Goal: Task Accomplishment & Management: Complete application form

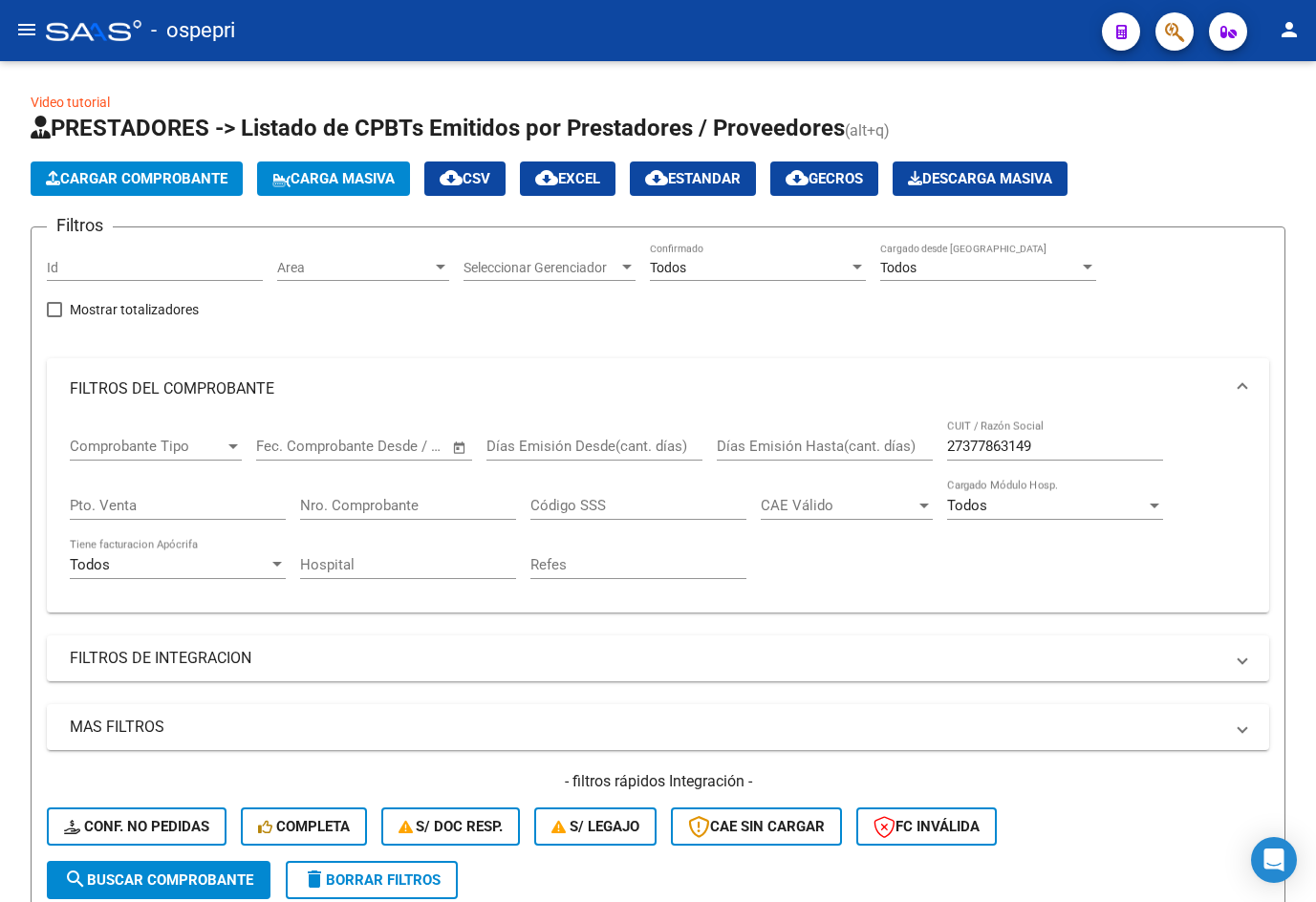
scroll to position [516, 0]
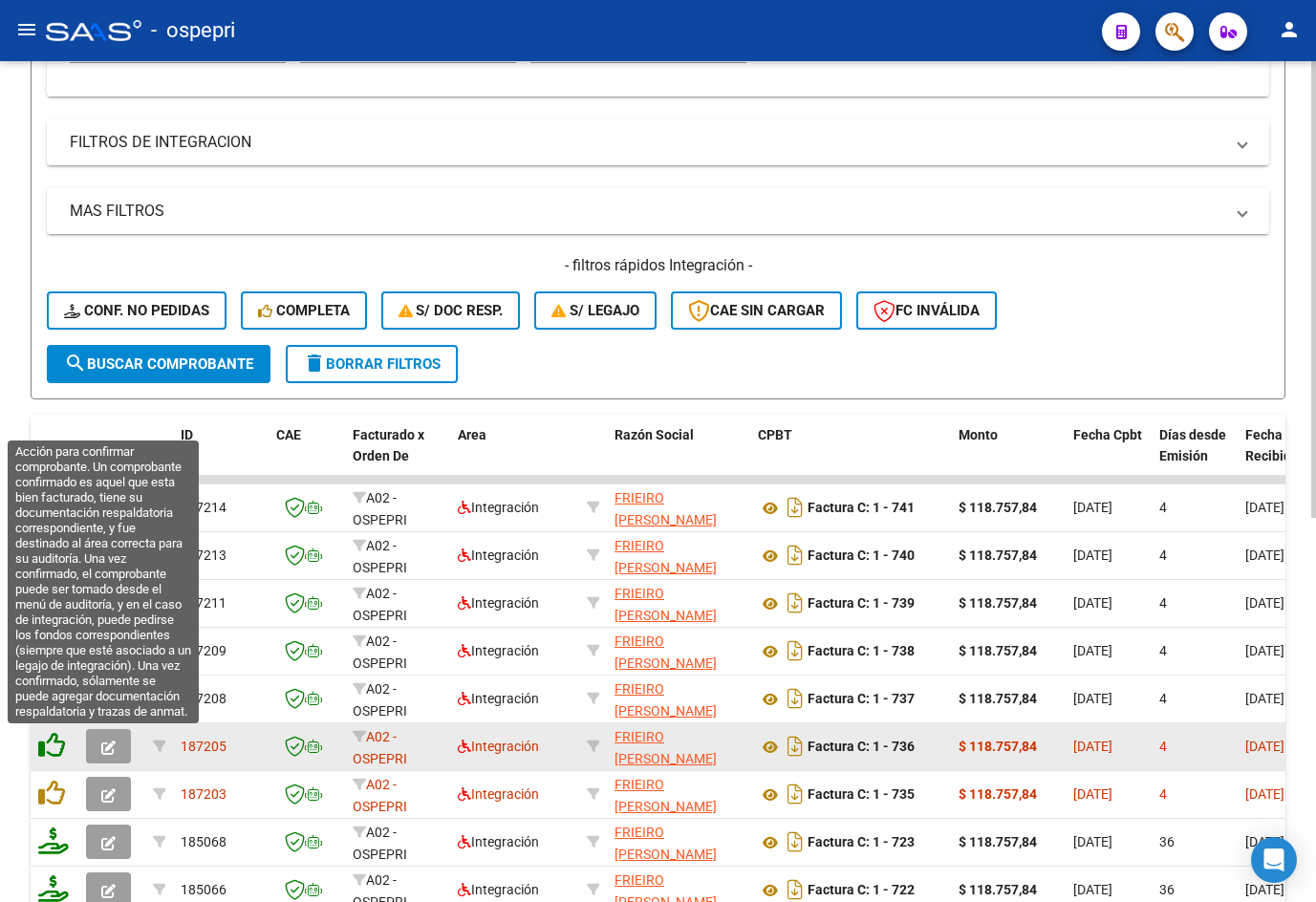
click at [55, 748] on icon at bounding box center [51, 745] width 26 height 26
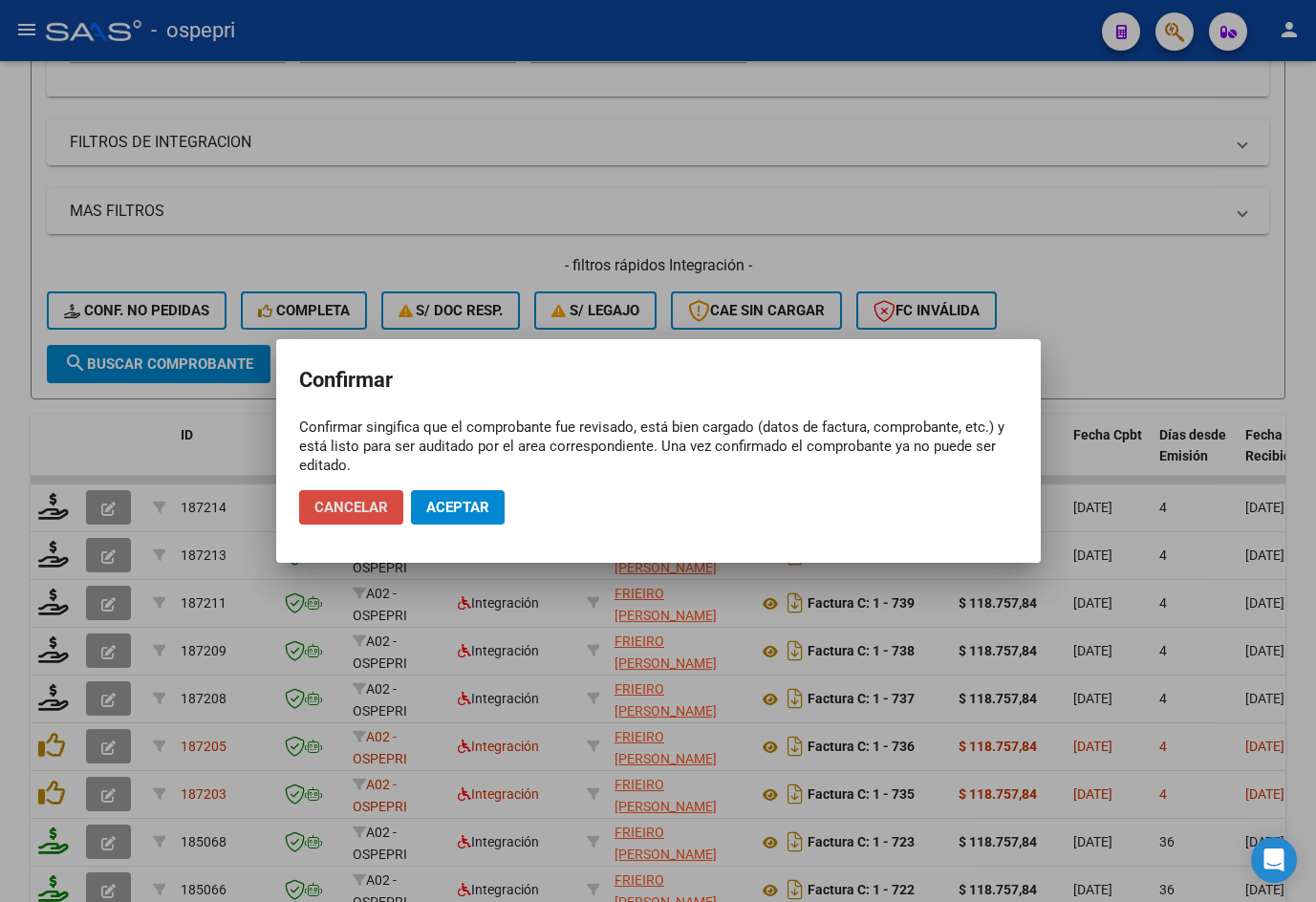
click at [353, 513] on span "Cancelar" at bounding box center [350, 508] width 73 height 18
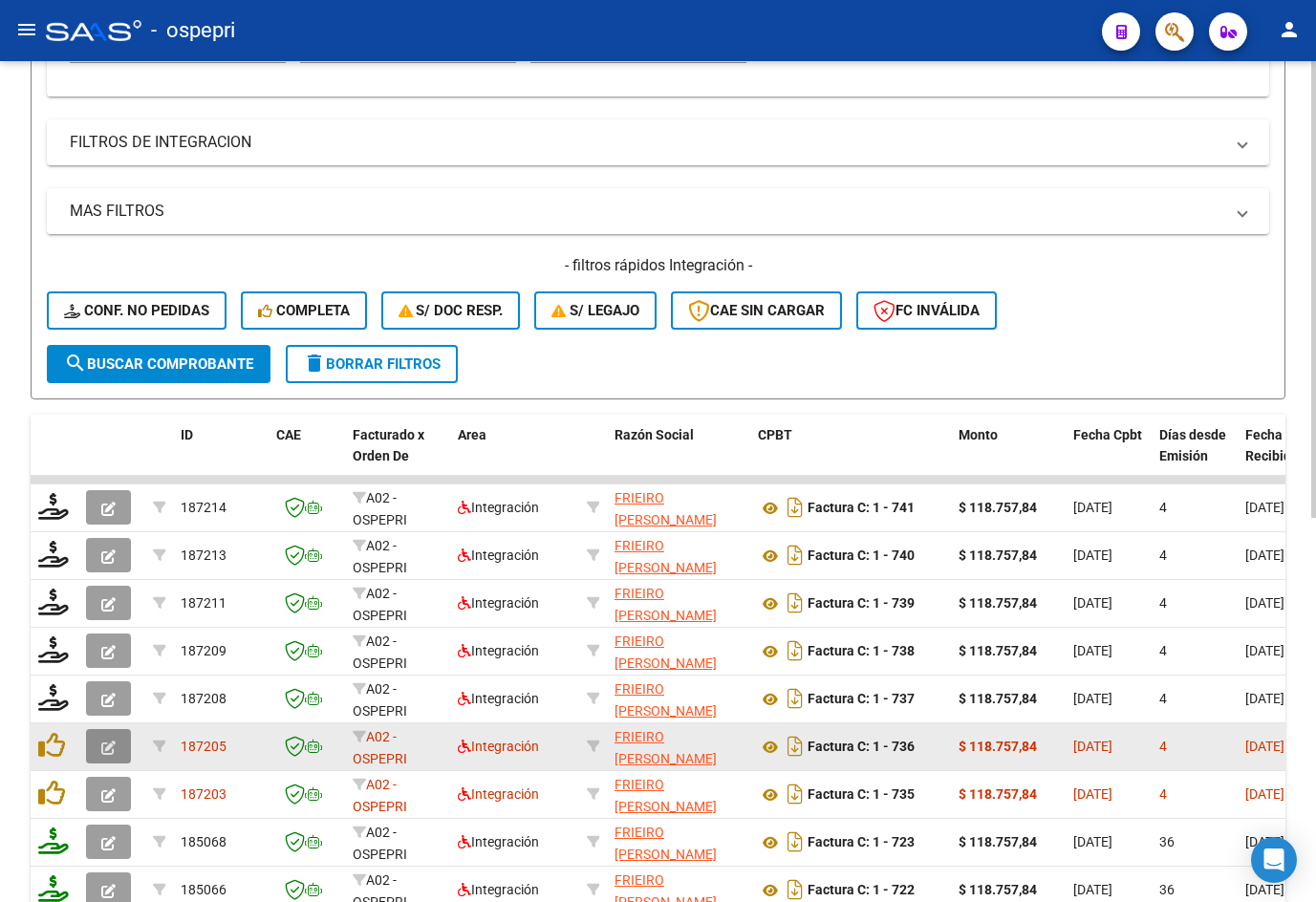
click at [119, 750] on button "button" at bounding box center [108, 746] width 45 height 34
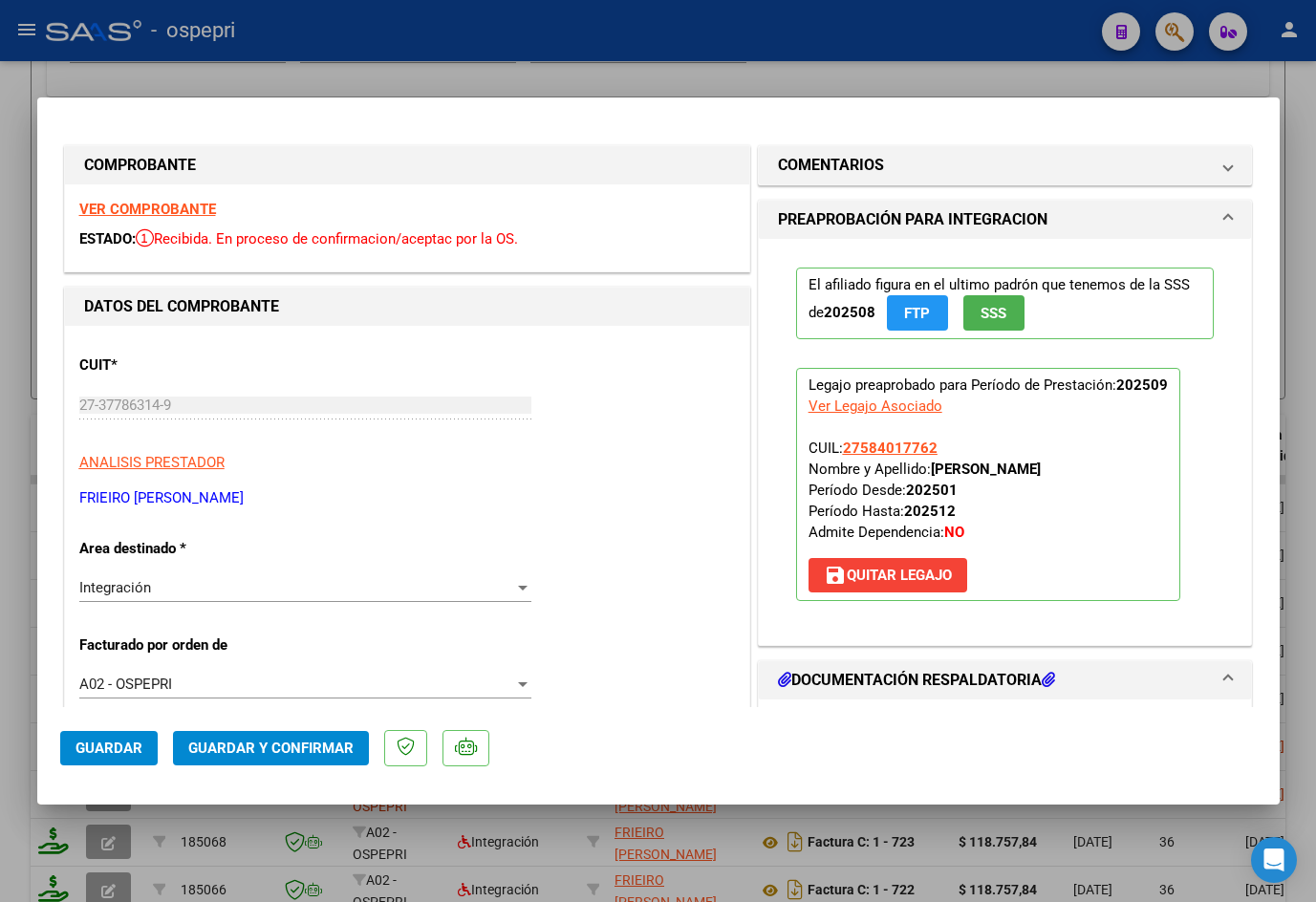
click at [185, 207] on strong "VER COMPROBANTE" at bounding box center [147, 210] width 137 height 18
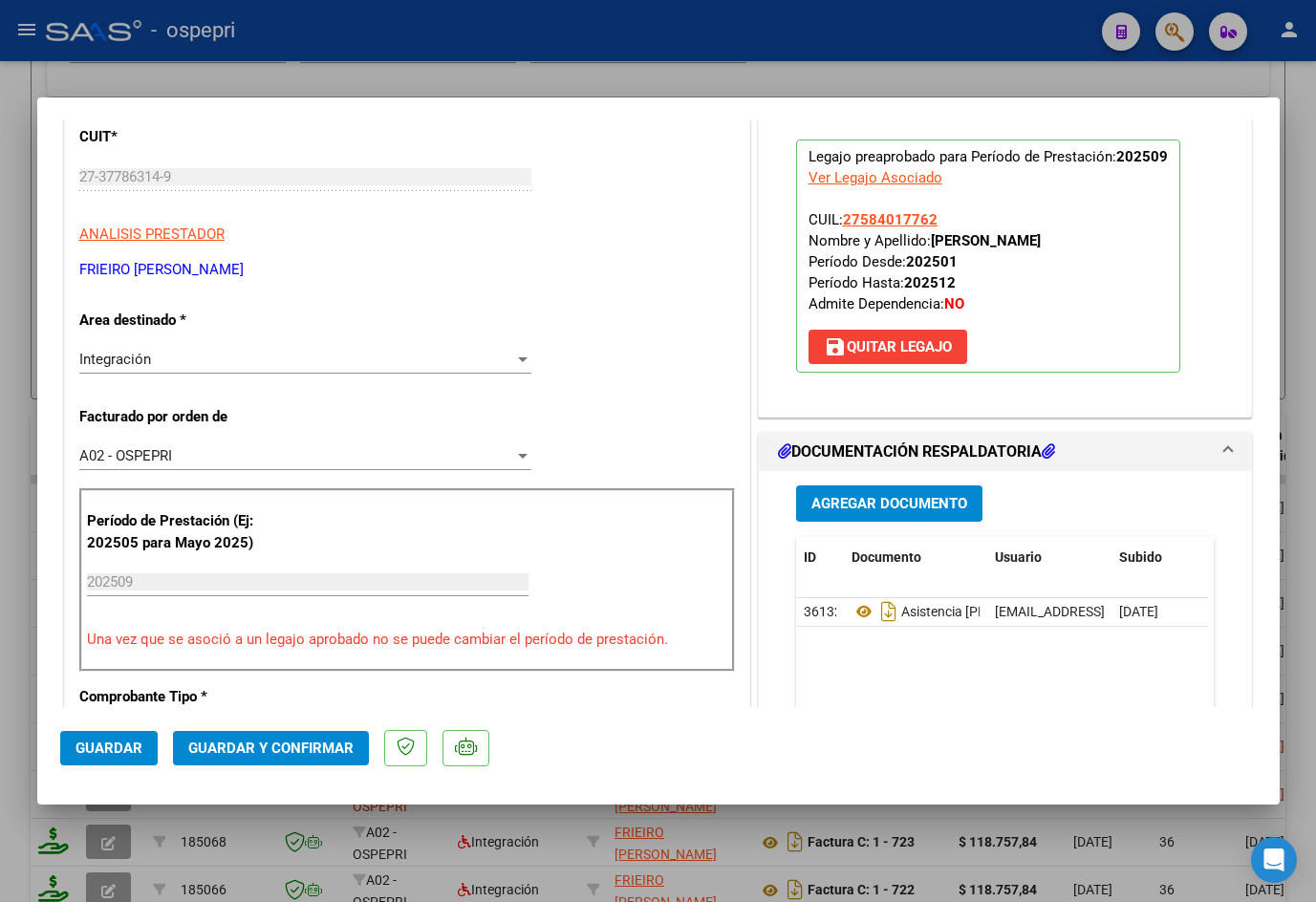
scroll to position [383, 0]
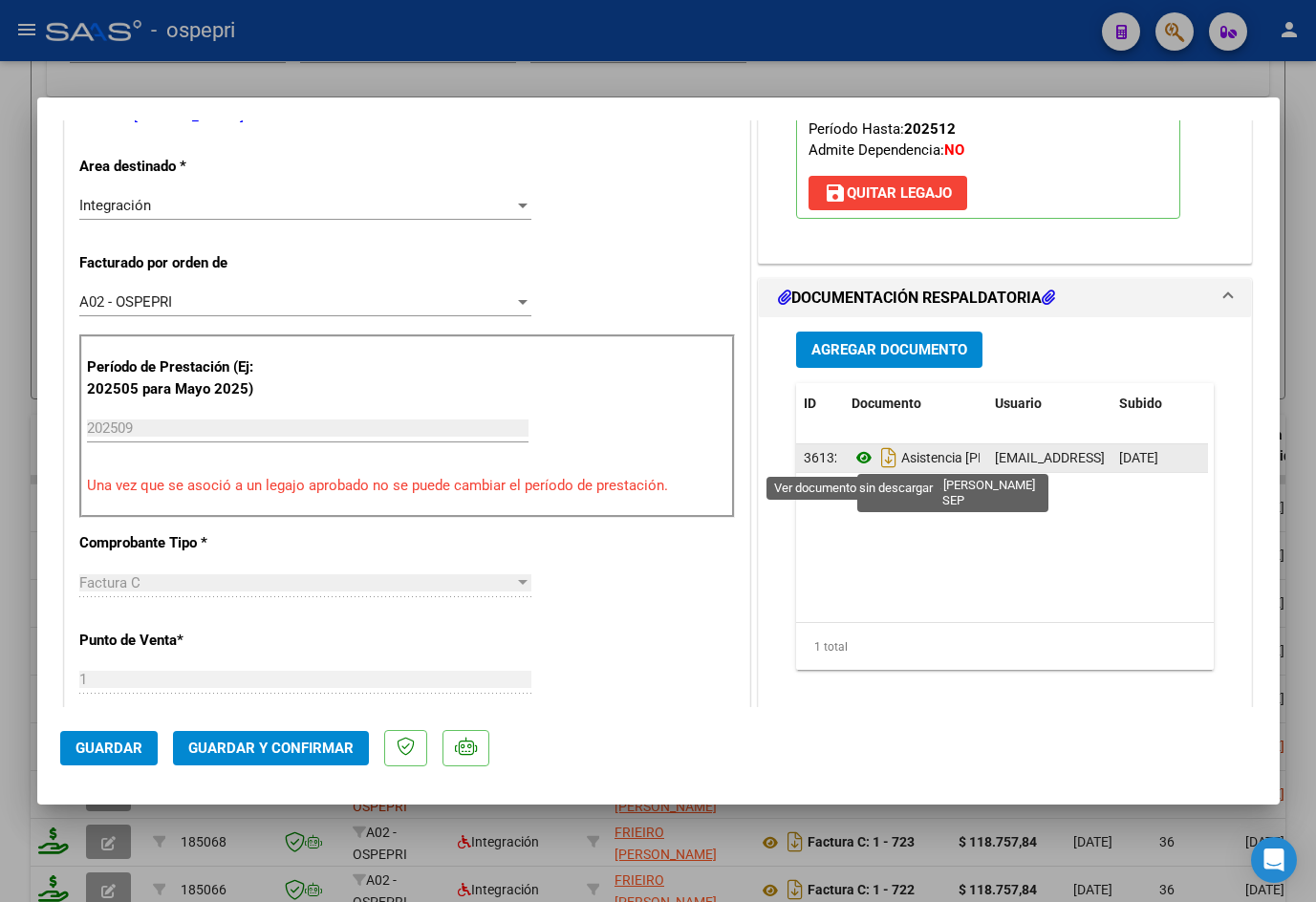
click at [860, 458] on icon at bounding box center [863, 457] width 24 height 22
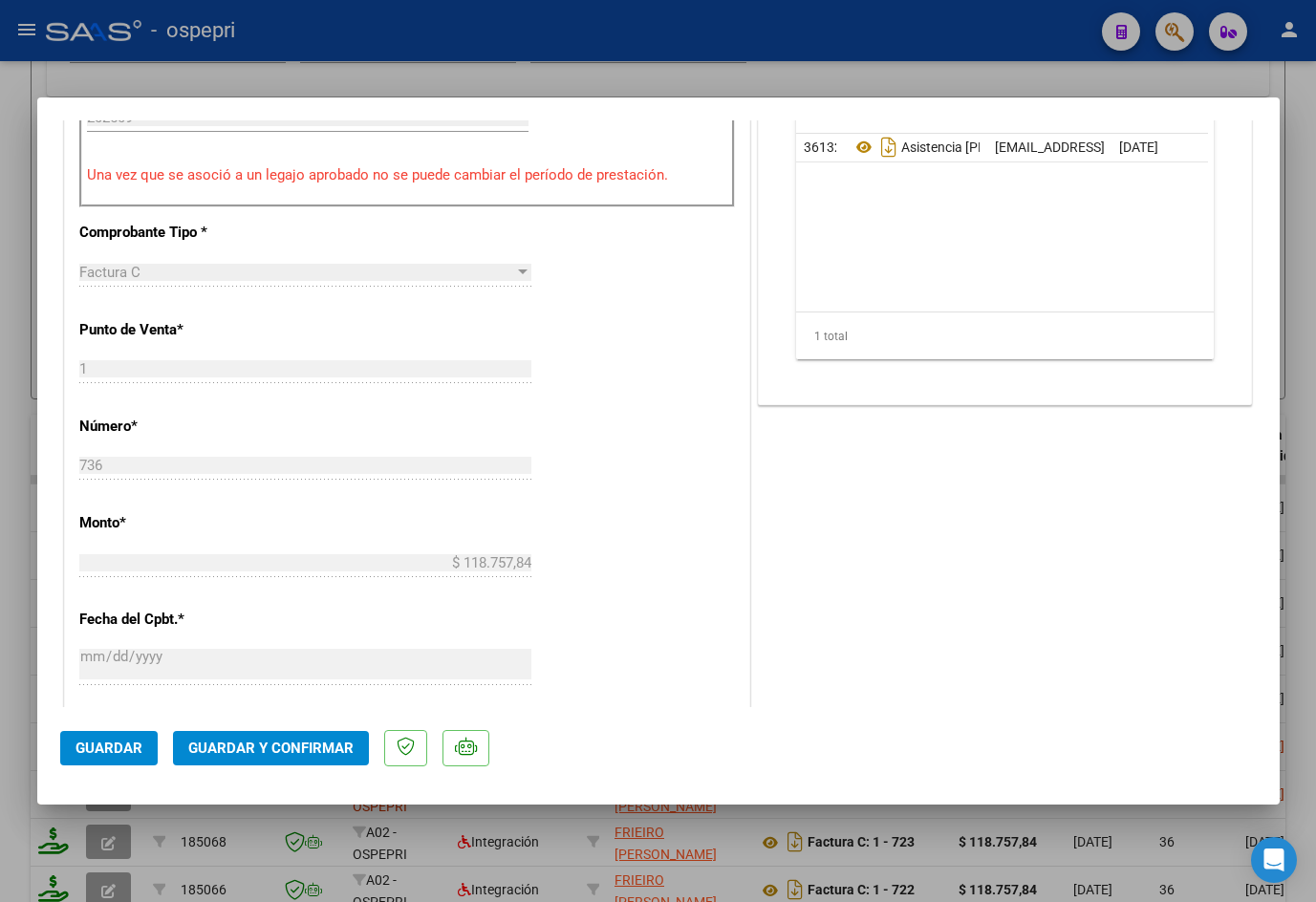
scroll to position [764, 0]
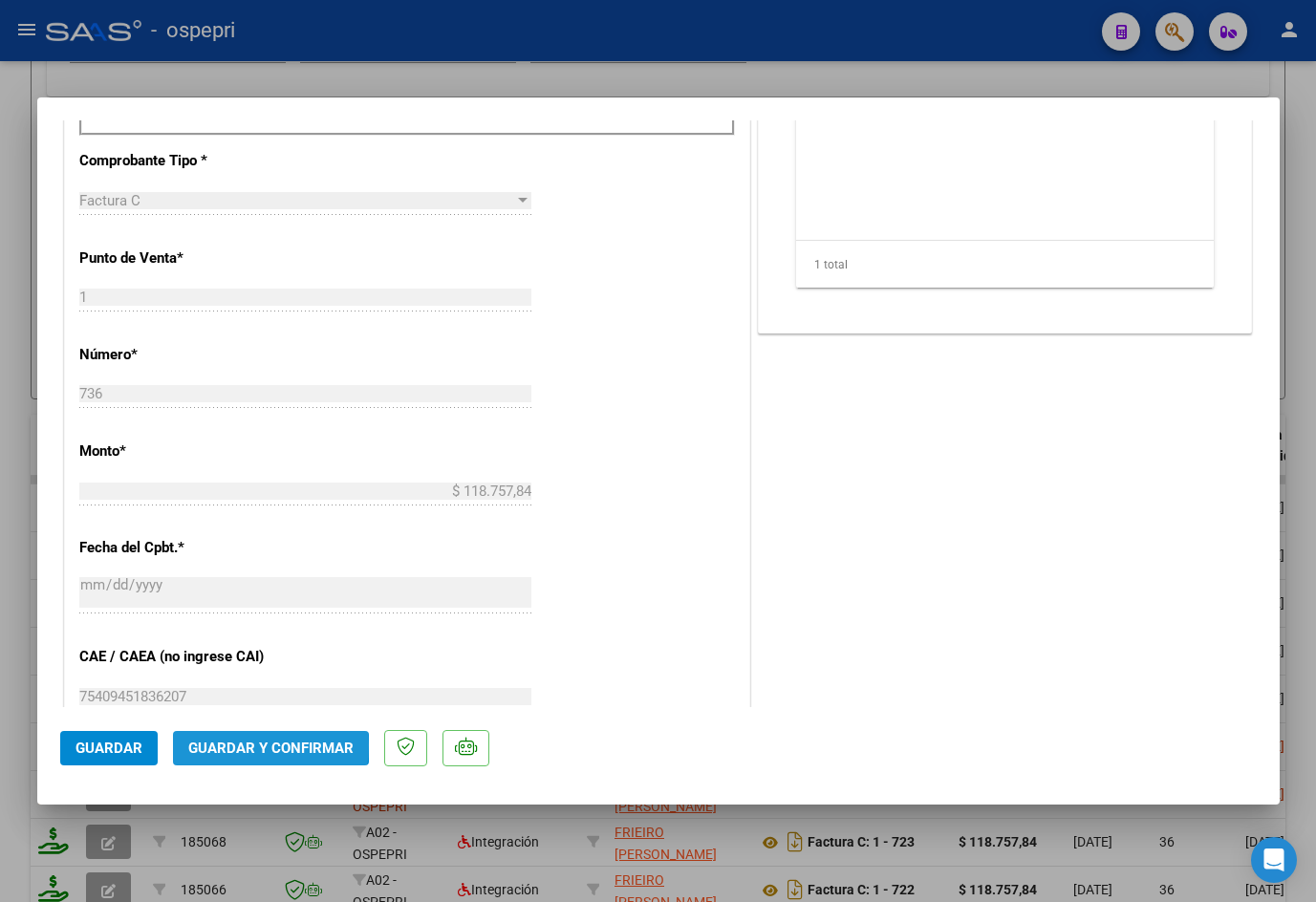
click at [255, 745] on span "Guardar y Confirmar" at bounding box center [270, 749] width 165 height 18
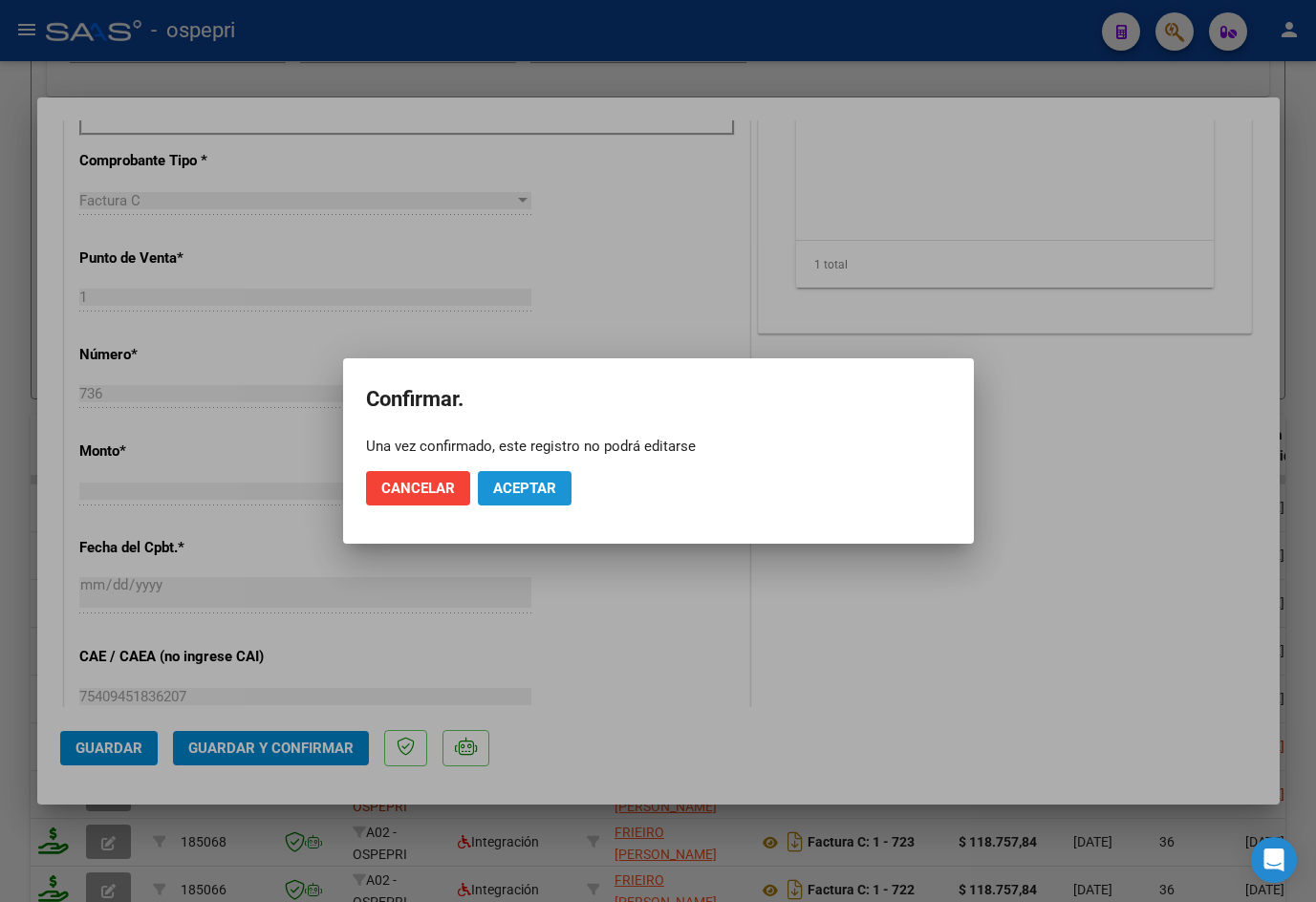
click at [506, 479] on span "Aceptar" at bounding box center [524, 488] width 63 height 18
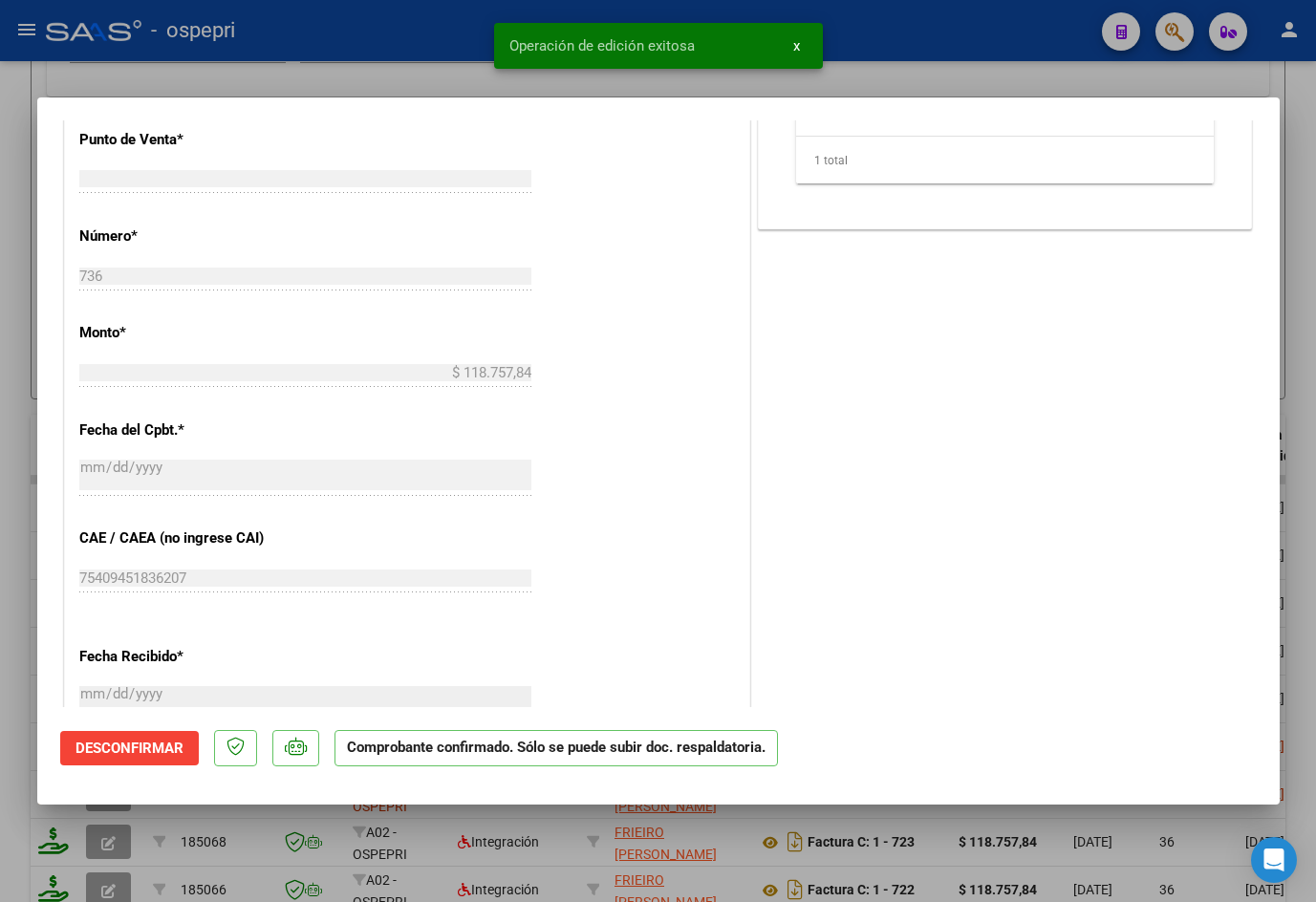
type input "$ 0,00"
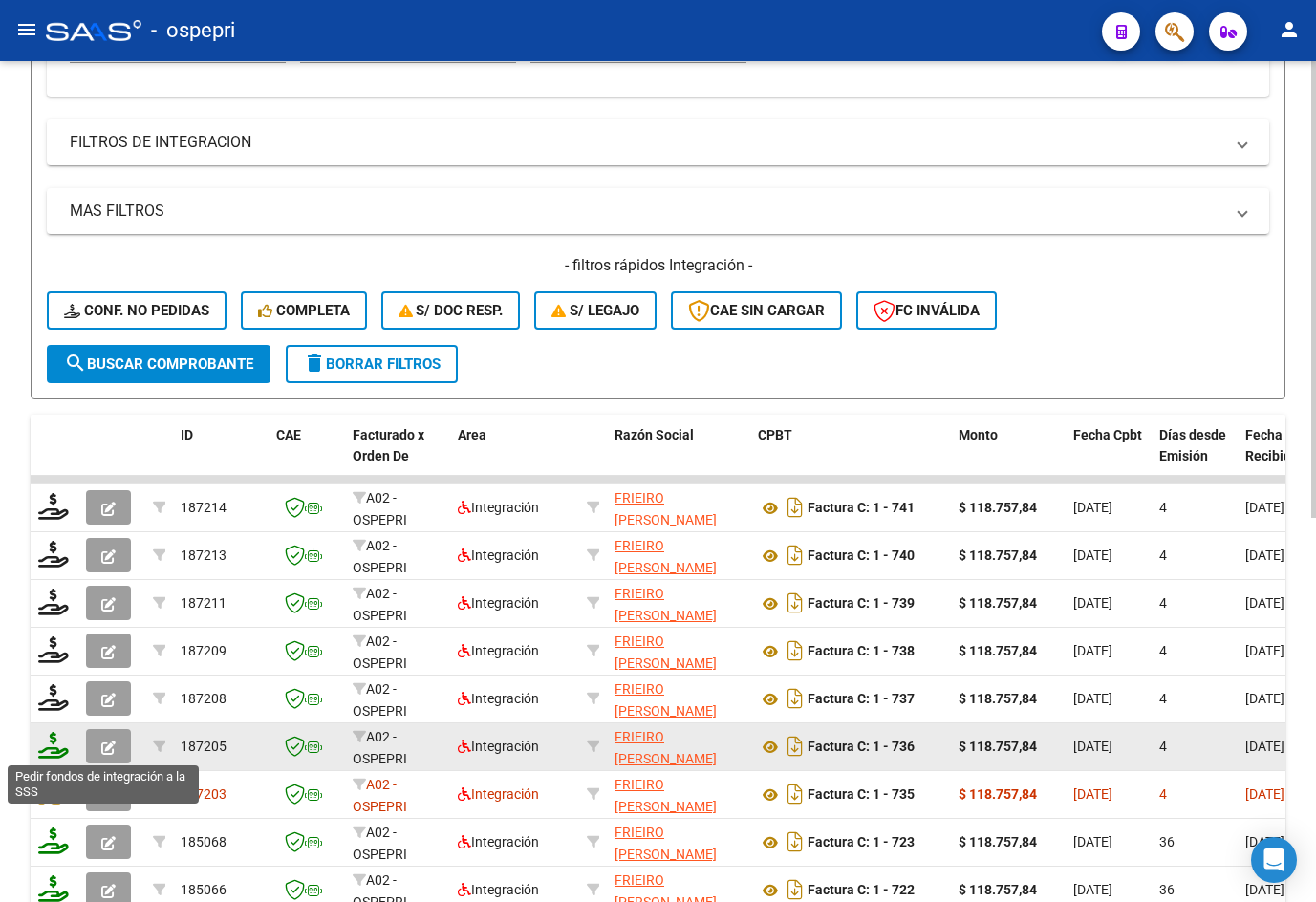
click at [59, 755] on icon at bounding box center [53, 745] width 30 height 26
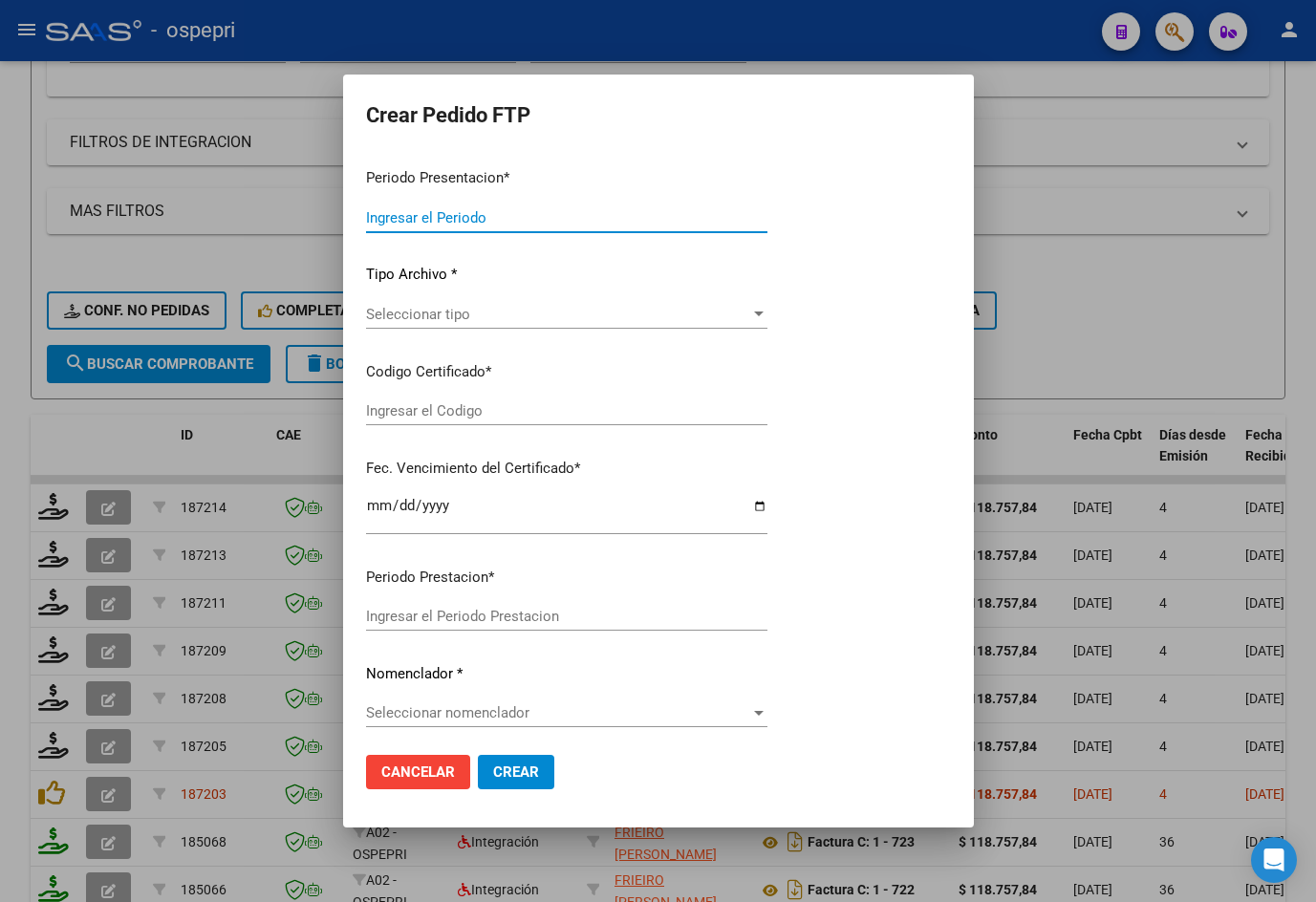
type input "202509"
type input "$ 118.757,84"
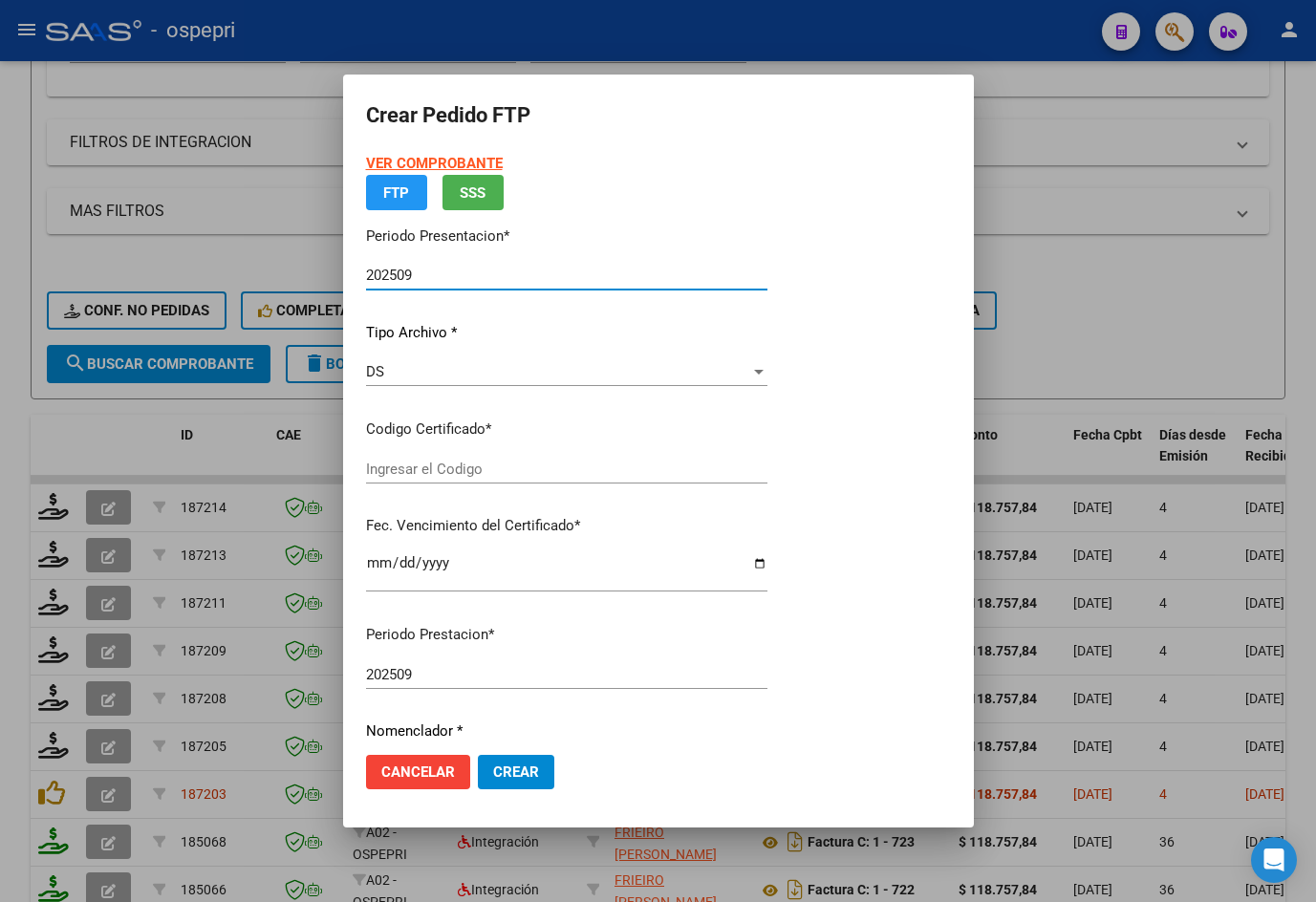
type input "2758401776-2"
type input "[DATE]"
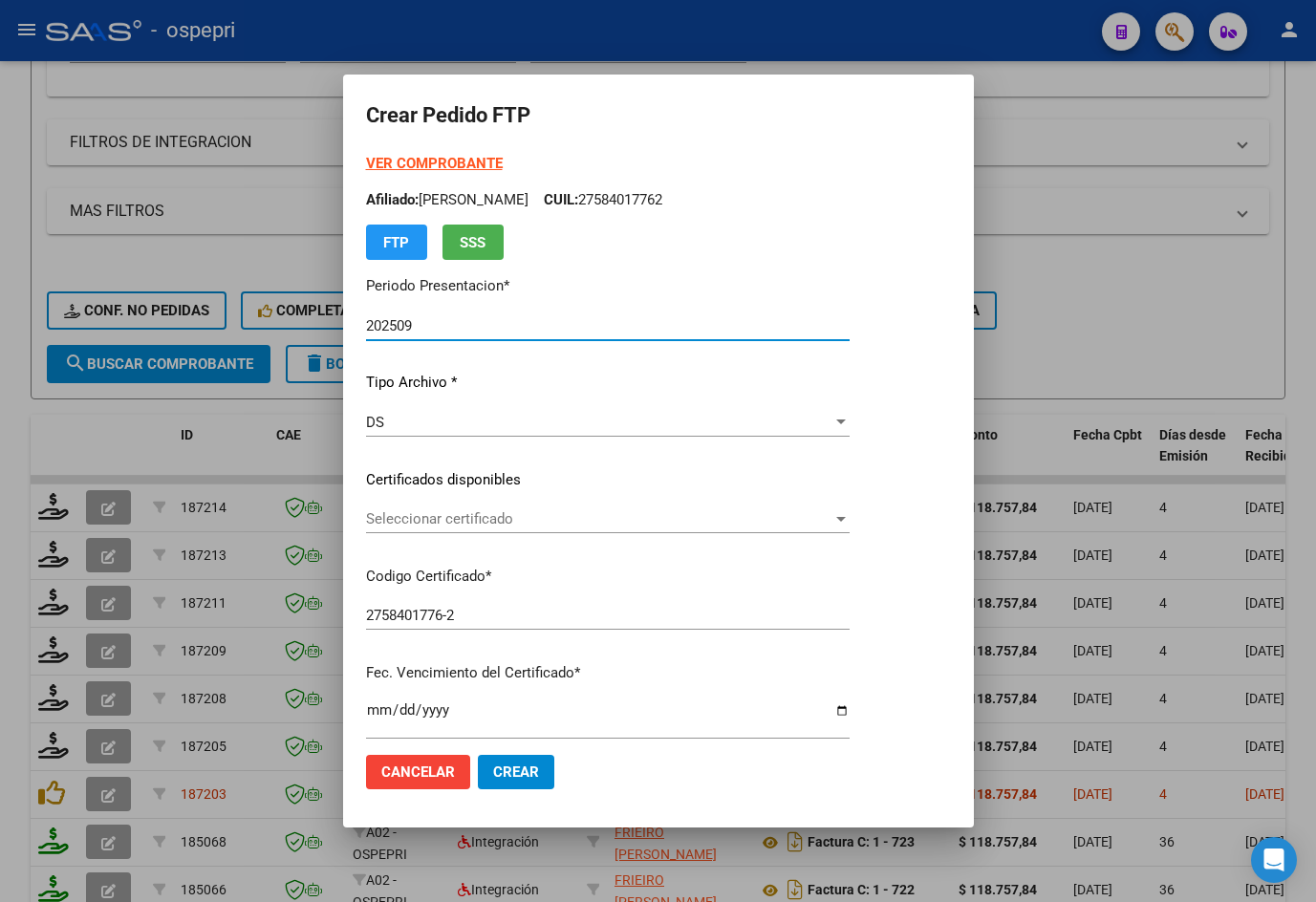
click at [446, 519] on span "Seleccionar certificado" at bounding box center [599, 519] width 467 height 18
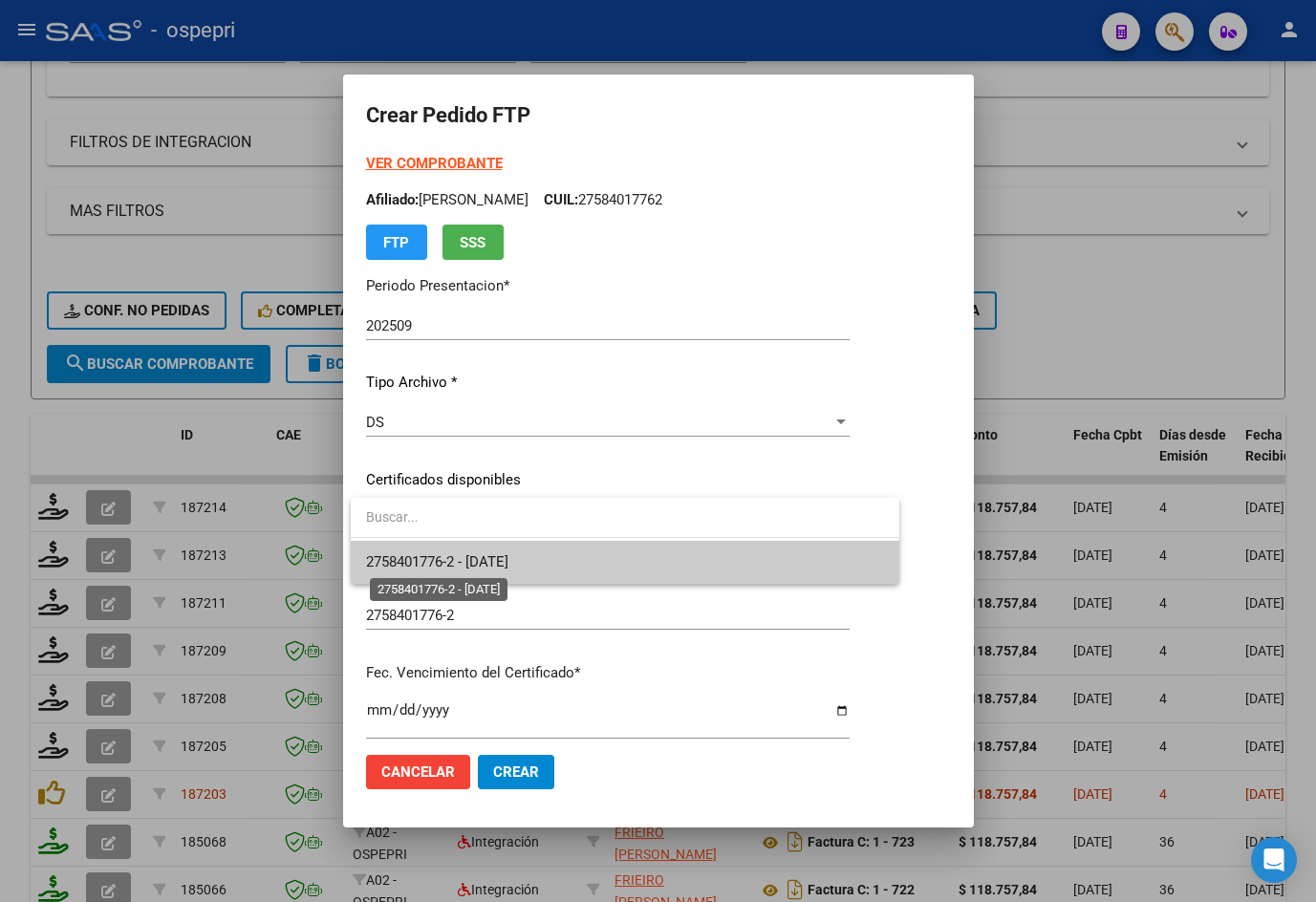
click at [480, 564] on span "2758401776-2 - [DATE]" at bounding box center [437, 562] width 143 height 18
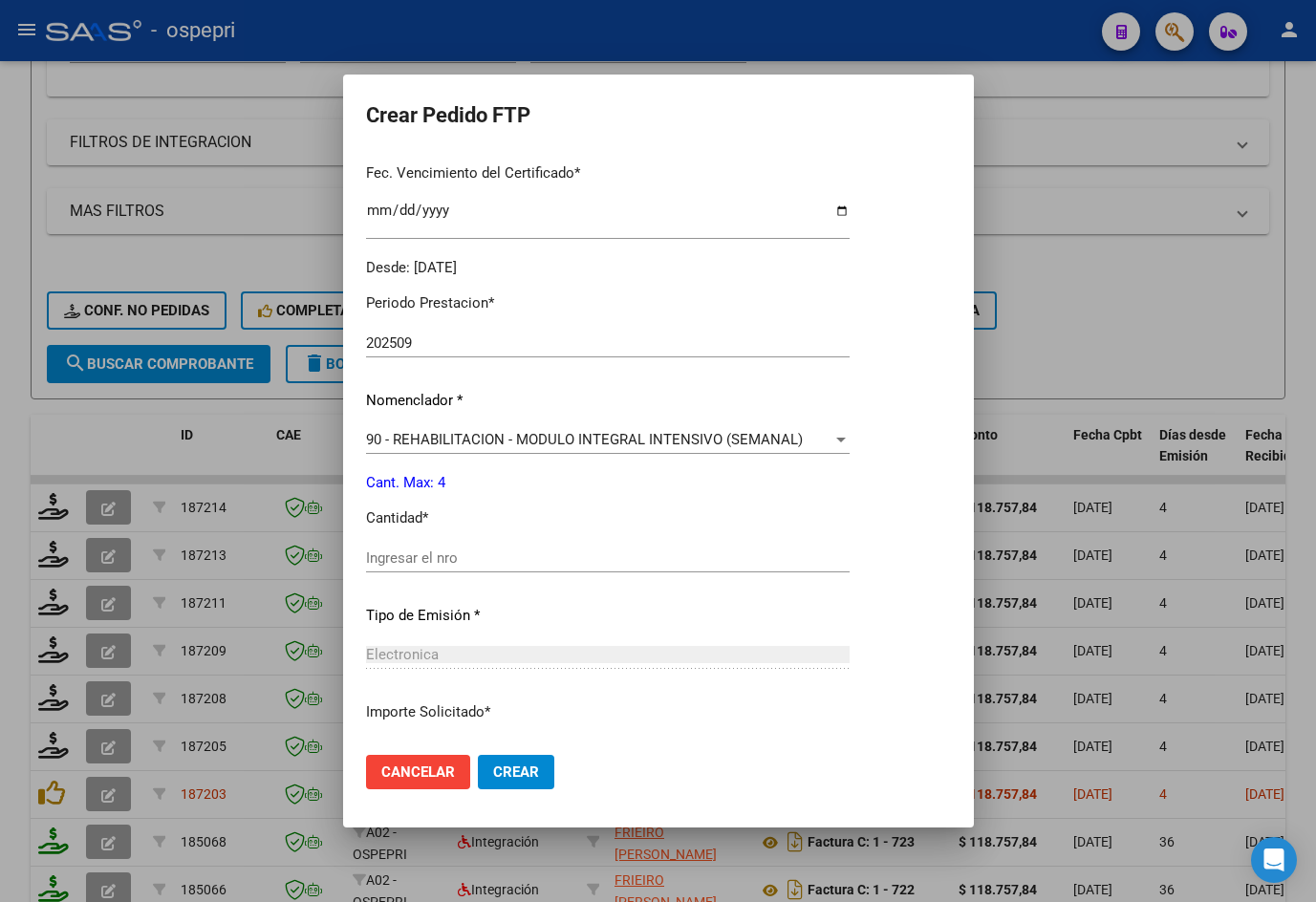
scroll to position [573, 0]
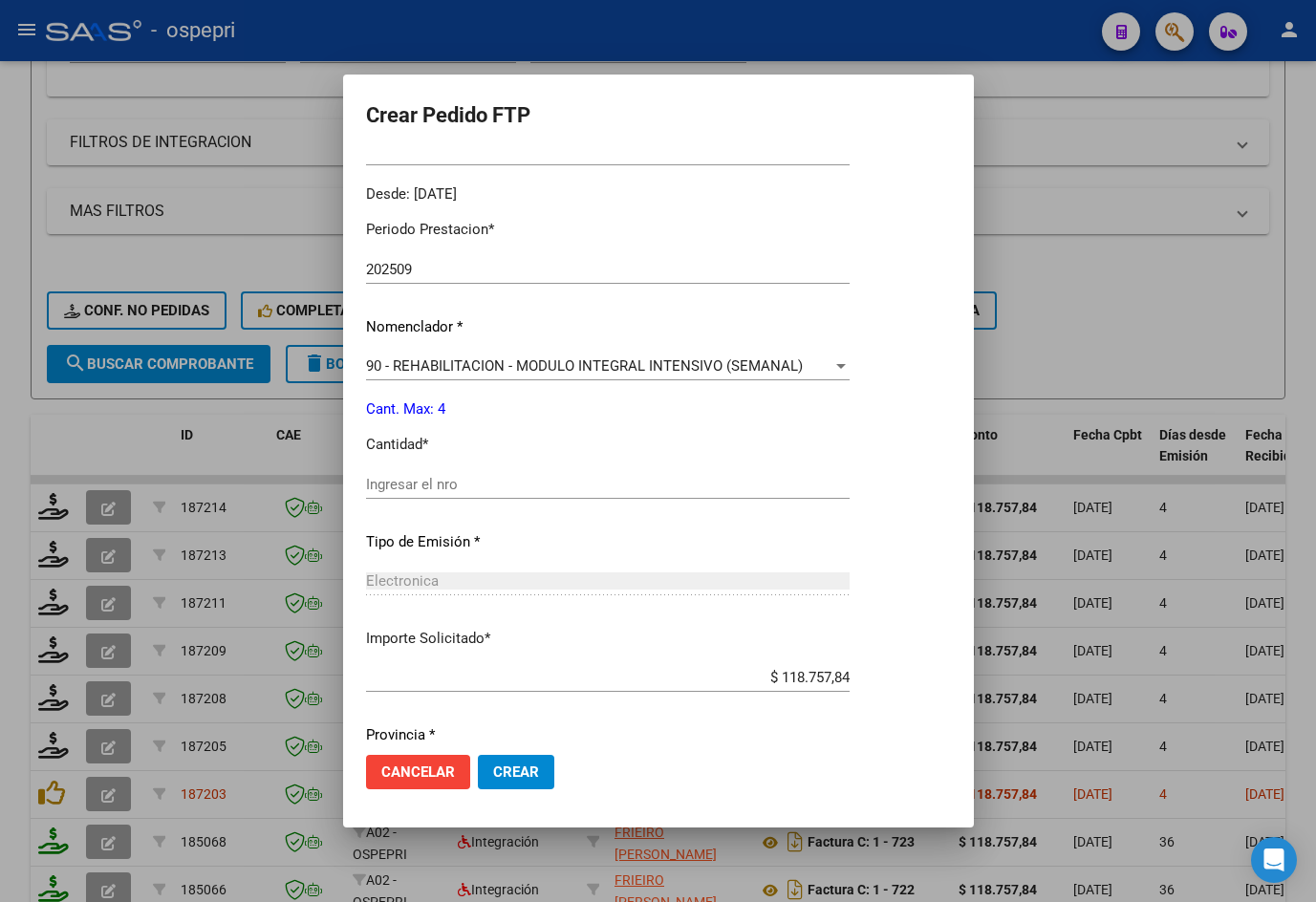
click at [470, 489] on input "Ingresar el nro" at bounding box center [607, 484] width 483 height 18
type input "4"
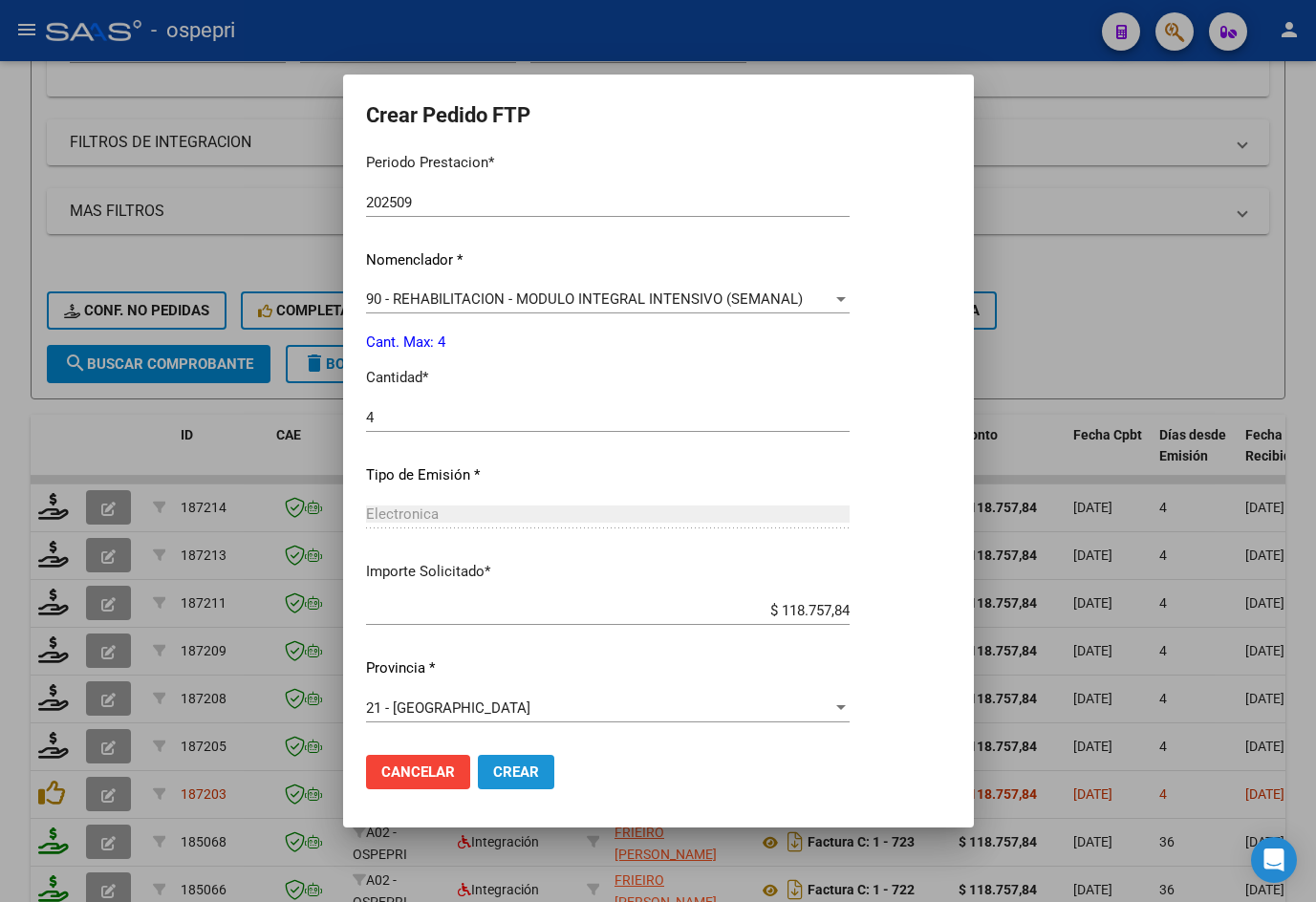
click at [527, 769] on span "Crear" at bounding box center [515, 772] width 46 height 18
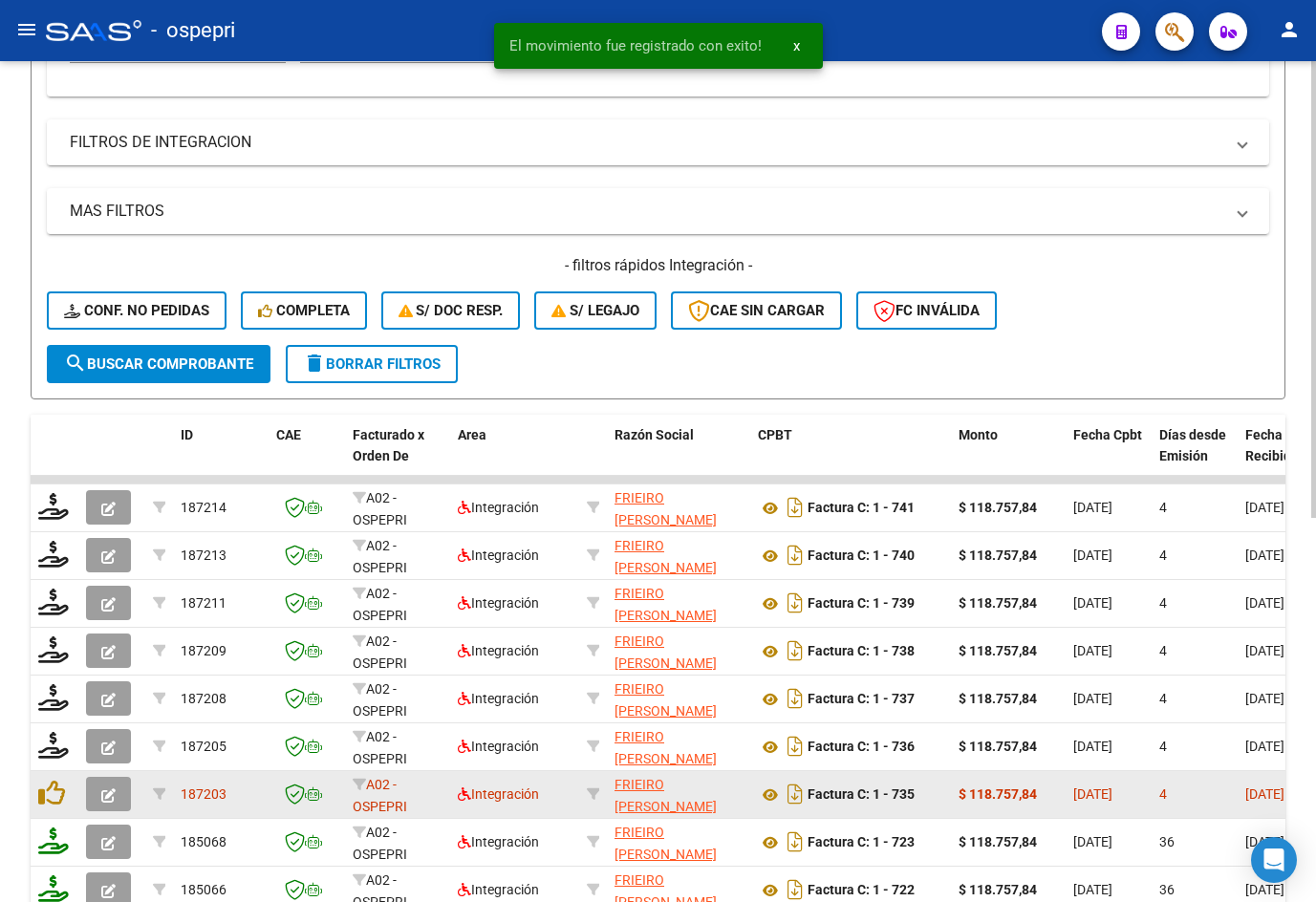
click at [111, 793] on icon "button" at bounding box center [108, 796] width 15 height 15
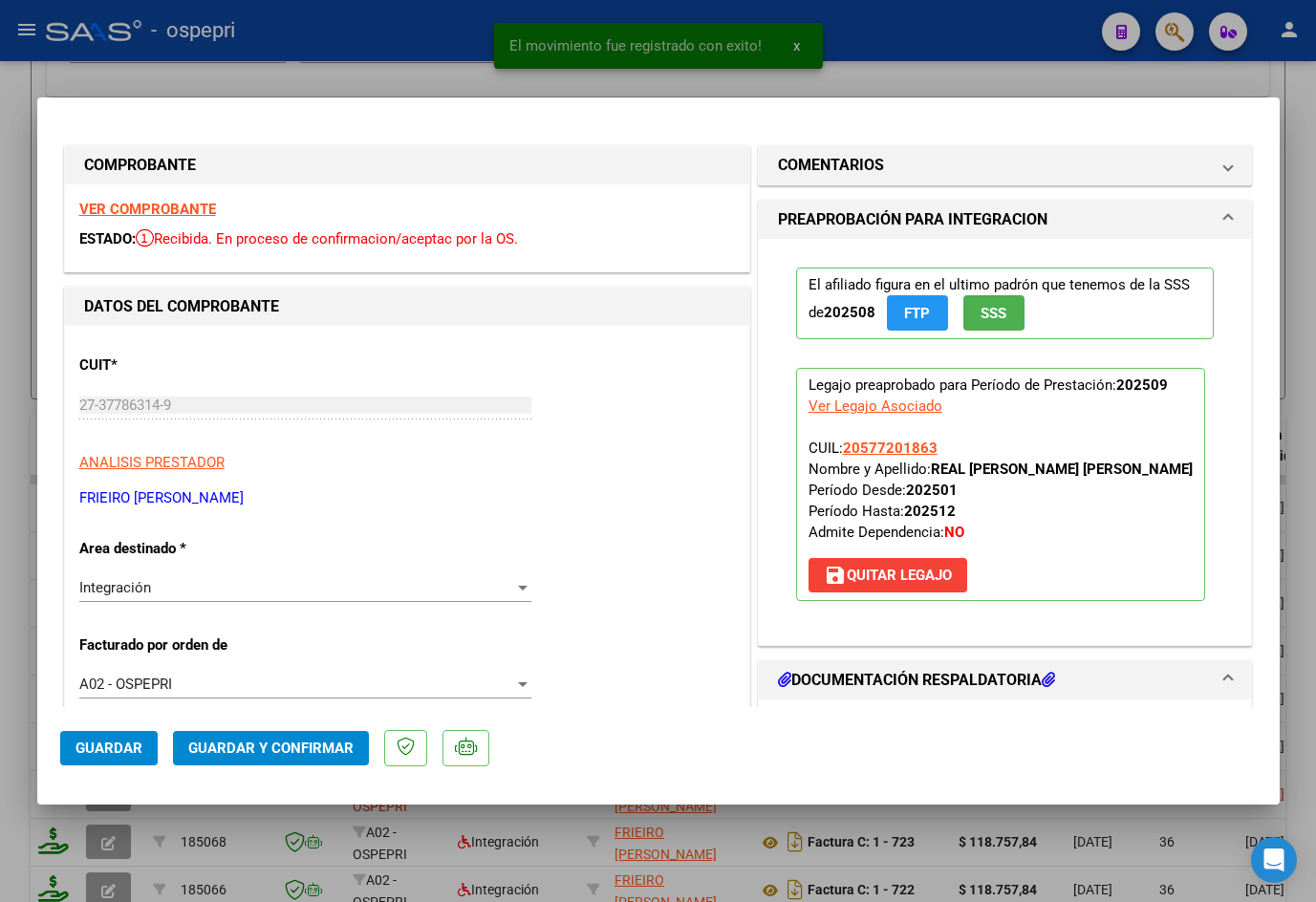
click at [176, 206] on strong "VER COMPROBANTE" at bounding box center [147, 210] width 137 height 18
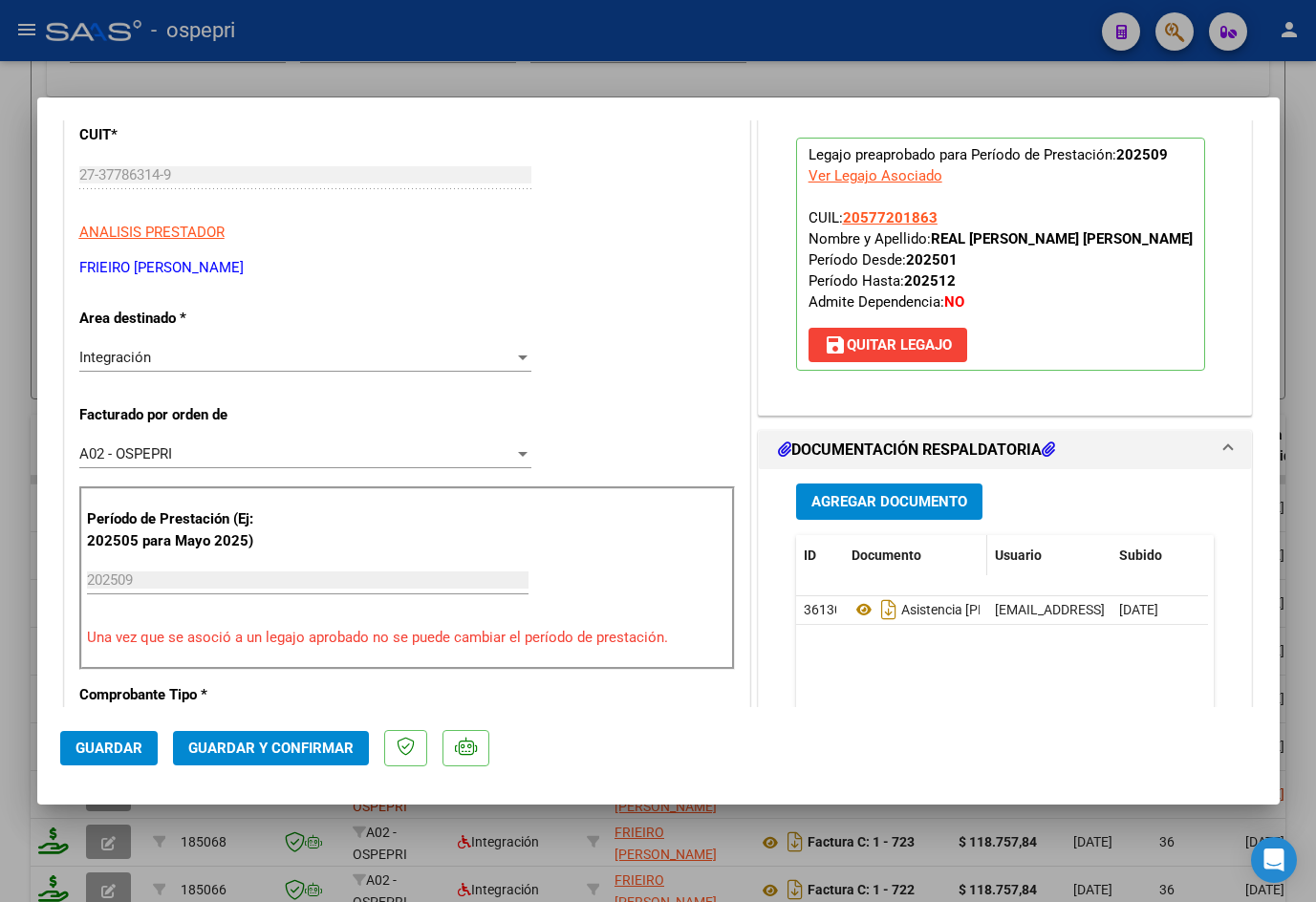
scroll to position [383, 0]
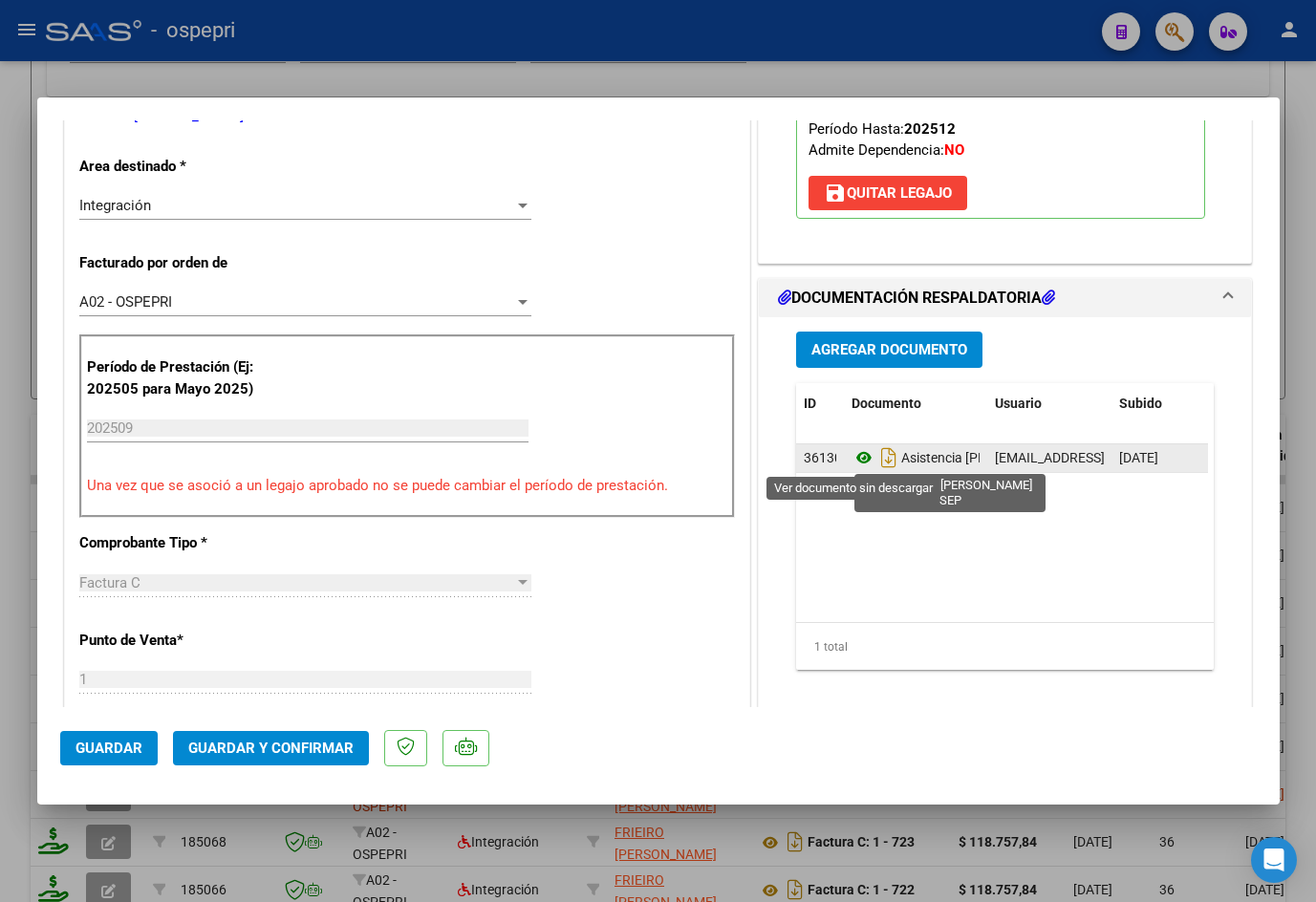
click at [854, 460] on icon at bounding box center [863, 457] width 24 height 22
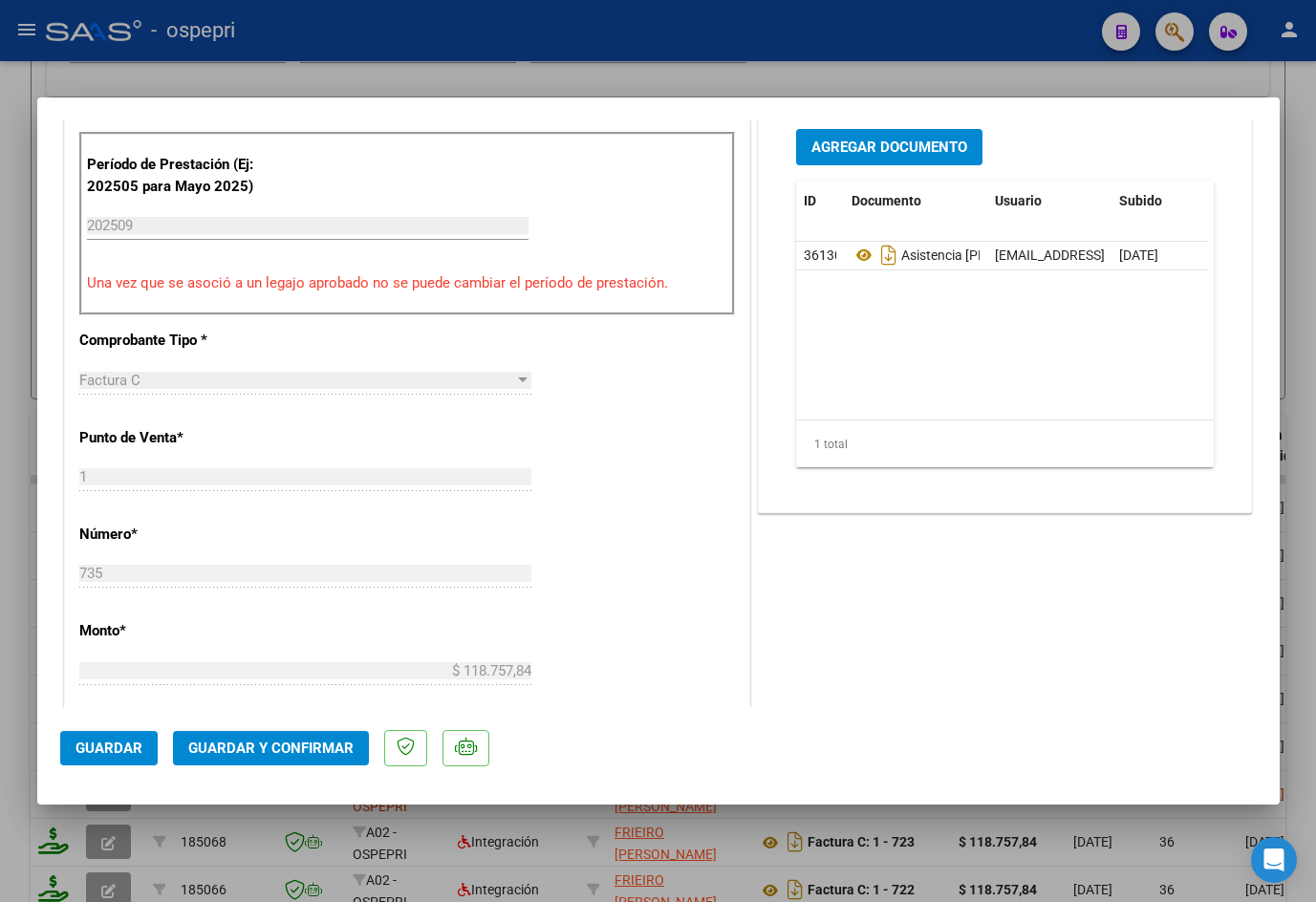
scroll to position [669, 0]
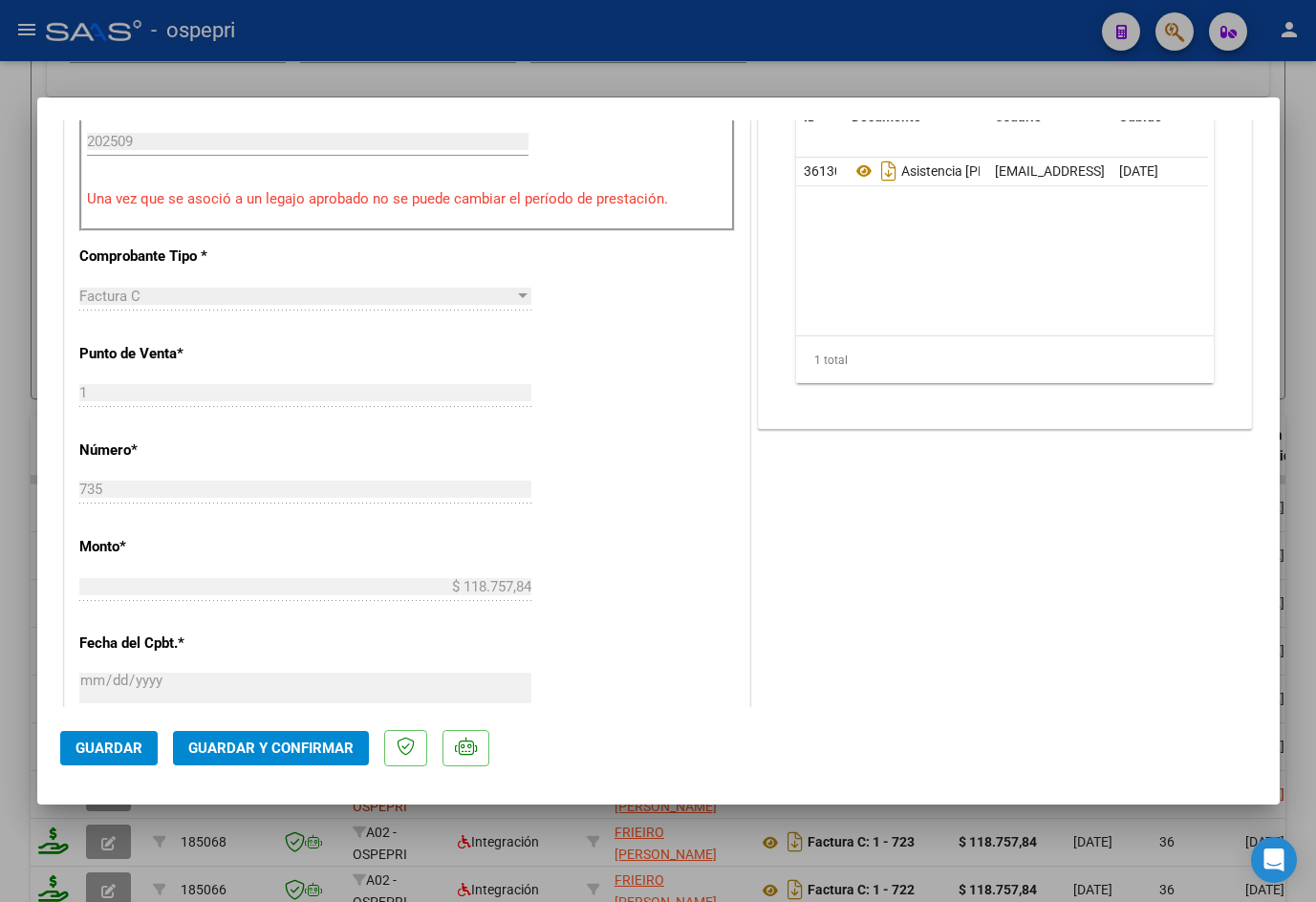
click at [271, 752] on span "Guardar y Confirmar" at bounding box center [270, 749] width 165 height 18
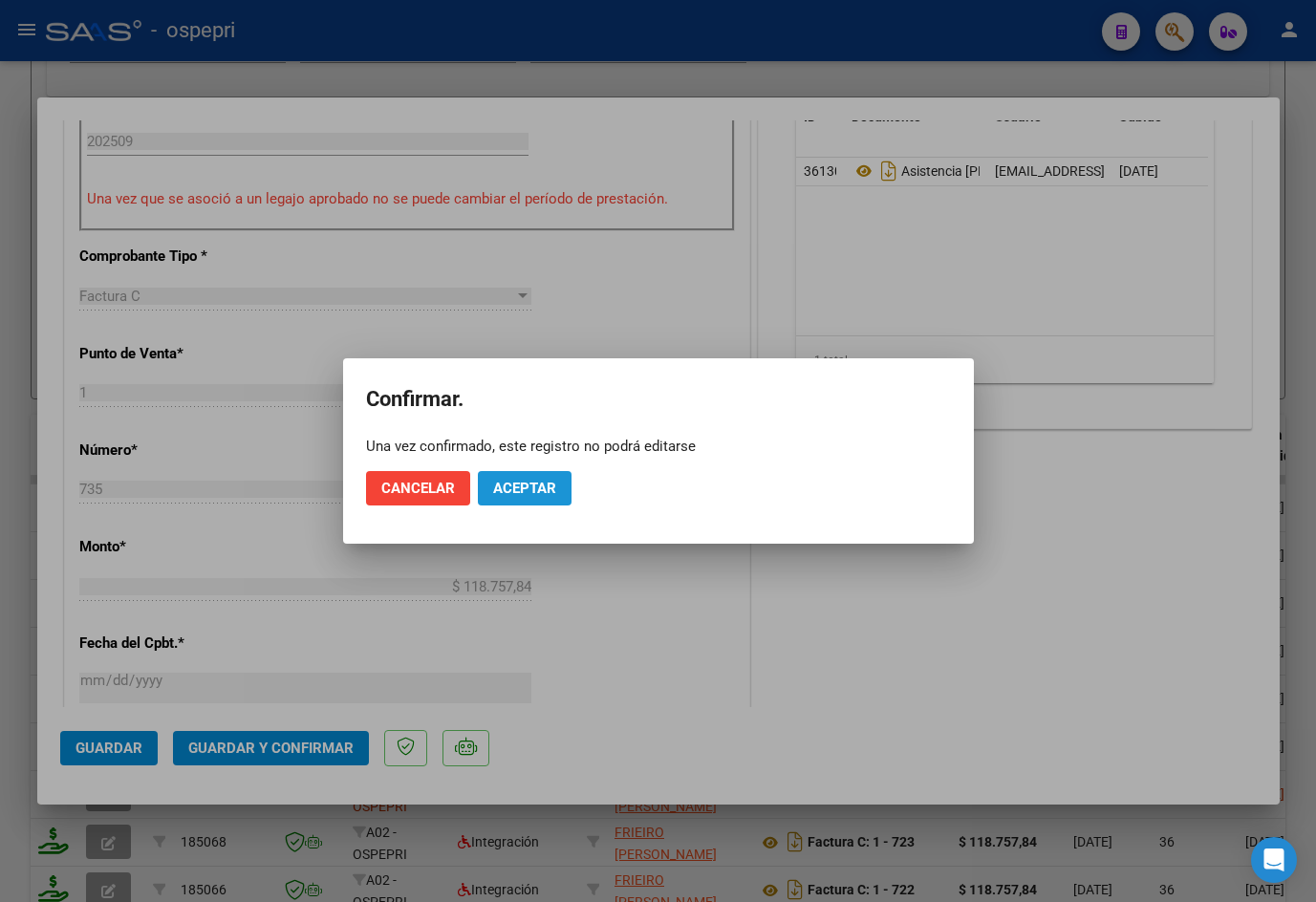
click at [514, 478] on button "Aceptar" at bounding box center [524, 488] width 94 height 34
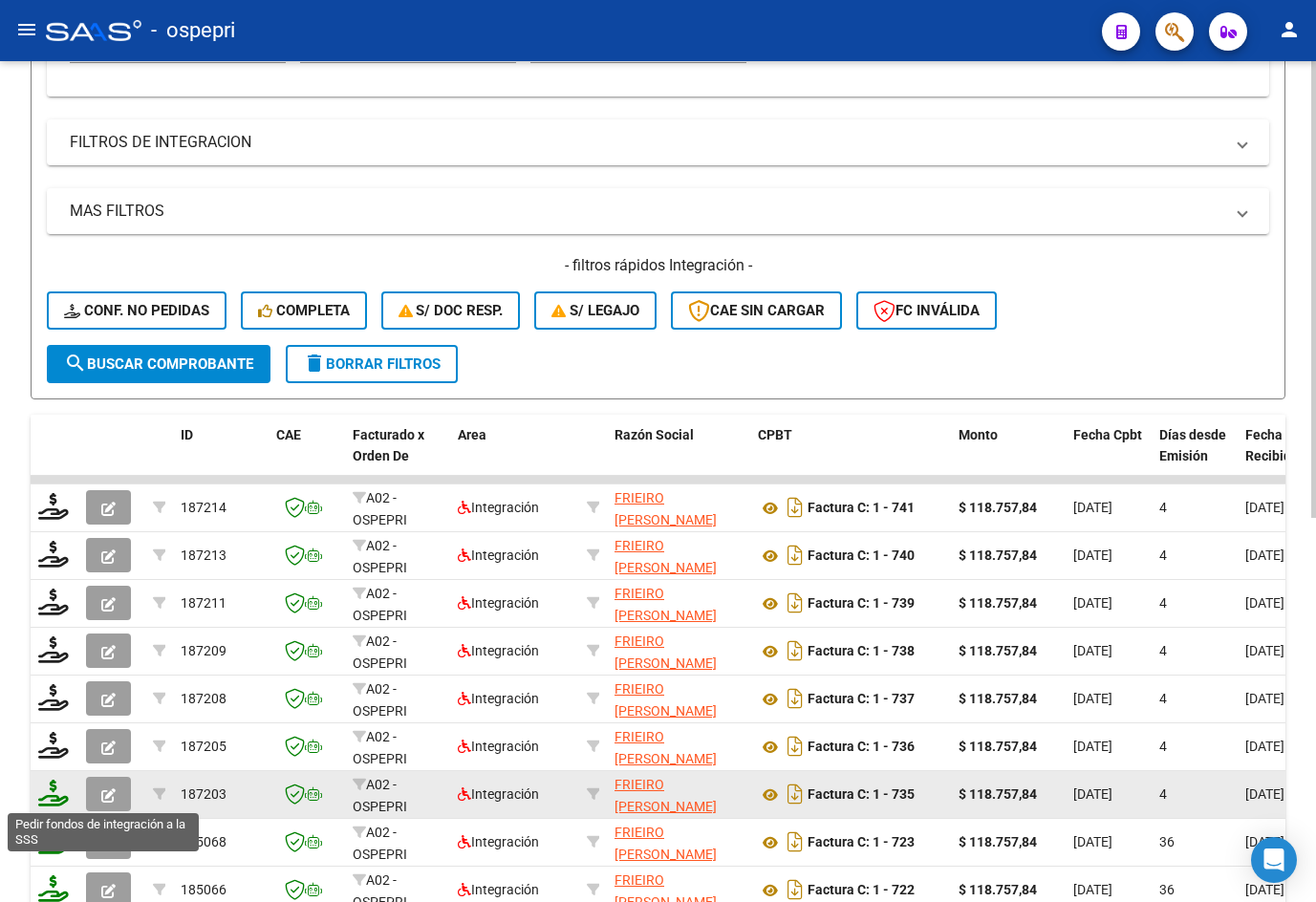
click at [52, 800] on icon at bounding box center [53, 793] width 30 height 26
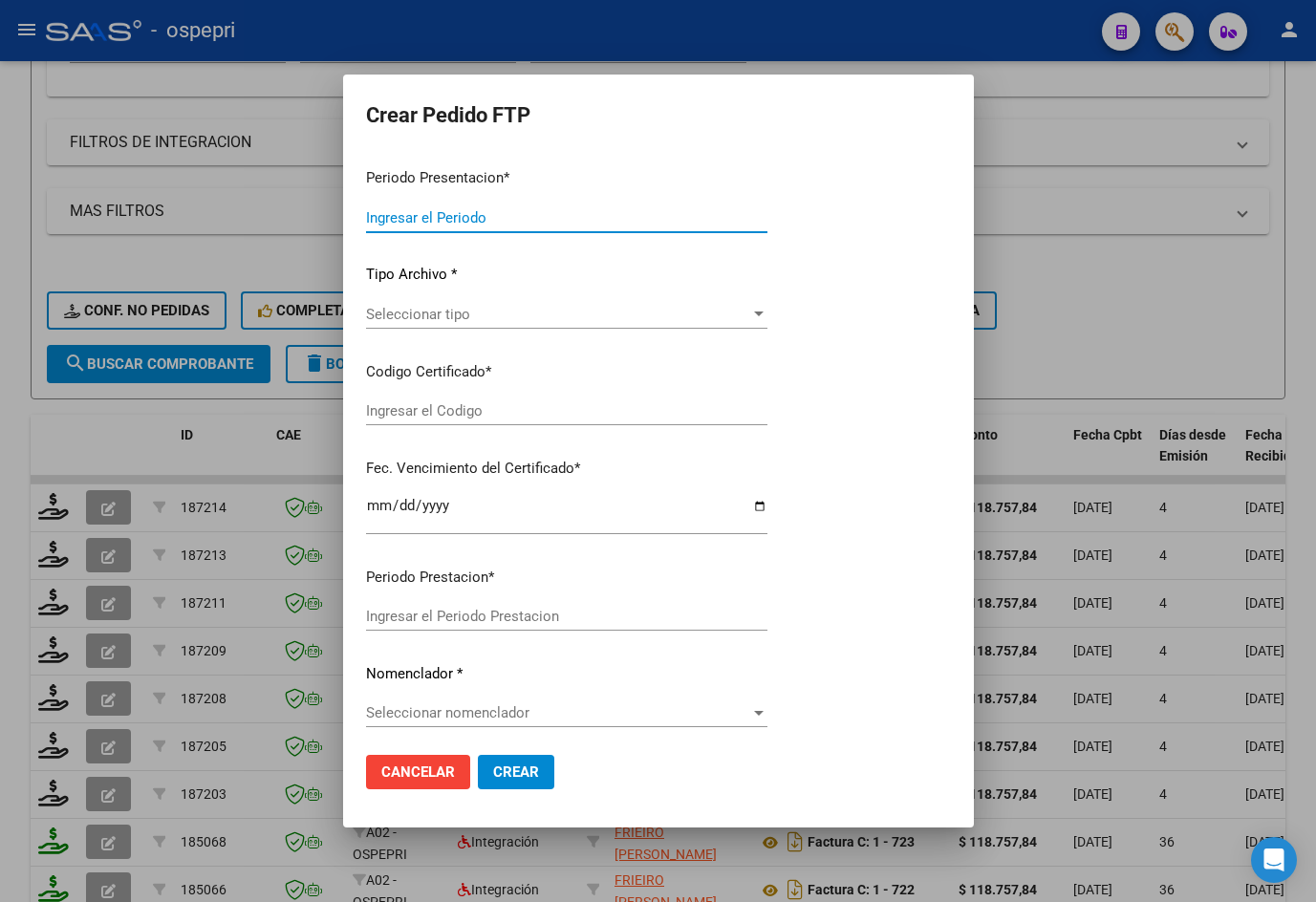
type input "202509"
type input "$ 118.757,84"
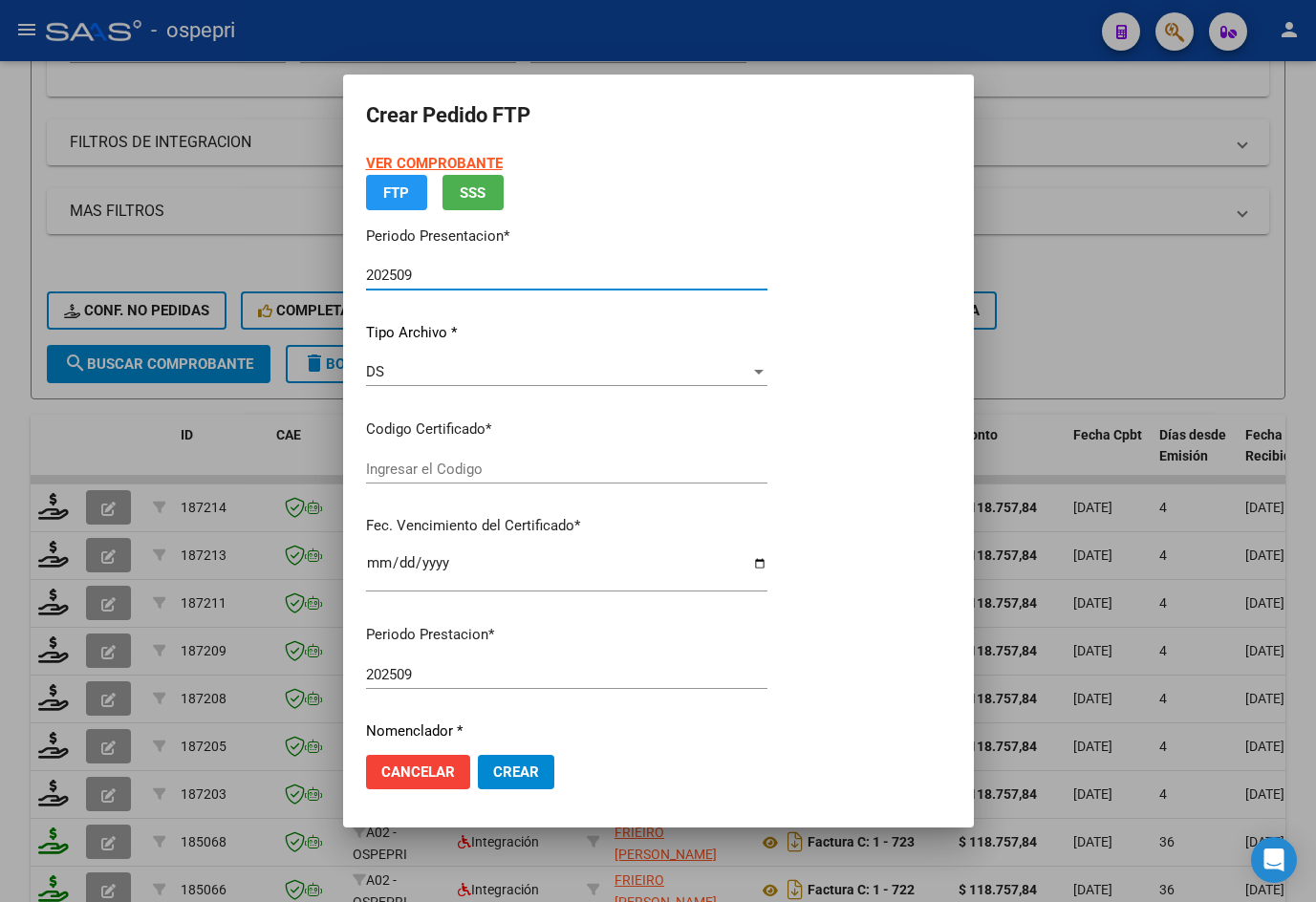
type input "20577201863"
type input "[DATE]"
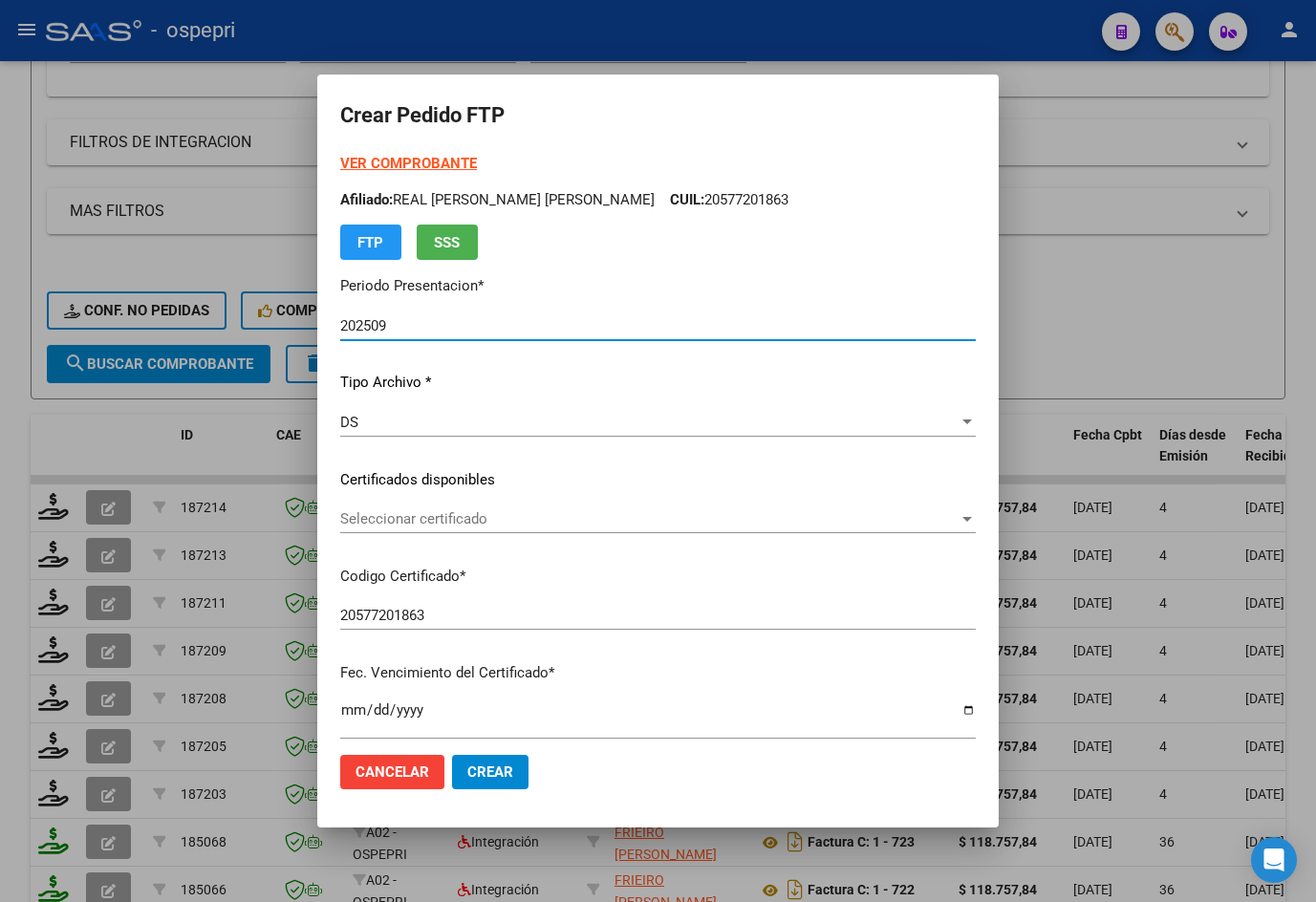
click at [460, 516] on span "Seleccionar certificado" at bounding box center [648, 519] width 618 height 18
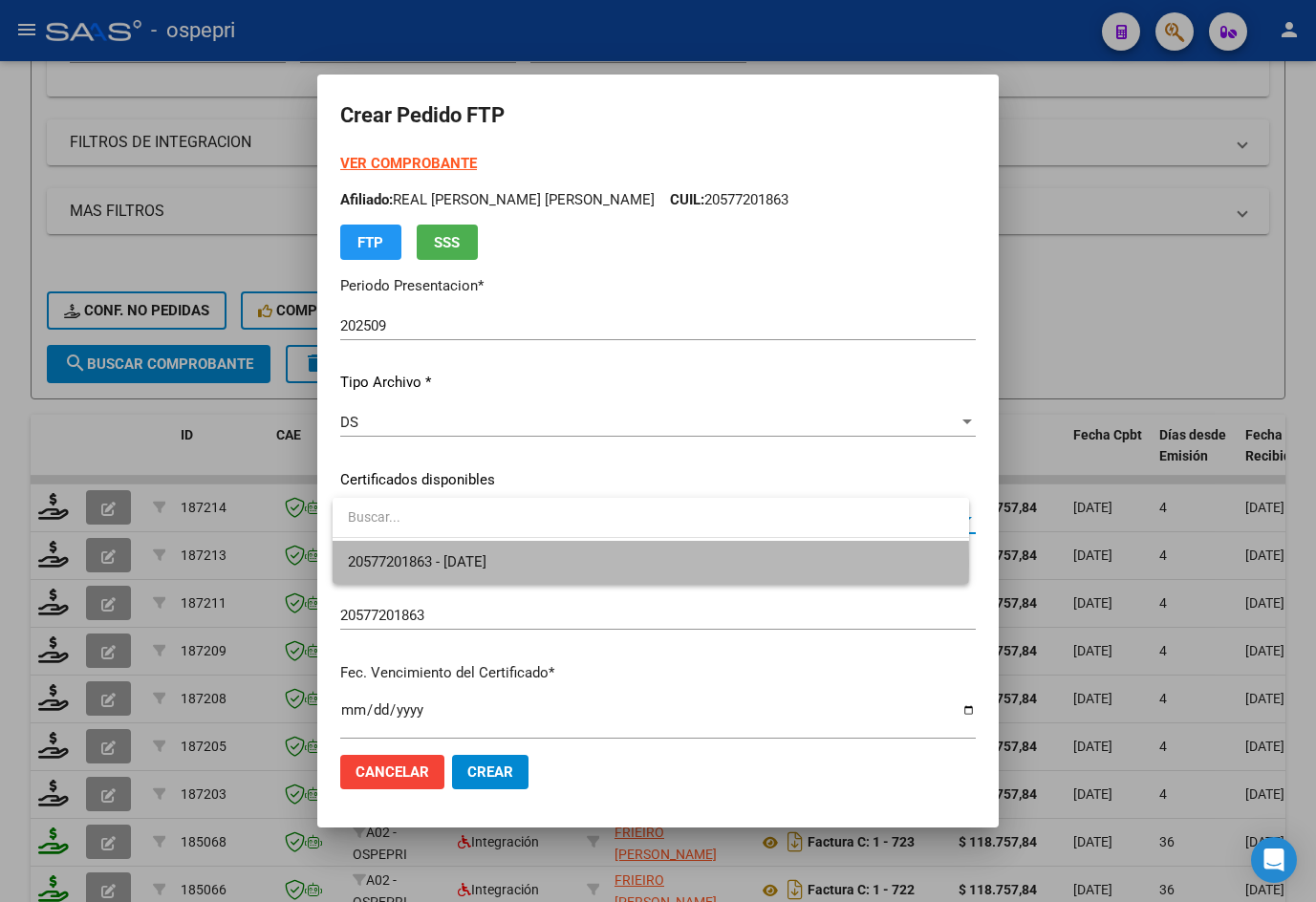
click at [521, 563] on span "20577201863 - [DATE]" at bounding box center [650, 562] width 606 height 43
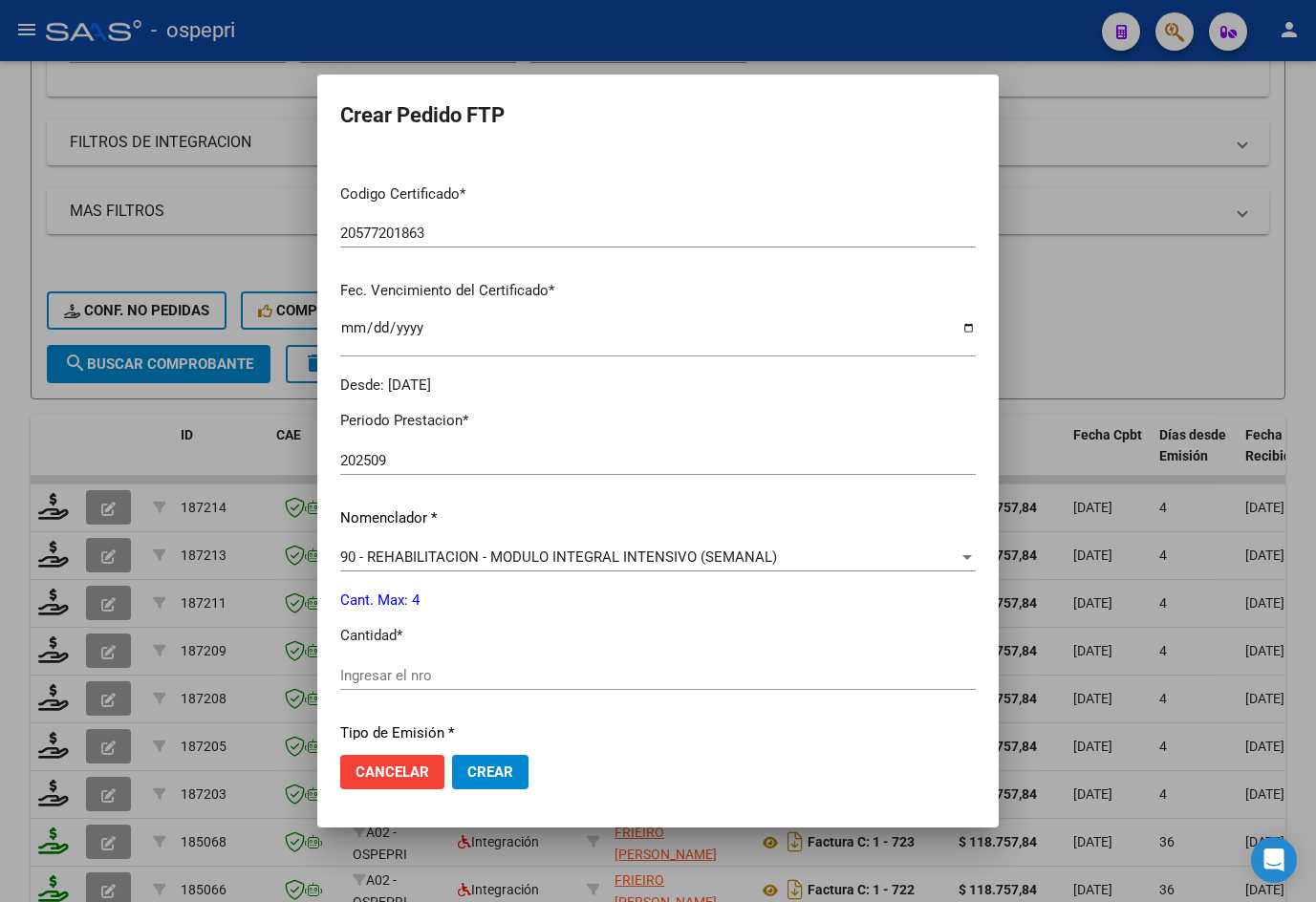
scroll to position [640, 0]
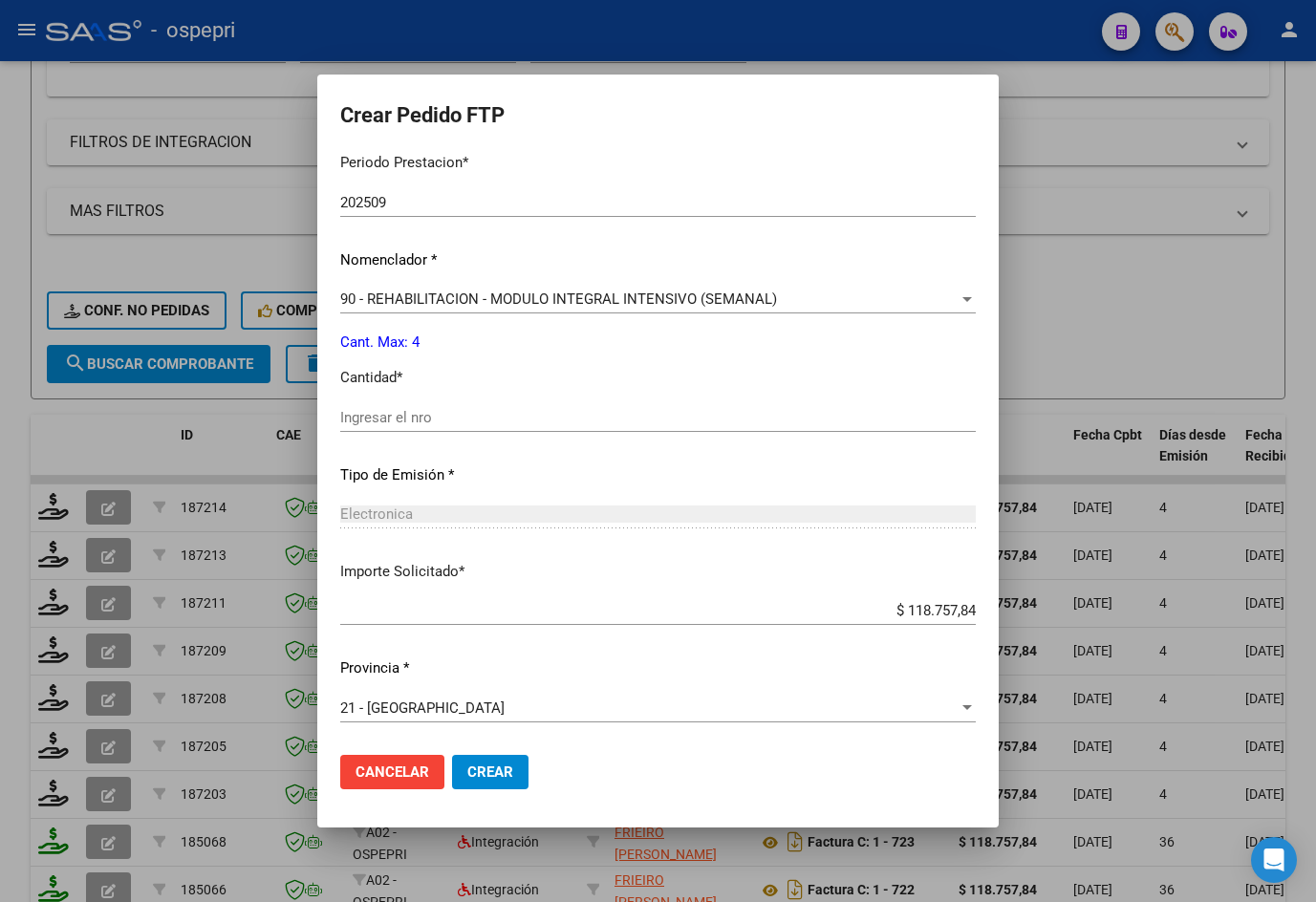
click at [458, 420] on input "Ingresar el nro" at bounding box center [657, 418] width 636 height 18
type input "4"
click at [514, 770] on span "Crear" at bounding box center [490, 772] width 46 height 18
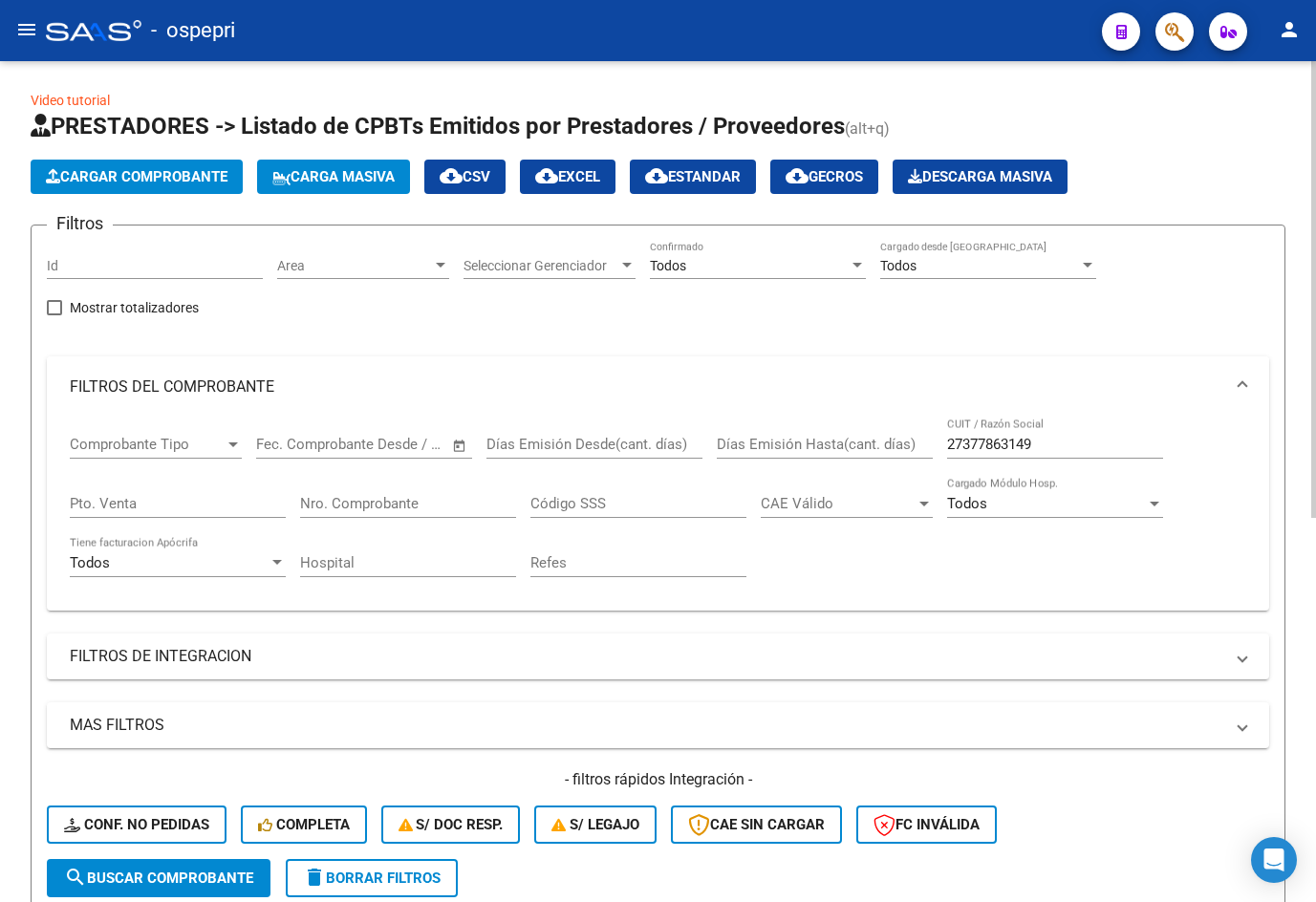
scroll to position [0, 0]
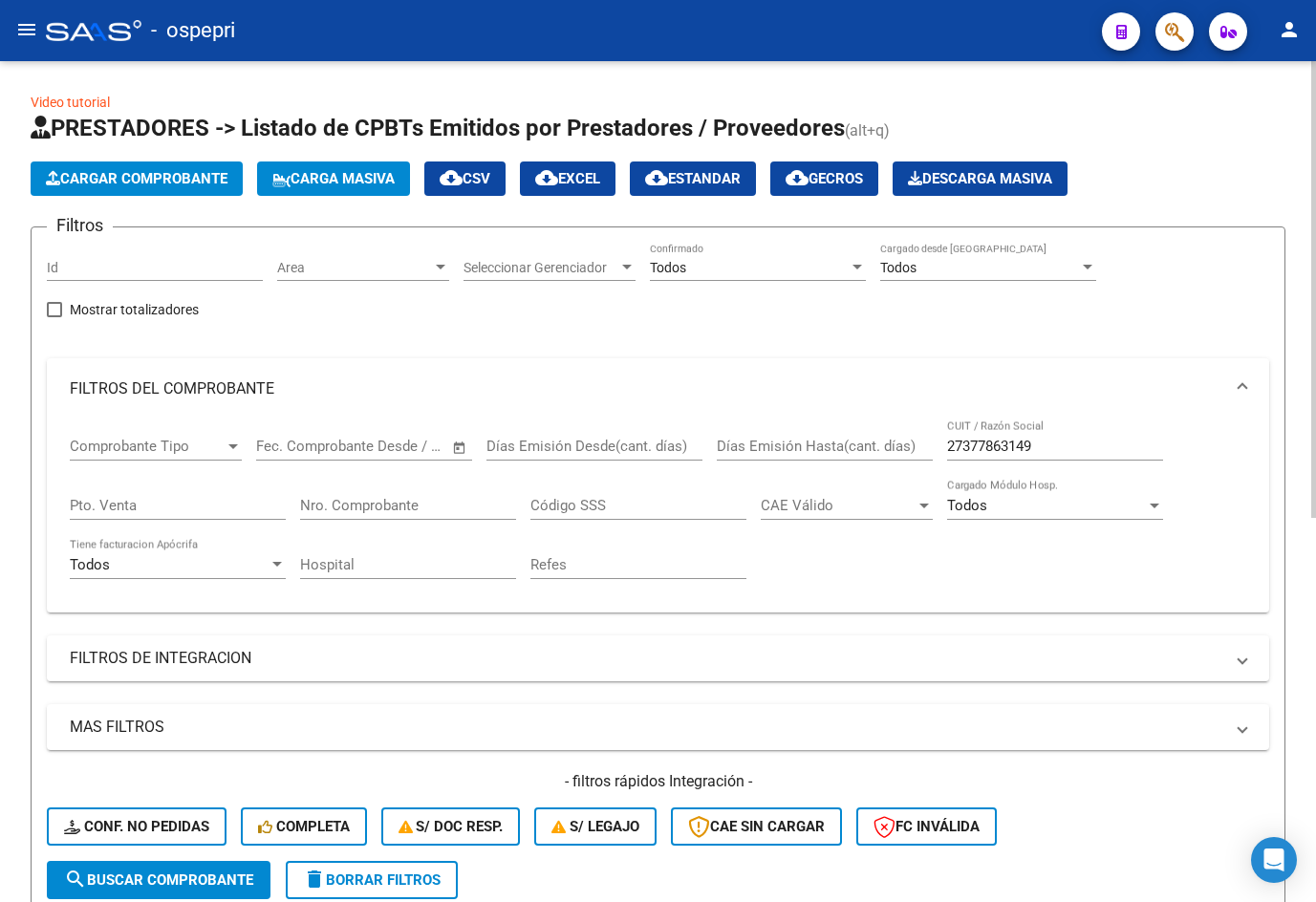
click at [1059, 446] on input "27377863149" at bounding box center [1054, 446] width 216 height 18
paste input "39264495"
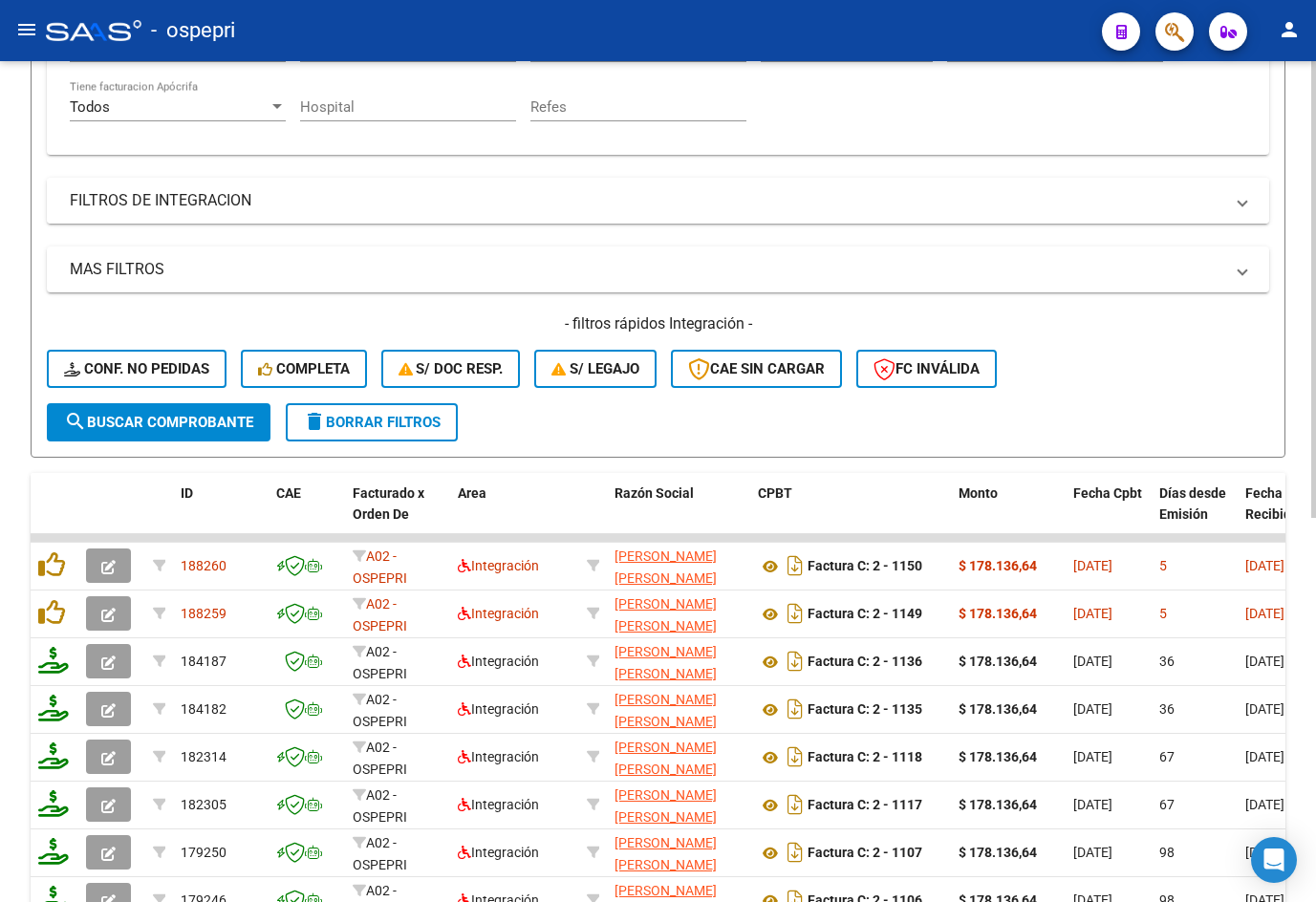
scroll to position [573, 0]
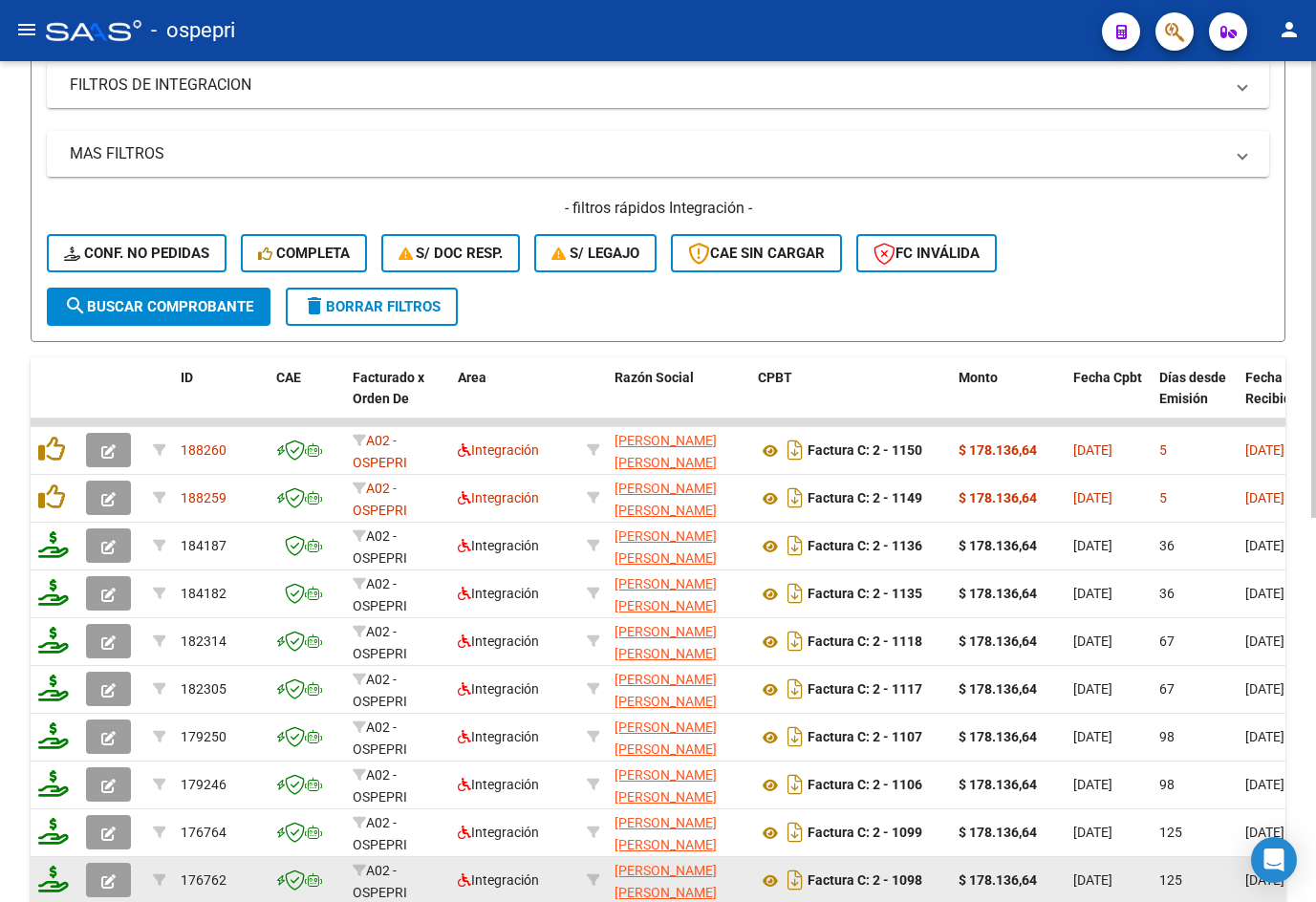
type input "27339264495"
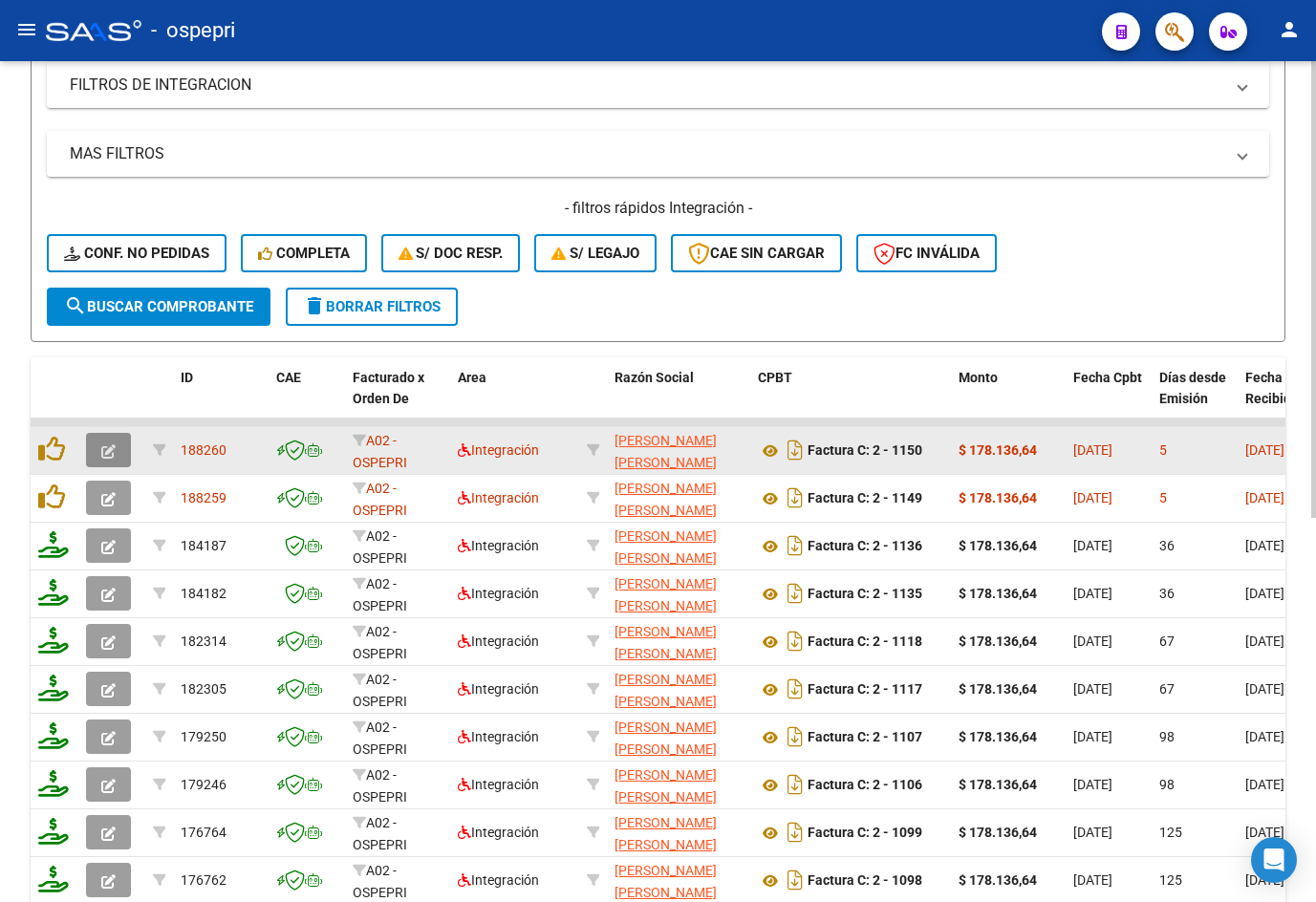
click at [111, 449] on icon "button" at bounding box center [108, 451] width 15 height 15
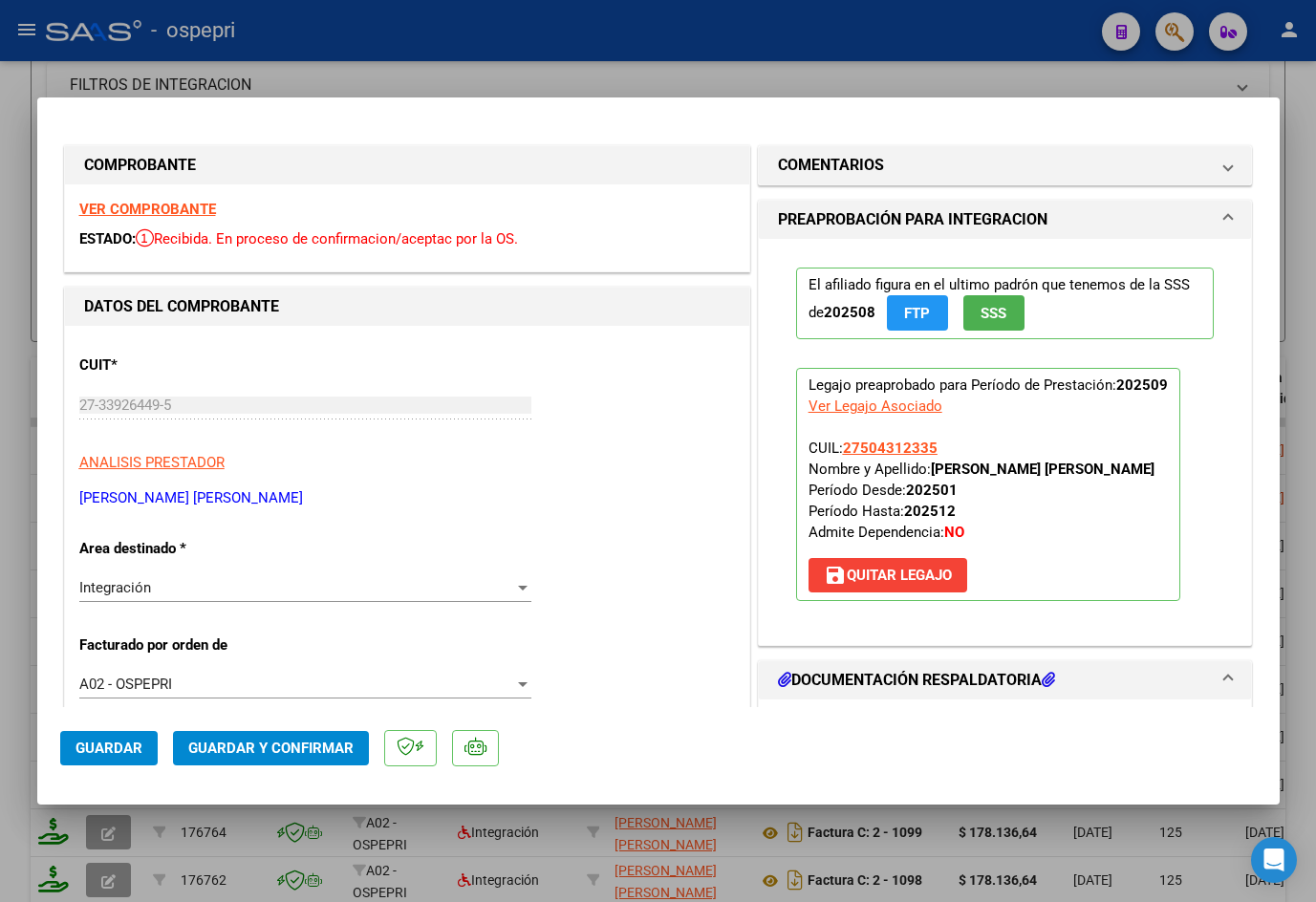
click at [193, 205] on strong "VER COMPROBANTE" at bounding box center [147, 210] width 137 height 18
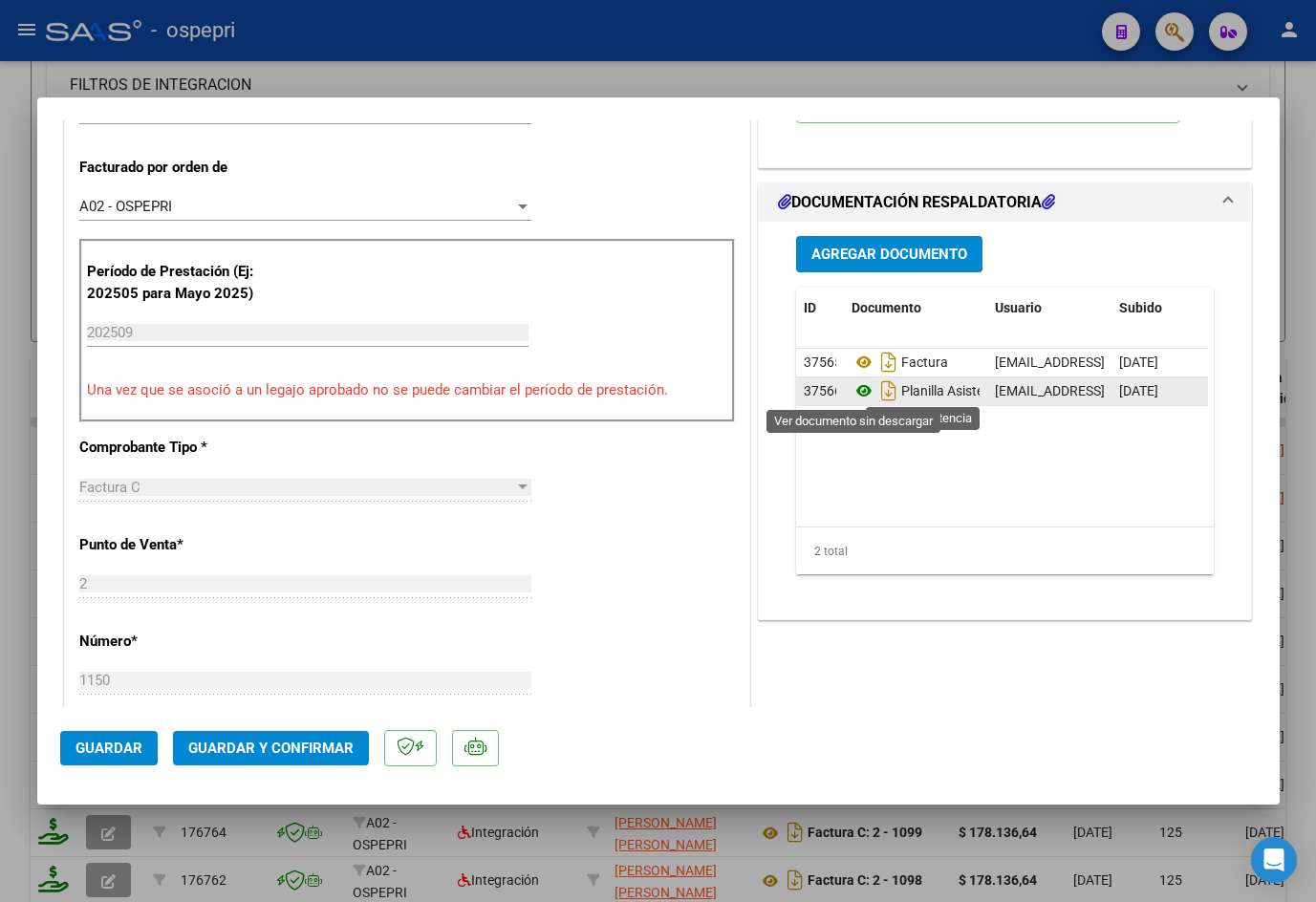
click at [853, 387] on icon at bounding box center [863, 390] width 24 height 22
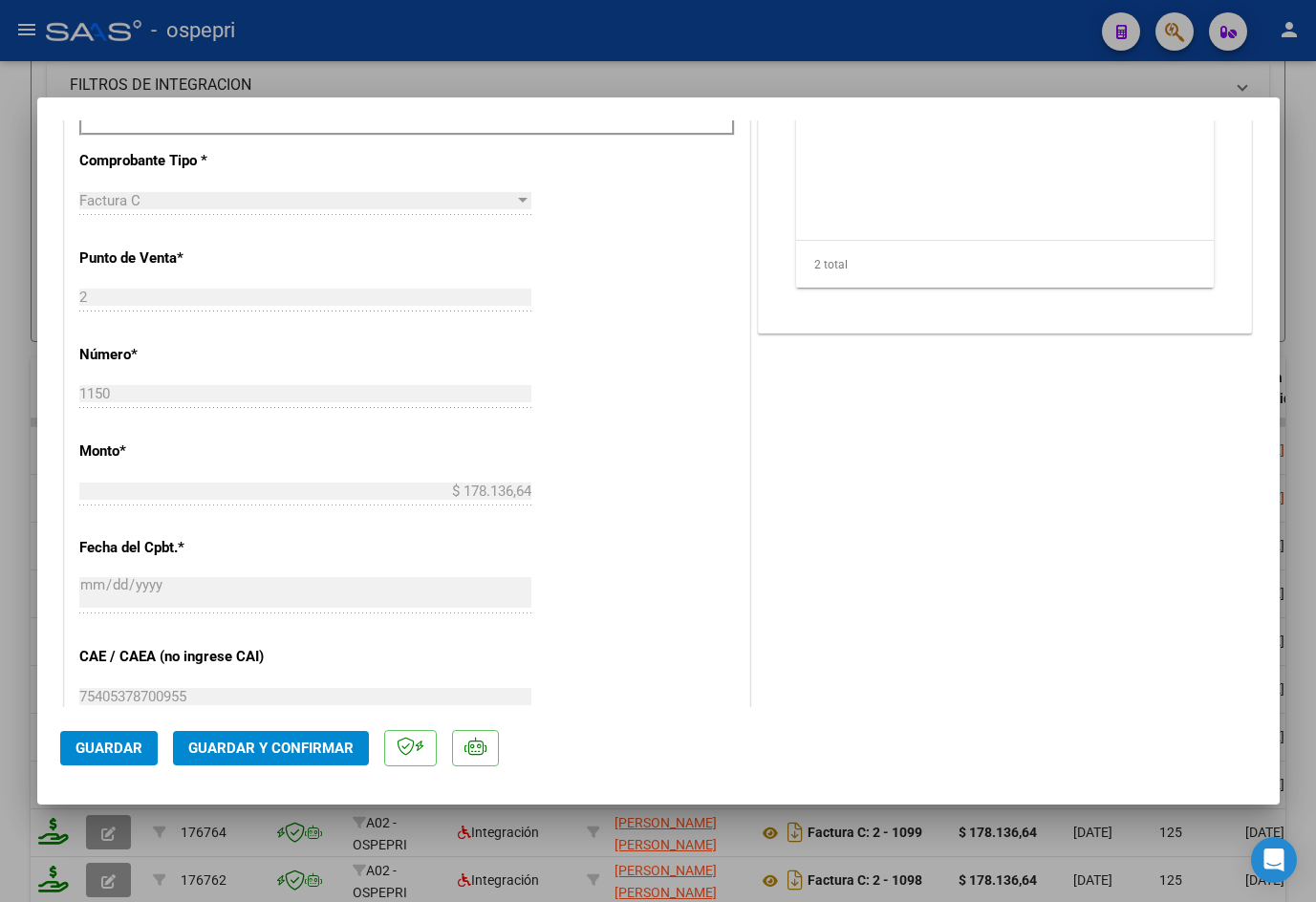
click at [283, 753] on span "Guardar y Confirmar" at bounding box center [270, 749] width 165 height 18
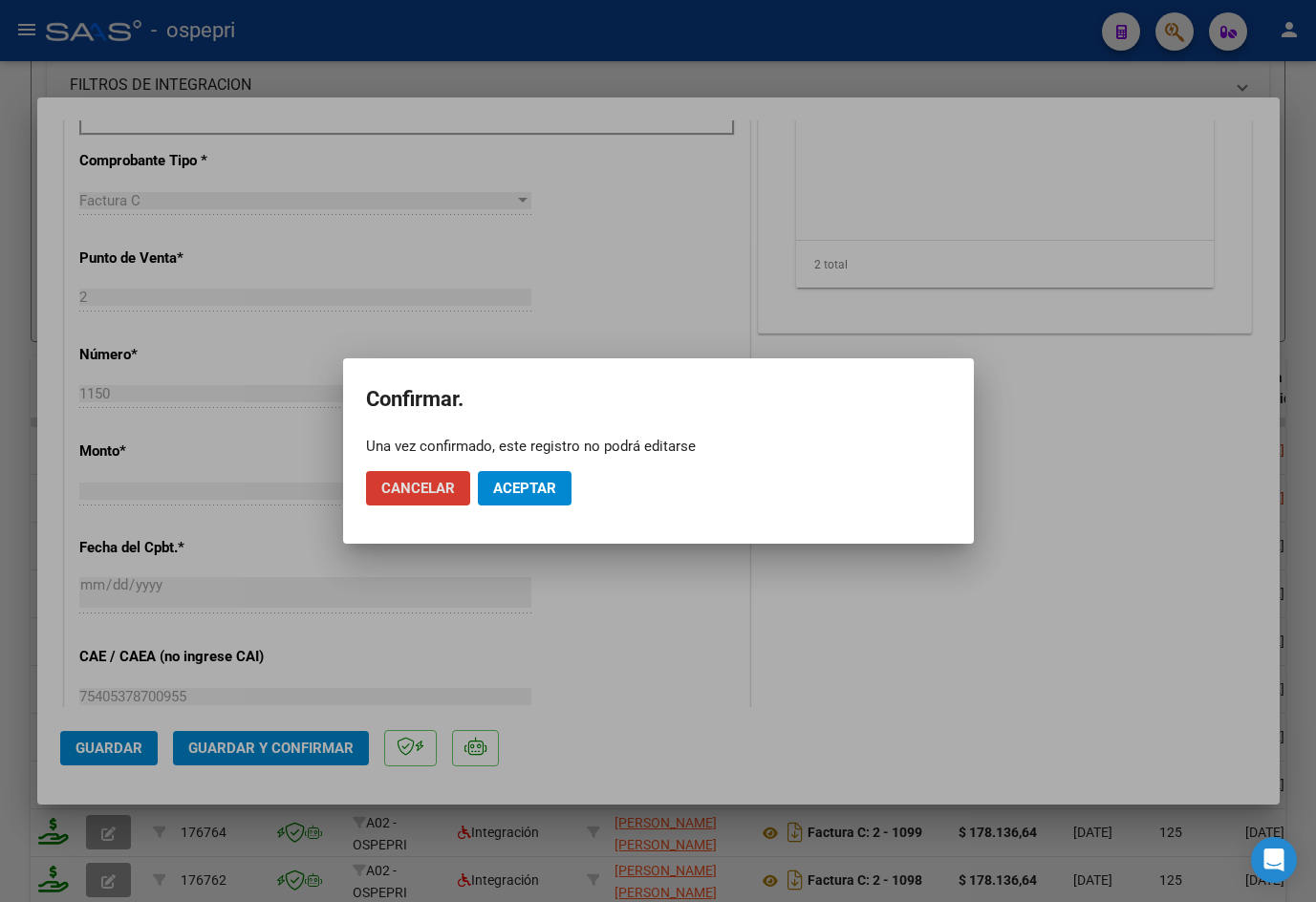
click at [545, 477] on button "Aceptar" at bounding box center [524, 488] width 94 height 34
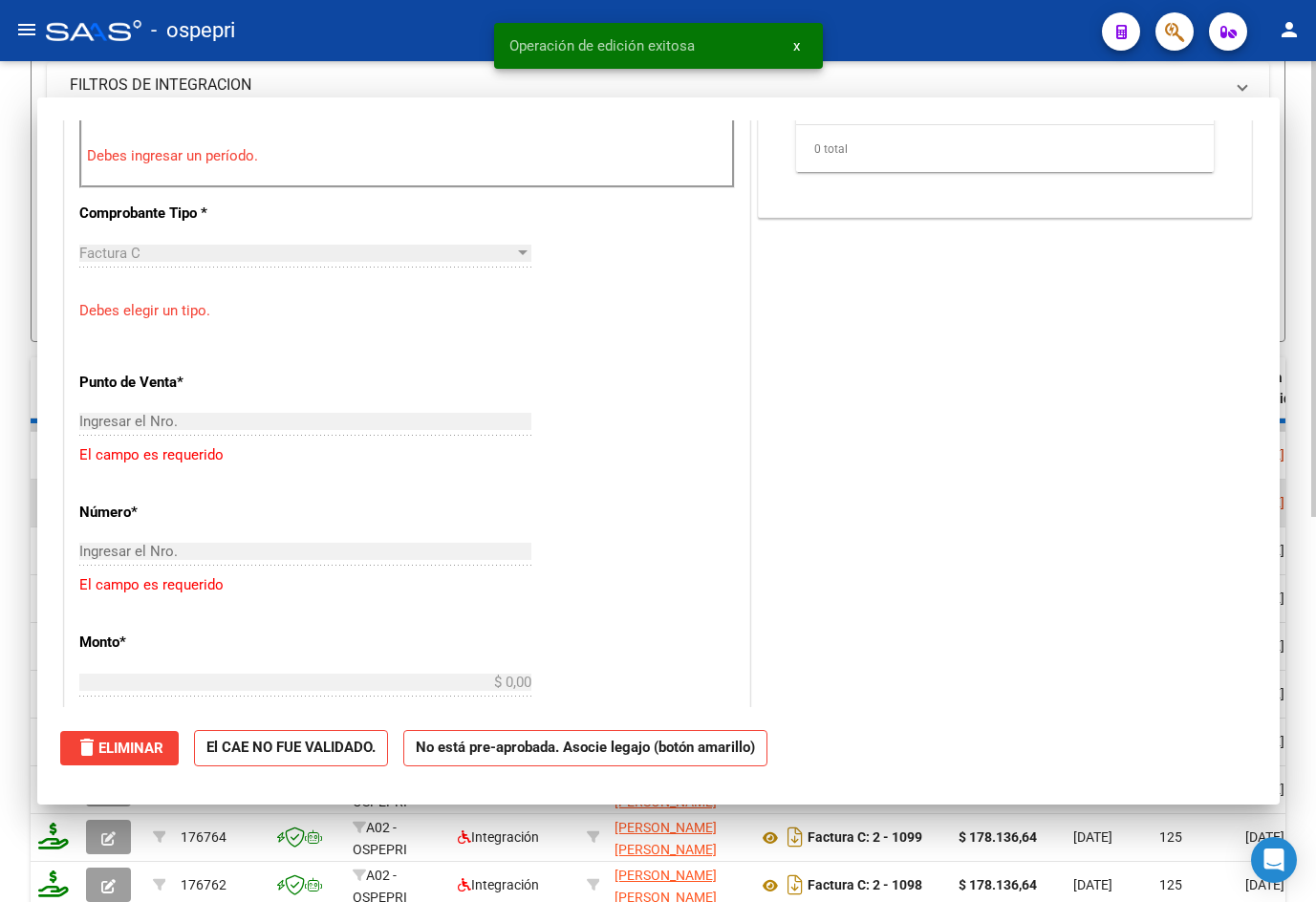
scroll to position [0, 0]
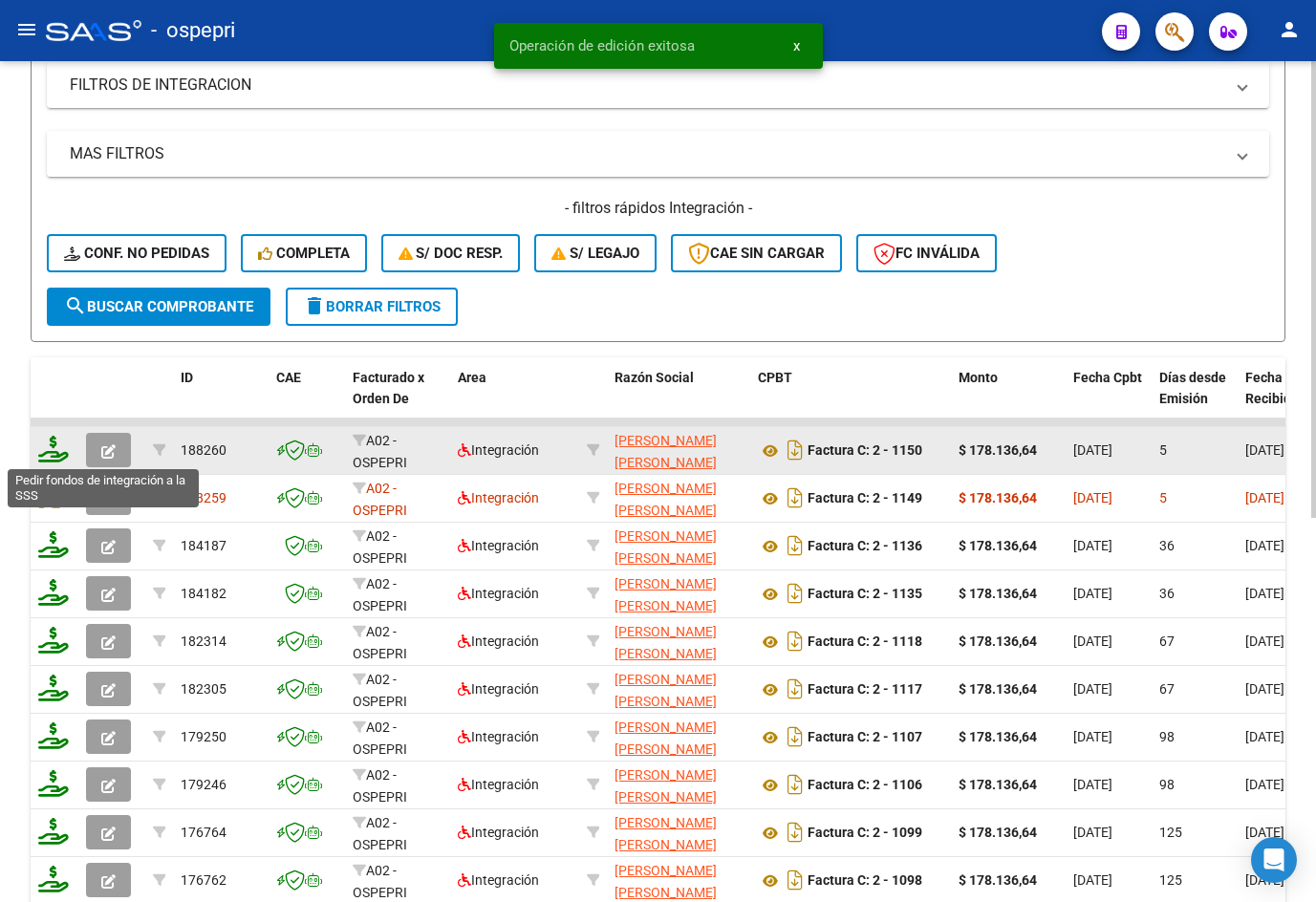
click at [53, 457] on icon at bounding box center [53, 448] width 30 height 26
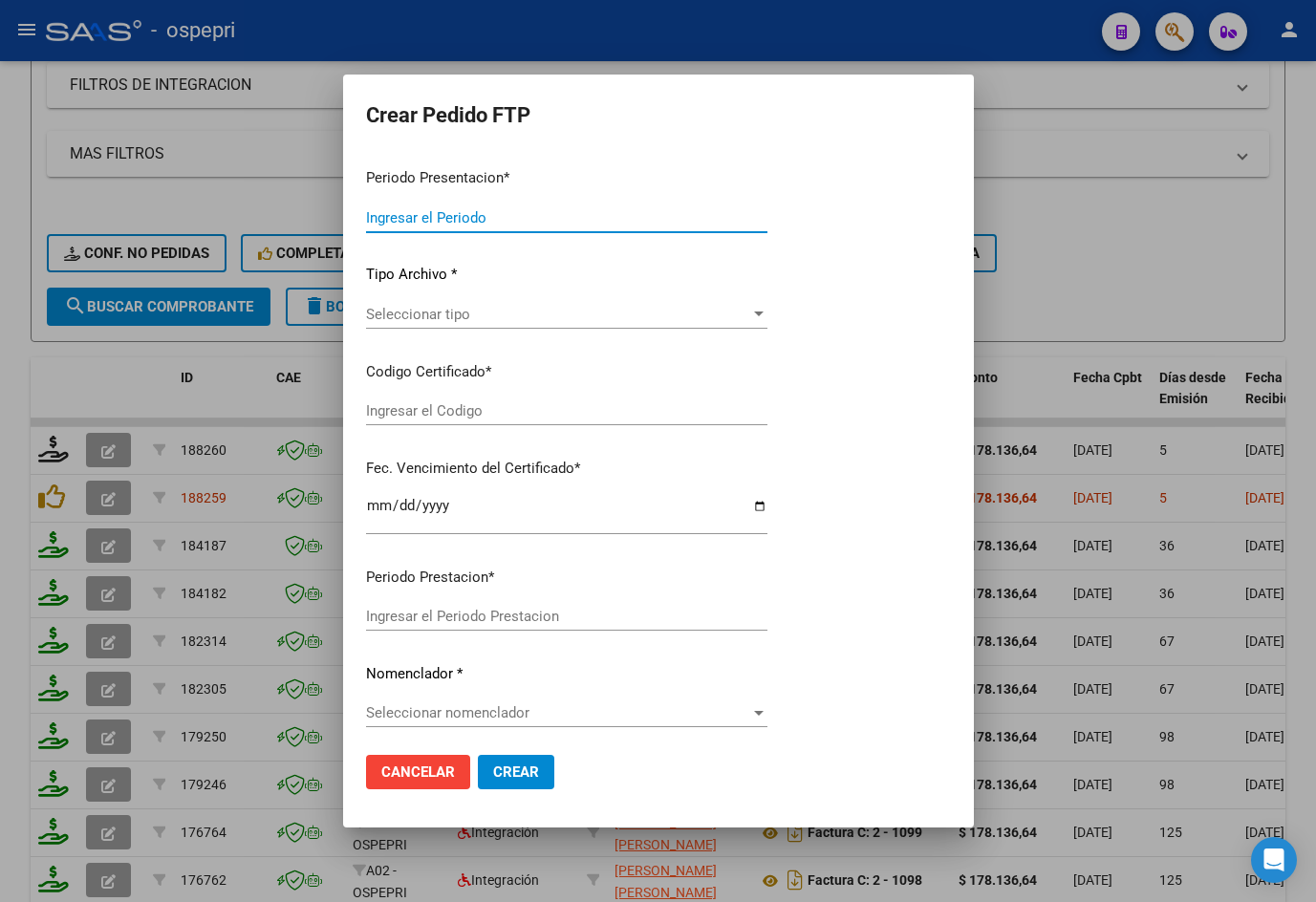
type input "202509"
type input "$ 178.136,64"
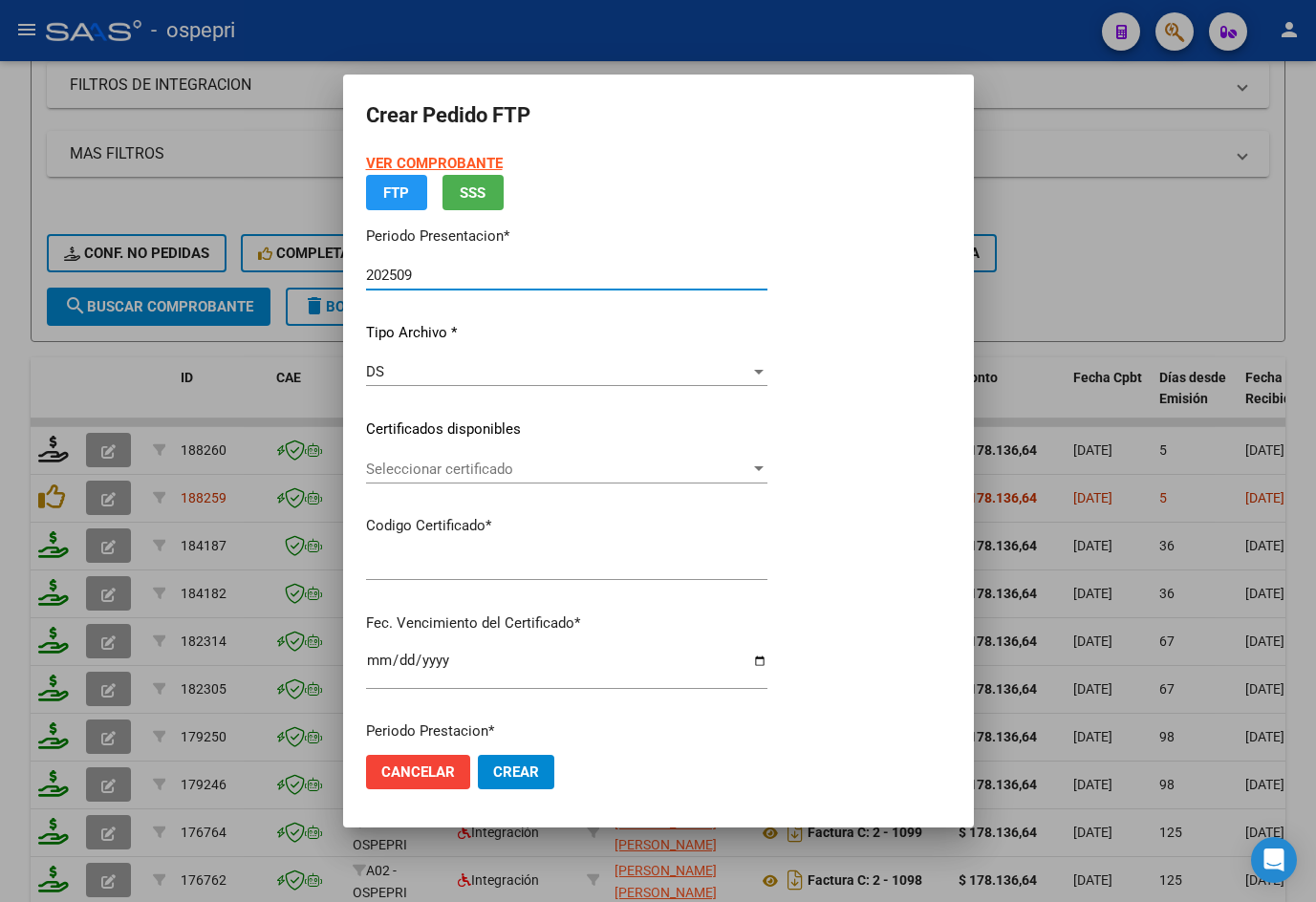
type input "2750431233-5"
type input "[DATE]"
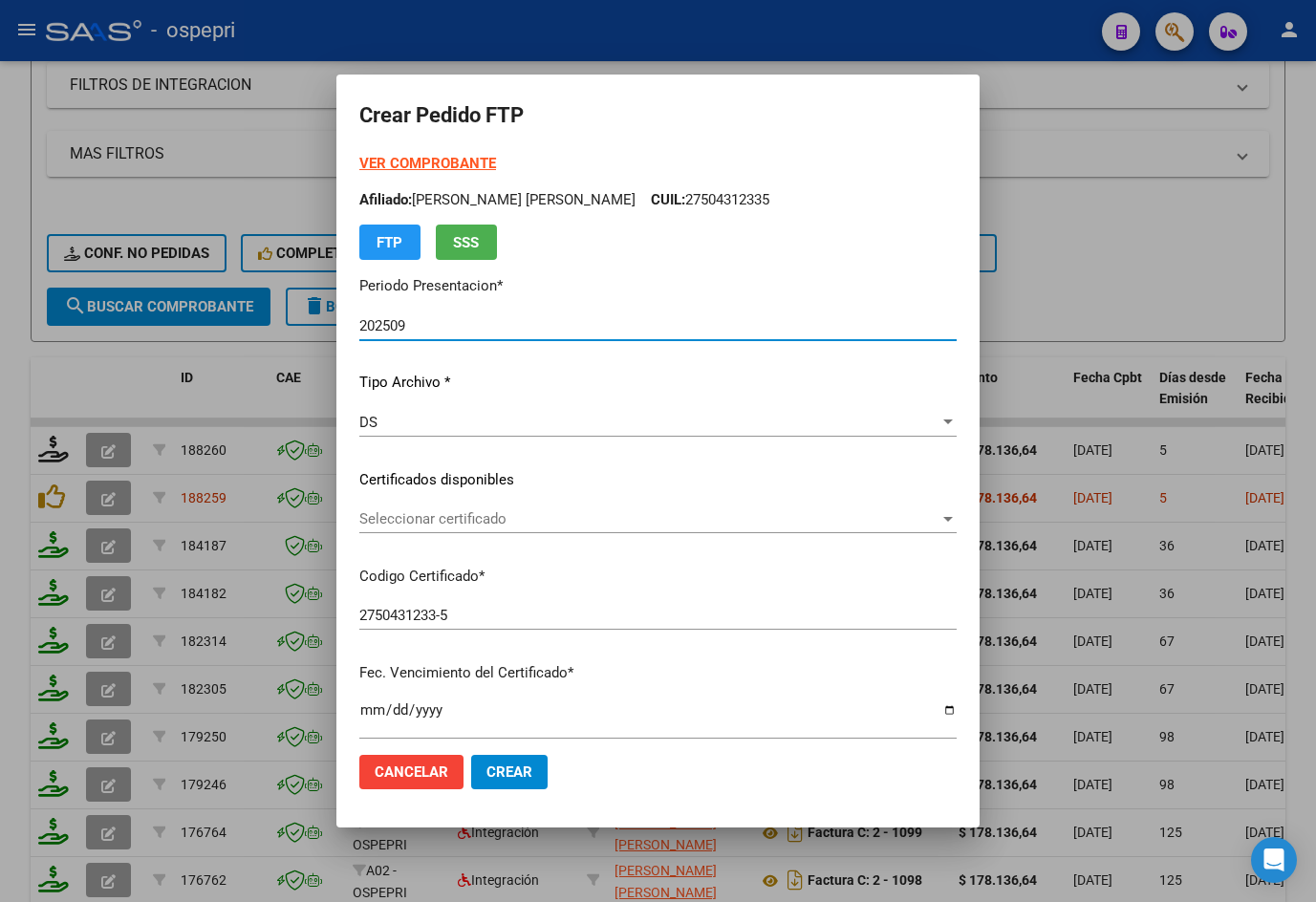
click at [437, 527] on span "Seleccionar certificado" at bounding box center [649, 519] width 580 height 18
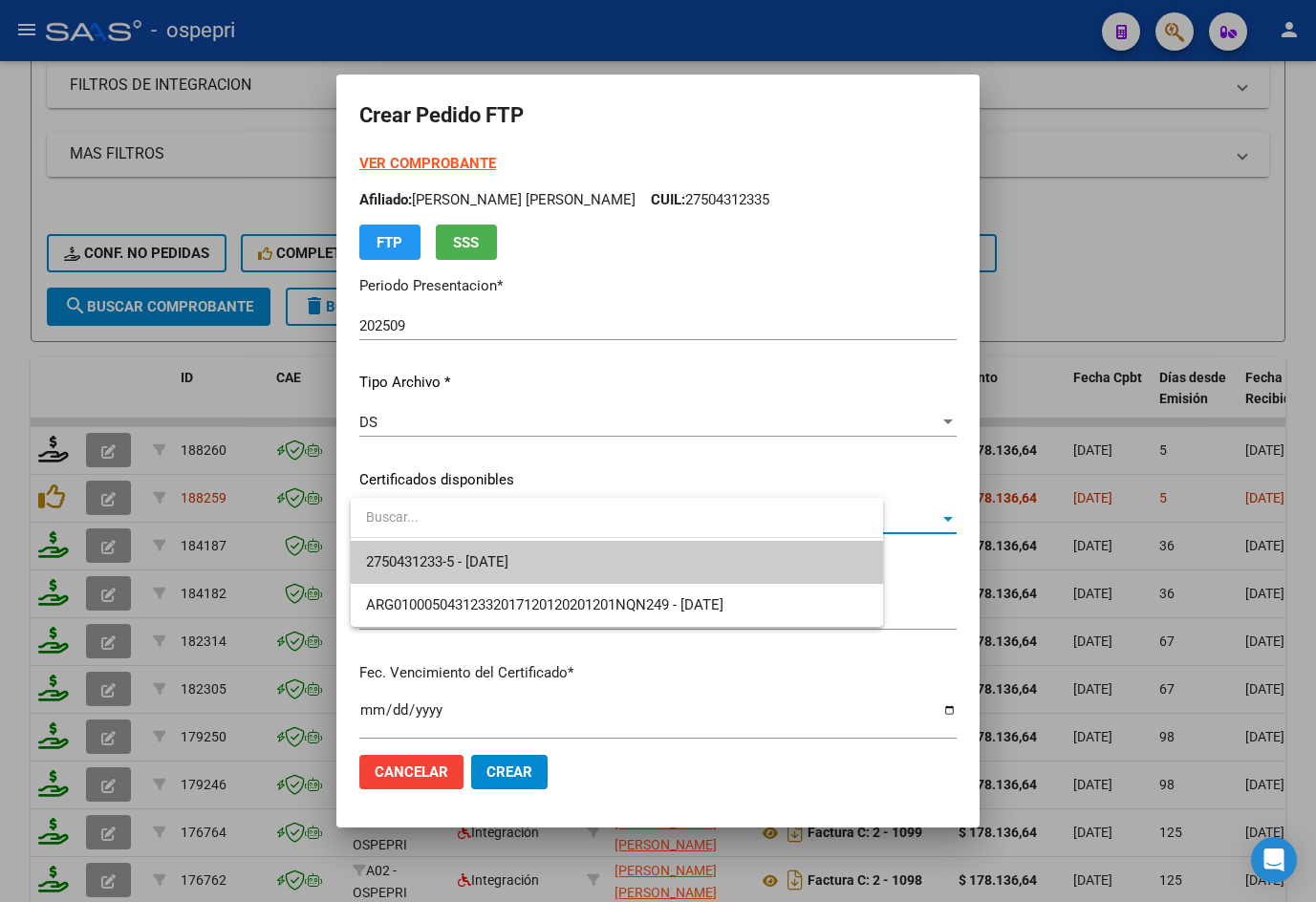
click at [472, 573] on span "2750431233-5 - [DATE]" at bounding box center [617, 562] width 502 height 43
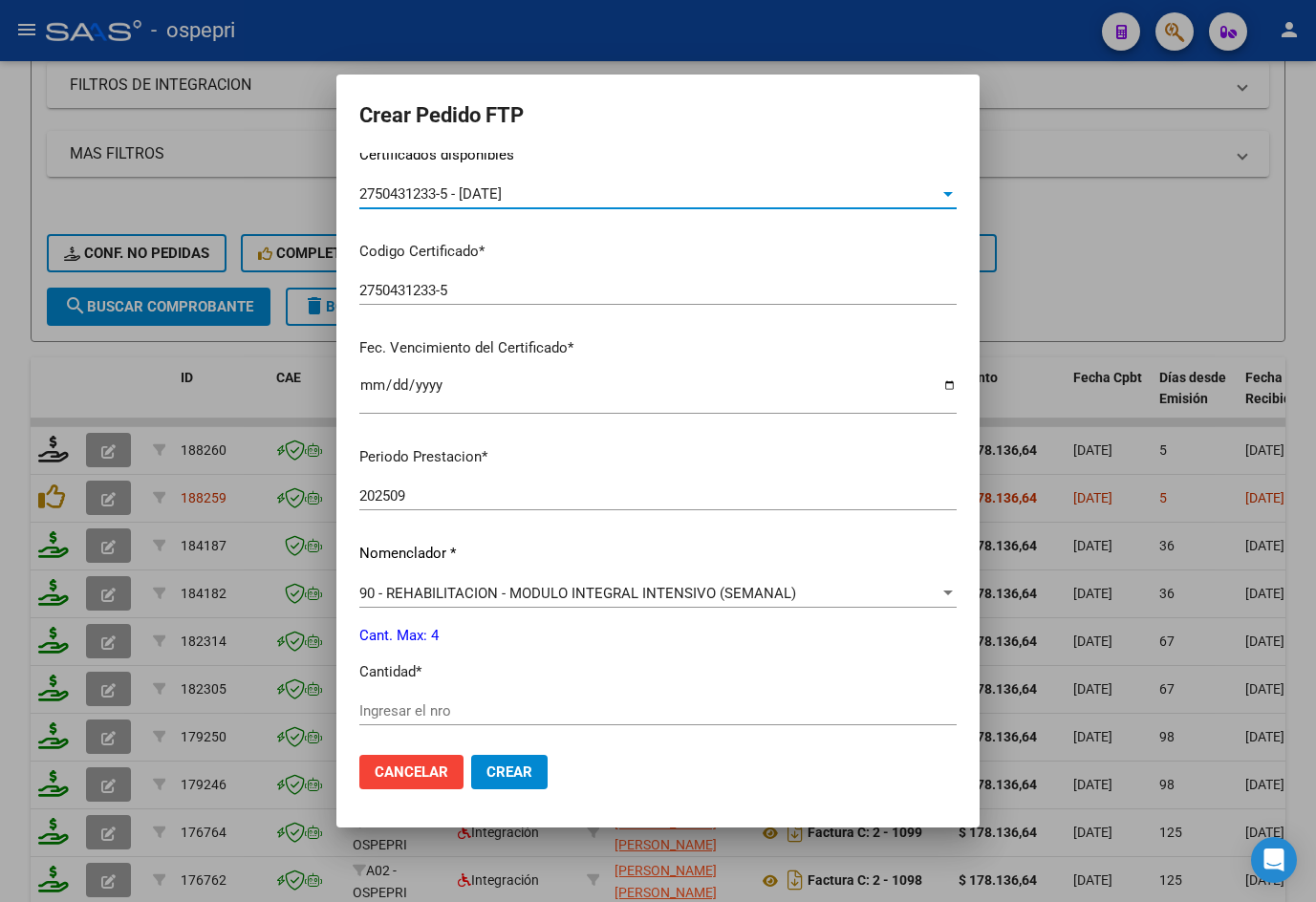
scroll to position [573, 0]
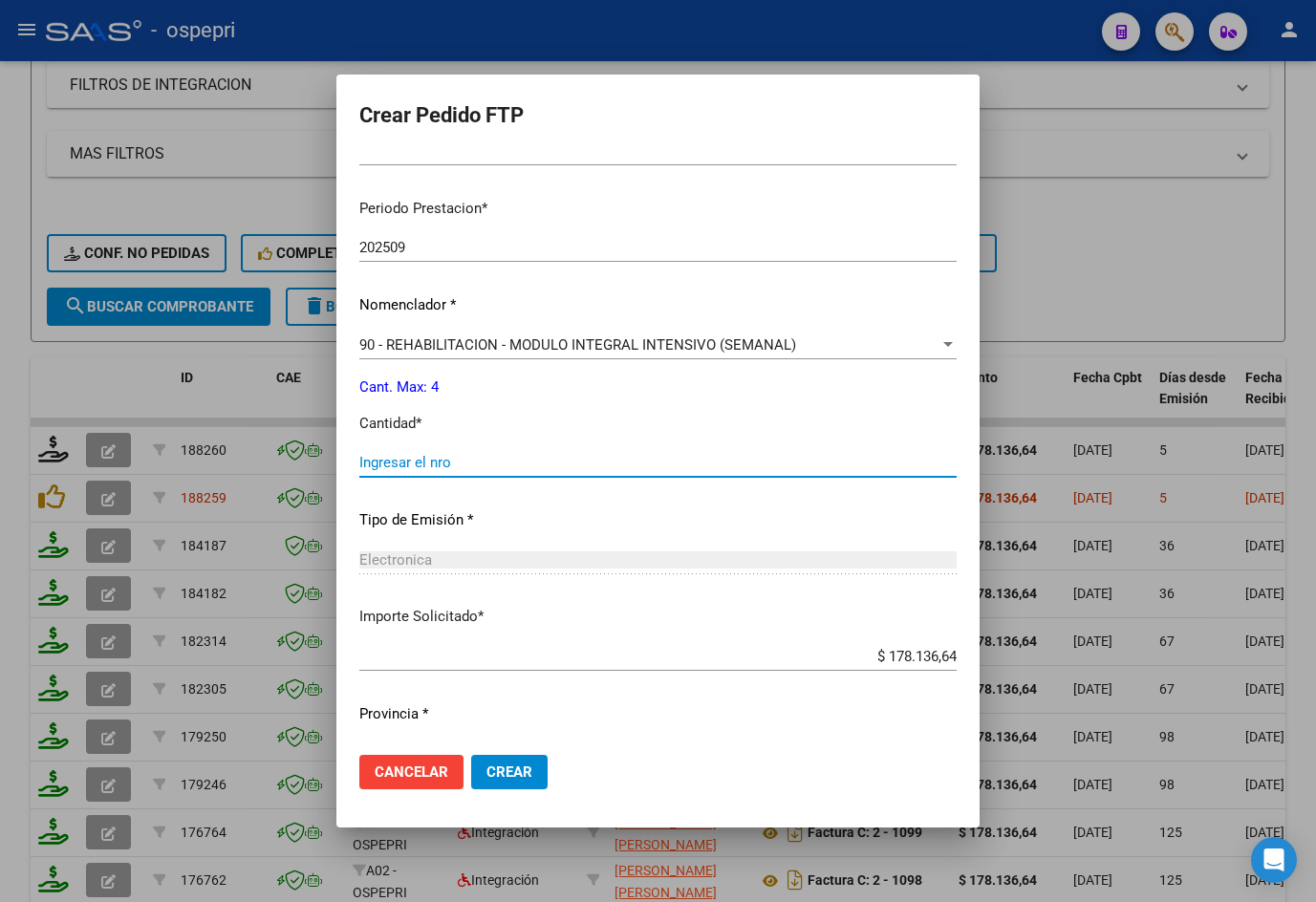
click at [458, 469] on input "Ingresar el nro" at bounding box center [658, 463] width 597 height 18
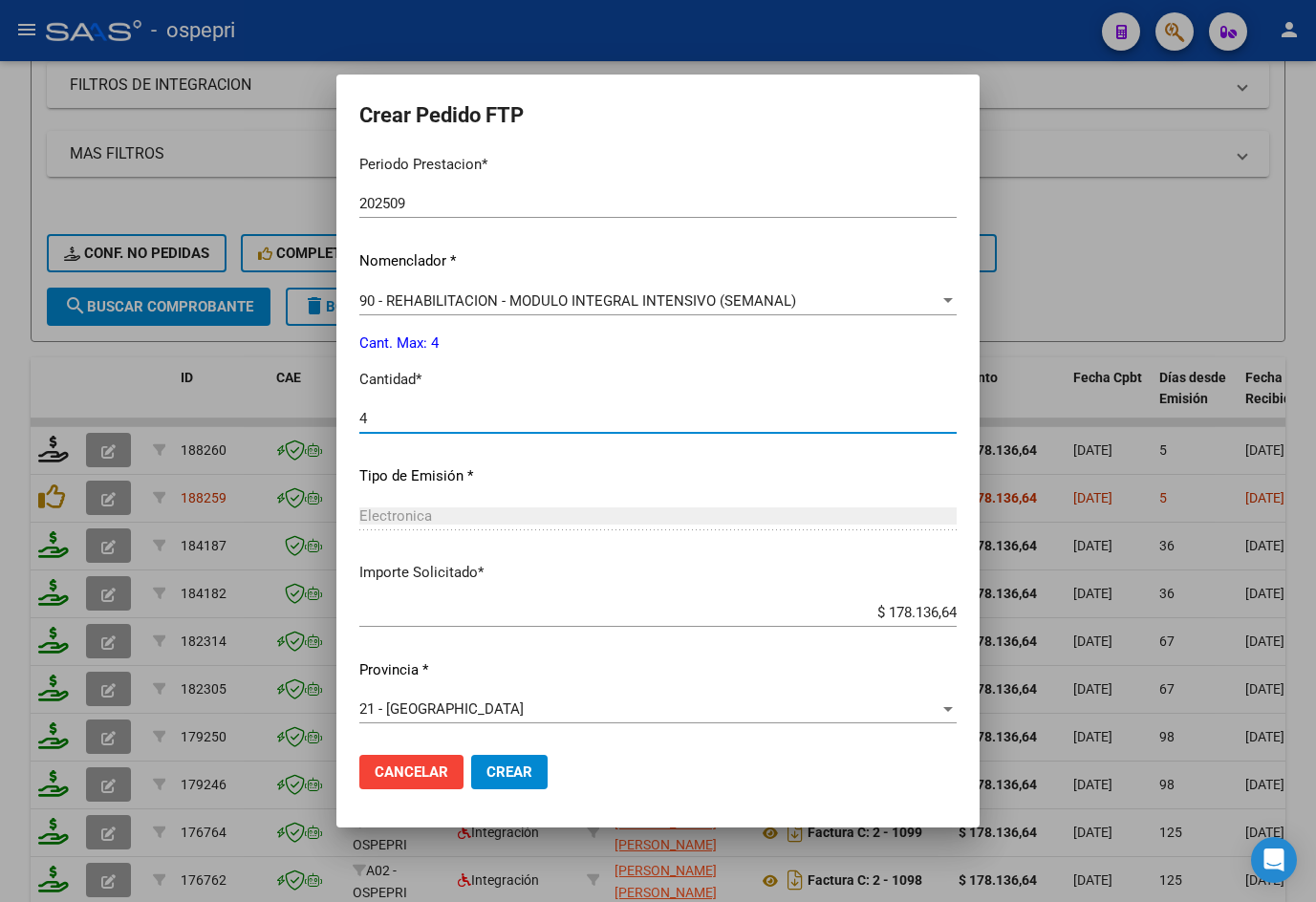
scroll to position [619, 0]
type input "4"
click at [532, 775] on span "Crear" at bounding box center [509, 772] width 46 height 18
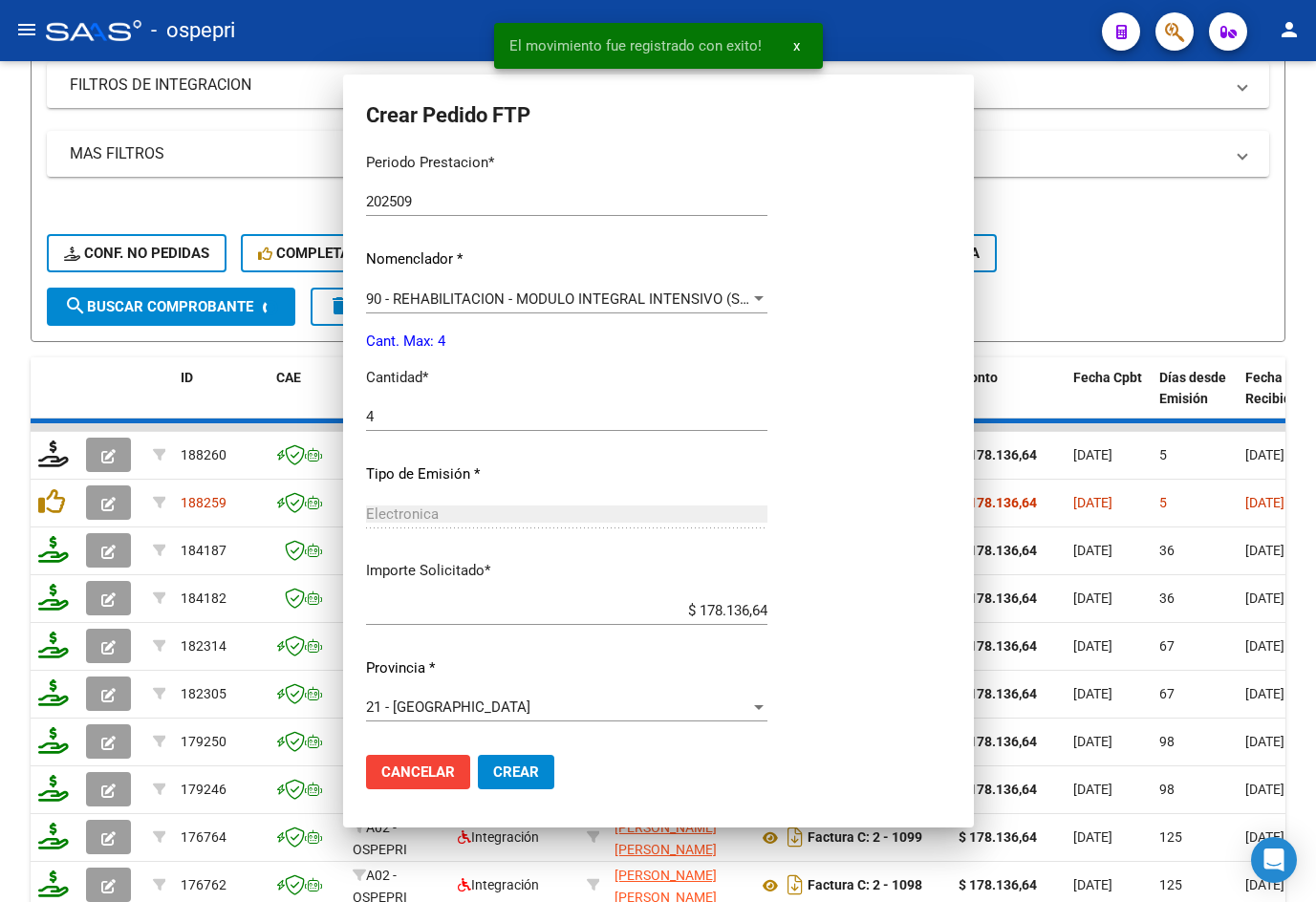
scroll to position [512, 0]
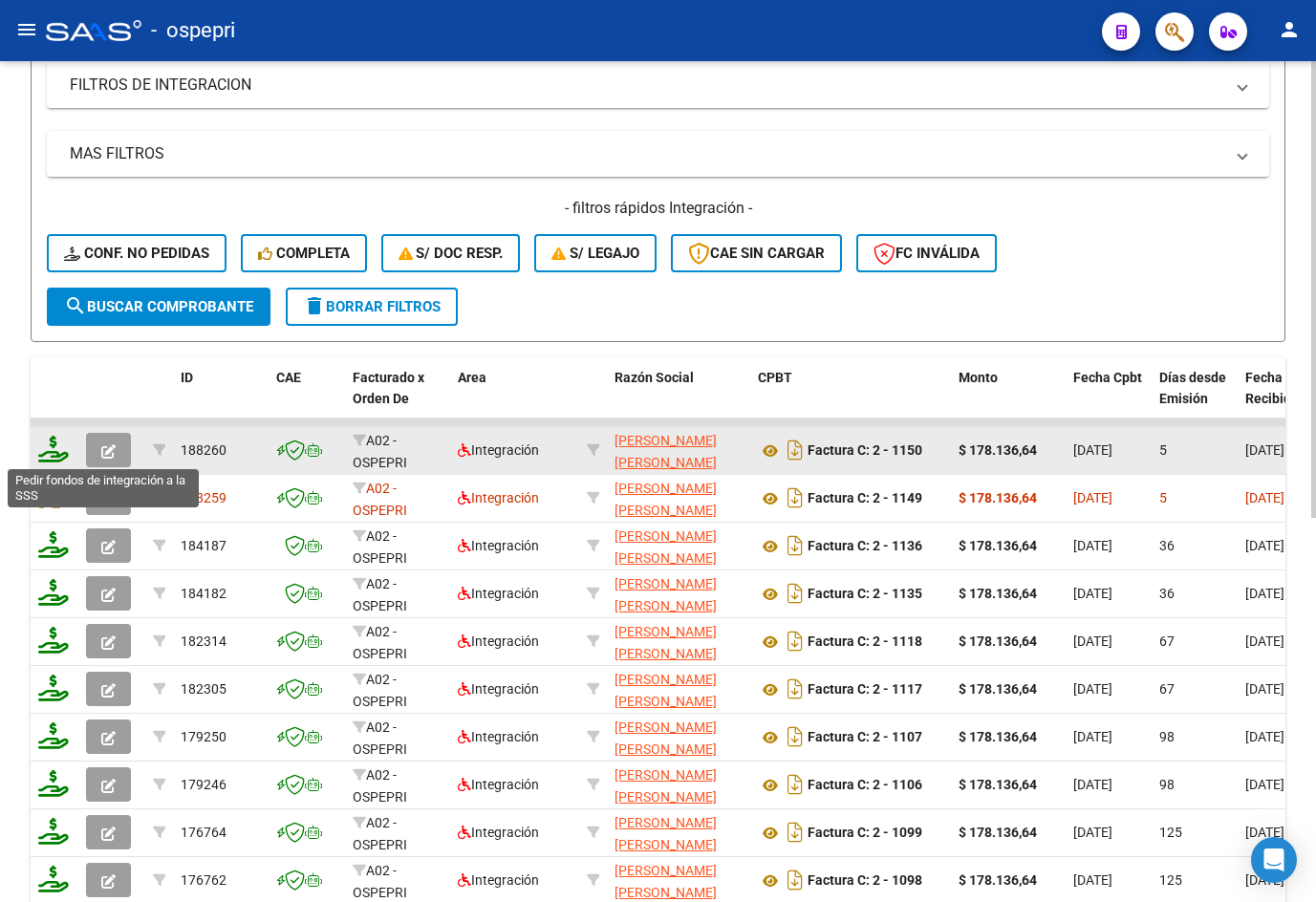
click at [58, 451] on icon at bounding box center [53, 448] width 30 height 26
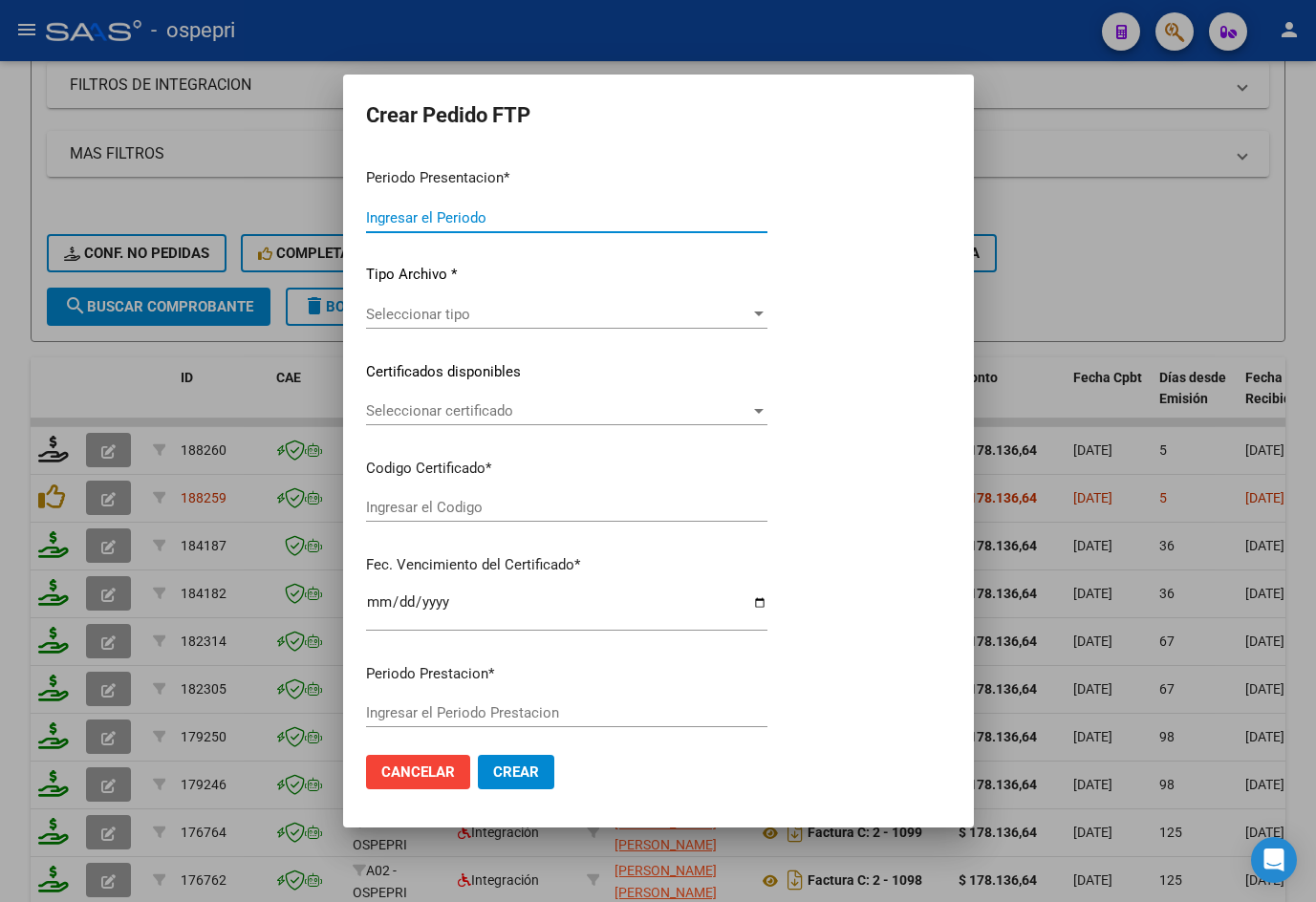
type input "202509"
type input "$ 178.136,64"
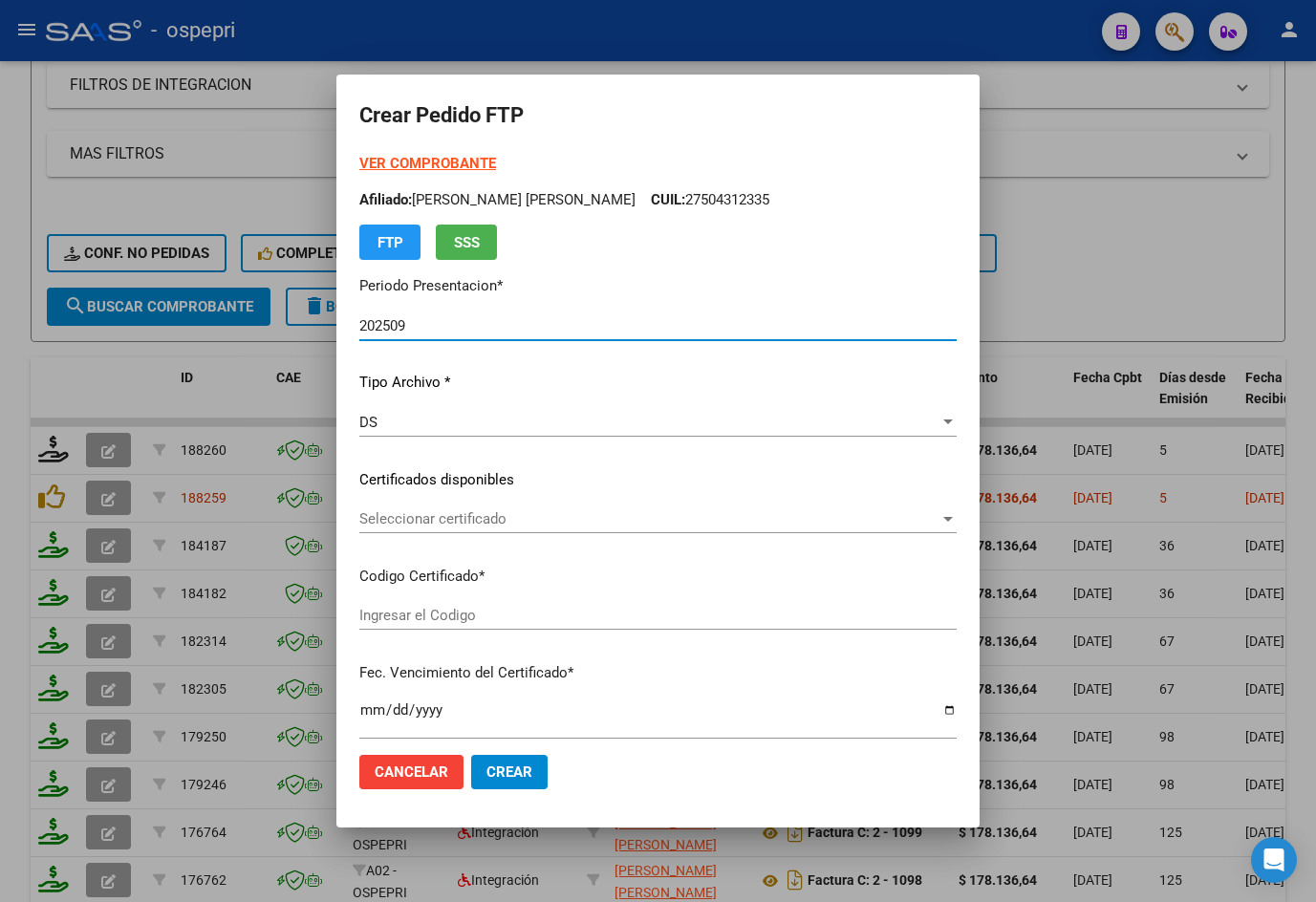
type input "2750431233-5"
type input "[DATE]"
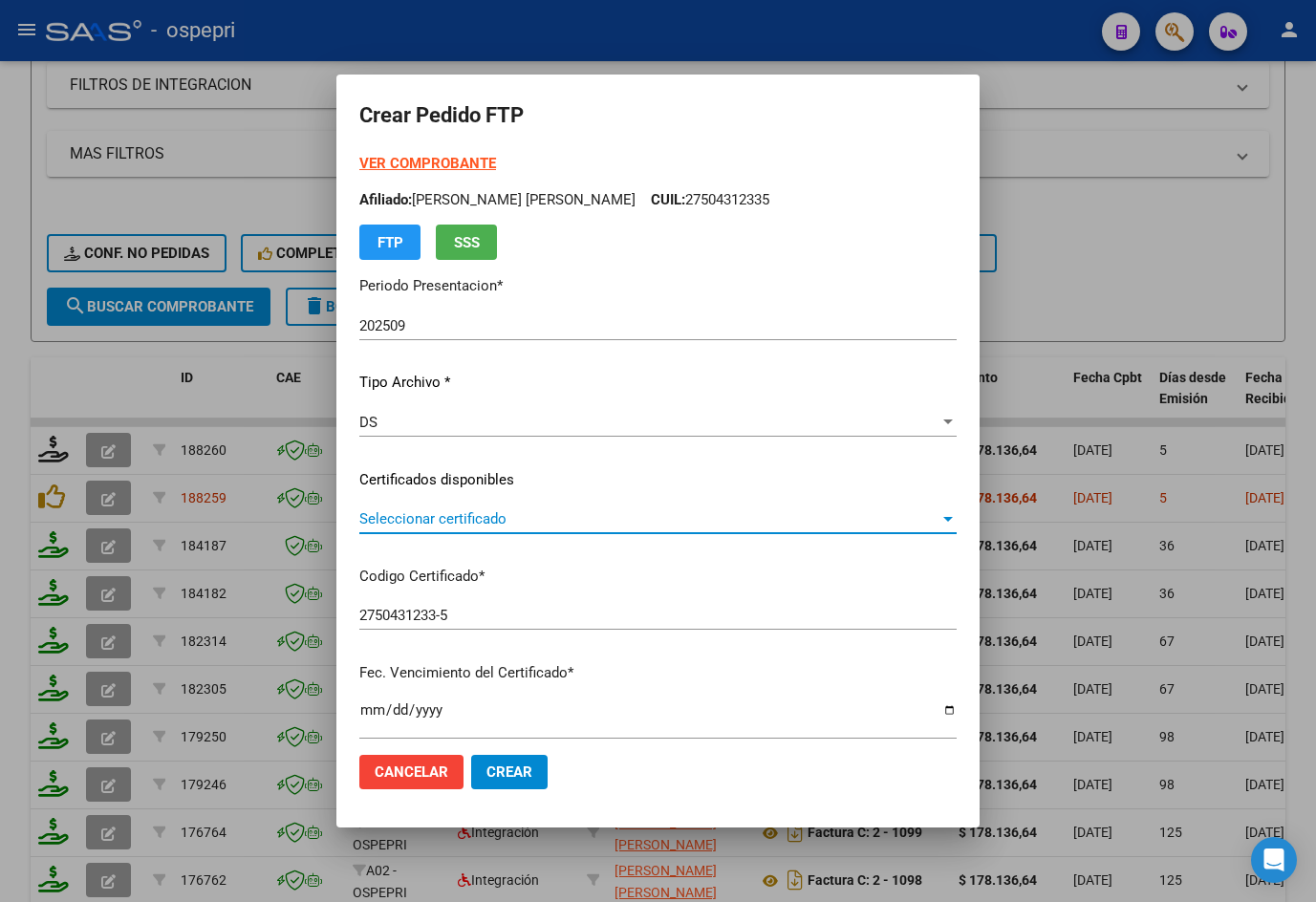
click at [505, 516] on span "Seleccionar certificado" at bounding box center [649, 519] width 580 height 18
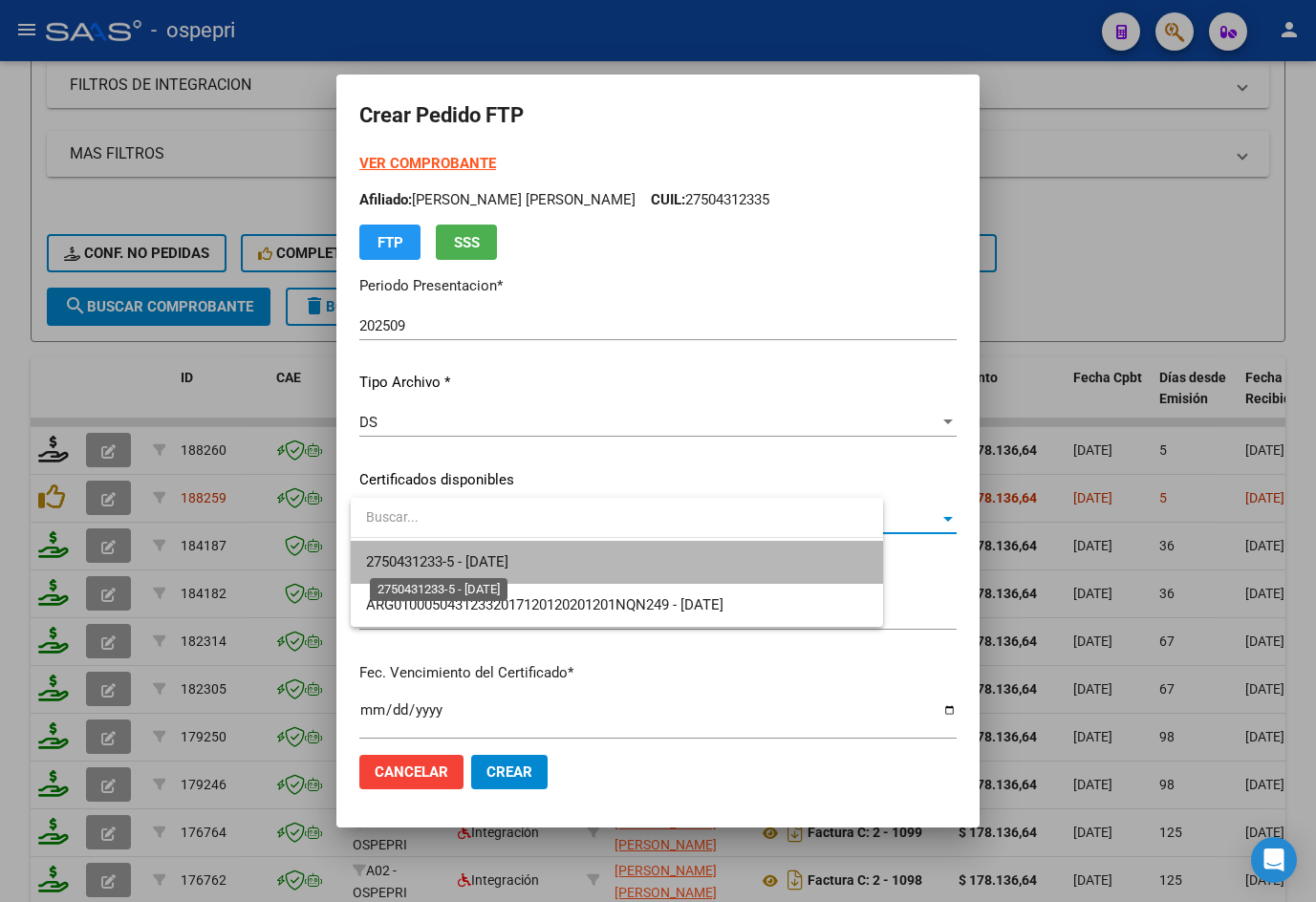
click at [509, 565] on span "2750431233-5 - [DATE]" at bounding box center [437, 562] width 143 height 18
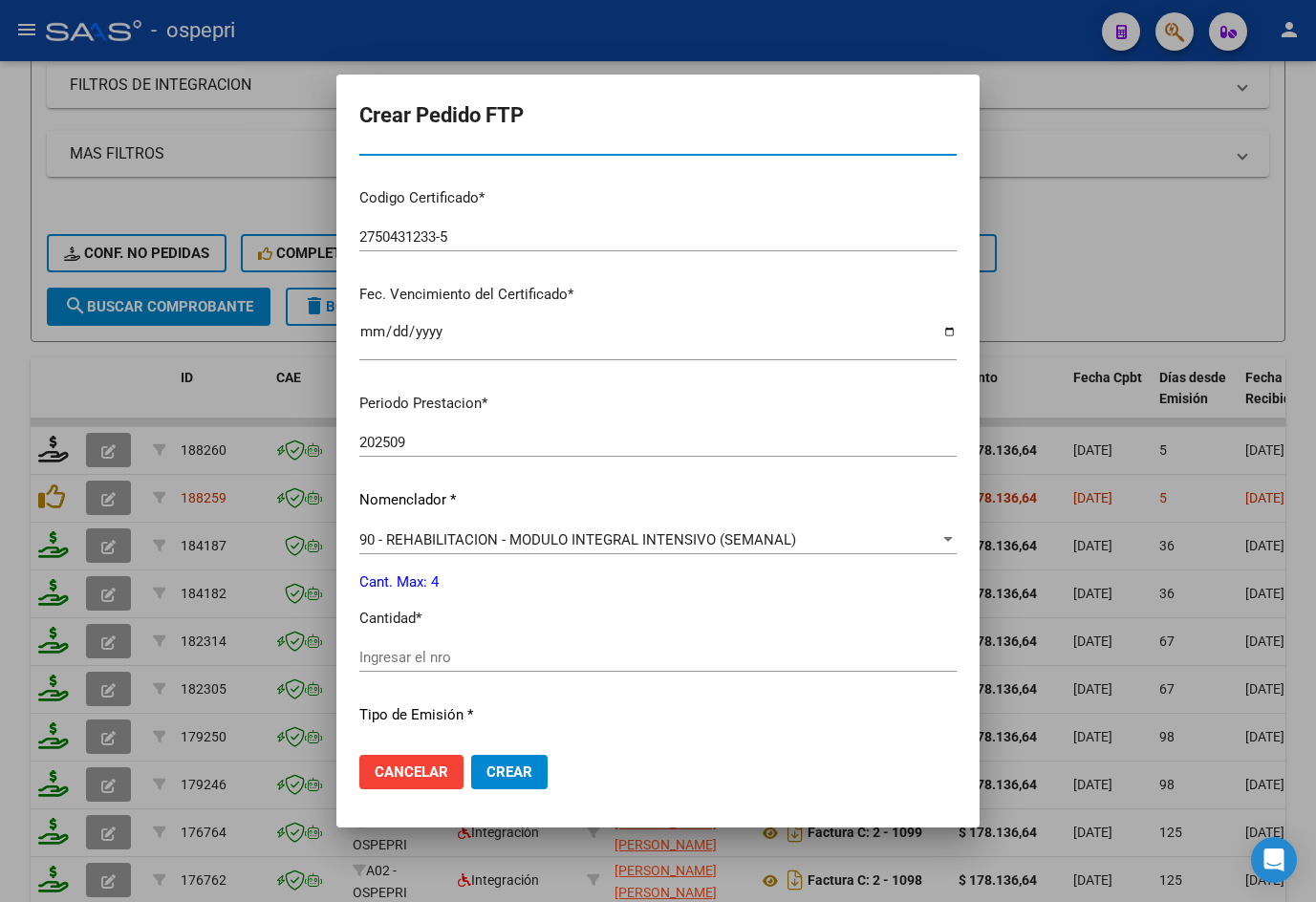
scroll to position [477, 0]
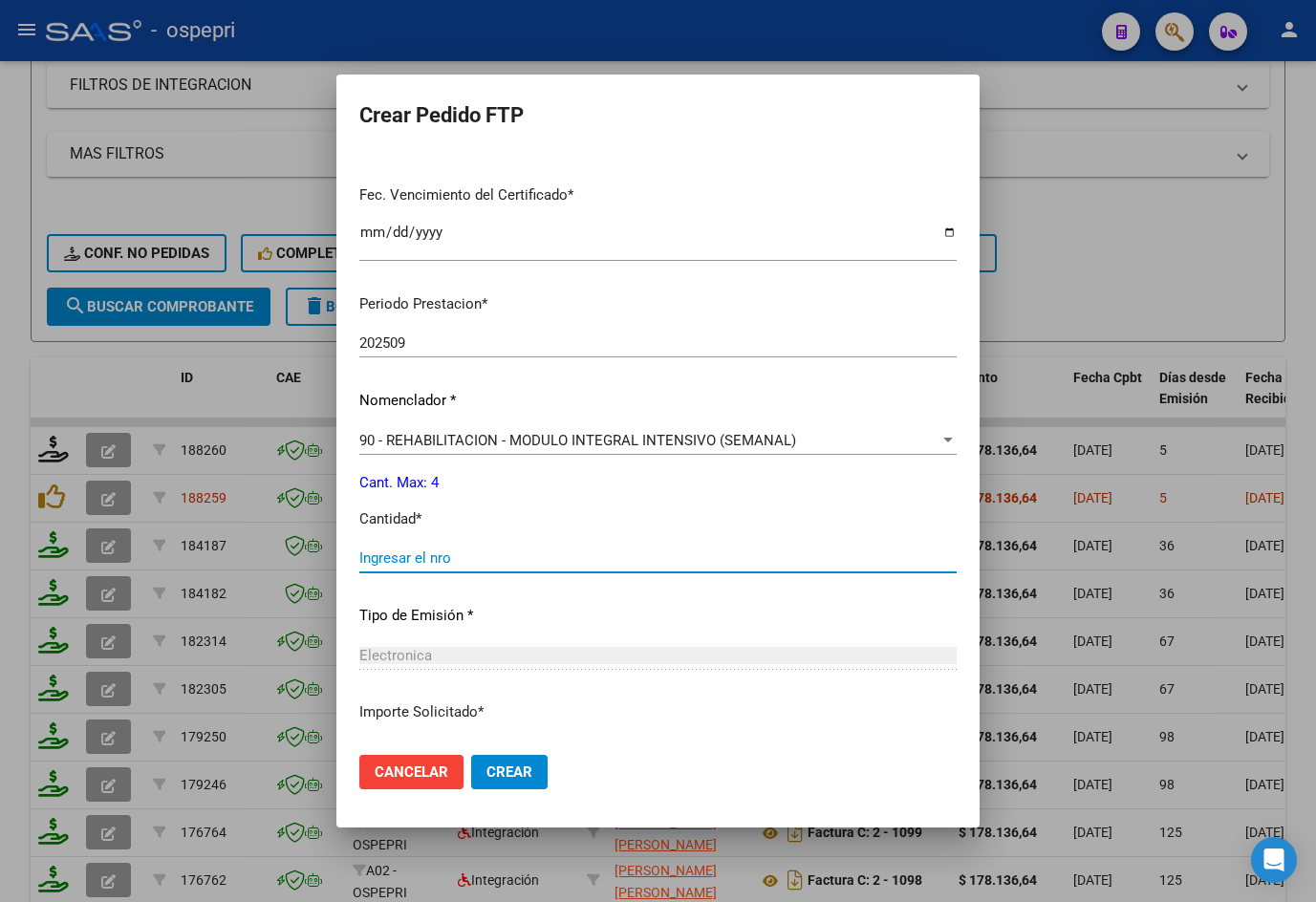
click at [474, 560] on input "Ingresar el nro" at bounding box center [658, 558] width 597 height 18
type input "4"
click at [525, 768] on span "Crear" at bounding box center [509, 772] width 46 height 18
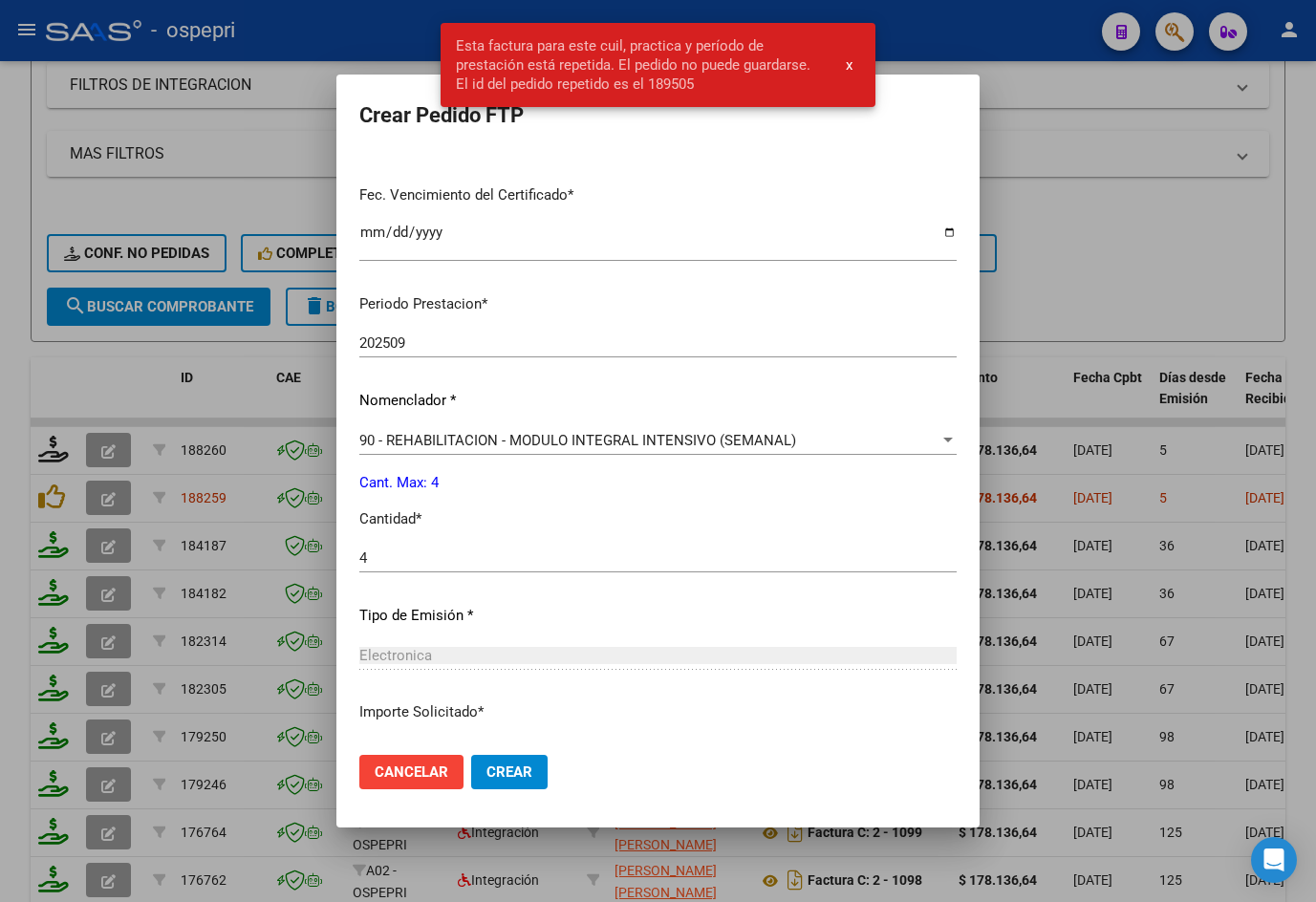
click at [857, 64] on button "x" at bounding box center [849, 64] width 37 height 34
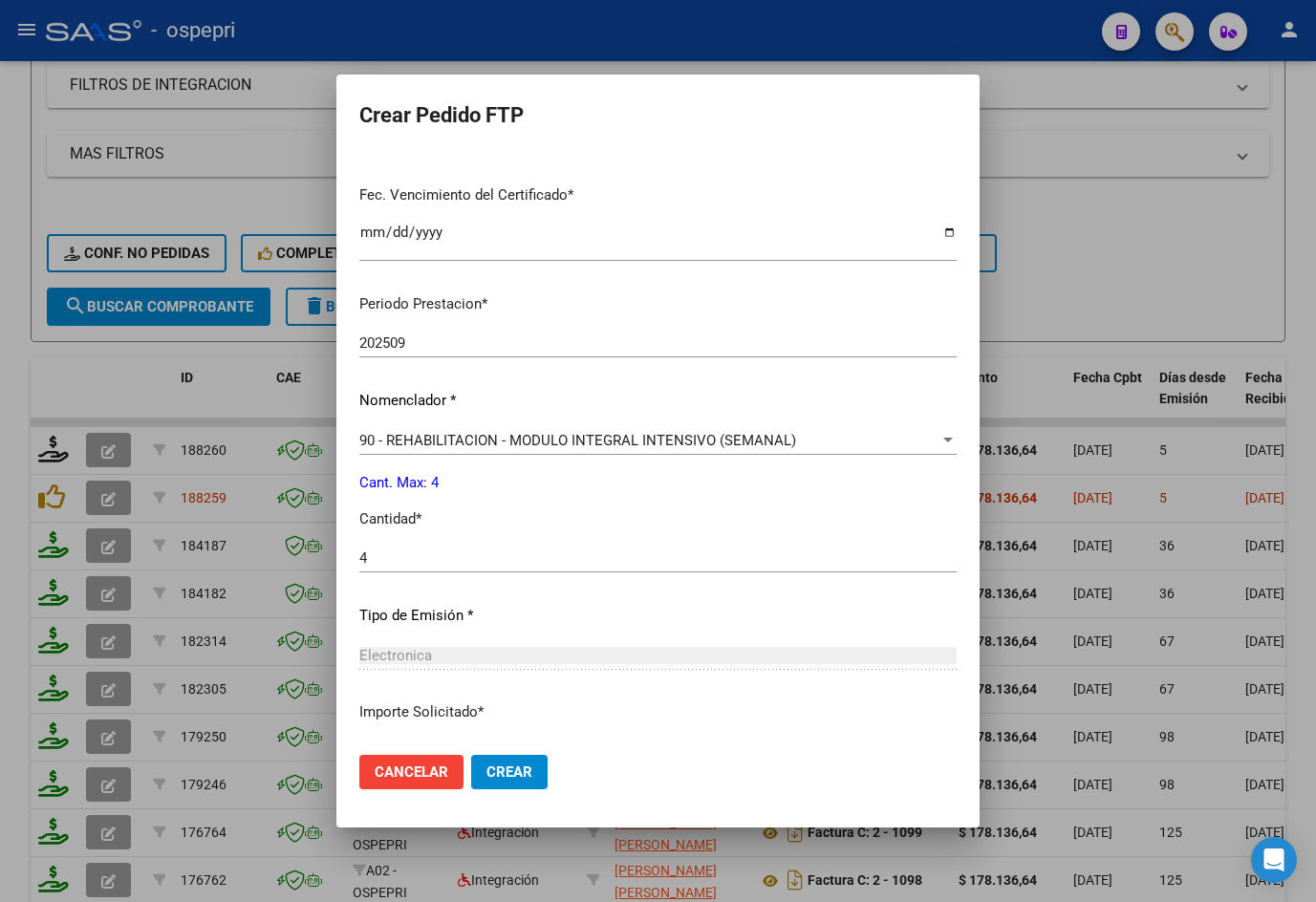
click at [1097, 248] on div at bounding box center [658, 451] width 1316 height 902
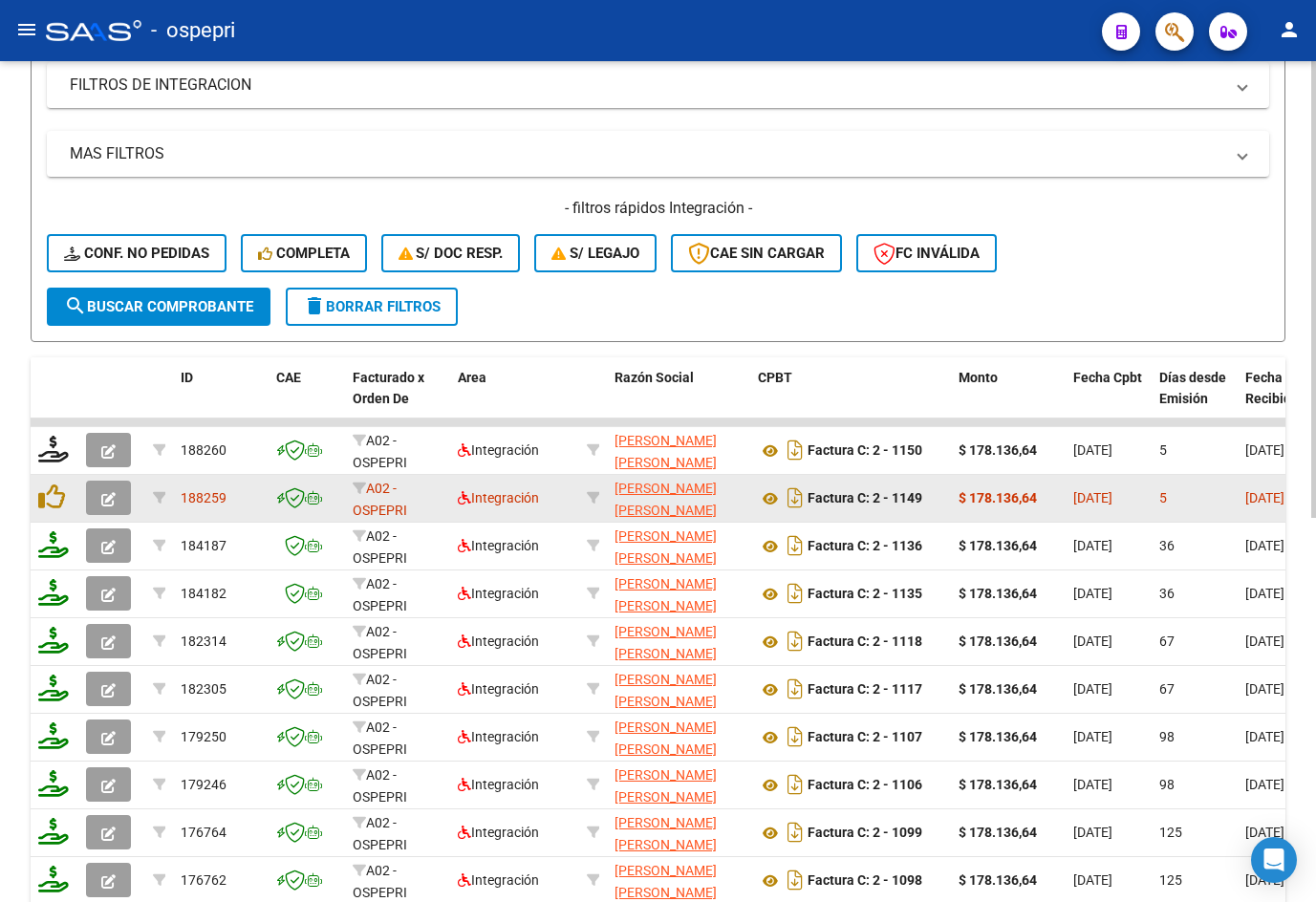
click at [115, 503] on button "button" at bounding box center [108, 497] width 45 height 34
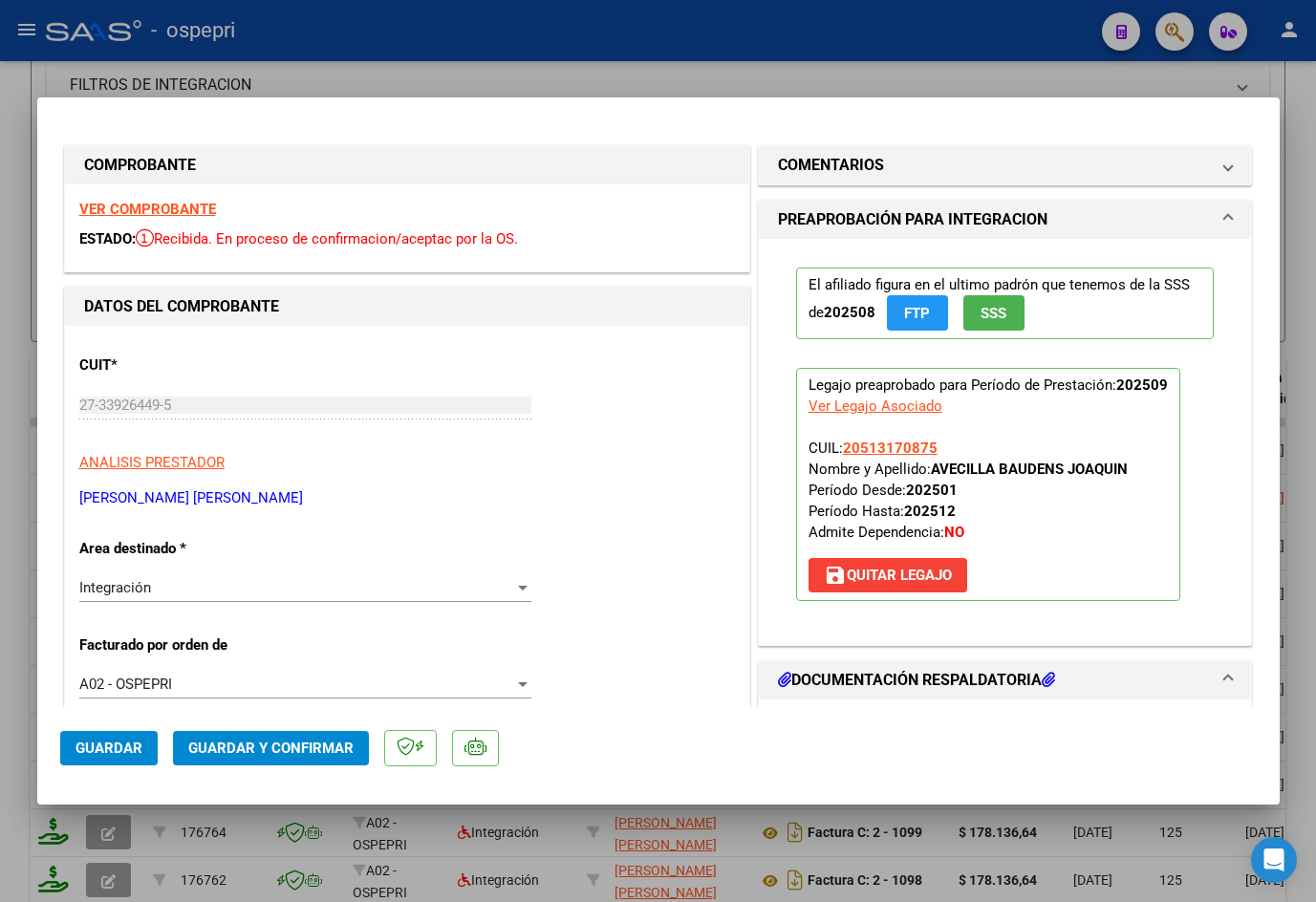
click at [192, 215] on strong "VER COMPROBANTE" at bounding box center [147, 210] width 137 height 18
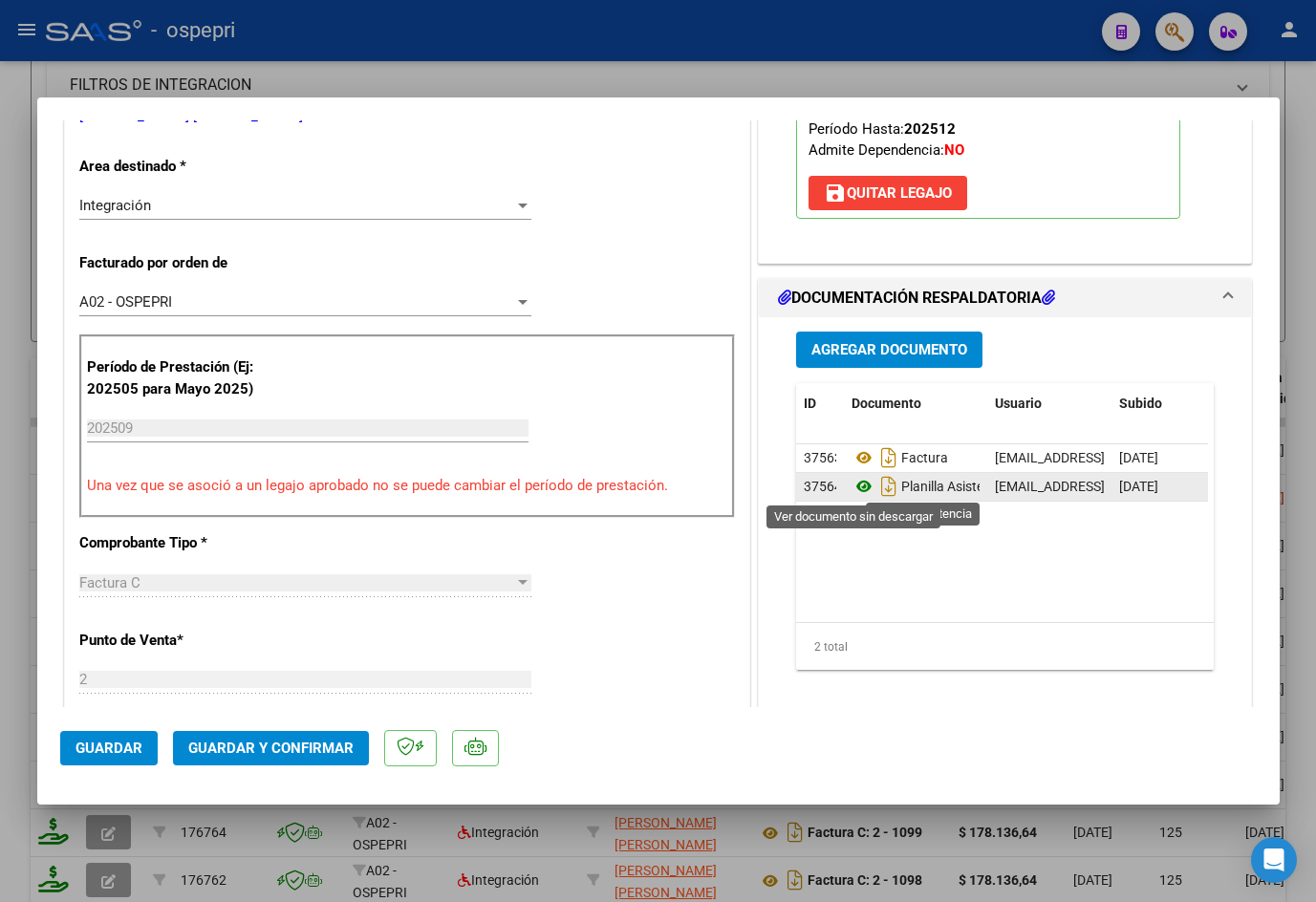
click at [859, 488] on icon at bounding box center [863, 485] width 24 height 22
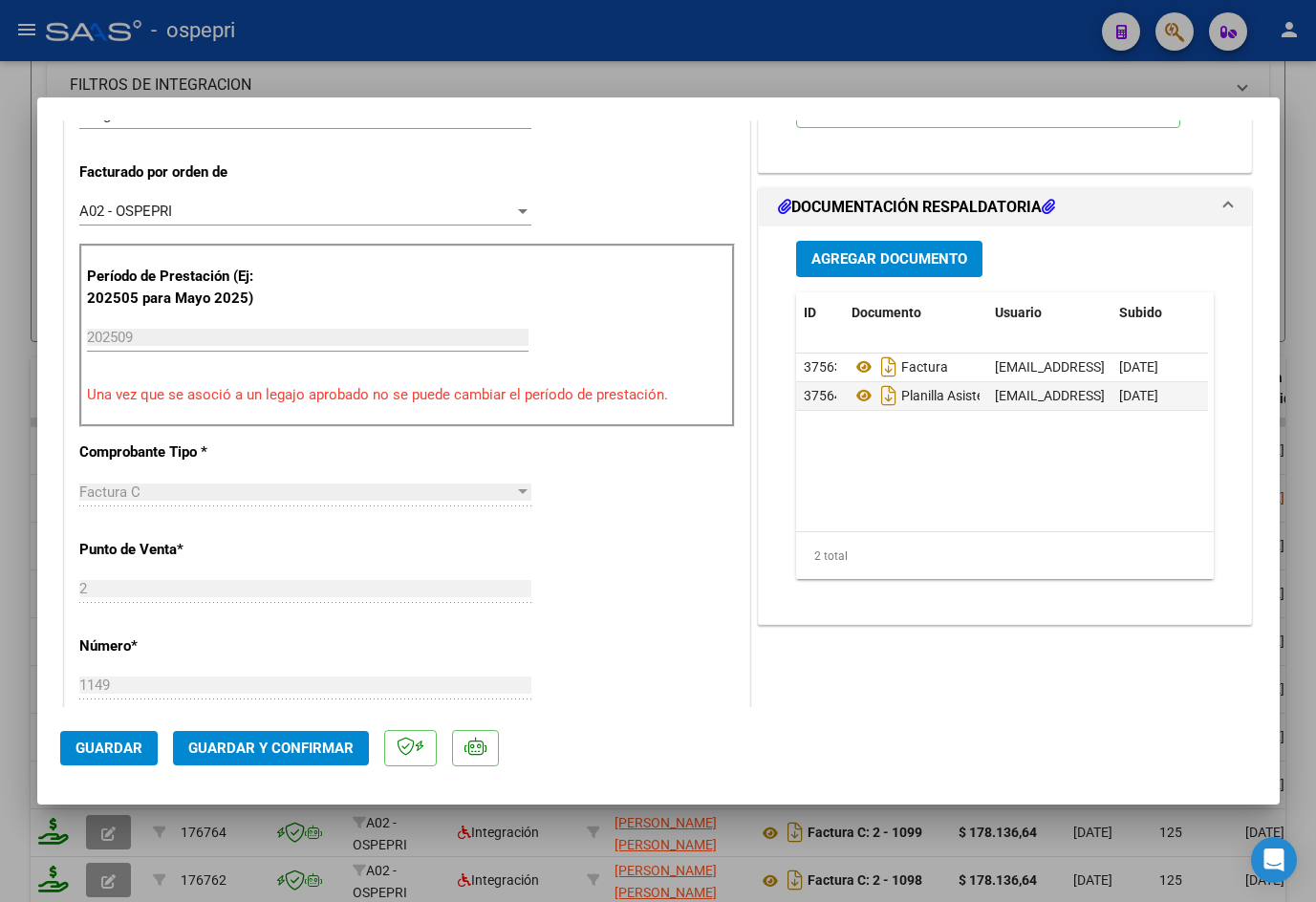
scroll to position [477, 0]
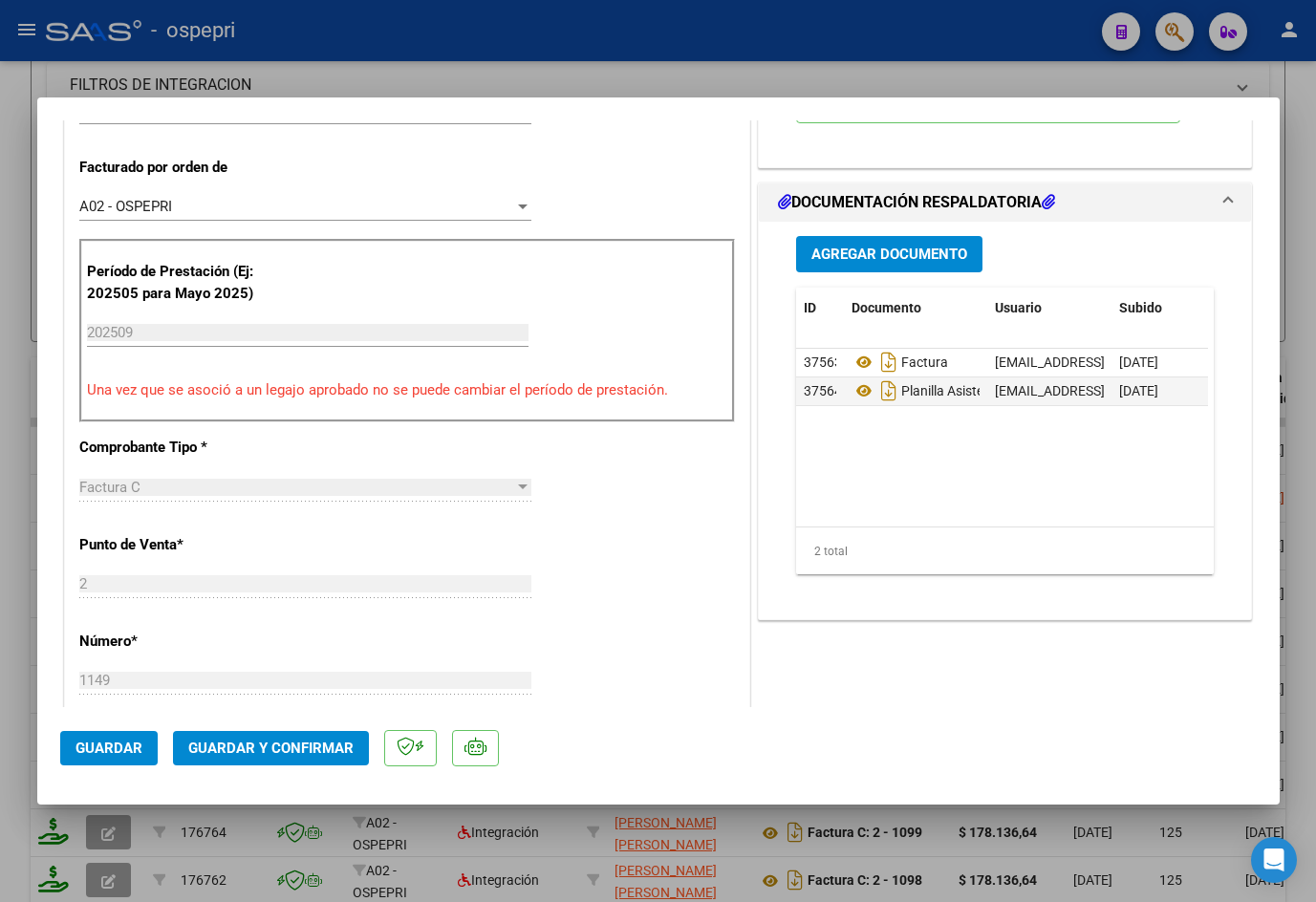
click at [291, 748] on span "Guardar y Confirmar" at bounding box center [270, 749] width 165 height 18
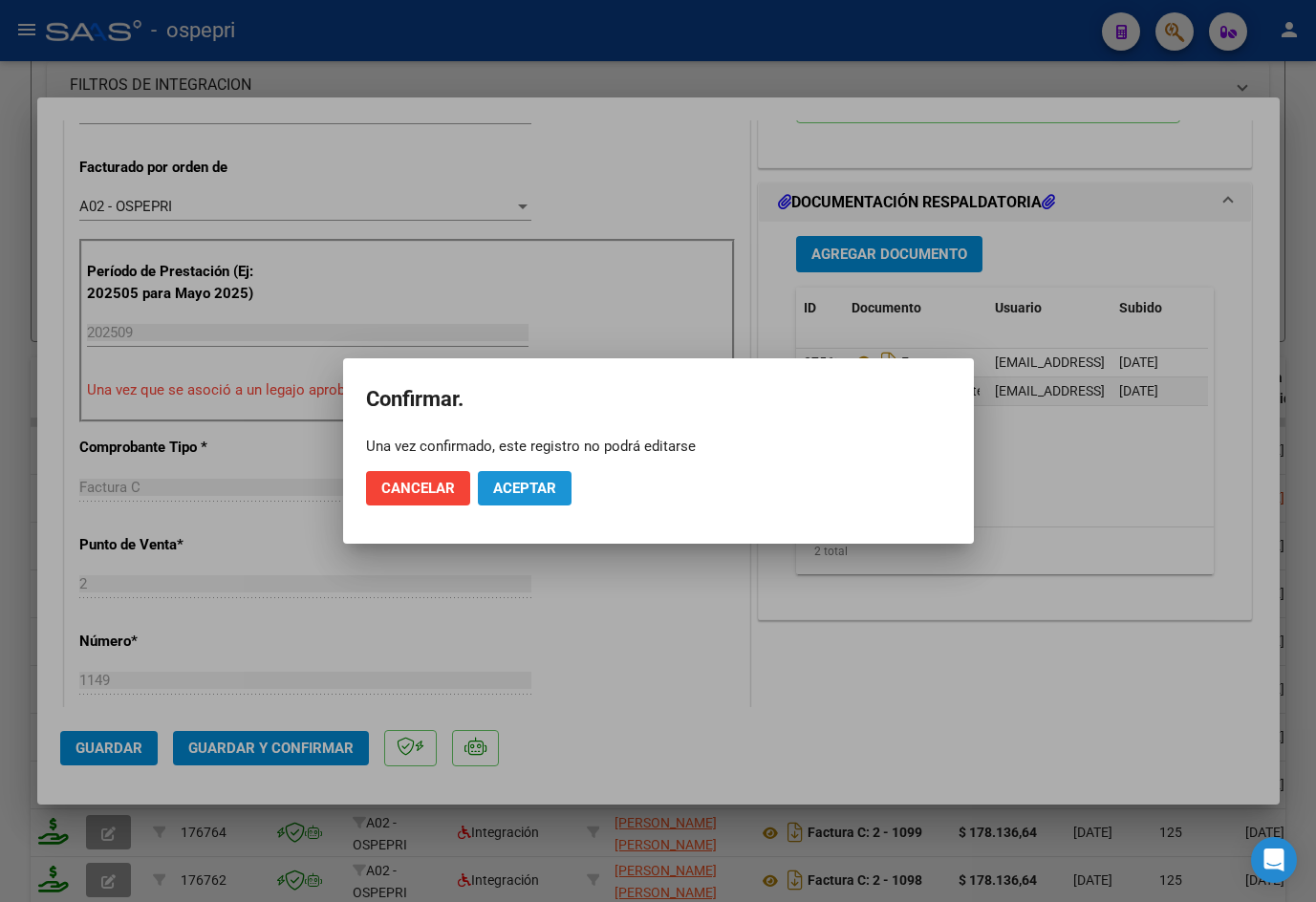
click at [530, 490] on span "Aceptar" at bounding box center [524, 488] width 63 height 18
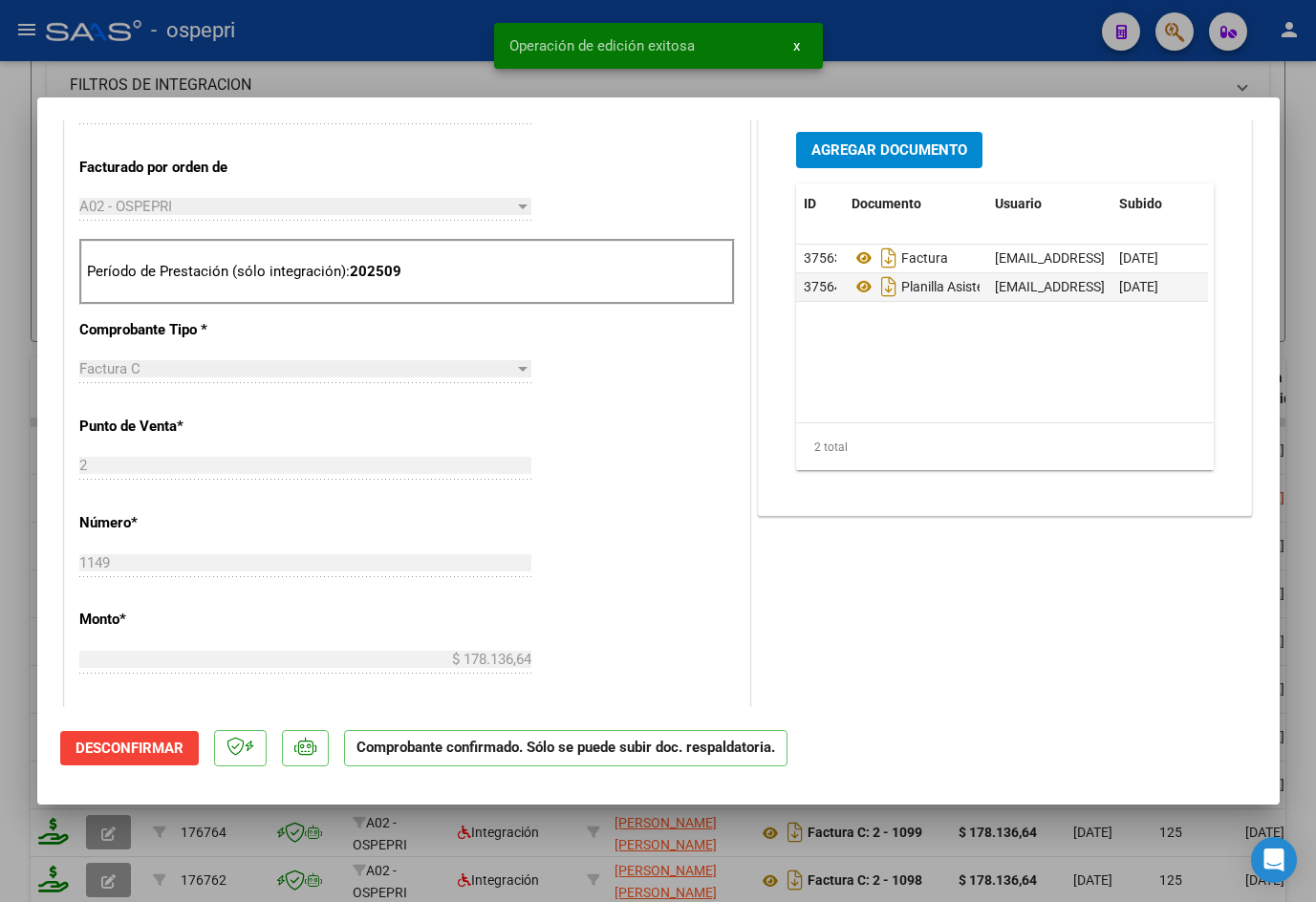
type input "$ 0,00"
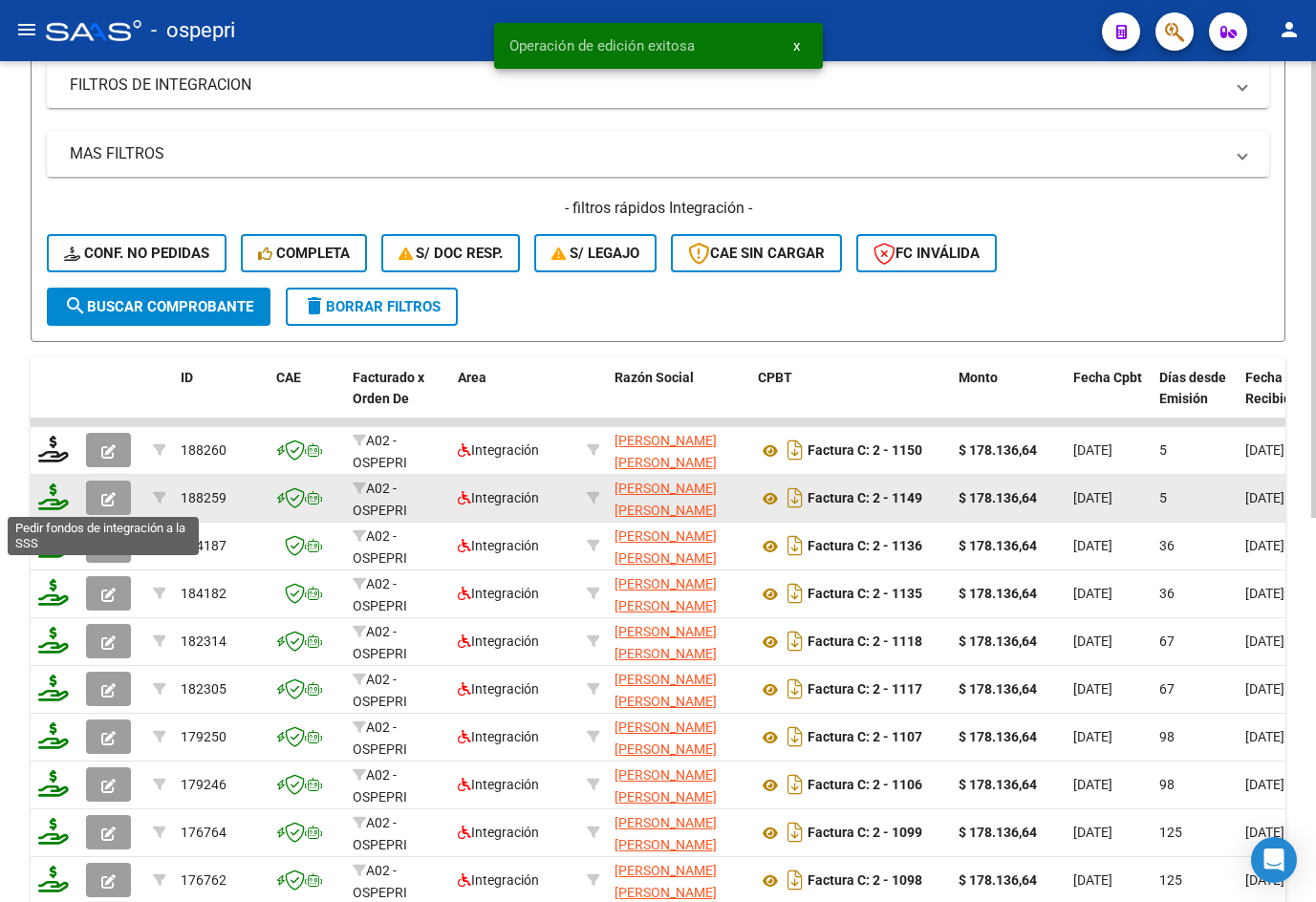
click at [59, 504] on icon at bounding box center [53, 496] width 30 height 26
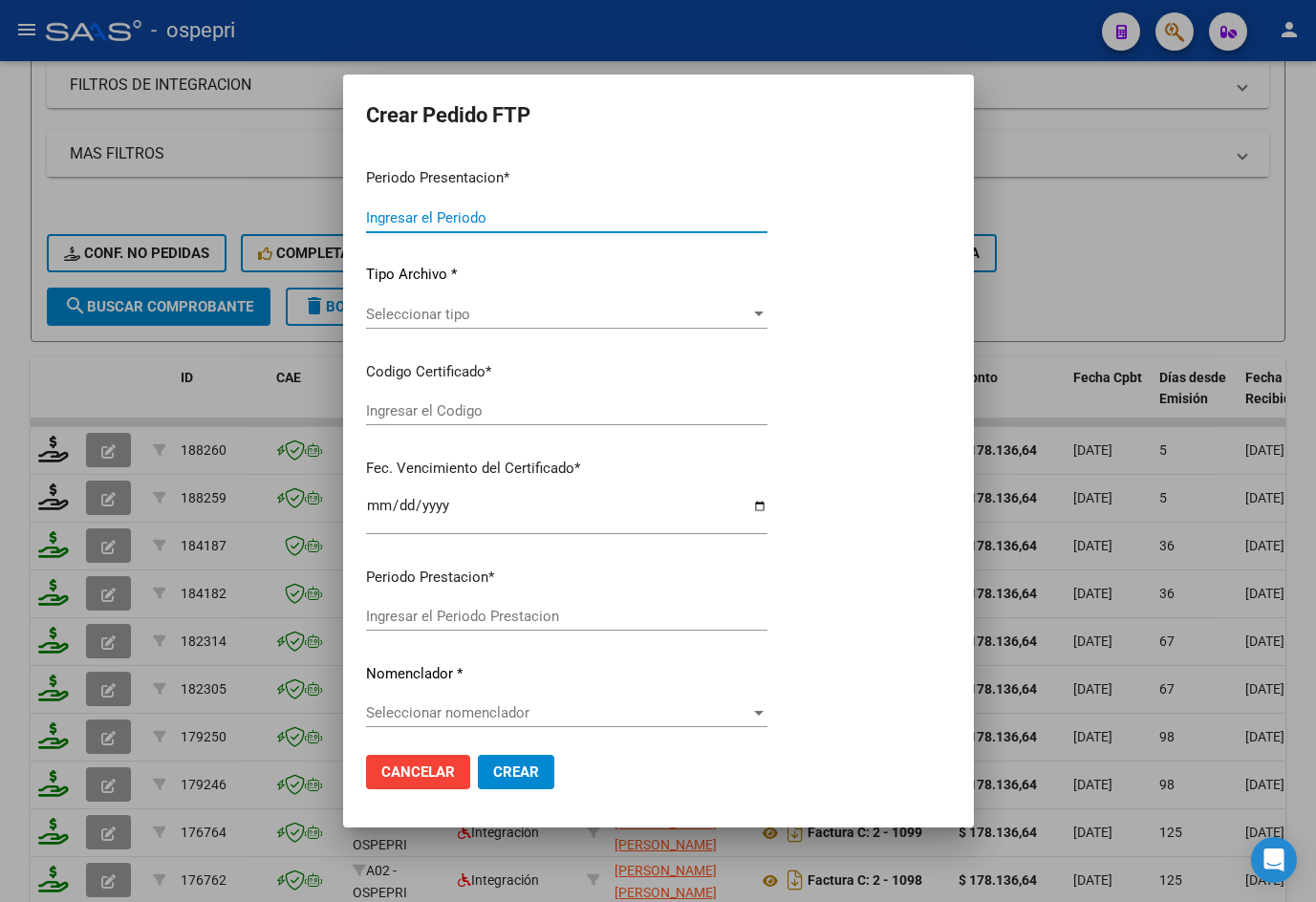
type input "202509"
type input "$ 178.136,64"
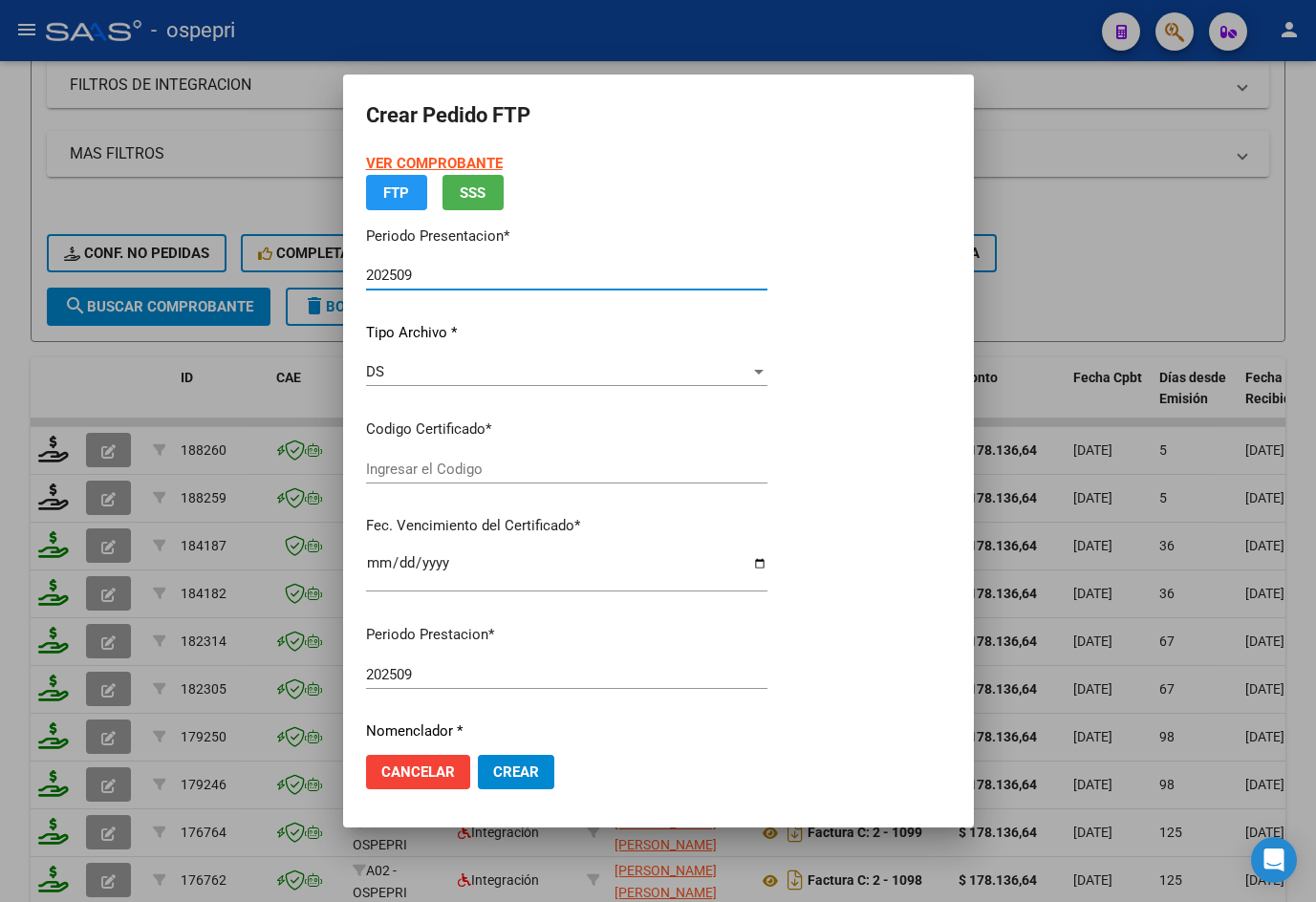
type input "2051317087-5"
type input "[DATE]"
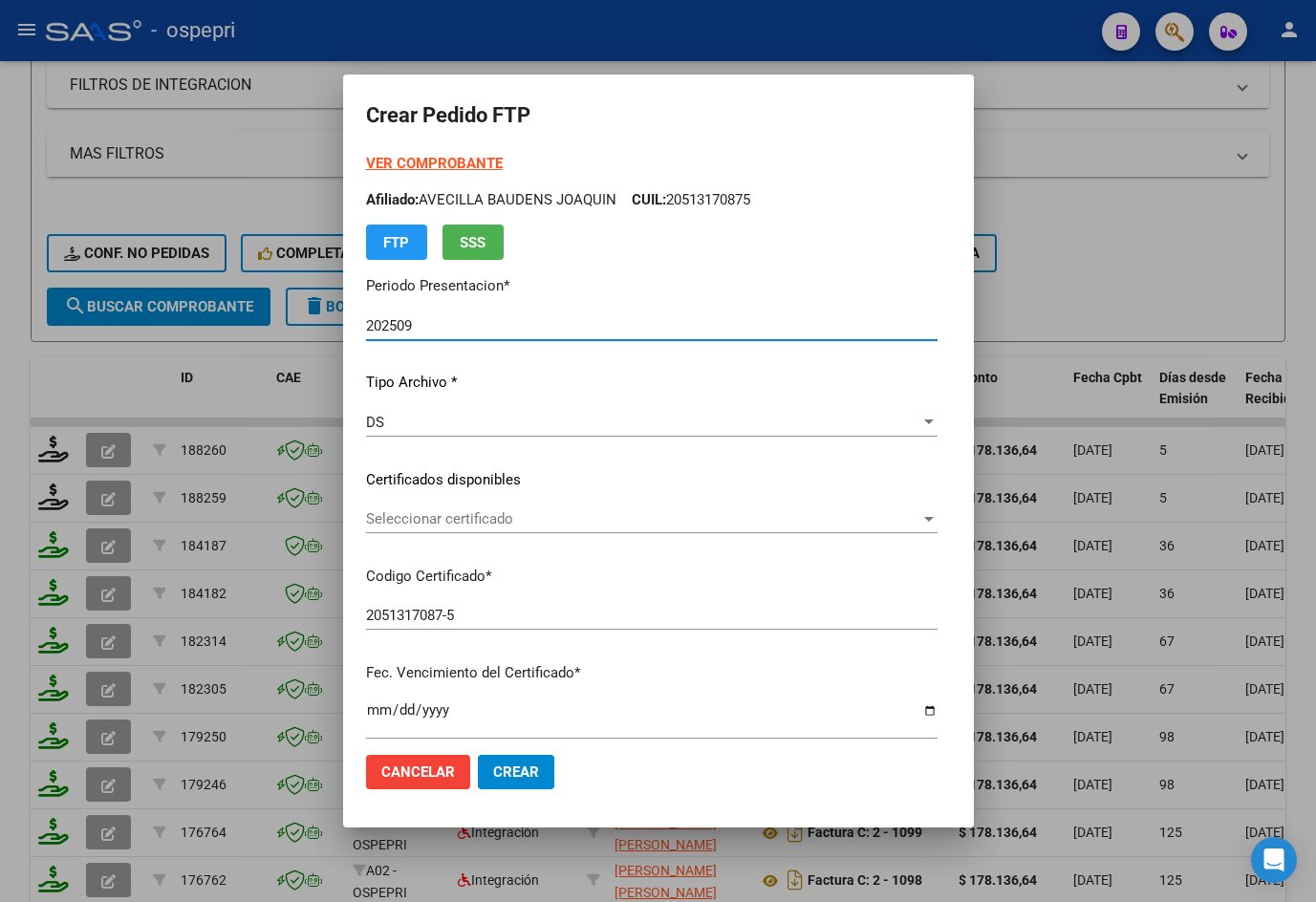
click at [414, 519] on span "Seleccionar certificado" at bounding box center [643, 519] width 555 height 18
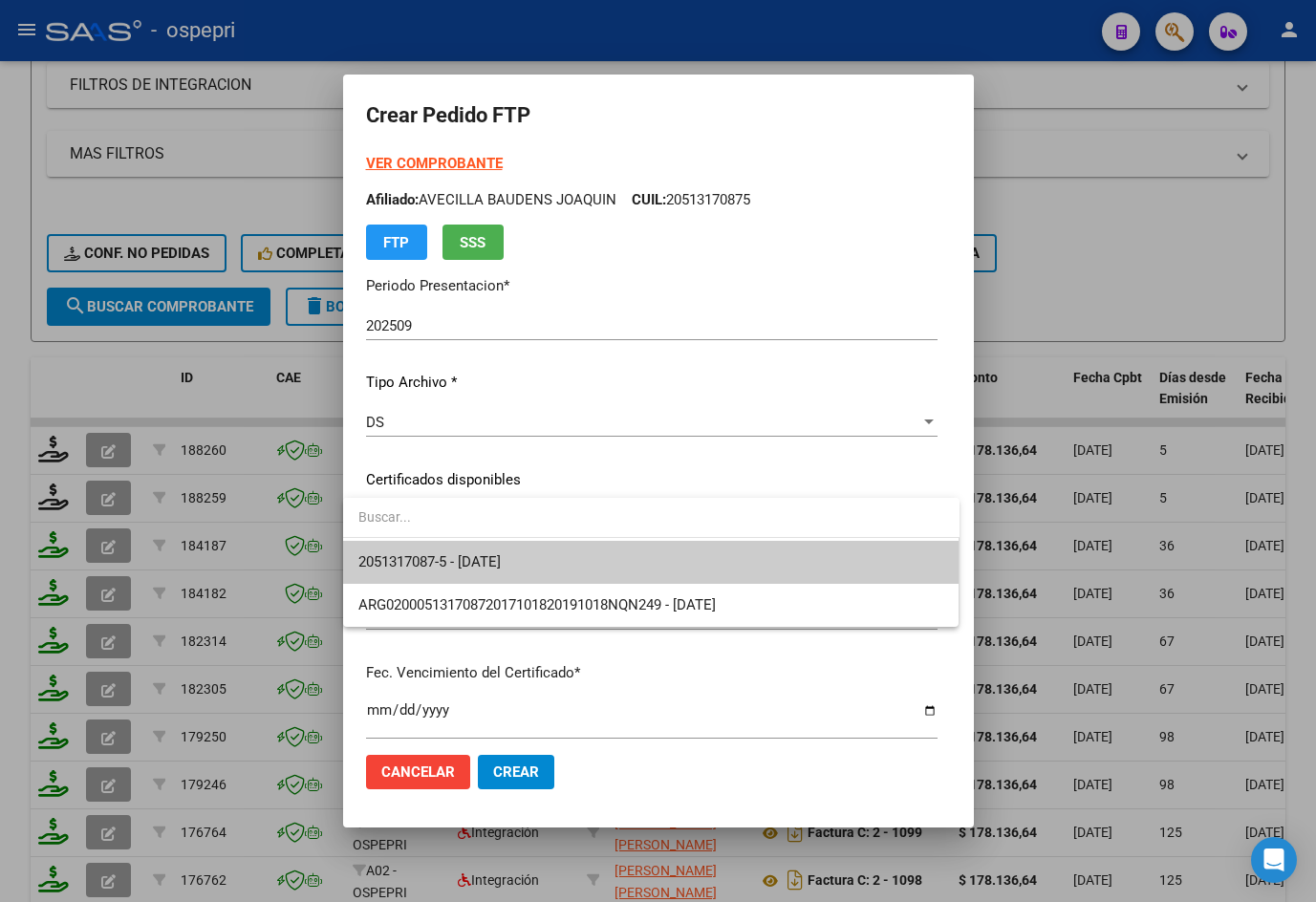
click at [476, 553] on span "2051317087-5 - [DATE]" at bounding box center [651, 562] width 586 height 43
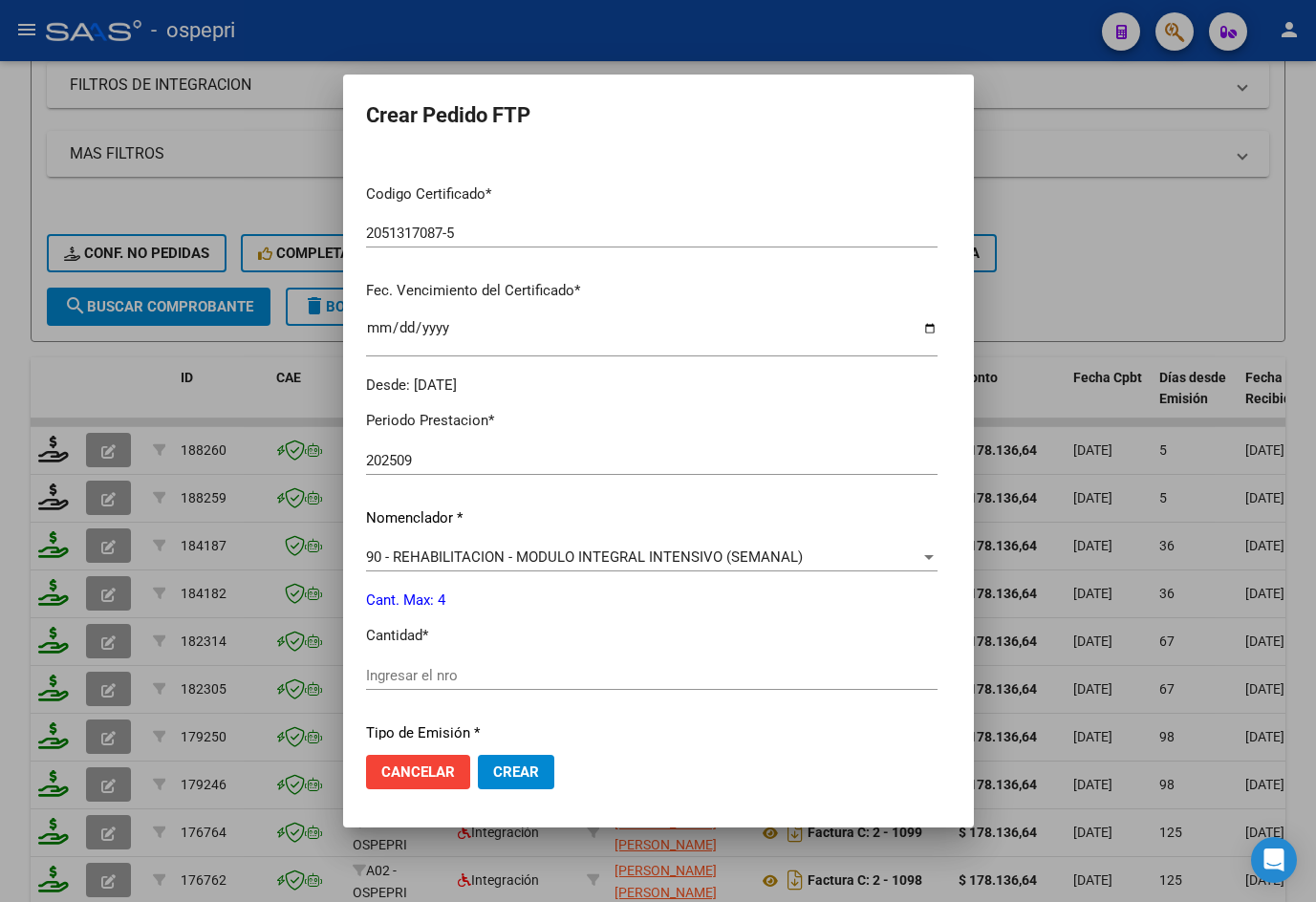
scroll to position [640, 0]
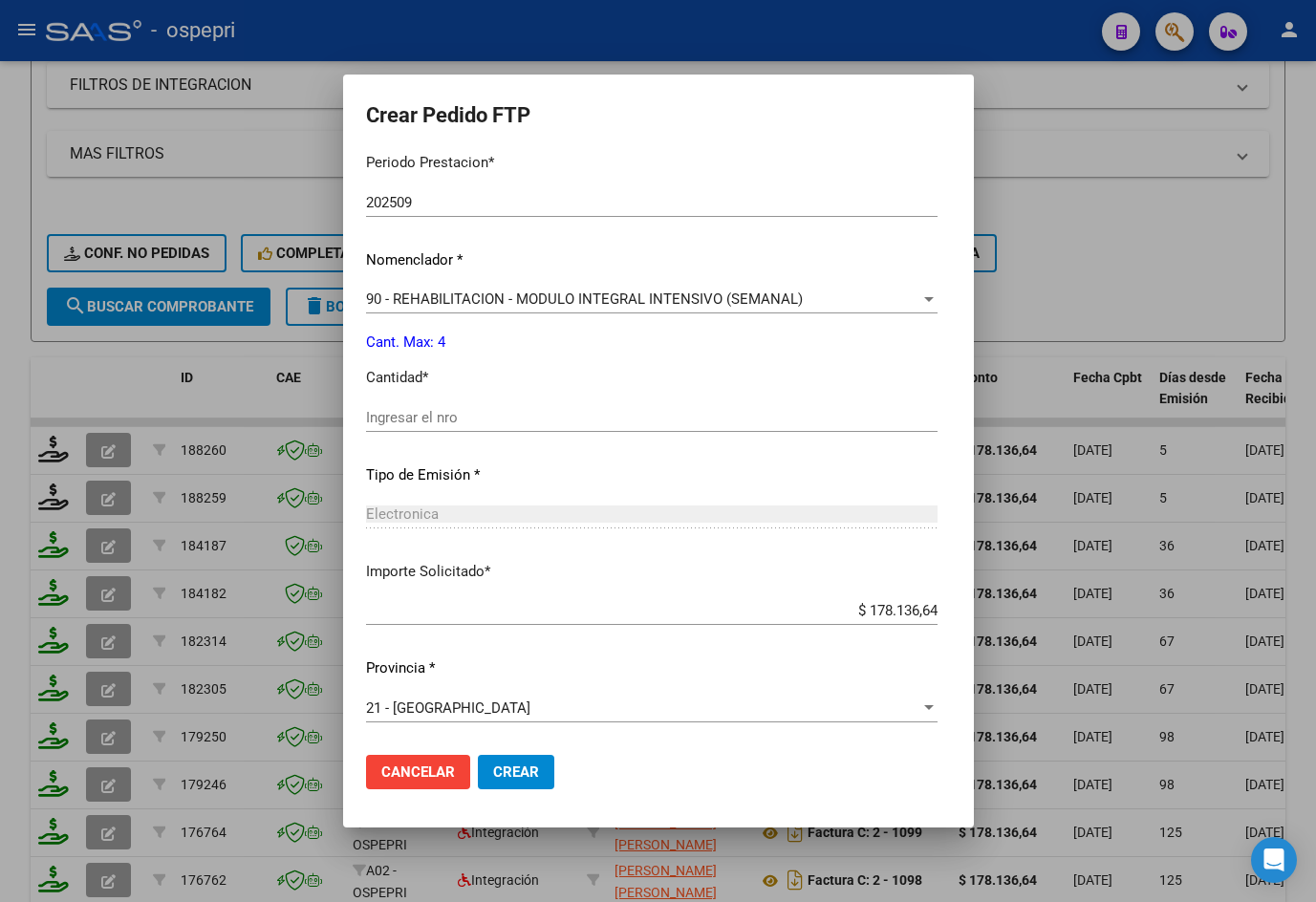
click at [457, 427] on div "Ingresar el nro" at bounding box center [651, 417] width 571 height 28
type input "4"
click at [511, 775] on span "Crear" at bounding box center [515, 772] width 46 height 18
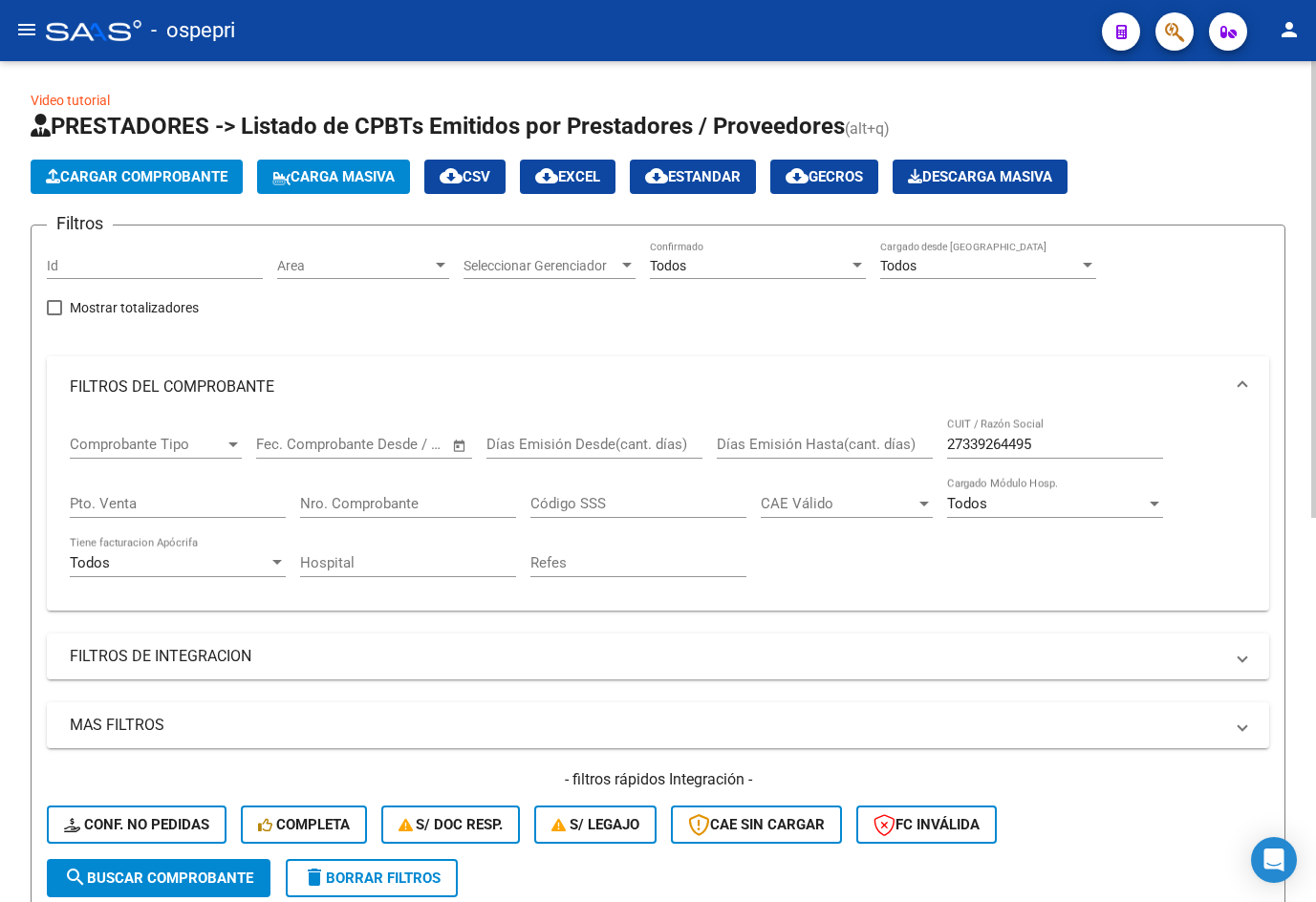
scroll to position [0, 0]
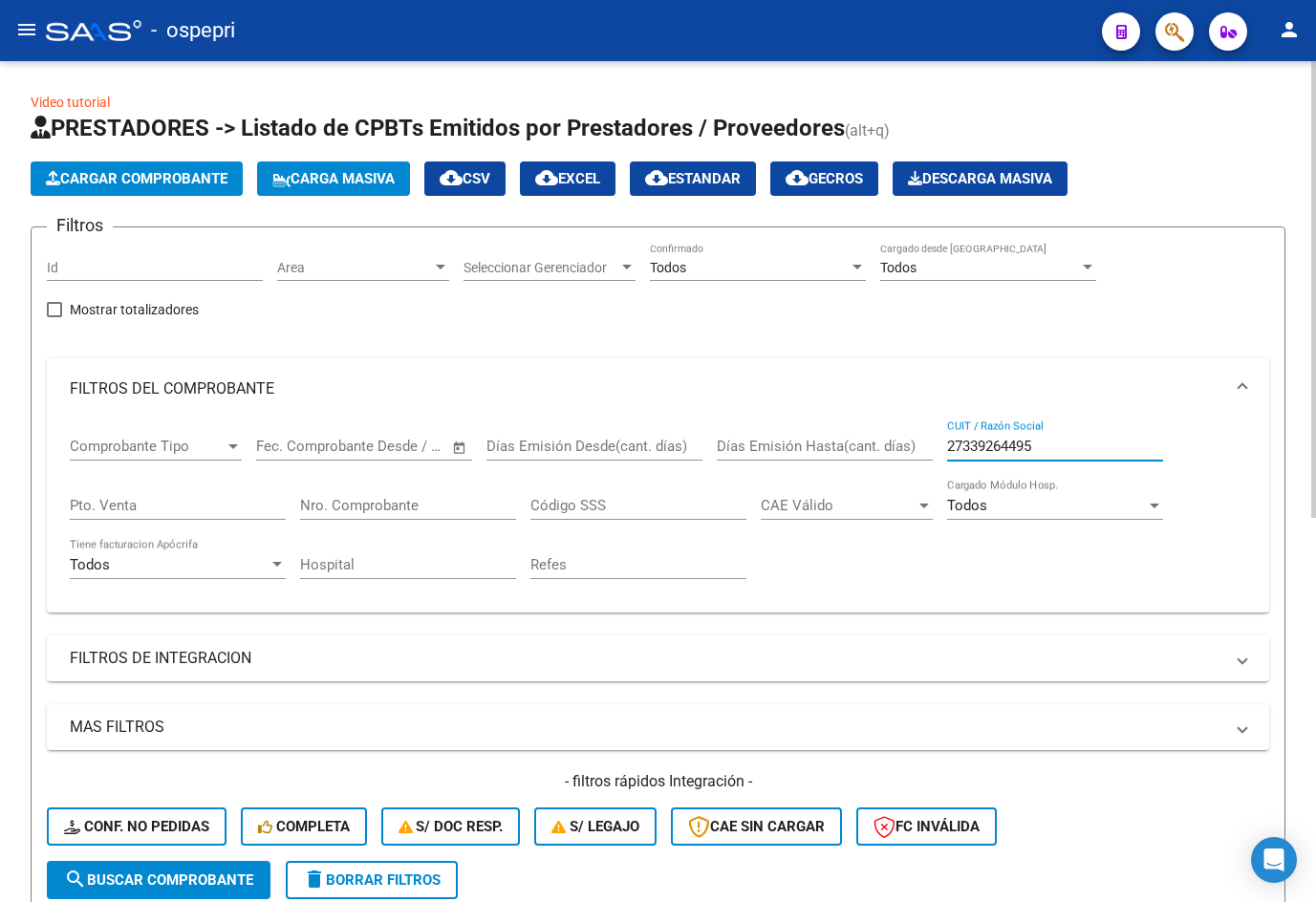
click at [1072, 450] on input "27339264495" at bounding box center [1054, 446] width 216 height 18
paste input "13585404"
type input "27313585404"
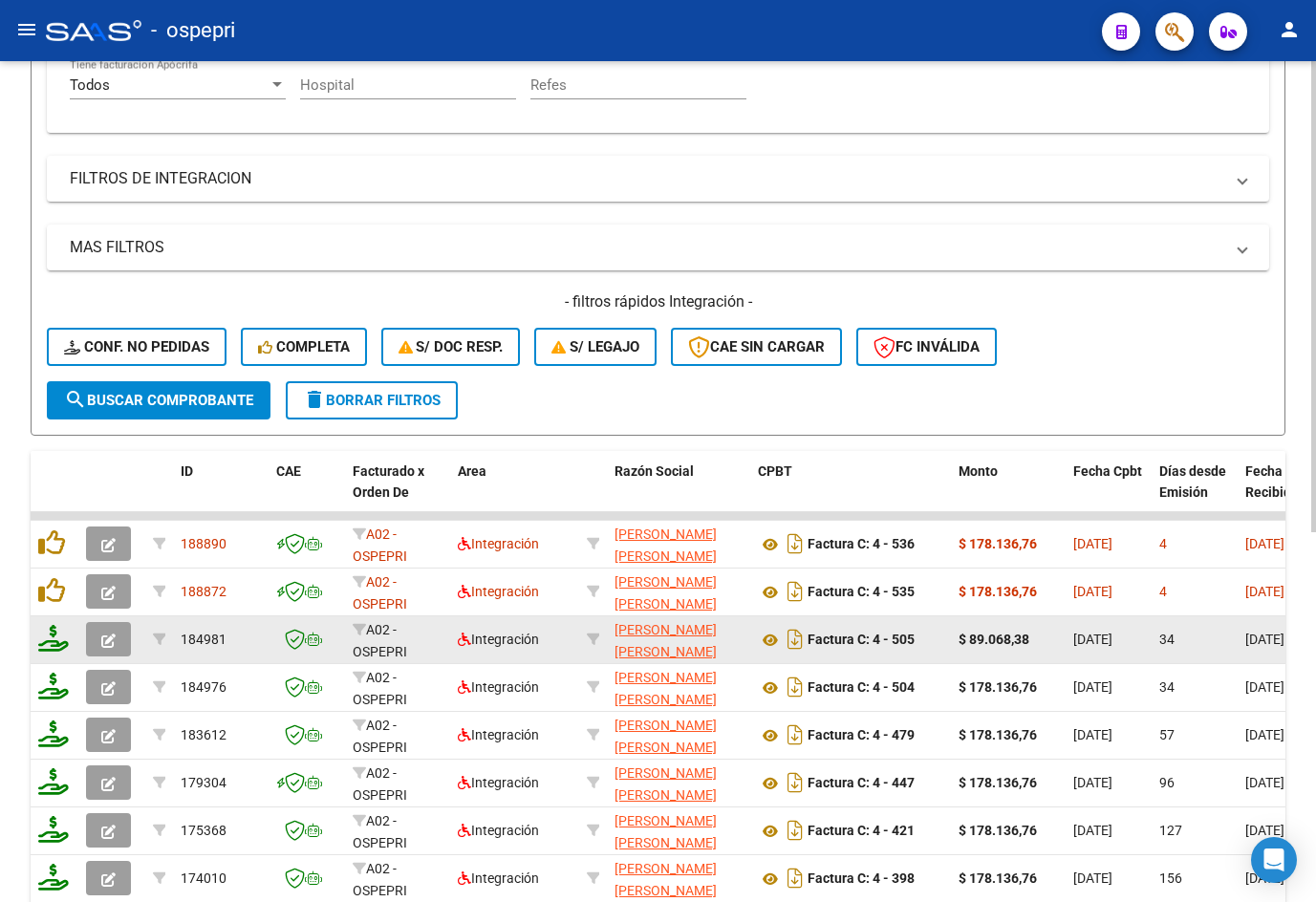
scroll to position [659, 0]
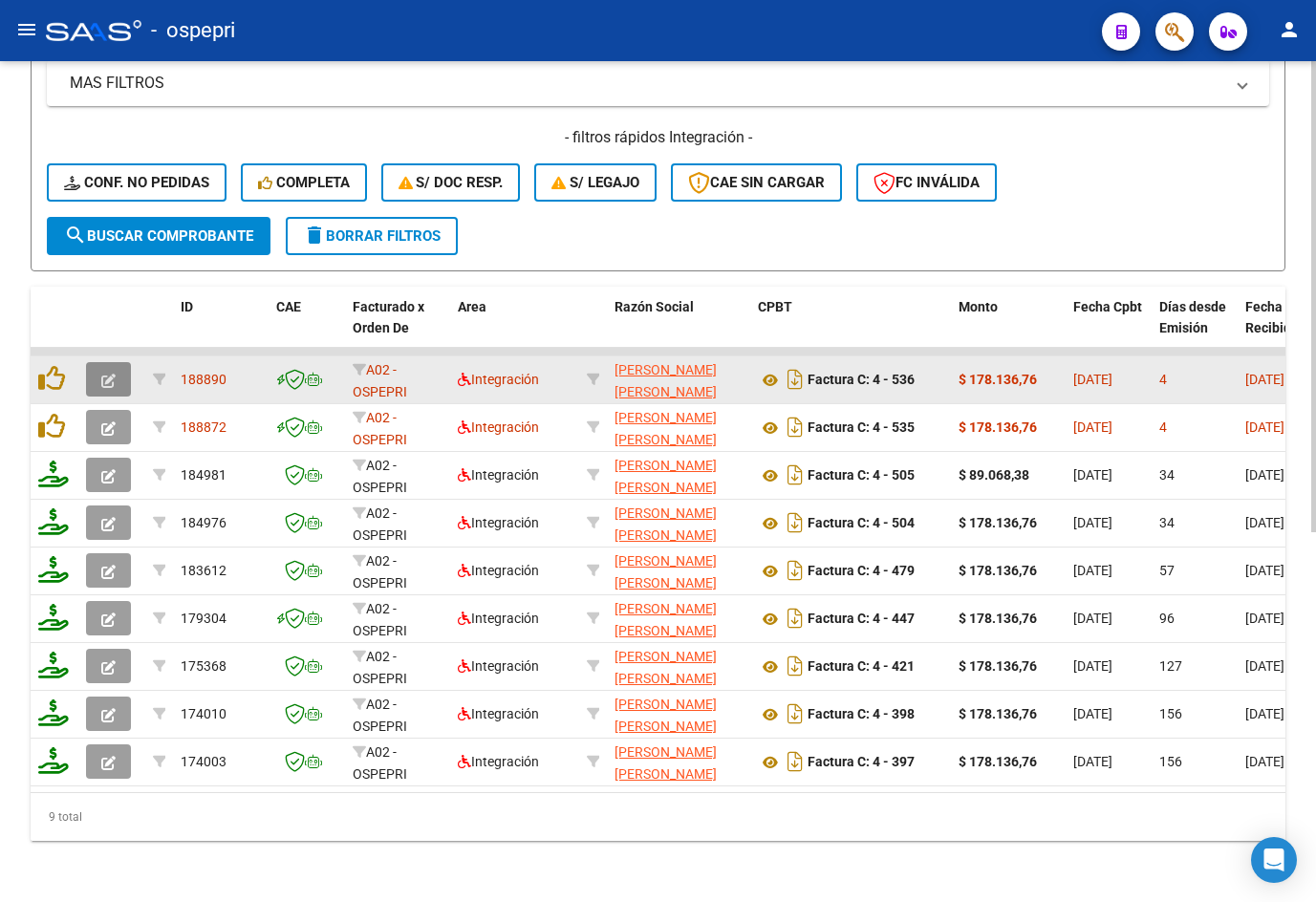
click at [102, 374] on icon "button" at bounding box center [108, 381] width 15 height 15
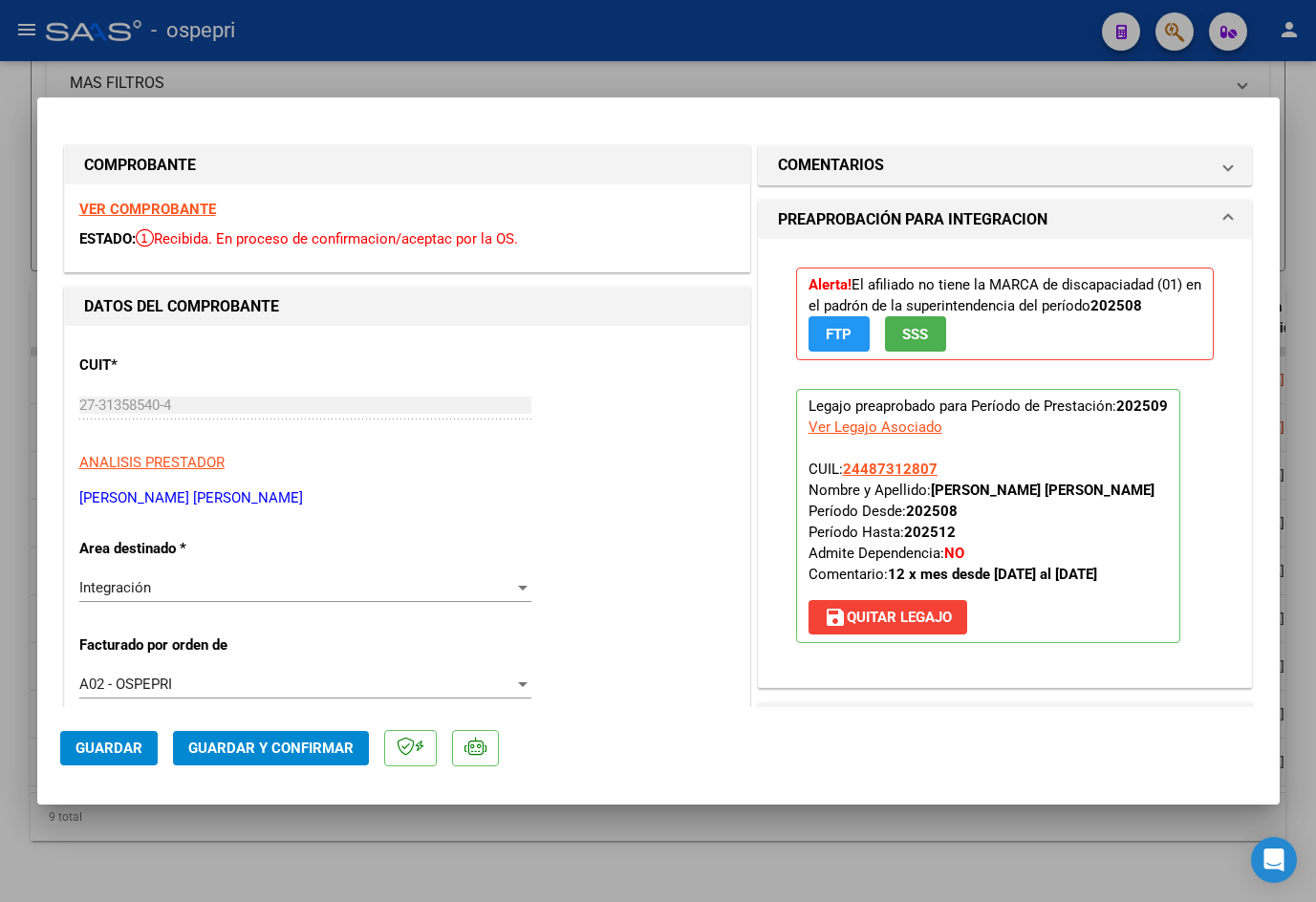
click at [163, 209] on strong "VER COMPROBANTE" at bounding box center [147, 210] width 137 height 18
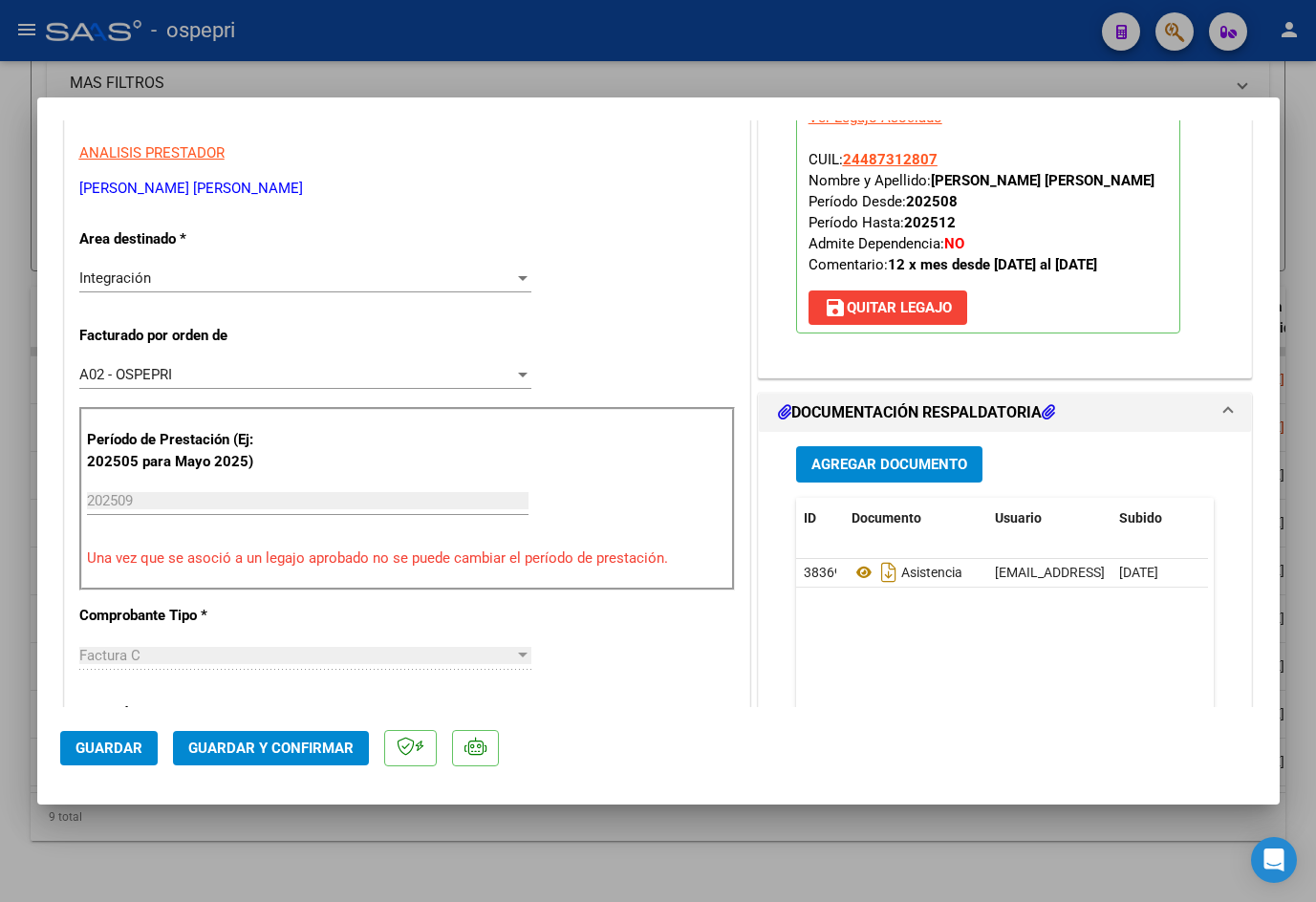
scroll to position [477, 0]
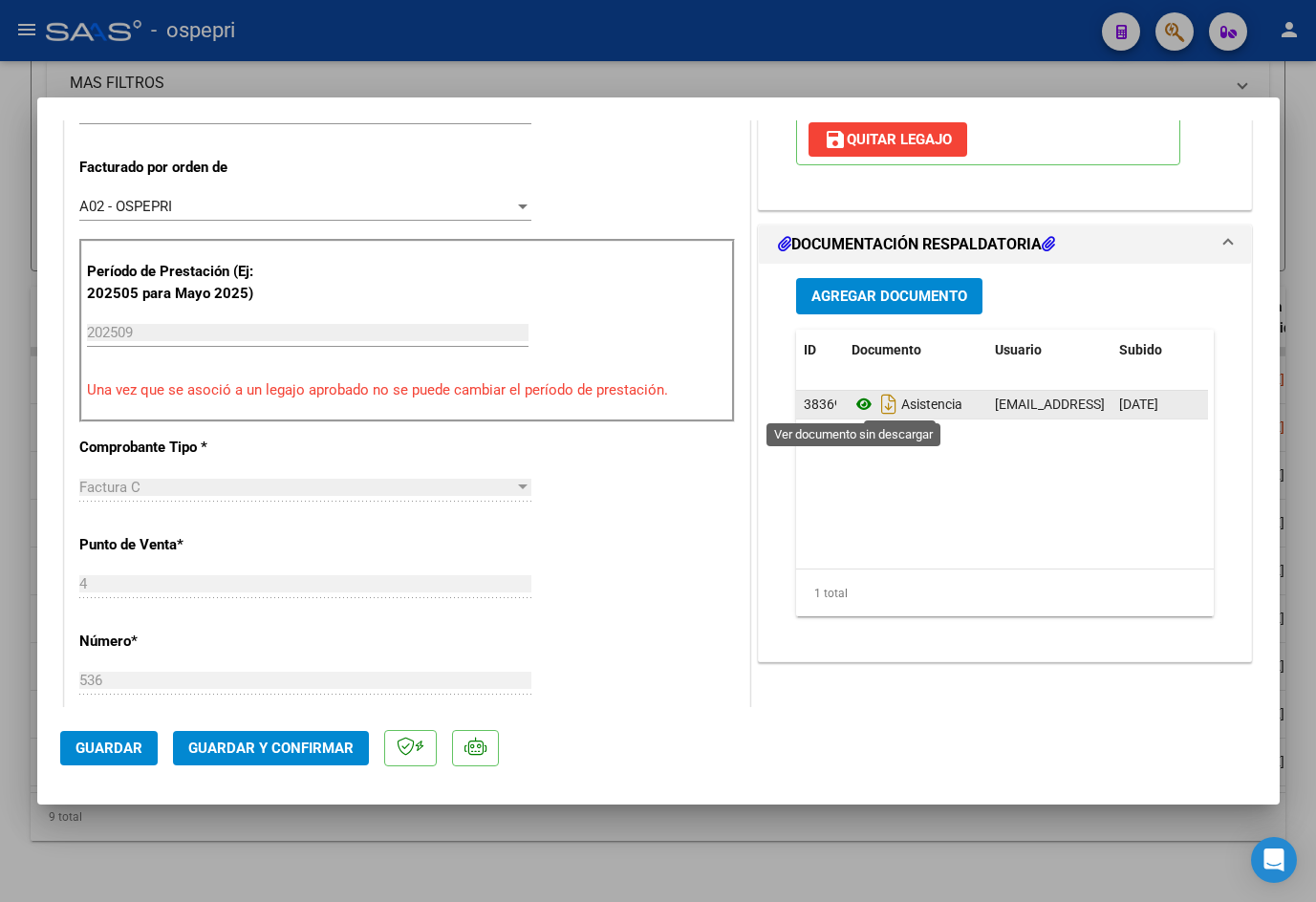
click at [857, 397] on icon at bounding box center [863, 403] width 24 height 22
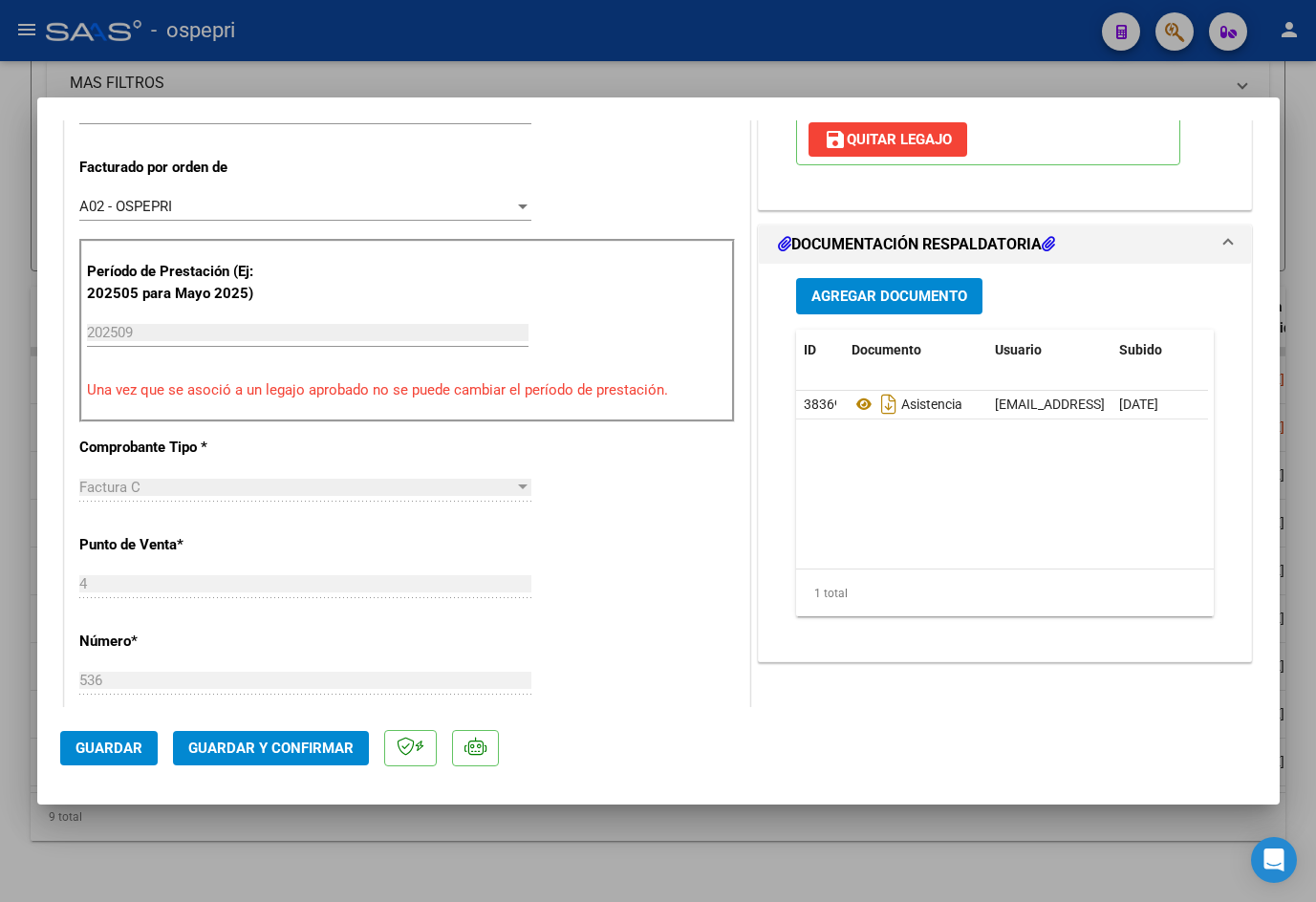
type input "$ 0,00"
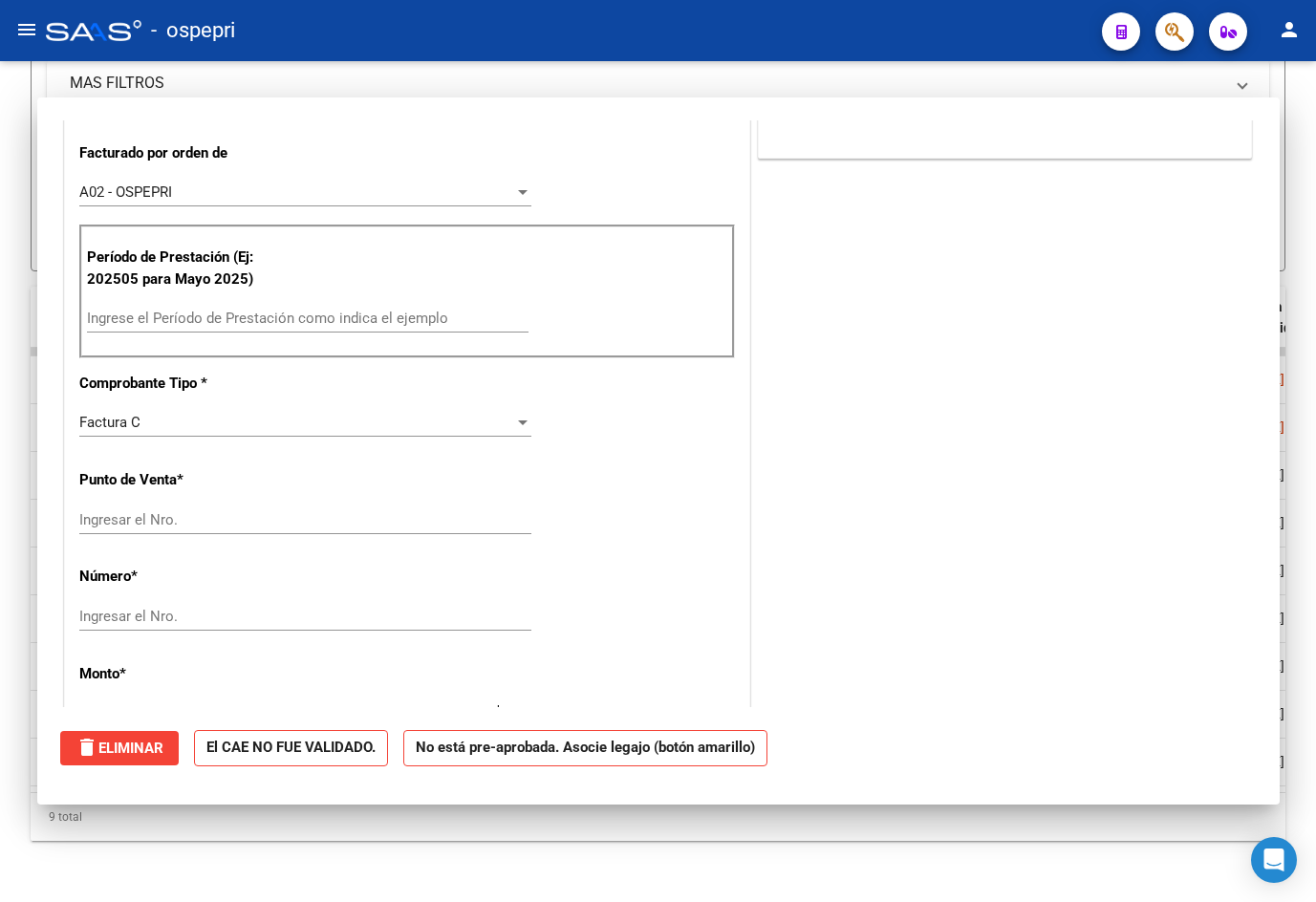
scroll to position [464, 0]
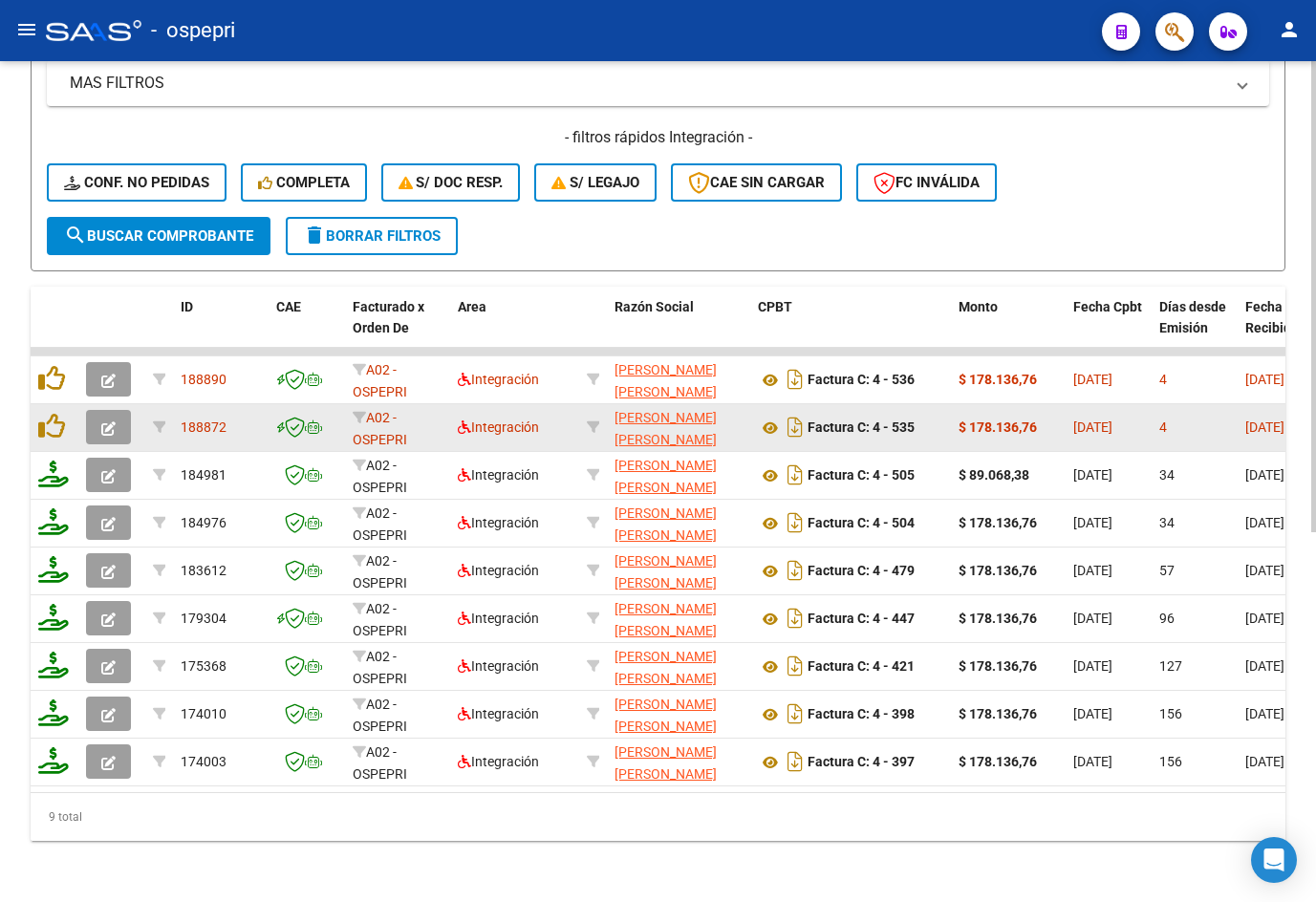
click at [104, 422] on icon "button" at bounding box center [108, 429] width 15 height 15
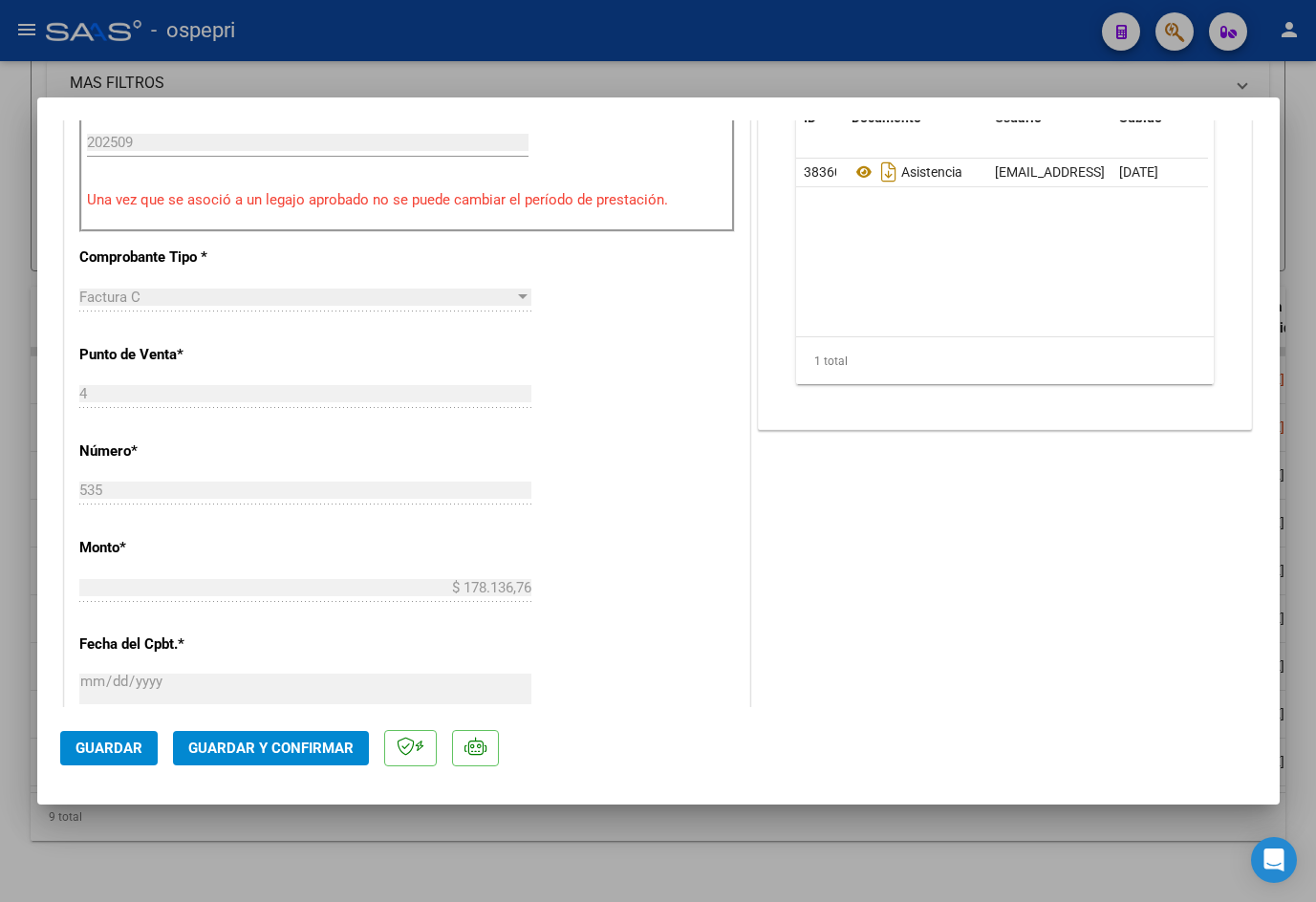
scroll to position [669, 0]
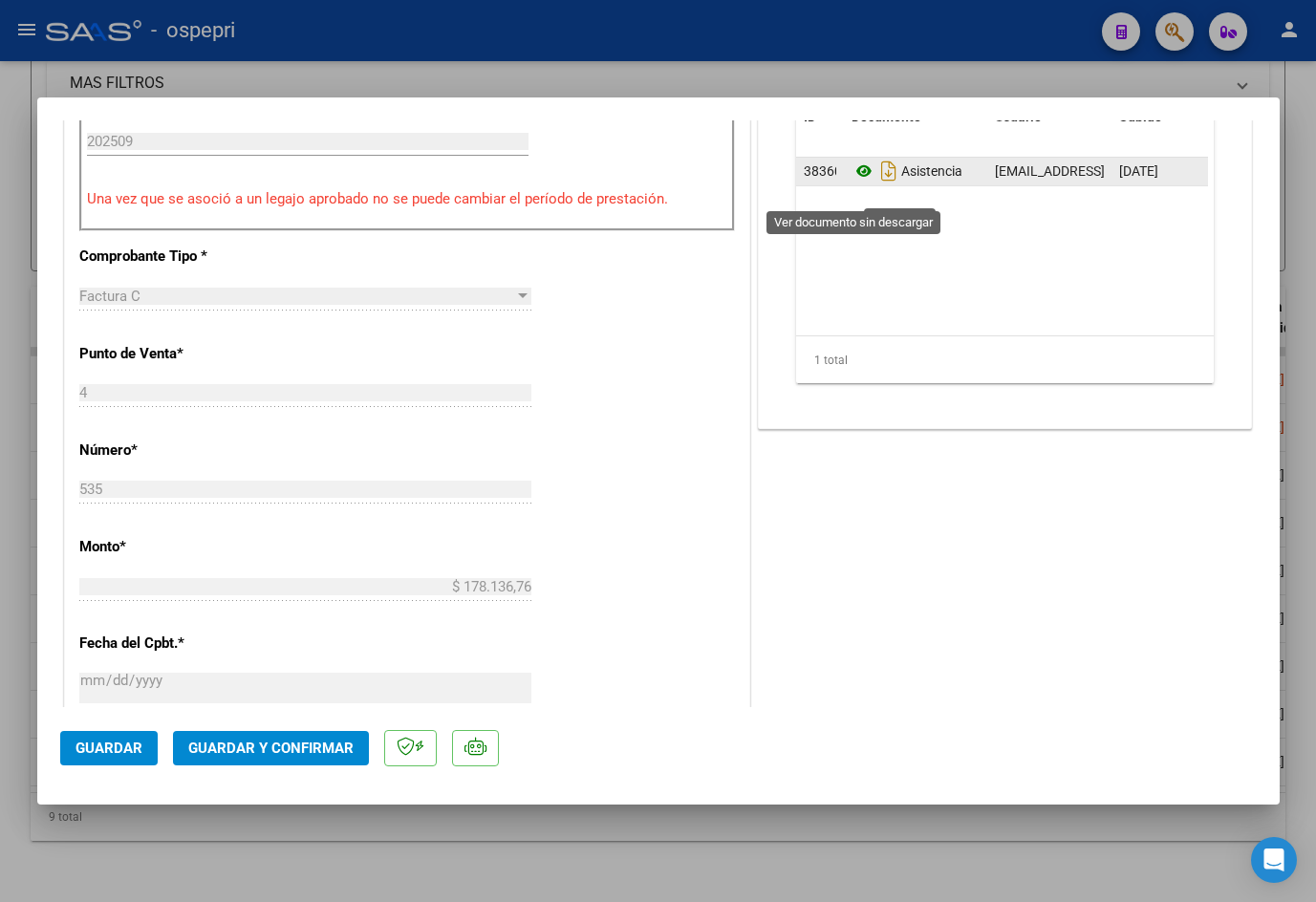
click at [857, 183] on icon at bounding box center [863, 170] width 24 height 22
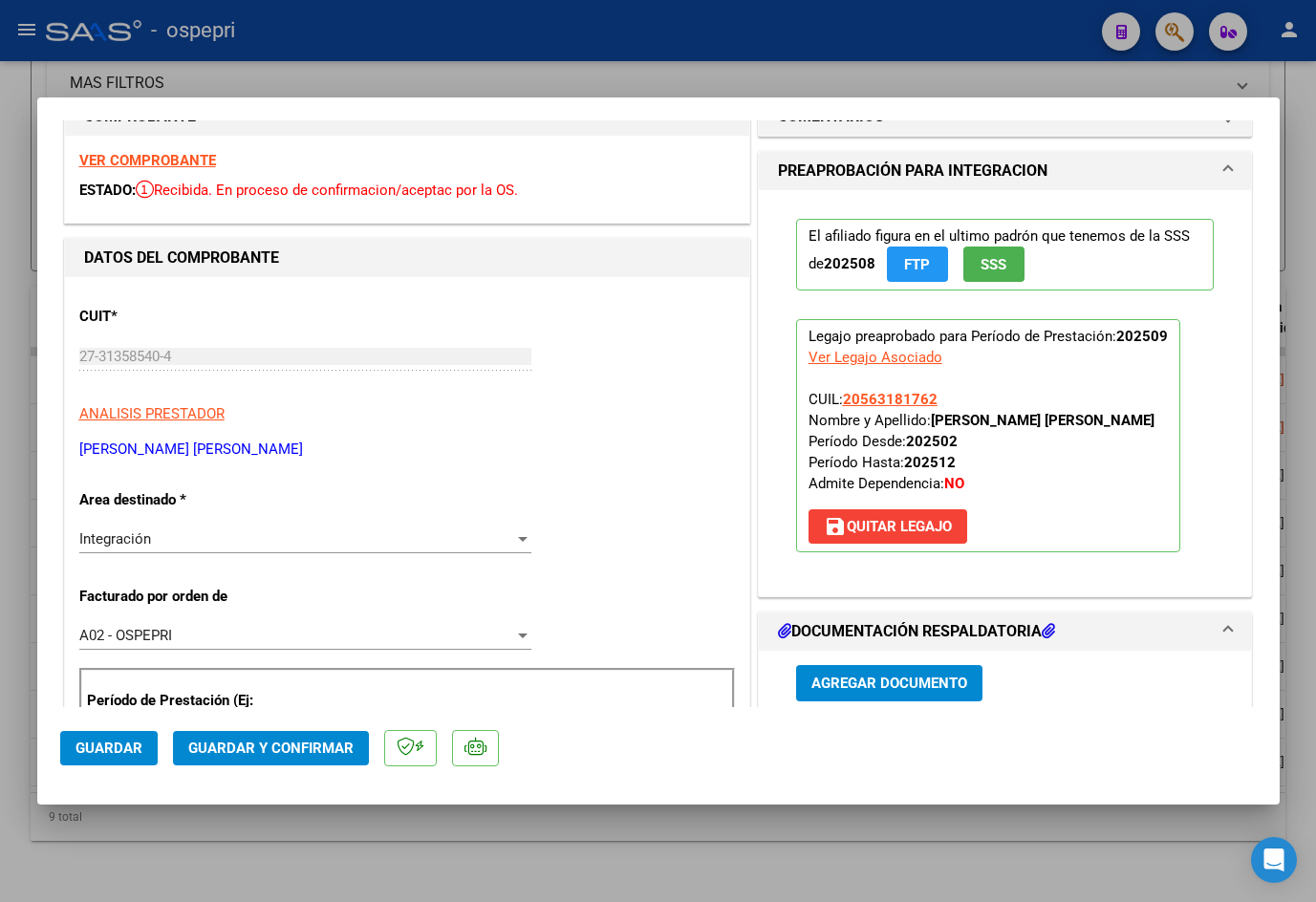
scroll to position [0, 0]
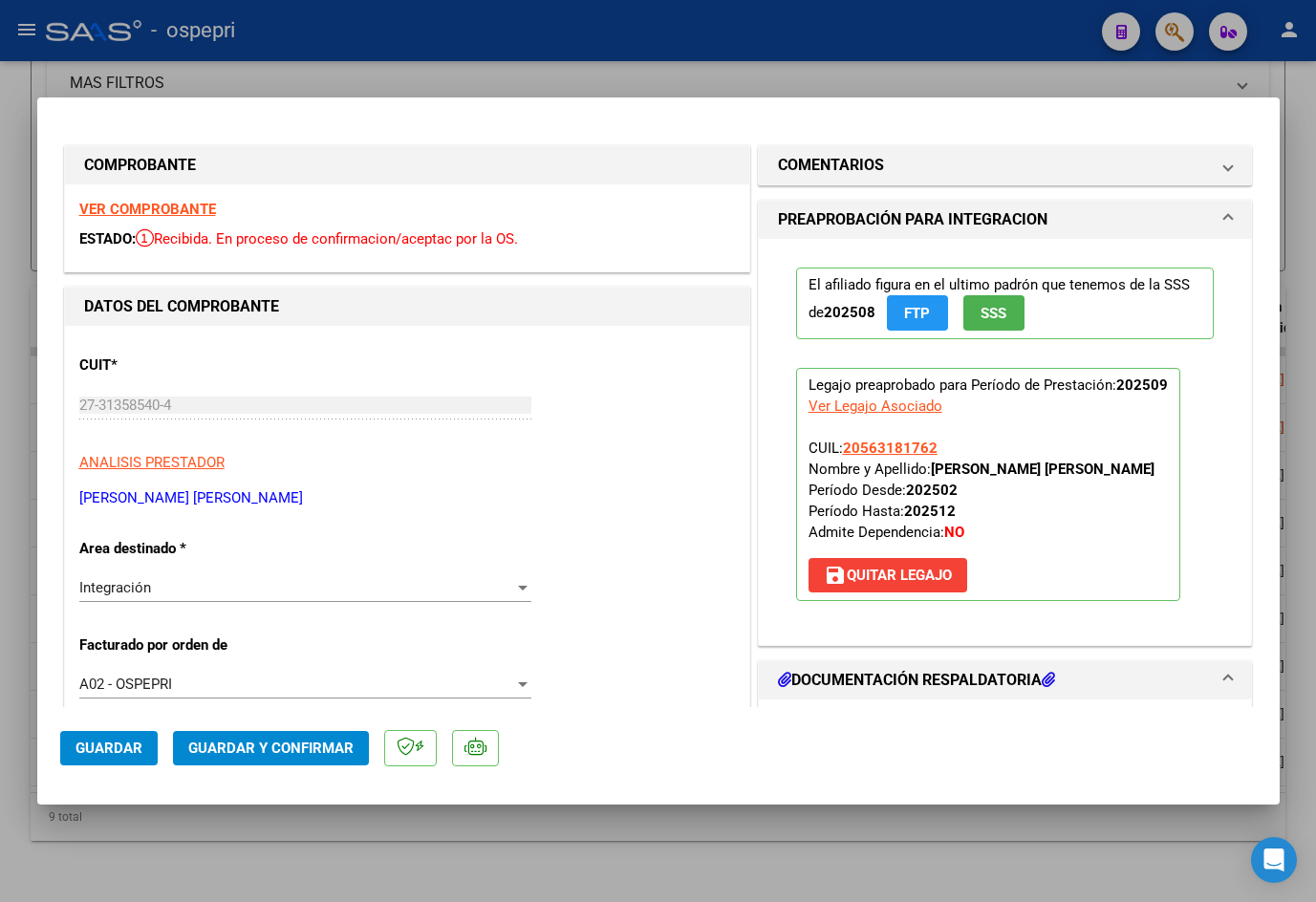
click at [985, 58] on div at bounding box center [658, 451] width 1316 height 902
type input "$ 0,00"
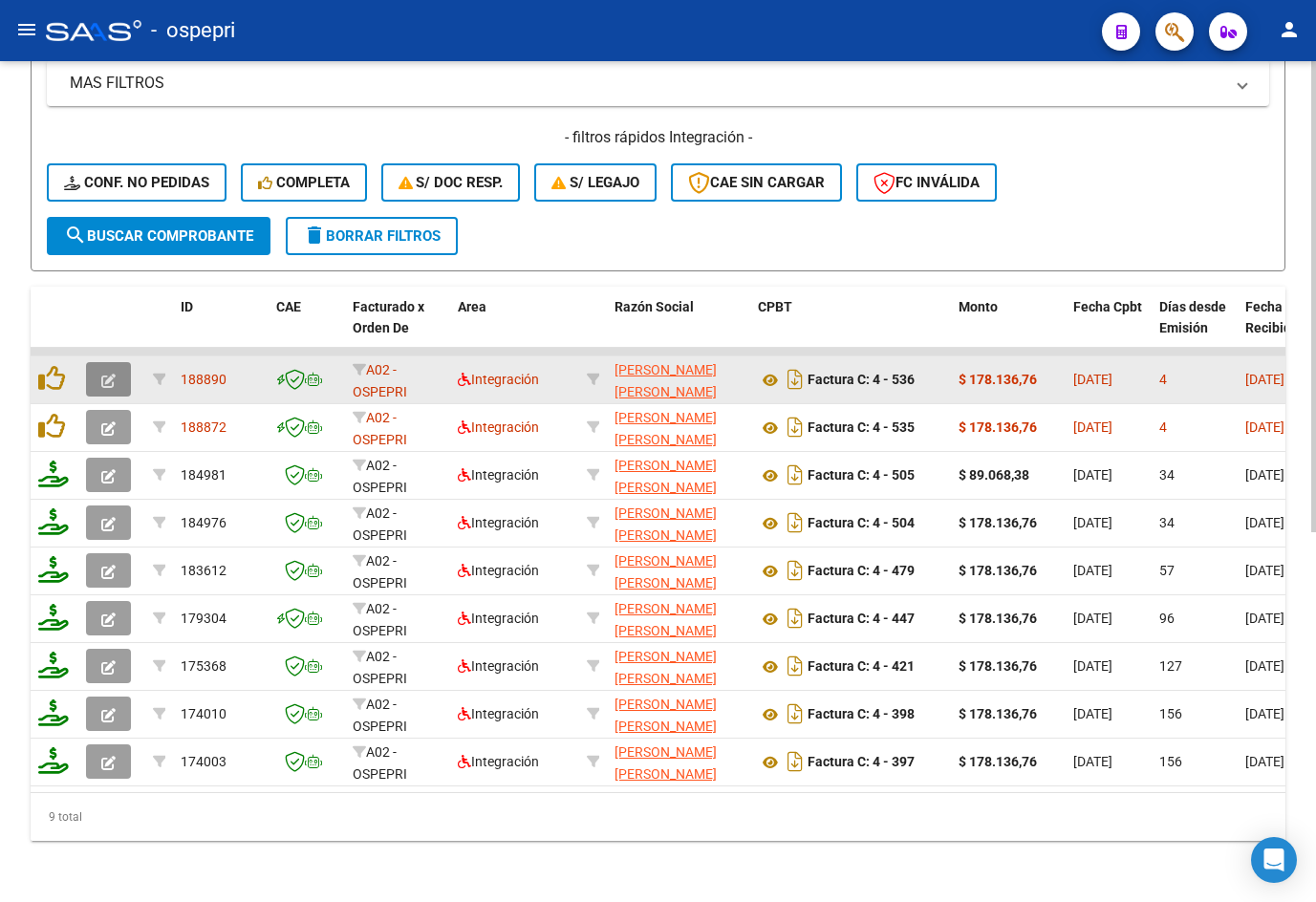
click at [115, 362] on button "button" at bounding box center [108, 379] width 45 height 34
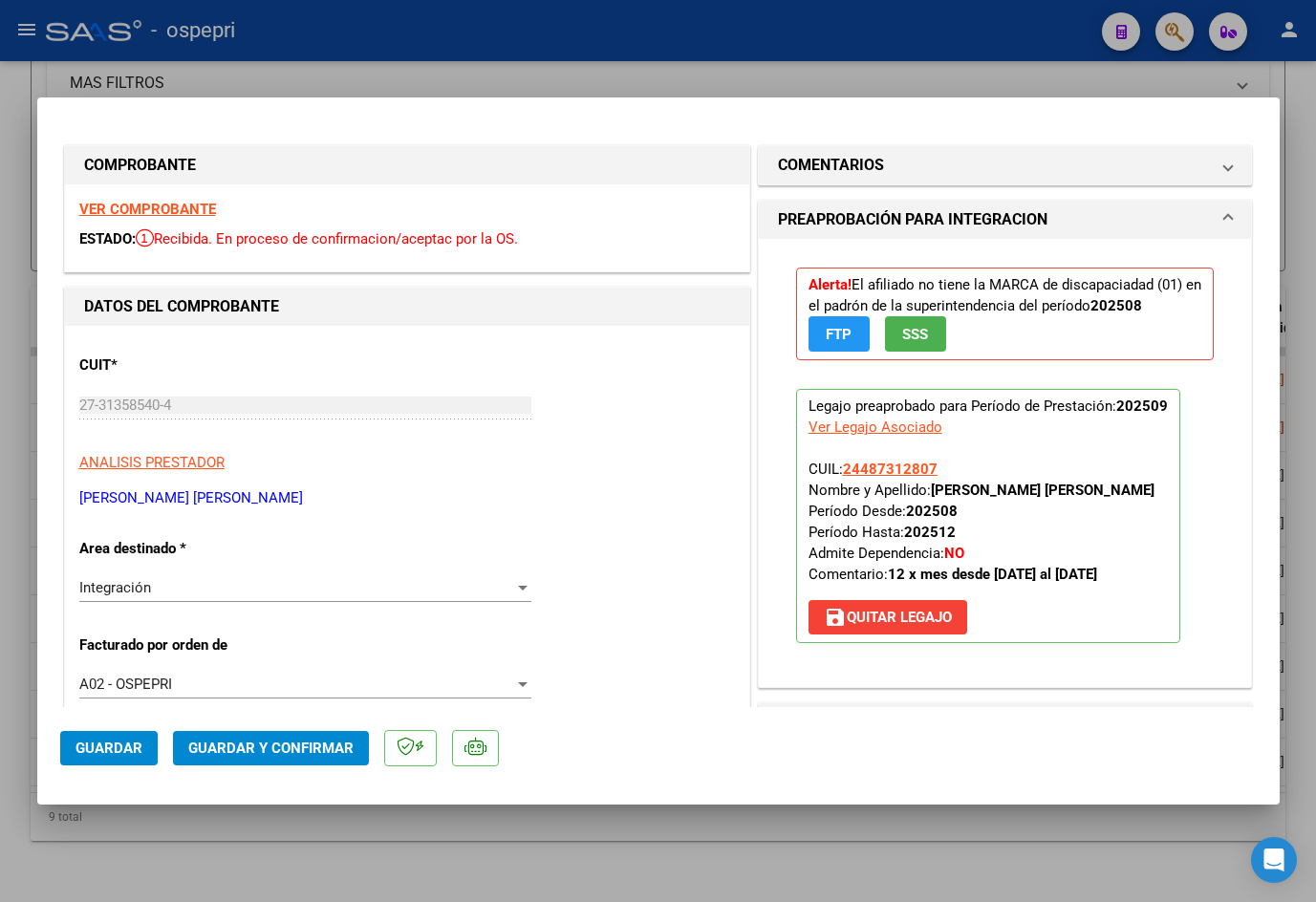
click at [188, 212] on strong "VER COMPROBANTE" at bounding box center [147, 210] width 137 height 18
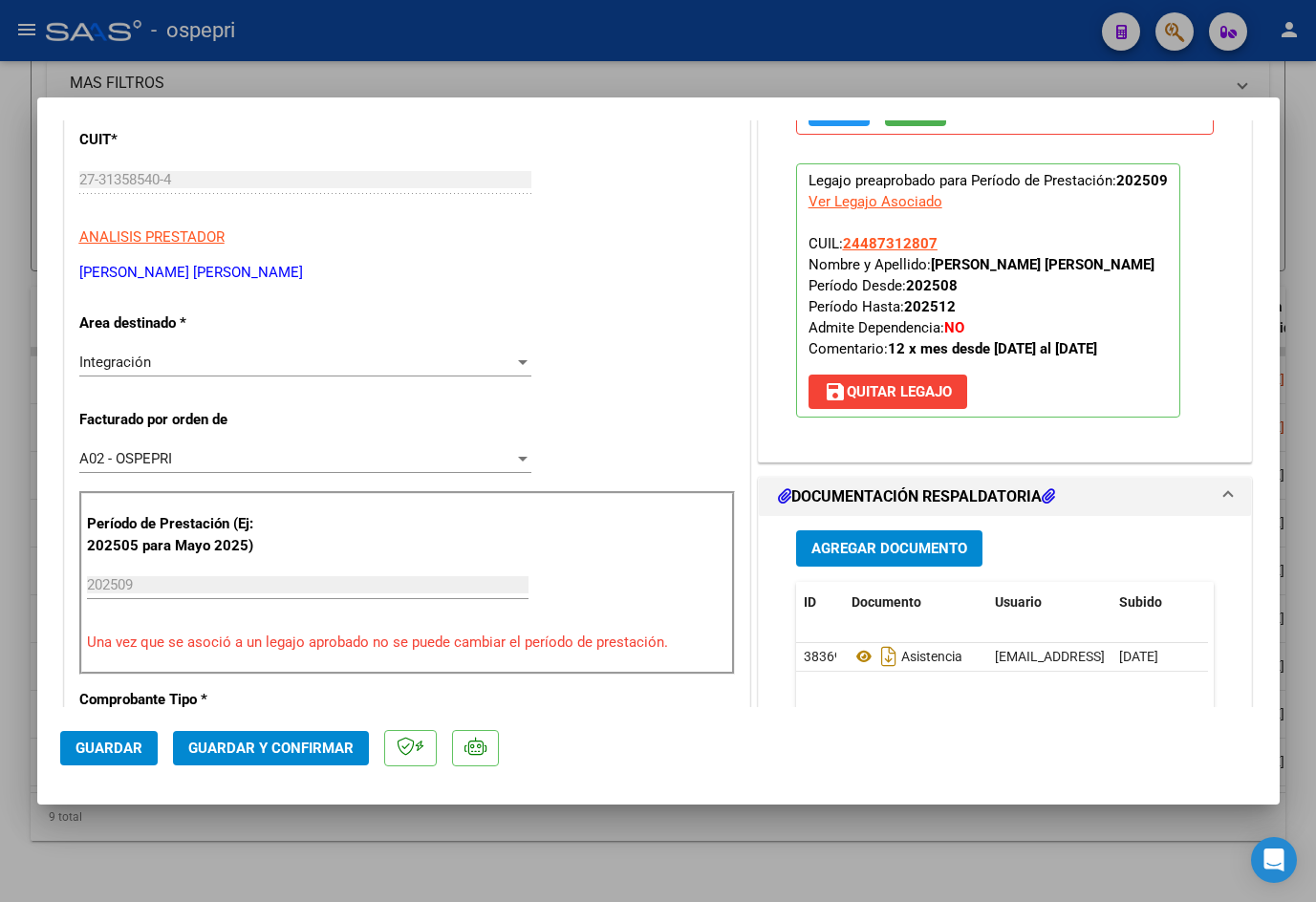
scroll to position [383, 0]
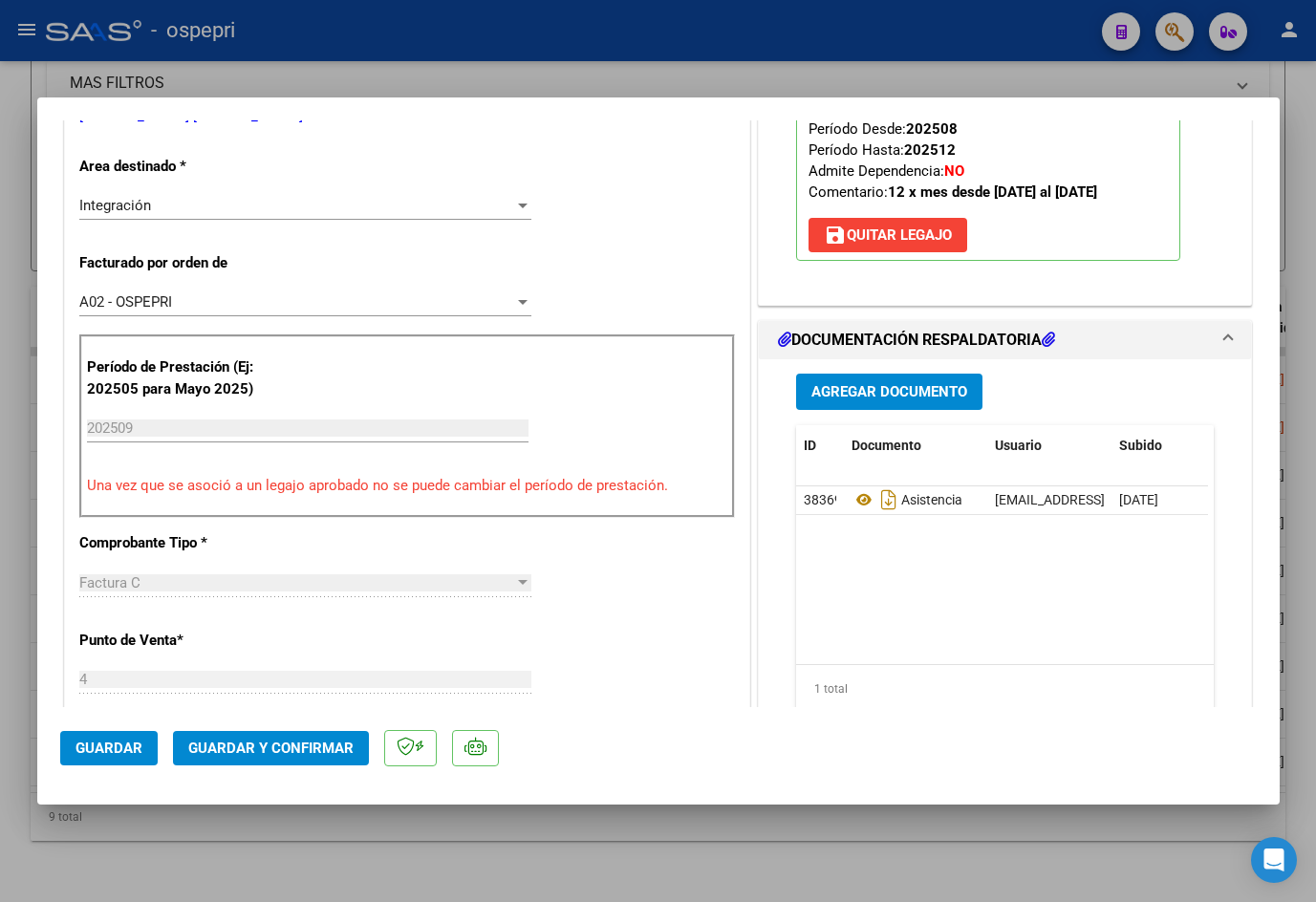
click at [899, 394] on span "Agregar Documento" at bounding box center [889, 392] width 156 height 18
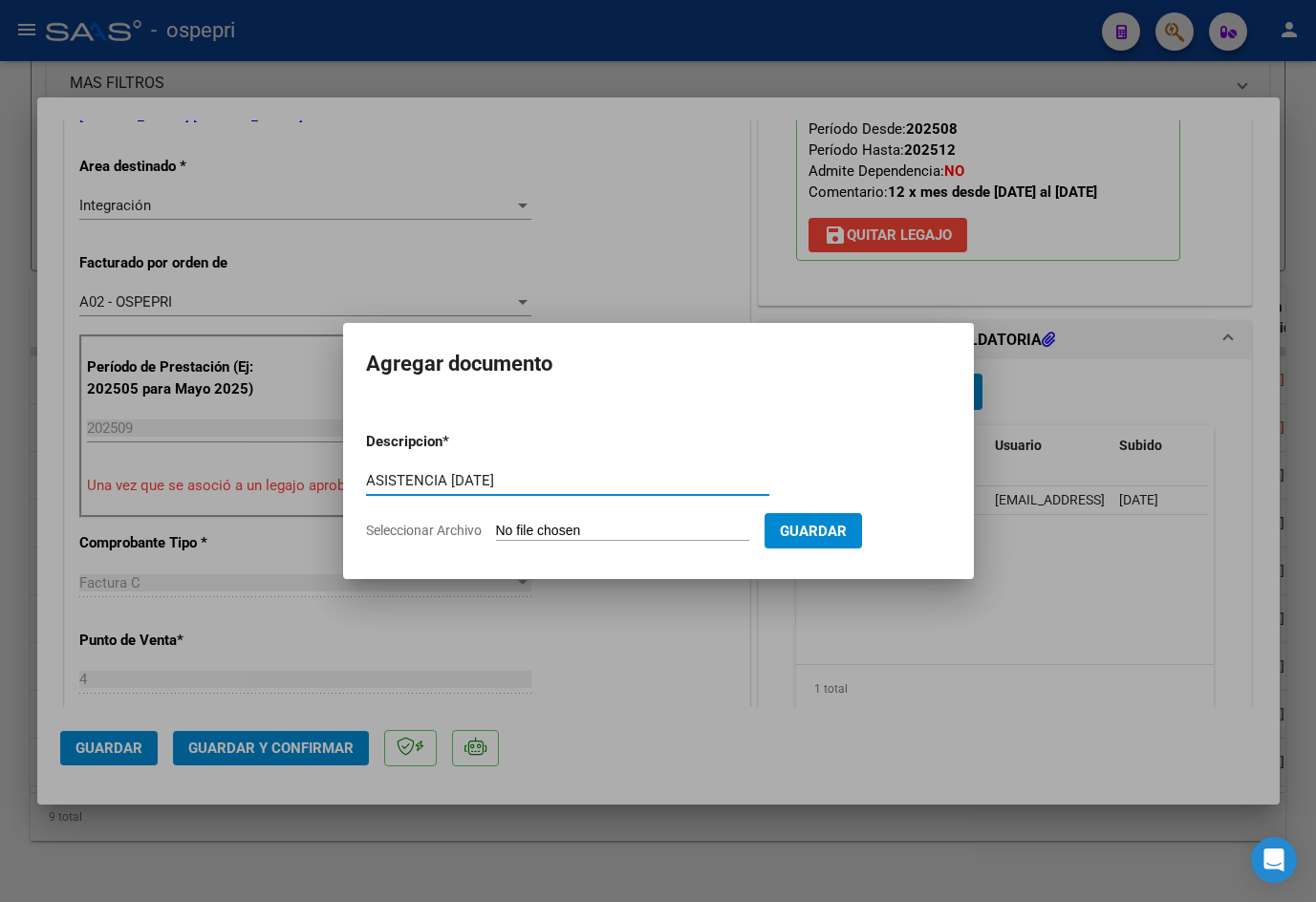
type input "ASISTENCIA [DATE]"
click at [596, 535] on input "Seleccionar Archivo" at bounding box center [622, 531] width 253 height 19
type input "C:\fakepath\27313585404-4-535-doc-respaldatoria20251005-10-02-37-20251005-10-02…"
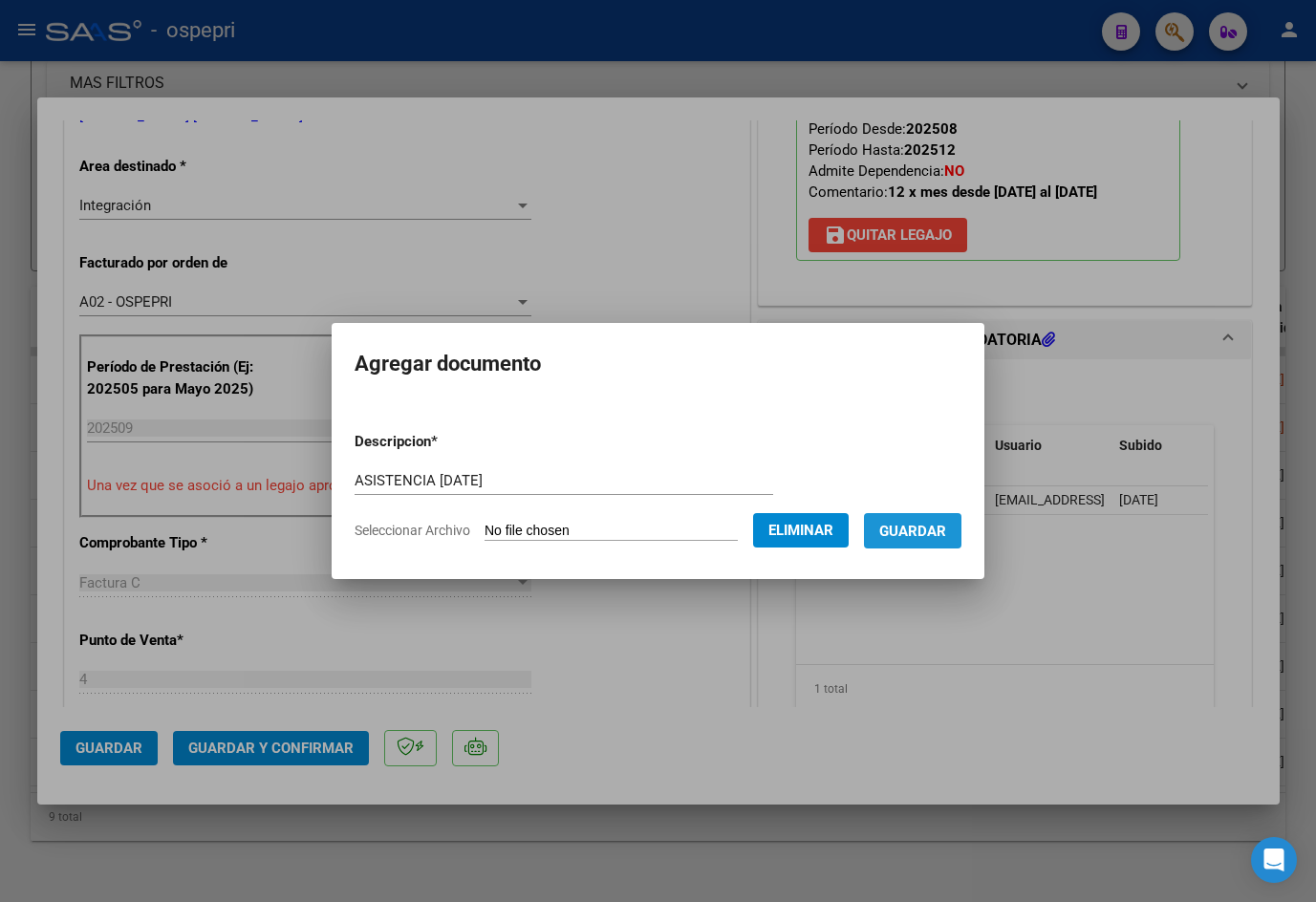
click at [922, 534] on span "Guardar" at bounding box center [912, 531] width 67 height 18
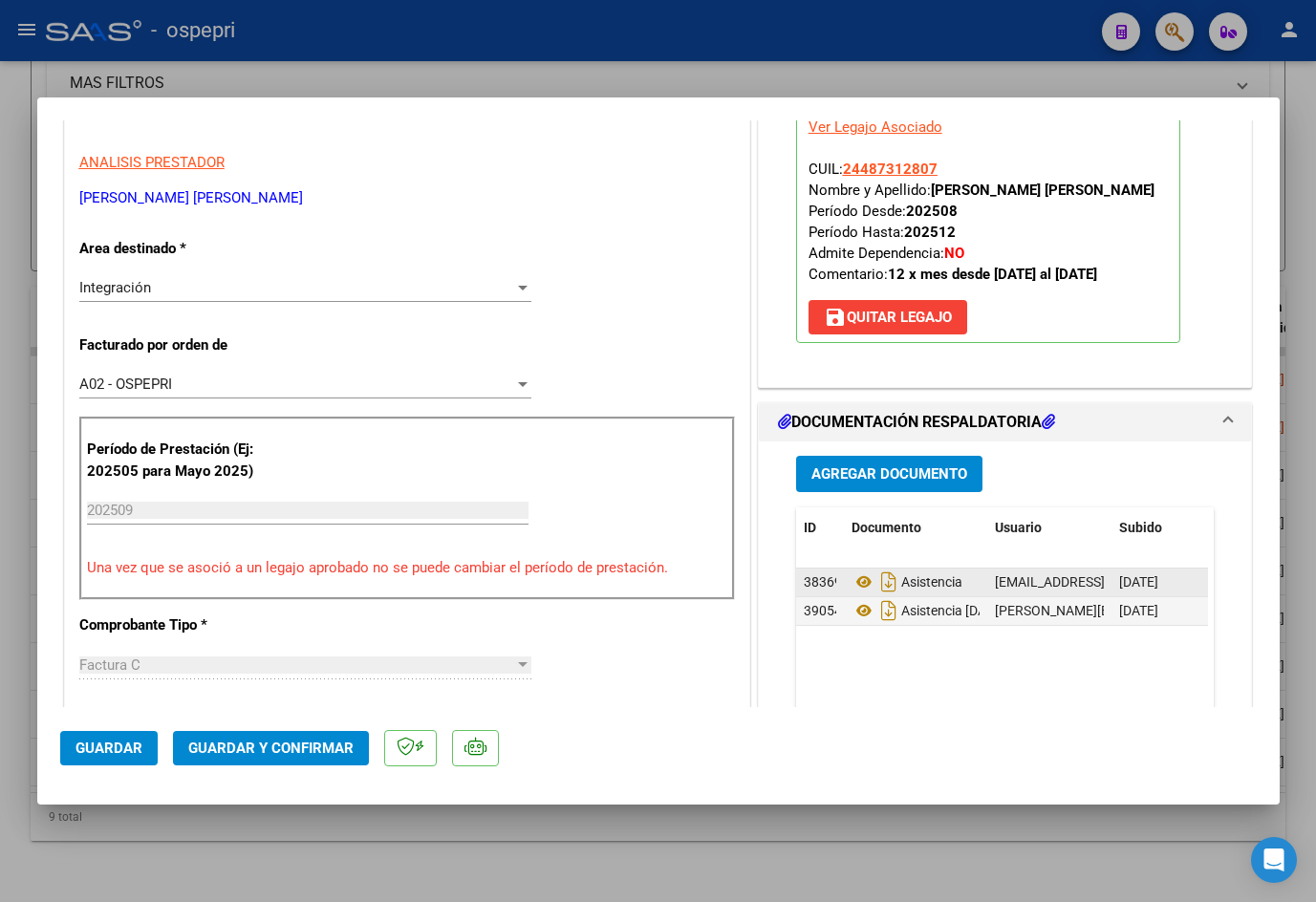
scroll to position [573, 0]
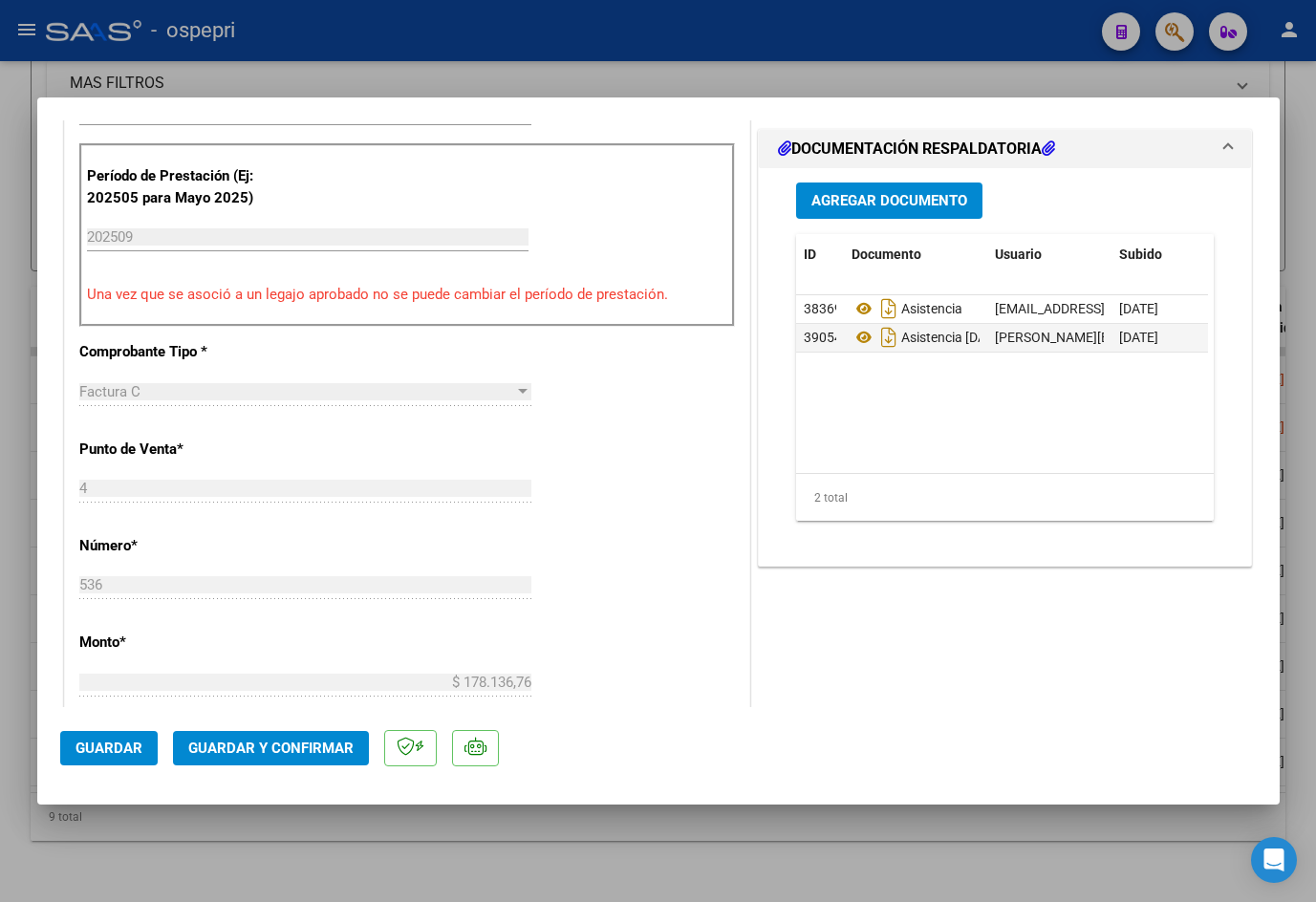
drag, startPoint x: 914, startPoint y: 337, endPoint x: 913, endPoint y: 293, distance: 44.0
click at [913, 293] on div "ID Documento Usuario Subido Acción 38369 Asistencia [EMAIL_ADDRESS][DOMAIN_NAME…" at bounding box center [1005, 378] width 419 height 288
click at [946, 363] on datatable-body "38369 Asistencia [EMAIL_ADDRESS][DOMAIN_NAME] - [PERSON_NAME] [DATE] 39054 Asis…" at bounding box center [1002, 384] width 412 height 178
click at [290, 751] on span "Guardar y Confirmar" at bounding box center [270, 749] width 165 height 18
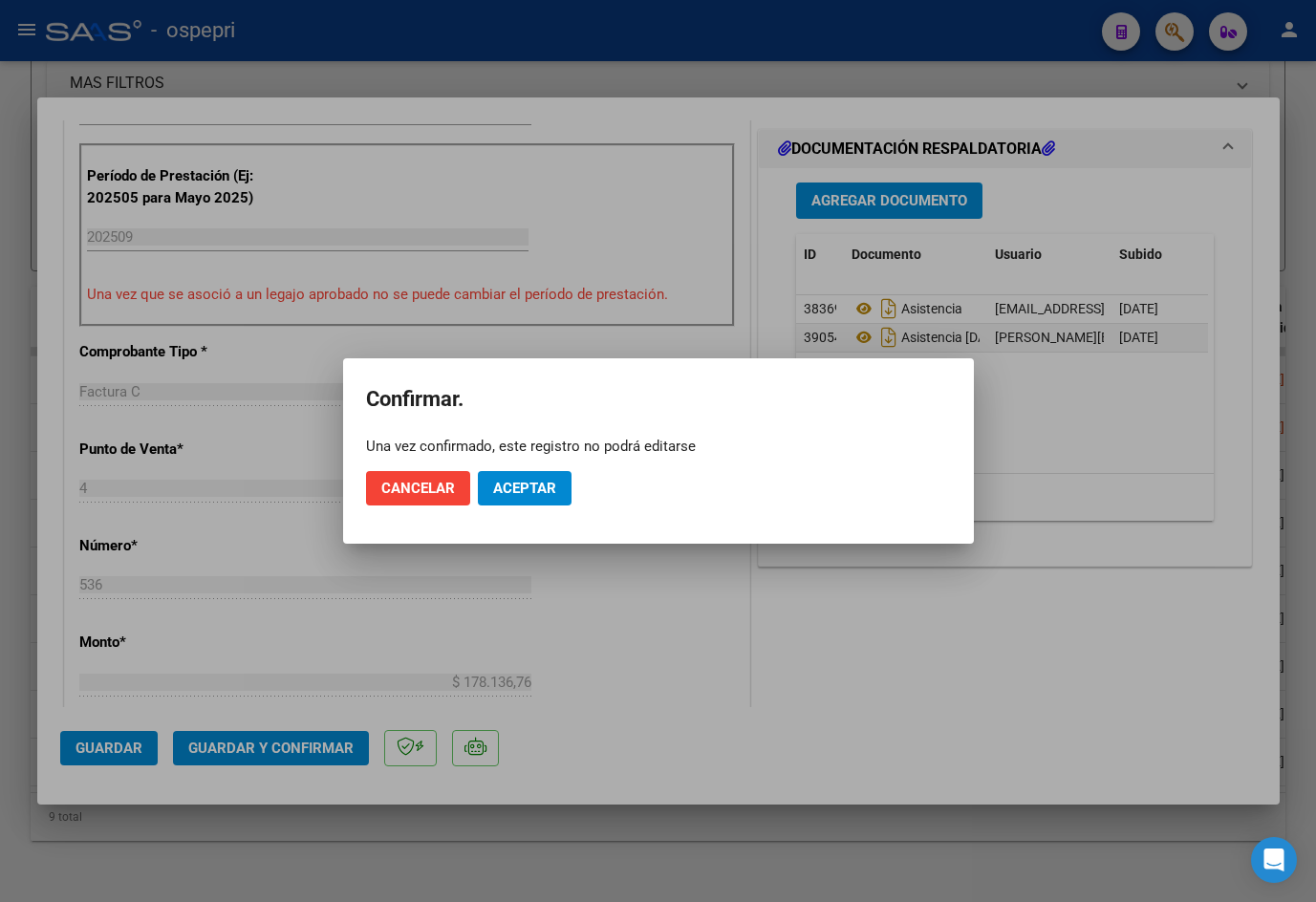
click at [571, 495] on mat-dialog-actions "Cancelar Aceptar" at bounding box center [658, 488] width 585 height 65
click at [555, 496] on span "Aceptar" at bounding box center [524, 488] width 63 height 18
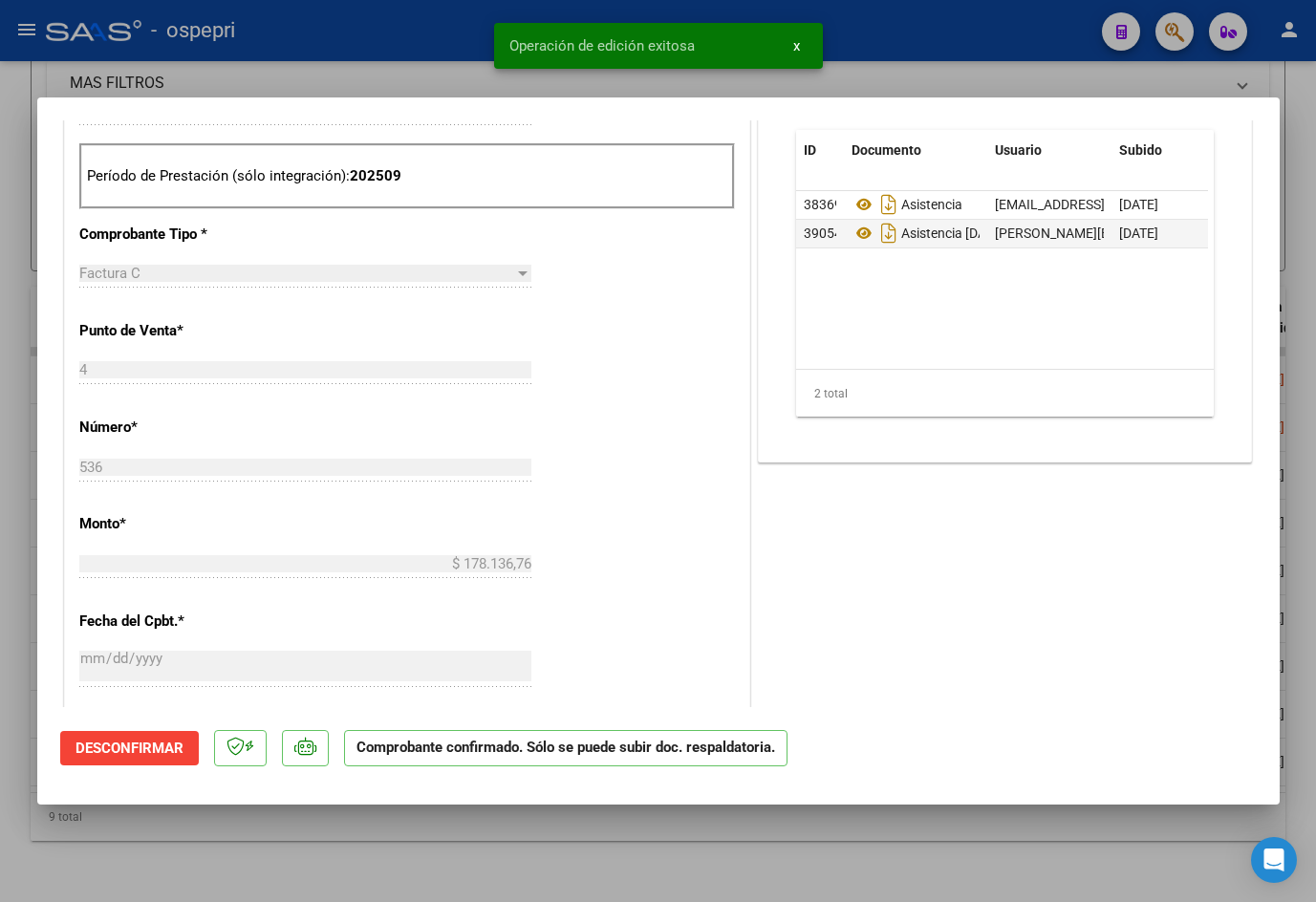
type input "$ 0,00"
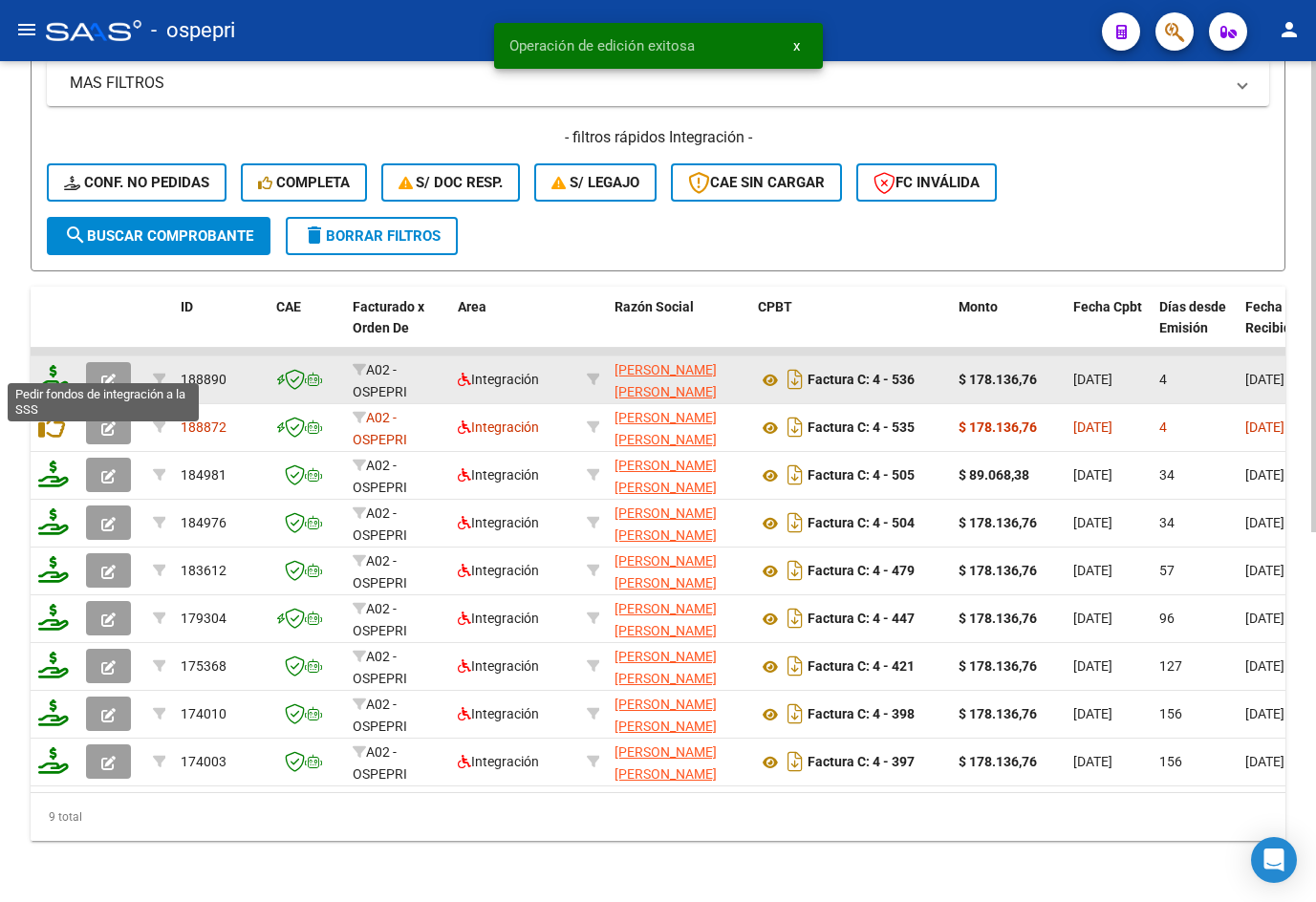
click at [49, 369] on icon at bounding box center [53, 378] width 30 height 26
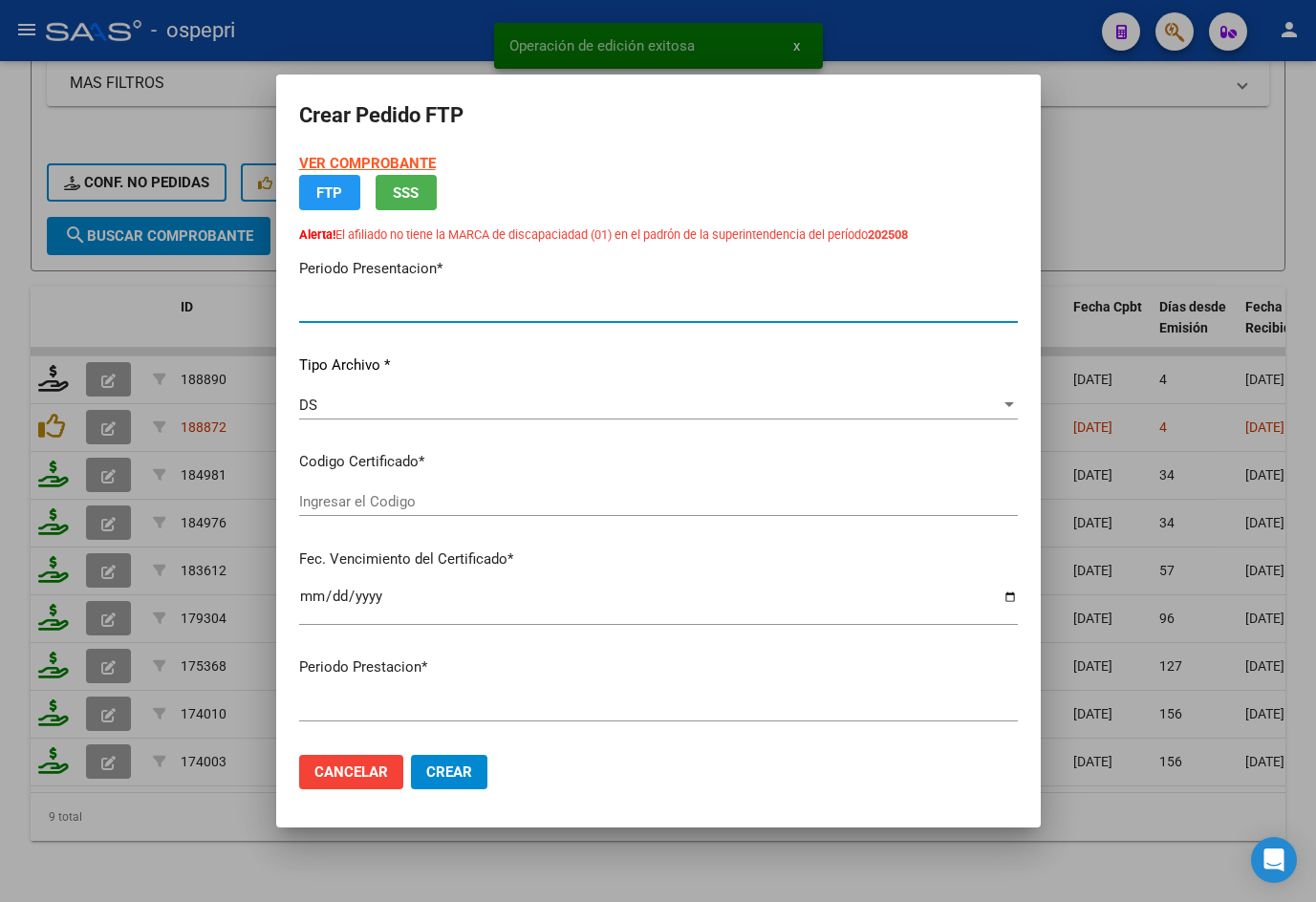
type input "202509"
type input "$ 178.136,76"
type input "24487312807"
type input "[DATE]"
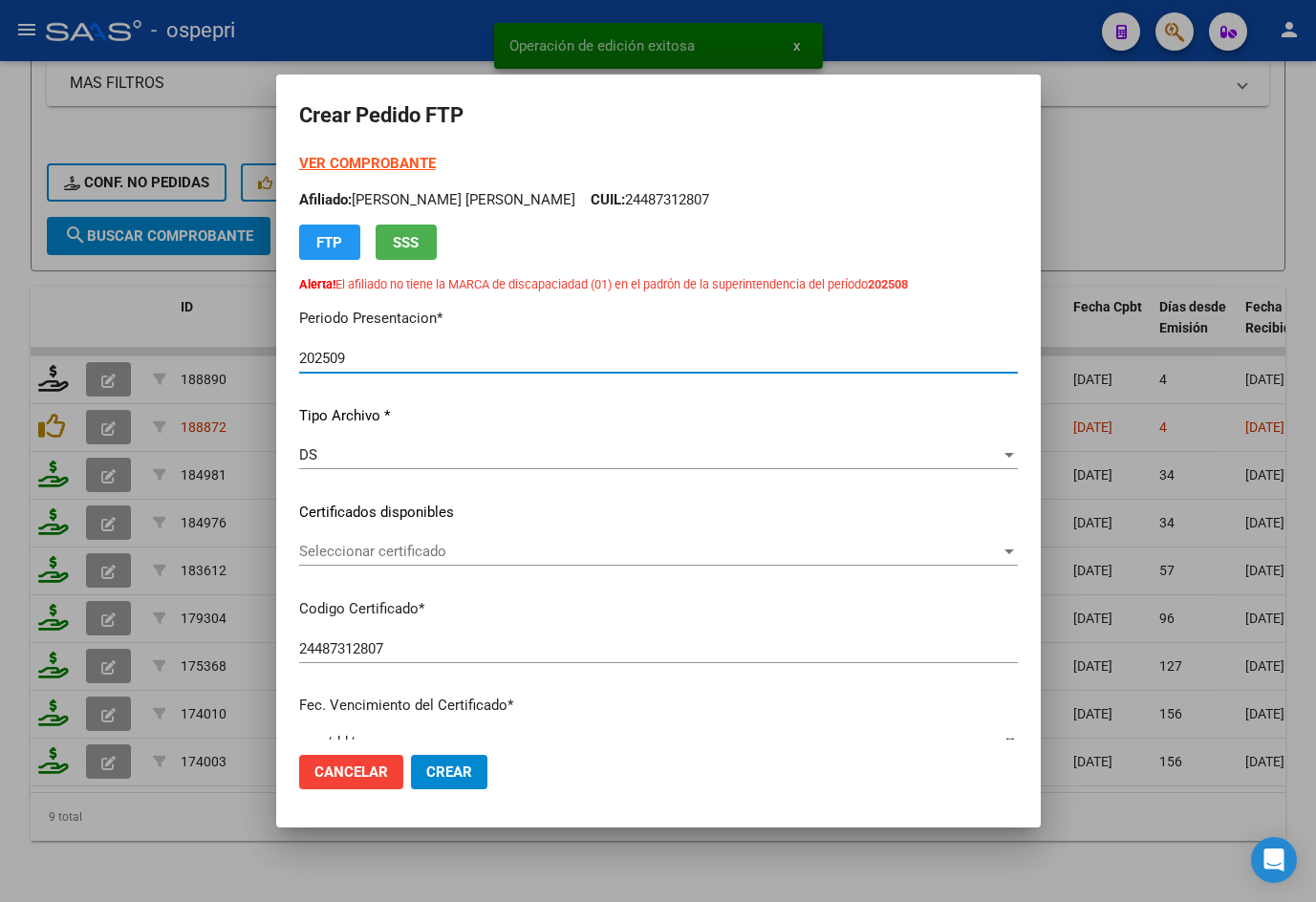
click at [518, 560] on span "Seleccionar certificado" at bounding box center [649, 552] width 701 height 18
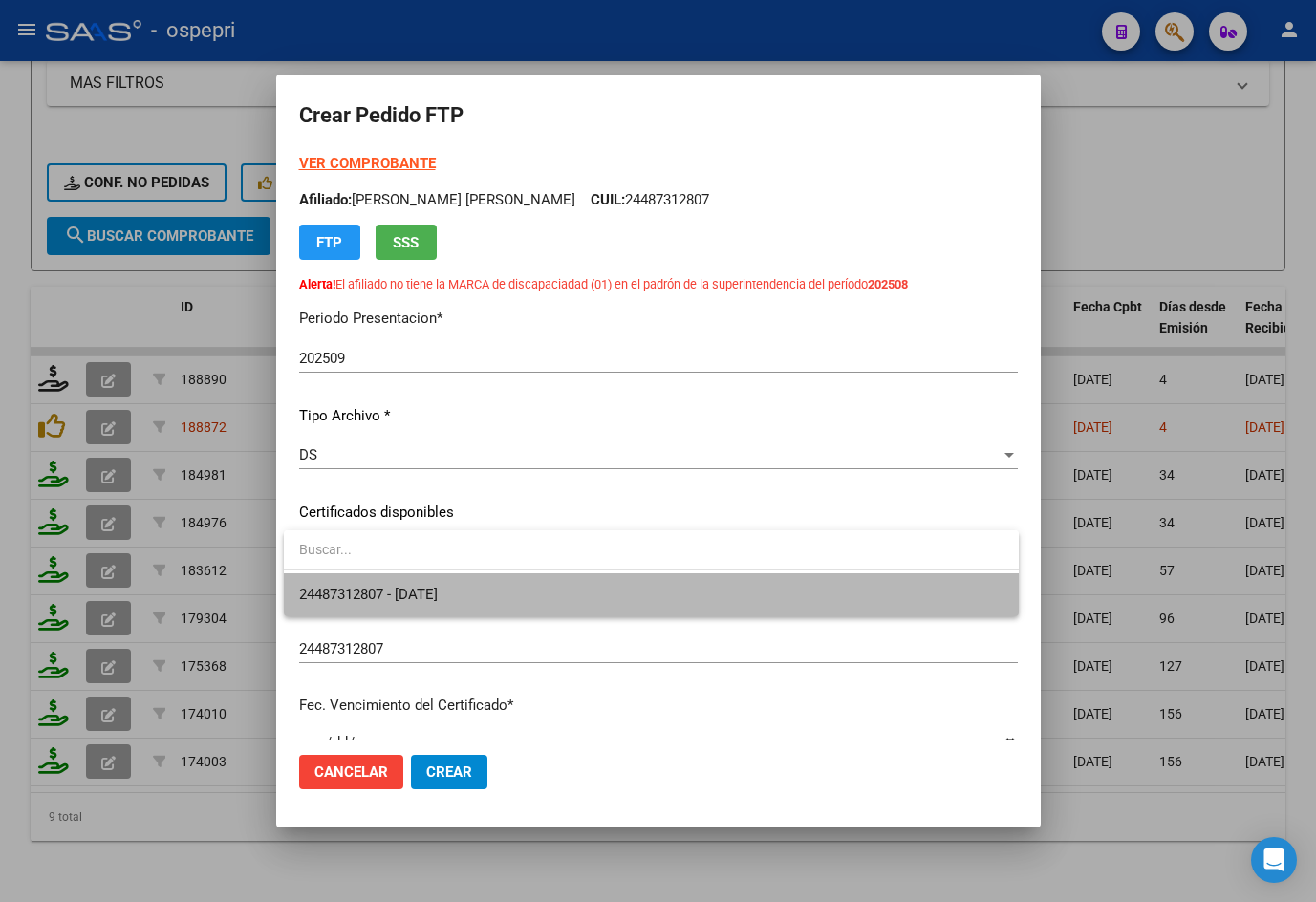
click at [595, 588] on span "24487312807 - [DATE]" at bounding box center [650, 594] width 704 height 43
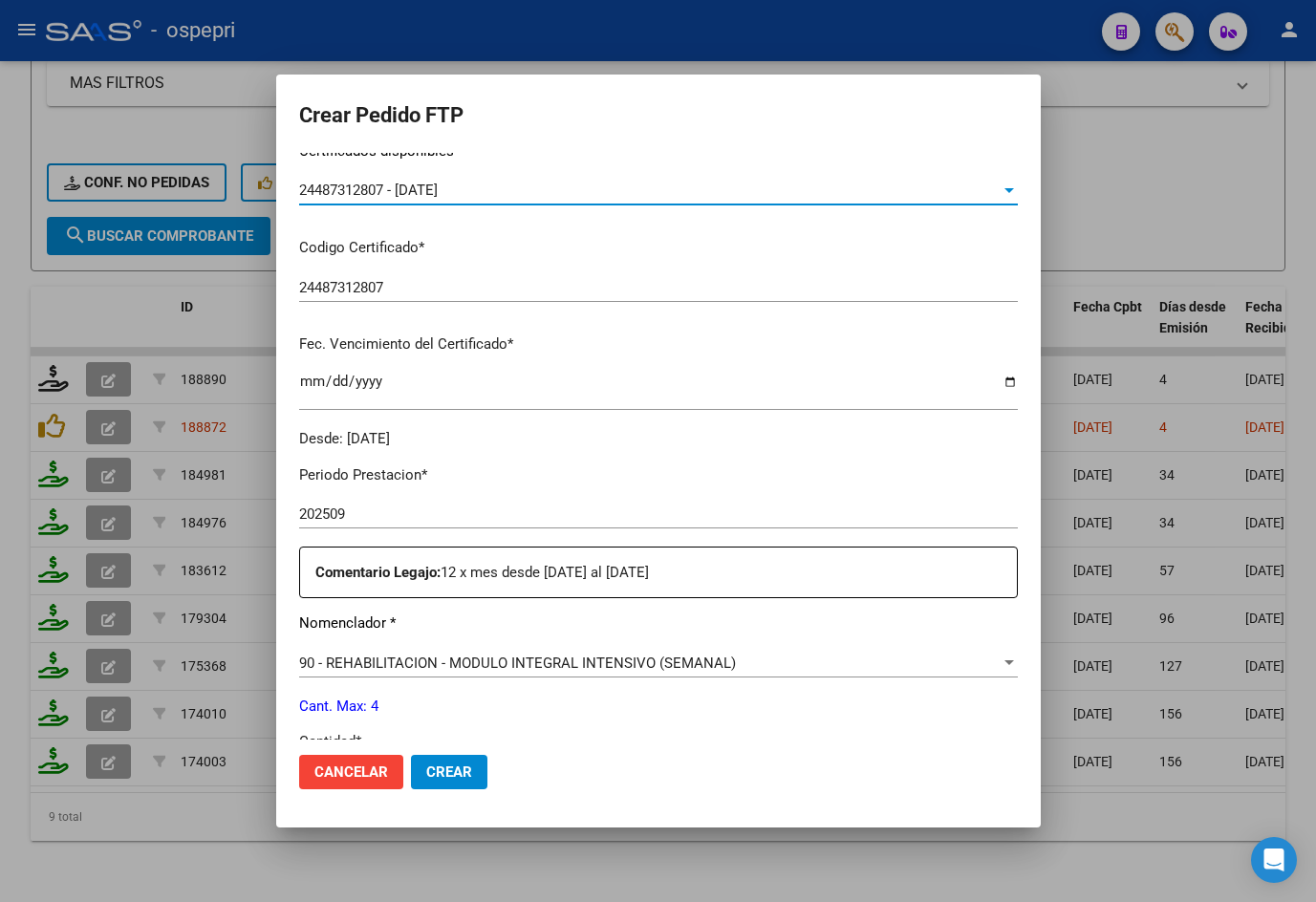
scroll to position [477, 0]
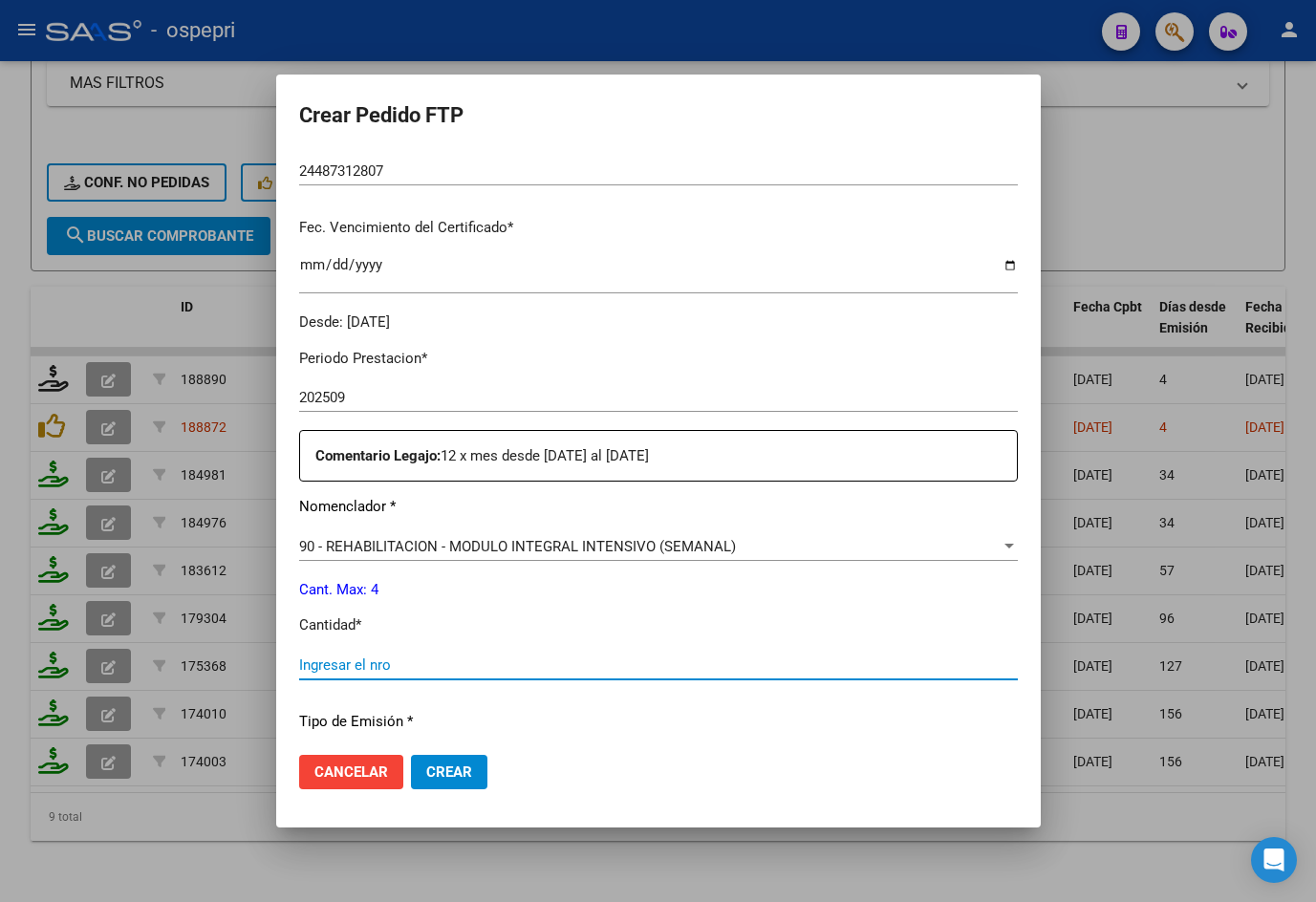
click at [400, 663] on input "Ingresar el nro" at bounding box center [658, 665] width 719 height 18
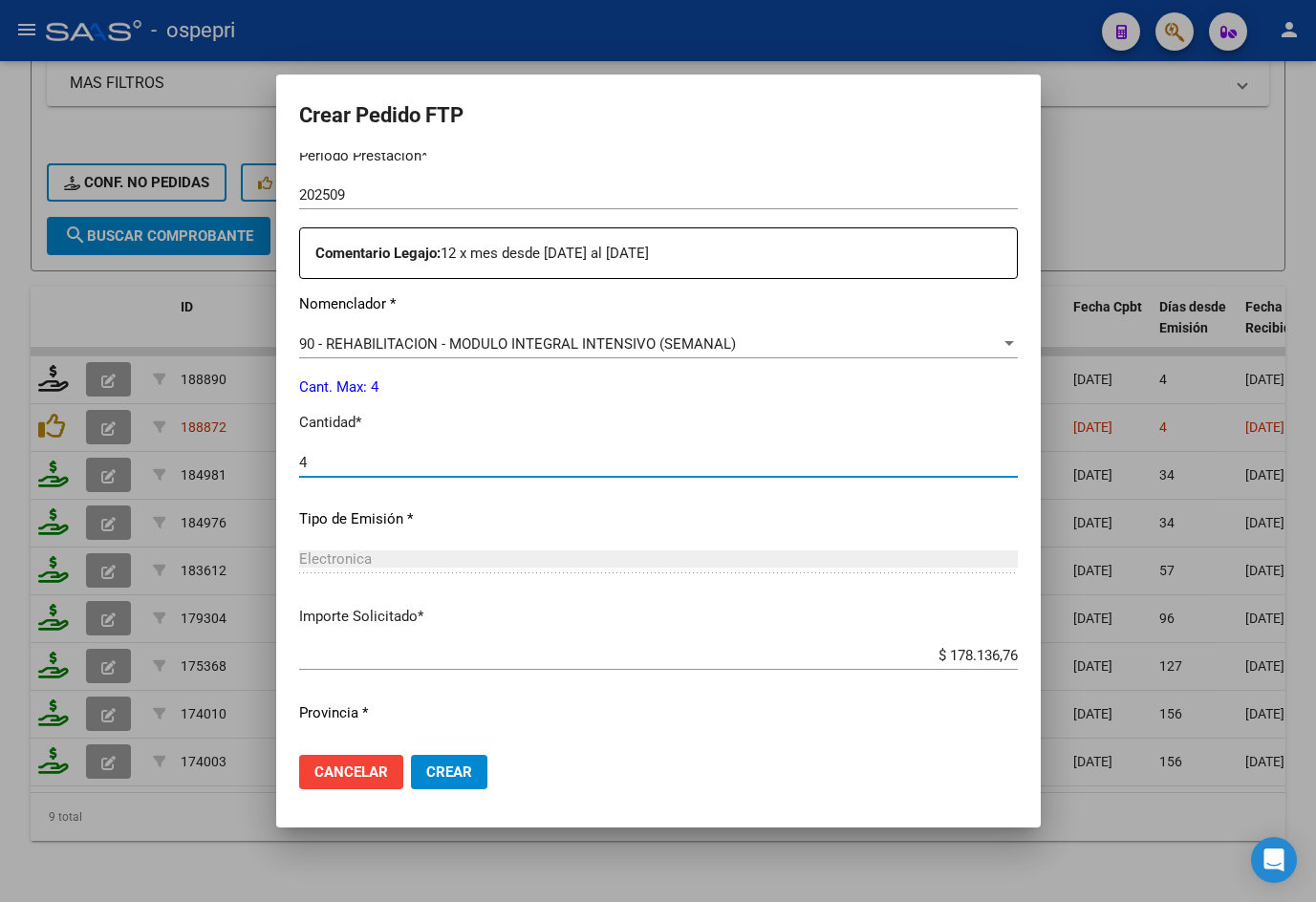
scroll to position [725, 0]
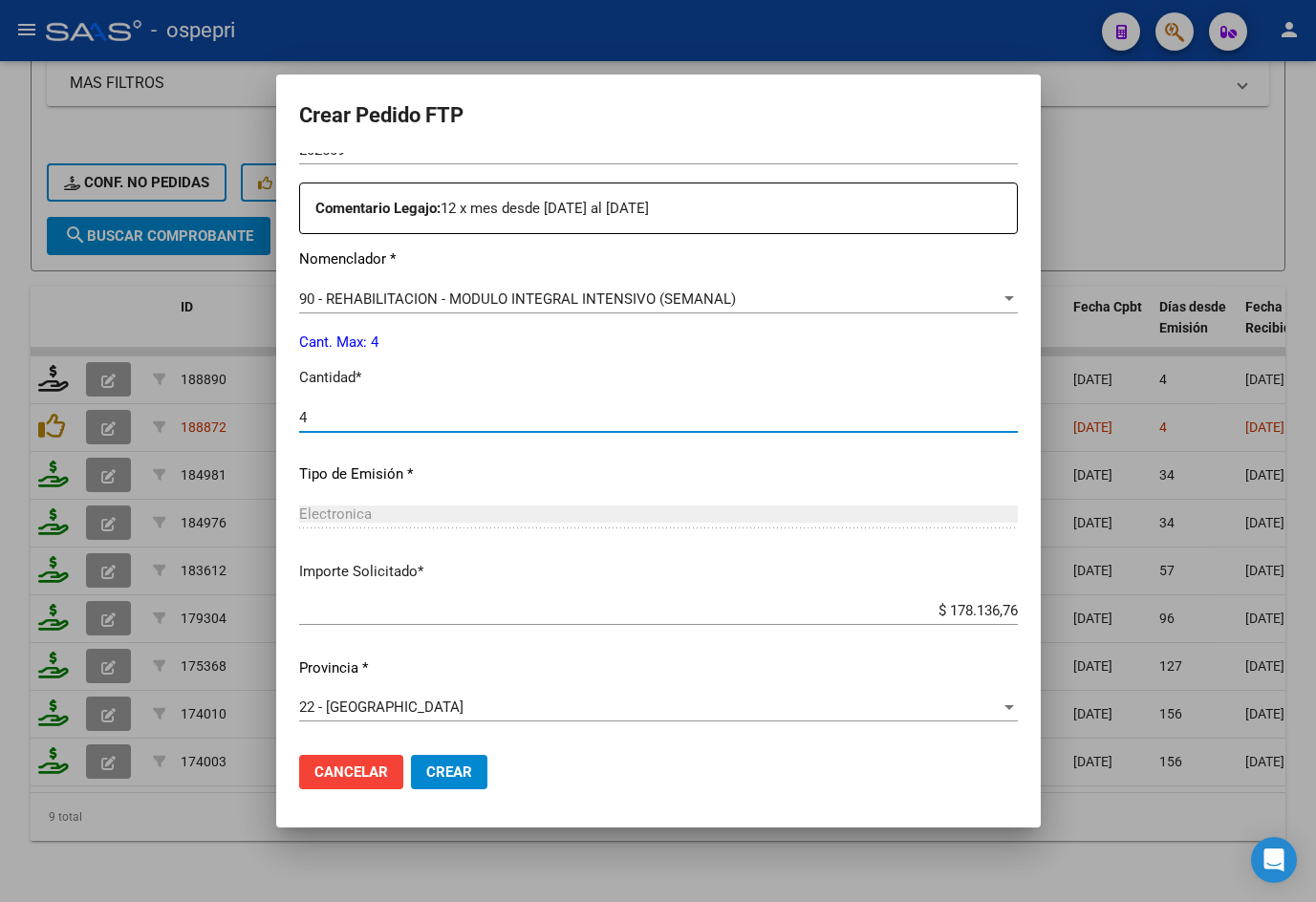
type input "4"
click at [454, 767] on span "Crear" at bounding box center [449, 772] width 46 height 18
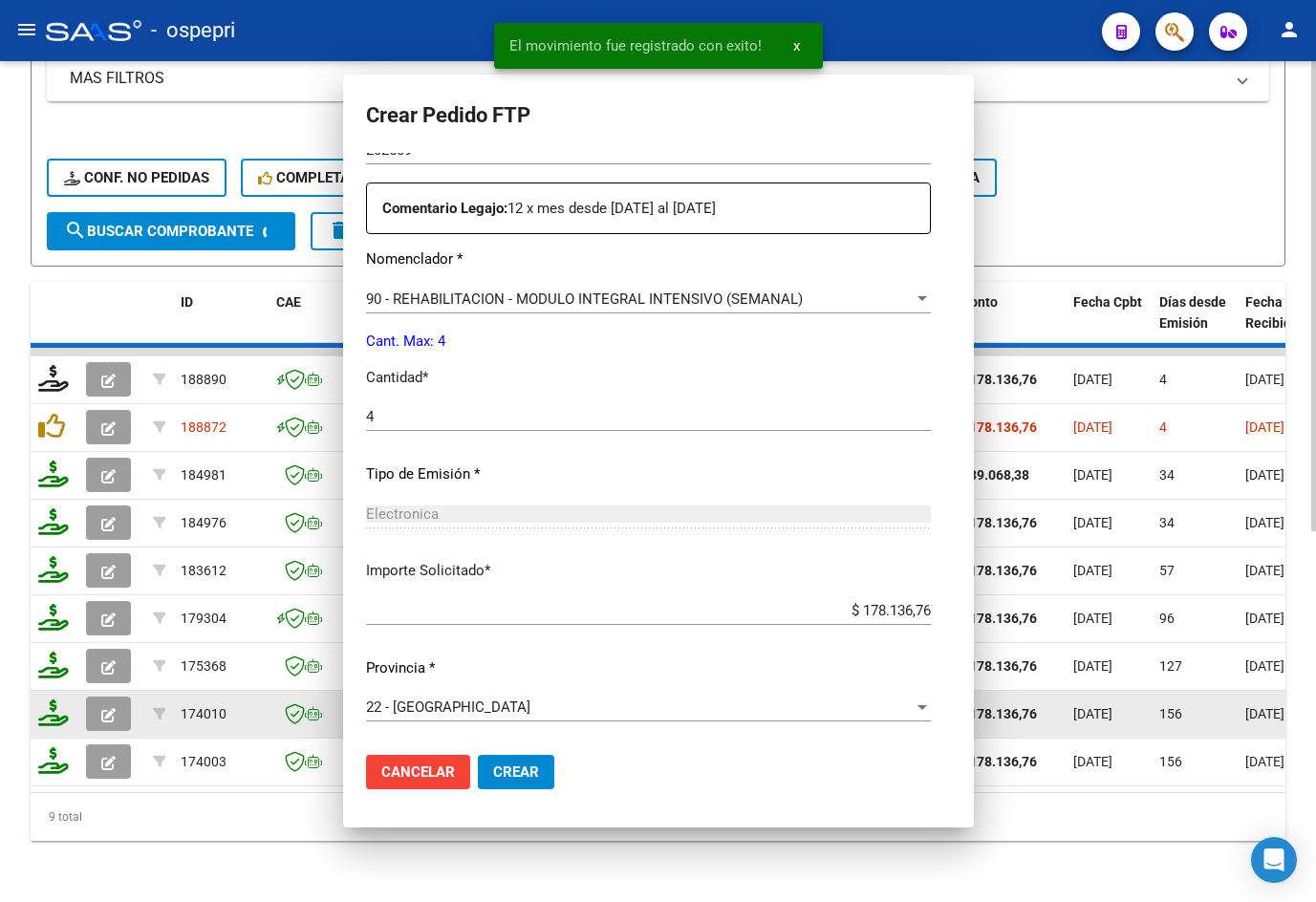
scroll to position [0, 0]
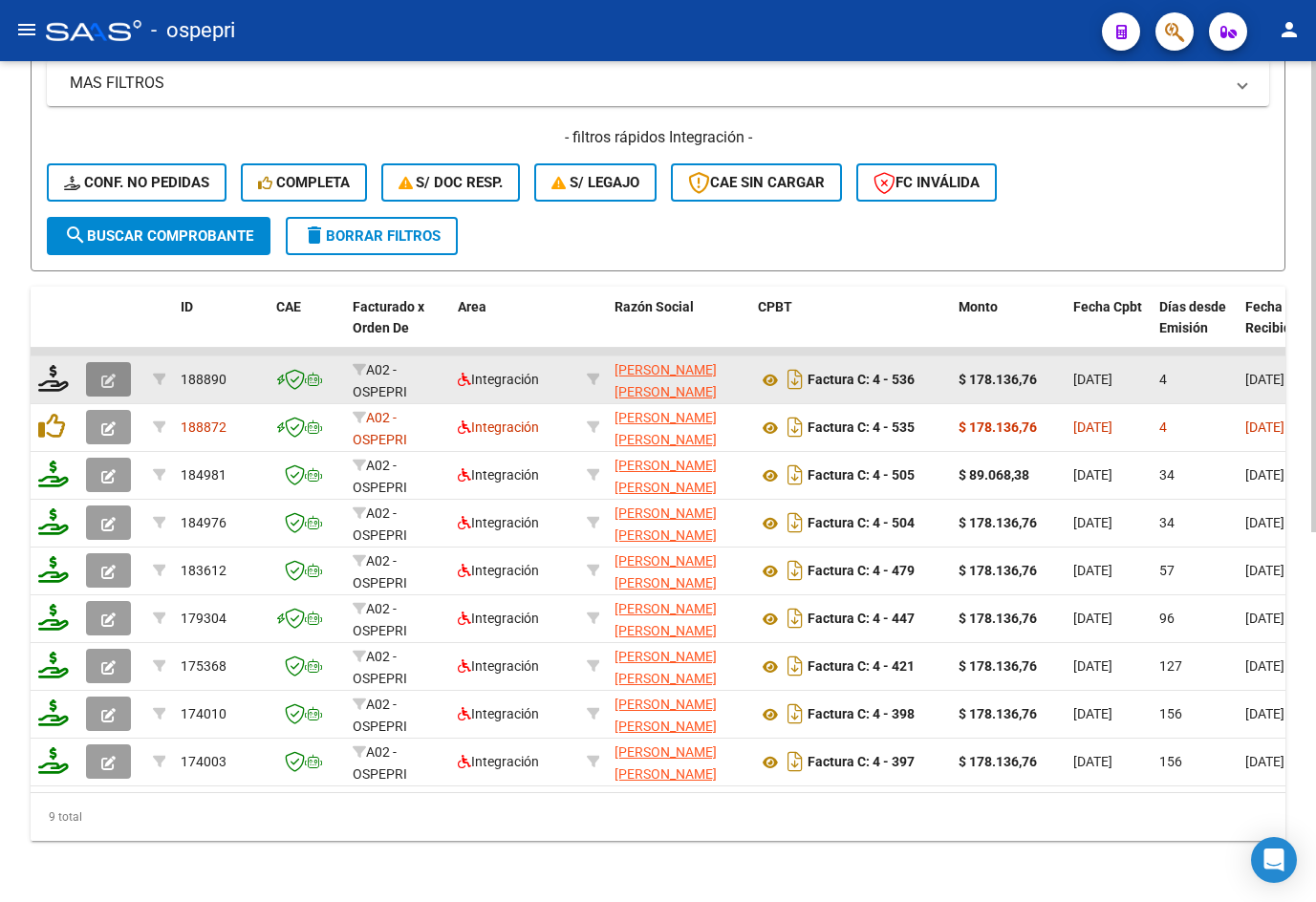
click at [120, 367] on button "button" at bounding box center [108, 379] width 45 height 34
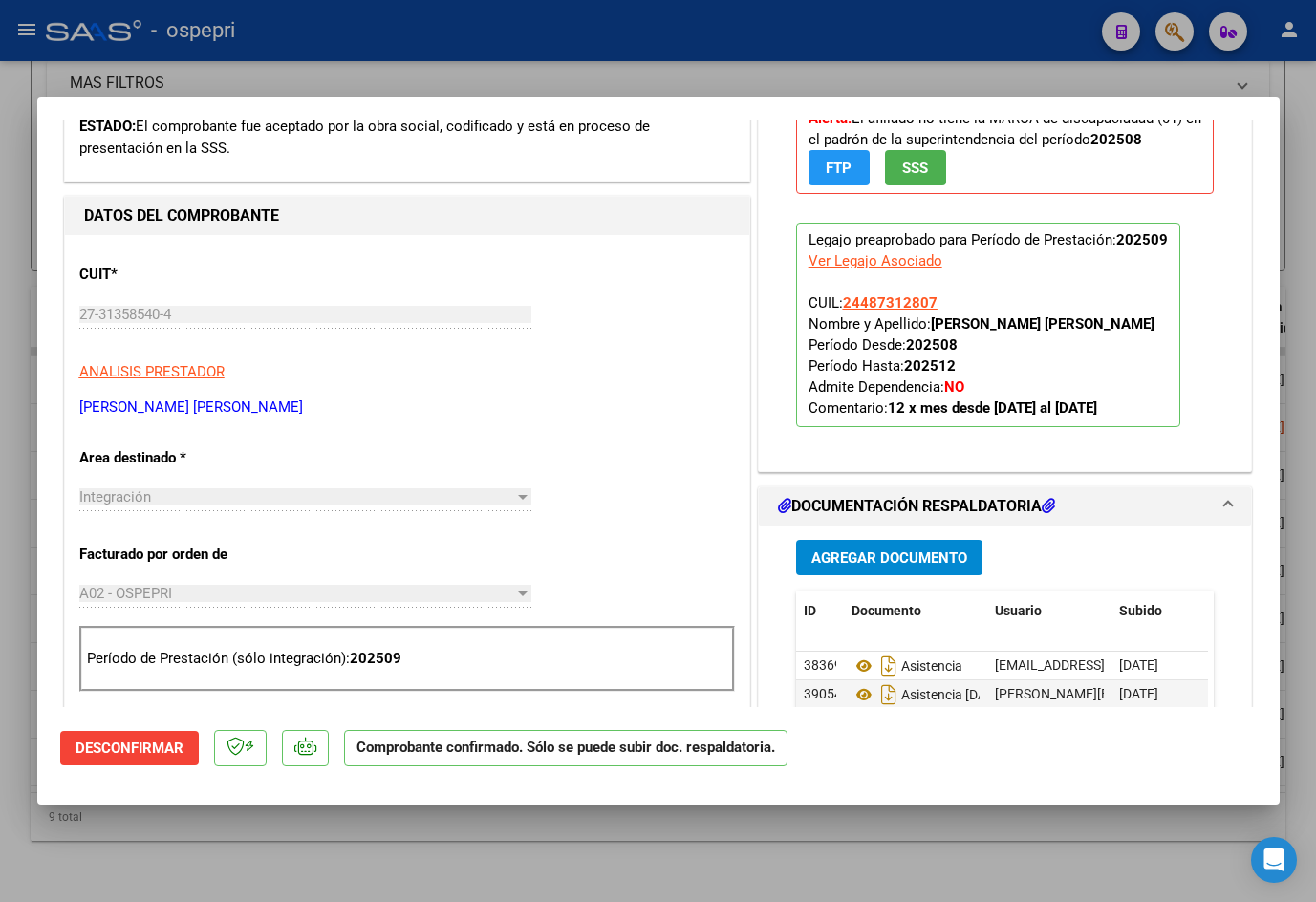
scroll to position [669, 0]
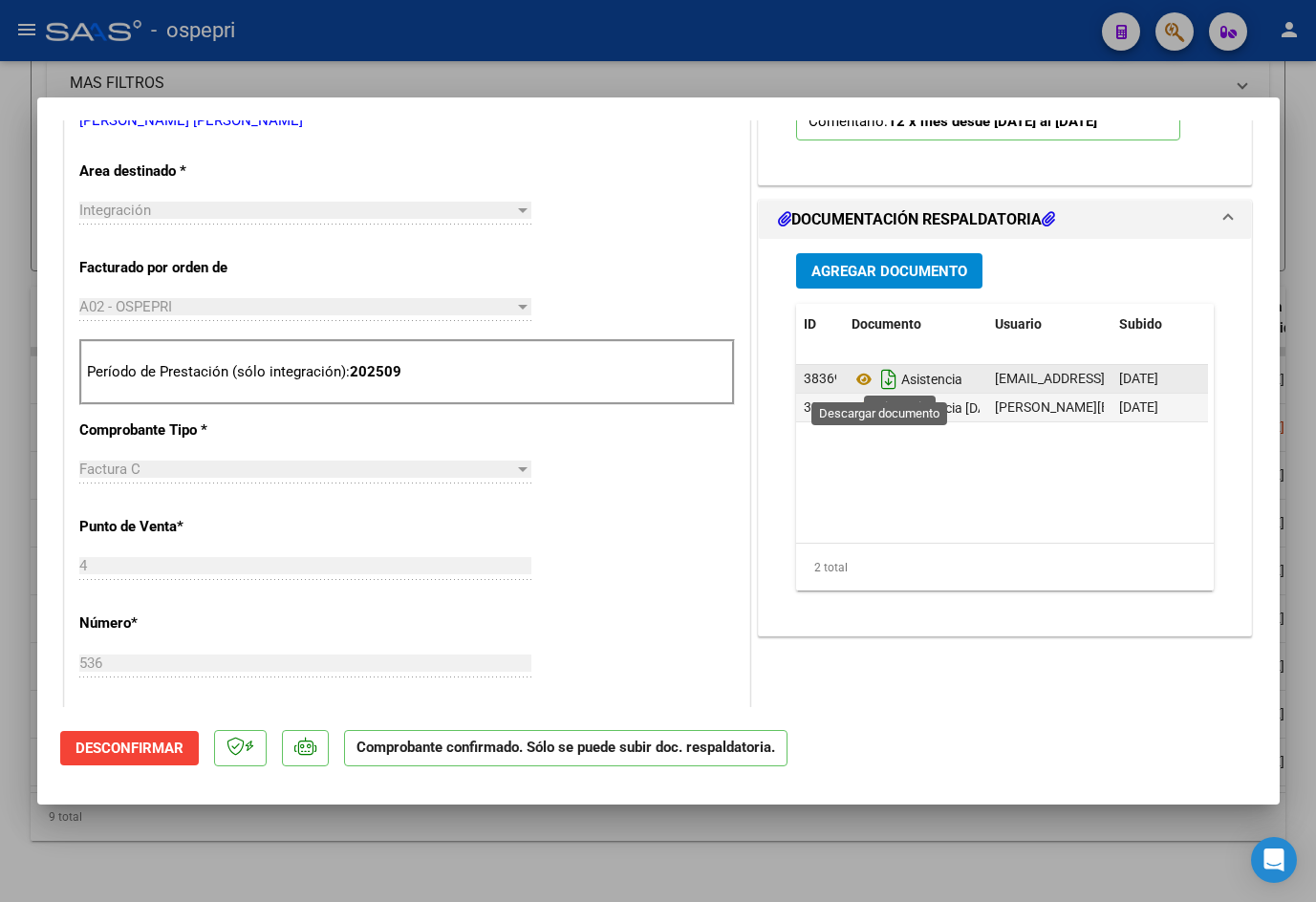
click at [882, 381] on icon "Descargar documento" at bounding box center [888, 379] width 24 height 30
click at [205, 88] on div at bounding box center [658, 451] width 1316 height 902
type input "$ 0,00"
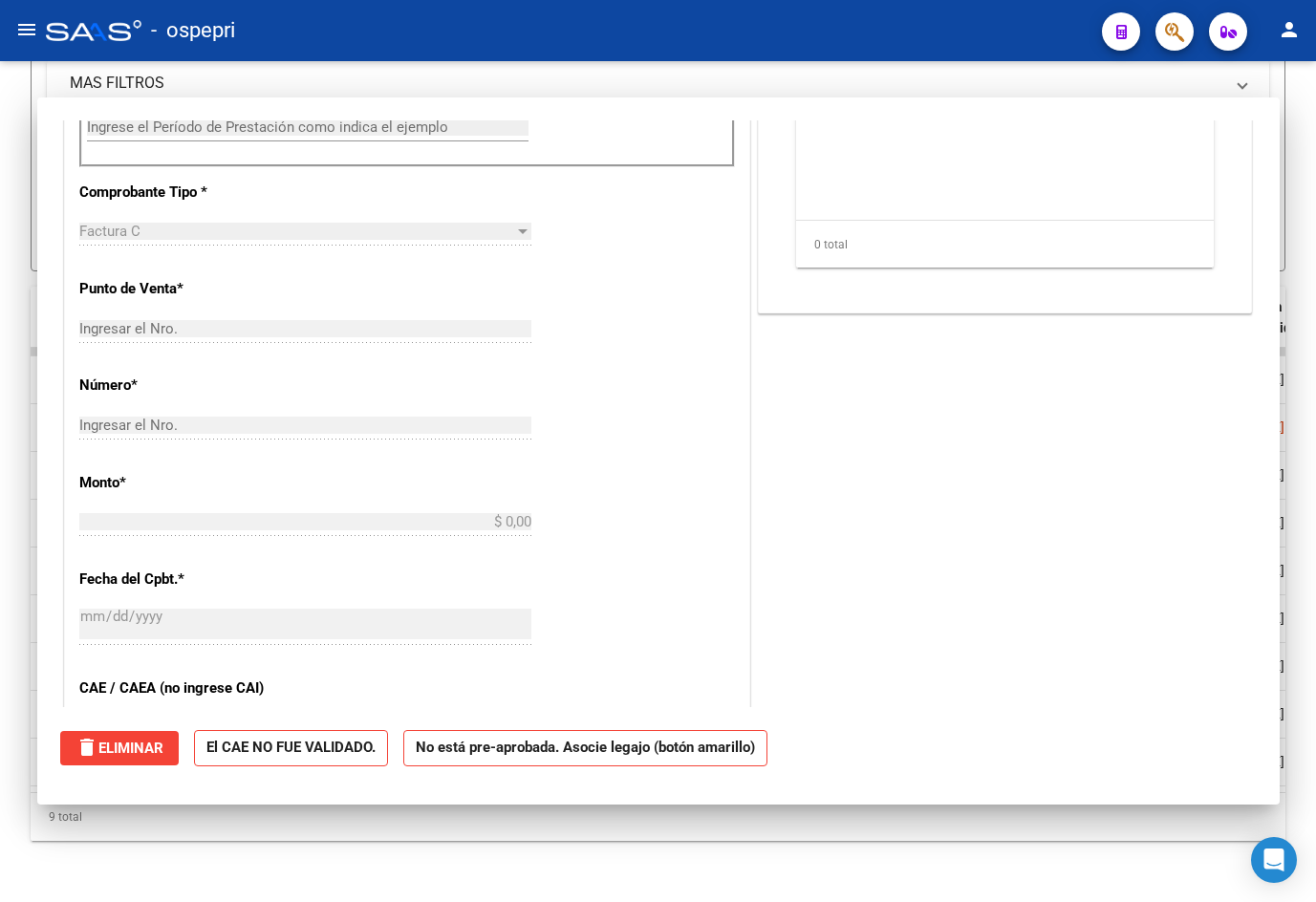
scroll to position [363, 0]
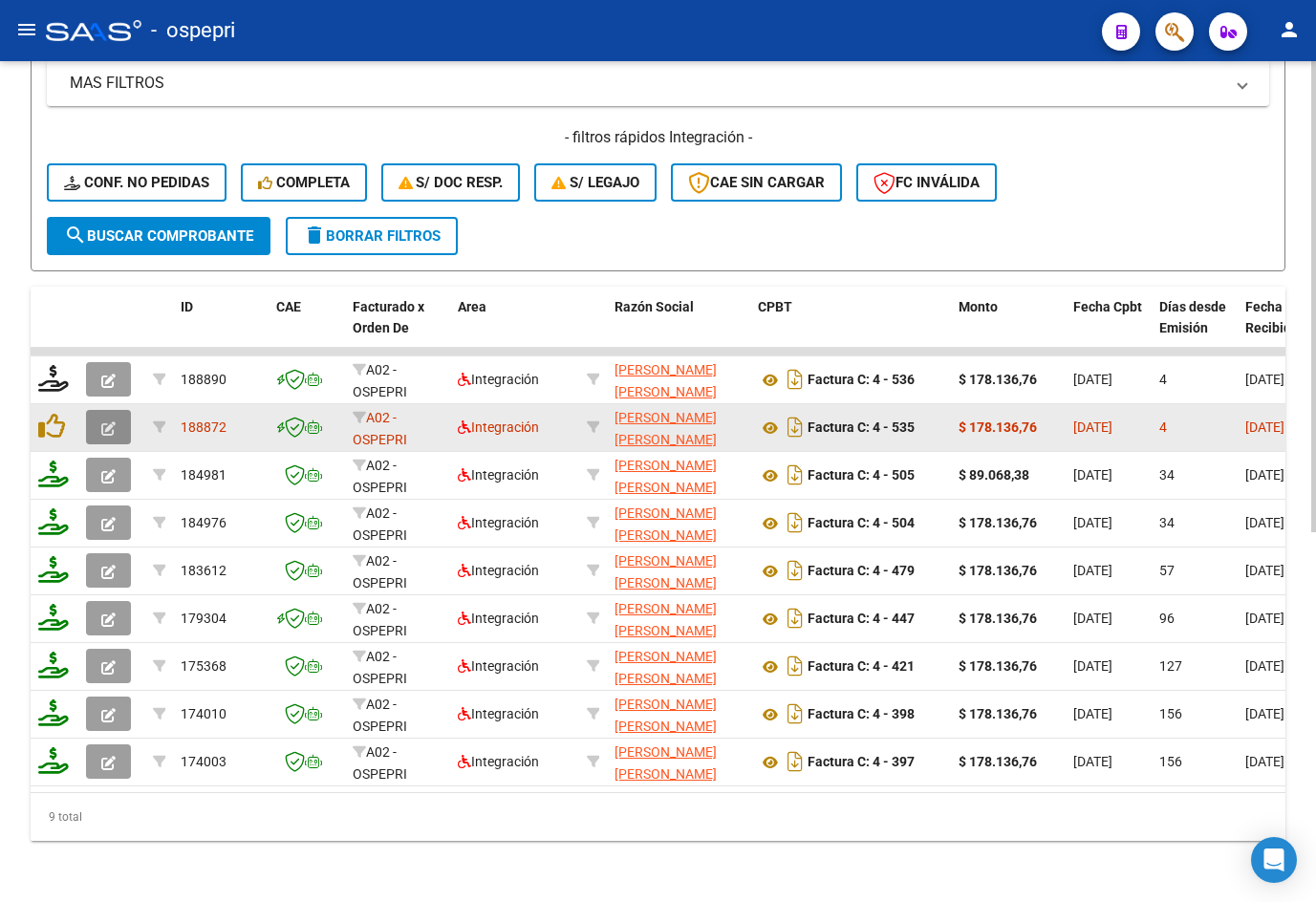
click at [109, 422] on icon "button" at bounding box center [108, 429] width 15 height 15
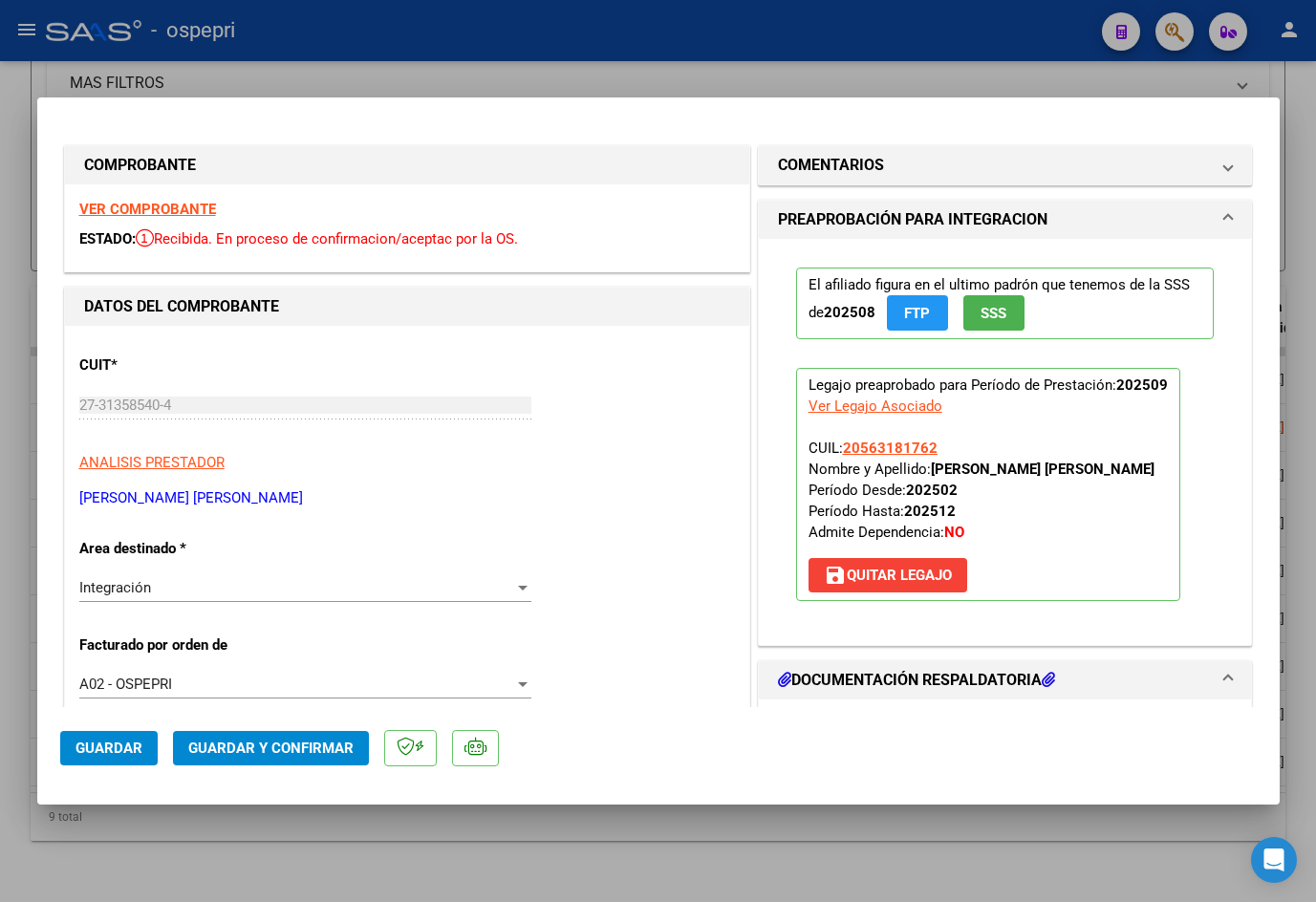
click at [160, 207] on strong "VER COMPROBANTE" at bounding box center [147, 210] width 137 height 18
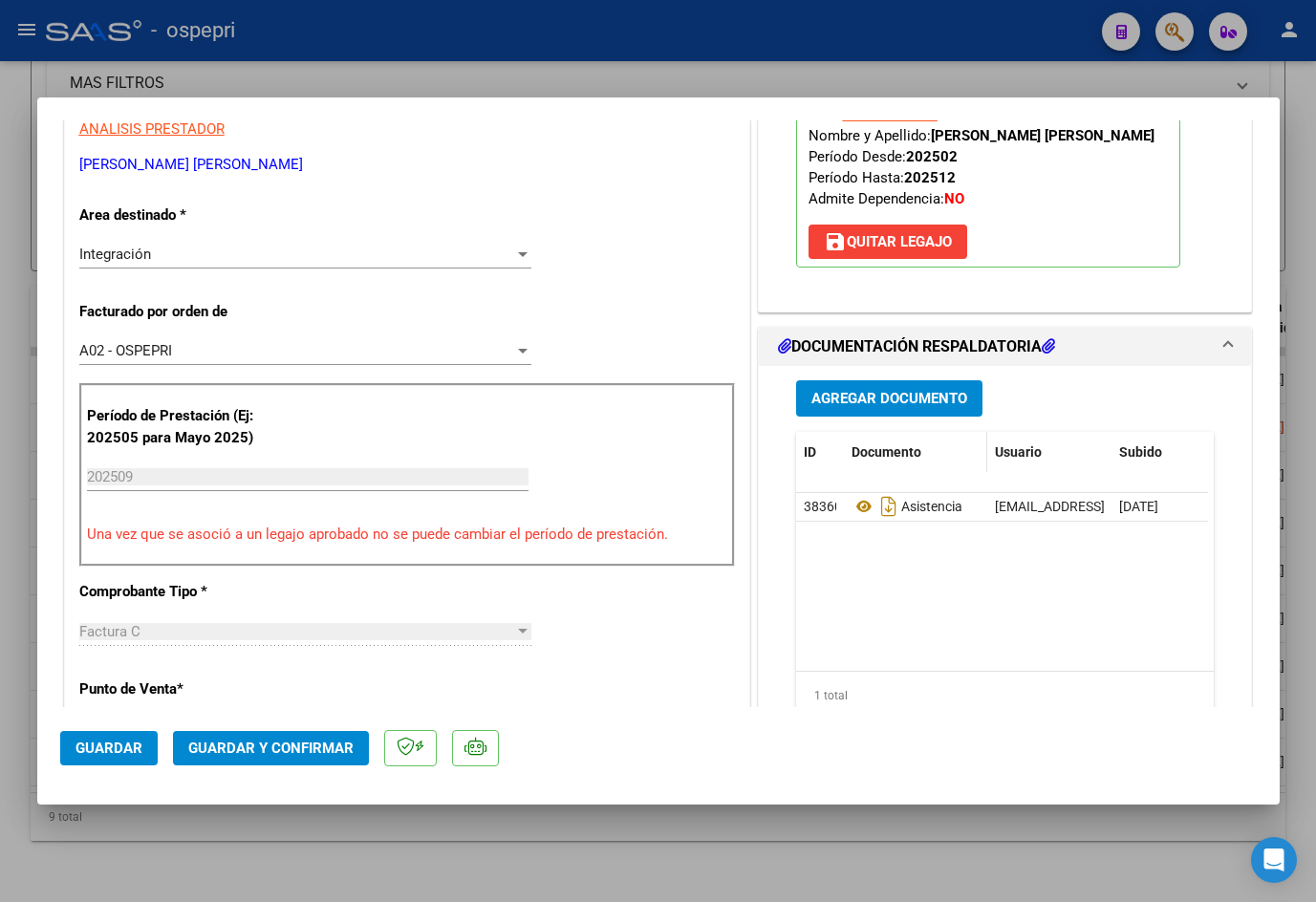
scroll to position [383, 0]
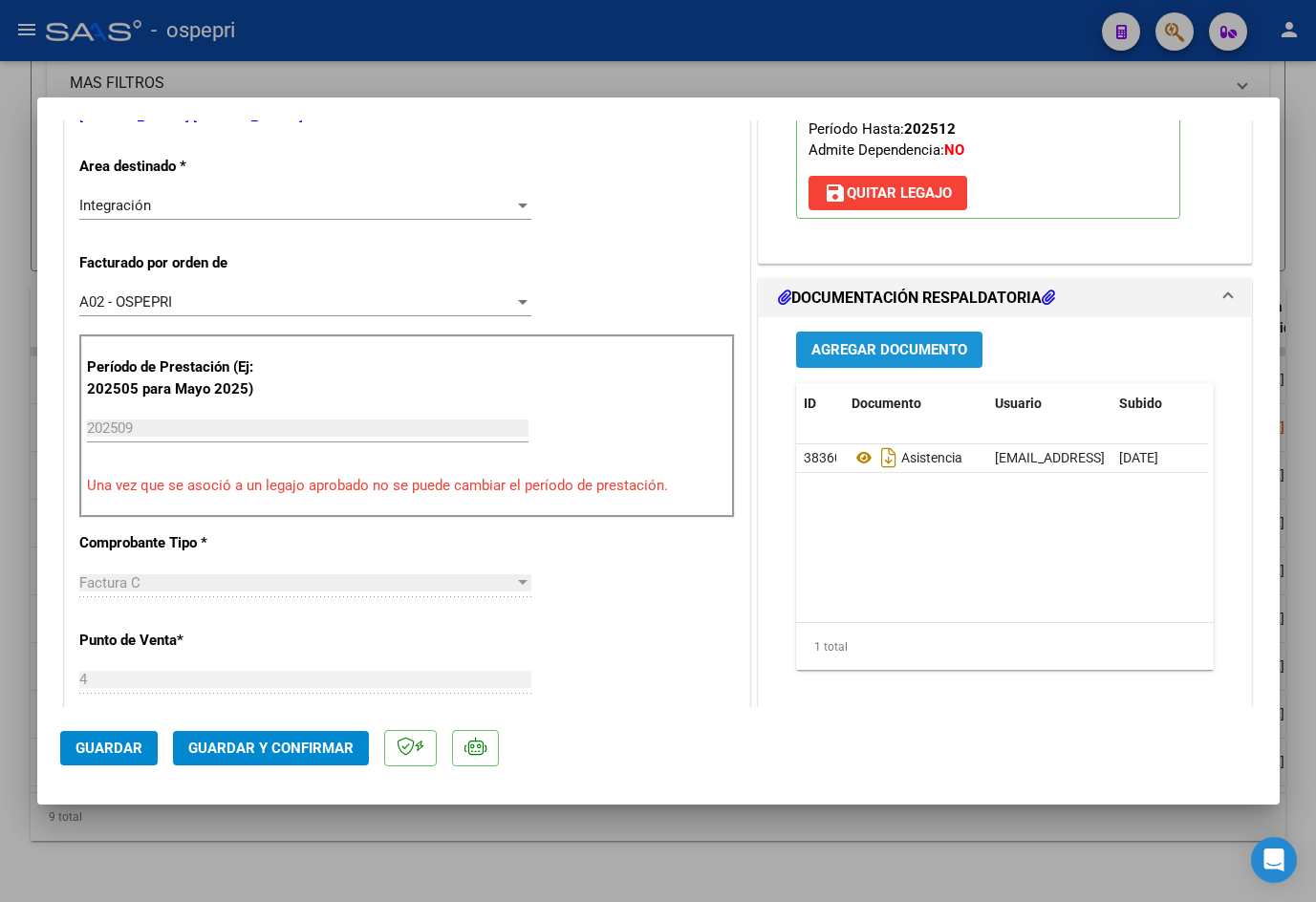
click at [881, 355] on button "Agregar Documento" at bounding box center [888, 349] width 186 height 35
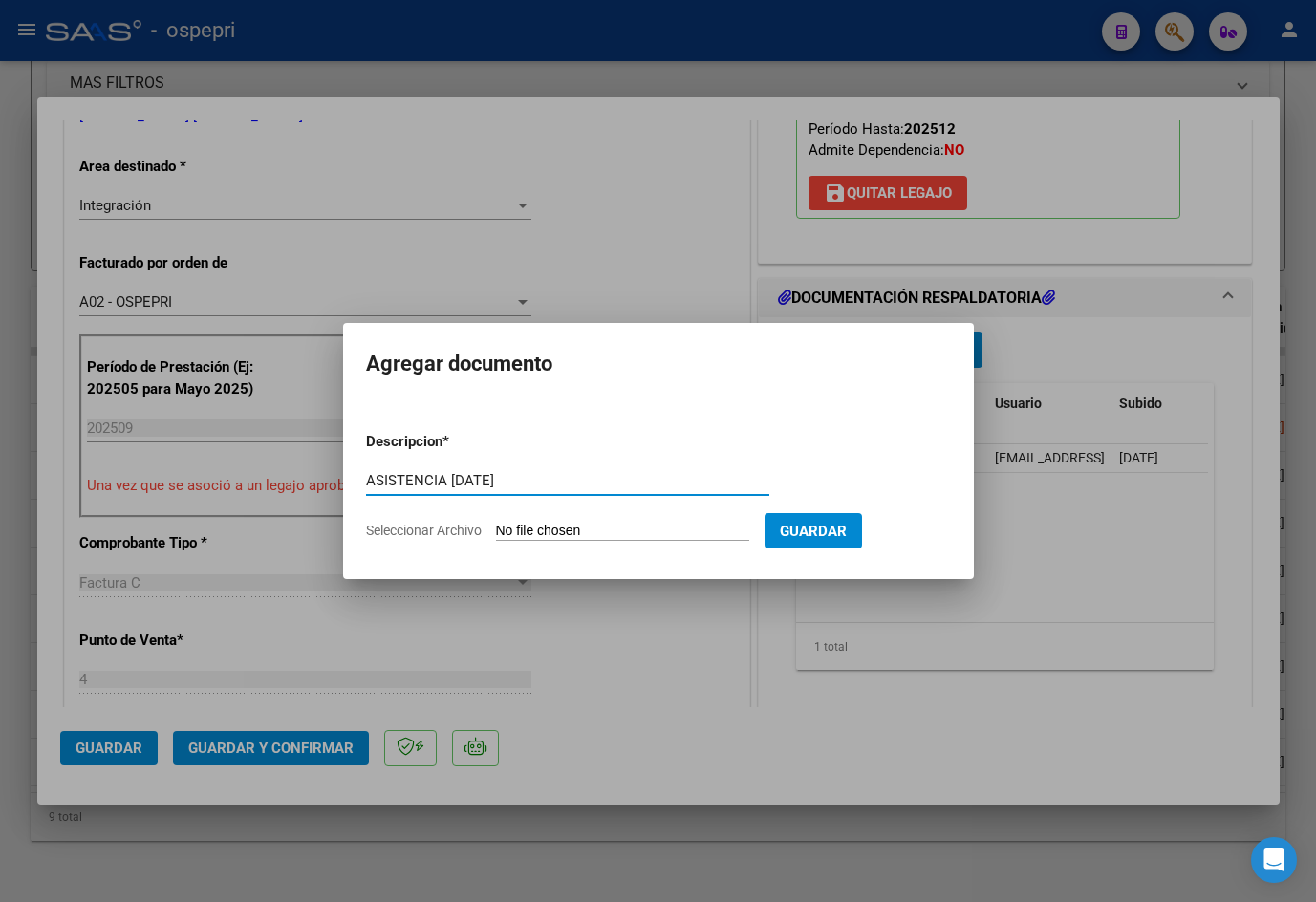
type input "ASISTENCIA [DATE]"
click at [629, 526] on input "Seleccionar Archivo" at bounding box center [622, 531] width 253 height 19
type input "C:\fakepath\27313585404-FACTURA_C-4-536-ANEXO-ASISTENCIA.pdf"
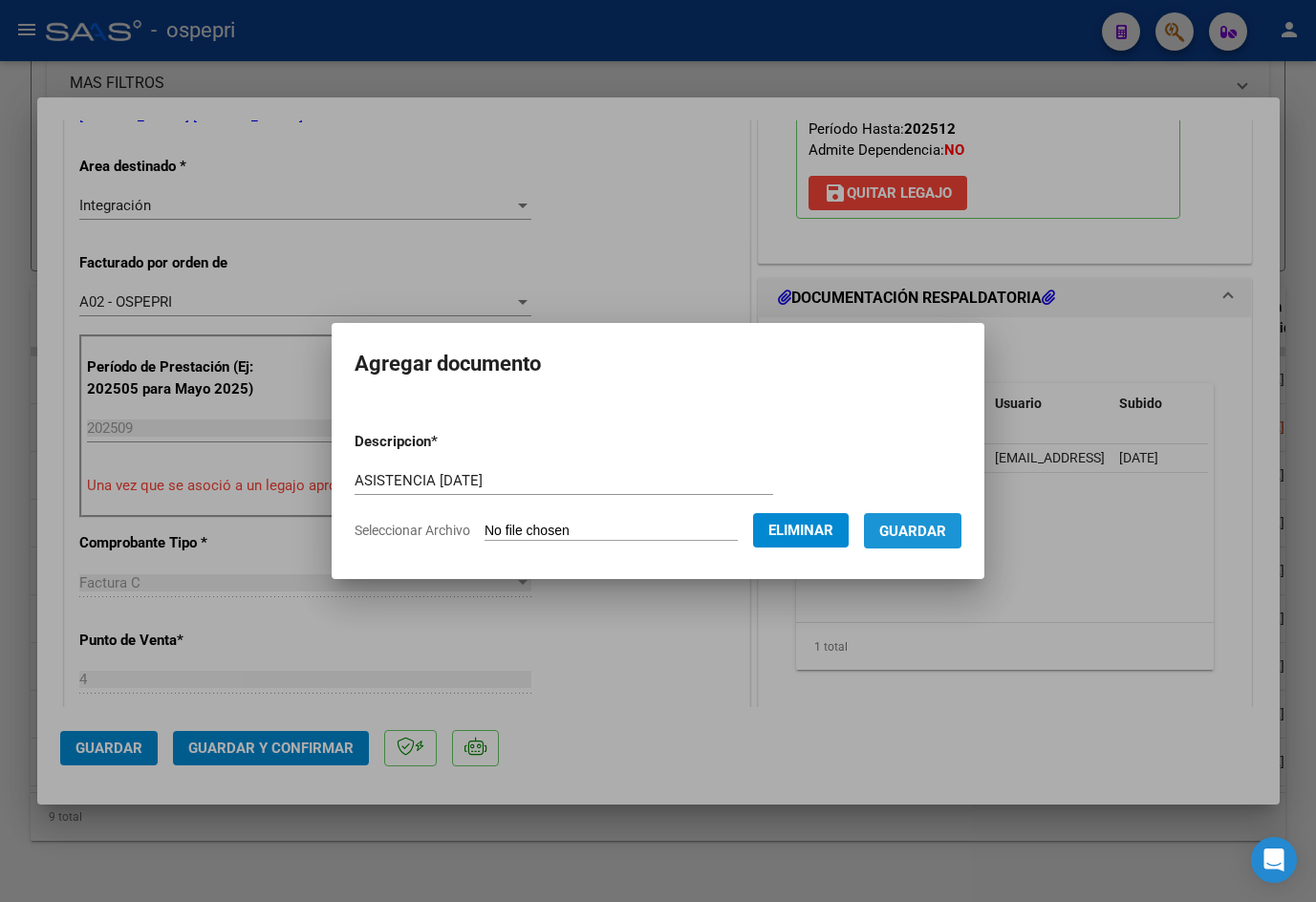
click at [932, 524] on span "Guardar" at bounding box center [912, 531] width 67 height 18
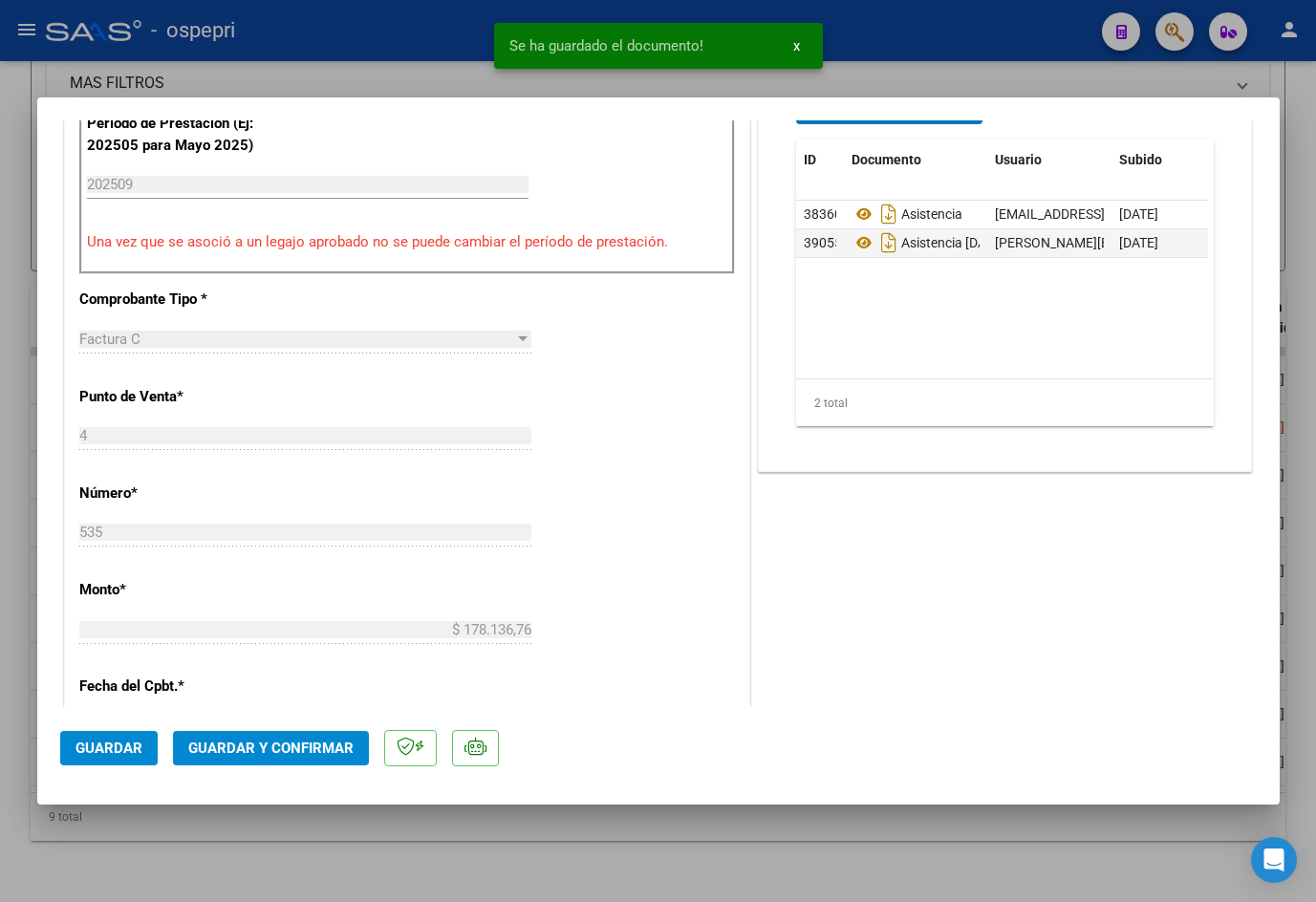
scroll to position [669, 0]
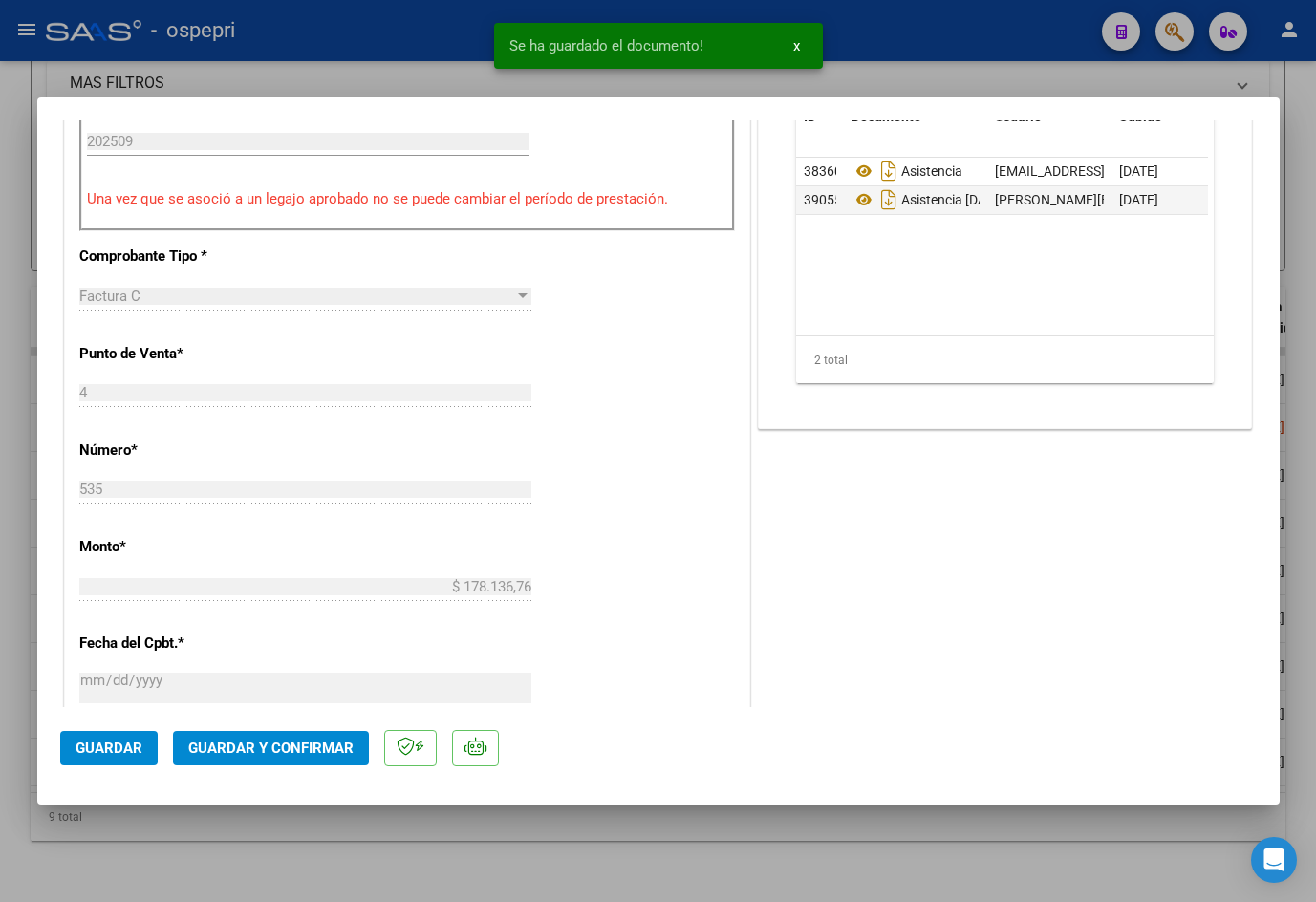
click at [240, 748] on span "Guardar y Confirmar" at bounding box center [270, 749] width 165 height 18
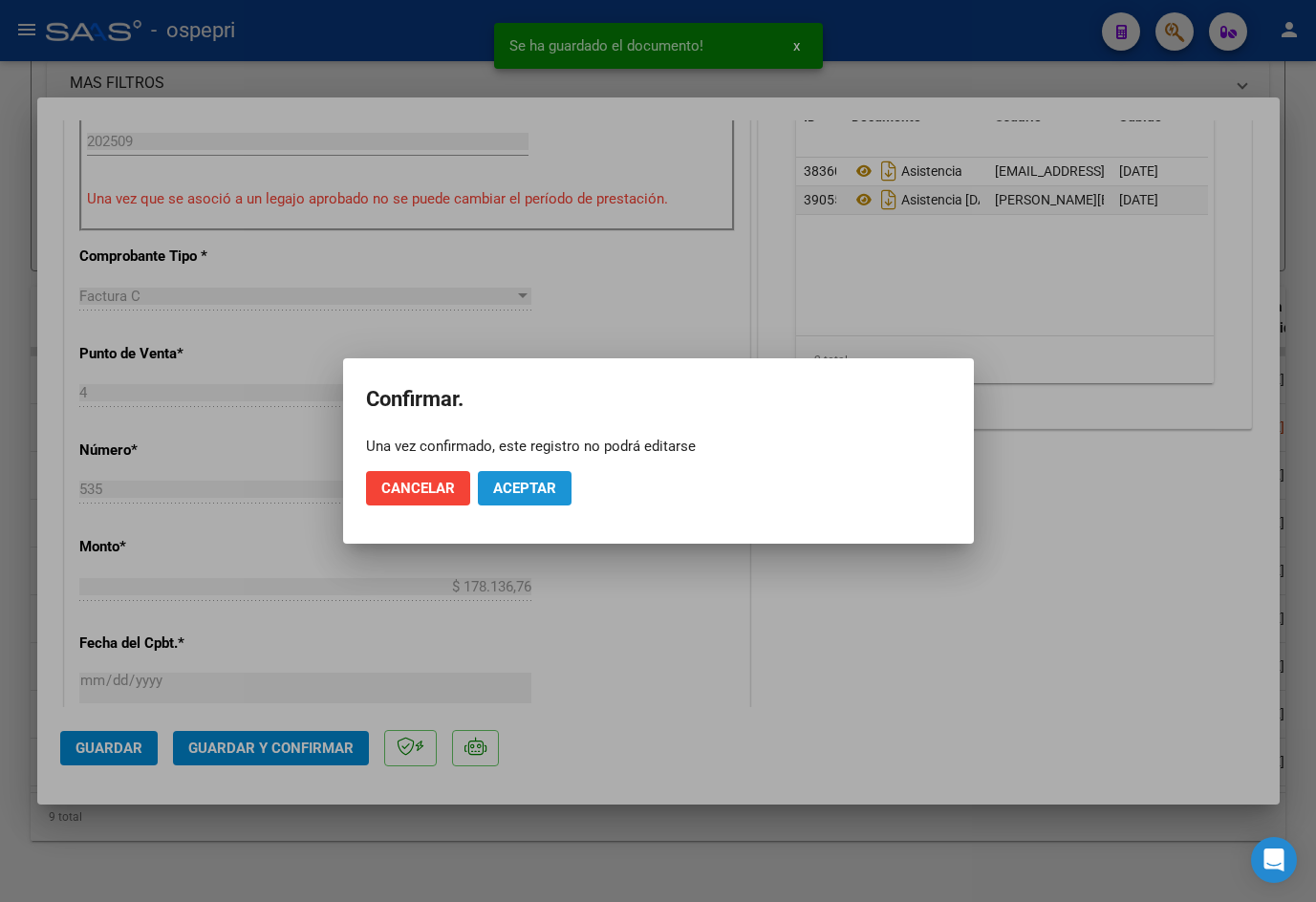
click at [524, 492] on span "Aceptar" at bounding box center [524, 488] width 63 height 18
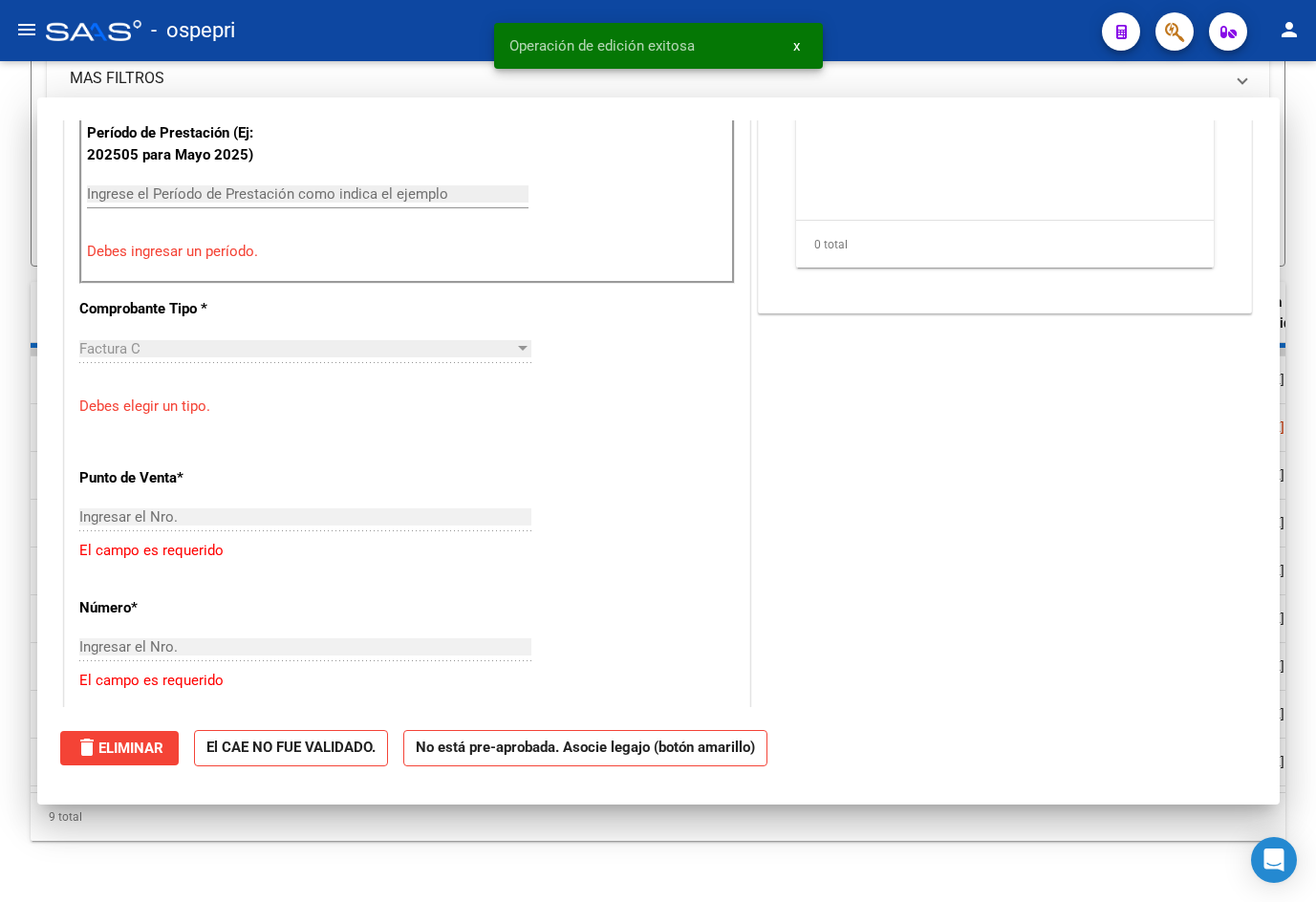
scroll to position [0, 0]
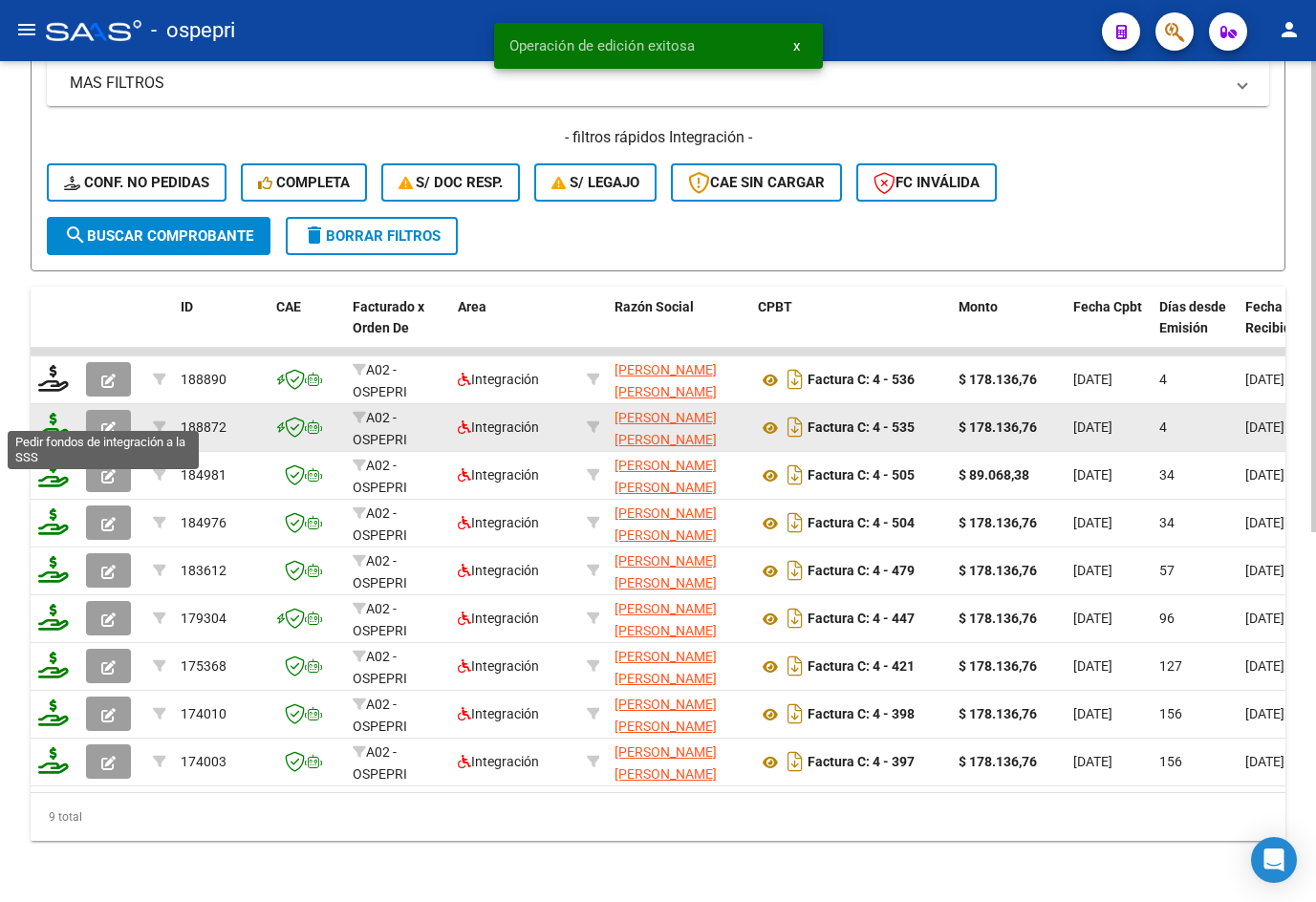
click at [53, 413] on icon at bounding box center [53, 426] width 30 height 26
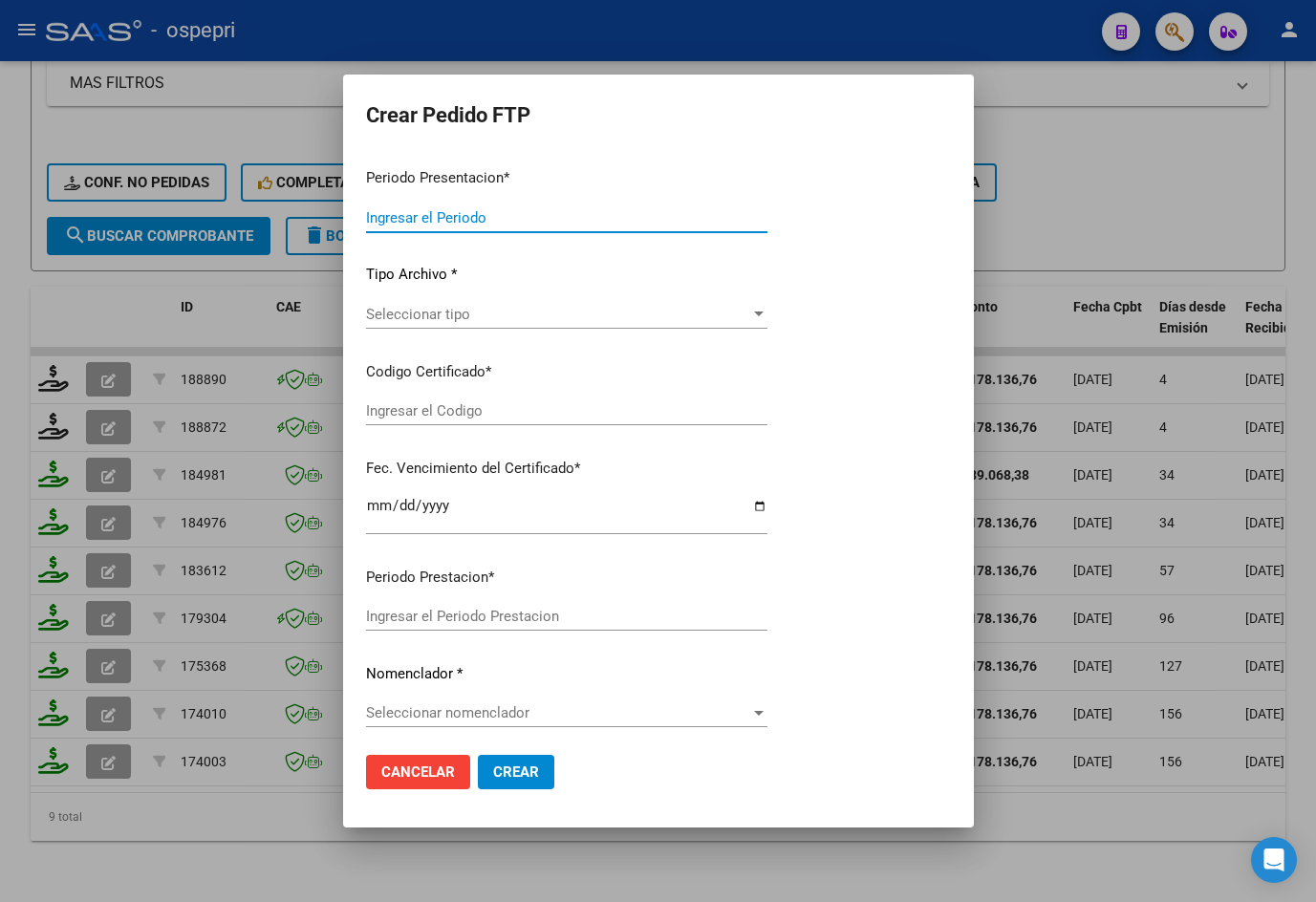
type input "202509"
type input "$ 178.136,76"
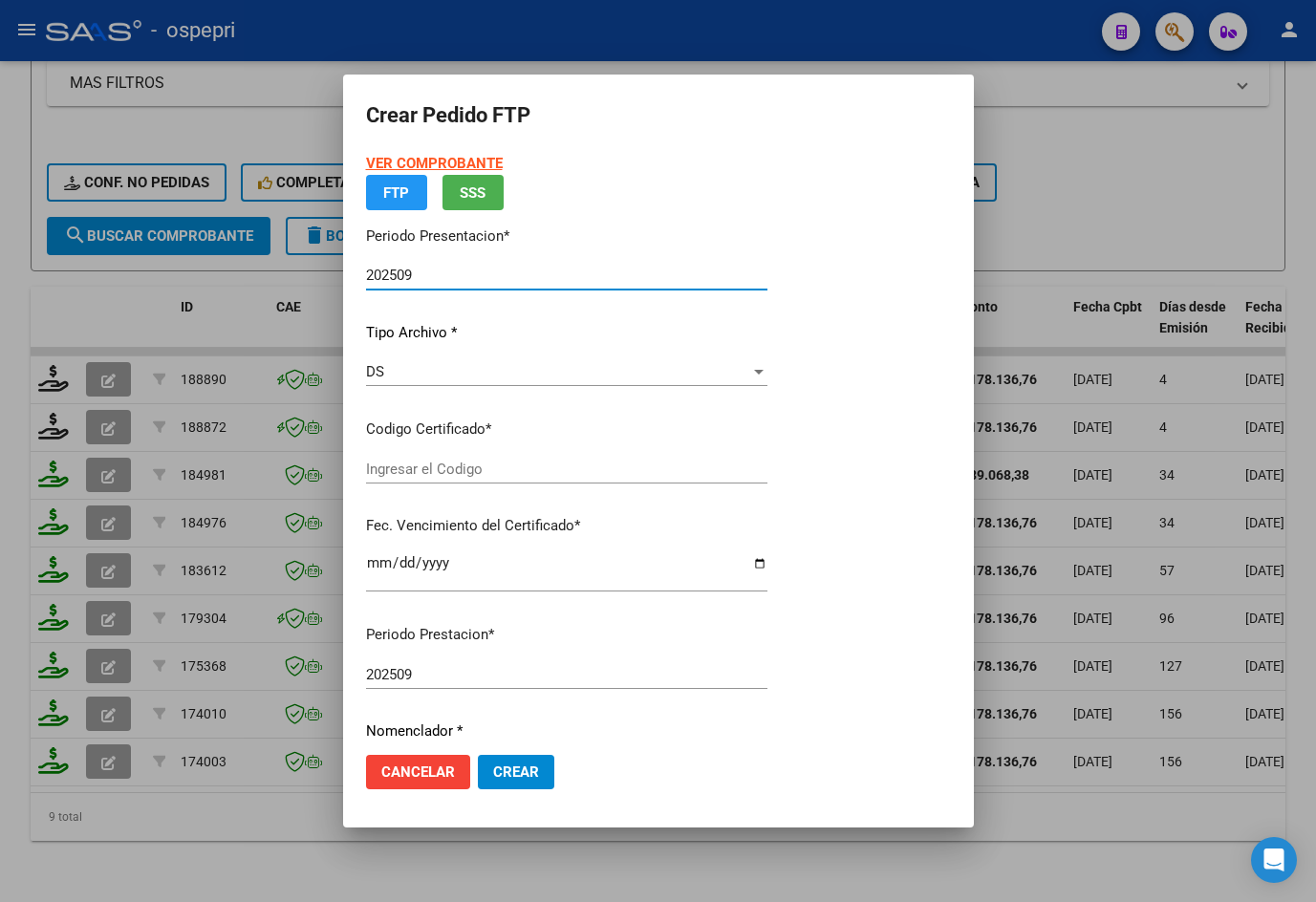
type input "2056318176-2"
type input "[DATE]"
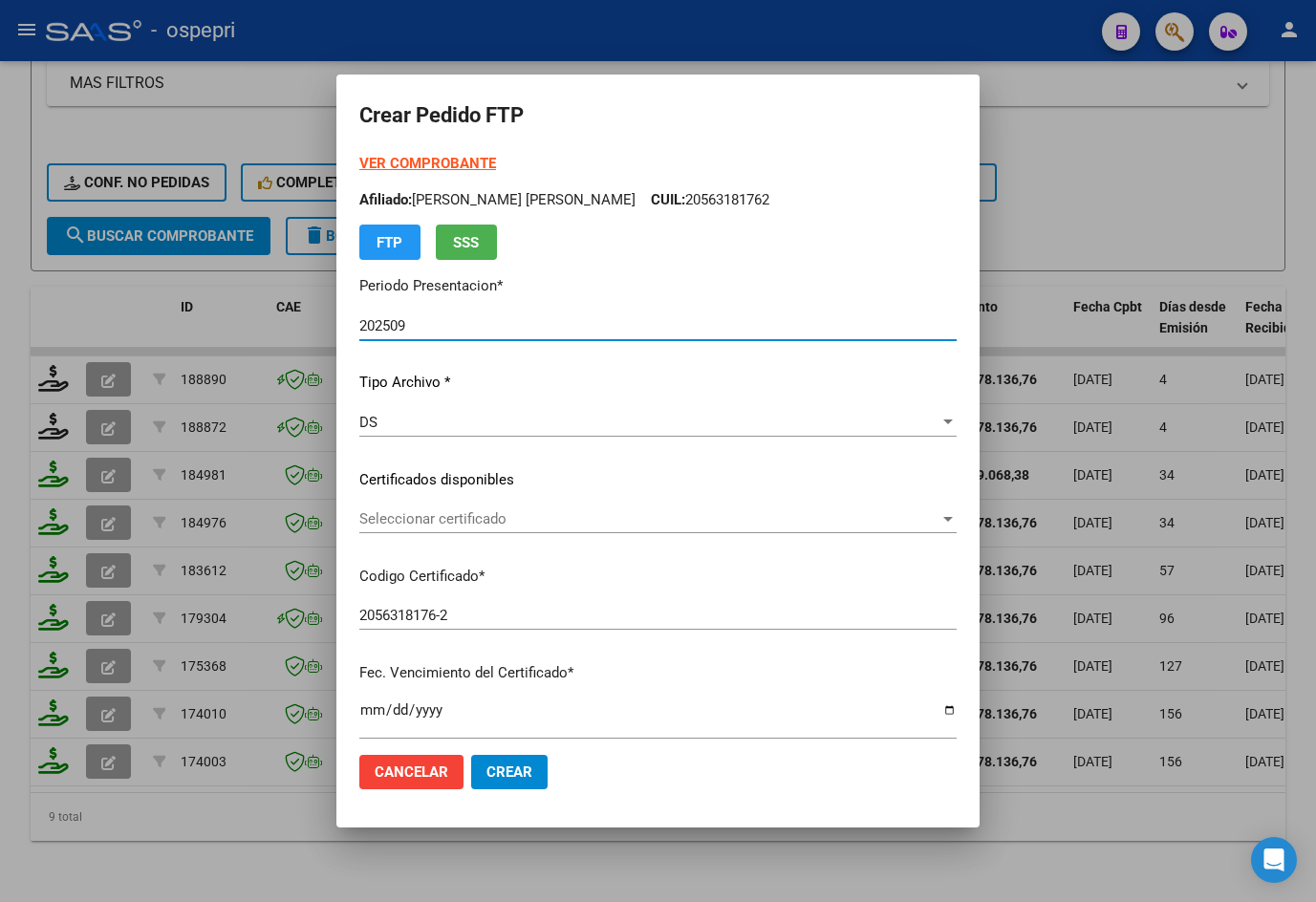
click at [424, 515] on span "Seleccionar certificado" at bounding box center [649, 519] width 580 height 18
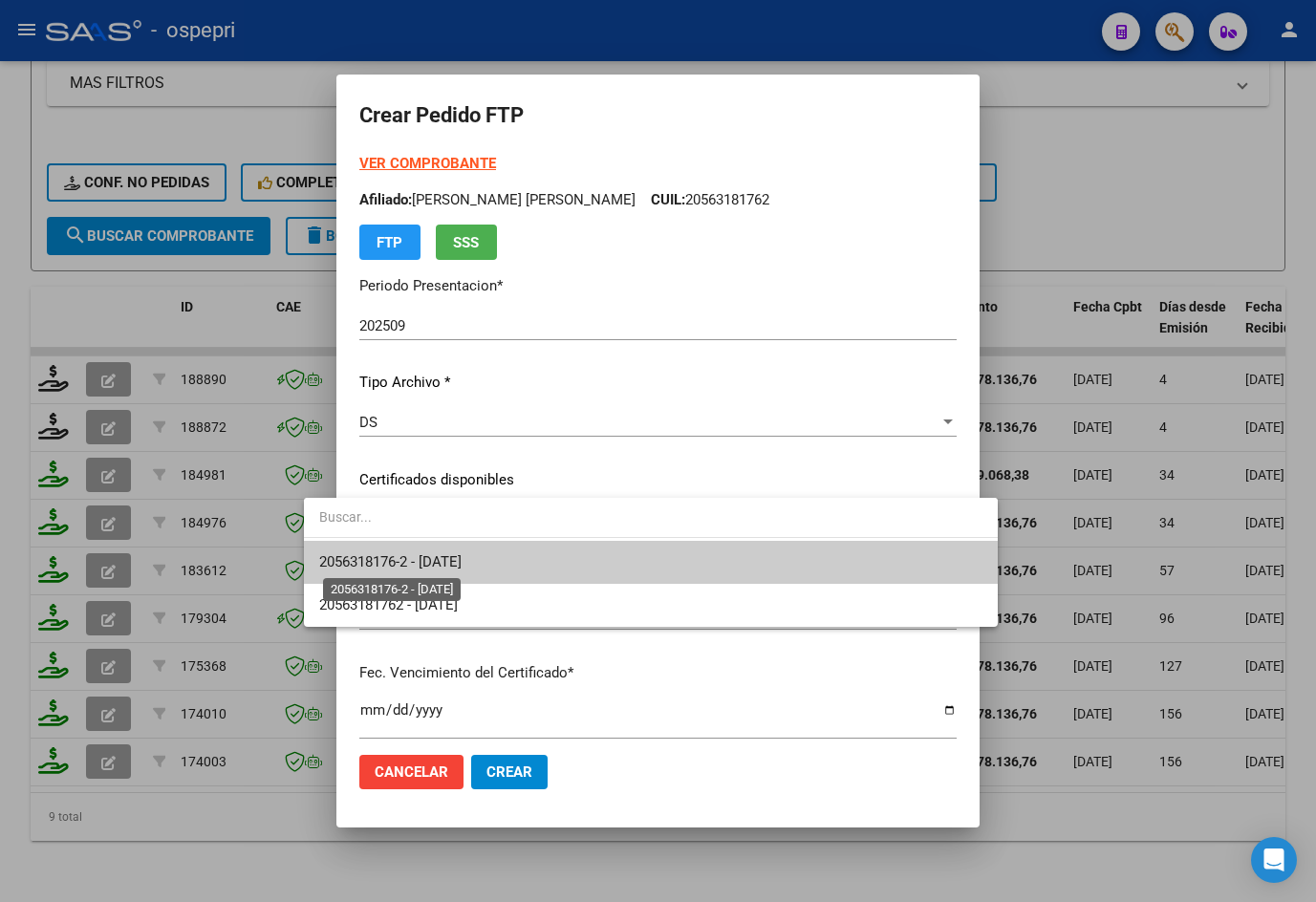
click at [462, 563] on span "2056318176-2 - [DATE]" at bounding box center [391, 562] width 143 height 18
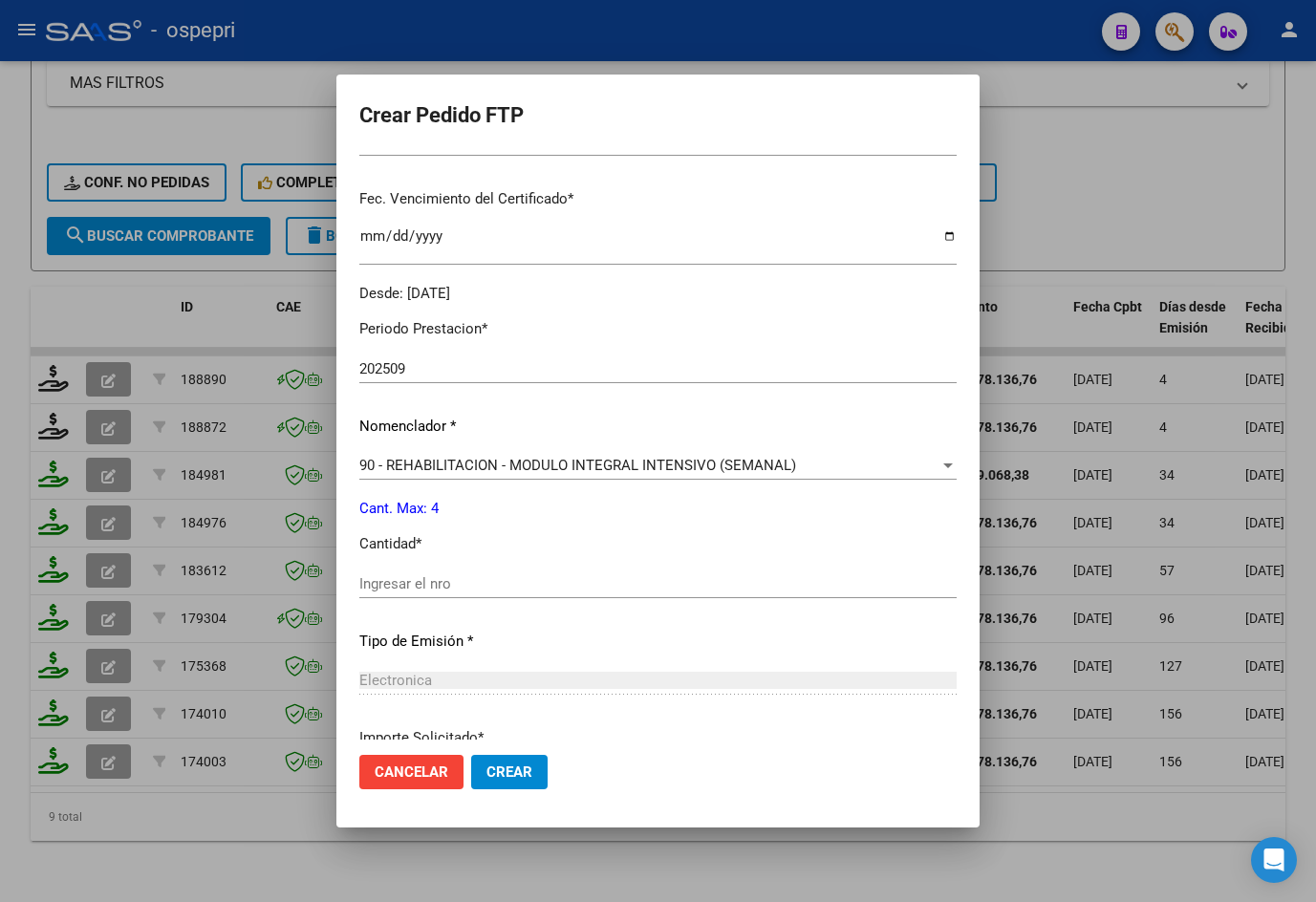
scroll to position [477, 0]
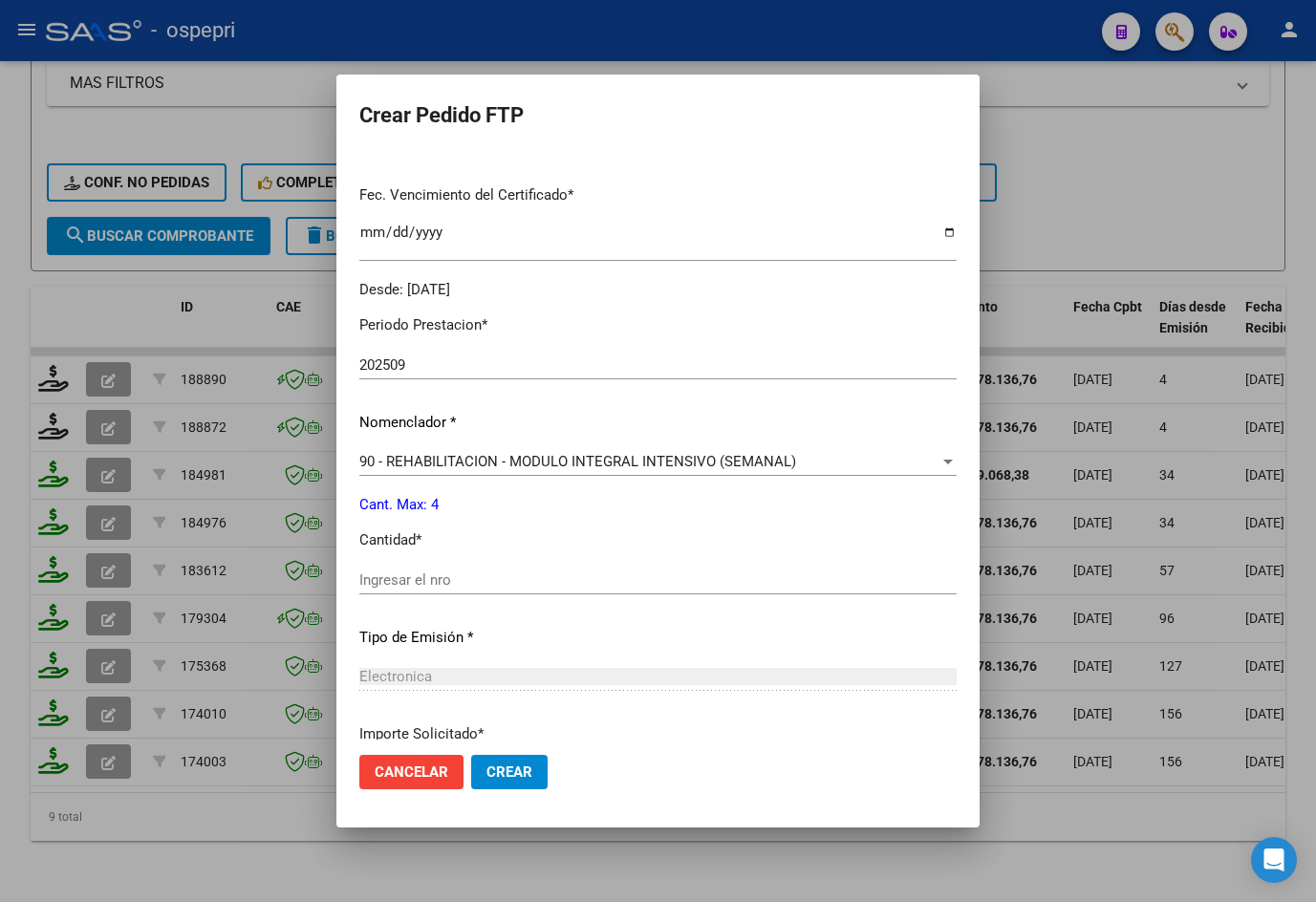
click at [450, 568] on div "Ingresar el nro" at bounding box center [658, 579] width 597 height 28
drag, startPoint x: 451, startPoint y: 580, endPoint x: 462, endPoint y: 575, distance: 12.1
click at [460, 576] on input "Ingresar el nro" at bounding box center [658, 580] width 597 height 18
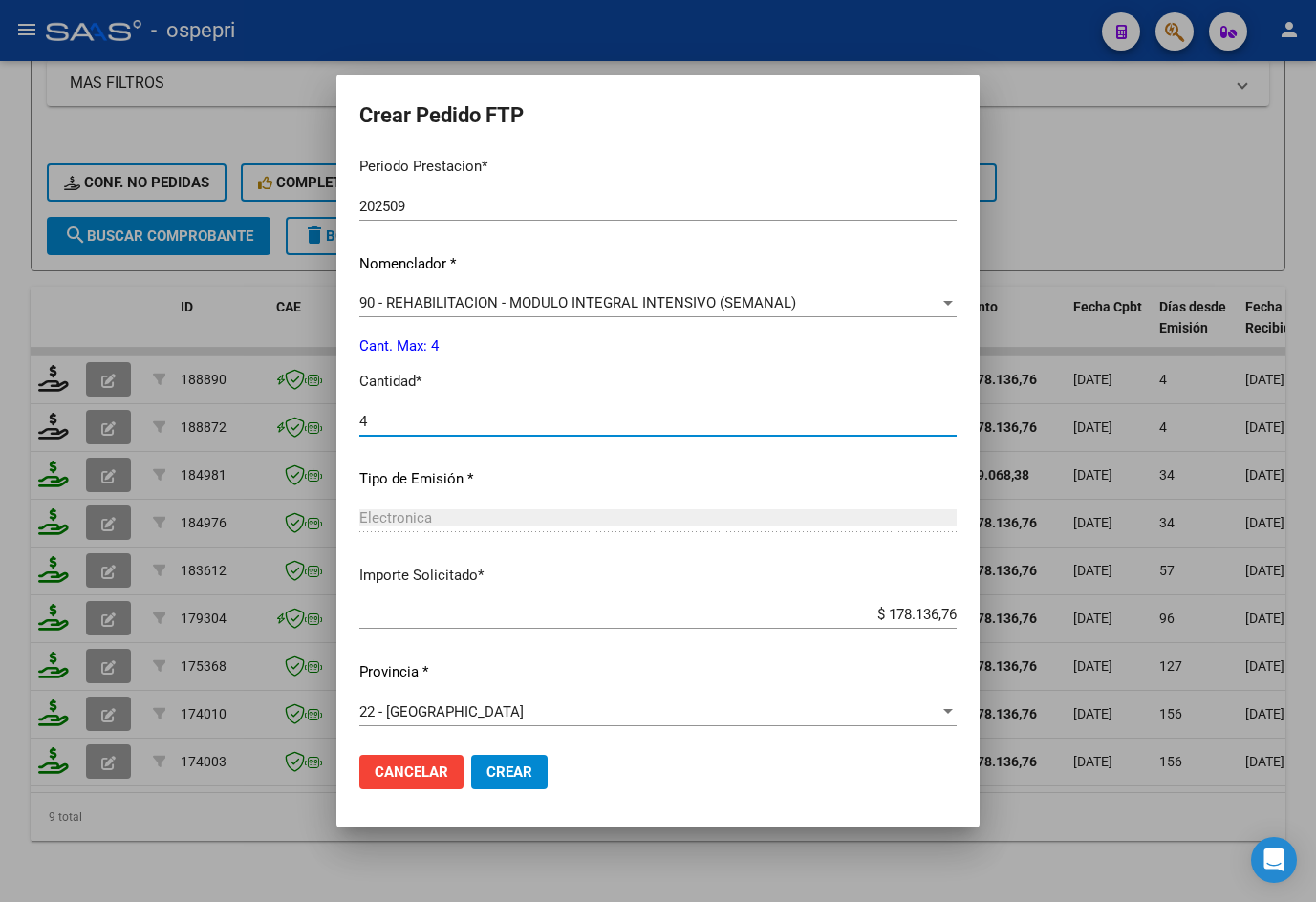
scroll to position [640, 0]
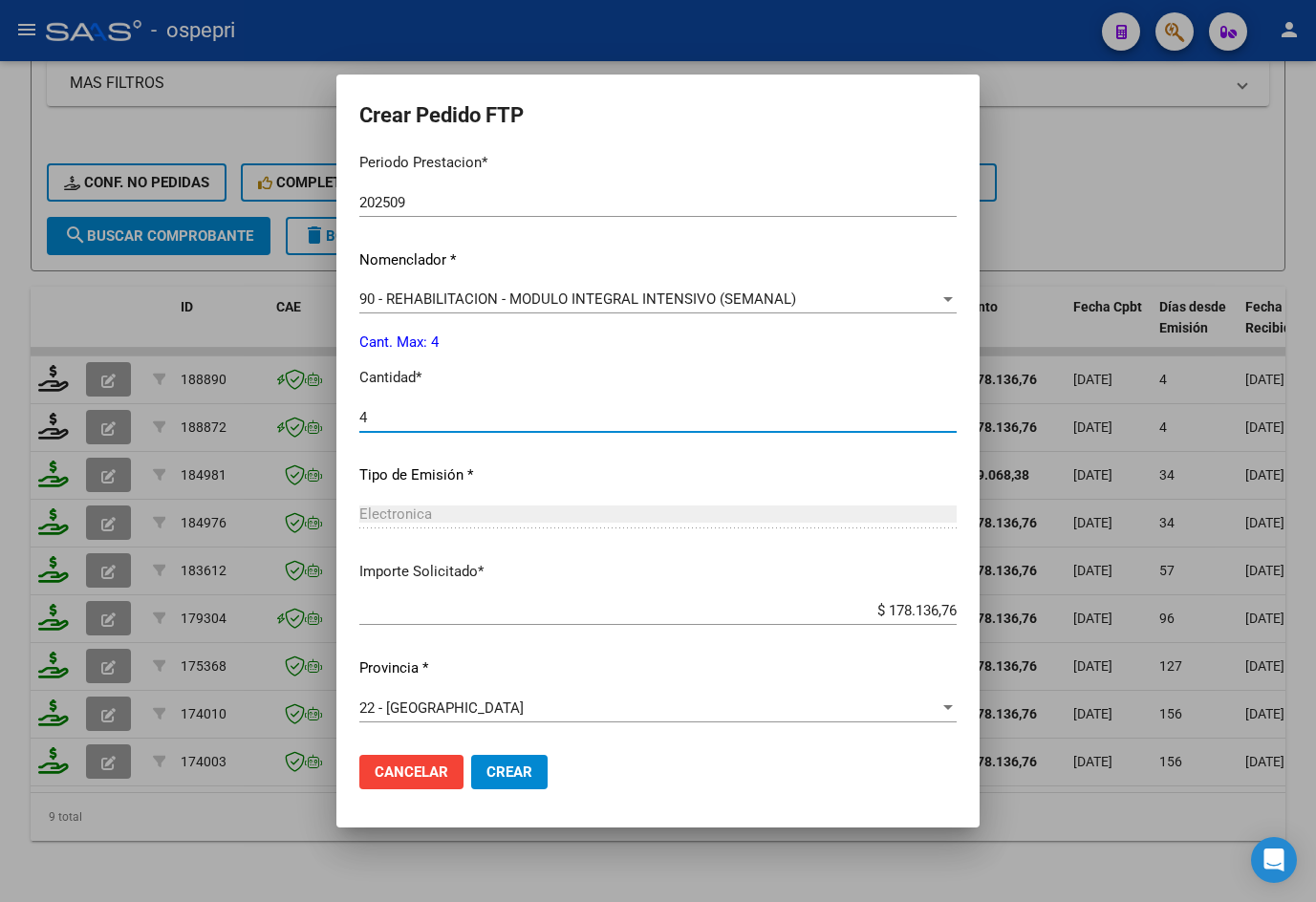
type input "4"
click at [486, 769] on span "Crear" at bounding box center [509, 772] width 46 height 18
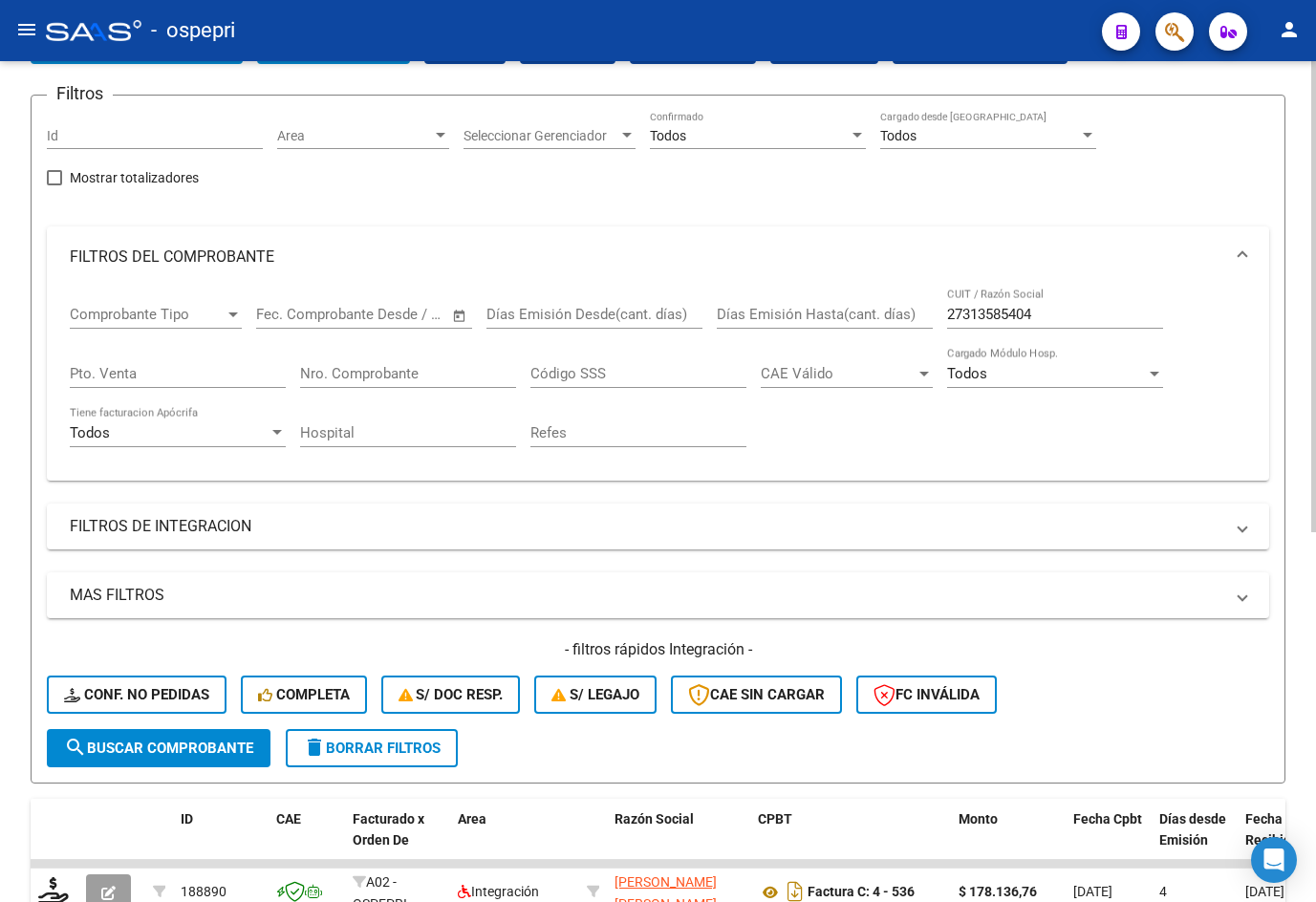
scroll to position [0, 0]
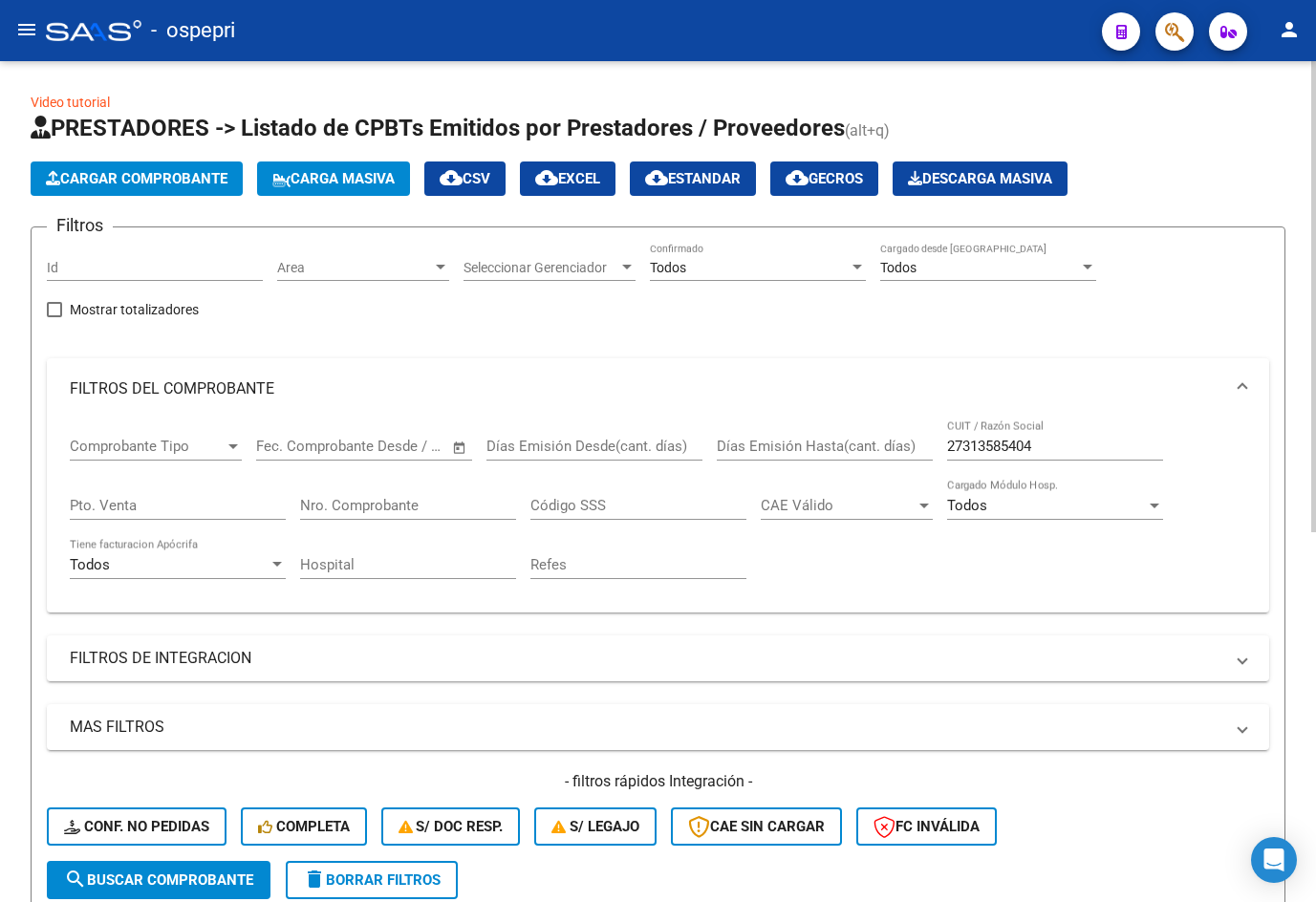
click at [1042, 438] on input "27313585404" at bounding box center [1054, 446] width 216 height 18
paste input "46888372"
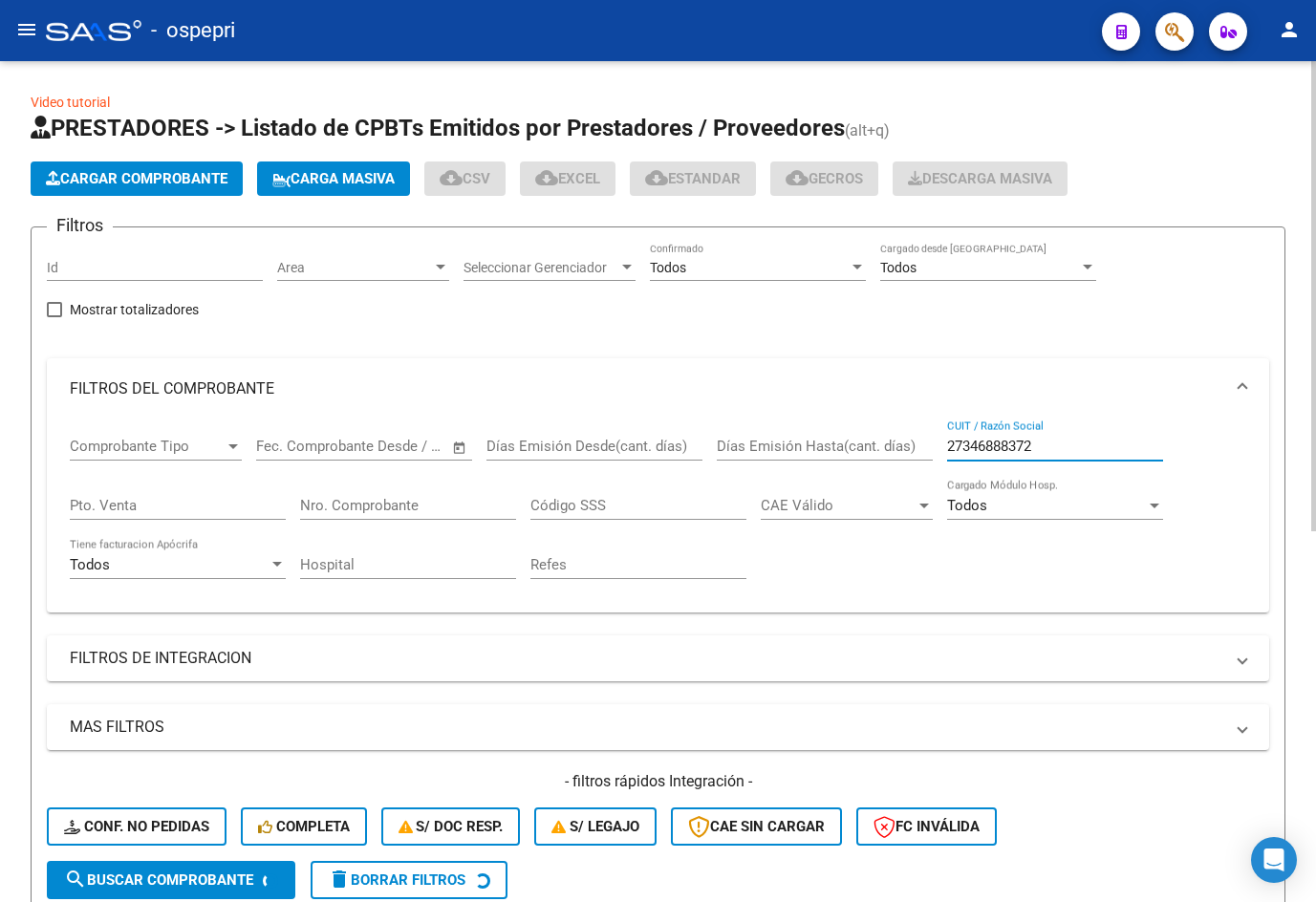
type input "27346888372"
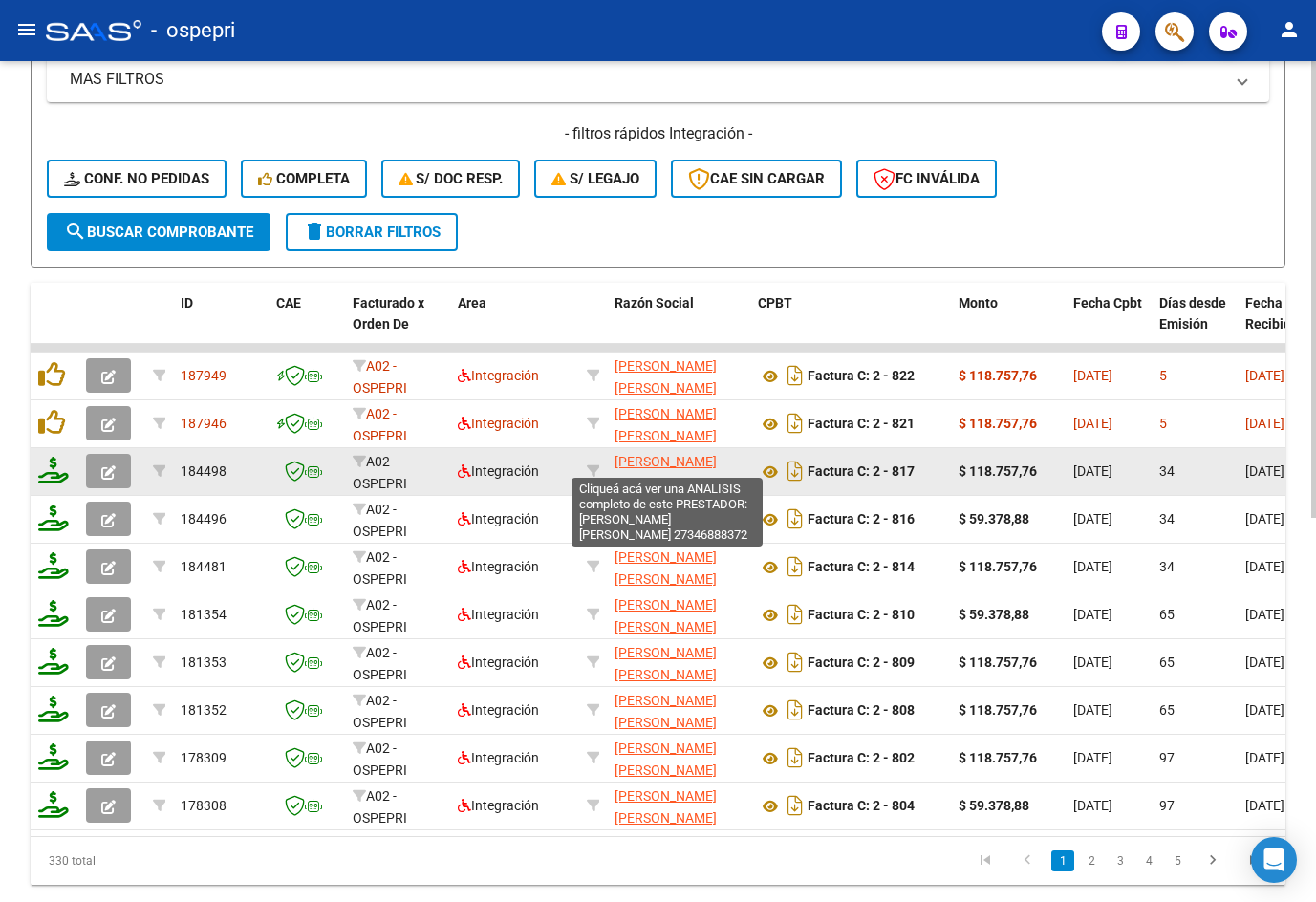
scroll to position [669, 0]
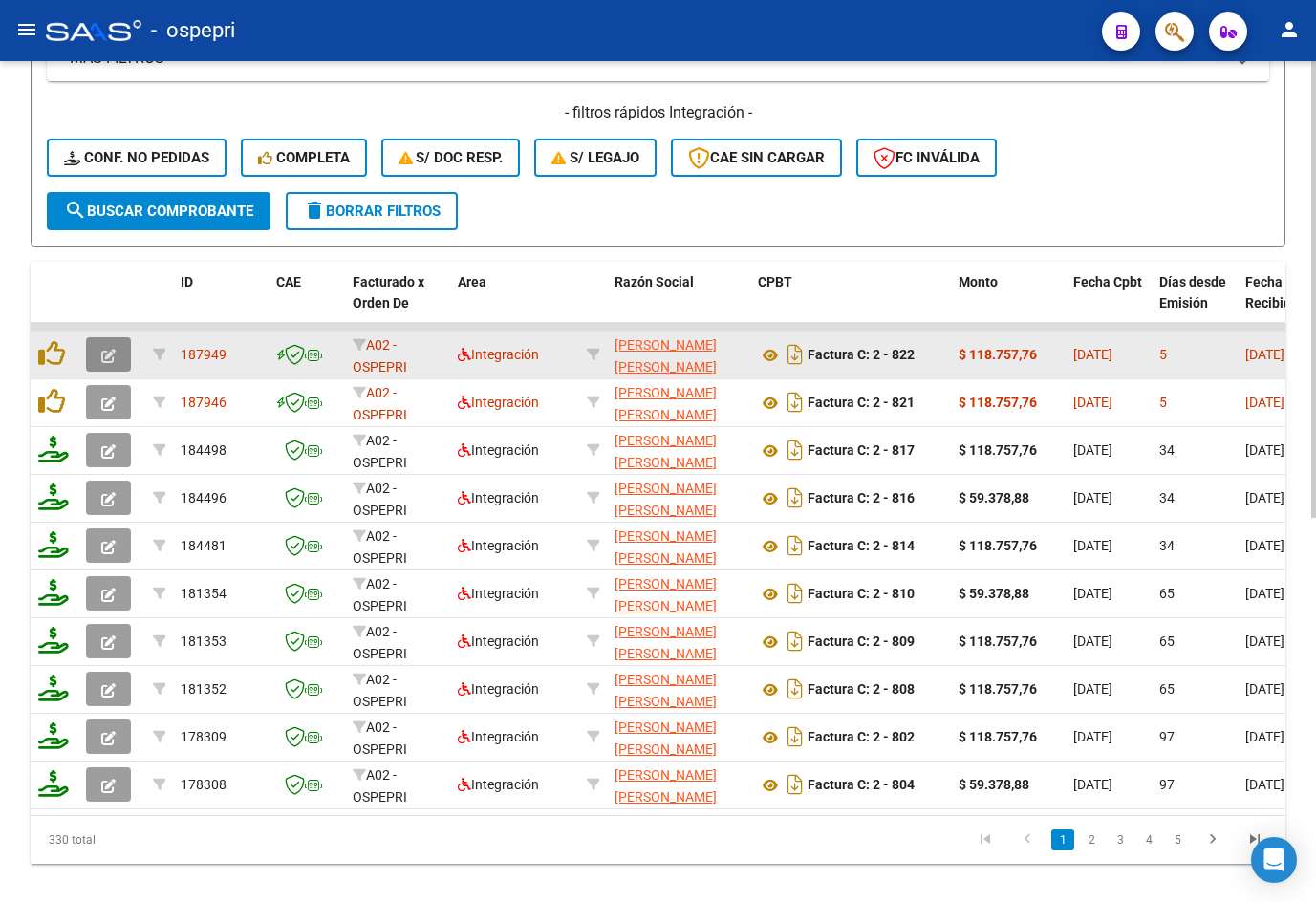
click at [112, 354] on icon "button" at bounding box center [108, 355] width 15 height 15
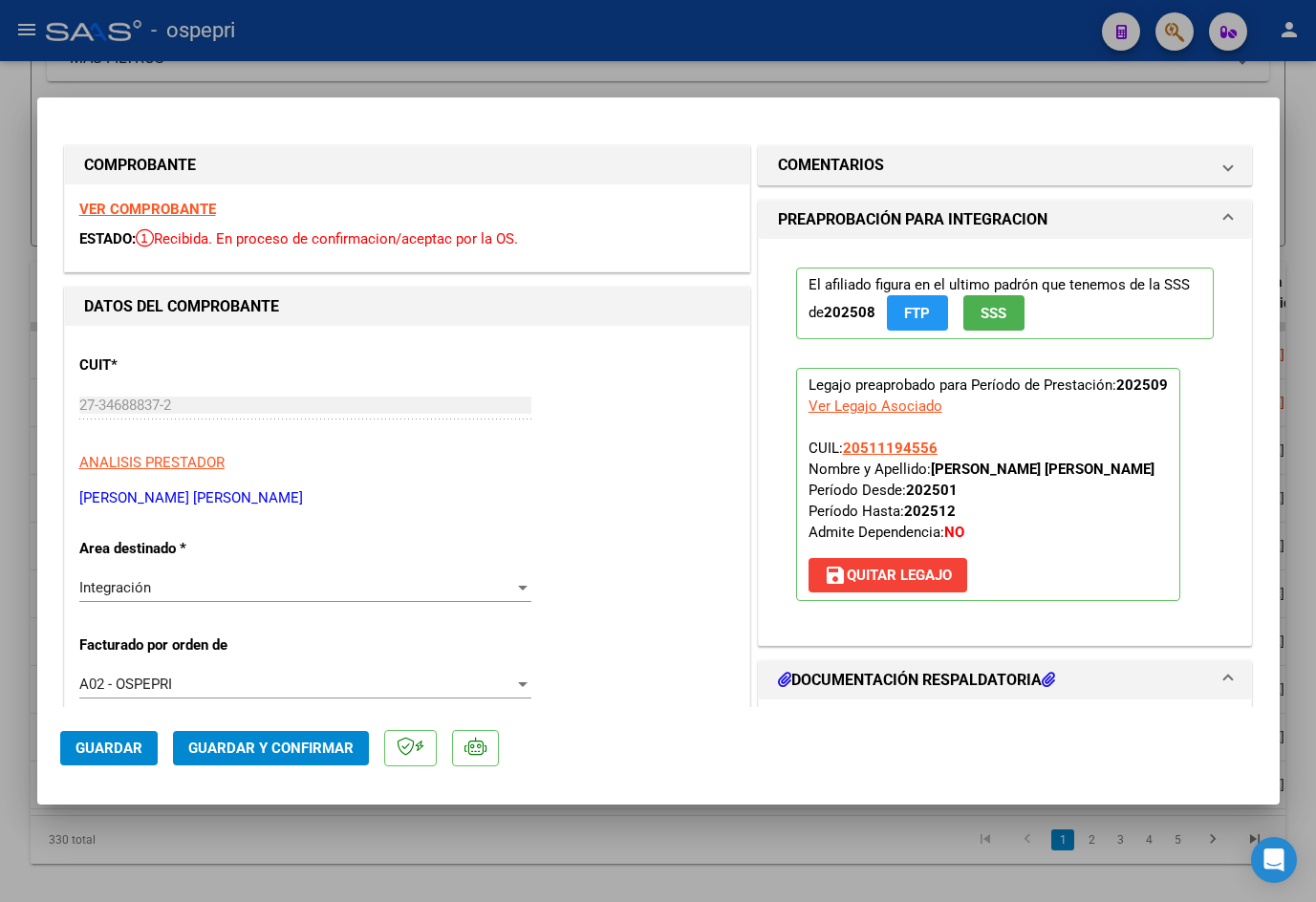
click at [174, 208] on strong "VER COMPROBANTE" at bounding box center [147, 210] width 137 height 18
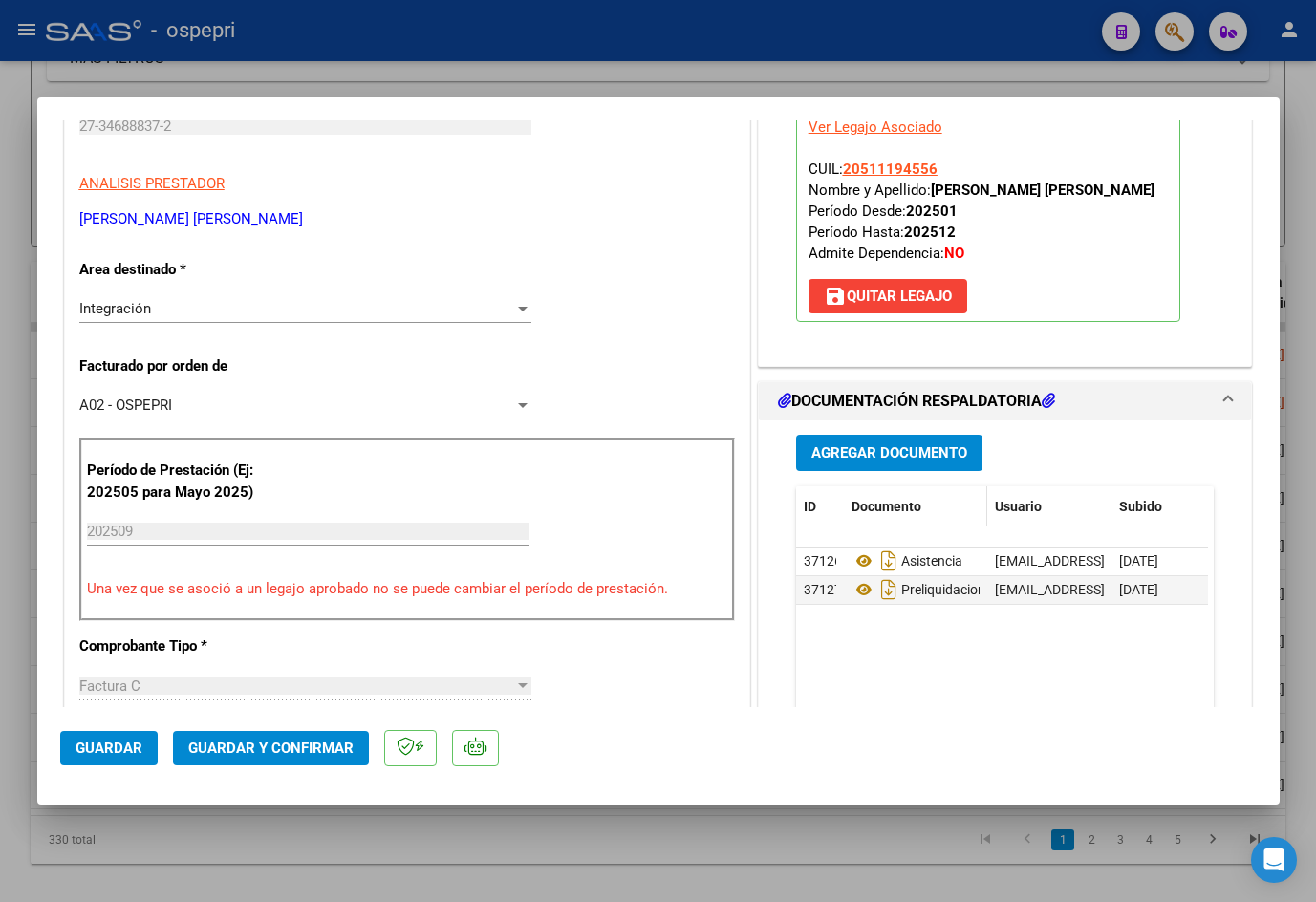
scroll to position [287, 0]
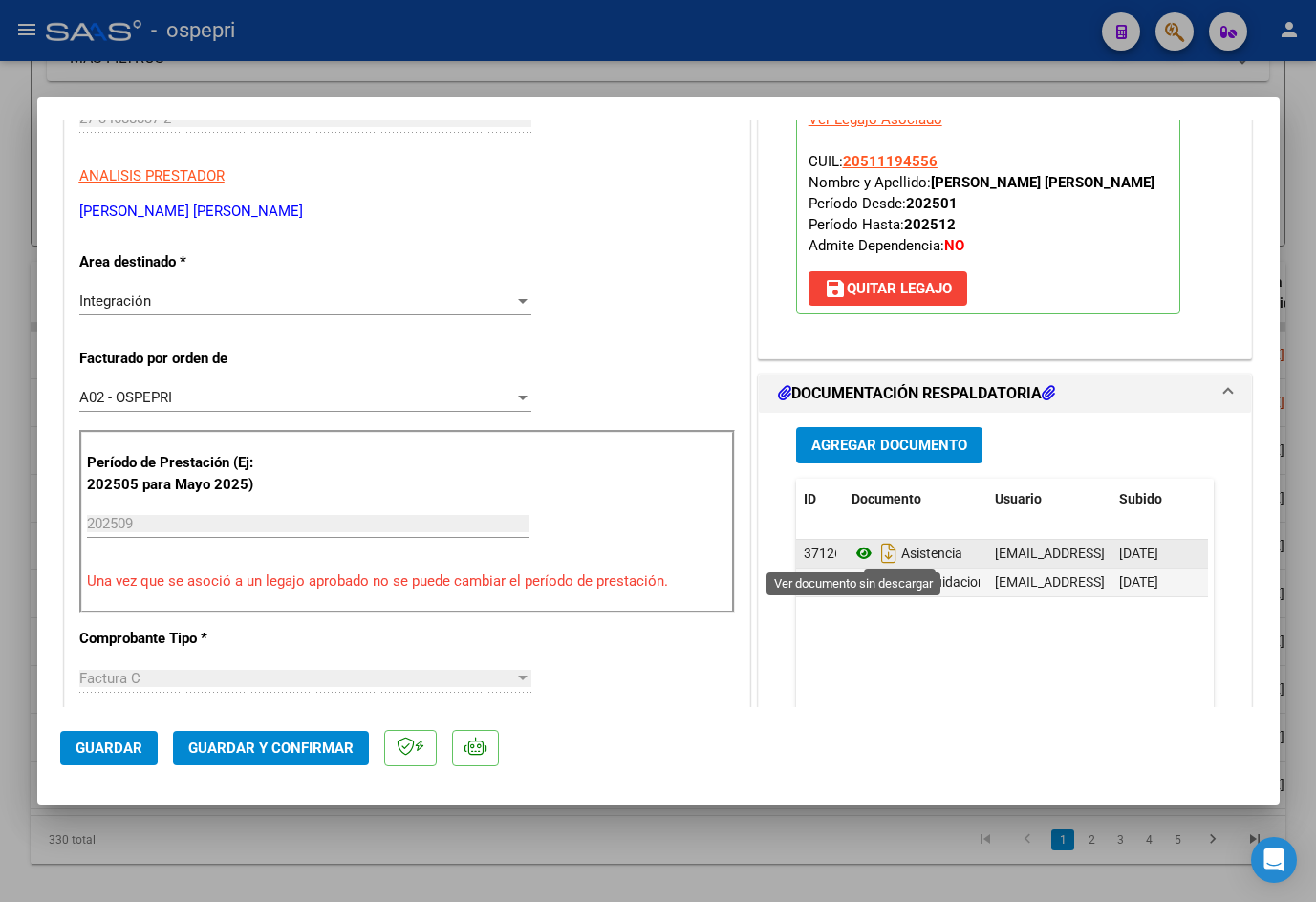
click at [857, 554] on icon at bounding box center [863, 553] width 24 height 22
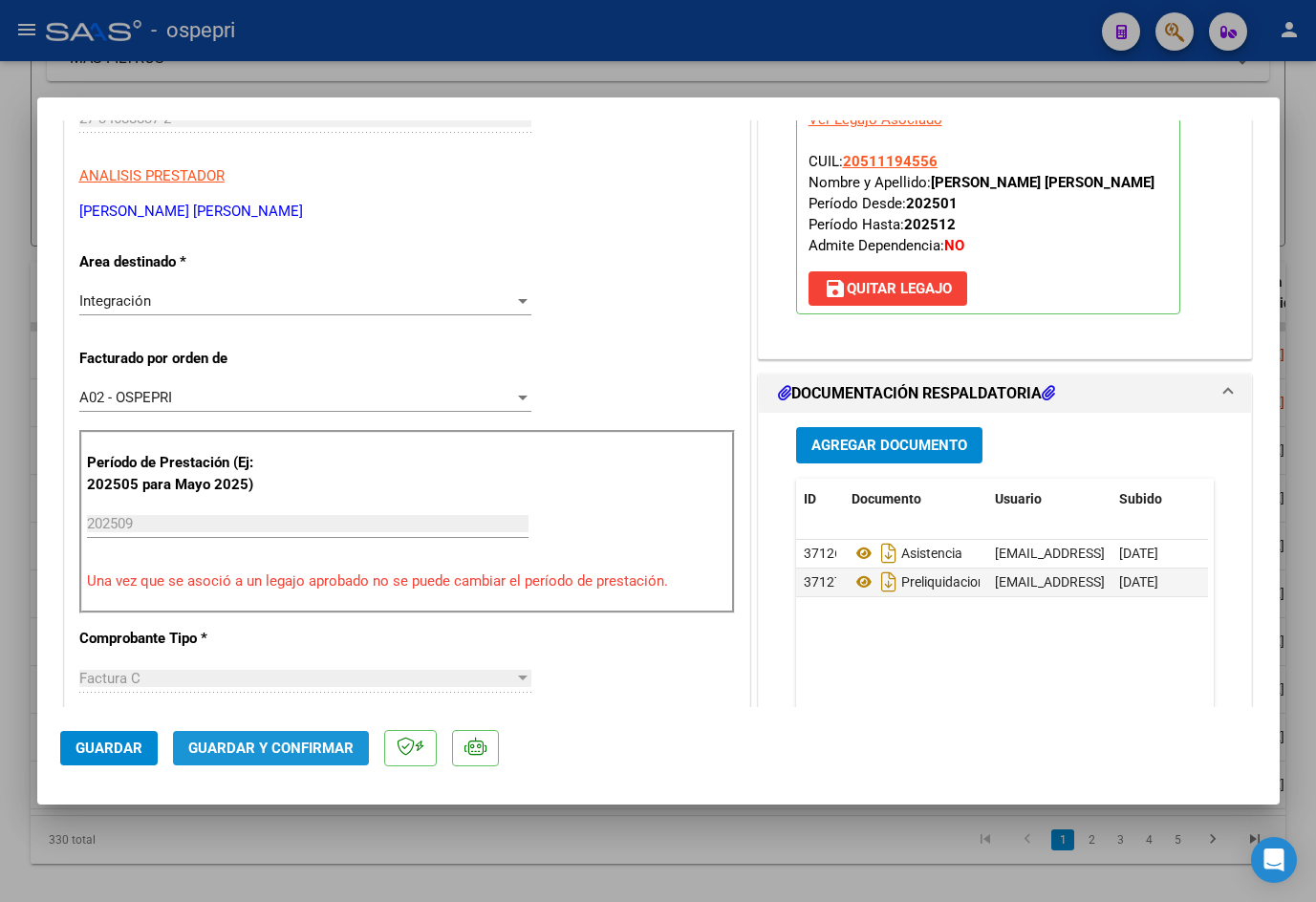
click at [302, 745] on span "Guardar y Confirmar" at bounding box center [270, 749] width 165 height 18
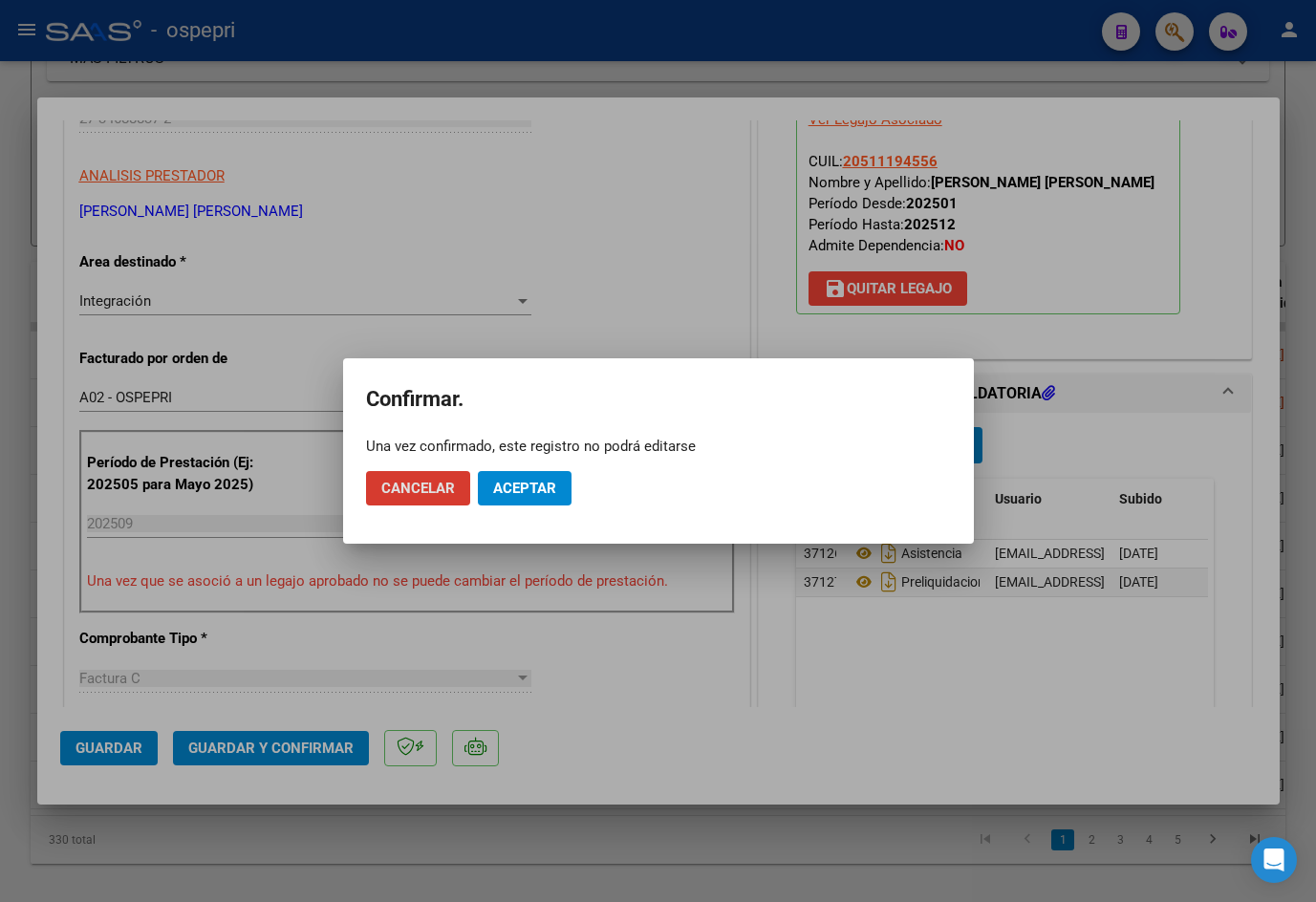
click at [554, 498] on button "Aceptar" at bounding box center [524, 488] width 94 height 34
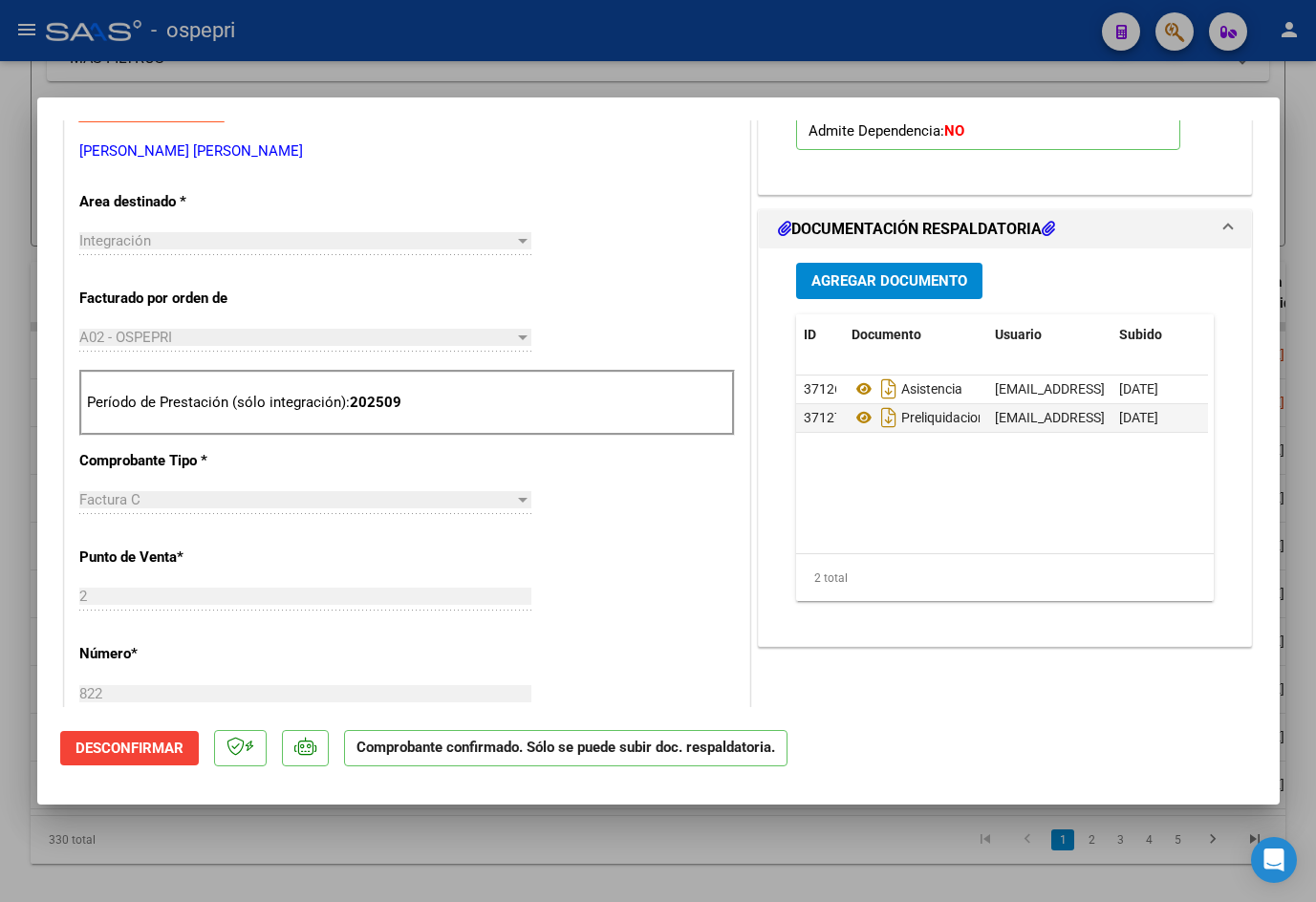
scroll to position [573, 0]
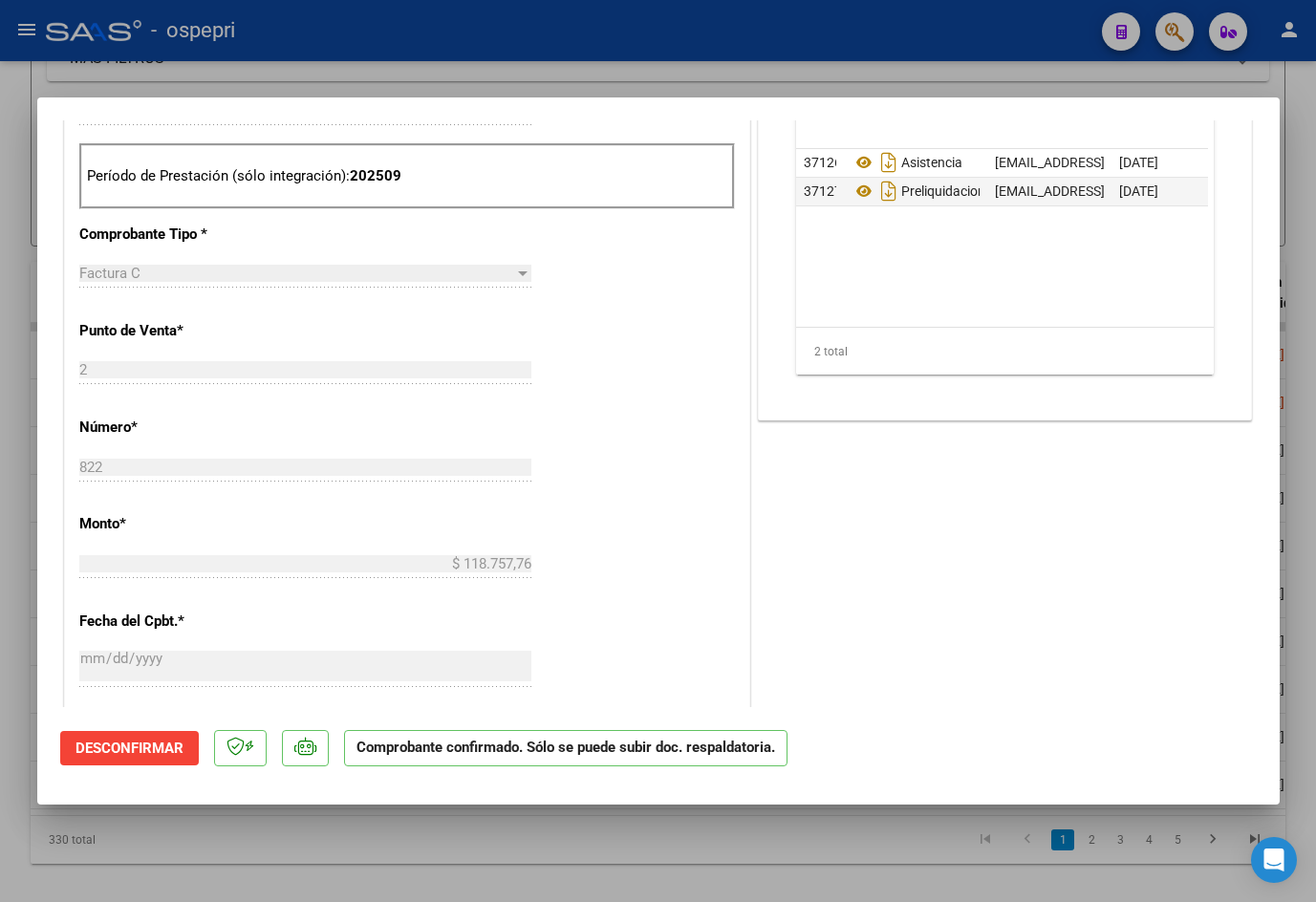
click at [518, 67] on div at bounding box center [658, 451] width 1316 height 902
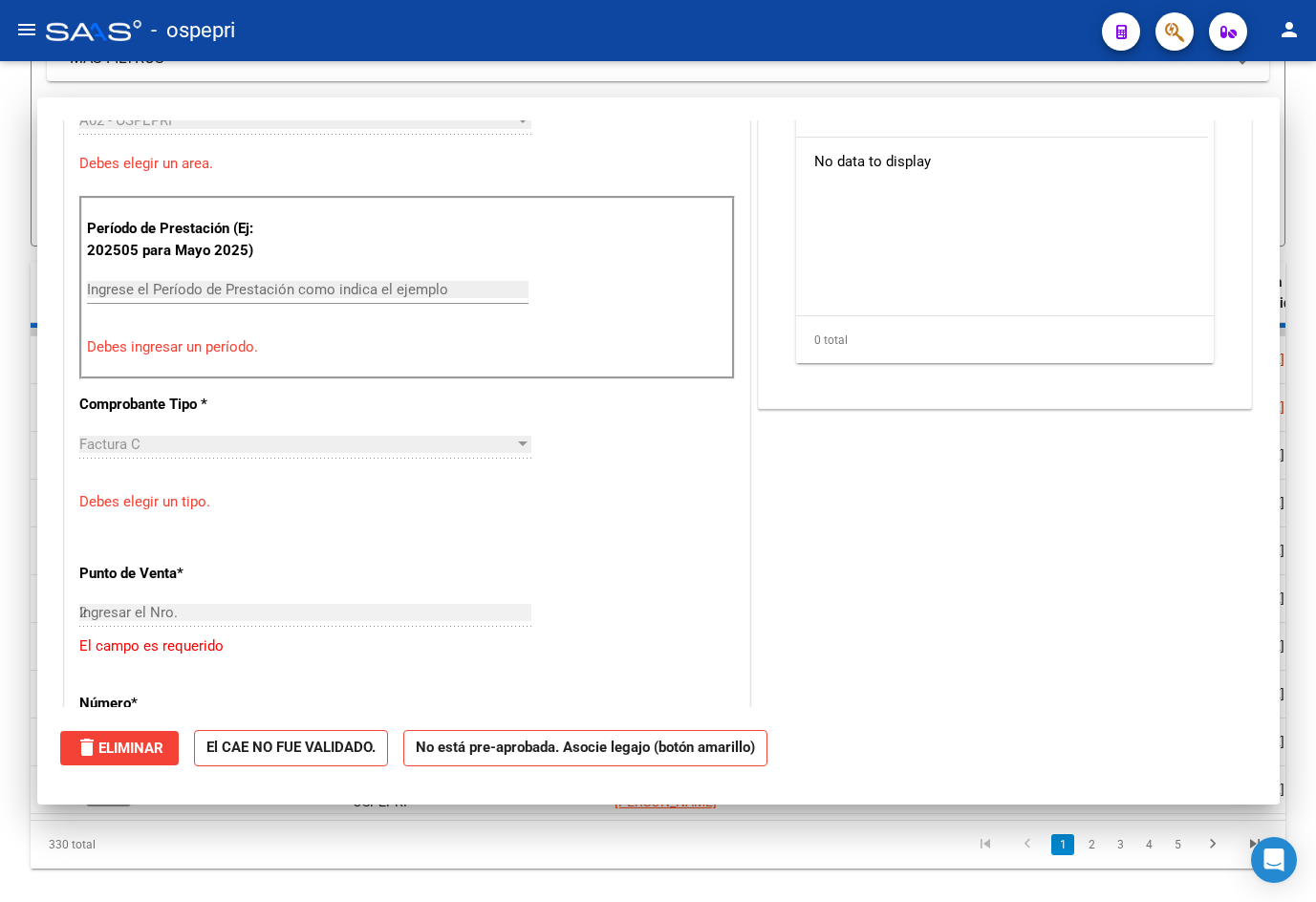
type input "$ 0,00"
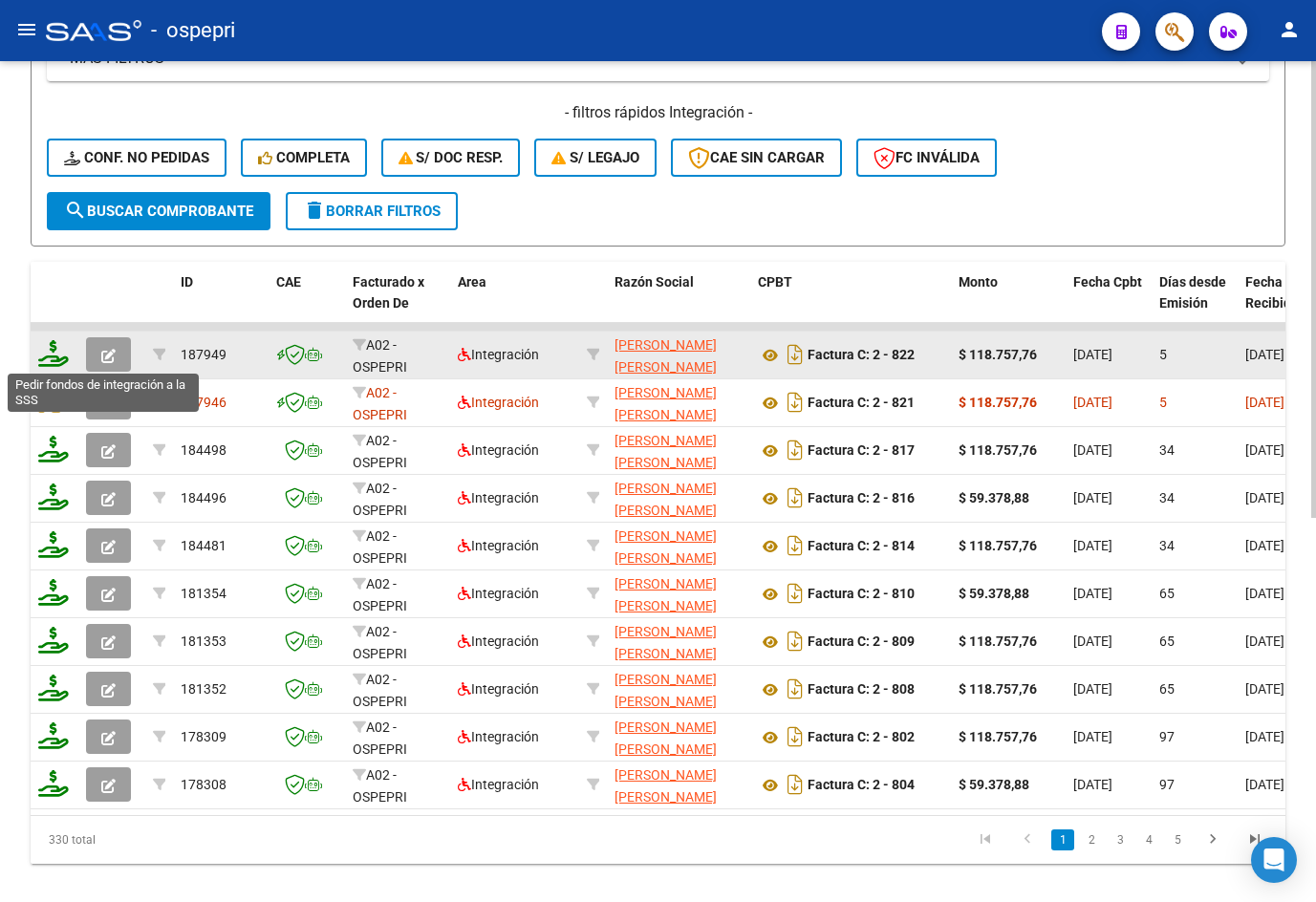
click at [55, 355] on icon at bounding box center [53, 352] width 30 height 26
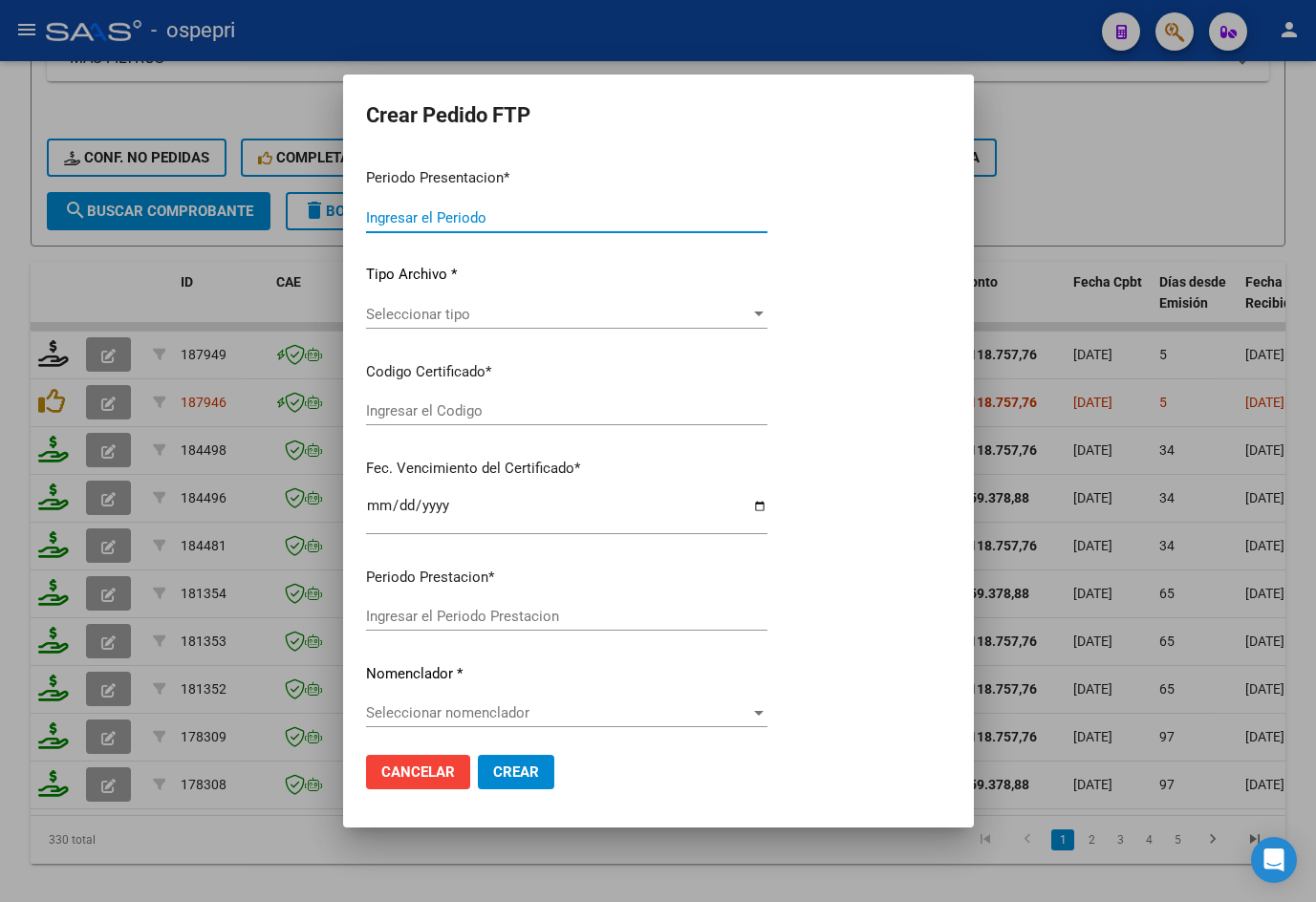
type input "202509"
type input "$ 118.757,76"
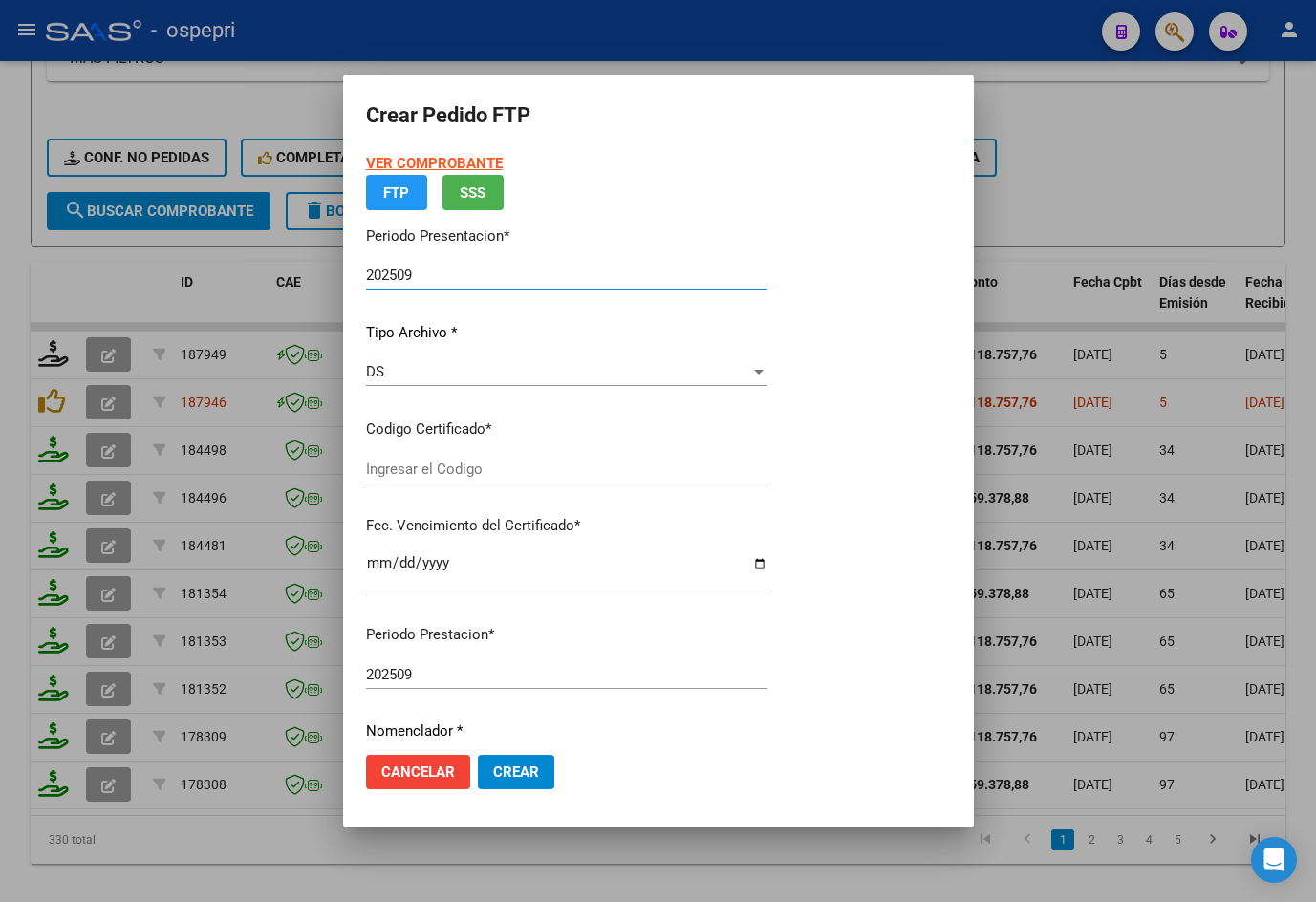
type input "2051119455-6"
type input "[DATE]"
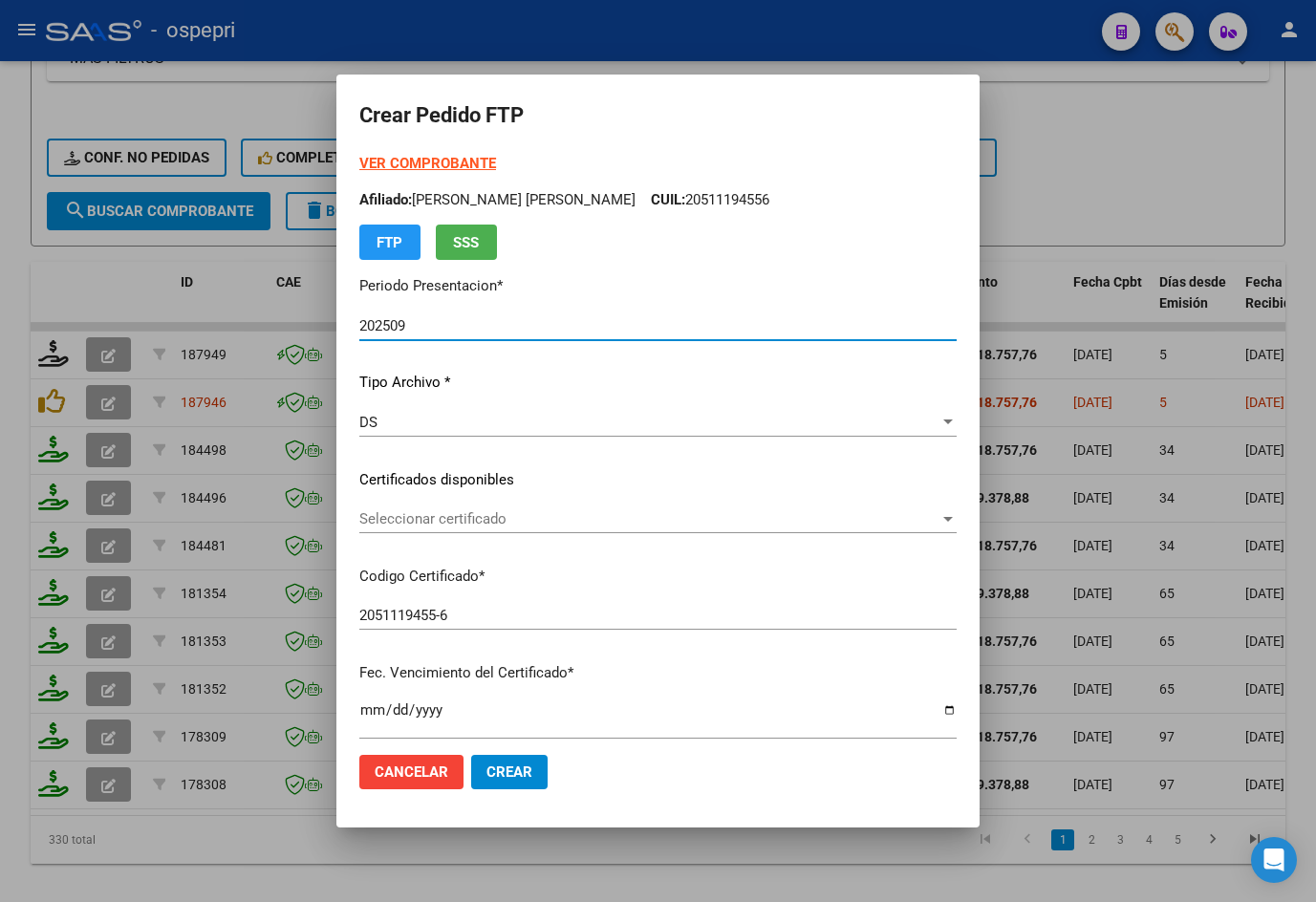
click at [456, 508] on div "Seleccionar certificado Seleccionar certificado" at bounding box center [658, 518] width 597 height 28
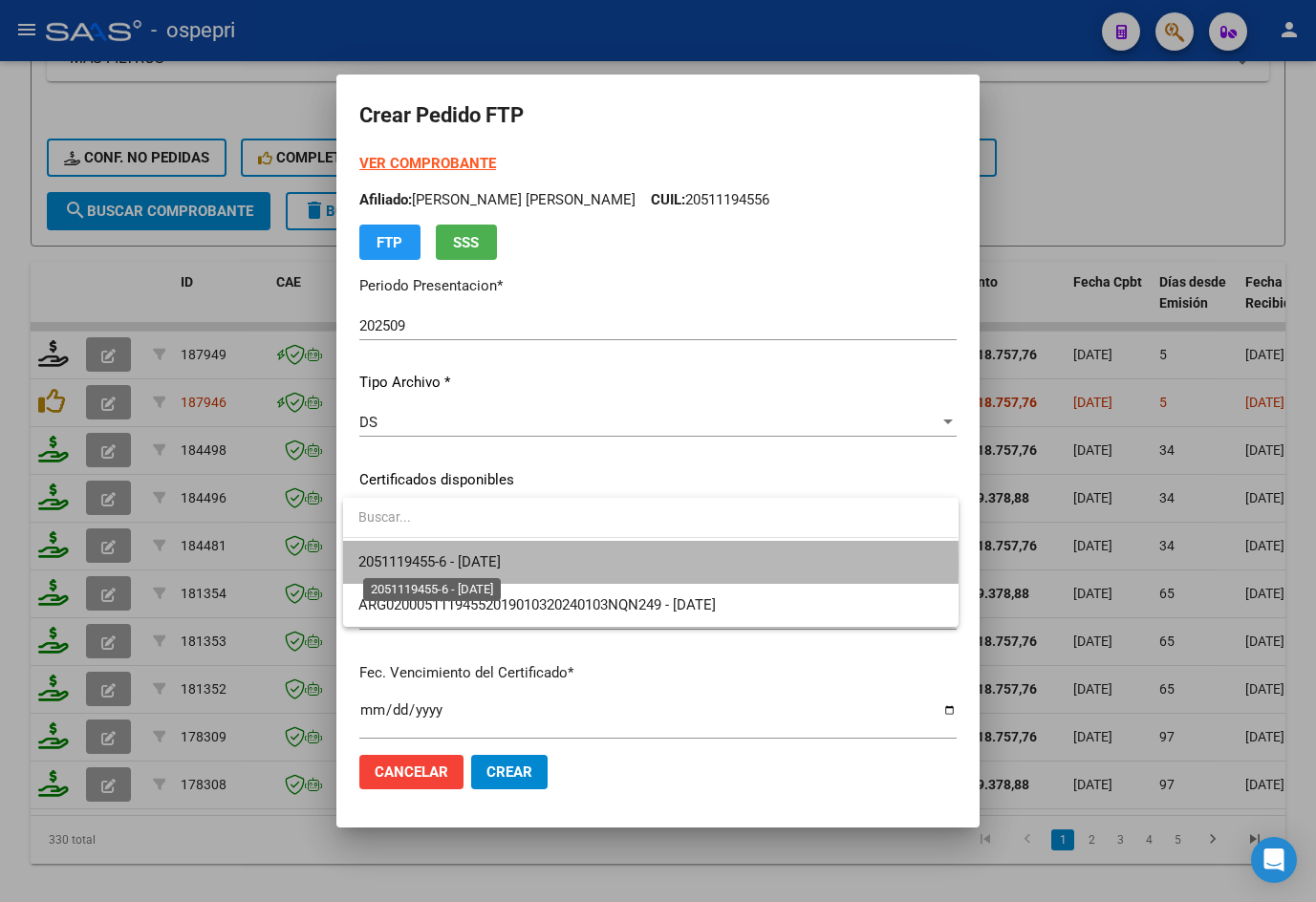
click at [499, 562] on span "2051119455-6 - [DATE]" at bounding box center [430, 562] width 143 height 18
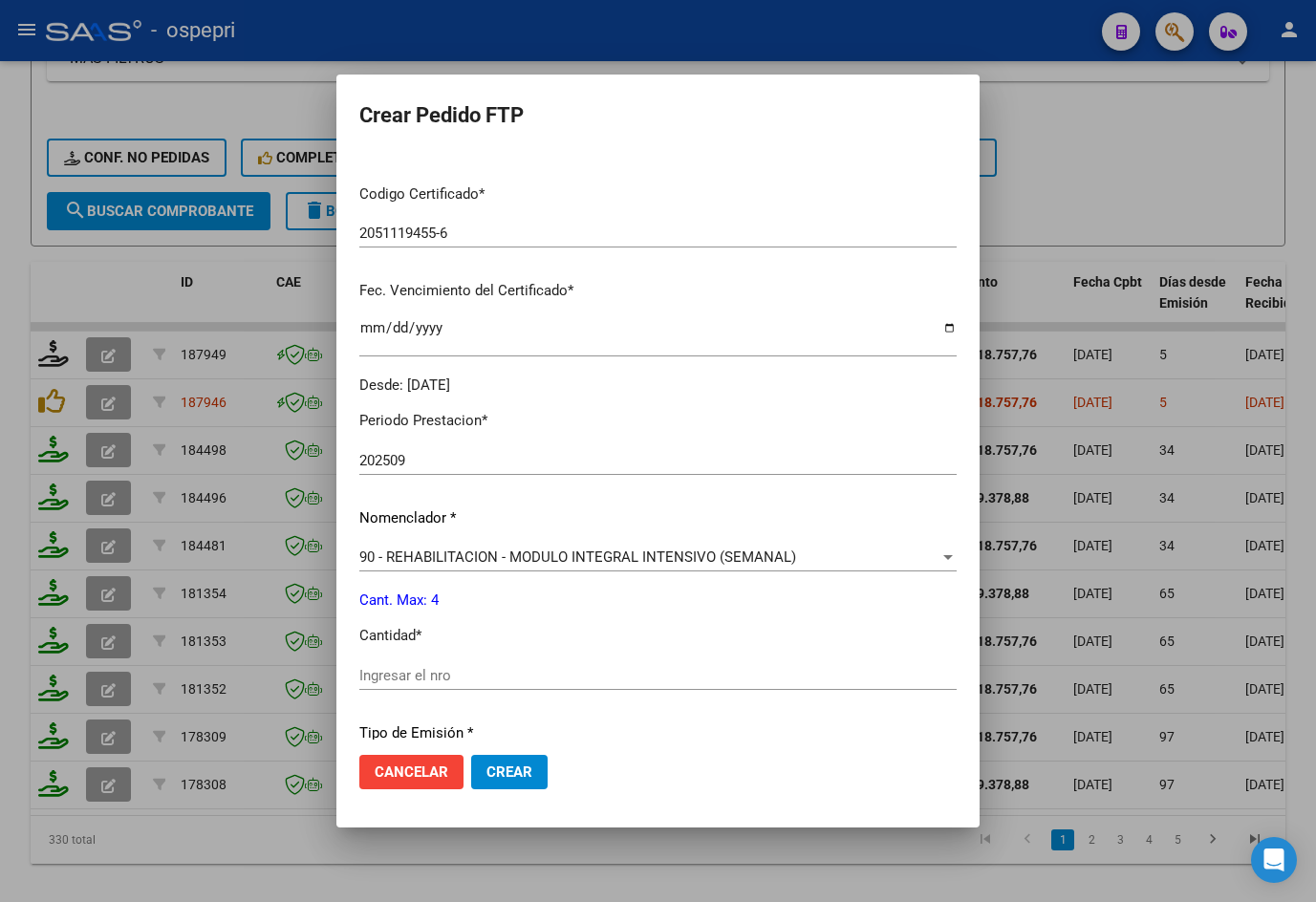
scroll to position [640, 0]
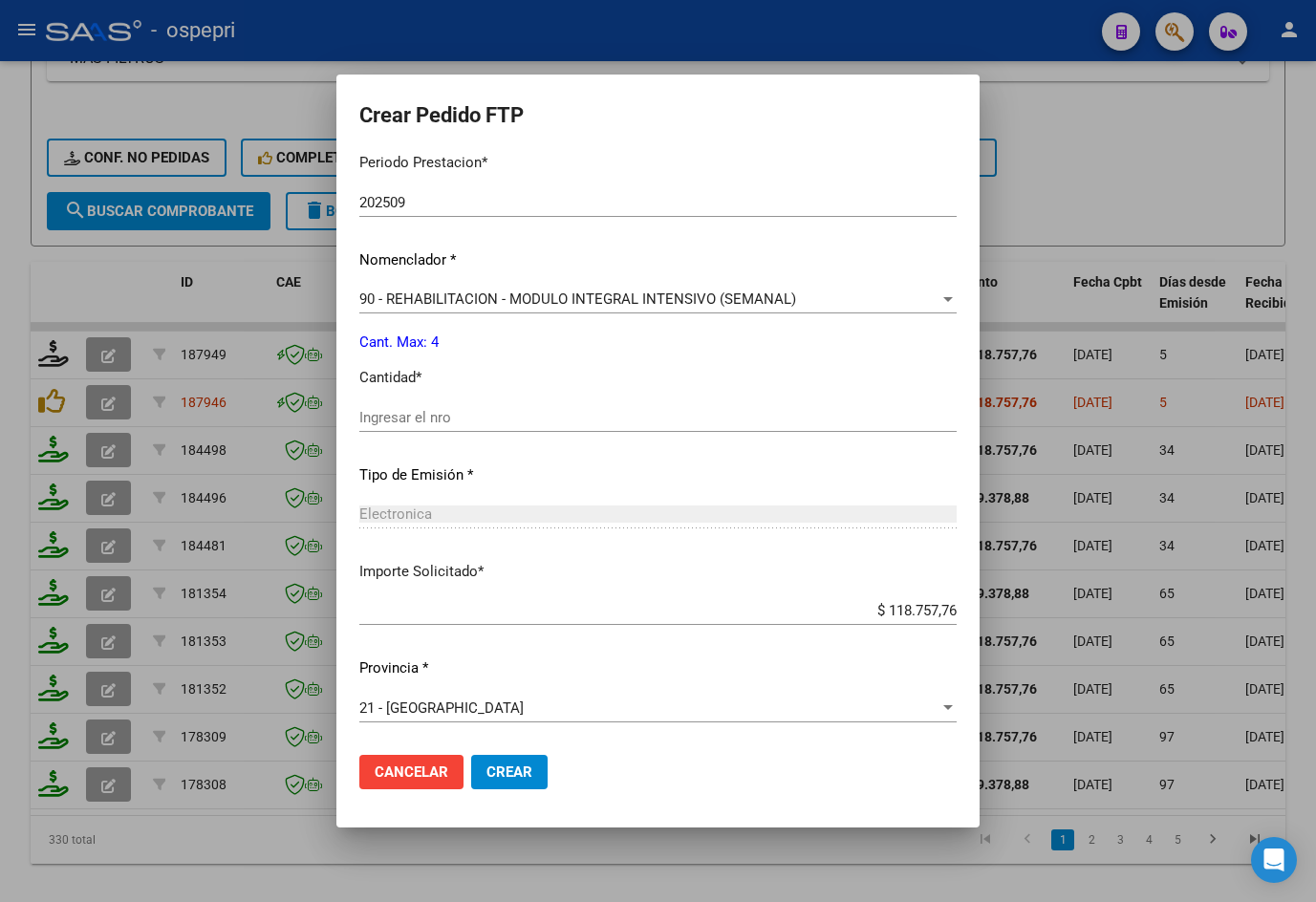
click at [458, 430] on div "Ingresar el nro" at bounding box center [658, 417] width 597 height 28
type input "4"
click at [518, 758] on button "Crear" at bounding box center [510, 771] width 76 height 34
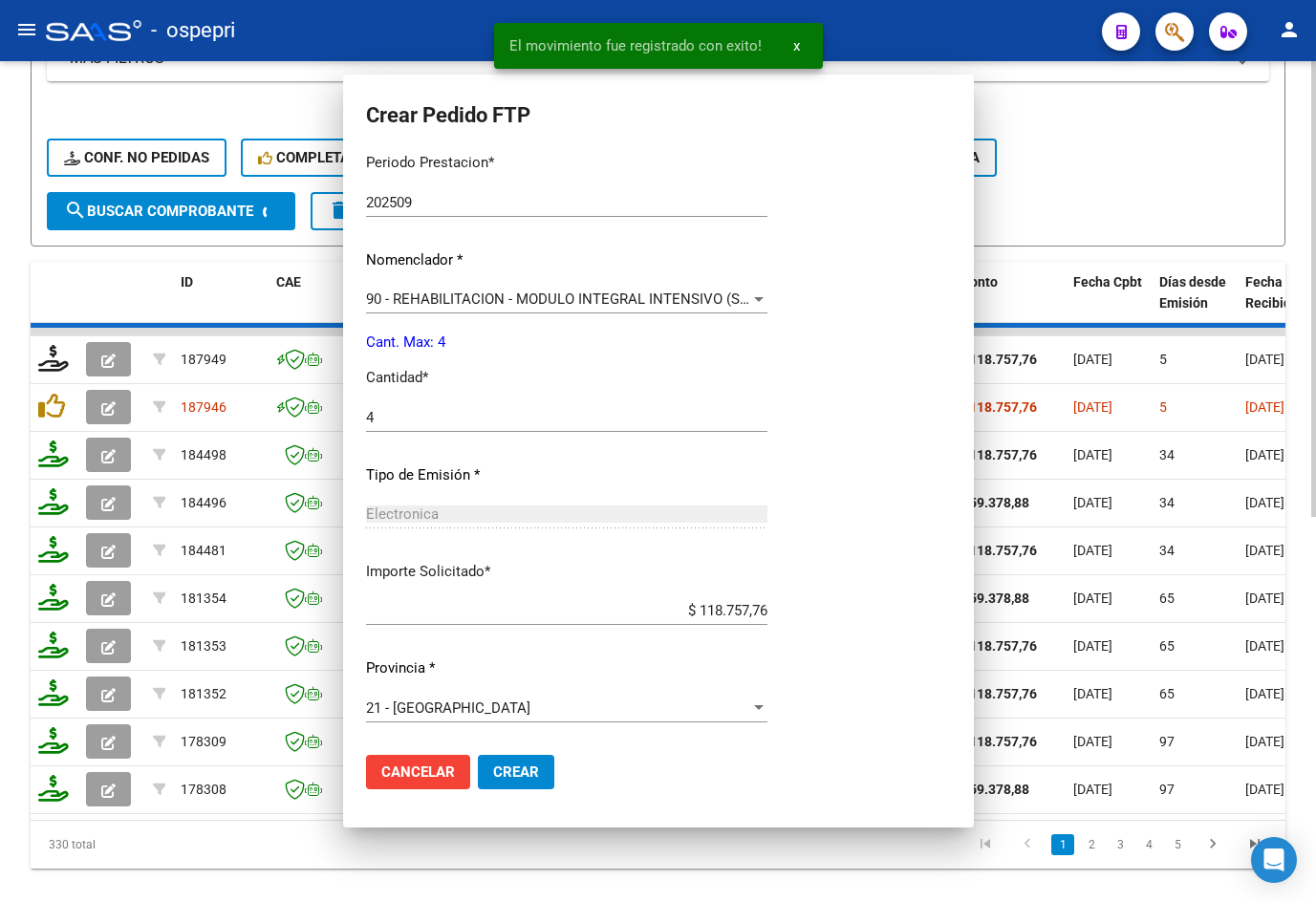
scroll to position [532, 0]
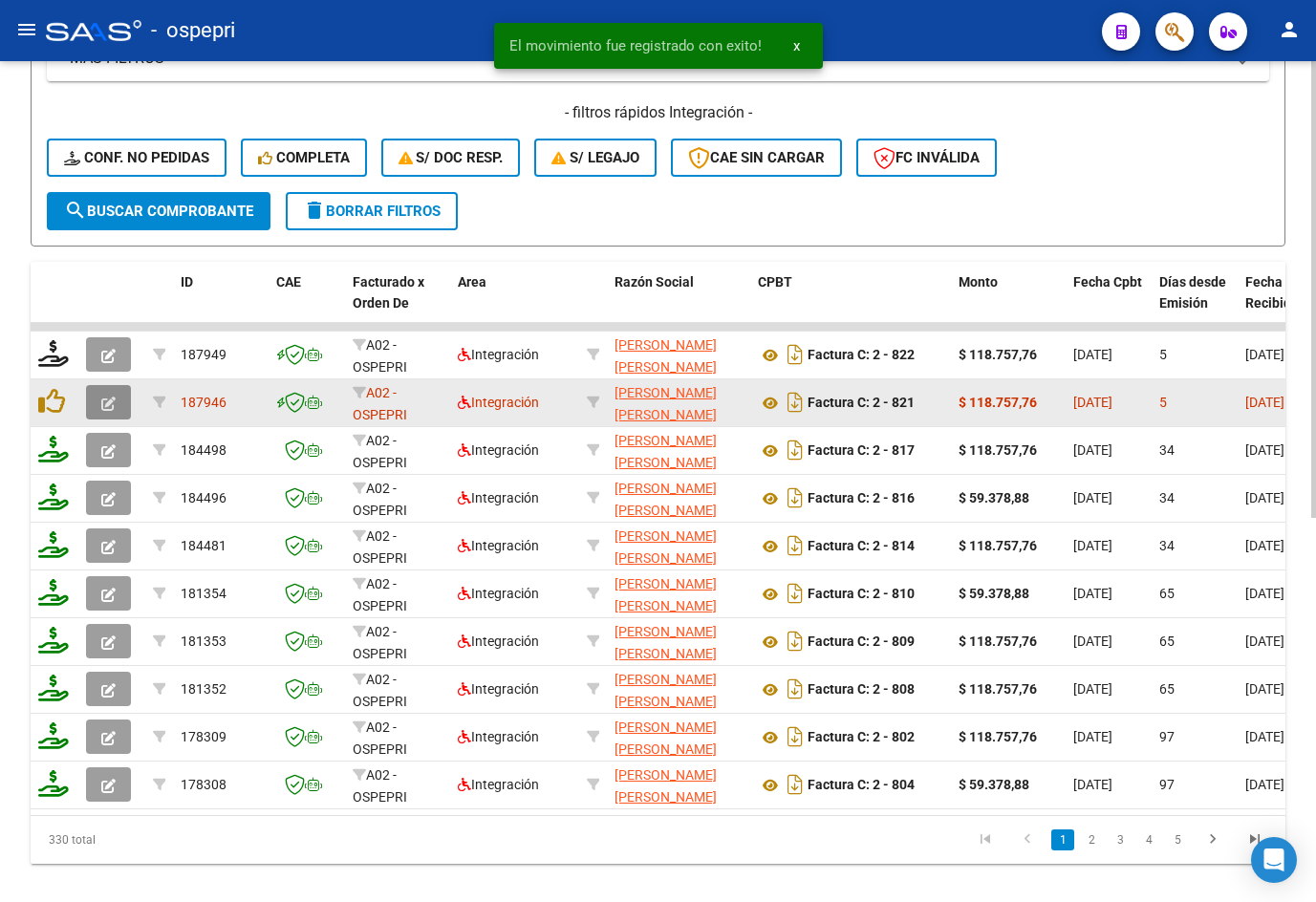
click at [110, 408] on icon "button" at bounding box center [108, 403] width 15 height 15
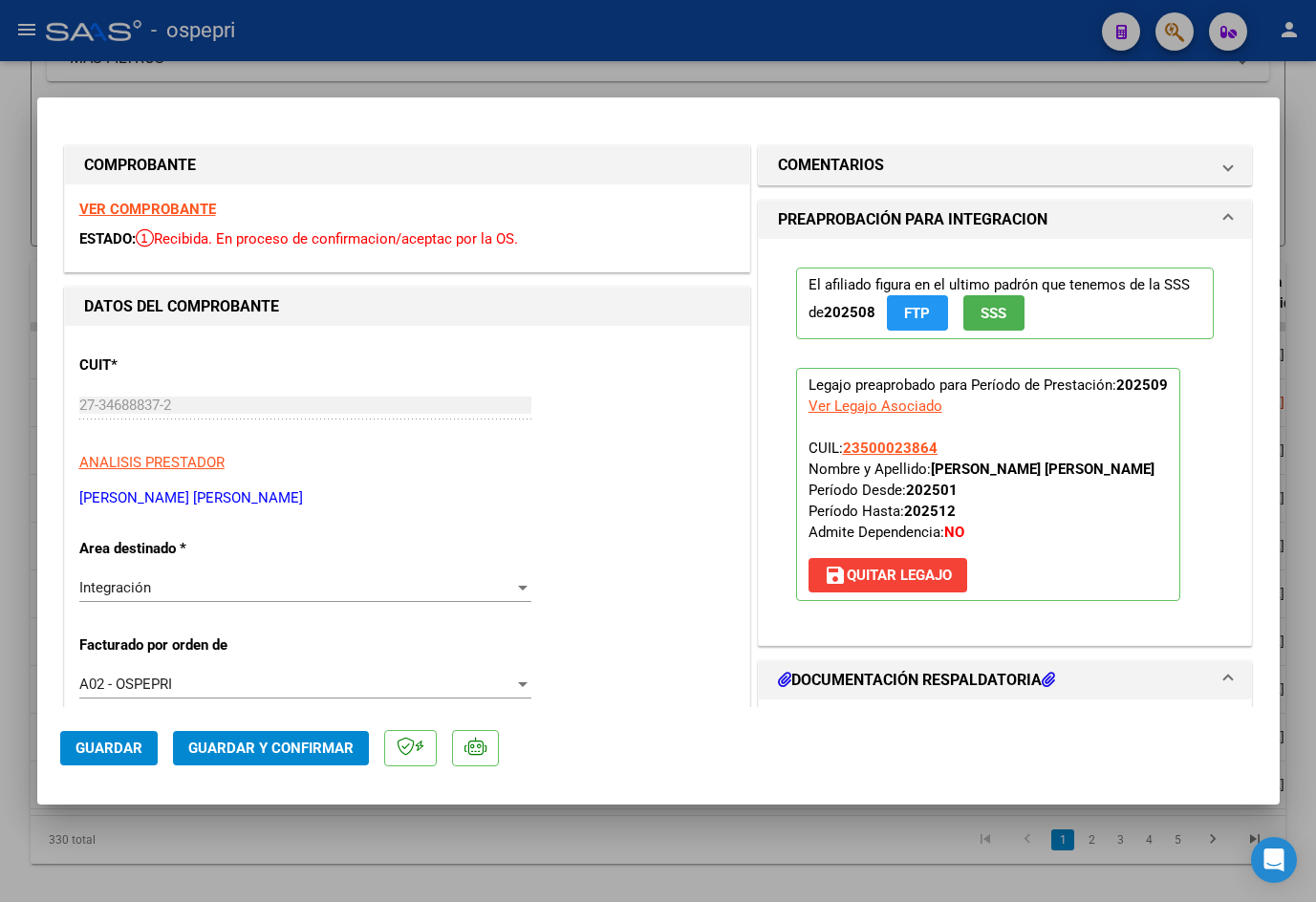
click at [170, 204] on strong "VER COMPROBANTE" at bounding box center [147, 210] width 137 height 18
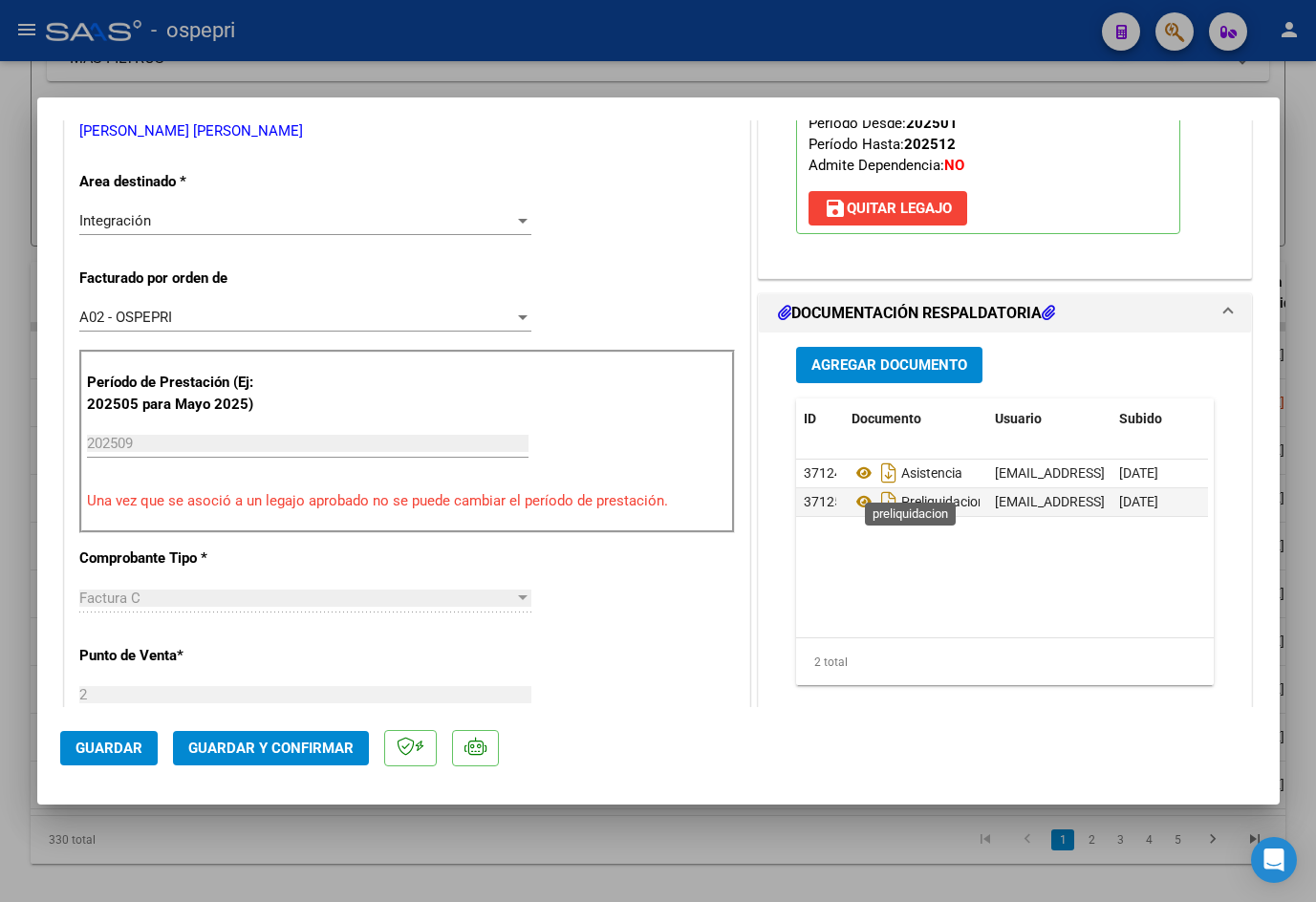
scroll to position [383, 0]
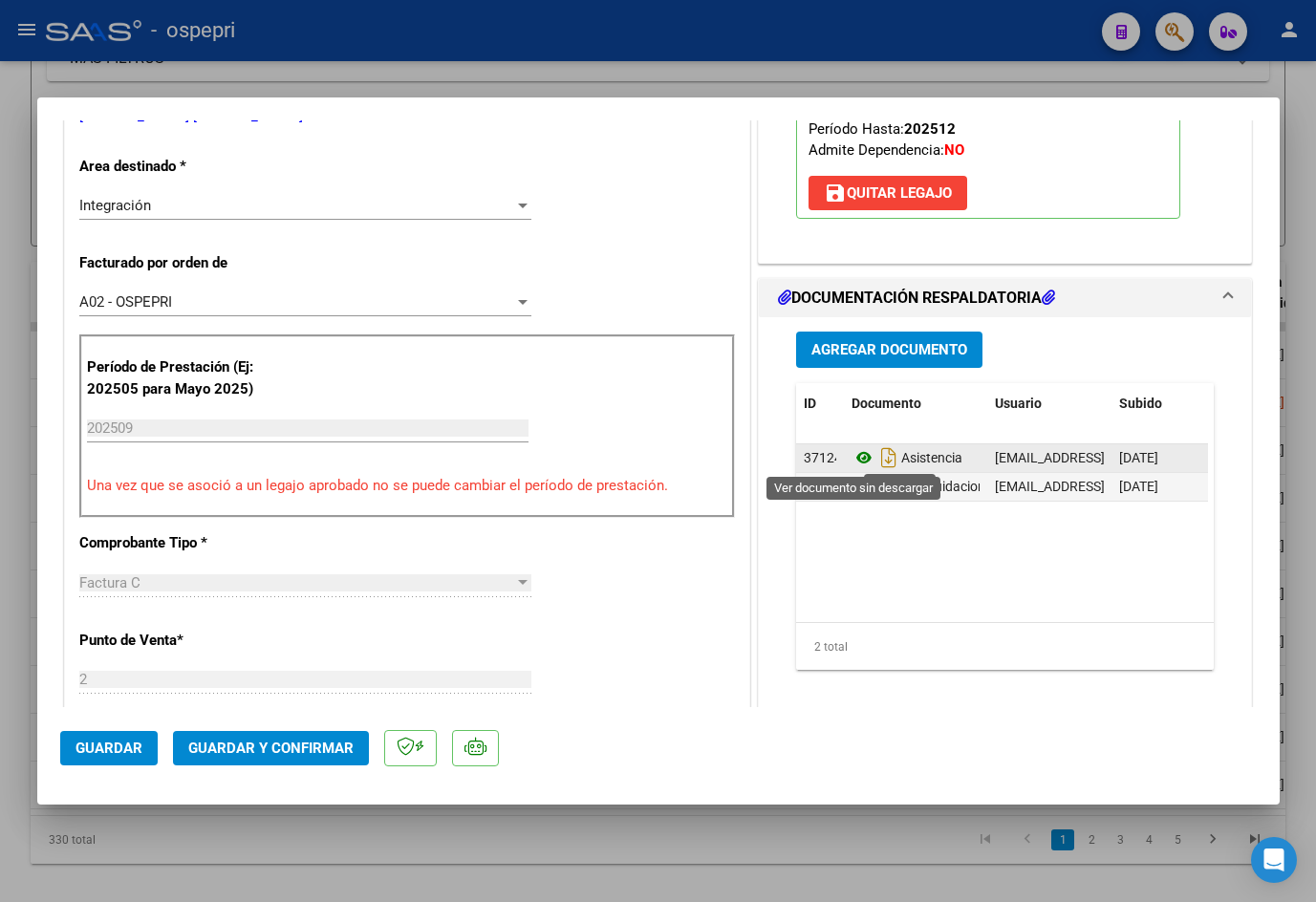
click at [859, 450] on icon at bounding box center [863, 457] width 24 height 22
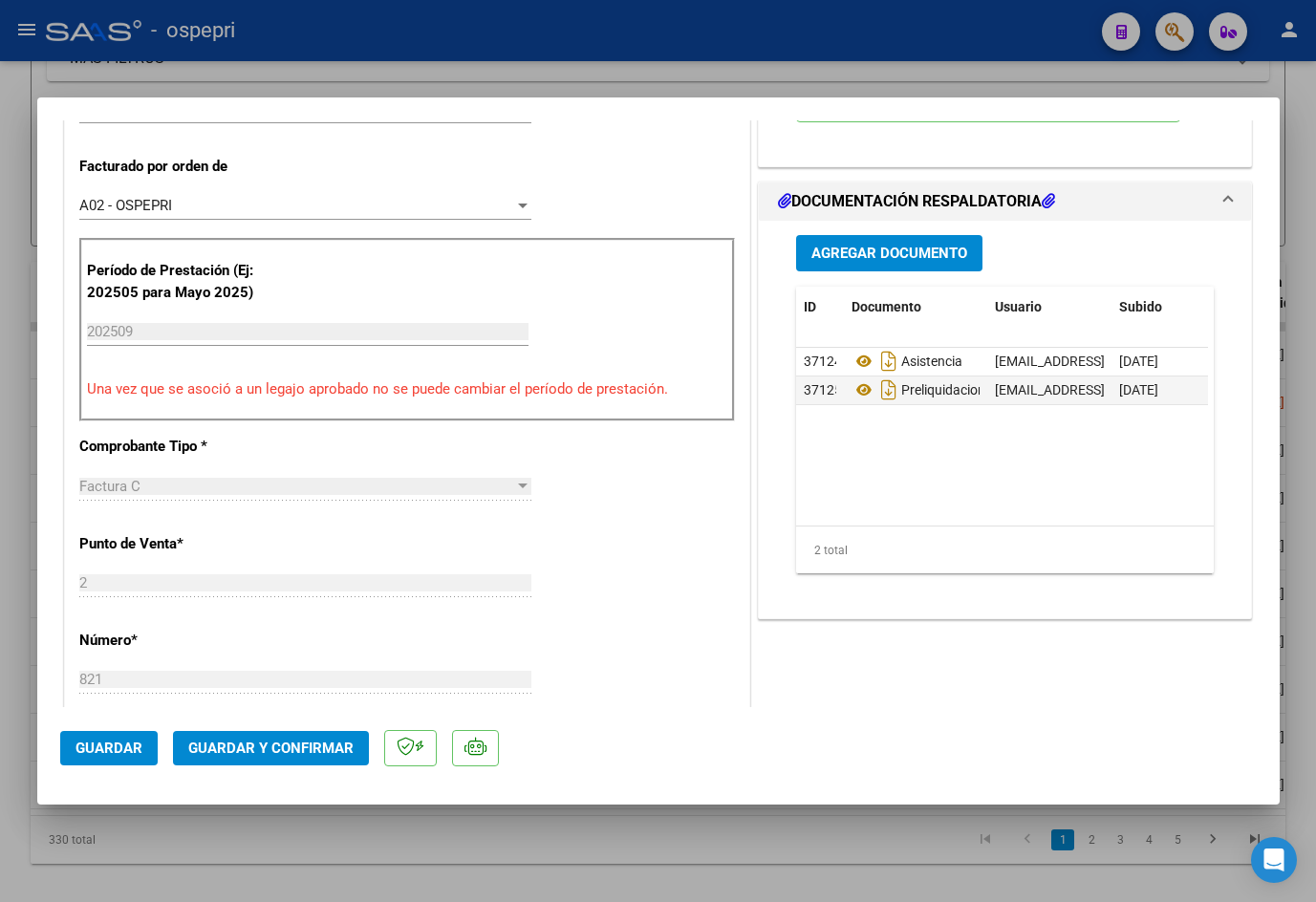
scroll to position [573, 0]
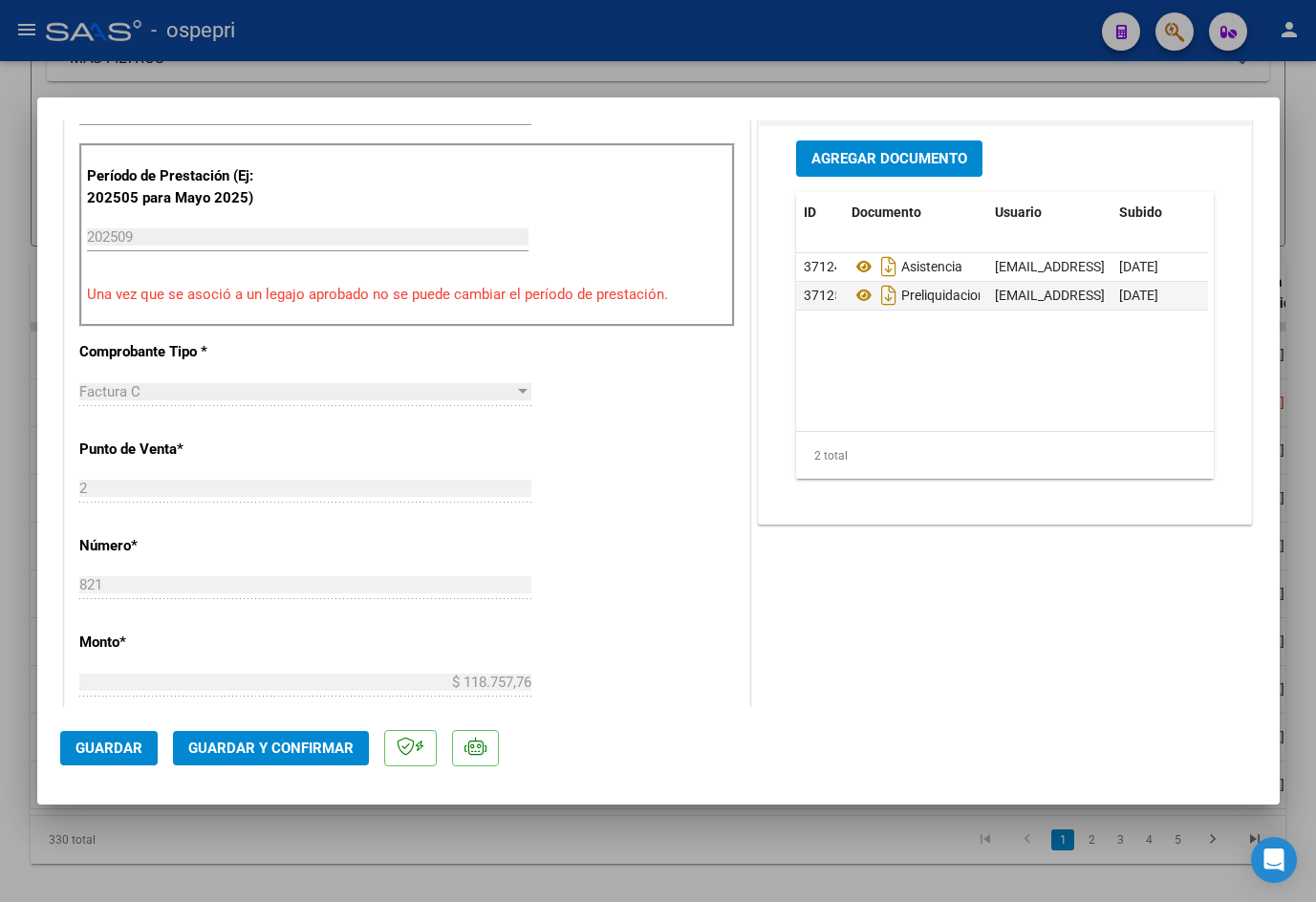
click at [249, 746] on span "Guardar y Confirmar" at bounding box center [270, 749] width 165 height 18
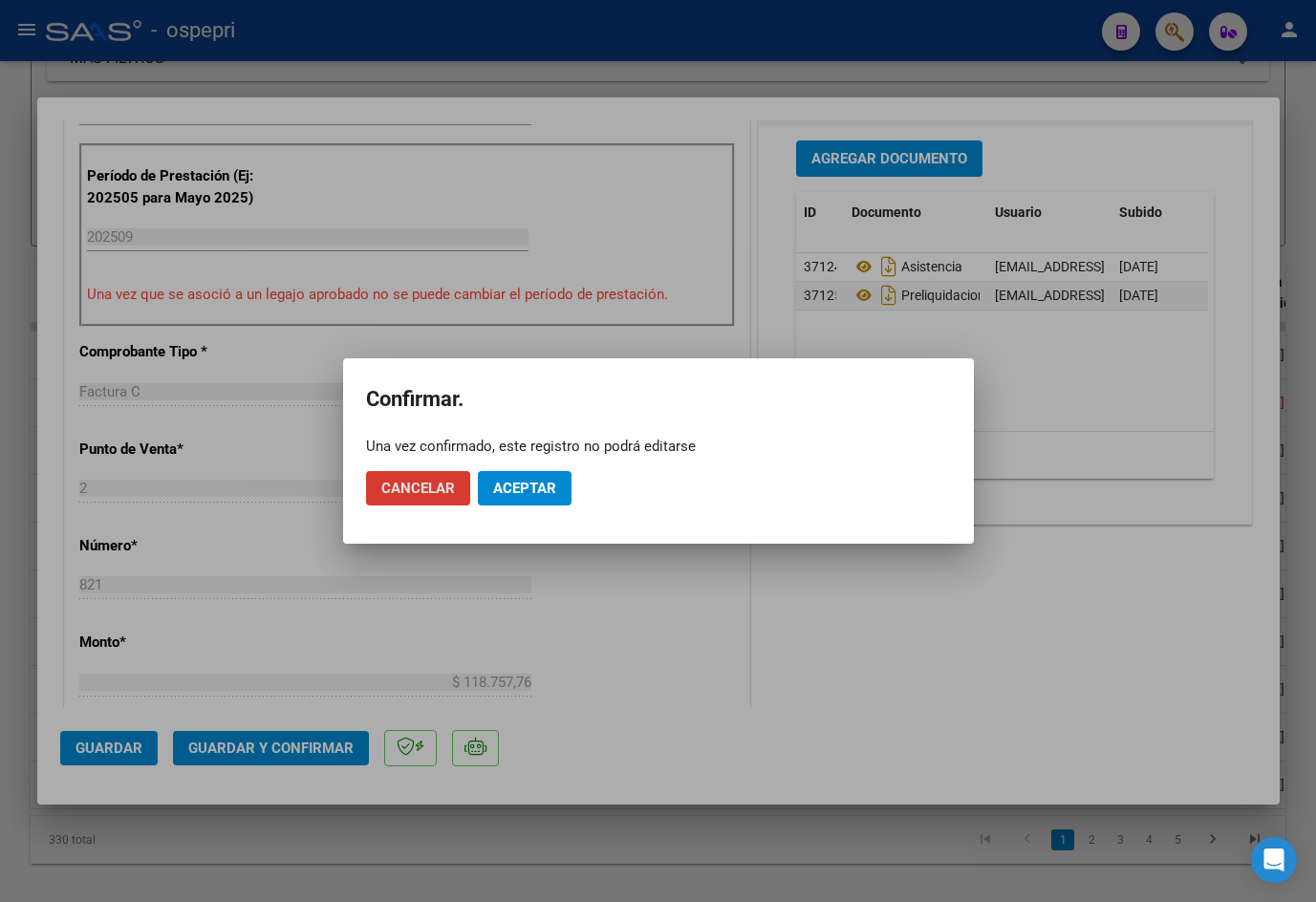
click at [542, 474] on button "Aceptar" at bounding box center [524, 488] width 94 height 34
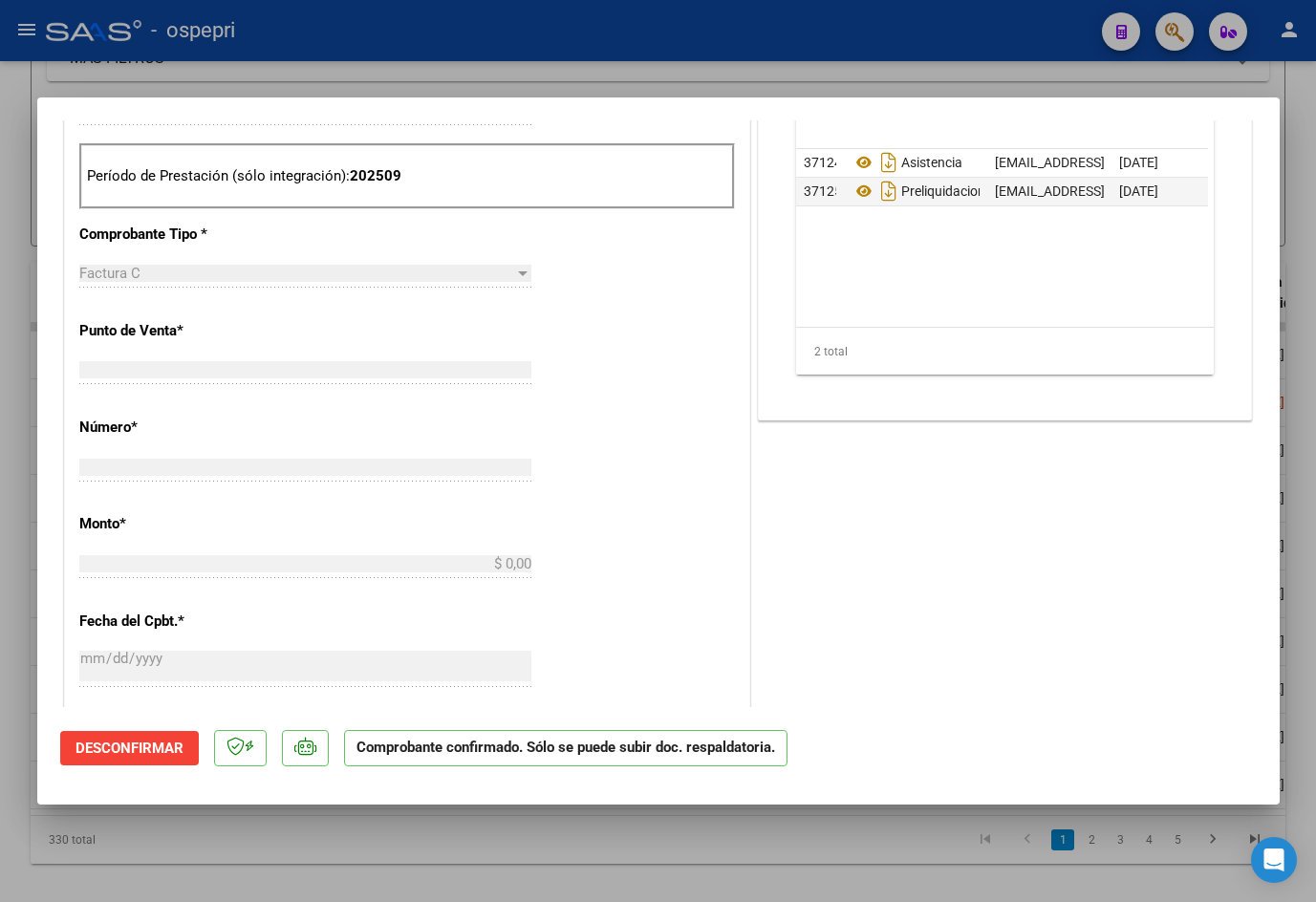
scroll to position [0, 0]
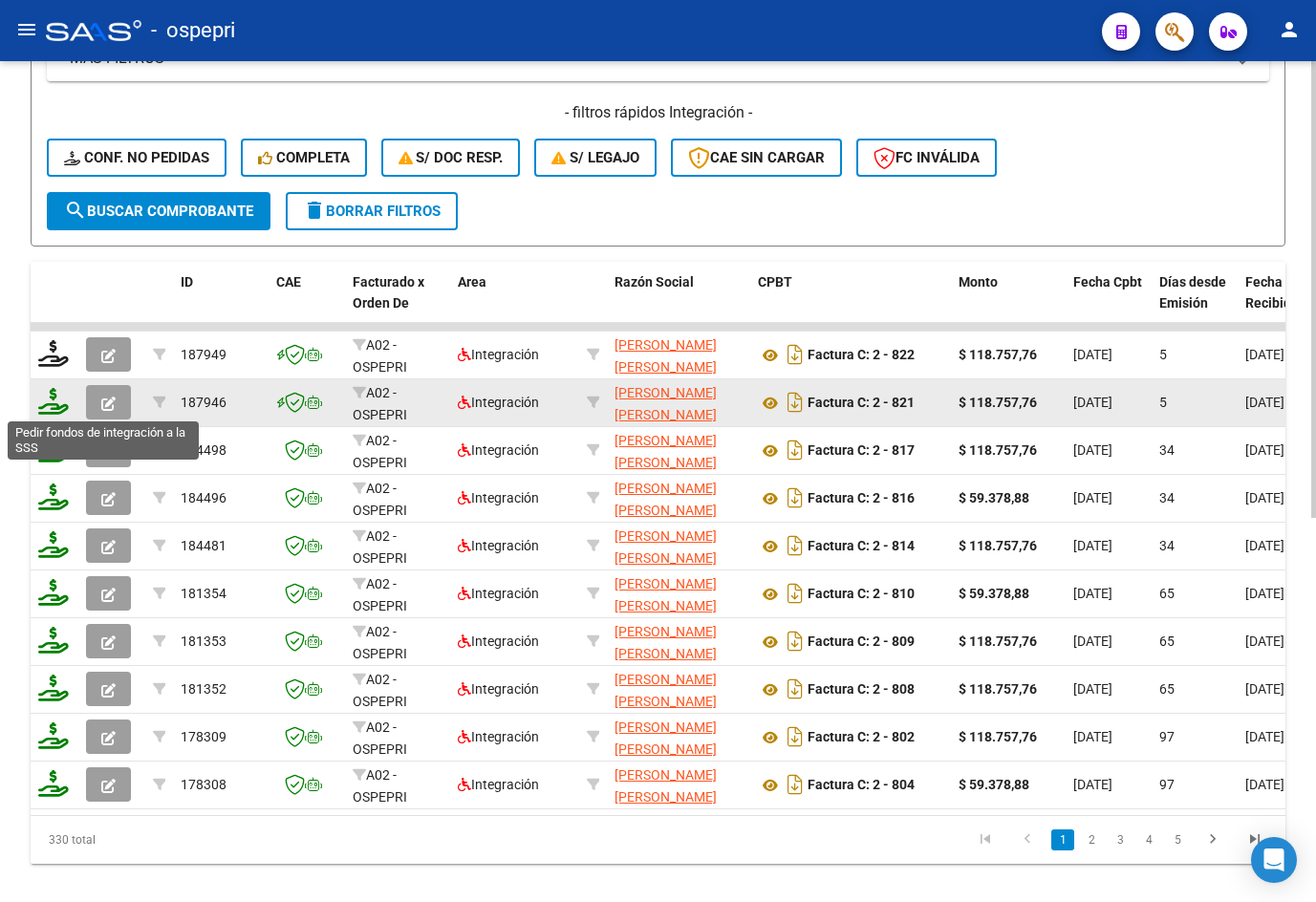
click at [47, 406] on icon at bounding box center [53, 400] width 30 height 26
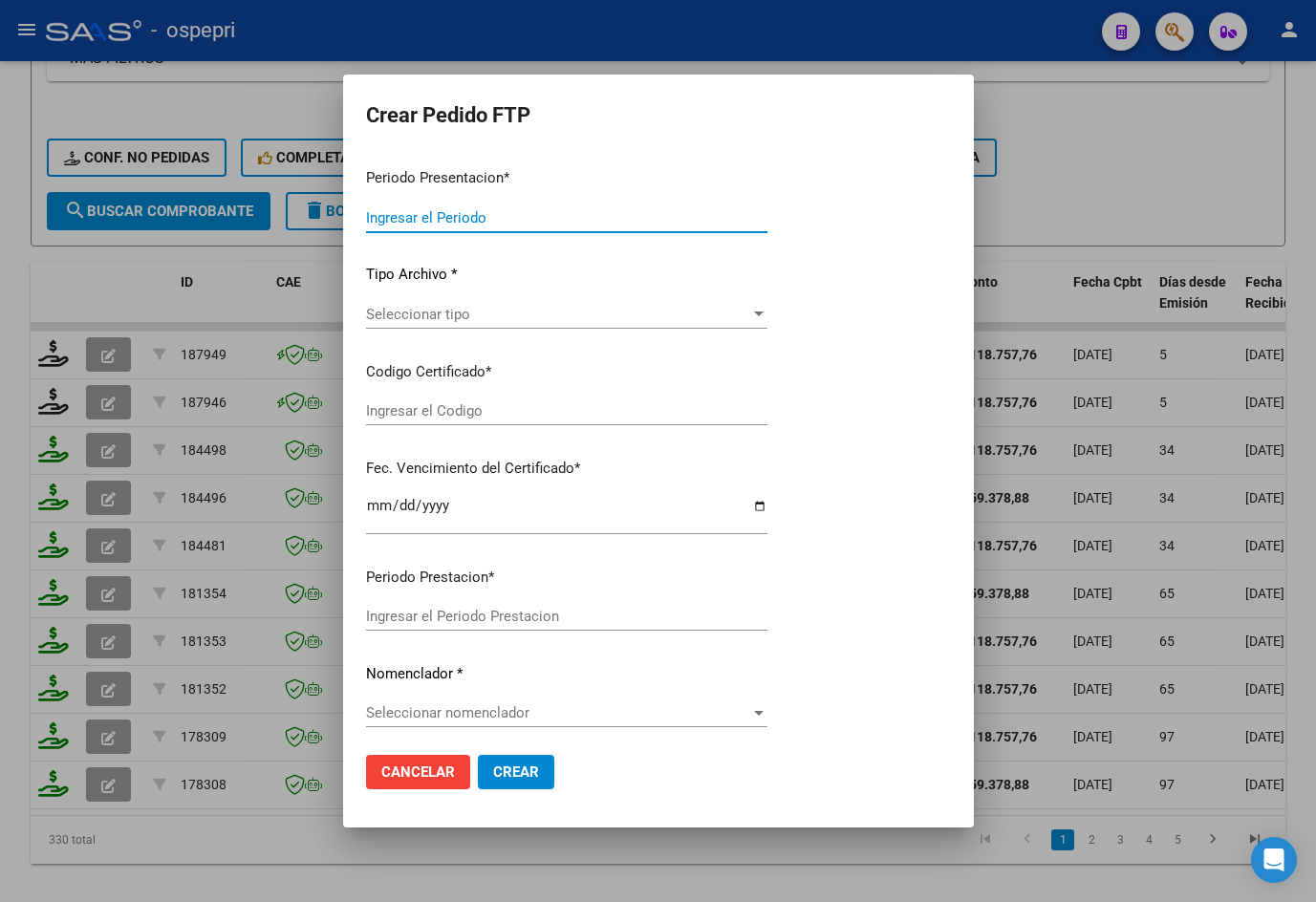
type input "202509"
type input "$ 118.757,76"
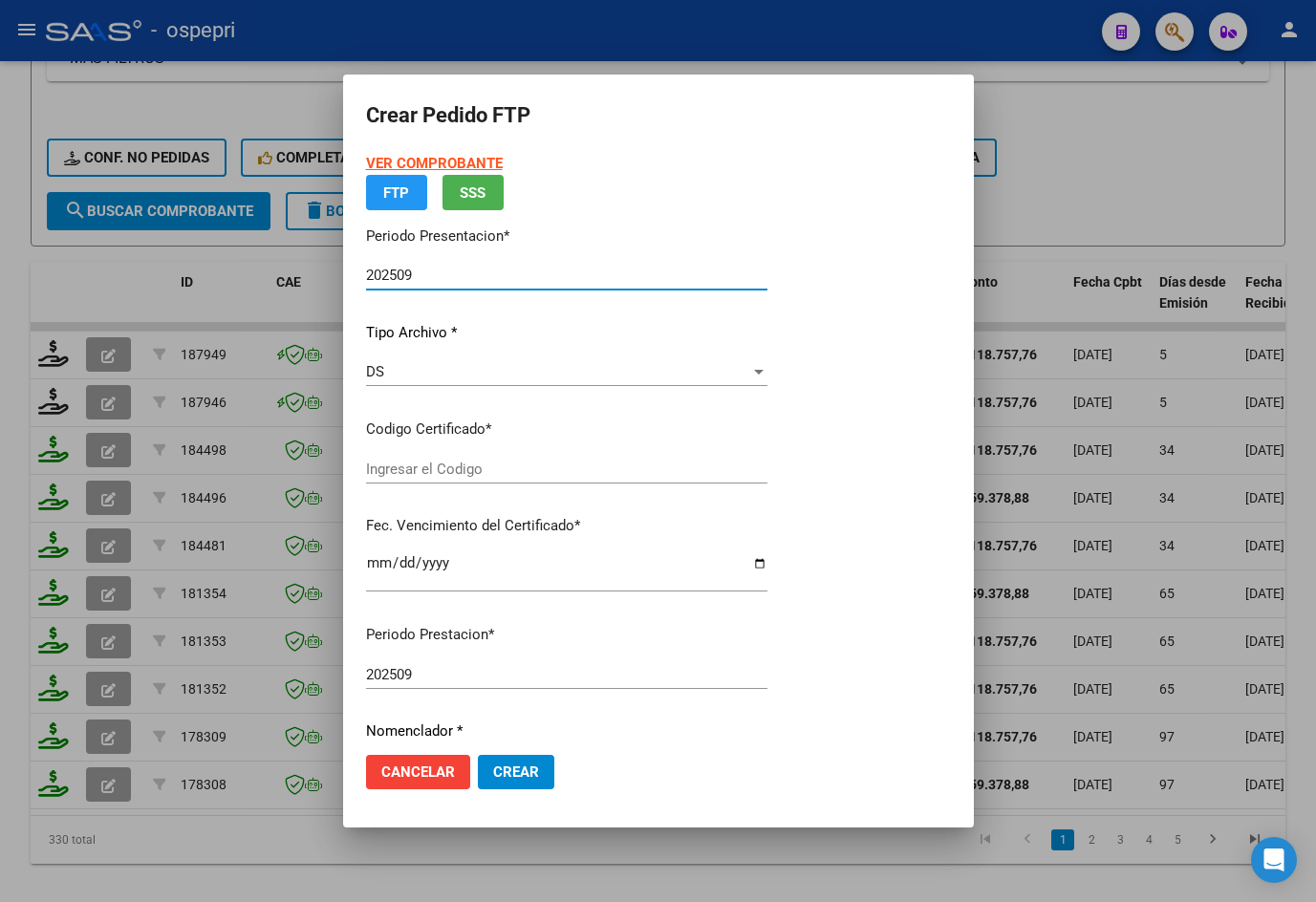
type input "23500023864"
type input "[DATE]"
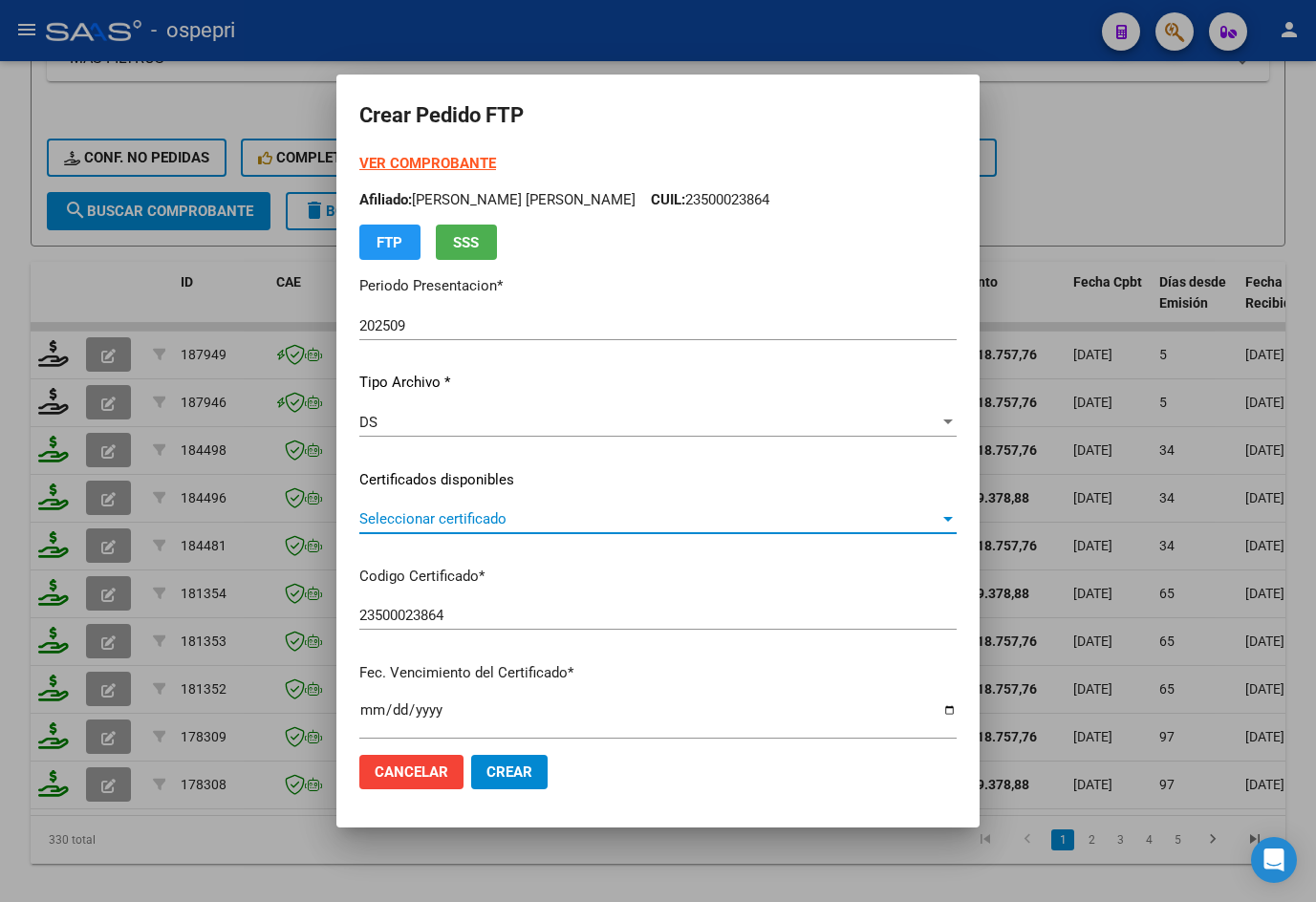
click at [457, 513] on span "Seleccionar certificado" at bounding box center [649, 519] width 580 height 18
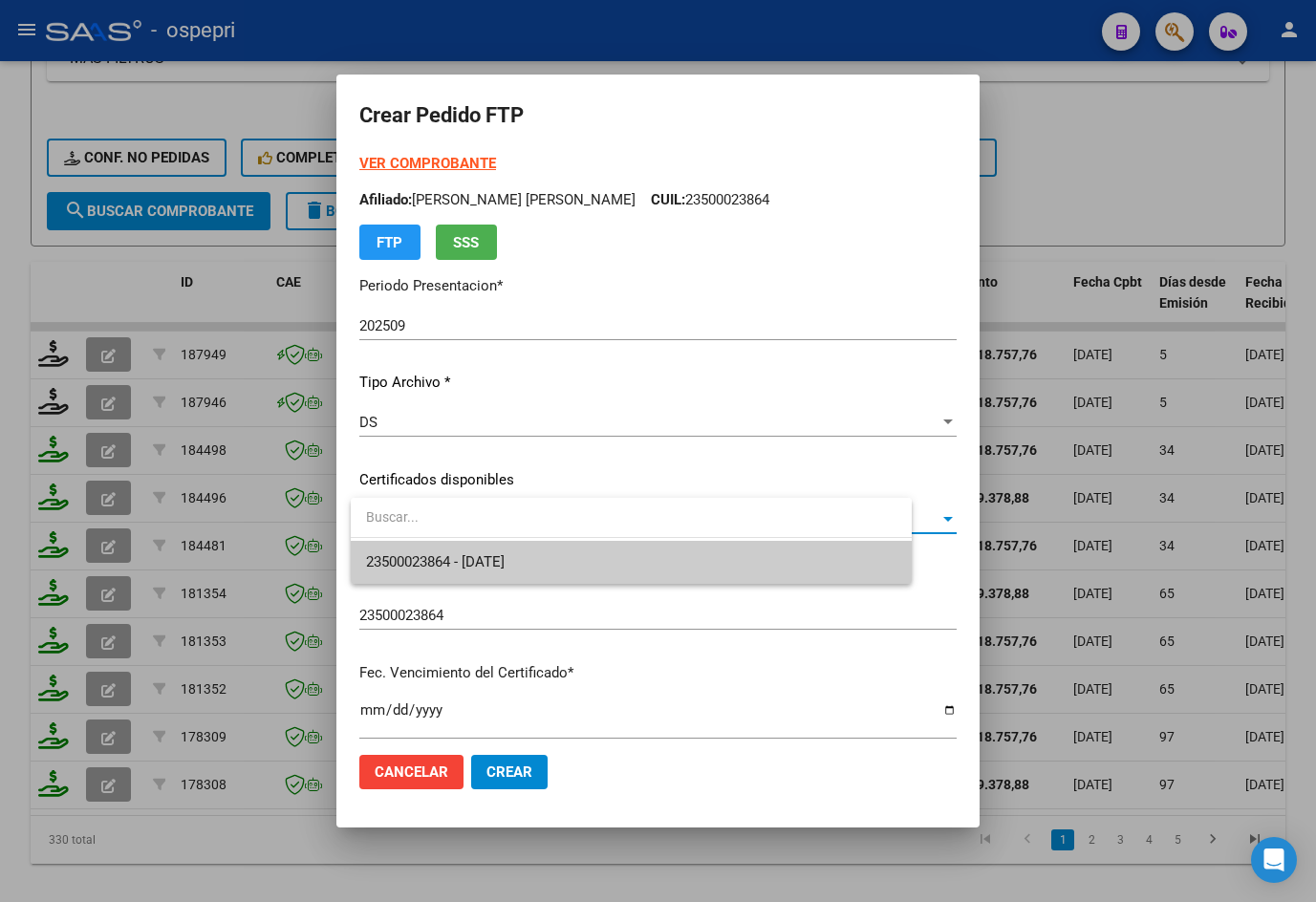
click at [461, 551] on span "23500023864 - [DATE]" at bounding box center [631, 562] width 530 height 43
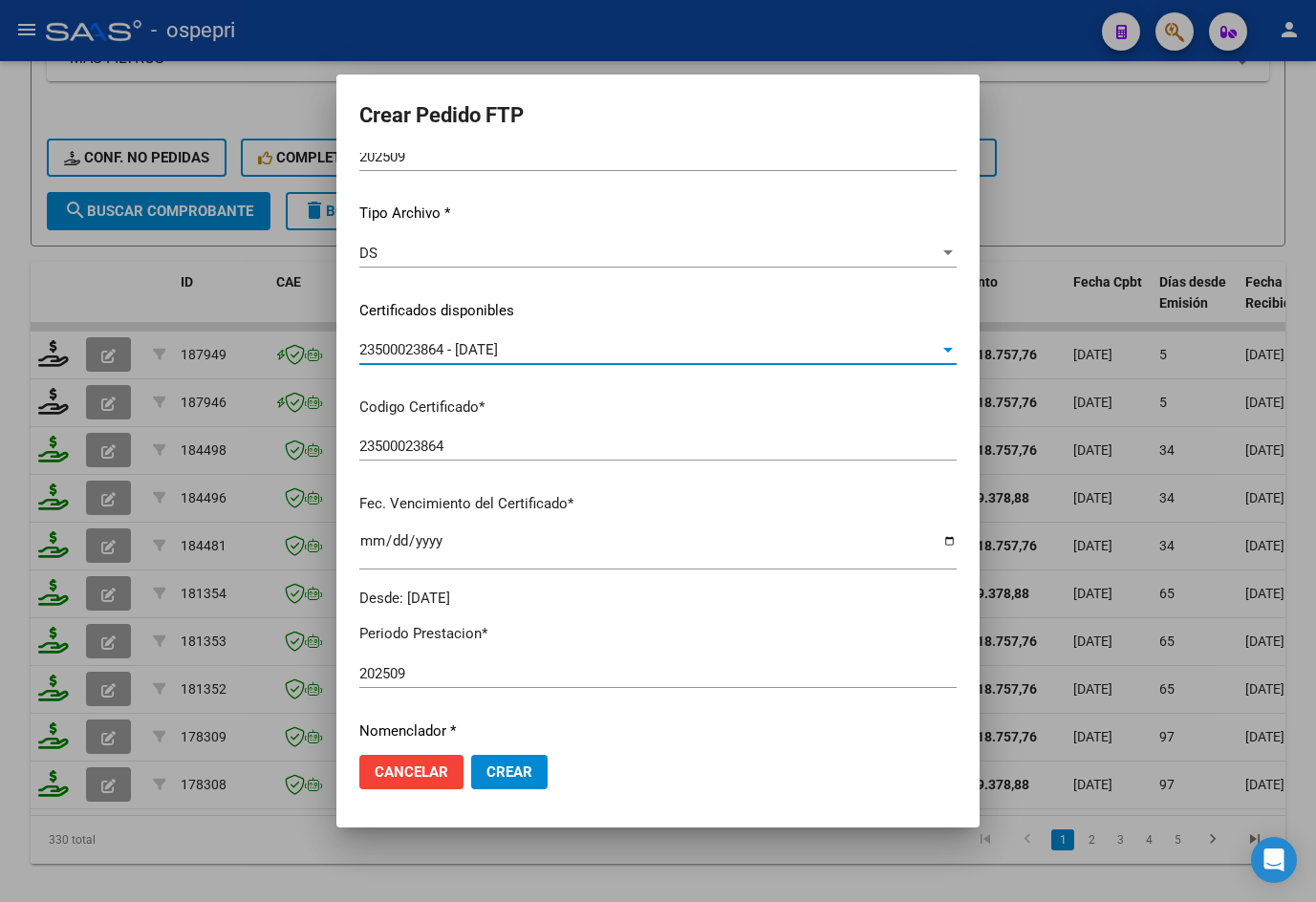
scroll to position [383, 0]
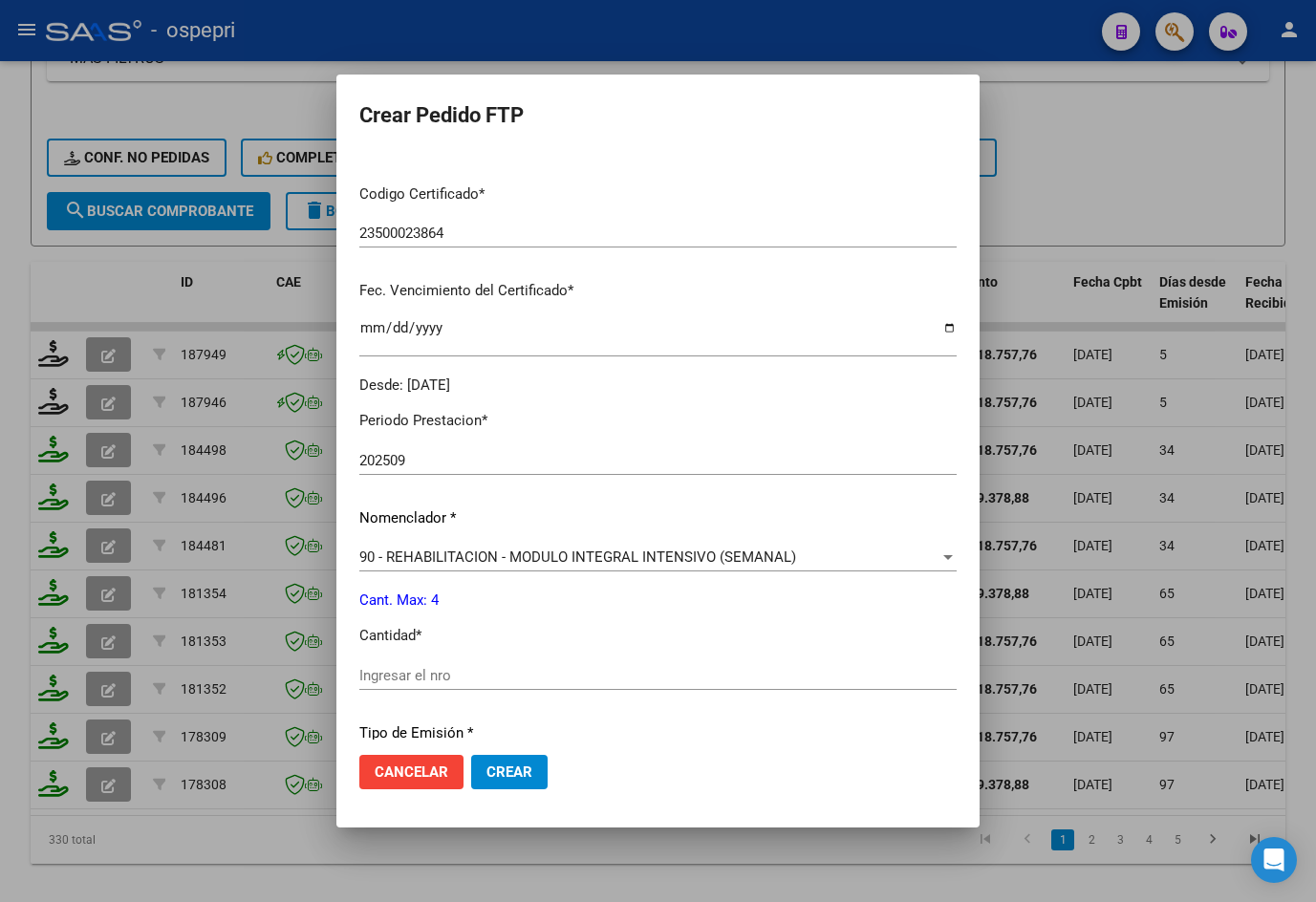
click at [466, 680] on input "Ingresar el nro" at bounding box center [658, 676] width 597 height 18
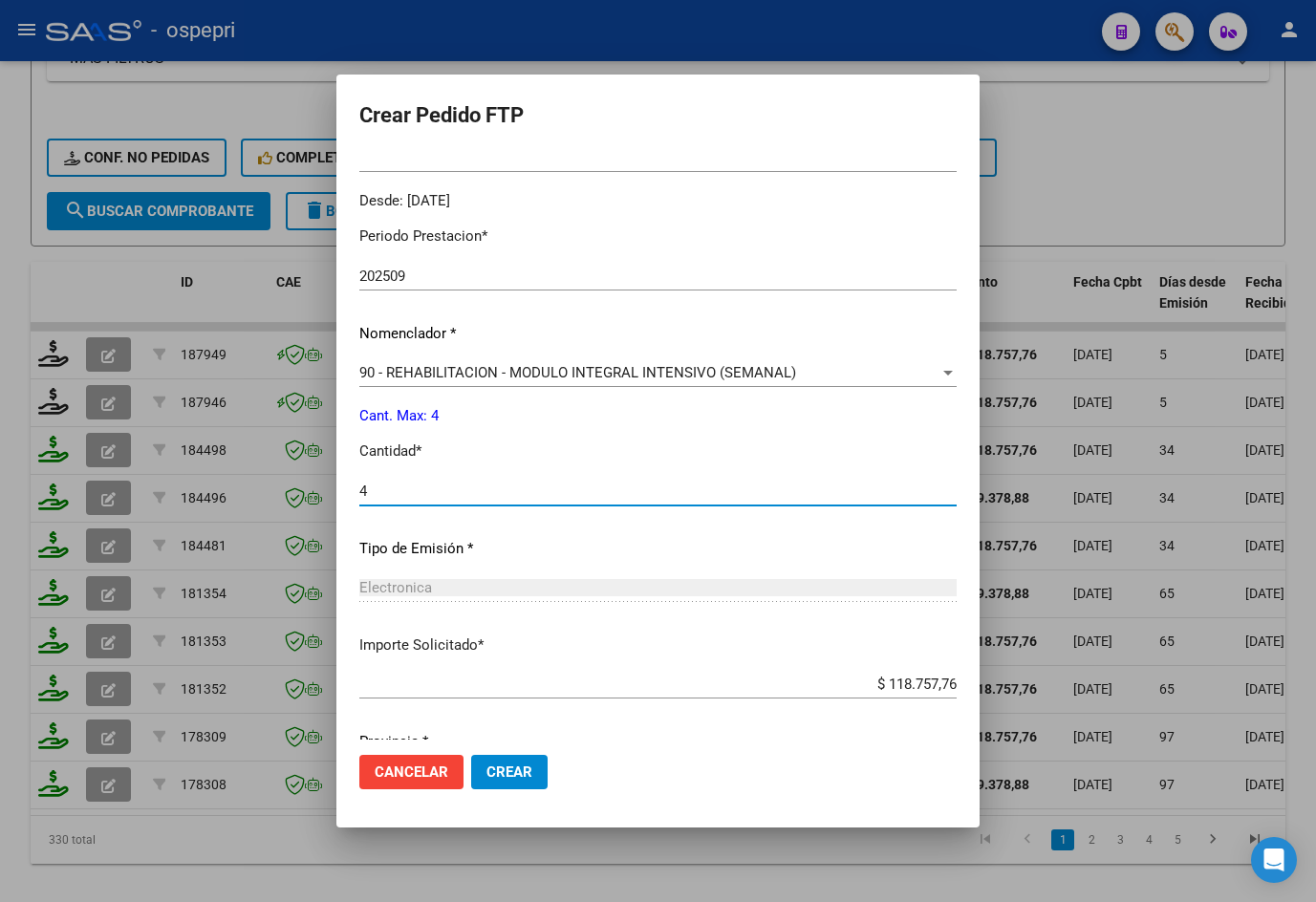
scroll to position [640, 0]
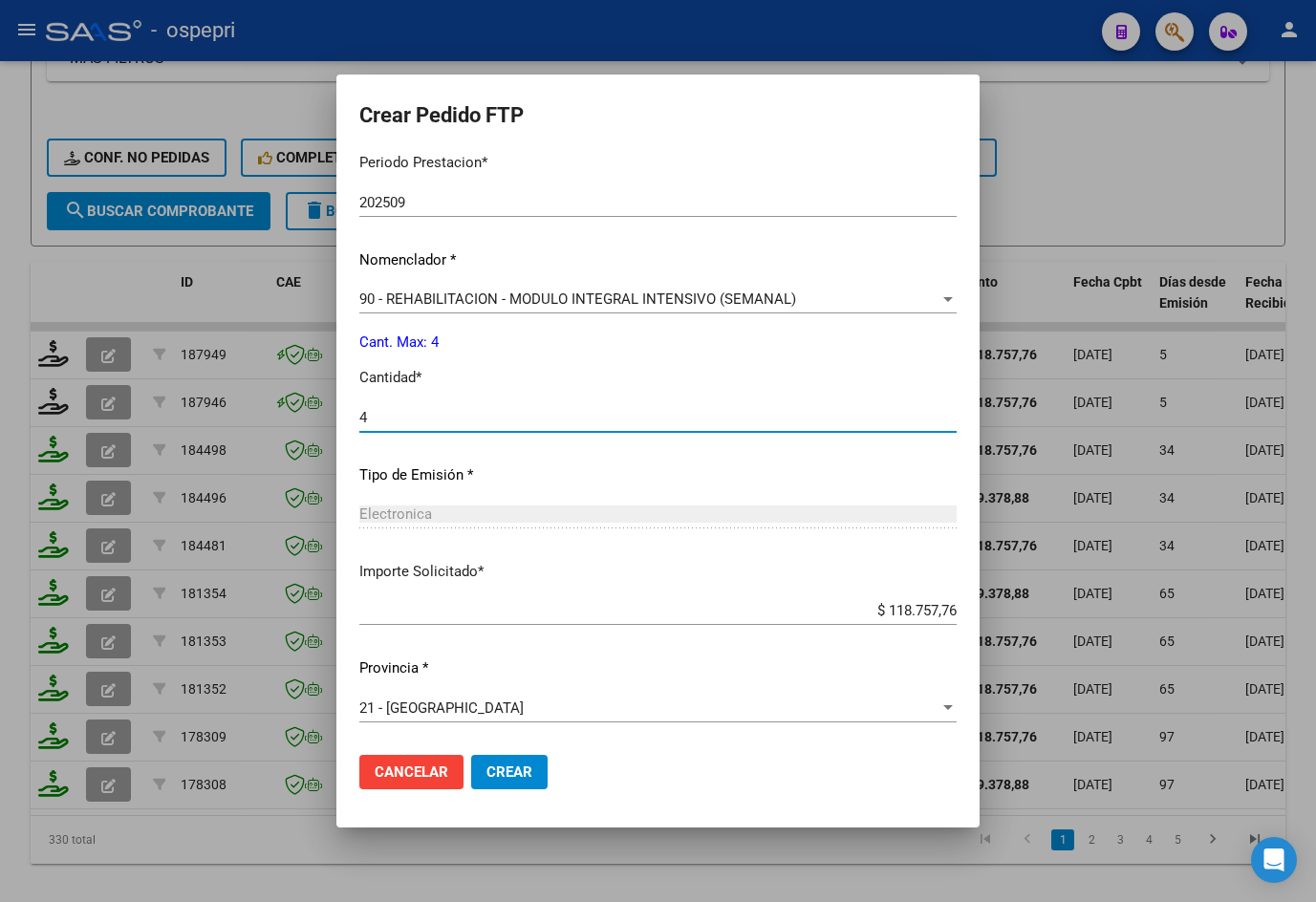
type input "4"
click at [510, 772] on span "Crear" at bounding box center [509, 772] width 46 height 18
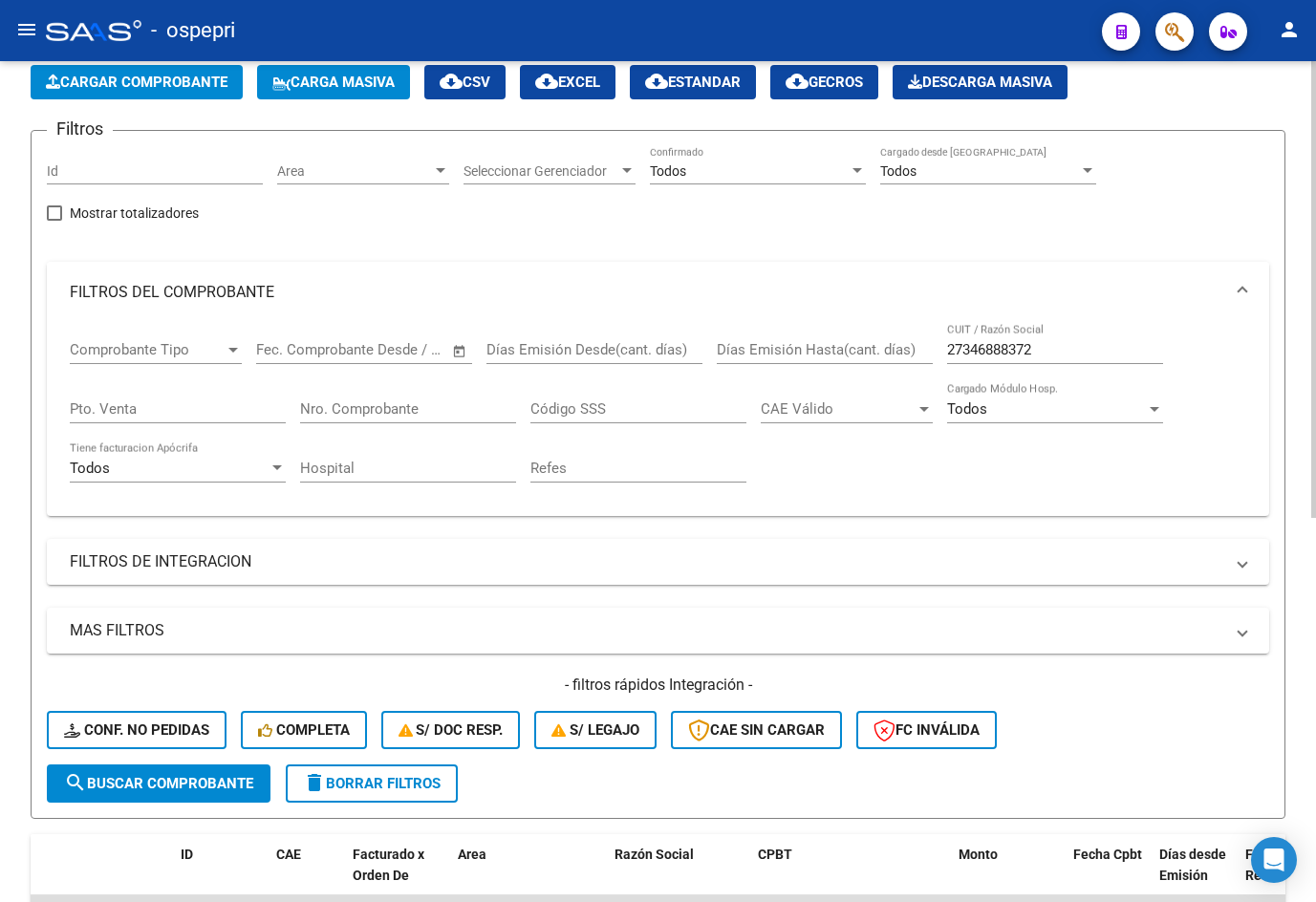
scroll to position [96, 0]
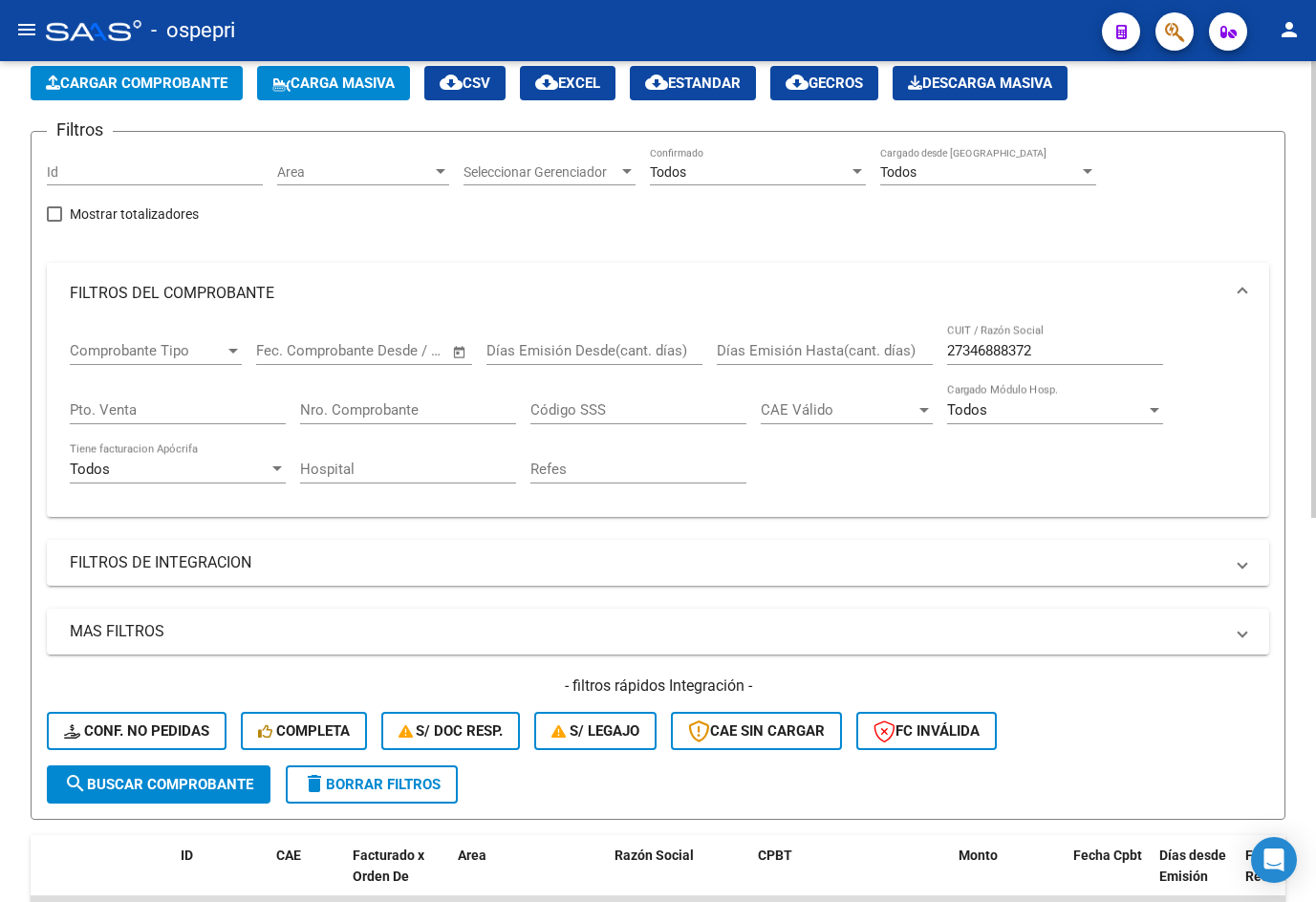
click at [1059, 351] on input "27346888372" at bounding box center [1054, 350] width 216 height 18
paste input "[EMAIL_ADDRESS][DOMAIN_NAME]"
type input "[EMAIL_ADDRESS][DOMAIN_NAME]"
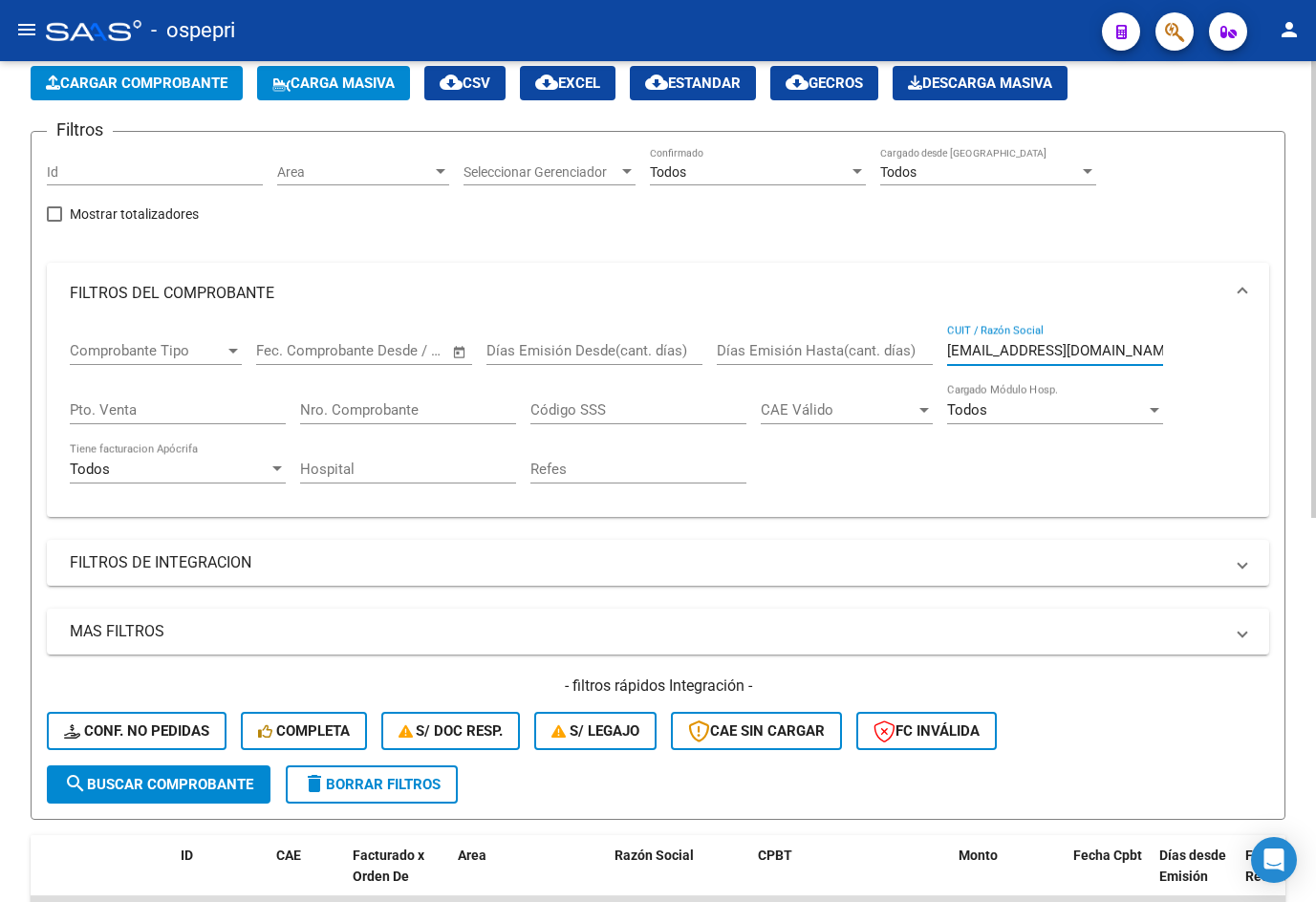
drag, startPoint x: 1146, startPoint y: 351, endPoint x: 684, endPoint y: 358, distance: 462.1
click at [689, 358] on div "Comprobante Tipo Comprobante Tipo Fecha inicio – Fecha fin Fec. Comprobante Des…" at bounding box center [657, 412] width 1176 height 177
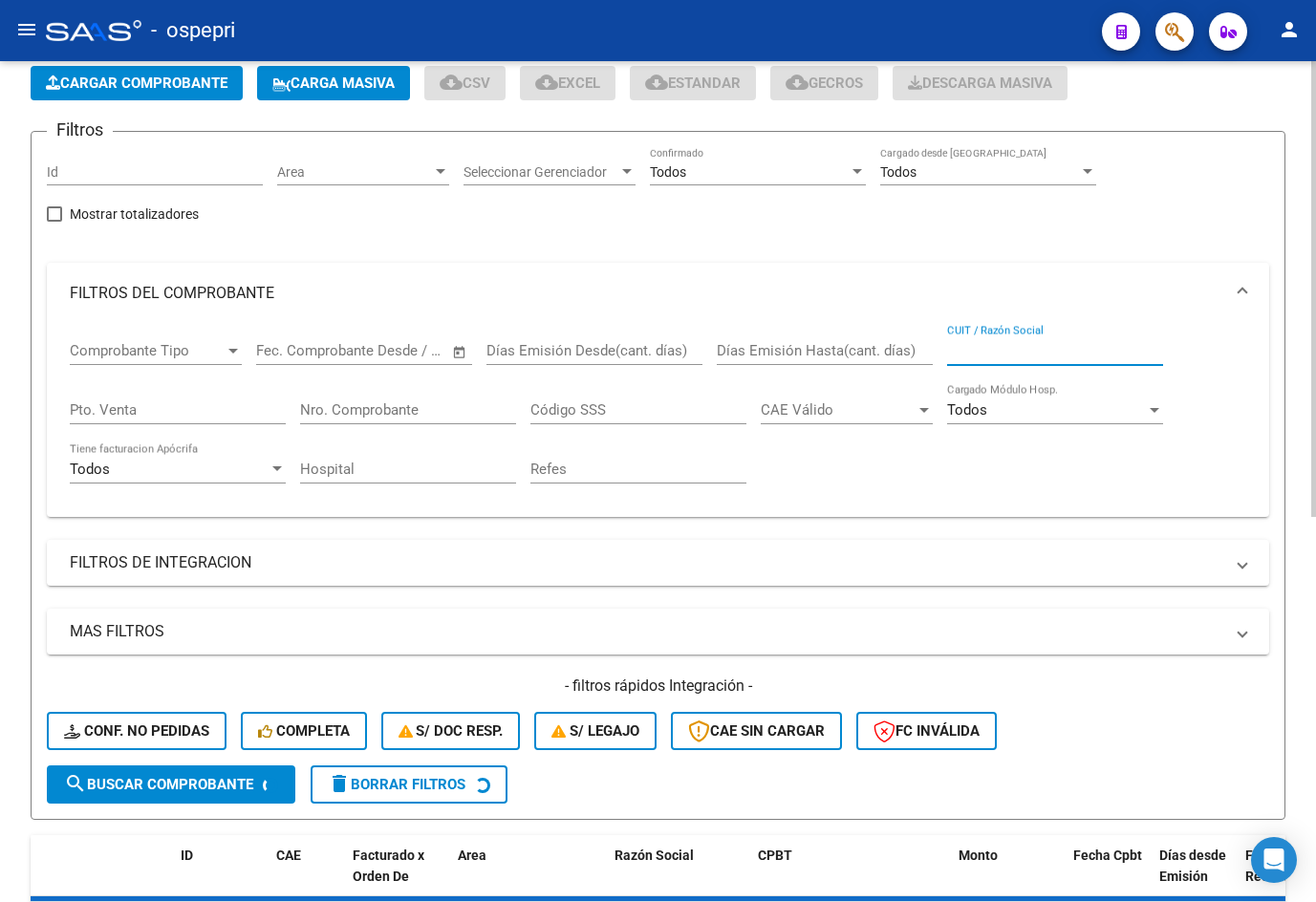
click at [1014, 345] on input "CUIT / Razón Social" at bounding box center [1054, 350] width 216 height 18
paste input "27279680338"
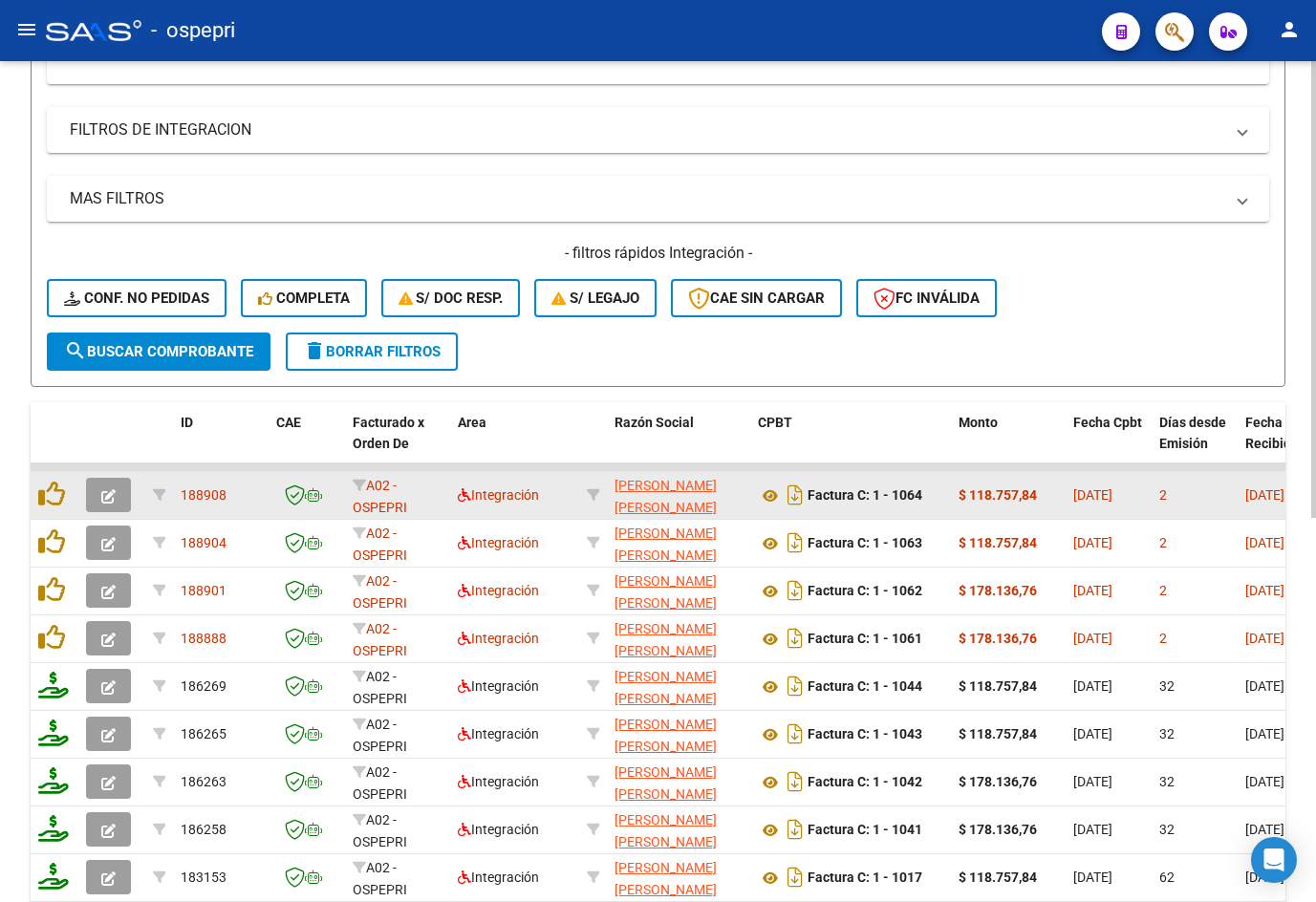
scroll to position [573, 0]
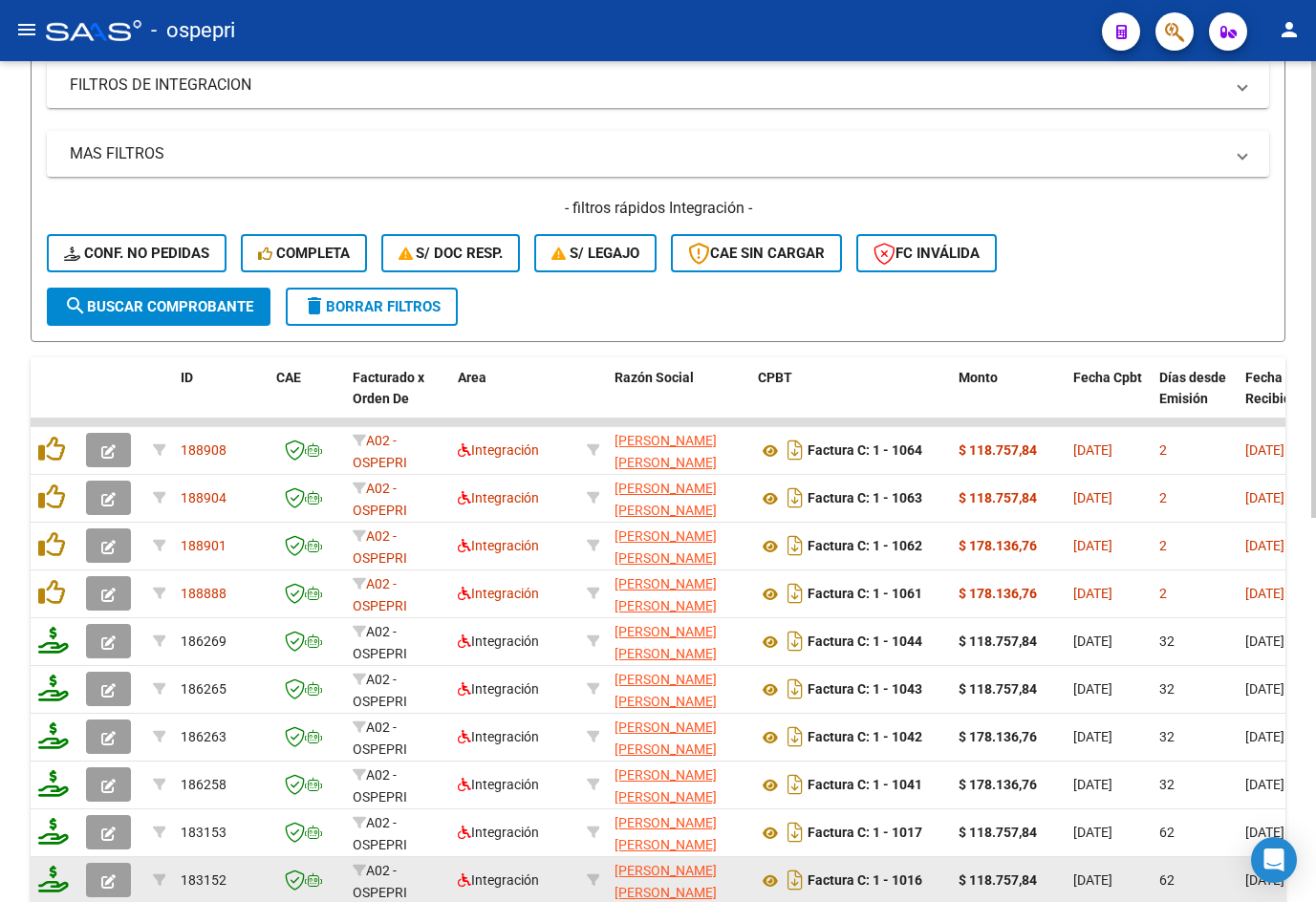
type input "27279680338"
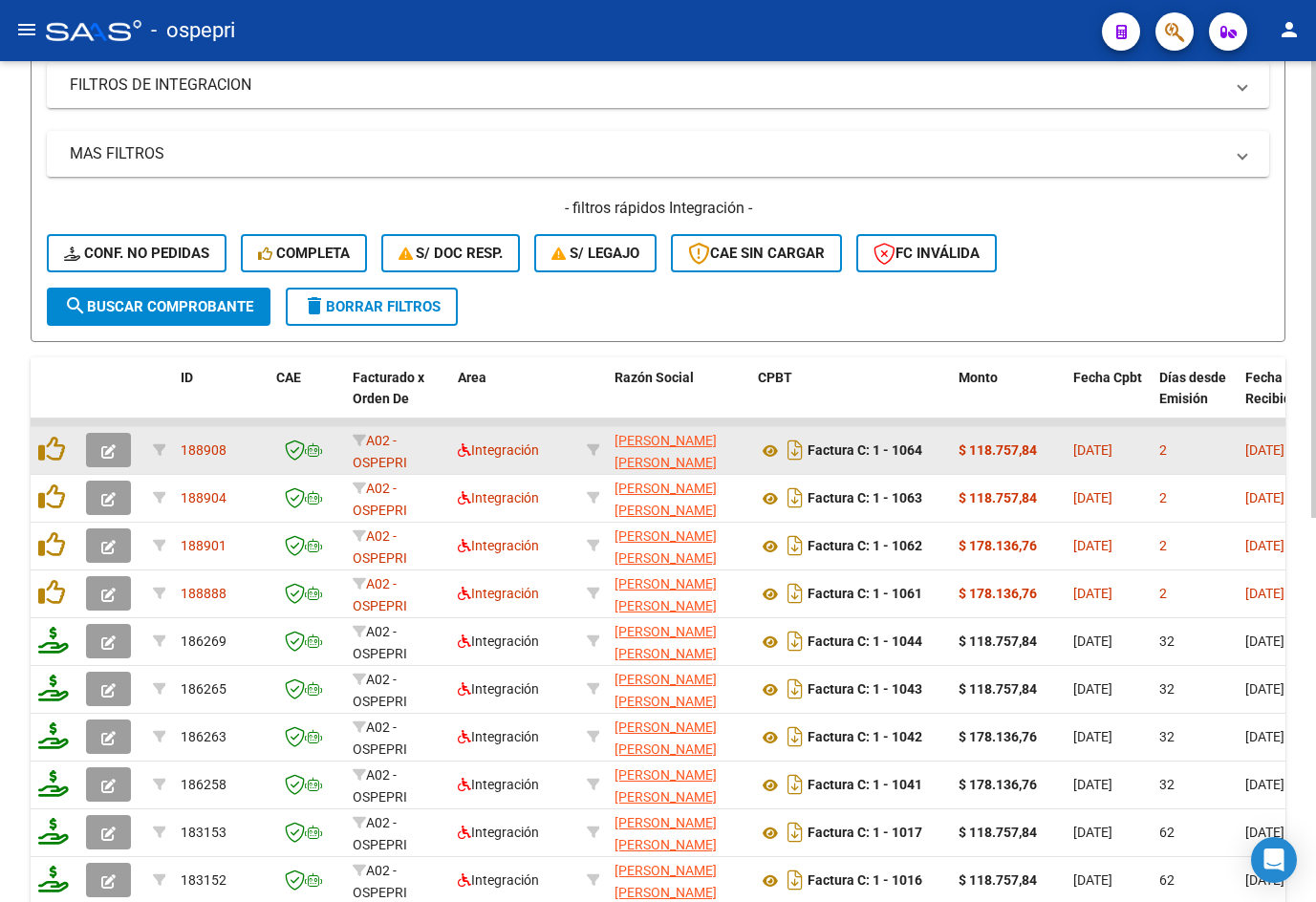
click at [110, 444] on icon "button" at bounding box center [108, 451] width 15 height 15
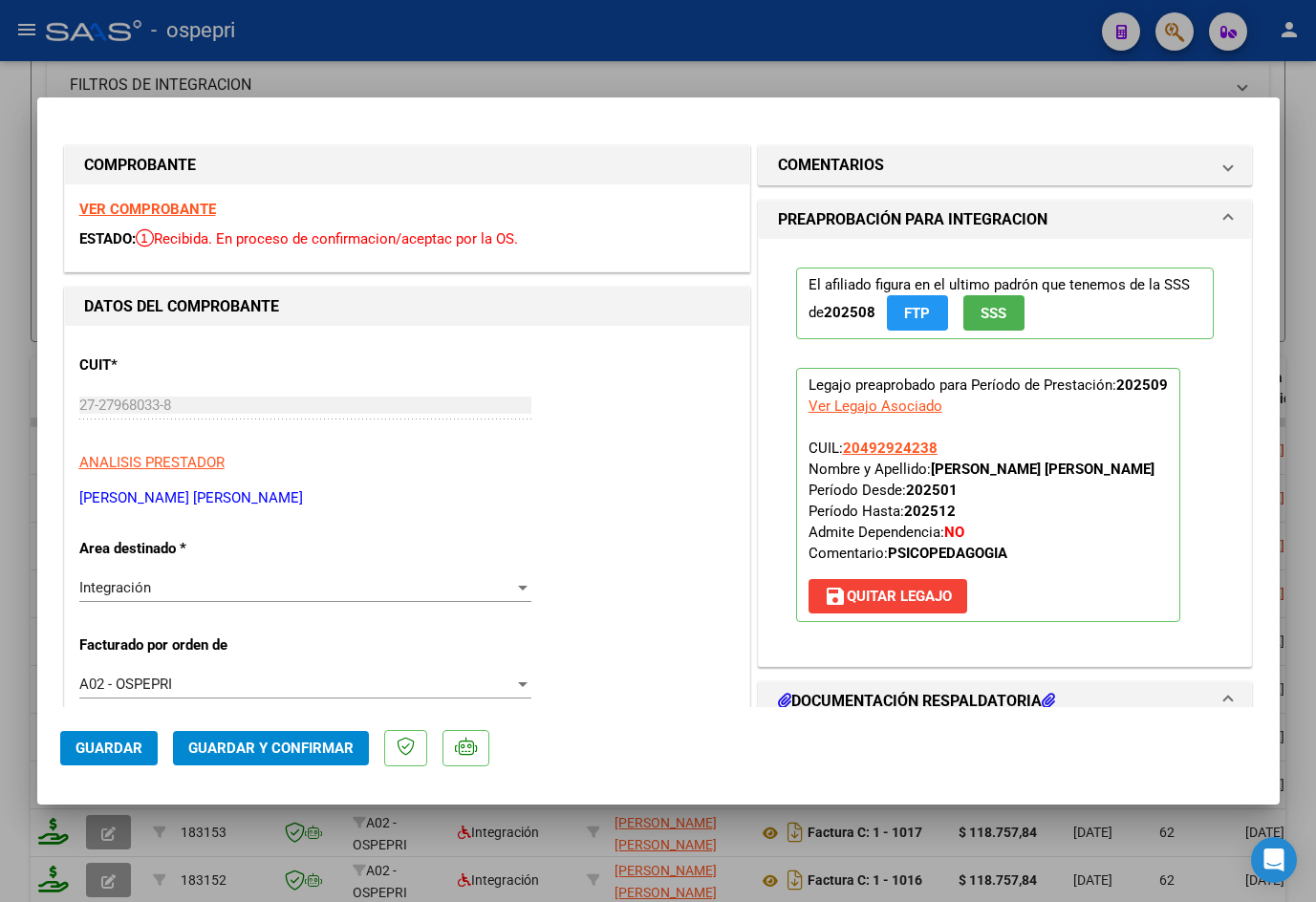
click at [172, 206] on strong "VER COMPROBANTE" at bounding box center [147, 210] width 137 height 18
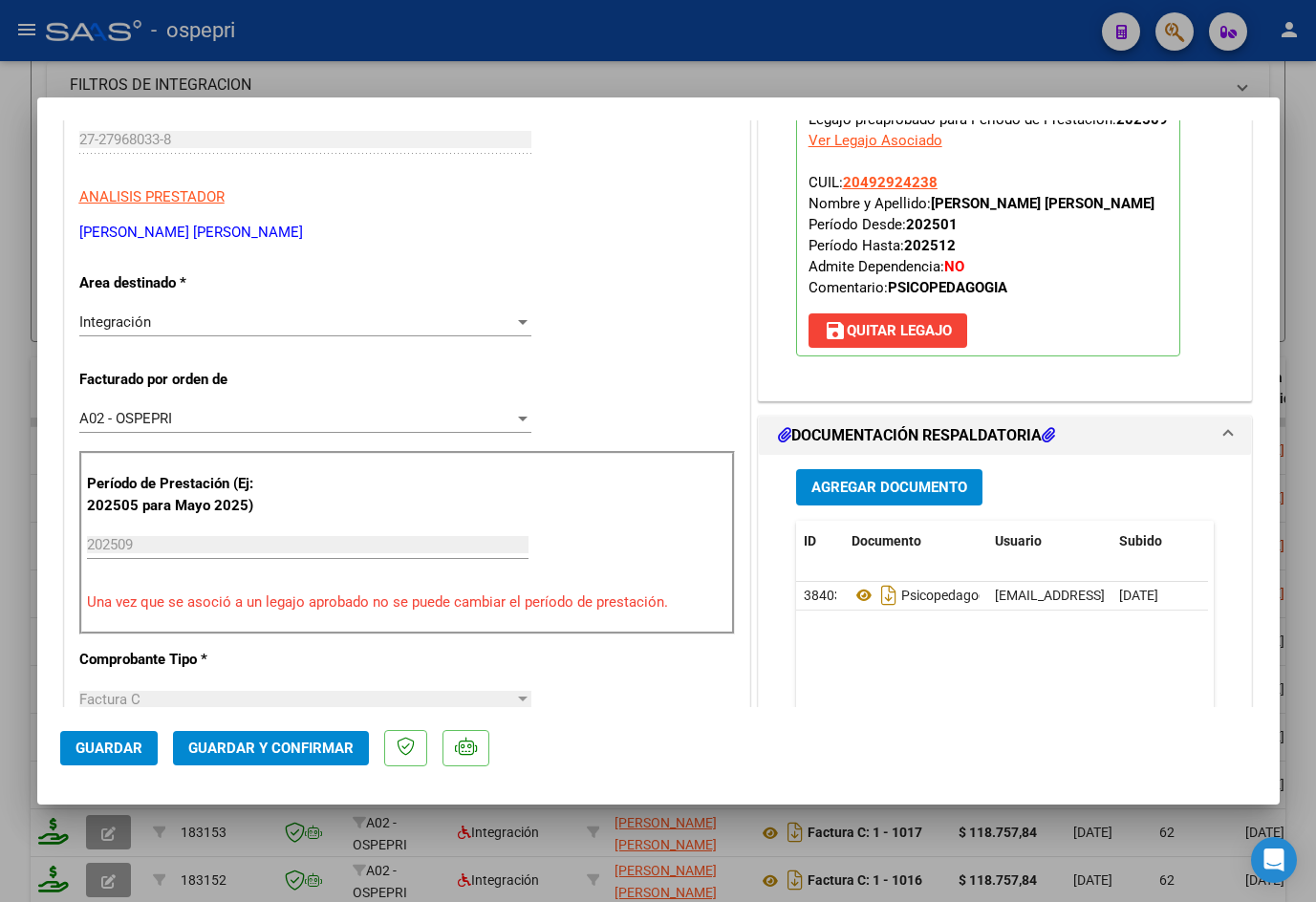
scroll to position [383, 0]
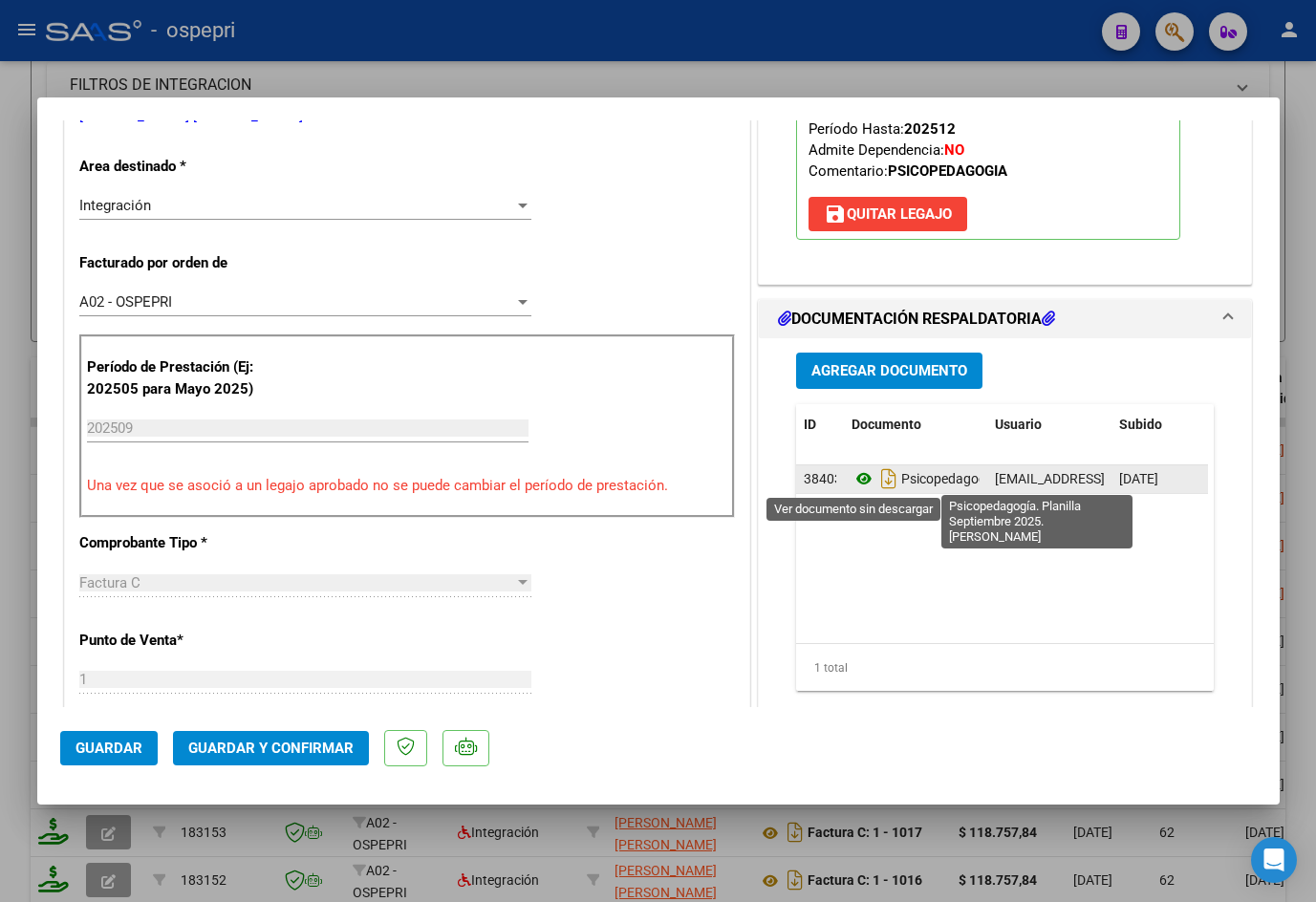
click at [856, 481] on icon at bounding box center [863, 478] width 24 height 22
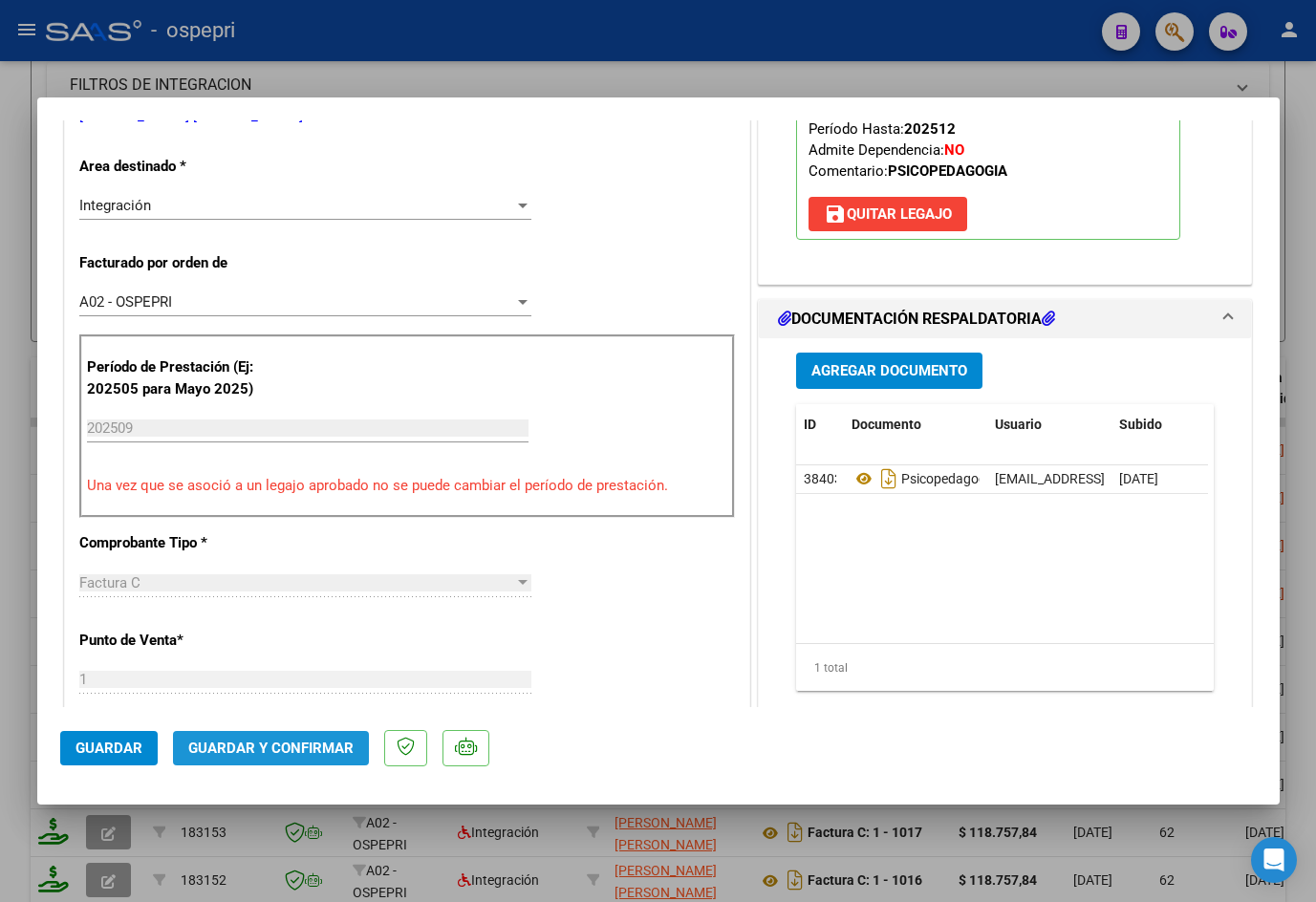
click at [277, 750] on span "Guardar y Confirmar" at bounding box center [270, 749] width 165 height 18
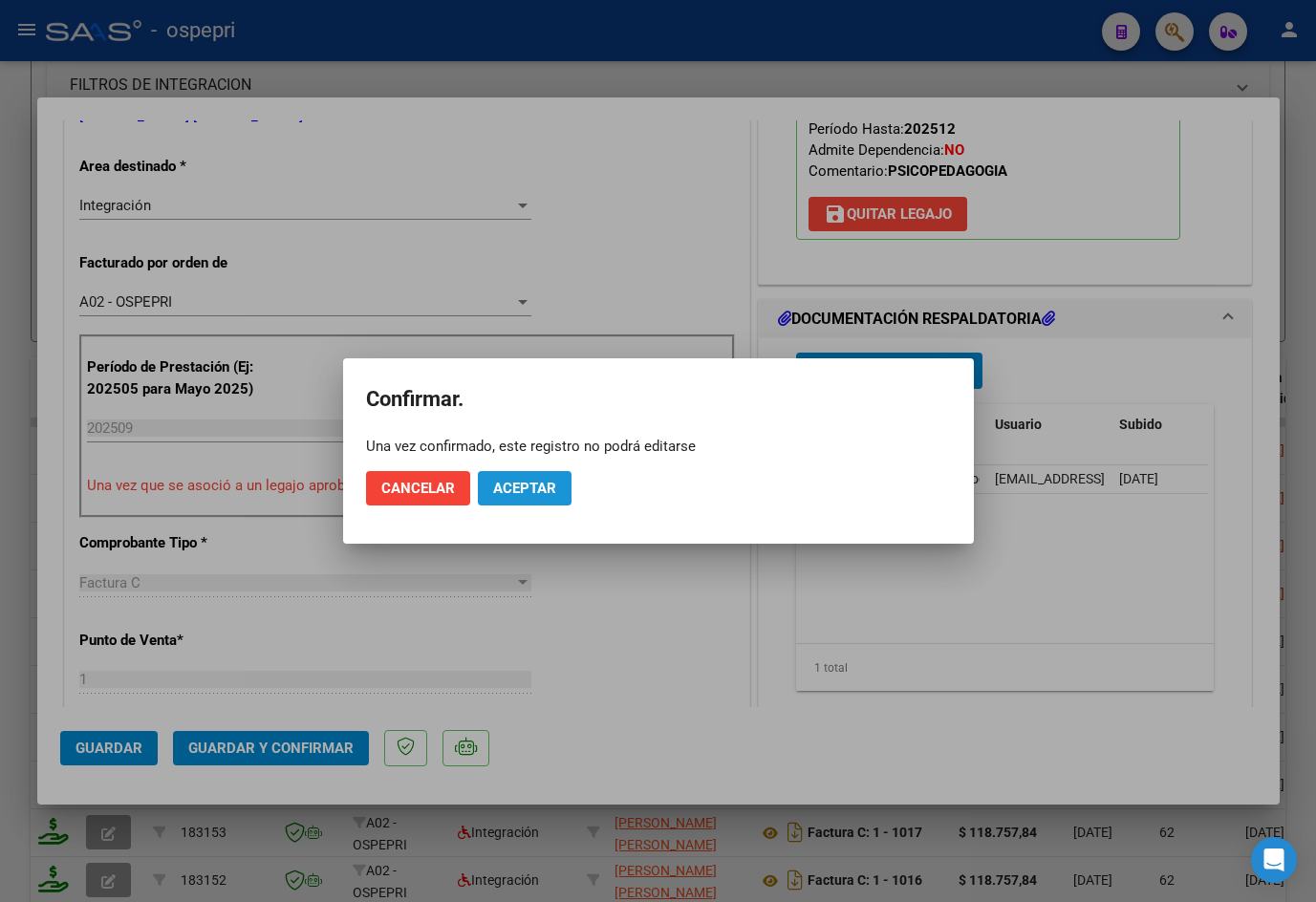
click at [514, 487] on span "Aceptar" at bounding box center [524, 488] width 63 height 18
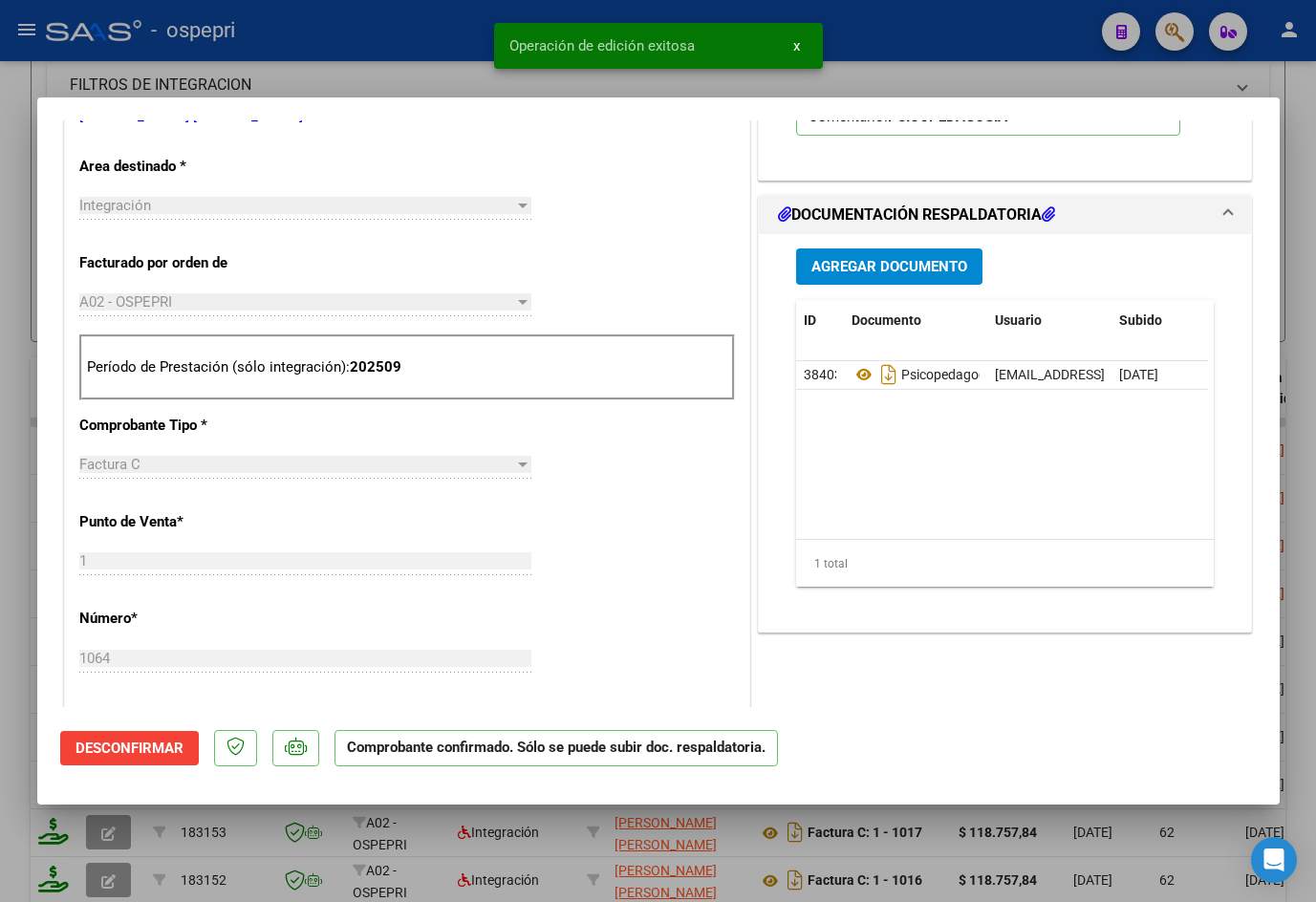
type input "$ 0,00"
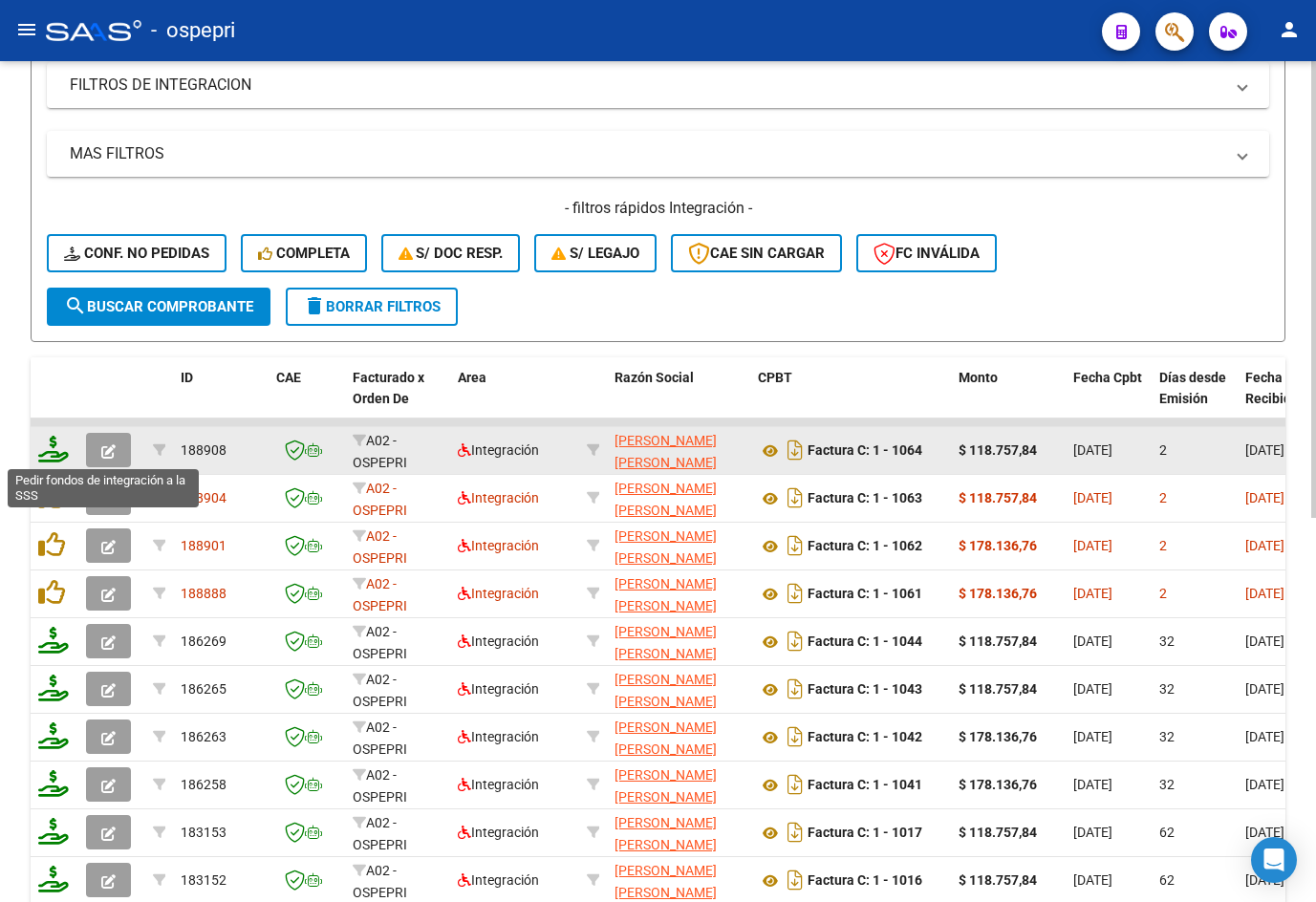
click at [55, 450] on icon at bounding box center [53, 448] width 30 height 26
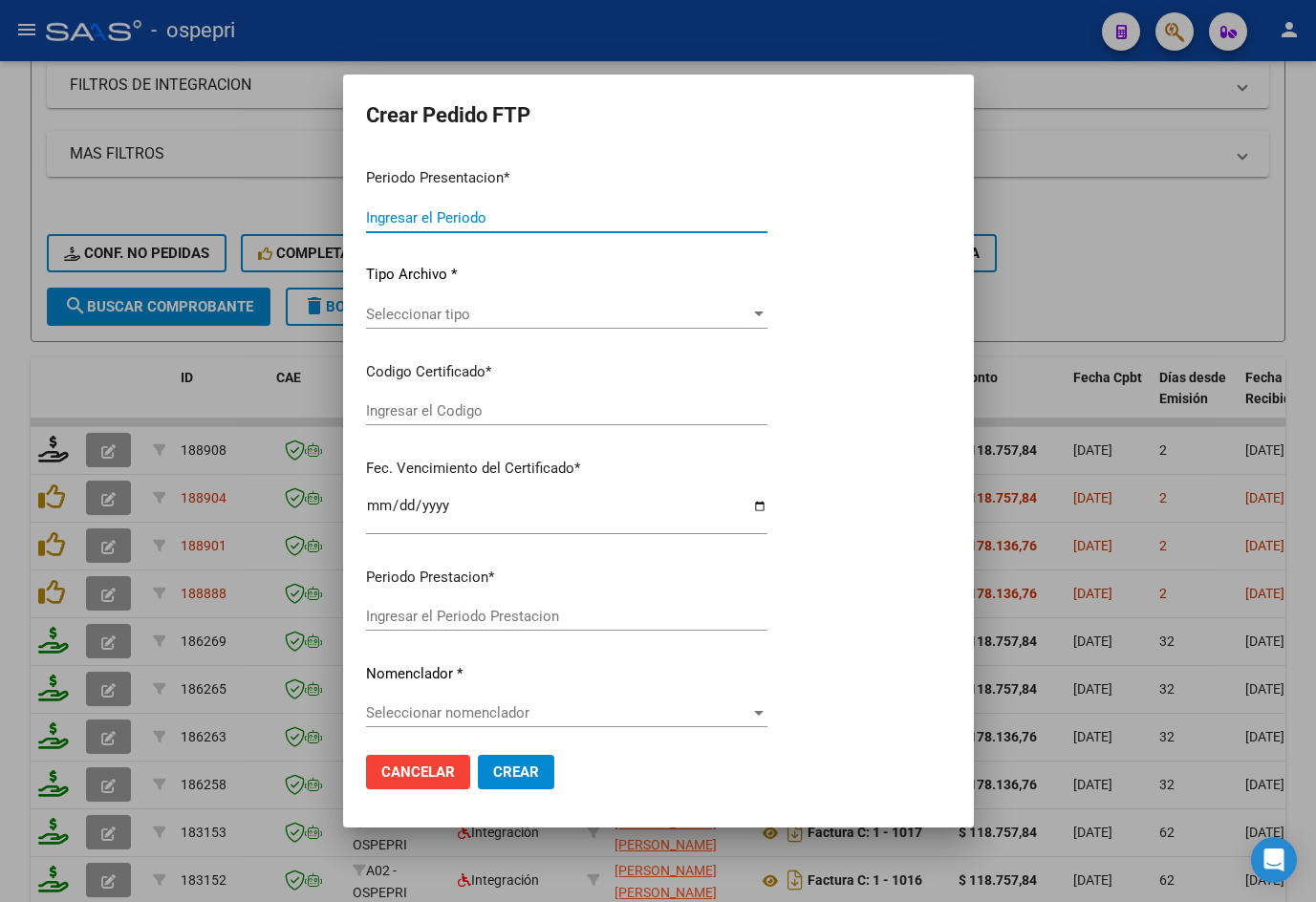
type input "202509"
type input "$ 118.757,84"
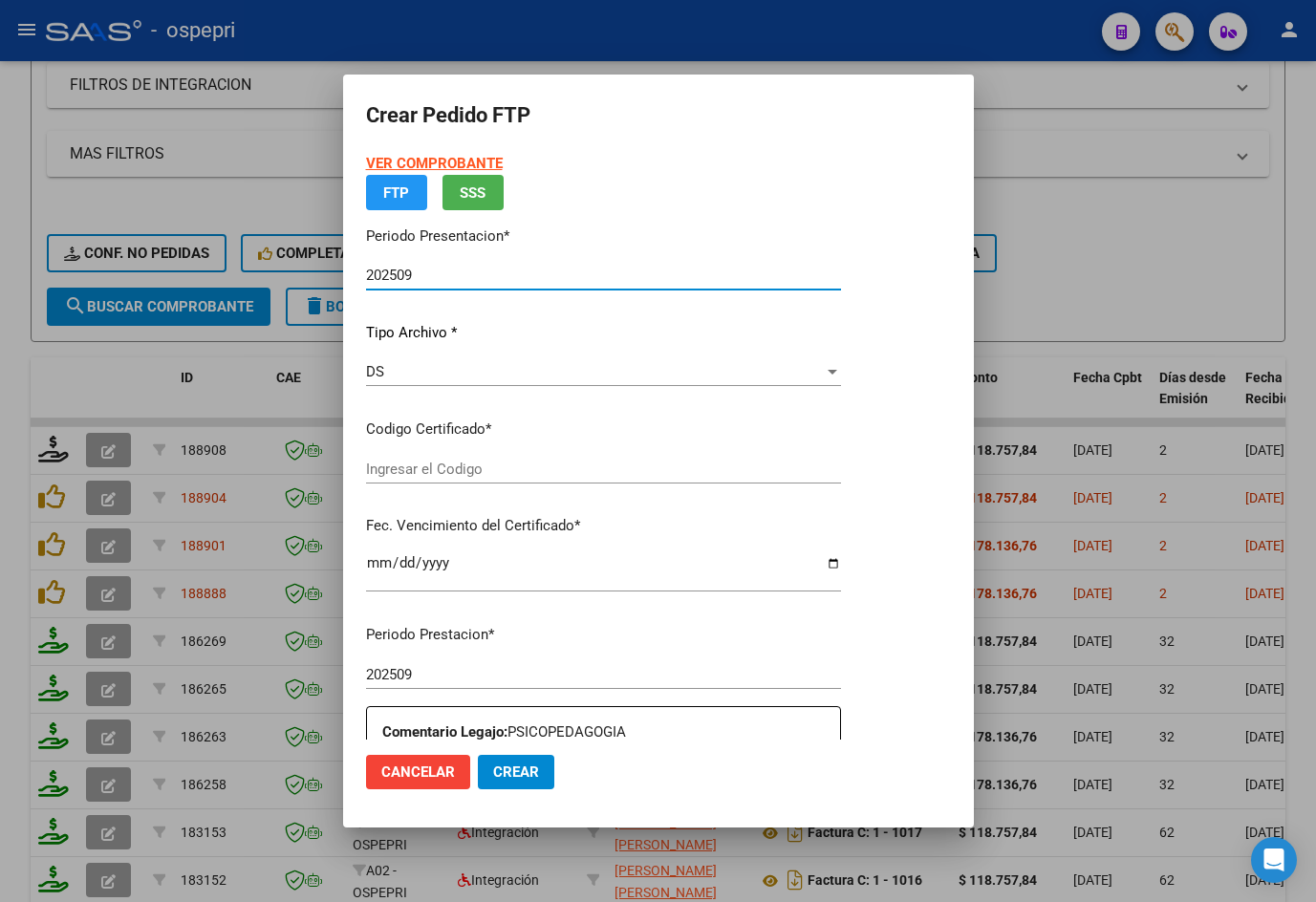
type input "ARG02000492924232016103120211031NQN249"
type input "[DATE]"
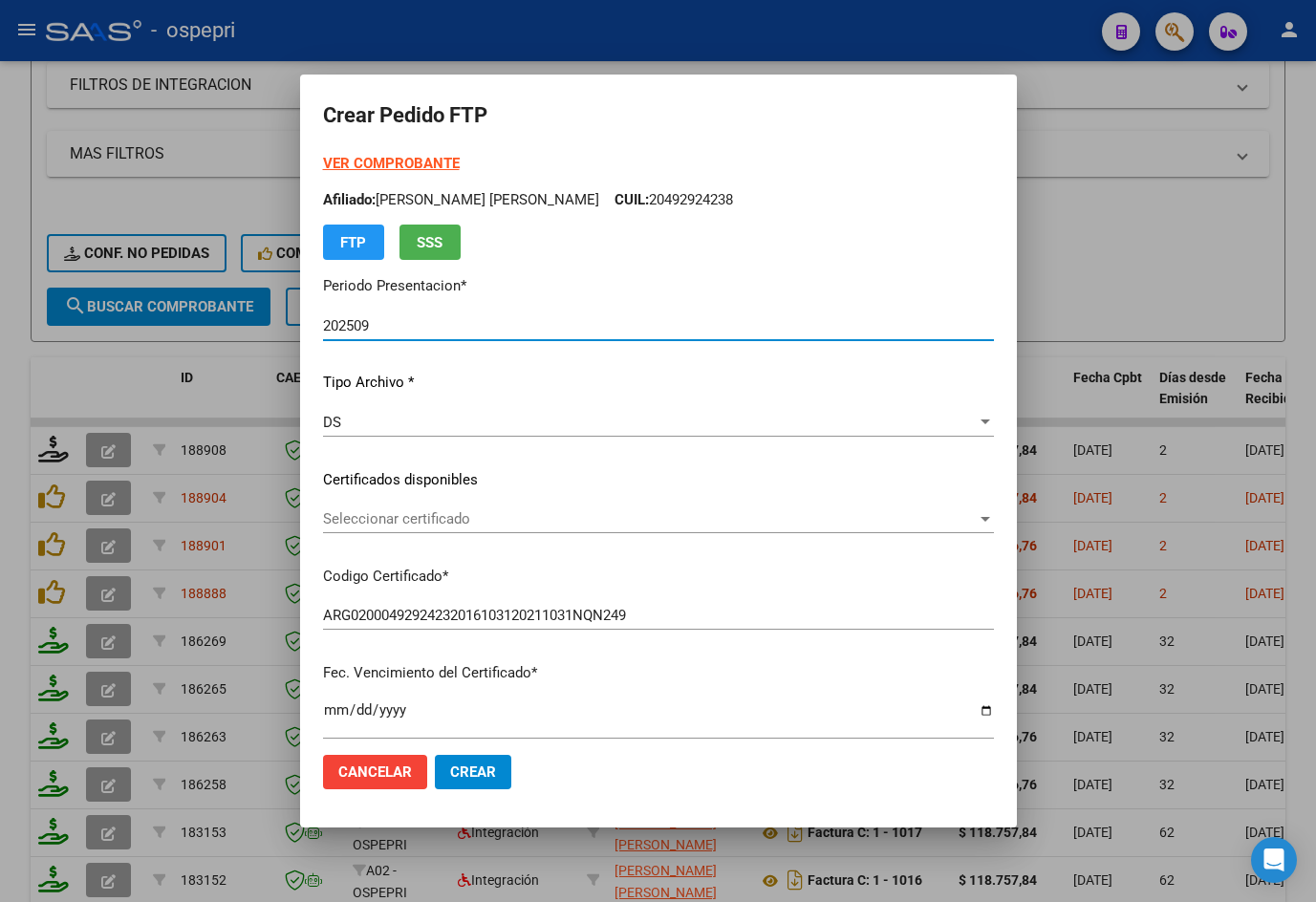
click at [424, 519] on span "Seleccionar certificado" at bounding box center [649, 519] width 653 height 18
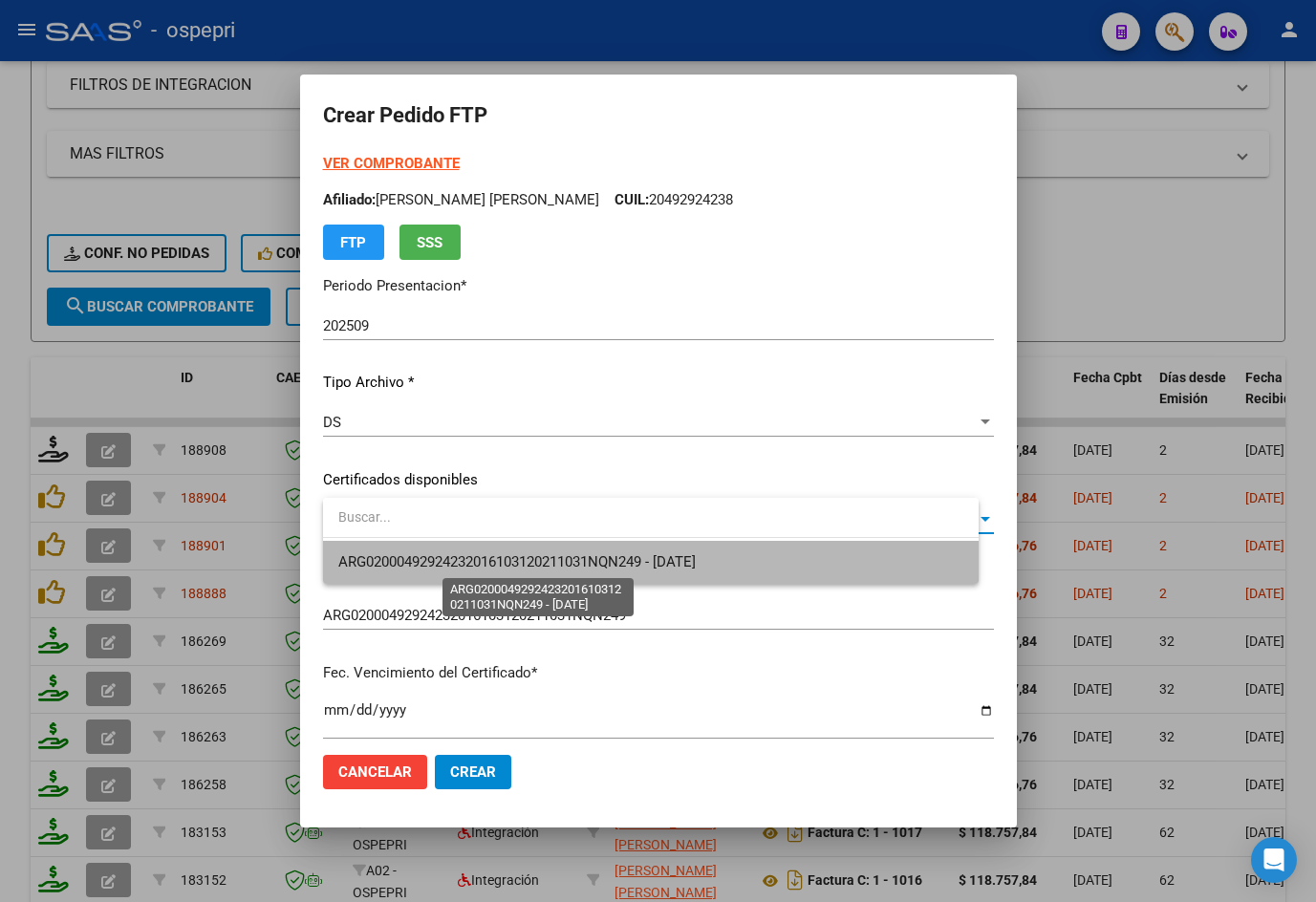
click at [470, 560] on span "ARG02000492924232016103120211031NQN249 - [DATE]" at bounding box center [516, 562] width 357 height 18
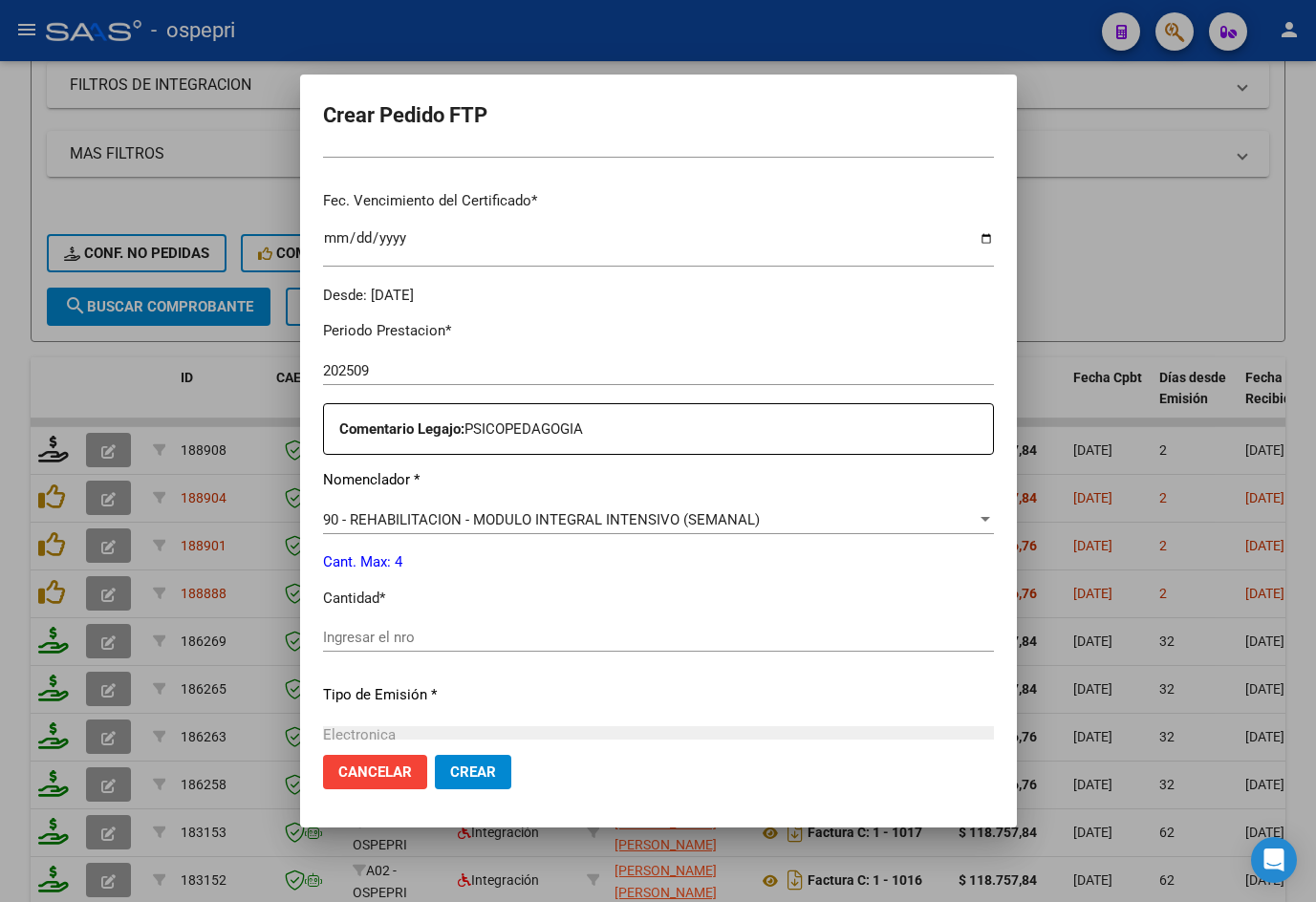
scroll to position [477, 0]
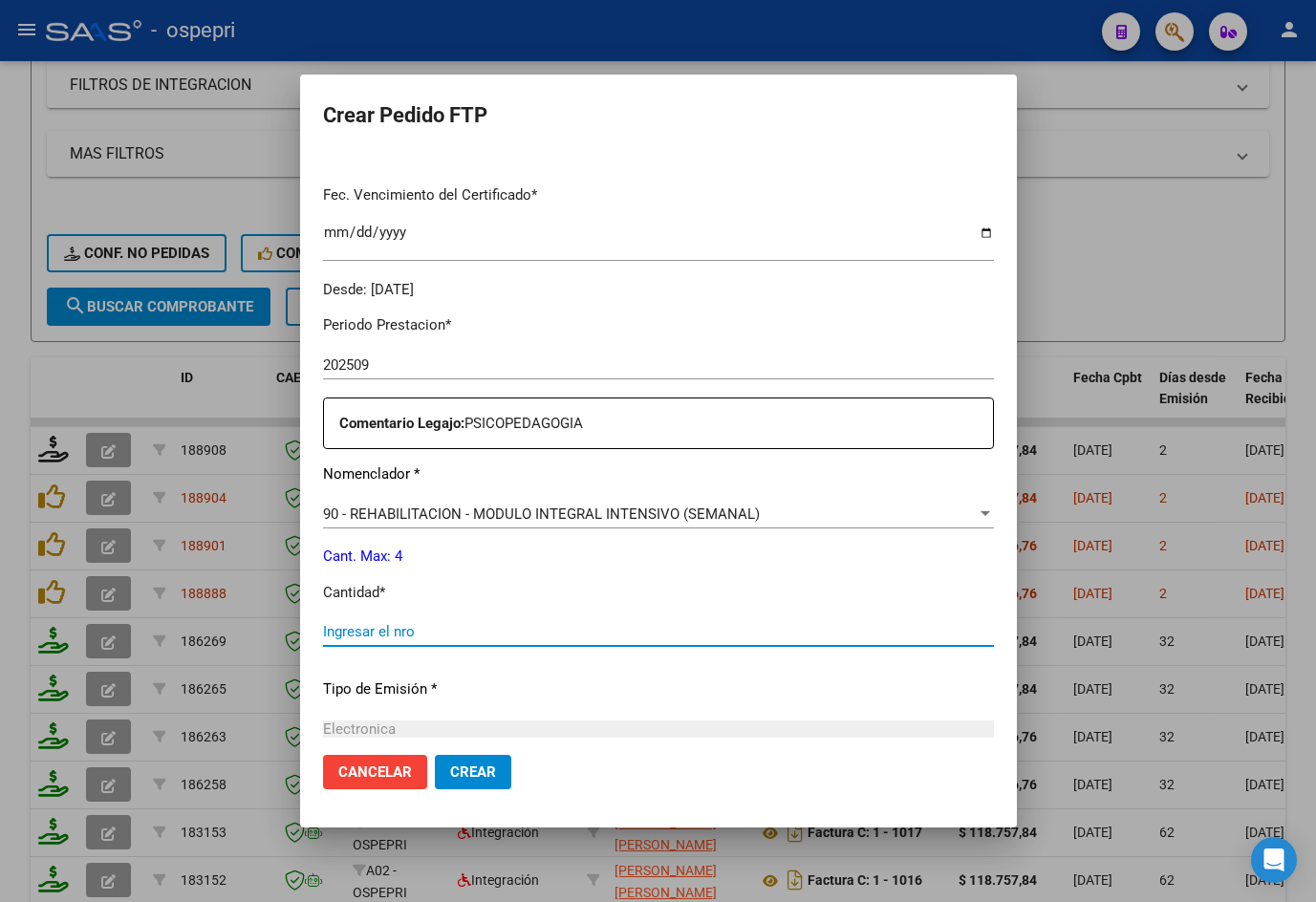
click at [417, 636] on input "Ingresar el nro" at bounding box center [658, 632] width 671 height 18
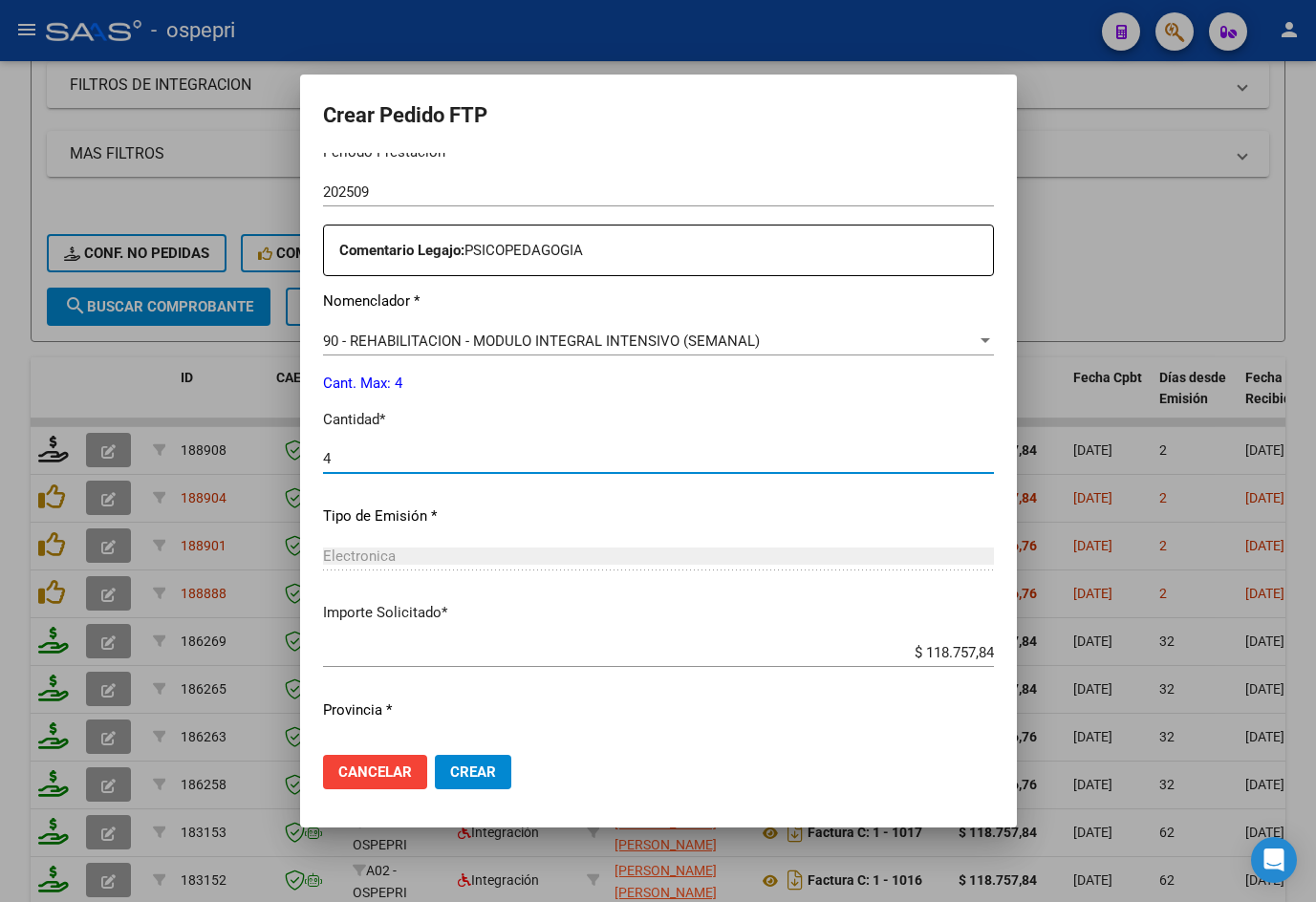
scroll to position [693, 0]
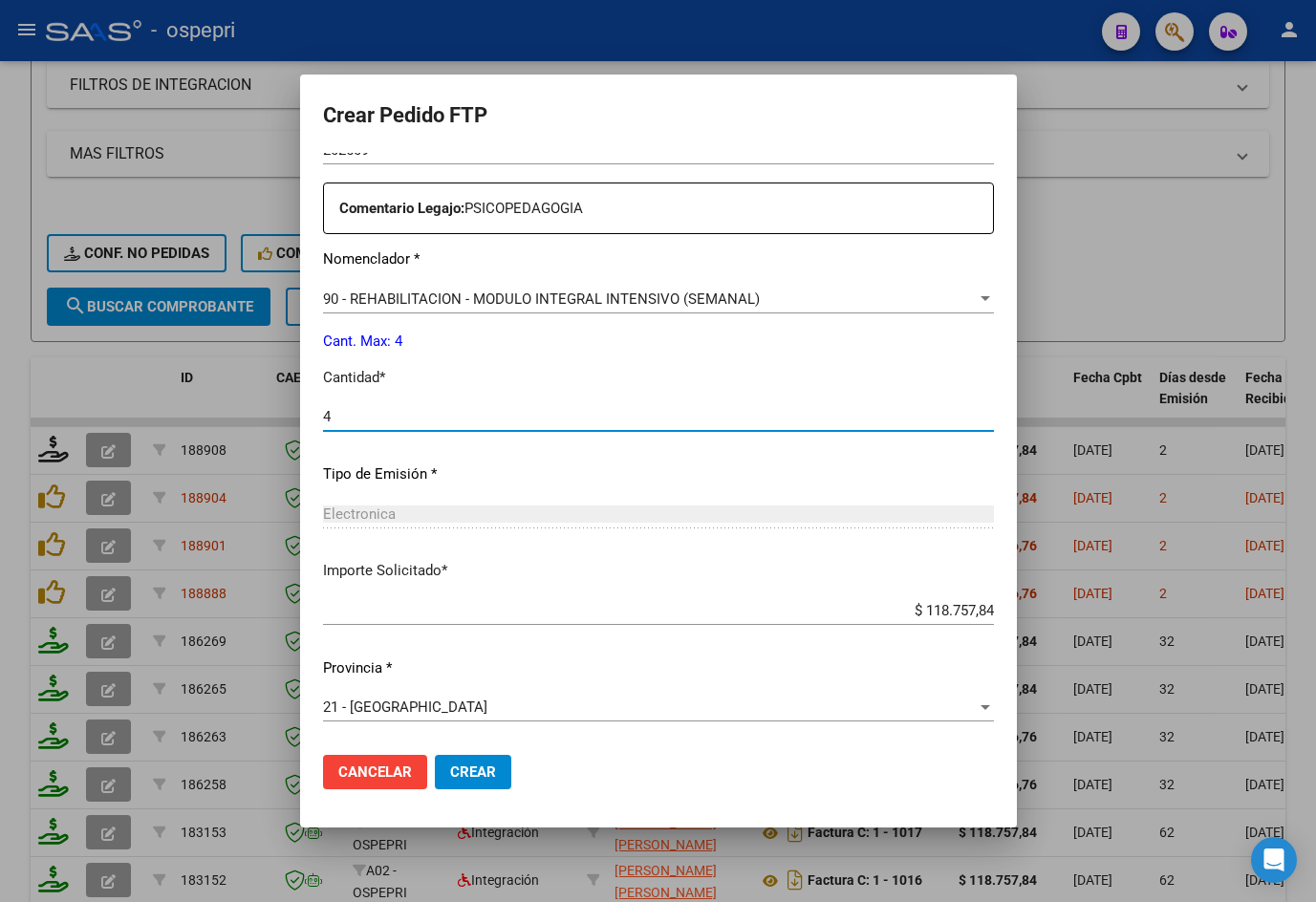
type input "4"
click at [483, 774] on span "Crear" at bounding box center [473, 772] width 46 height 18
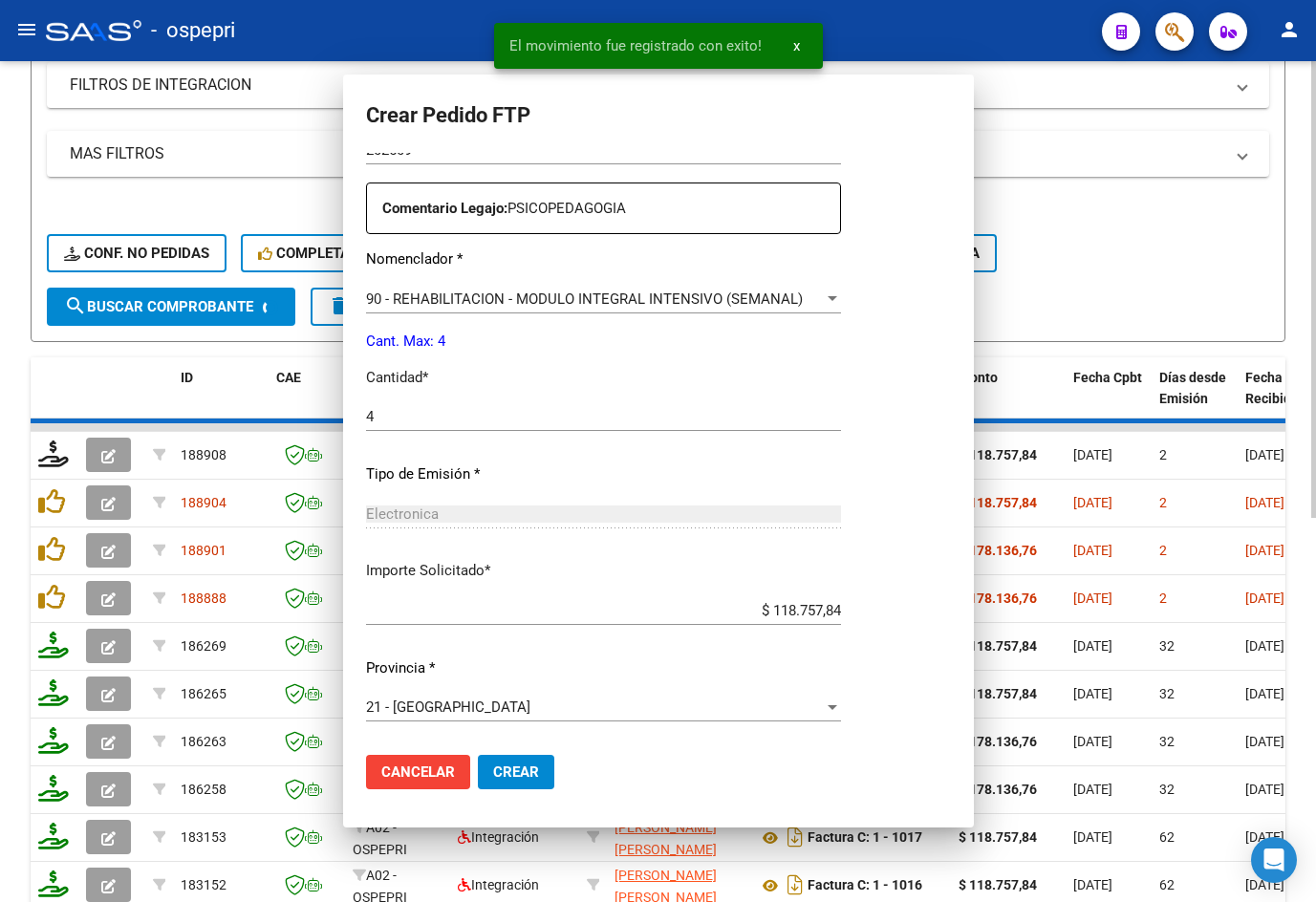
scroll to position [585, 0]
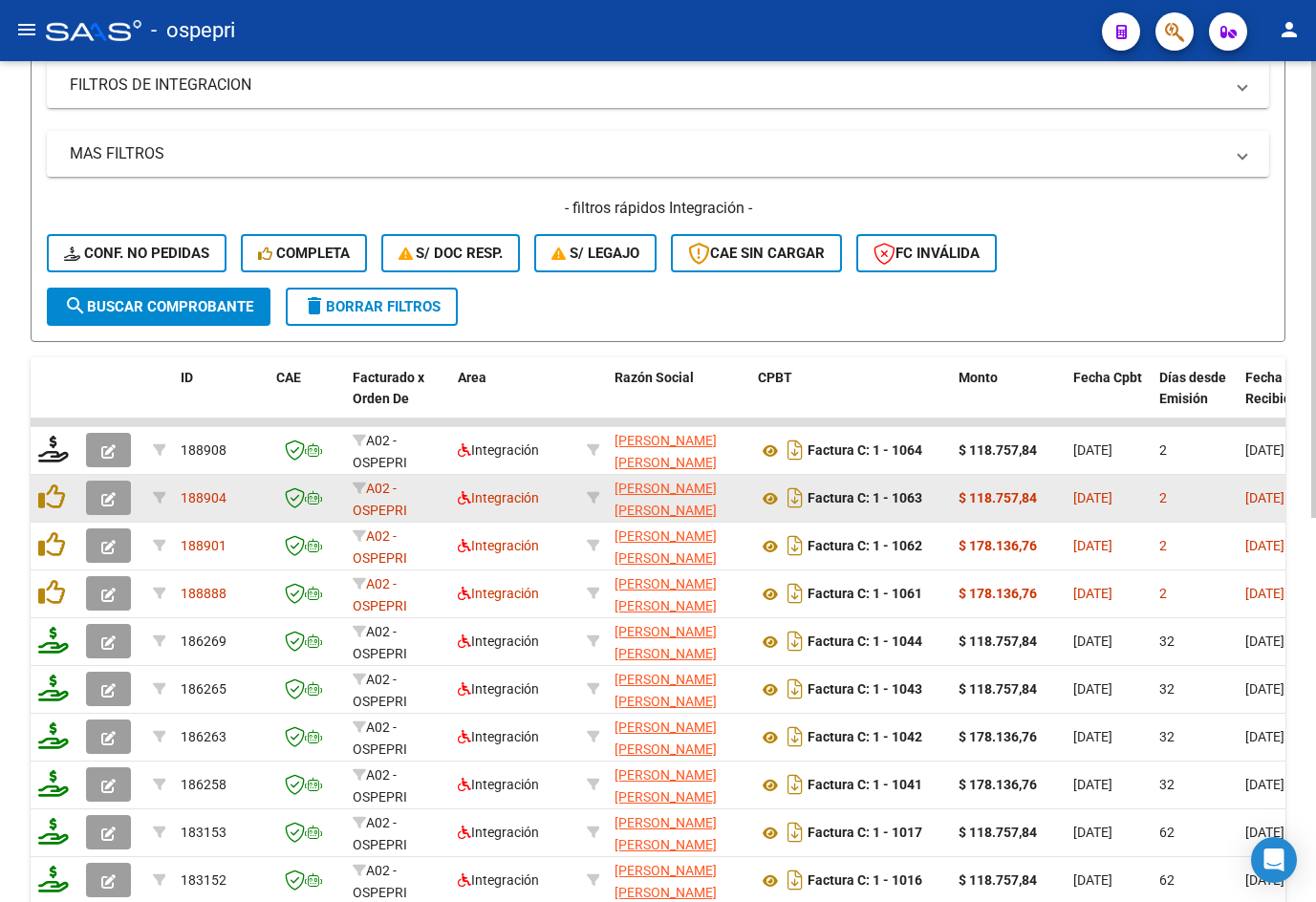
click at [103, 487] on button "button" at bounding box center [108, 497] width 45 height 34
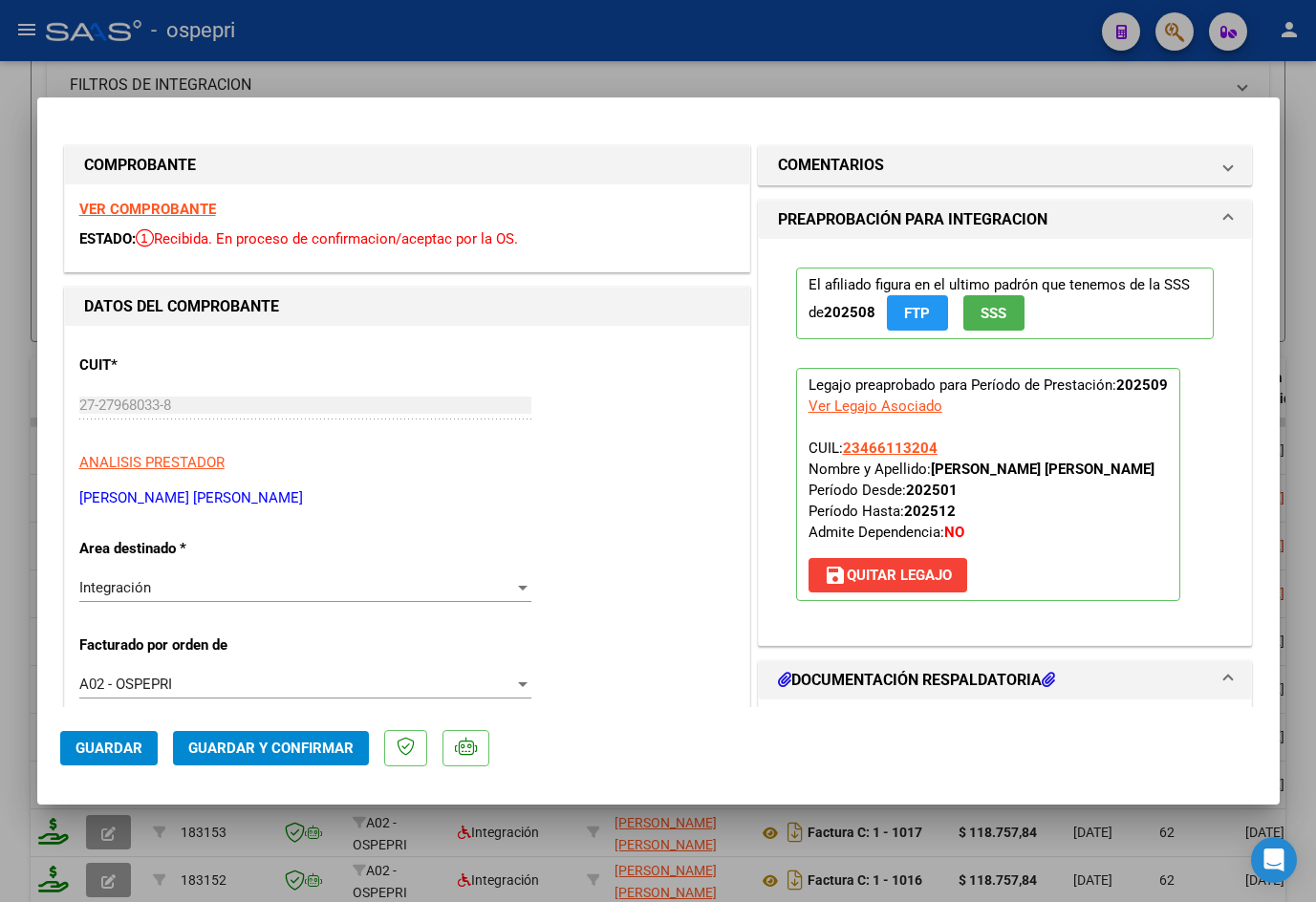
click at [184, 213] on strong "VER COMPROBANTE" at bounding box center [147, 210] width 137 height 18
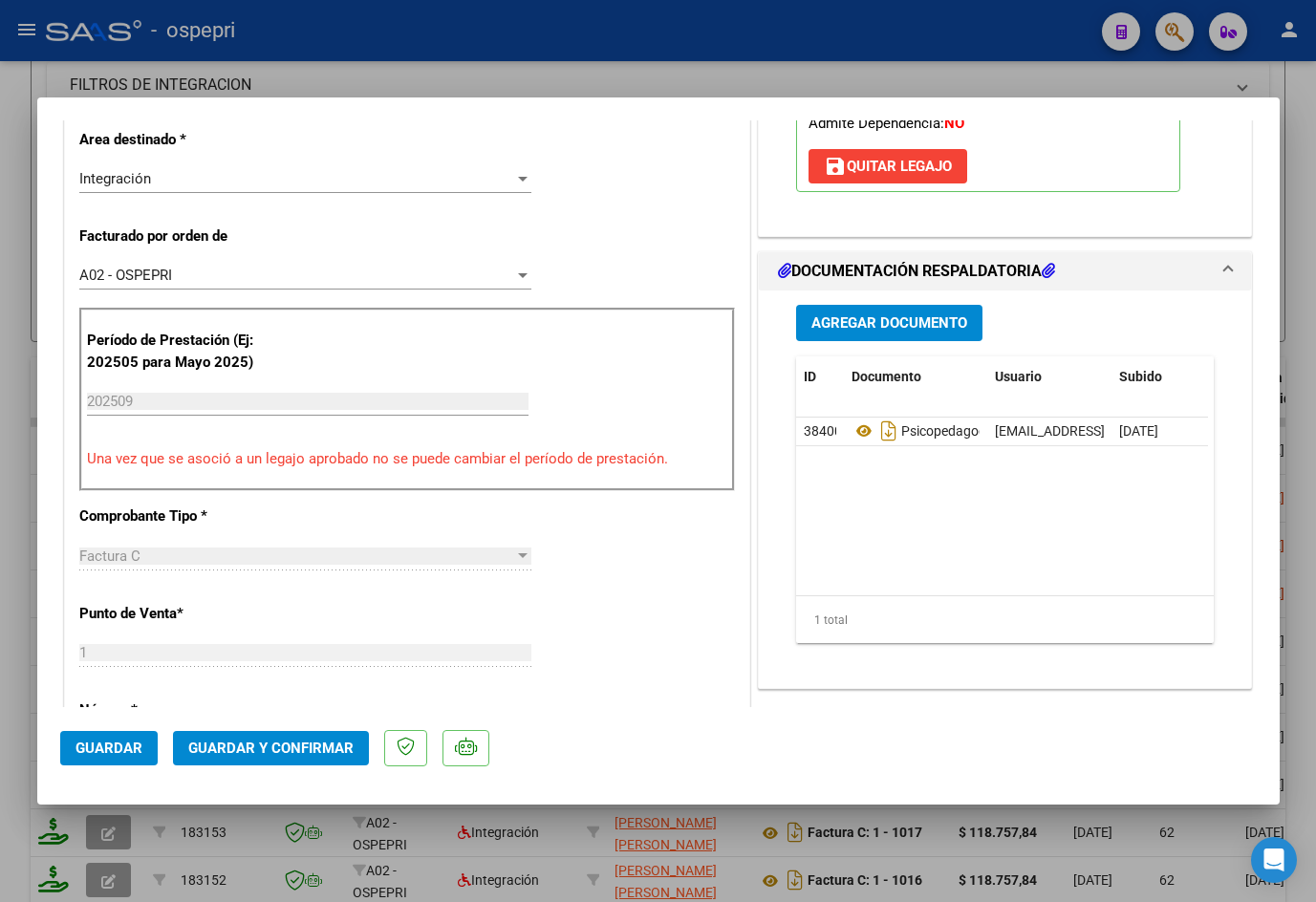
scroll to position [477, 0]
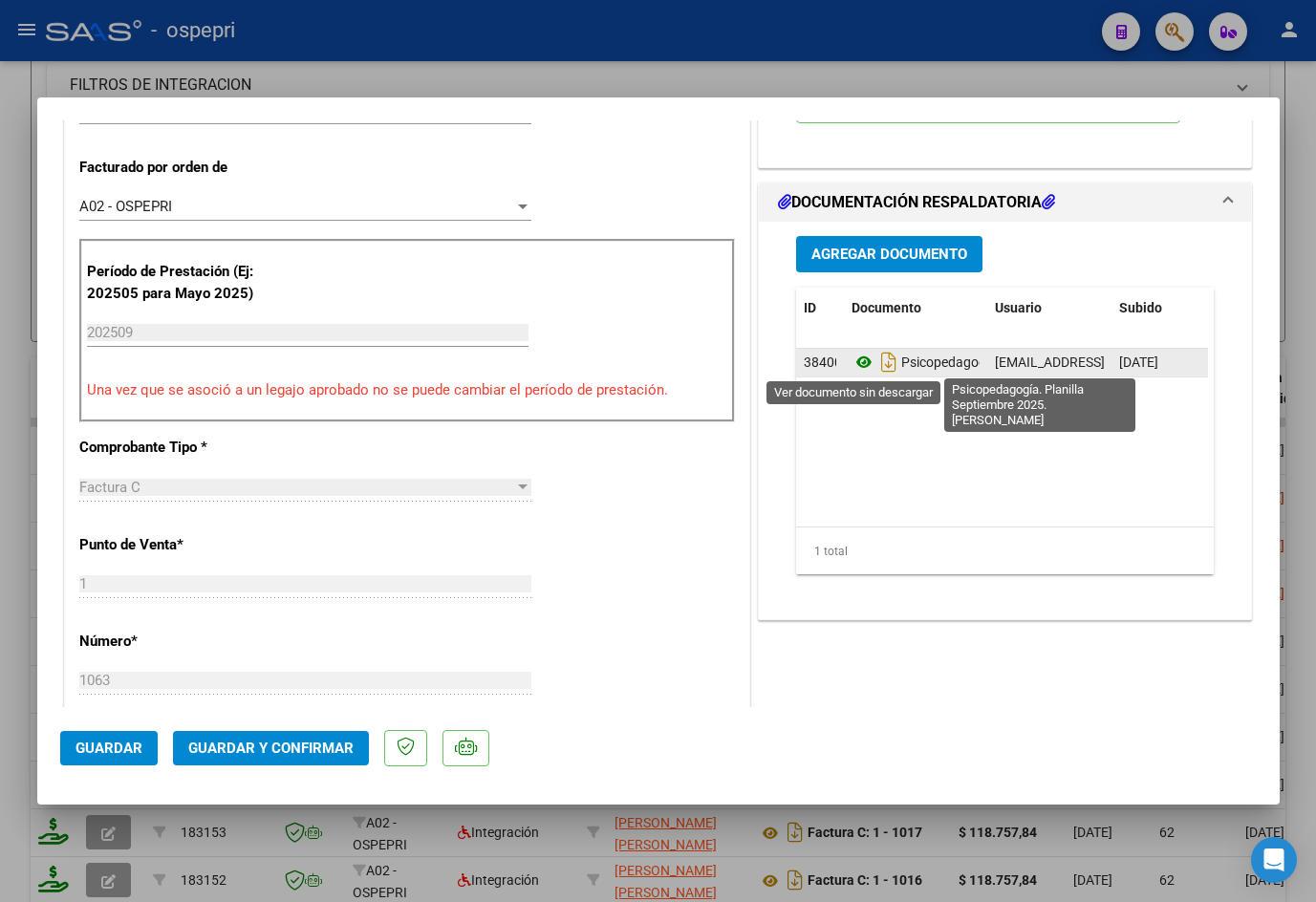
click at [862, 361] on icon at bounding box center [863, 361] width 24 height 22
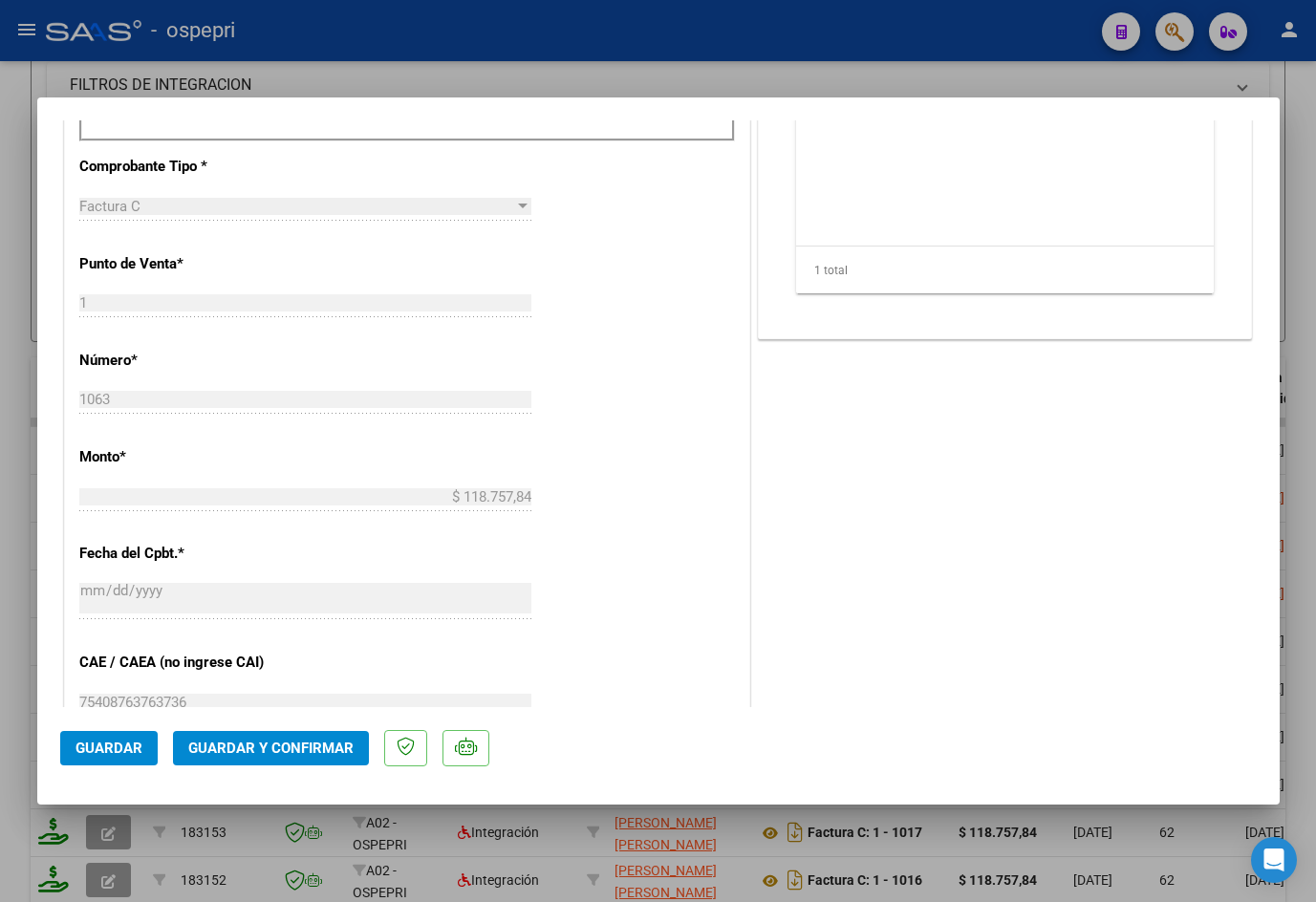
scroll to position [764, 0]
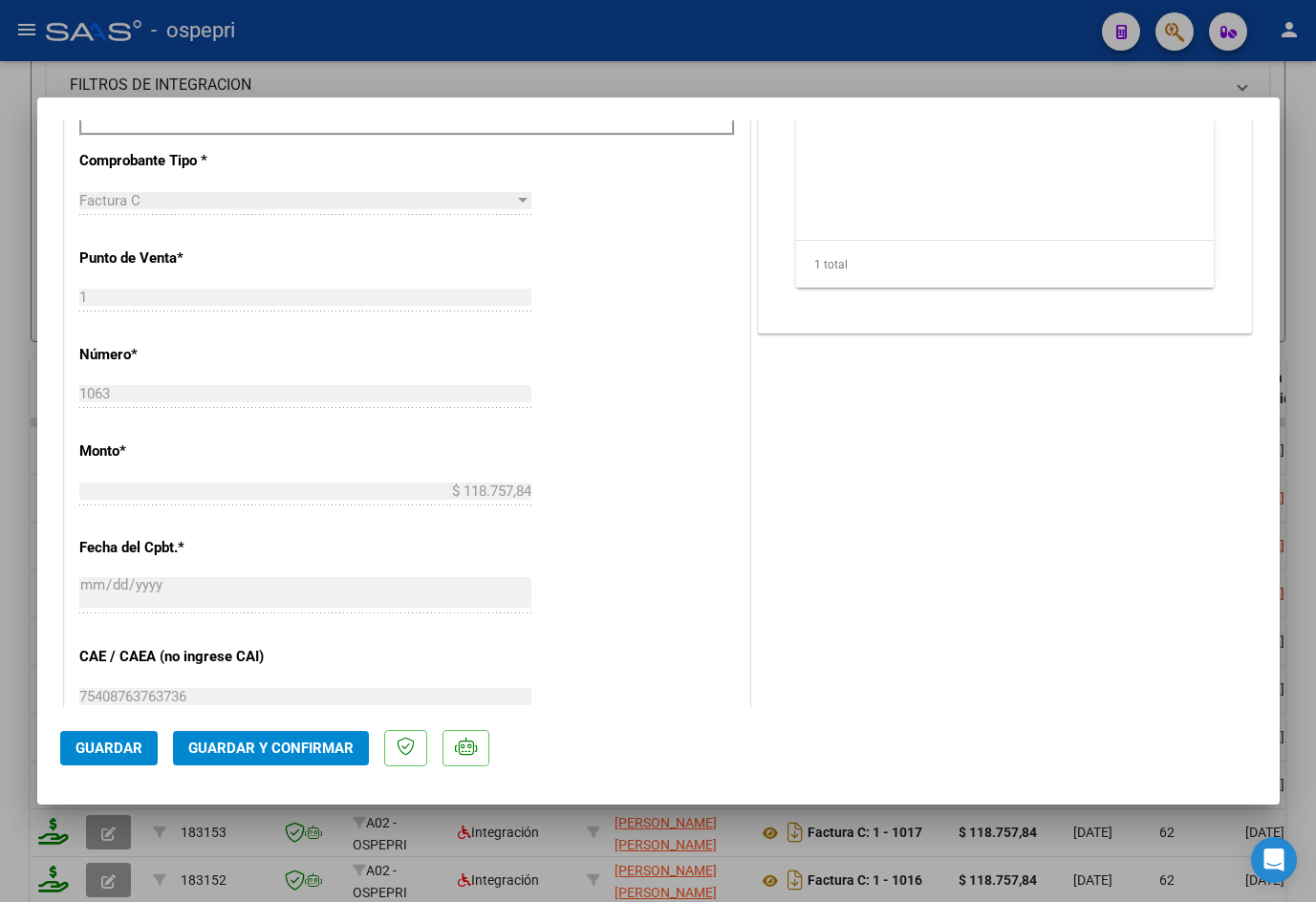
click at [305, 745] on span "Guardar y Confirmar" at bounding box center [270, 749] width 165 height 18
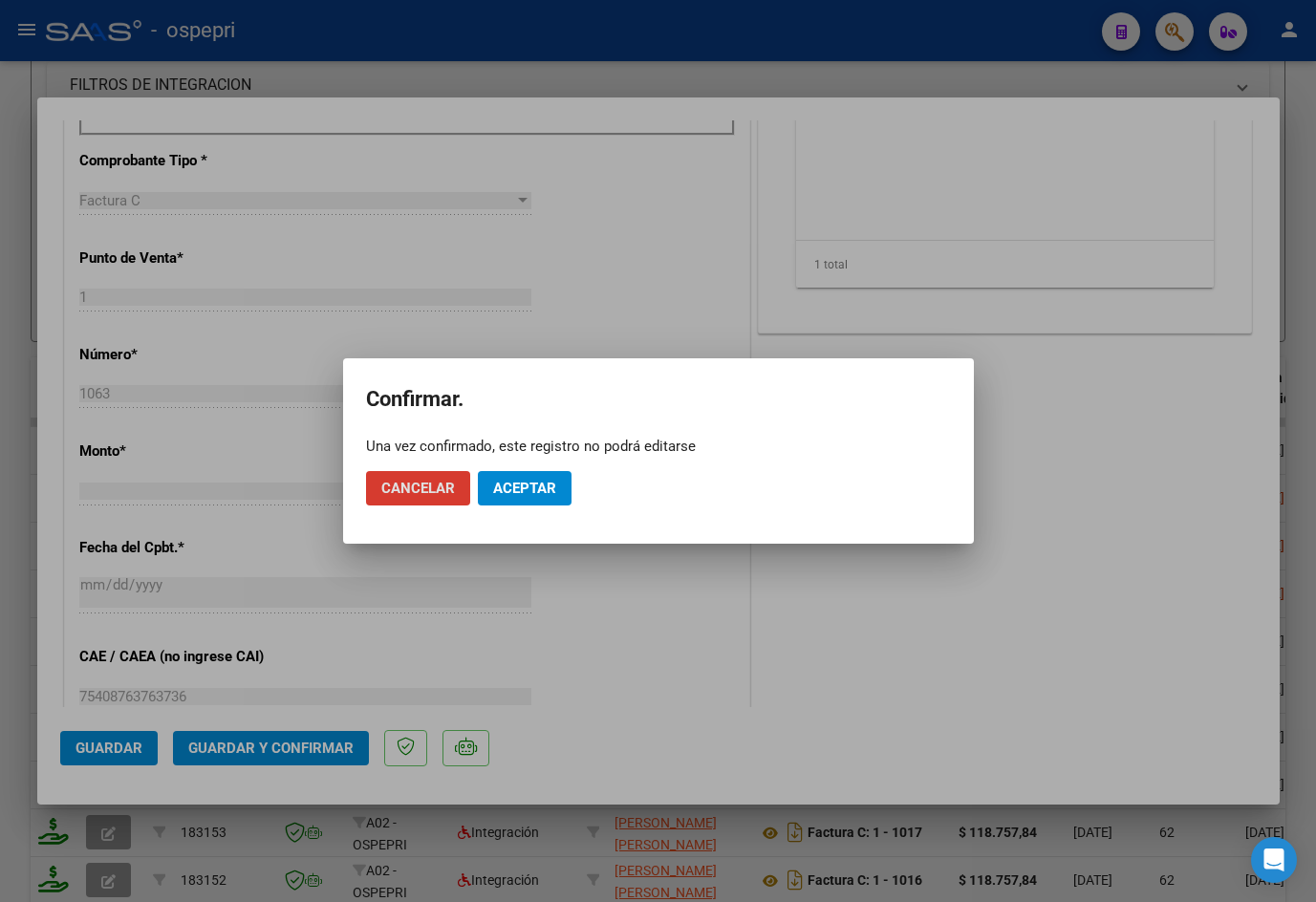
click at [562, 476] on button "Aceptar" at bounding box center [524, 488] width 94 height 34
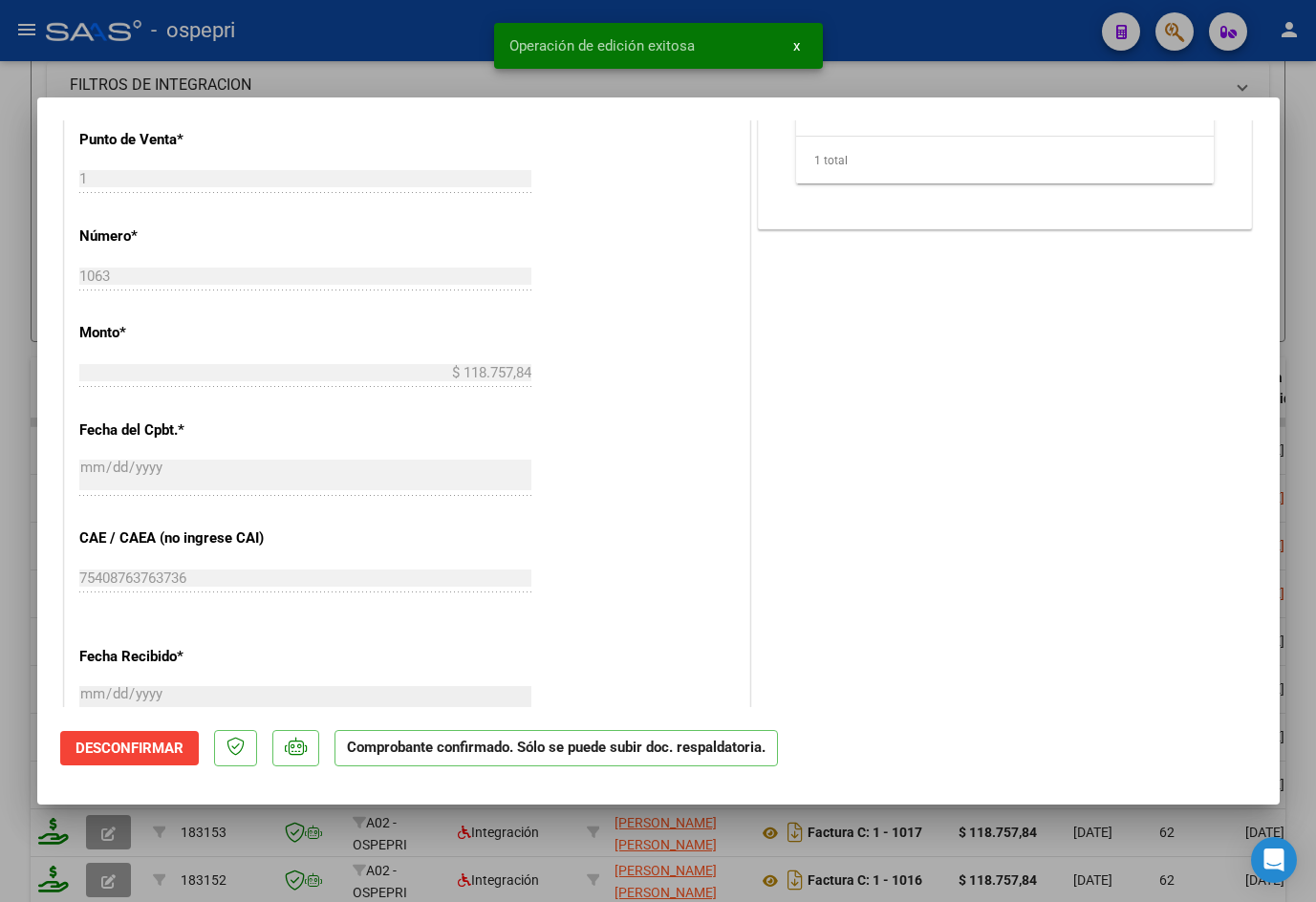
type input "$ 0,00"
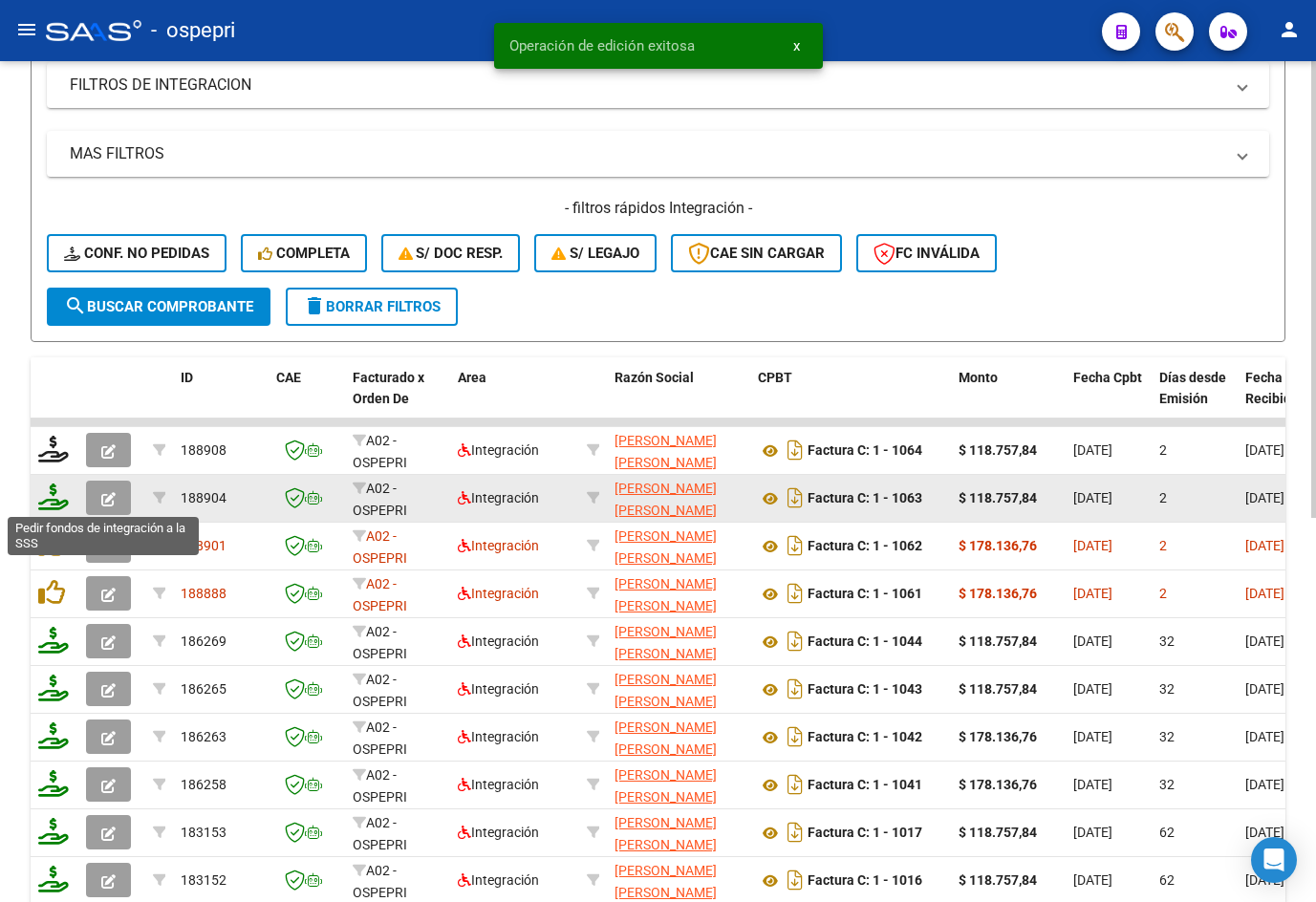
click at [50, 505] on icon at bounding box center [53, 496] width 30 height 26
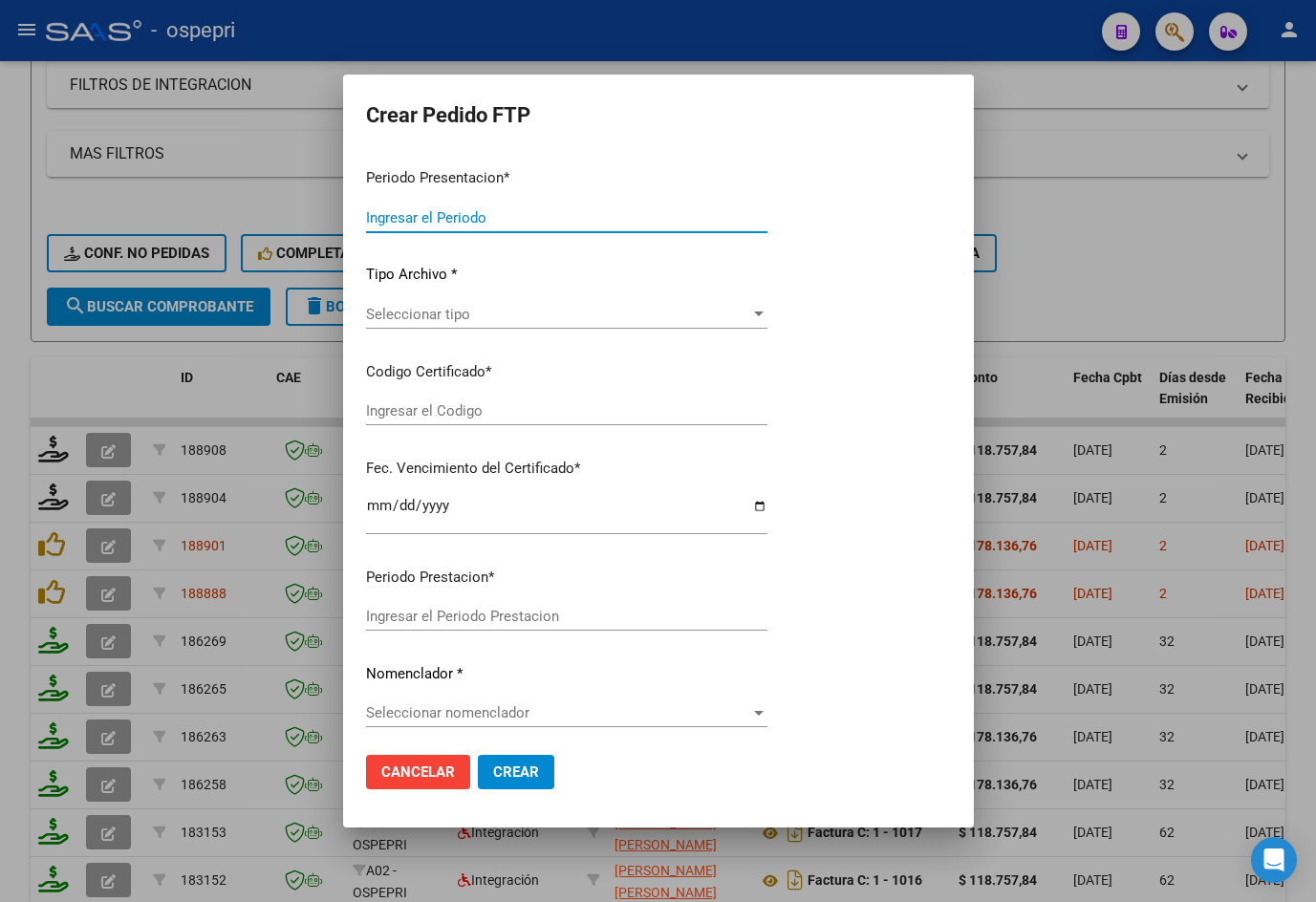
type input "202509"
type input "$ 118.757,84"
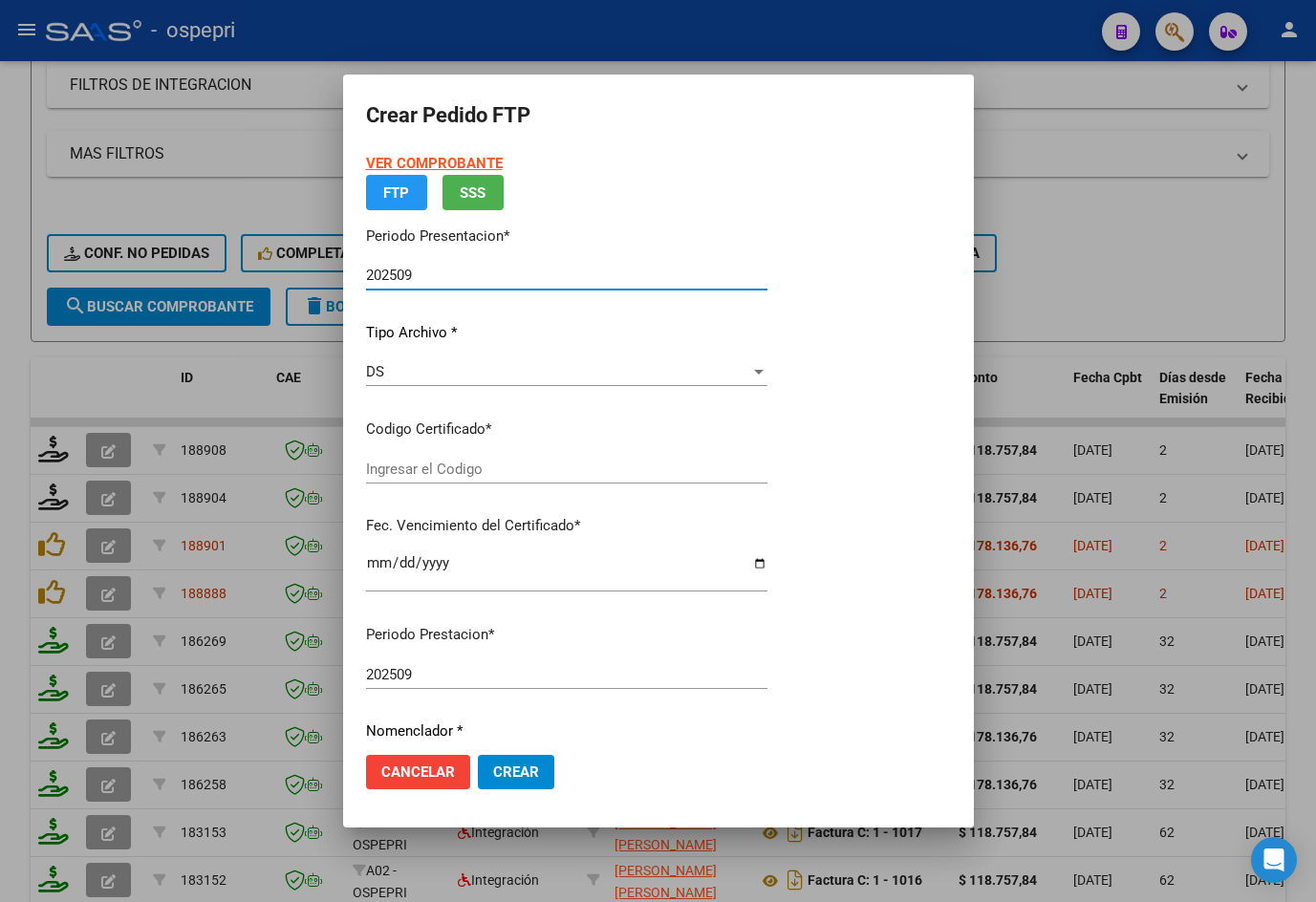
type input "ARG02000466113202016032820260328NQN249"
type input "[DATE]"
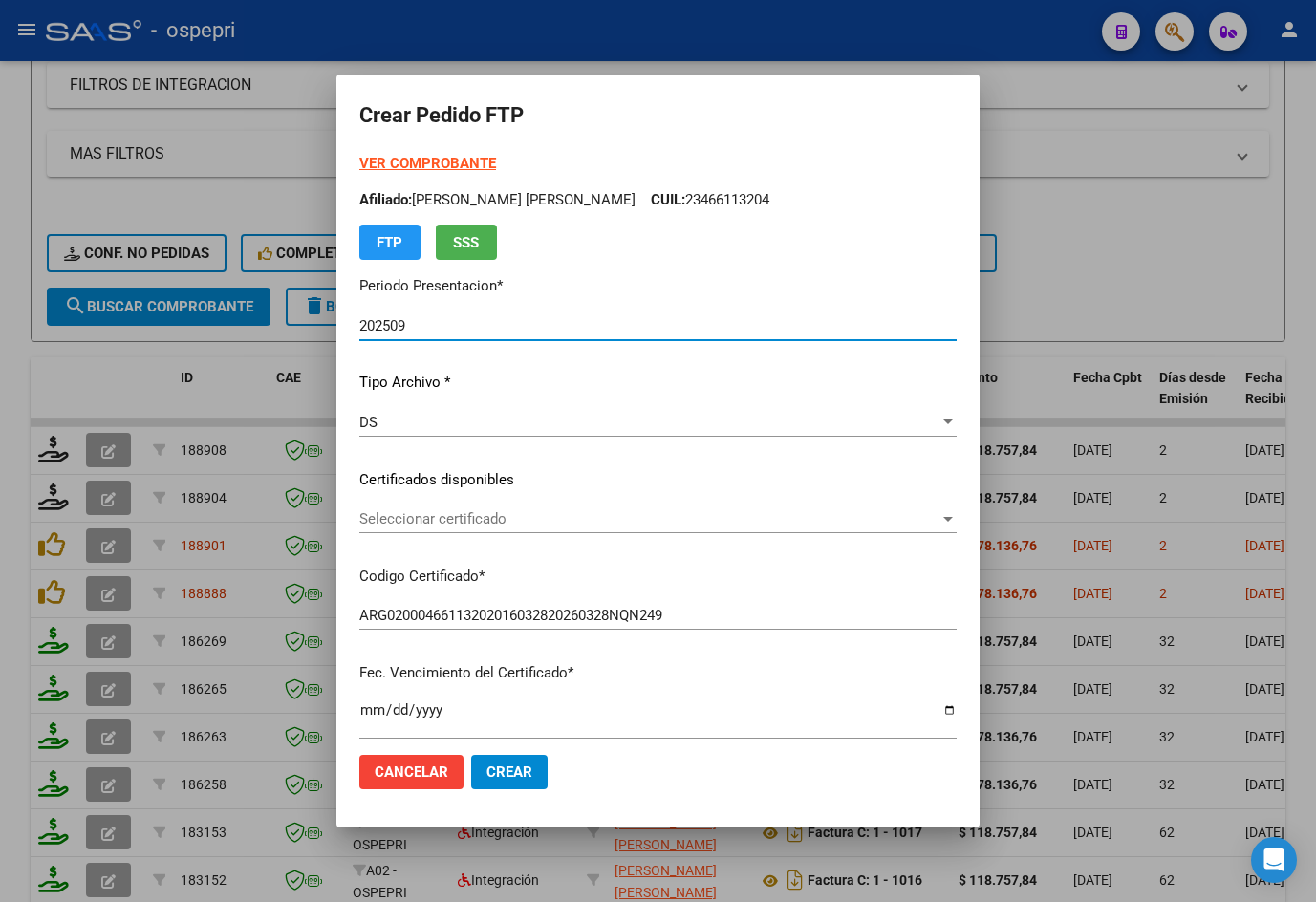
click at [438, 518] on span "Seleccionar certificado" at bounding box center [649, 519] width 580 height 18
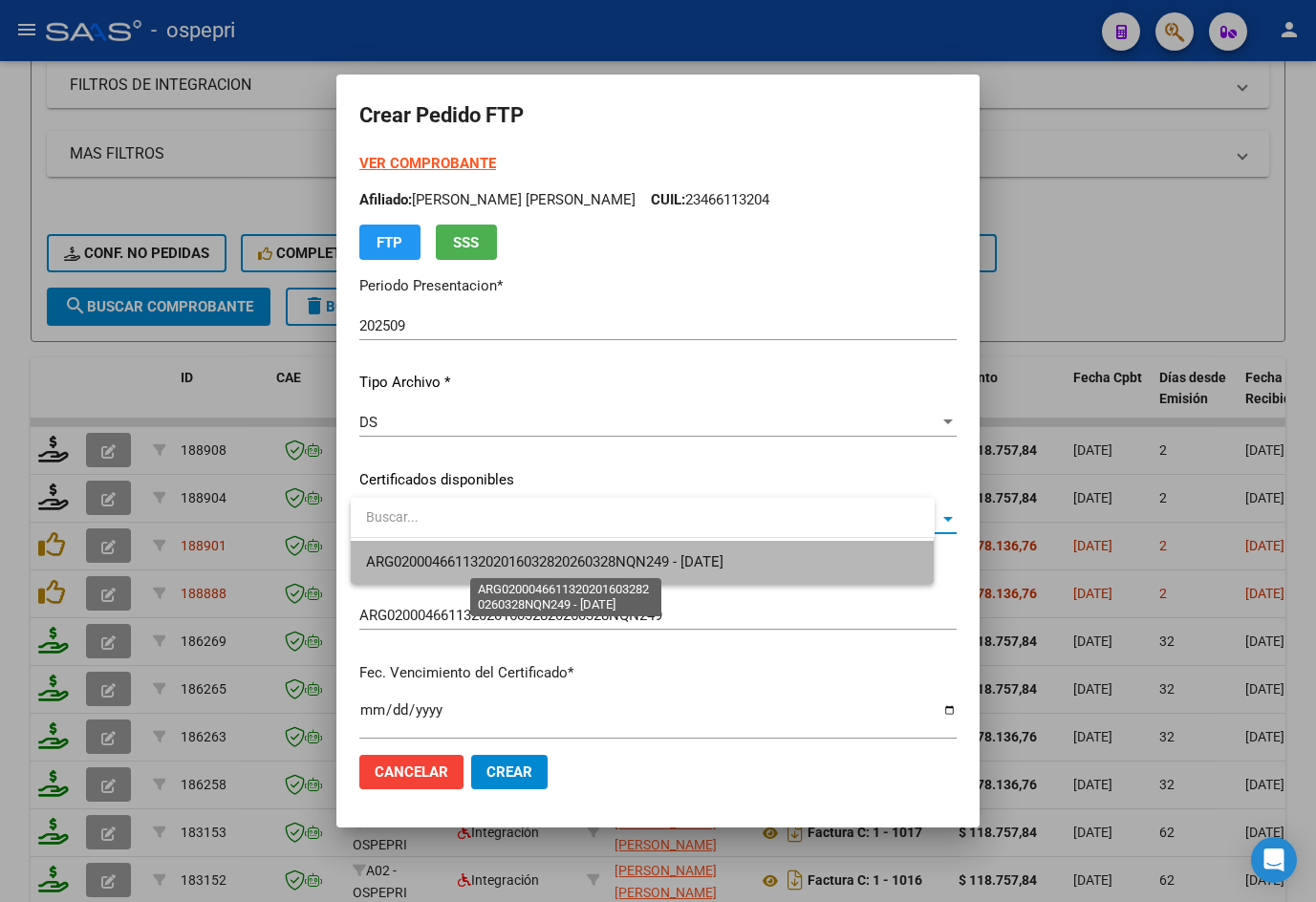
click at [451, 562] on span "ARG02000466113202016032820260328NQN249 - [DATE]" at bounding box center [545, 562] width 357 height 18
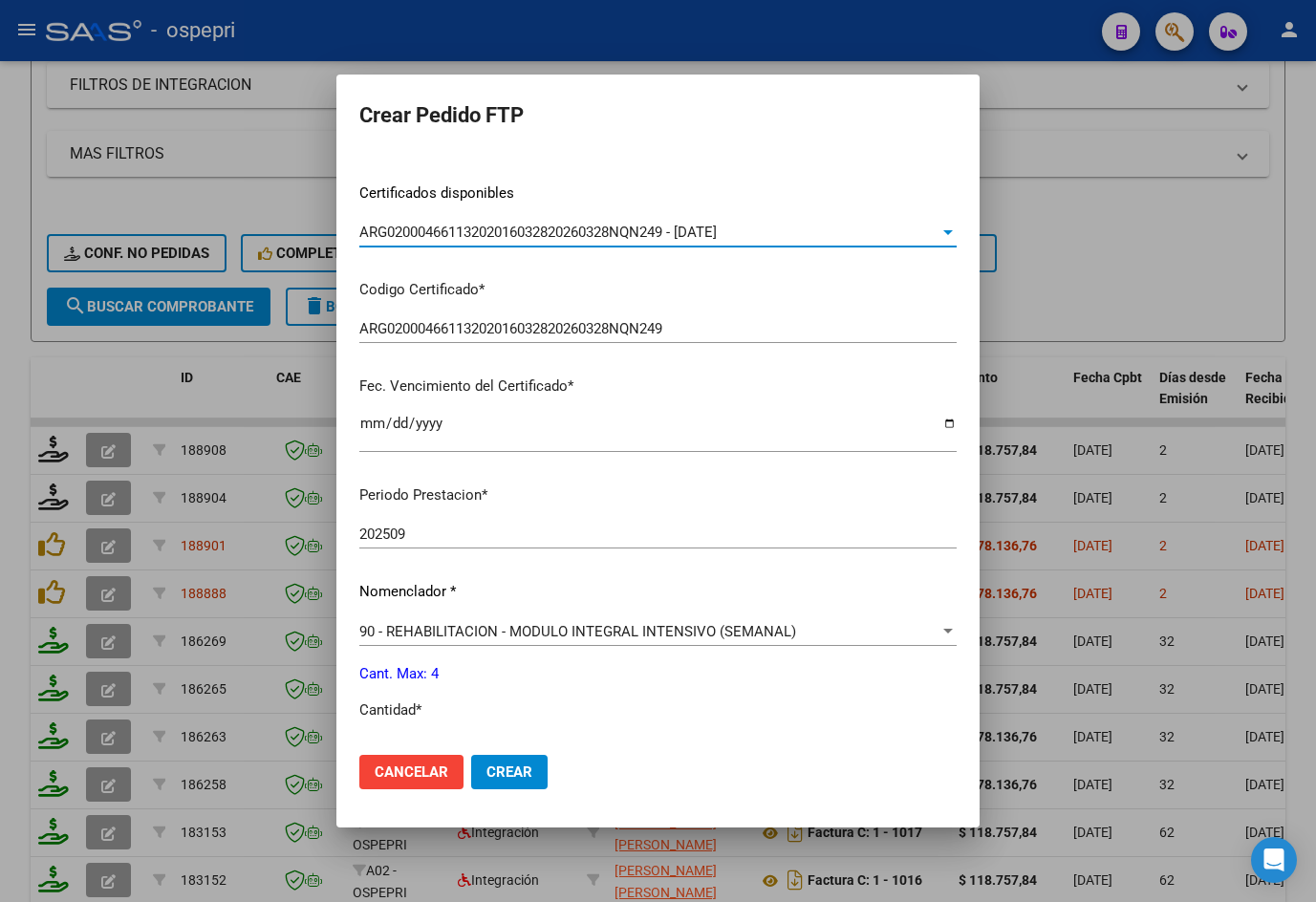
scroll to position [477, 0]
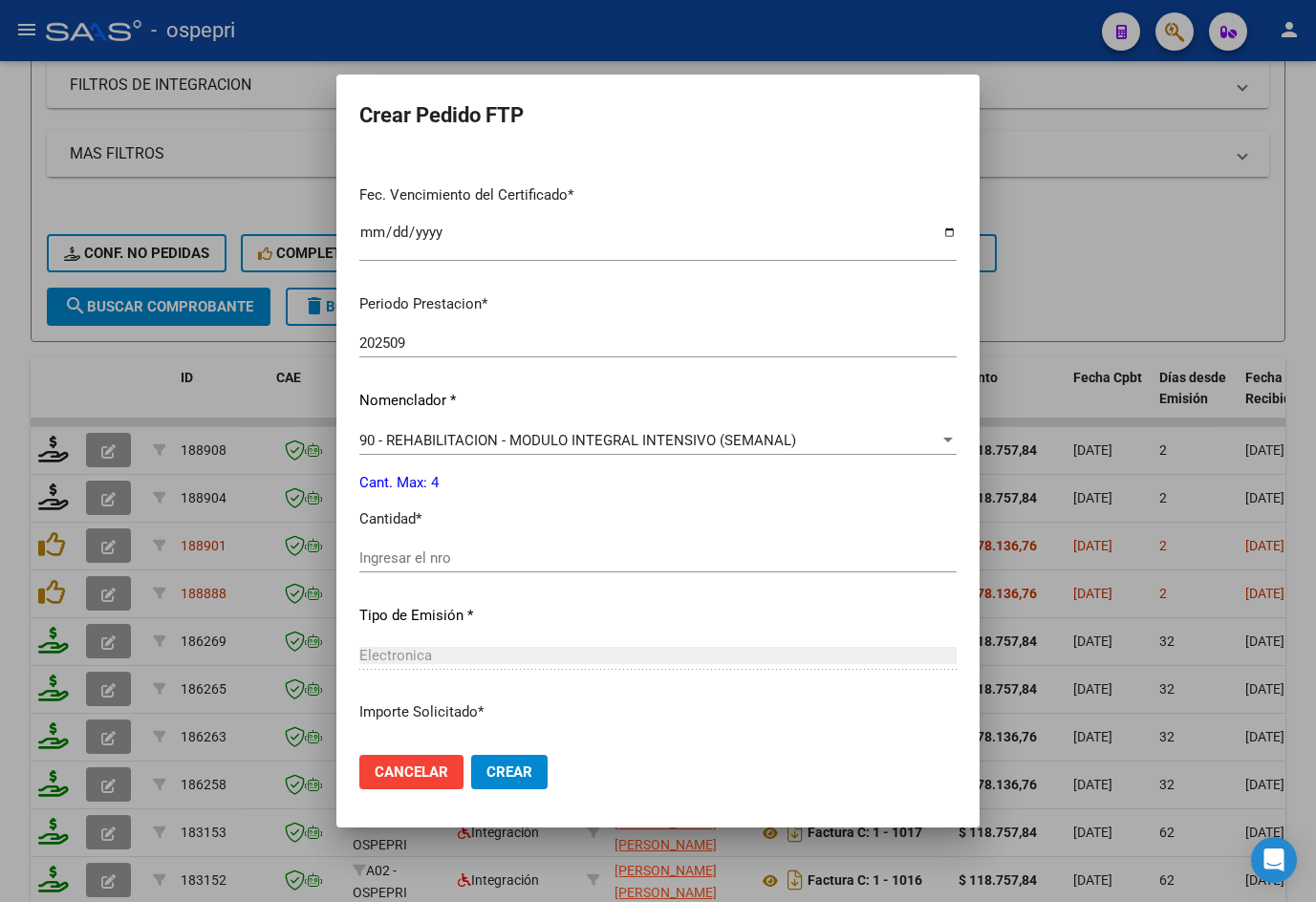
click at [451, 557] on input "Ingresar el nro" at bounding box center [658, 558] width 597 height 18
type input "4"
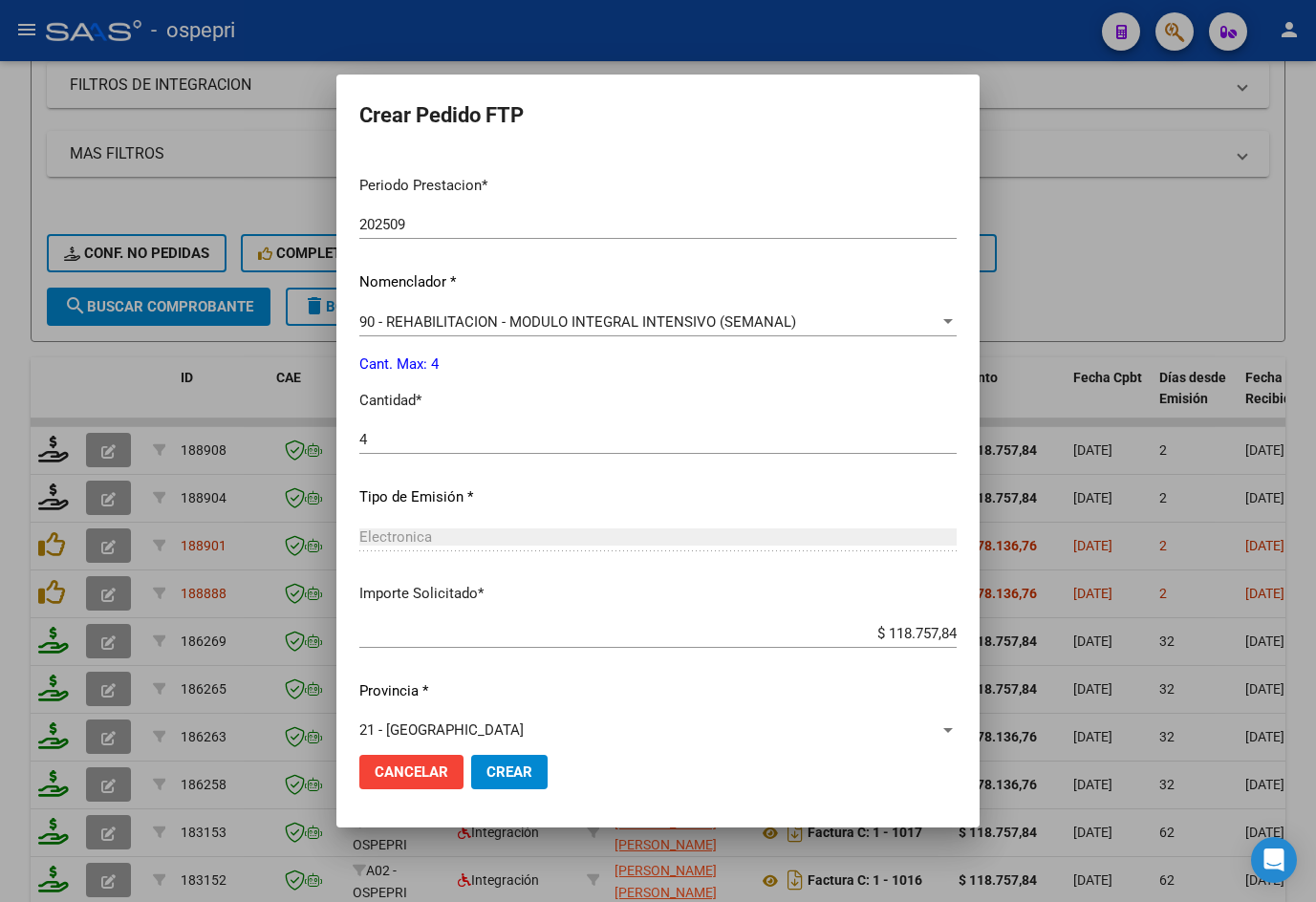
scroll to position [619, 0]
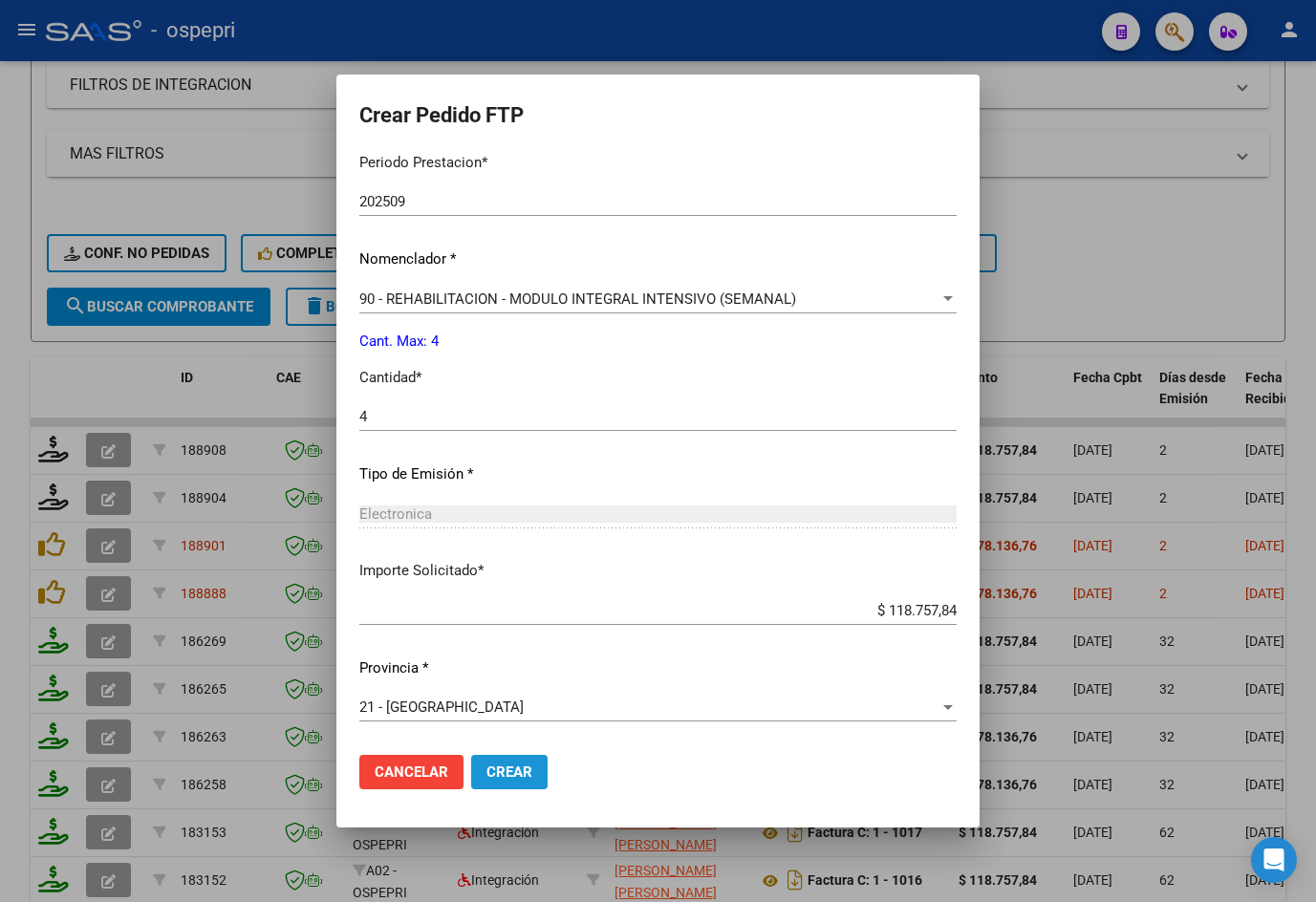
click at [516, 763] on span "Crear" at bounding box center [509, 772] width 46 height 18
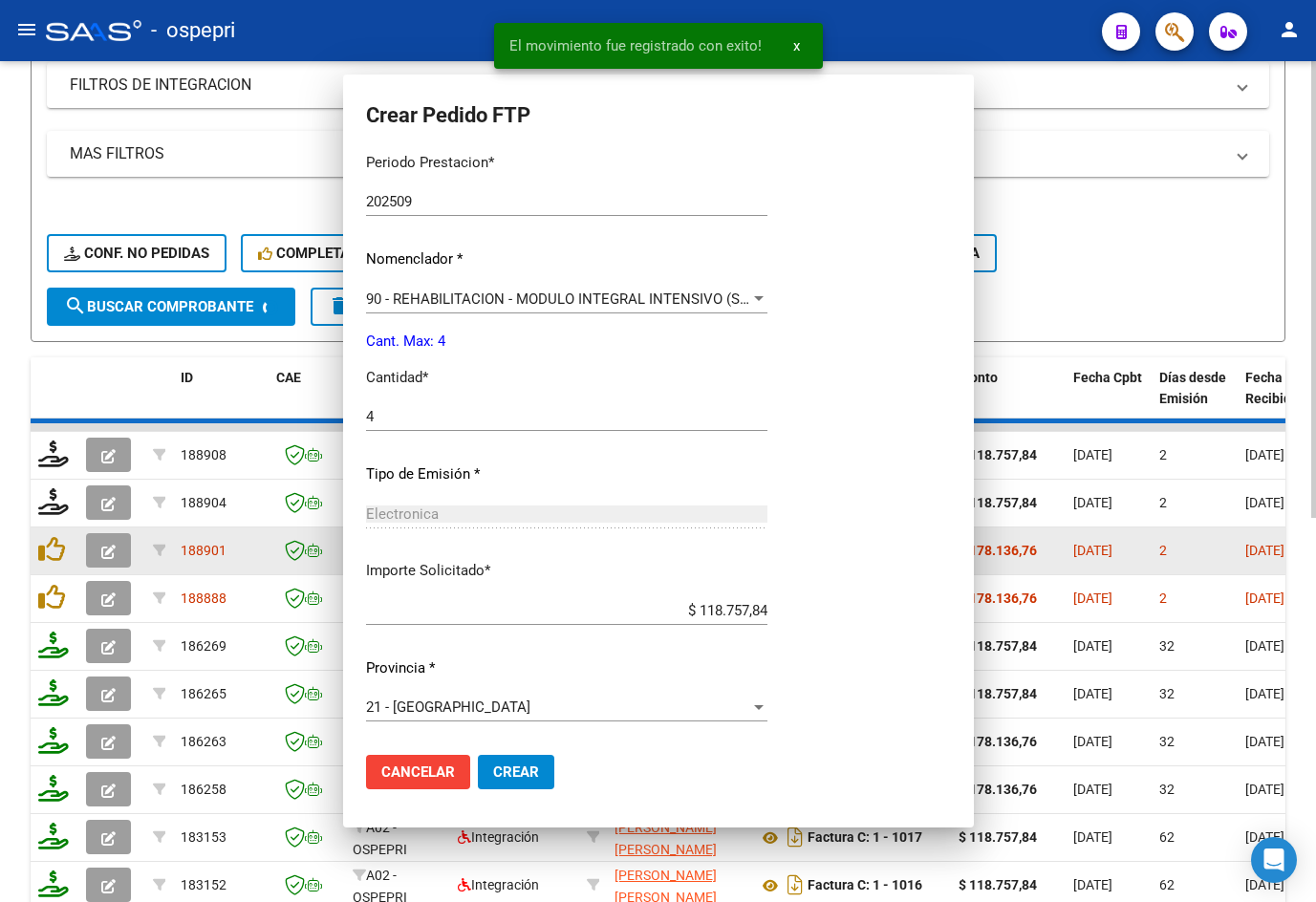
scroll to position [512, 0]
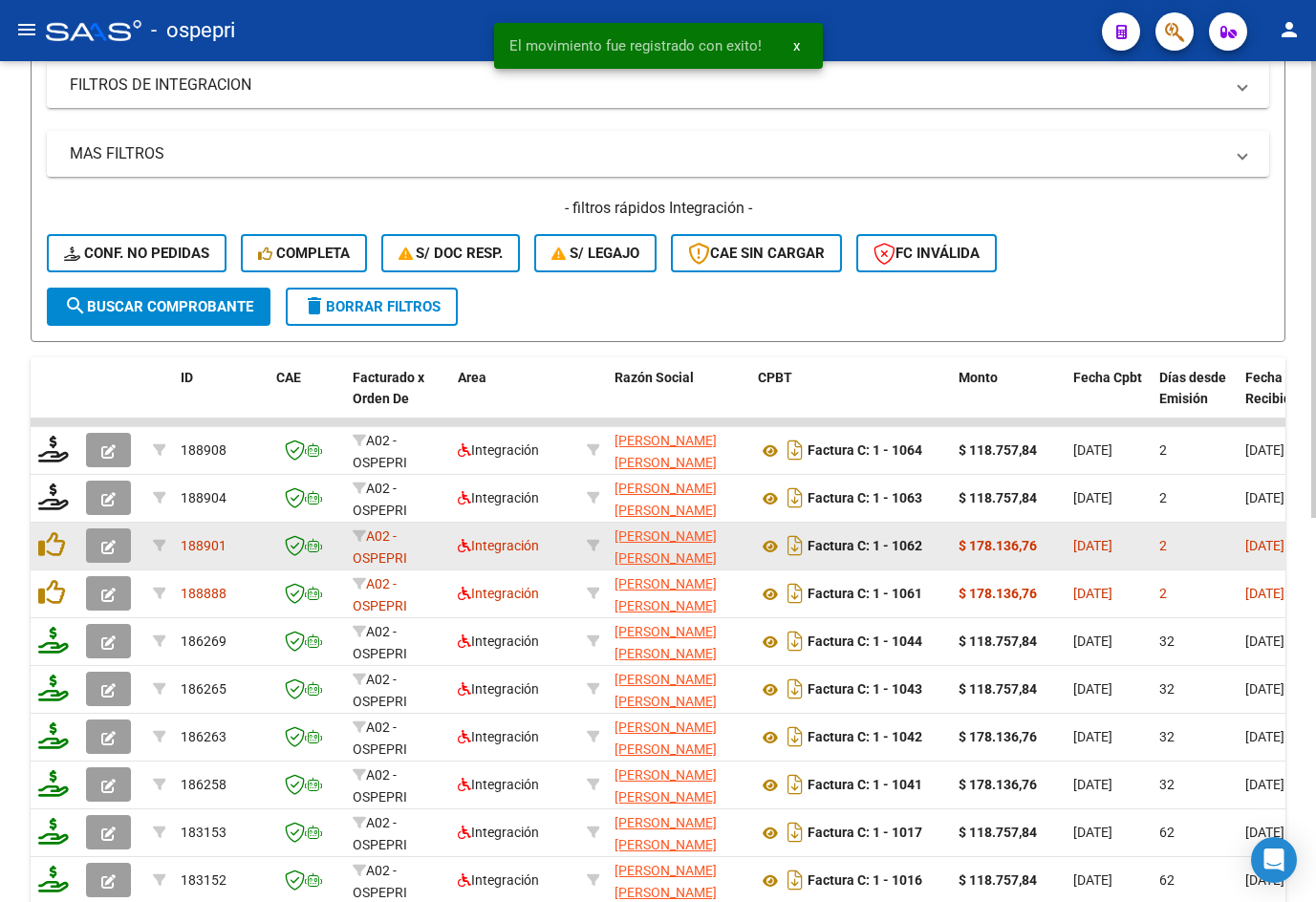
click at [114, 542] on icon "button" at bounding box center [108, 547] width 15 height 15
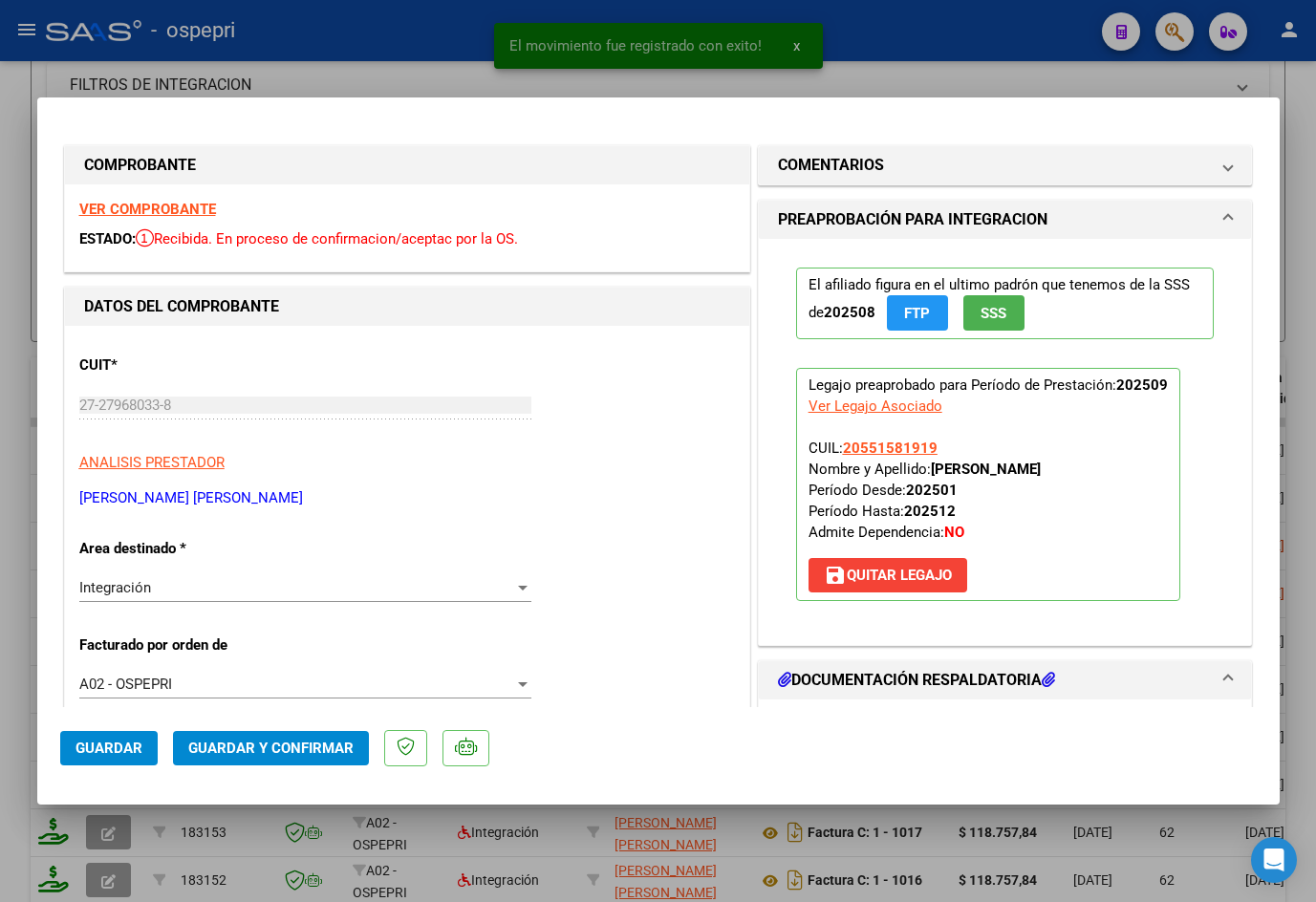
click at [189, 208] on strong "VER COMPROBANTE" at bounding box center [147, 210] width 137 height 18
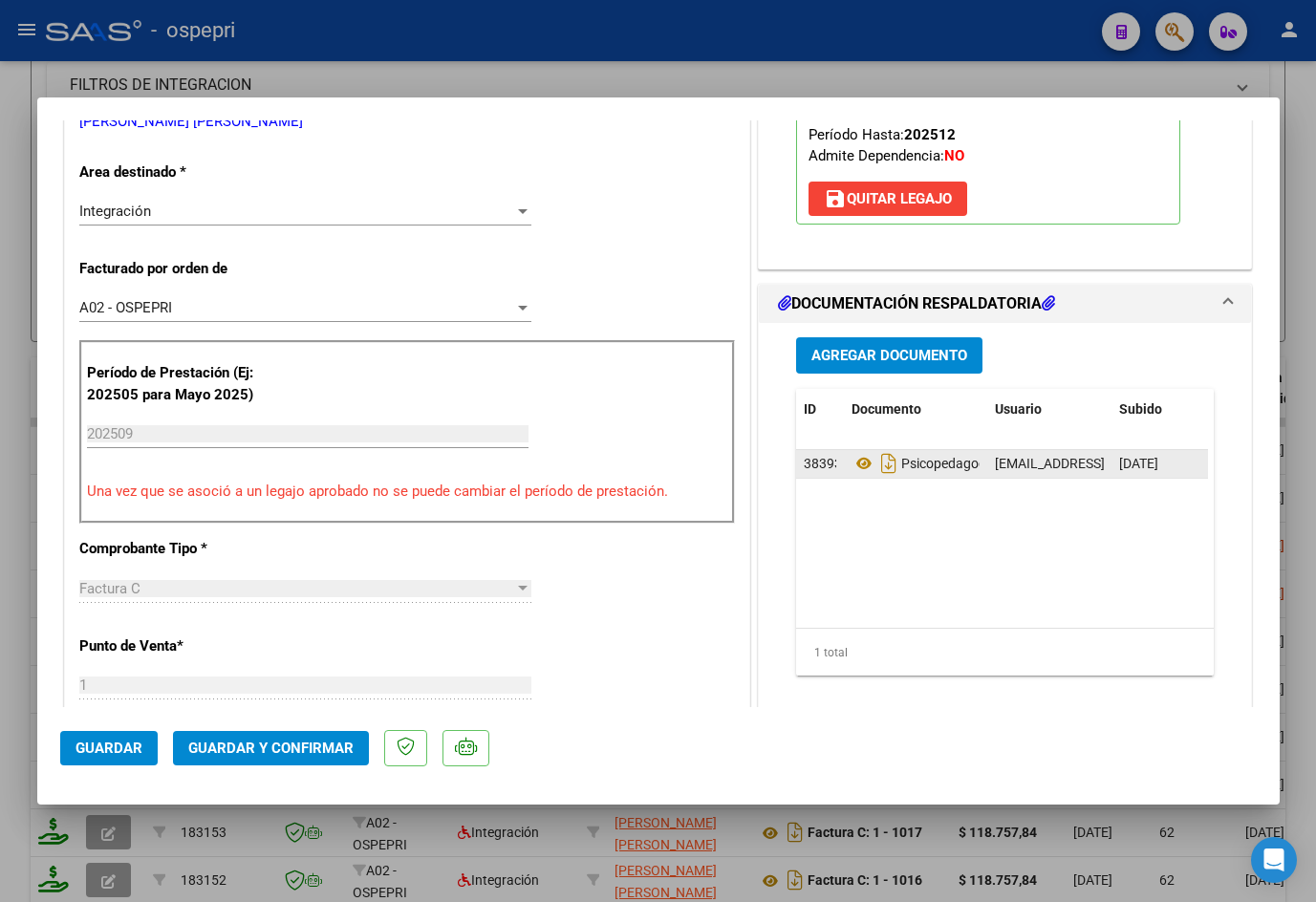
scroll to position [383, 0]
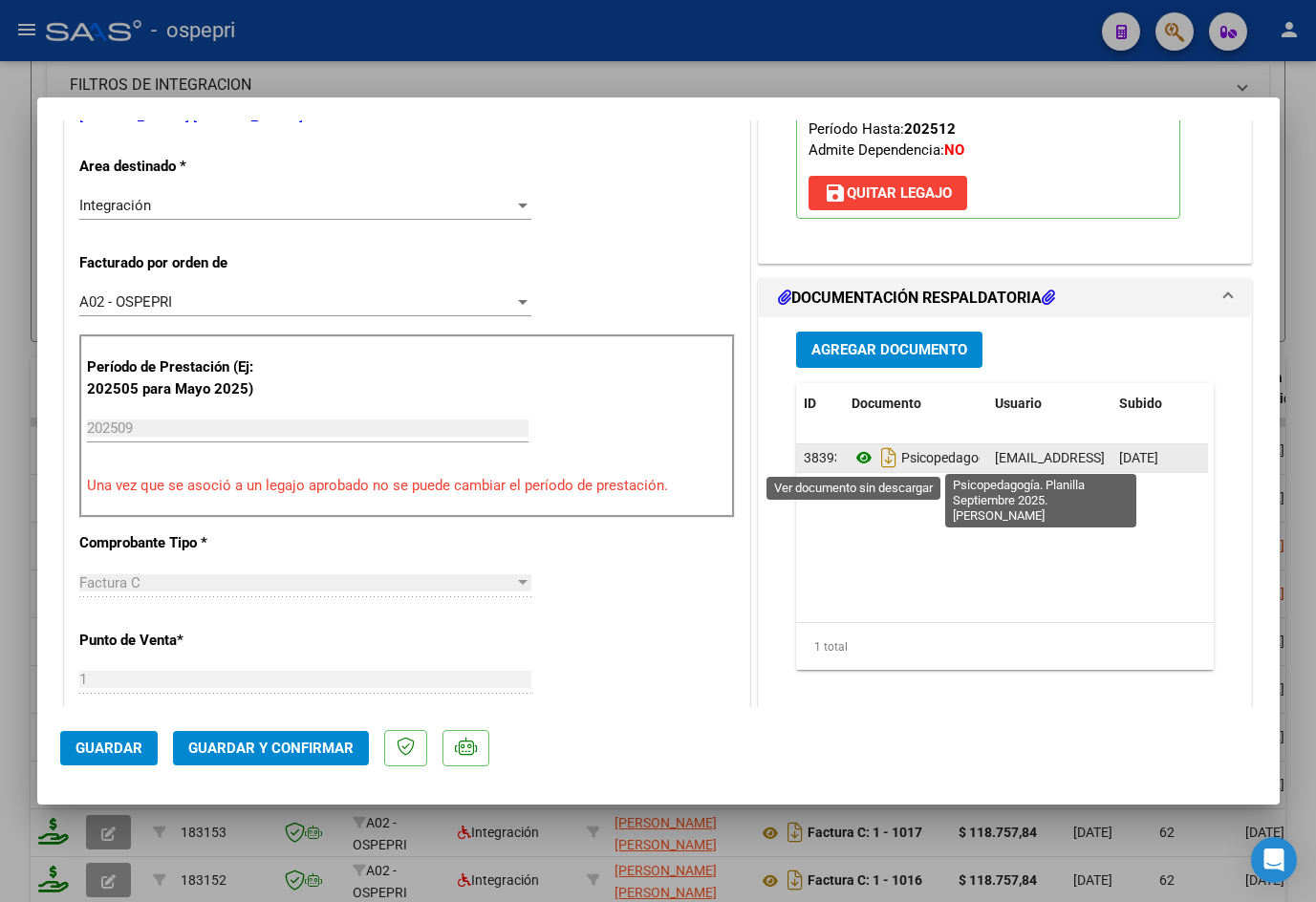
click at [857, 460] on icon at bounding box center [863, 457] width 24 height 22
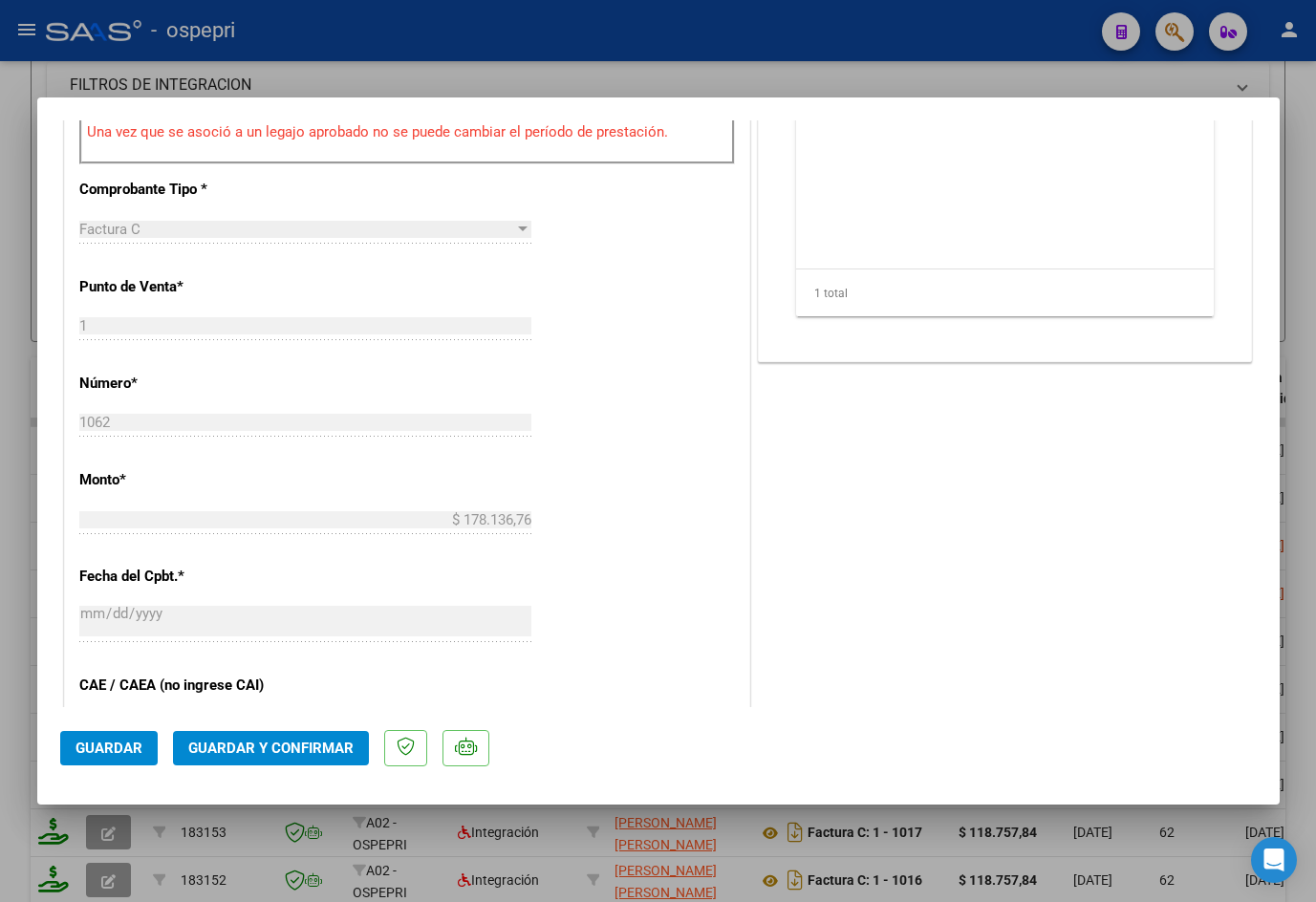
scroll to position [860, 0]
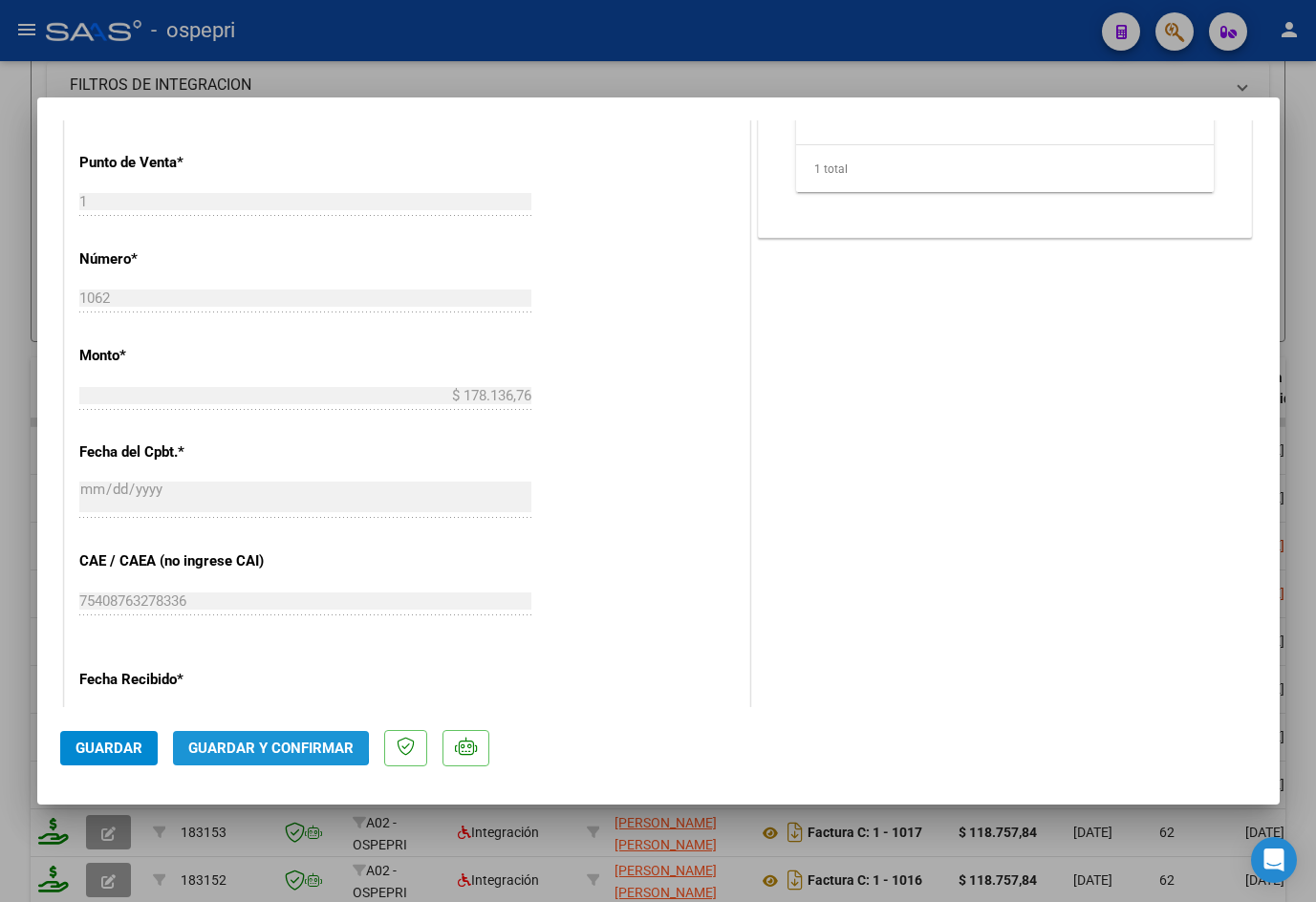
click at [252, 746] on span "Guardar y Confirmar" at bounding box center [270, 749] width 165 height 18
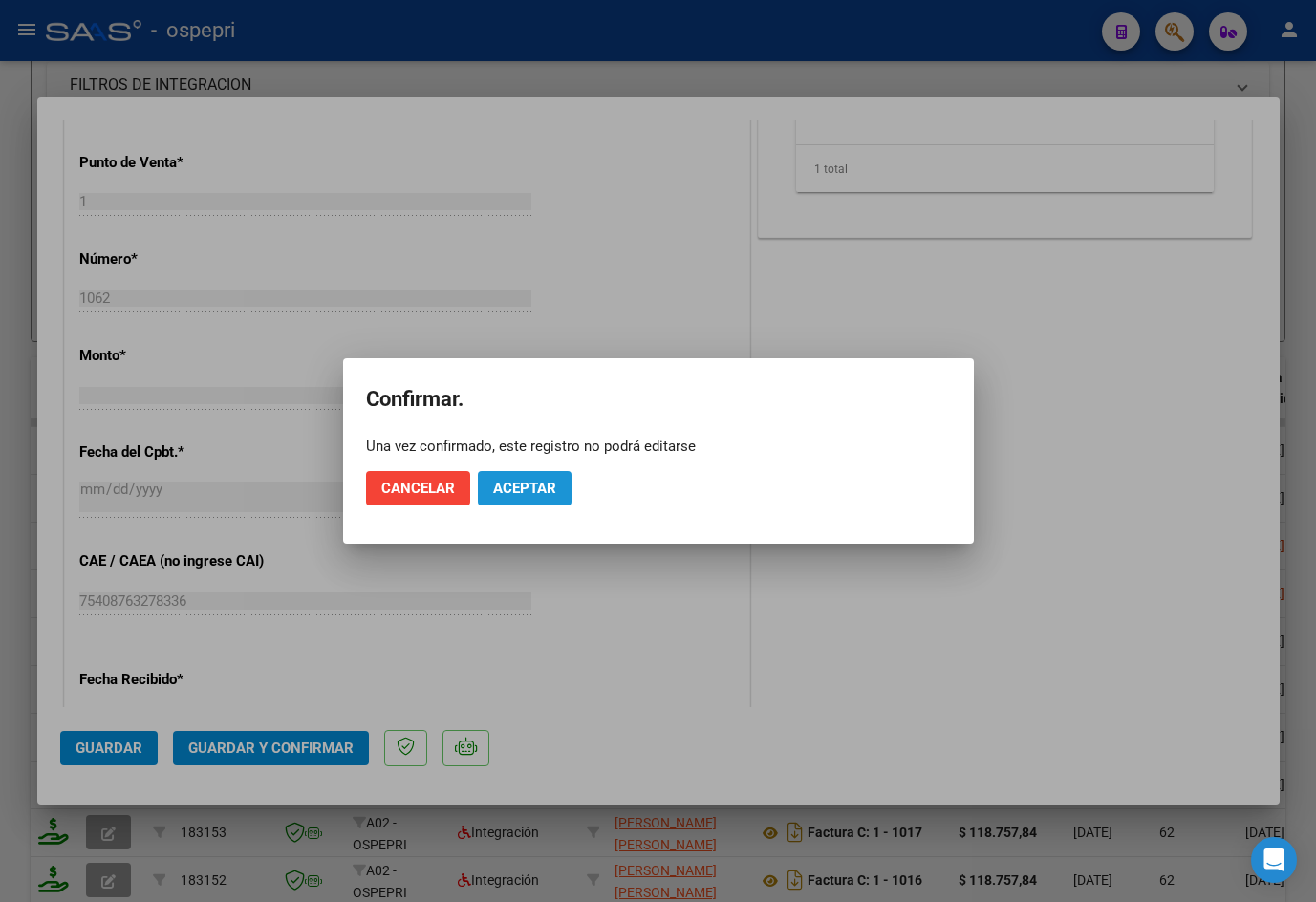
click at [512, 488] on span "Aceptar" at bounding box center [524, 488] width 63 height 18
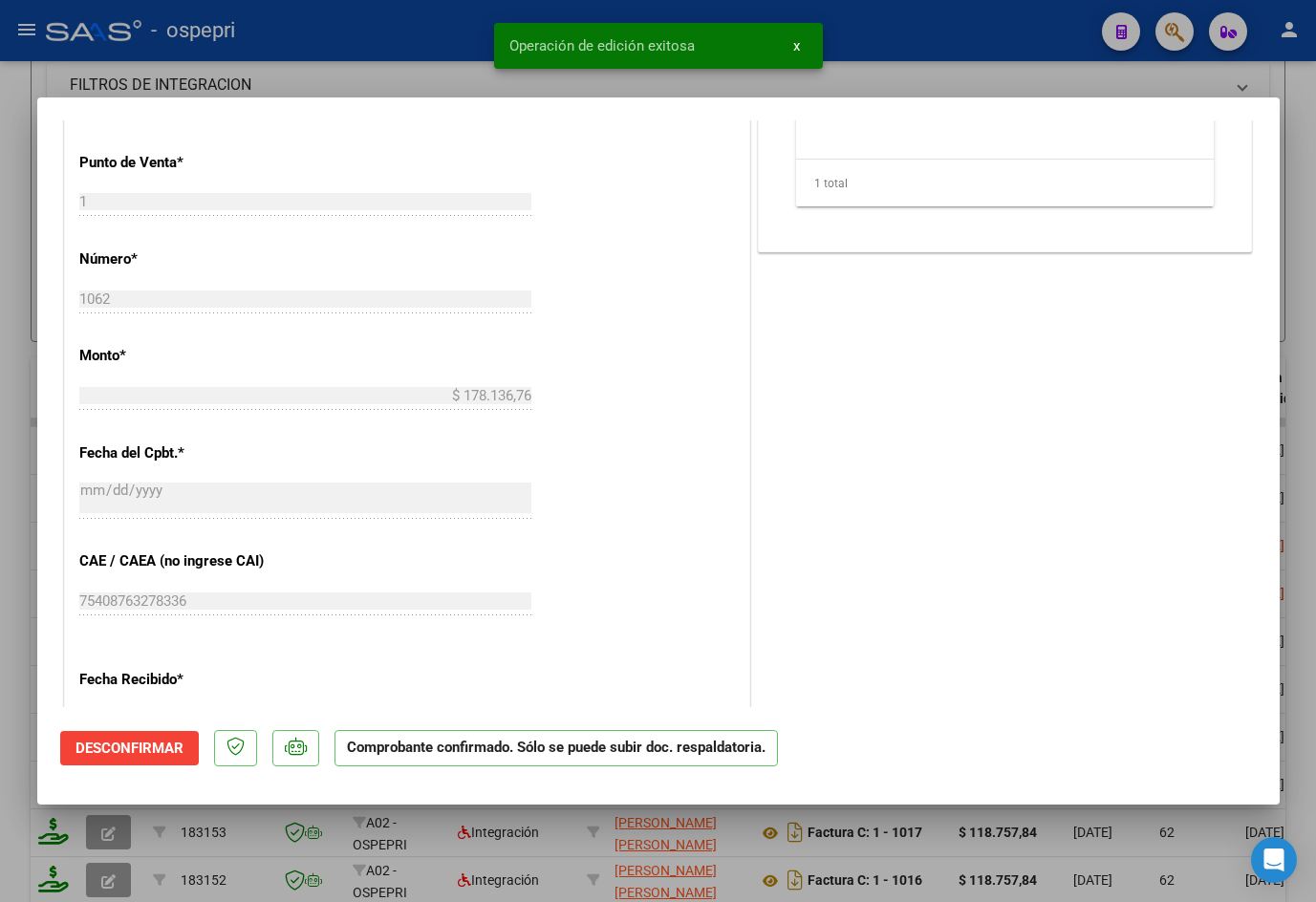
type input "$ 0,00"
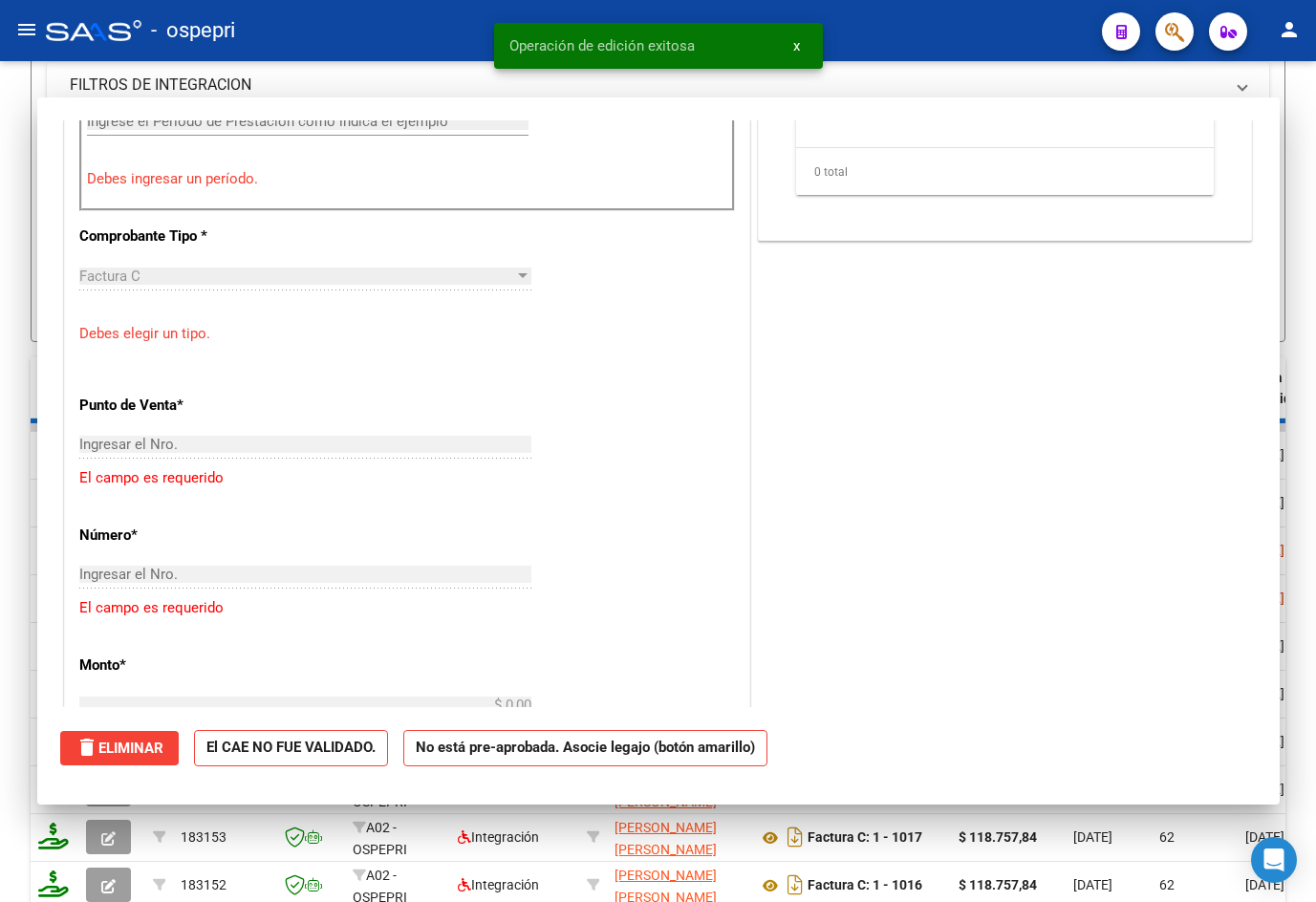
scroll to position [1097, 0]
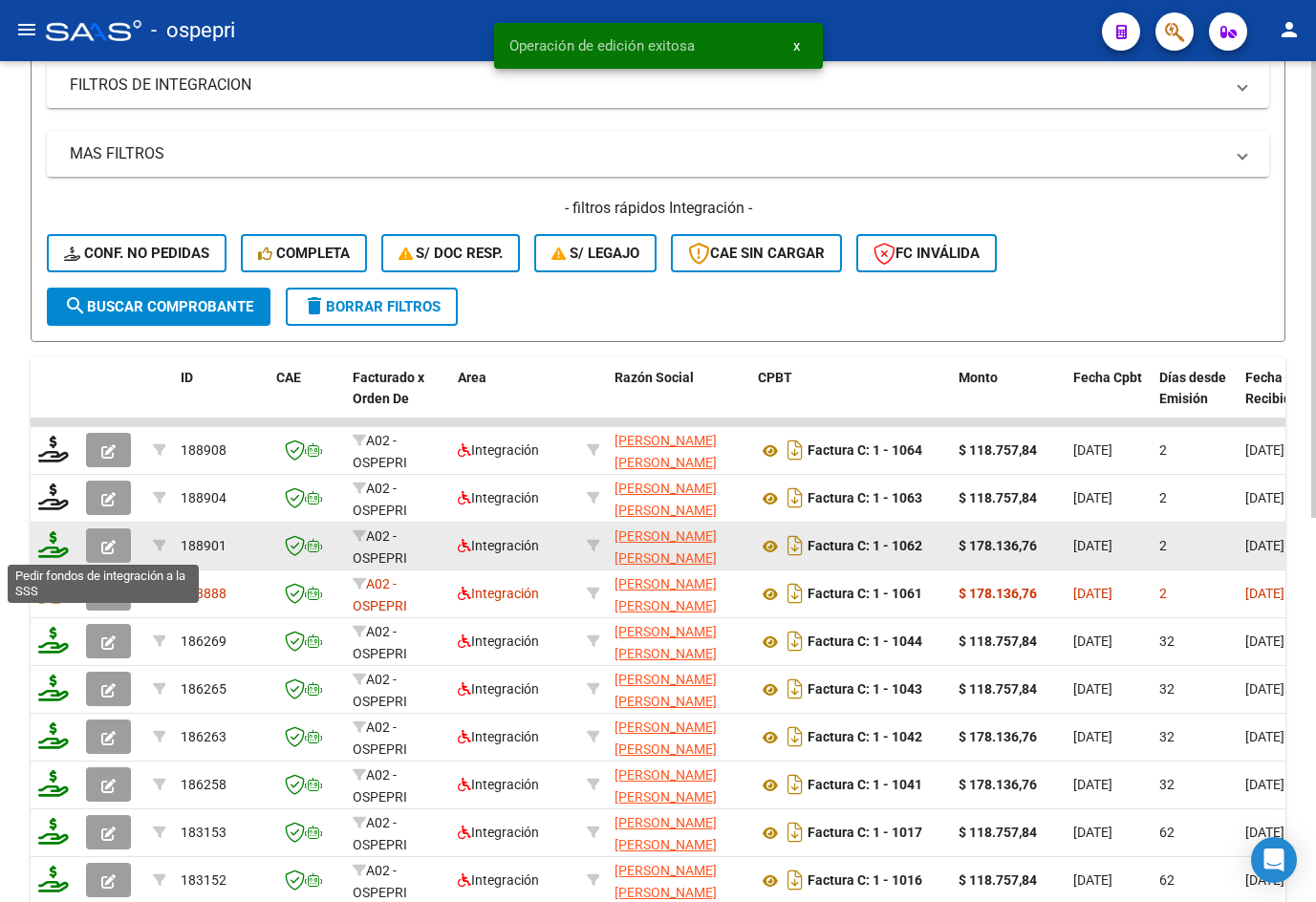
click at [62, 547] on icon at bounding box center [53, 544] width 30 height 26
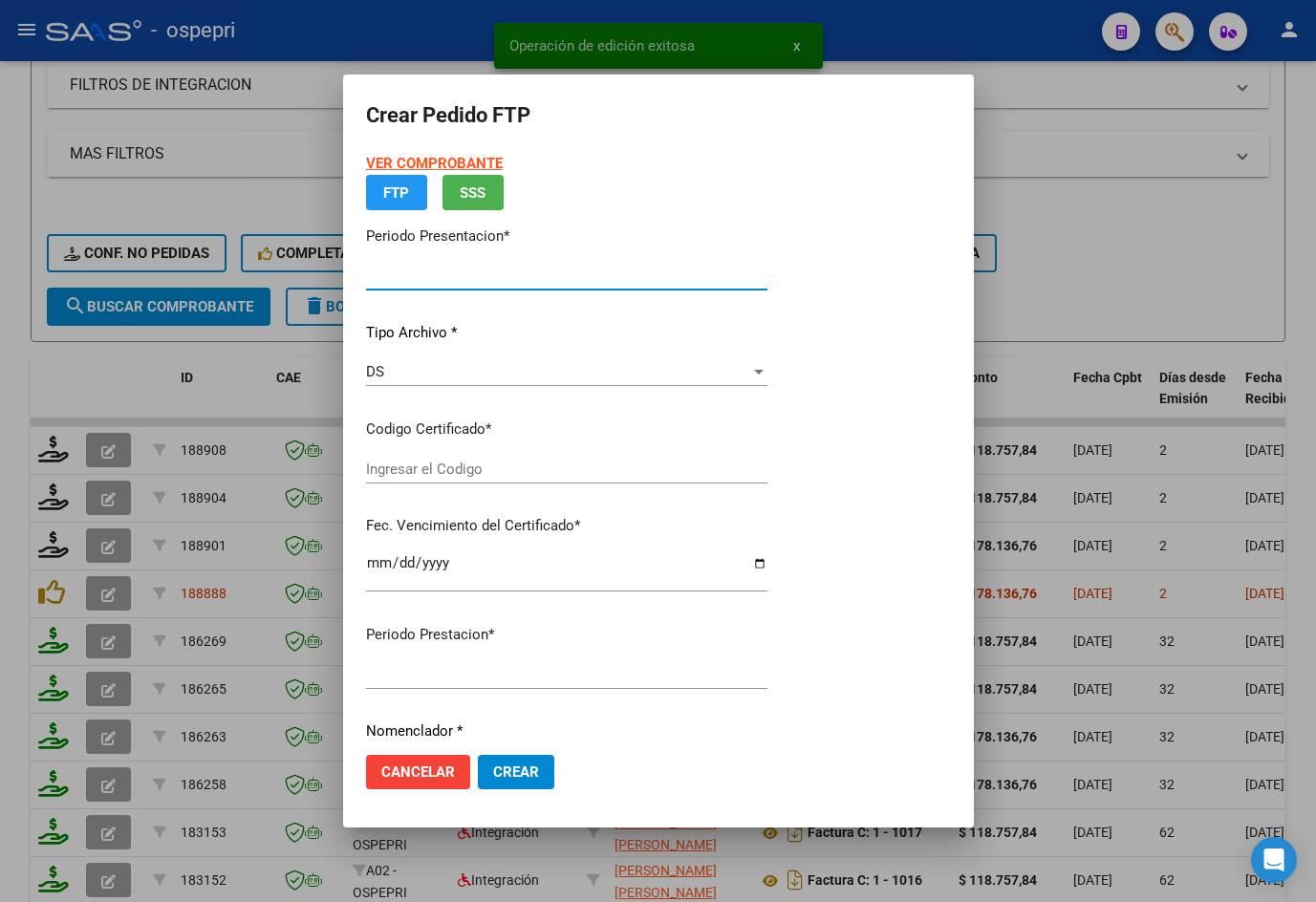
type input "202509"
type input "$ 178.136,76"
type input "ARG02000551581912016080520210805NQN249"
type input "[DATE]"
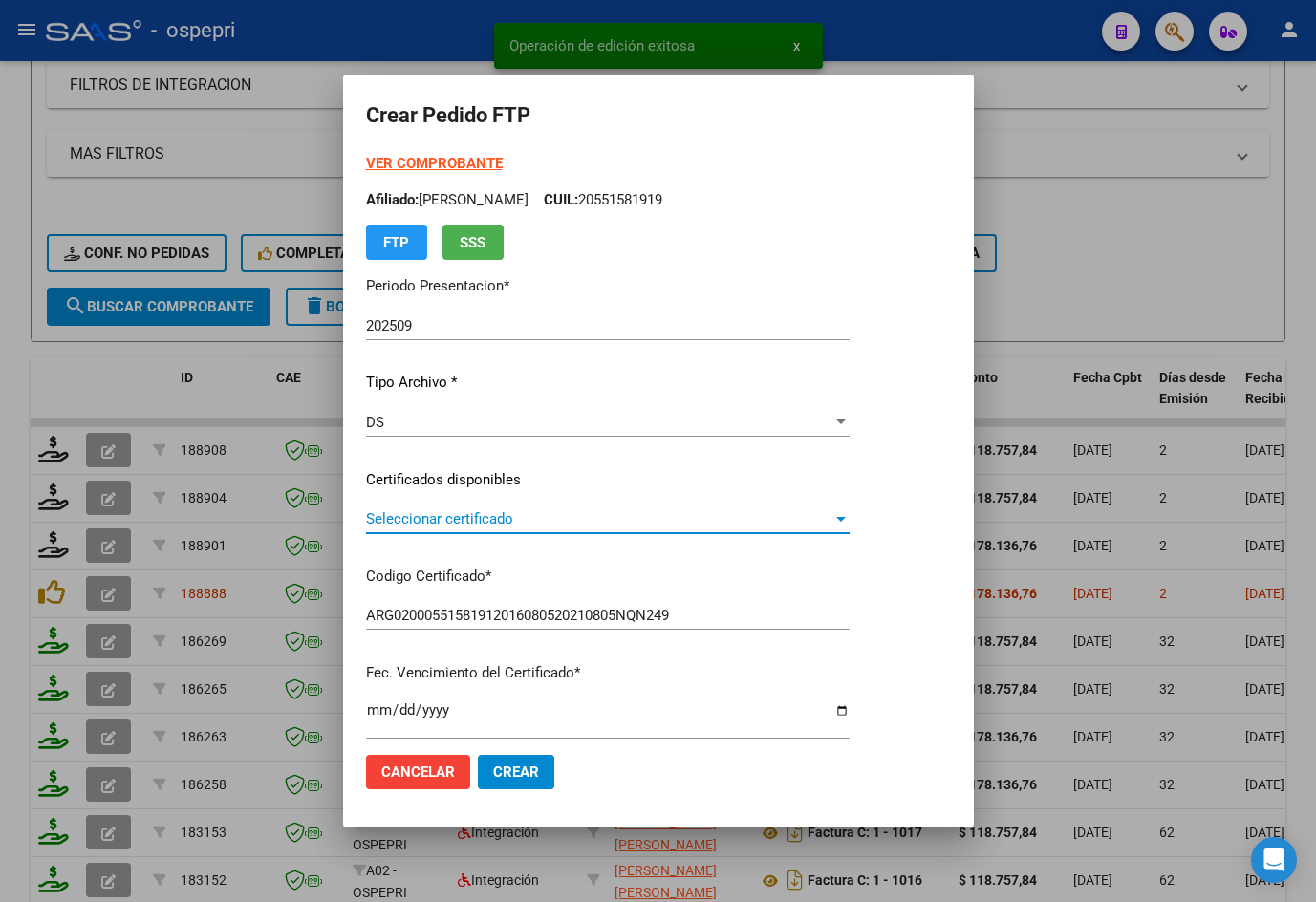
click at [470, 521] on span "Seleccionar certificado" at bounding box center [599, 519] width 467 height 18
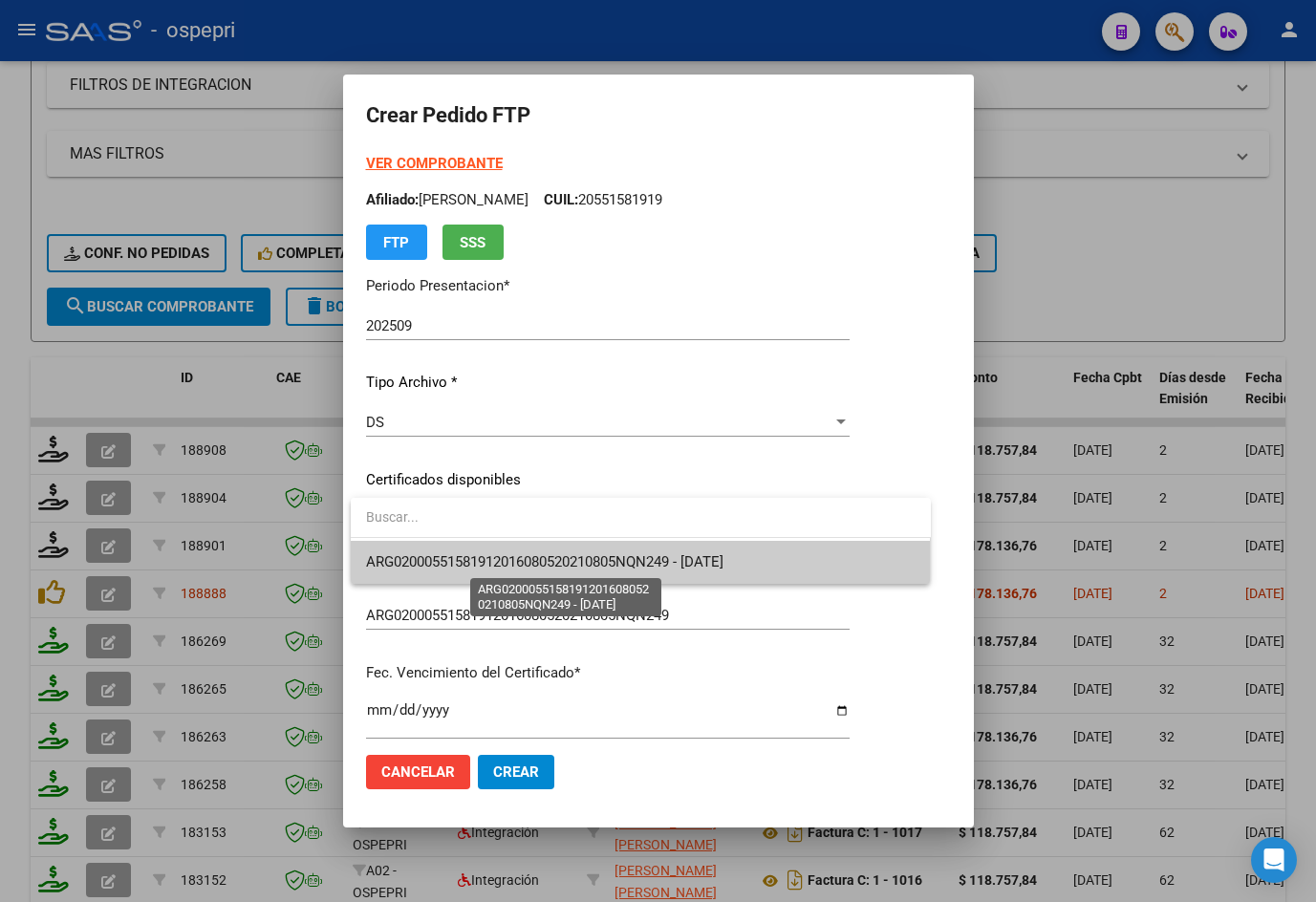
click at [529, 559] on span "ARG02000551581912016080520210805NQN249 - [DATE]" at bounding box center [545, 562] width 357 height 18
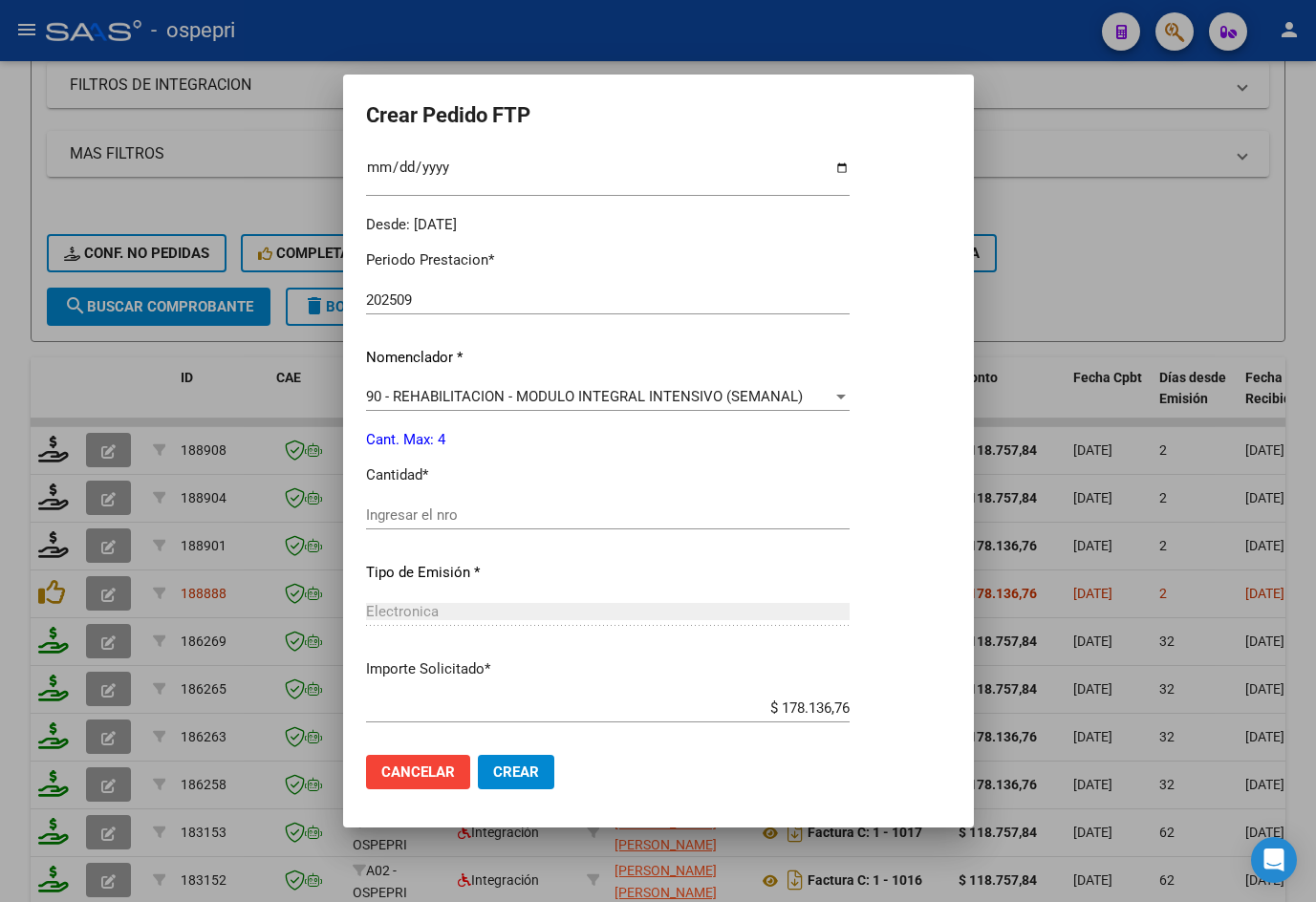
scroll to position [640, 0]
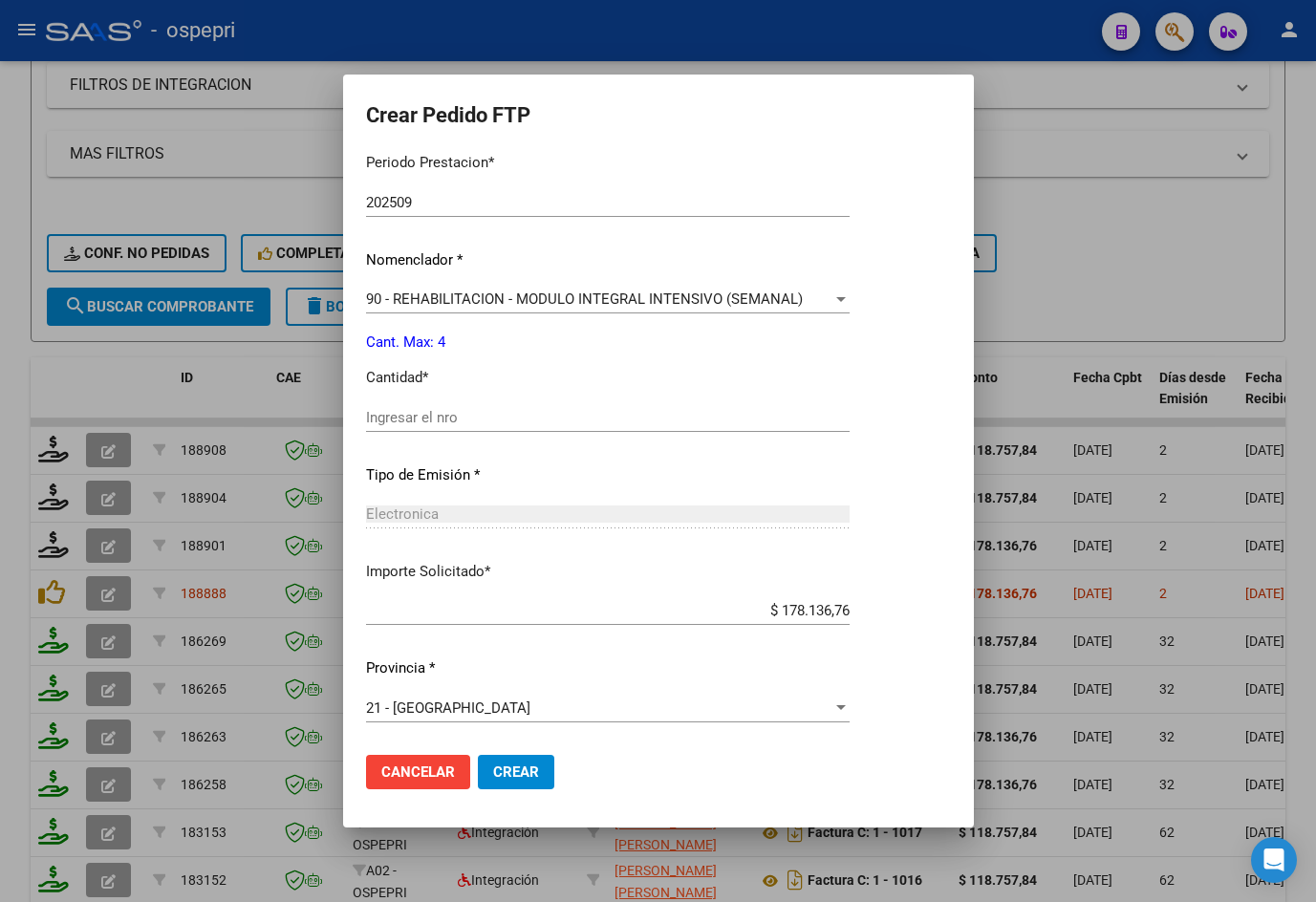
click at [444, 426] on input "Ingresar el nro" at bounding box center [607, 418] width 483 height 18
type input "4"
click at [527, 766] on span "Crear" at bounding box center [515, 772] width 46 height 18
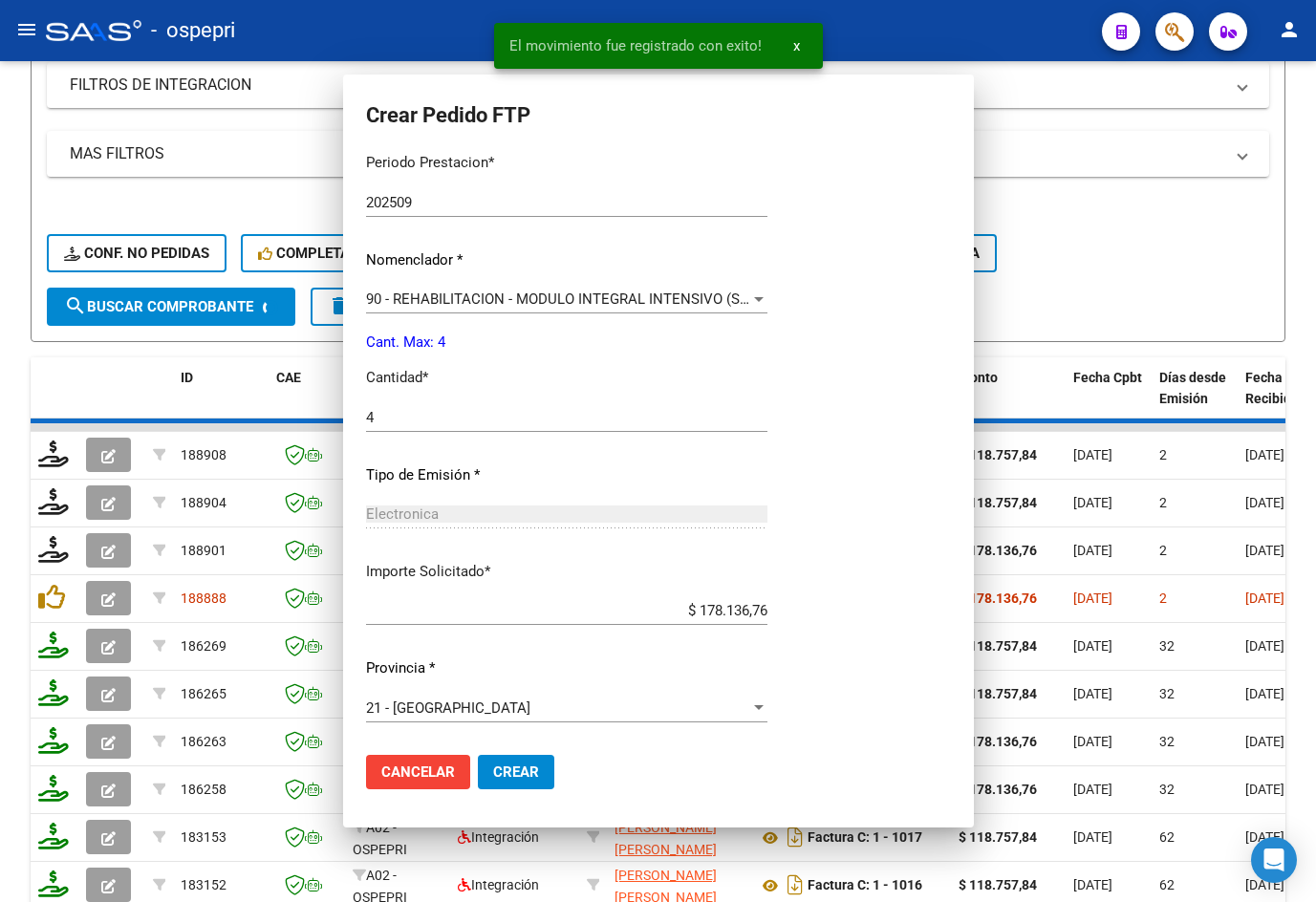
scroll to position [532, 0]
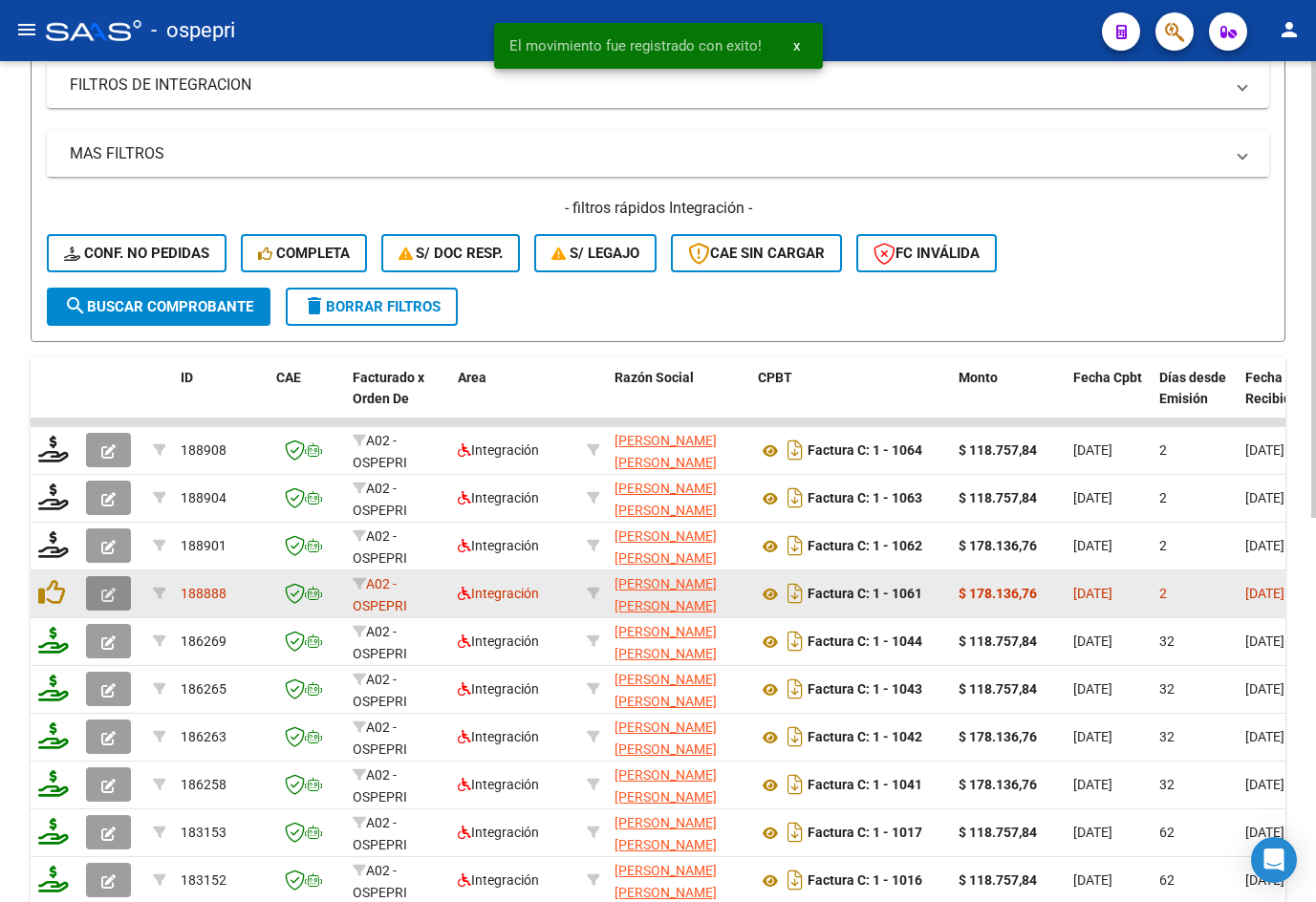
click at [112, 592] on icon "button" at bounding box center [108, 594] width 15 height 15
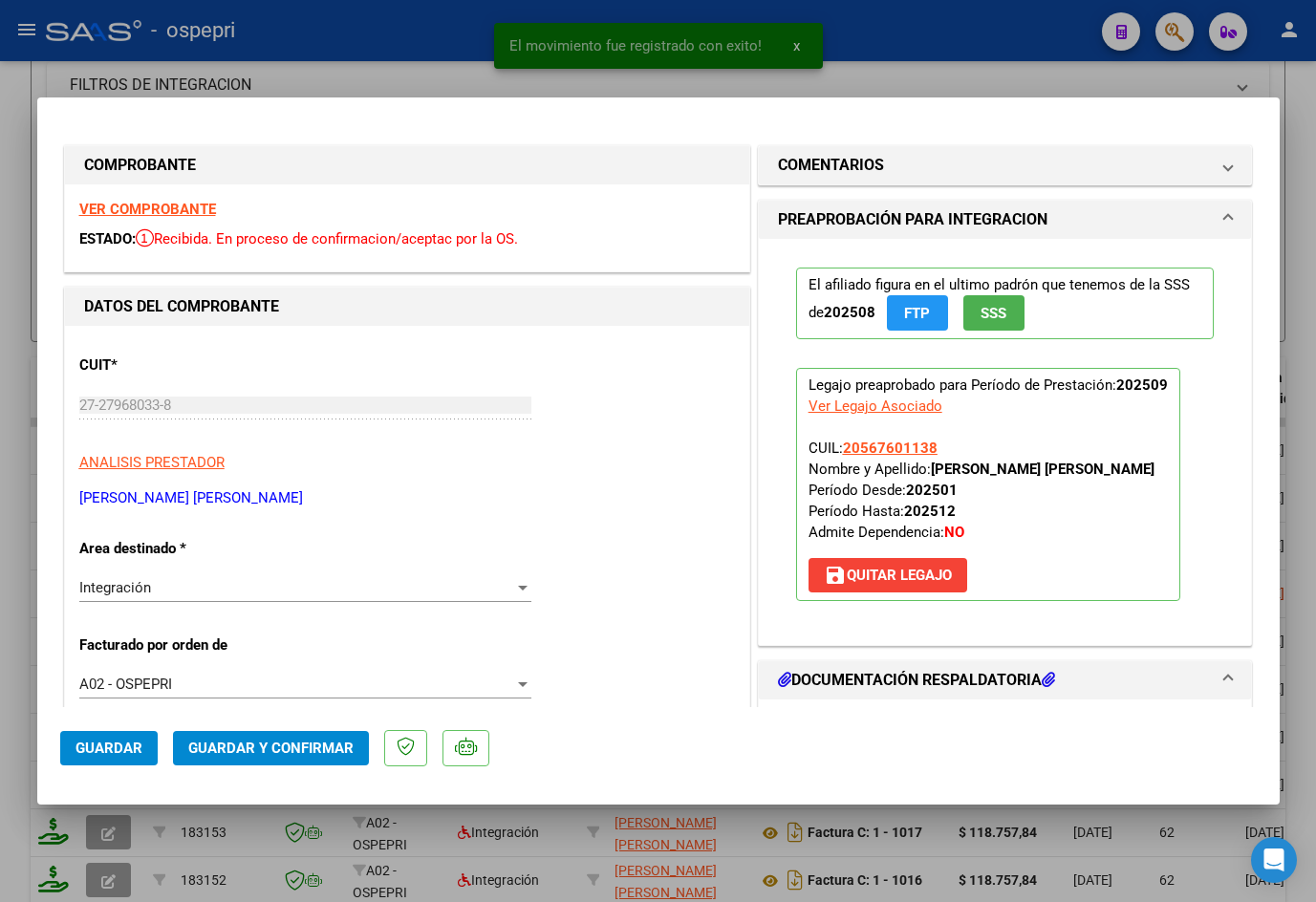
click at [185, 200] on div "VER COMPROBANTE ESTADO: Recibida. En proceso de confirmacion/aceptac por la OS." at bounding box center [407, 227] width 684 height 87
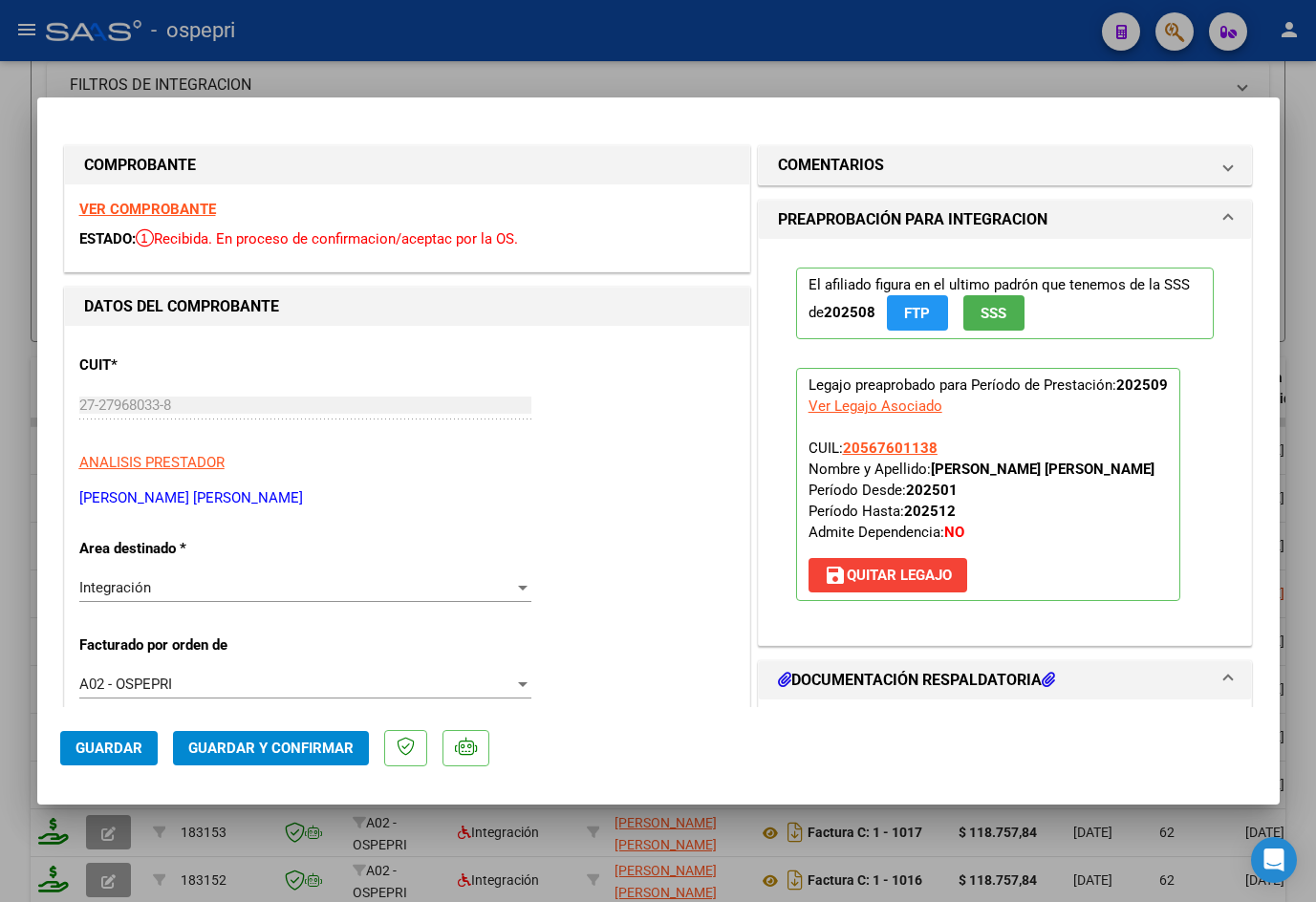
click at [185, 203] on strong "VER COMPROBANTE" at bounding box center [147, 210] width 137 height 18
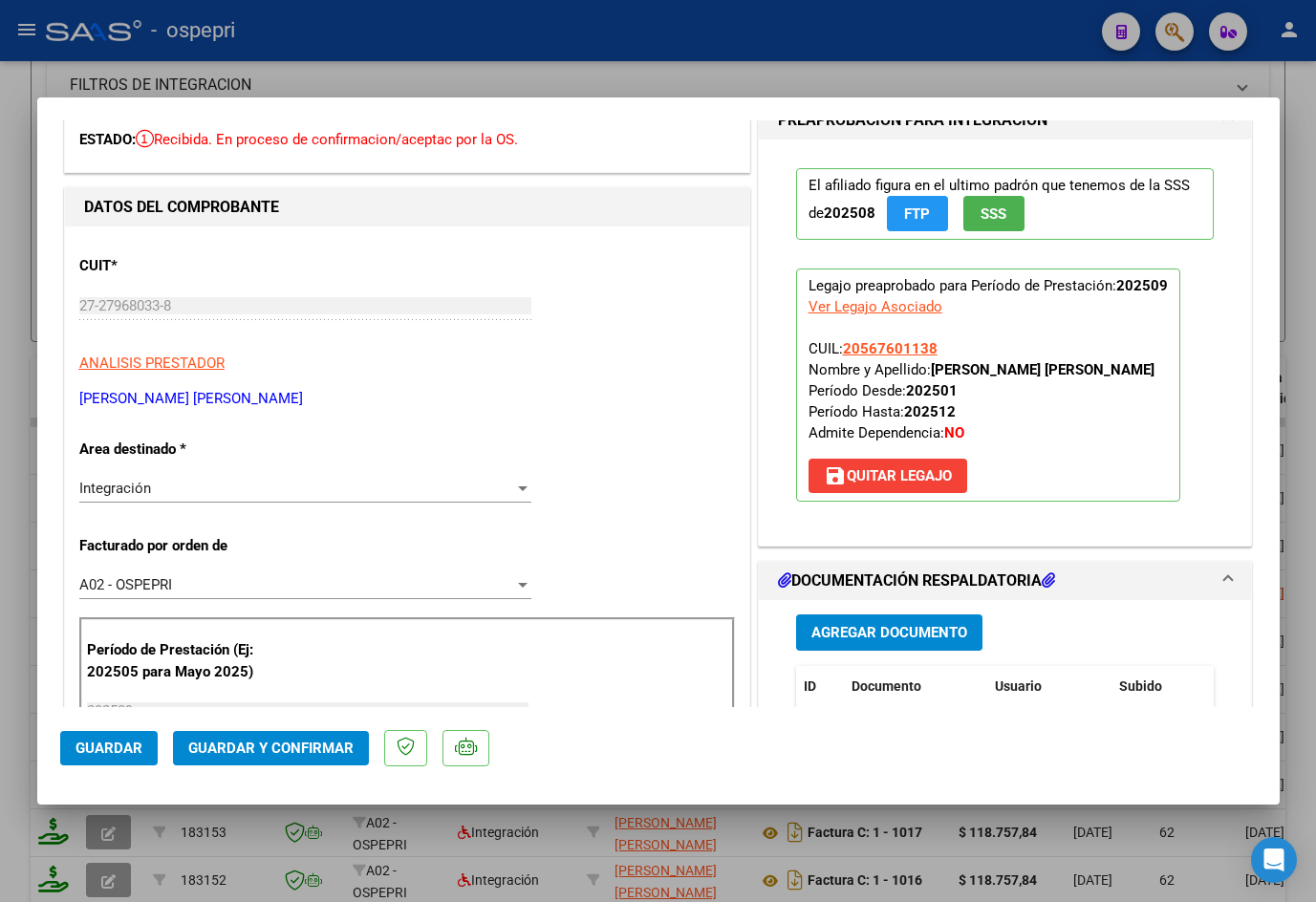
scroll to position [383, 0]
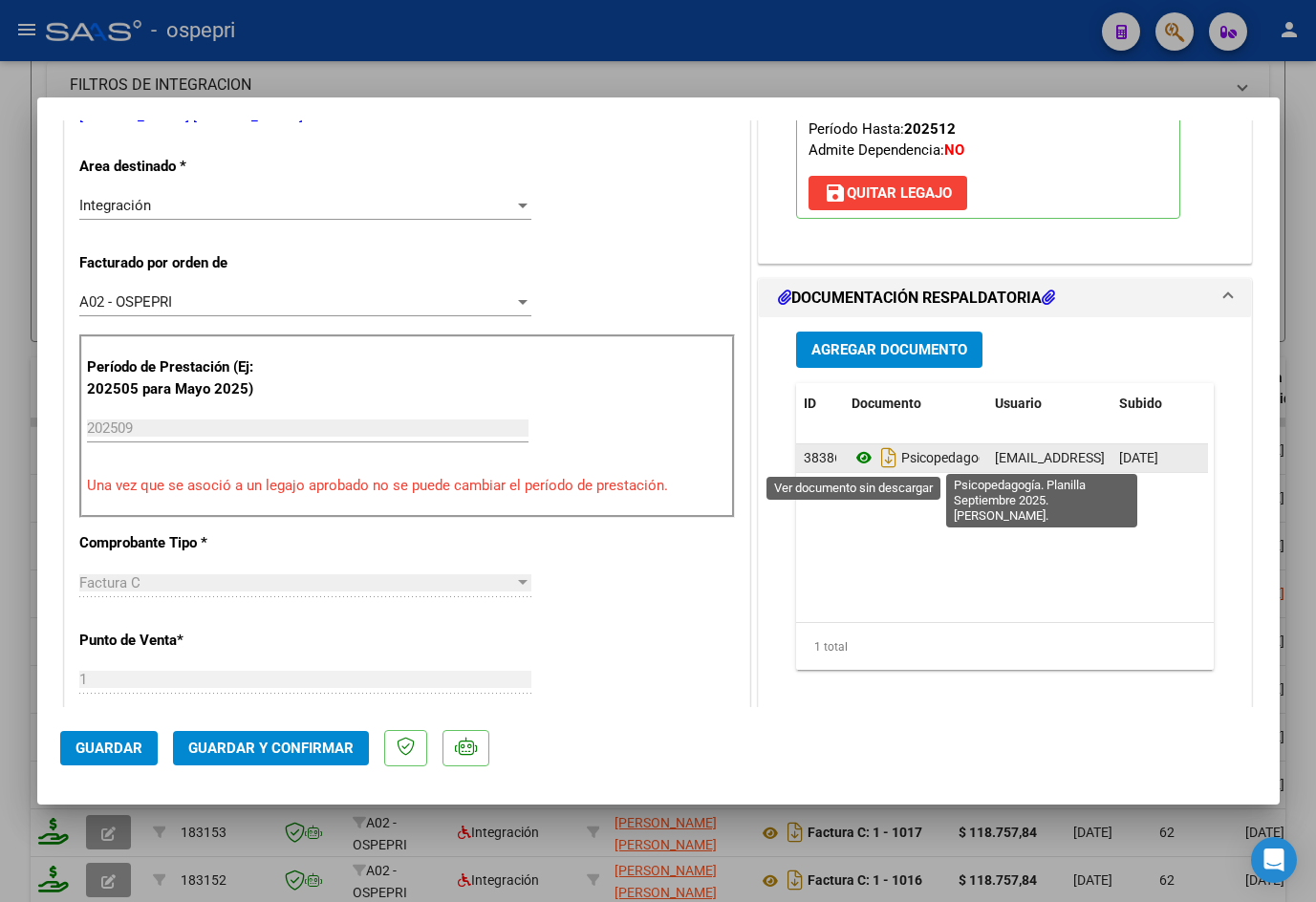
click at [856, 457] on icon at bounding box center [863, 457] width 24 height 22
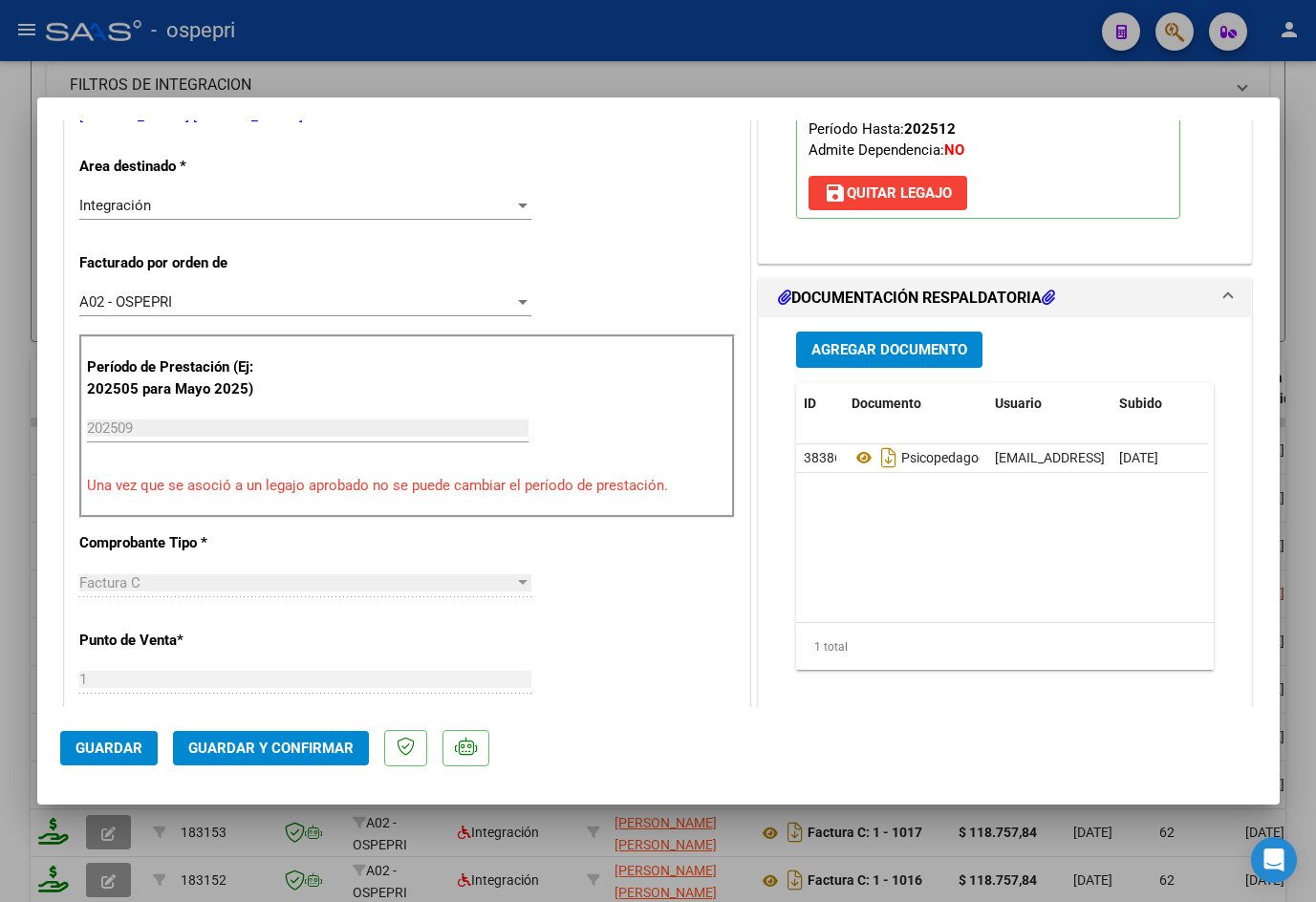
scroll to position [669, 0]
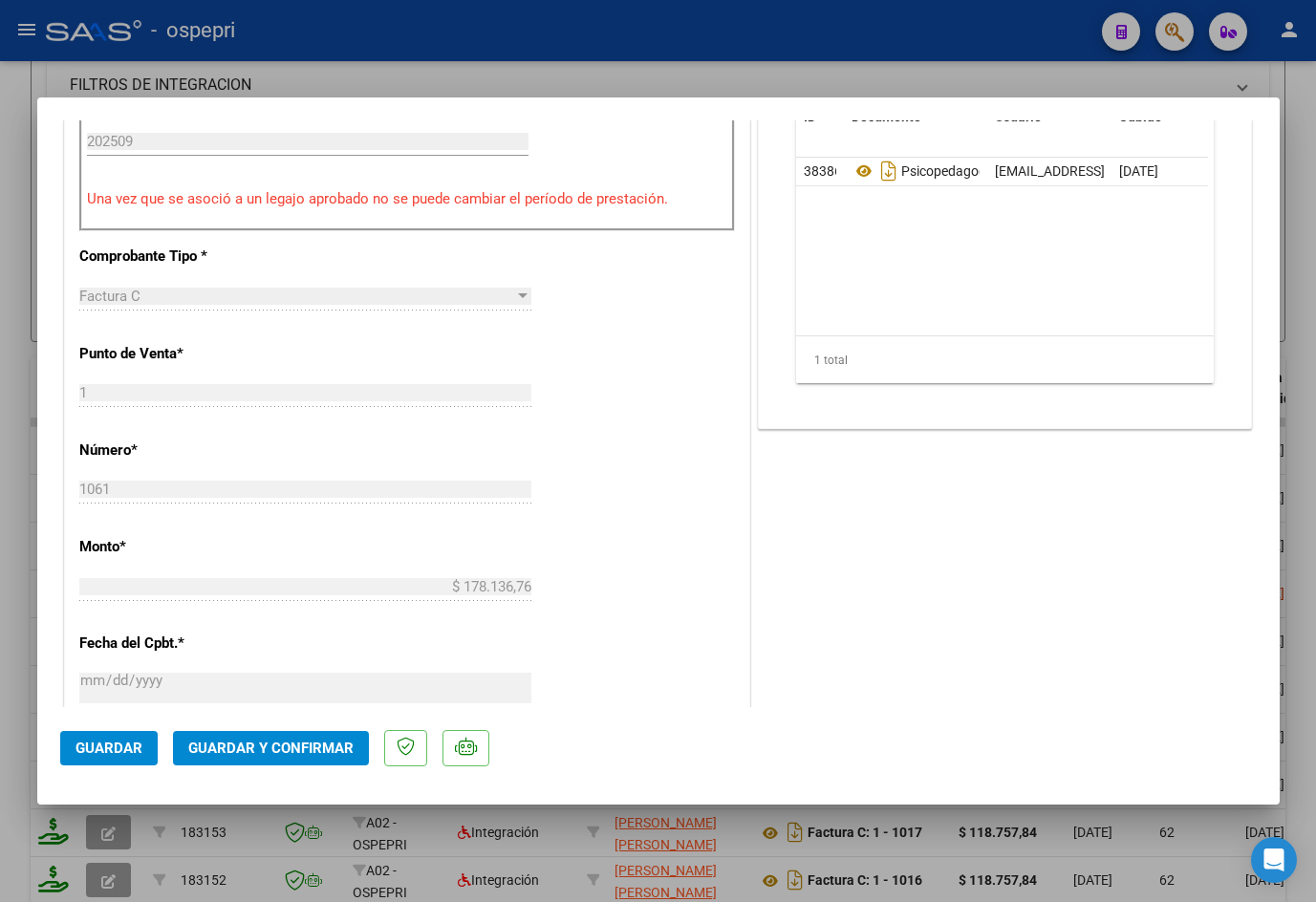
click at [264, 752] on span "Guardar y Confirmar" at bounding box center [270, 749] width 165 height 18
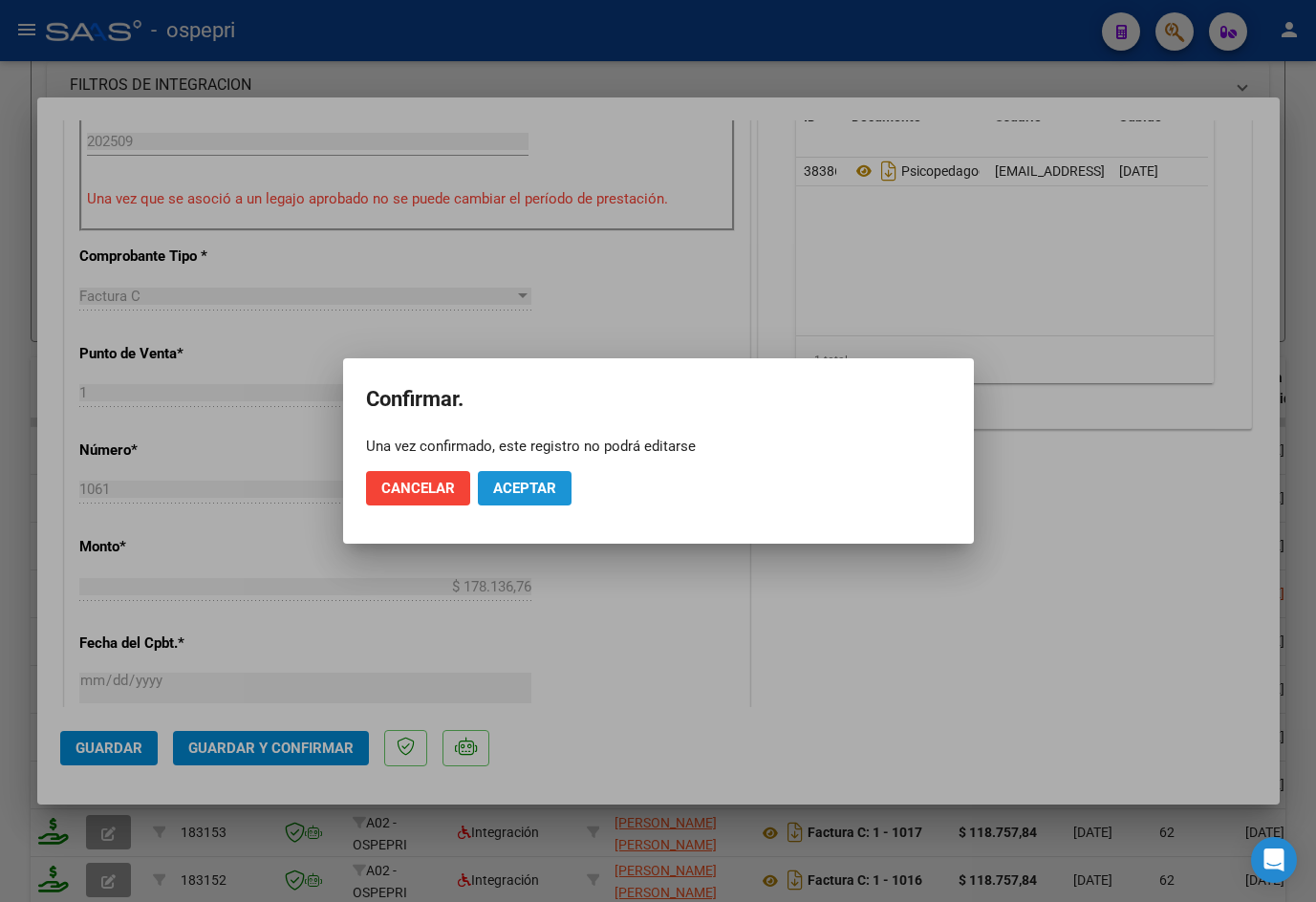
click at [529, 484] on span "Aceptar" at bounding box center [524, 488] width 63 height 18
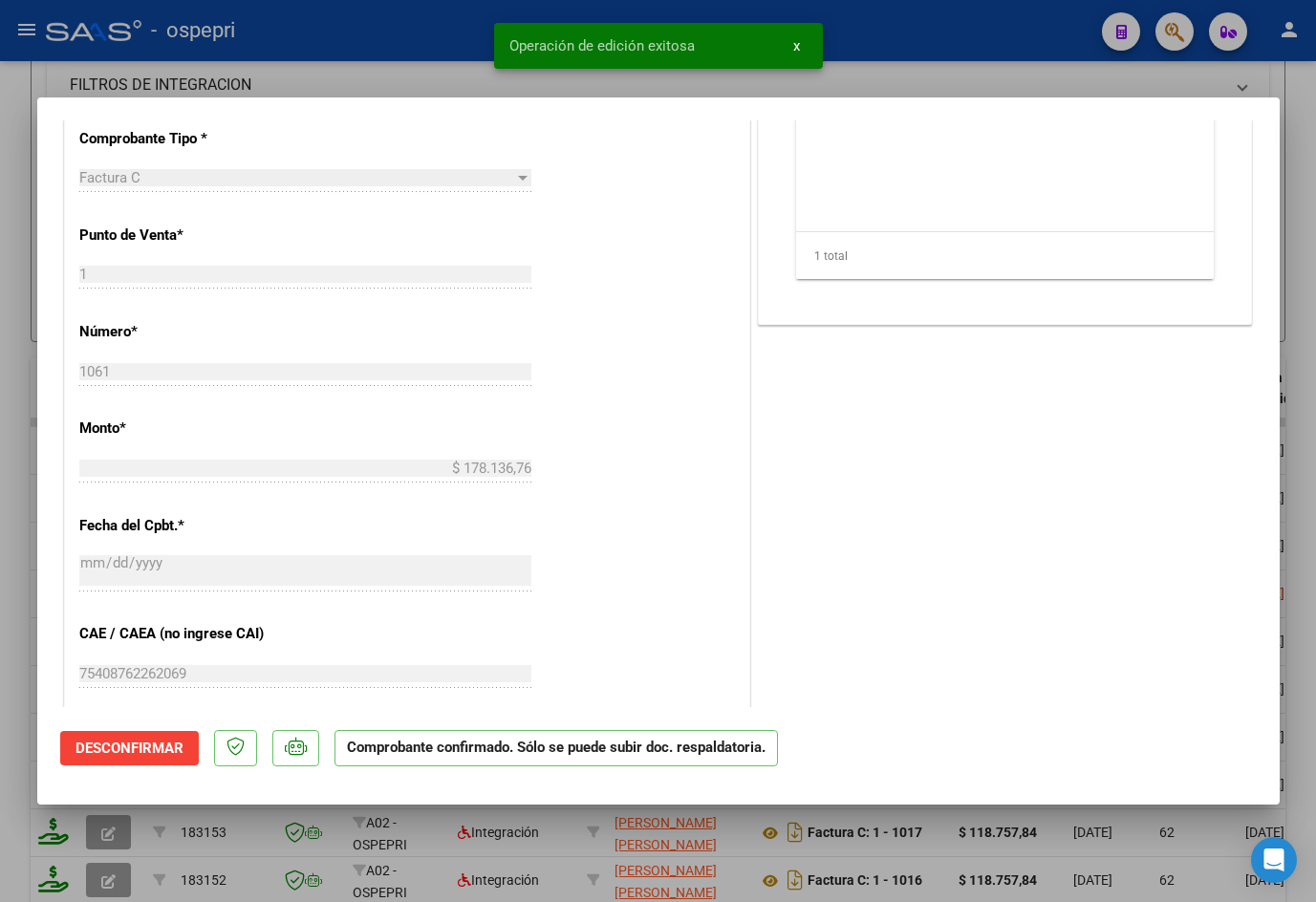
type input "$ 0,00"
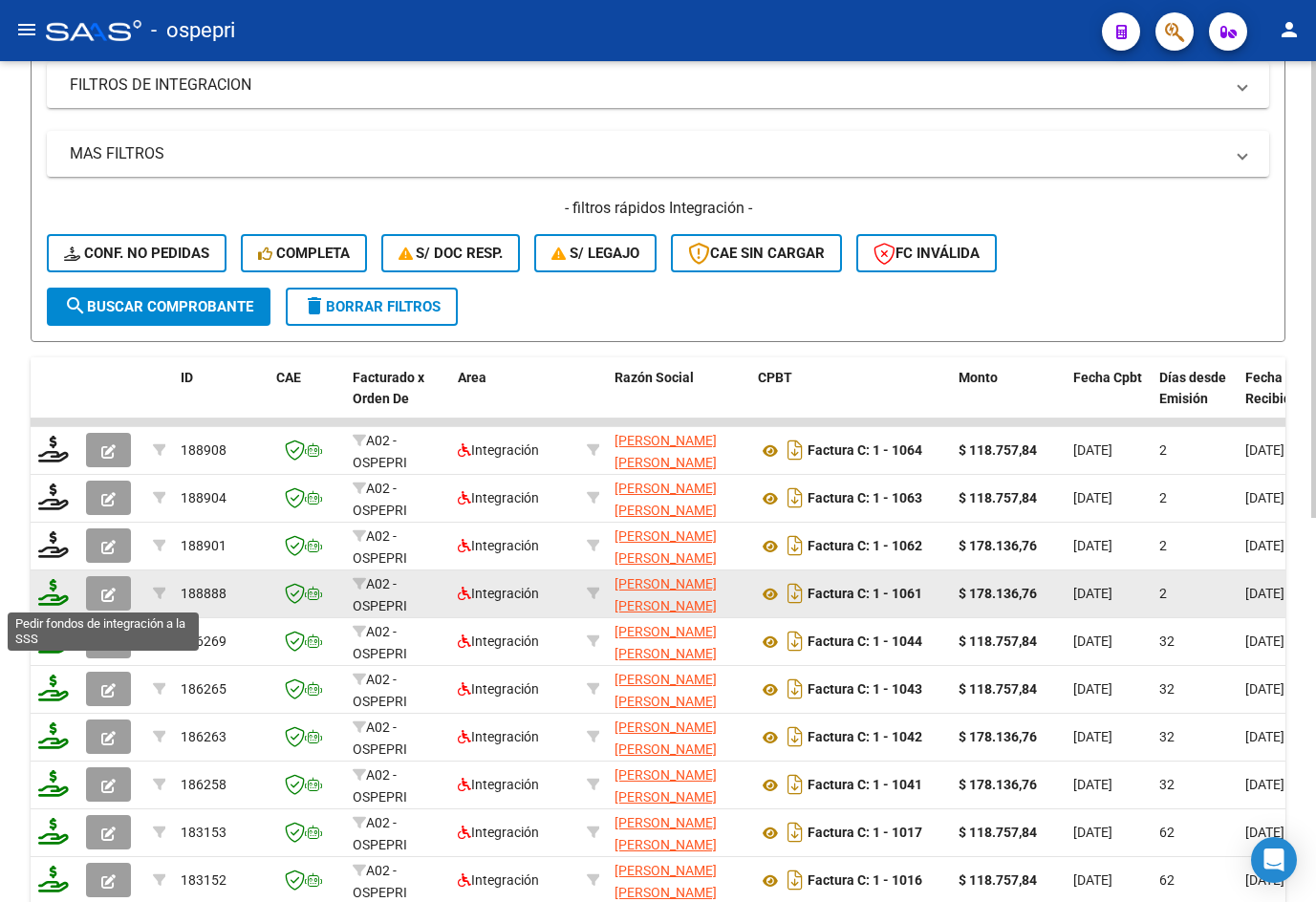
click at [53, 595] on icon at bounding box center [53, 592] width 30 height 26
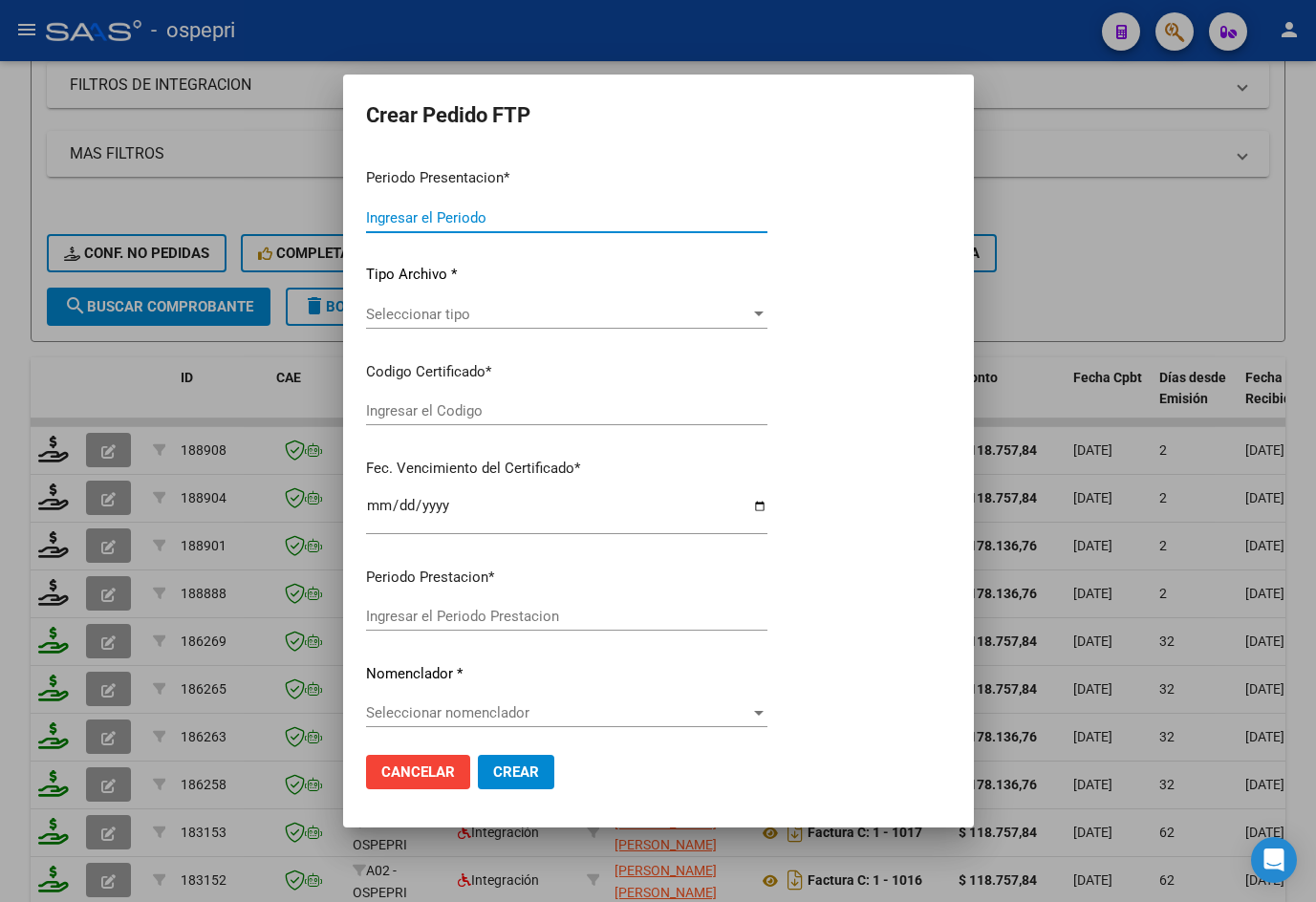
type input "202509"
type input "$ 178.136,76"
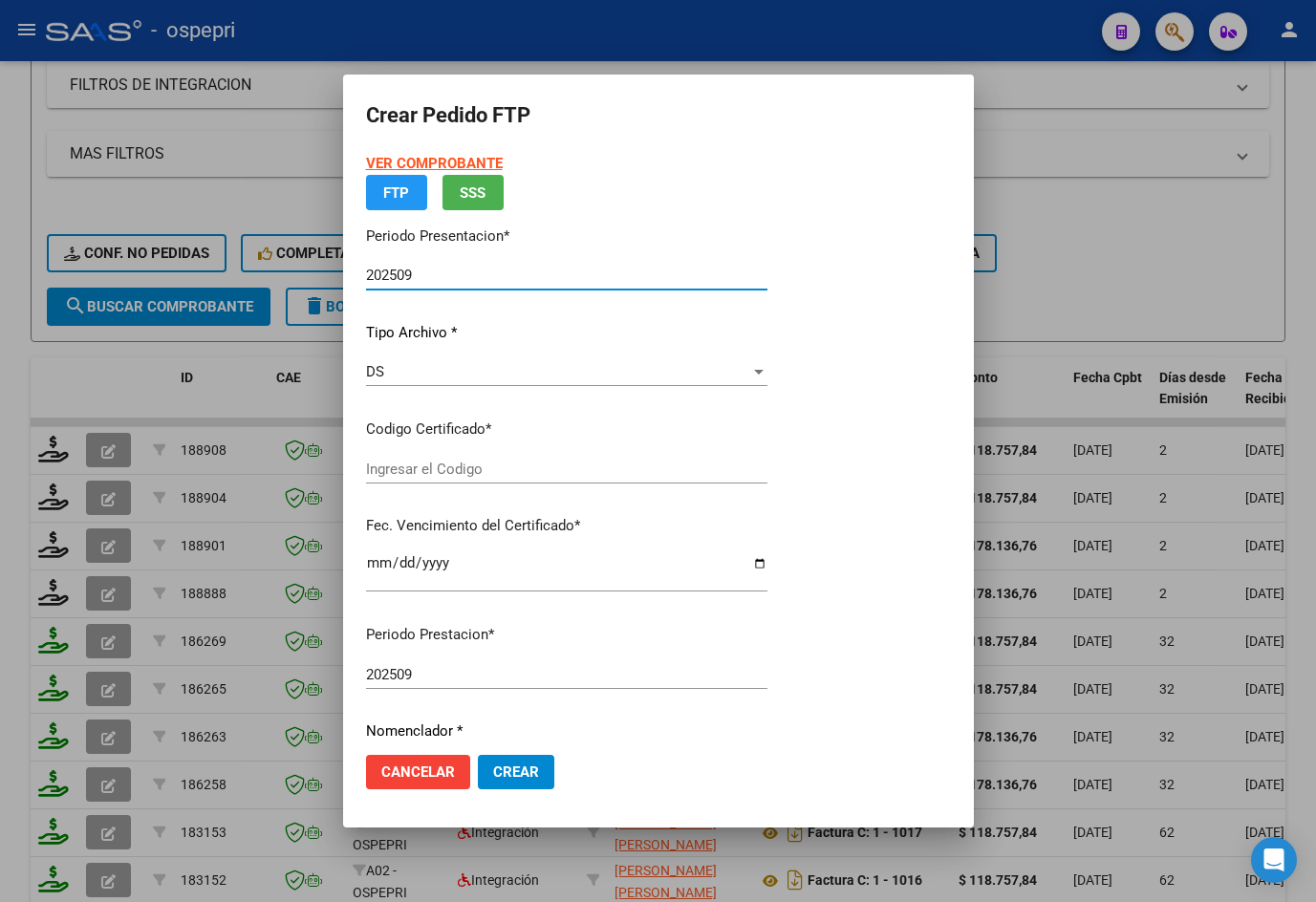
type input "20567601138"
type input "[DATE]"
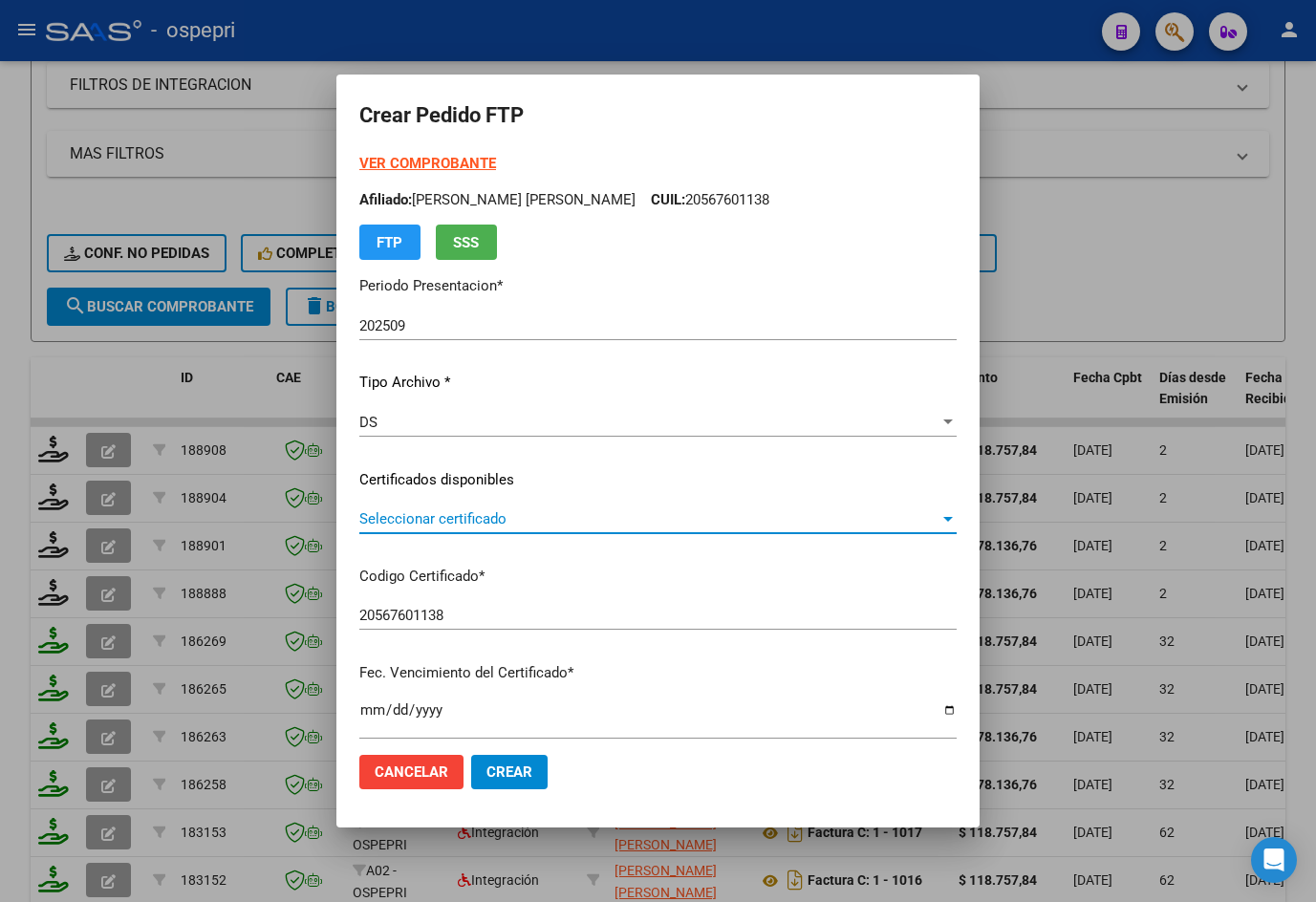
click at [432, 516] on span "Seleccionar certificado" at bounding box center [649, 519] width 580 height 18
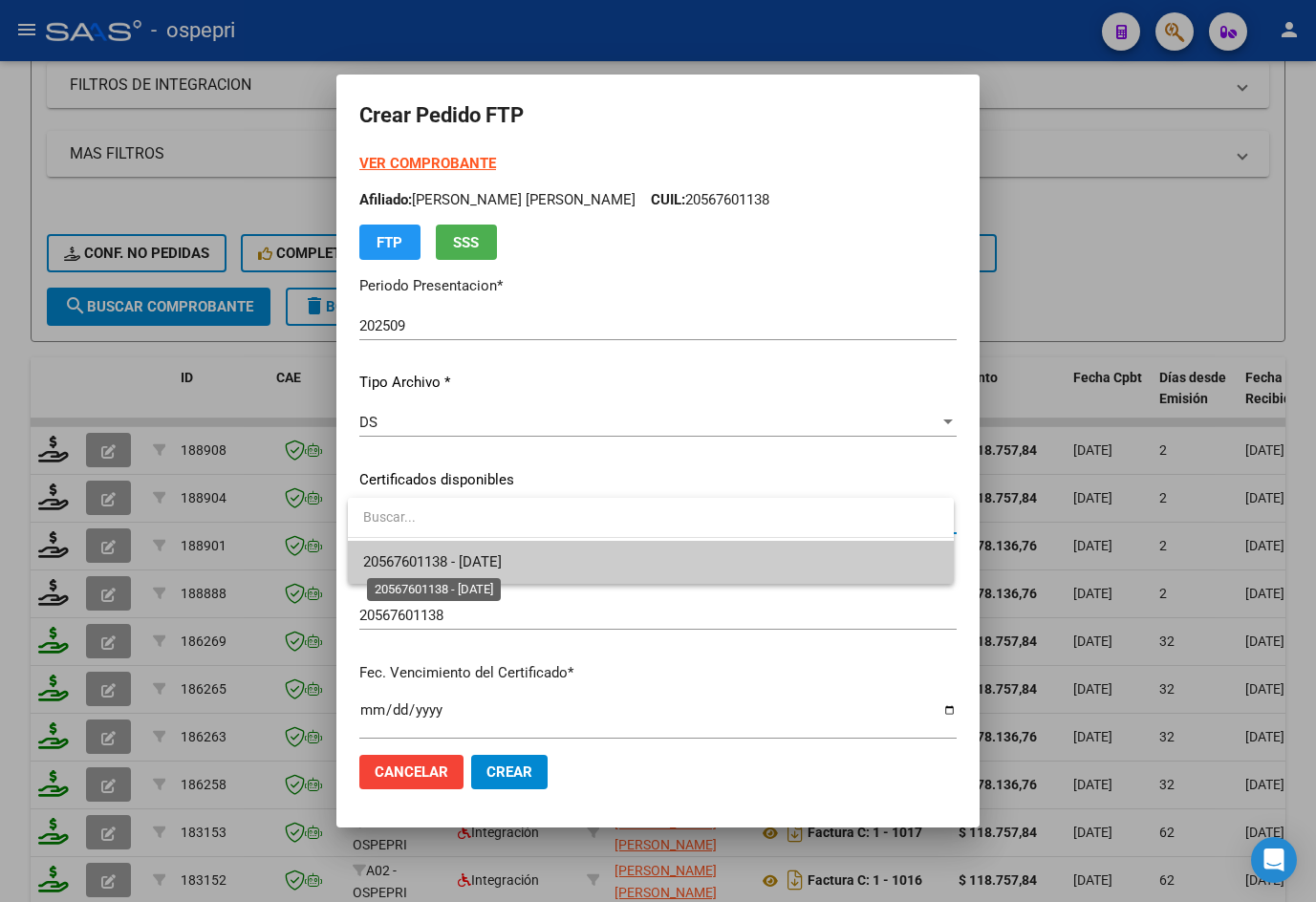
click at [443, 559] on span "20567601138 - [DATE]" at bounding box center [432, 562] width 139 height 18
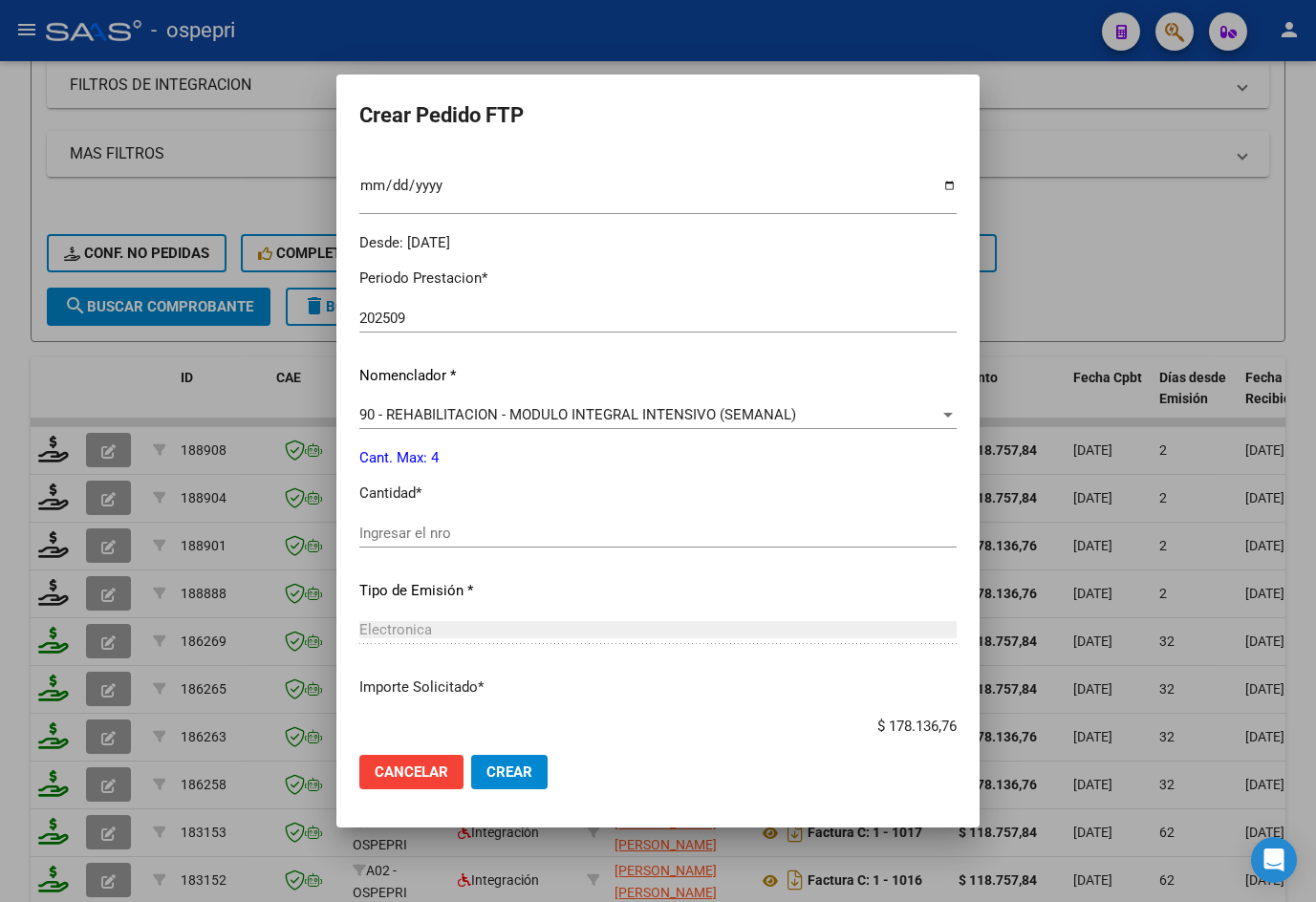
scroll to position [573, 0]
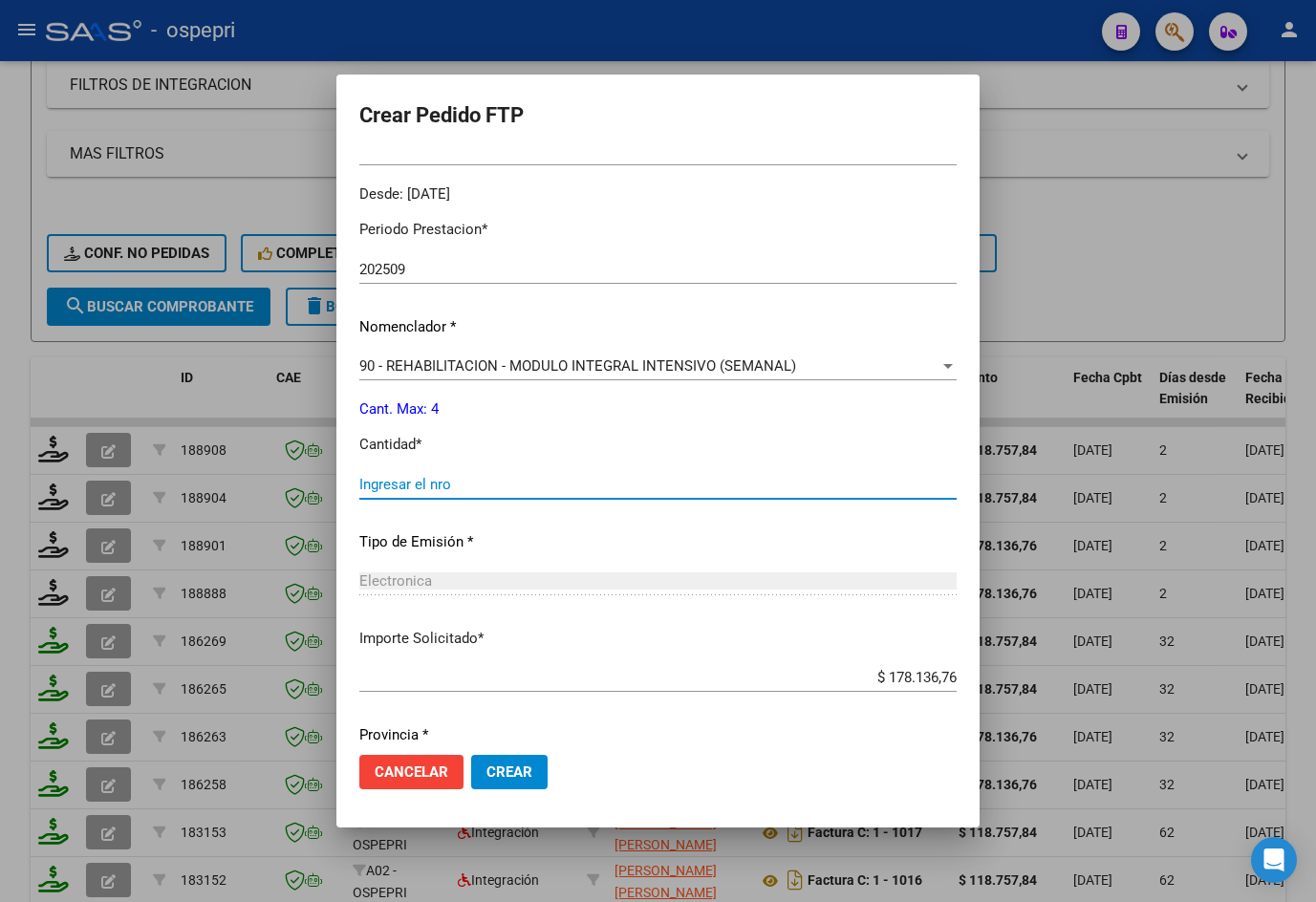
click at [452, 484] on input "Ingresar el nro" at bounding box center [658, 484] width 597 height 18
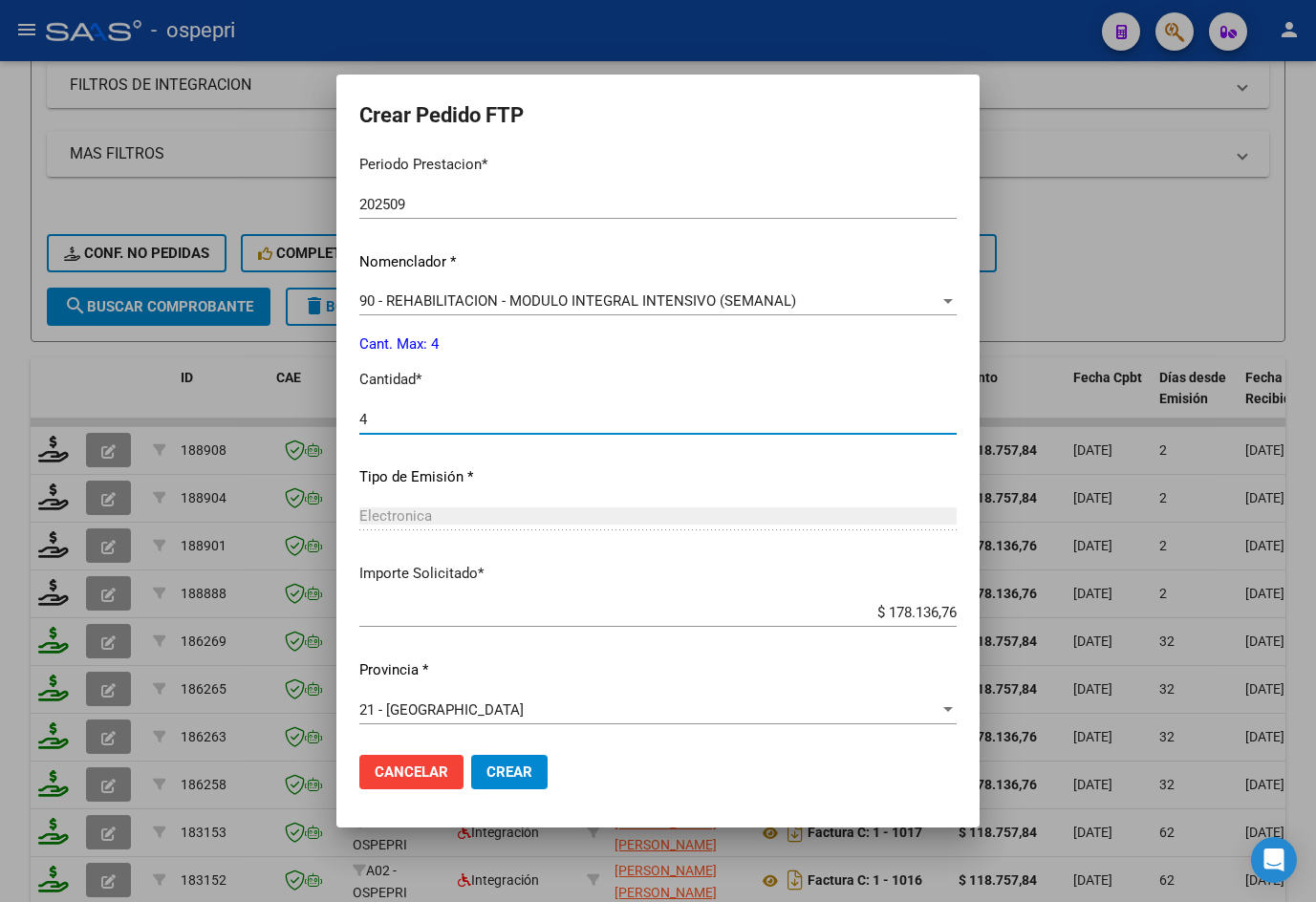
scroll to position [640, 0]
type input "4"
click at [509, 762] on button "Crear" at bounding box center [510, 771] width 76 height 34
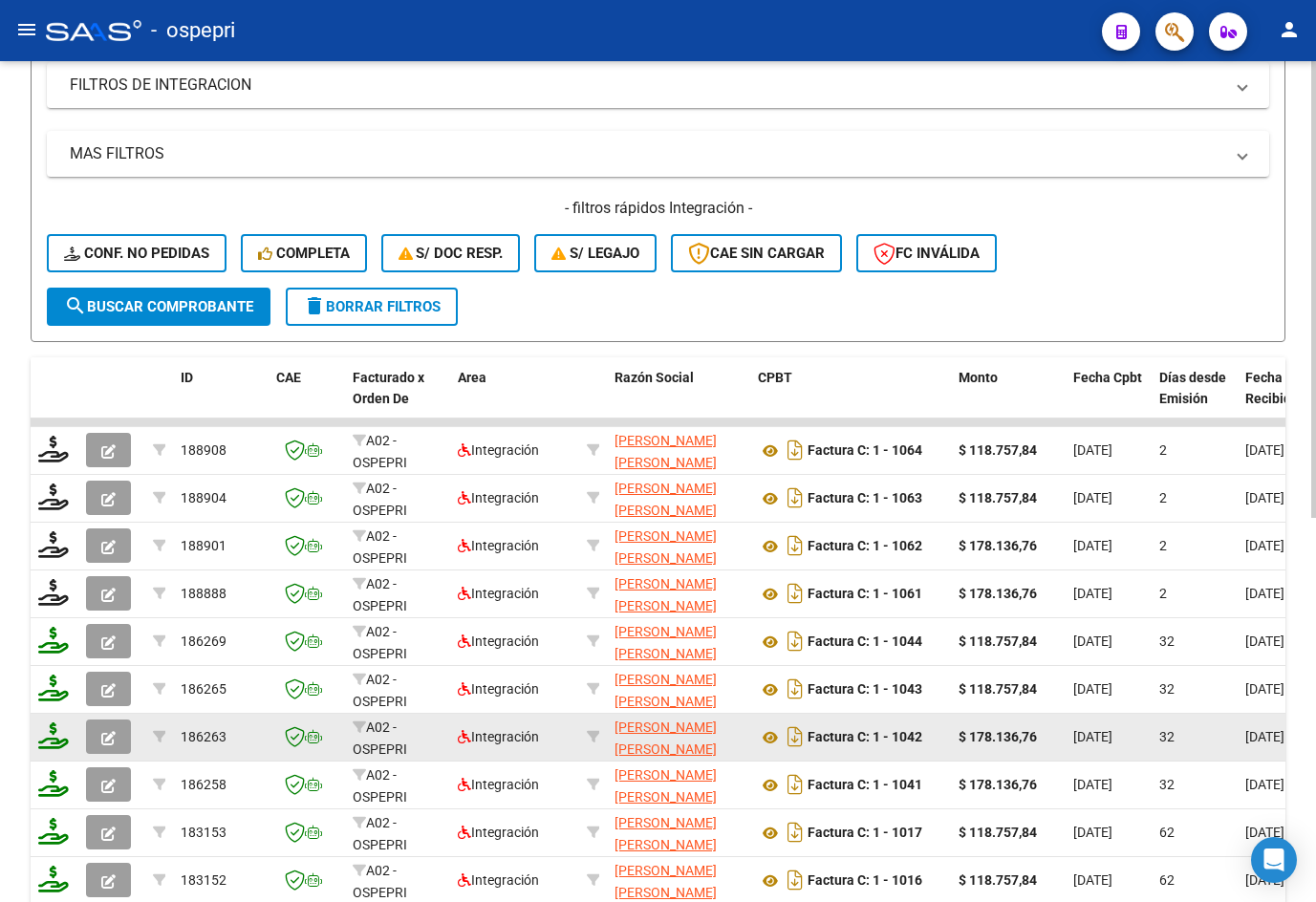
scroll to position [96, 0]
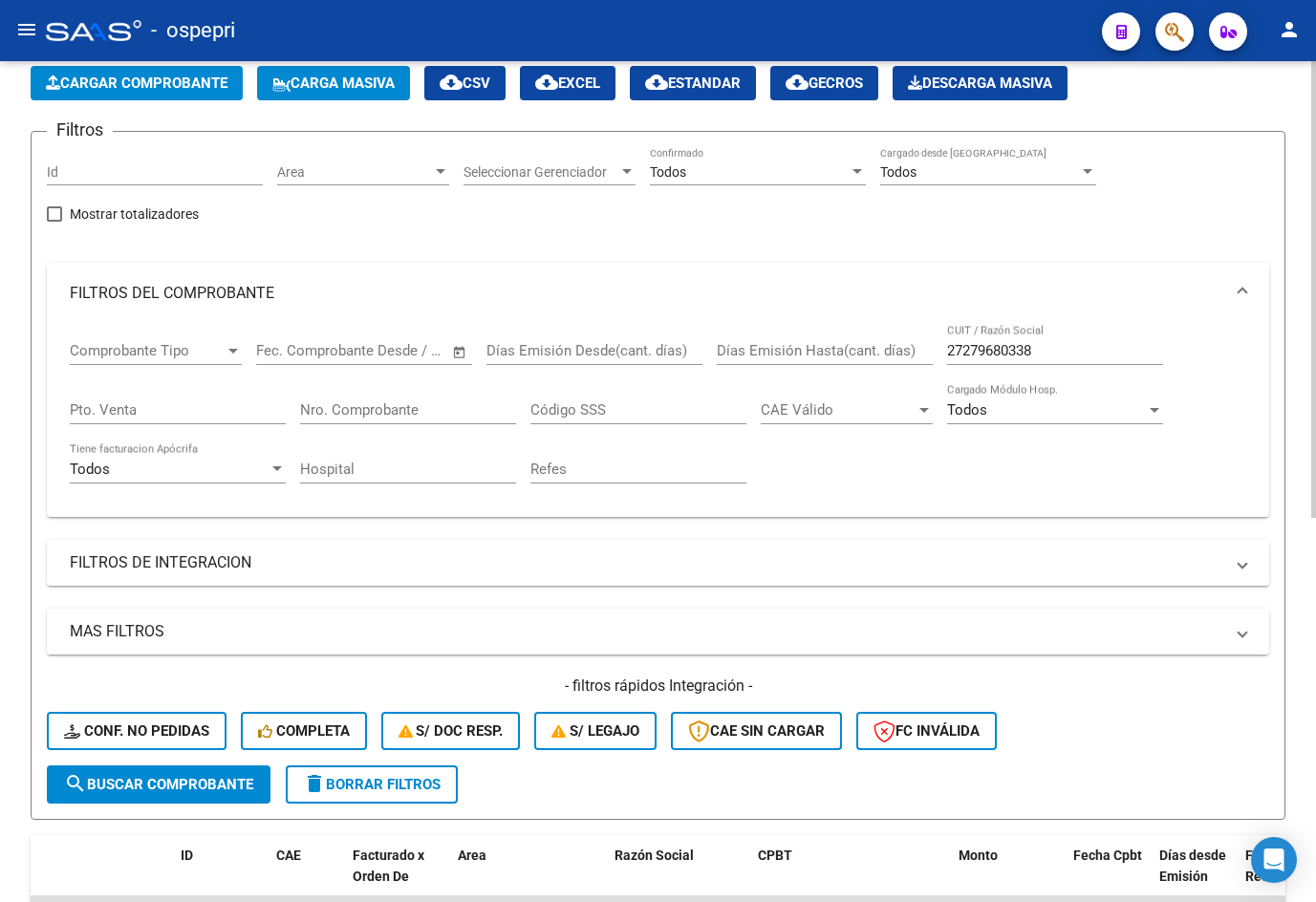
click at [1089, 349] on input "27279680338" at bounding box center [1054, 350] width 216 height 18
paste input "6437599"
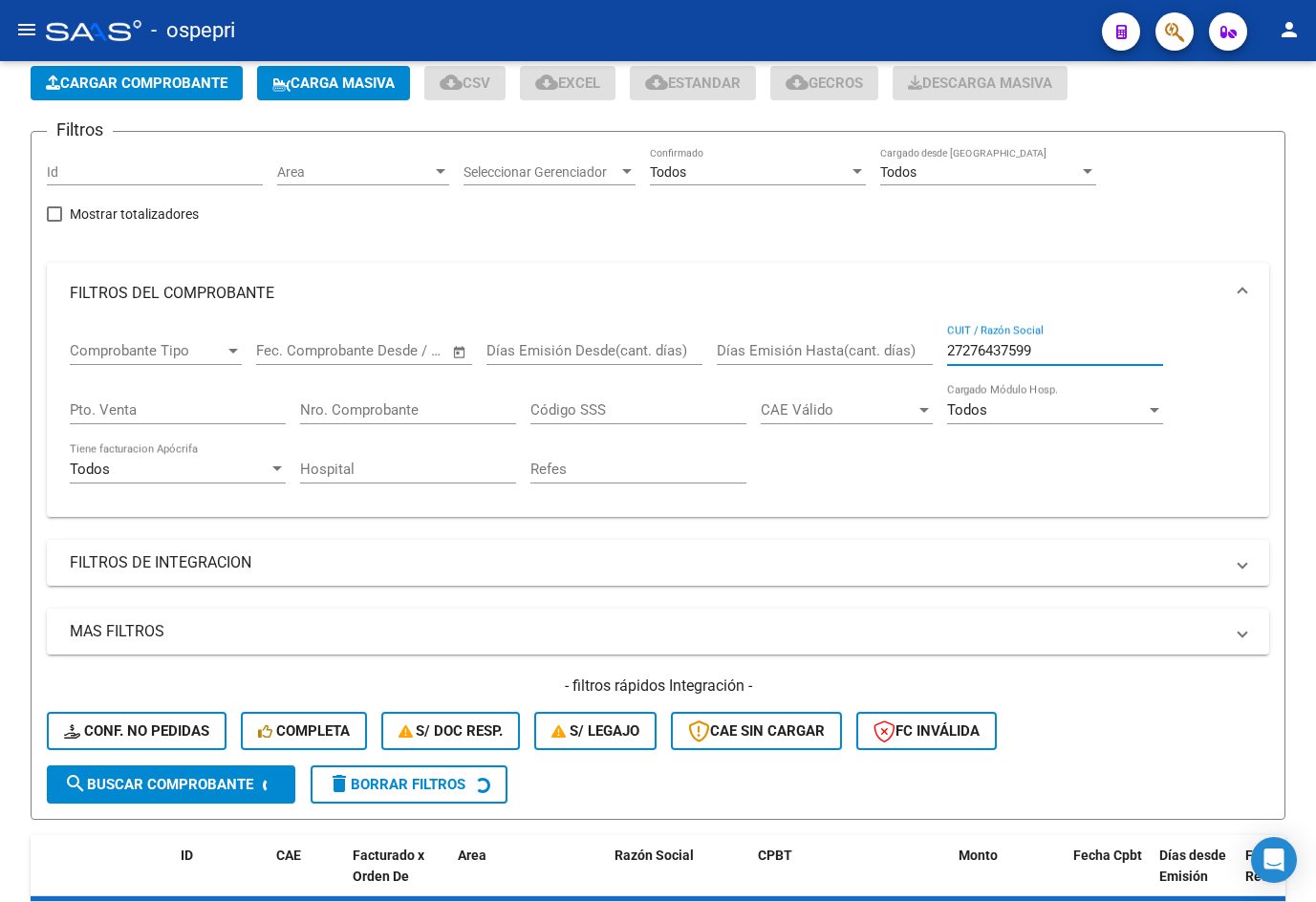
type input "27276437599"
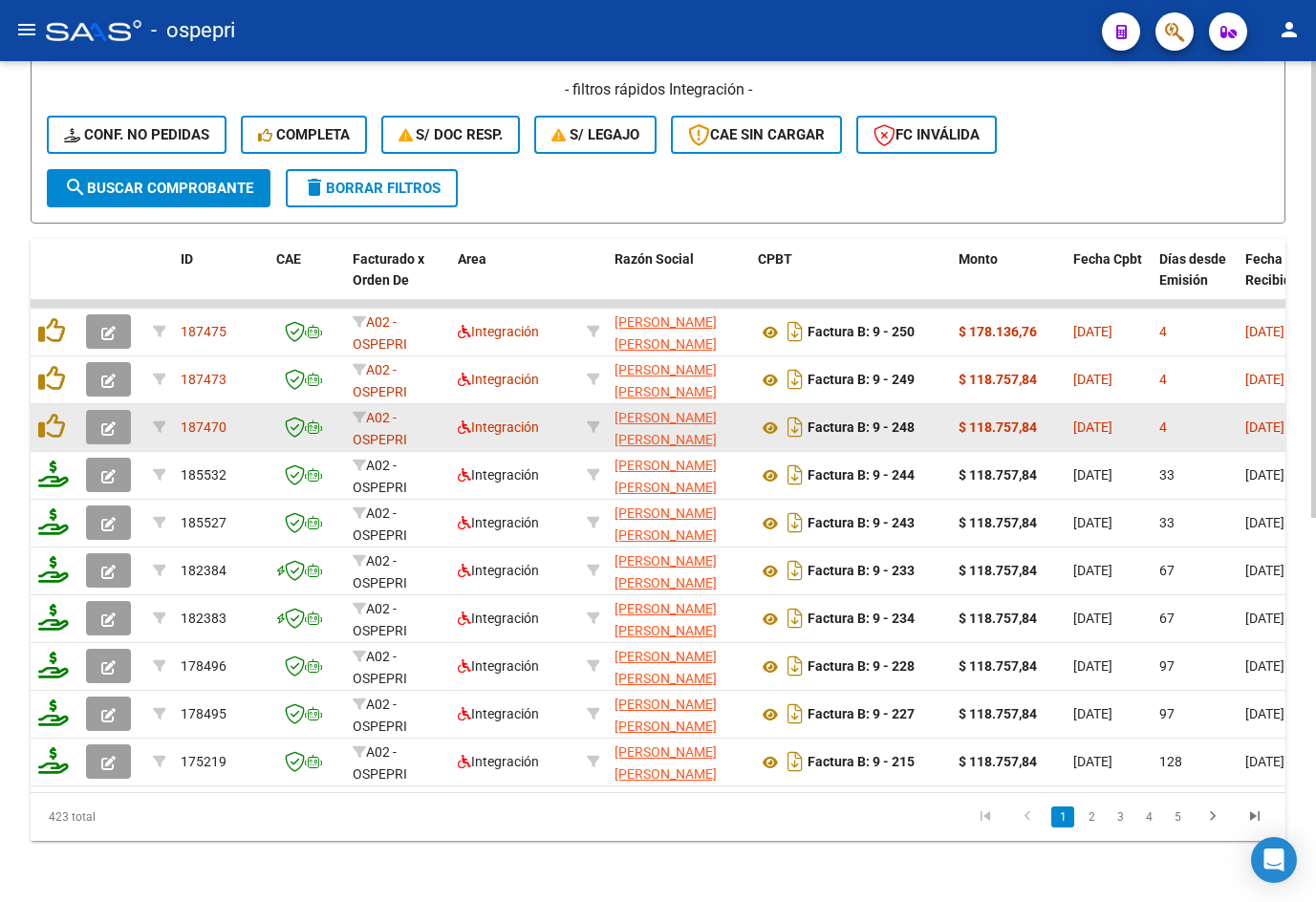
scroll to position [611, 0]
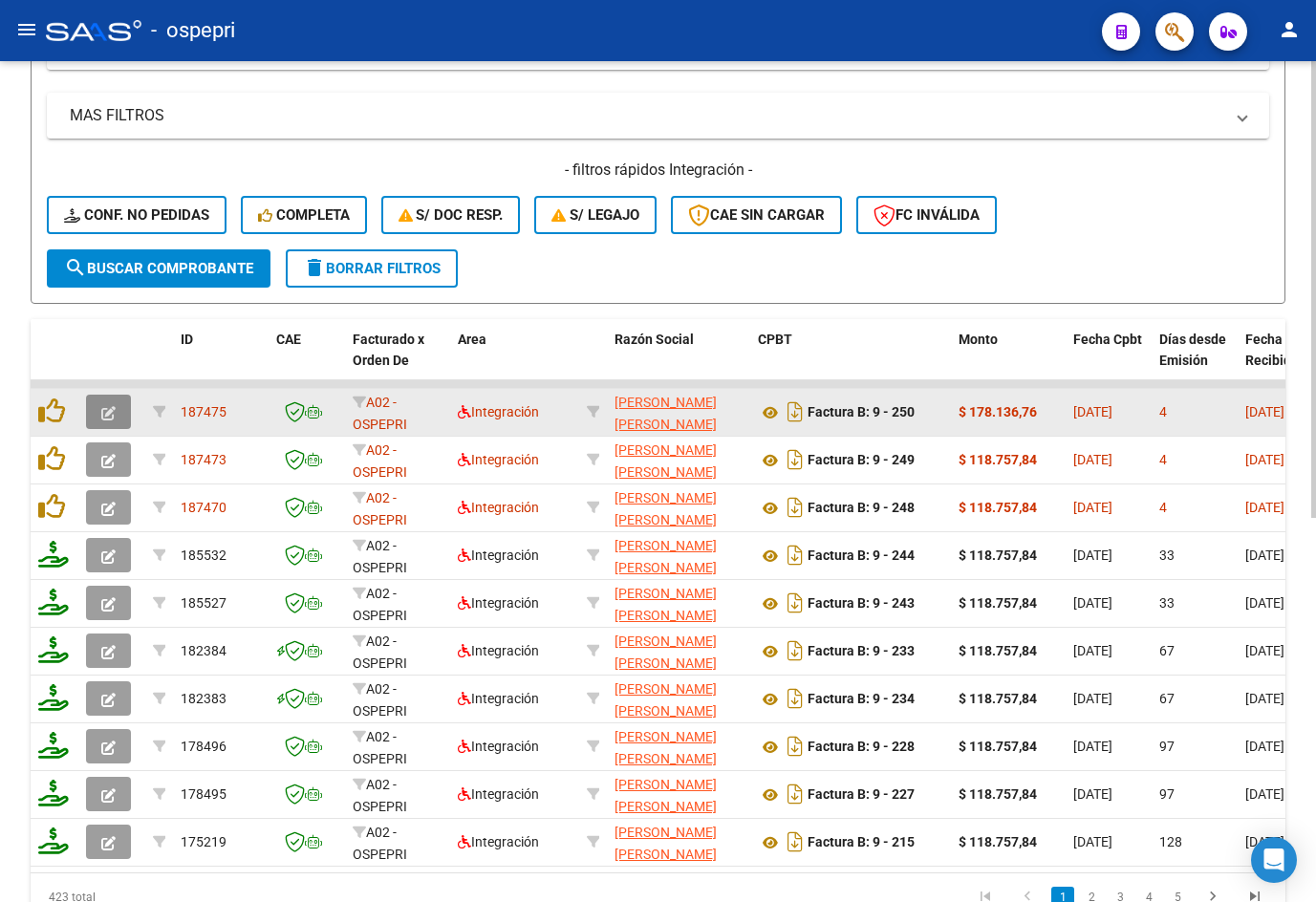
click at [110, 408] on icon "button" at bounding box center [108, 413] width 15 height 15
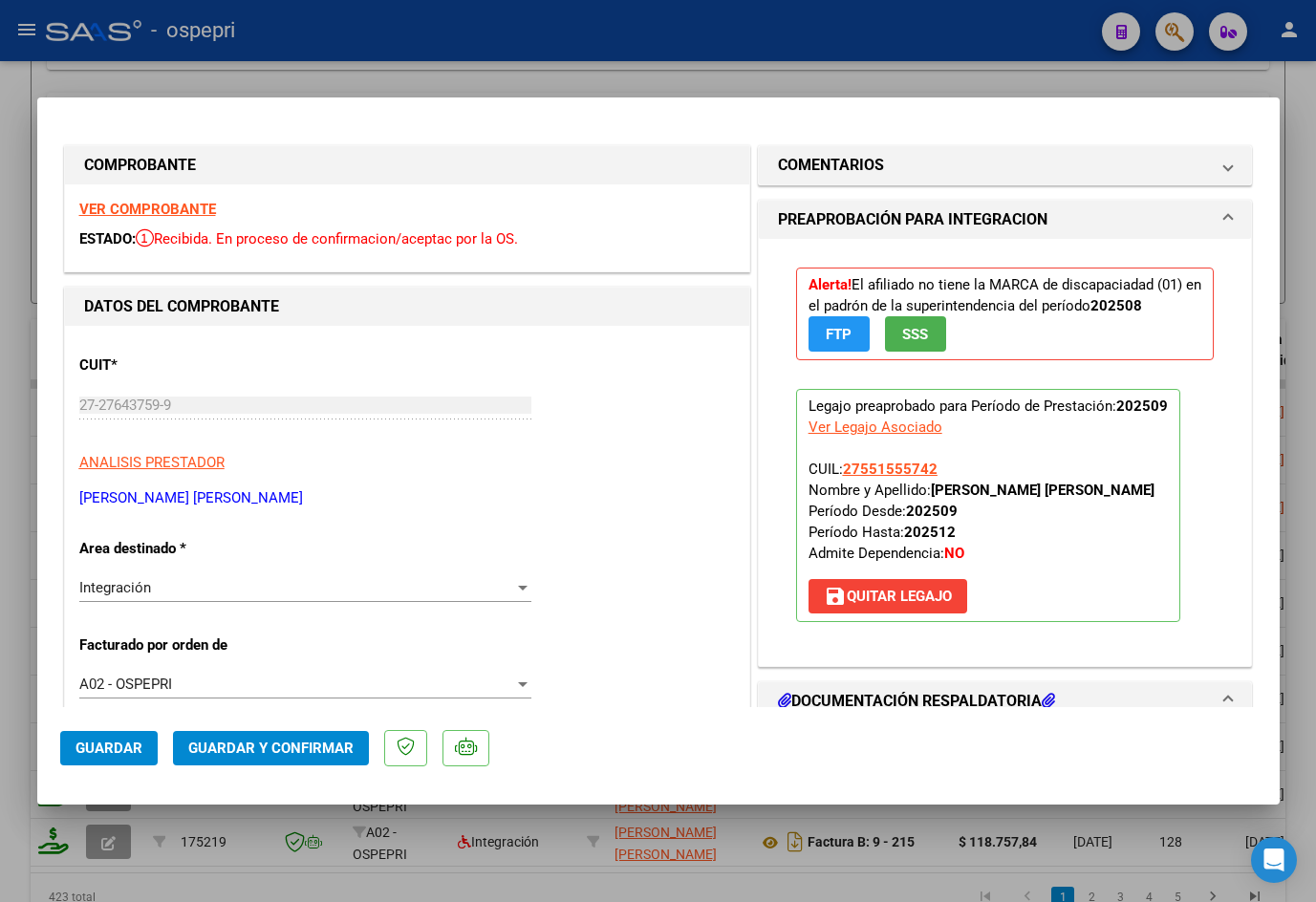
click at [152, 208] on strong "VER COMPROBANTE" at bounding box center [147, 210] width 137 height 18
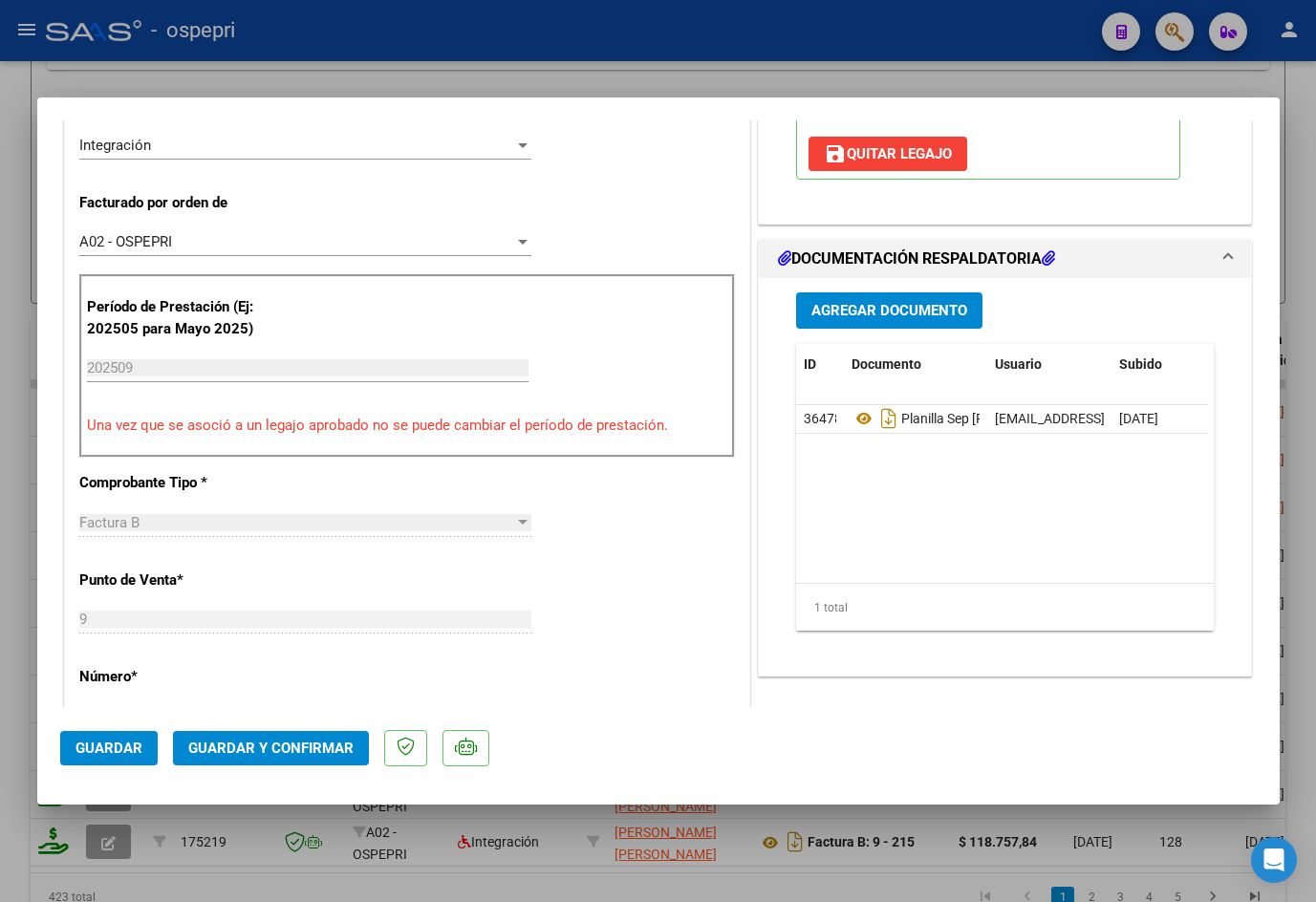
scroll to position [477, 0]
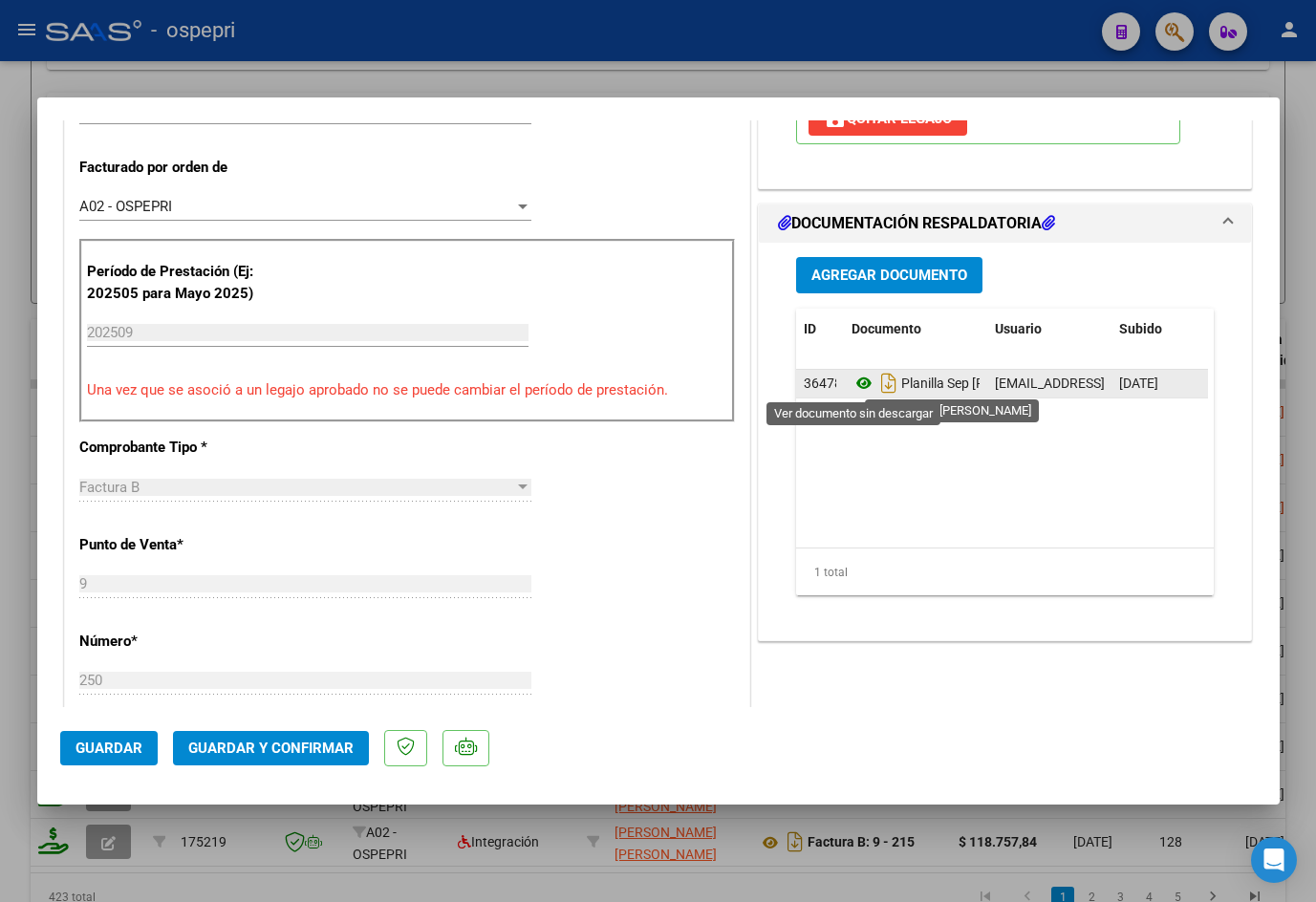
click at [851, 375] on icon at bounding box center [863, 383] width 24 height 22
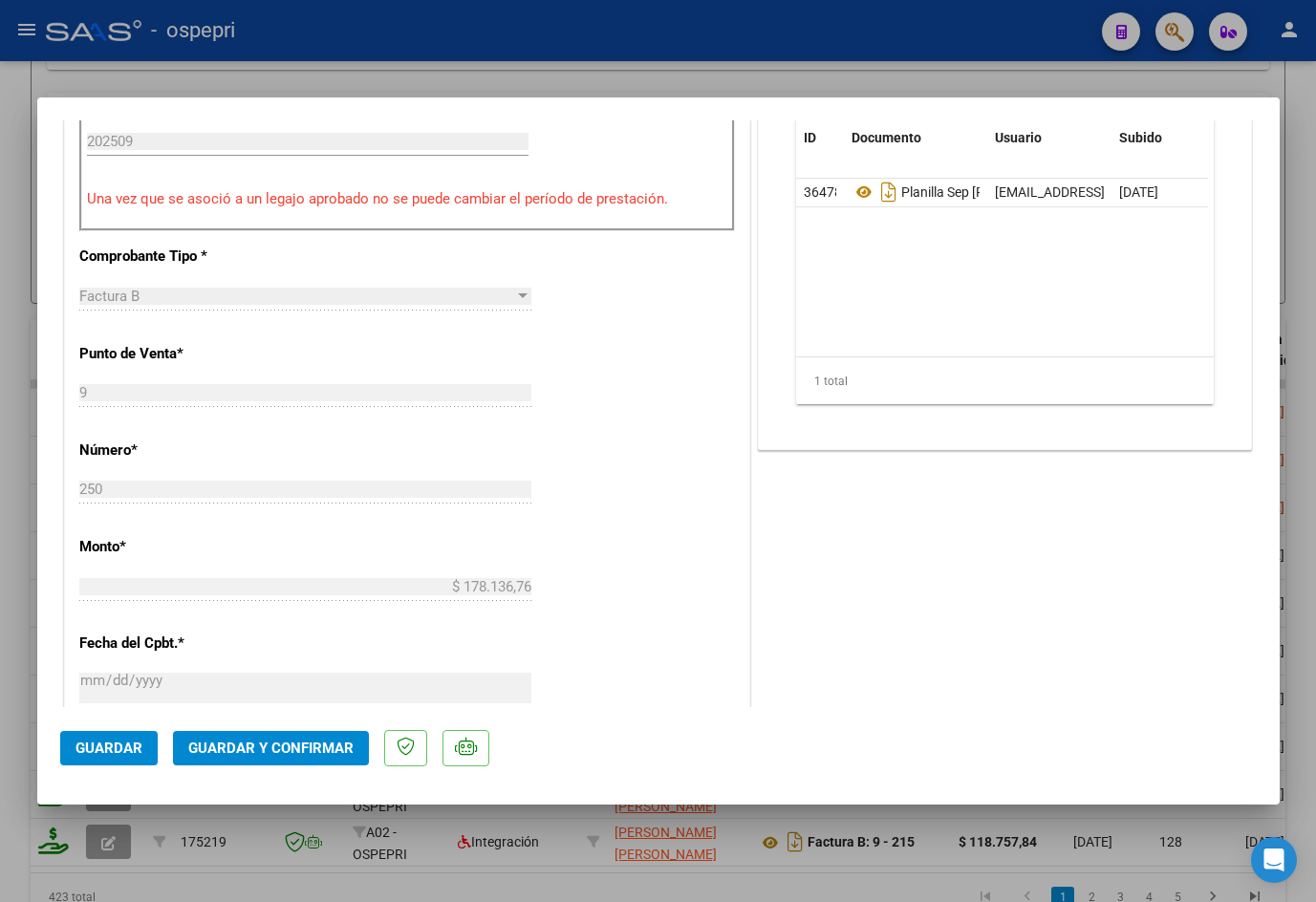
scroll to position [764, 0]
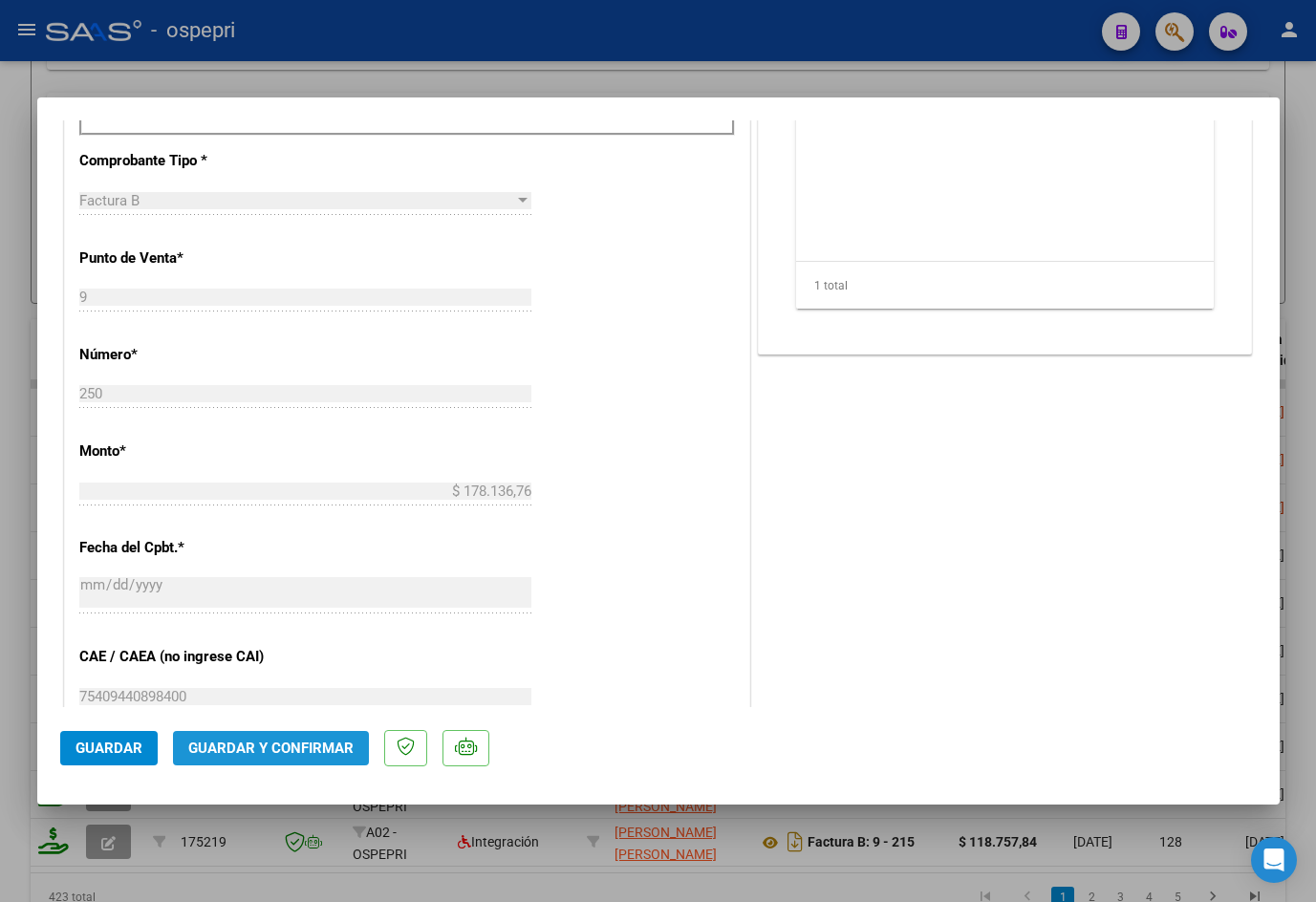
click at [295, 740] on span "Guardar y Confirmar" at bounding box center [270, 749] width 165 height 18
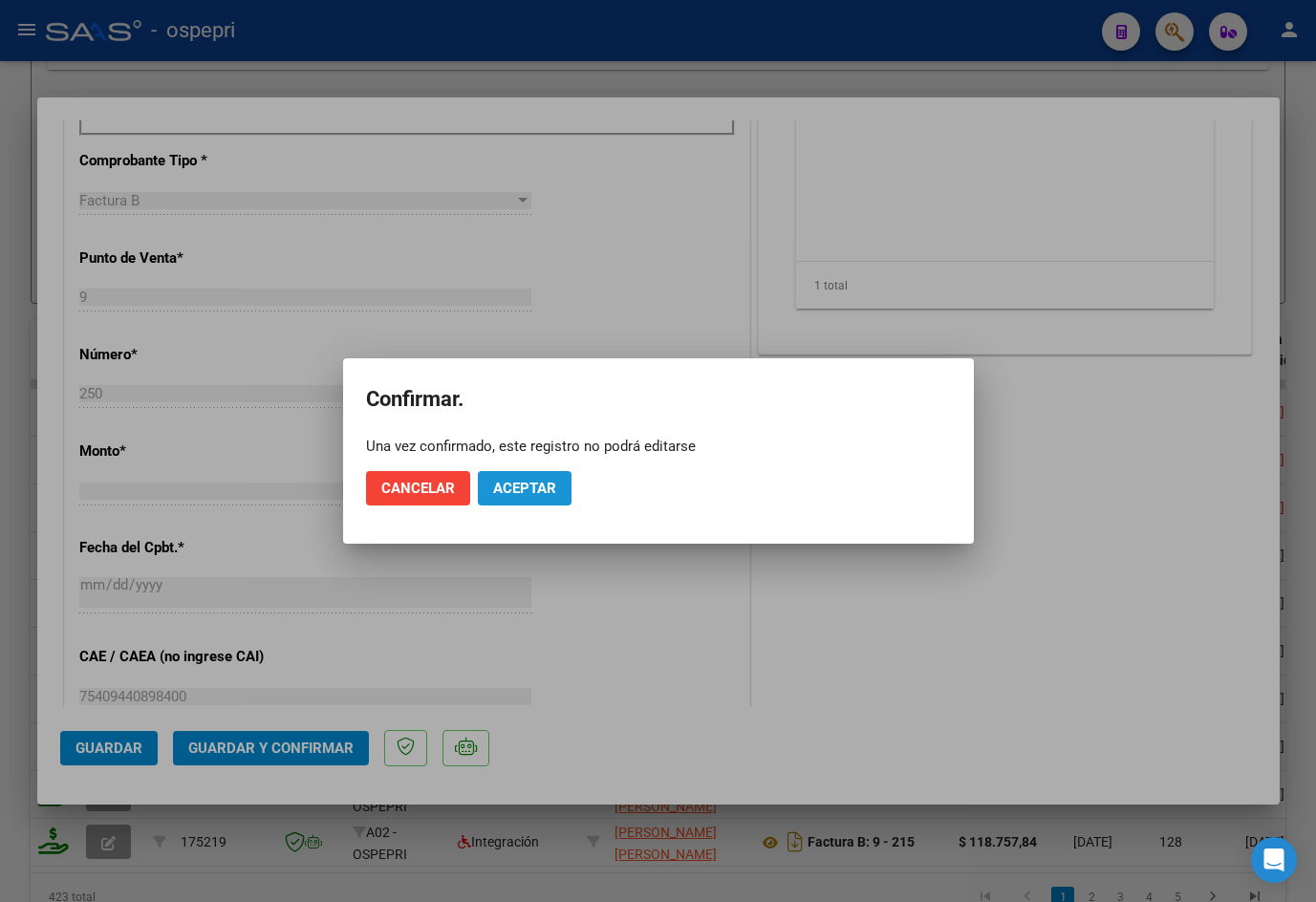
click at [551, 488] on span "Aceptar" at bounding box center [524, 488] width 63 height 18
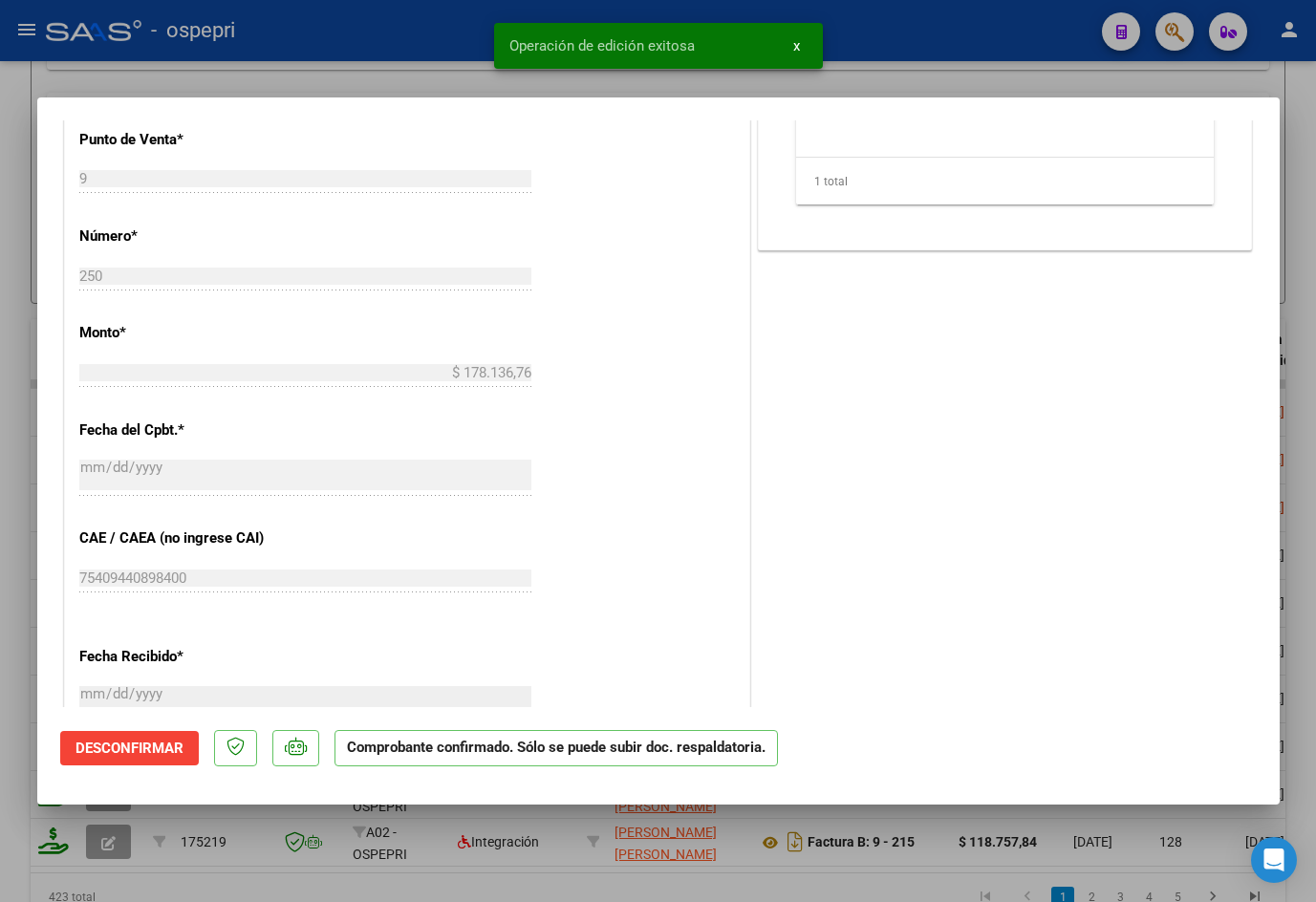
type input "$ 0,00"
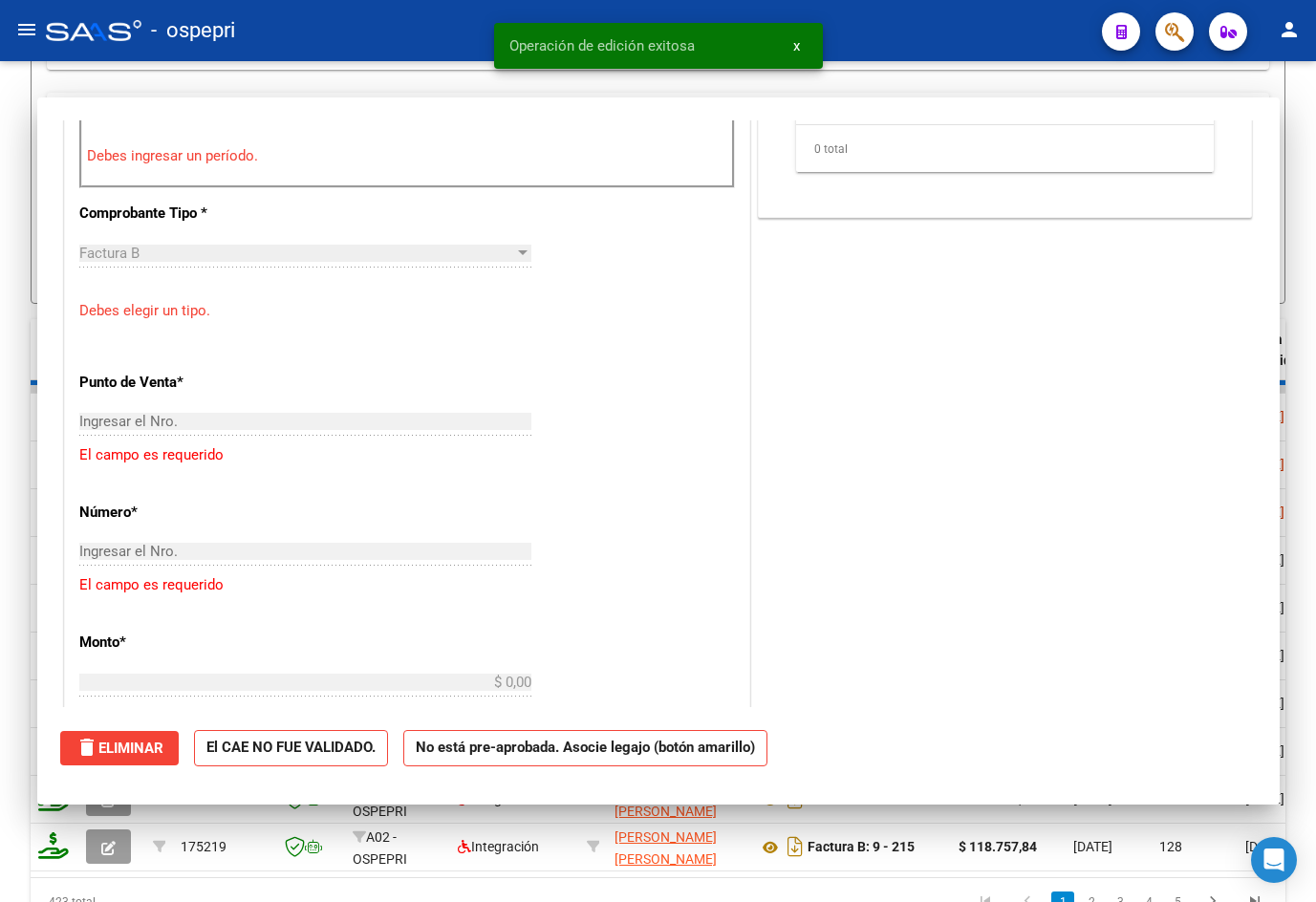
scroll to position [798, 0]
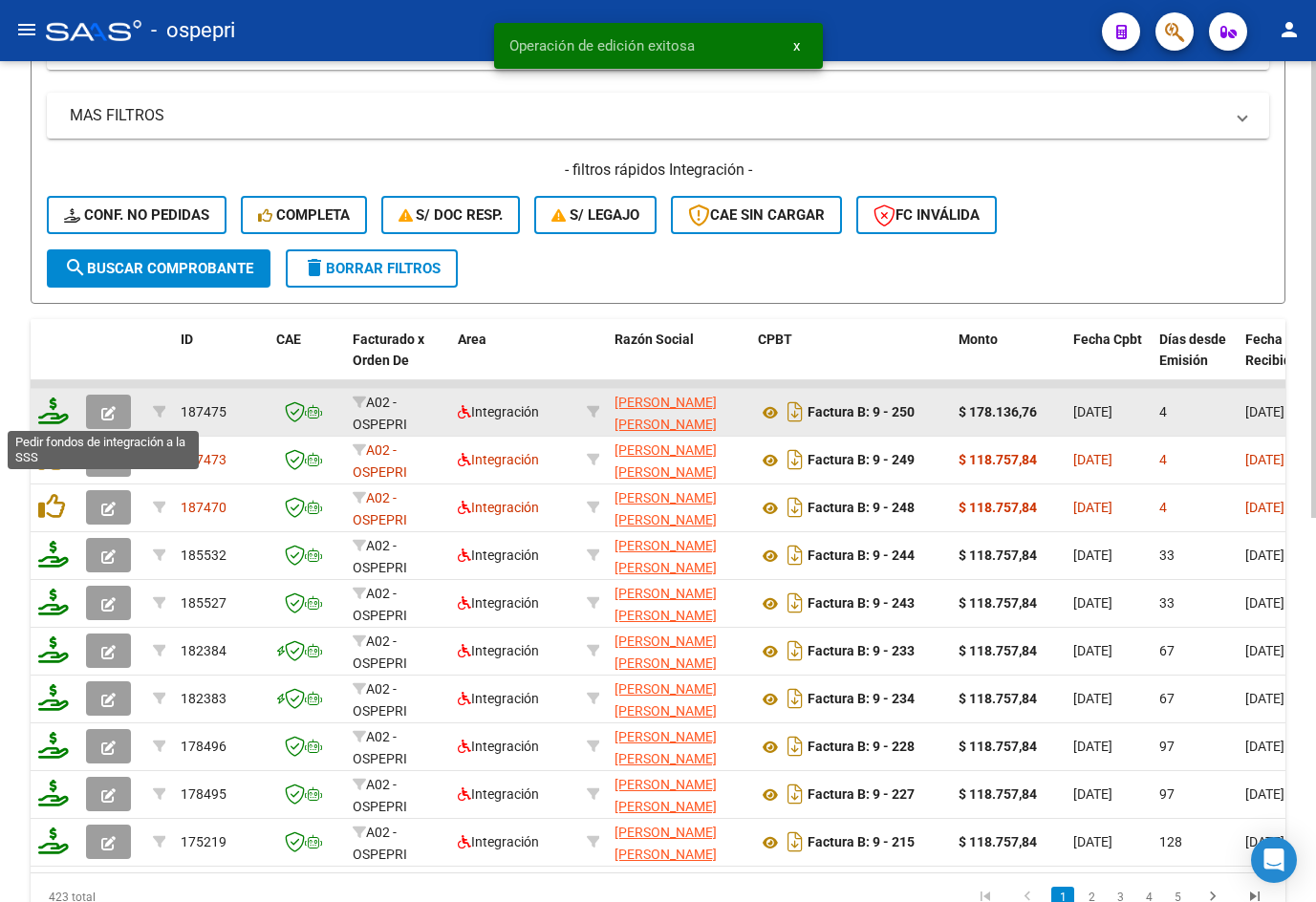
click at [57, 418] on icon at bounding box center [53, 410] width 30 height 26
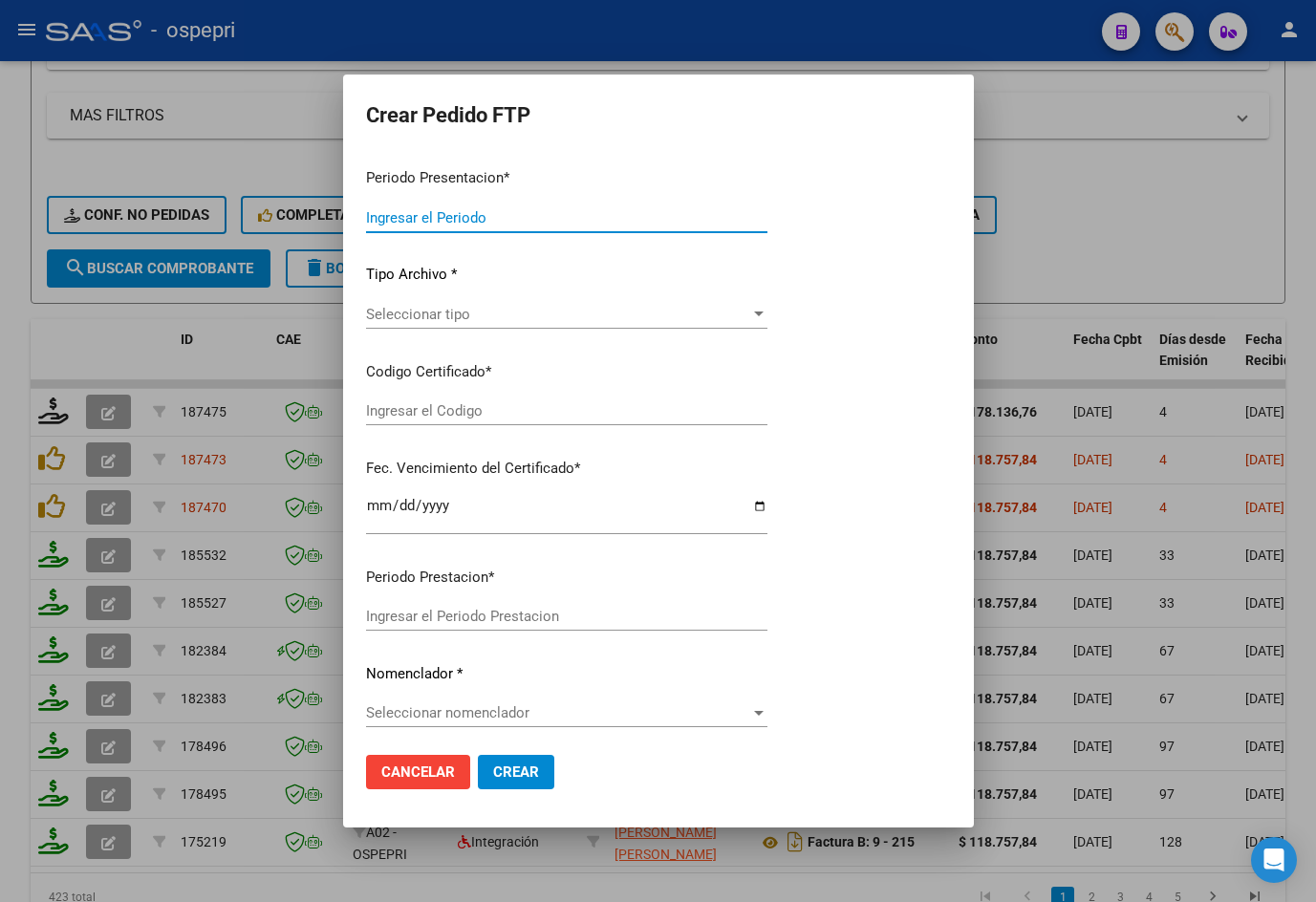
type input "202509"
type input "$ 178.136,76"
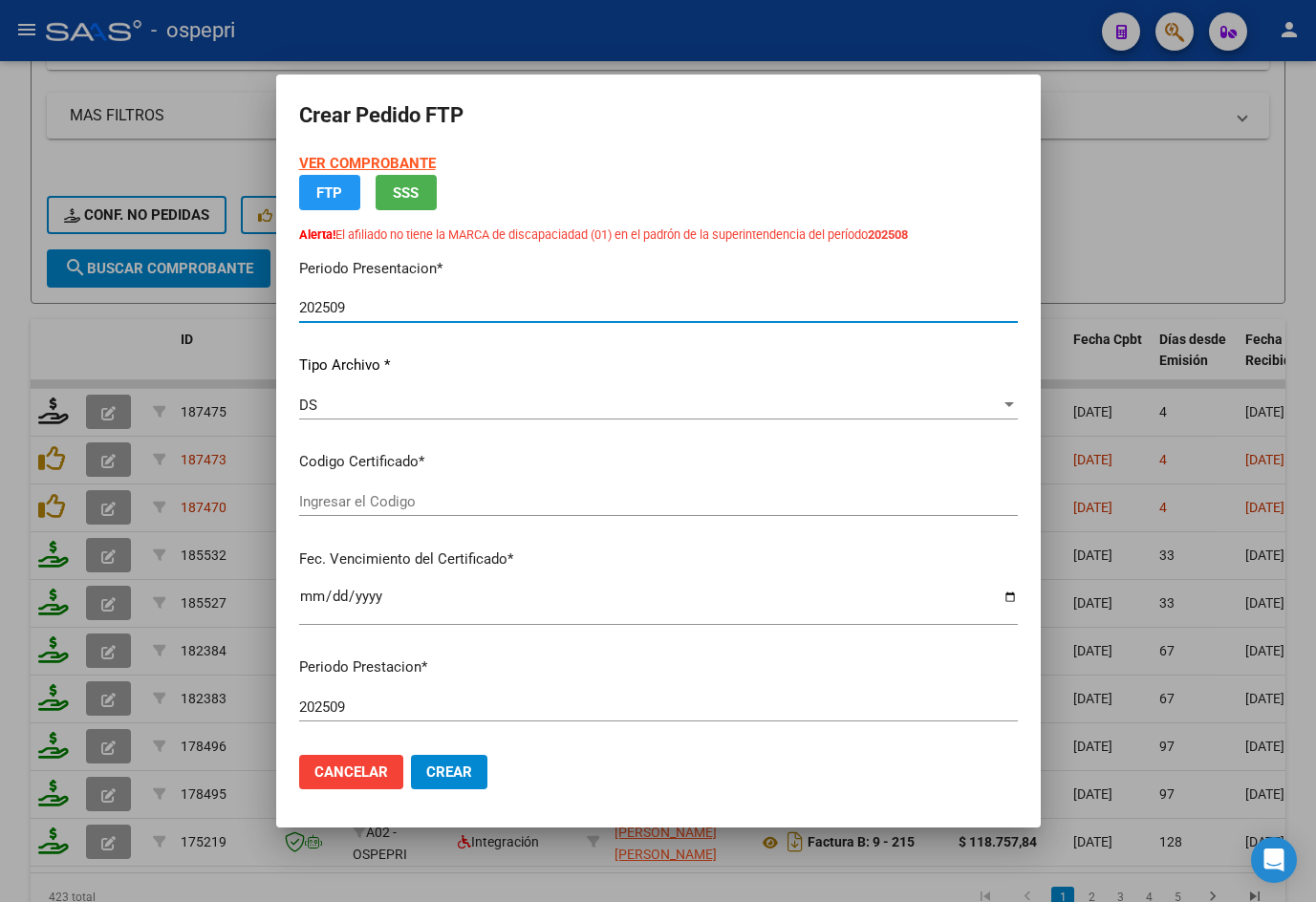
type input "2755155574-2"
type input "[DATE]"
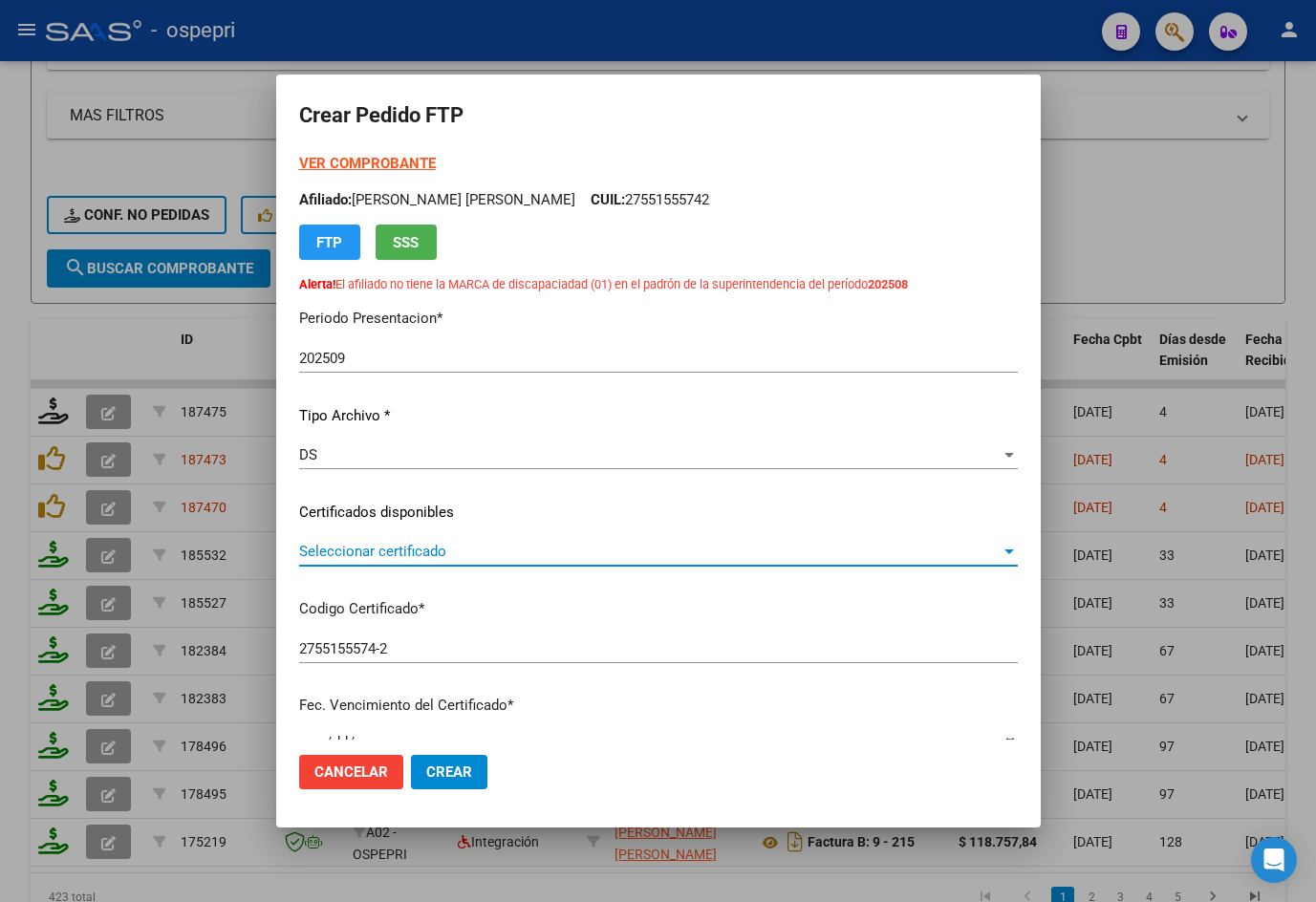
click at [372, 551] on span "Seleccionar certificado" at bounding box center [649, 552] width 701 height 18
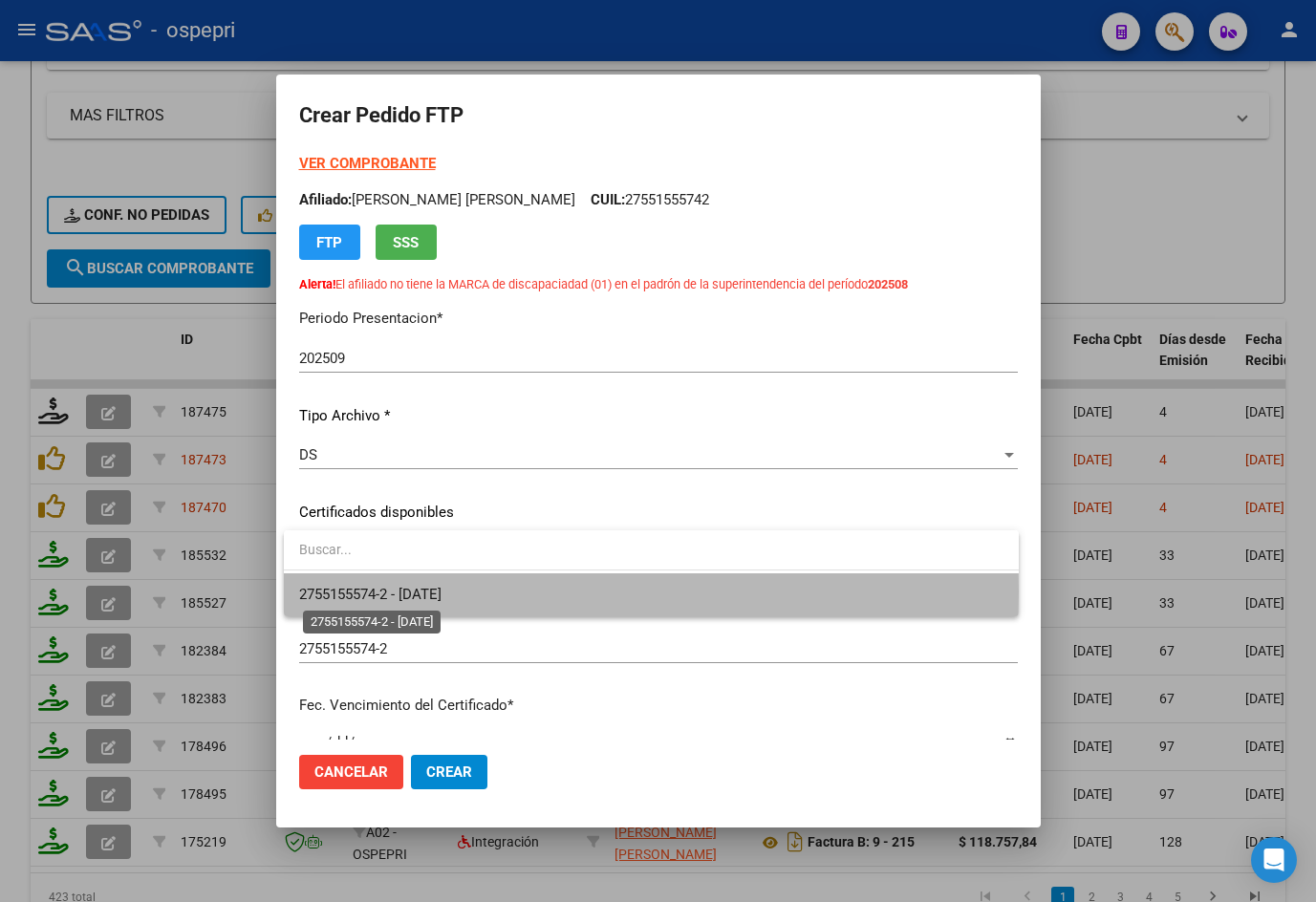
click at [382, 592] on span "2755155574-2 - [DATE]" at bounding box center [370, 594] width 143 height 18
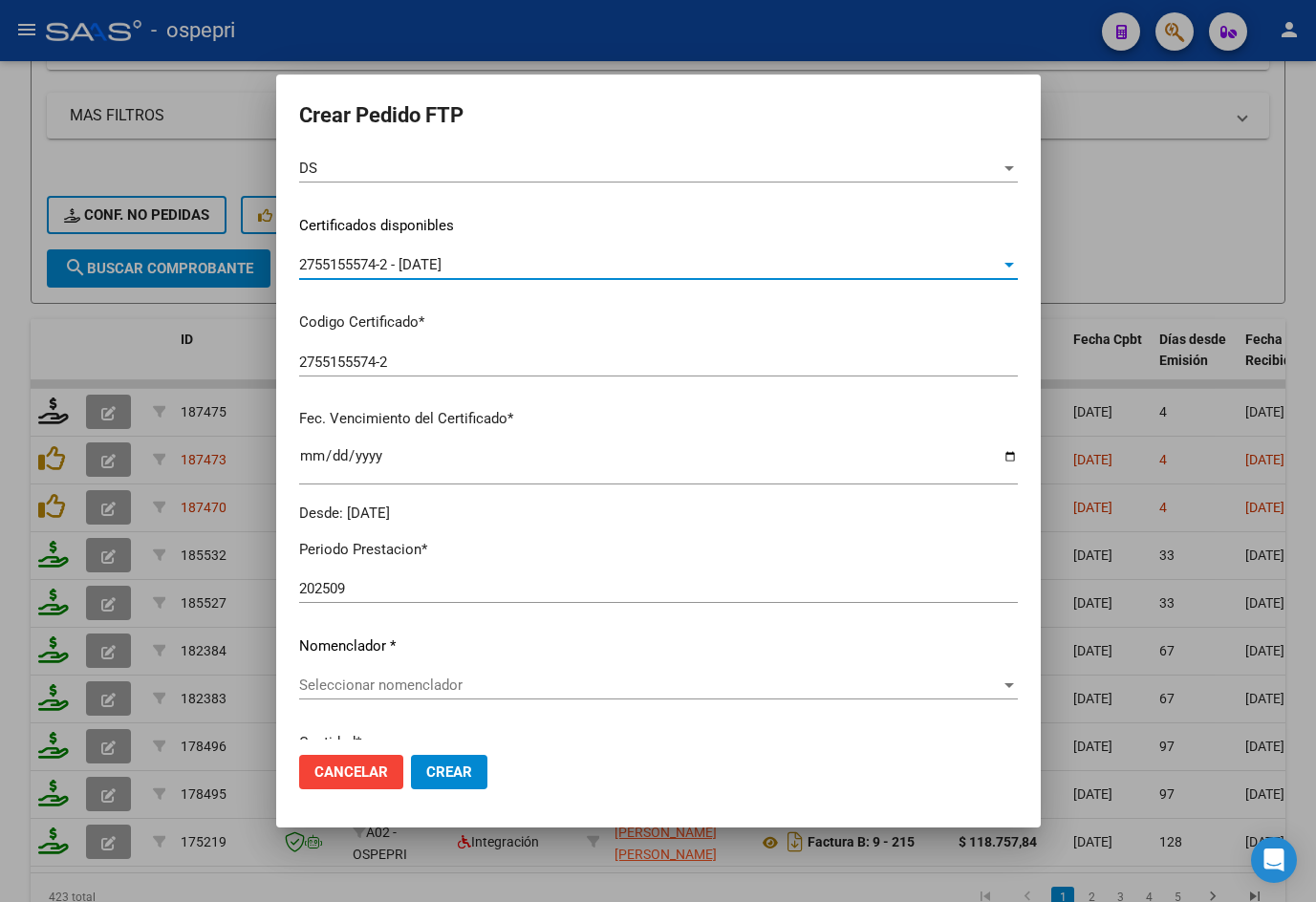
scroll to position [383, 0]
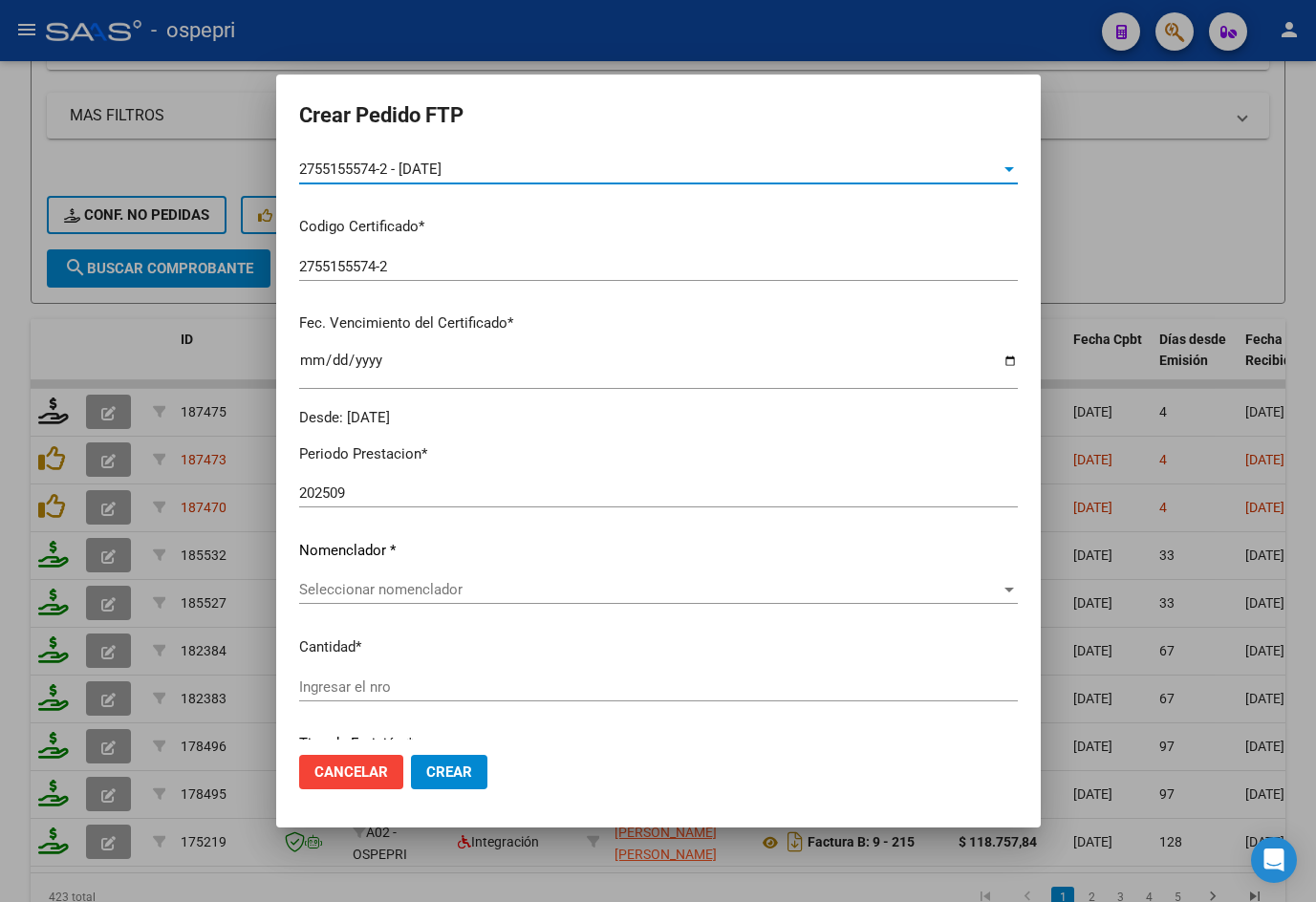
click at [403, 590] on span "Seleccionar nomenclador" at bounding box center [649, 590] width 701 height 18
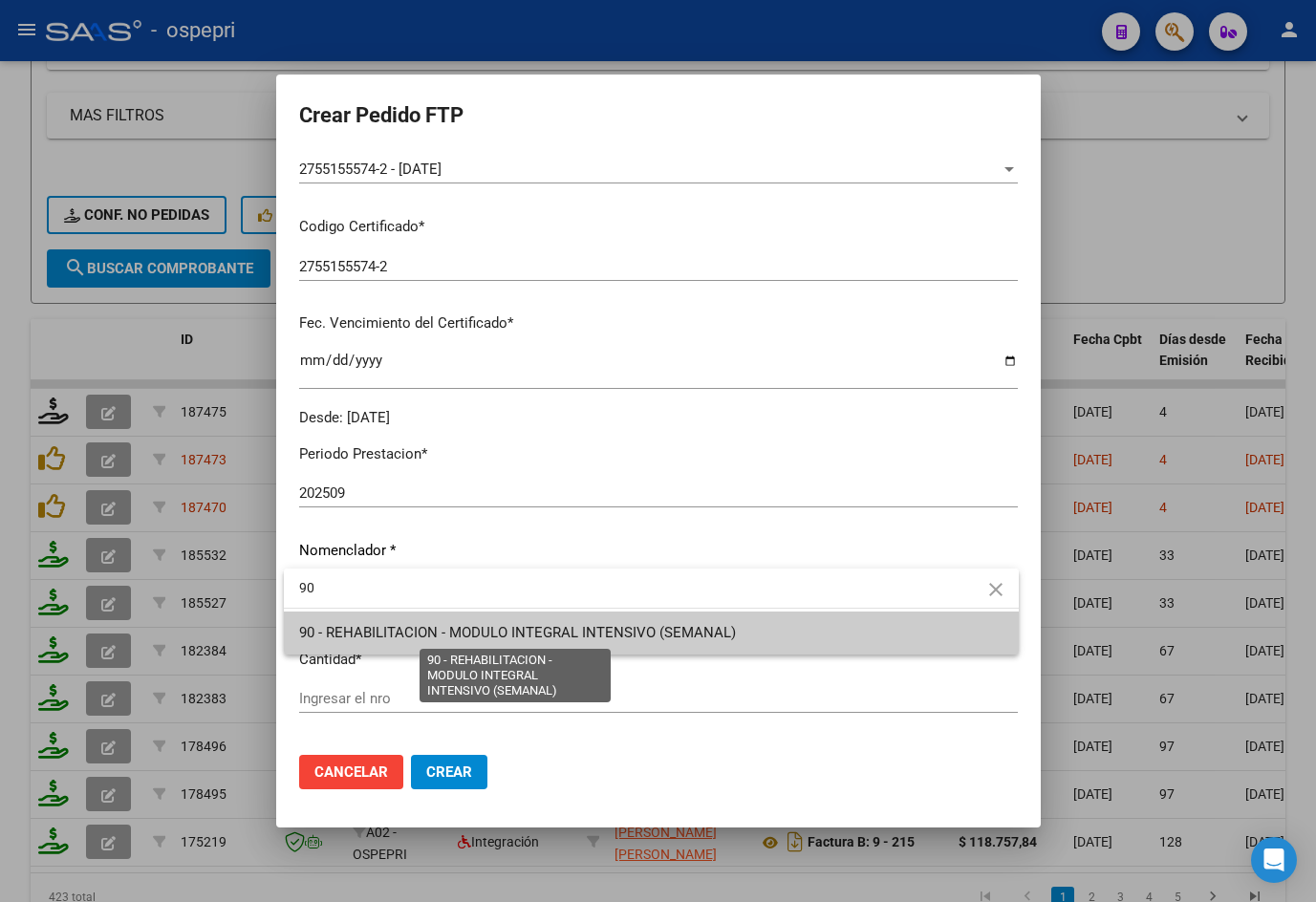
type input "90"
click at [520, 629] on span "90 - REHABILITACION - MODULO INTEGRAL INTENSIVO (SEMANAL)" at bounding box center [516, 633] width 436 height 18
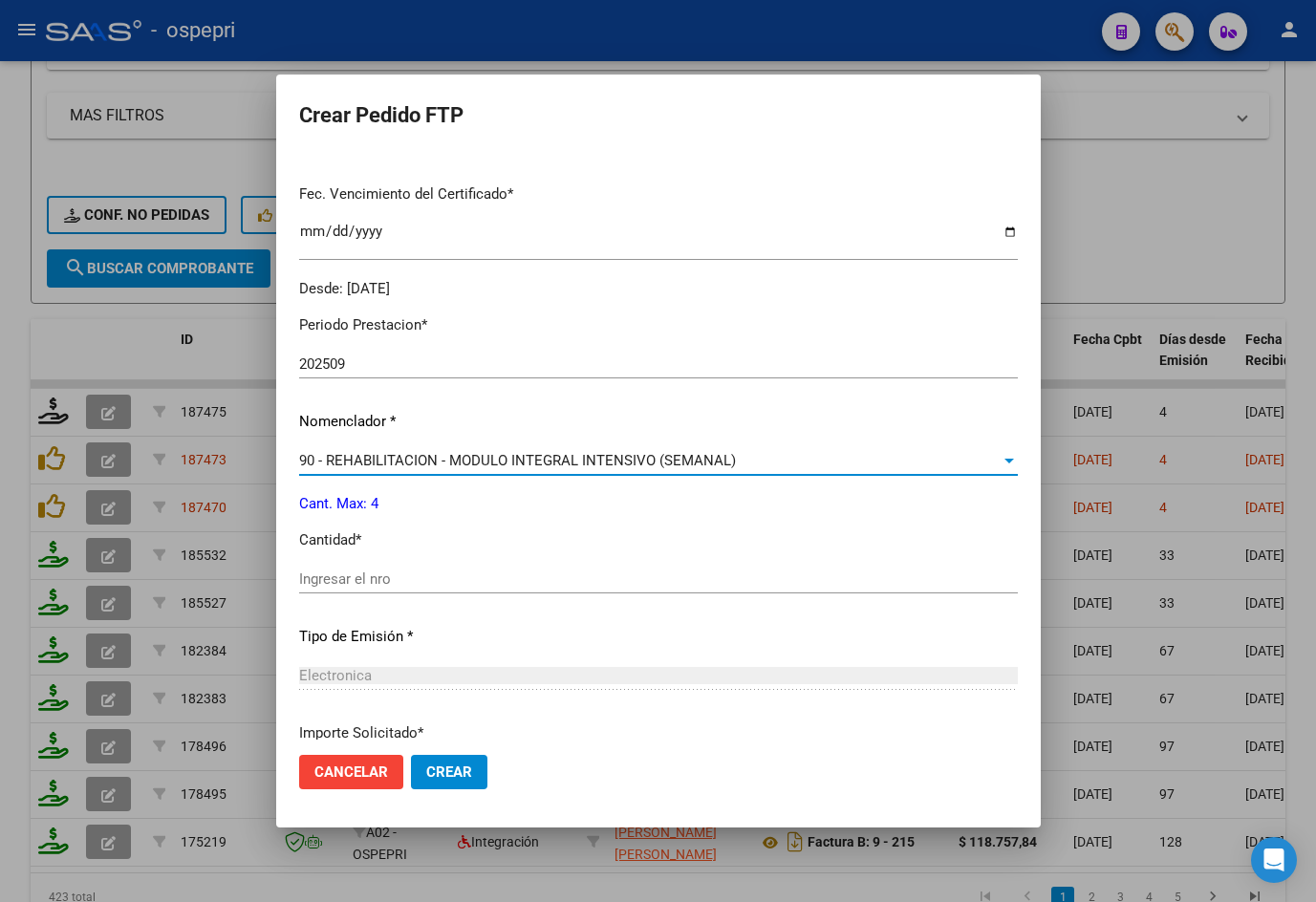
scroll to position [573, 0]
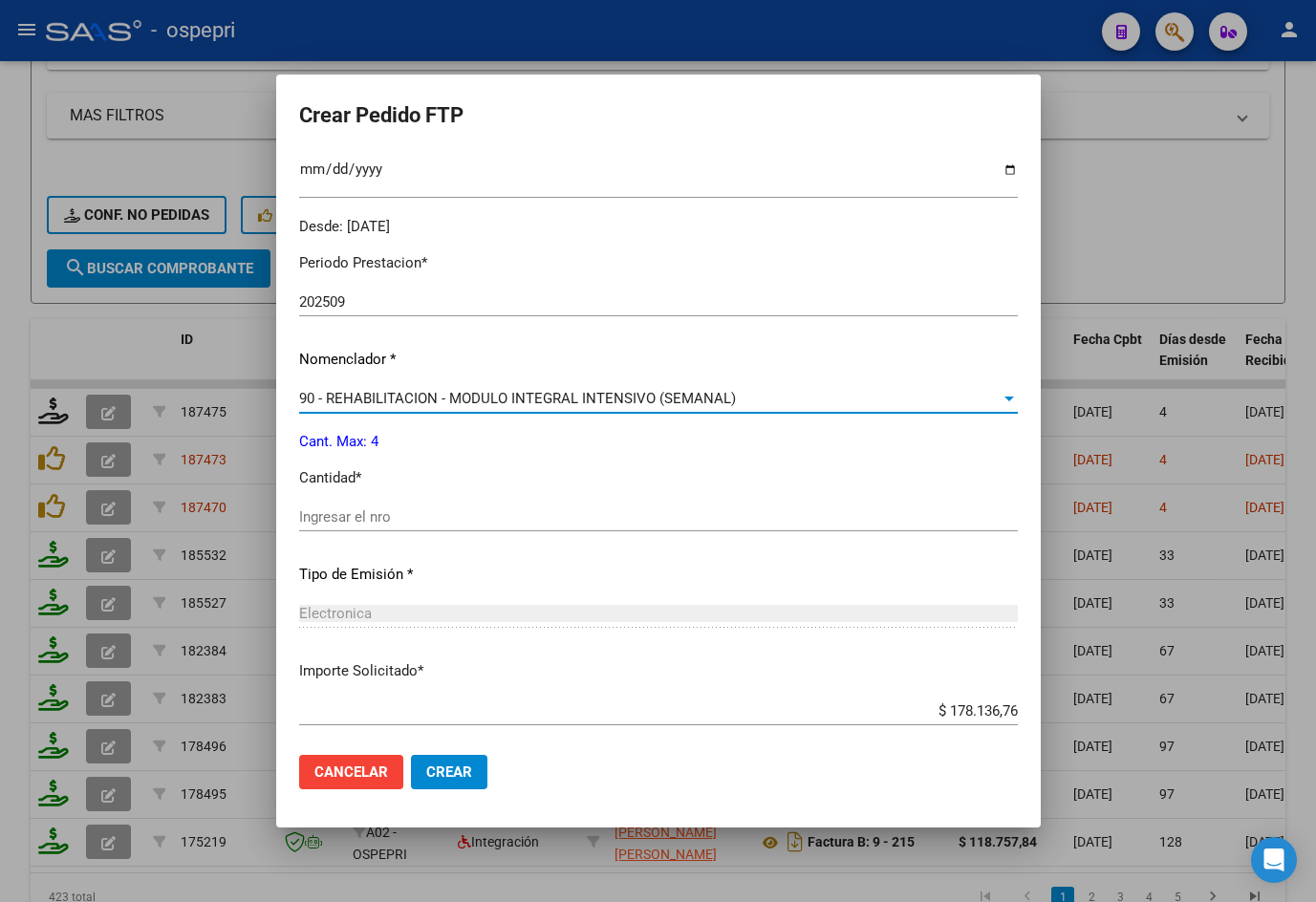
click at [351, 523] on input "Ingresar el nro" at bounding box center [658, 517] width 719 height 18
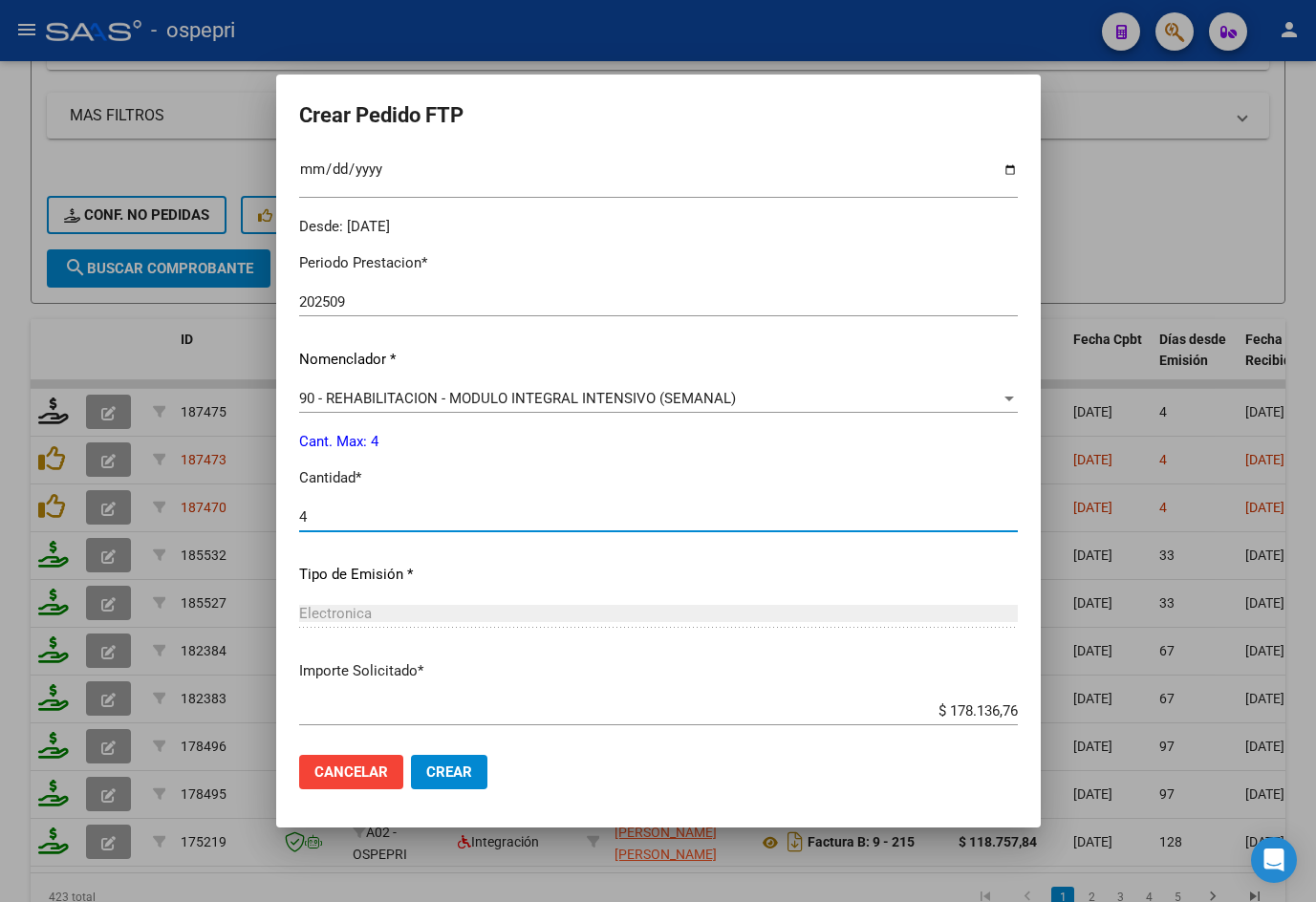
scroll to position [673, 0]
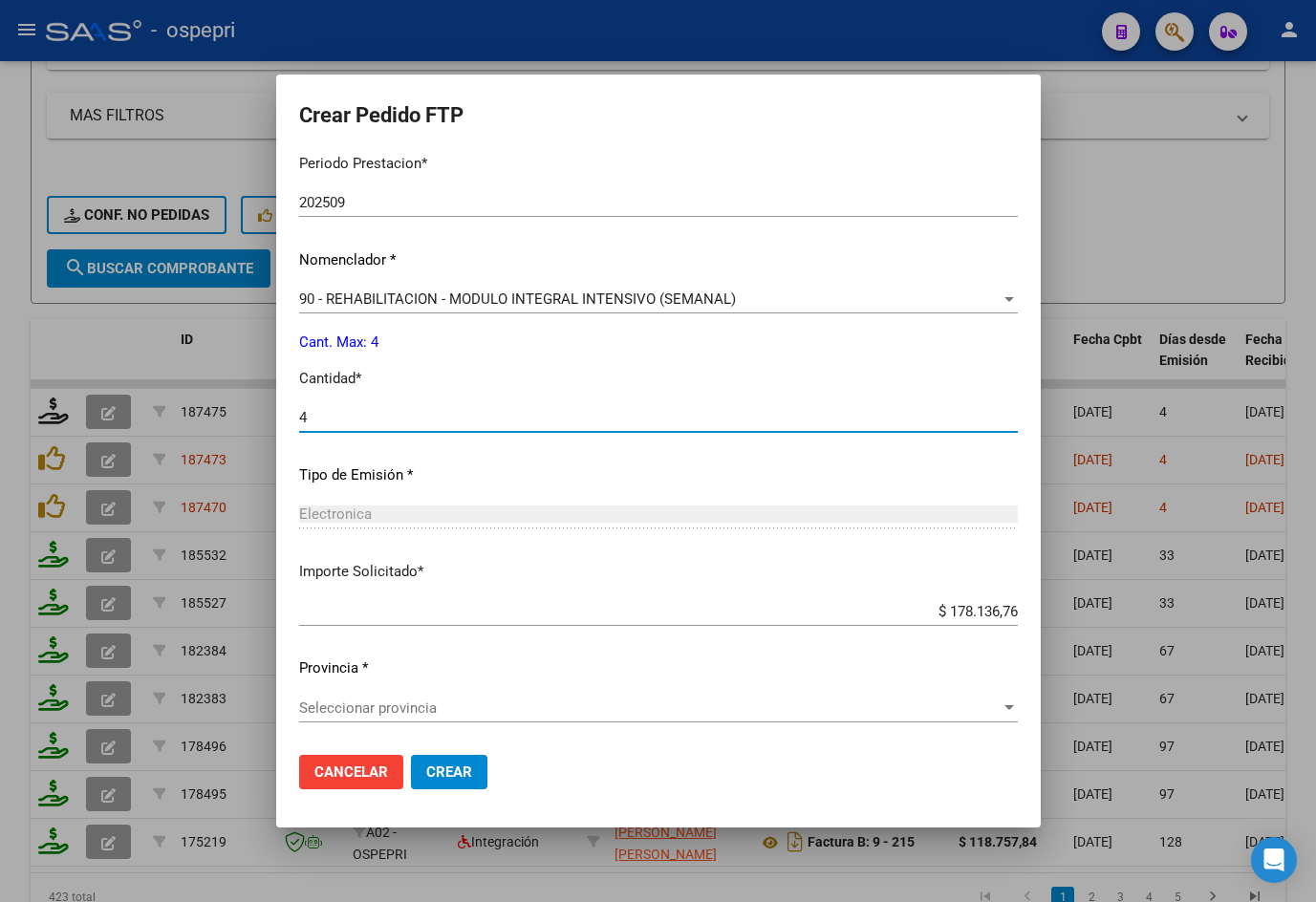
type input "4"
click at [510, 711] on span "Seleccionar provincia" at bounding box center [649, 708] width 701 height 18
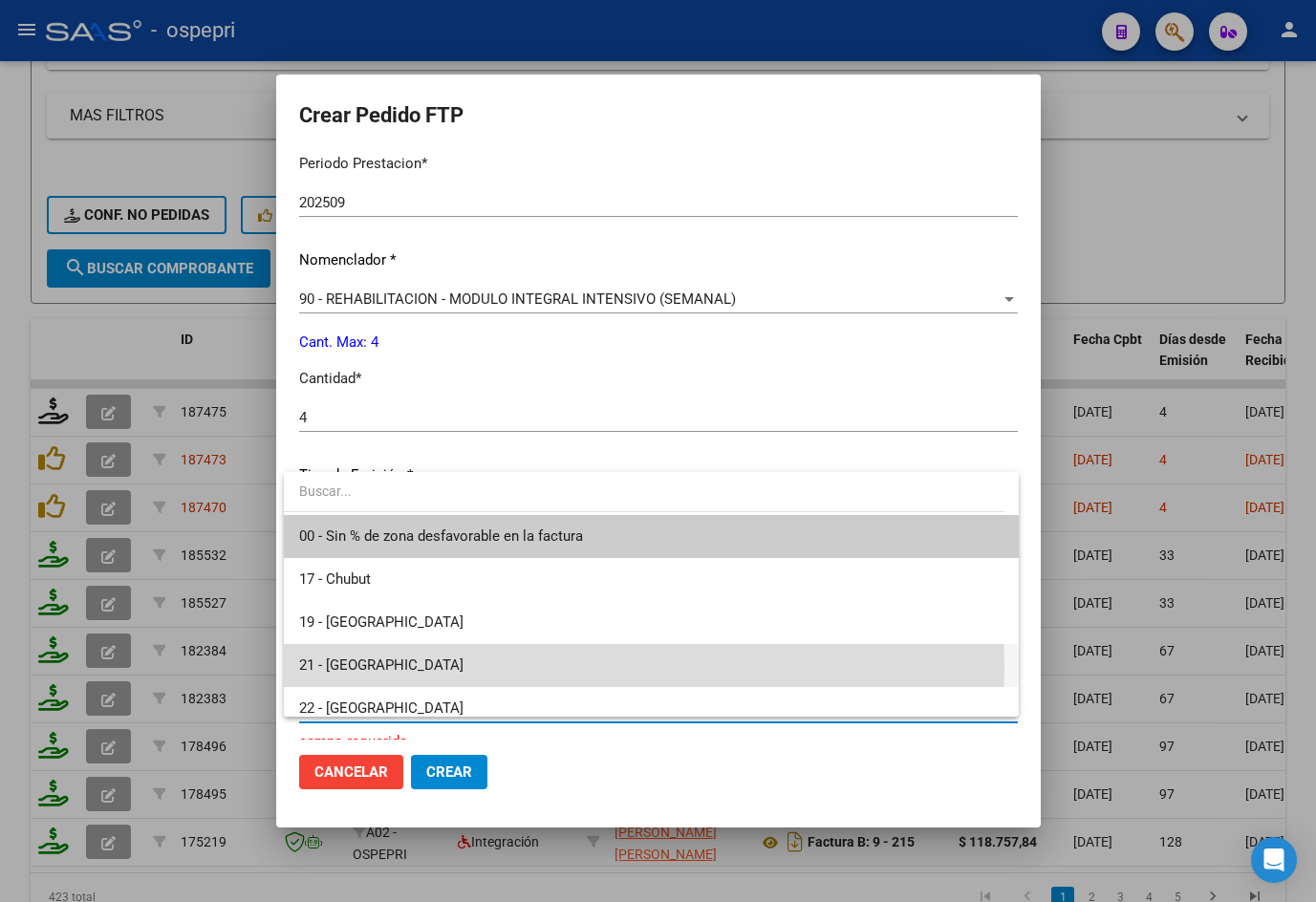
click at [420, 666] on span "21 - [GEOGRAPHIC_DATA]" at bounding box center [650, 666] width 704 height 43
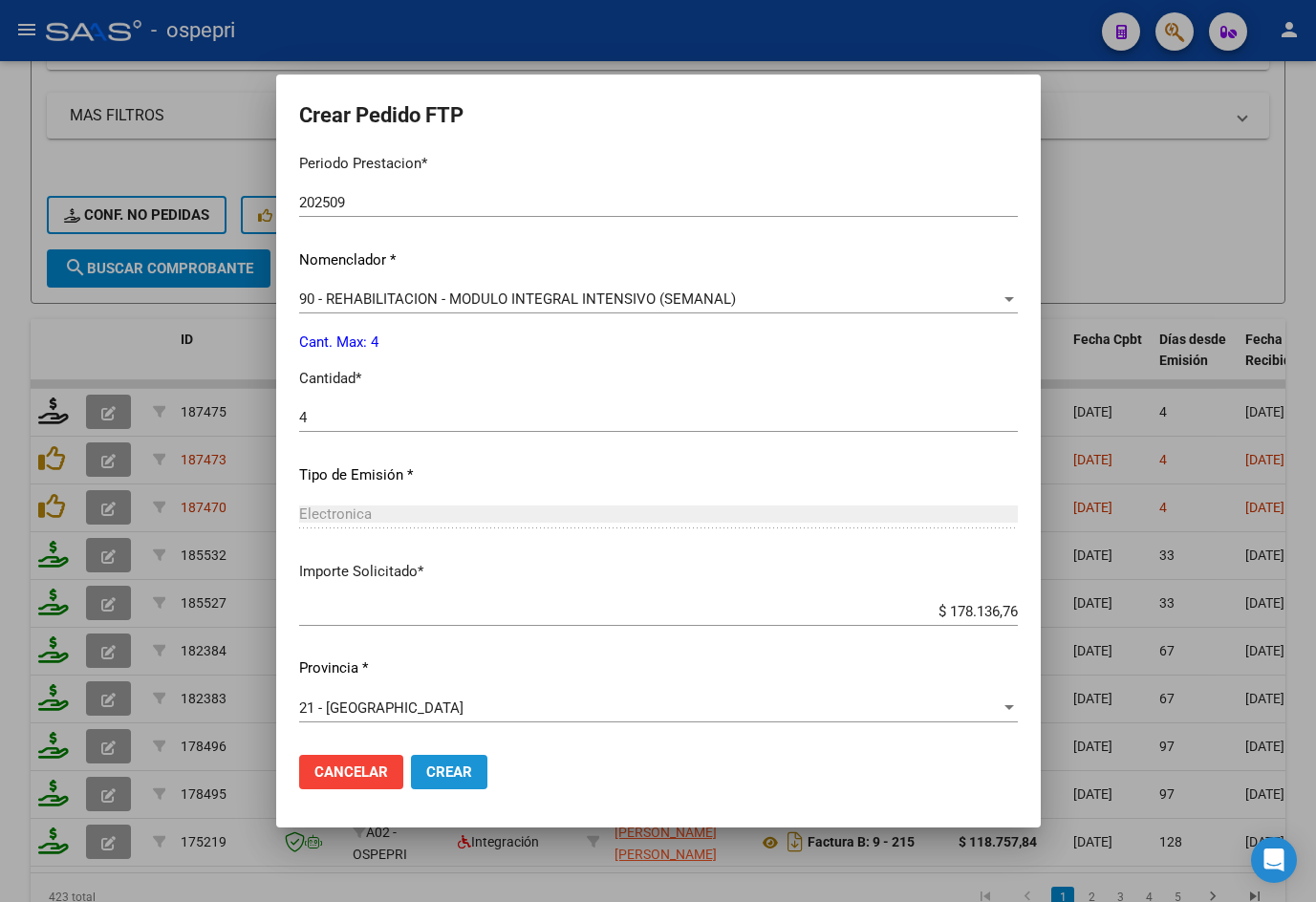
click at [440, 757] on button "Crear" at bounding box center [449, 771] width 76 height 34
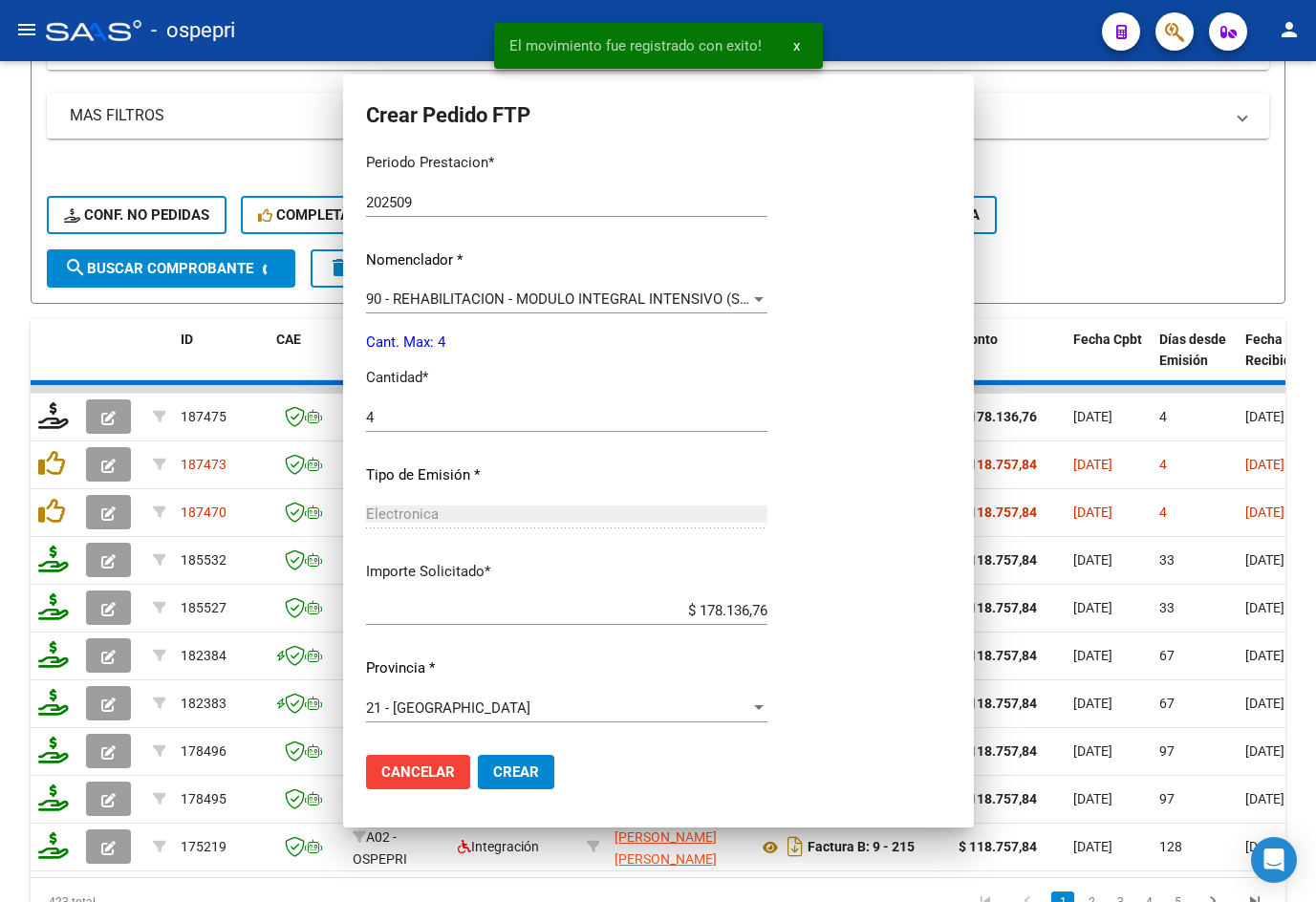
scroll to position [532, 0]
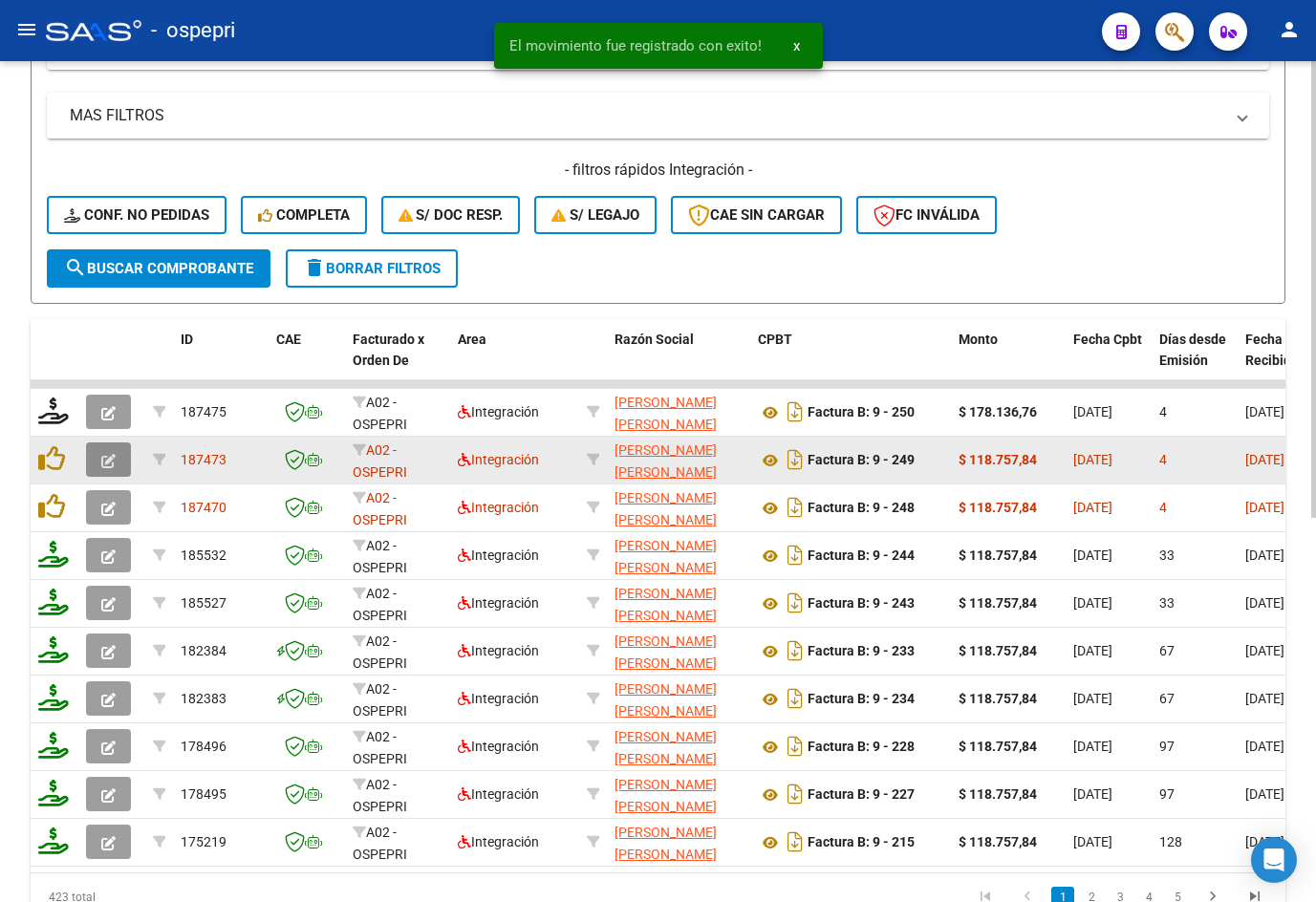
click at [116, 456] on button "button" at bounding box center [108, 459] width 45 height 34
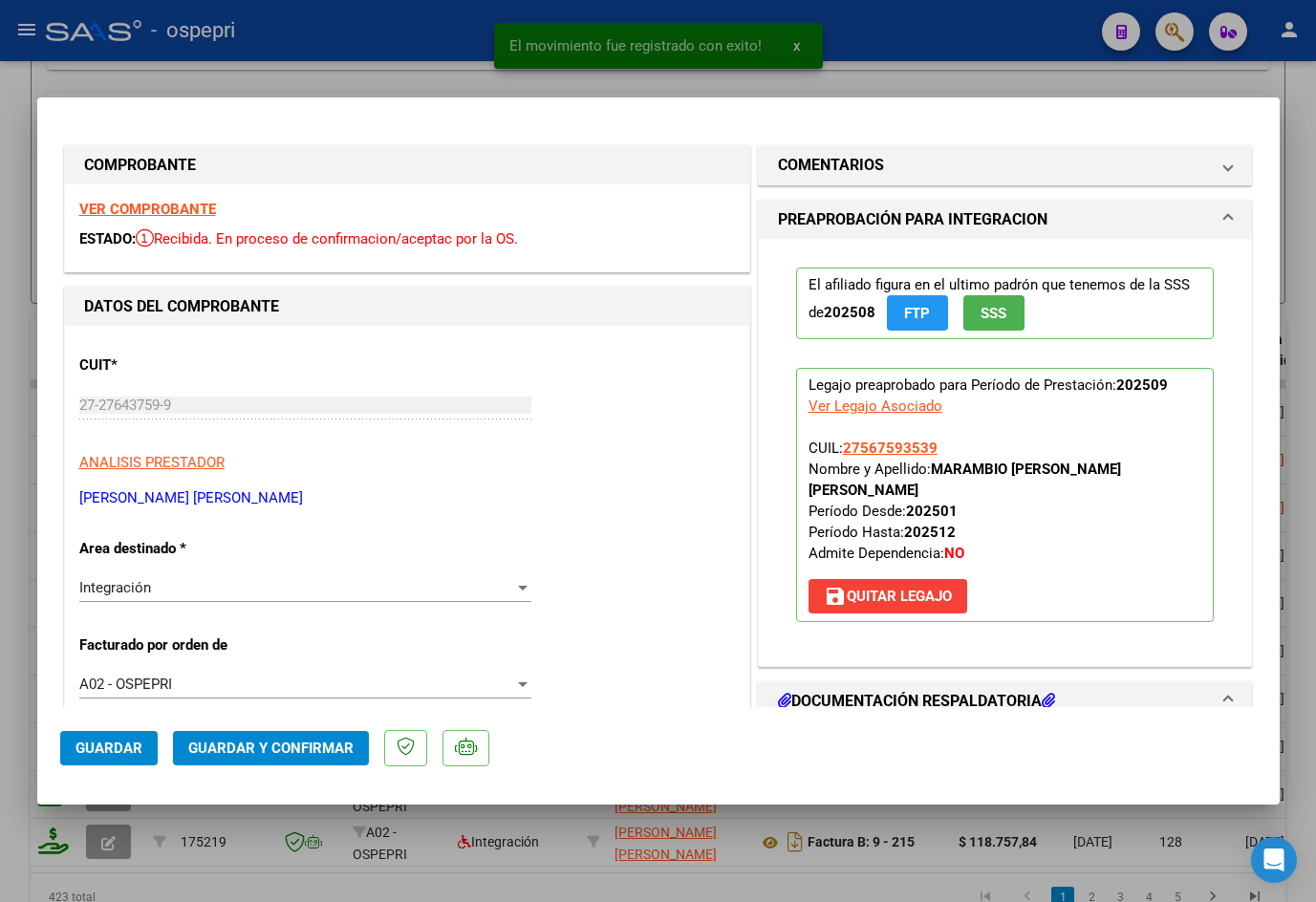
click at [137, 208] on strong "VER COMPROBANTE" at bounding box center [147, 210] width 137 height 18
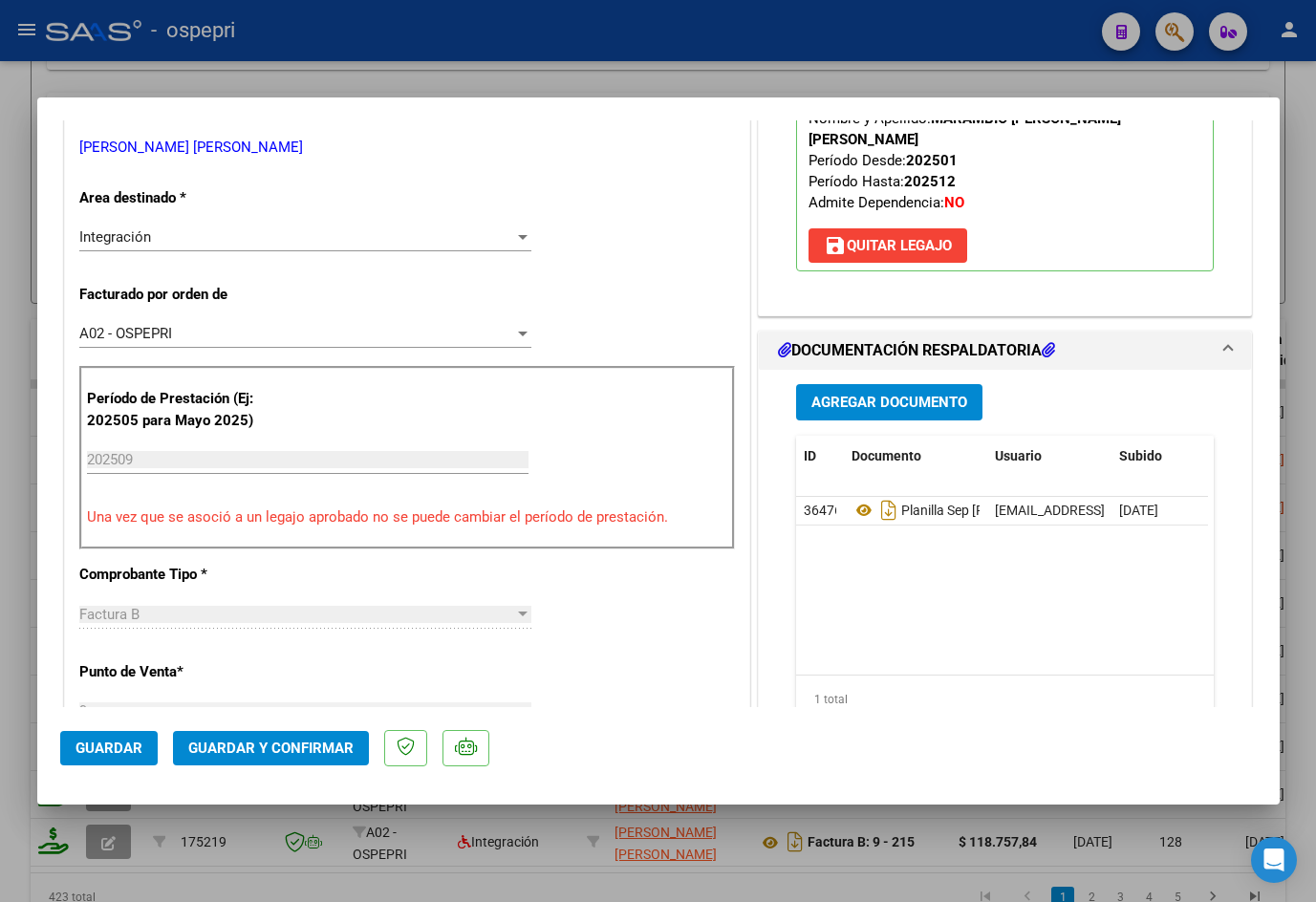
scroll to position [573, 0]
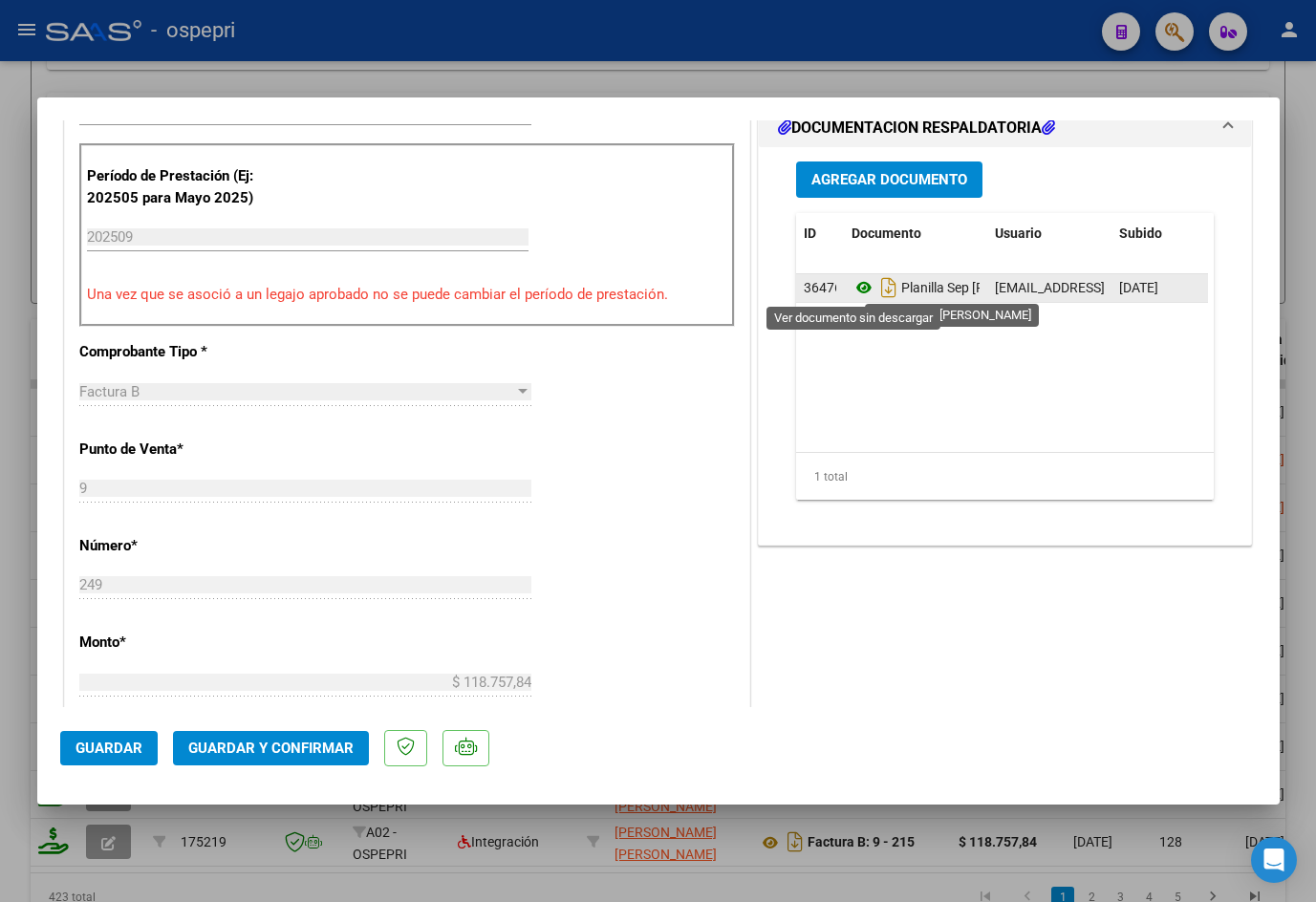
click at [859, 283] on icon at bounding box center [863, 287] width 24 height 22
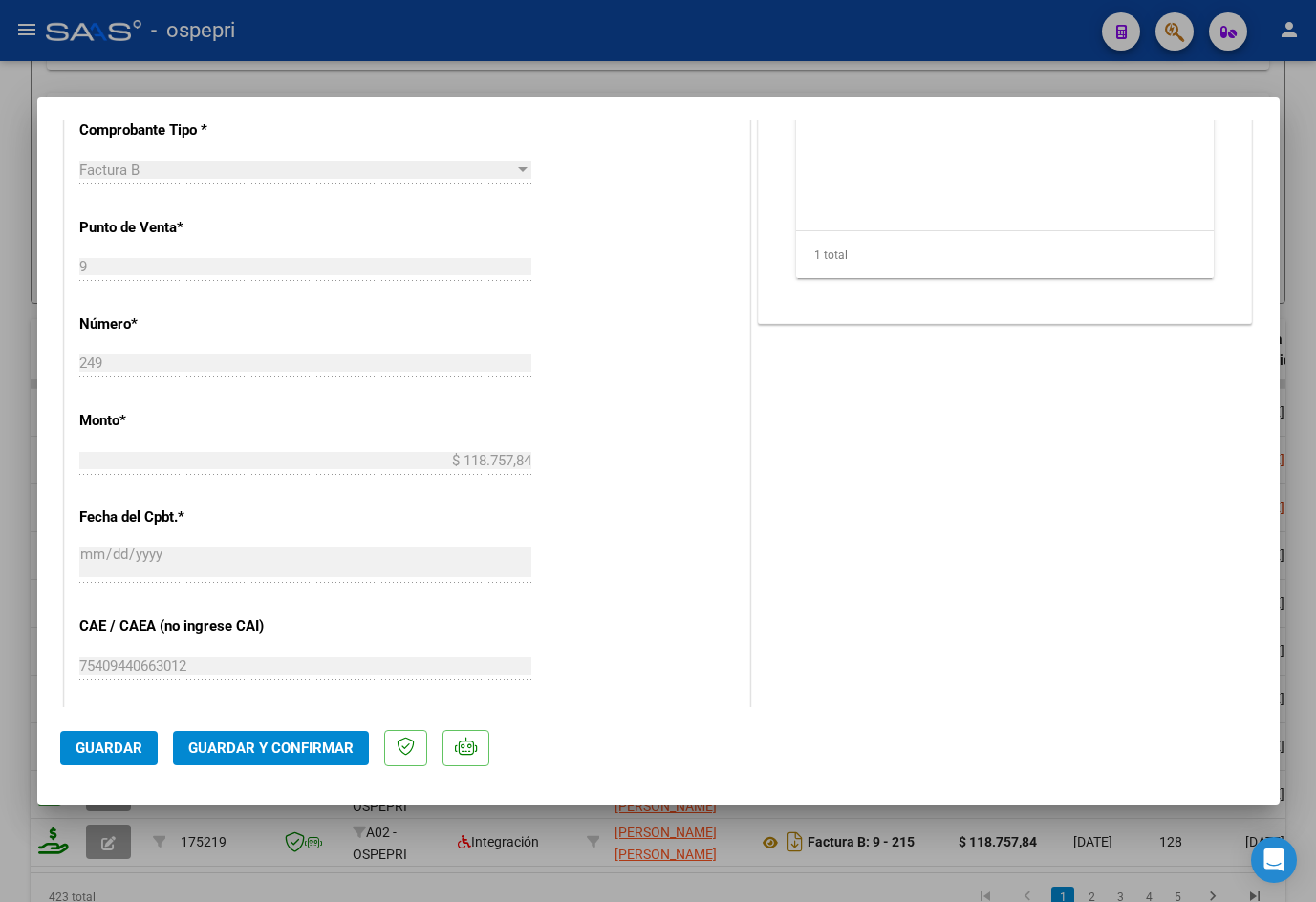
scroll to position [860, 0]
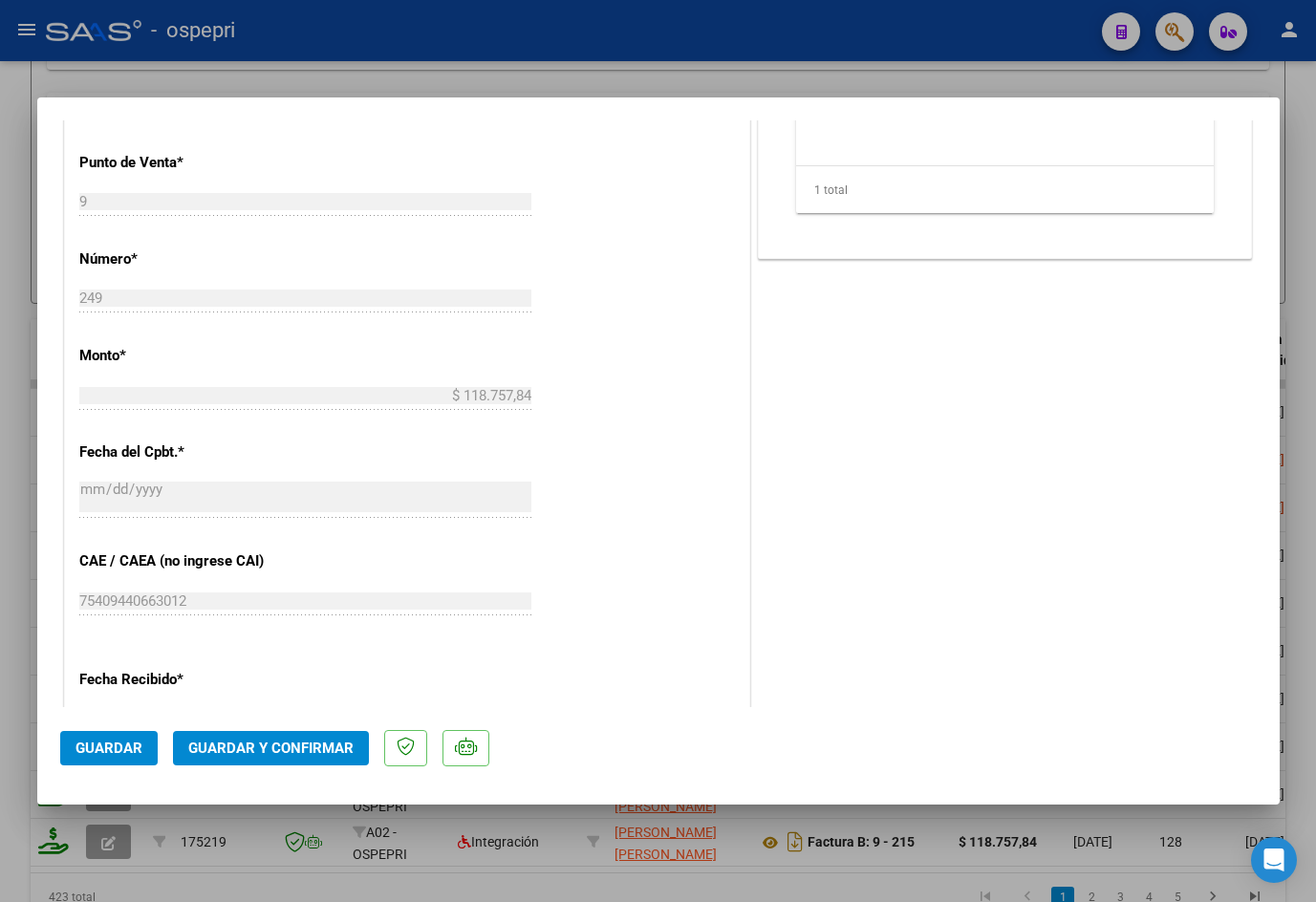
click at [333, 755] on span "Guardar y Confirmar" at bounding box center [270, 749] width 165 height 18
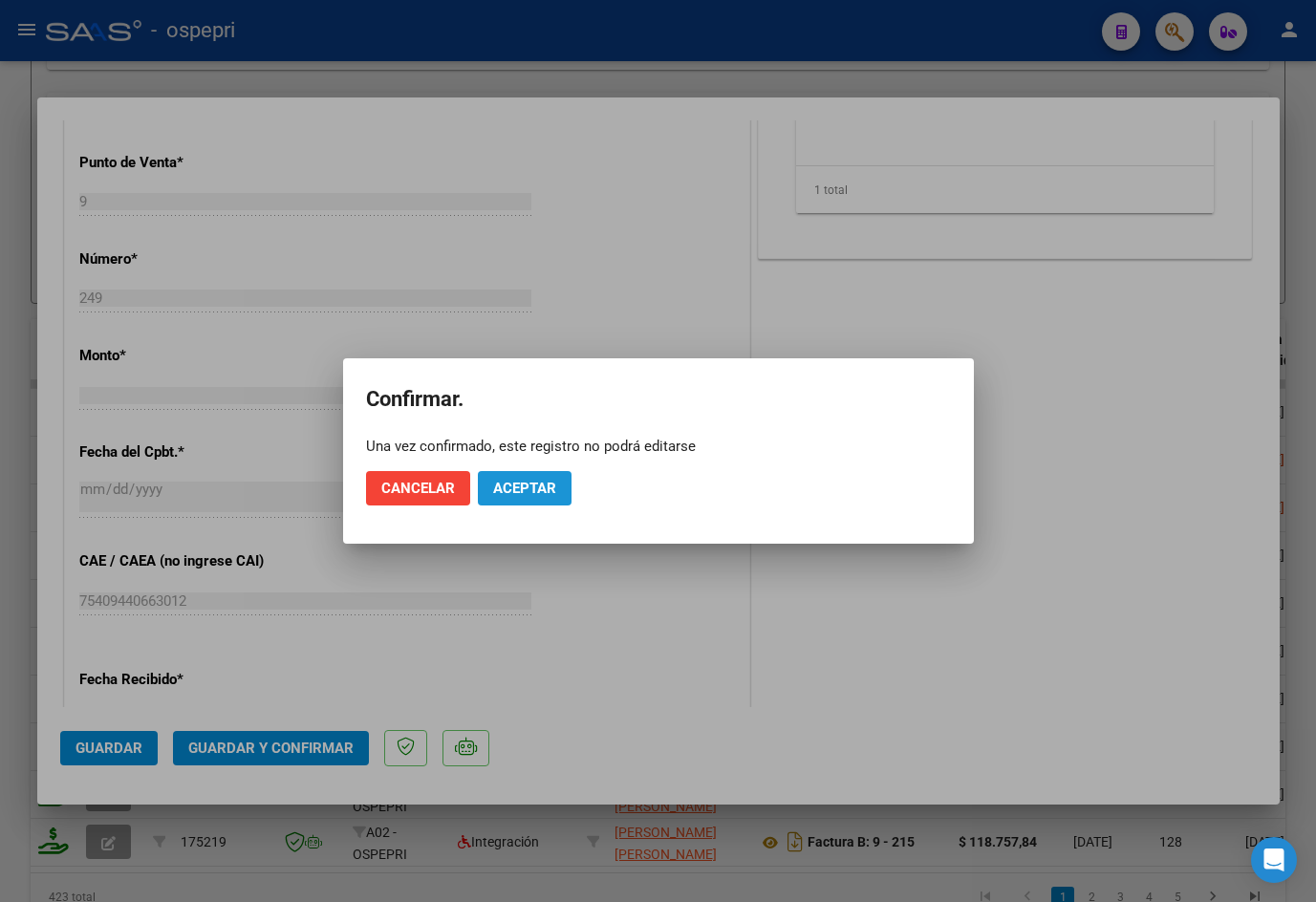
click at [561, 490] on button "Aceptar" at bounding box center [524, 488] width 94 height 34
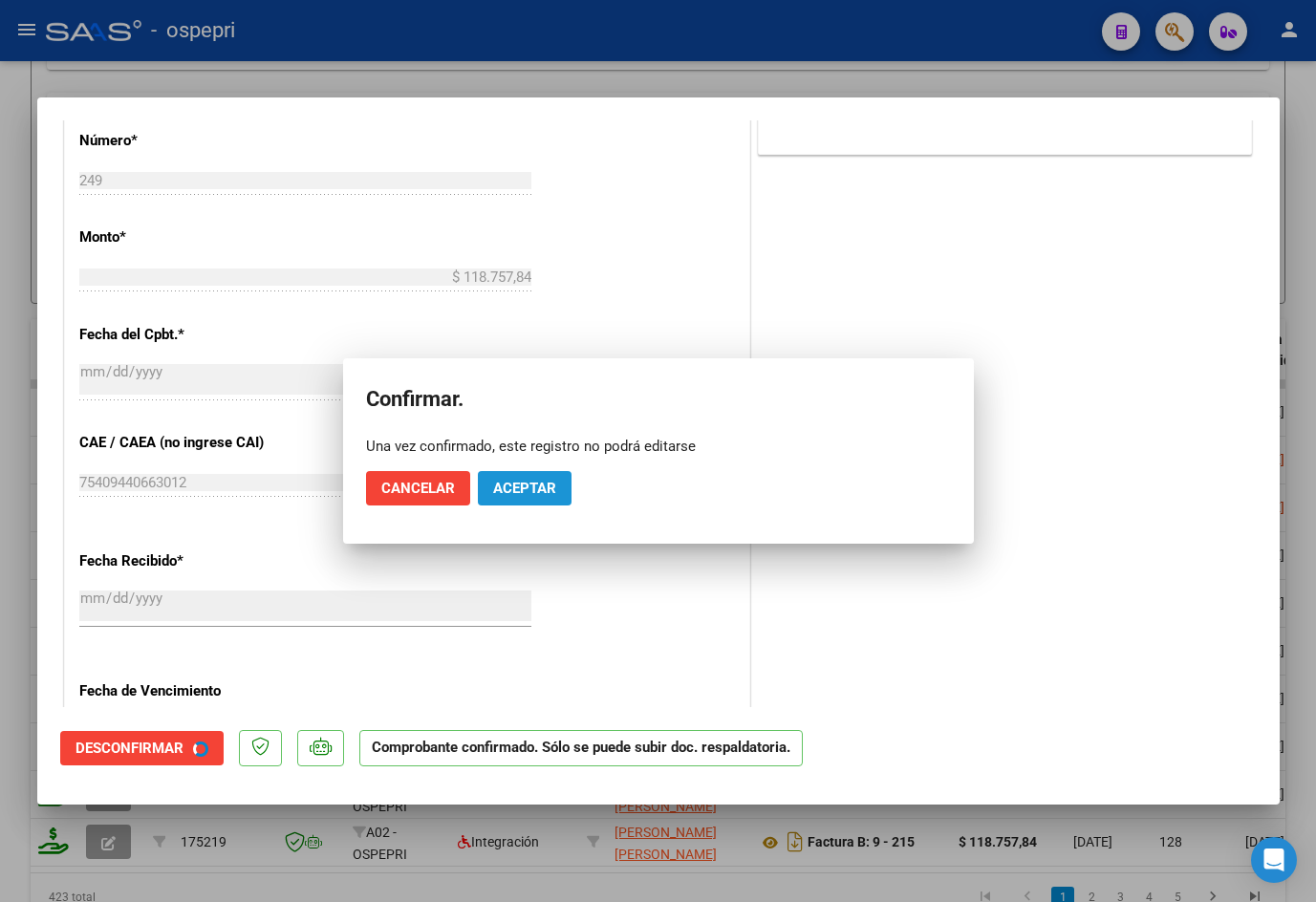
scroll to position [742, 0]
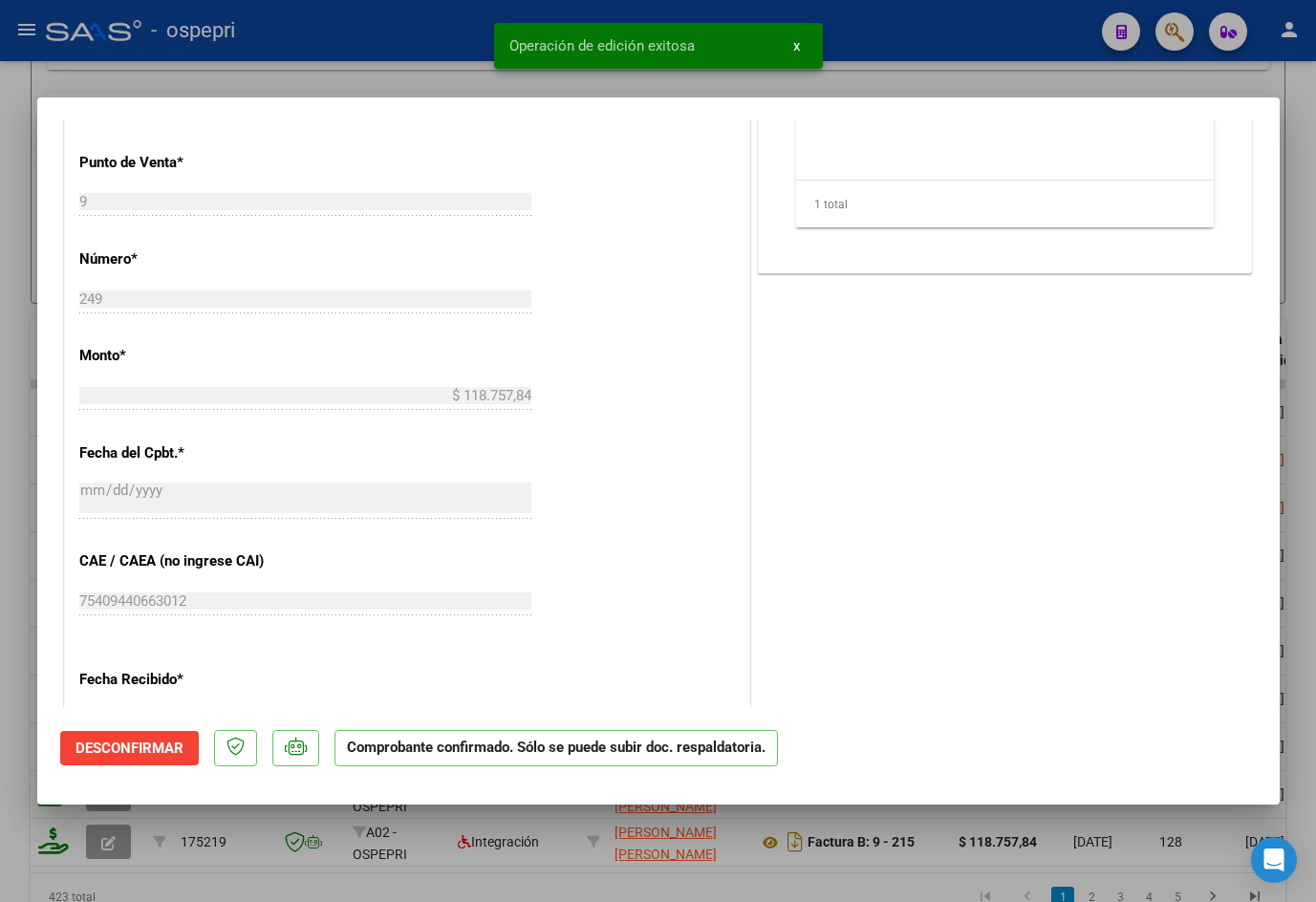
type input "$ 0,00"
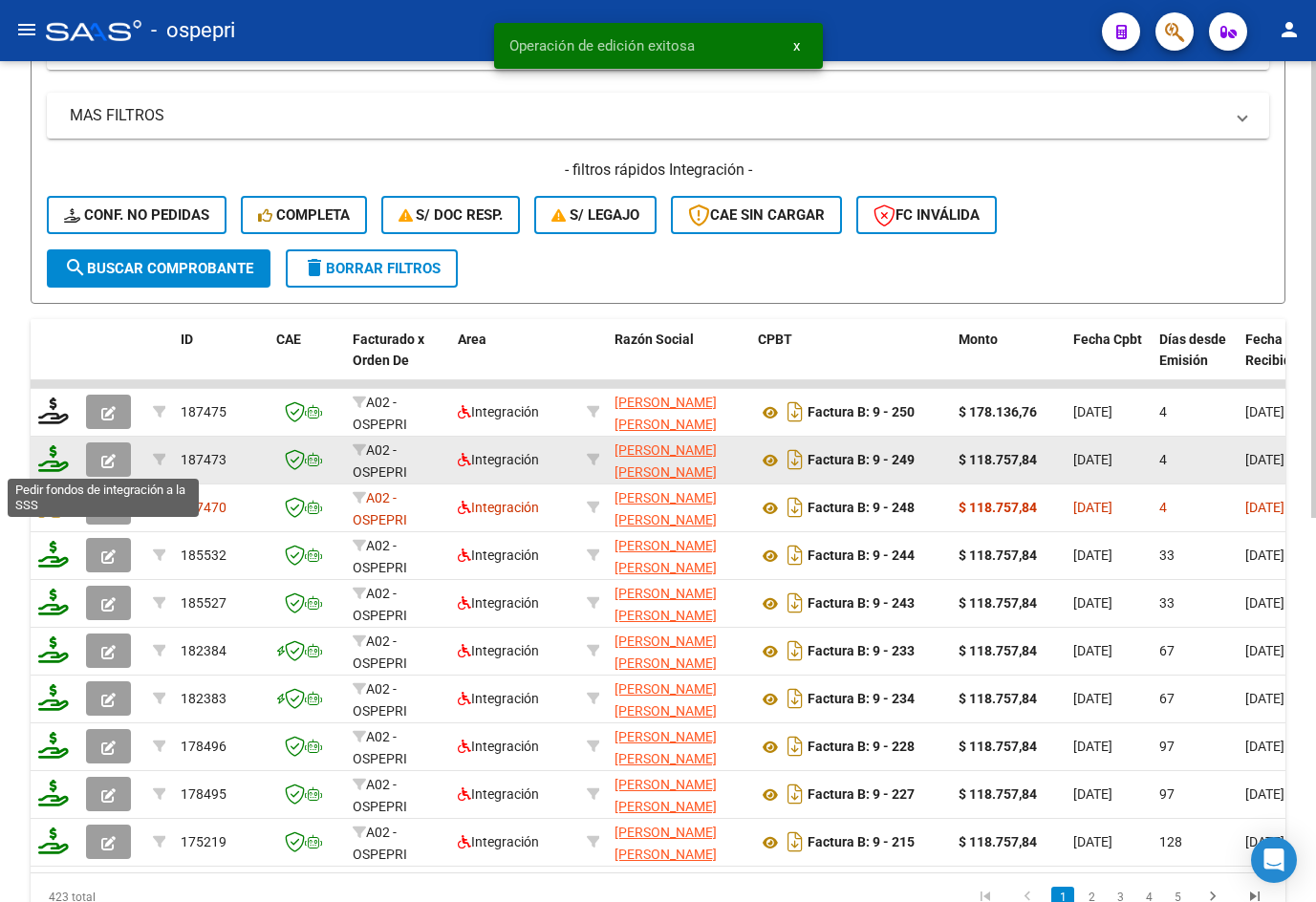
click at [52, 463] on icon at bounding box center [53, 458] width 30 height 26
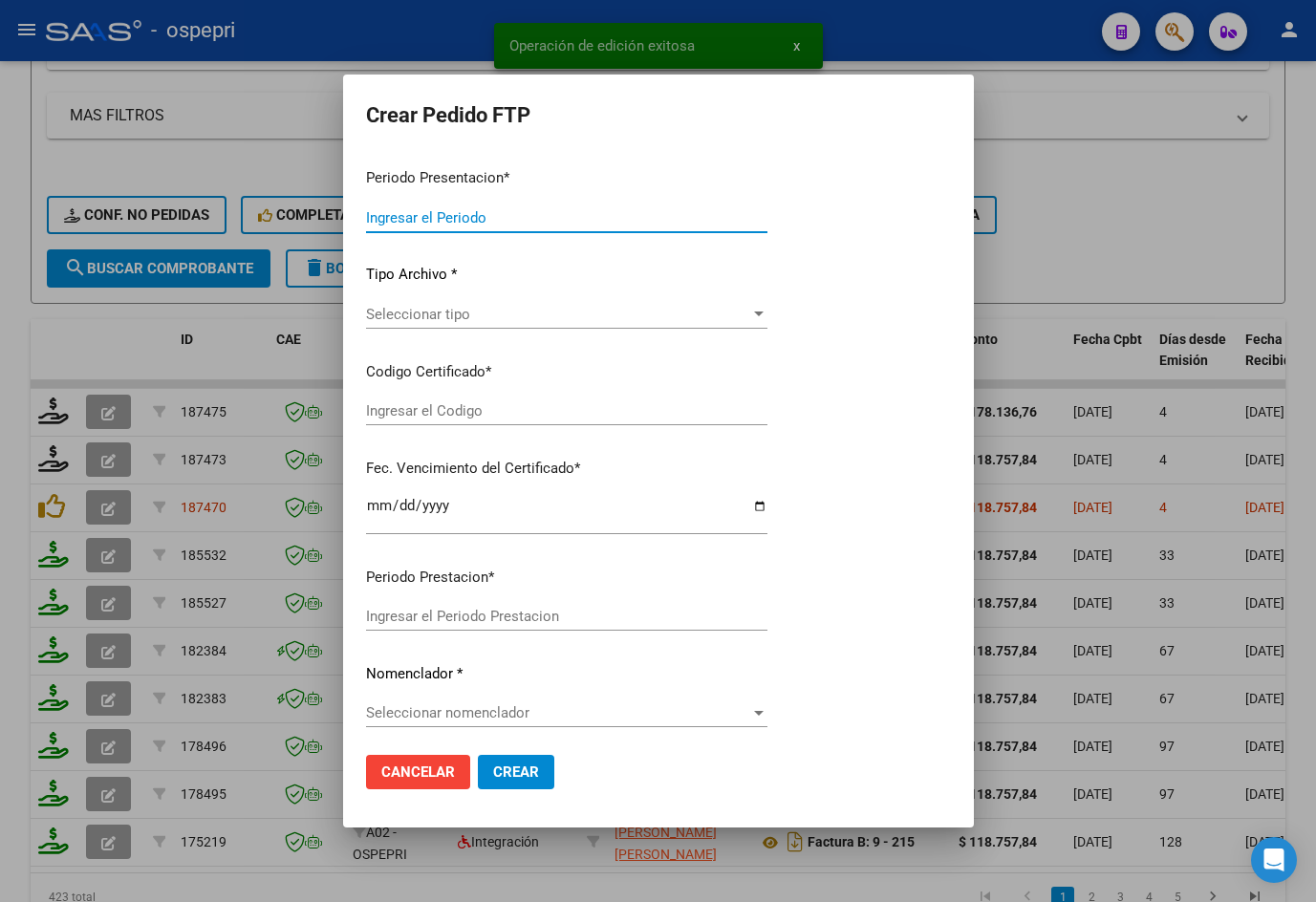
type input "202509"
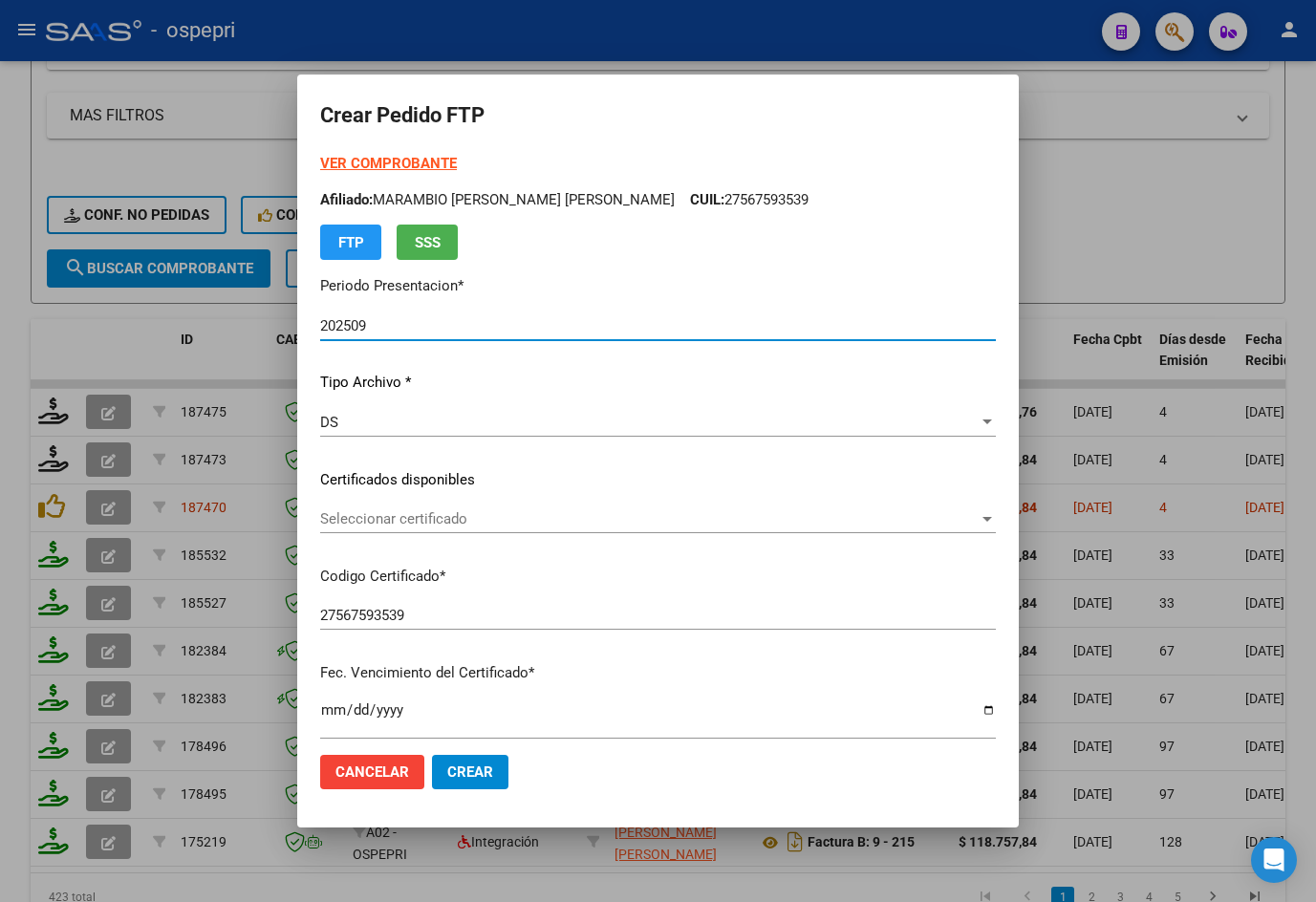
click at [441, 515] on span "Seleccionar certificado" at bounding box center [649, 519] width 658 height 18
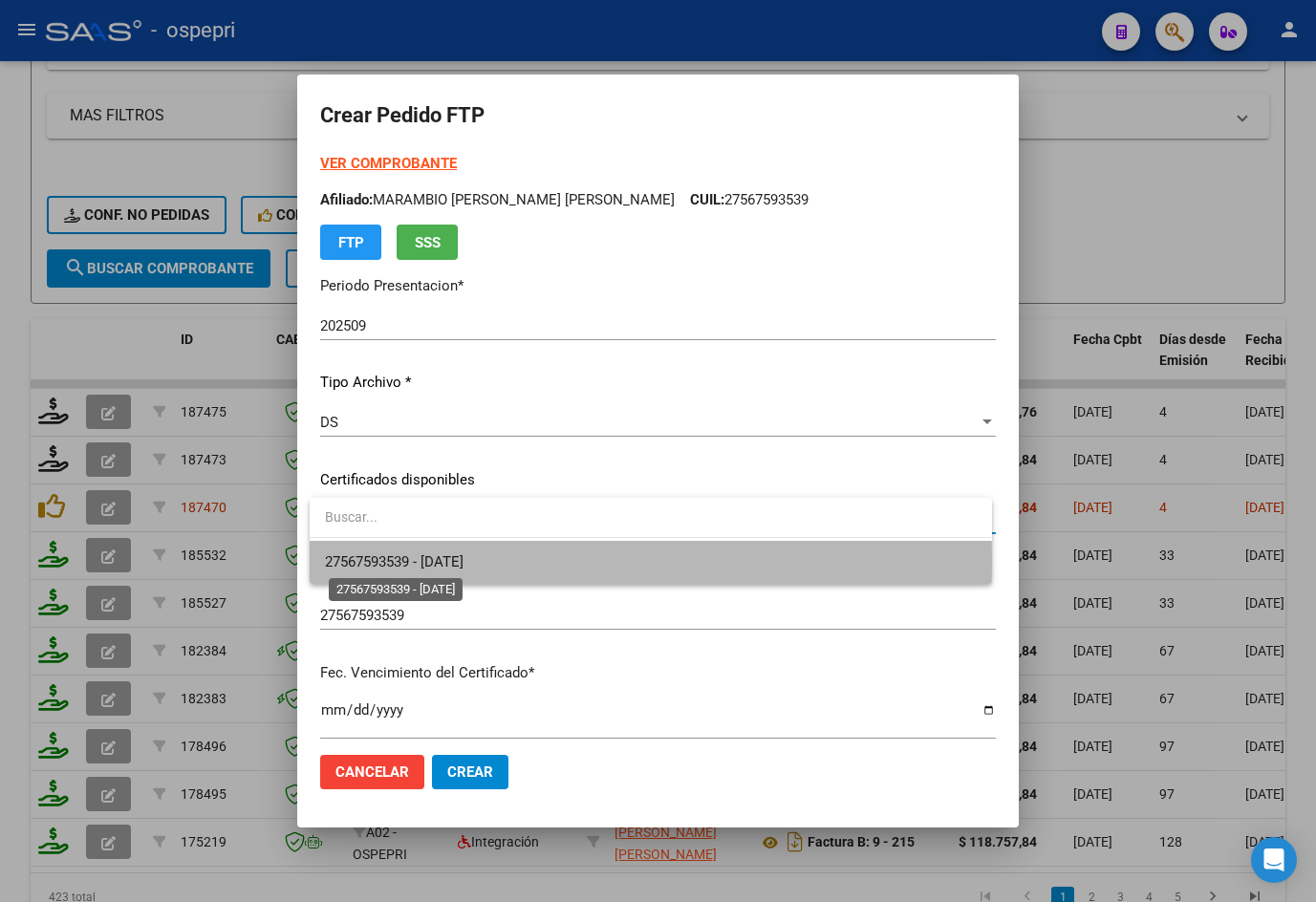
click at [464, 563] on span "27567593539 - [DATE]" at bounding box center [394, 562] width 139 height 18
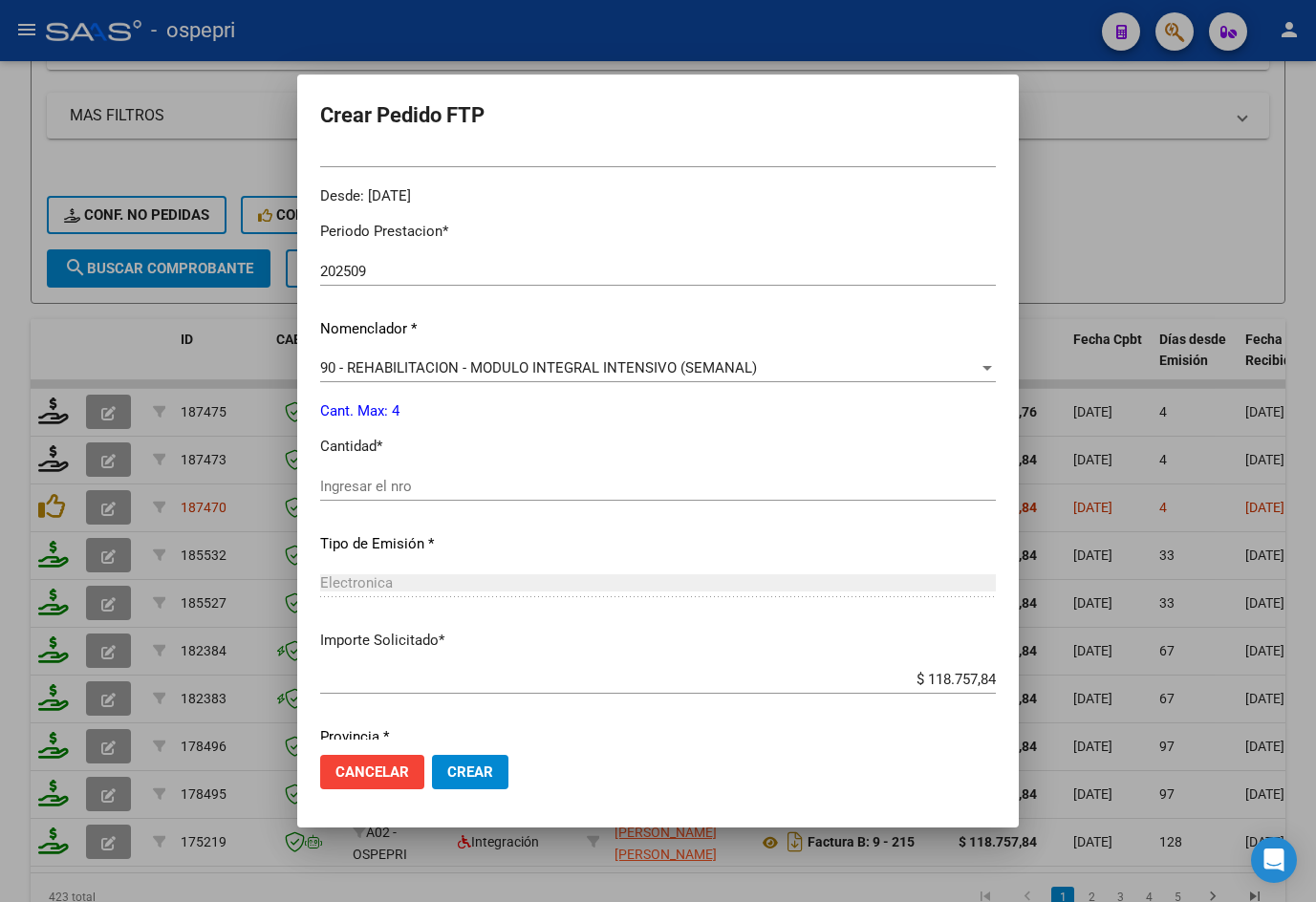
scroll to position [640, 0]
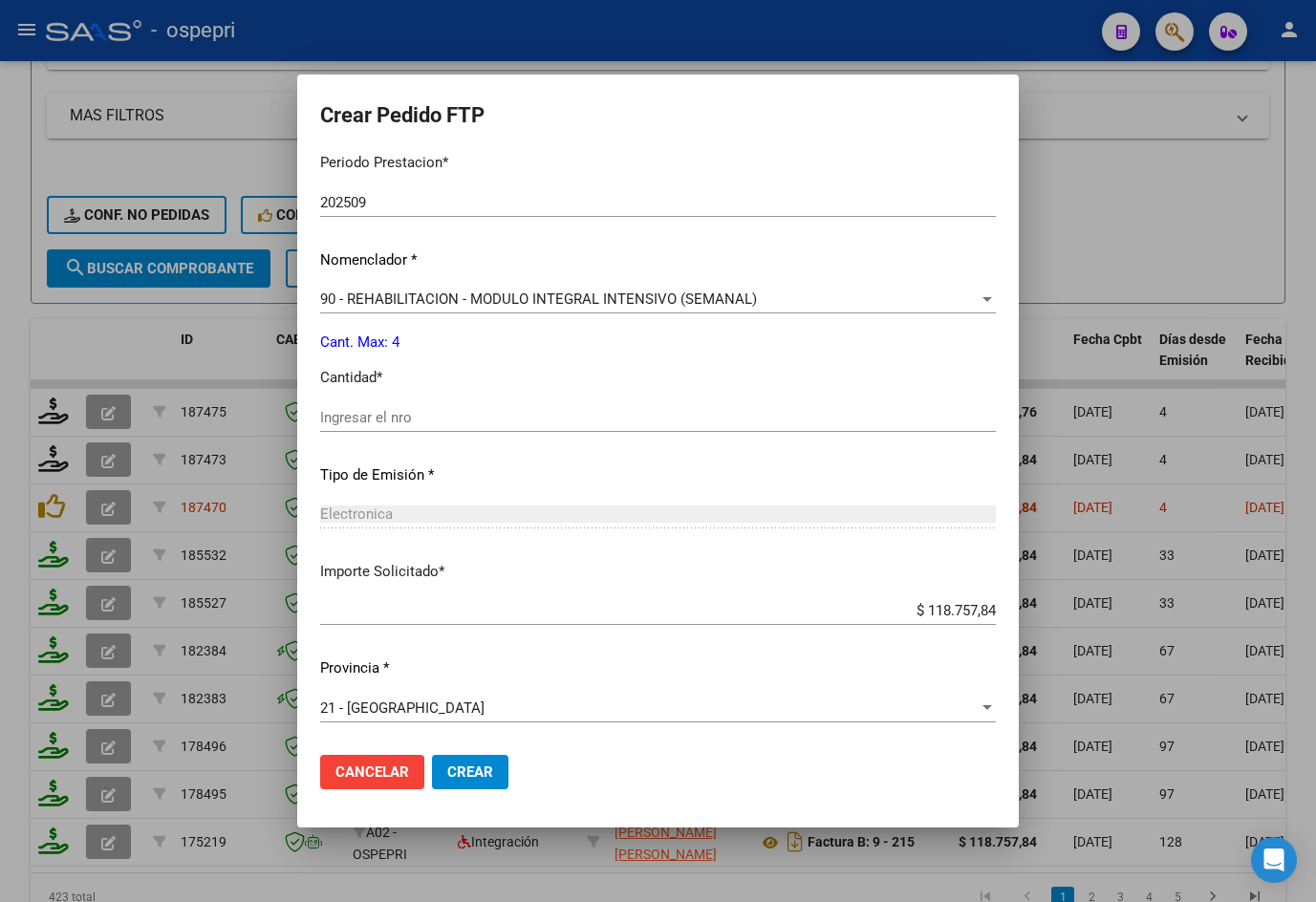
click at [455, 424] on input "Ingresar el nro" at bounding box center [658, 418] width 676 height 18
click at [472, 756] on button "Crear" at bounding box center [470, 771] width 76 height 34
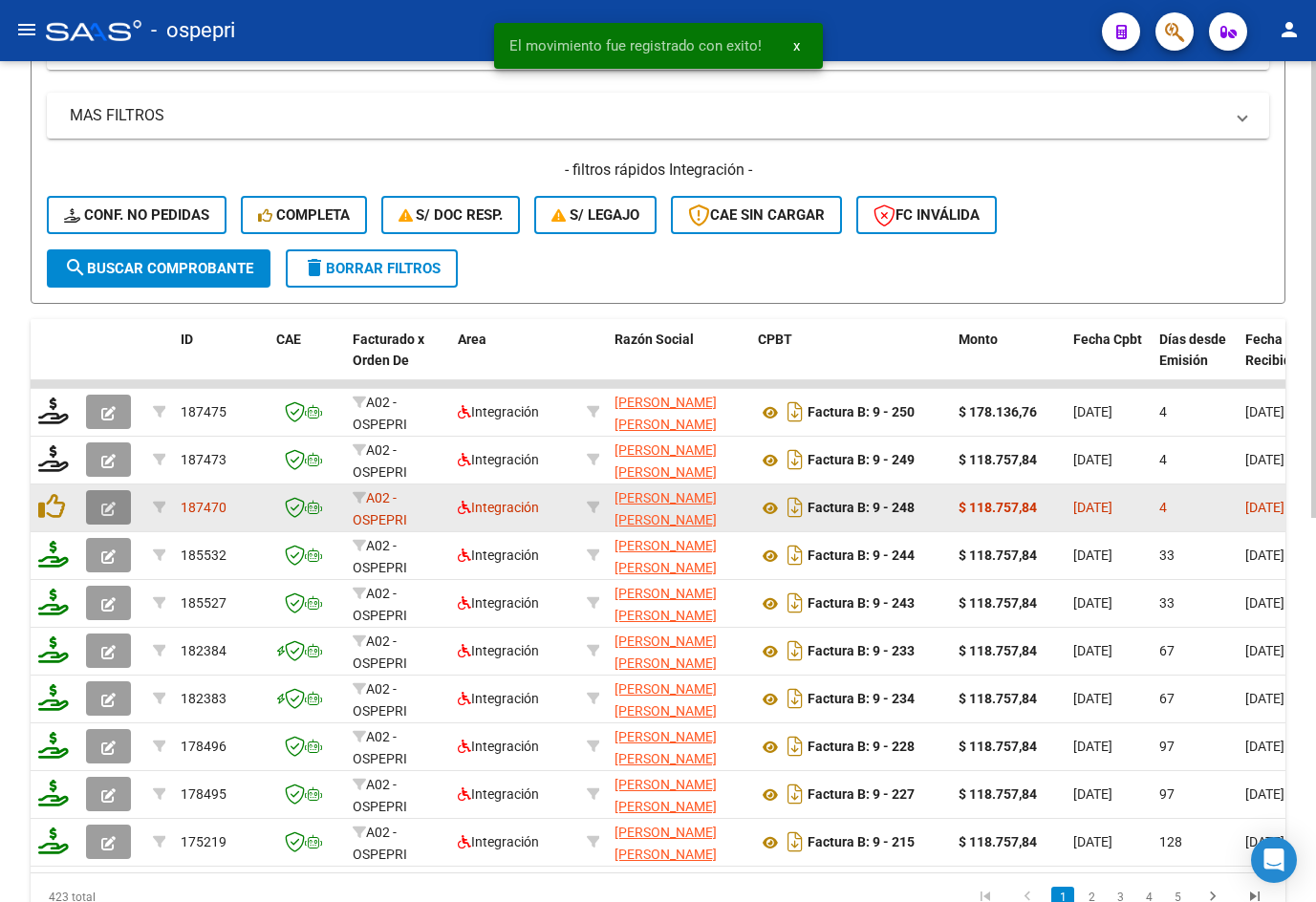
click at [109, 506] on icon "button" at bounding box center [108, 509] width 15 height 15
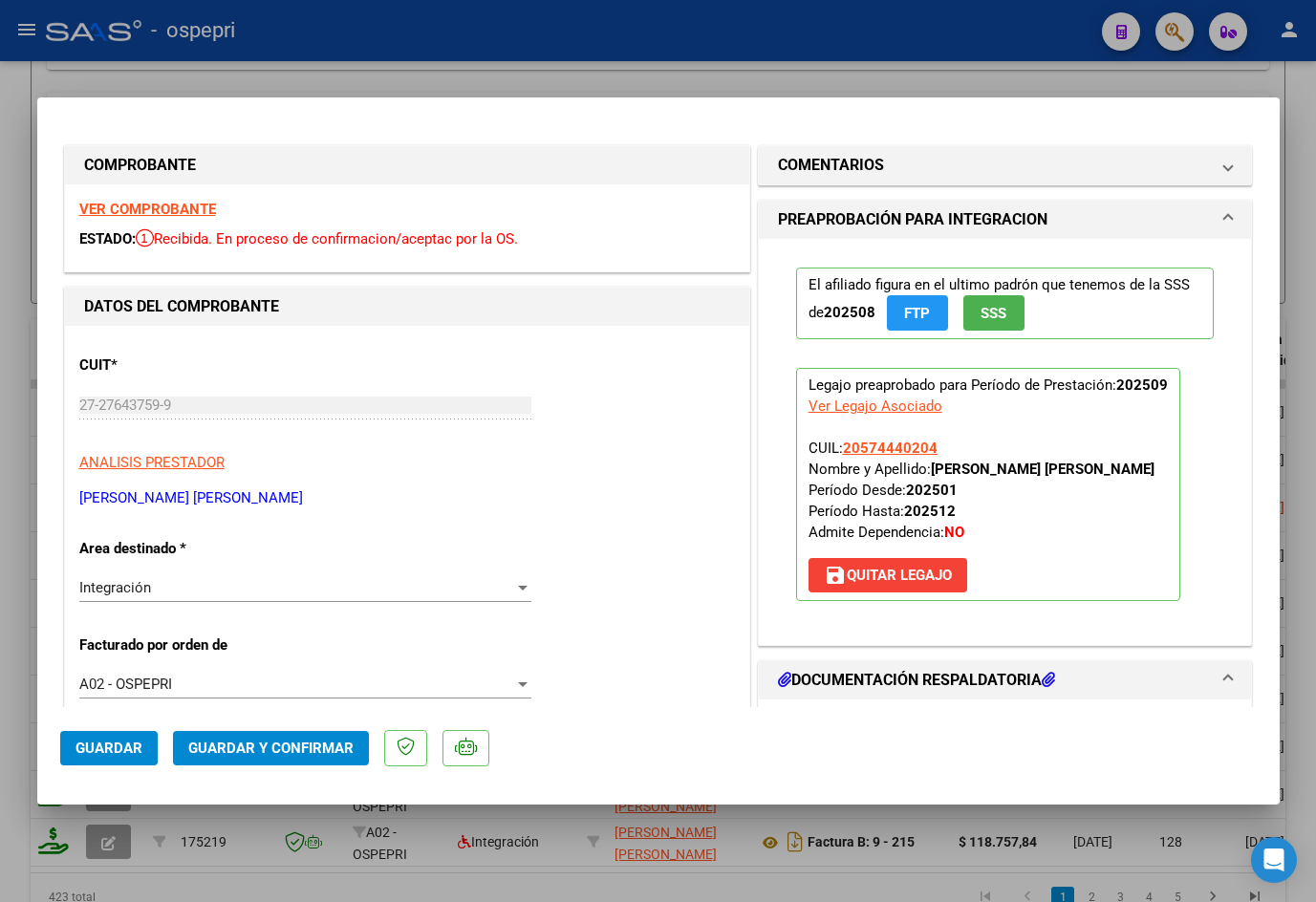
click at [192, 202] on strong "VER COMPROBANTE" at bounding box center [147, 210] width 137 height 18
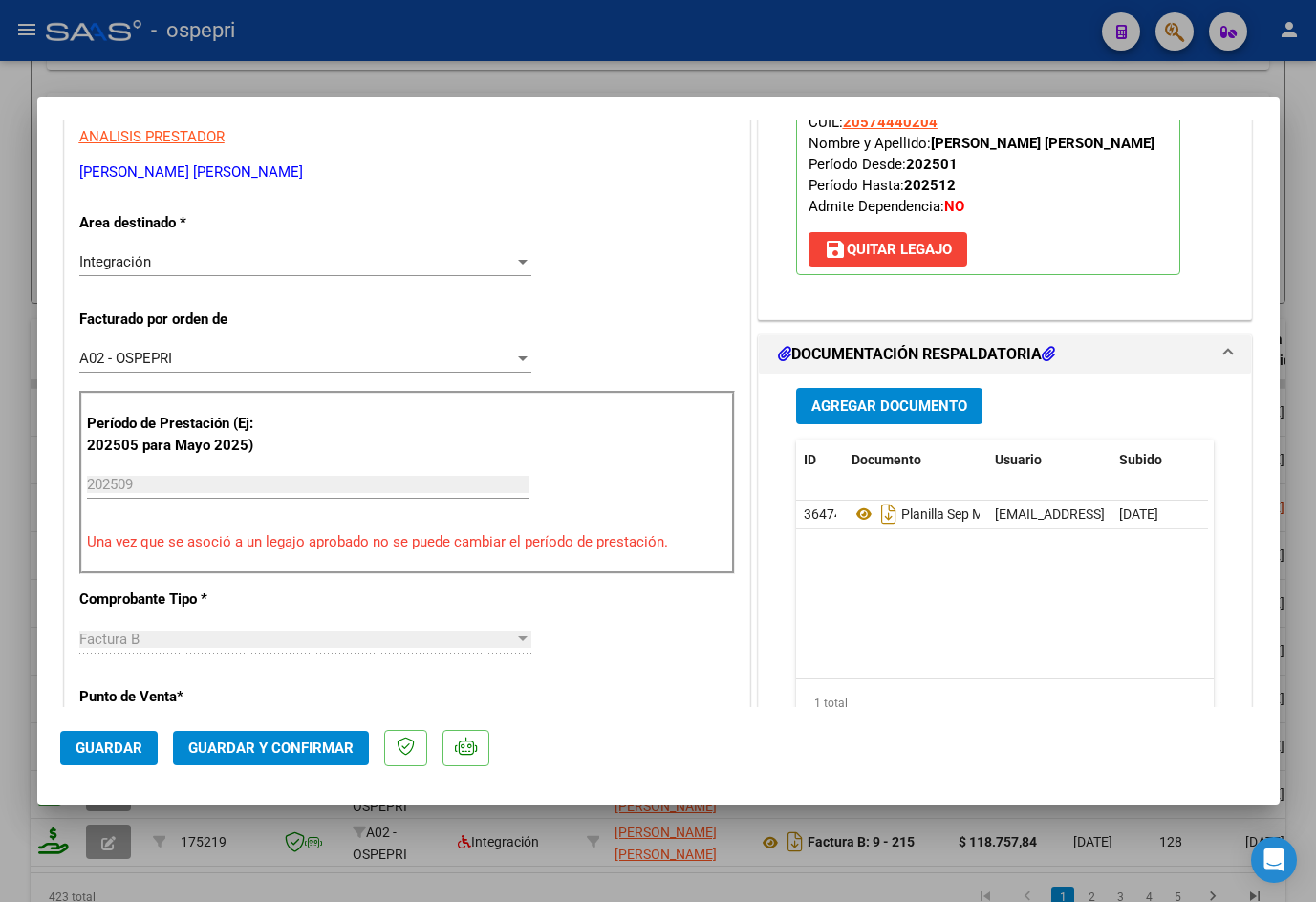
scroll to position [477, 0]
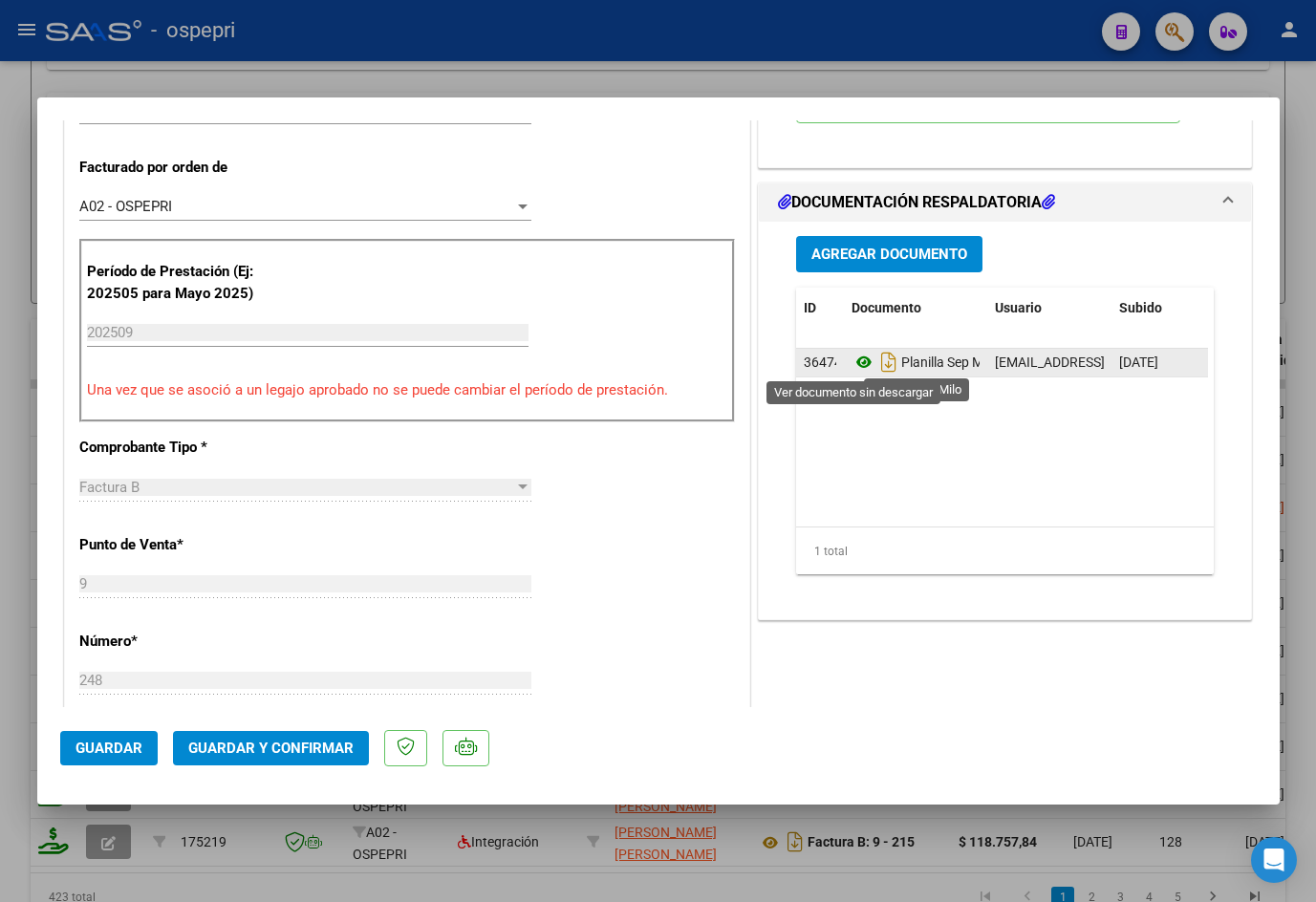
click at [853, 368] on icon at bounding box center [863, 361] width 24 height 22
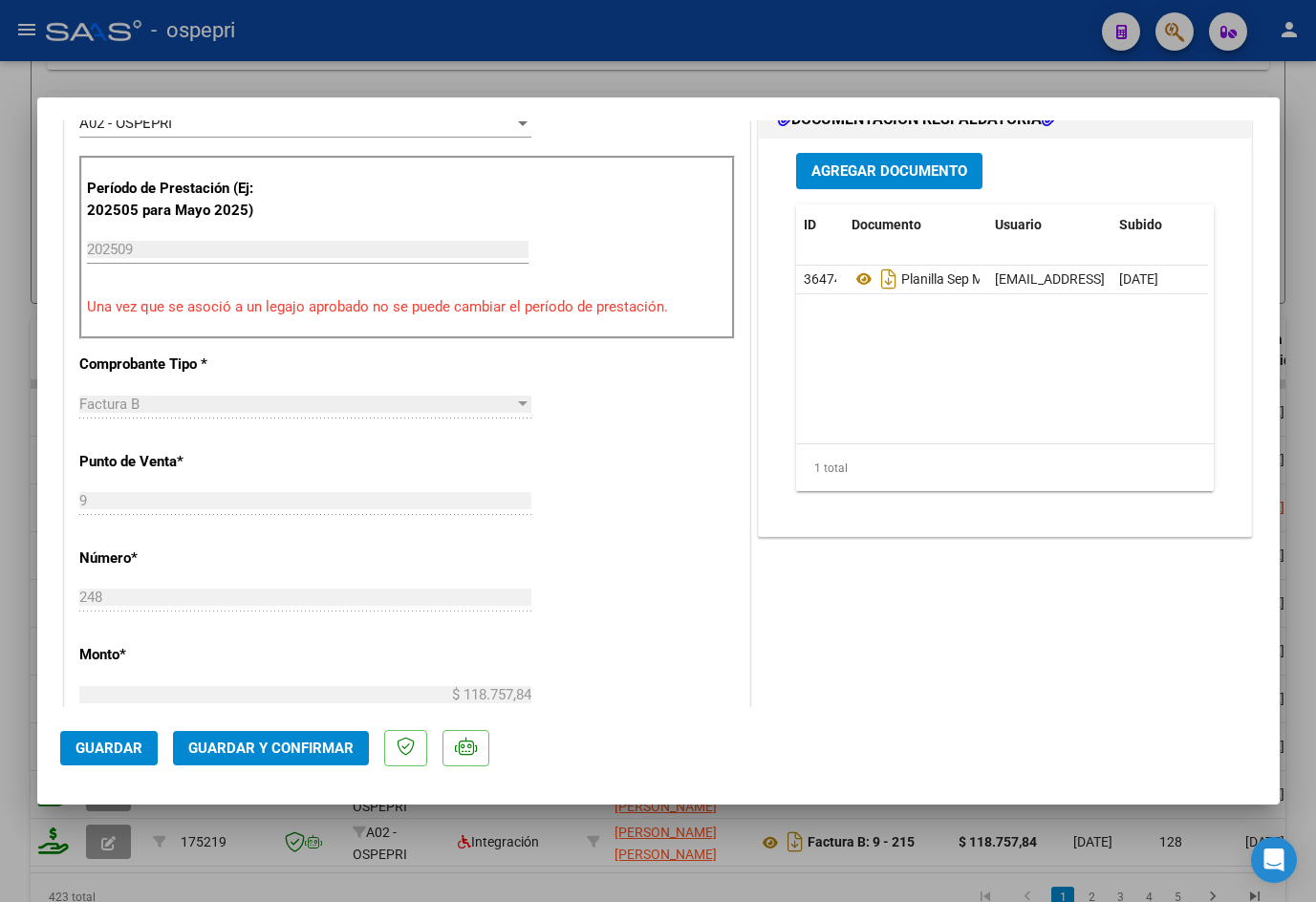
scroll to position [573, 0]
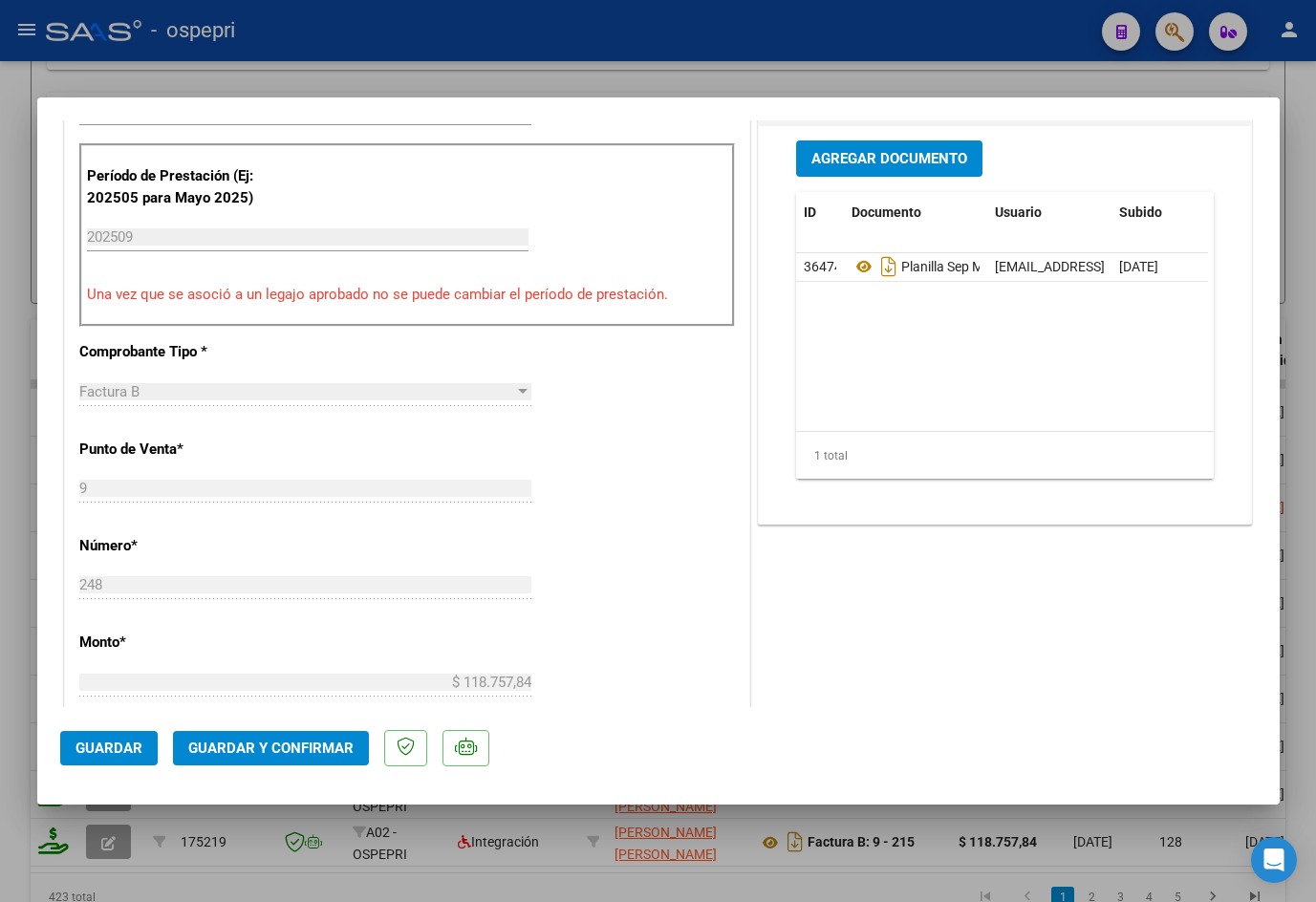
click at [282, 750] on span "Guardar y Confirmar" at bounding box center [270, 749] width 165 height 18
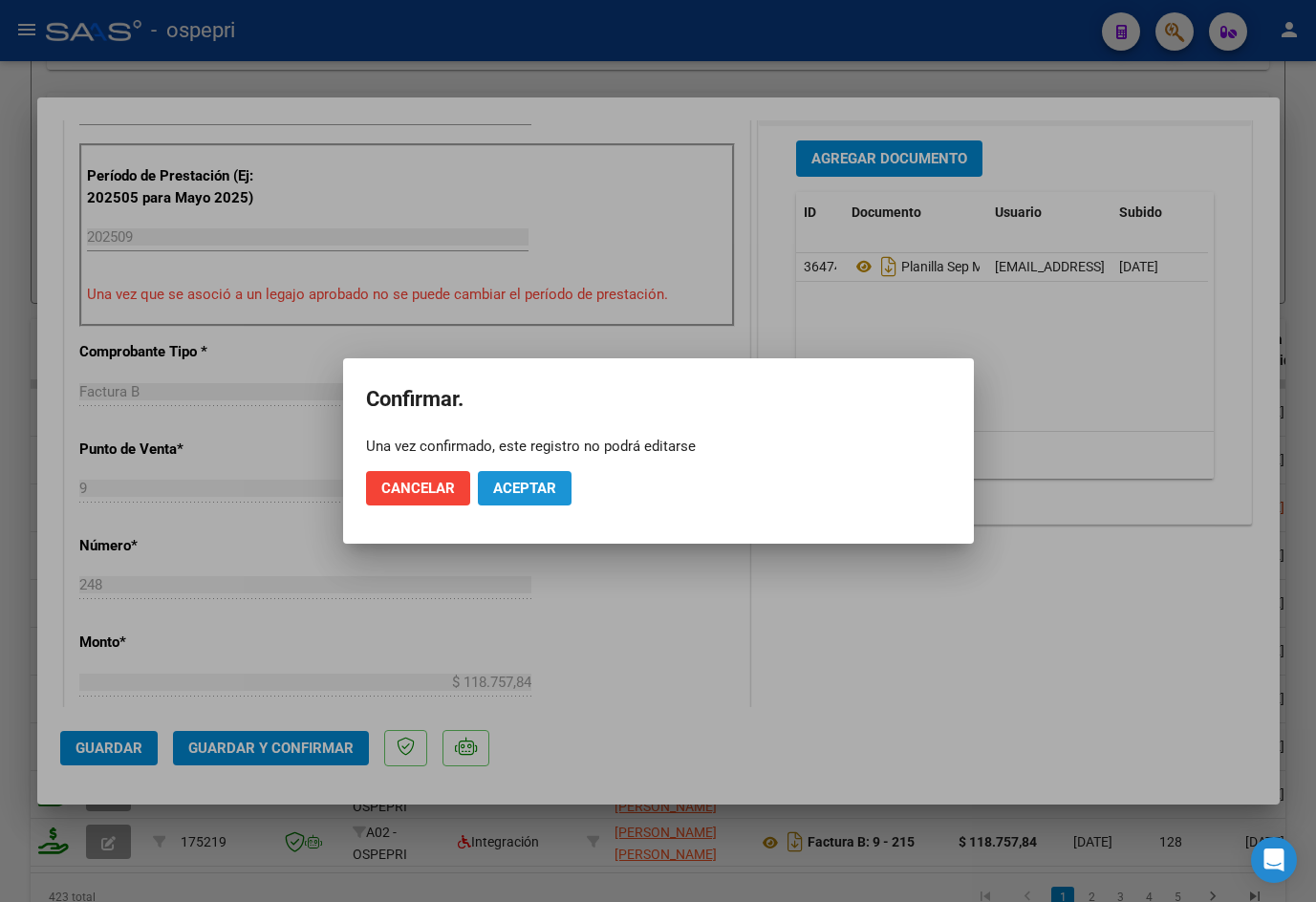
click at [514, 479] on span "Aceptar" at bounding box center [524, 488] width 63 height 18
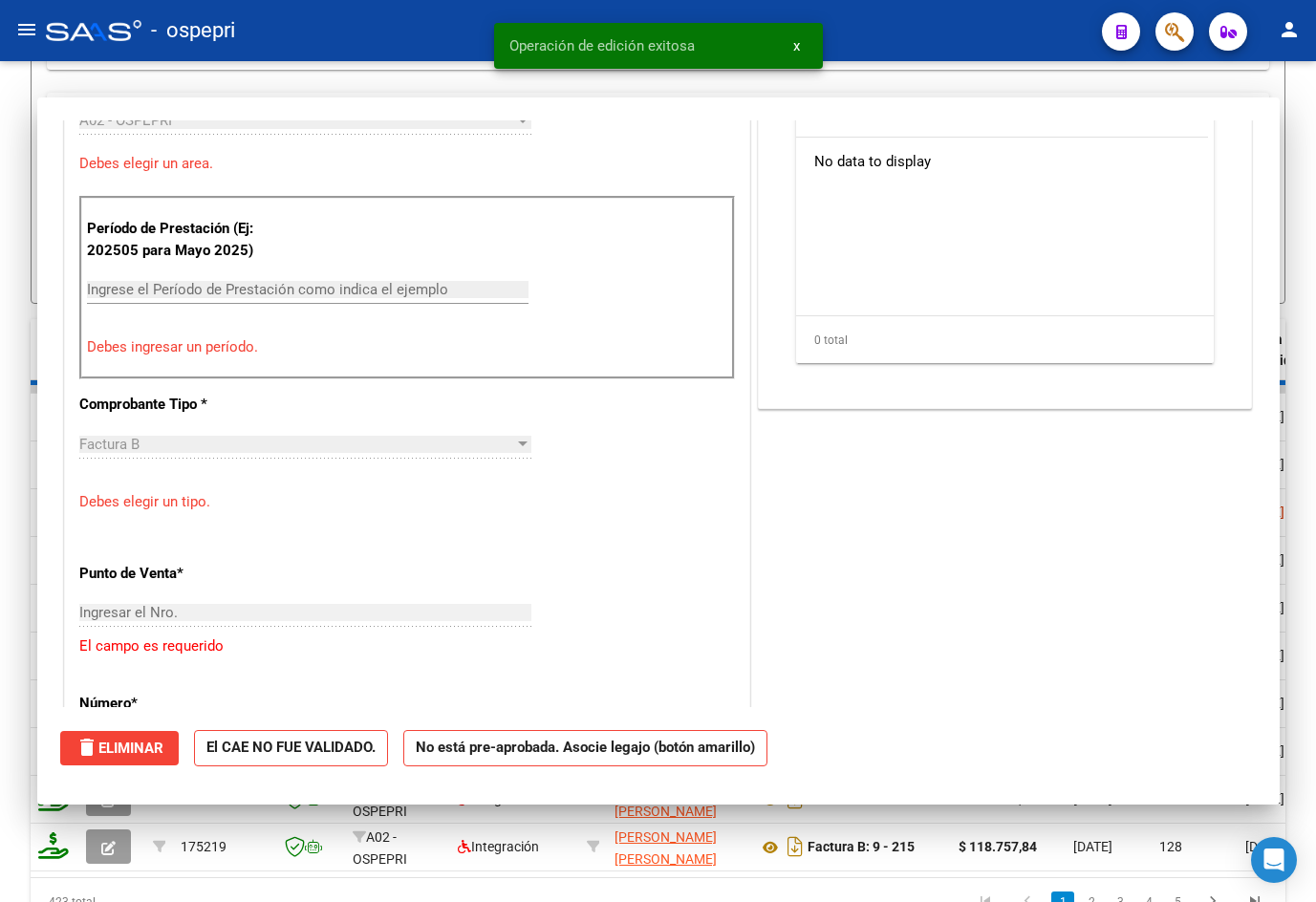
scroll to position [607, 0]
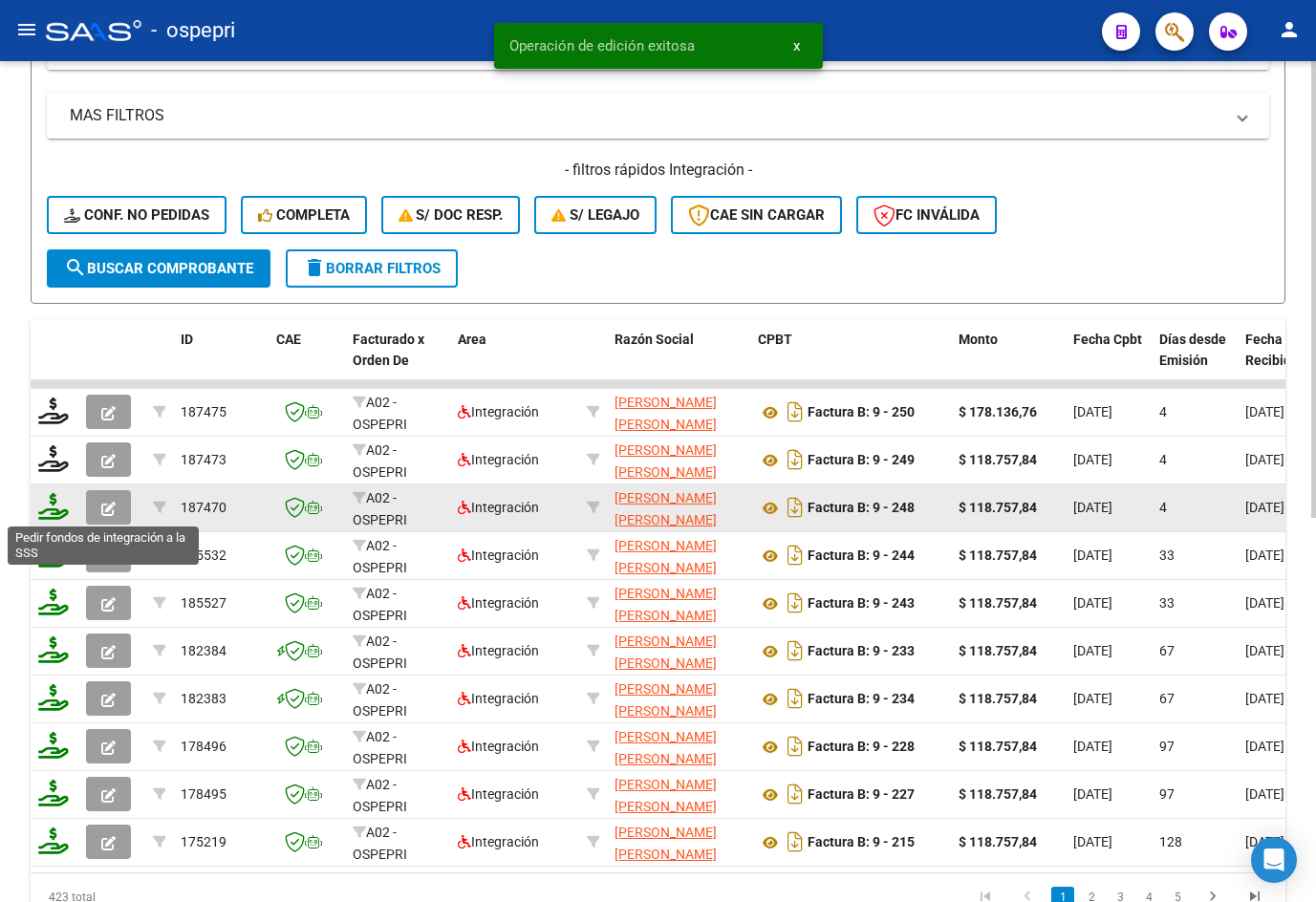
click at [55, 510] on icon at bounding box center [53, 506] width 30 height 26
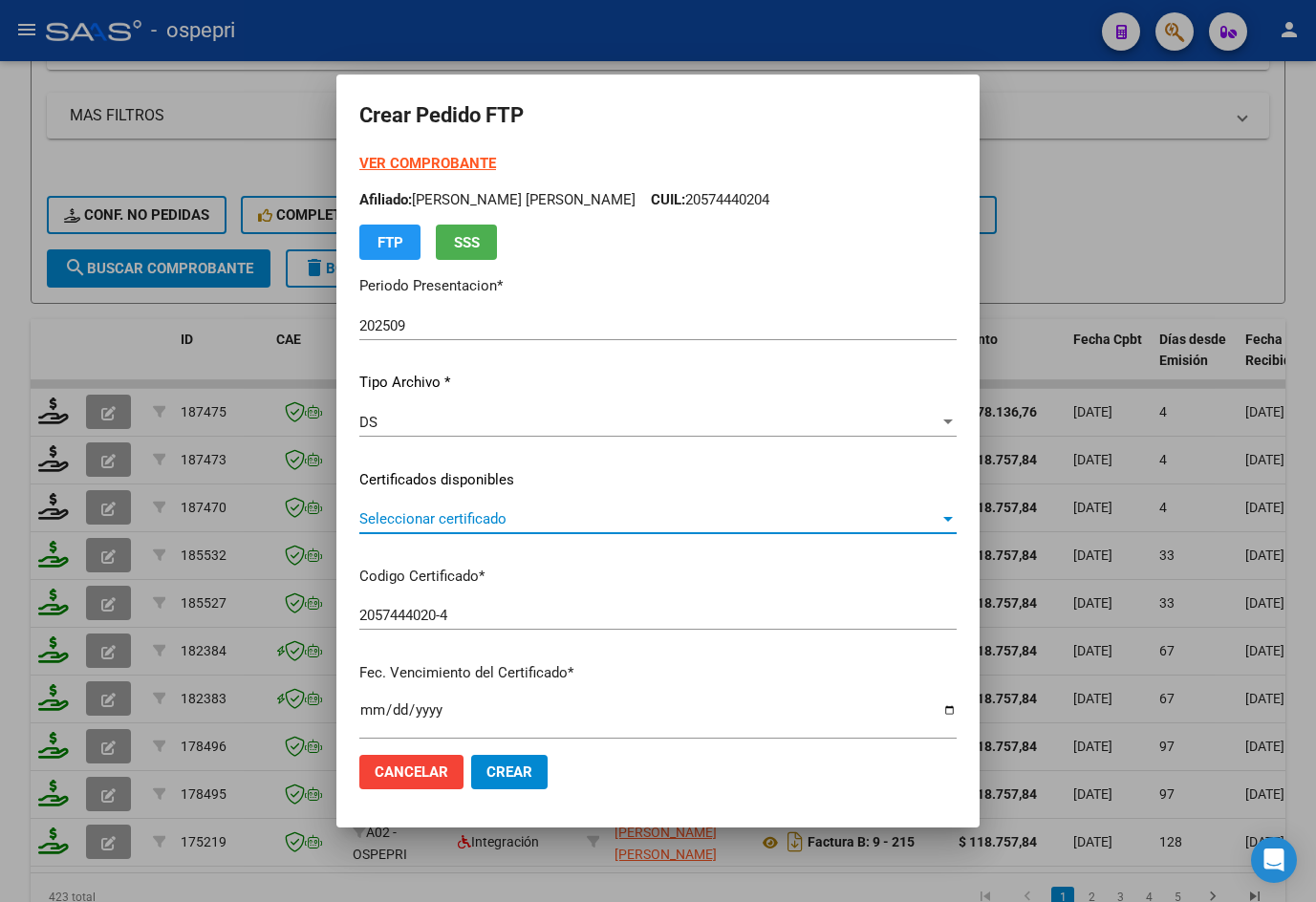
click at [420, 527] on span "Seleccionar certificado" at bounding box center [649, 519] width 580 height 18
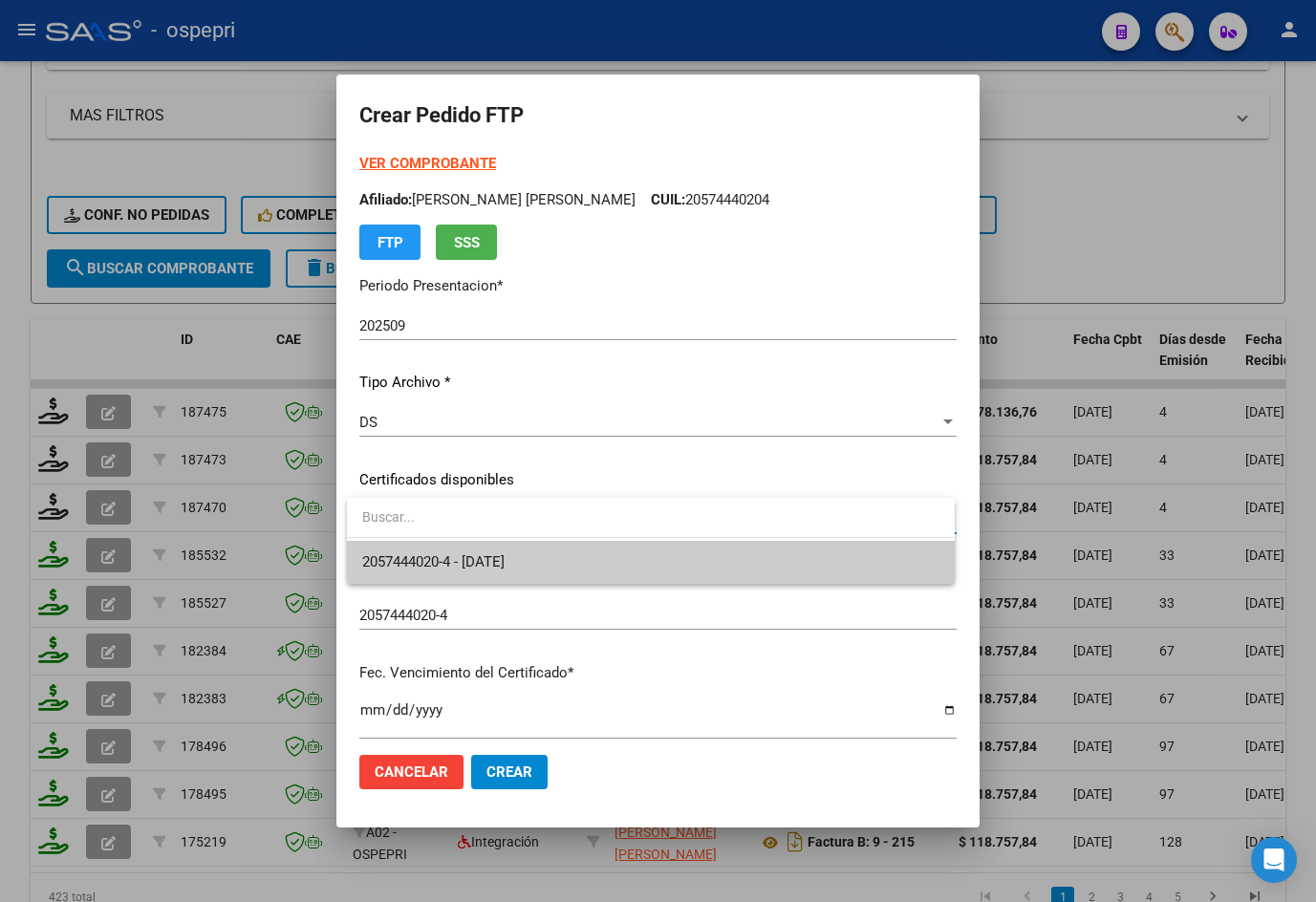
click at [485, 552] on span "2057444020-4 - [DATE]" at bounding box center [650, 562] width 576 height 43
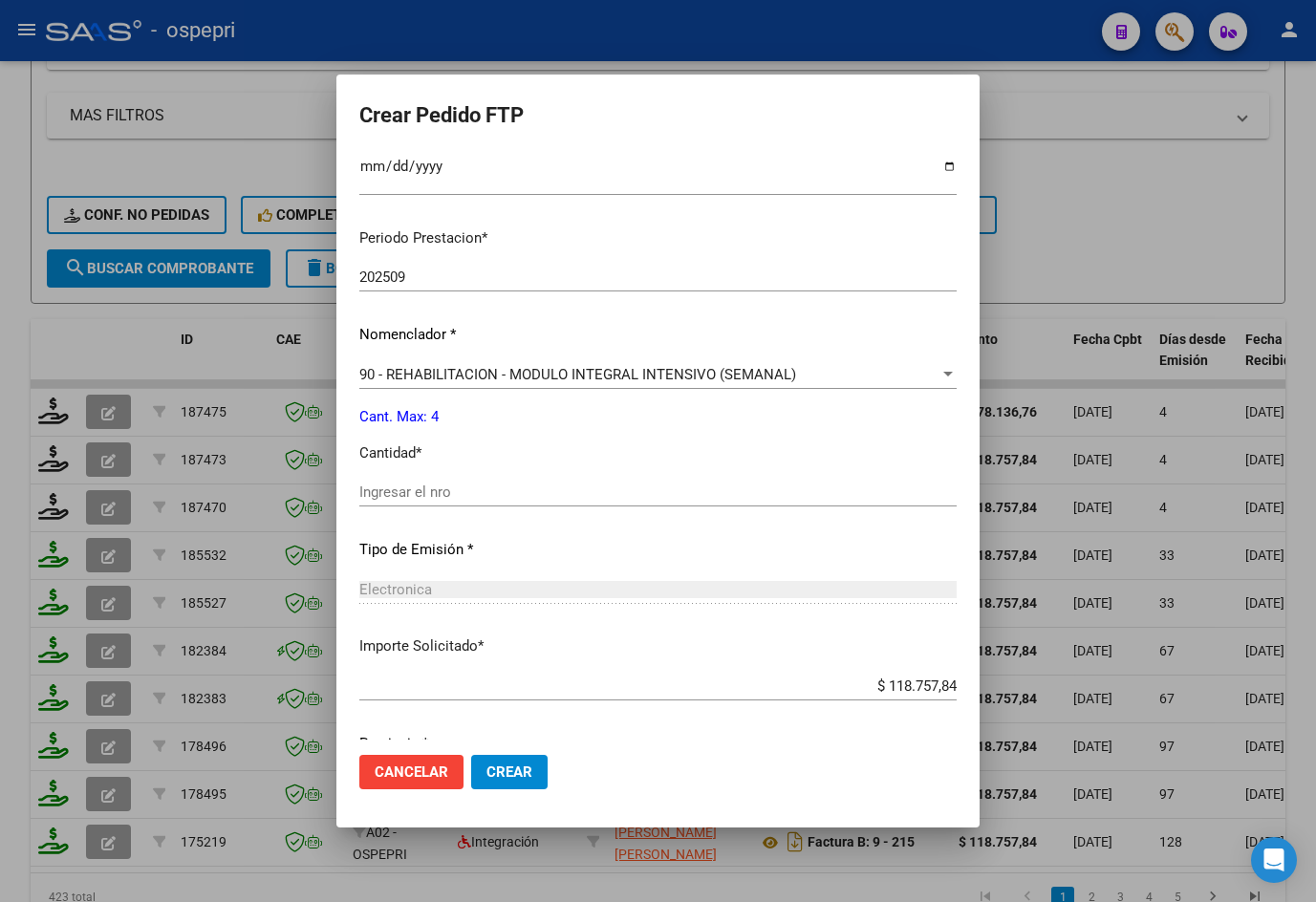
scroll to position [619, 0]
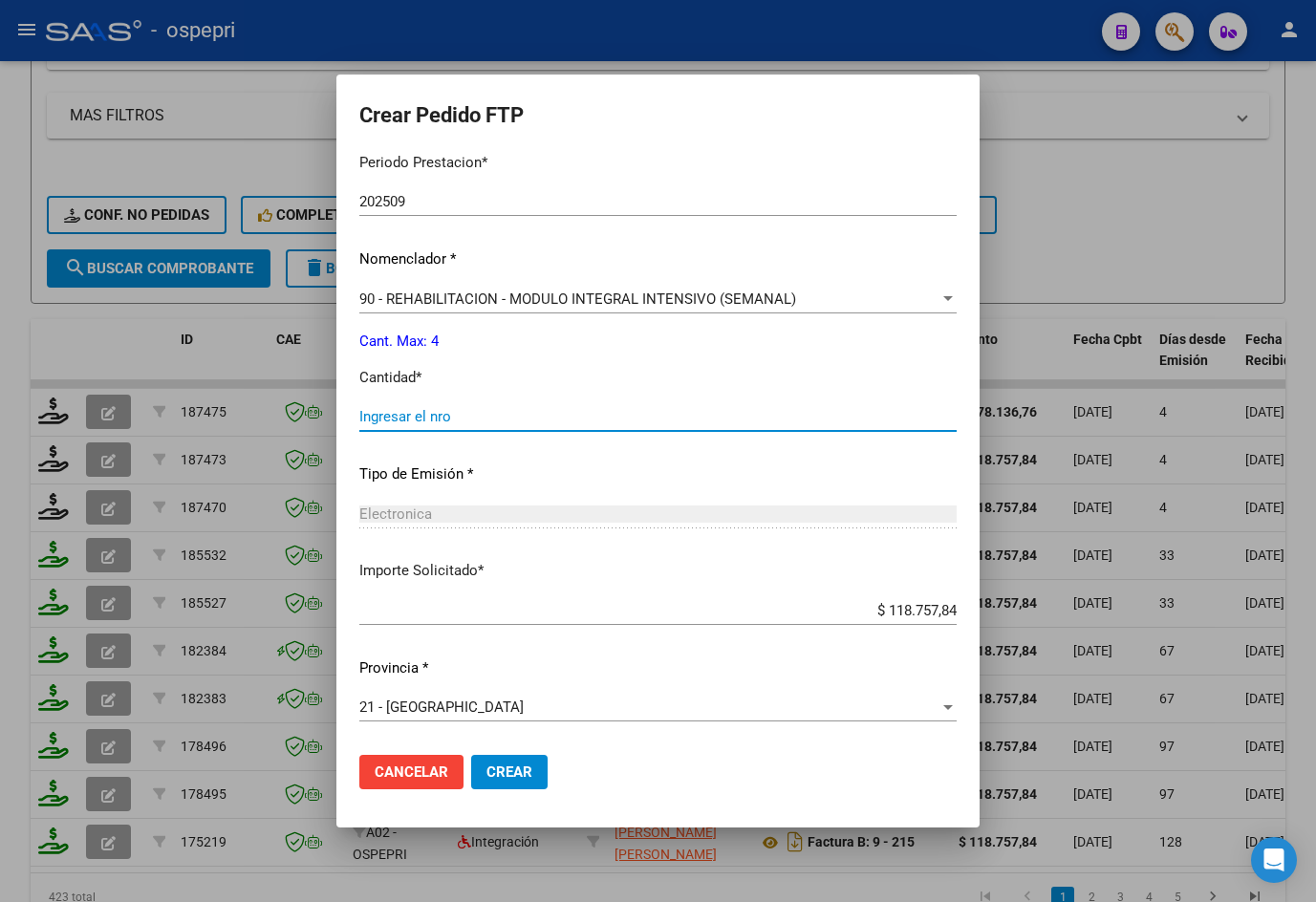
click at [482, 425] on input "Ingresar el nro" at bounding box center [658, 417] width 597 height 18
click at [515, 769] on span "Crear" at bounding box center [509, 772] width 46 height 18
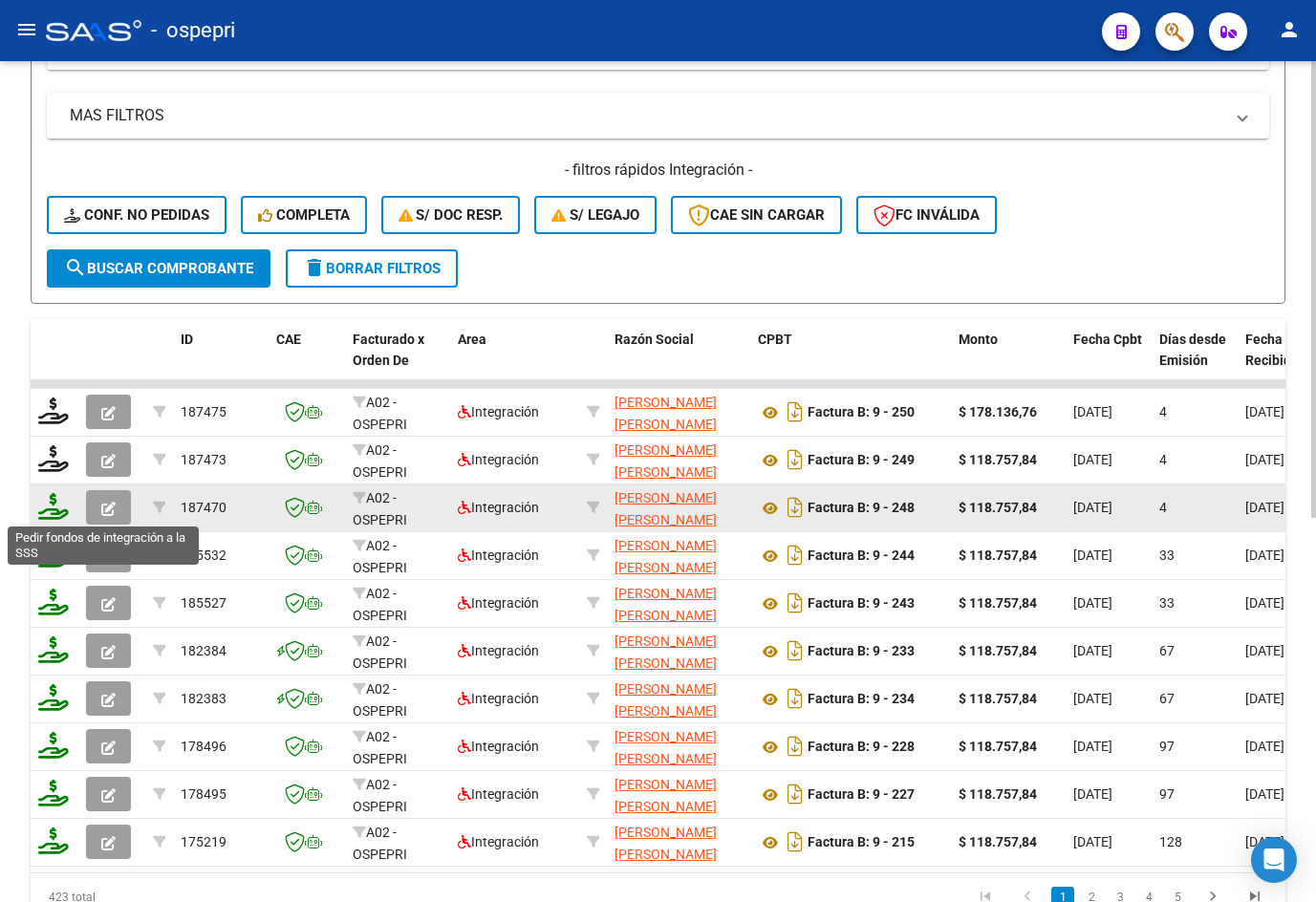
click at [54, 510] on icon at bounding box center [53, 506] width 30 height 26
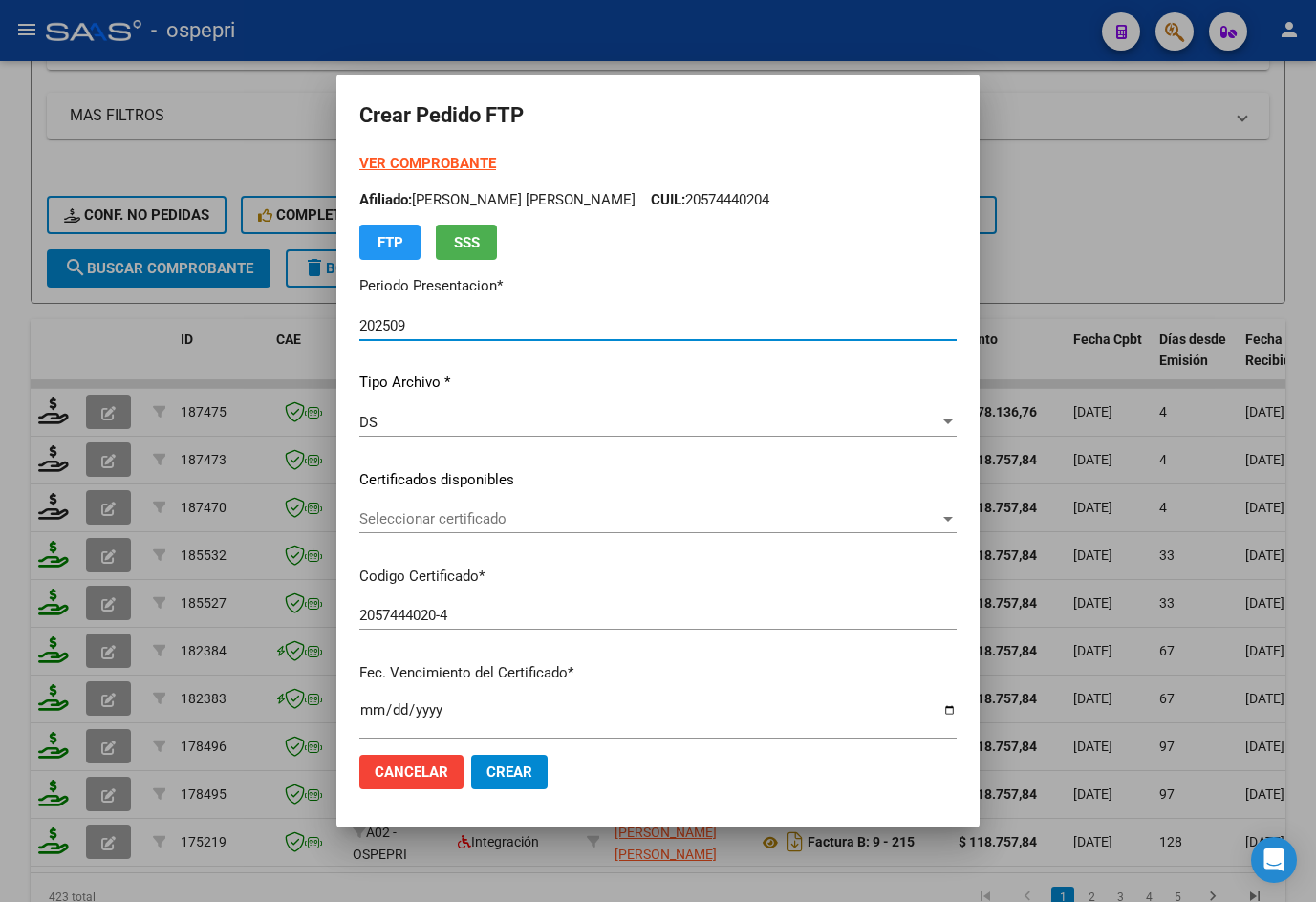
click at [508, 520] on span "Seleccionar certificado" at bounding box center [649, 519] width 580 height 18
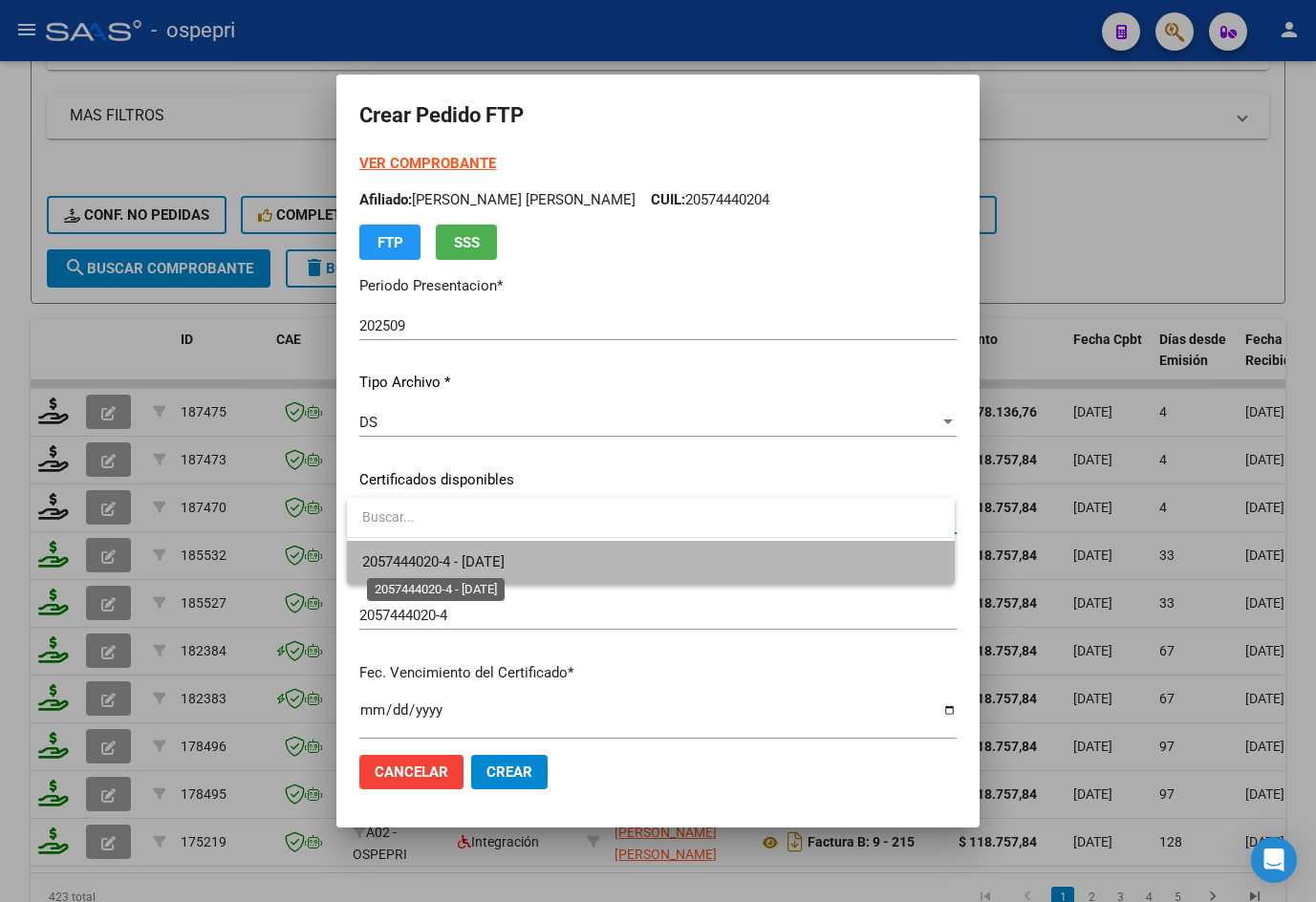
click at [505, 554] on span "2057444020-4 - [DATE]" at bounding box center [433, 562] width 143 height 18
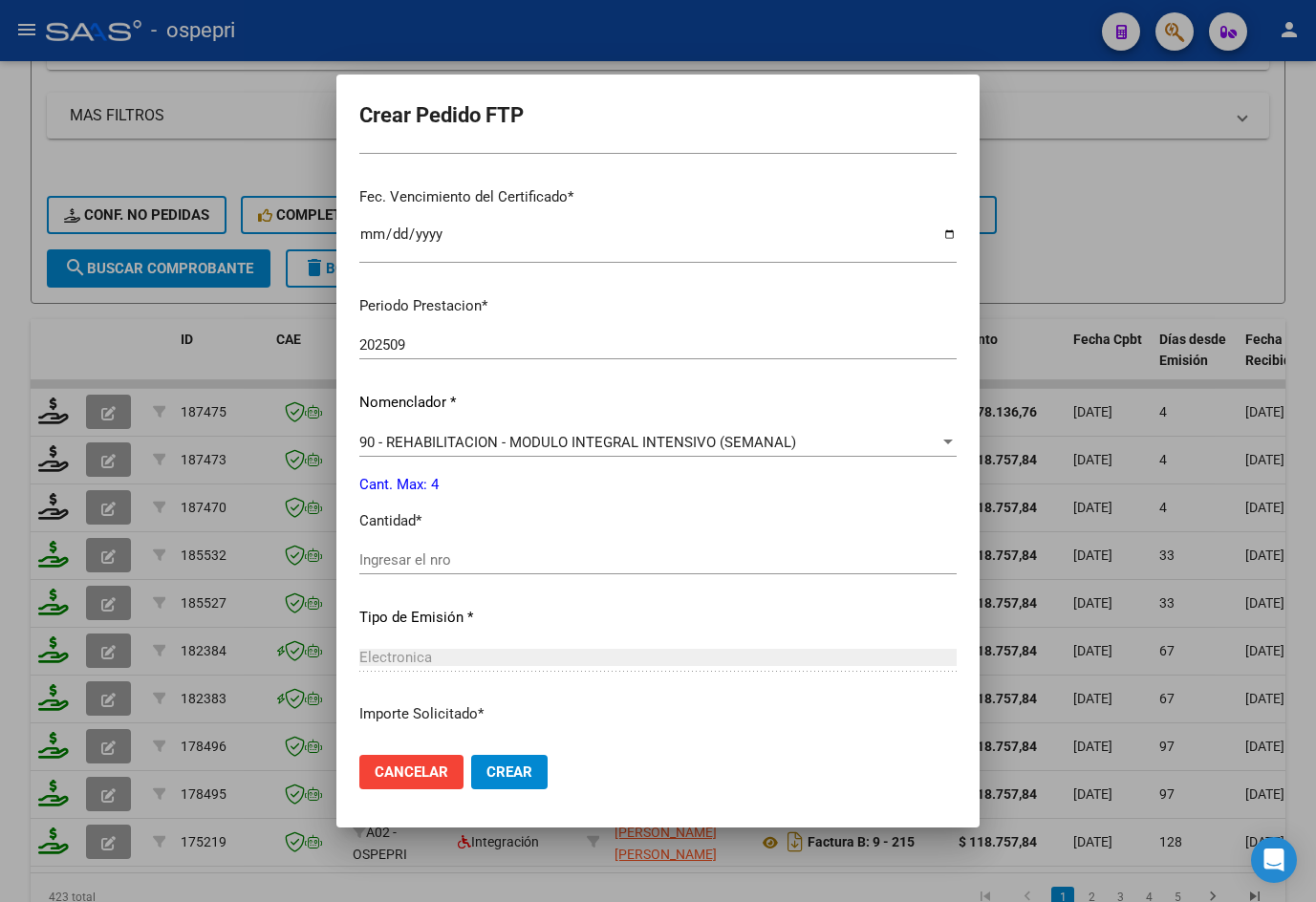
scroll to position [477, 0]
drag, startPoint x: 496, startPoint y: 554, endPoint x: 495, endPoint y: 544, distance: 10.0
click at [497, 554] on input "Ingresar el nro" at bounding box center [658, 558] width 597 height 18
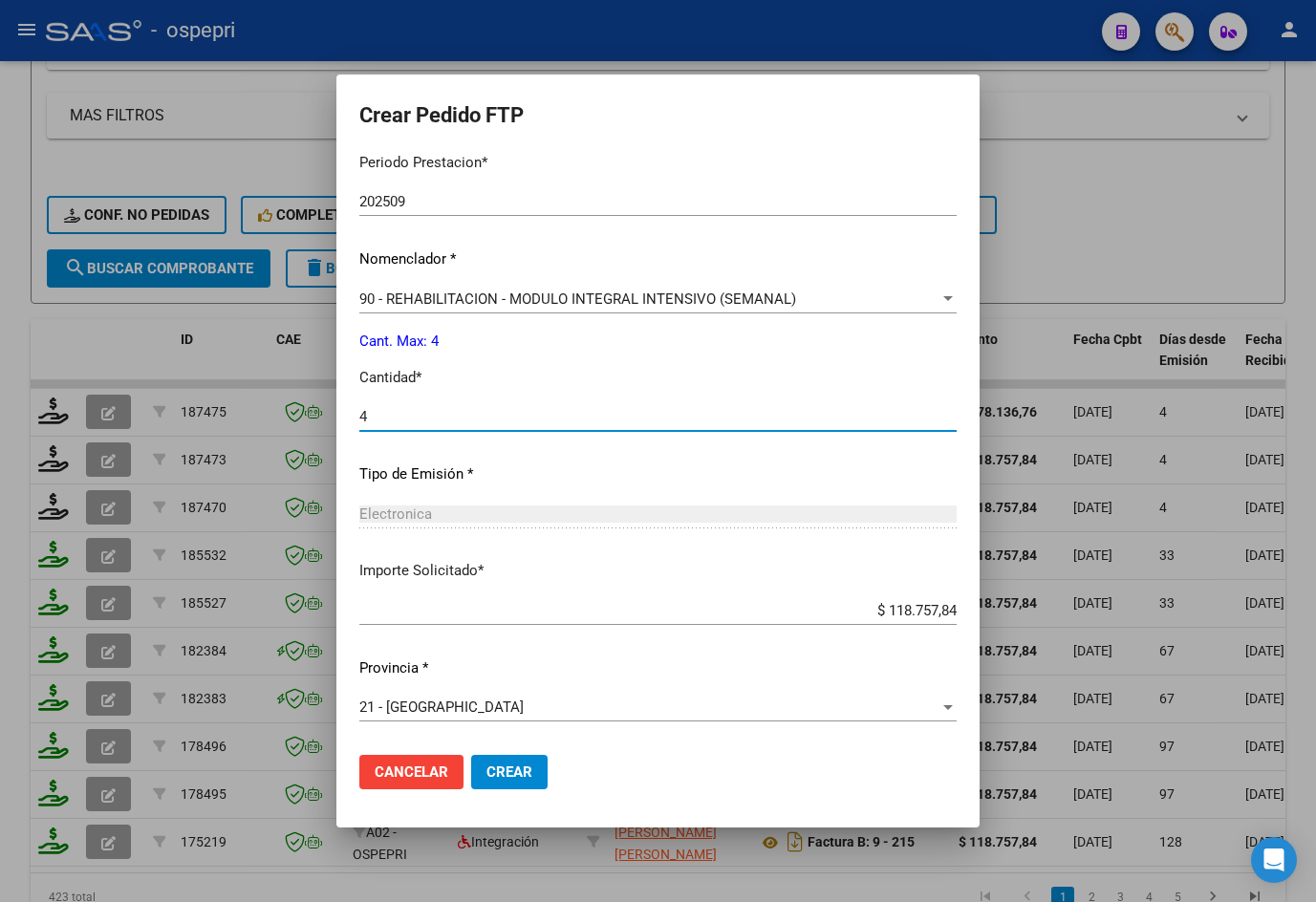
click at [525, 767] on span "Crear" at bounding box center [509, 772] width 46 height 18
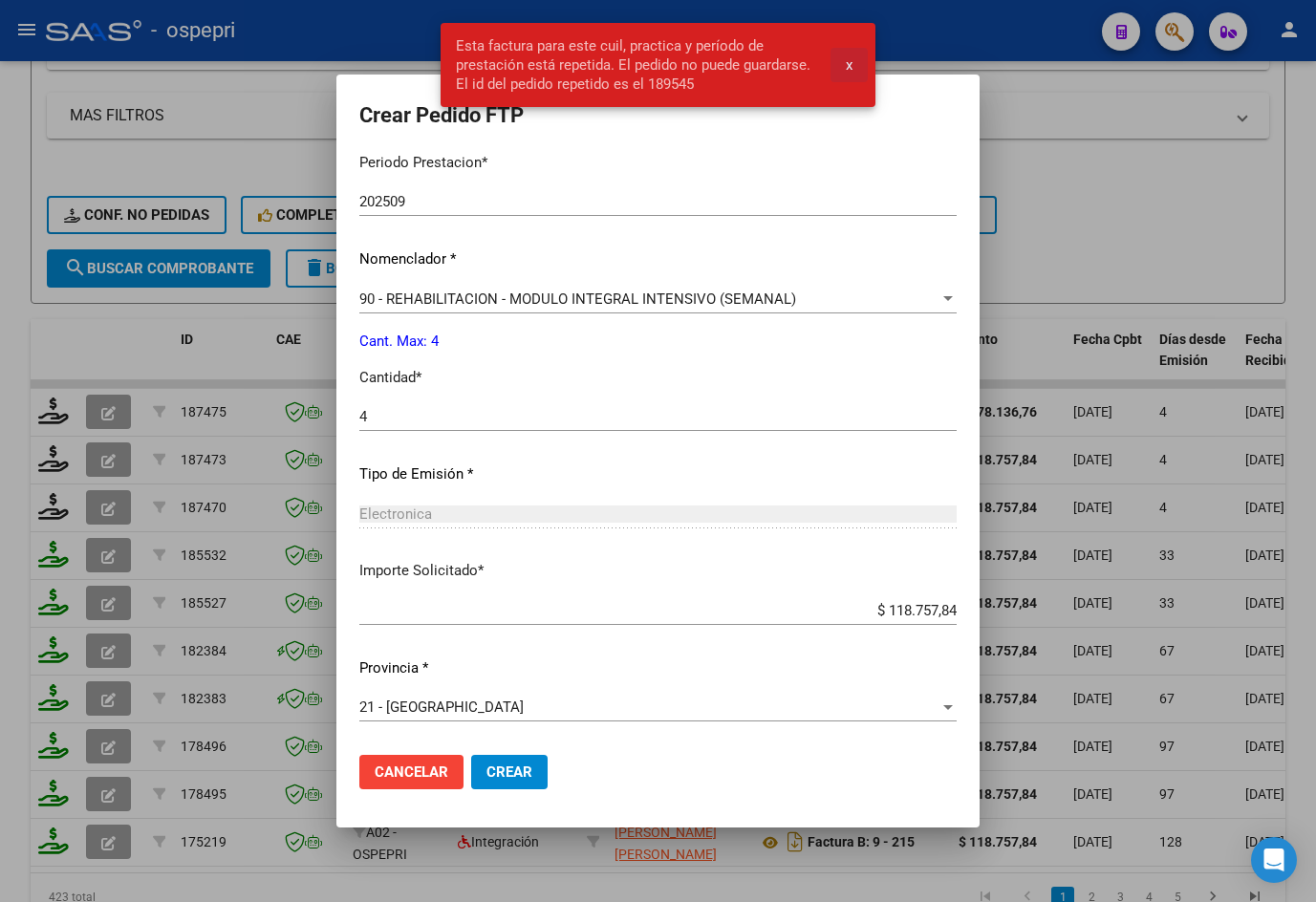
click at [845, 59] on span "x" at bounding box center [848, 65] width 7 height 18
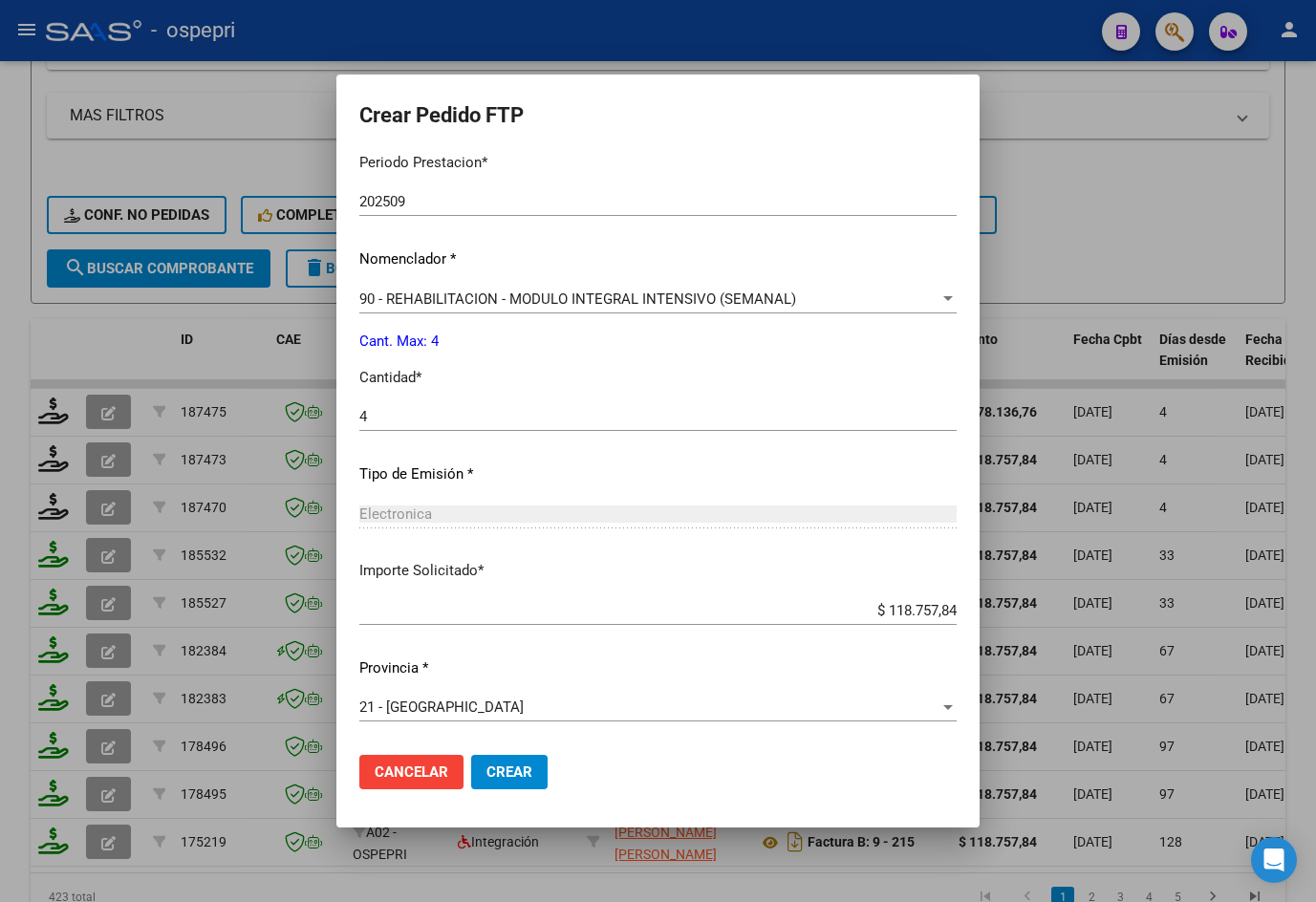
click at [1143, 165] on div at bounding box center [658, 451] width 1316 height 902
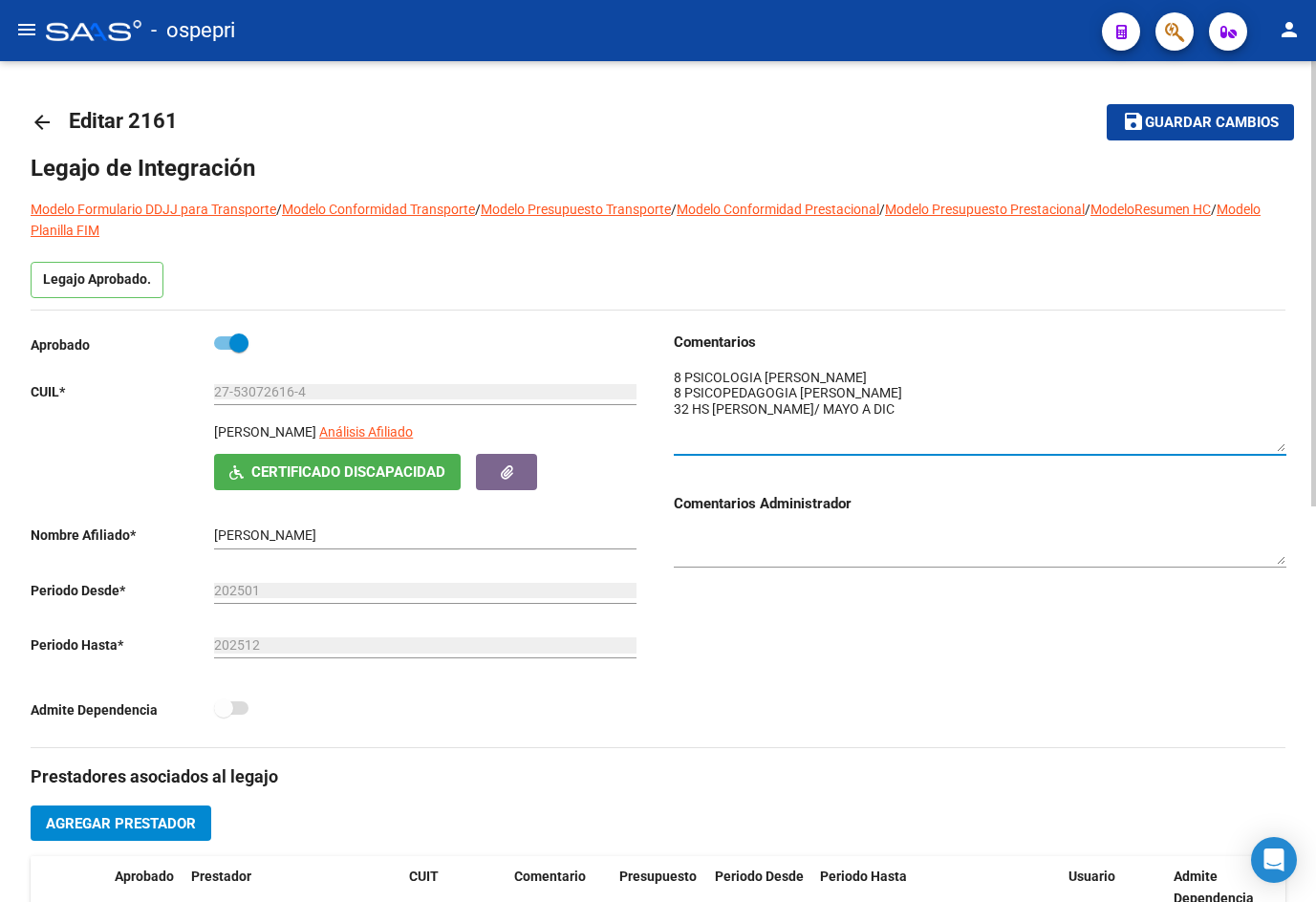
click at [45, 121] on mat-icon "arrow_back" at bounding box center [41, 122] width 22 height 22
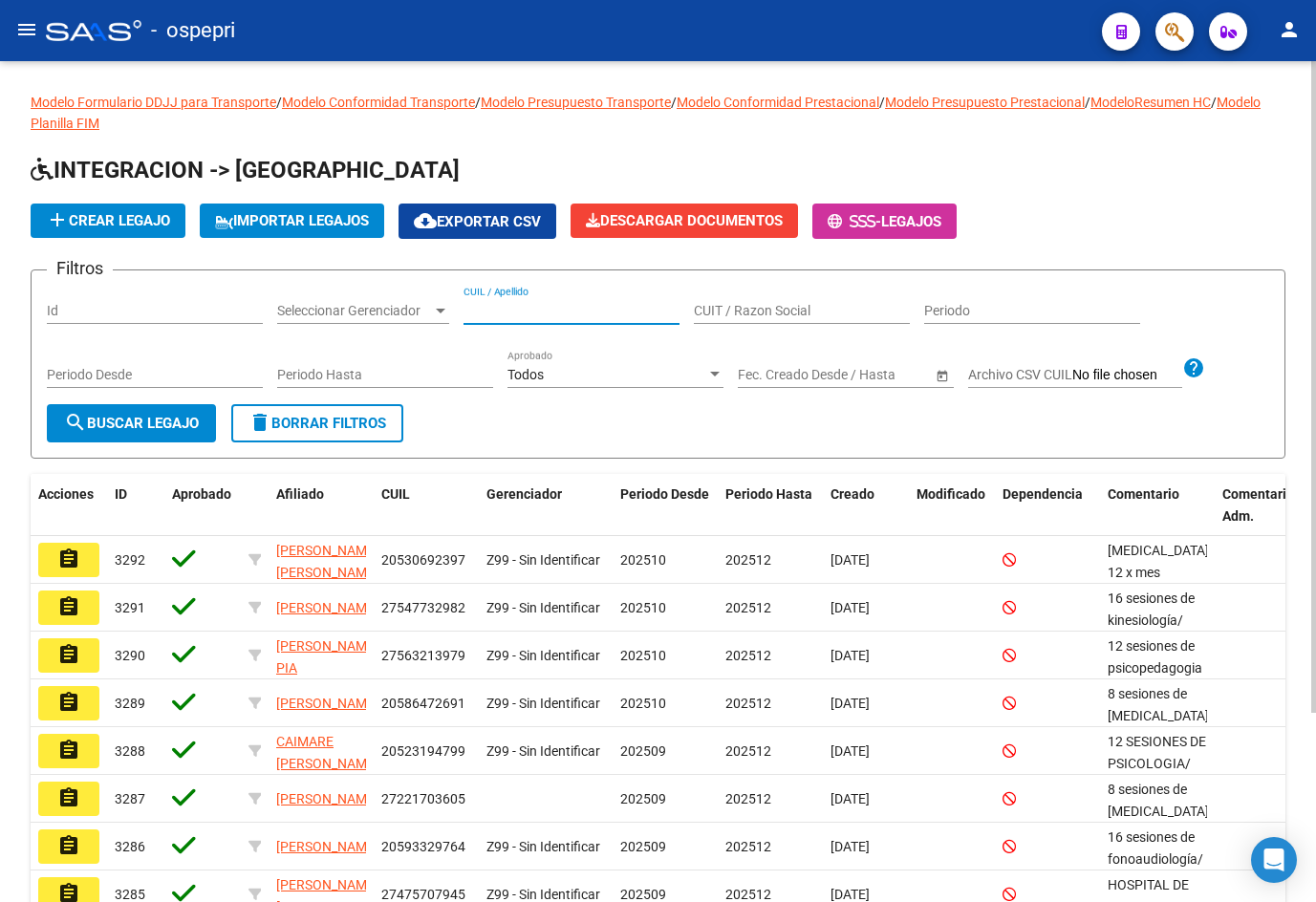
click at [518, 306] on input "CUIL / Apellido" at bounding box center [571, 310] width 216 height 17
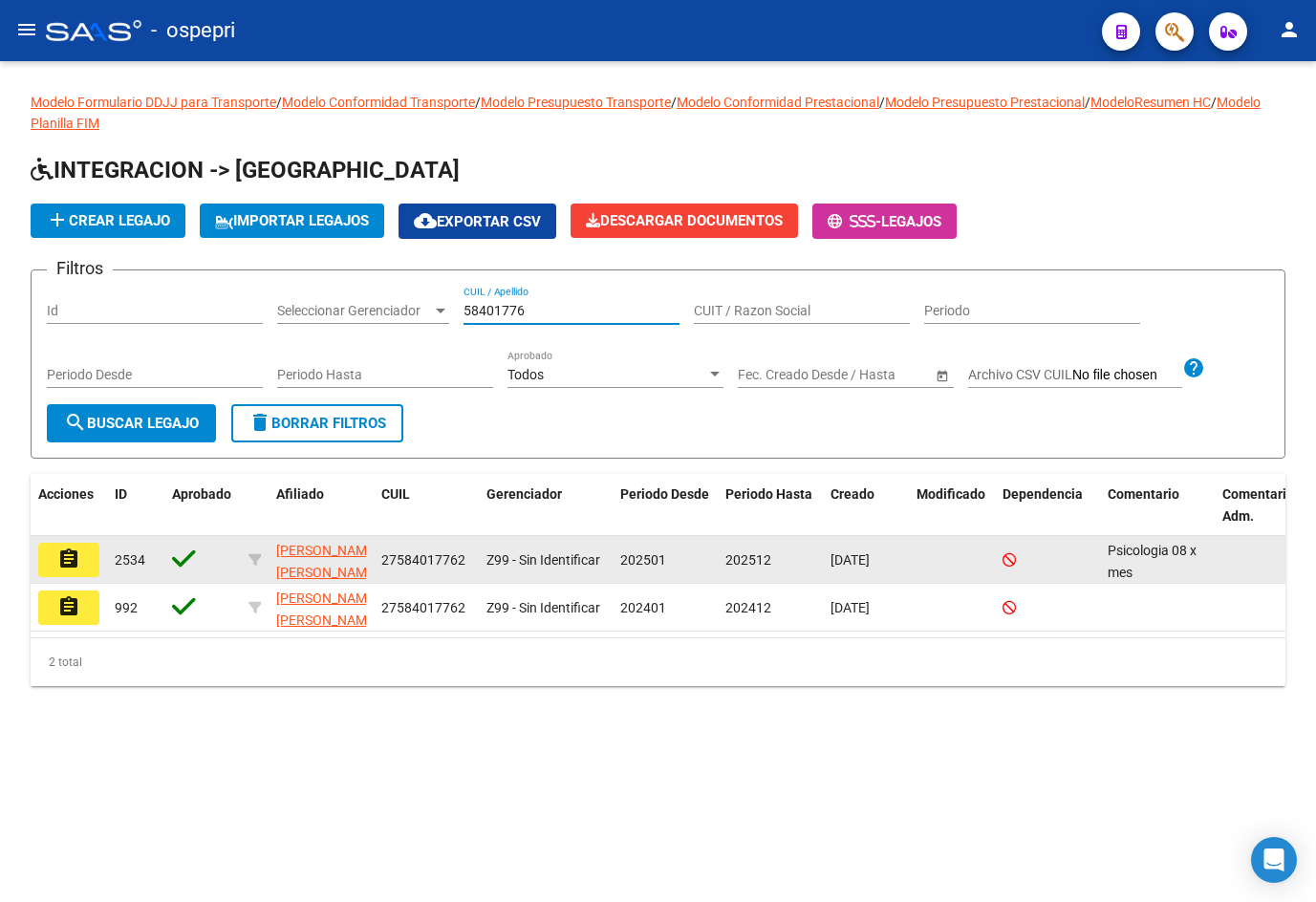
type input "58401776"
click at [67, 563] on mat-icon "assignment" at bounding box center [68, 558] width 22 height 22
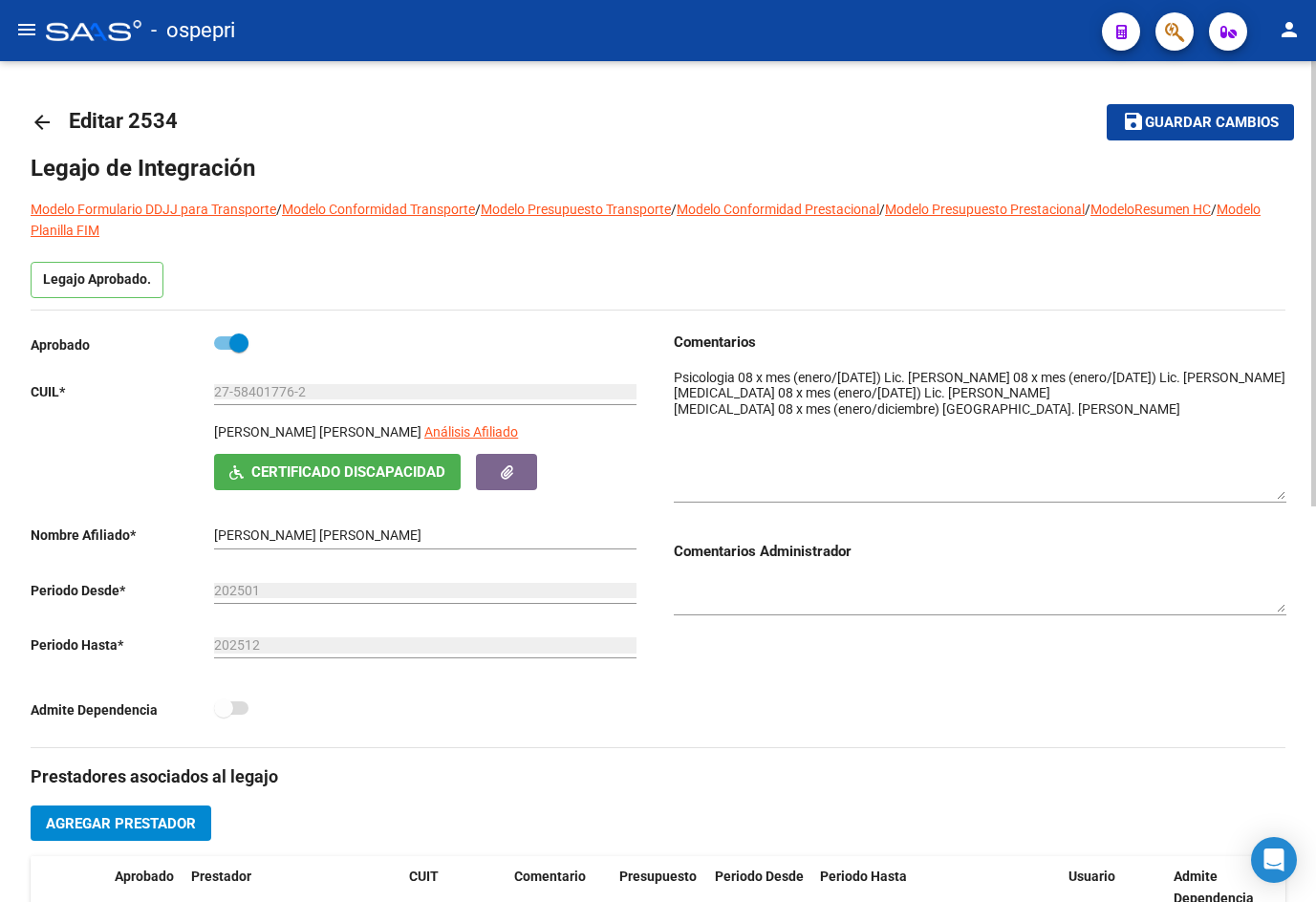
drag, startPoint x: 1280, startPoint y: 399, endPoint x: 1284, endPoint y: 495, distance: 96.1
click at [1284, 495] on textarea at bounding box center [979, 433] width 612 height 132
click at [47, 127] on mat-icon "arrow_back" at bounding box center [41, 122] width 22 height 22
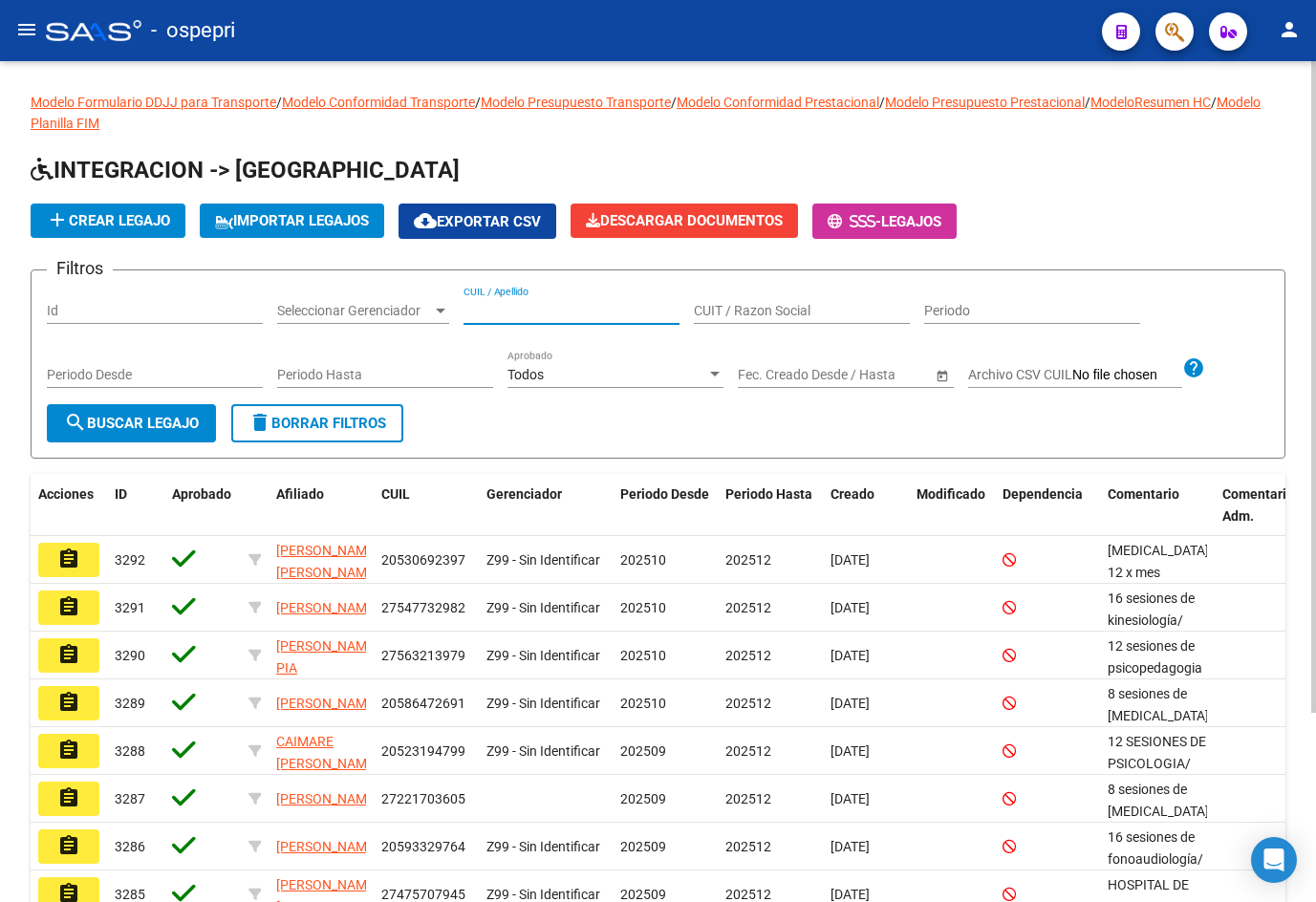
click at [487, 307] on input "CUIL / Apellido" at bounding box center [571, 310] width 216 height 17
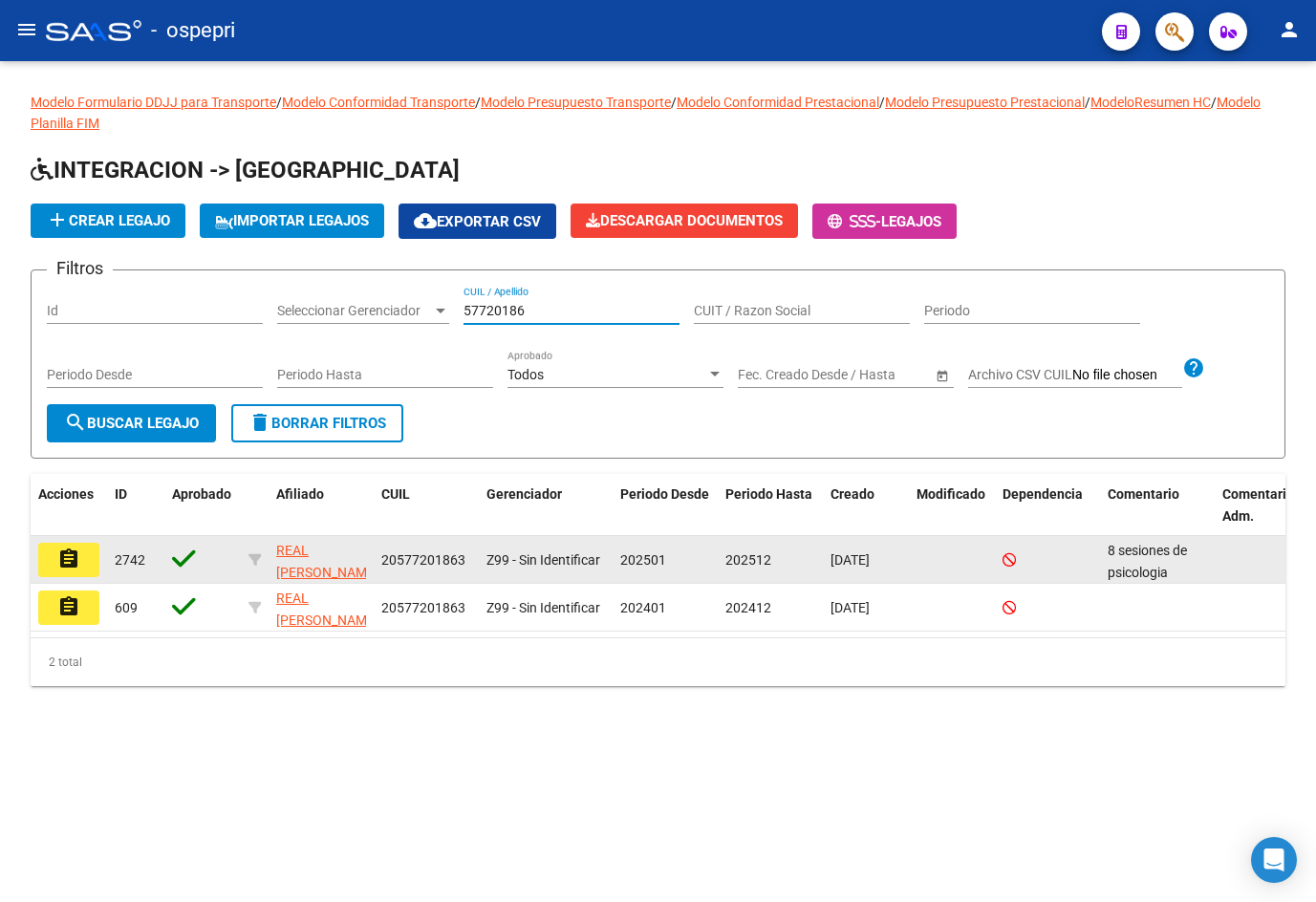
type input "57720186"
click at [74, 565] on mat-icon "assignment" at bounding box center [68, 558] width 22 height 22
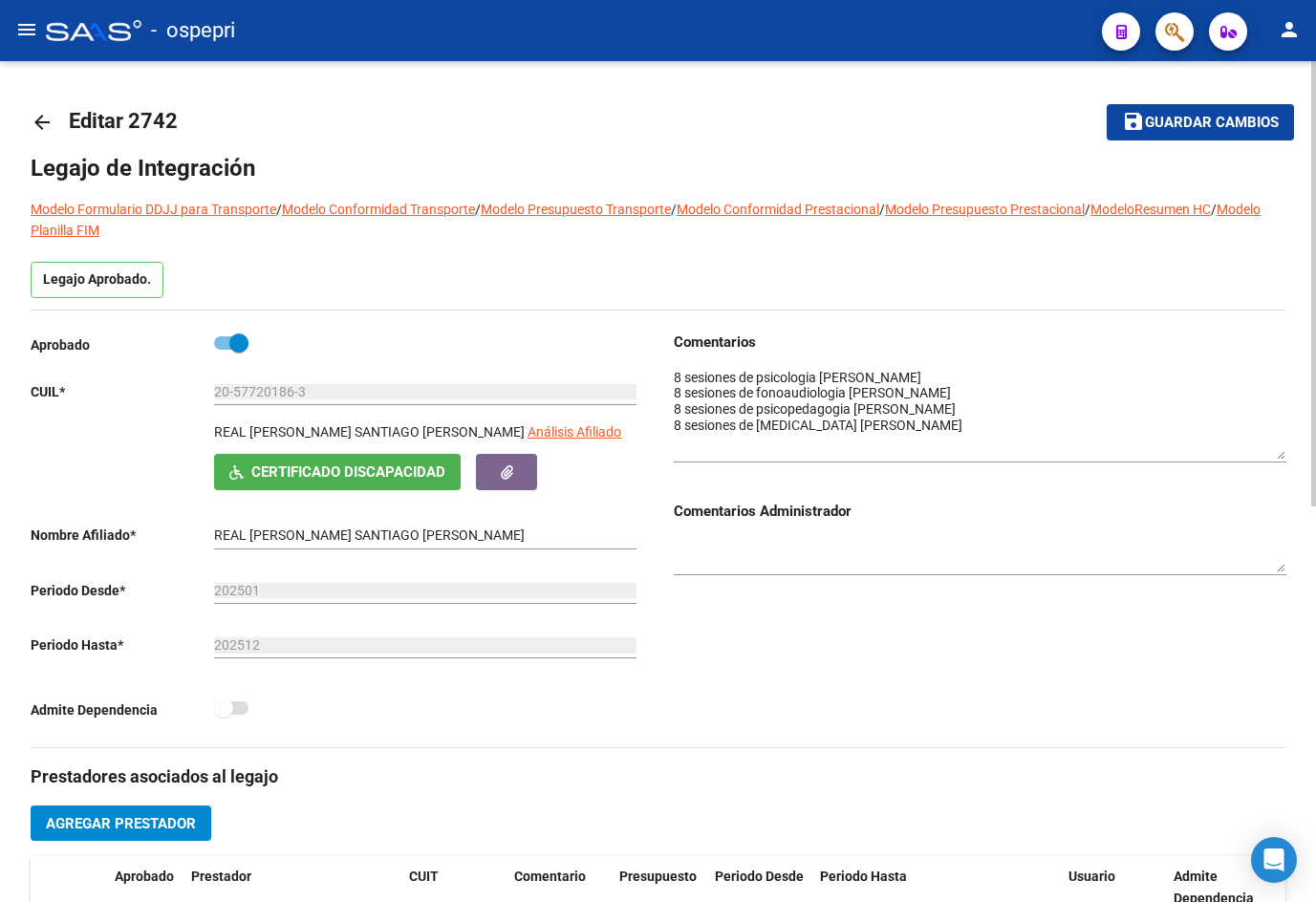
drag, startPoint x: 1282, startPoint y: 399, endPoint x: 1295, endPoint y: 455, distance: 57.5
click at [1295, 455] on div "arrow_back Editar 2742 save Guardar cambios Legajo de Integración Modelo Formul…" at bounding box center [658, 854] width 1316 height 1586
click at [43, 117] on mat-icon "arrow_back" at bounding box center [41, 122] width 22 height 22
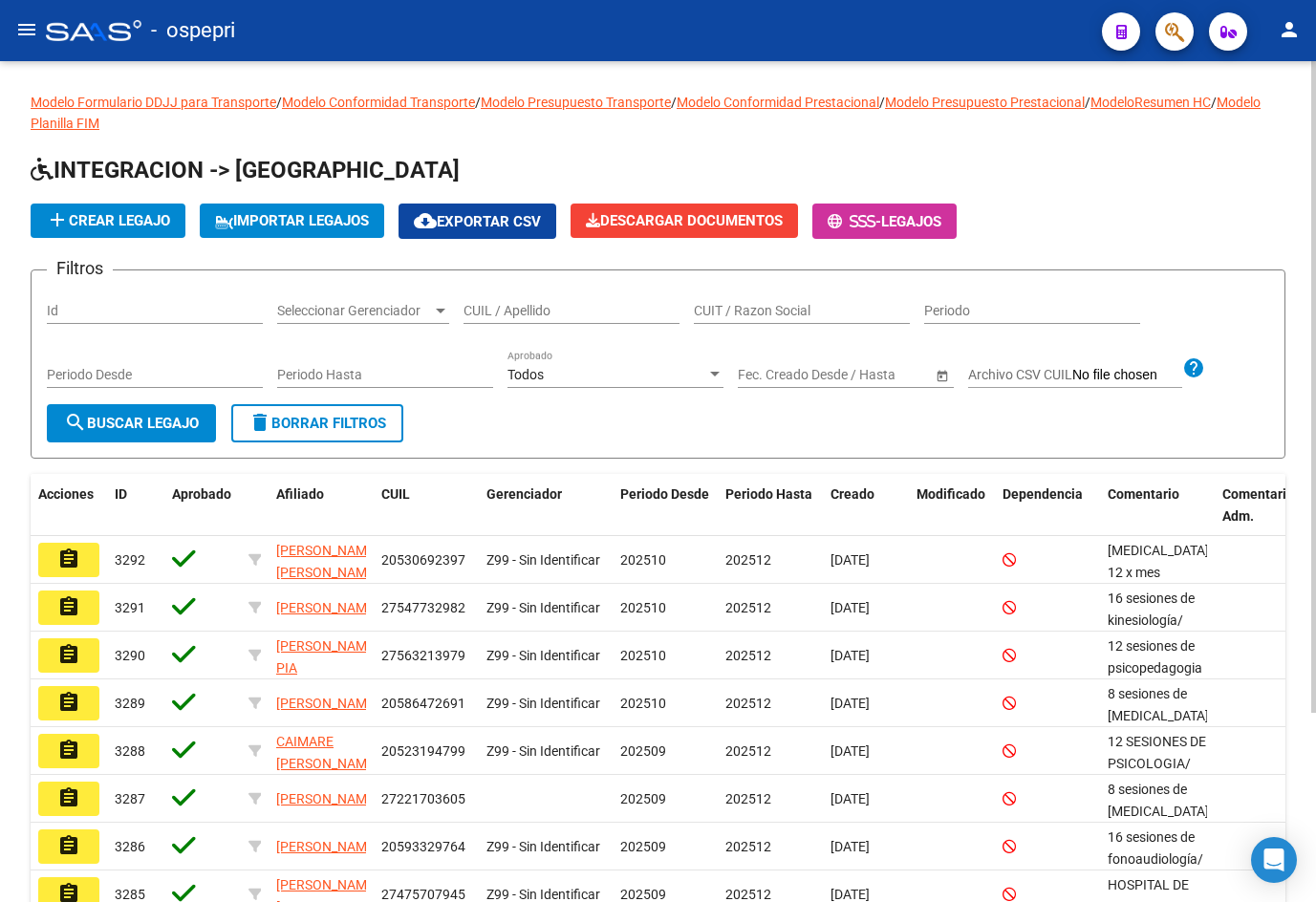
click at [561, 316] on input "CUIL / Apellido" at bounding box center [571, 310] width 216 height 17
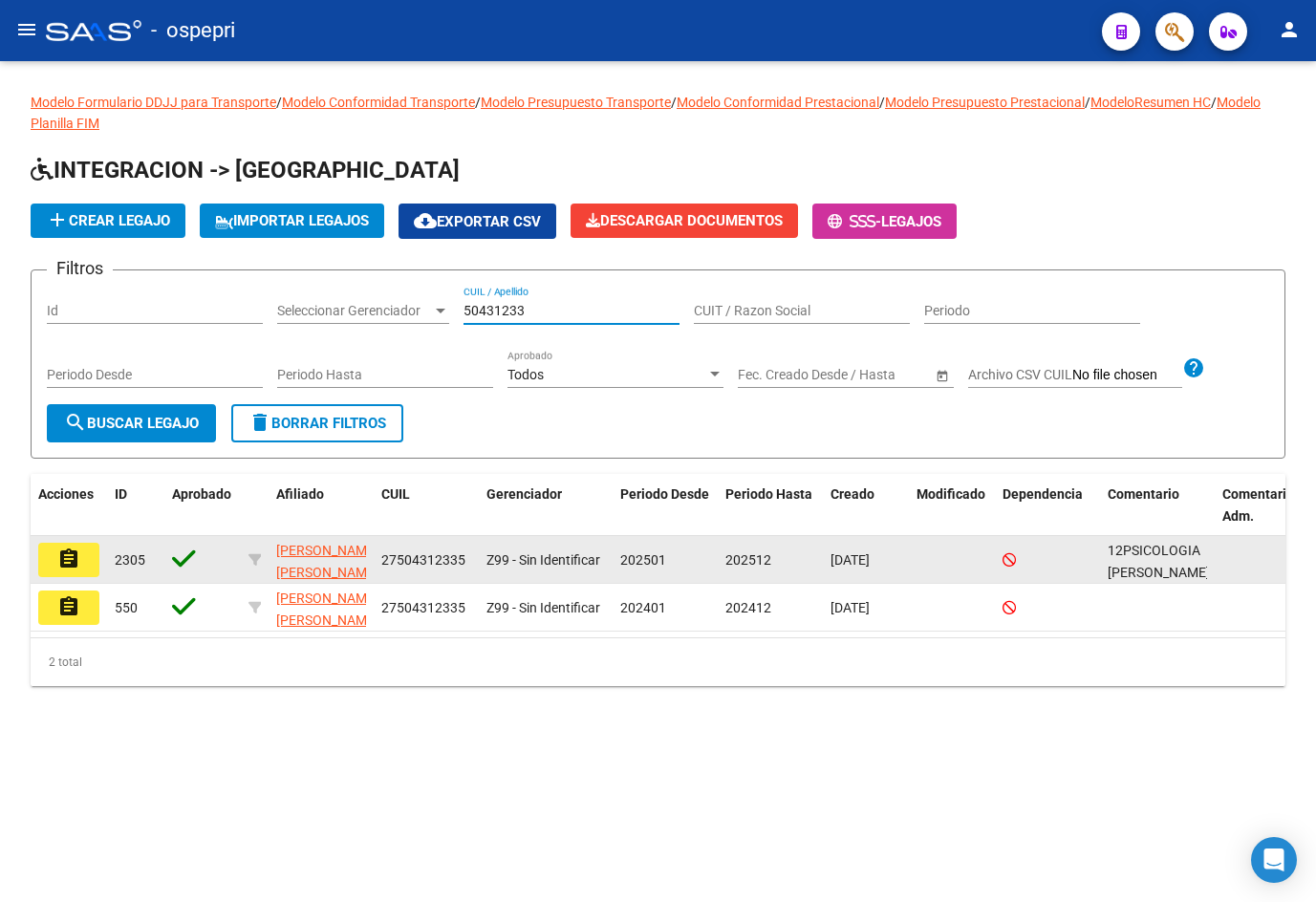
type input "50431233"
click at [55, 558] on button "assignment" at bounding box center [68, 559] width 62 height 34
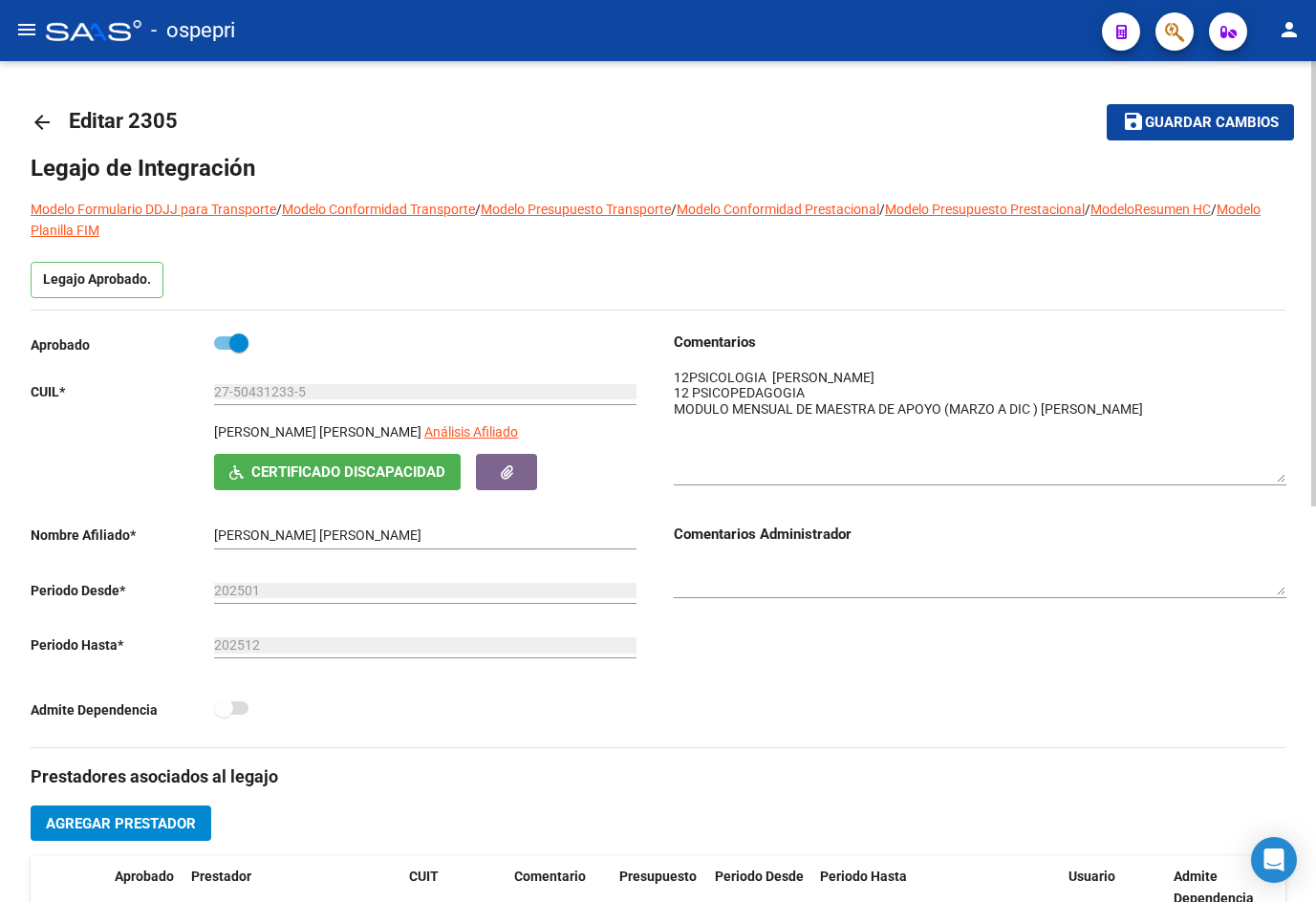
drag, startPoint x: 1281, startPoint y: 392, endPoint x: 1285, endPoint y: 472, distance: 80.1
click at [1285, 472] on textarea at bounding box center [979, 425] width 612 height 114
click at [41, 118] on mat-icon "arrow_back" at bounding box center [41, 122] width 22 height 22
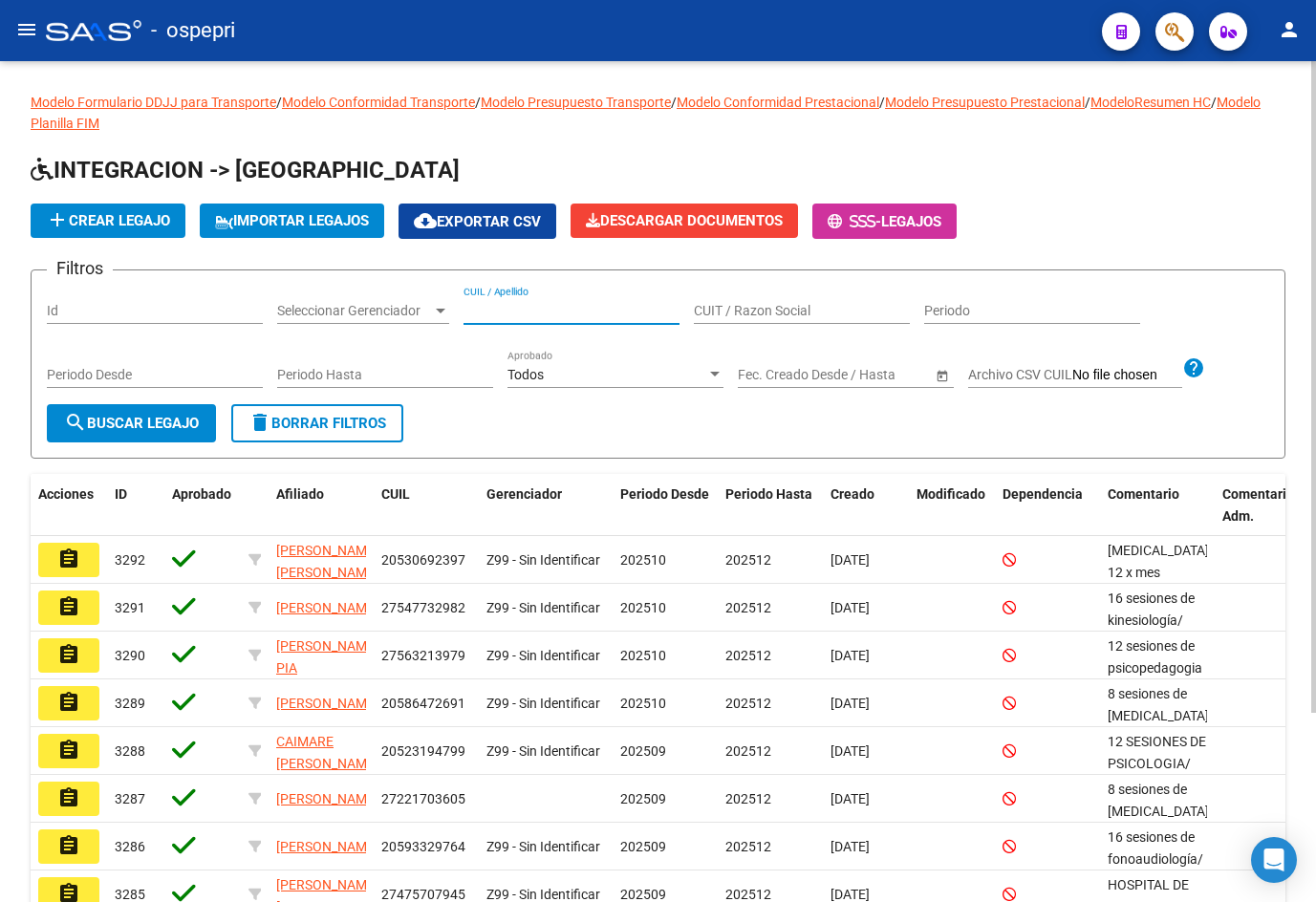
click at [582, 317] on input "CUIL / Apellido" at bounding box center [571, 310] width 216 height 17
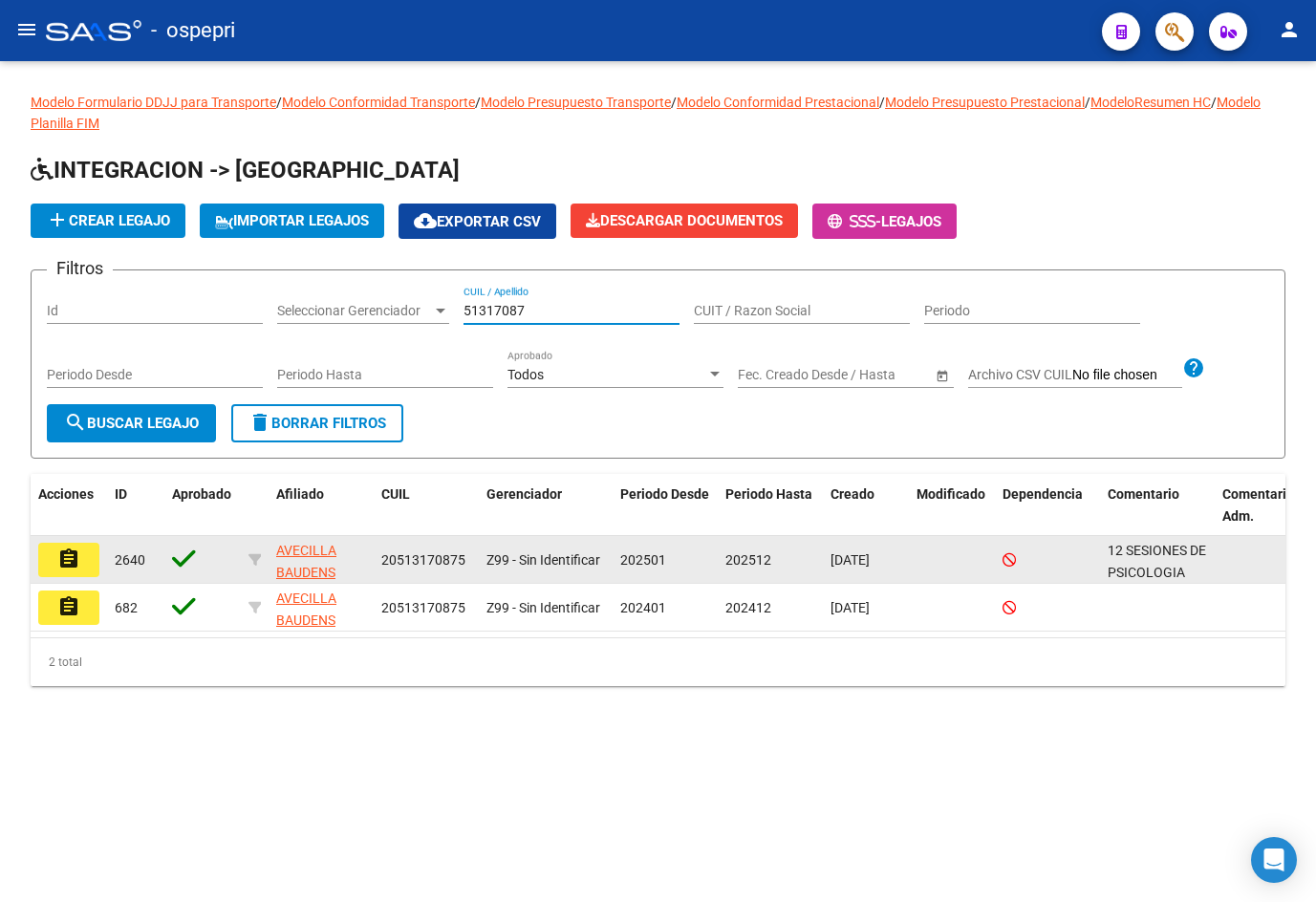
type input "51317087"
click at [62, 558] on mat-icon "assignment" at bounding box center [68, 558] width 22 height 22
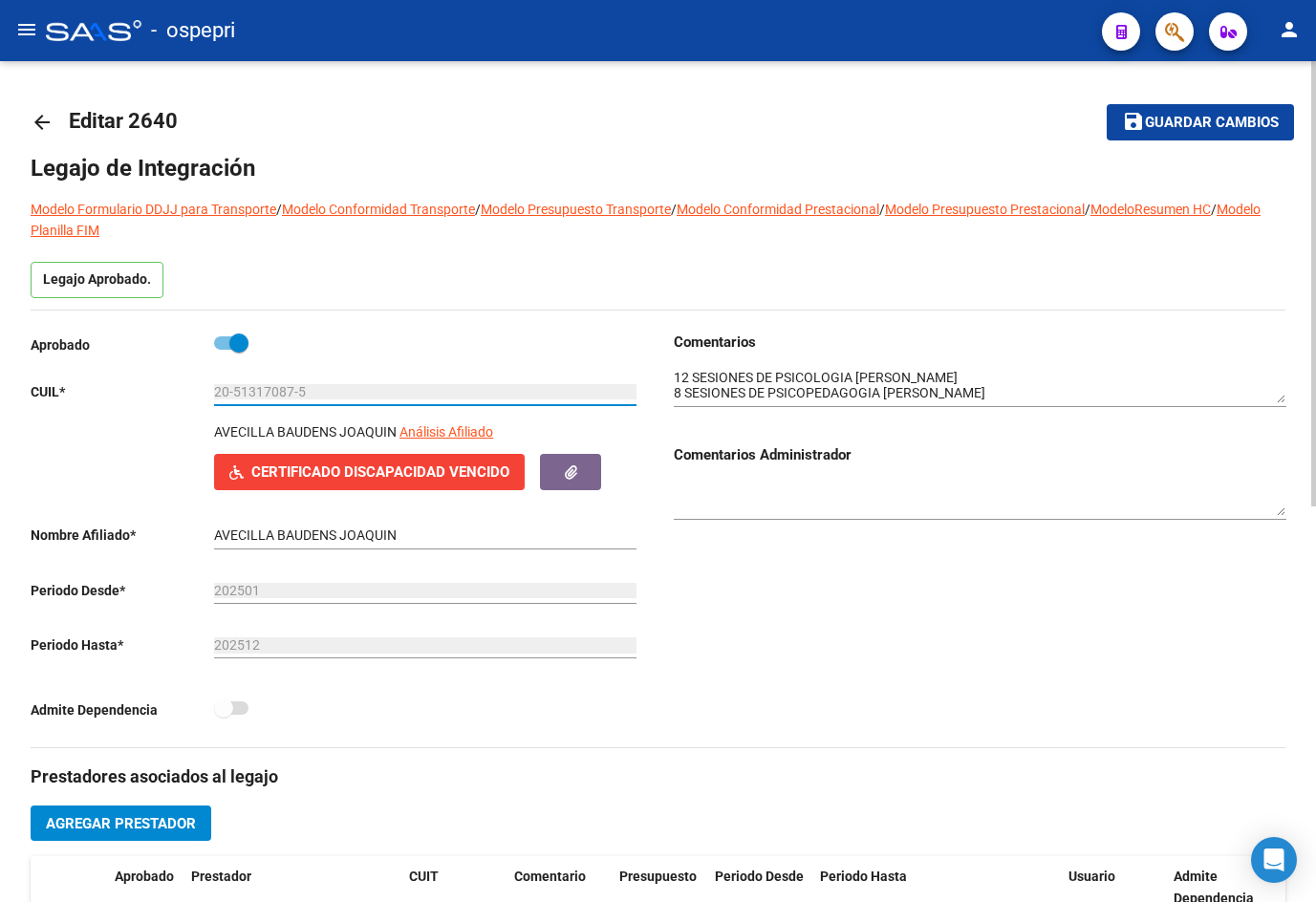
drag, startPoint x: 234, startPoint y: 393, endPoint x: 293, endPoint y: 384, distance: 59.7
click at [293, 384] on input "20-51317087-5" at bounding box center [425, 391] width 423 height 17
drag, startPoint x: 214, startPoint y: 428, endPoint x: 393, endPoint y: 430, distance: 179.0
click at [393, 430] on p "AVECILLA BAUDENS JOAQUIN" at bounding box center [305, 432] width 183 height 21
copy p "AVECILLA BAUDENS JOAQUIN"
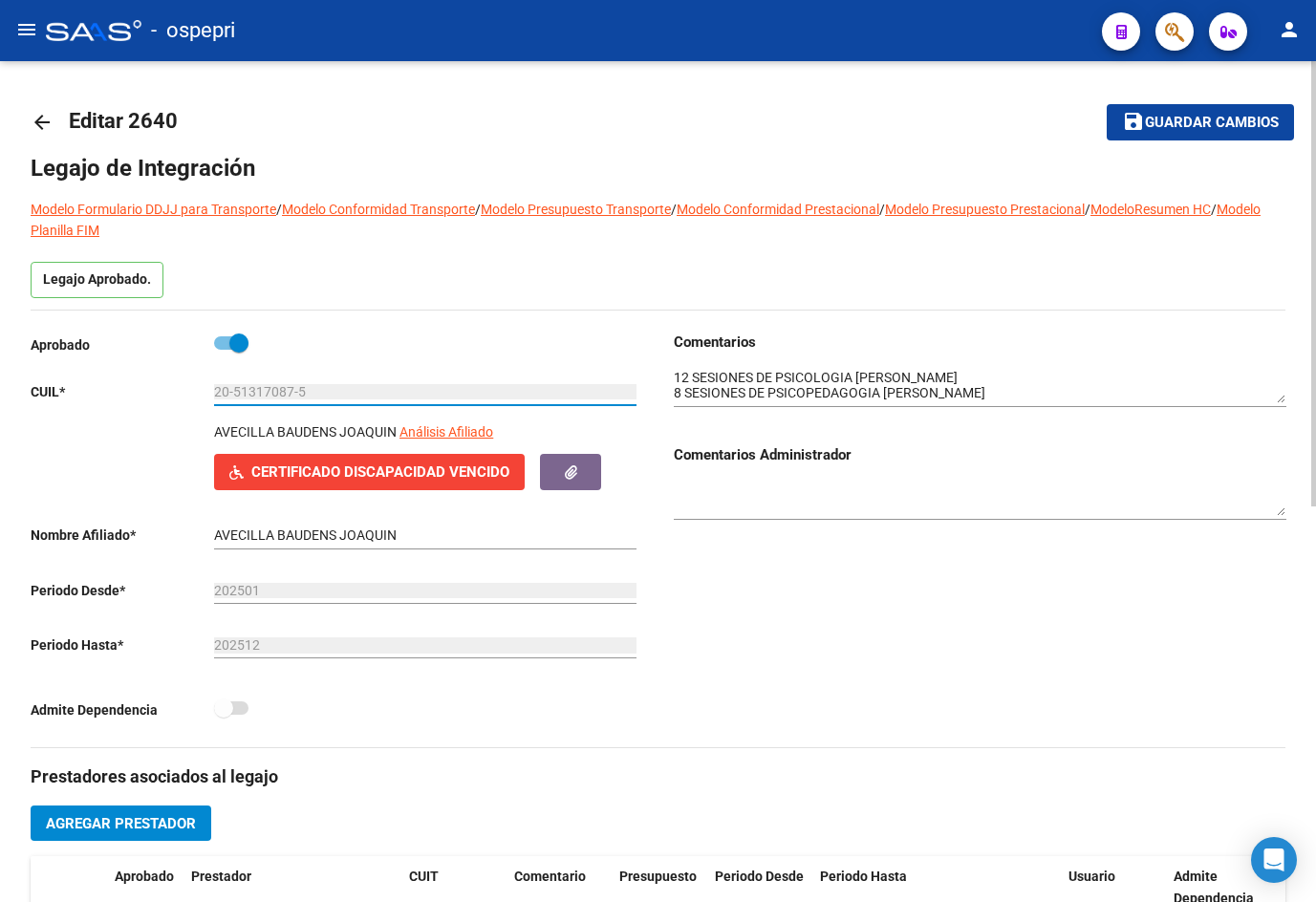
drag, startPoint x: 233, startPoint y: 390, endPoint x: 294, endPoint y: 392, distance: 61.0
click at [294, 392] on input "20-51317087-5" at bounding box center [425, 391] width 423 height 17
click at [46, 115] on mat-icon "arrow_back" at bounding box center [41, 122] width 22 height 22
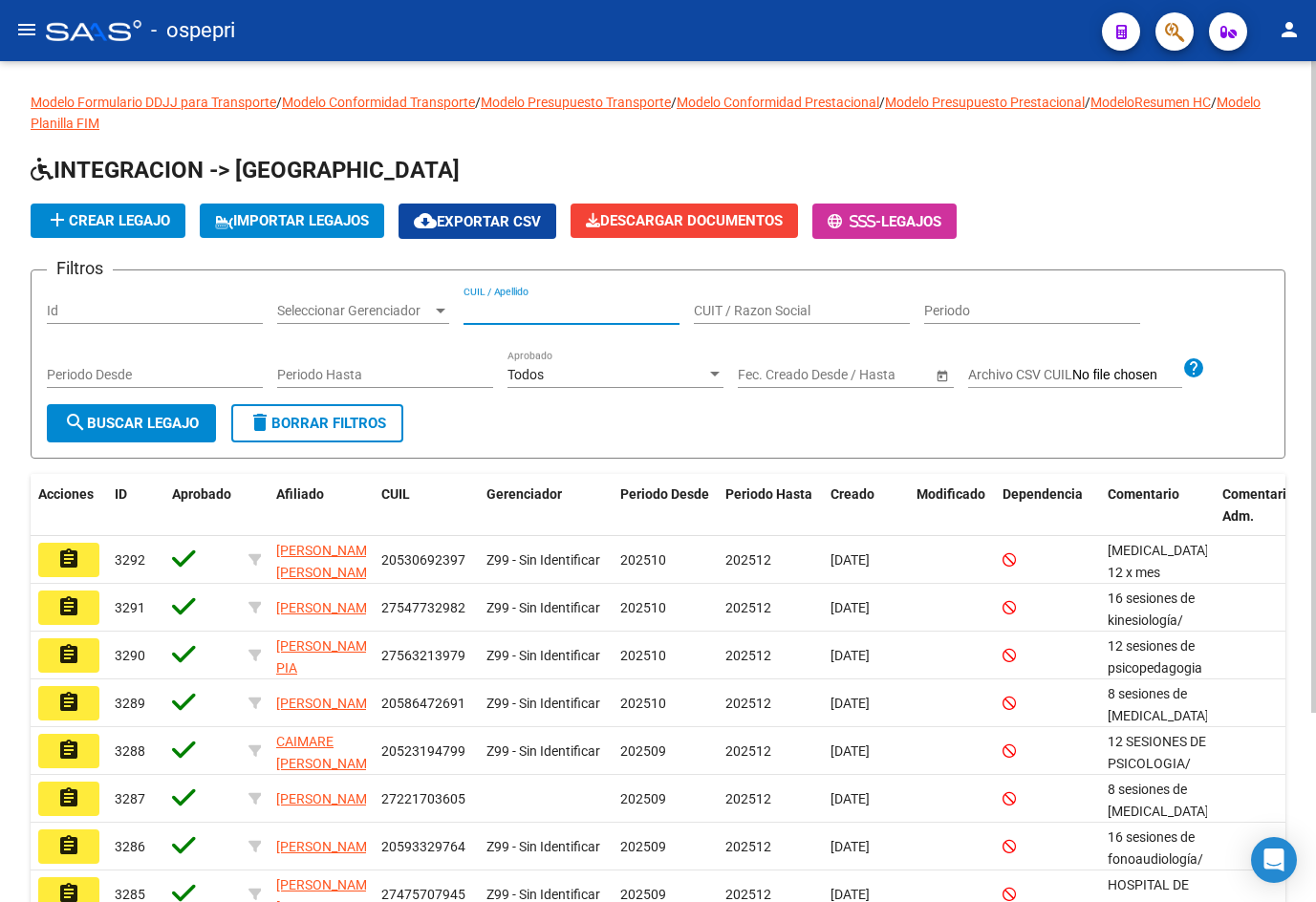
click at [492, 308] on input "CUIL / Apellido" at bounding box center [571, 310] width 216 height 17
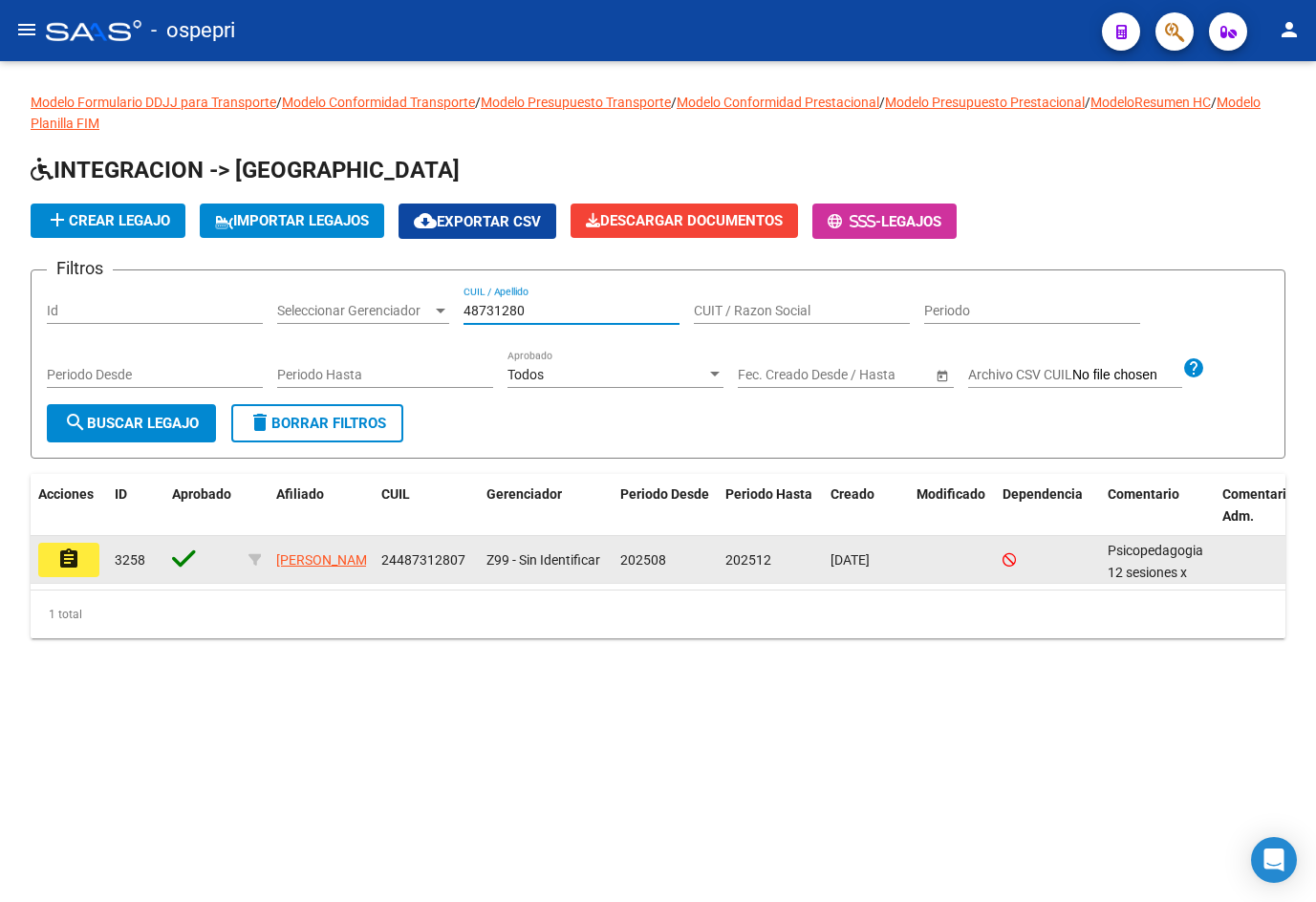
type input "48731280"
click at [77, 561] on mat-icon "assignment" at bounding box center [68, 558] width 22 height 22
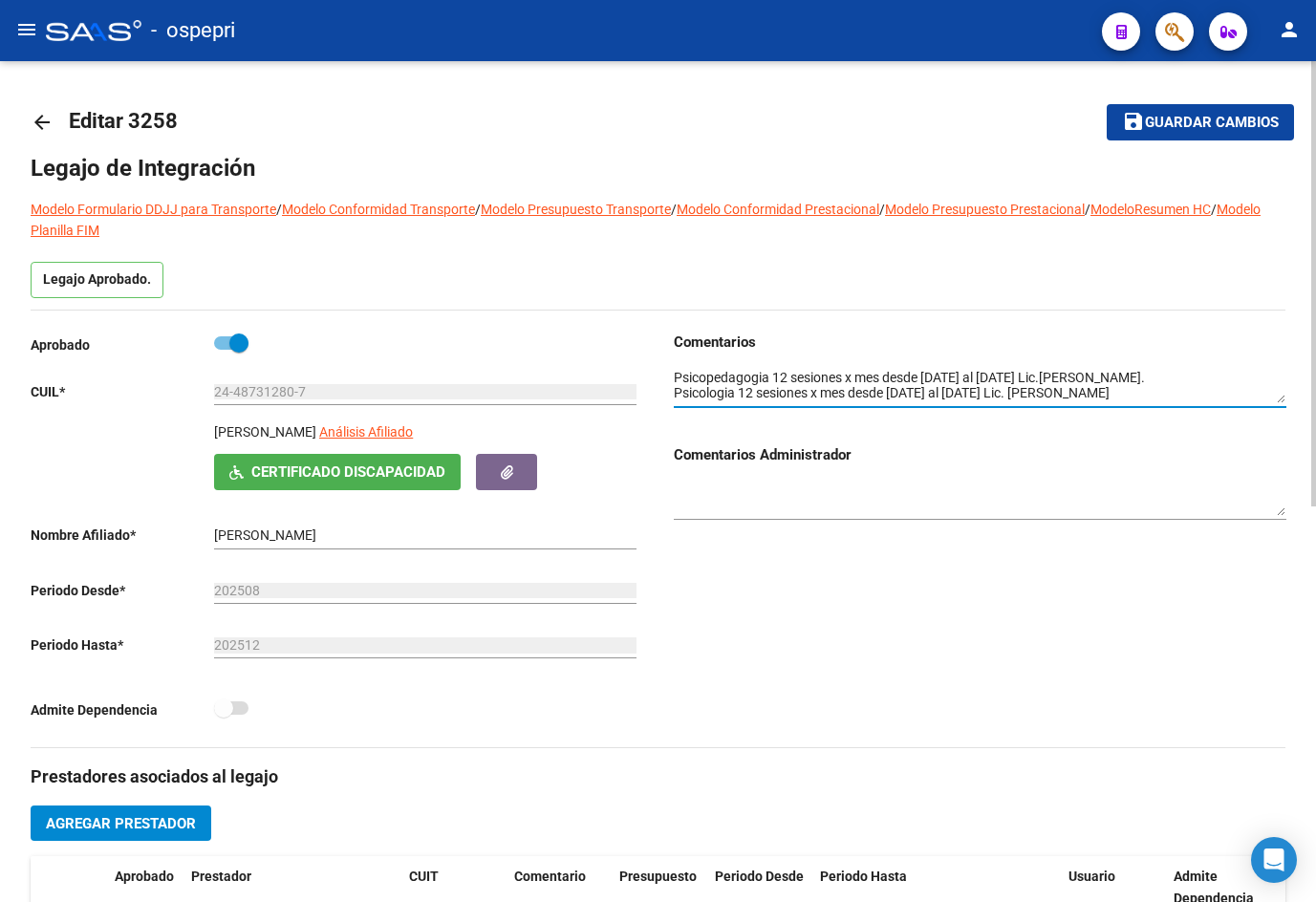
click at [1285, 410] on div at bounding box center [979, 388] width 612 height 70
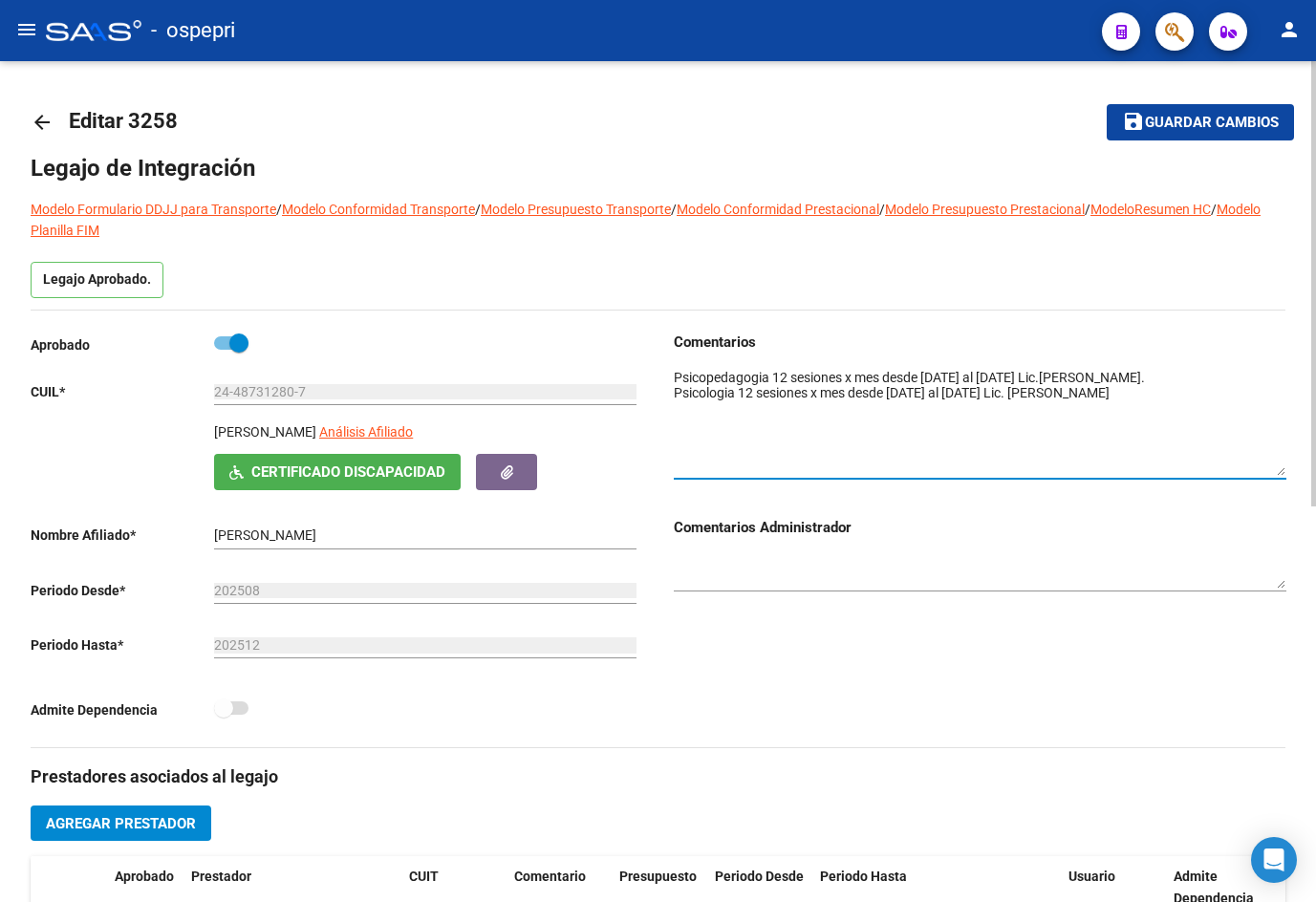
drag, startPoint x: 1283, startPoint y: 397, endPoint x: 1296, endPoint y: 470, distance: 74.1
click at [1296, 470] on div "arrow_back Editar 3258 save Guardar cambios Legajo de Integración Modelo Formul…" at bounding box center [658, 854] width 1316 height 1586
click at [37, 124] on mat-icon "arrow_back" at bounding box center [41, 122] width 22 height 22
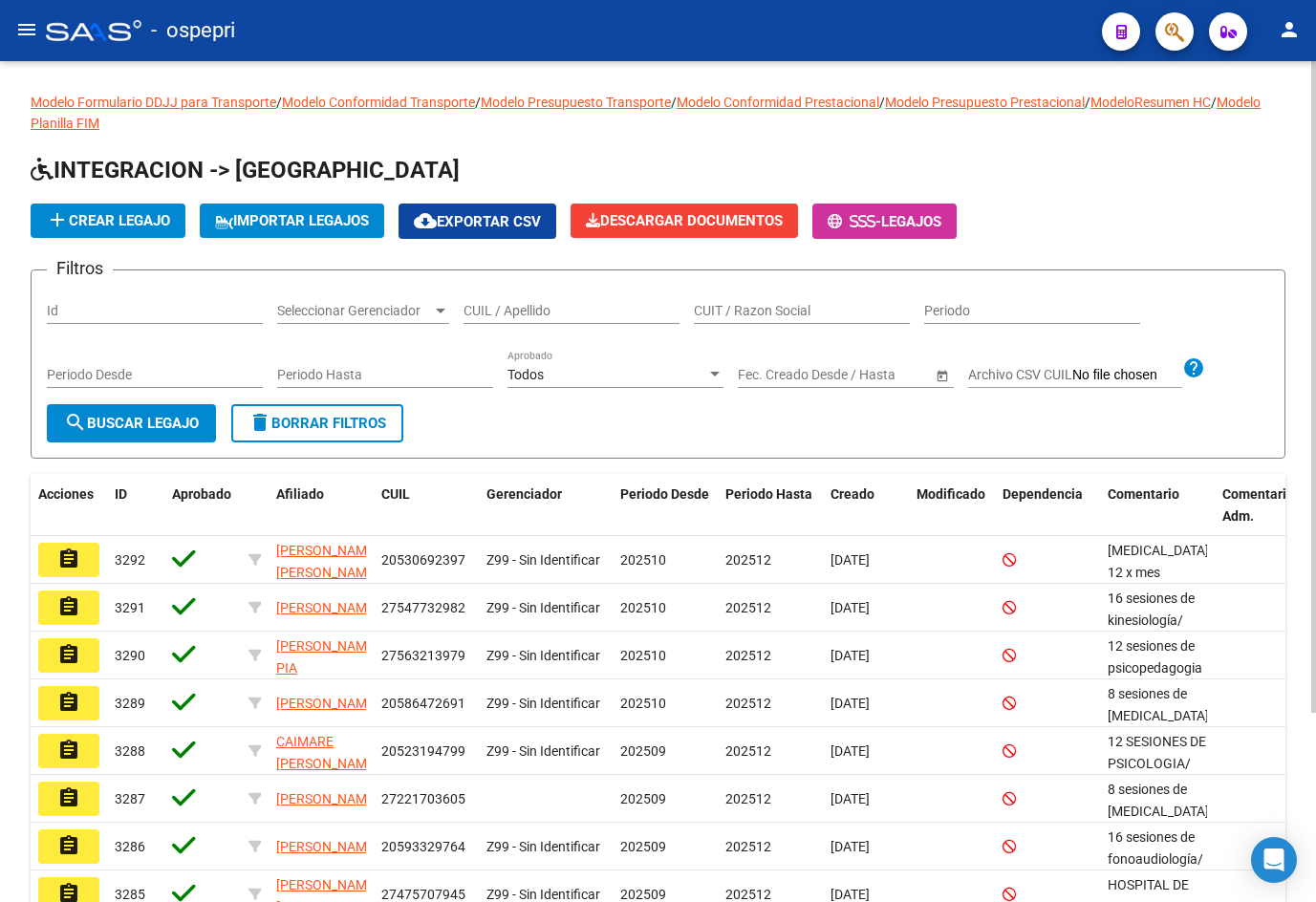
click at [551, 306] on input "CUIL / Apellido" at bounding box center [571, 310] width 216 height 17
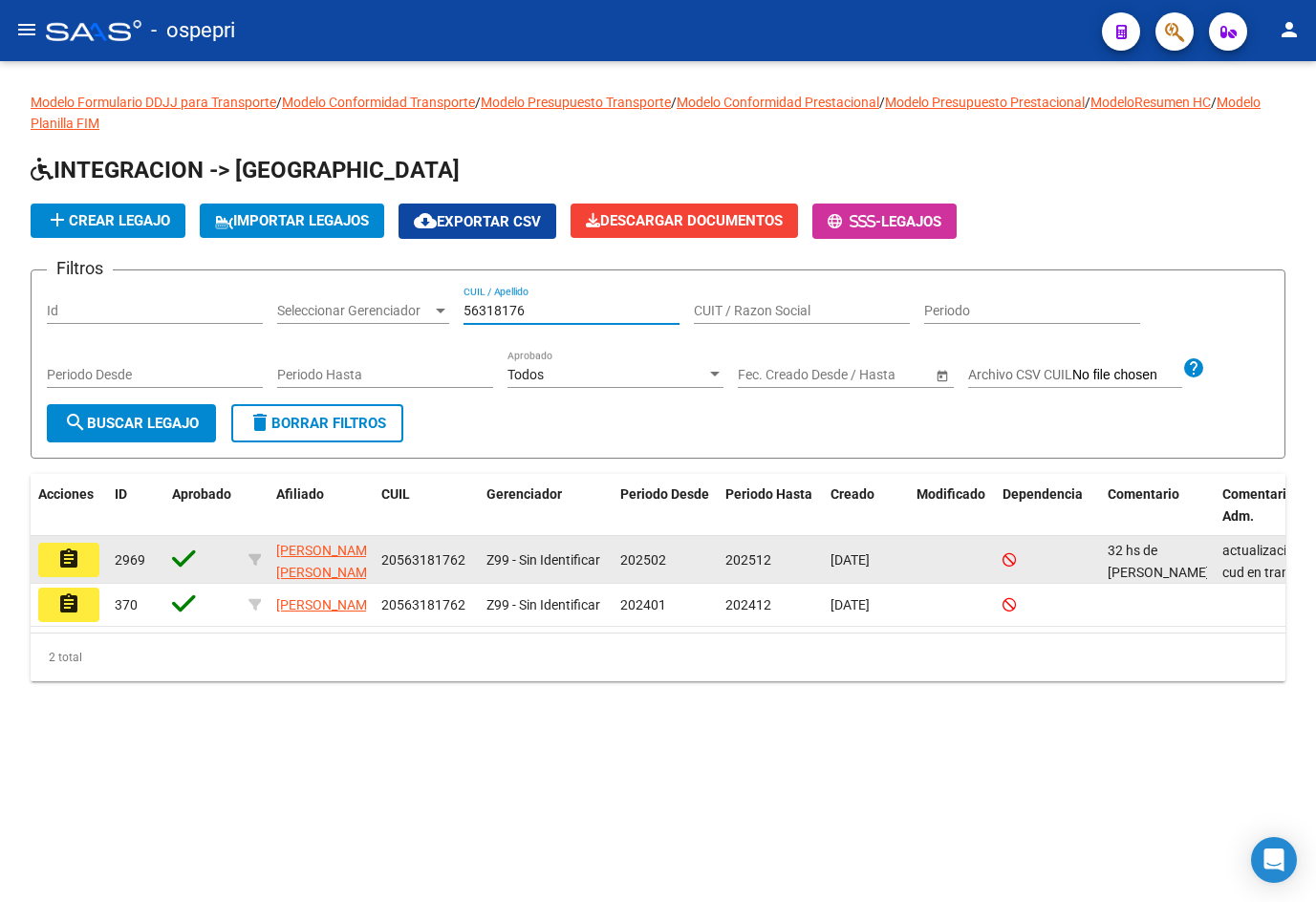
type input "56318176"
click at [74, 563] on mat-icon "assignment" at bounding box center [68, 558] width 22 height 22
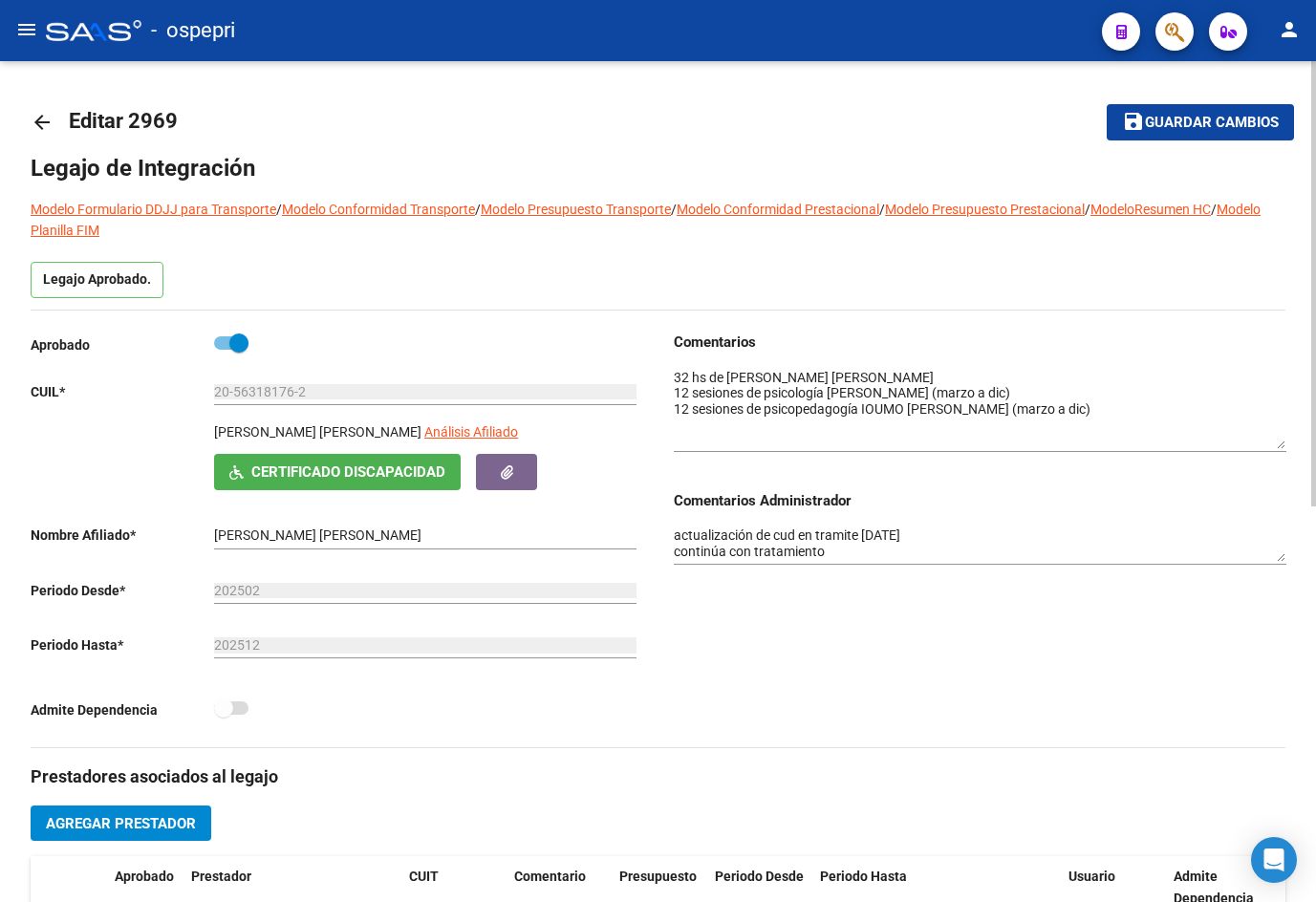
drag, startPoint x: 1281, startPoint y: 398, endPoint x: 1289, endPoint y: 443, distance: 45.7
click at [1289, 443] on div "arrow_back Editar 2969 save Guardar cambios Legajo de Integración Modelo Formul…" at bounding box center [658, 854] width 1316 height 1586
click at [37, 123] on mat-icon "arrow_back" at bounding box center [41, 122] width 22 height 22
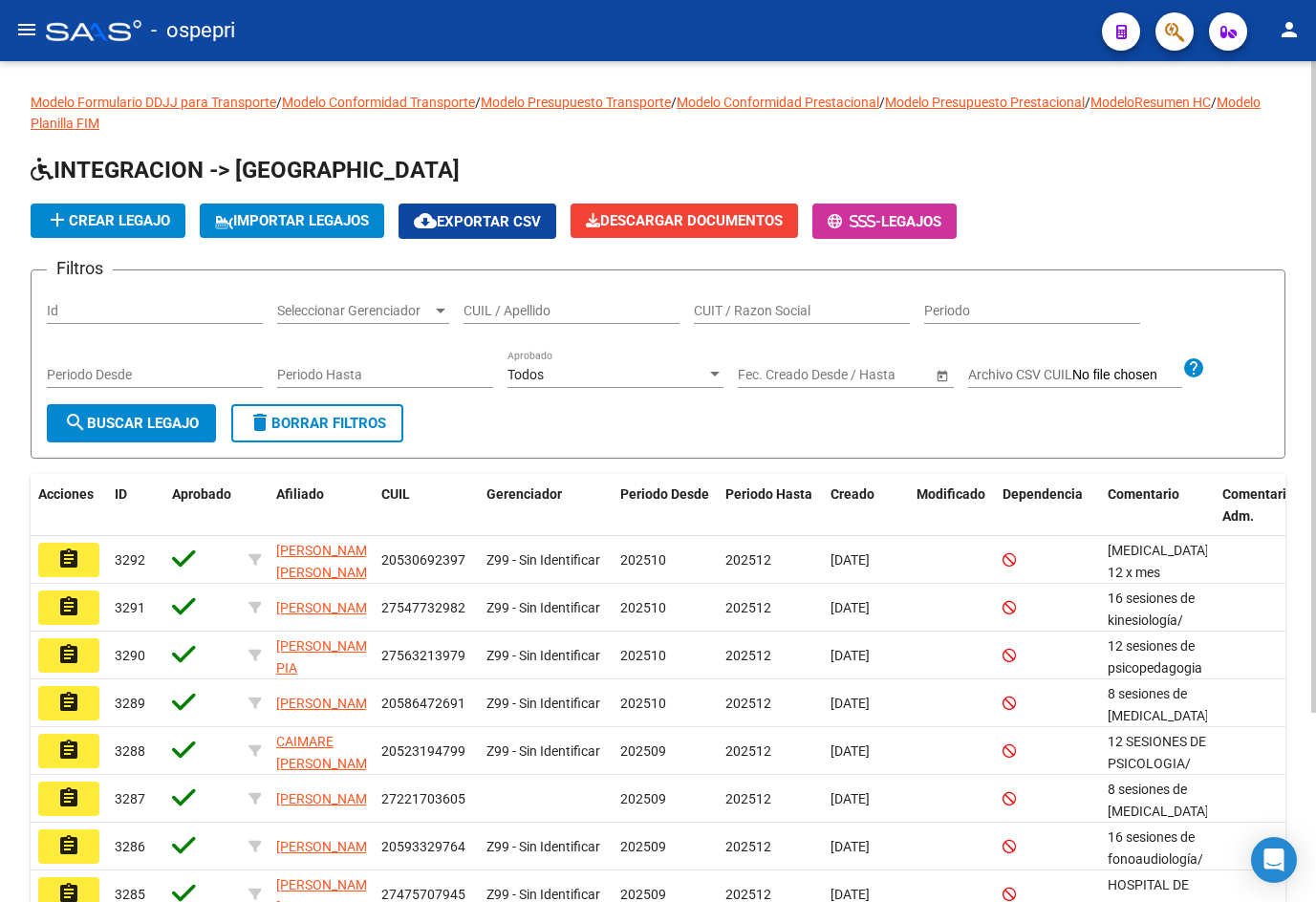
click at [549, 311] on input "CUIL / Apellido" at bounding box center [571, 310] width 216 height 17
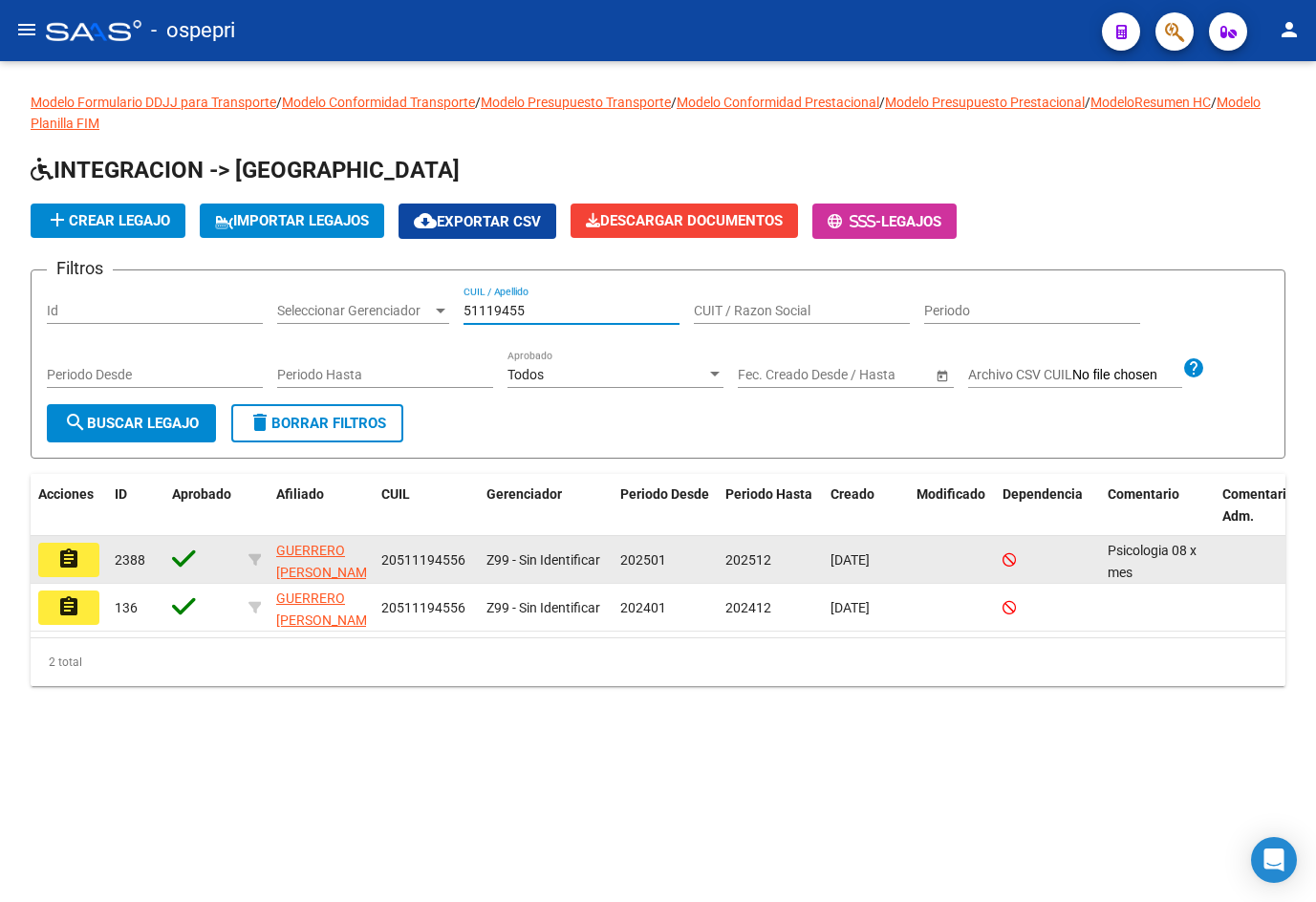
type input "51119455"
click at [64, 568] on mat-icon "assignment" at bounding box center [68, 558] width 22 height 22
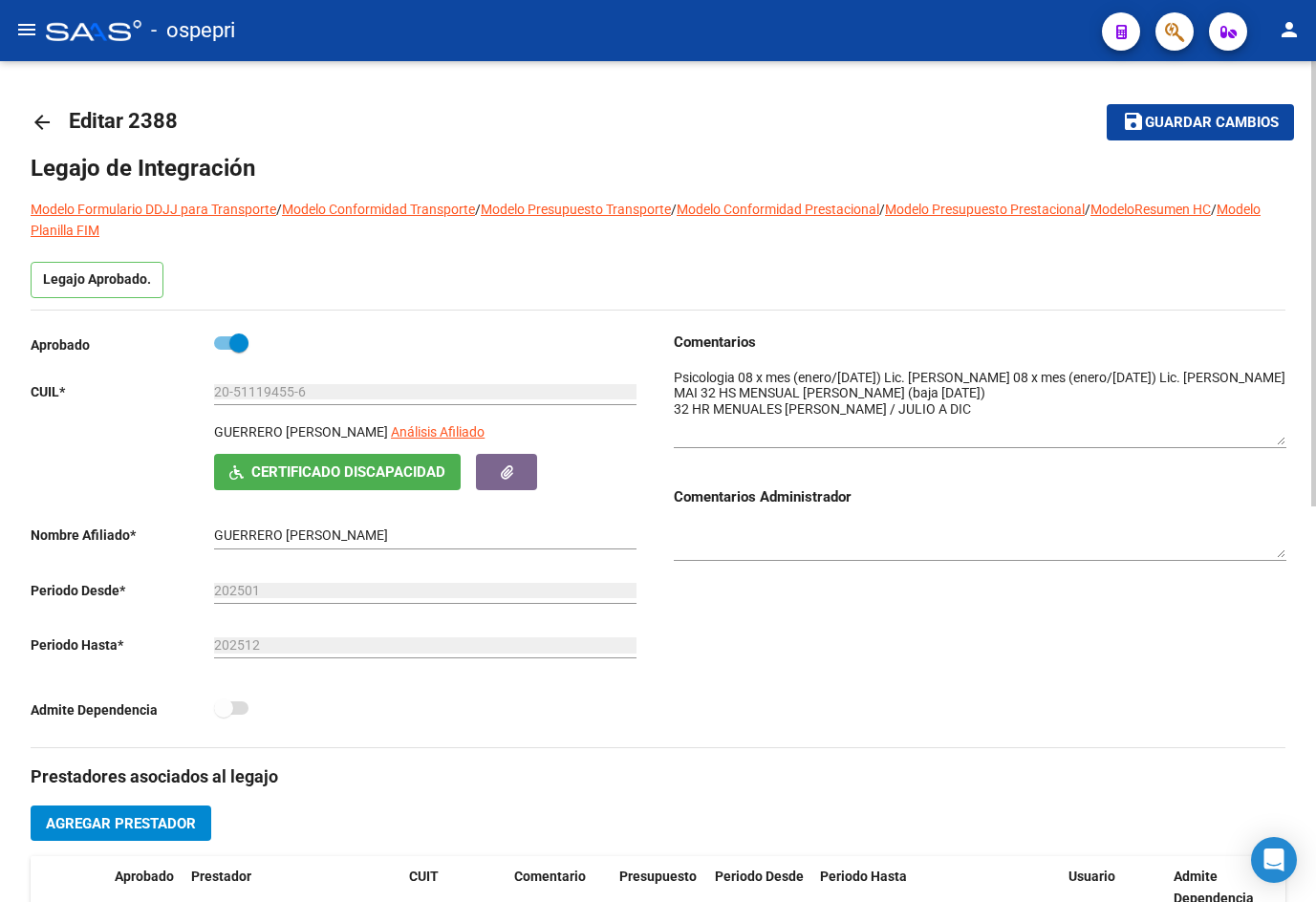
drag, startPoint x: 1280, startPoint y: 397, endPoint x: 1296, endPoint y: 438, distance: 44.0
click at [1296, 438] on div "arrow_back Editar 2388 save Guardar cambios Legajo de Integración Modelo Formul…" at bounding box center [658, 854] width 1316 height 1586
click at [34, 122] on mat-icon "arrow_back" at bounding box center [41, 122] width 22 height 22
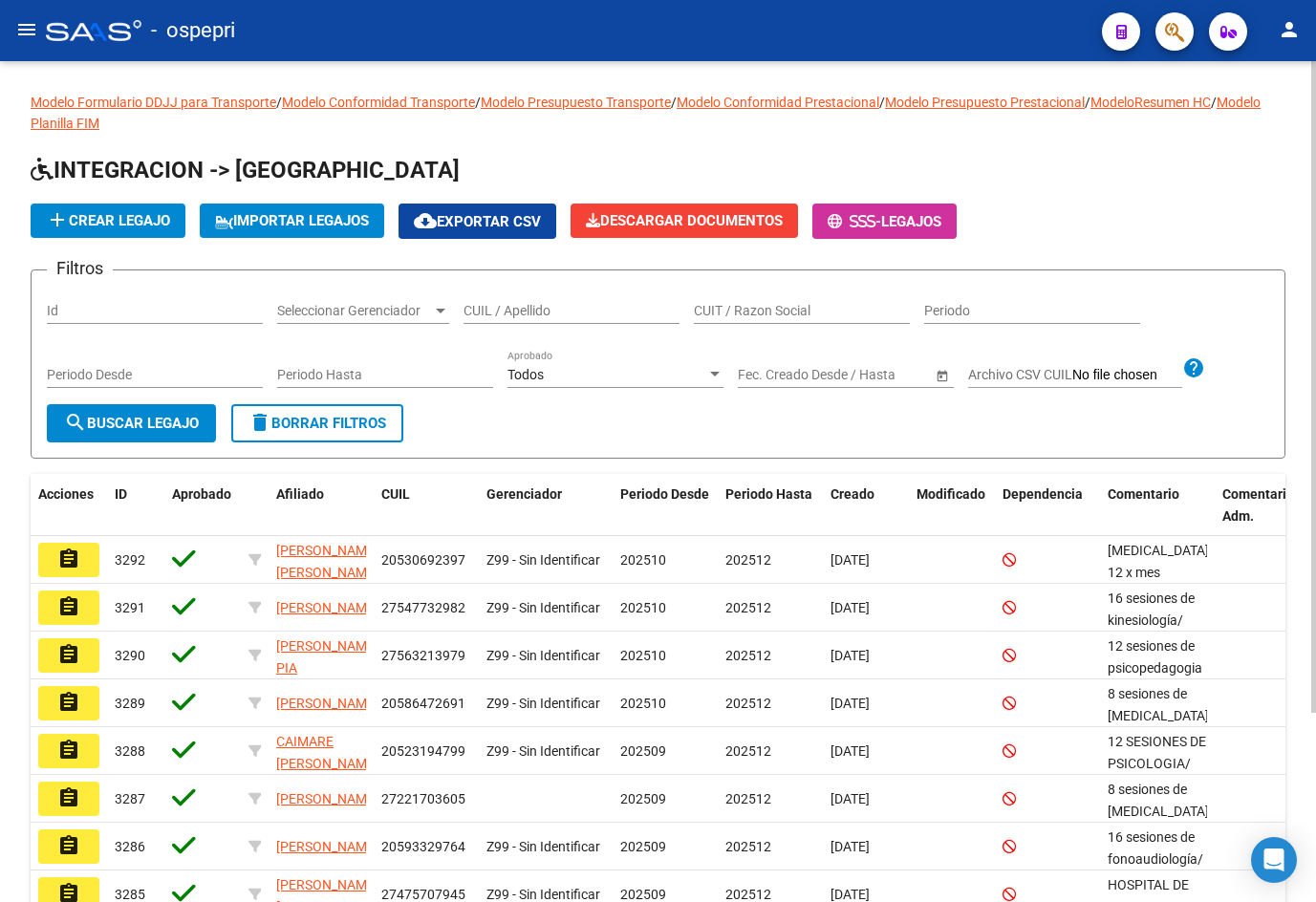
click at [587, 293] on div "CUIL / Apellido" at bounding box center [571, 305] width 216 height 38
click at [474, 314] on input "5002" at bounding box center [571, 310] width 216 height 17
click at [525, 309] on input "50002" at bounding box center [571, 310] width 216 height 17
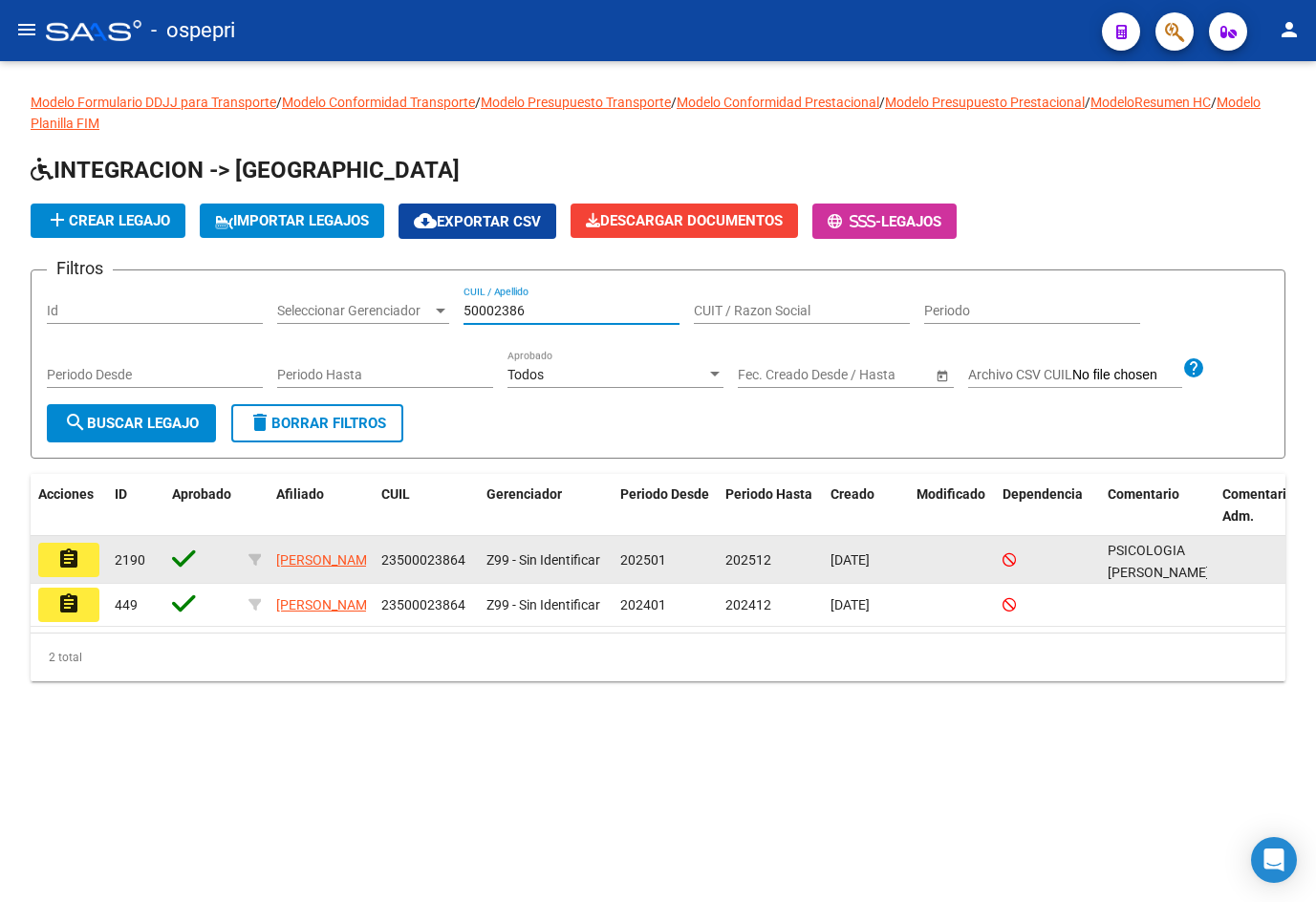
type input "50002386"
click at [72, 562] on mat-icon "assignment" at bounding box center [68, 558] width 22 height 22
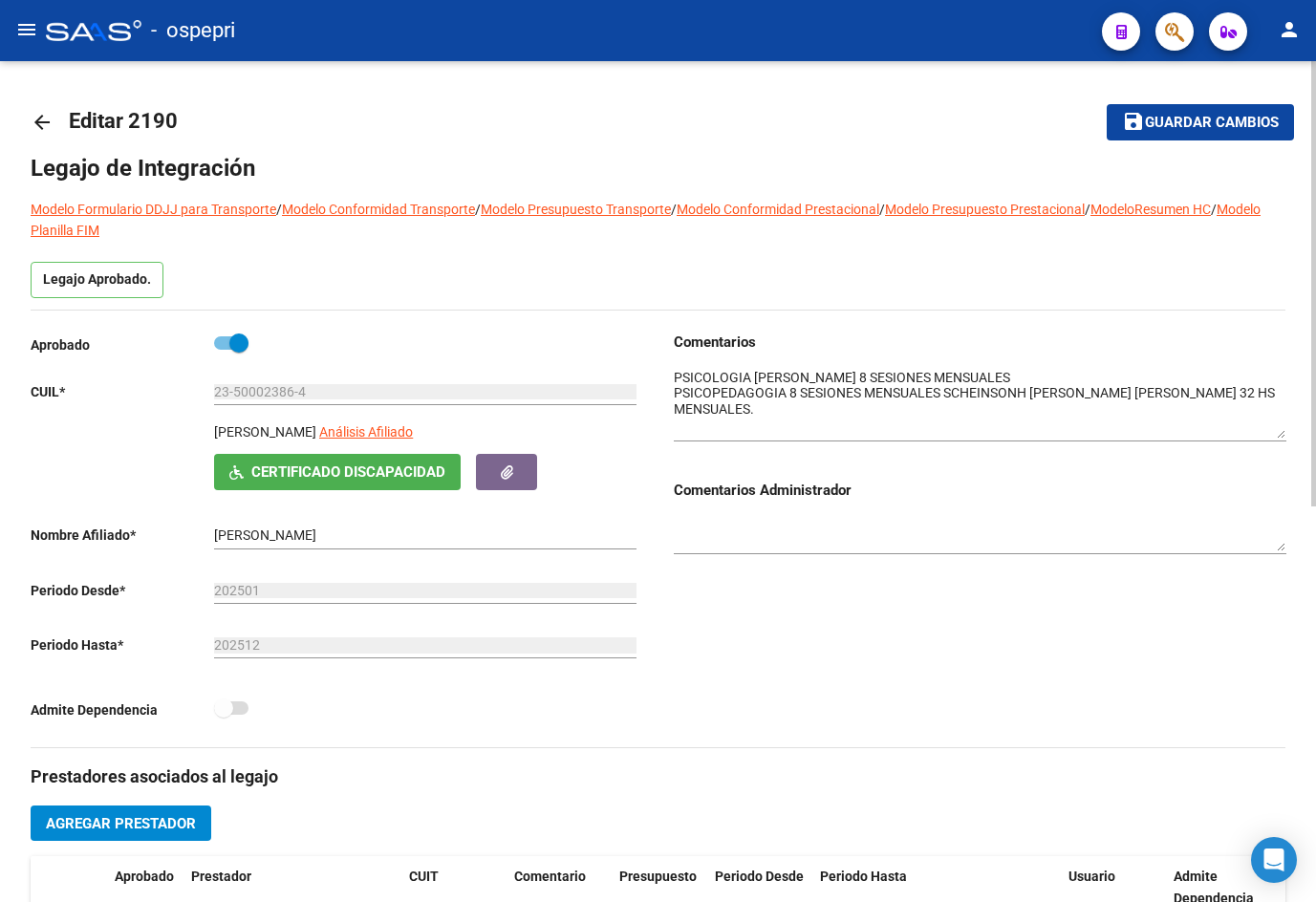
drag, startPoint x: 1277, startPoint y: 394, endPoint x: 1273, endPoint y: 429, distance: 35.2
click at [1273, 429] on textarea at bounding box center [979, 403] width 612 height 70
click at [37, 126] on mat-icon "arrow_back" at bounding box center [41, 122] width 22 height 22
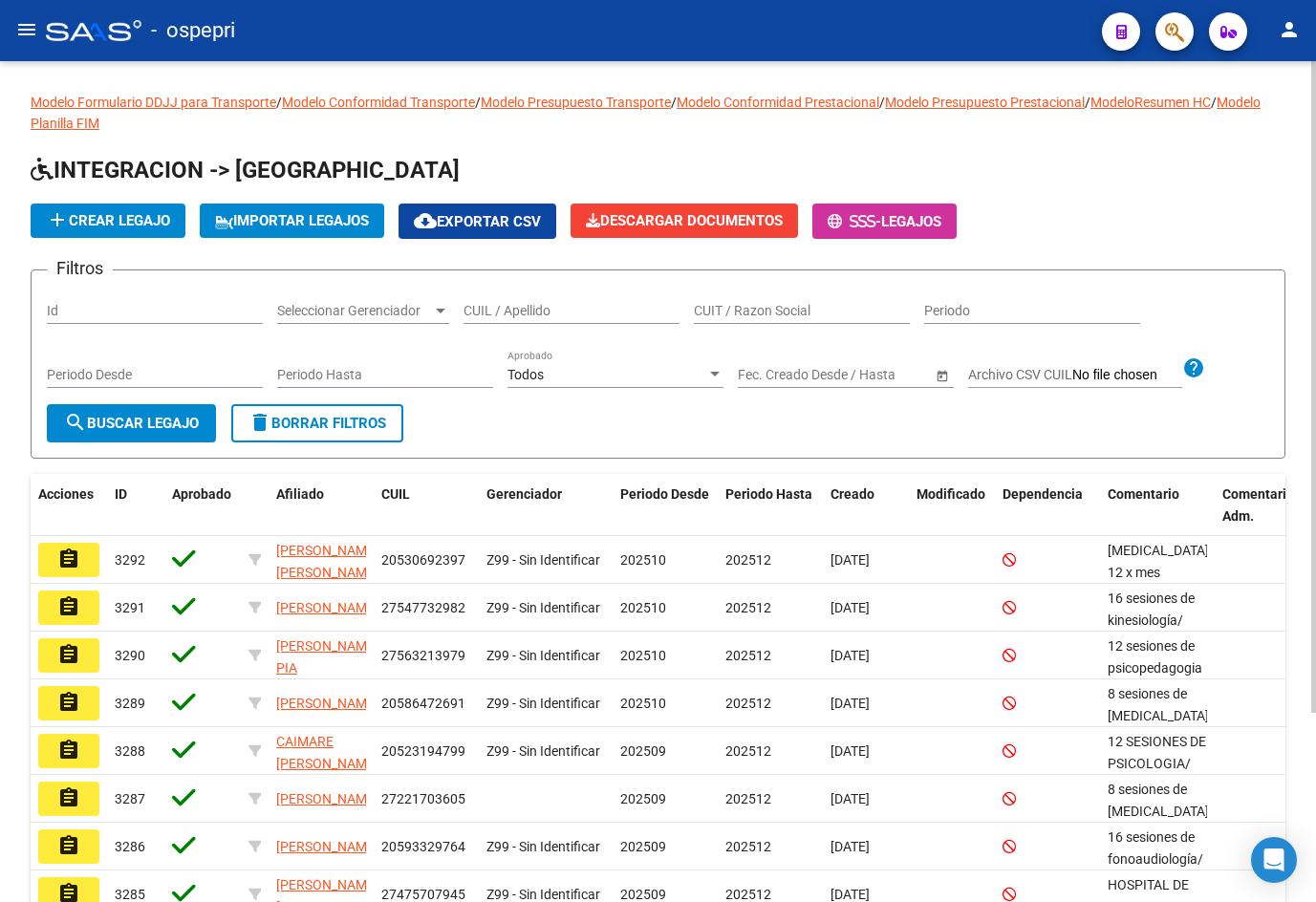
click at [560, 305] on input "CUIL / Apellido" at bounding box center [571, 310] width 216 height 17
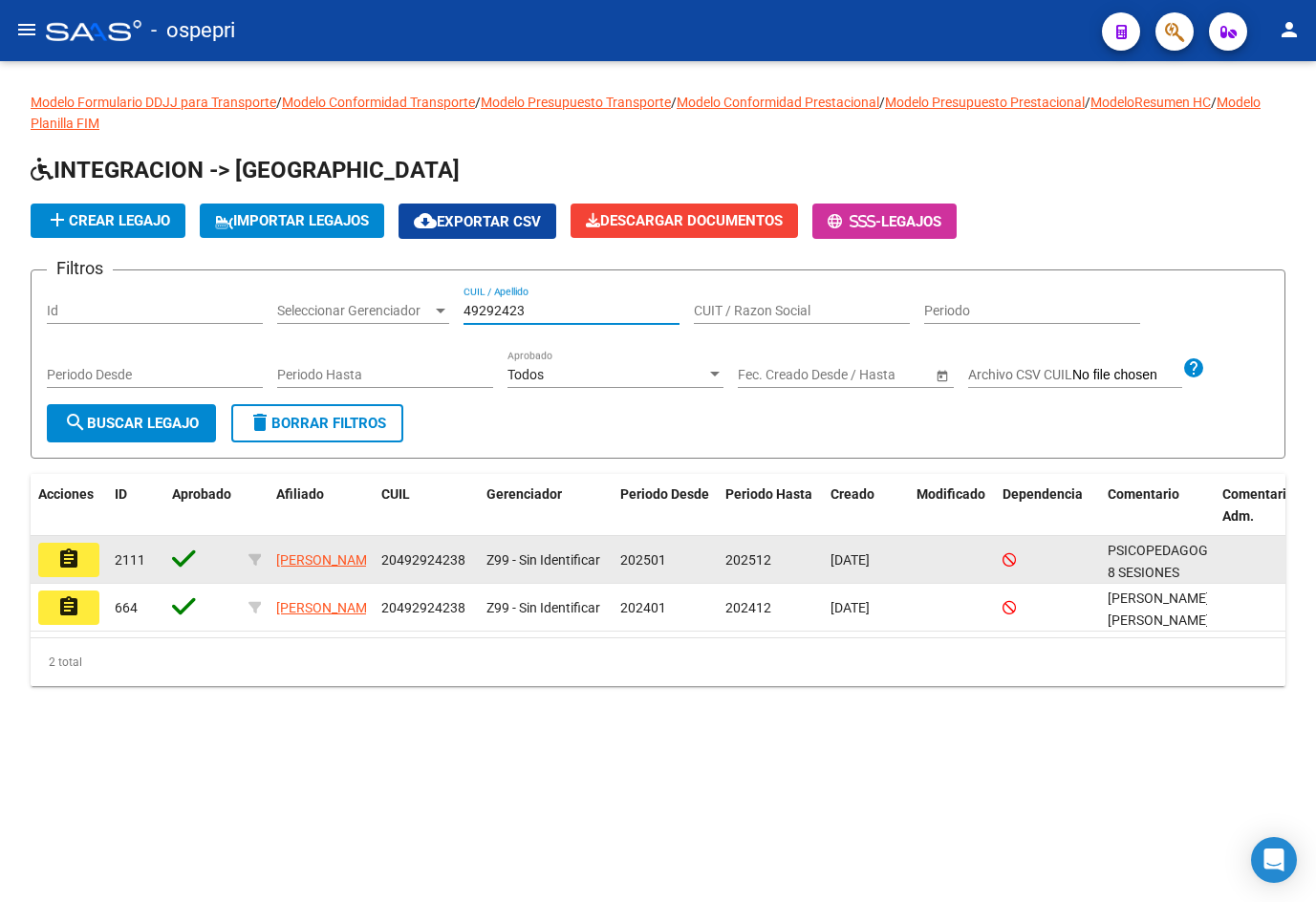
type input "49292423"
click at [78, 560] on mat-icon "assignment" at bounding box center [68, 558] width 22 height 22
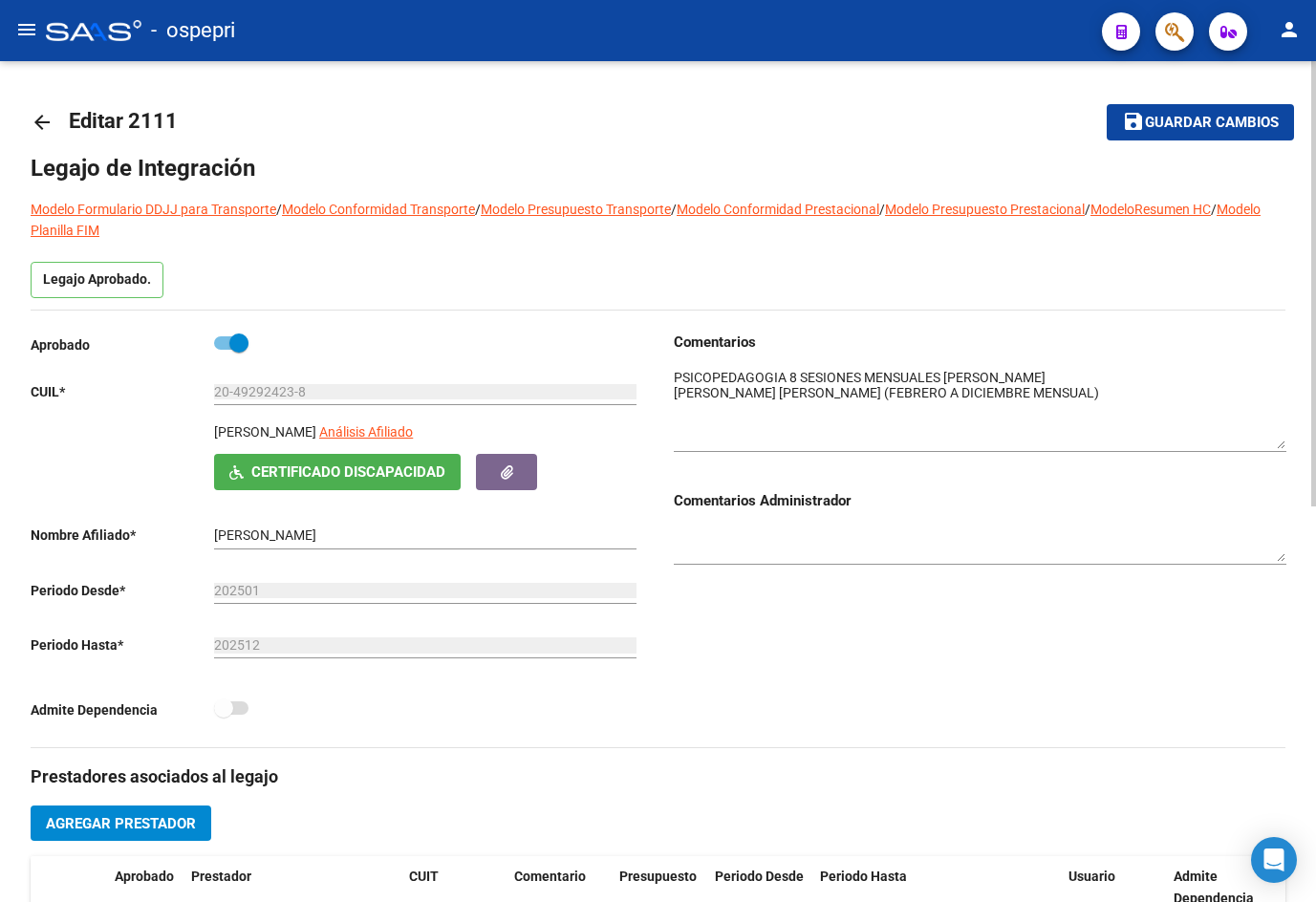
drag, startPoint x: 1279, startPoint y: 396, endPoint x: 1279, endPoint y: 435, distance: 39.0
click at [1279, 435] on textarea at bounding box center [979, 408] width 612 height 81
click at [45, 122] on mat-icon "arrow_back" at bounding box center [41, 122] width 22 height 22
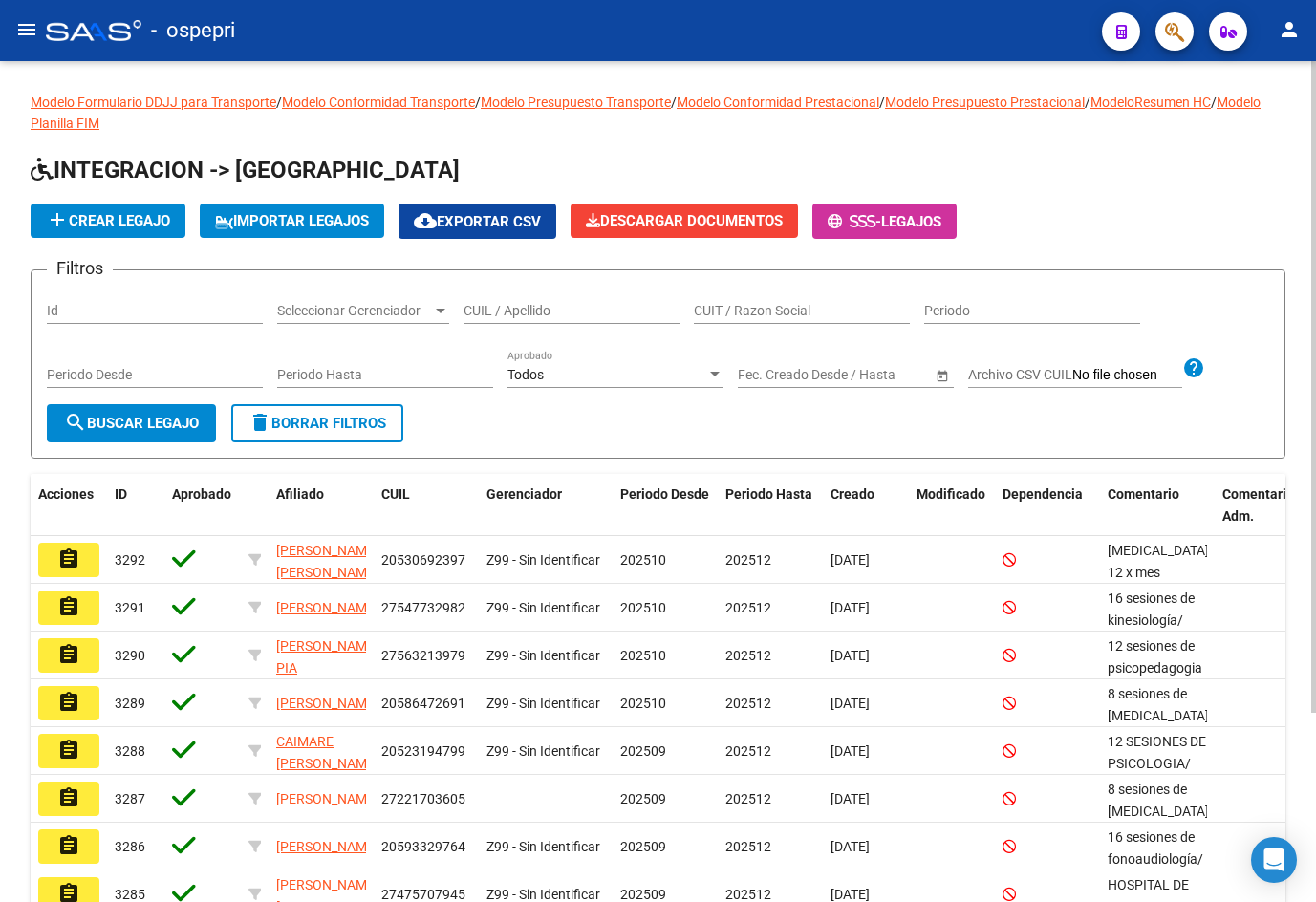
click at [525, 307] on input "CUIL / Apellido" at bounding box center [571, 310] width 216 height 17
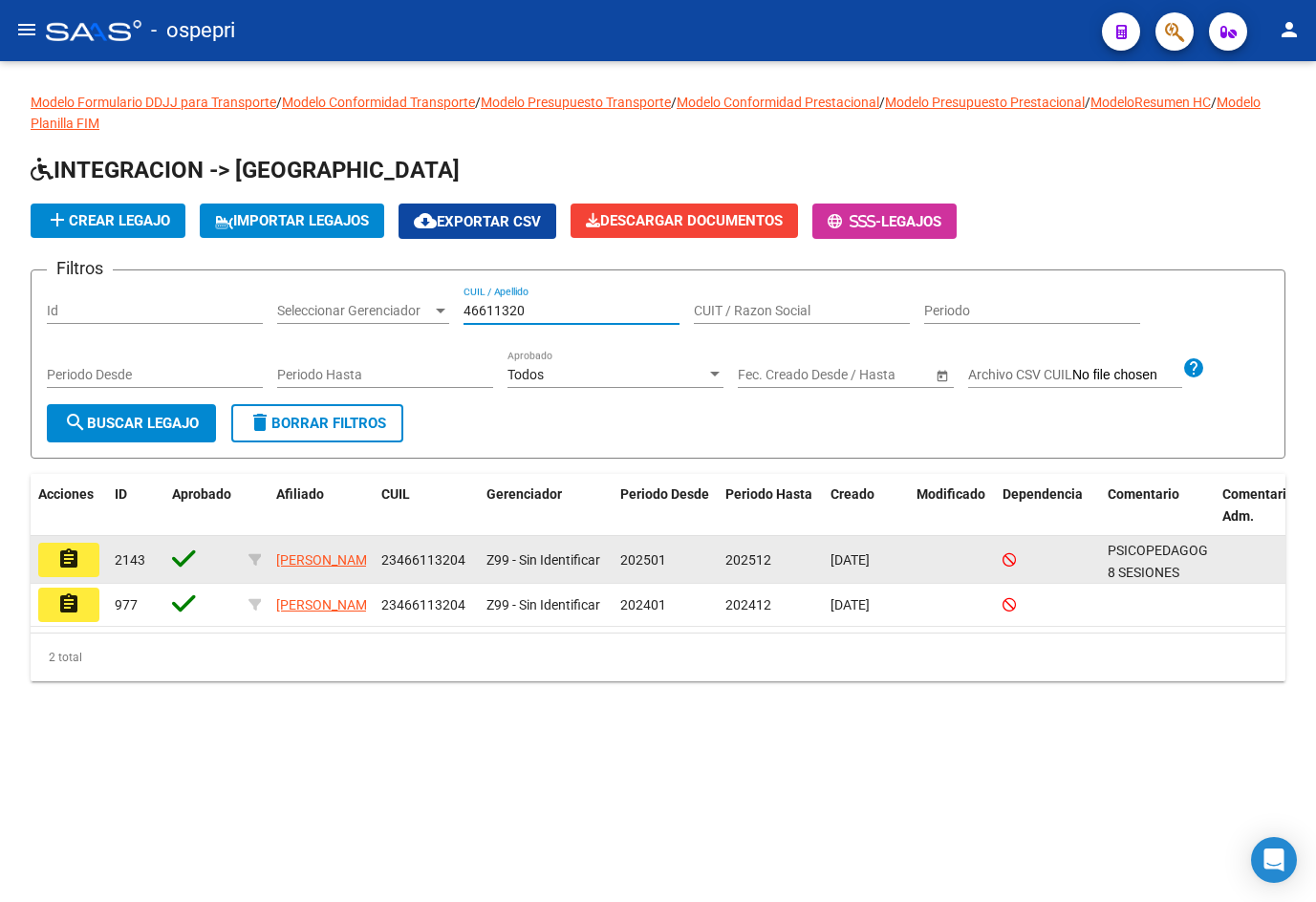
type input "46611320"
click at [66, 562] on mat-icon "assignment" at bounding box center [68, 558] width 22 height 22
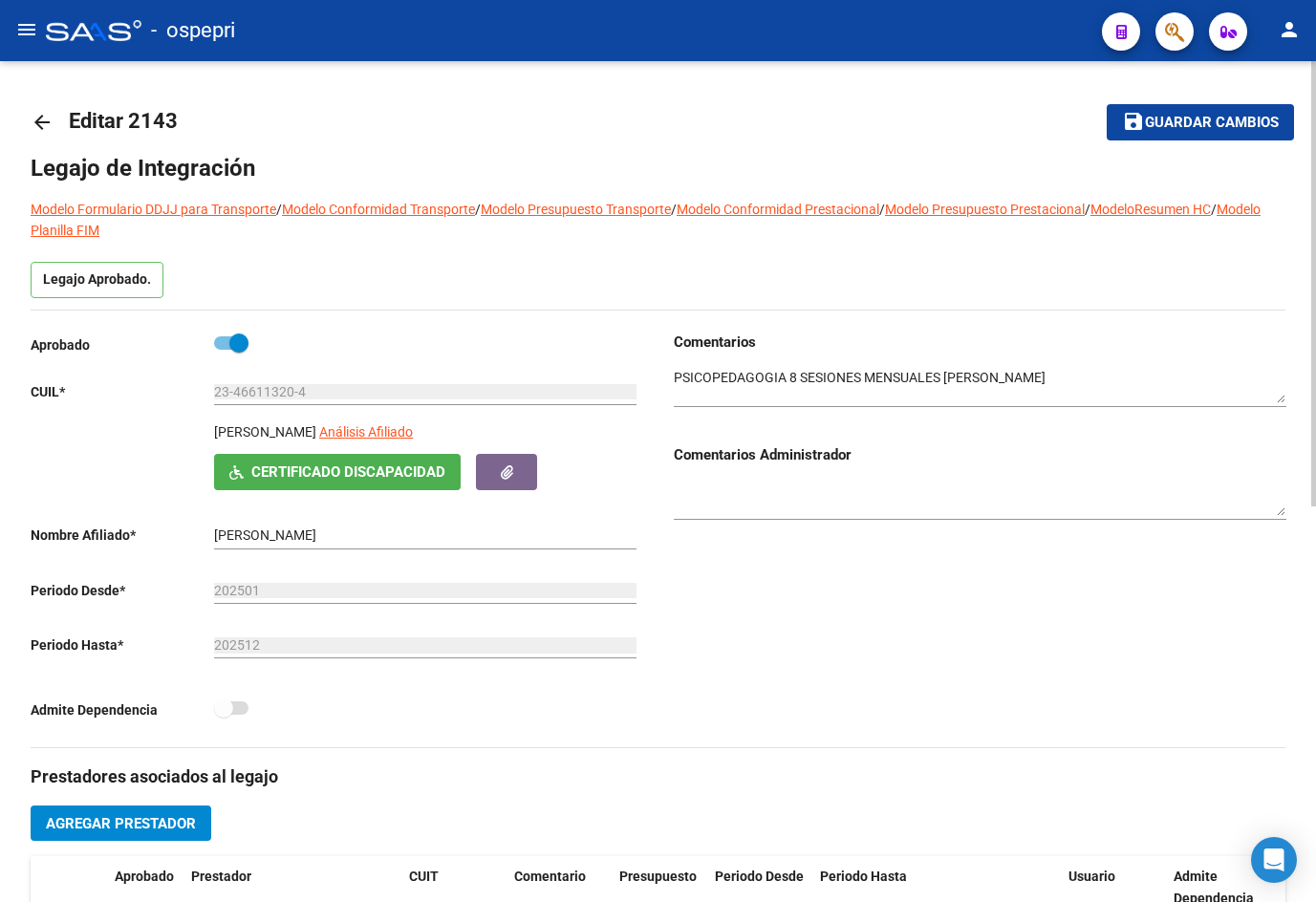
click at [39, 121] on mat-icon "arrow_back" at bounding box center [41, 122] width 22 height 22
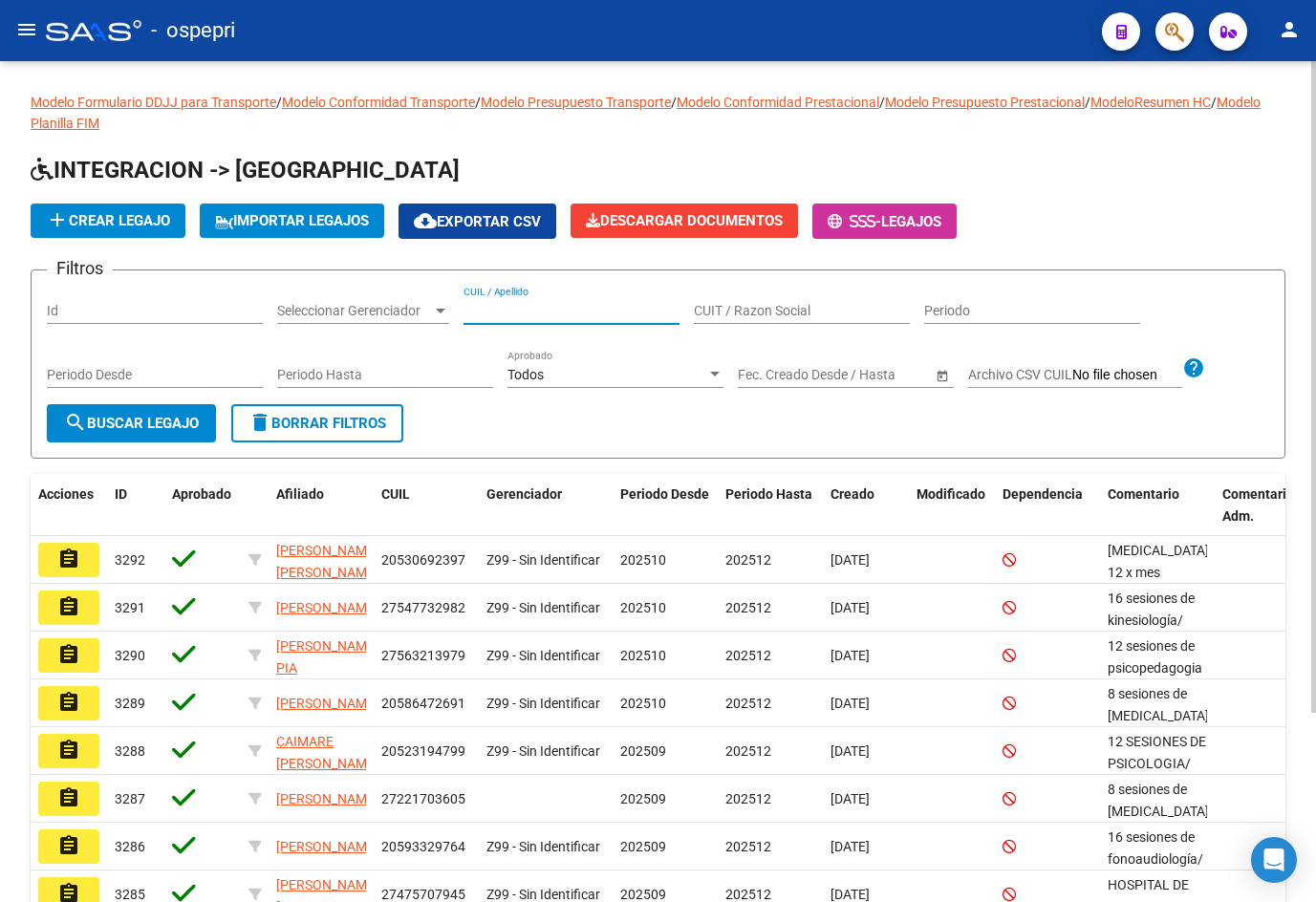
click at [554, 314] on input "CUIL / Apellido" at bounding box center [571, 310] width 216 height 17
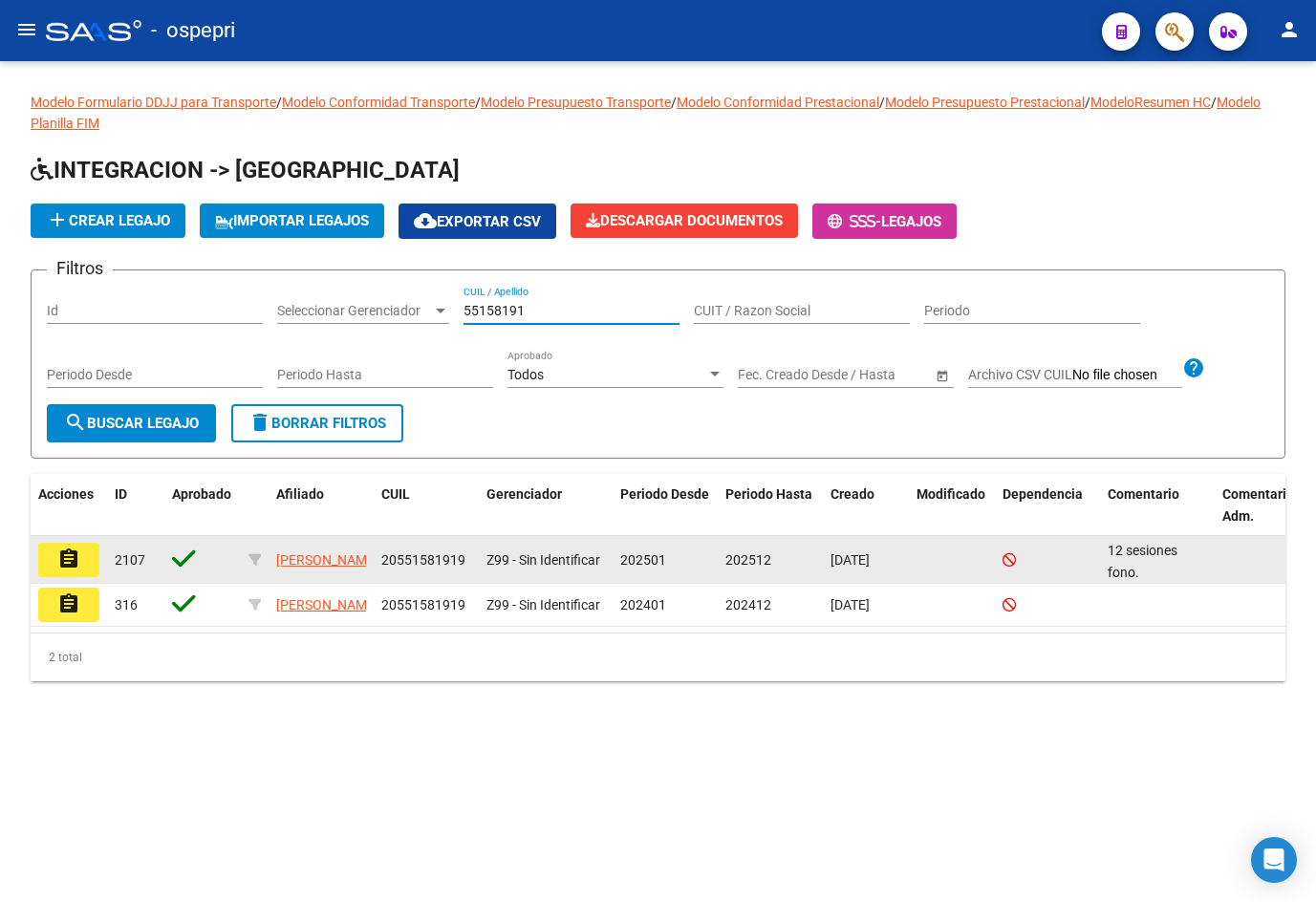
type input "55158191"
click at [77, 559] on mat-icon "assignment" at bounding box center [68, 558] width 22 height 22
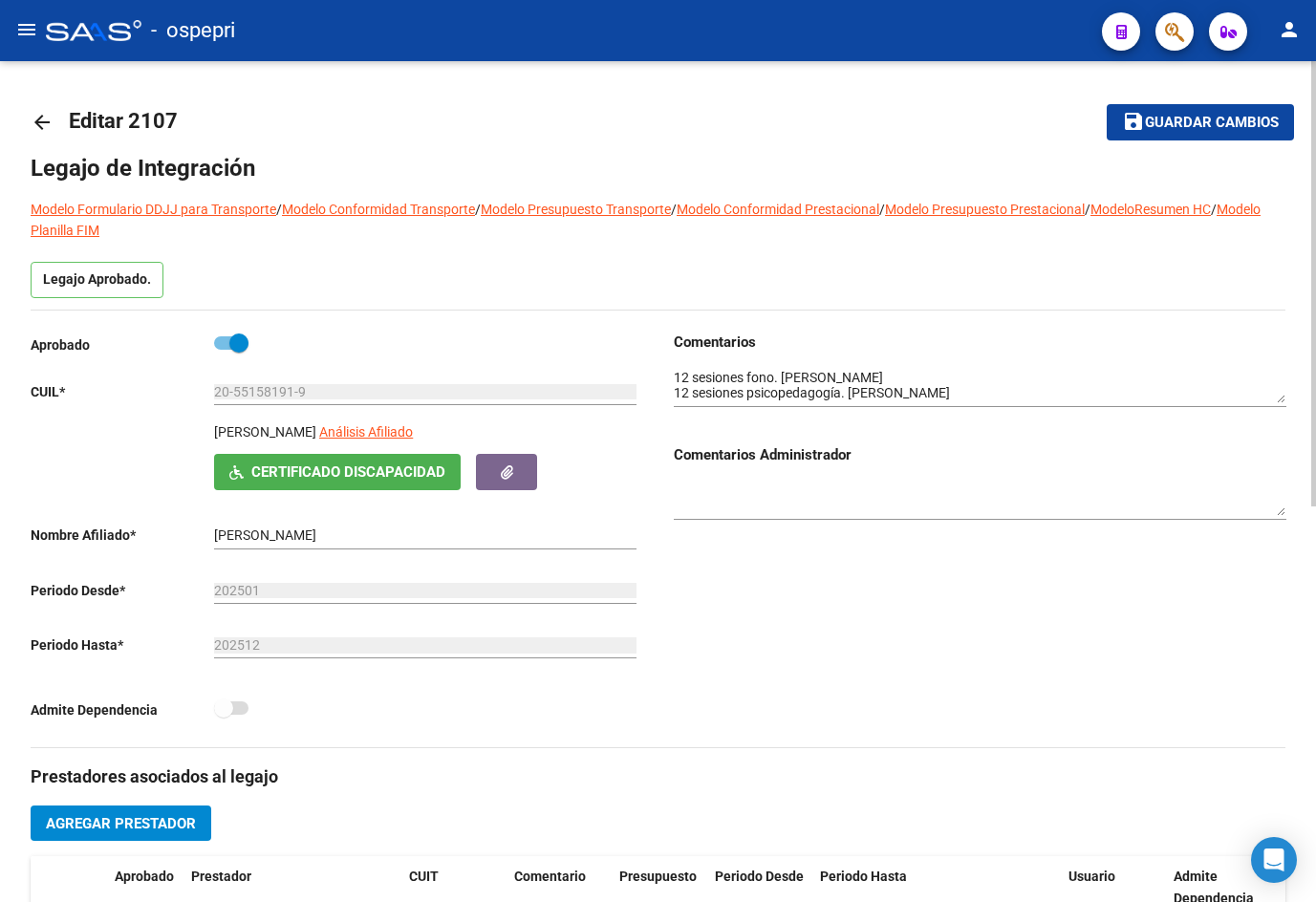
click at [1269, 397] on textarea at bounding box center [979, 386] width 612 height 36
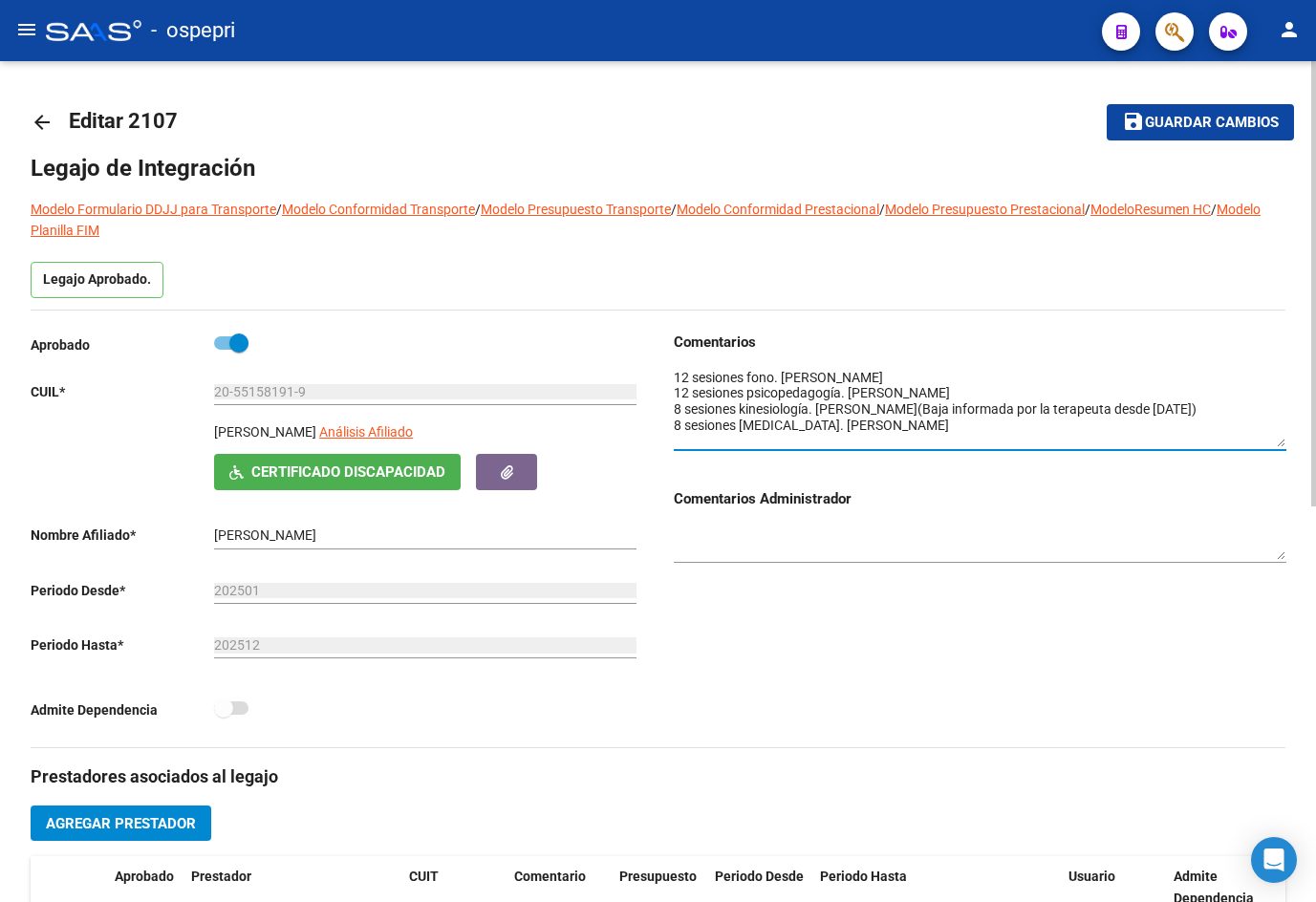
drag, startPoint x: 1278, startPoint y: 397, endPoint x: 1284, endPoint y: 440, distance: 43.4
click at [1284, 440] on textarea at bounding box center [979, 407] width 612 height 79
click at [46, 114] on mat-icon "arrow_back" at bounding box center [41, 122] width 22 height 22
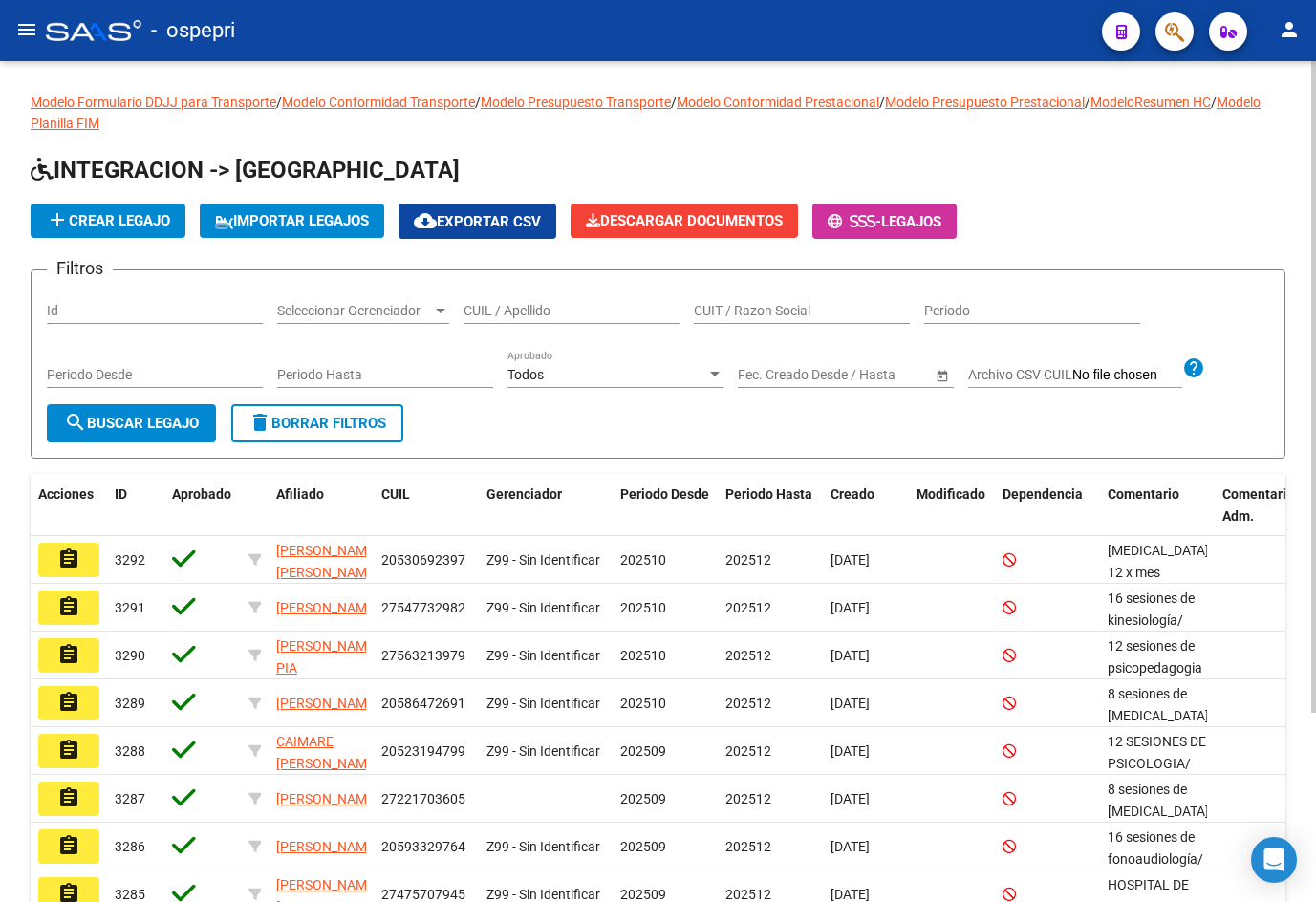
click at [513, 311] on input "CUIL / Apellido" at bounding box center [571, 310] width 216 height 17
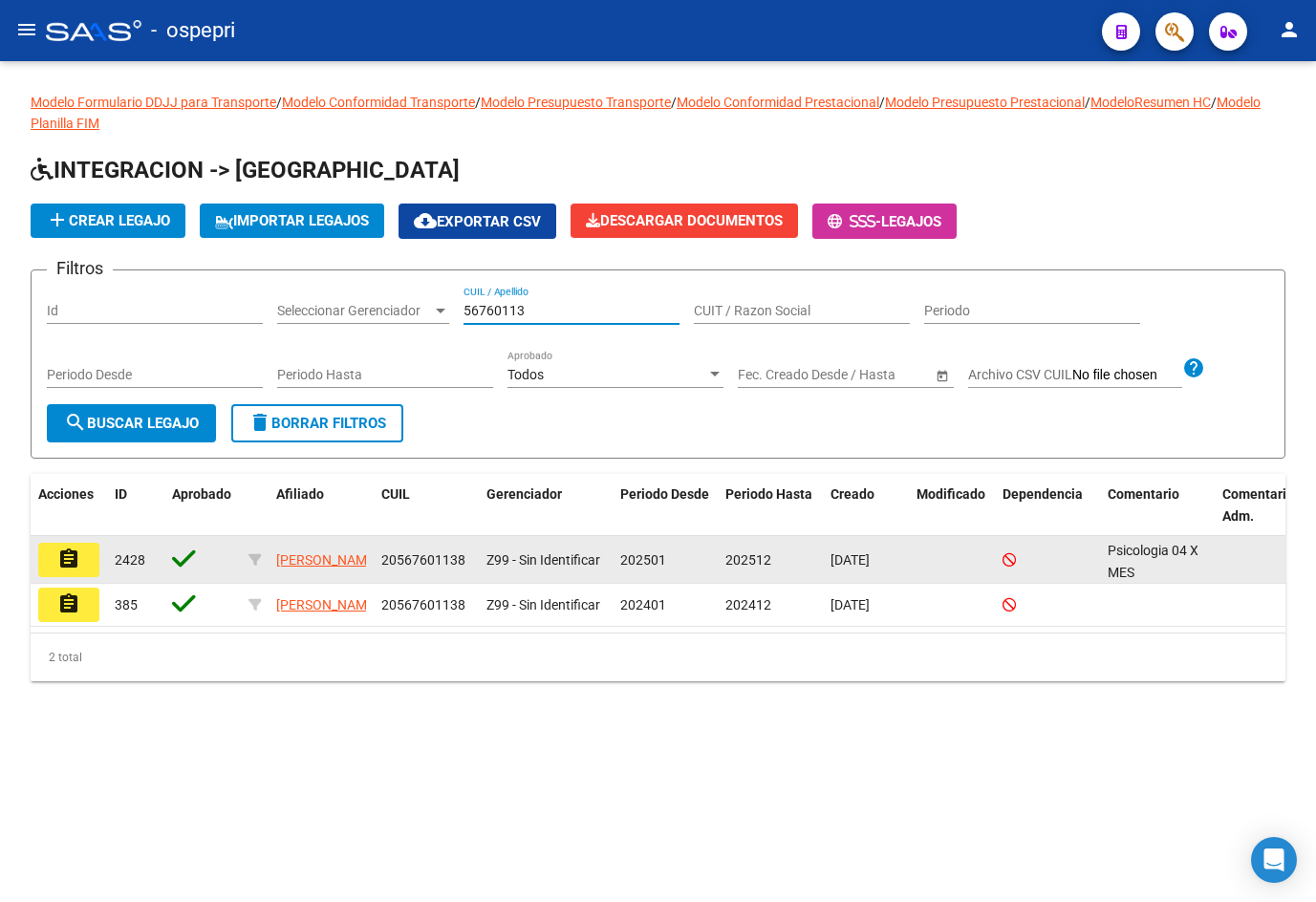
type input "56760113"
click at [62, 555] on mat-icon "assignment" at bounding box center [68, 558] width 22 height 22
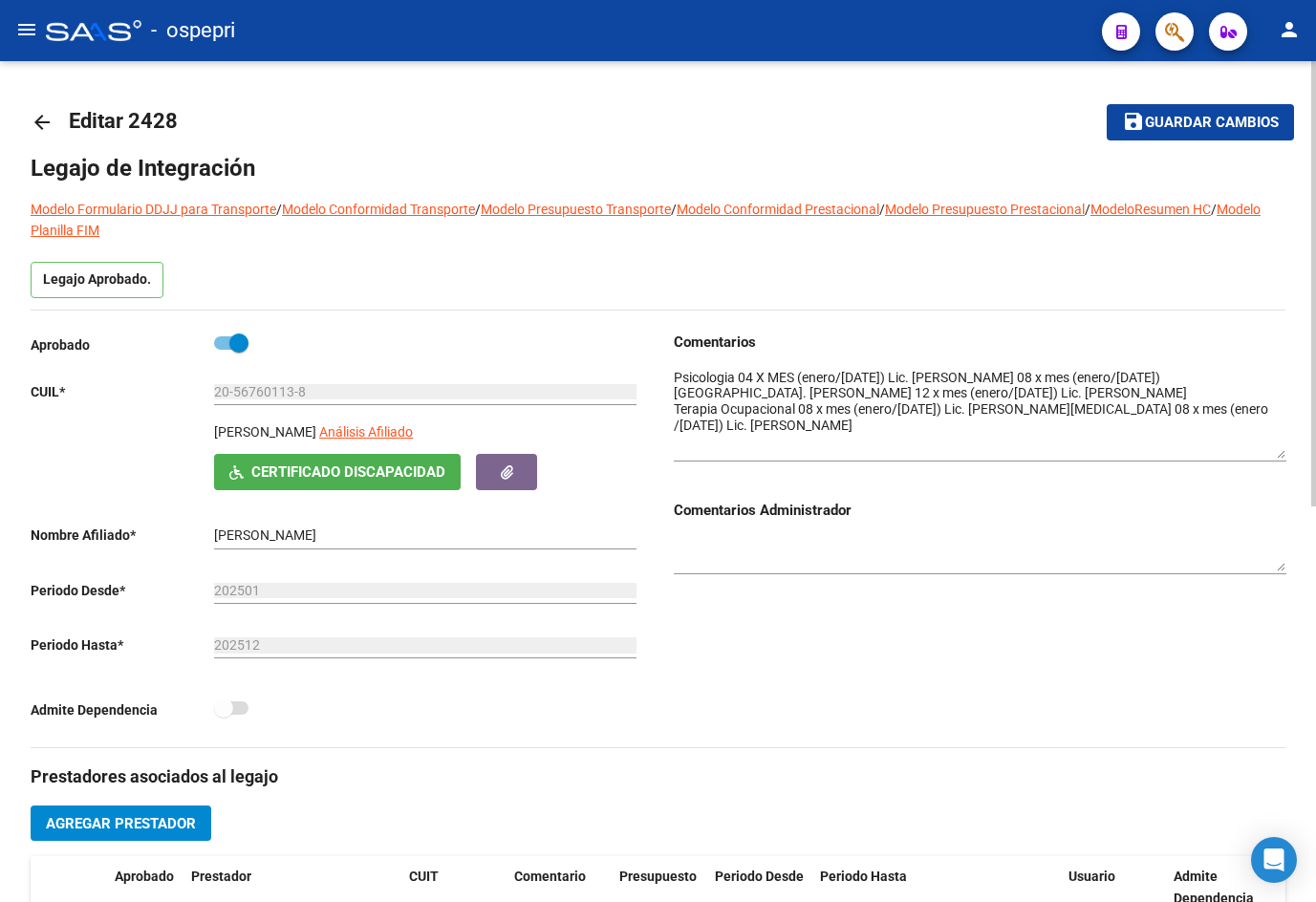
drag, startPoint x: 1277, startPoint y: 395, endPoint x: 1273, endPoint y: 450, distance: 55.1
click at [1273, 450] on textarea at bounding box center [979, 413] width 612 height 91
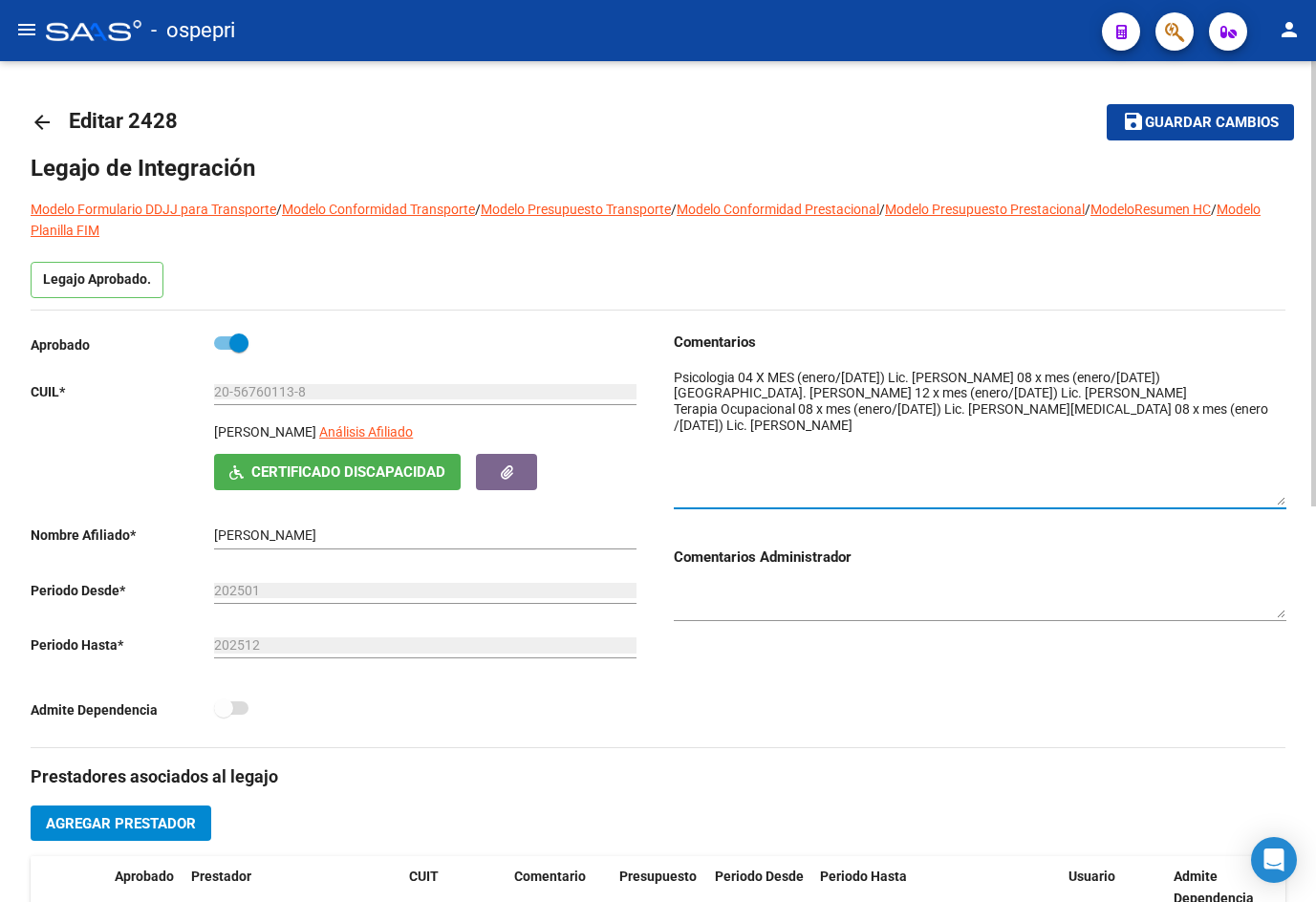
drag, startPoint x: 1276, startPoint y: 456, endPoint x: 1273, endPoint y: 504, distance: 48.1
click at [1273, 504] on textarea at bounding box center [979, 436] width 612 height 138
drag, startPoint x: 1033, startPoint y: 407, endPoint x: 687, endPoint y: 409, distance: 346.0
click at [687, 409] on textarea at bounding box center [979, 437] width 612 height 139
click at [45, 122] on mat-icon "arrow_back" at bounding box center [41, 122] width 22 height 22
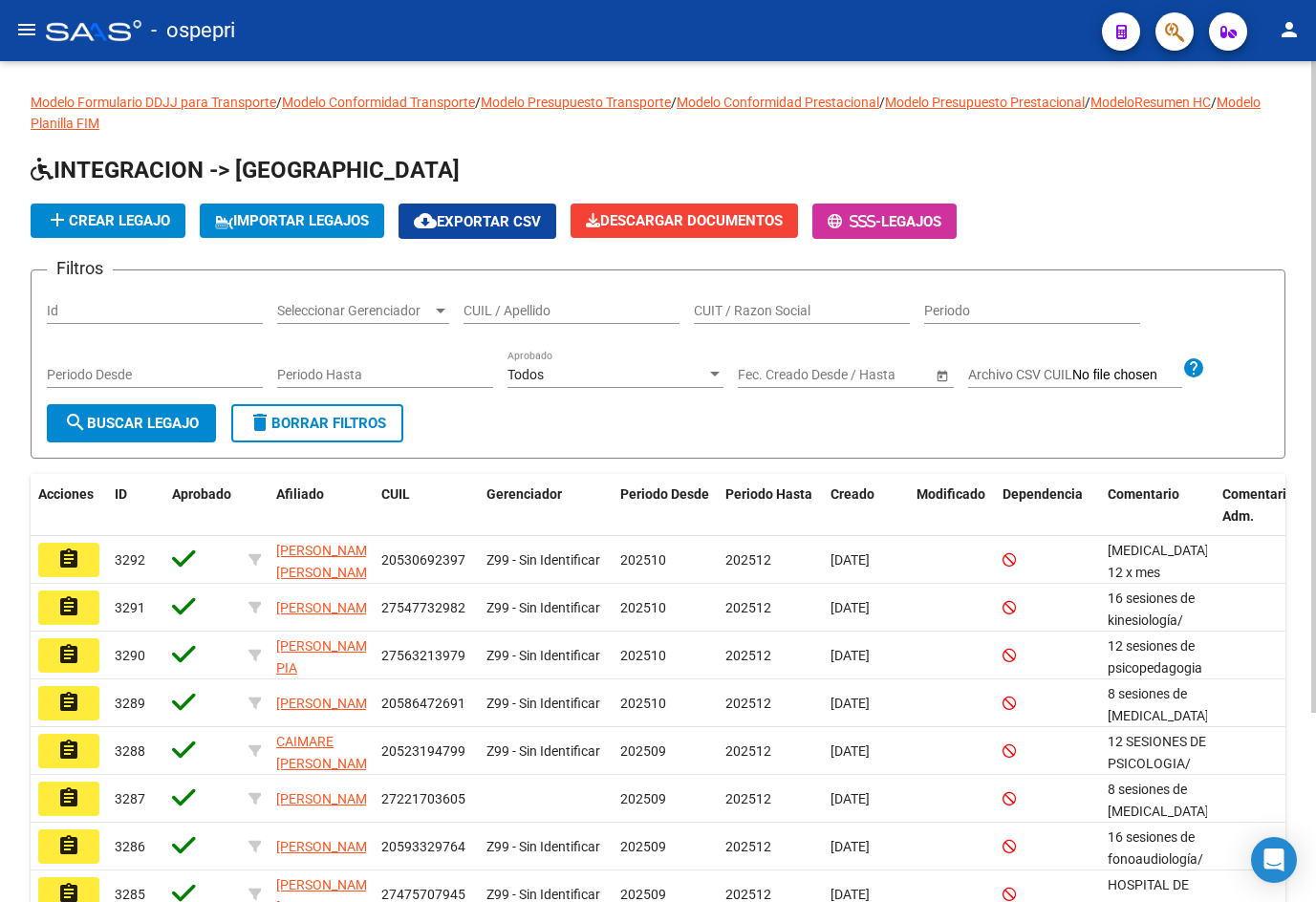
click at [497, 307] on input "CUIL / Apellido" at bounding box center [571, 310] width 216 height 17
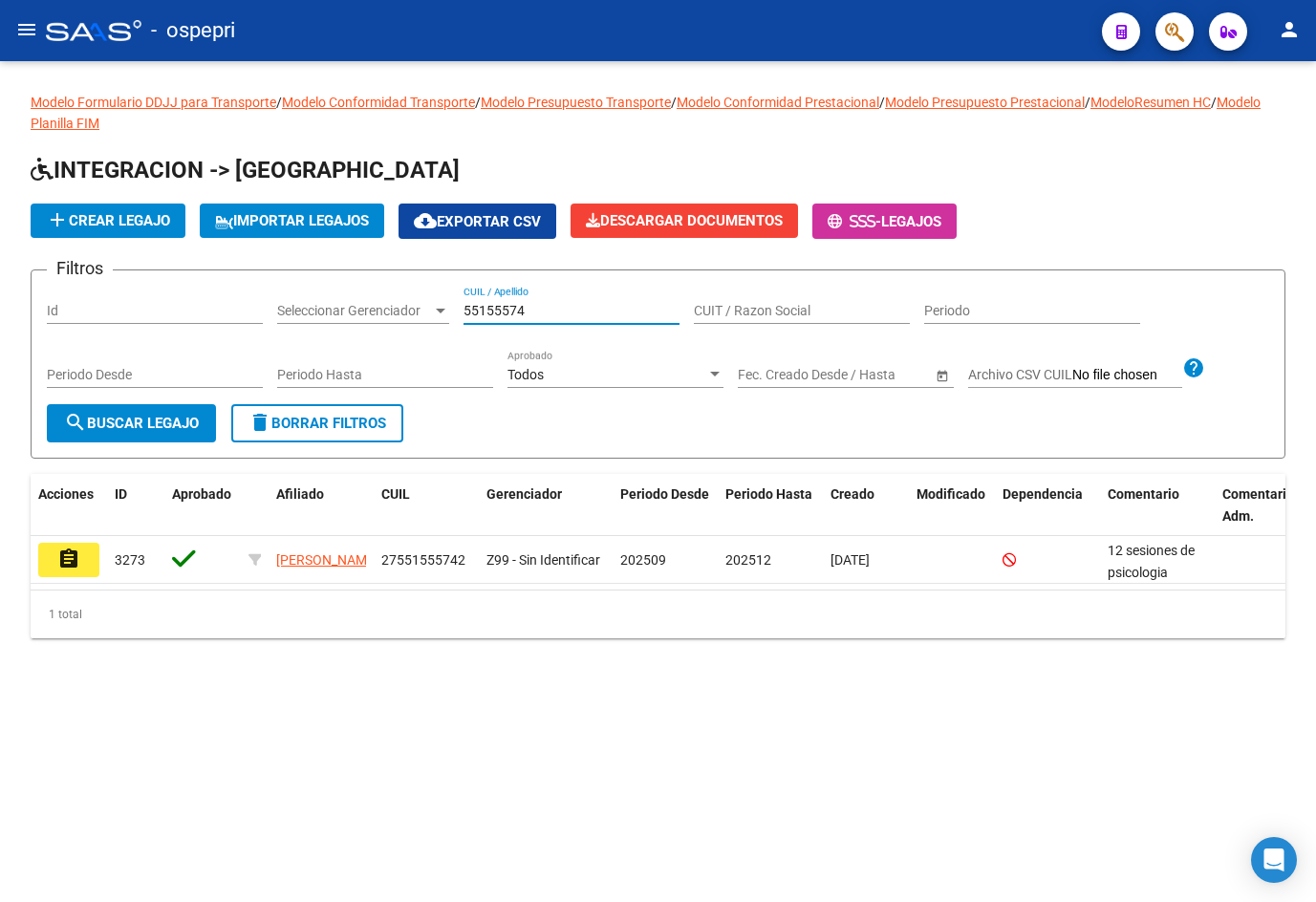
type input "55155574"
click at [82, 554] on button "assignment" at bounding box center [68, 559] width 62 height 34
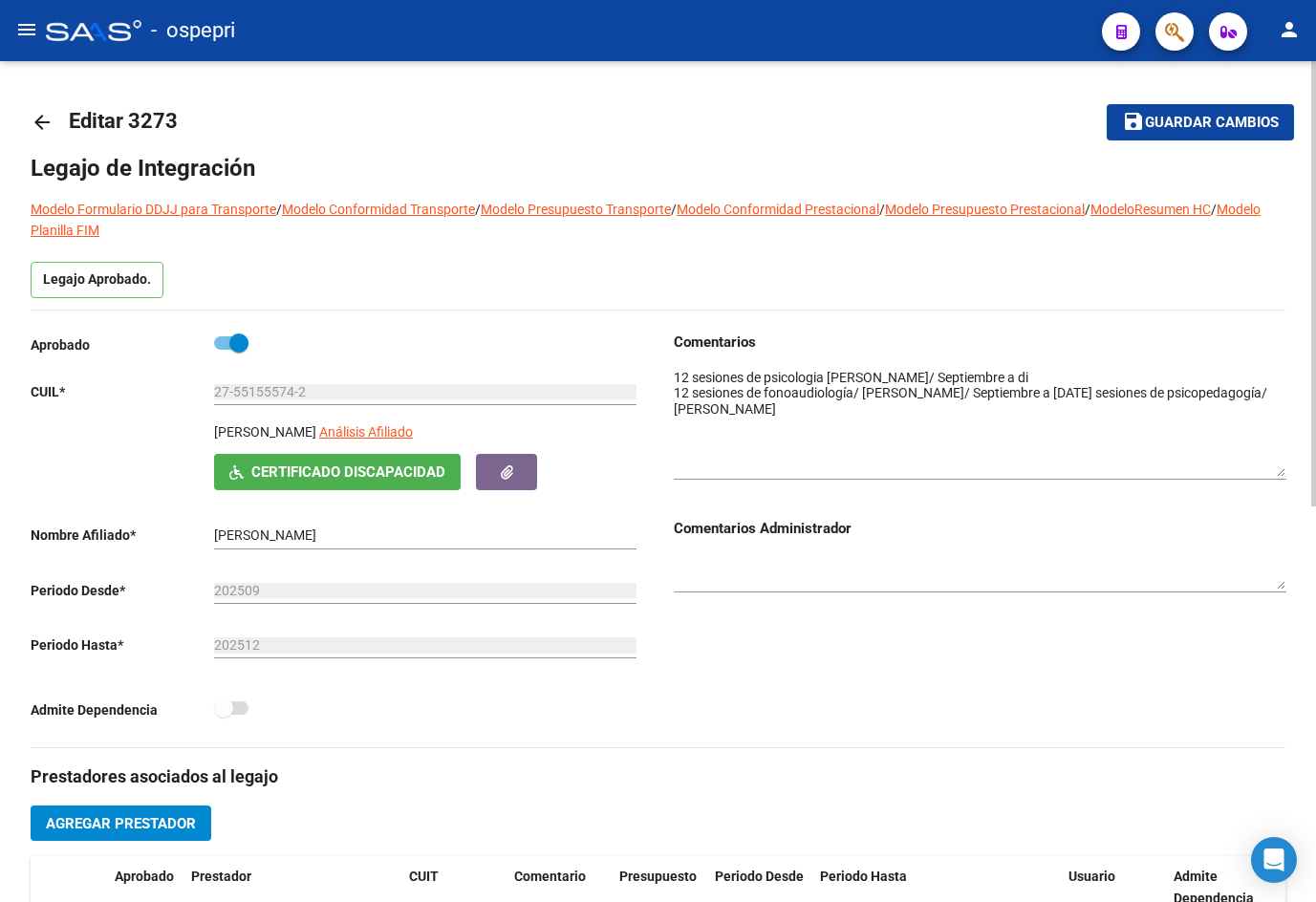
drag, startPoint x: 1282, startPoint y: 394, endPoint x: 1283, endPoint y: 468, distance: 74.0
click at [1283, 468] on textarea at bounding box center [979, 423] width 612 height 109
click at [29, 127] on div "arrow_back Editar 3273 save Guardar cambios Legajo de Integración Modelo Formul…" at bounding box center [658, 854] width 1316 height 1586
click at [42, 122] on mat-icon "arrow_back" at bounding box center [41, 122] width 22 height 22
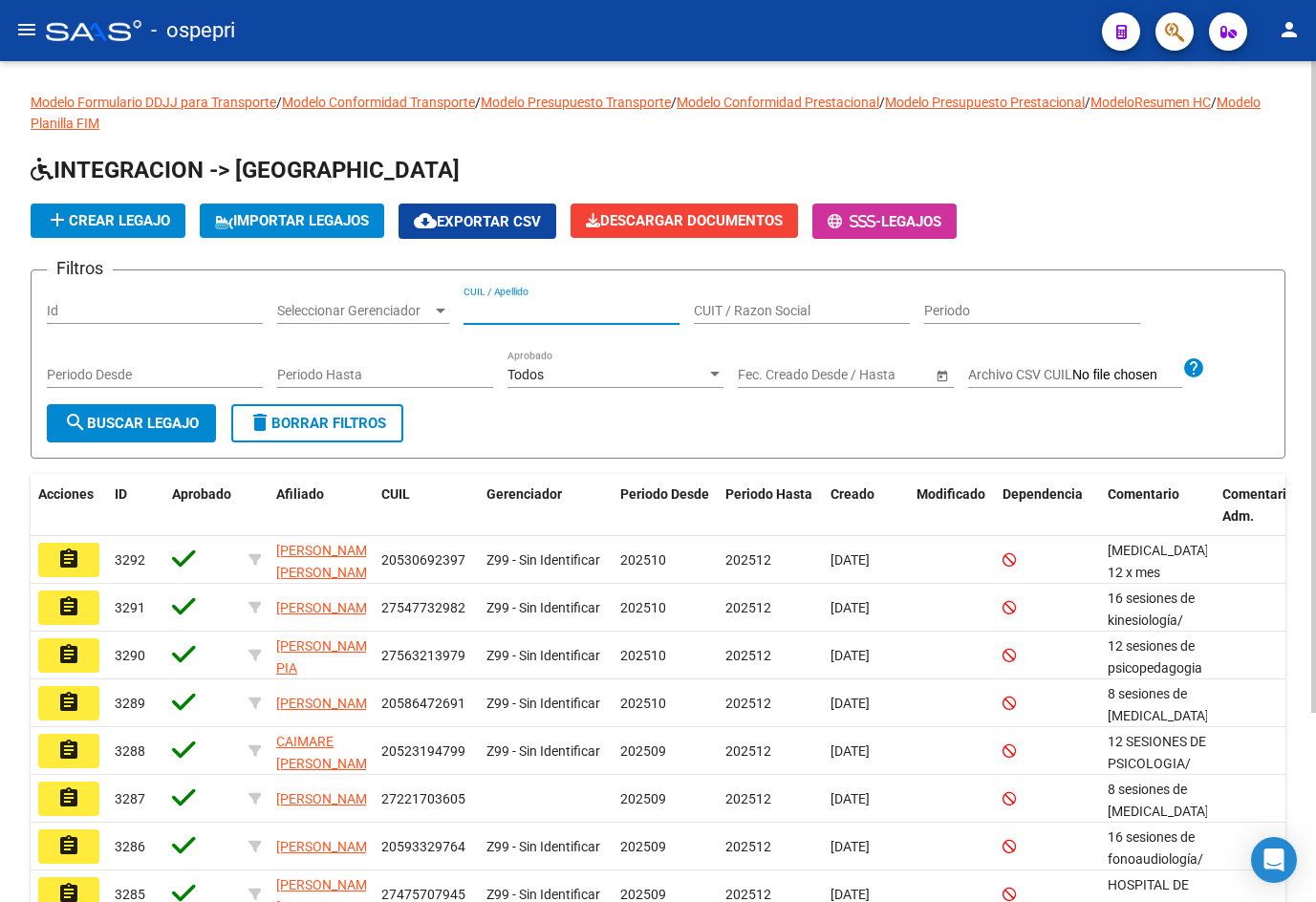
click at [487, 312] on input "CUIL / Apellido" at bounding box center [571, 310] width 216 height 17
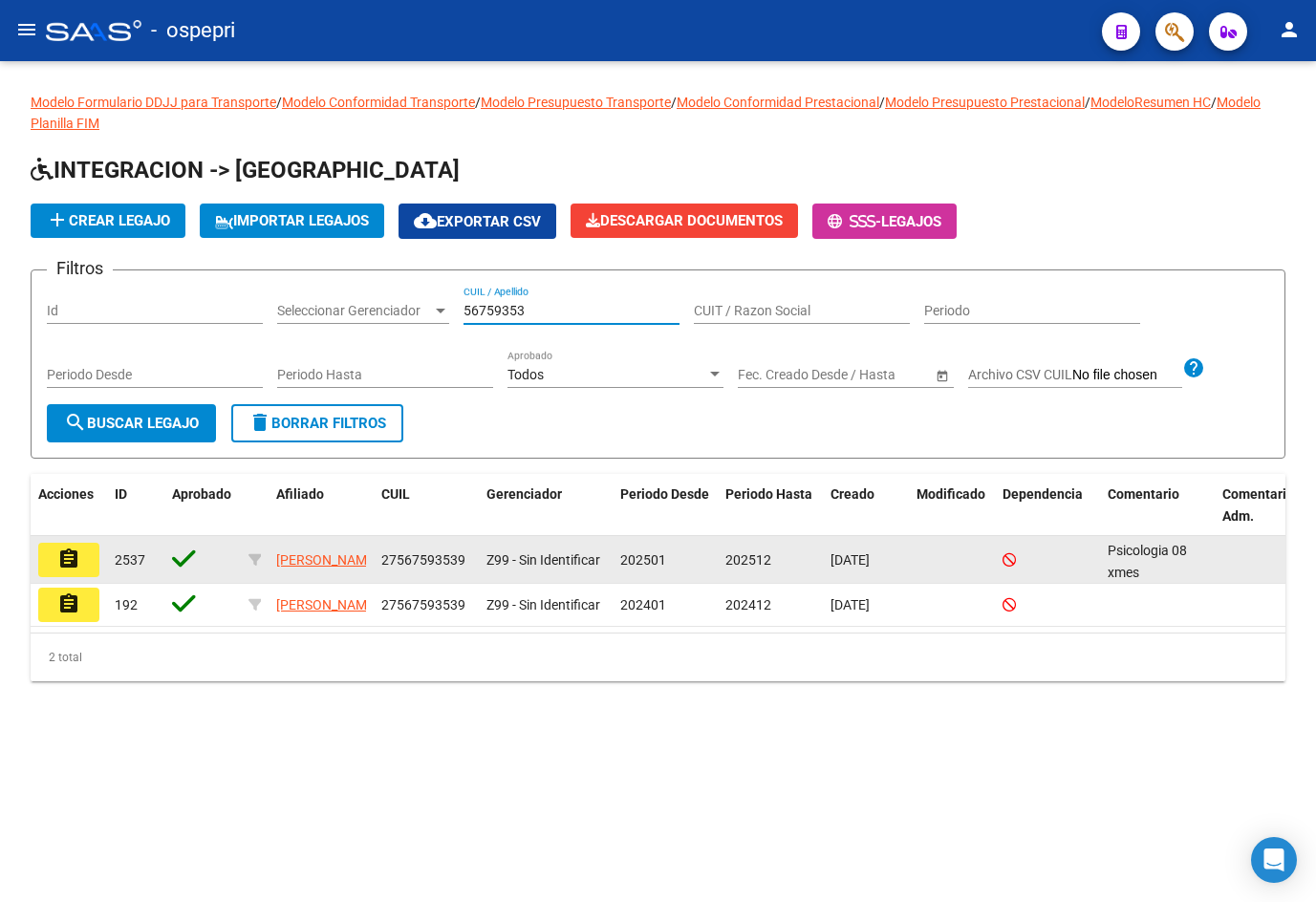
type input "56759353"
click at [66, 550] on mat-icon "assignment" at bounding box center [68, 558] width 22 height 22
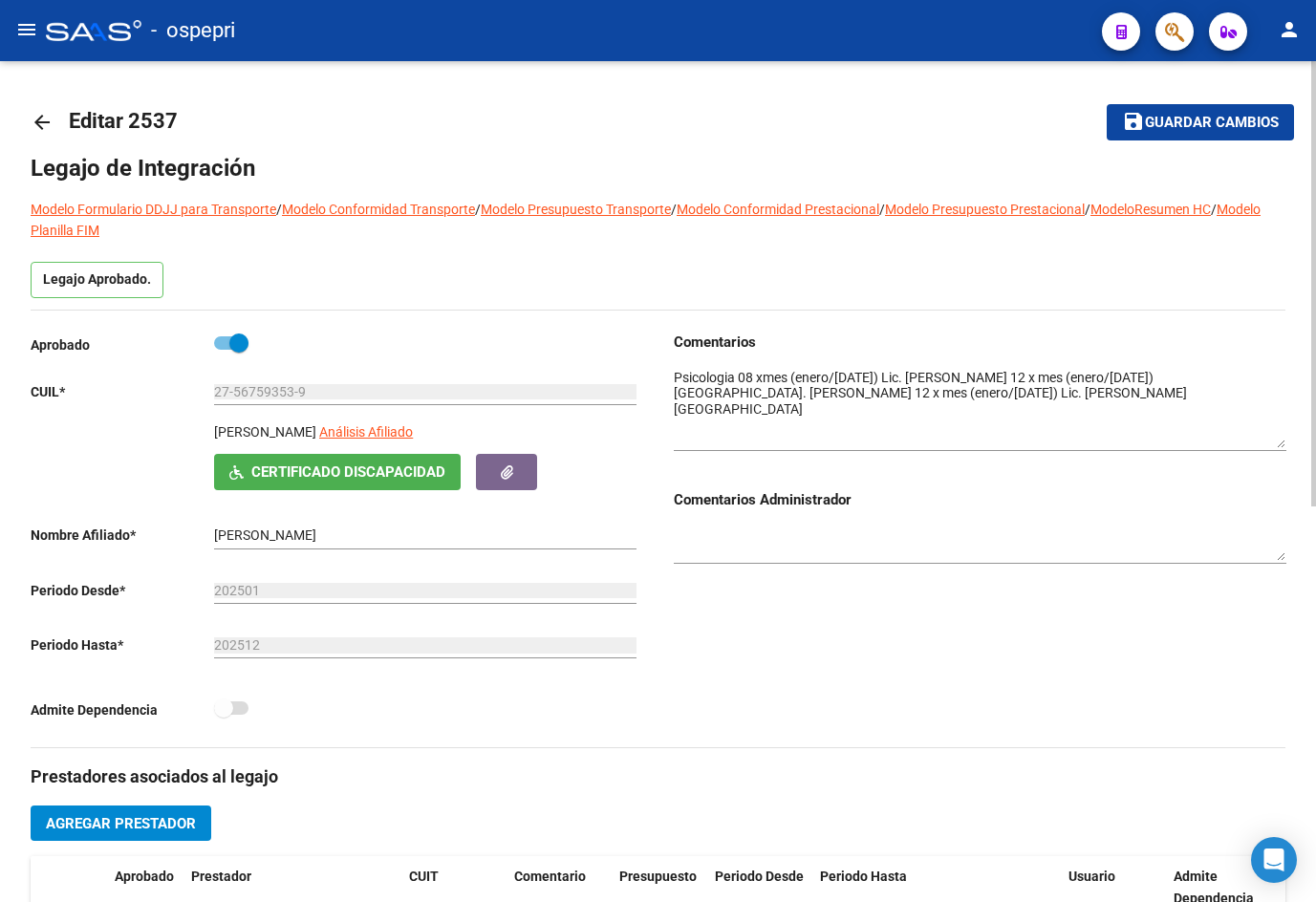
drag, startPoint x: 1280, startPoint y: 398, endPoint x: 1273, endPoint y: 442, distance: 44.6
click at [1273, 442] on textarea at bounding box center [979, 408] width 612 height 80
click at [35, 113] on mat-icon "arrow_back" at bounding box center [41, 122] width 22 height 22
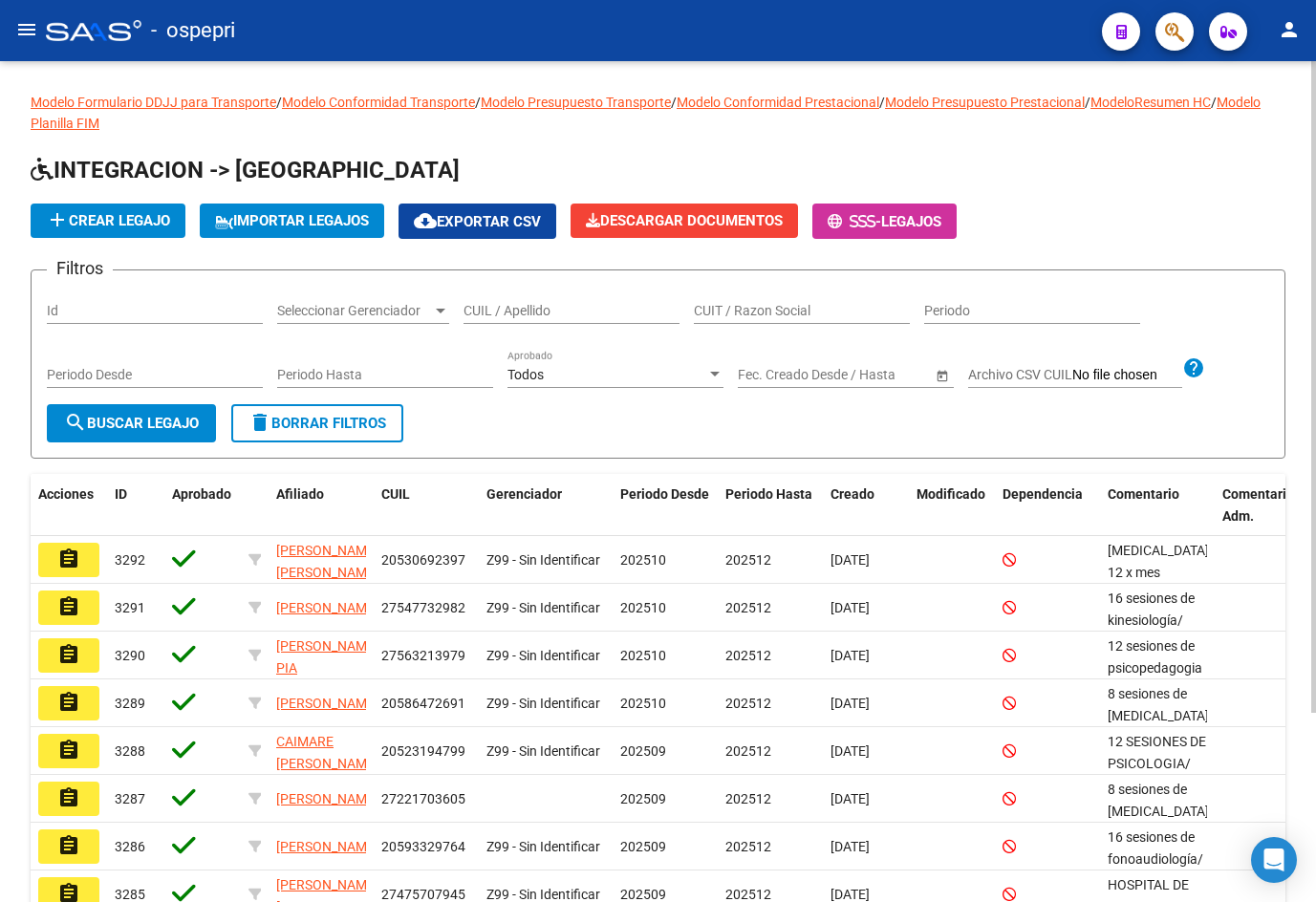
click at [533, 308] on input "CUIL / Apellido" at bounding box center [571, 310] width 216 height 17
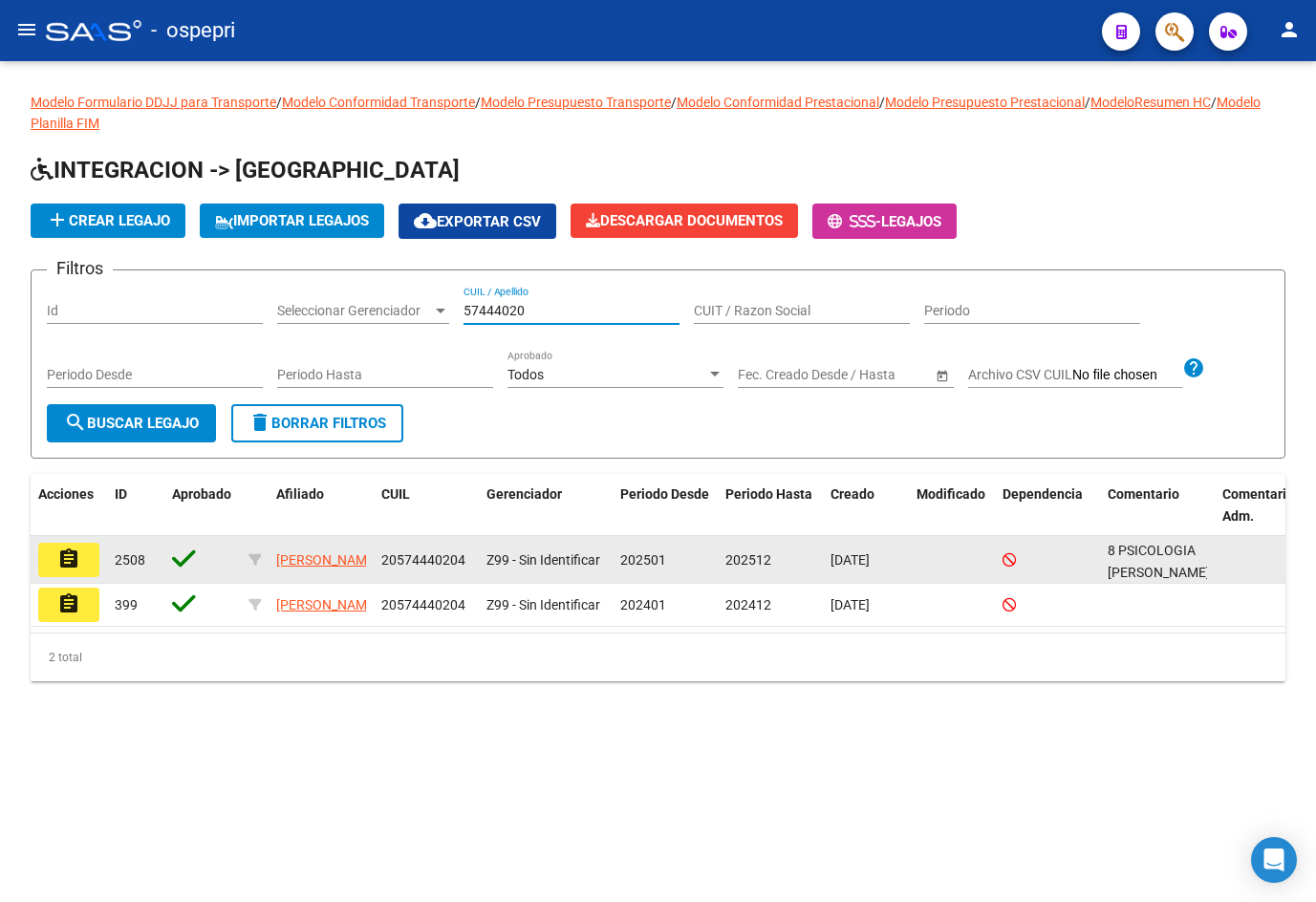
type input "57444020"
click at [67, 564] on mat-icon "assignment" at bounding box center [68, 558] width 22 height 22
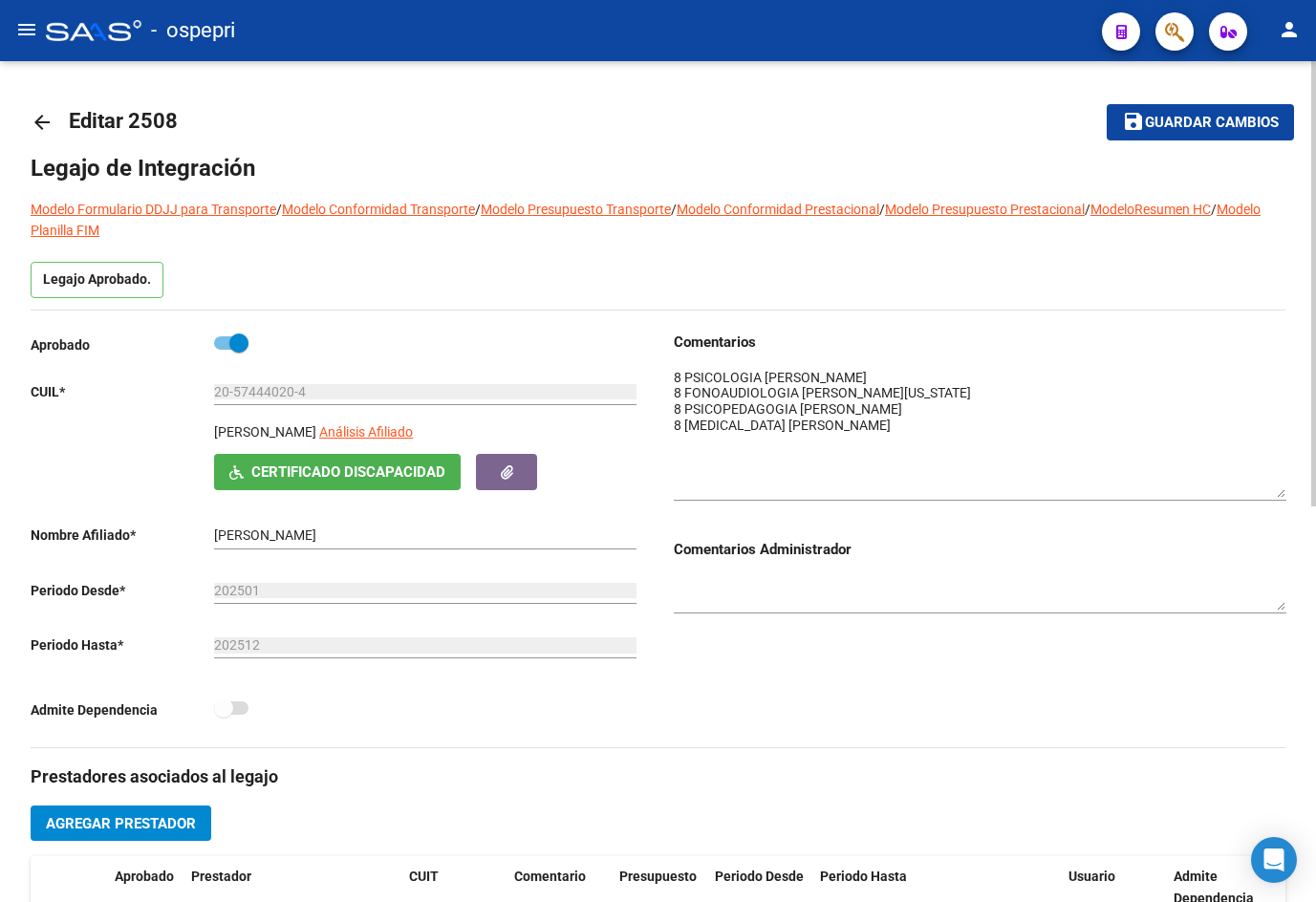
drag, startPoint x: 1282, startPoint y: 395, endPoint x: 1288, endPoint y: 488, distance: 93.2
click at [1288, 488] on div "arrow_back Editar 2508 save Guardar cambios Legajo de Integración Modelo Formul…" at bounding box center [658, 854] width 1316 height 1586
click at [38, 123] on mat-icon "arrow_back" at bounding box center [41, 122] width 22 height 22
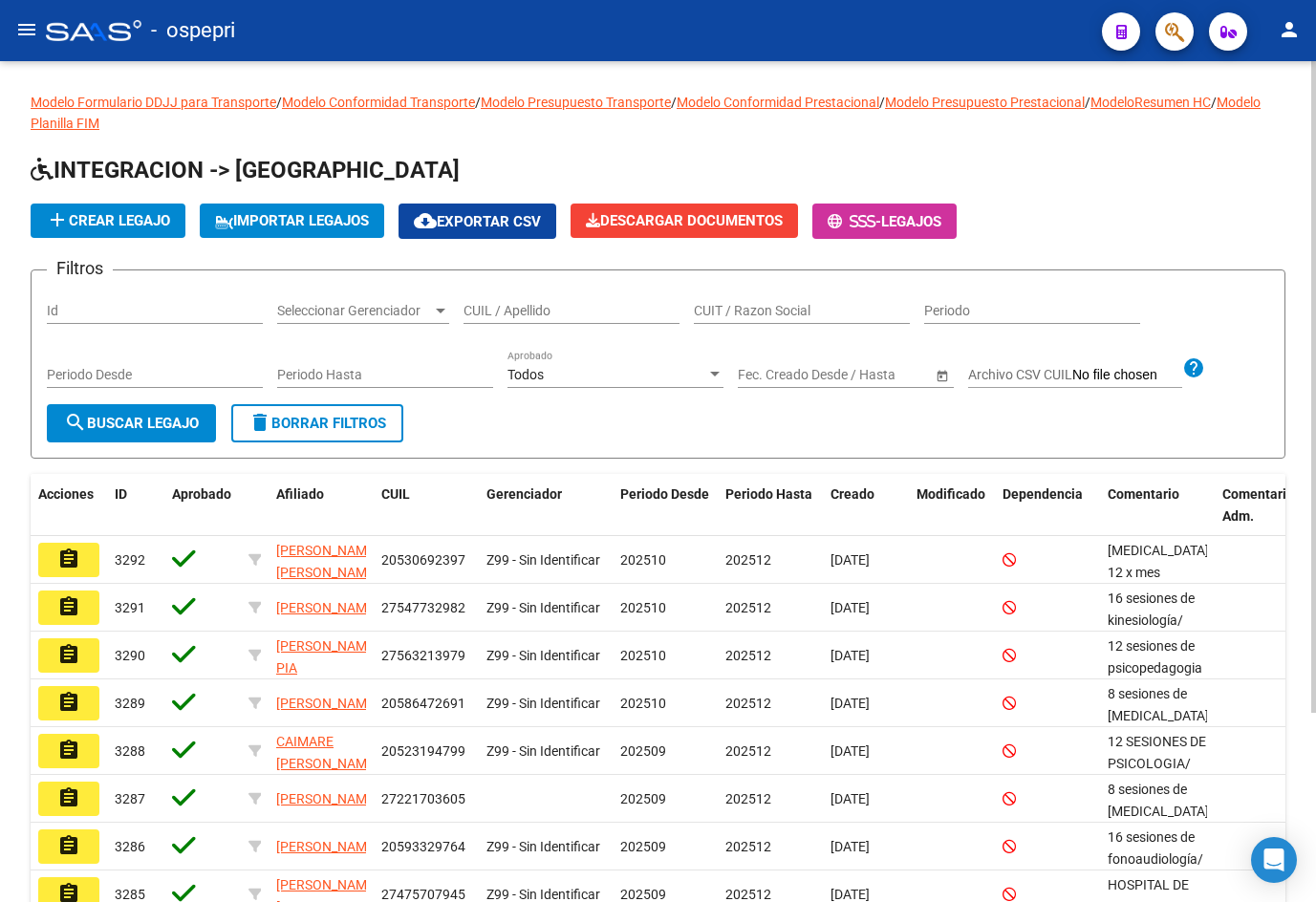
click at [522, 322] on div "CUIL / Apellido" at bounding box center [571, 305] width 216 height 38
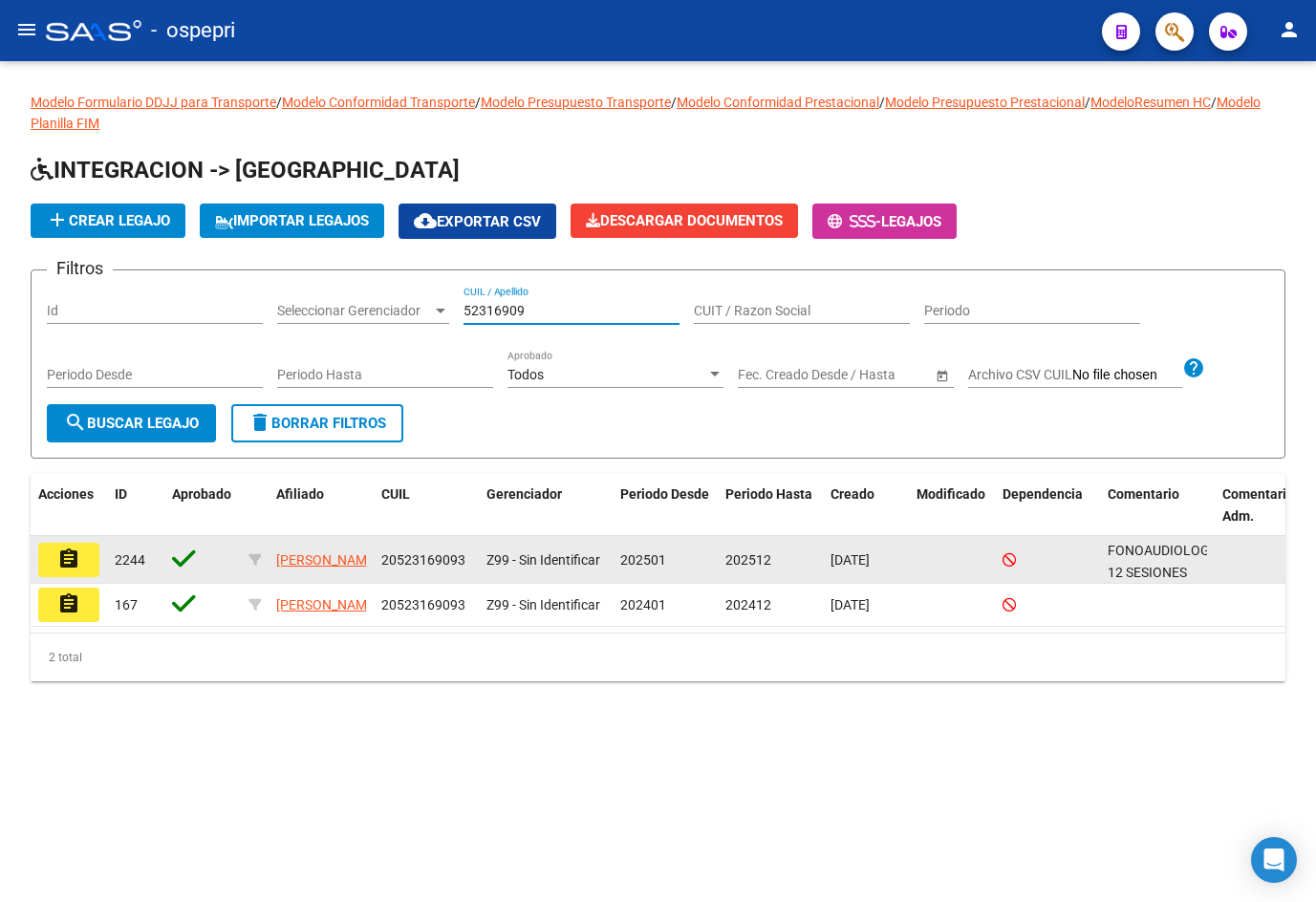
type input "52316909"
click at [77, 557] on mat-icon "assignment" at bounding box center [68, 558] width 22 height 22
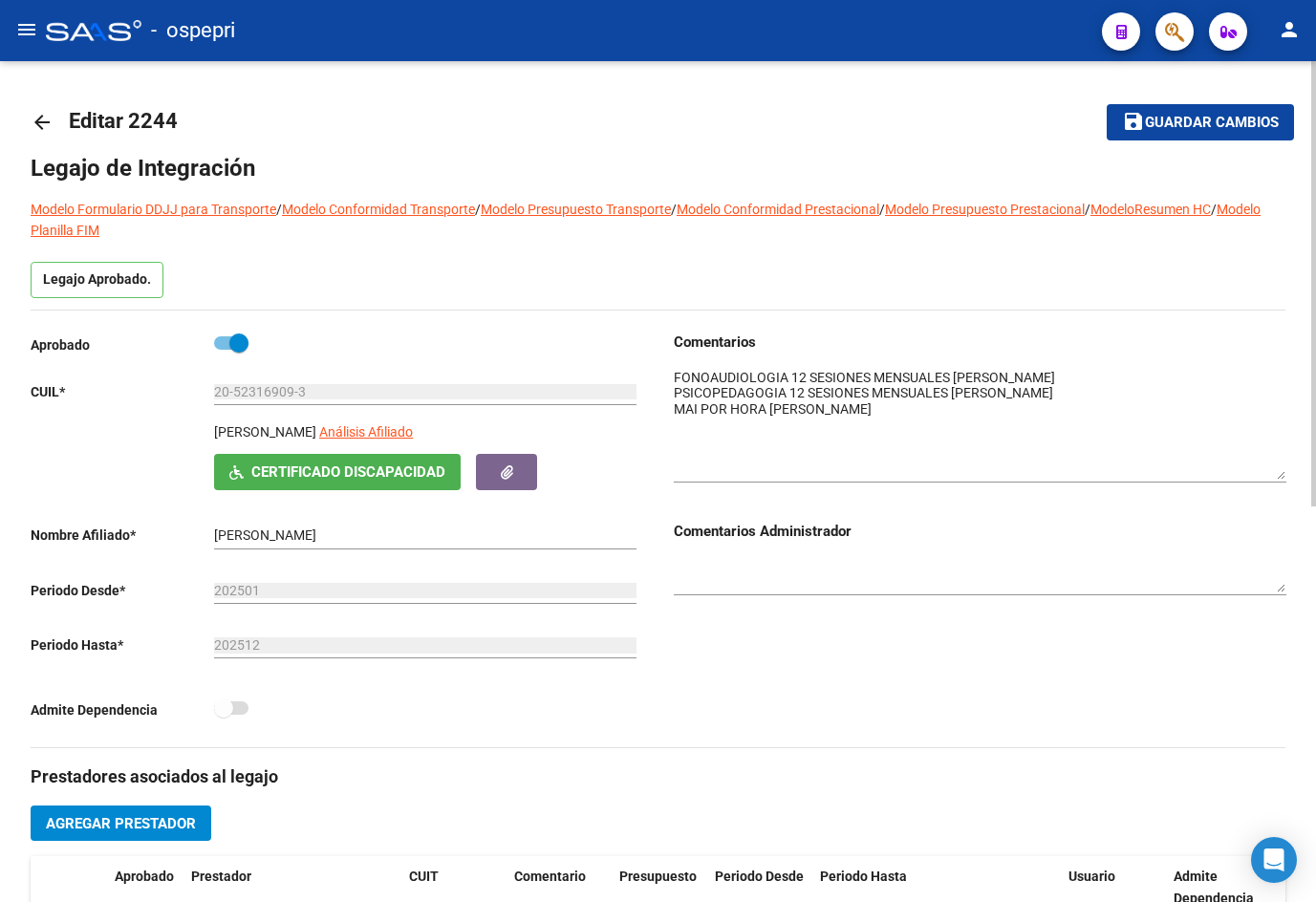
drag, startPoint x: 1282, startPoint y: 400, endPoint x: 1282, endPoint y: 474, distance: 74.0
click at [1282, 474] on textarea at bounding box center [979, 424] width 612 height 112
click at [38, 114] on mat-icon "arrow_back" at bounding box center [41, 122] width 22 height 22
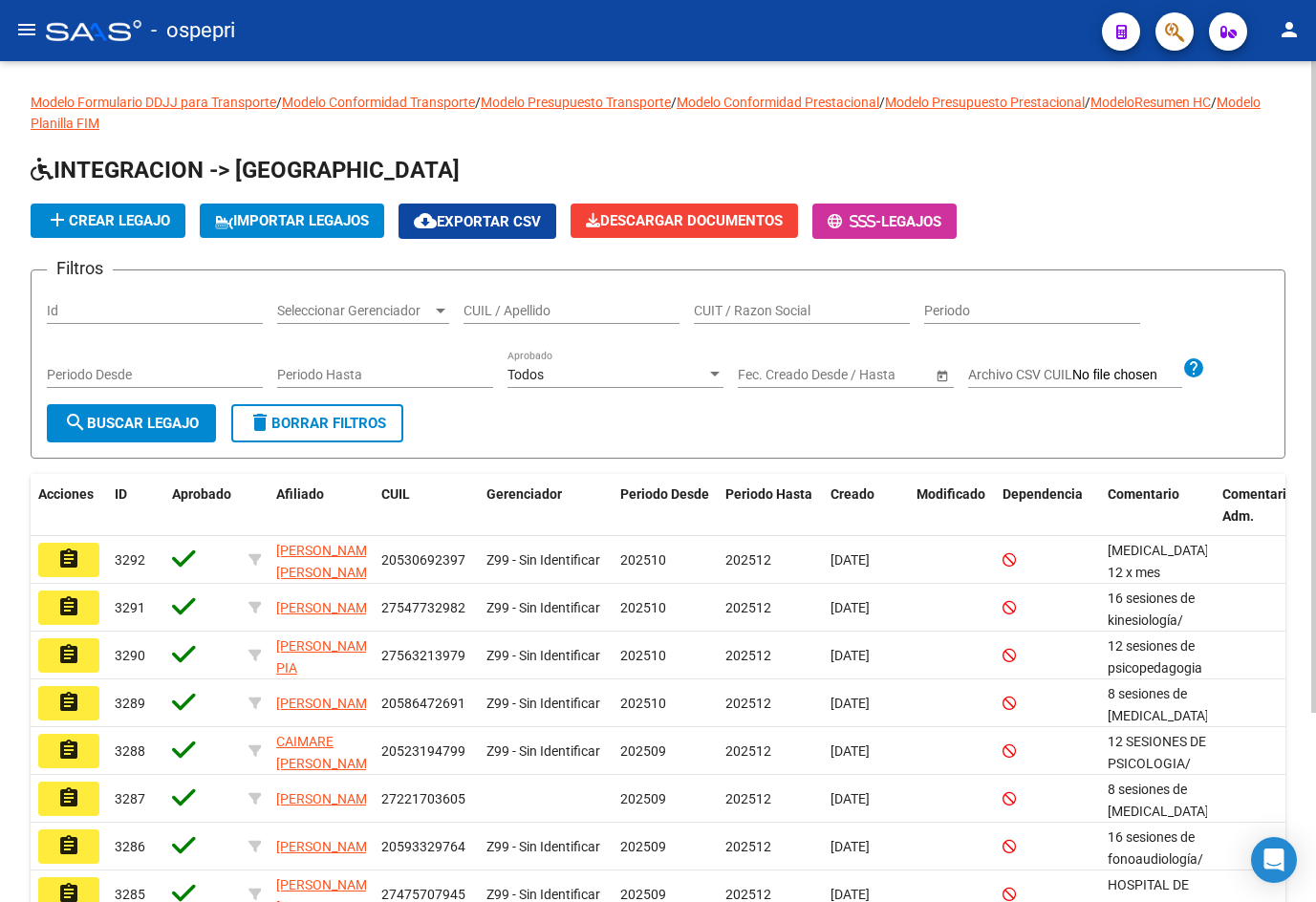
click at [557, 308] on input "CUIL / Apellido" at bounding box center [571, 310] width 216 height 17
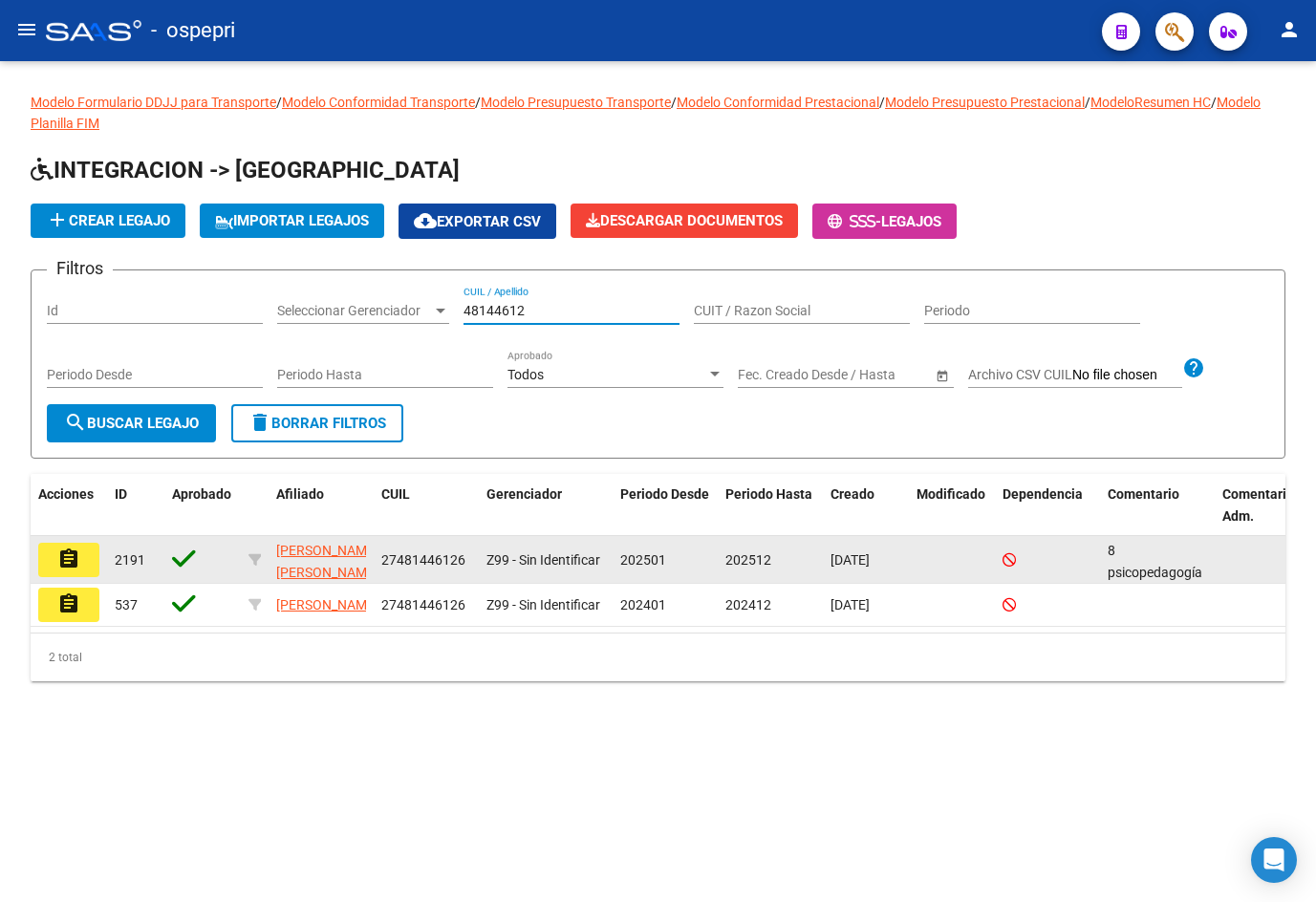
type input "48144612"
click at [68, 568] on mat-icon "assignment" at bounding box center [68, 558] width 22 height 22
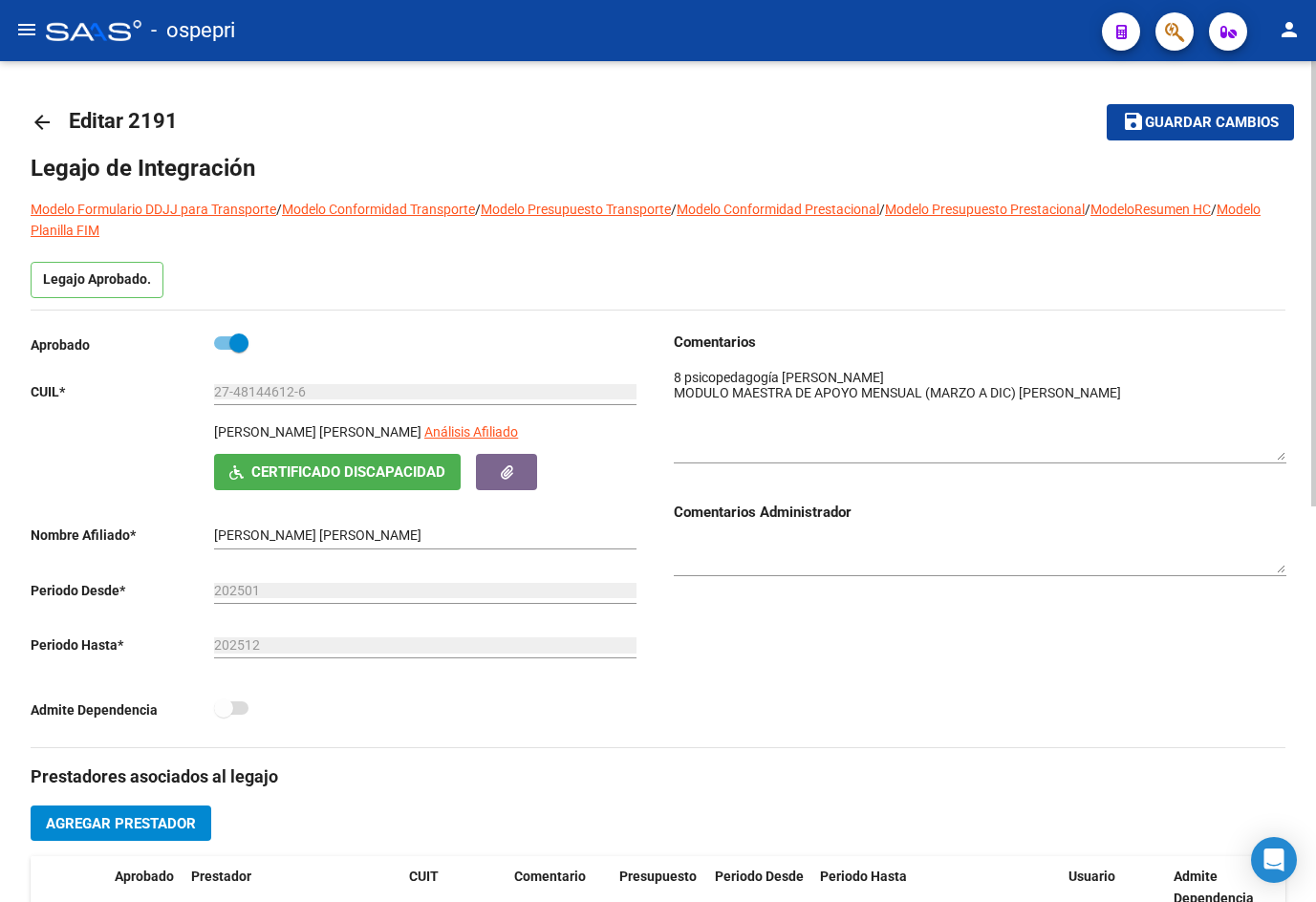
drag, startPoint x: 1280, startPoint y: 400, endPoint x: 1294, endPoint y: 462, distance: 63.6
click at [1294, 462] on div "arrow_back Editar 2191 save Guardar cambios Legajo de Integración Modelo Formul…" at bounding box center [658, 854] width 1316 height 1586
click at [47, 120] on mat-icon "arrow_back" at bounding box center [41, 122] width 22 height 22
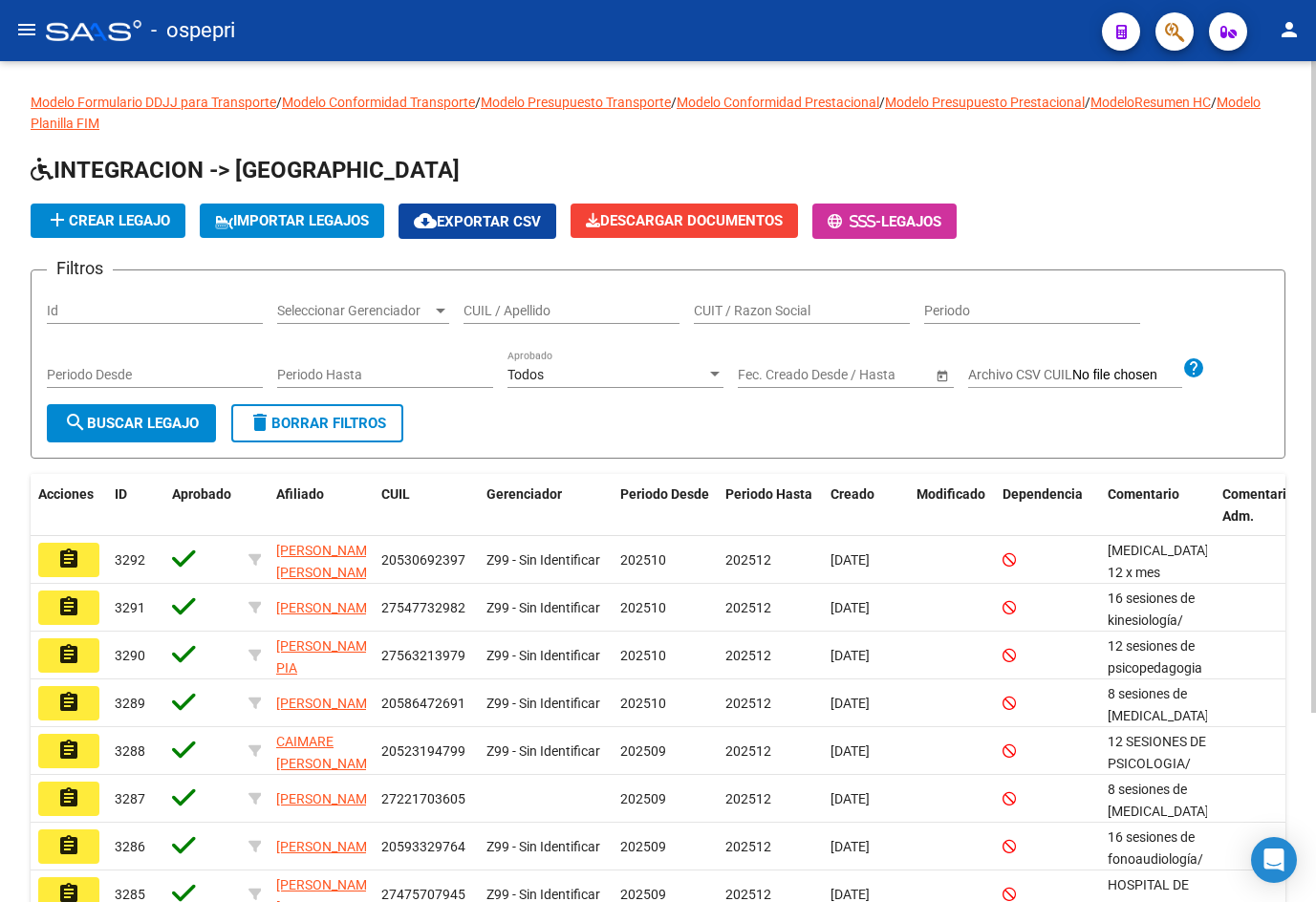
click at [511, 308] on input "CUIL / Apellido" at bounding box center [571, 310] width 216 height 17
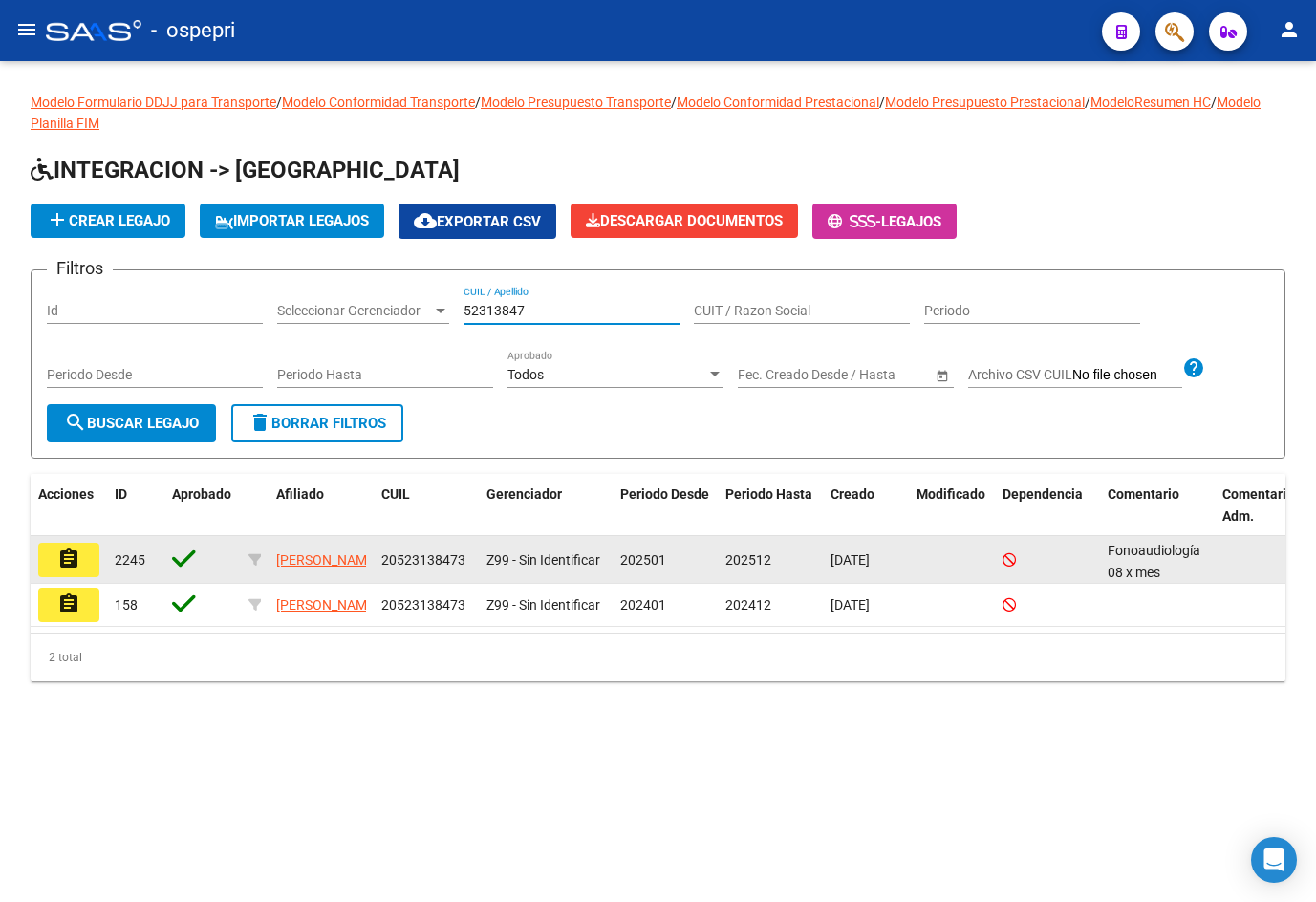
type input "52313847"
click at [91, 567] on button "assignment" at bounding box center [68, 559] width 62 height 34
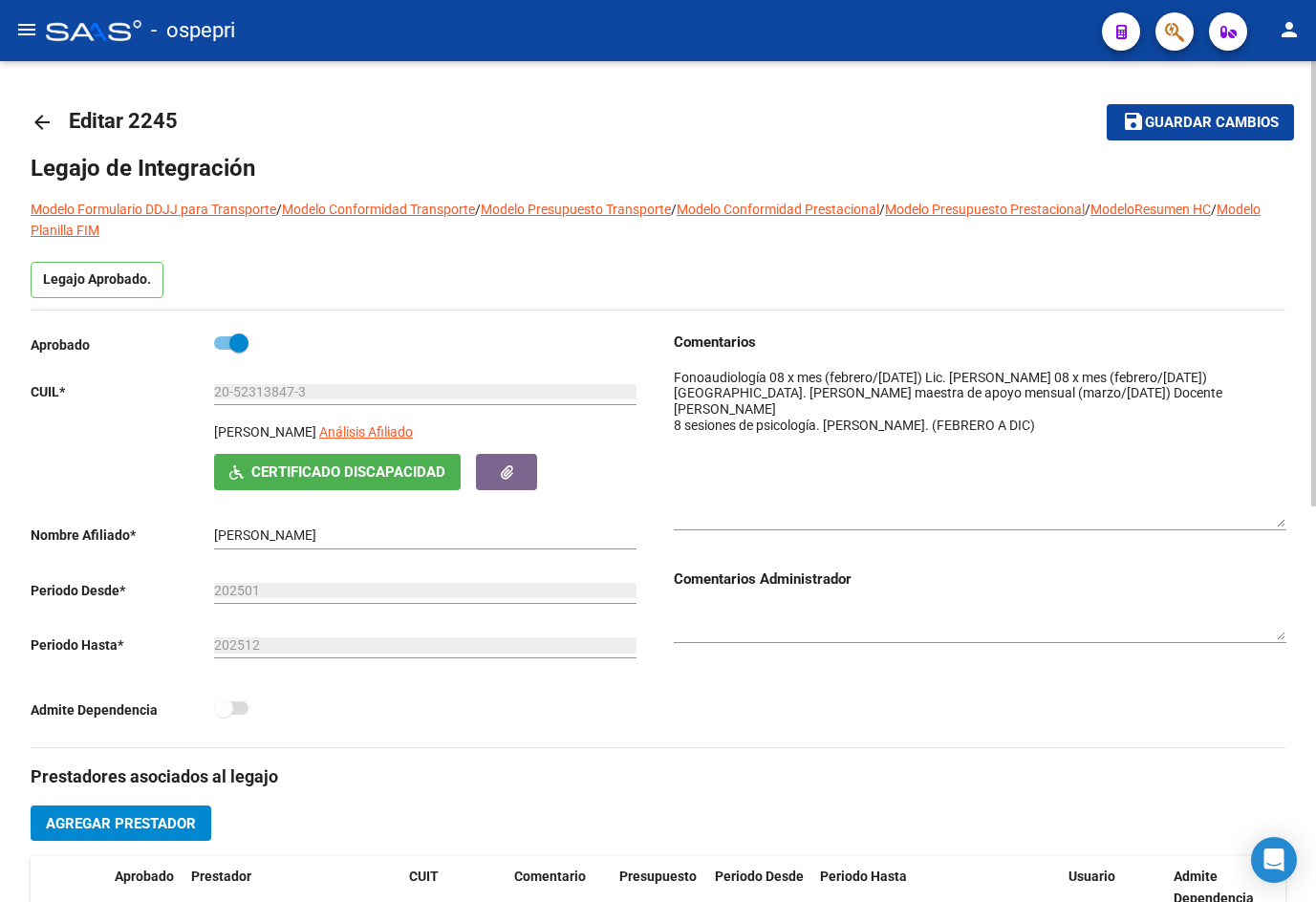
drag, startPoint x: 1284, startPoint y: 404, endPoint x: 1292, endPoint y: 520, distance: 116.3
click at [1292, 520] on div "arrow_back Editar 2245 save Guardar cambios Legajo de Integración Modelo Formul…" at bounding box center [658, 854] width 1316 height 1586
click at [41, 116] on mat-icon "arrow_back" at bounding box center [41, 122] width 22 height 22
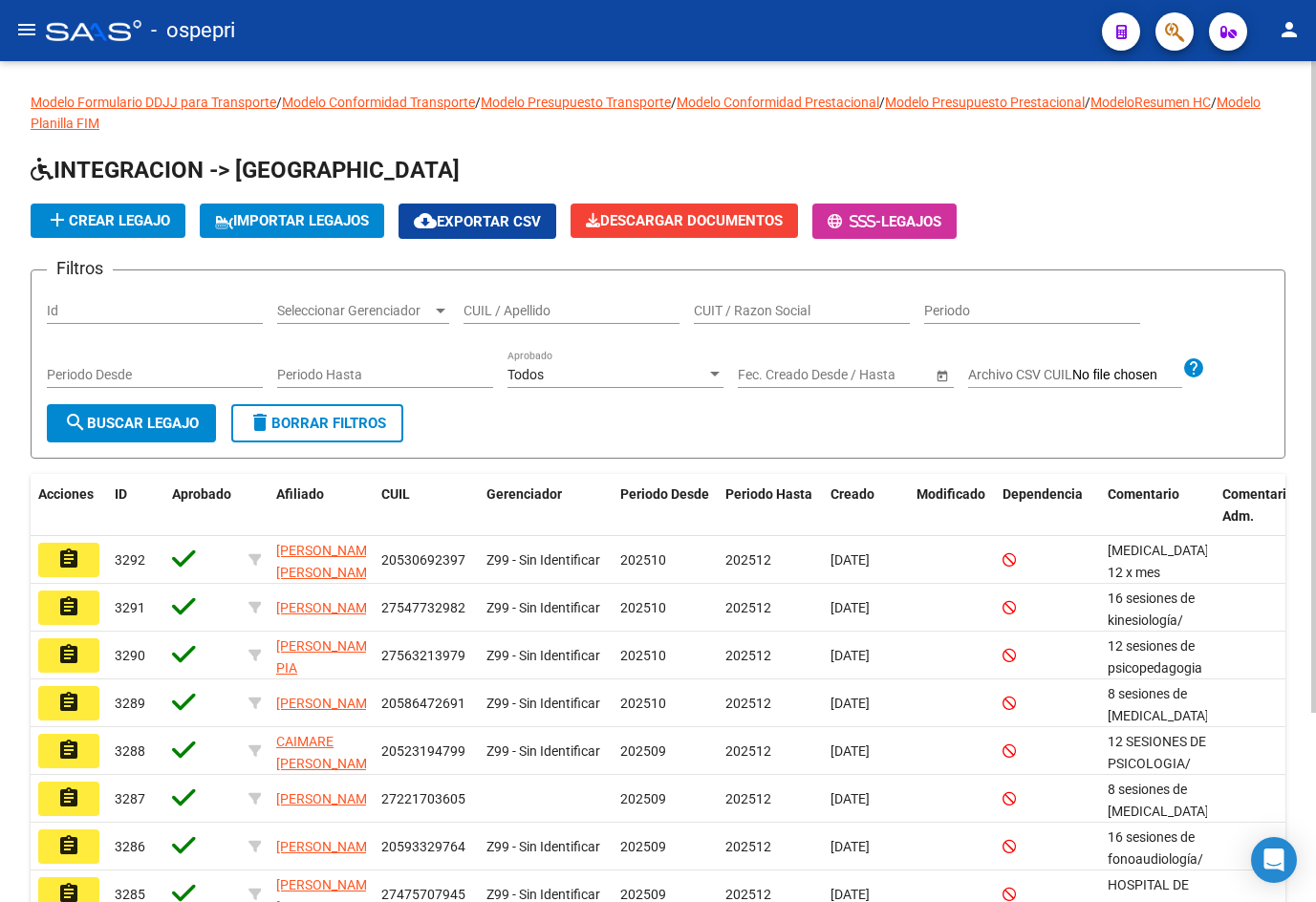
click at [571, 312] on input "CUIL / Apellido" at bounding box center [571, 310] width 216 height 17
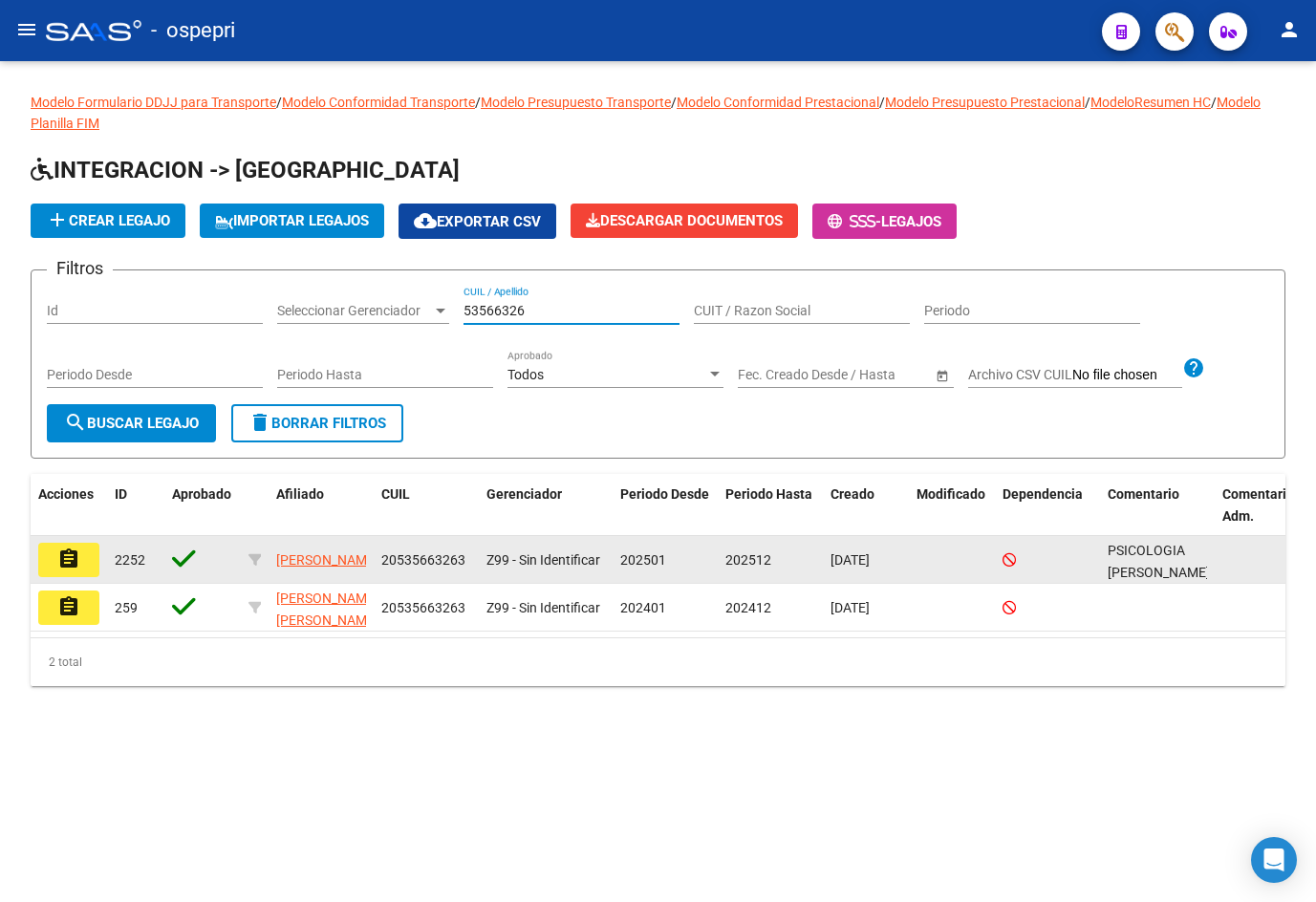
type input "53566326"
click at [83, 549] on button "assignment" at bounding box center [68, 559] width 62 height 34
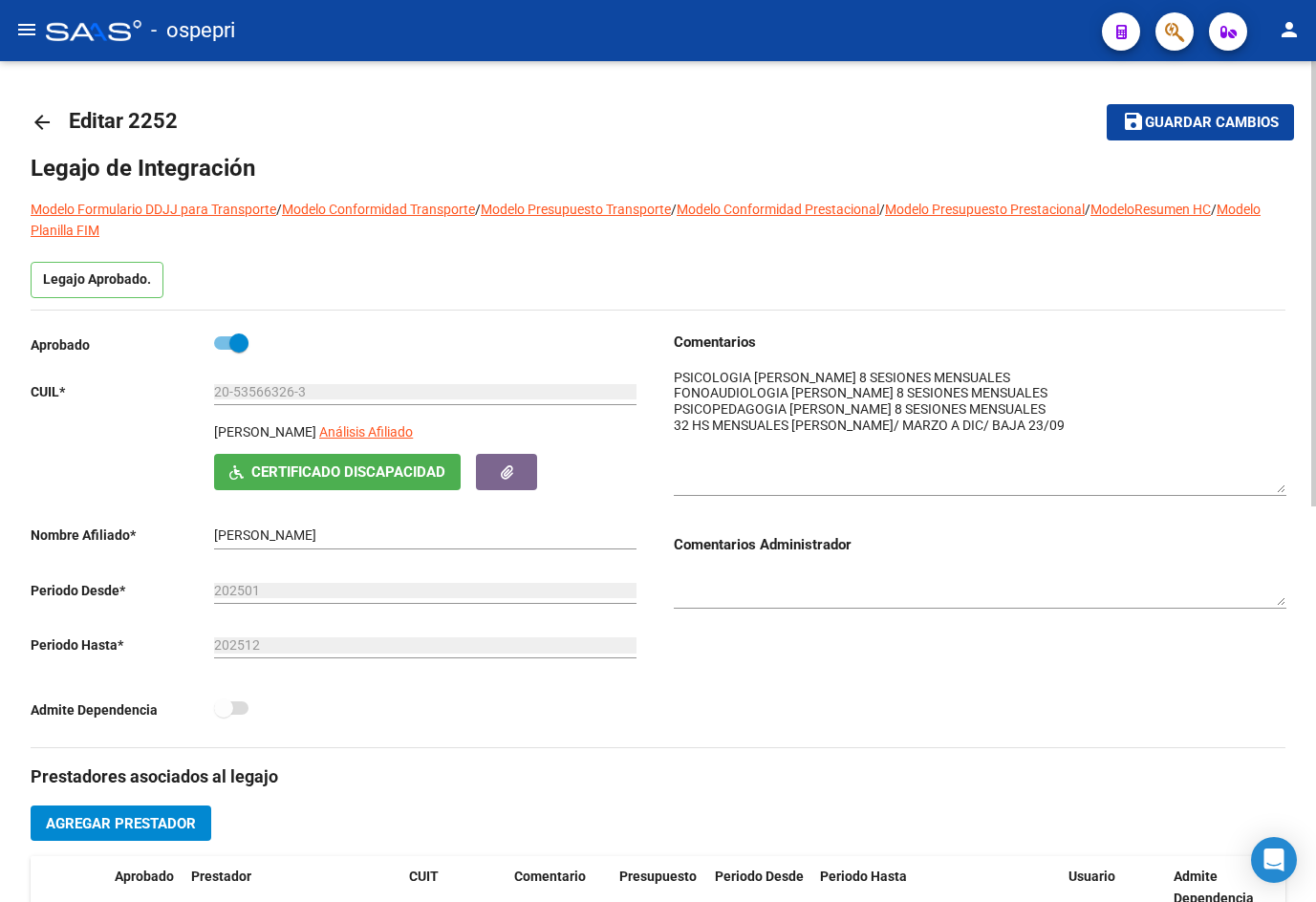
drag, startPoint x: 1277, startPoint y: 397, endPoint x: 1286, endPoint y: 486, distance: 89.5
click at [1286, 486] on div "arrow_back Editar 2252 save Guardar cambios Legajo de Integración Modelo Formul…" at bounding box center [658, 854] width 1316 height 1586
click at [50, 113] on mat-icon "arrow_back" at bounding box center [41, 122] width 22 height 22
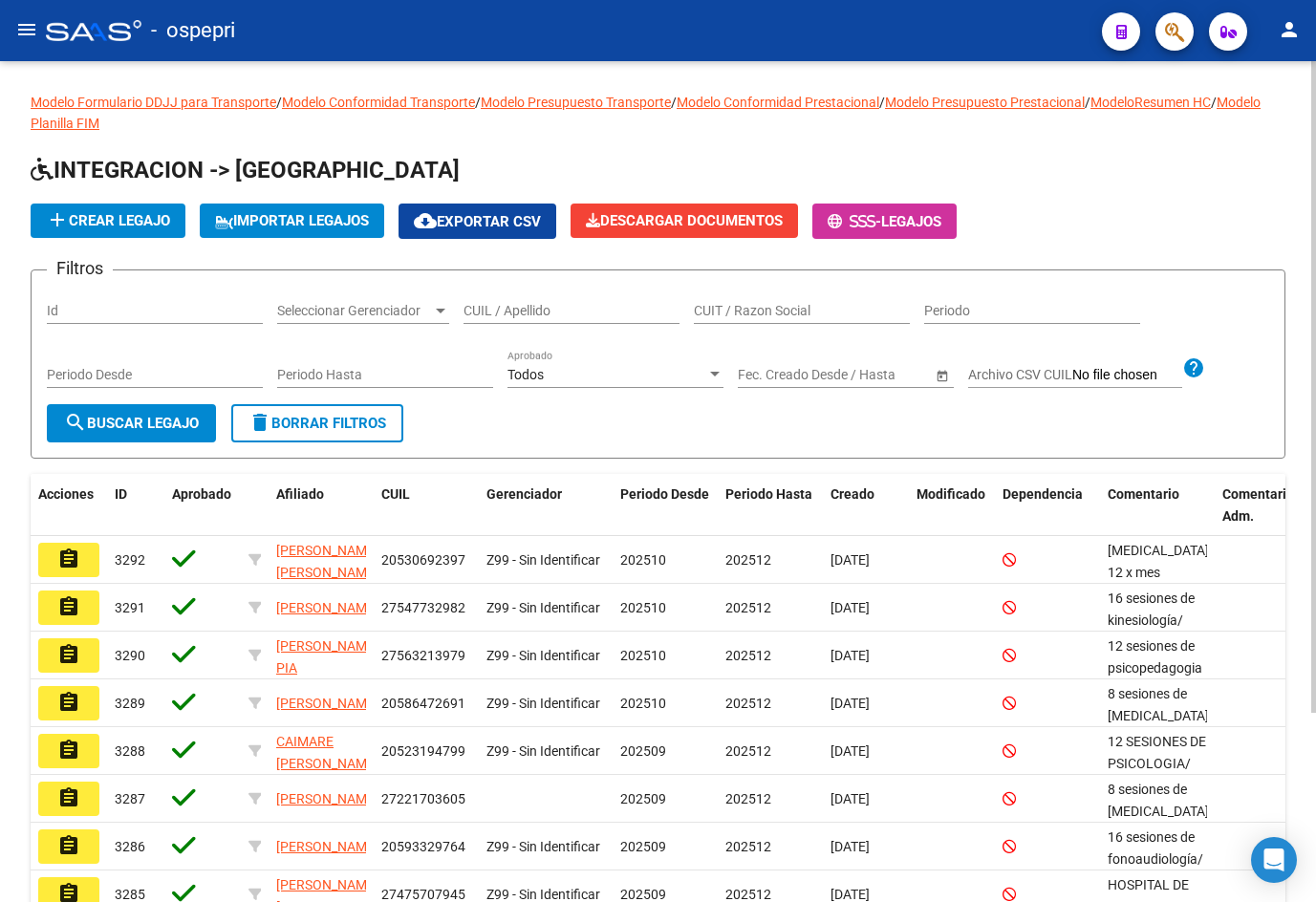
click at [575, 308] on input "CUIL / Apellido" at bounding box center [571, 310] width 216 height 17
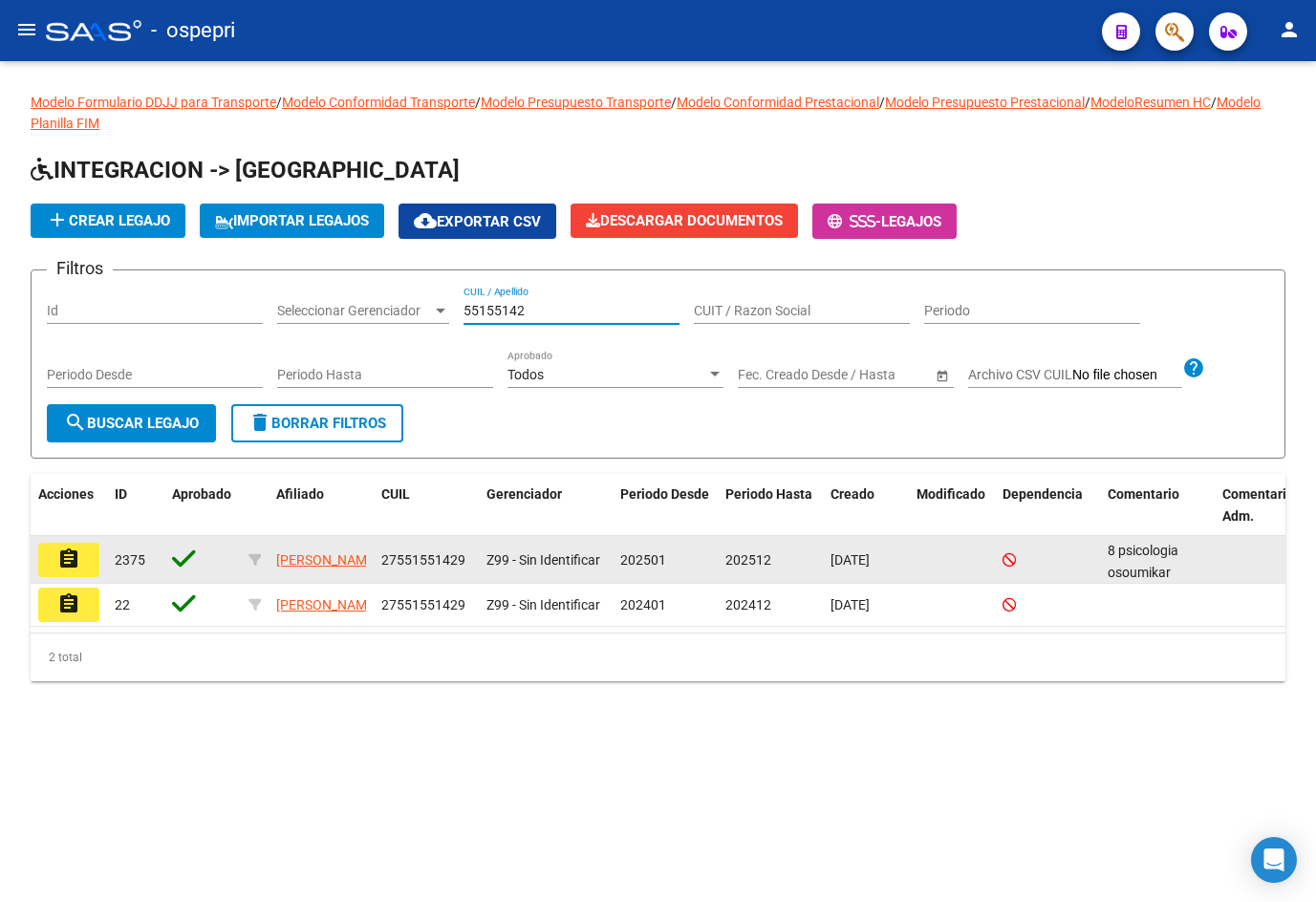
type input "55155142"
click at [81, 561] on button "assignment" at bounding box center [68, 559] width 62 height 34
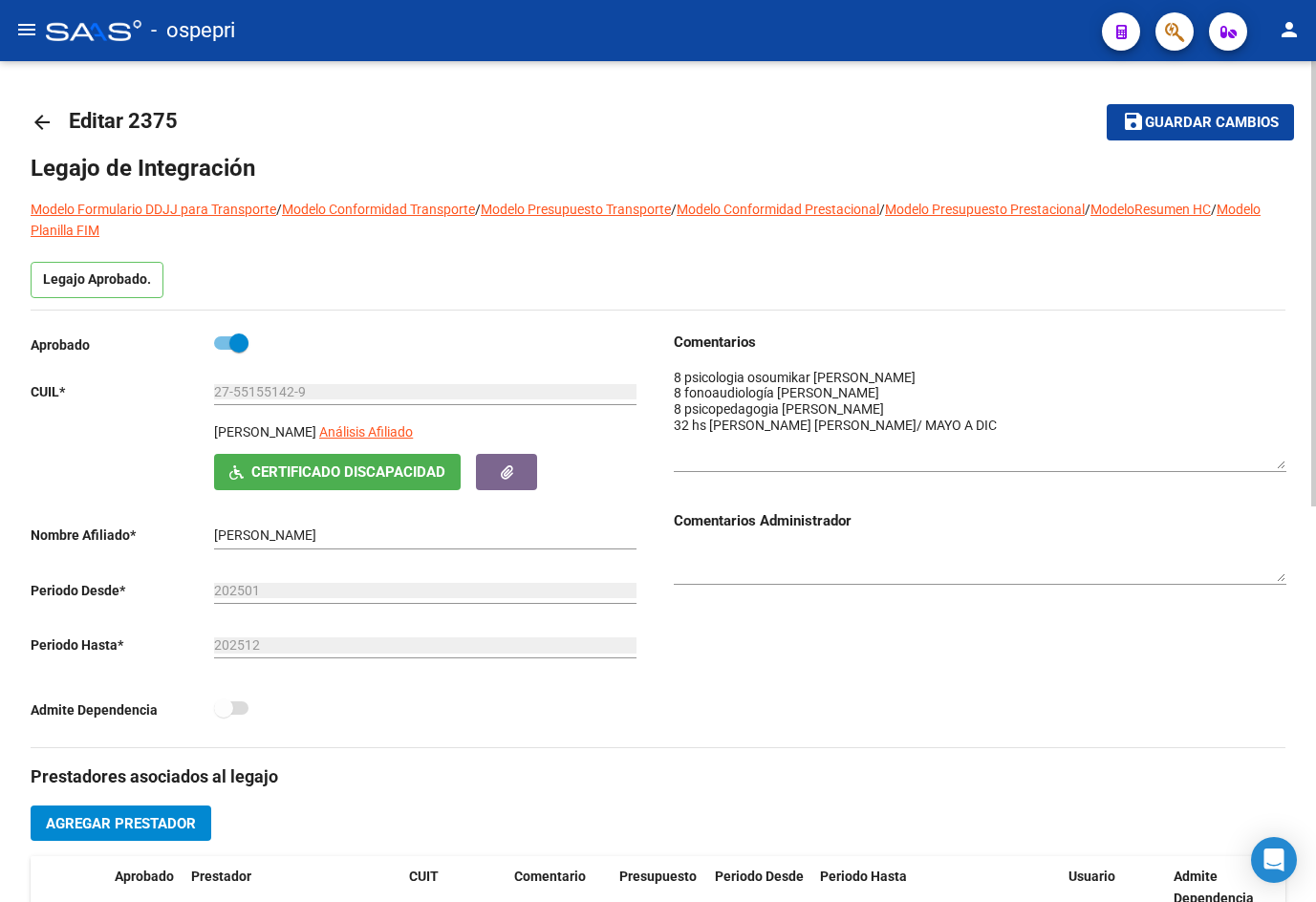
drag, startPoint x: 1284, startPoint y: 394, endPoint x: 1285, endPoint y: 460, distance: 66.0
click at [1285, 460] on textarea at bounding box center [979, 419] width 612 height 102
click at [49, 125] on mat-icon "arrow_back" at bounding box center [41, 122] width 22 height 22
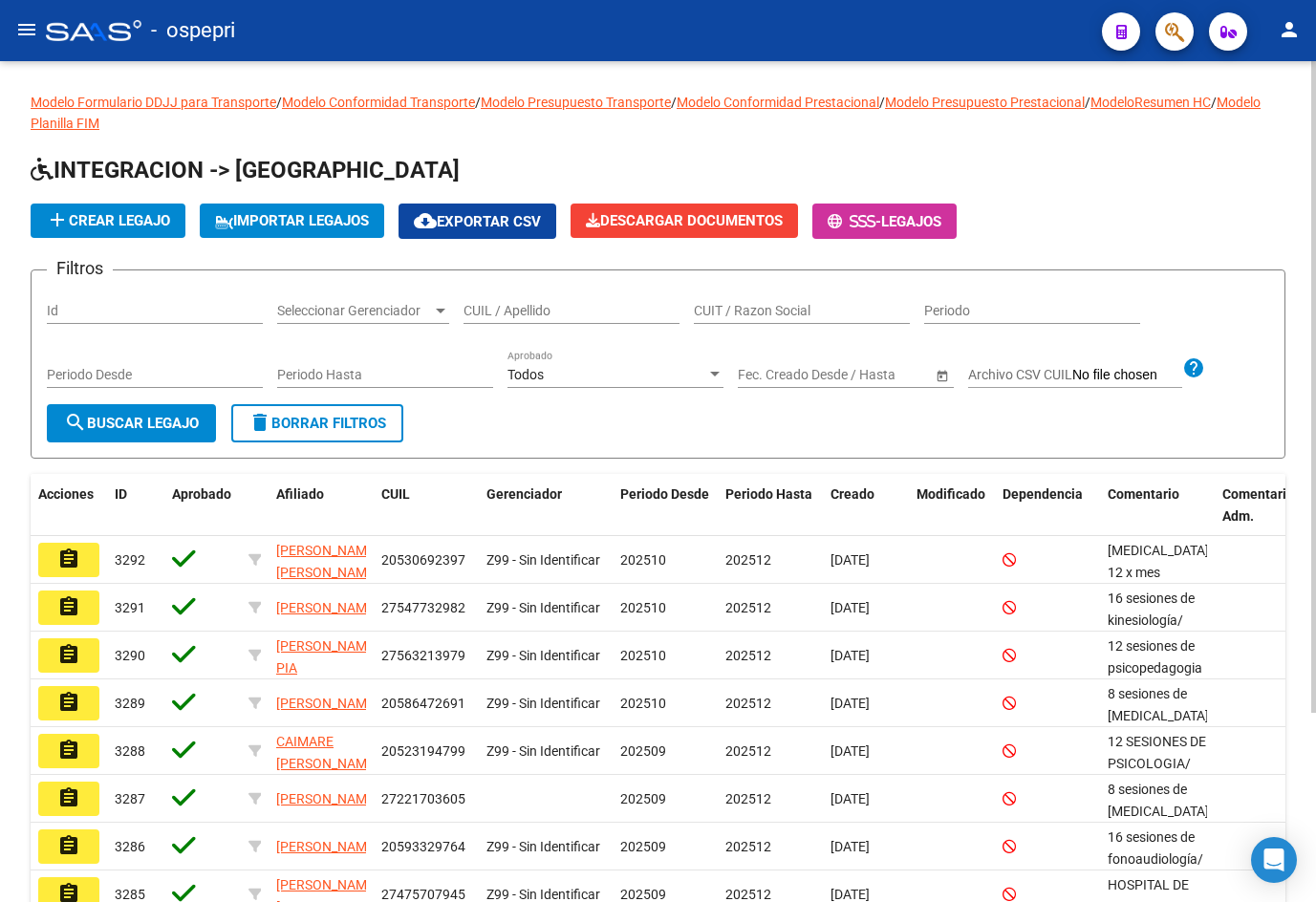
click at [511, 307] on input "CUIL / Apellido" at bounding box center [571, 310] width 216 height 17
paste input "56758387"
type input "56758387"
click at [177, 424] on span "search Buscar Legajo" at bounding box center [132, 424] width 135 height 18
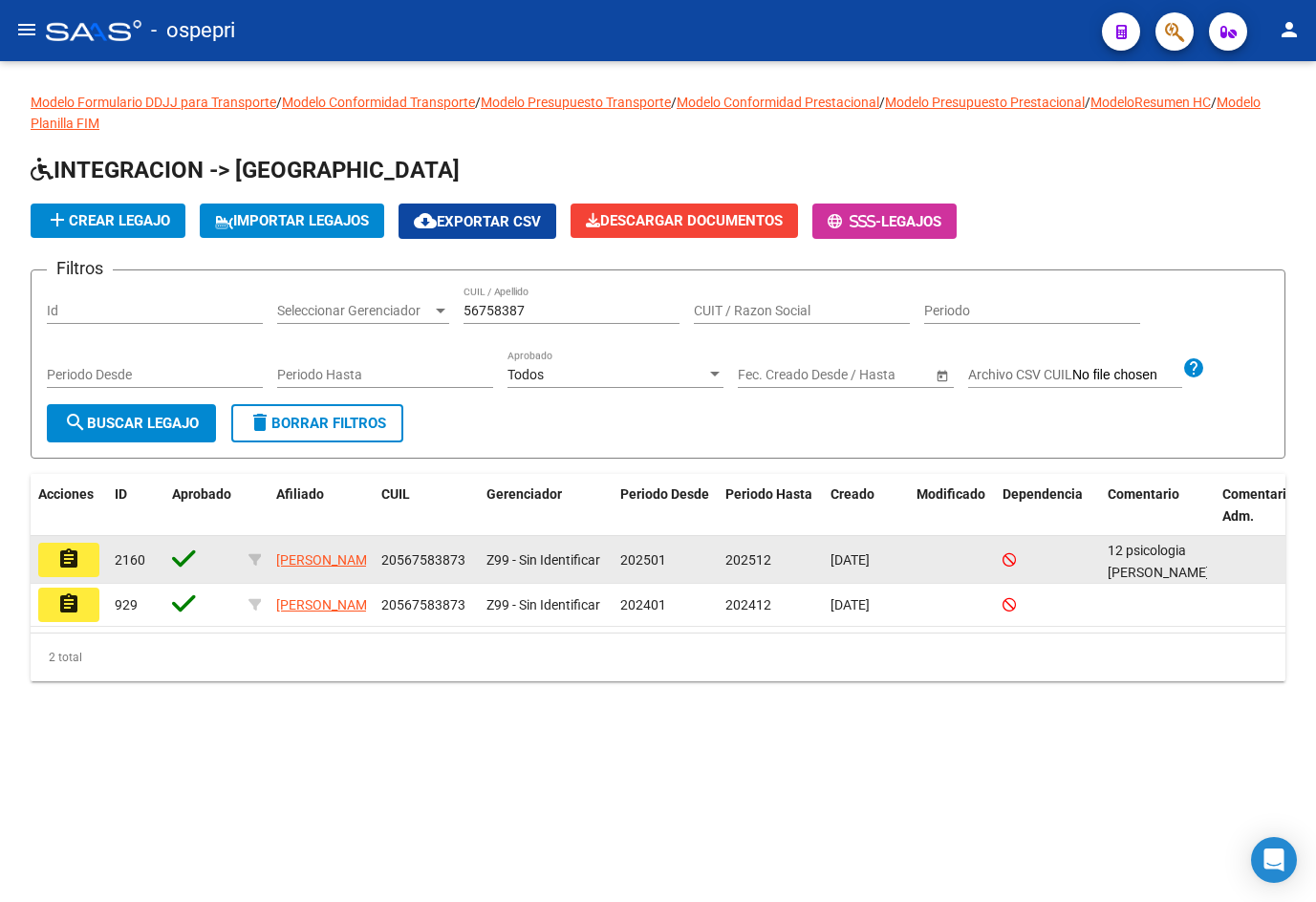
click at [82, 552] on button "assignment" at bounding box center [68, 559] width 62 height 34
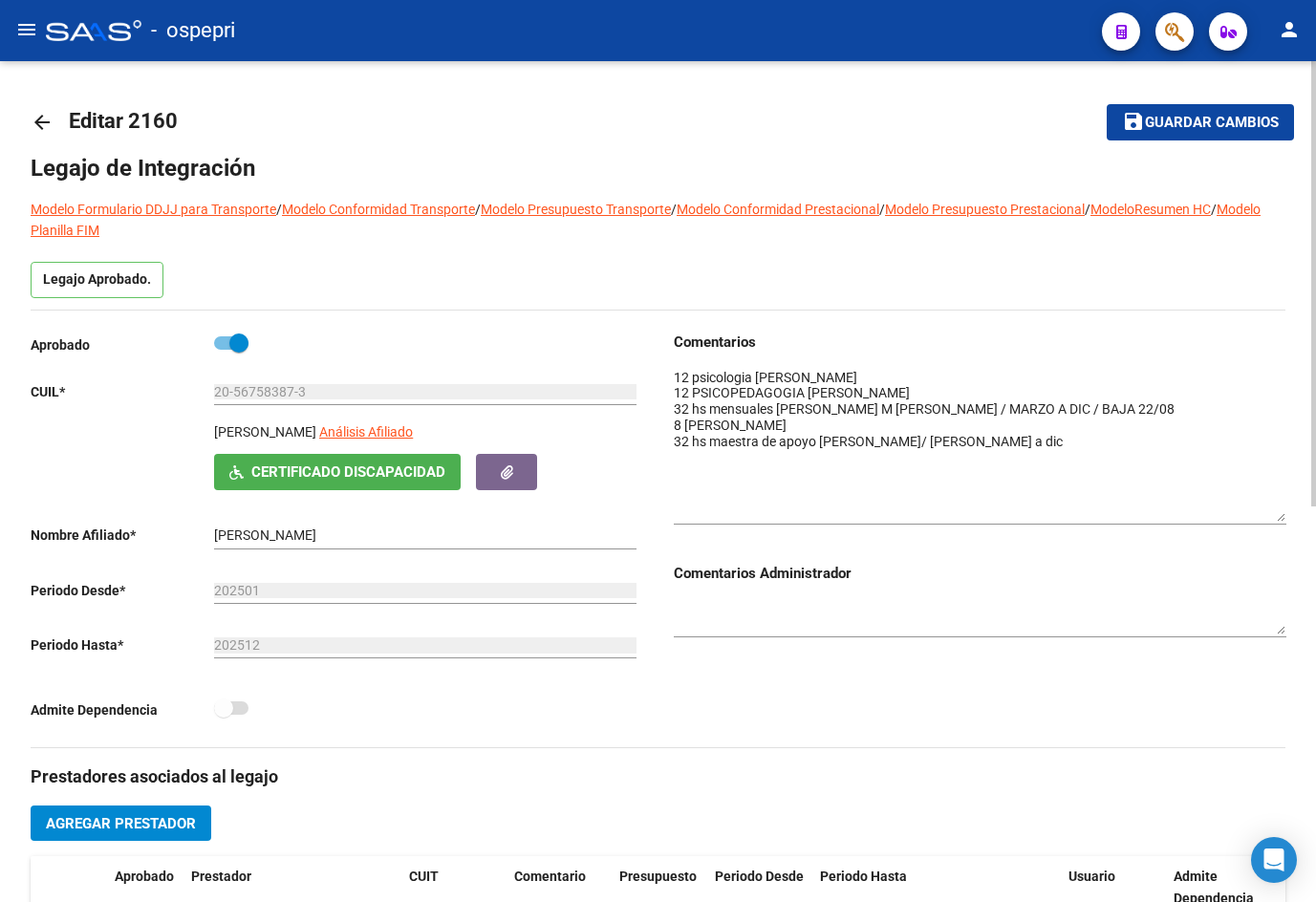
drag, startPoint x: 1278, startPoint y: 396, endPoint x: 1275, endPoint y: 509, distance: 113.0
click at [1274, 511] on textarea at bounding box center [979, 445] width 612 height 154
click at [32, 122] on mat-icon "arrow_back" at bounding box center [41, 122] width 22 height 22
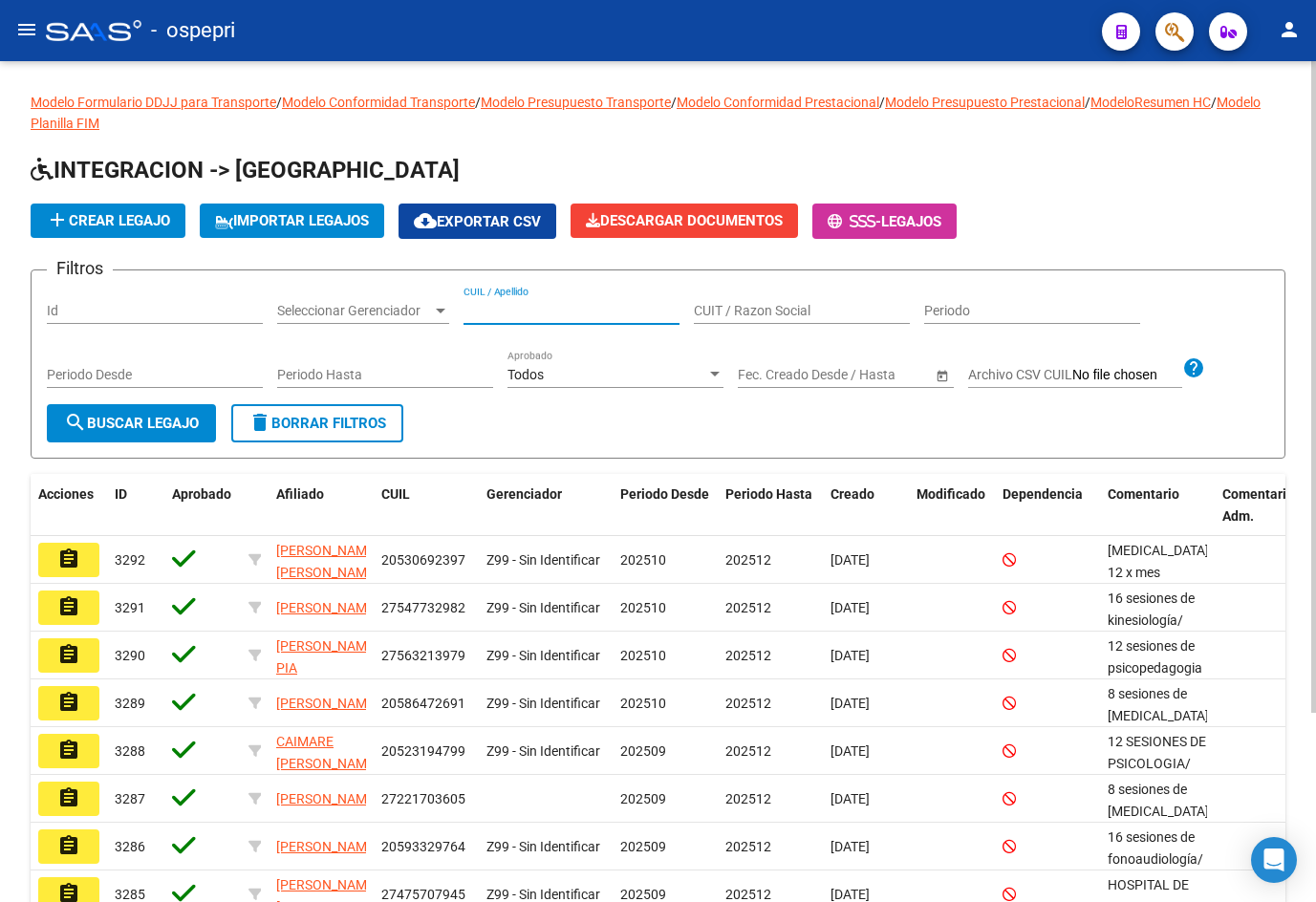
click at [524, 313] on input "CUIL / Apellido" at bounding box center [571, 310] width 216 height 17
paste input "55633227"
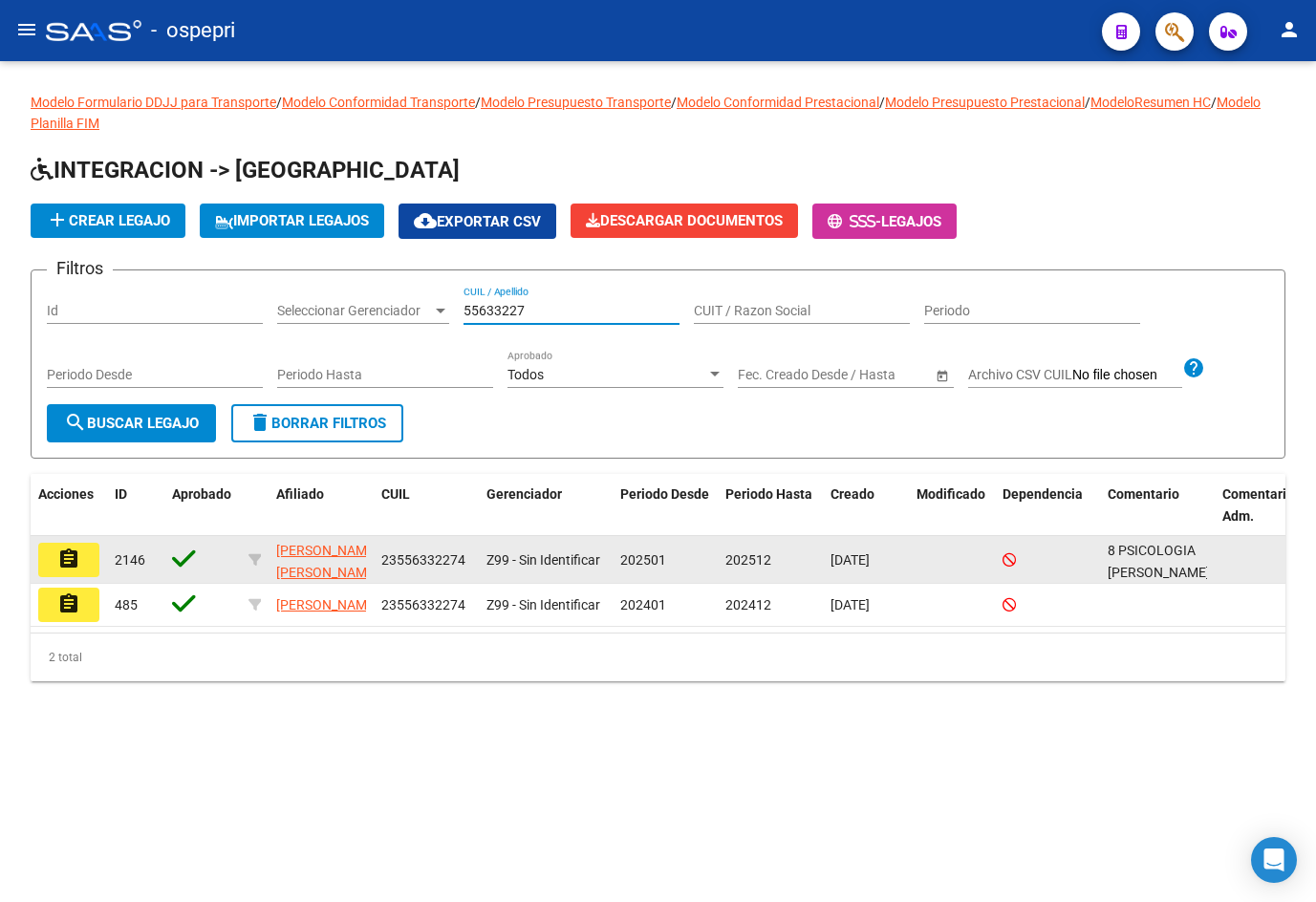
type input "55633227"
click at [77, 563] on mat-icon "assignment" at bounding box center [68, 558] width 22 height 22
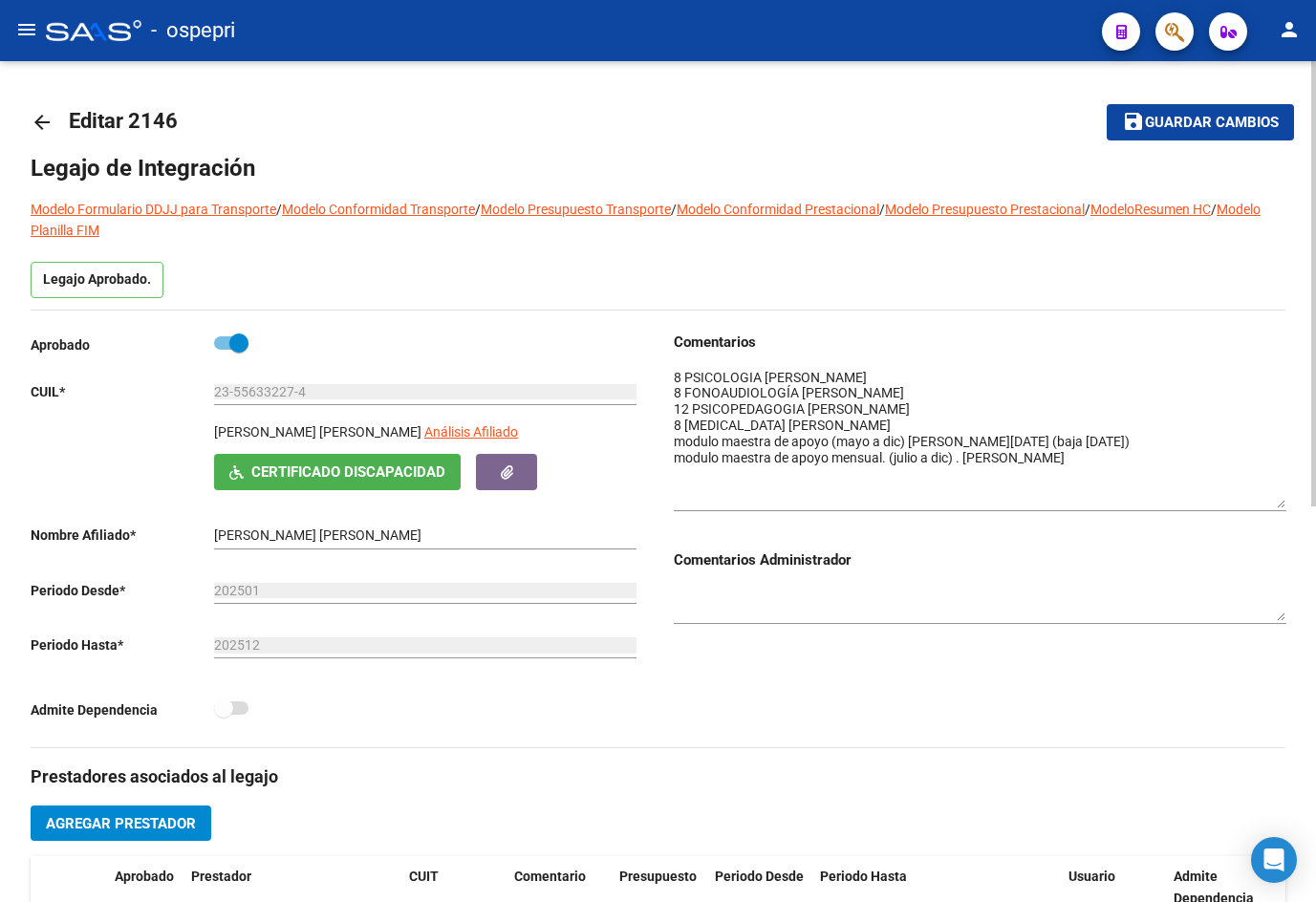
drag, startPoint x: 1281, startPoint y: 400, endPoint x: 1283, endPoint y: 505, distance: 105.0
click at [1283, 505] on textarea at bounding box center [979, 438] width 612 height 141
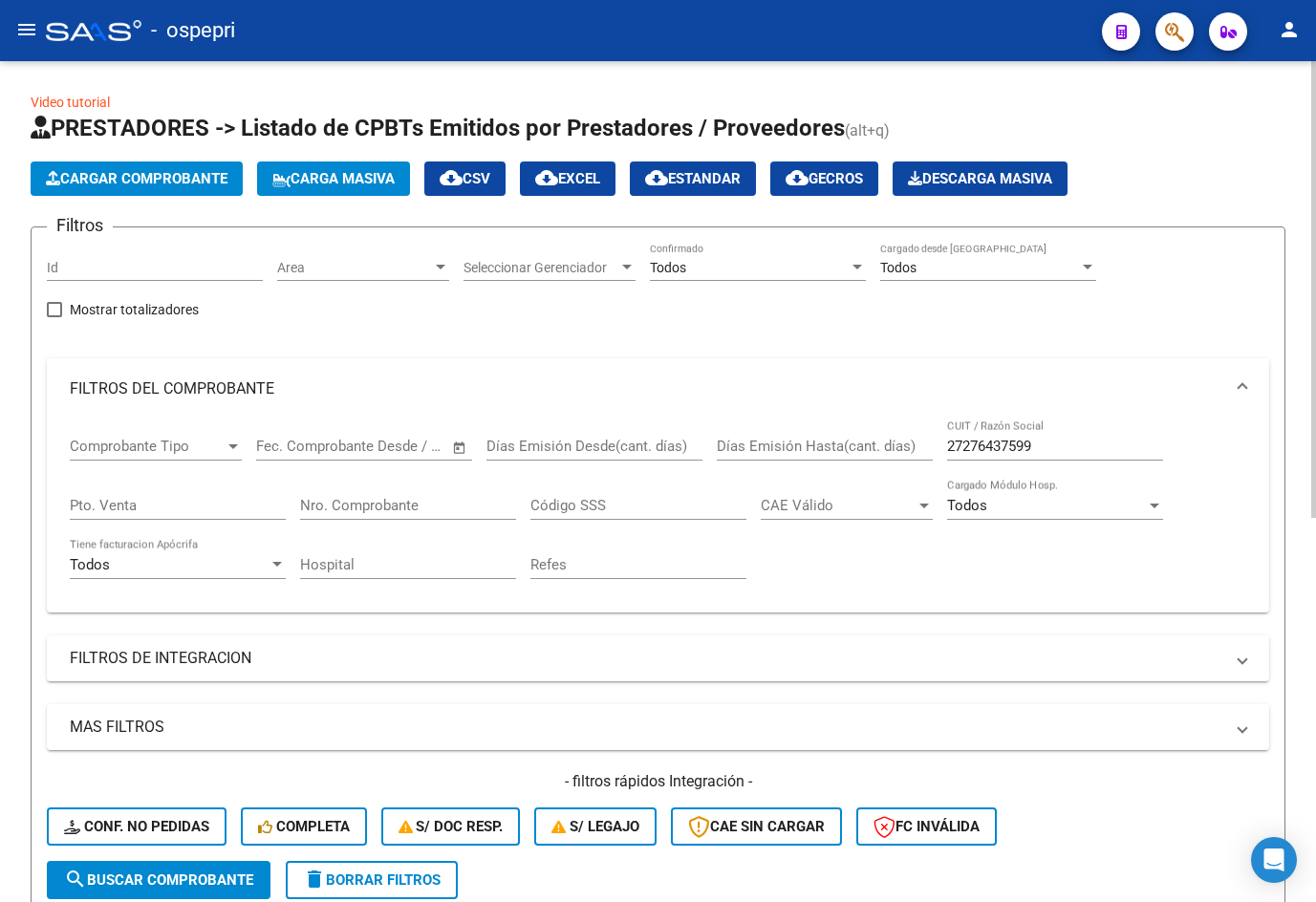
click at [1061, 440] on input "27276437599" at bounding box center [1054, 446] width 216 height 18
paste input "0292130946"
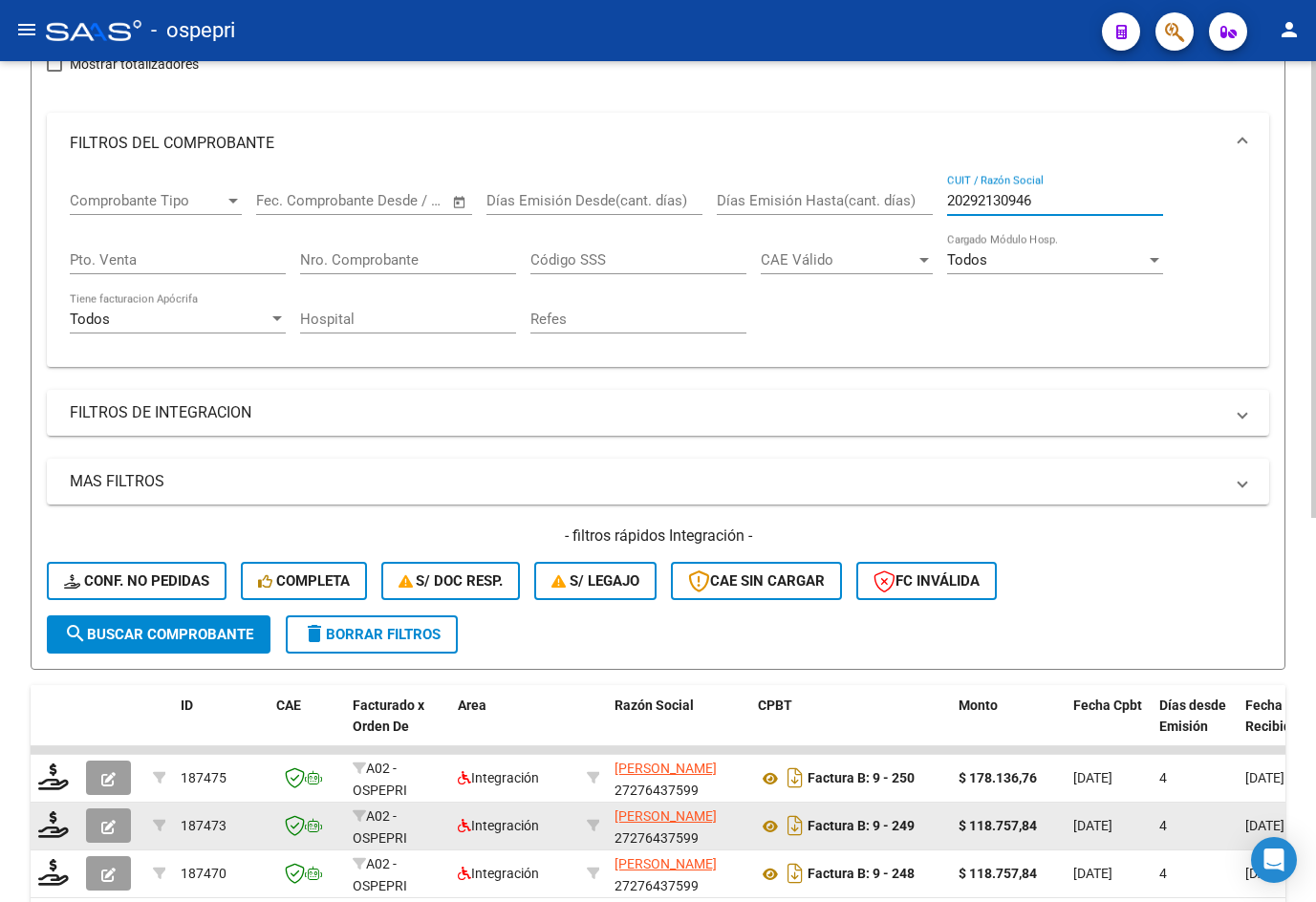
scroll to position [287, 0]
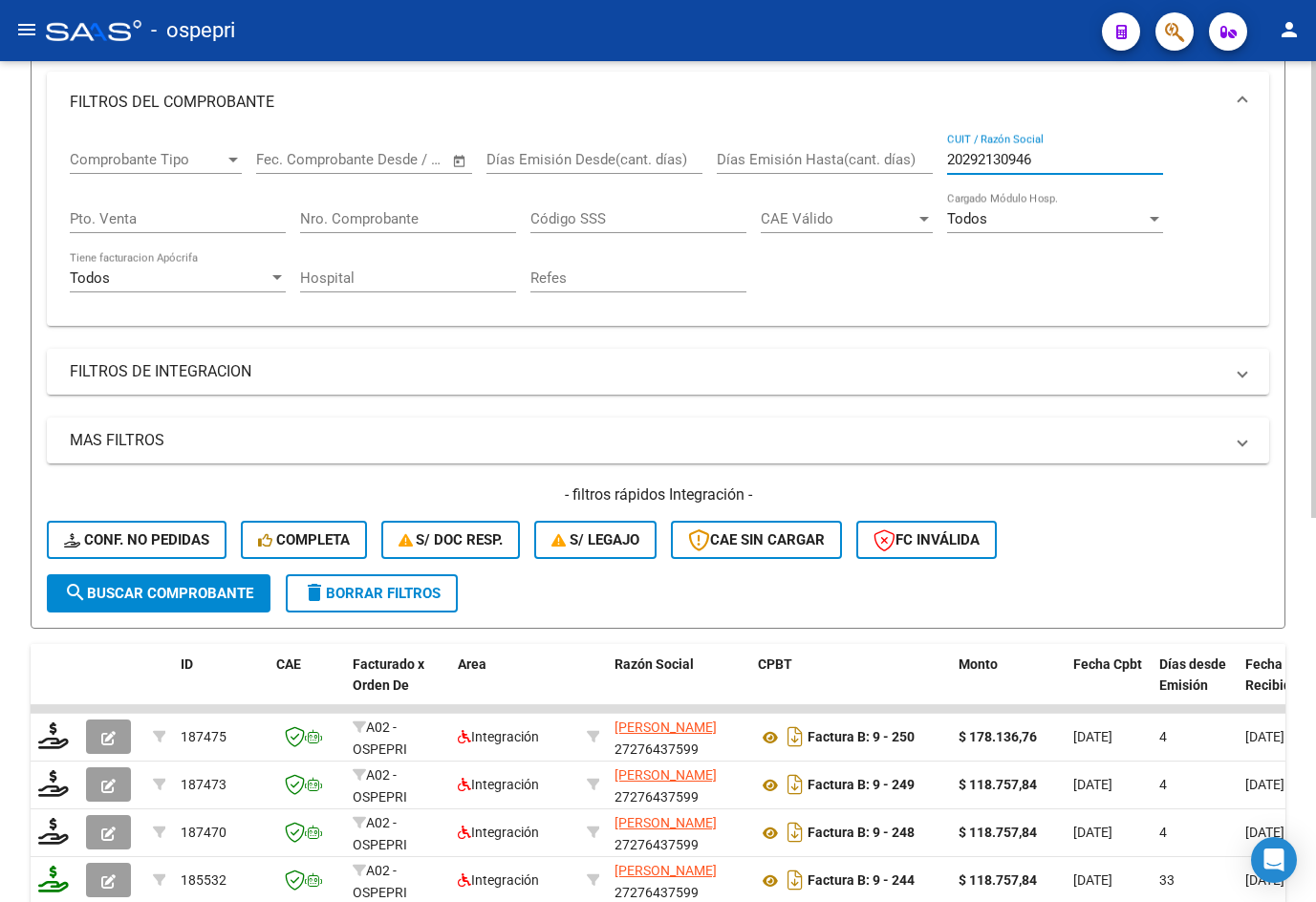
type input "20292130946"
click at [158, 598] on span "search Buscar Comprobante" at bounding box center [159, 594] width 189 height 18
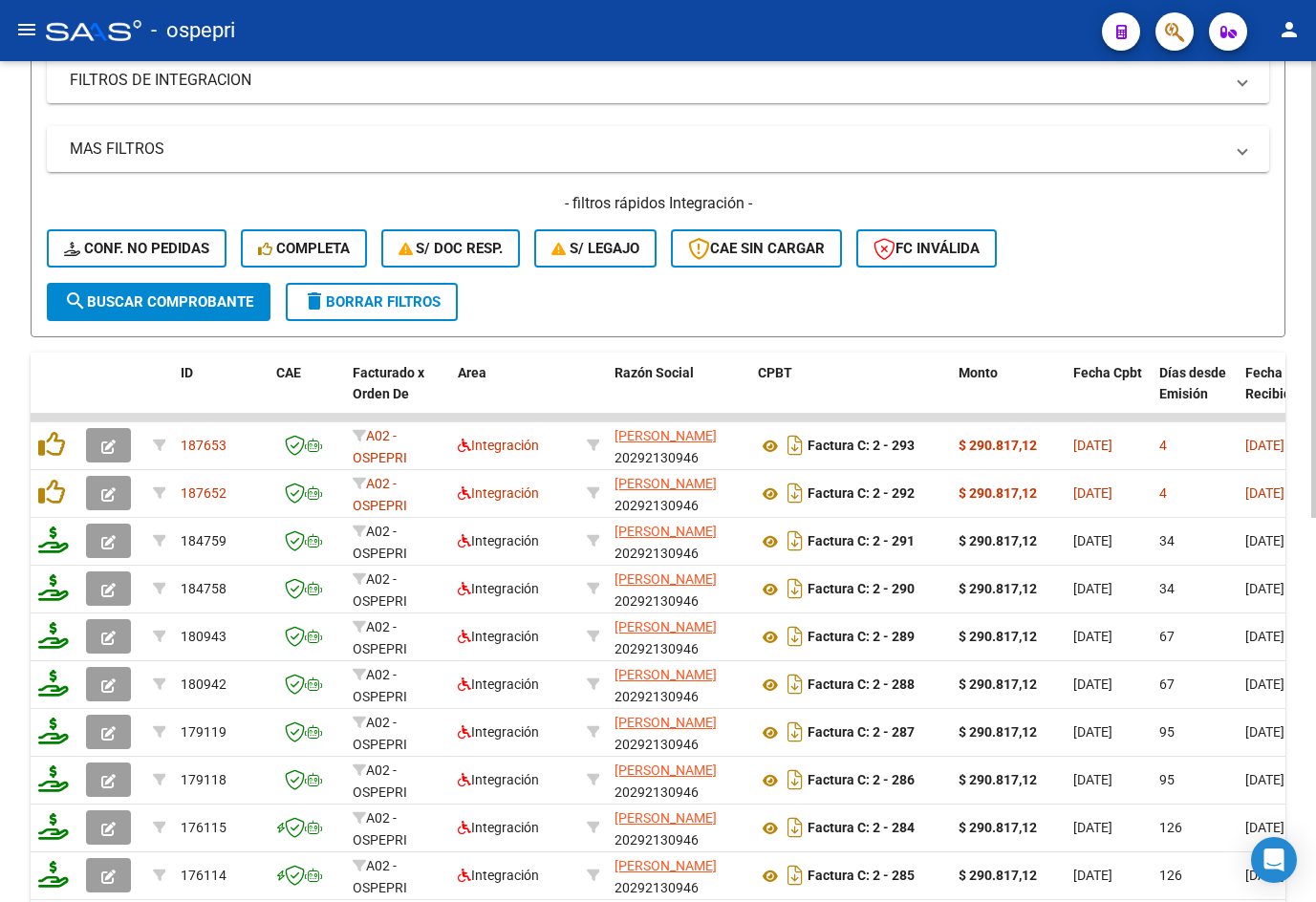
scroll to position [707, 0]
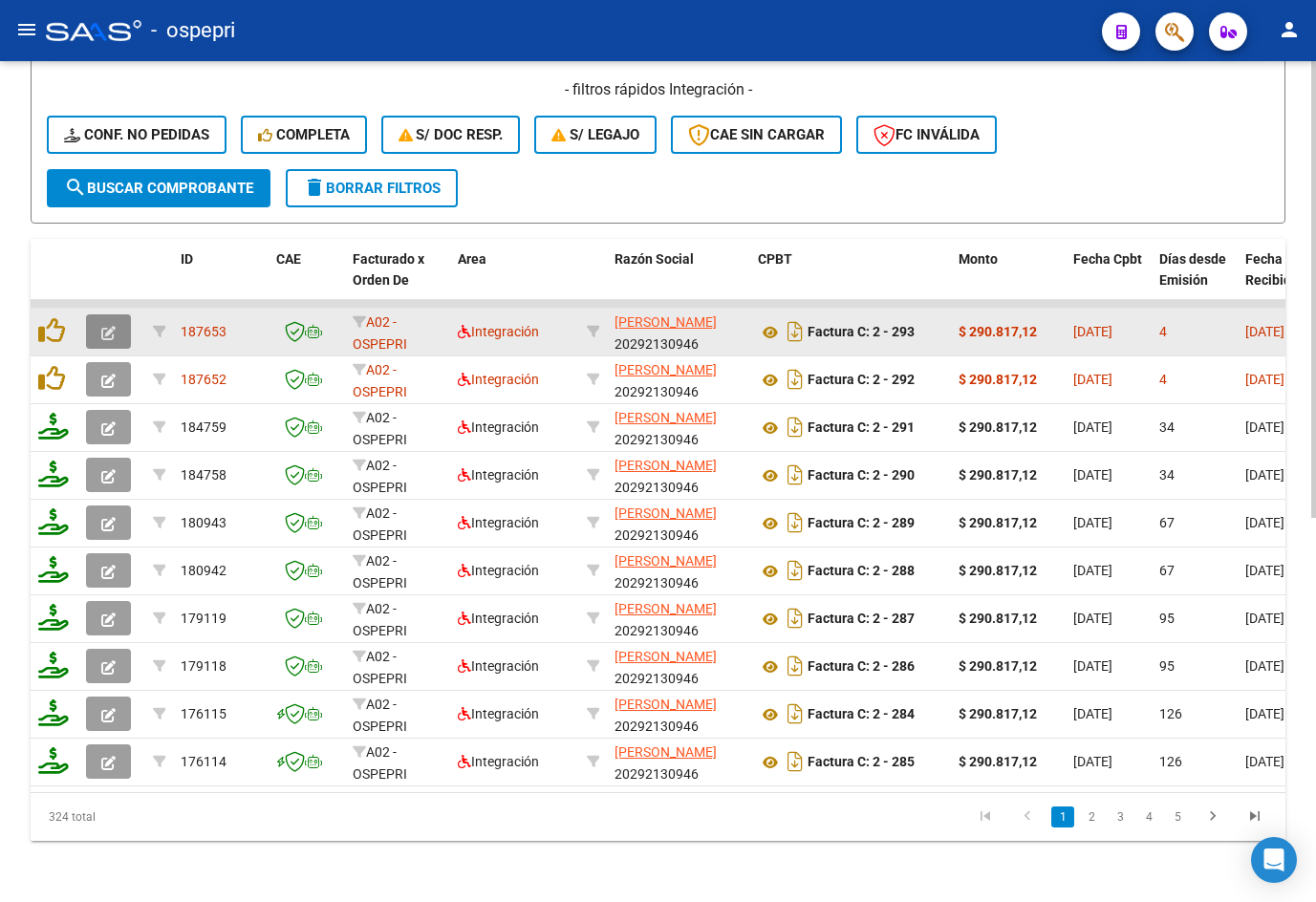
click at [109, 326] on icon "button" at bounding box center [108, 333] width 15 height 15
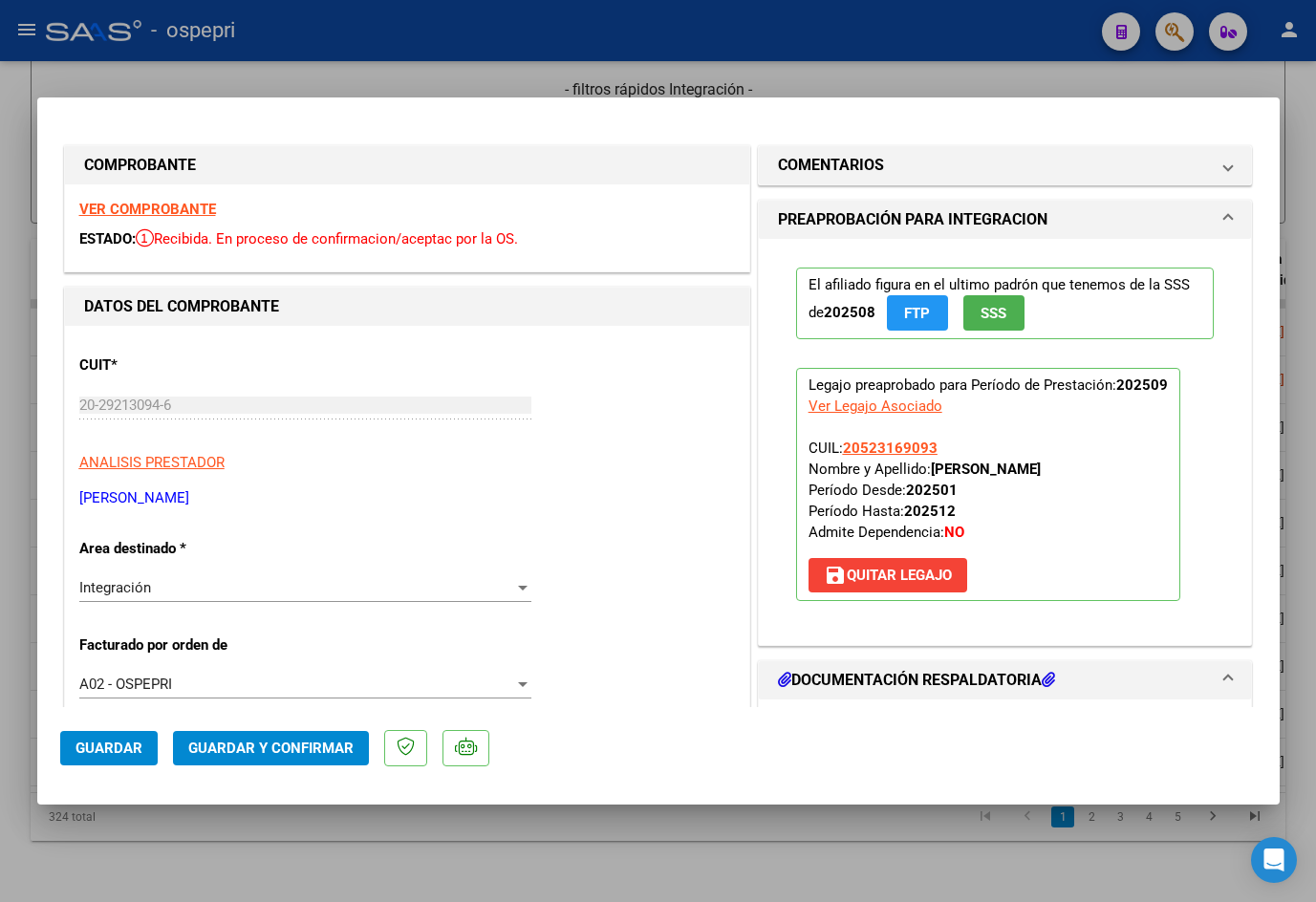
click at [143, 212] on strong "VER COMPROBANTE" at bounding box center [147, 210] width 137 height 18
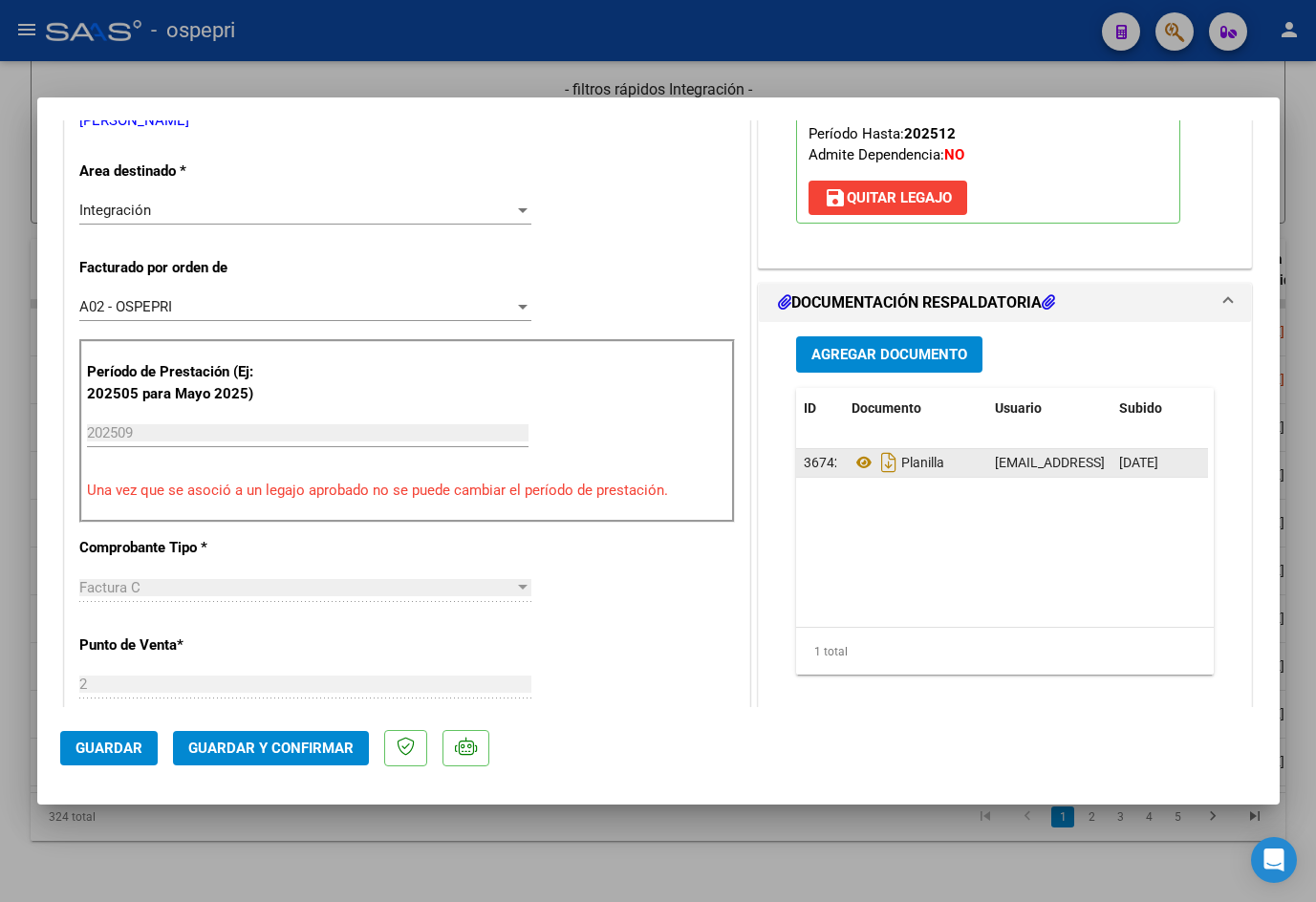
scroll to position [383, 0]
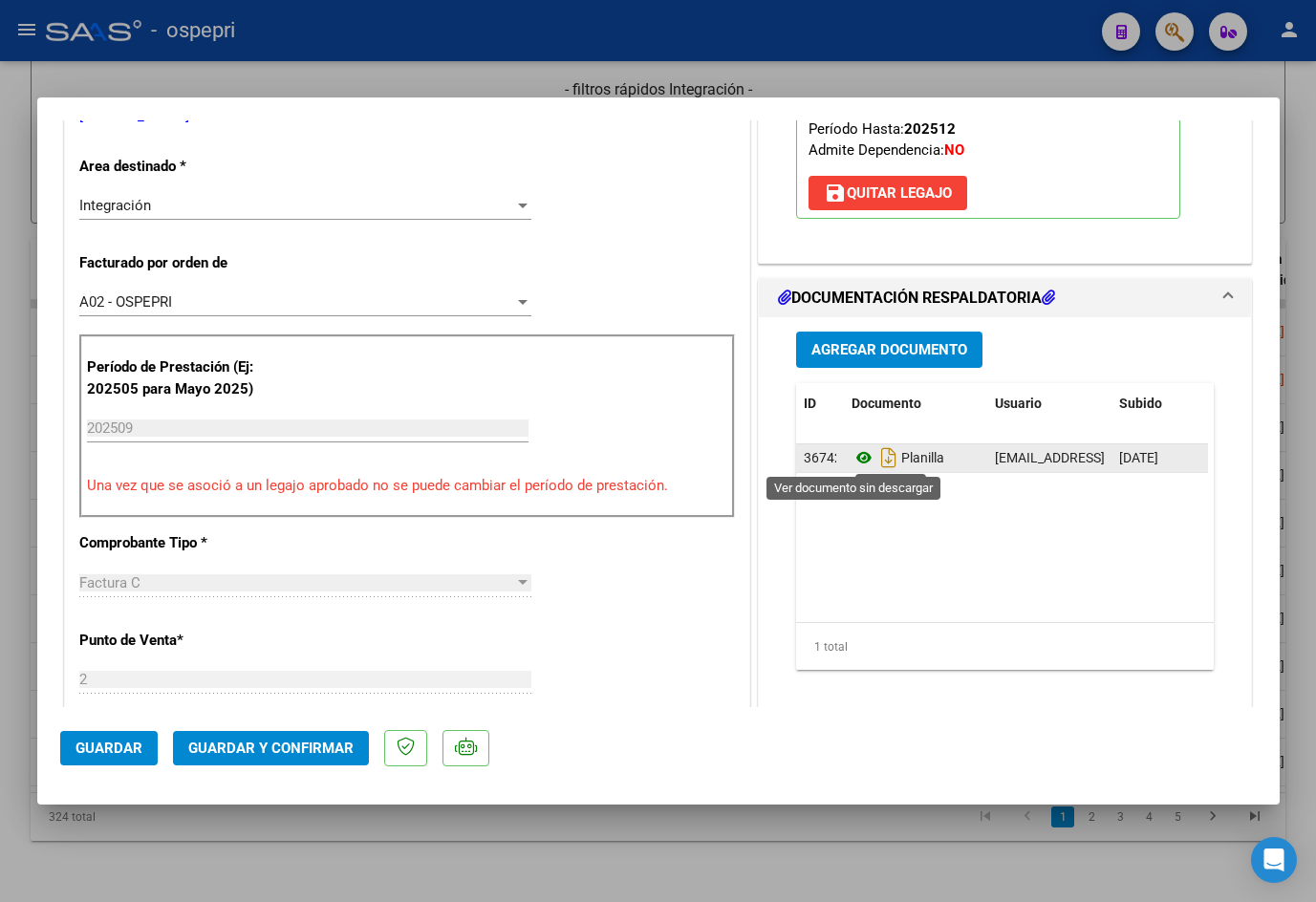
click at [852, 454] on icon at bounding box center [863, 457] width 24 height 22
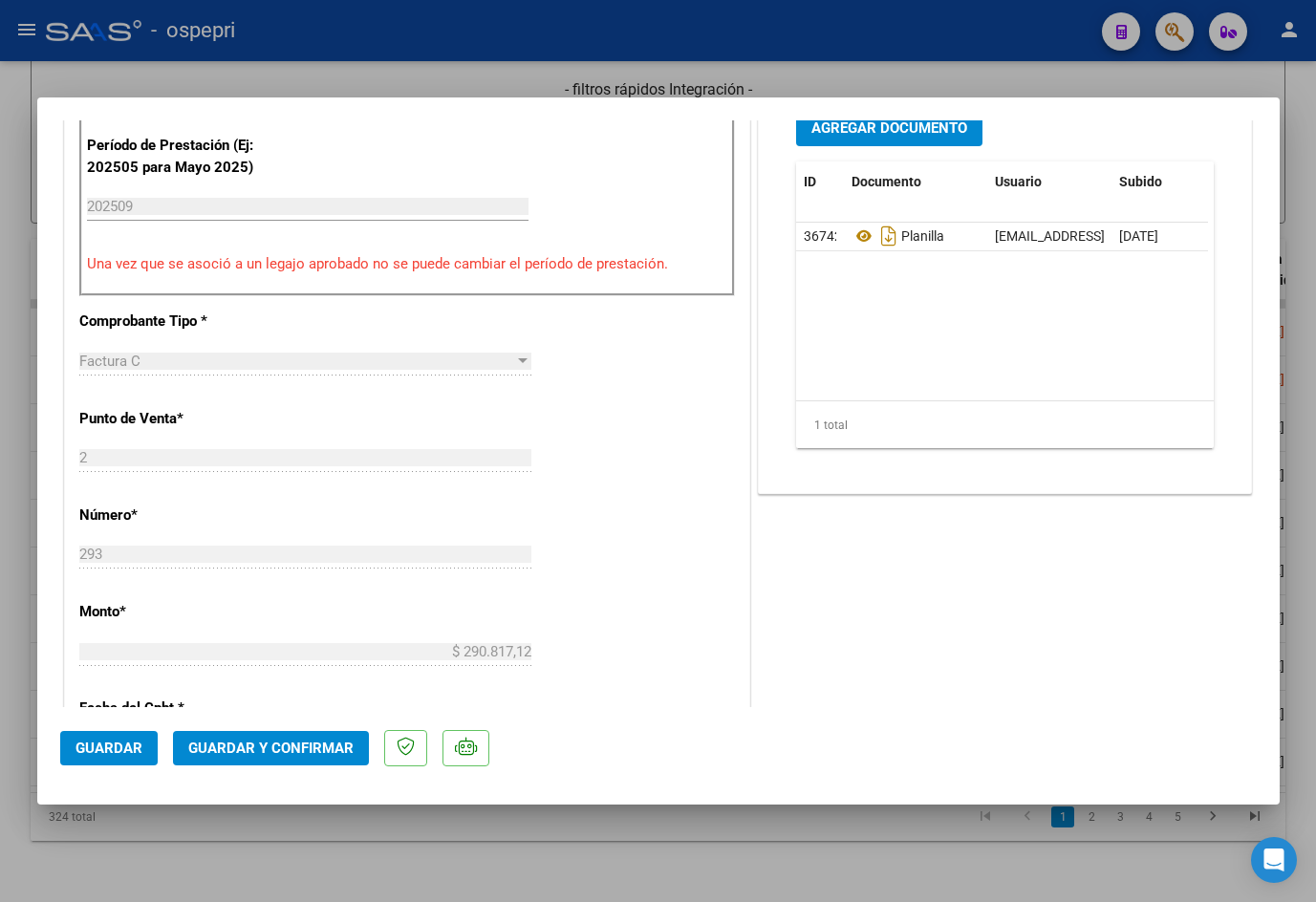
scroll to position [764, 0]
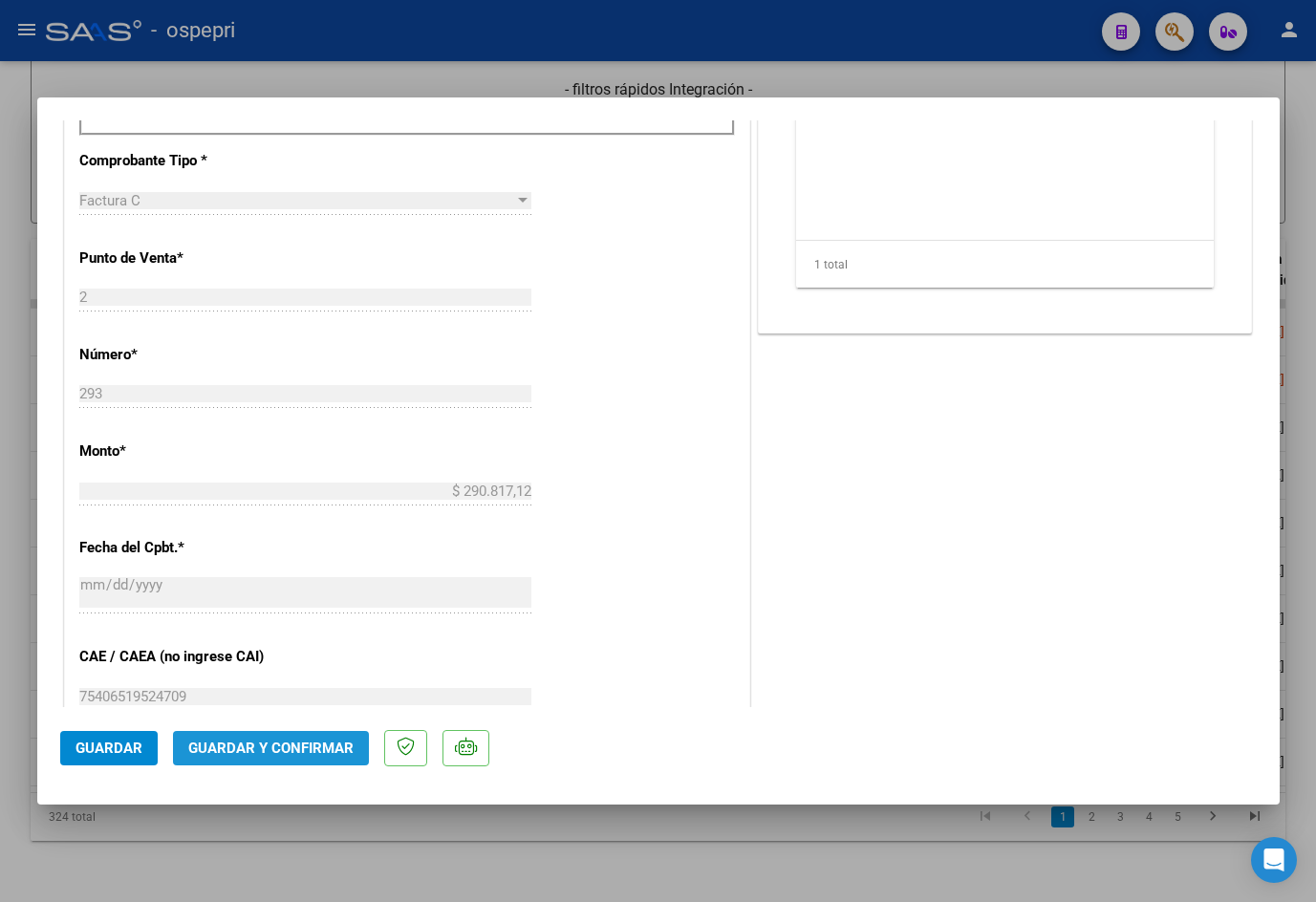
click at [308, 745] on span "Guardar y Confirmar" at bounding box center [270, 749] width 165 height 18
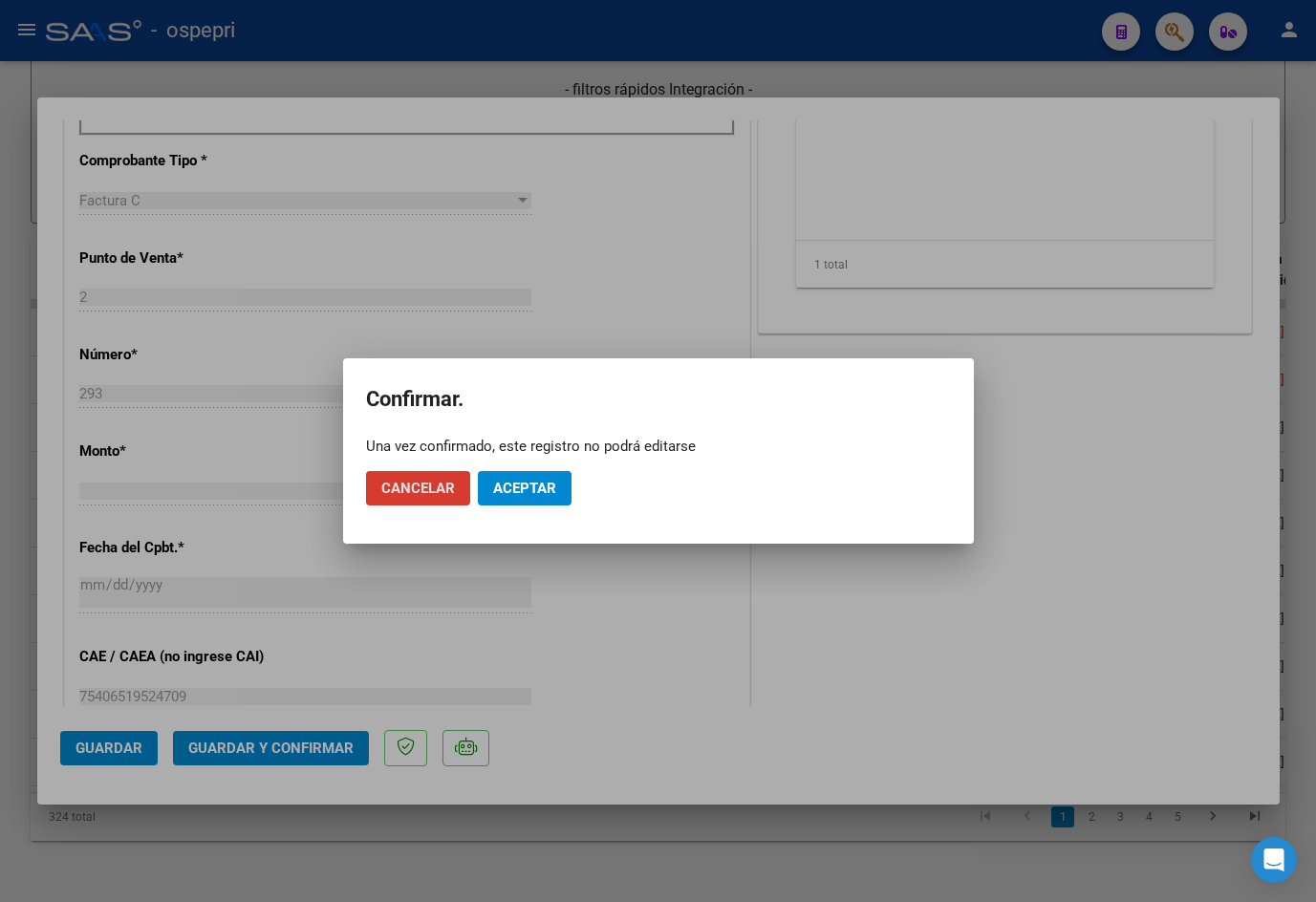
click at [554, 494] on span "Aceptar" at bounding box center [524, 488] width 63 height 18
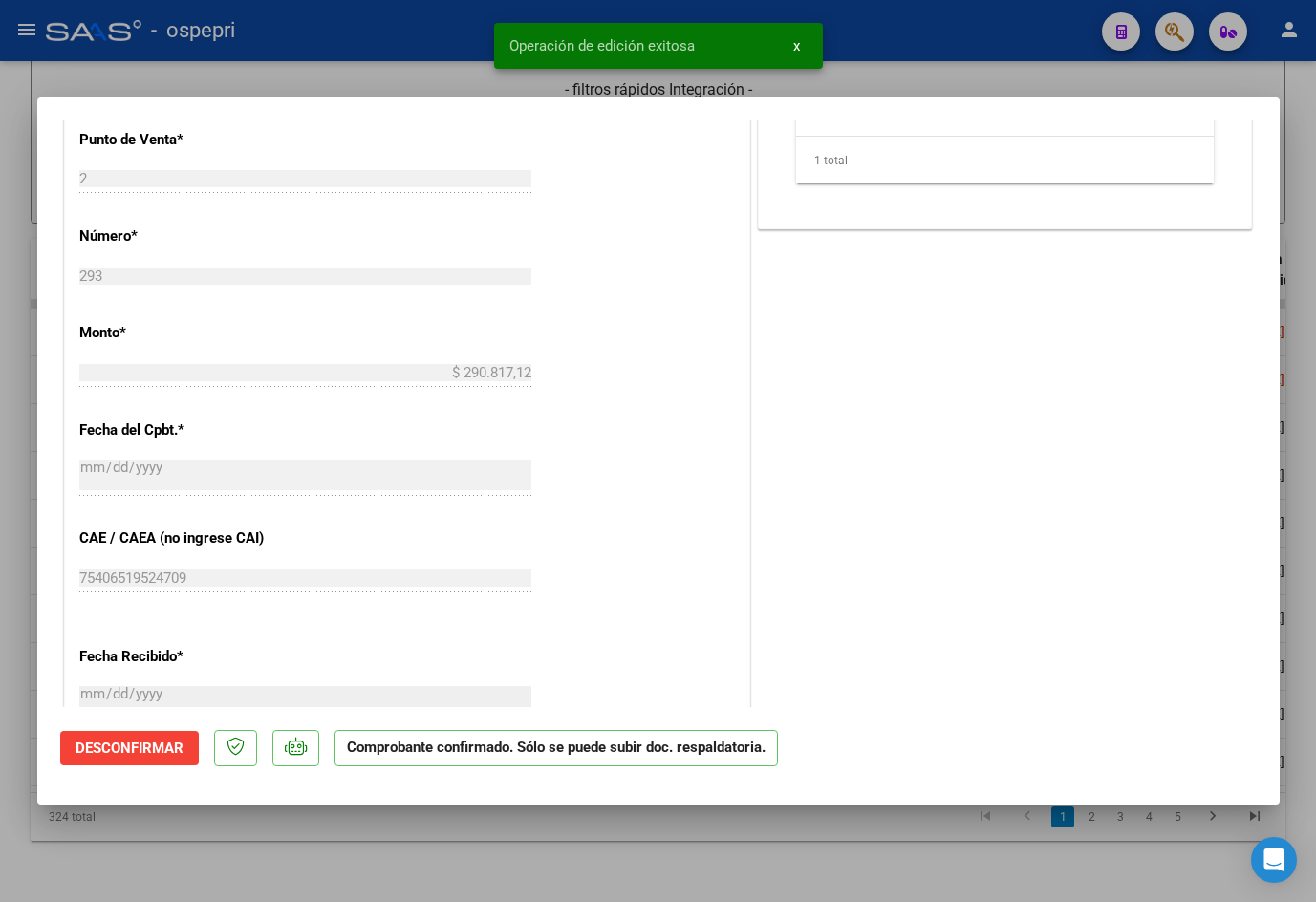
type input "$ 0,00"
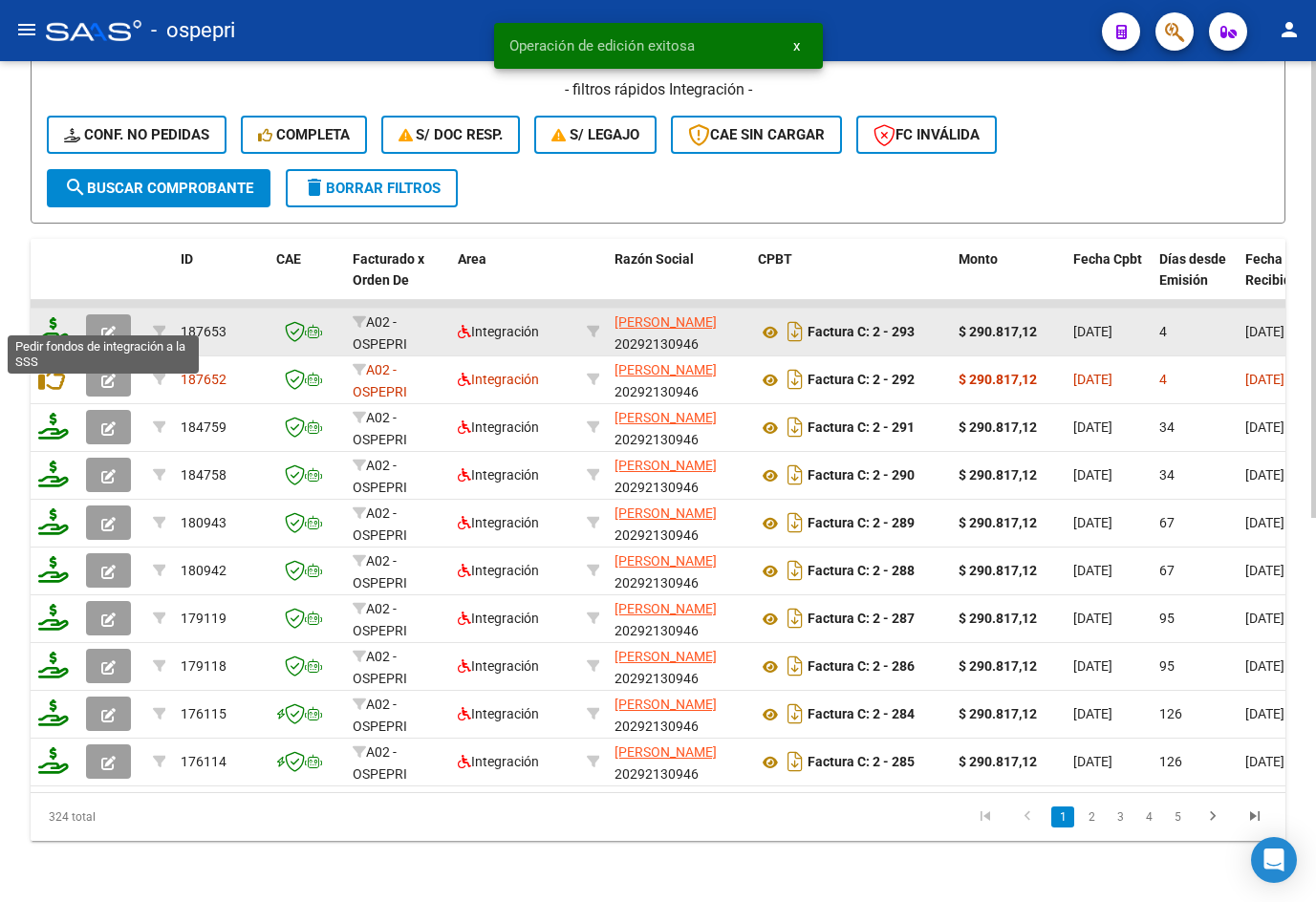
click at [56, 318] on icon at bounding box center [53, 330] width 30 height 26
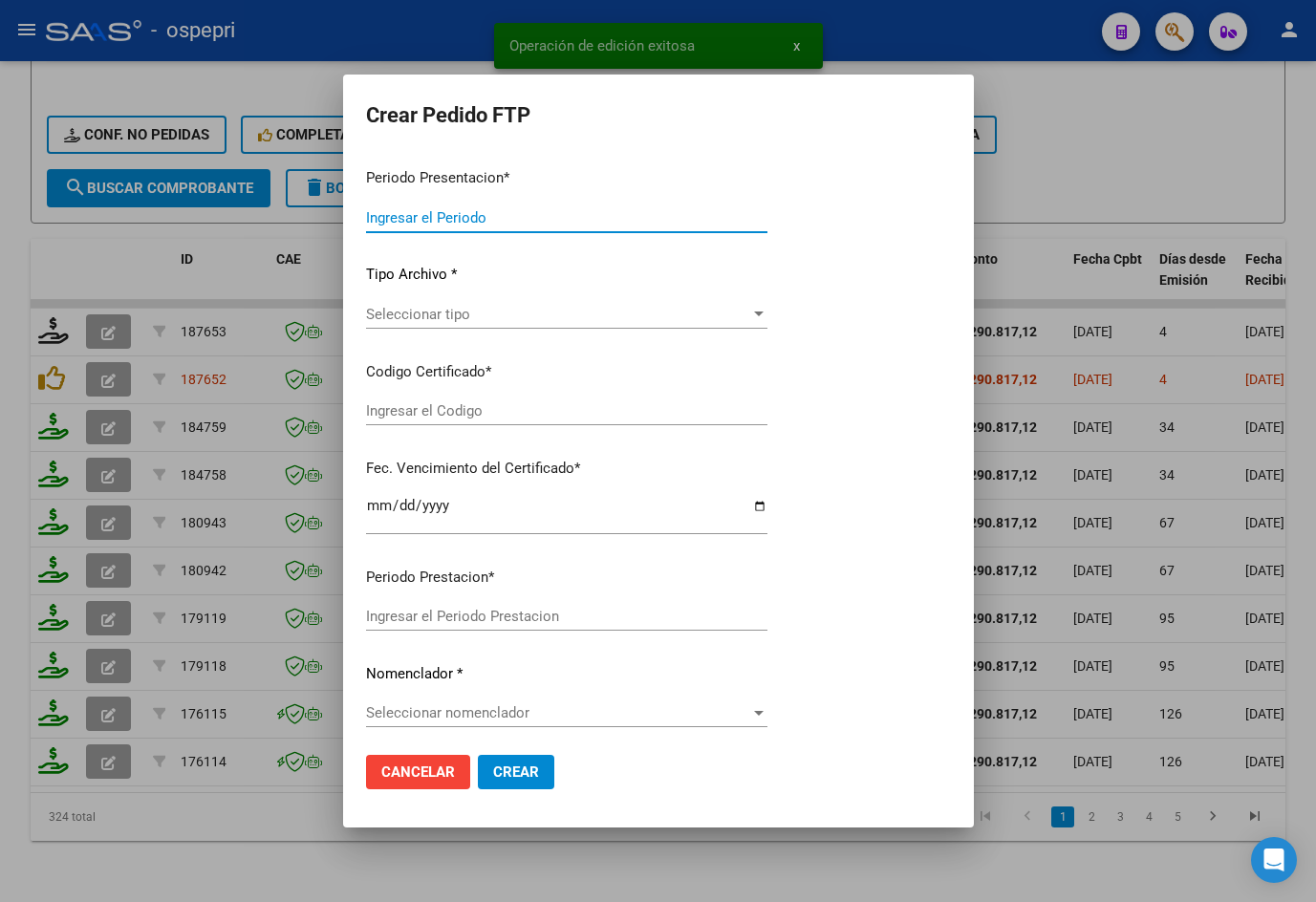
type input "202509"
type input "$ 290.817,12"
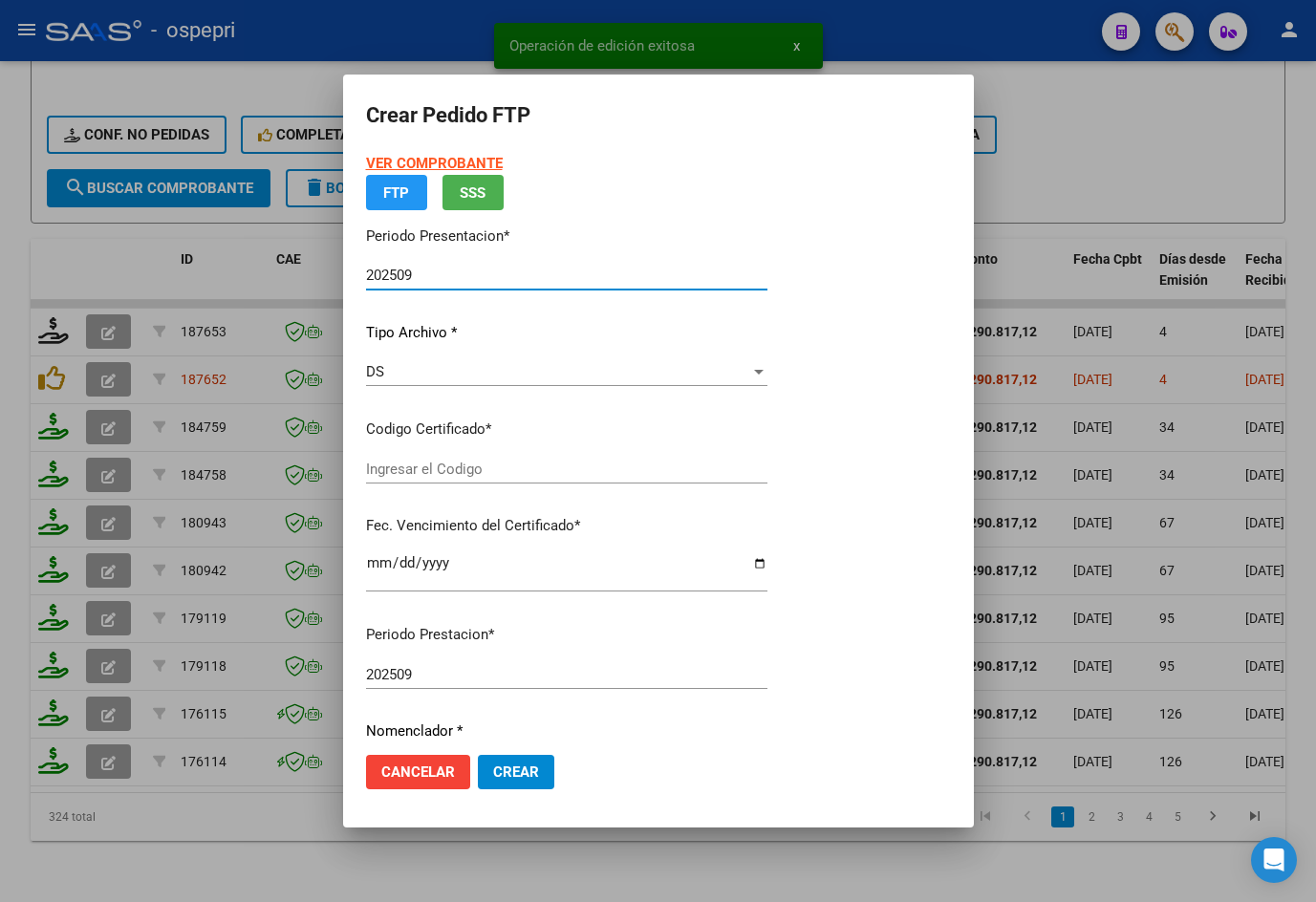
type input "2052316909-3"
type input "2026-08-09"
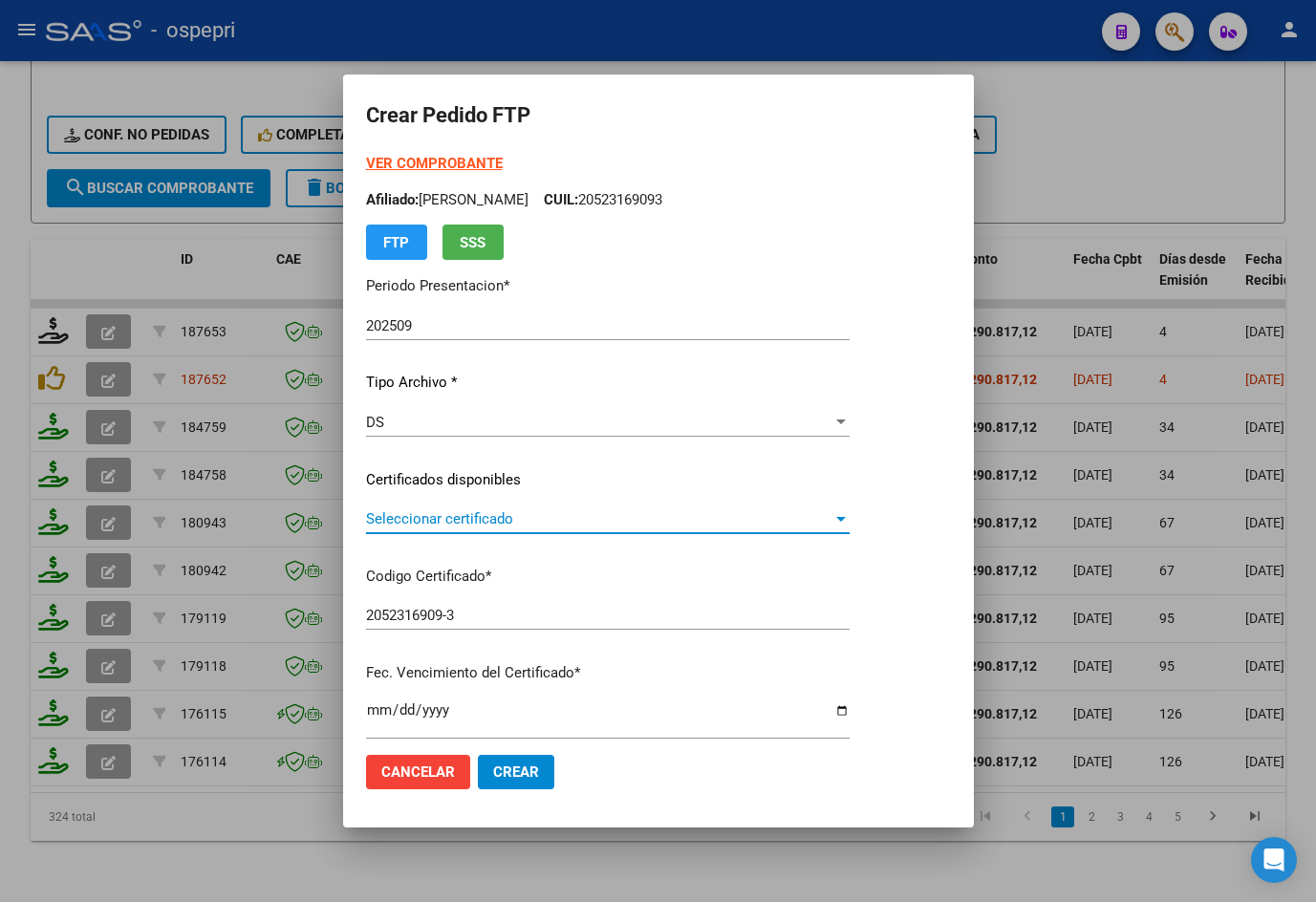
click at [430, 521] on span "Seleccionar certificado" at bounding box center [599, 519] width 467 height 18
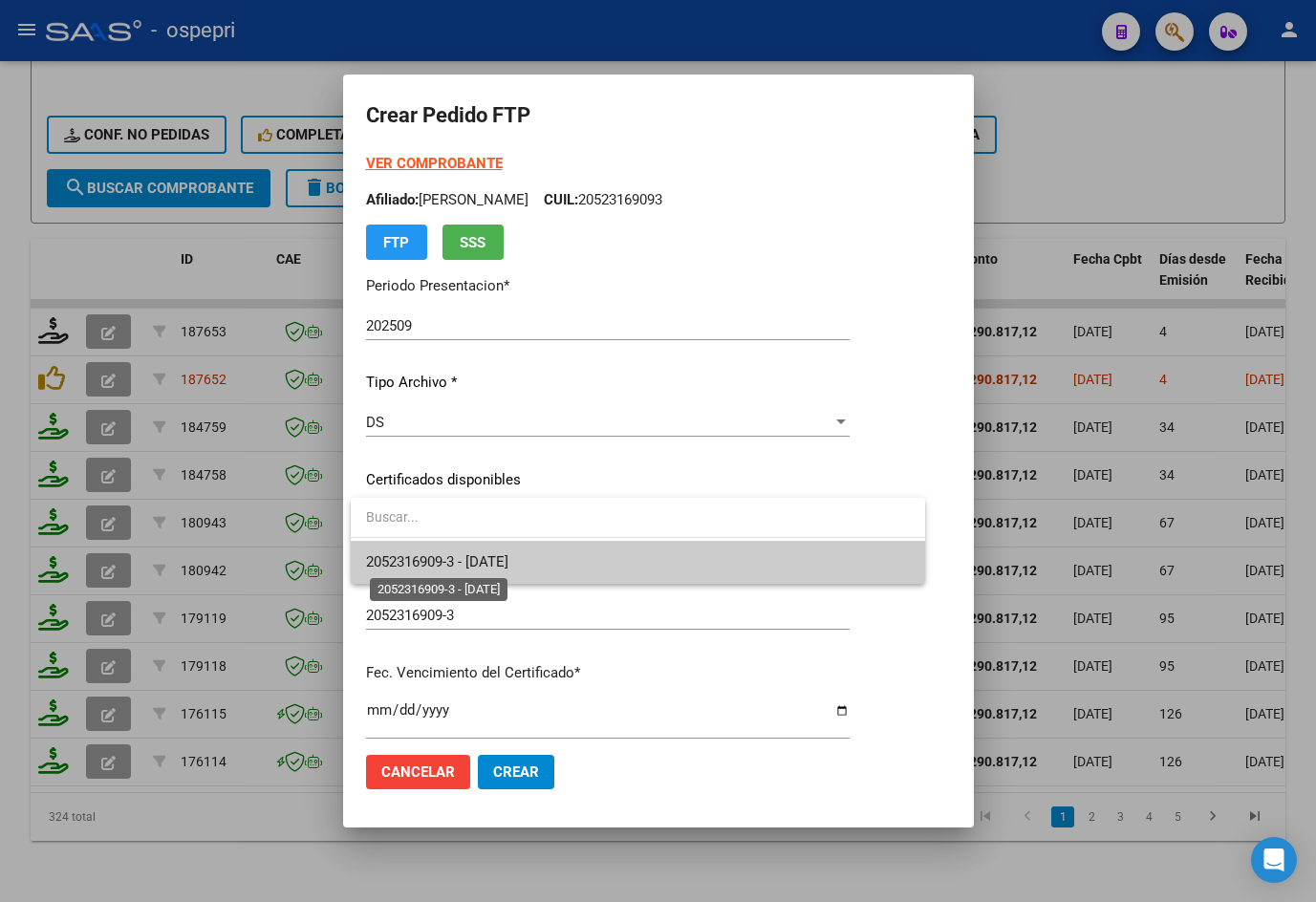
click at [484, 554] on span "2052316909-3 - 2026-08-09" at bounding box center [437, 562] width 143 height 18
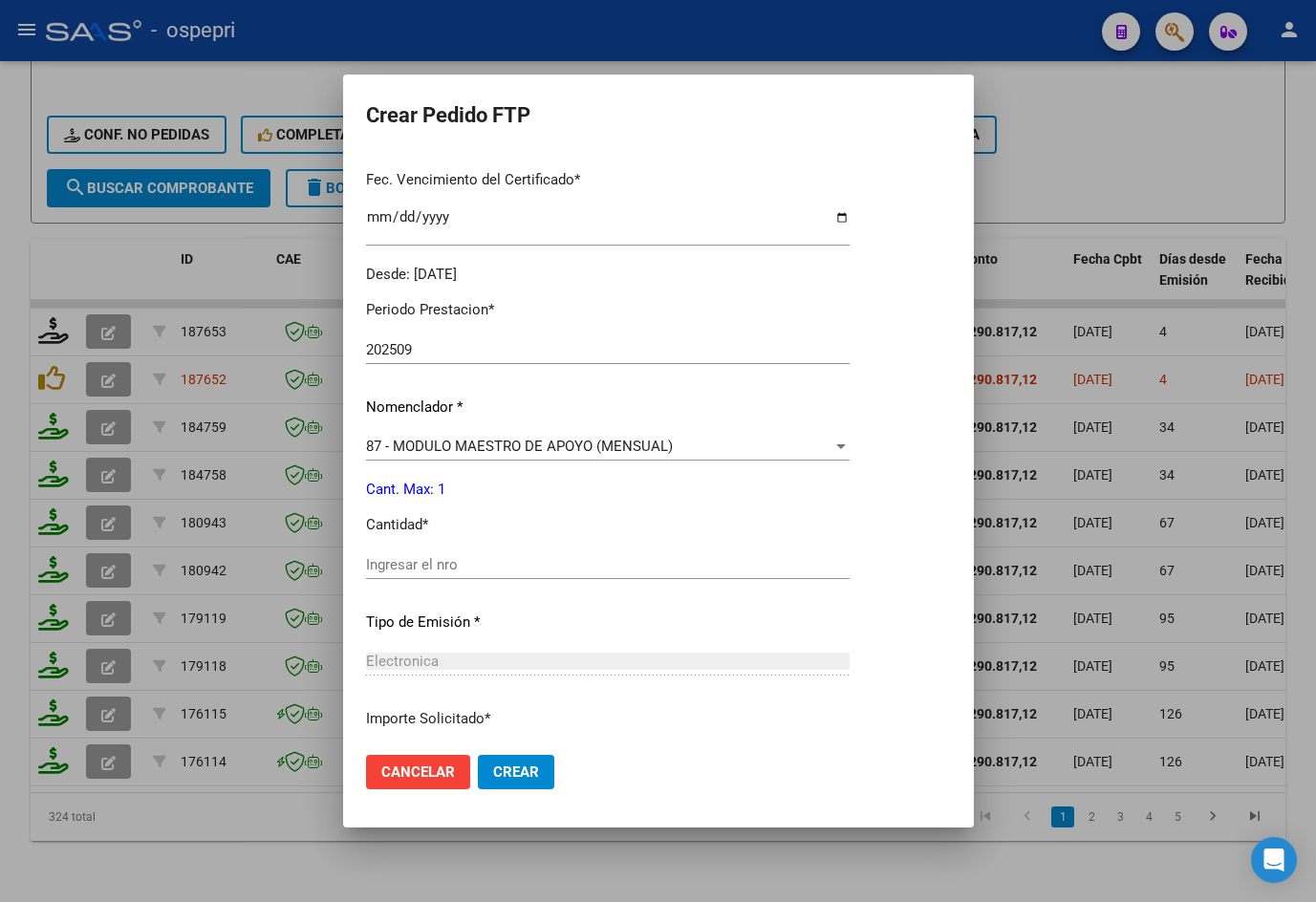
scroll to position [573, 0]
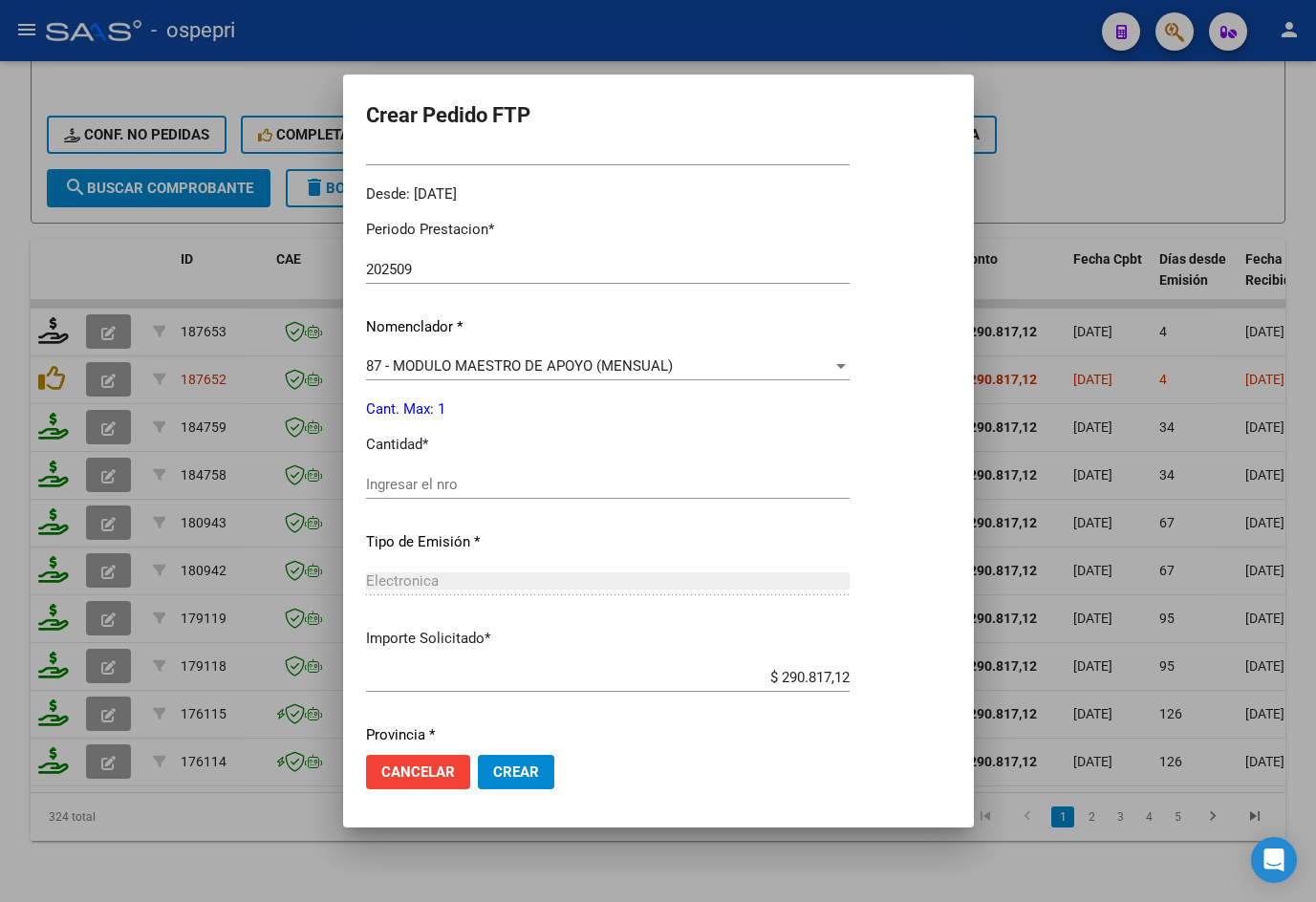
click at [487, 493] on div "Ingresar el nro" at bounding box center [607, 484] width 483 height 28
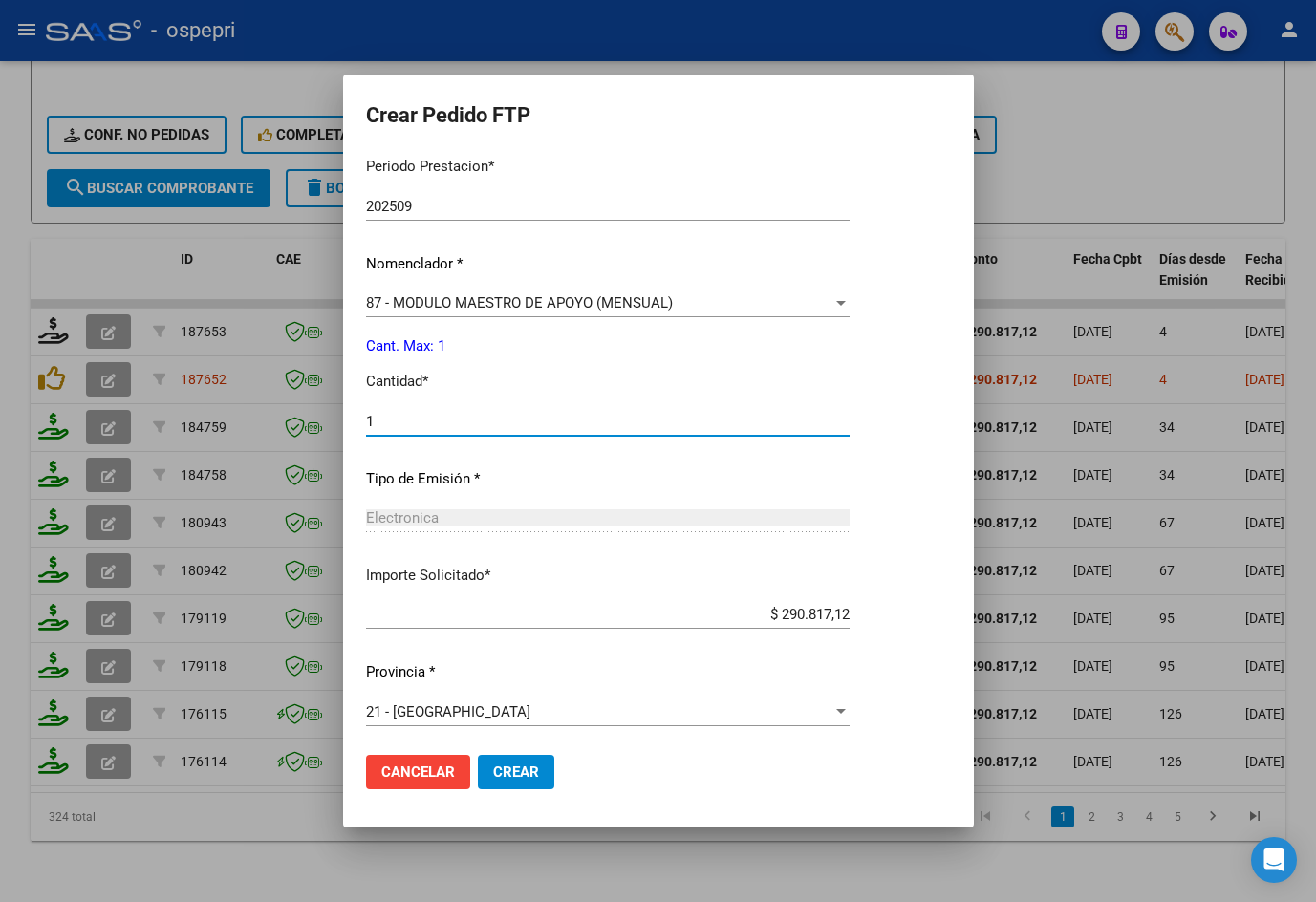
scroll to position [640, 0]
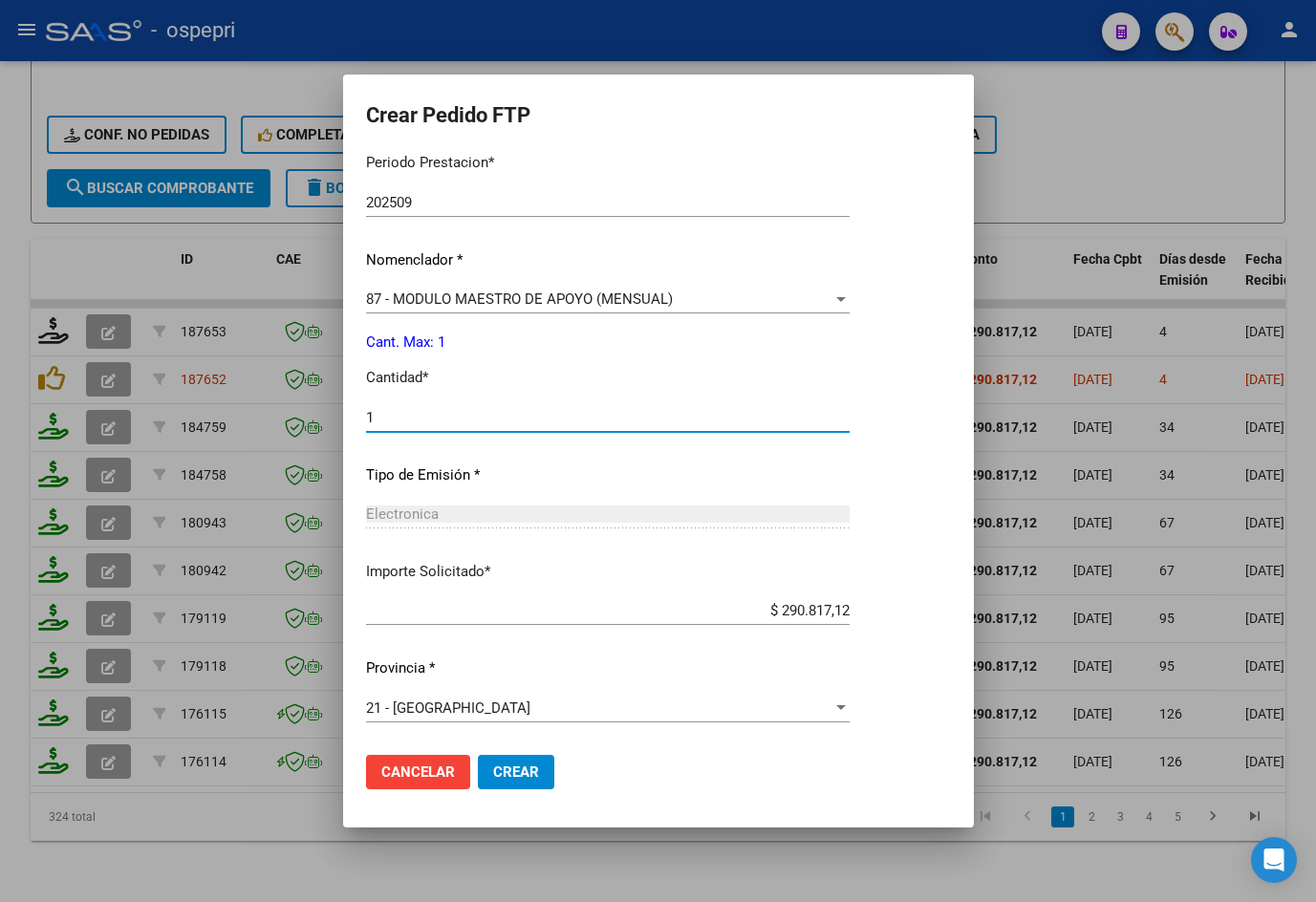
type input "1"
click at [515, 775] on span "Crear" at bounding box center [515, 772] width 46 height 18
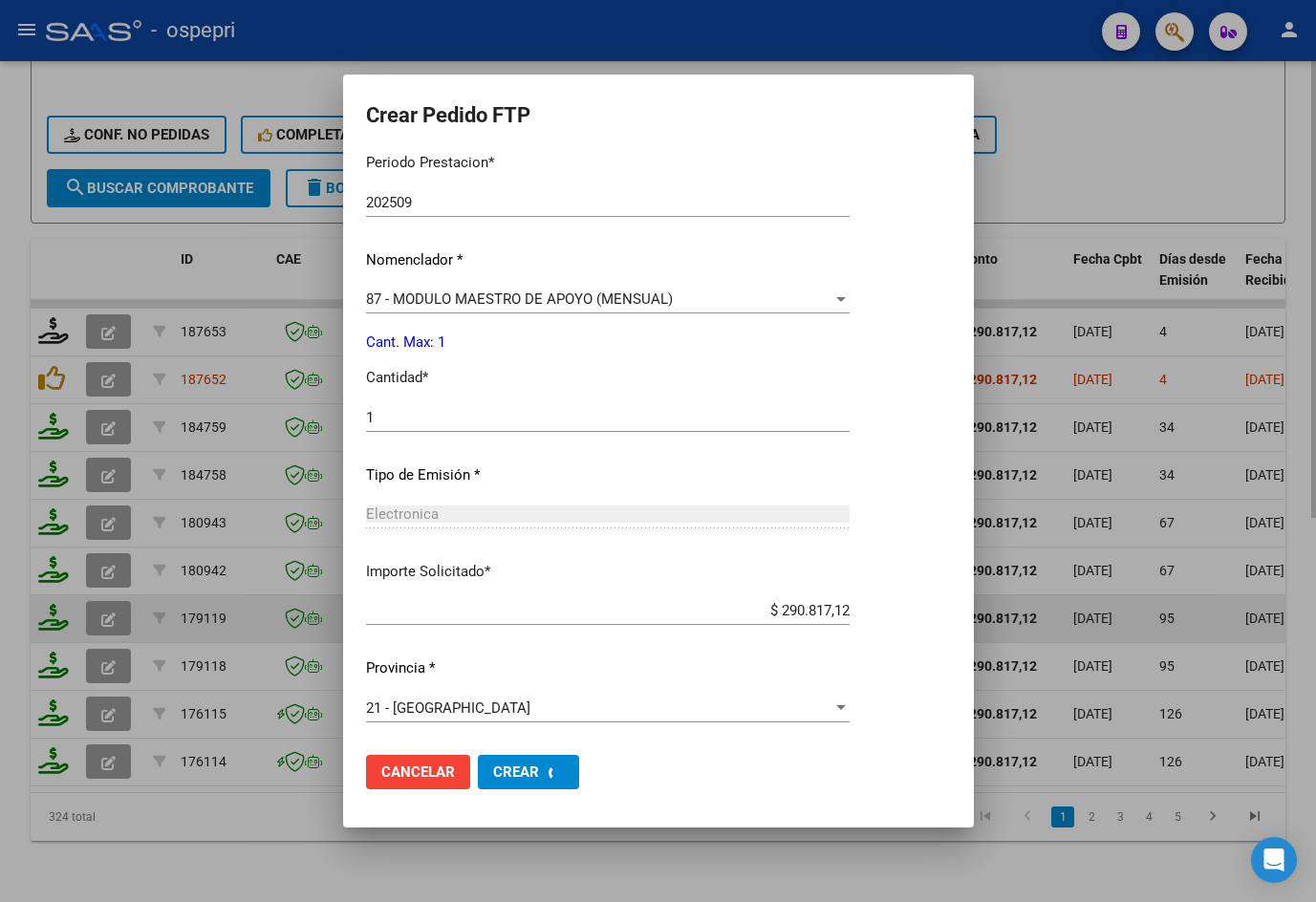
scroll to position [0, 0]
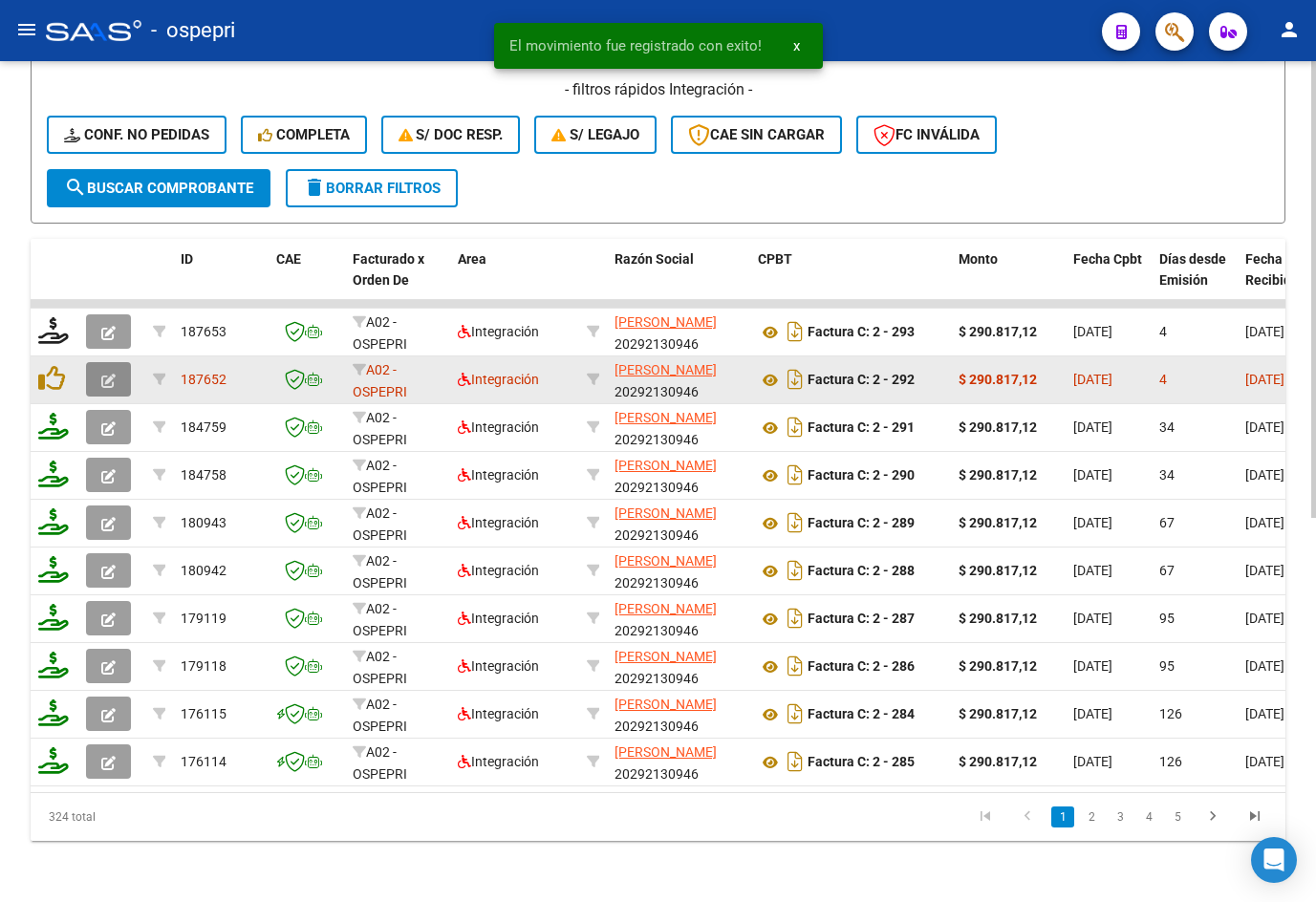
click at [115, 362] on button "button" at bounding box center [108, 379] width 45 height 34
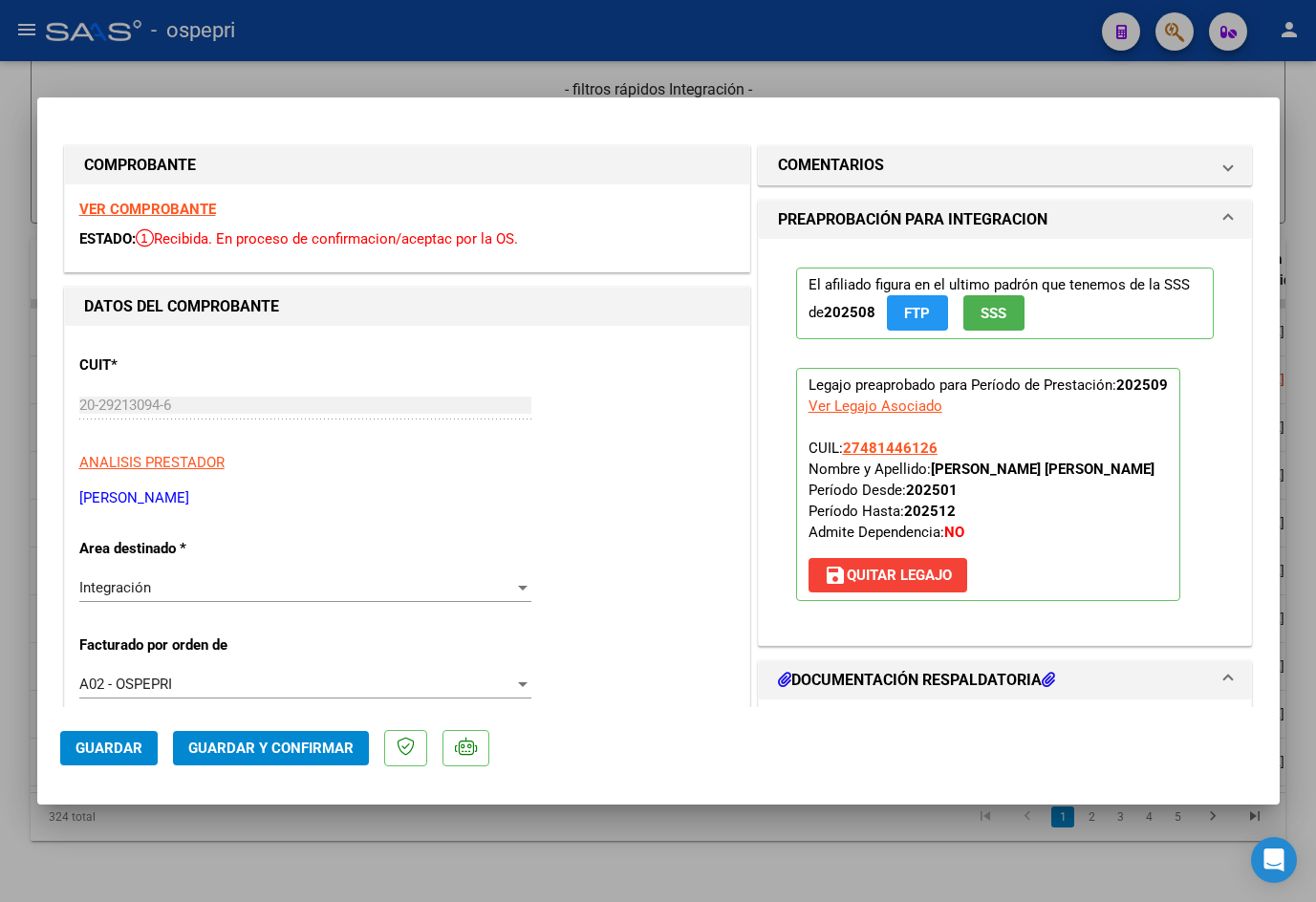
click at [140, 204] on strong "VER COMPROBANTE" at bounding box center [147, 210] width 137 height 18
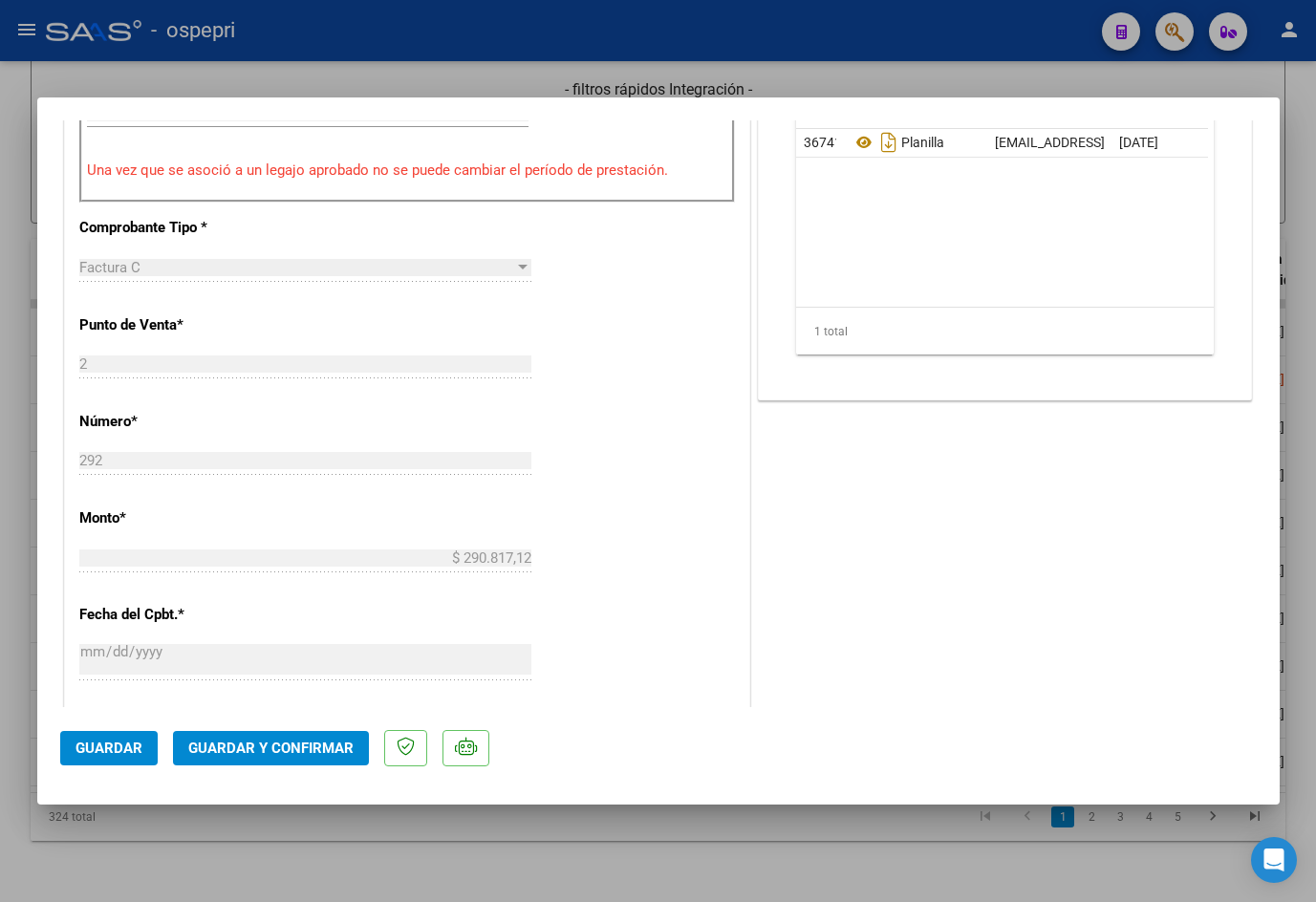
scroll to position [764, 0]
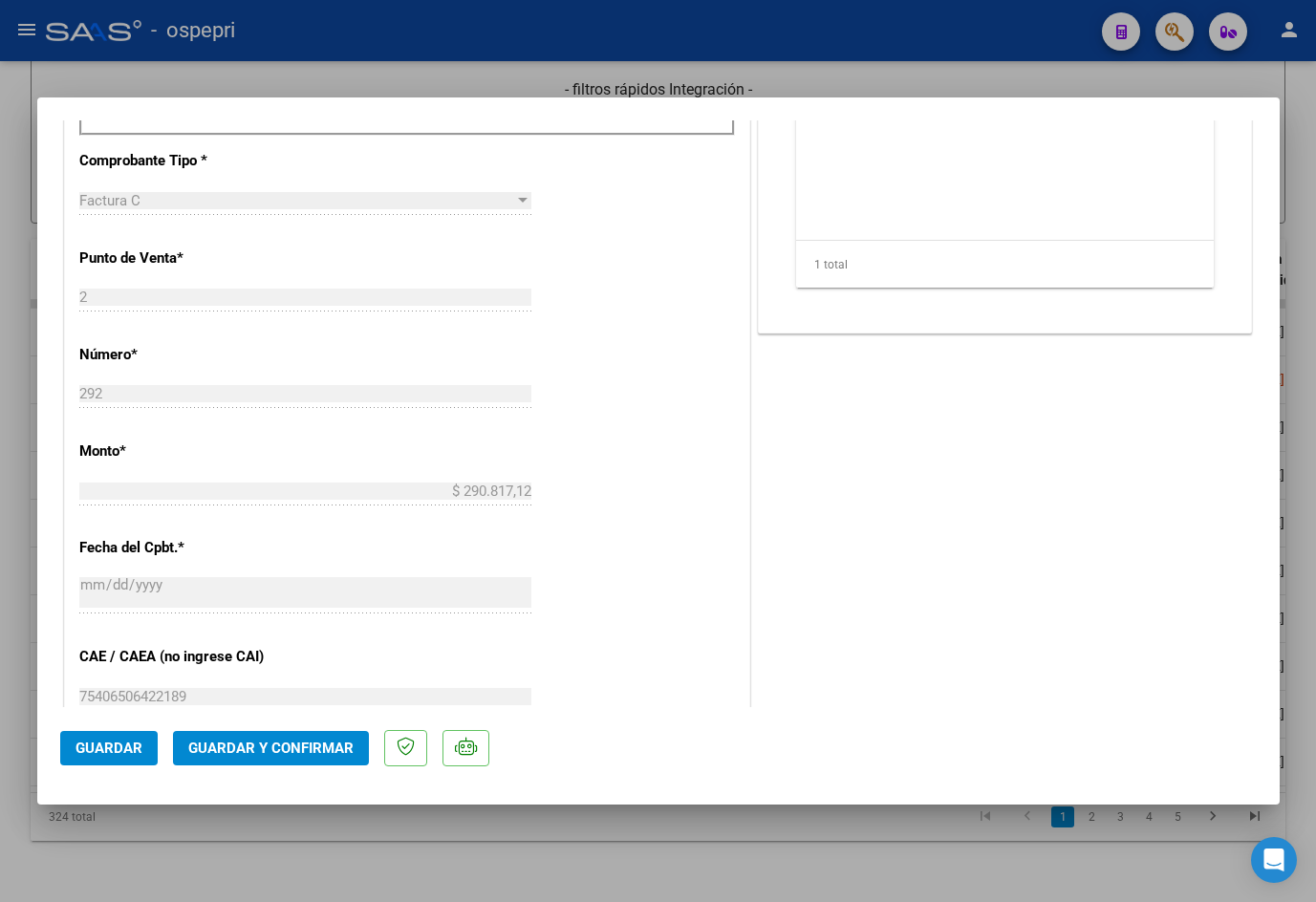
click at [265, 745] on span "Guardar y Confirmar" at bounding box center [270, 749] width 165 height 18
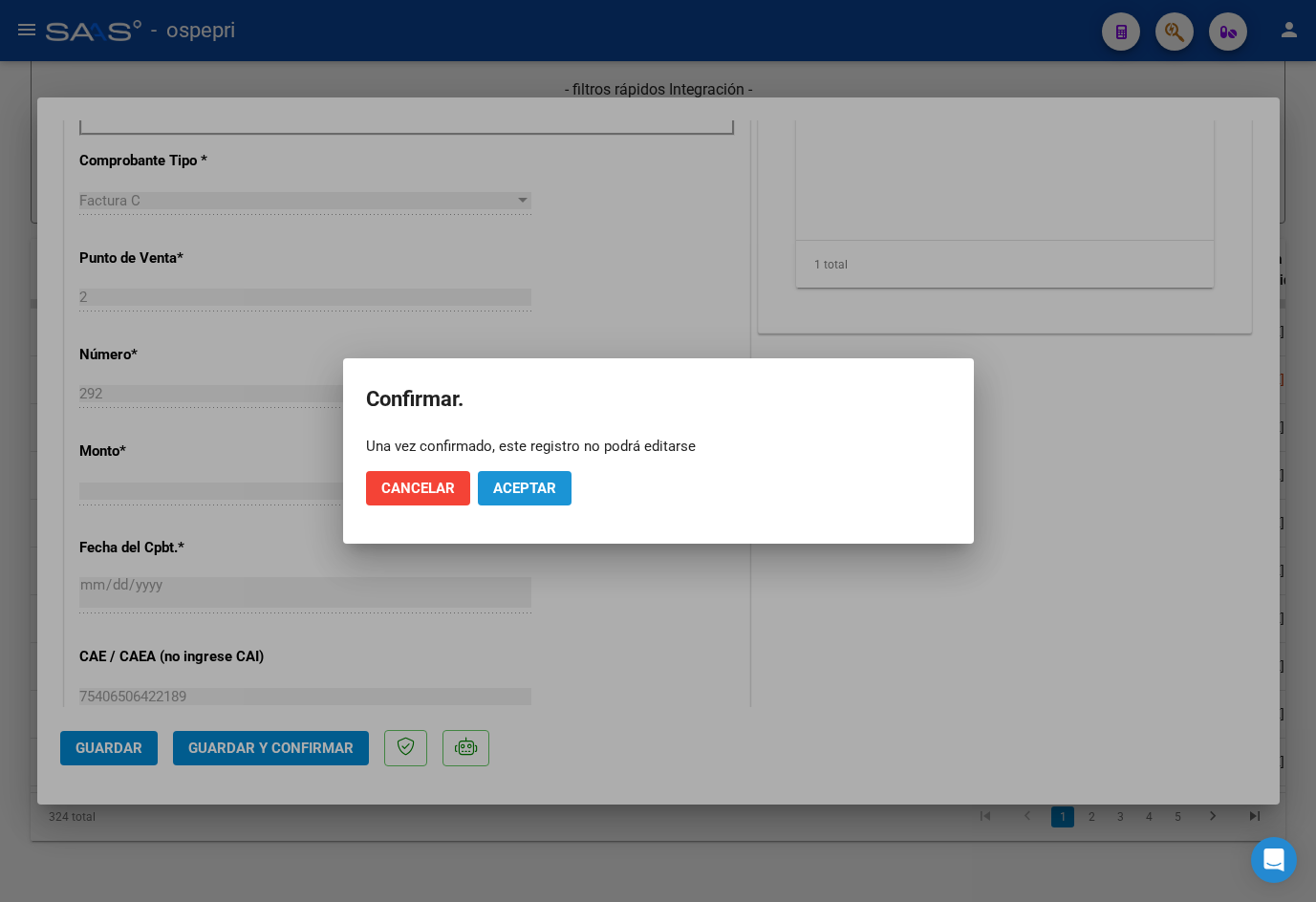
click at [521, 488] on span "Aceptar" at bounding box center [524, 488] width 63 height 18
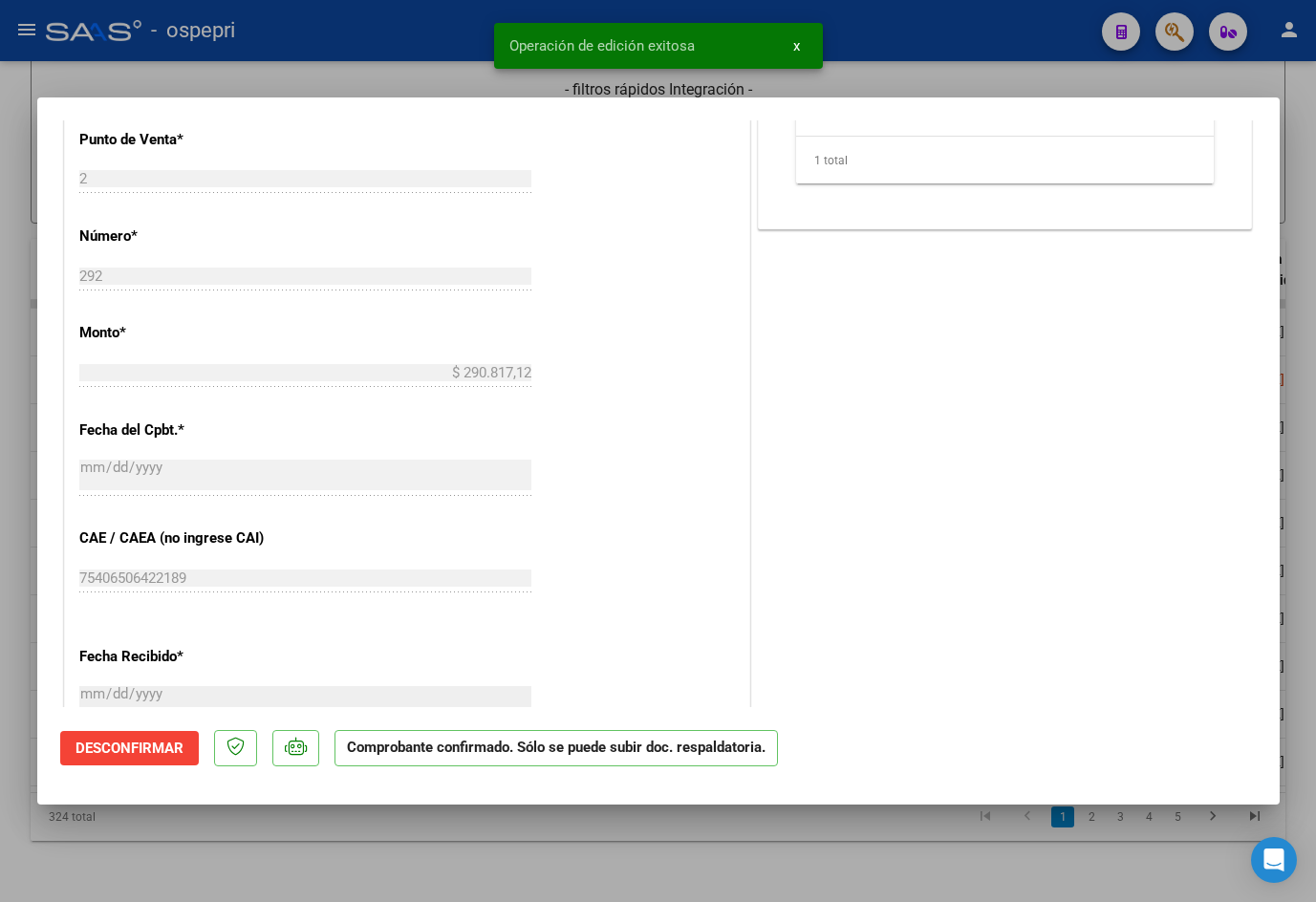
type input "$ 0,00"
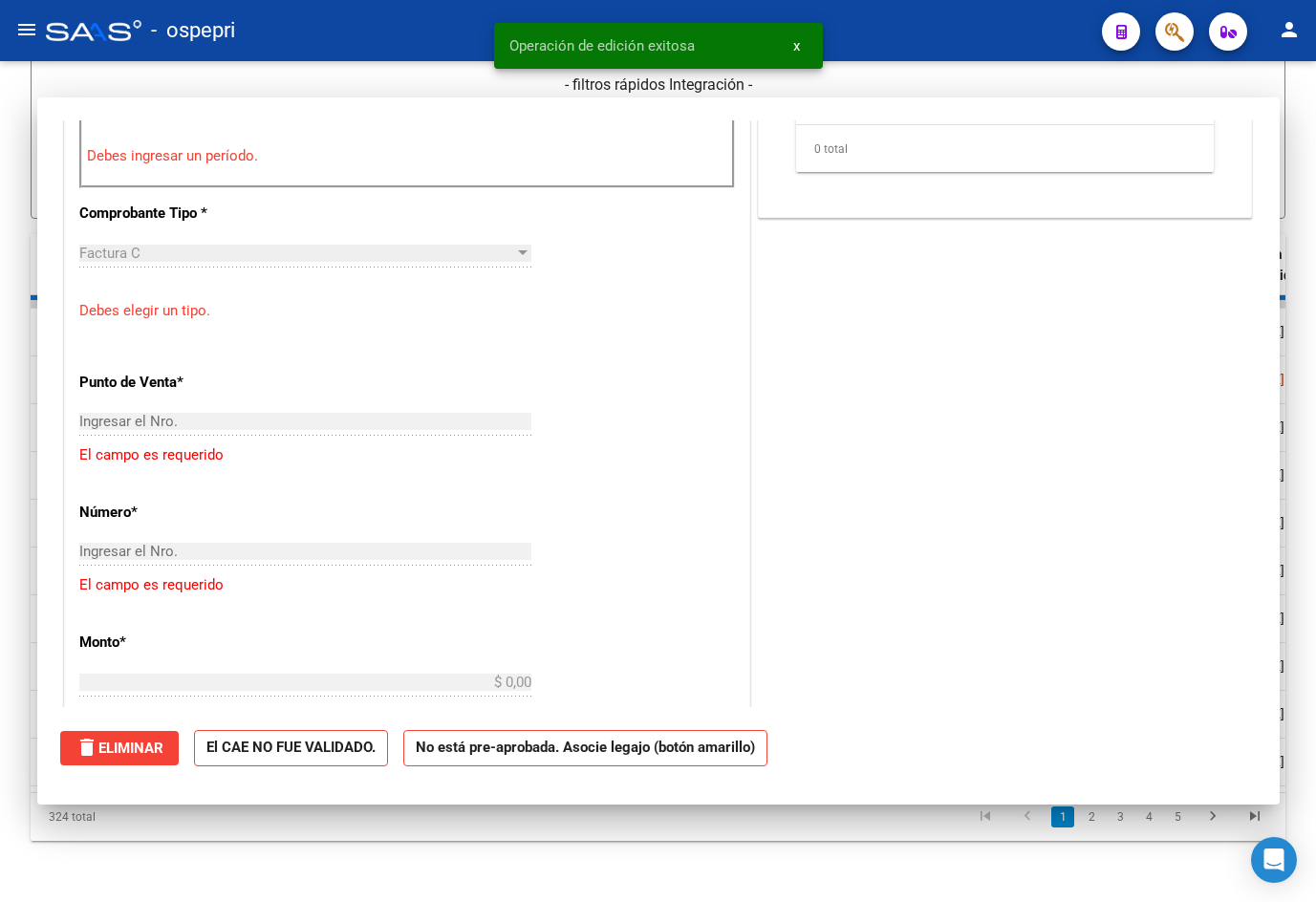
scroll to position [798, 0]
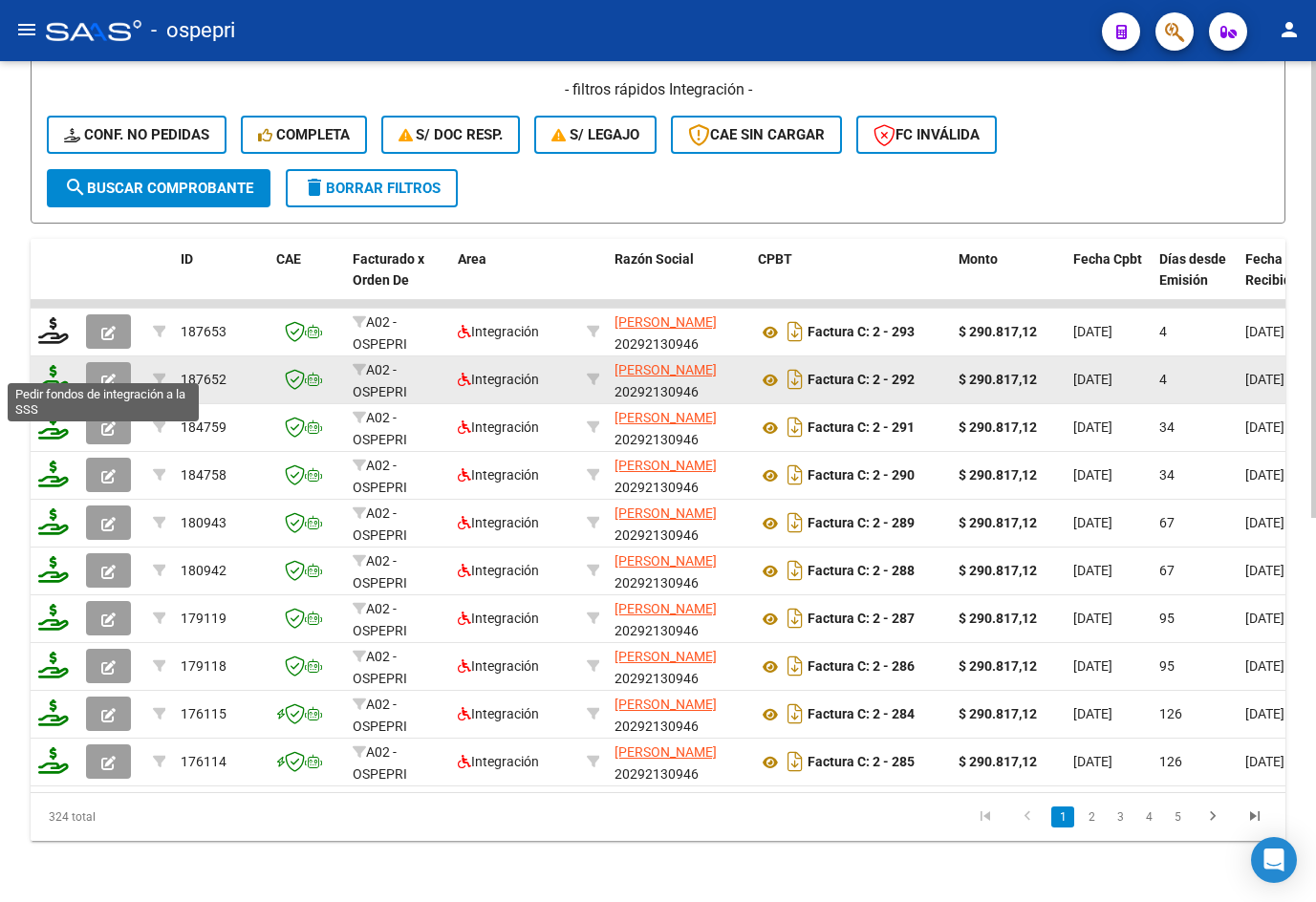
click at [51, 366] on icon at bounding box center [53, 378] width 30 height 26
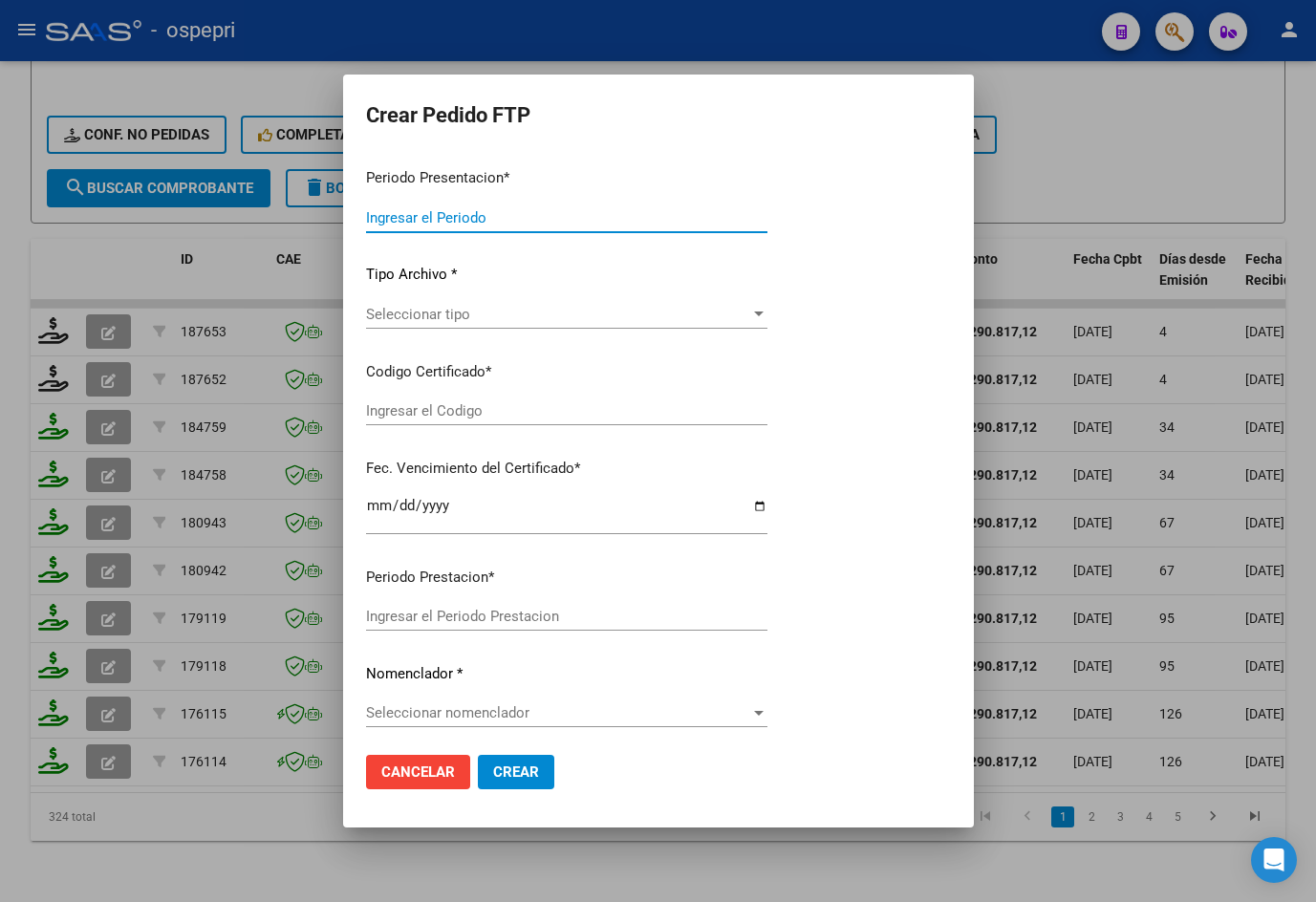
type input "202509"
type input "$ 290.817,12"
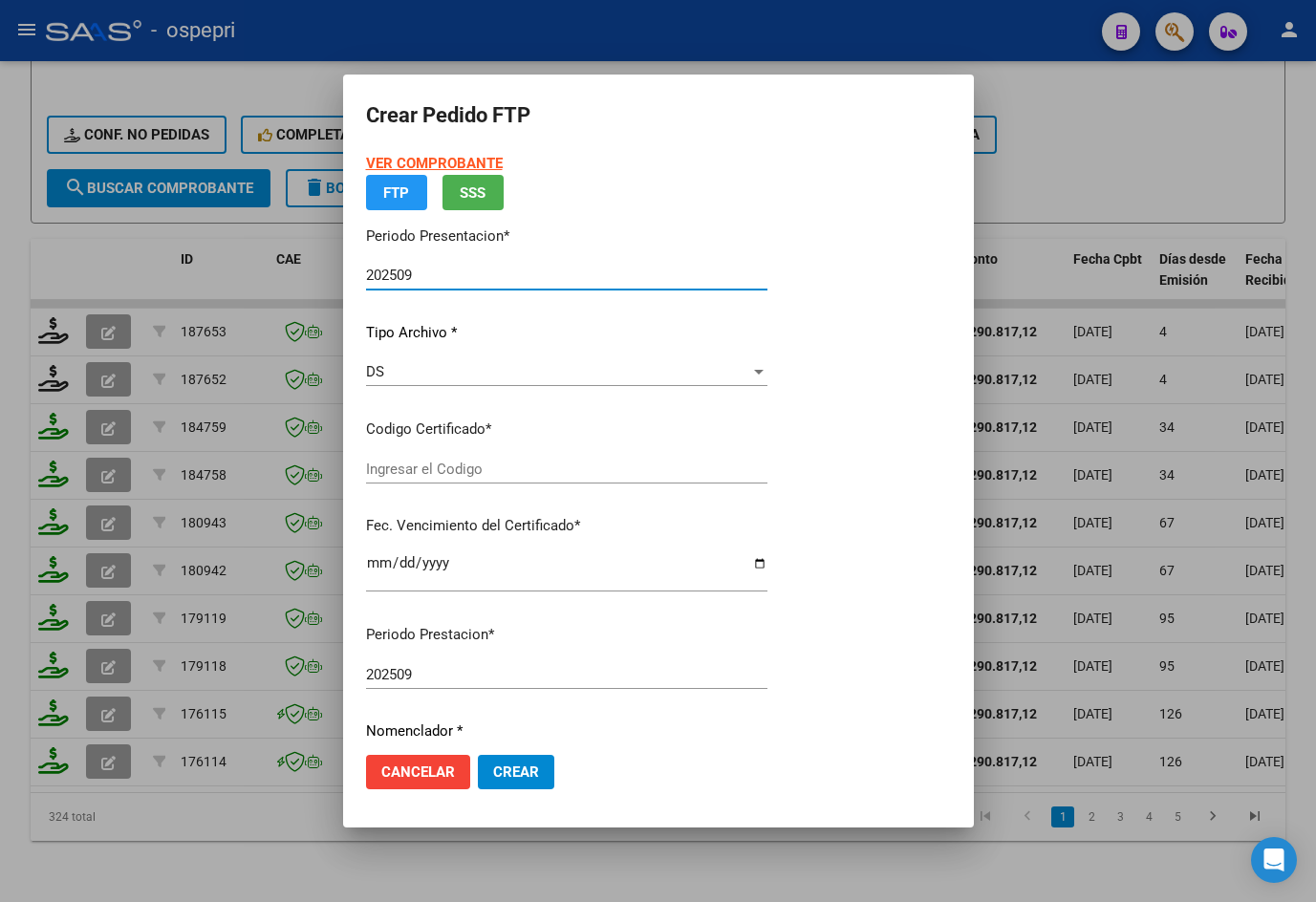
type input "2748144612-6"
type input "2027-12-11"
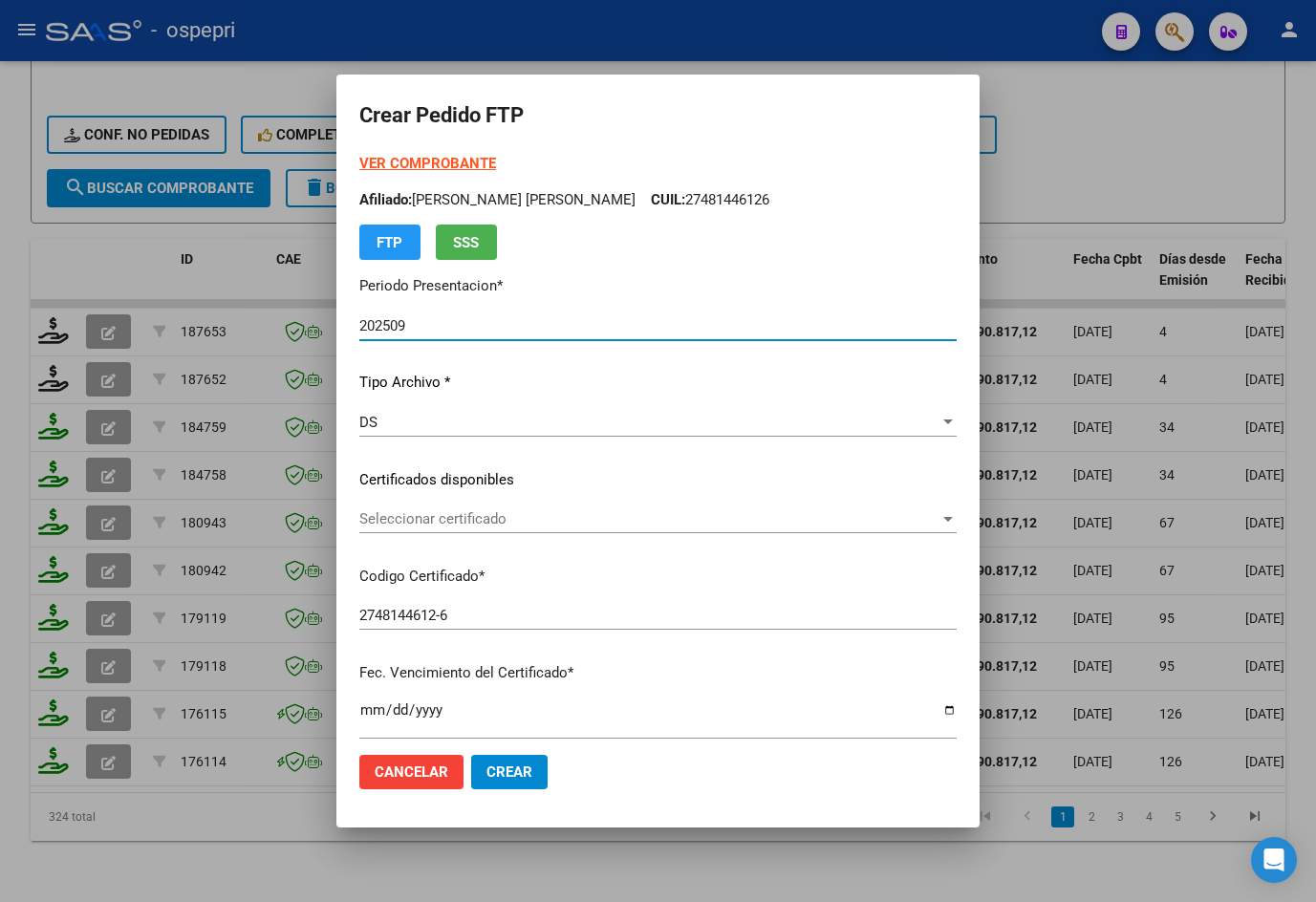
click at [481, 527] on span "Seleccionar certificado" at bounding box center [649, 519] width 580 height 18
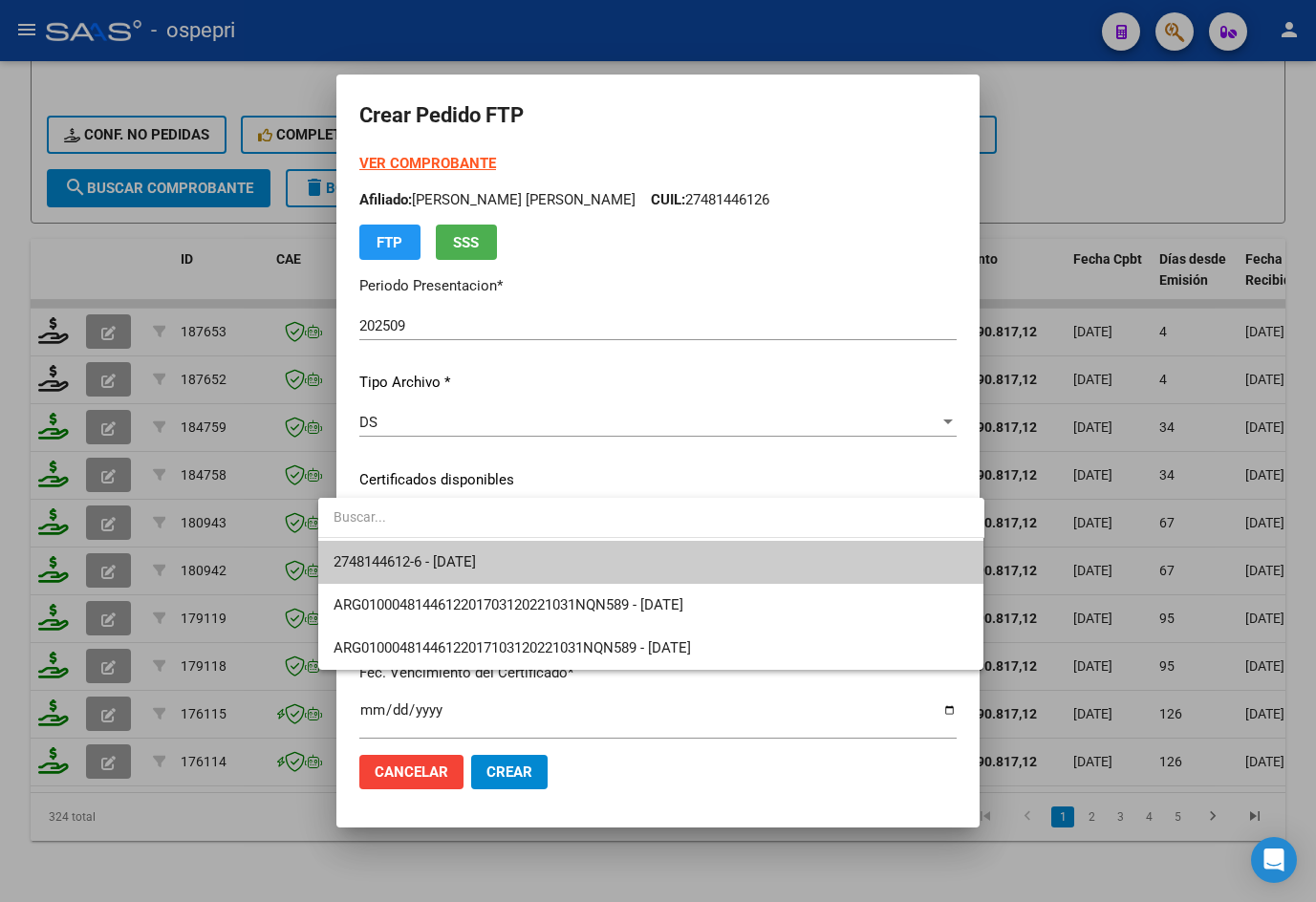
click at [526, 565] on span "2748144612-6 - 2027-12-11" at bounding box center [651, 562] width 636 height 43
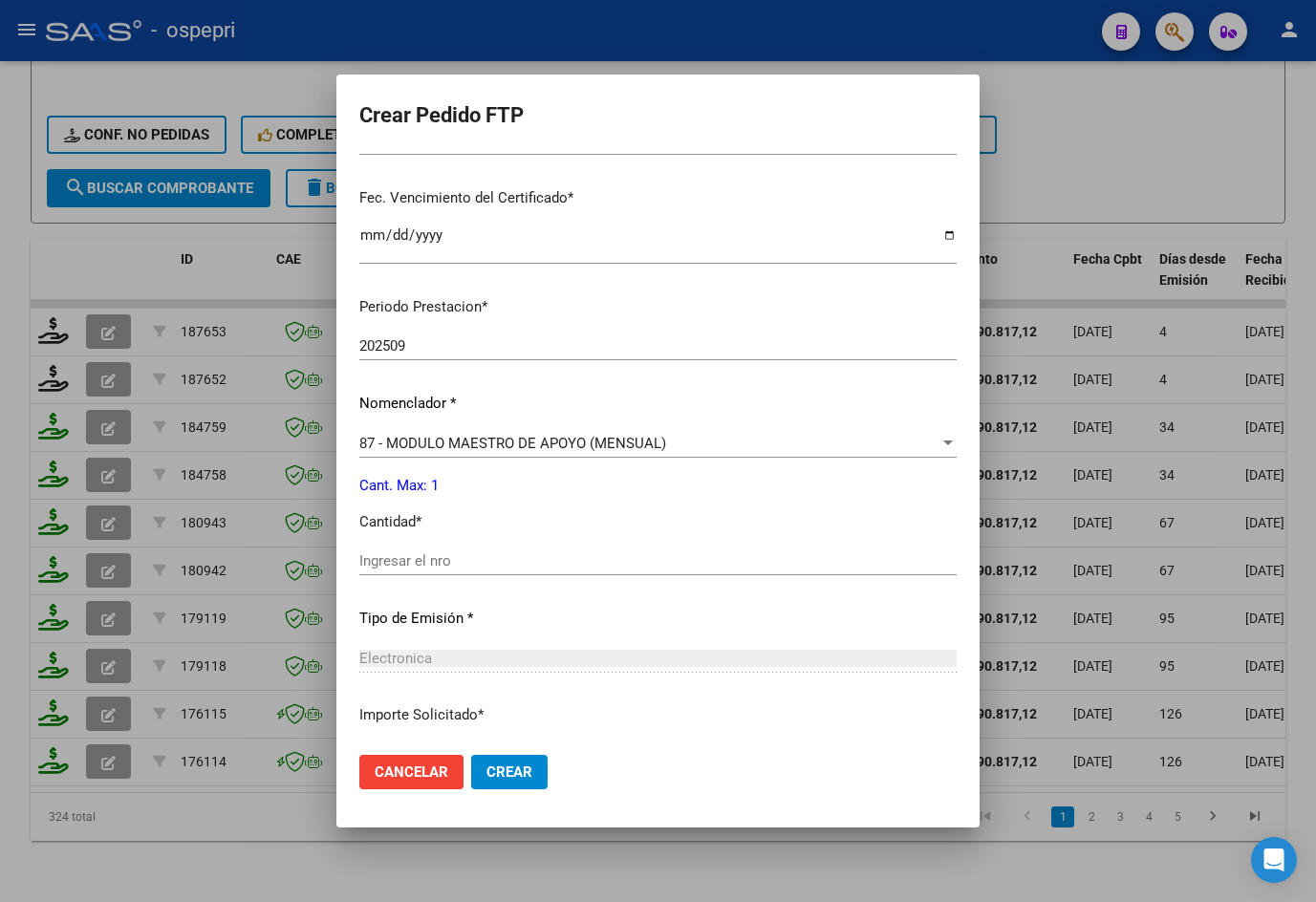
scroll to position [477, 0]
click at [450, 557] on input "Ingresar el nro" at bounding box center [658, 558] width 597 height 18
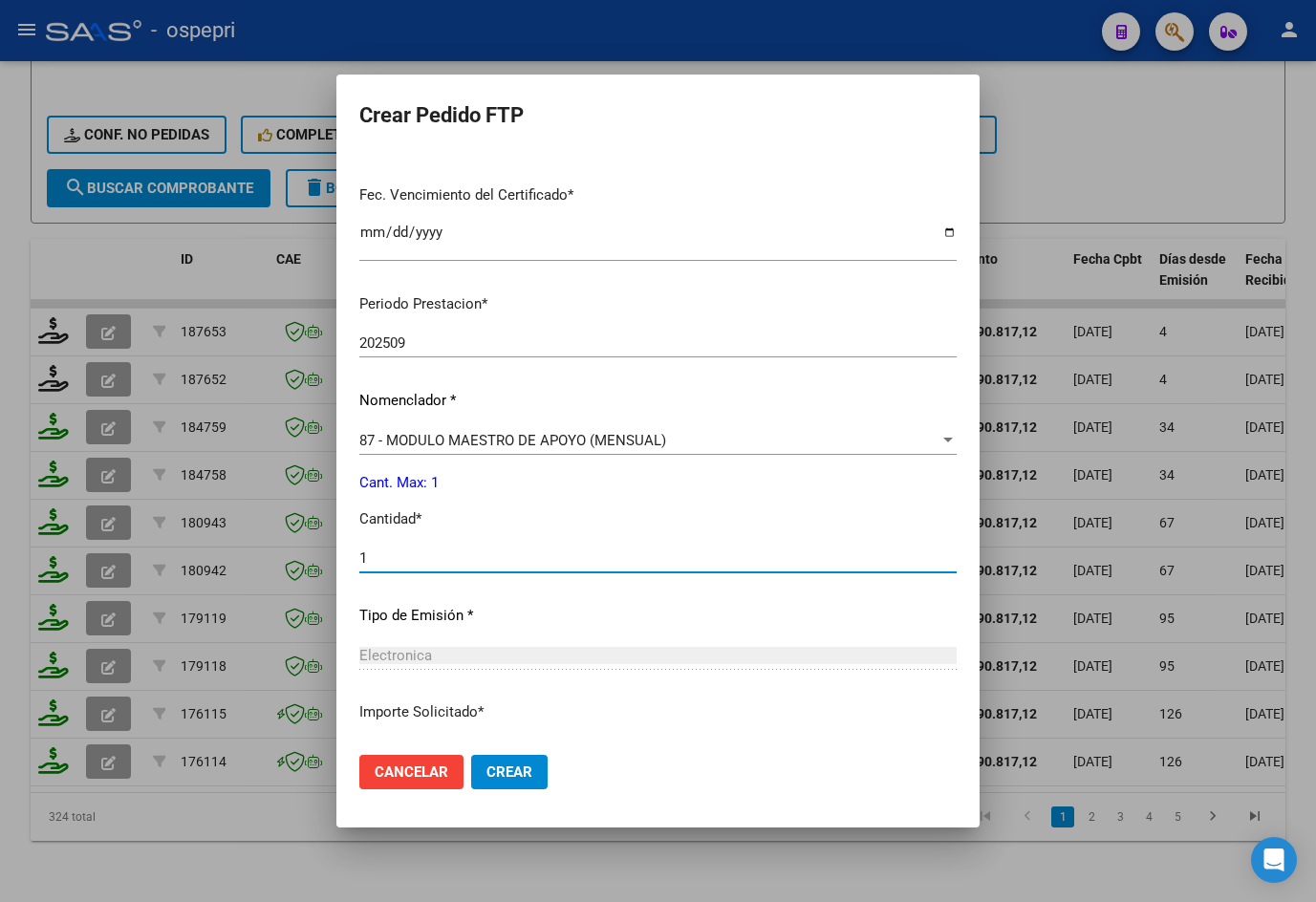
type input "1"
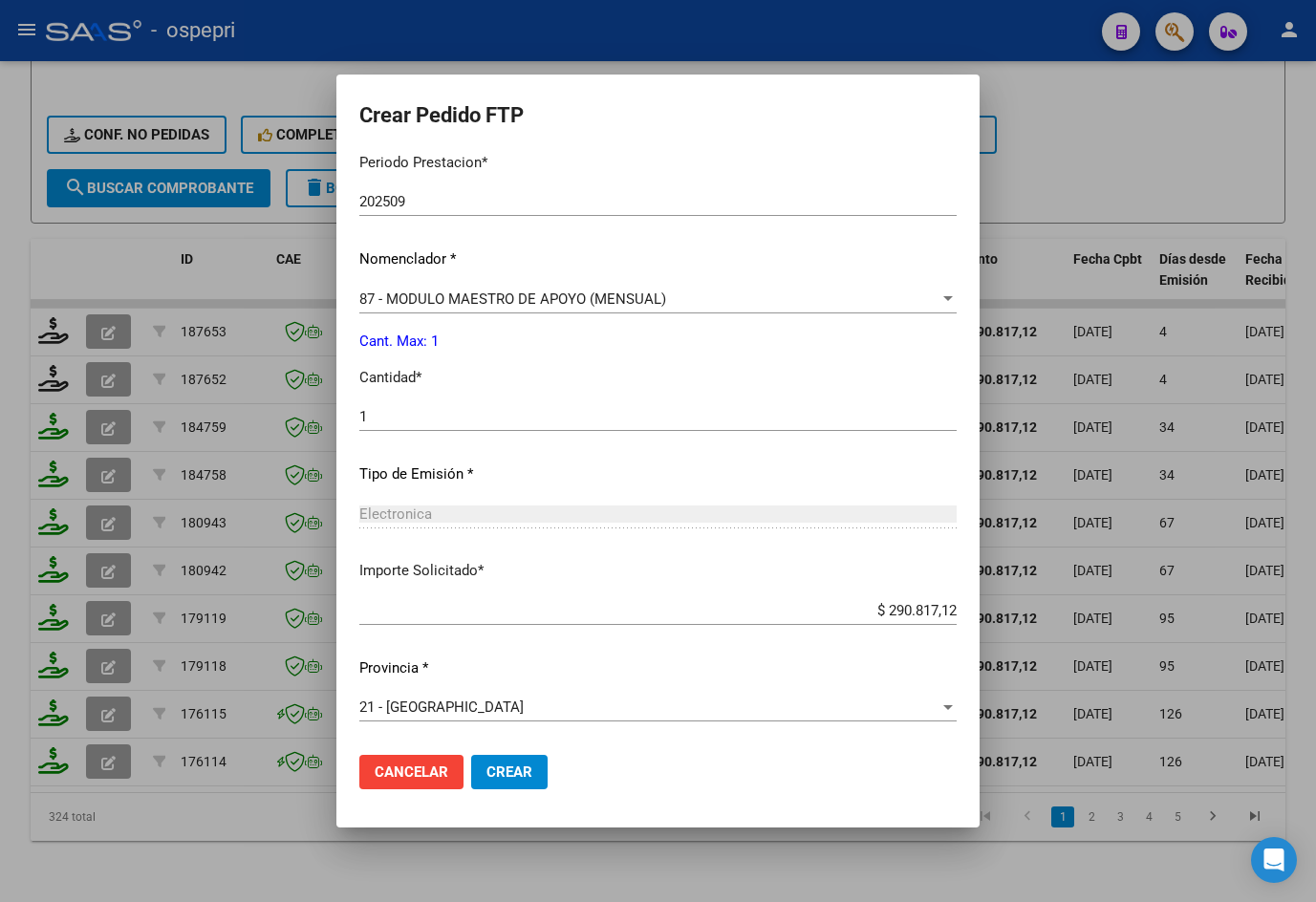
click at [486, 764] on span "Crear" at bounding box center [509, 772] width 46 height 18
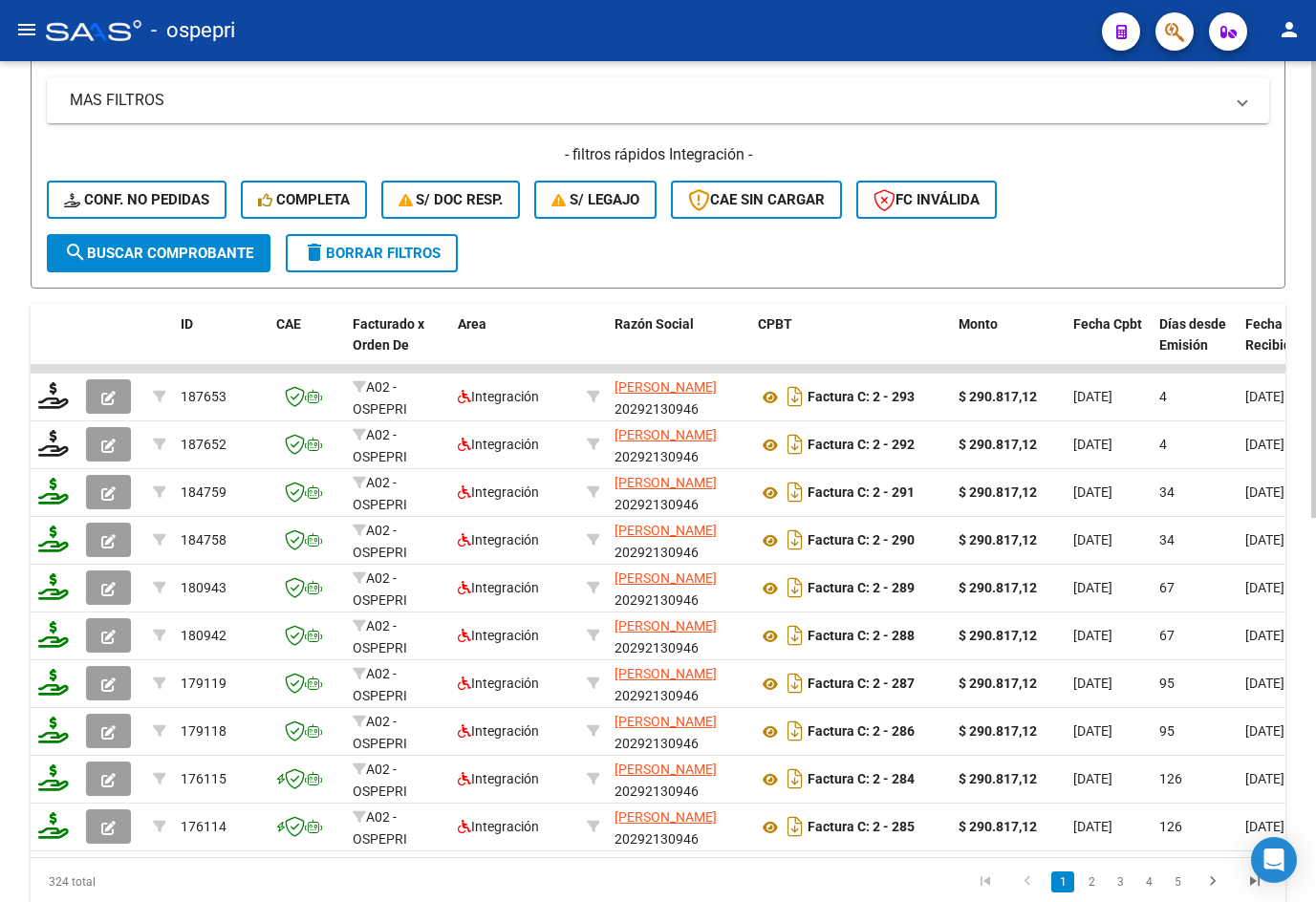
scroll to position [38, 0]
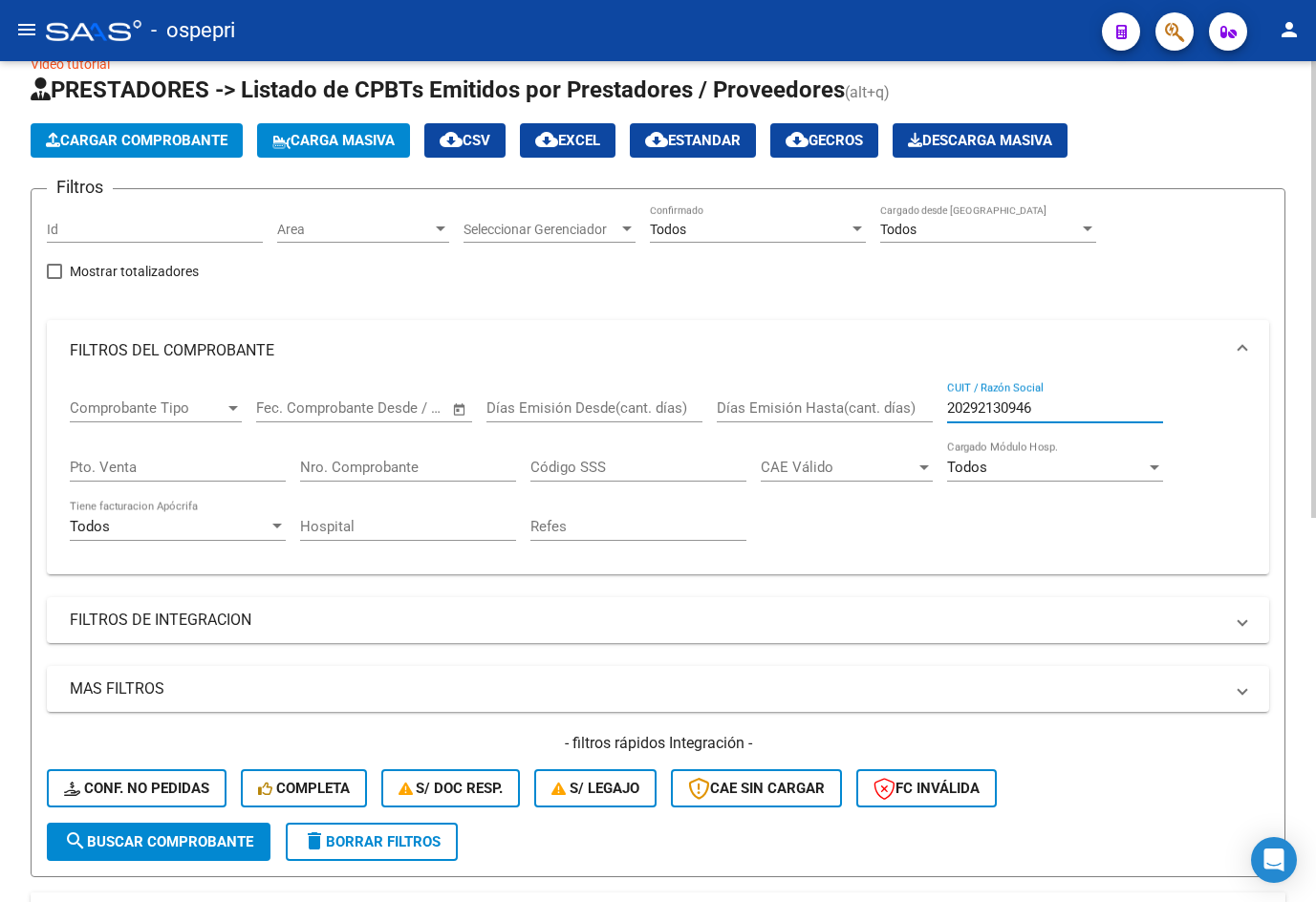
click at [1060, 410] on input "20292130946" at bounding box center [1054, 408] width 216 height 18
paste input "72823815"
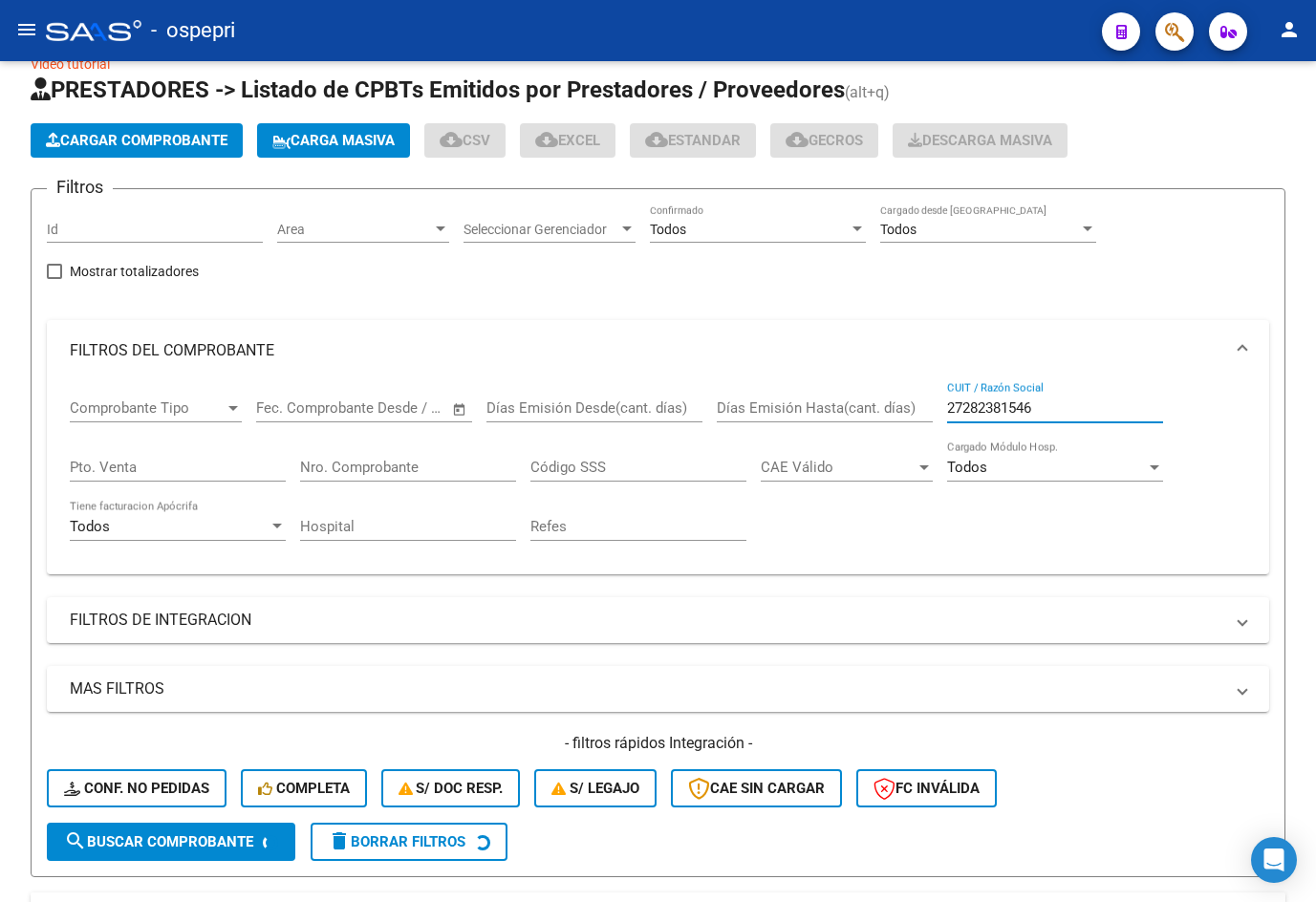
type input "27282381546"
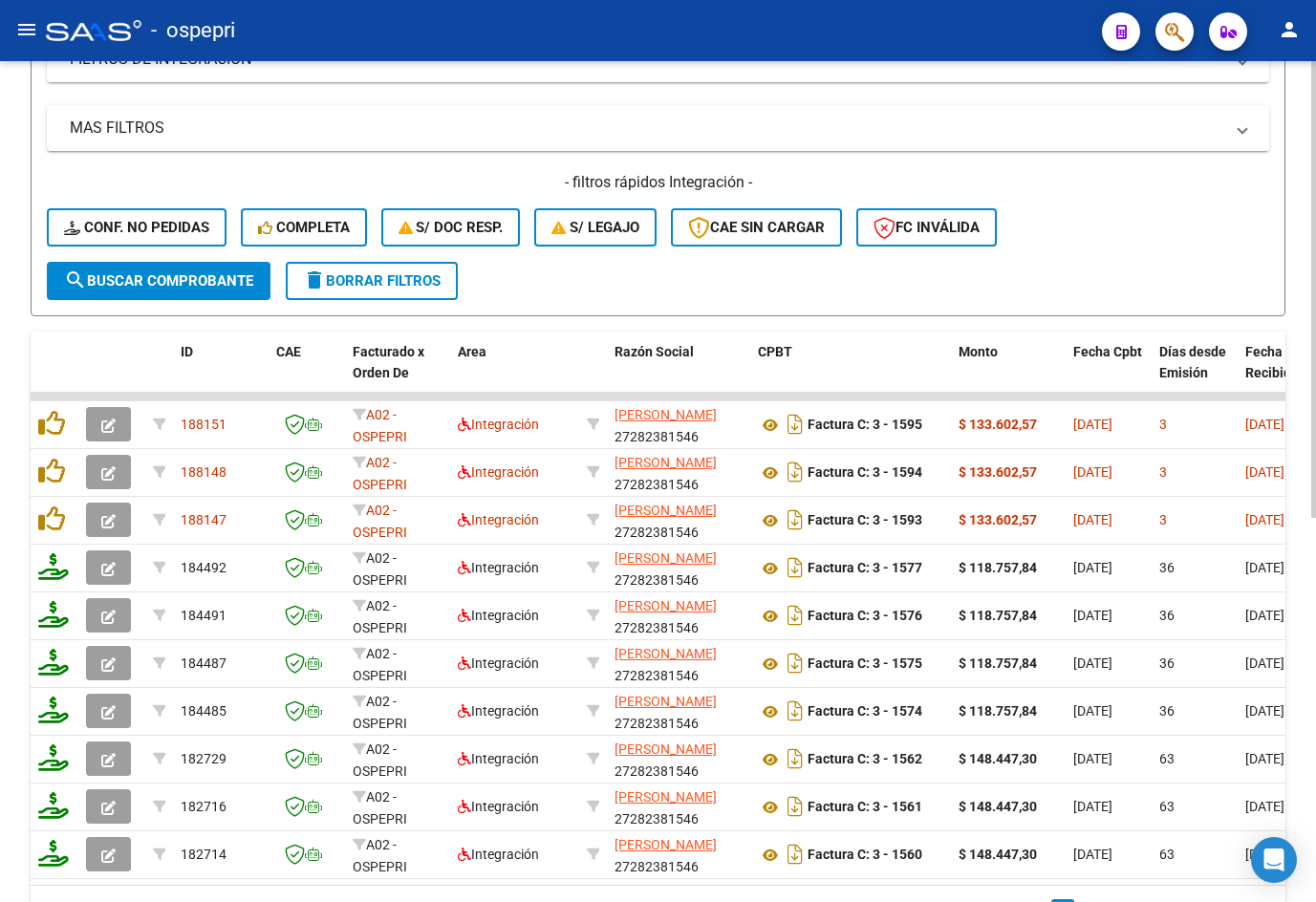
scroll to position [611, 0]
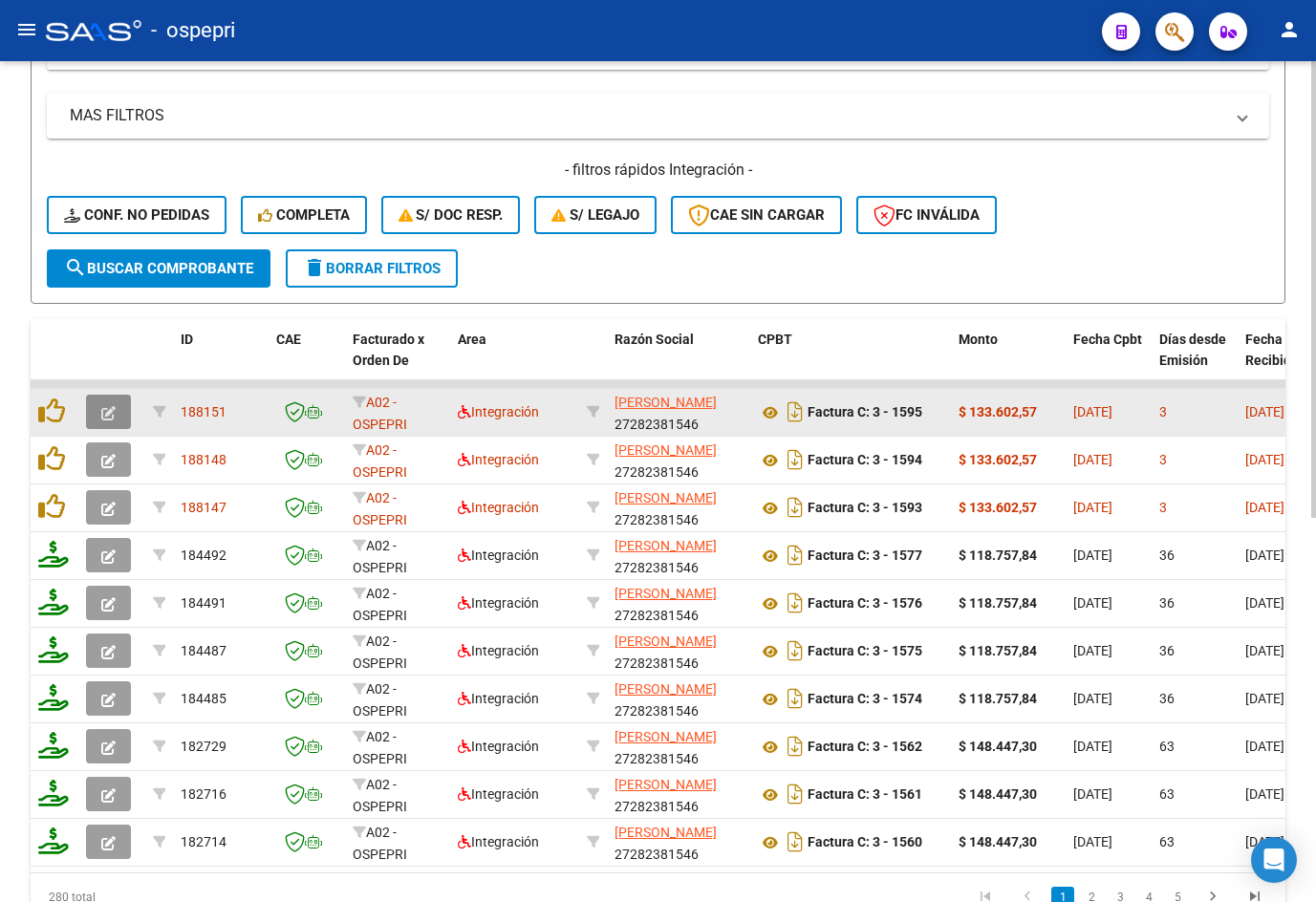
click at [105, 411] on icon "button" at bounding box center [108, 413] width 15 height 15
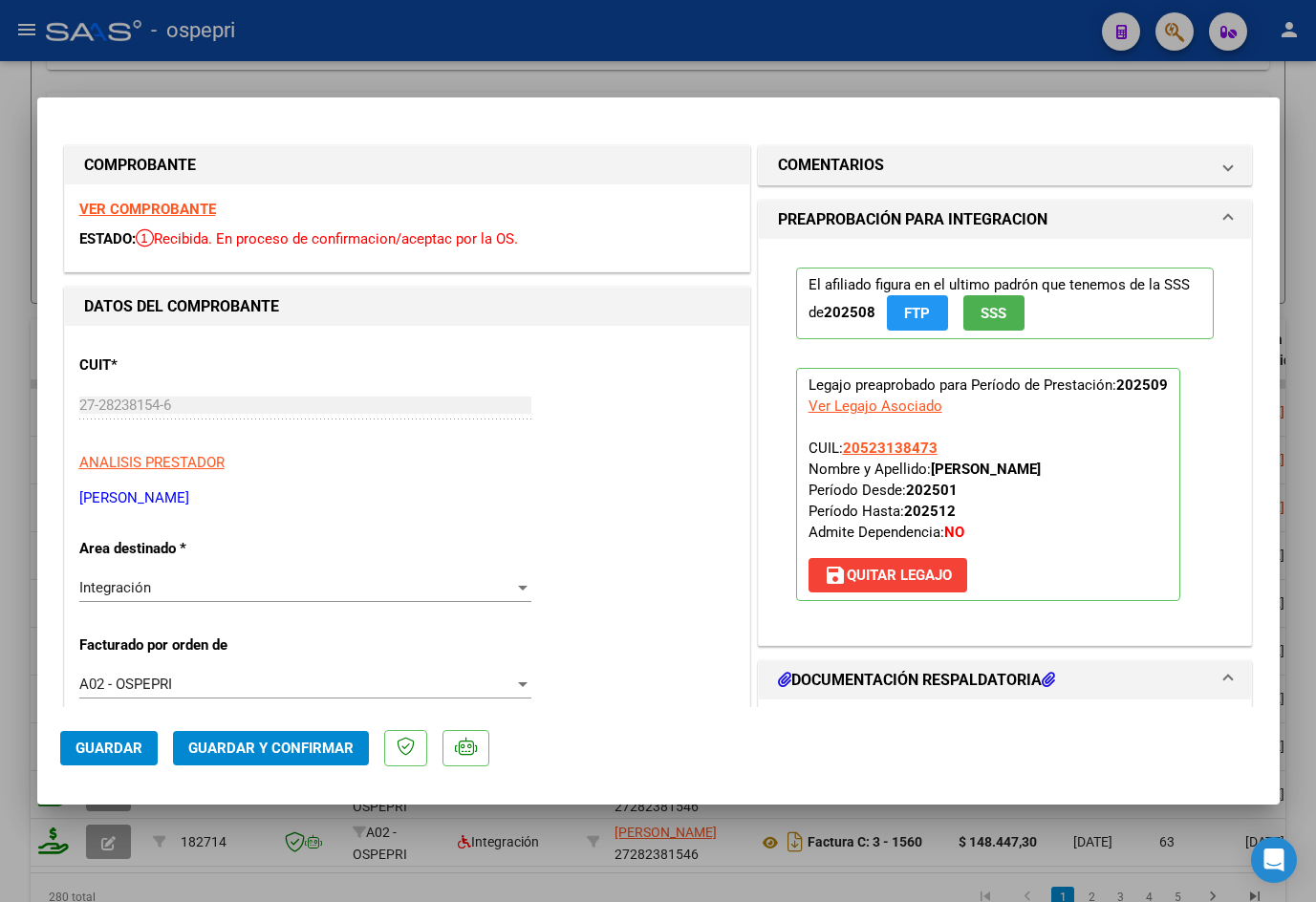
click at [147, 203] on strong "VER COMPROBANTE" at bounding box center [147, 210] width 137 height 18
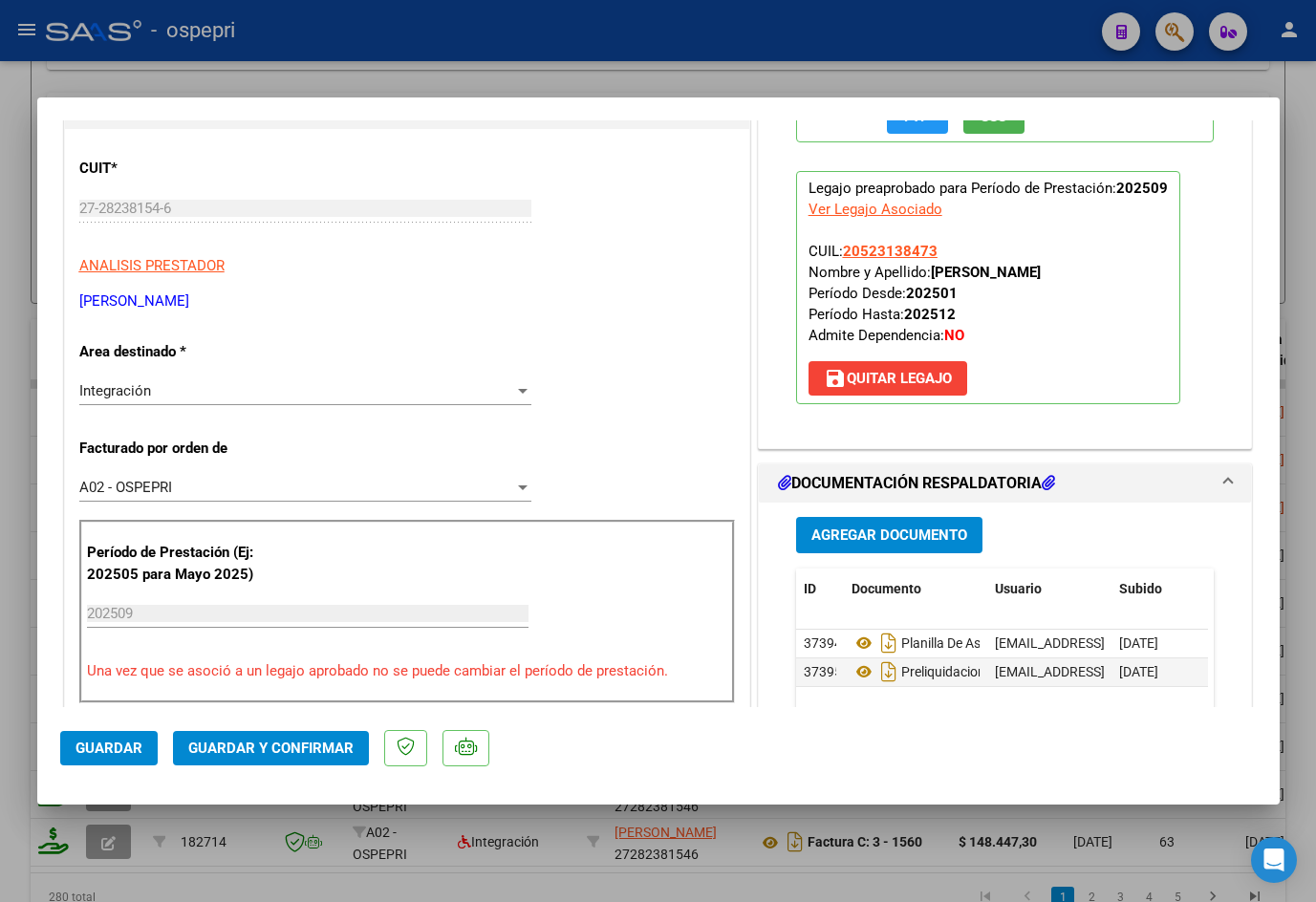
scroll to position [477, 0]
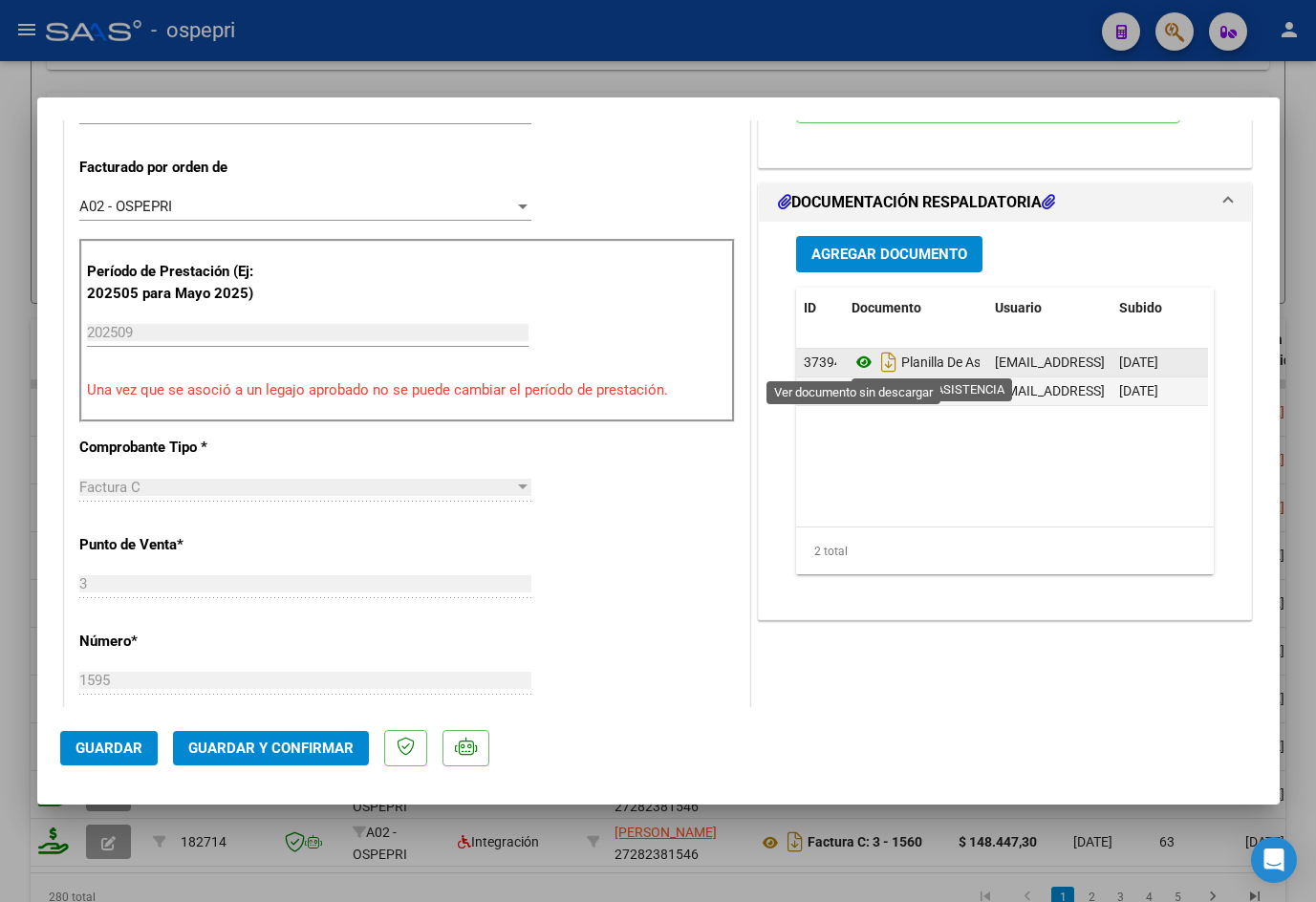
click at [861, 363] on icon at bounding box center [863, 361] width 24 height 22
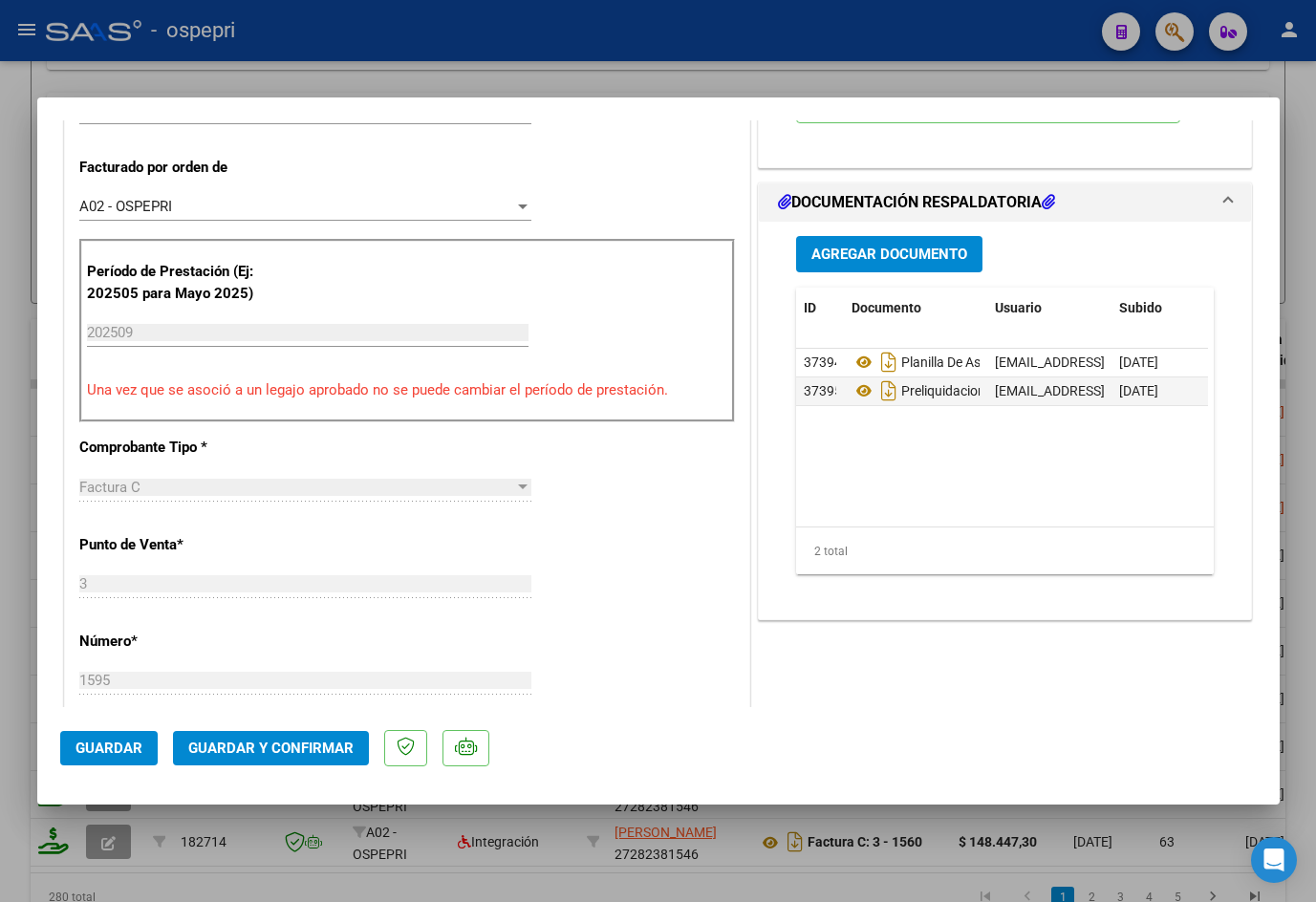
scroll to position [764, 0]
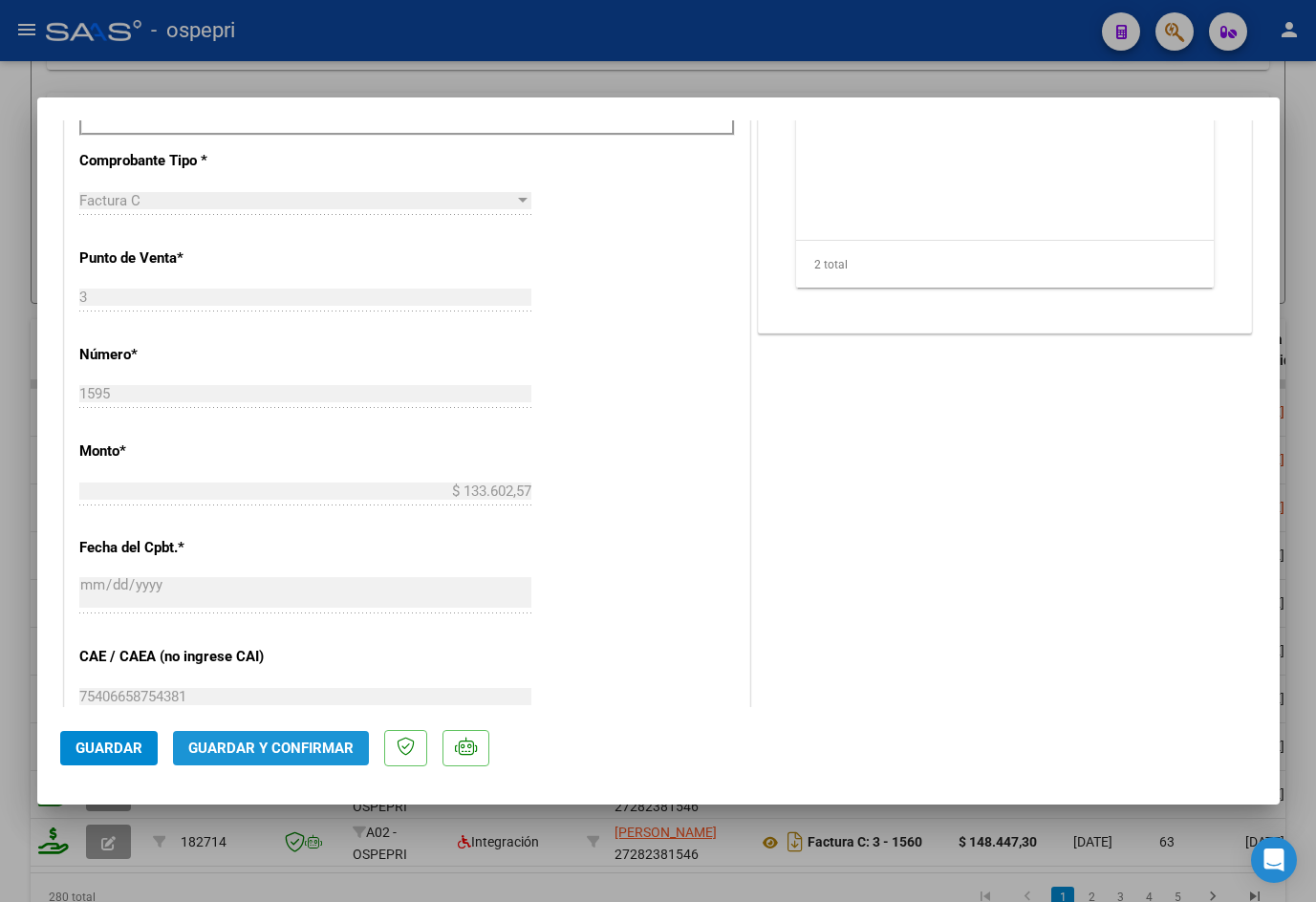
click at [301, 748] on span "Guardar y Confirmar" at bounding box center [270, 749] width 165 height 18
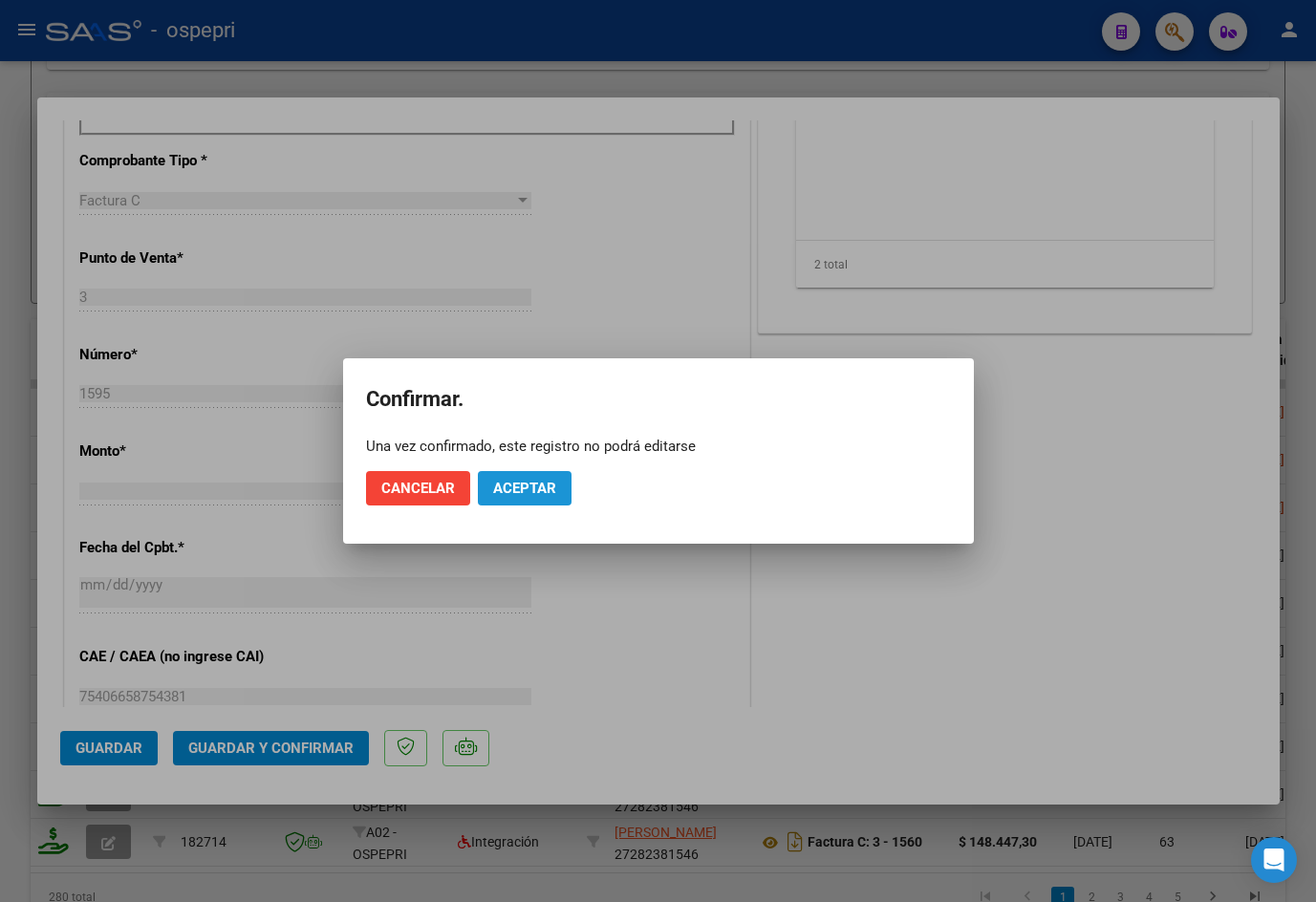
click at [555, 486] on span "Aceptar" at bounding box center [524, 488] width 63 height 18
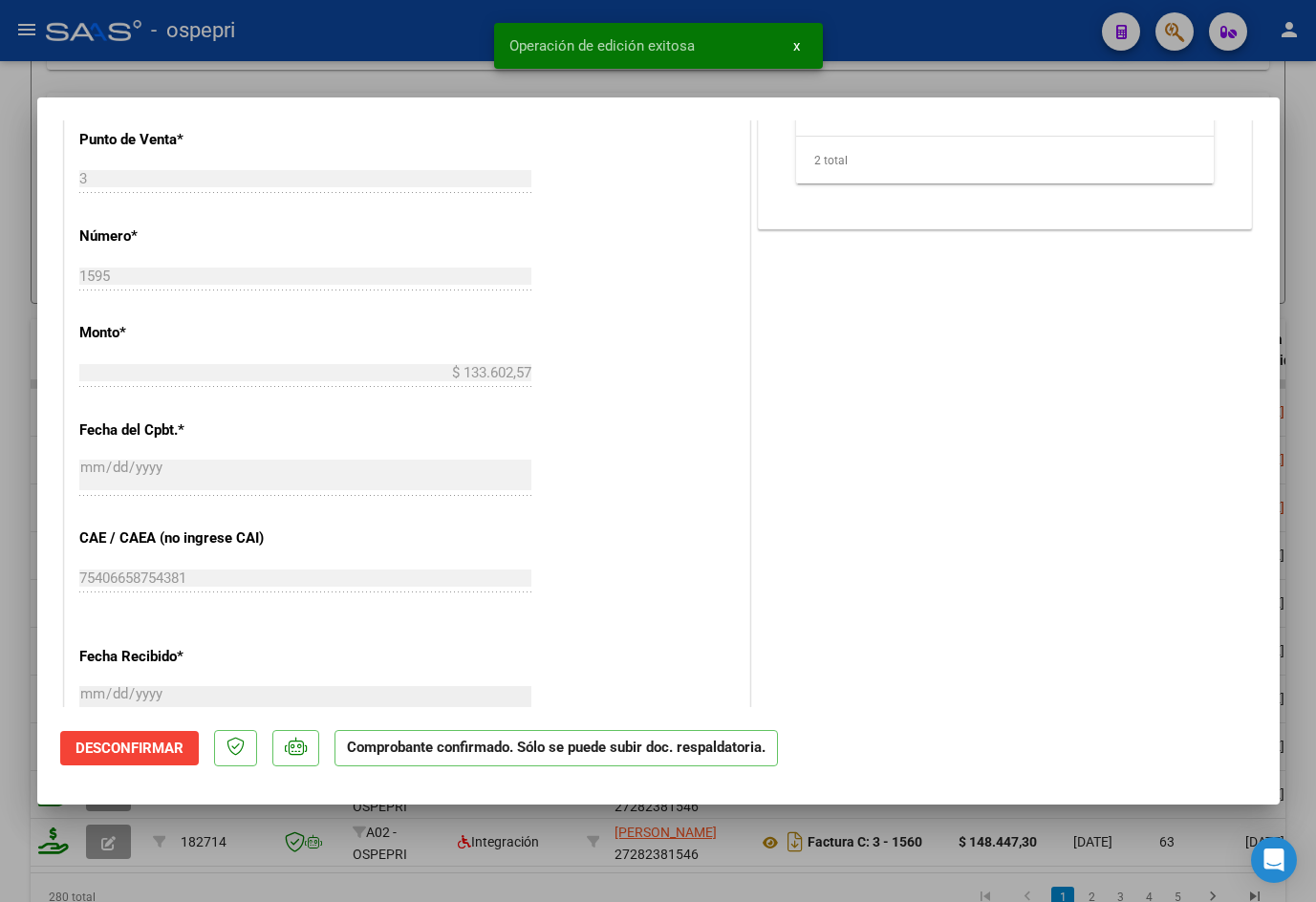
type input "$ 0,00"
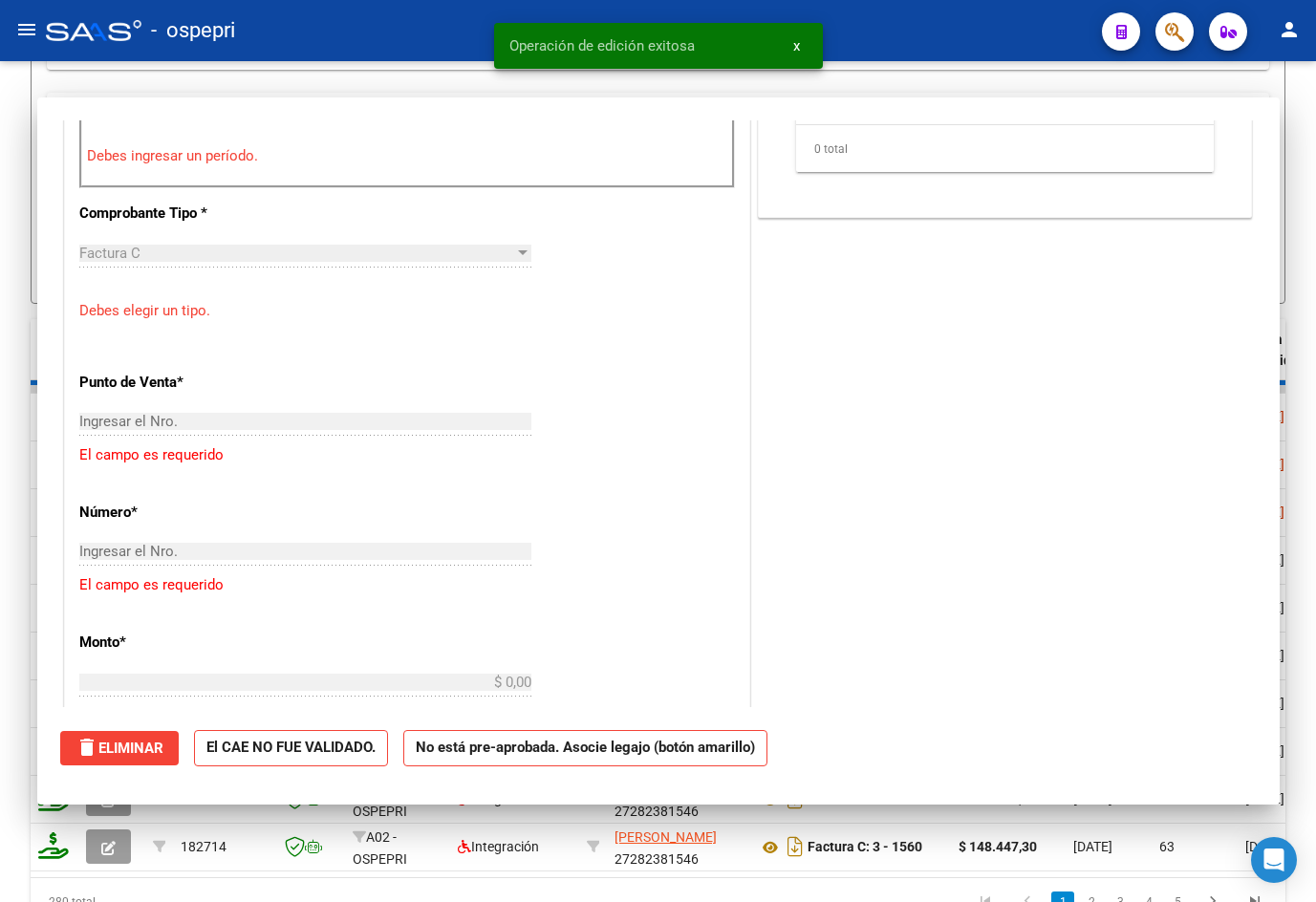
scroll to position [798, 0]
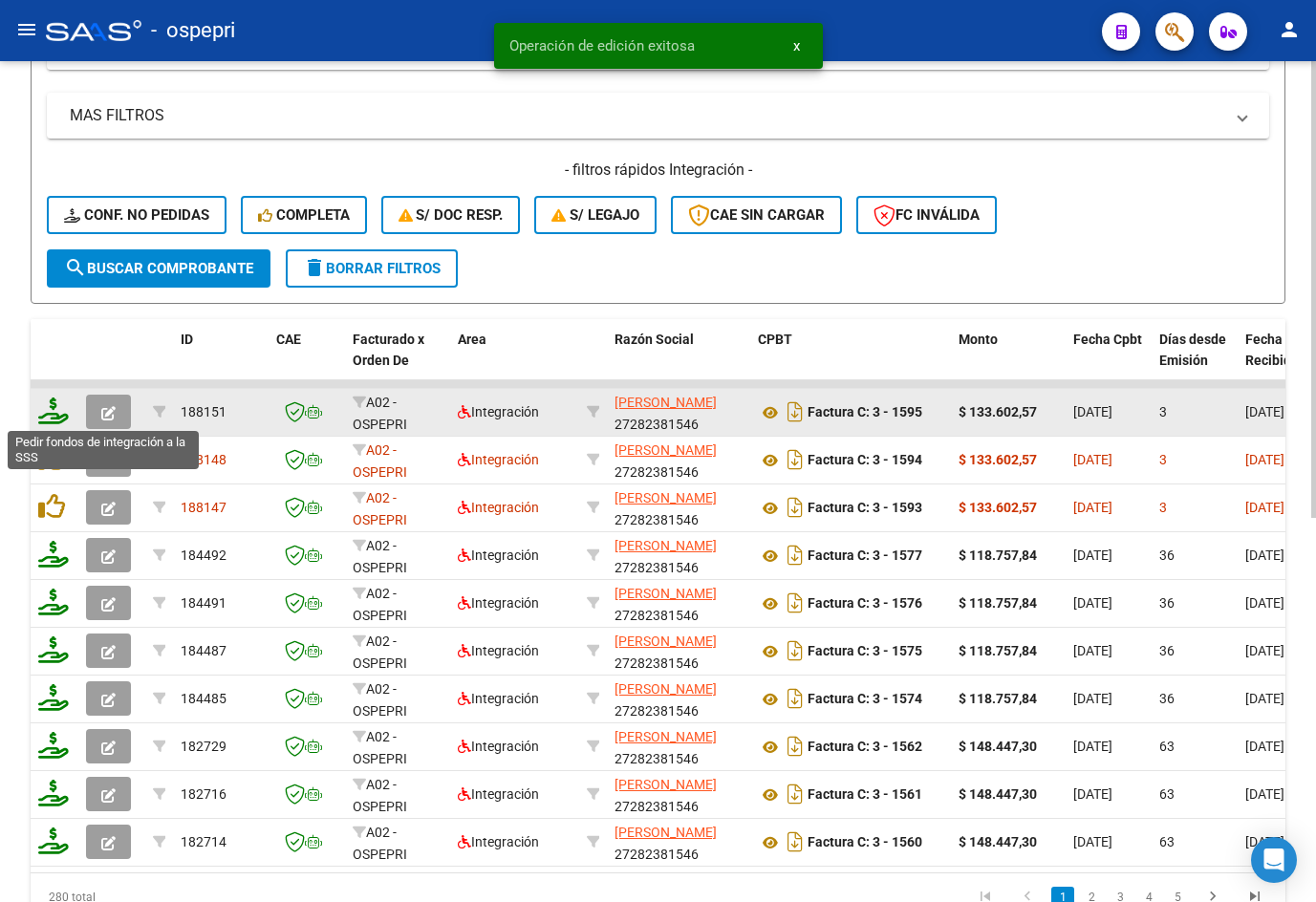
click at [56, 416] on icon at bounding box center [53, 410] width 30 height 26
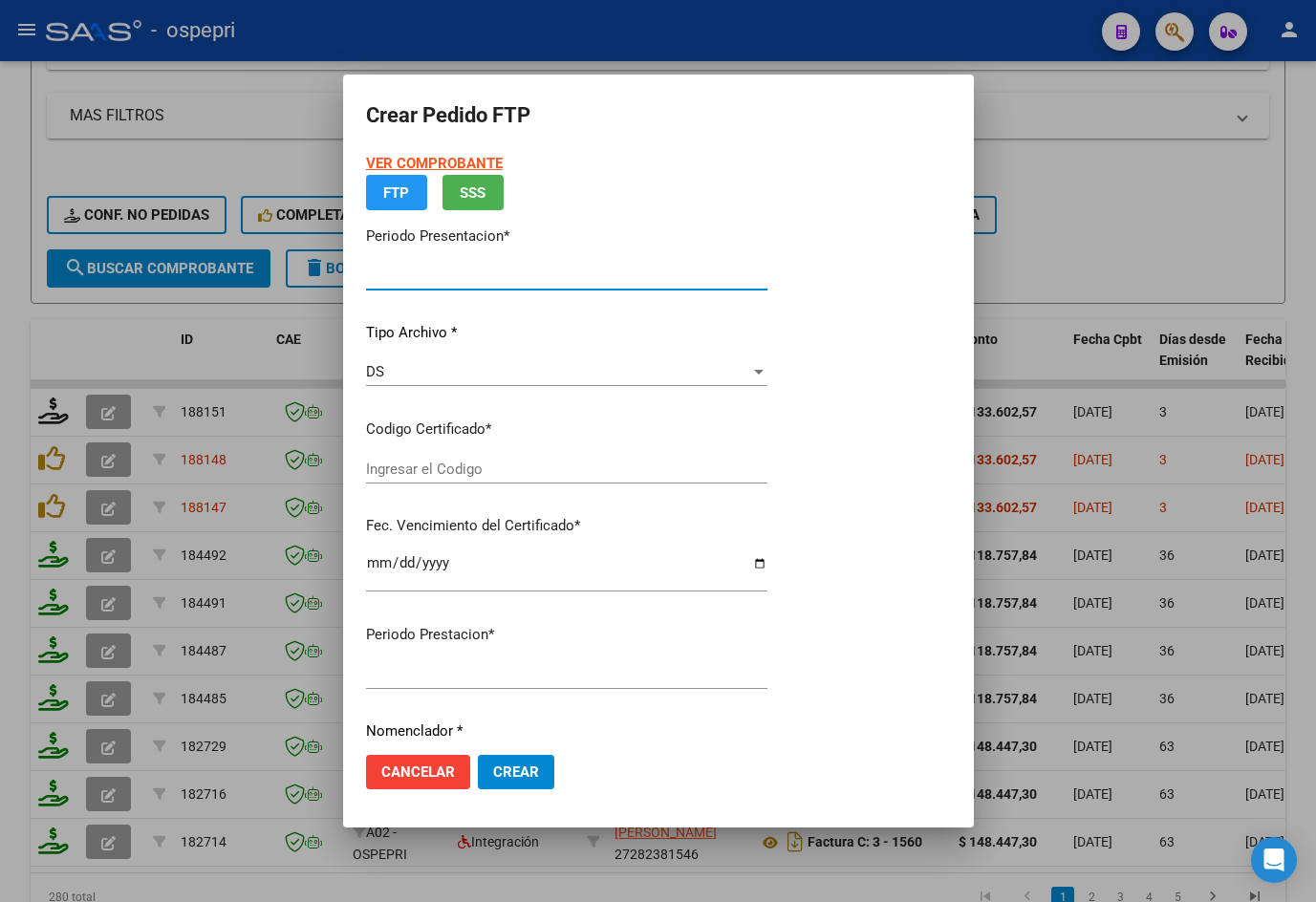
type input "202509"
type input "$ 133.602,57"
type input "2052313847-3"
type input "2027-09-30"
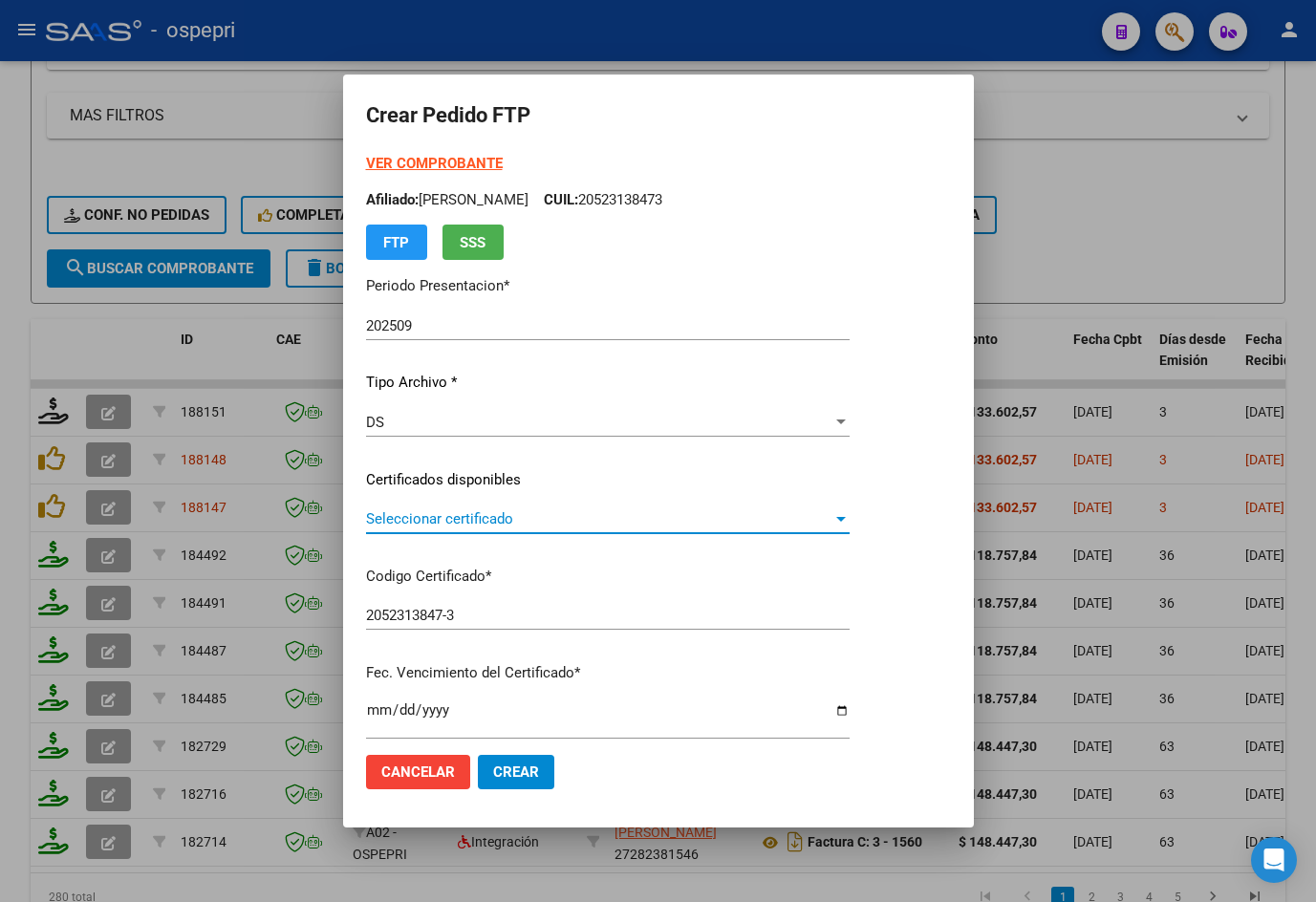
click at [429, 520] on span "Seleccionar certificado" at bounding box center [599, 519] width 467 height 18
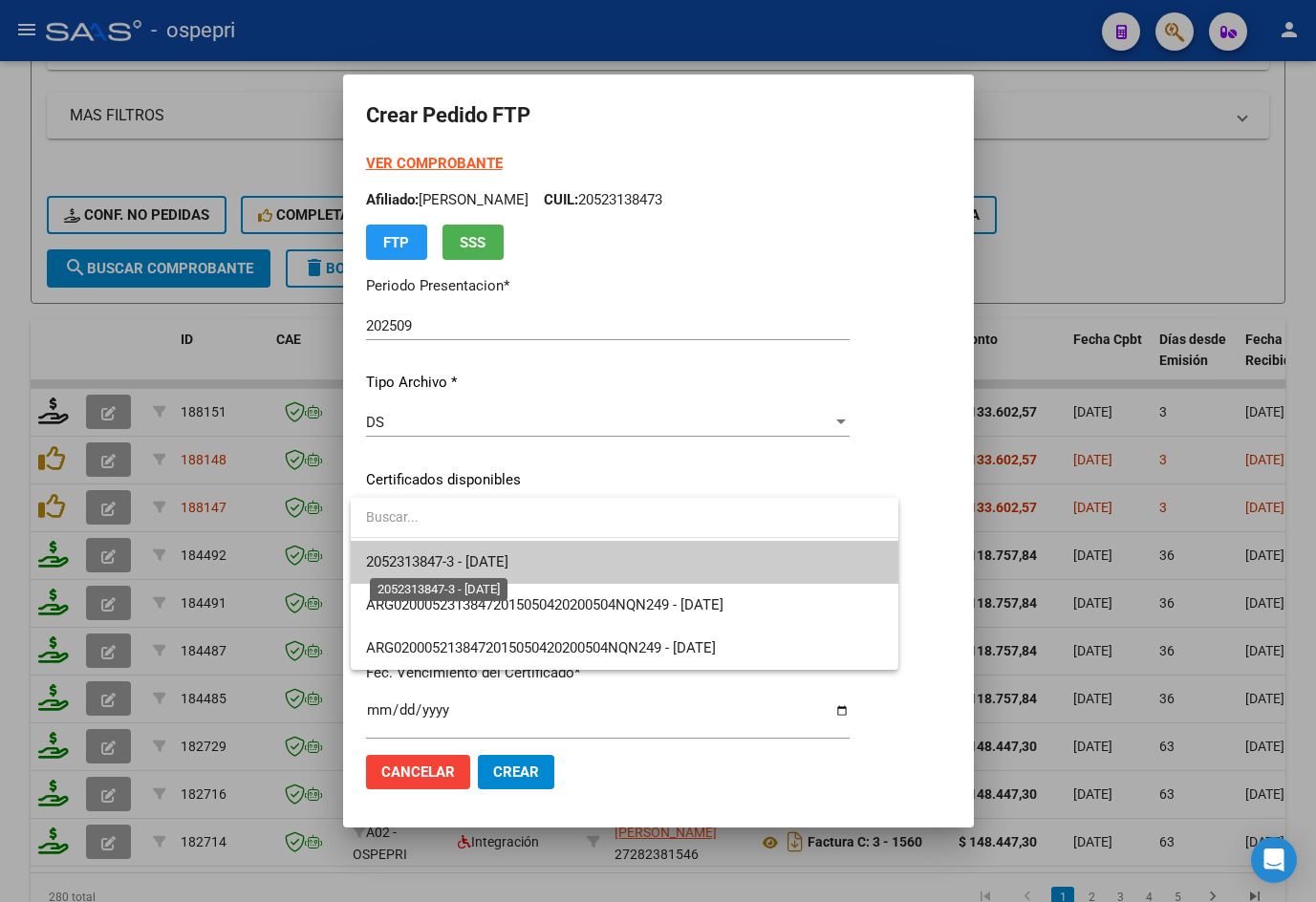
click at [504, 566] on span "2052313847-3 - 2027-09-30" at bounding box center [437, 562] width 143 height 18
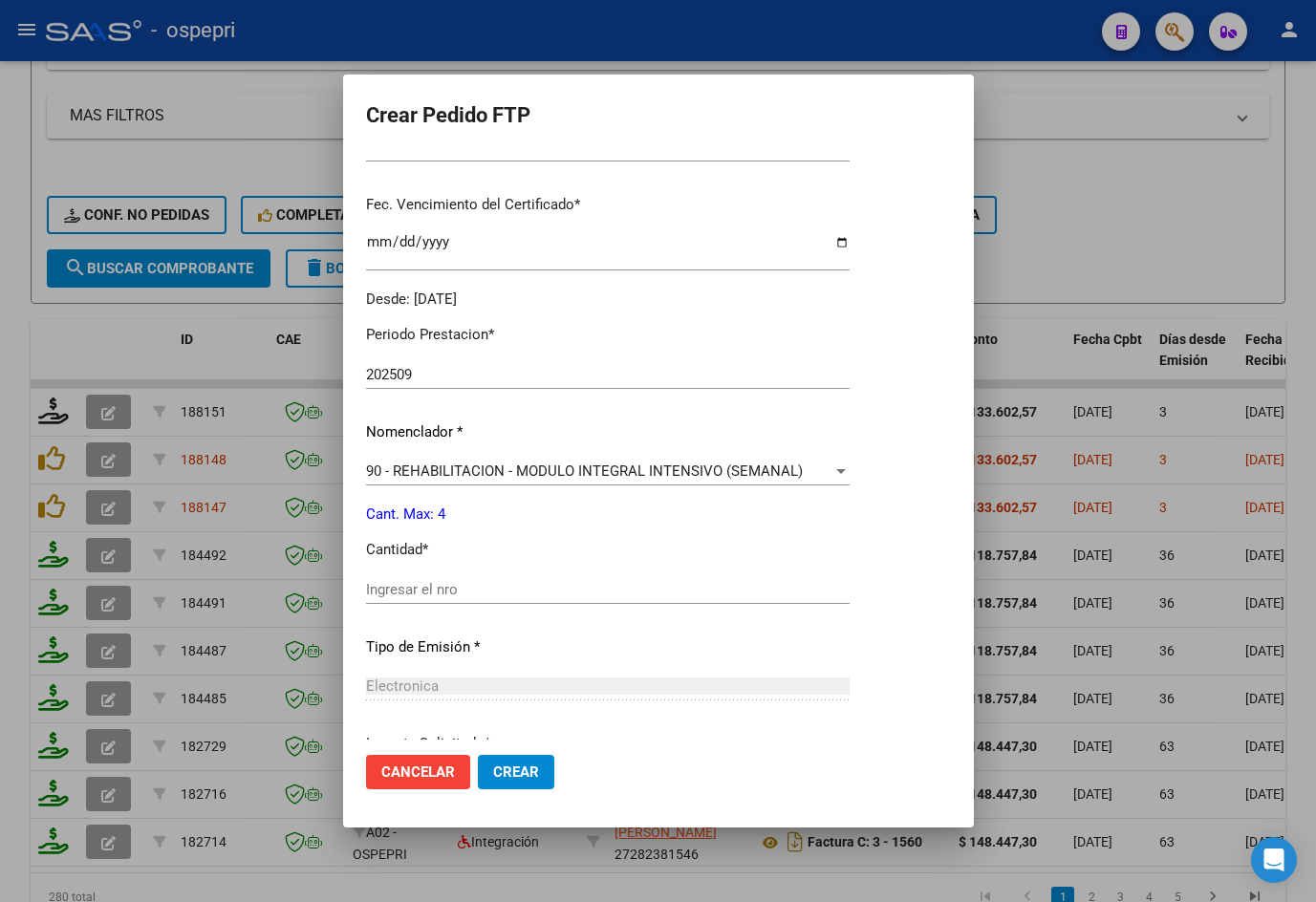
scroll to position [573, 0]
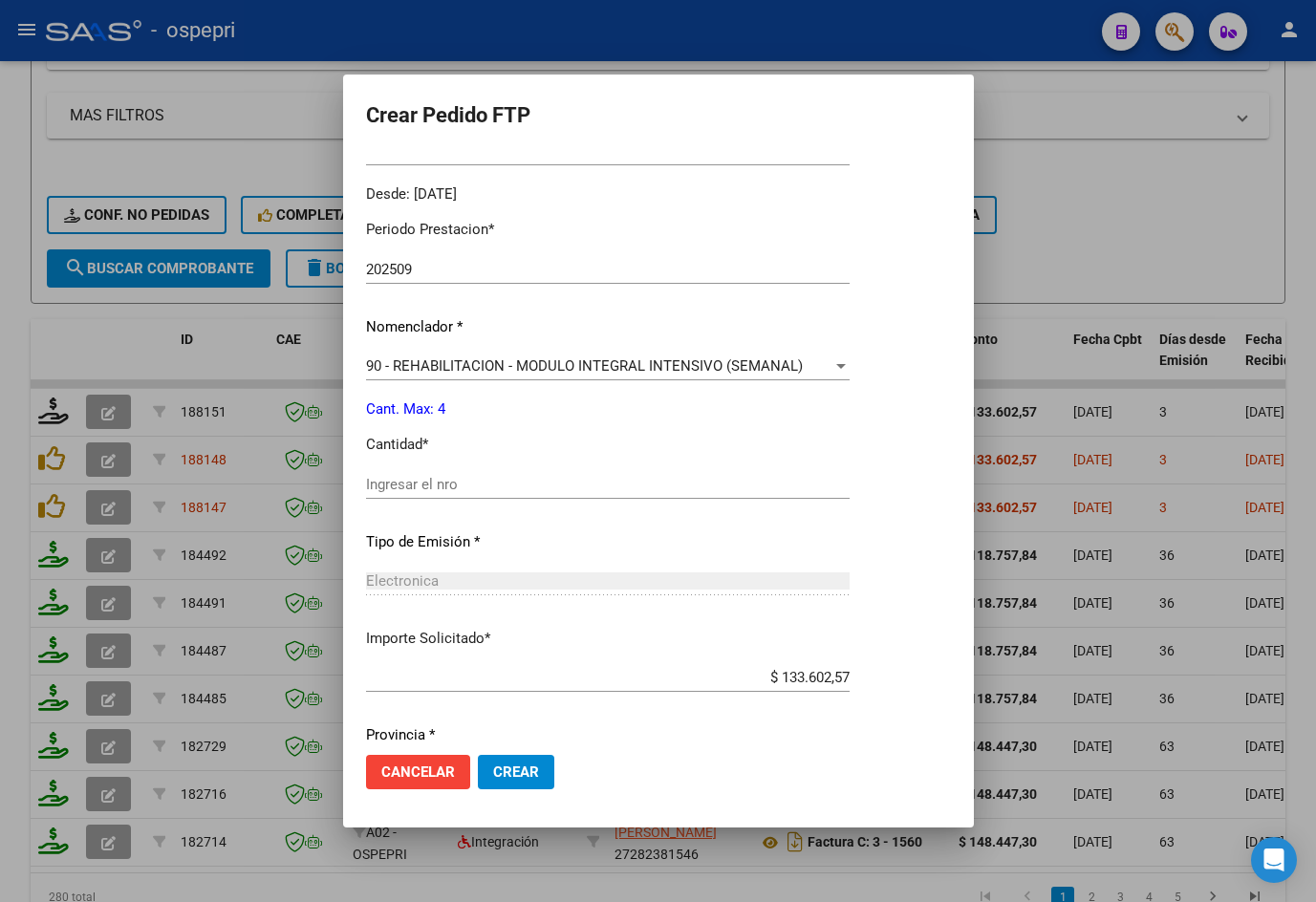
click at [473, 479] on input "Ingresar el nro" at bounding box center [607, 484] width 483 height 18
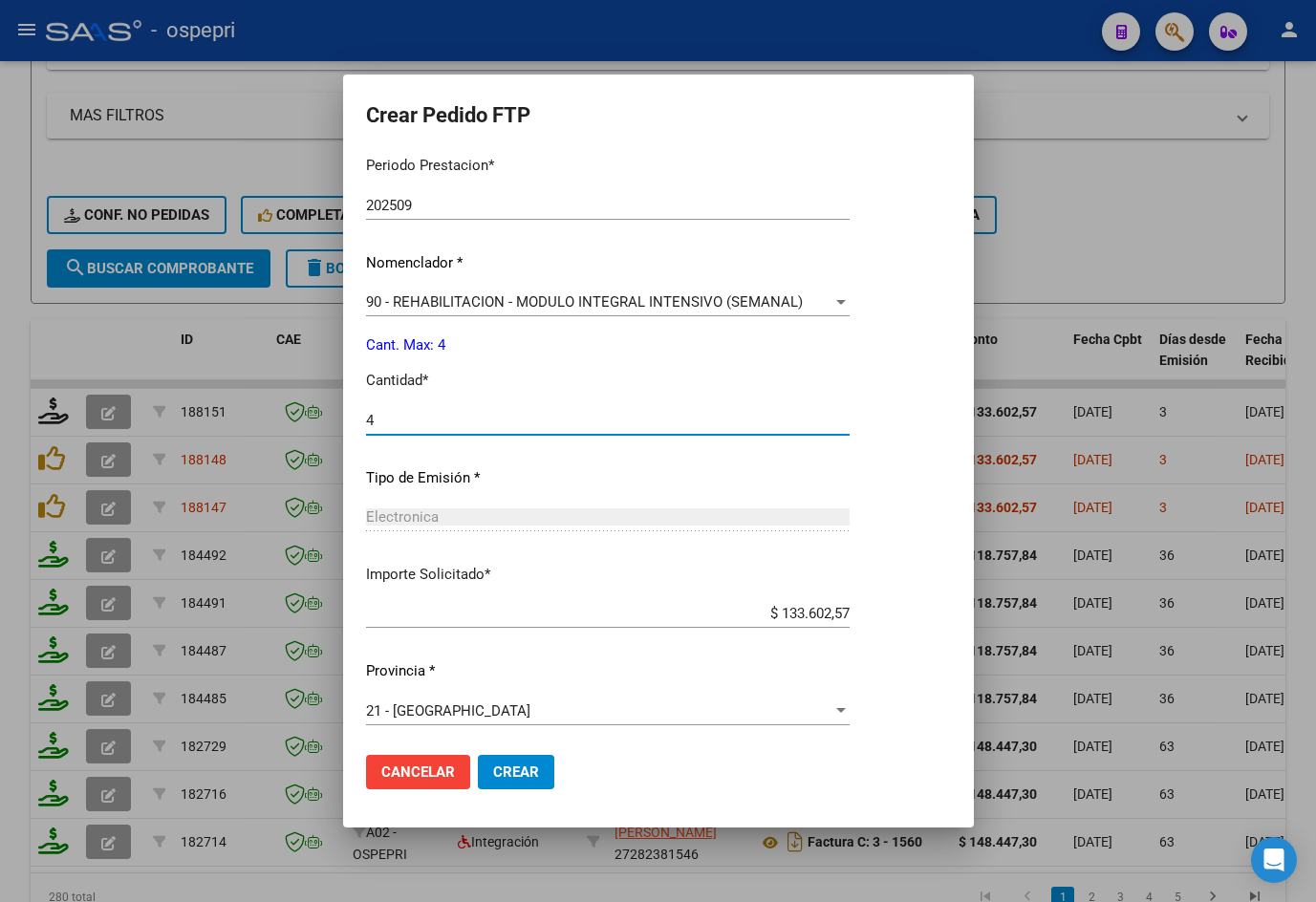
scroll to position [640, 0]
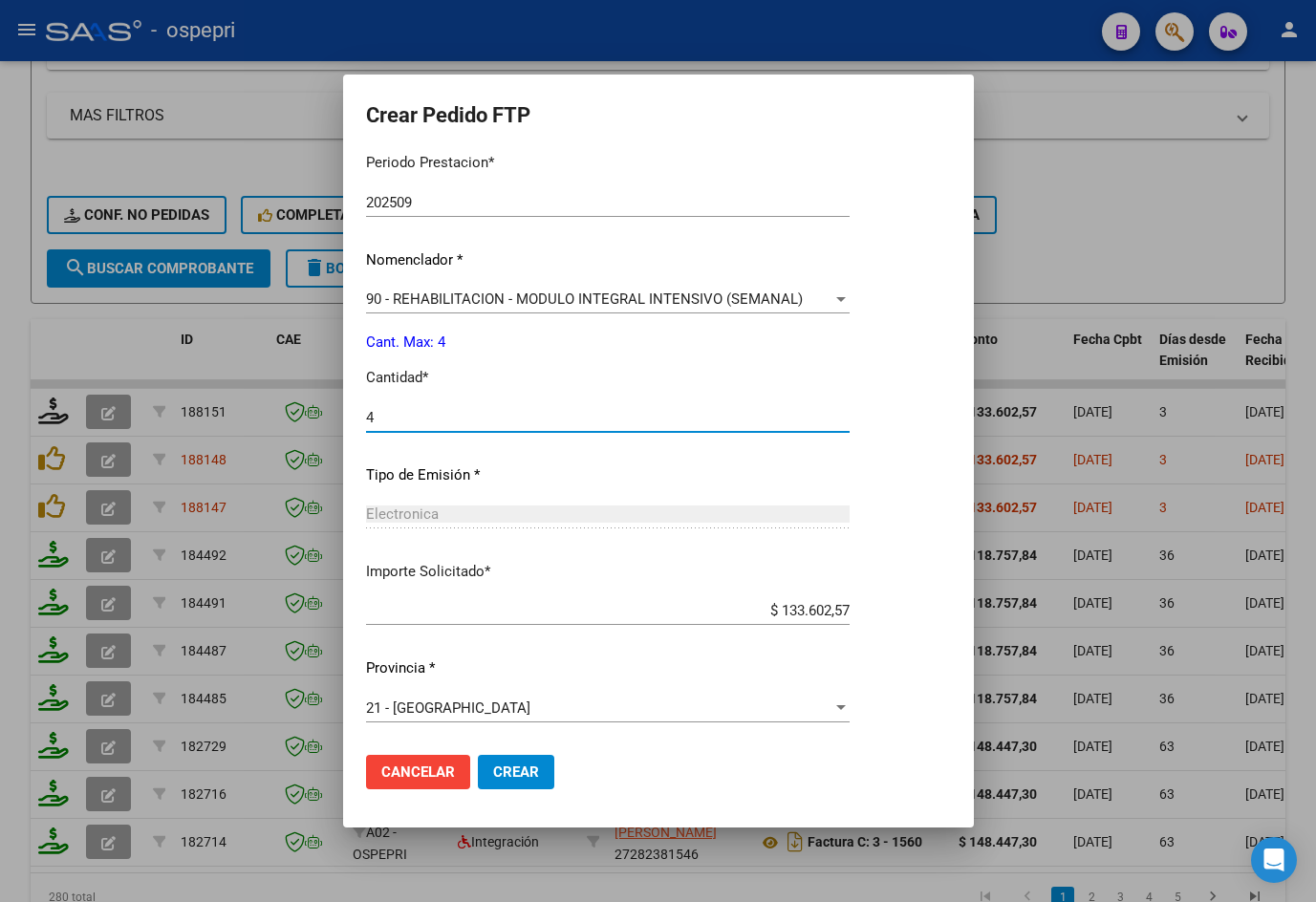
type input "4"
click at [520, 768] on span "Crear" at bounding box center [515, 772] width 46 height 18
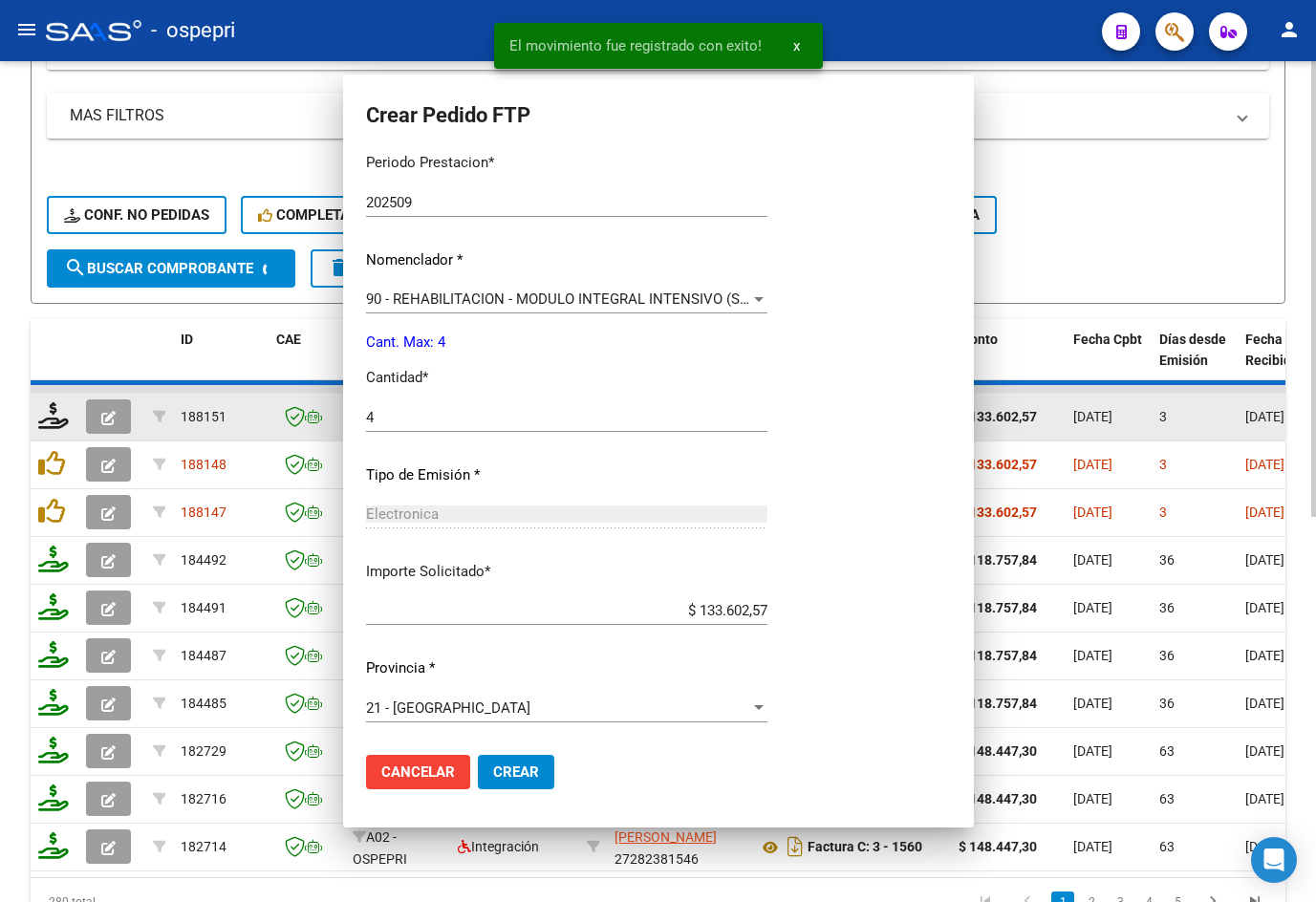
scroll to position [532, 0]
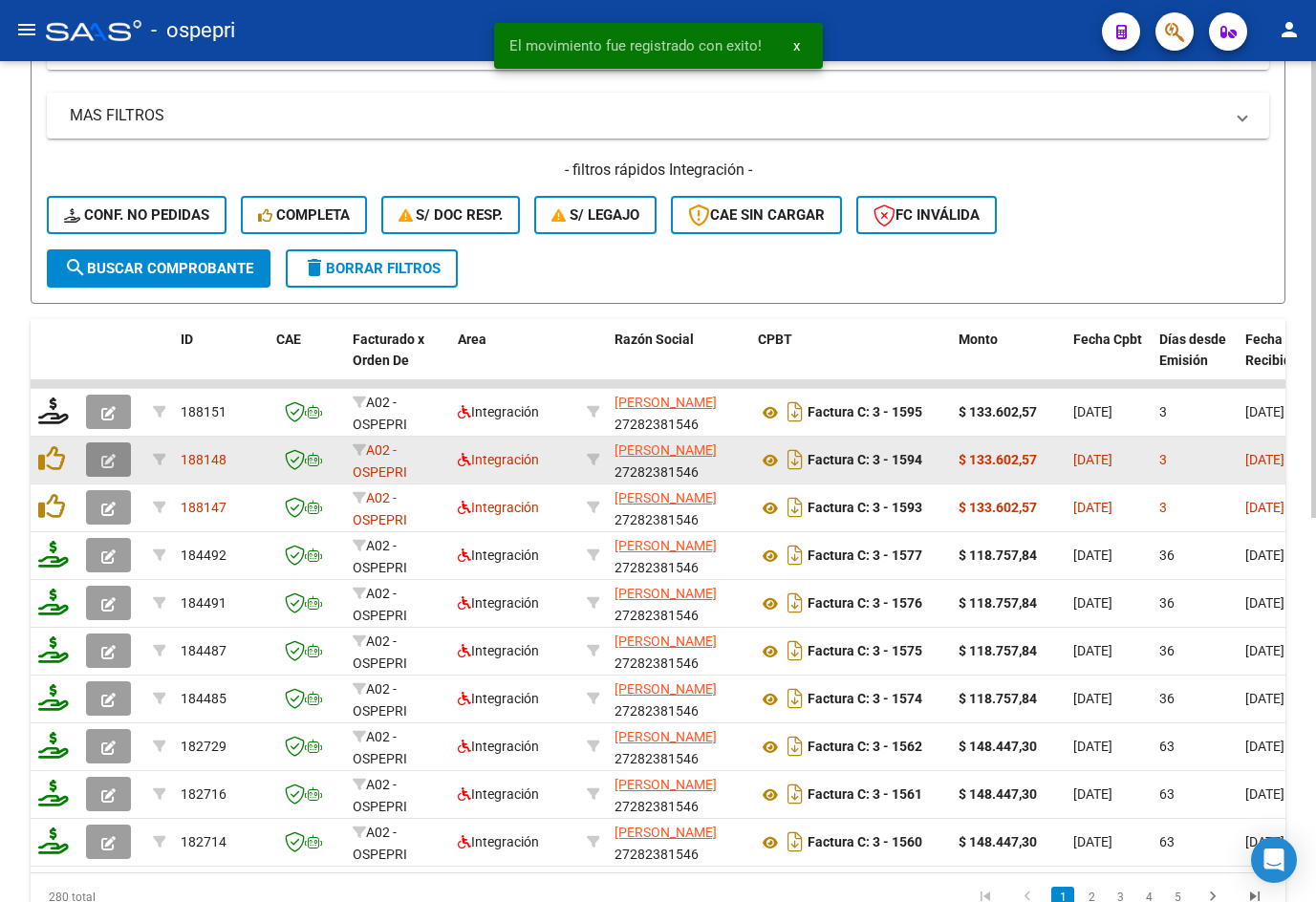
click at [111, 465] on icon "button" at bounding box center [108, 461] width 15 height 15
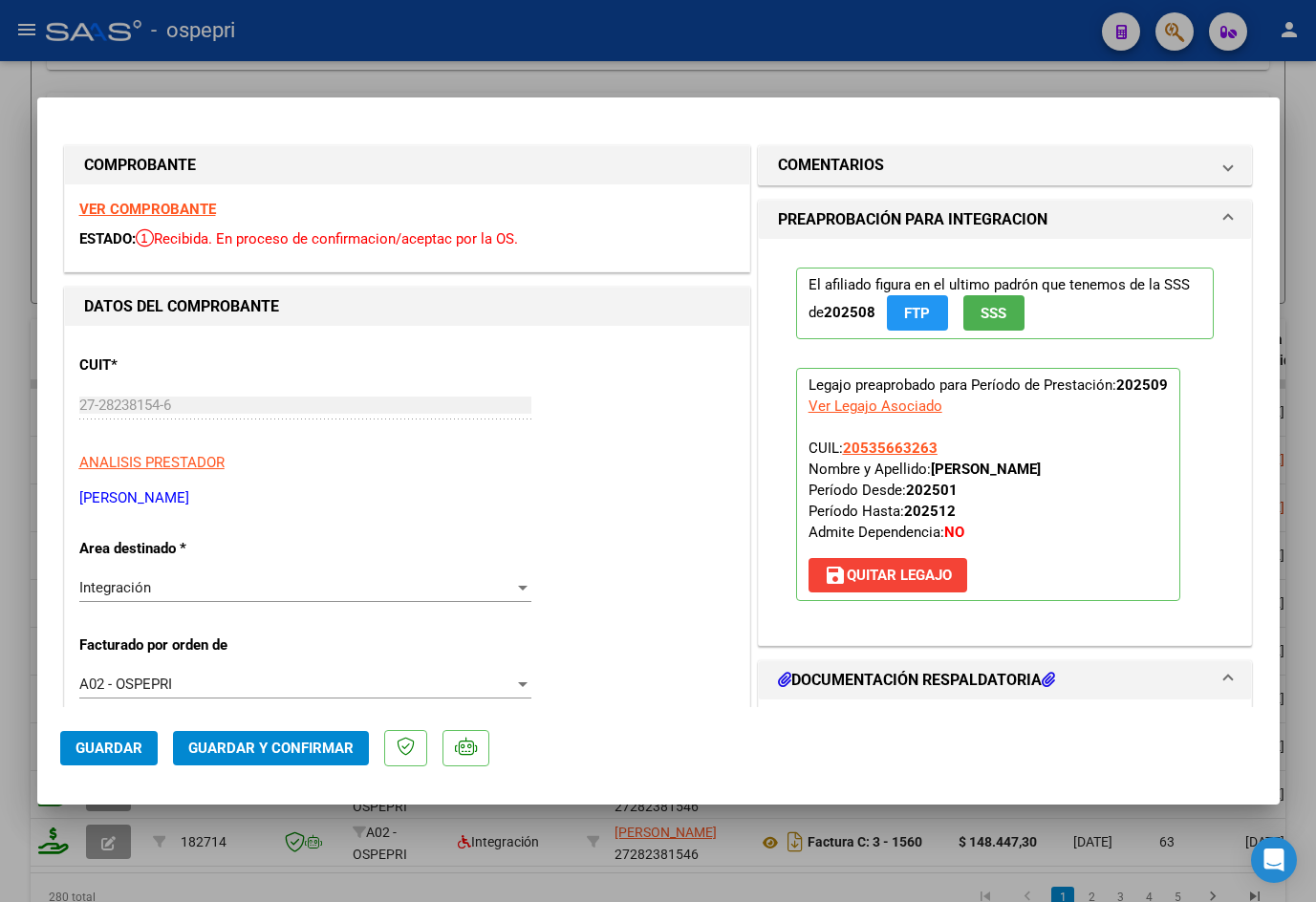
click at [125, 210] on strong "VER COMPROBANTE" at bounding box center [147, 210] width 137 height 18
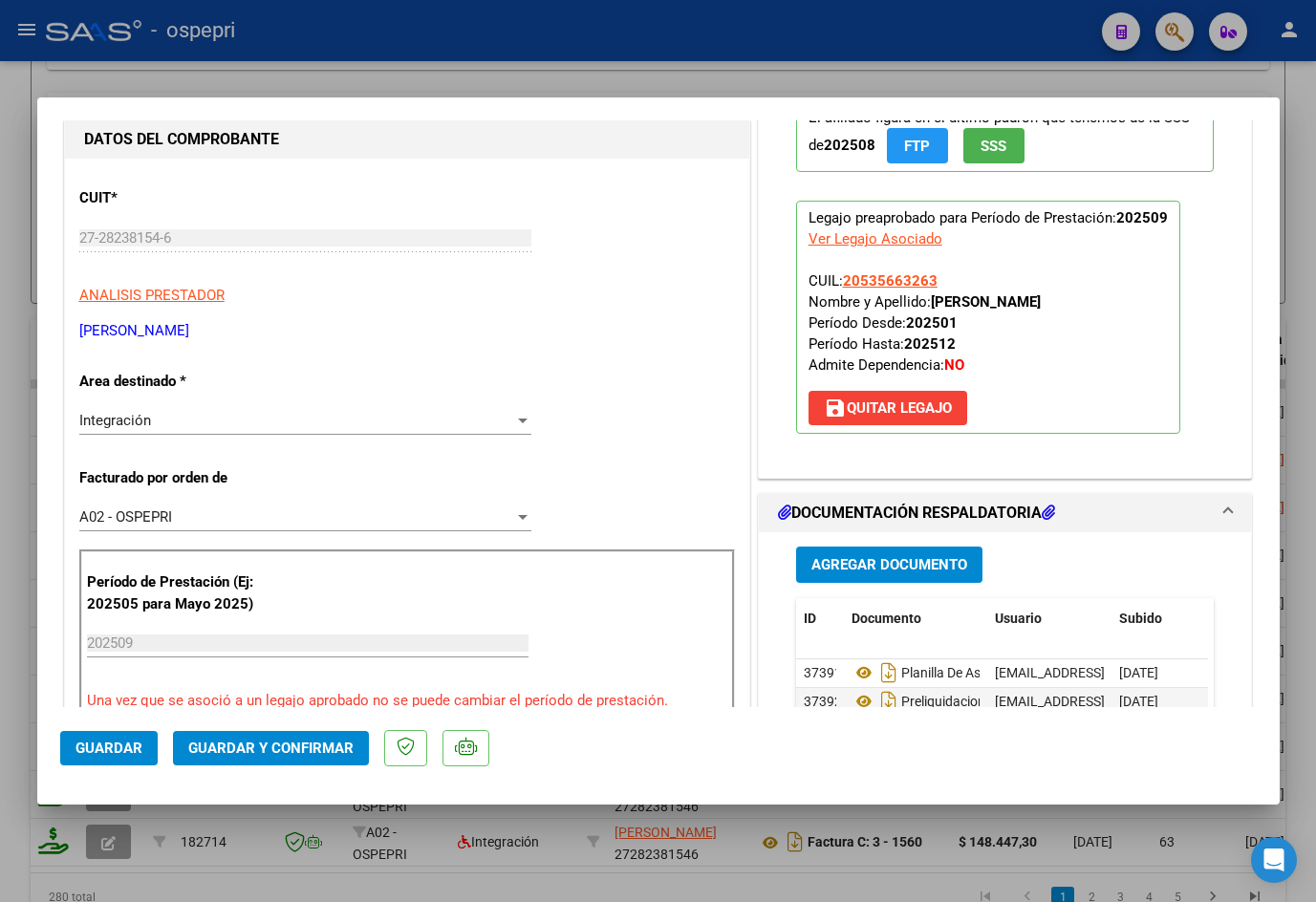
scroll to position [287, 0]
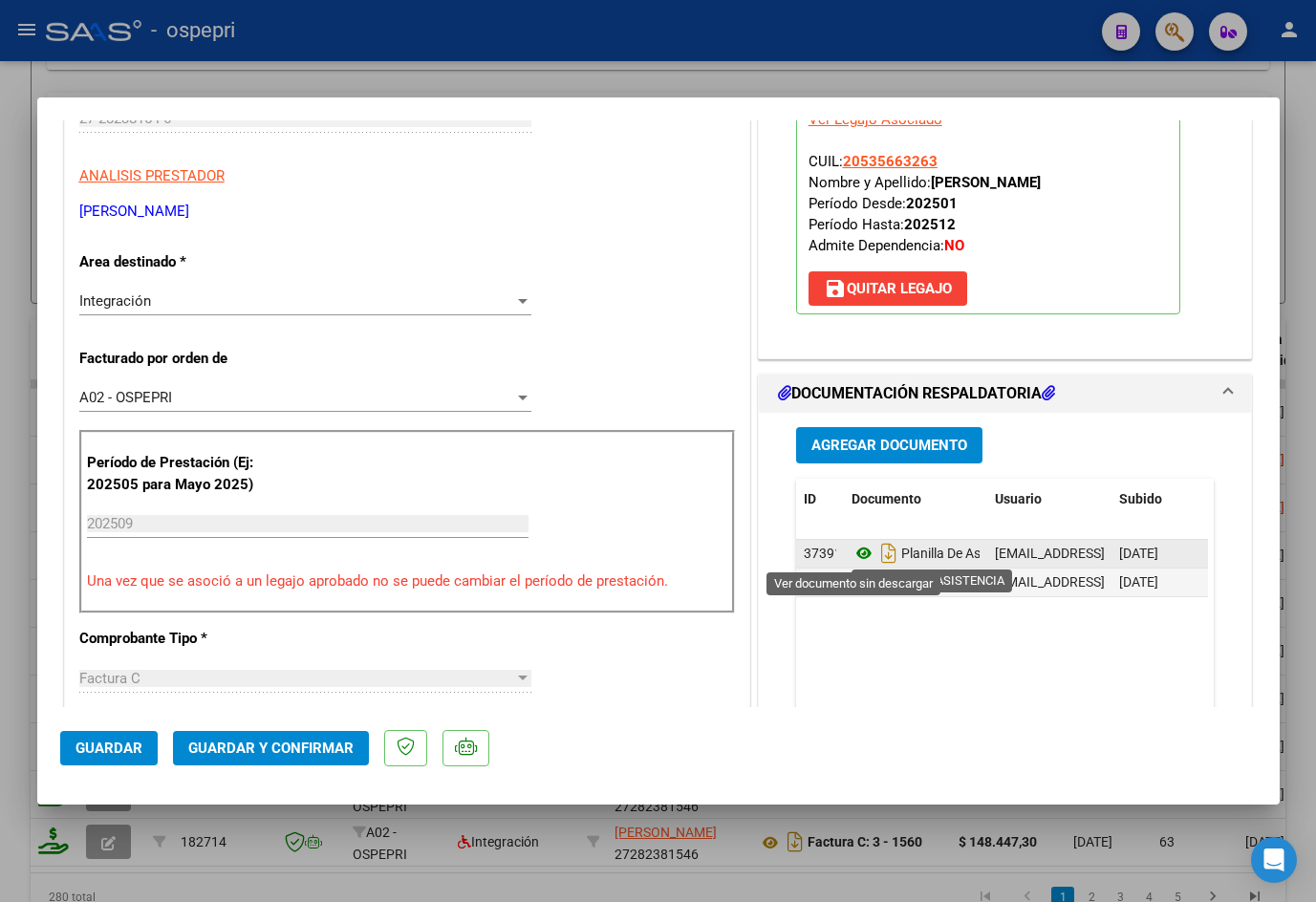
click at [856, 551] on icon at bounding box center [863, 553] width 24 height 22
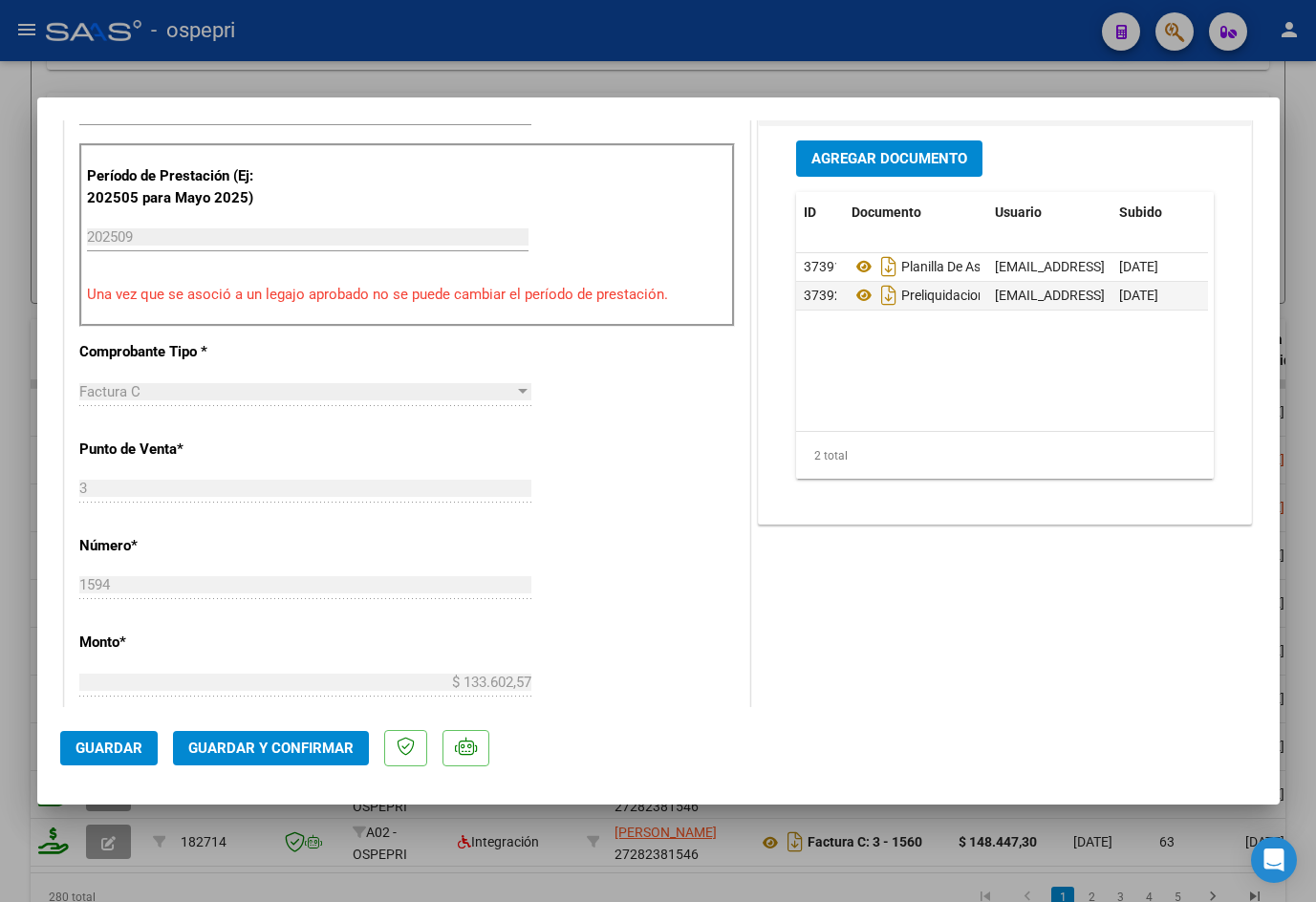
scroll to position [669, 0]
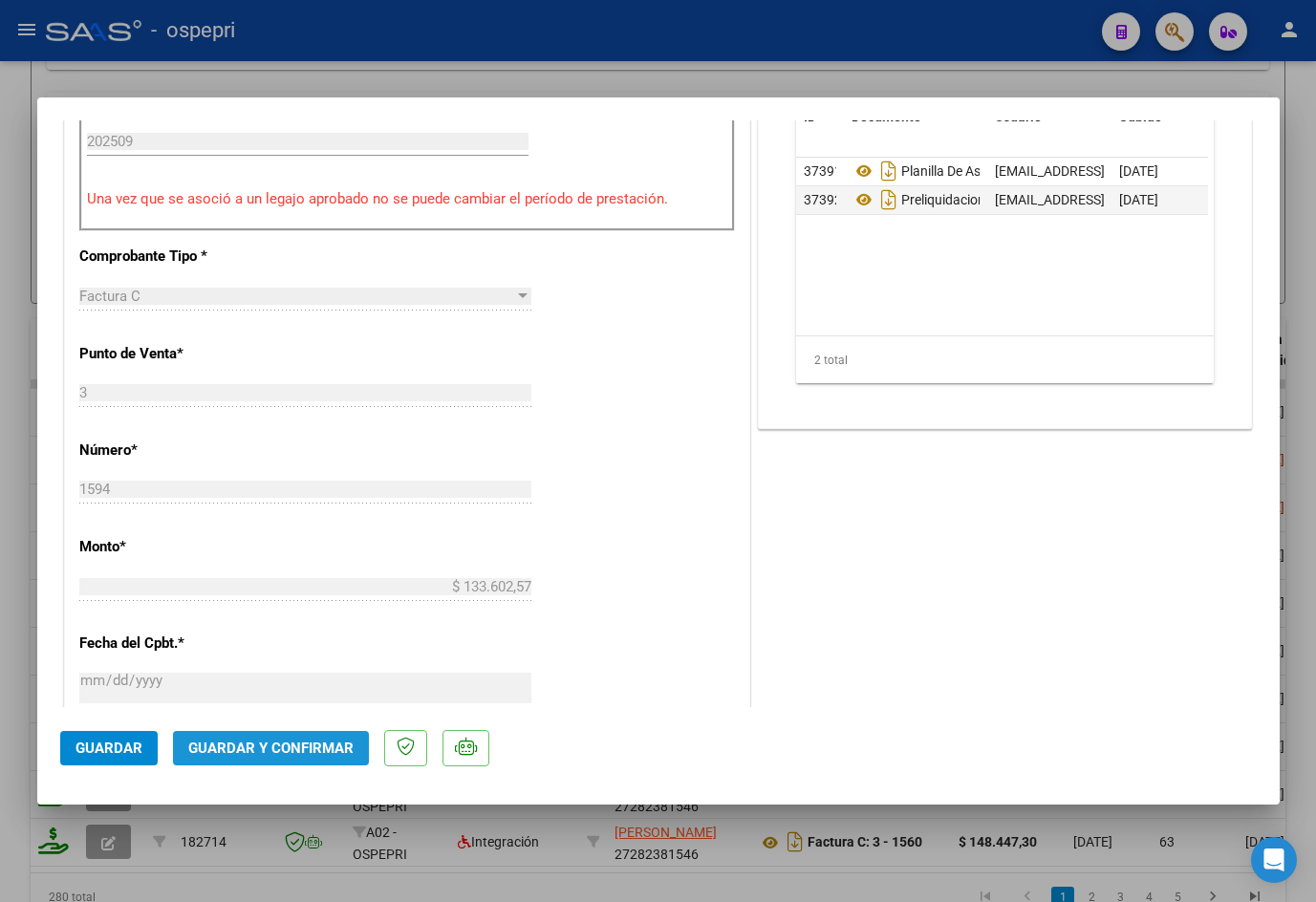
click at [278, 745] on span "Guardar y Confirmar" at bounding box center [270, 749] width 165 height 18
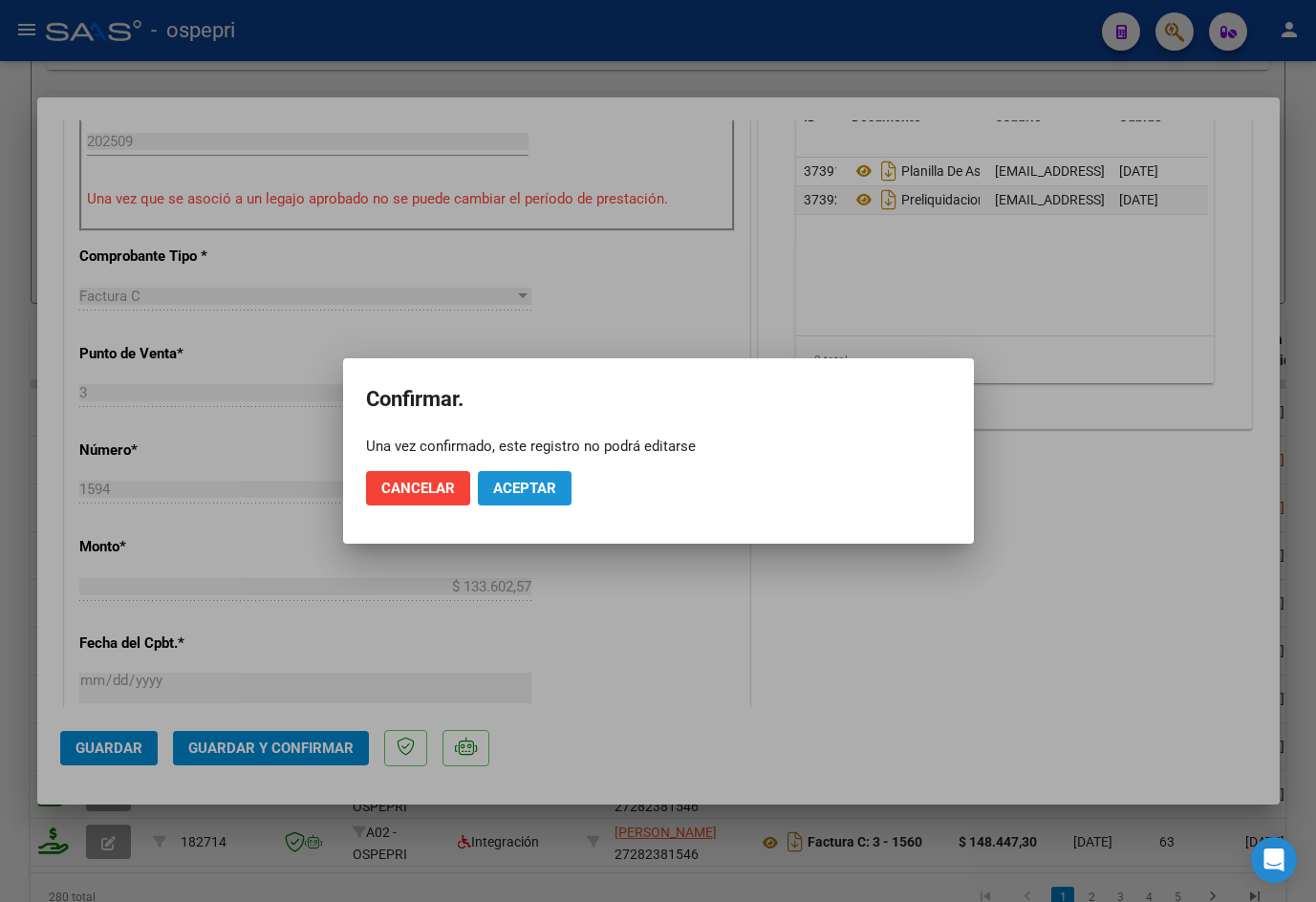
click at [508, 479] on span "Aceptar" at bounding box center [524, 488] width 63 height 18
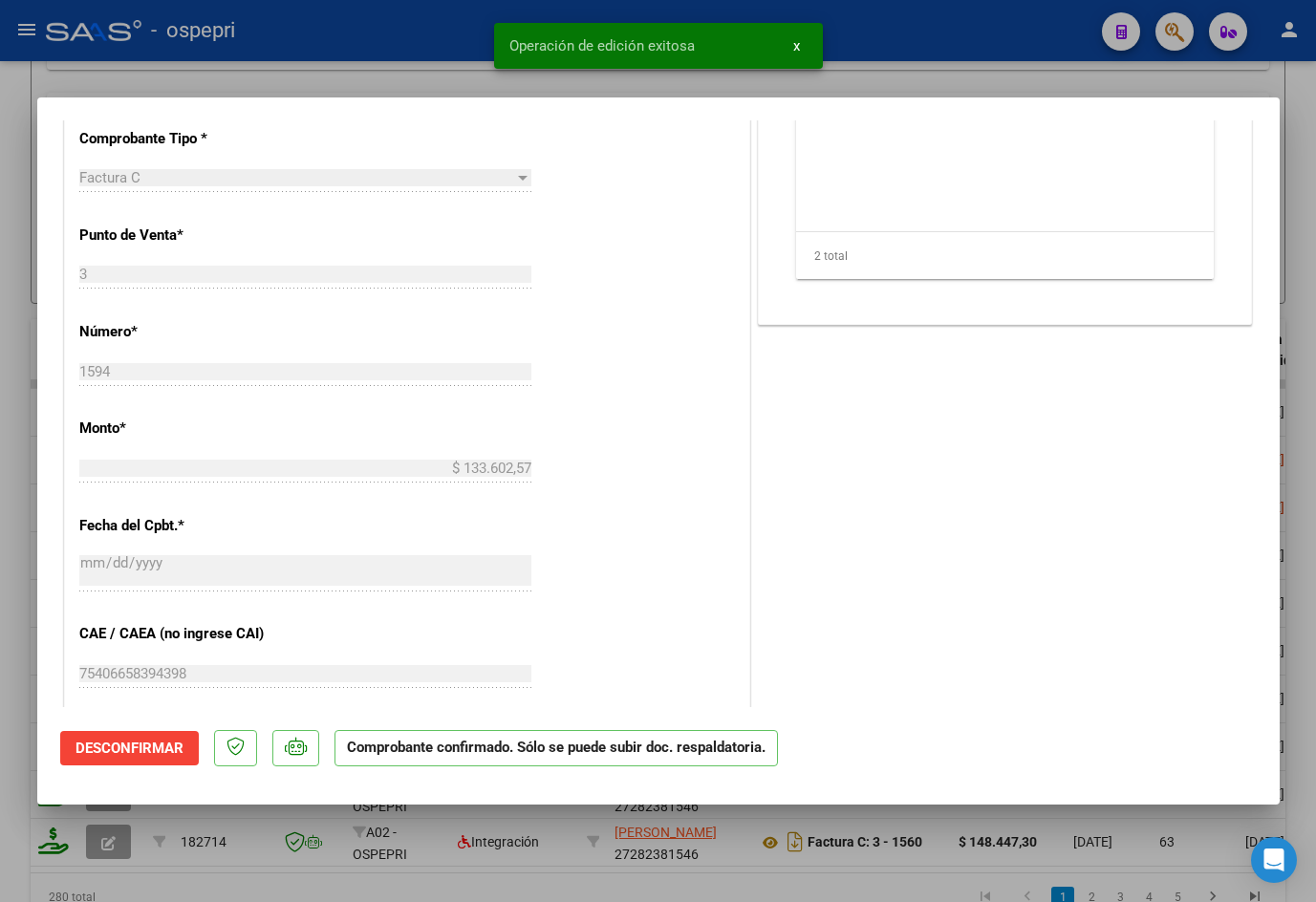
type input "$ 0,00"
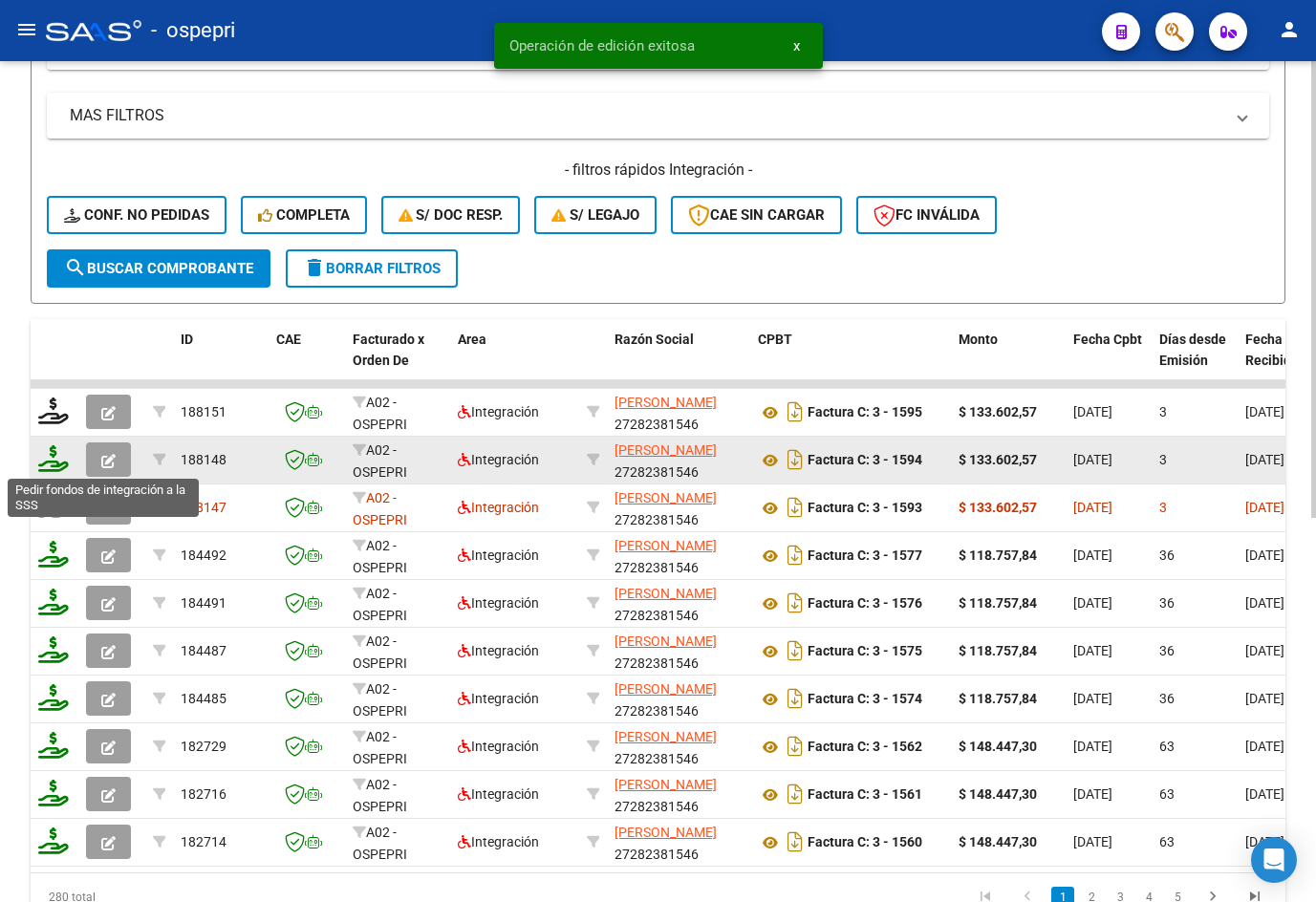
click at [54, 469] on icon at bounding box center [53, 458] width 30 height 26
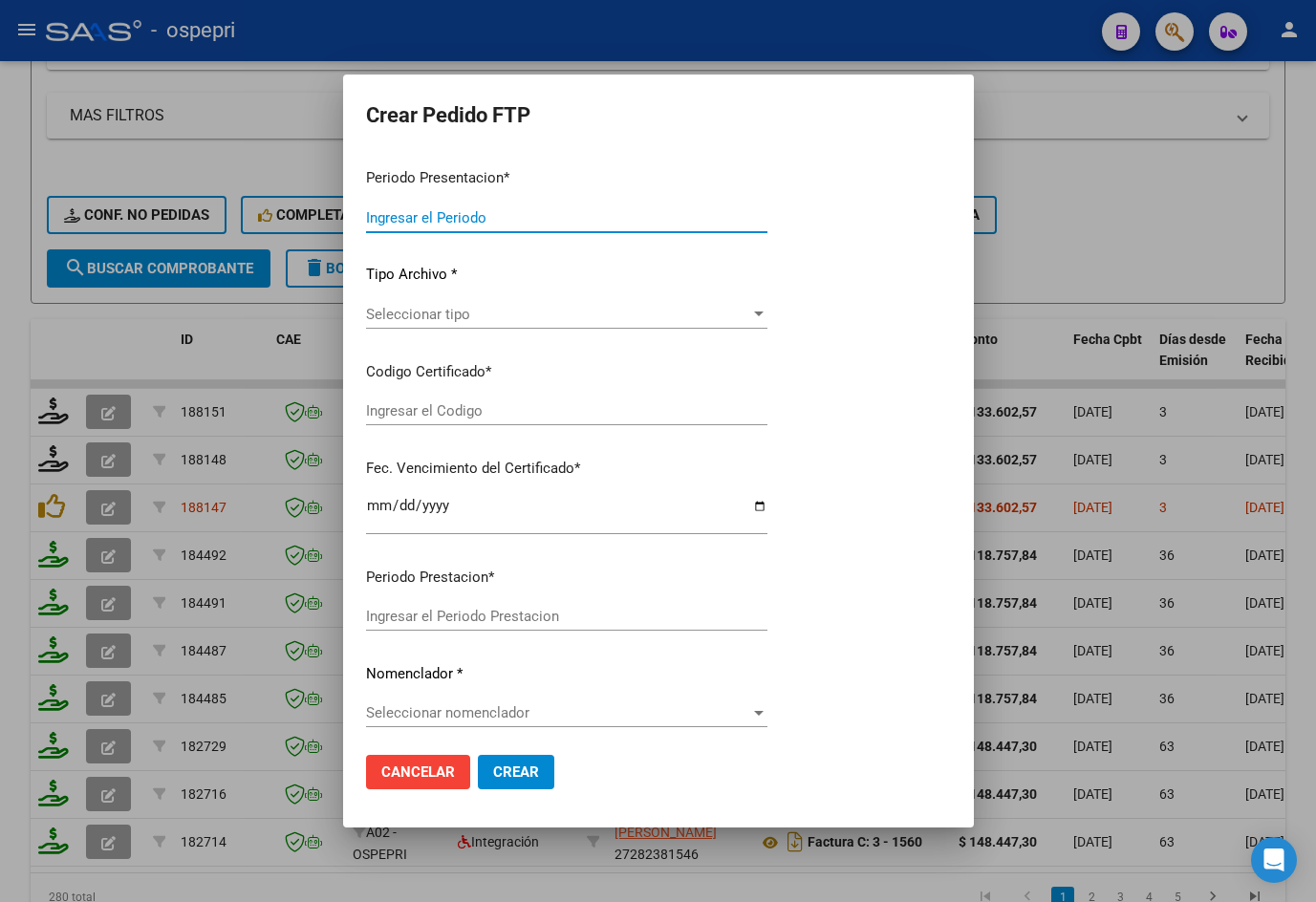
type input "202509"
type input "$ 133.602,57"
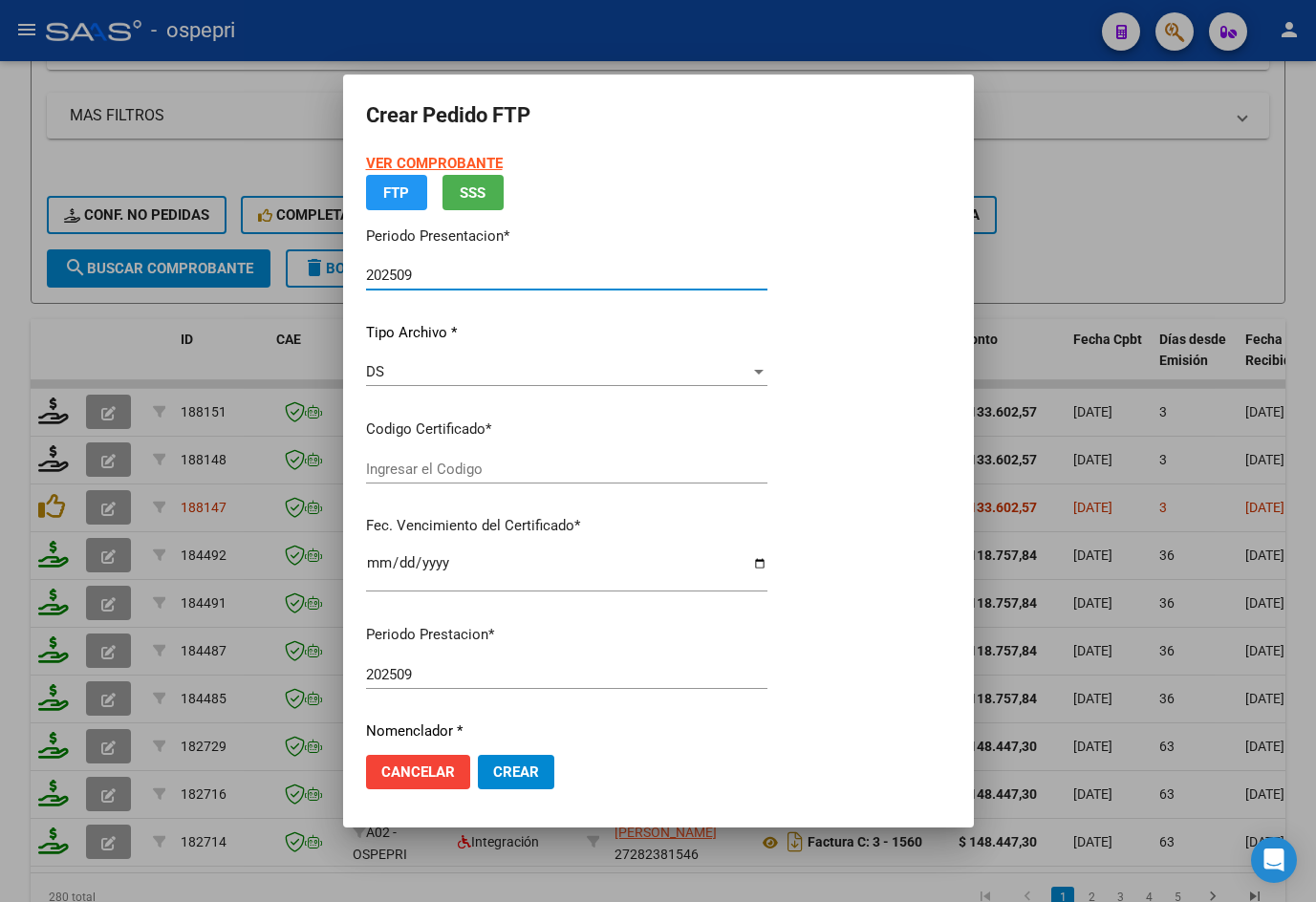
type input "2053566326-3"
type input "2029-09-27"
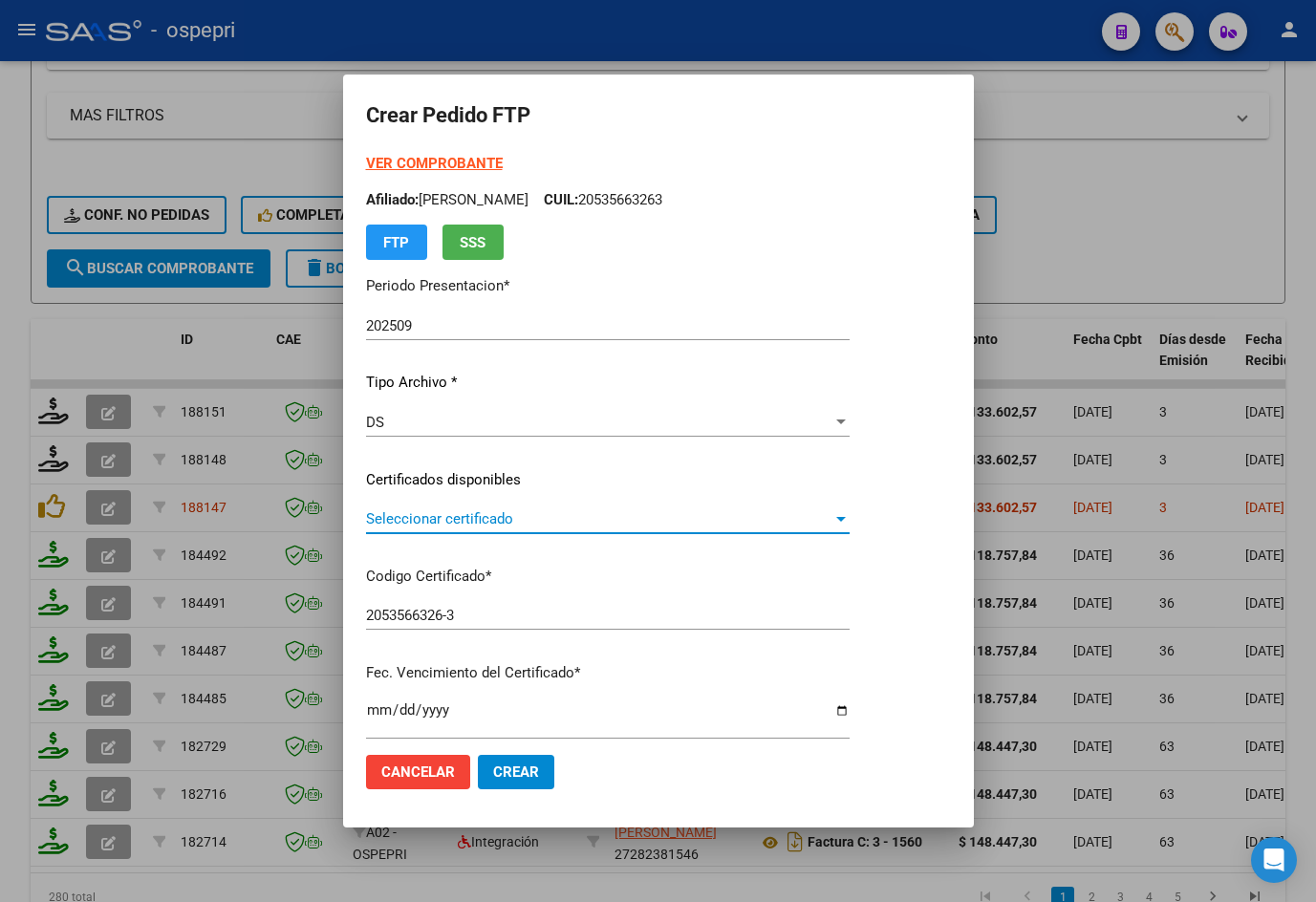
click at [477, 516] on span "Seleccionar certificado" at bounding box center [599, 519] width 467 height 18
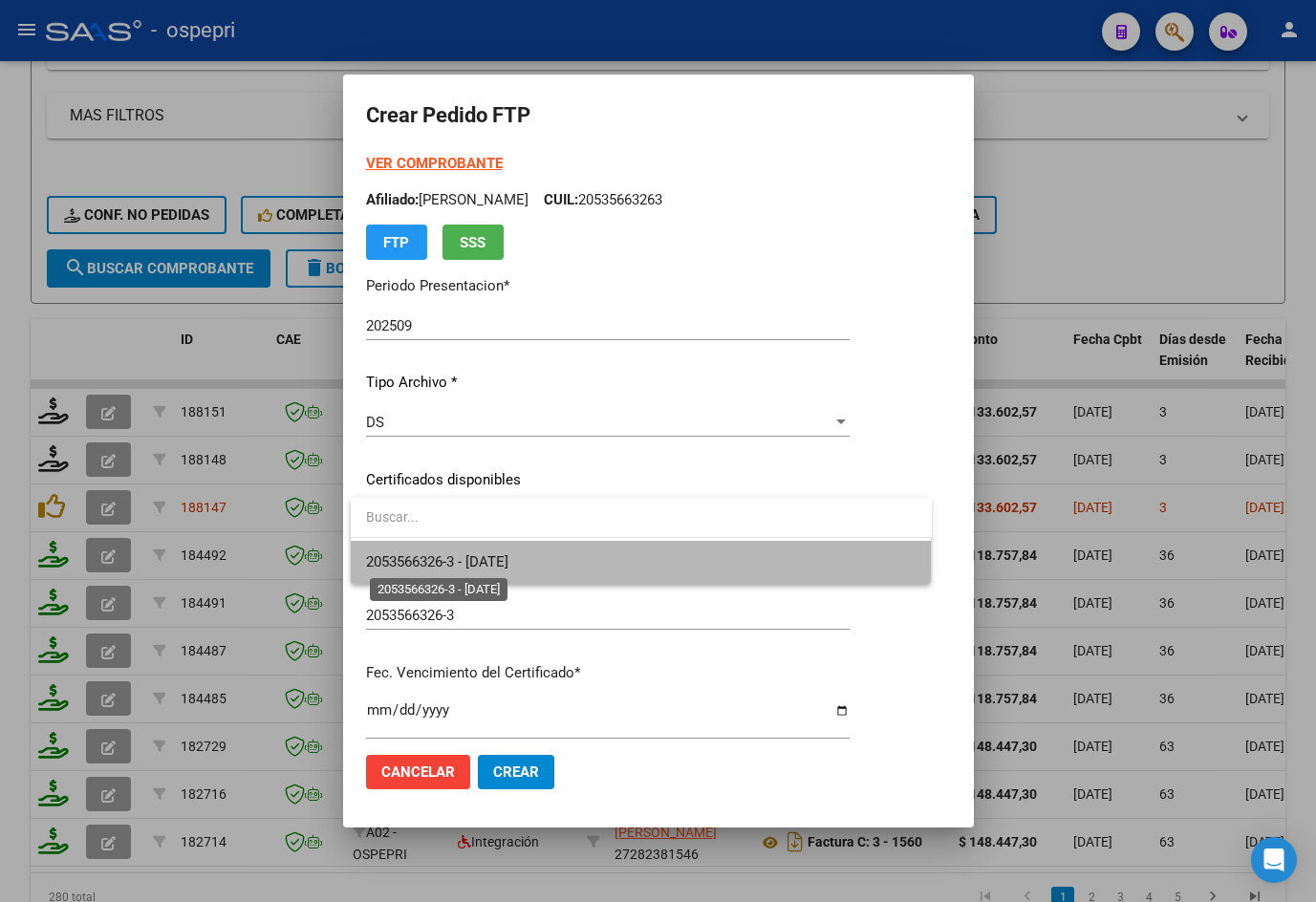
click at [509, 558] on span "2053566326-3 - 2029-09-27" at bounding box center [437, 562] width 143 height 18
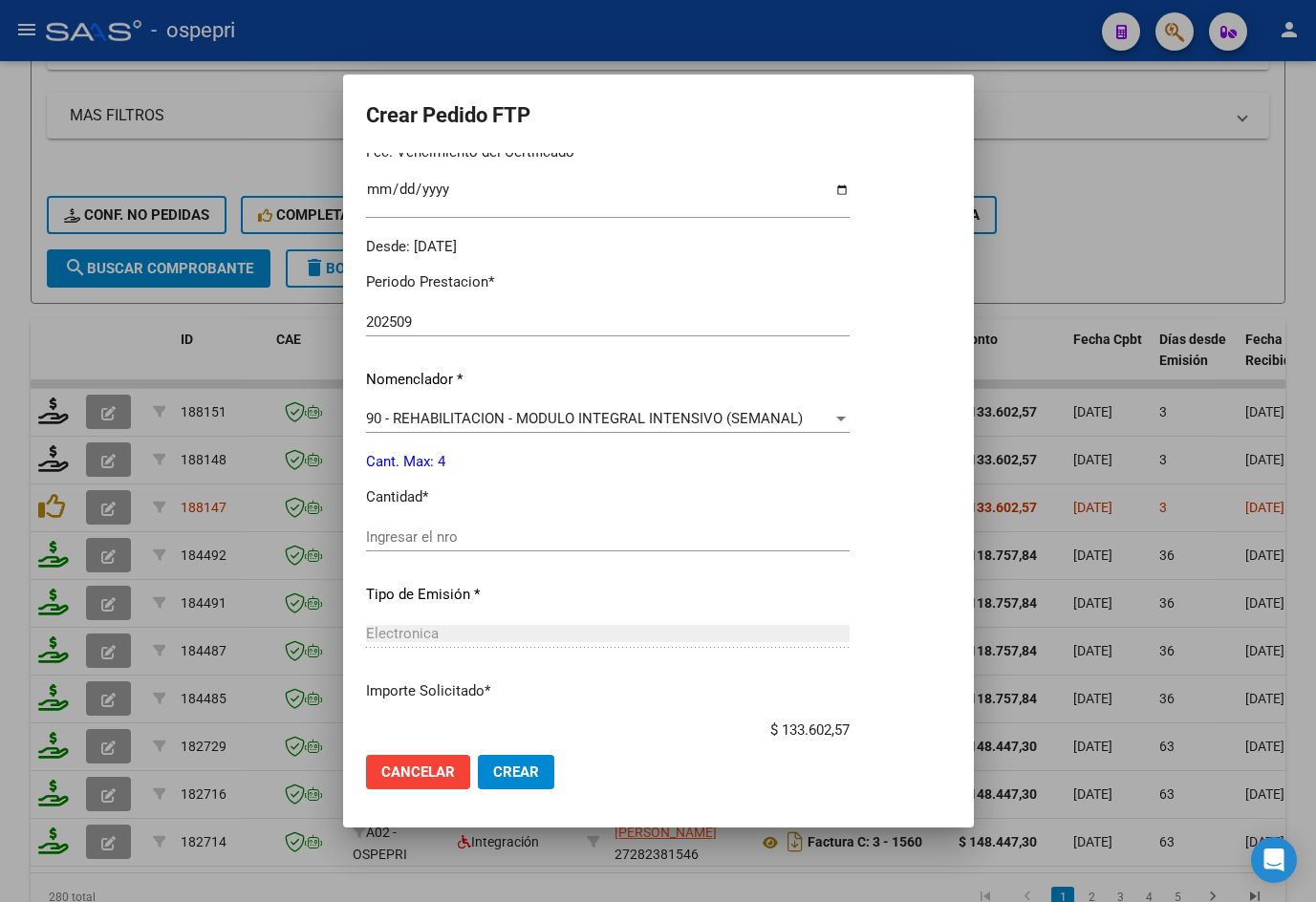
scroll to position [573, 0]
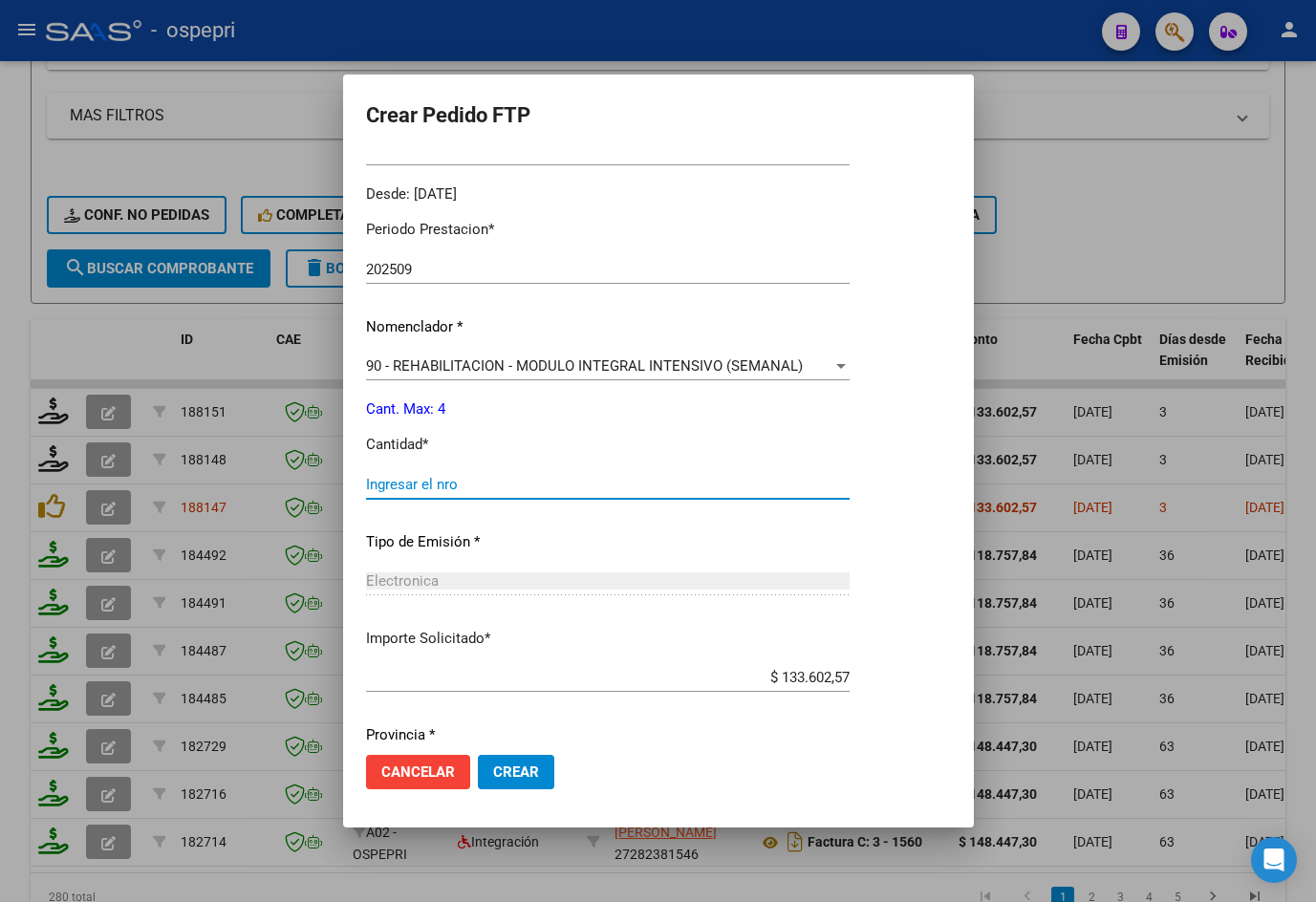
click at [474, 487] on input "Ingresar el nro" at bounding box center [607, 484] width 483 height 18
type input "4"
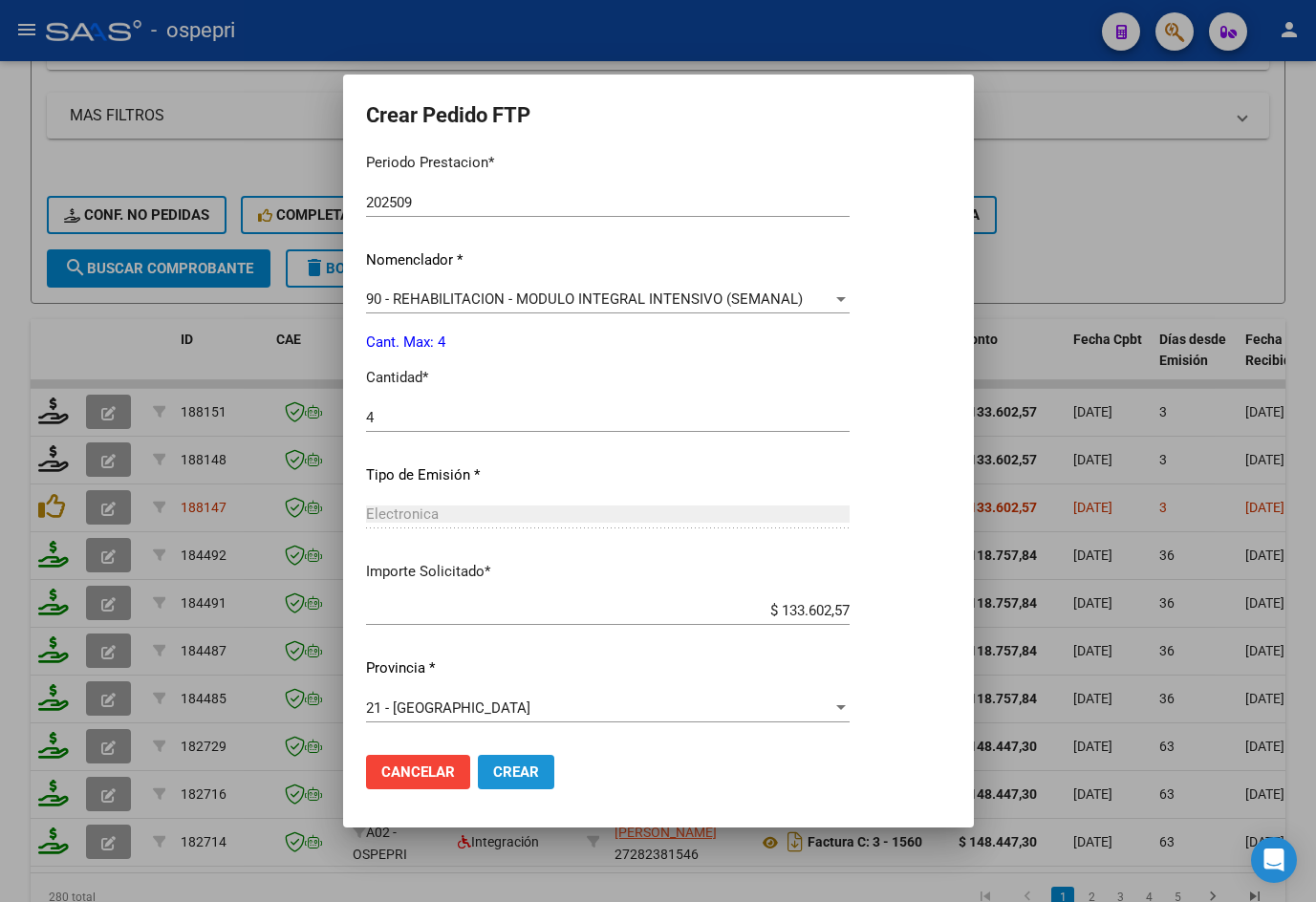
click at [508, 766] on span "Crear" at bounding box center [515, 772] width 46 height 18
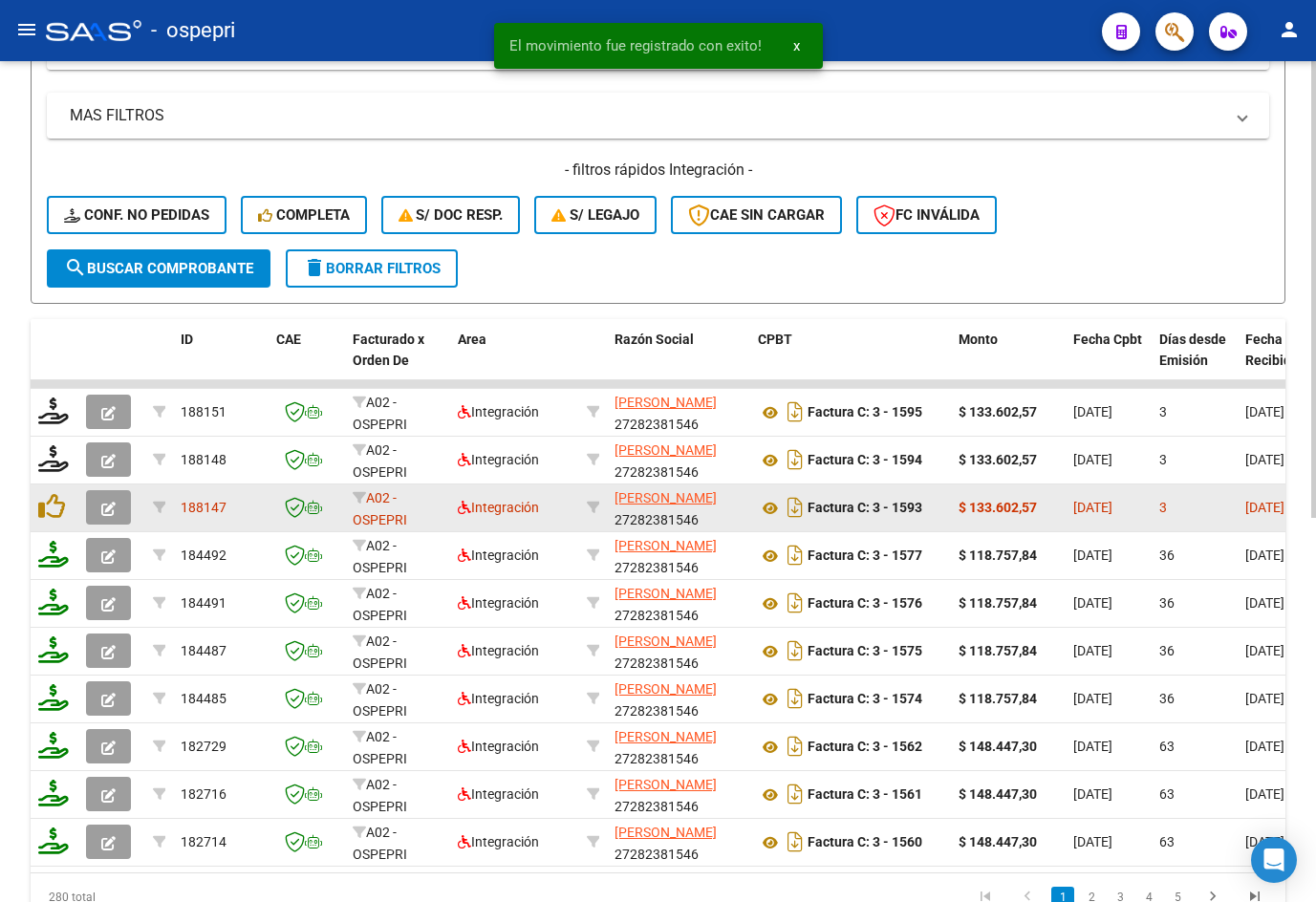
click at [103, 510] on icon "button" at bounding box center [108, 509] width 15 height 15
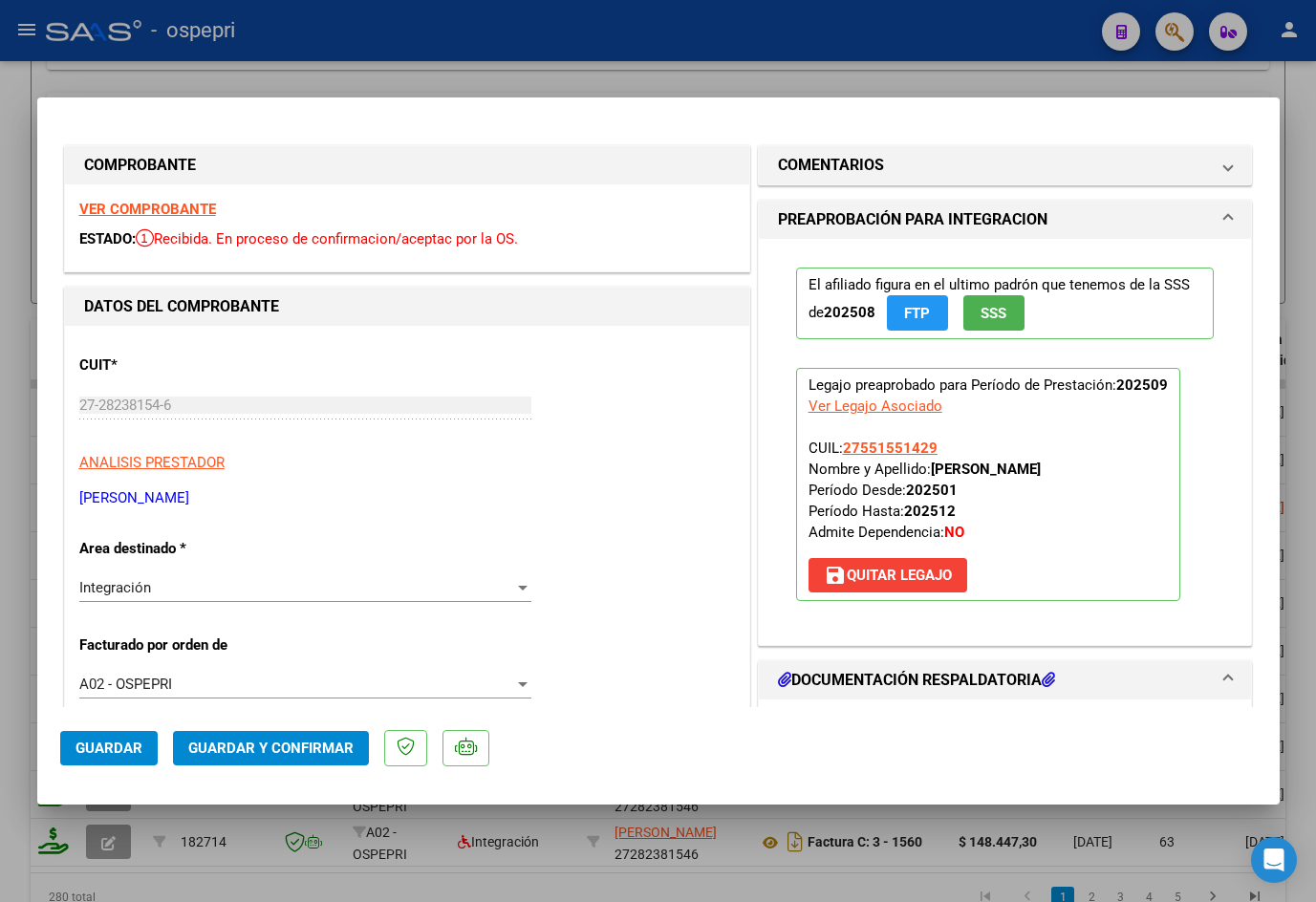
click at [176, 208] on strong "VER COMPROBANTE" at bounding box center [147, 210] width 137 height 18
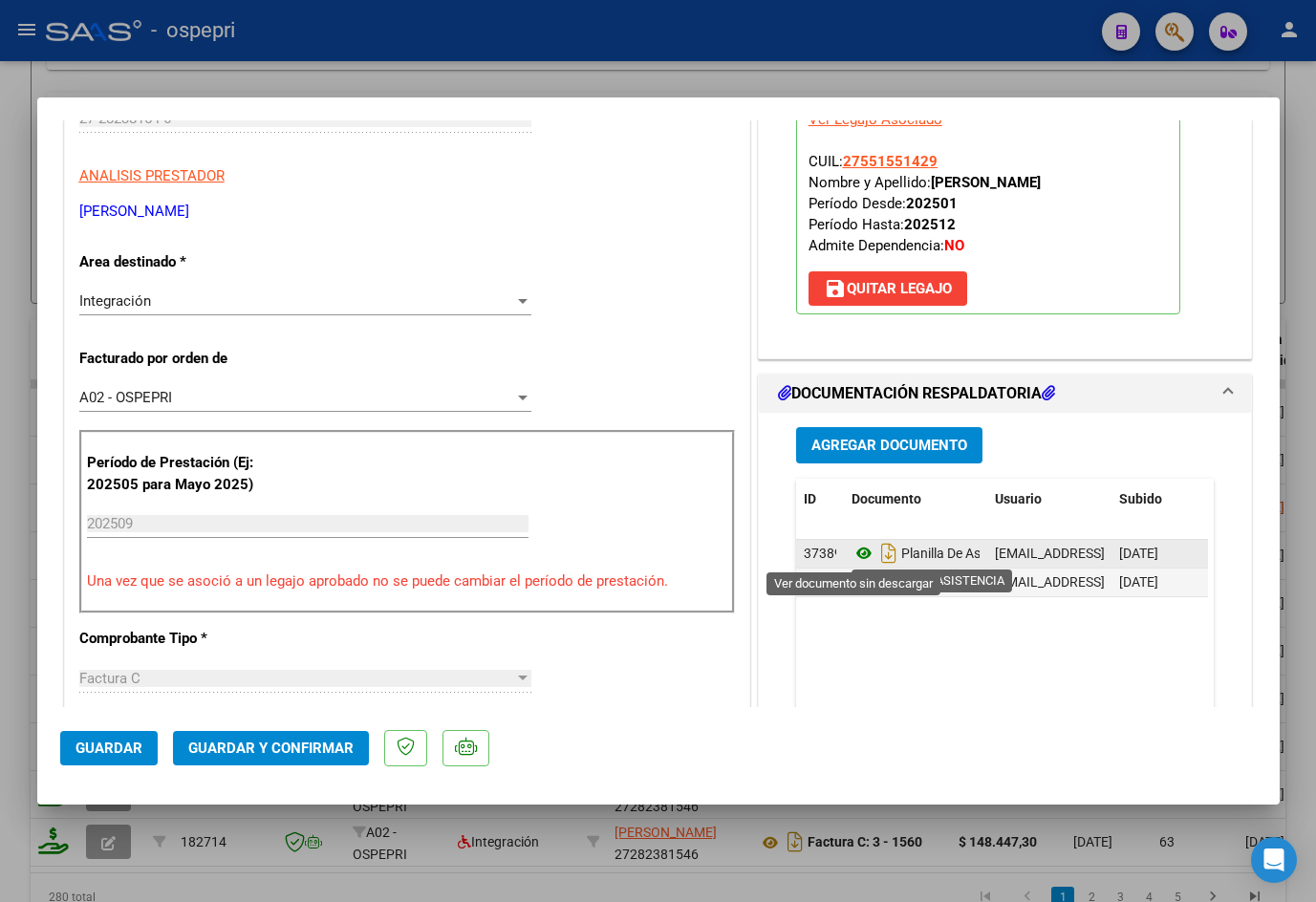
click at [855, 552] on icon at bounding box center [863, 553] width 24 height 22
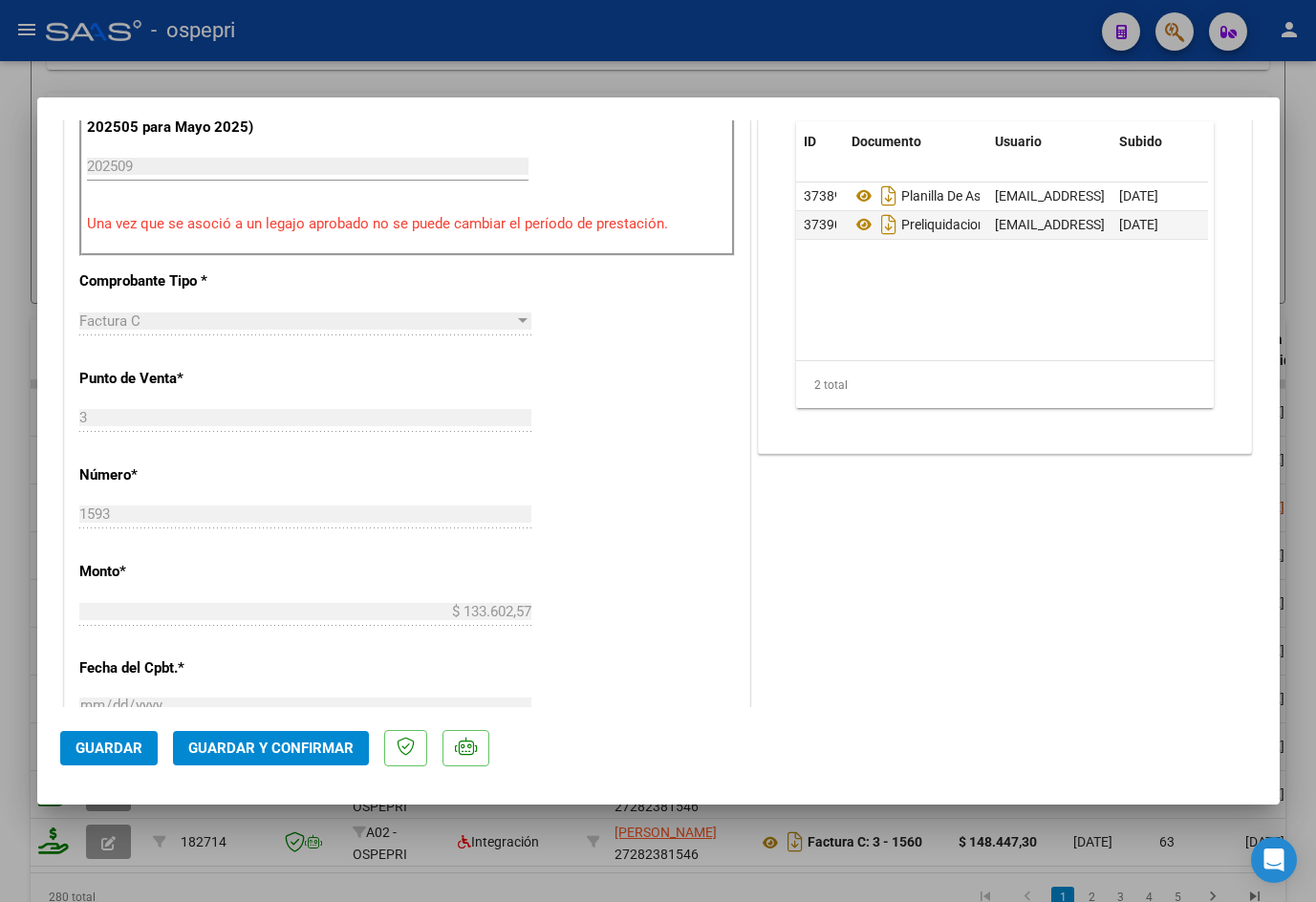
scroll to position [669, 0]
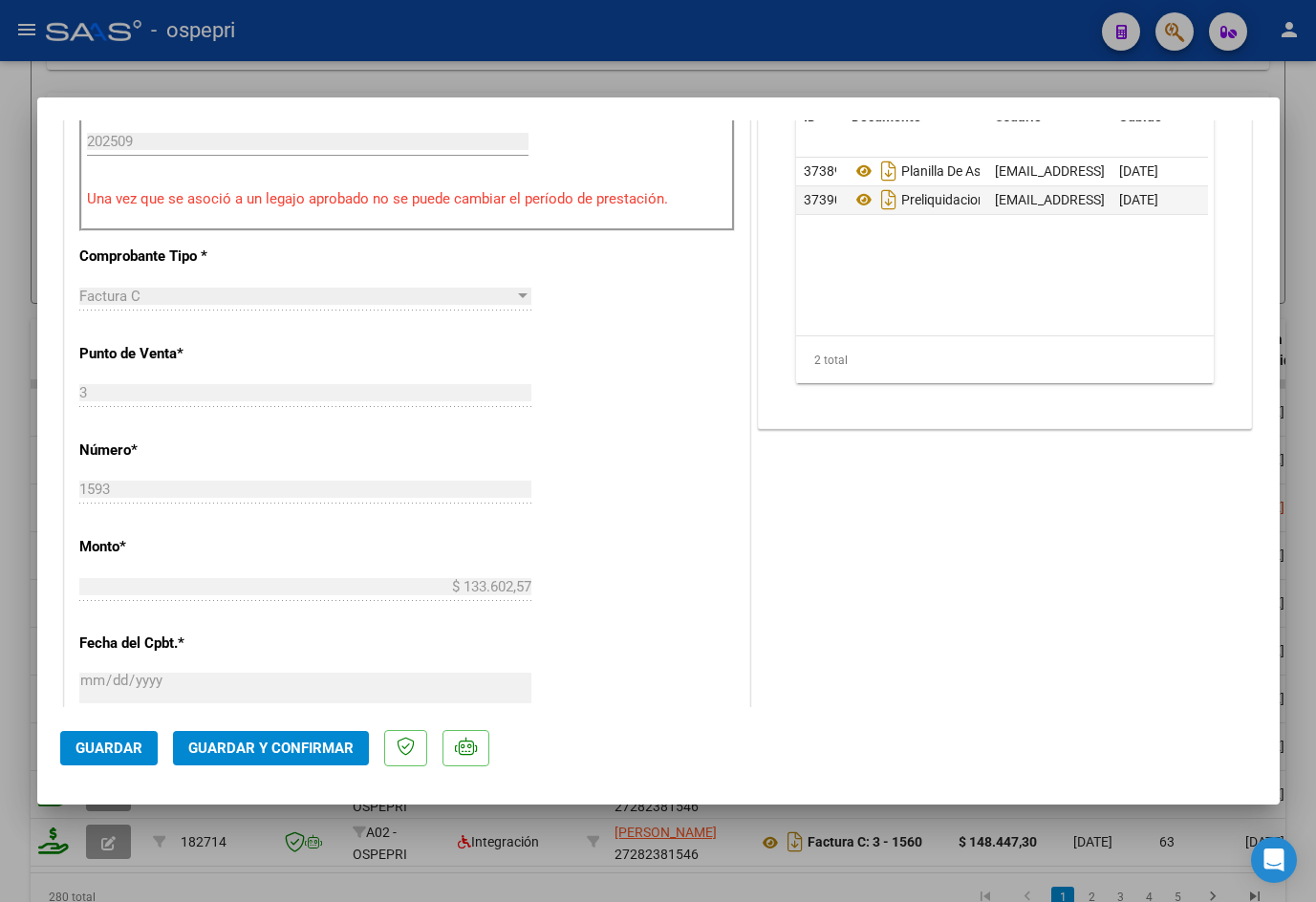
click at [259, 751] on span "Guardar y Confirmar" at bounding box center [270, 749] width 165 height 18
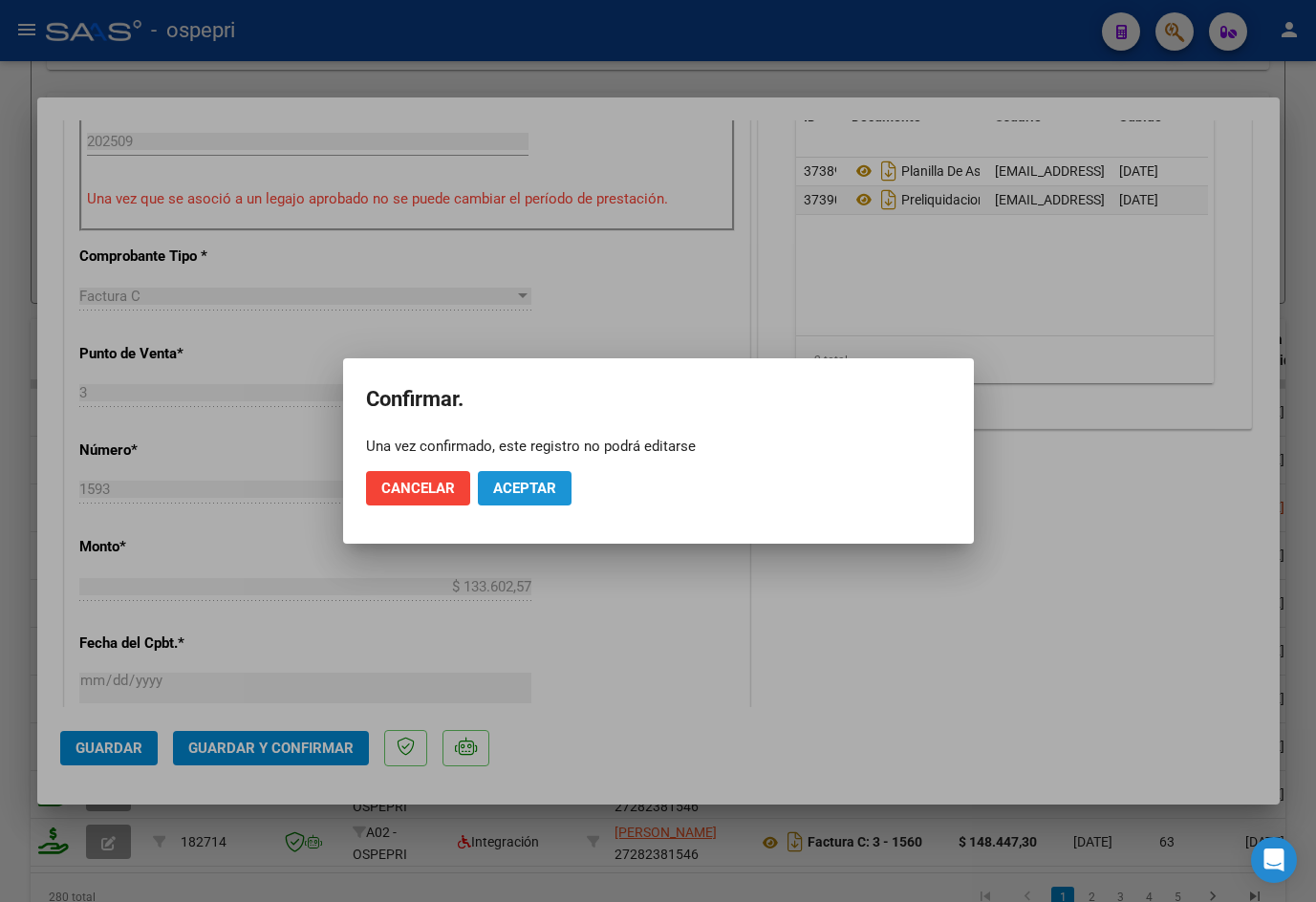
click at [511, 482] on span "Aceptar" at bounding box center [524, 488] width 63 height 18
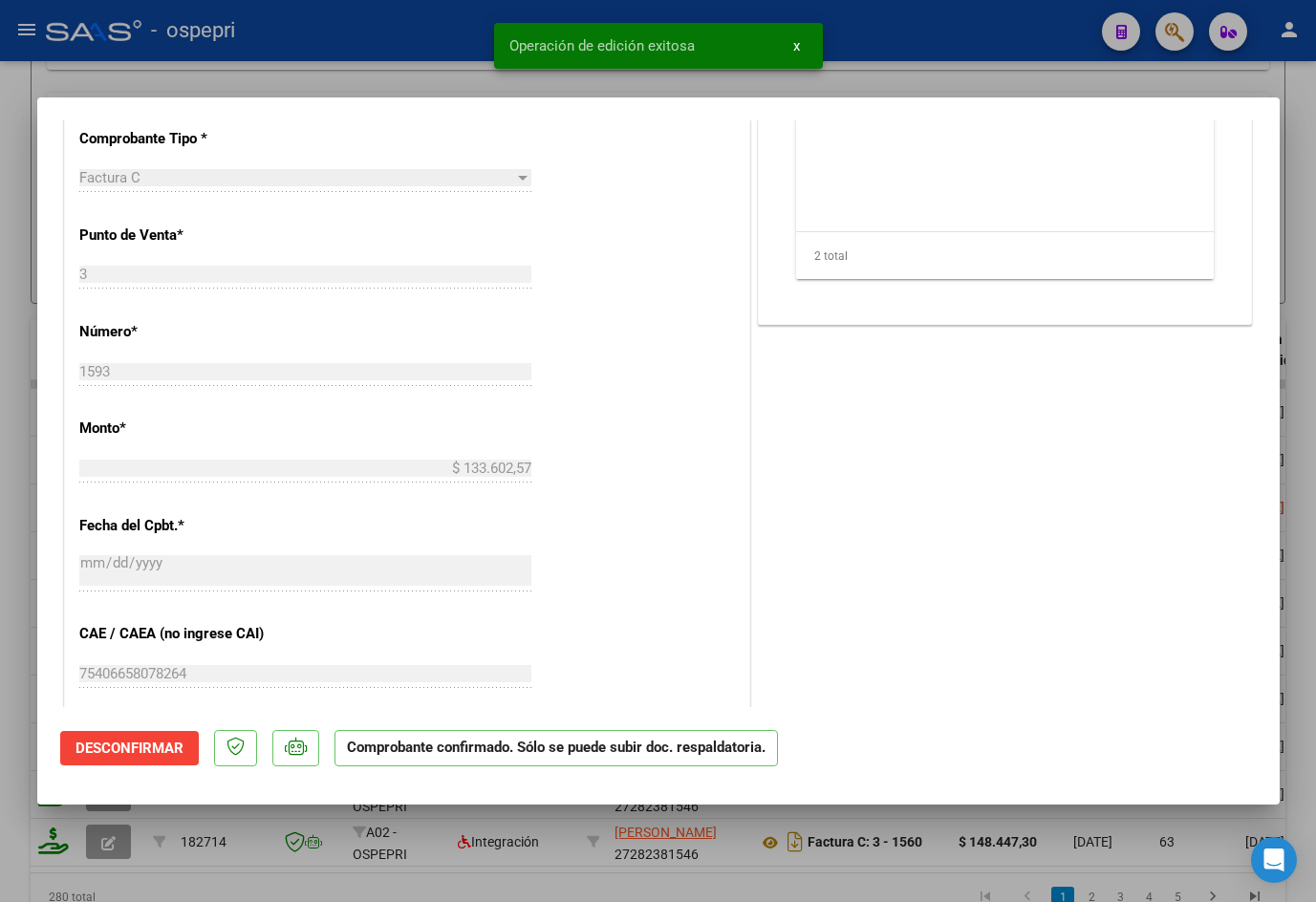
type input "$ 0,00"
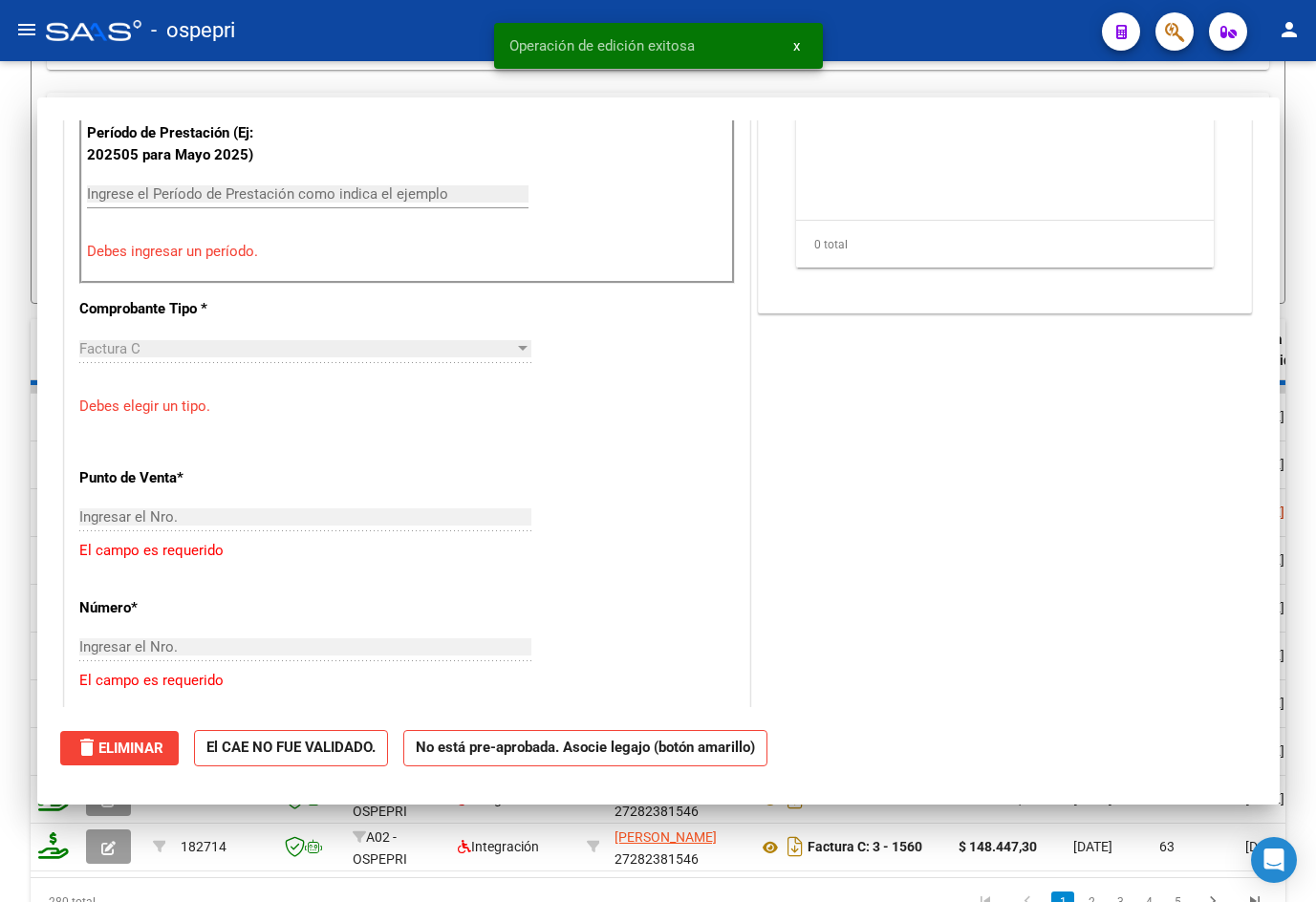
scroll to position [702, 0]
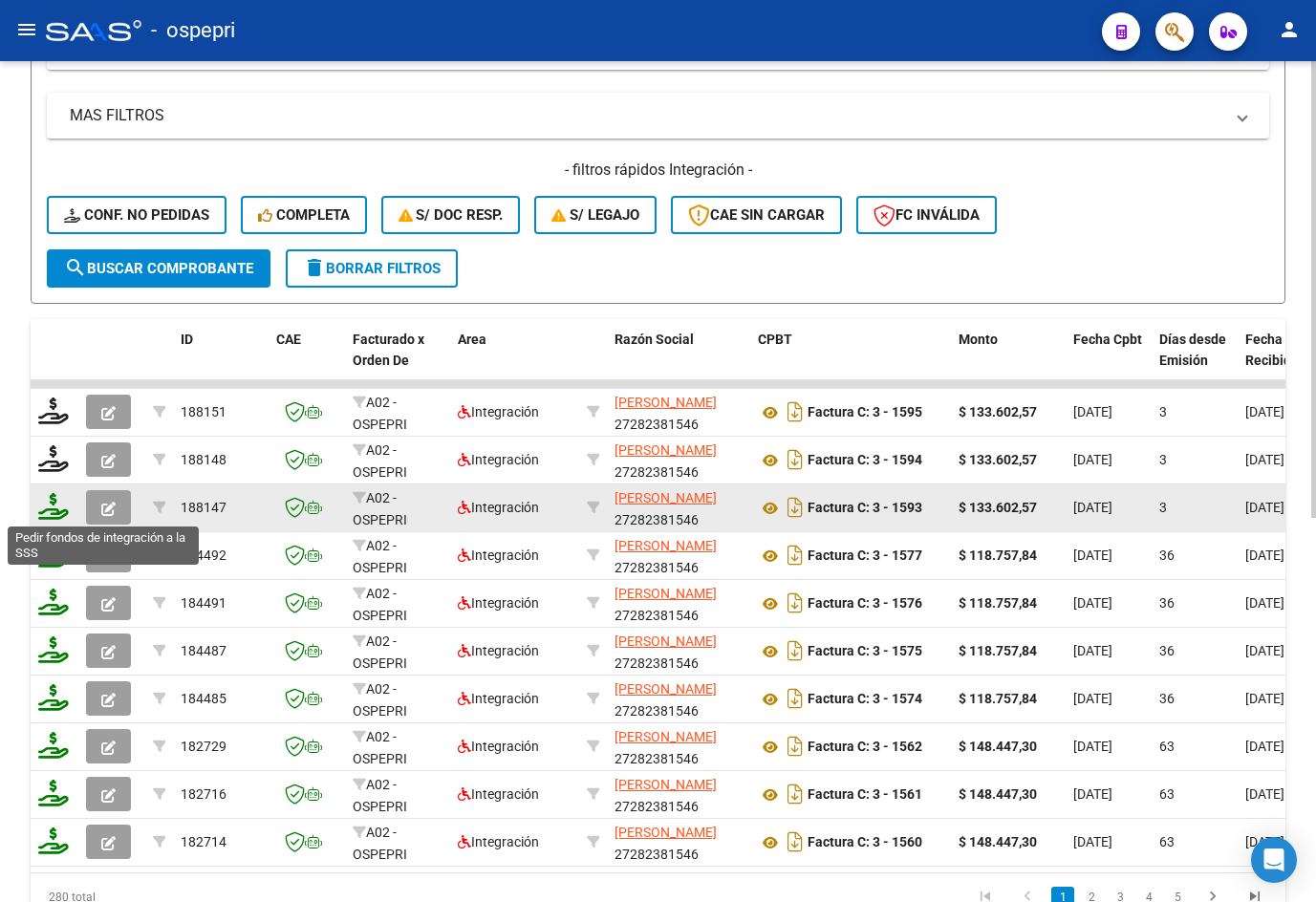
click at [51, 512] on icon at bounding box center [53, 506] width 30 height 26
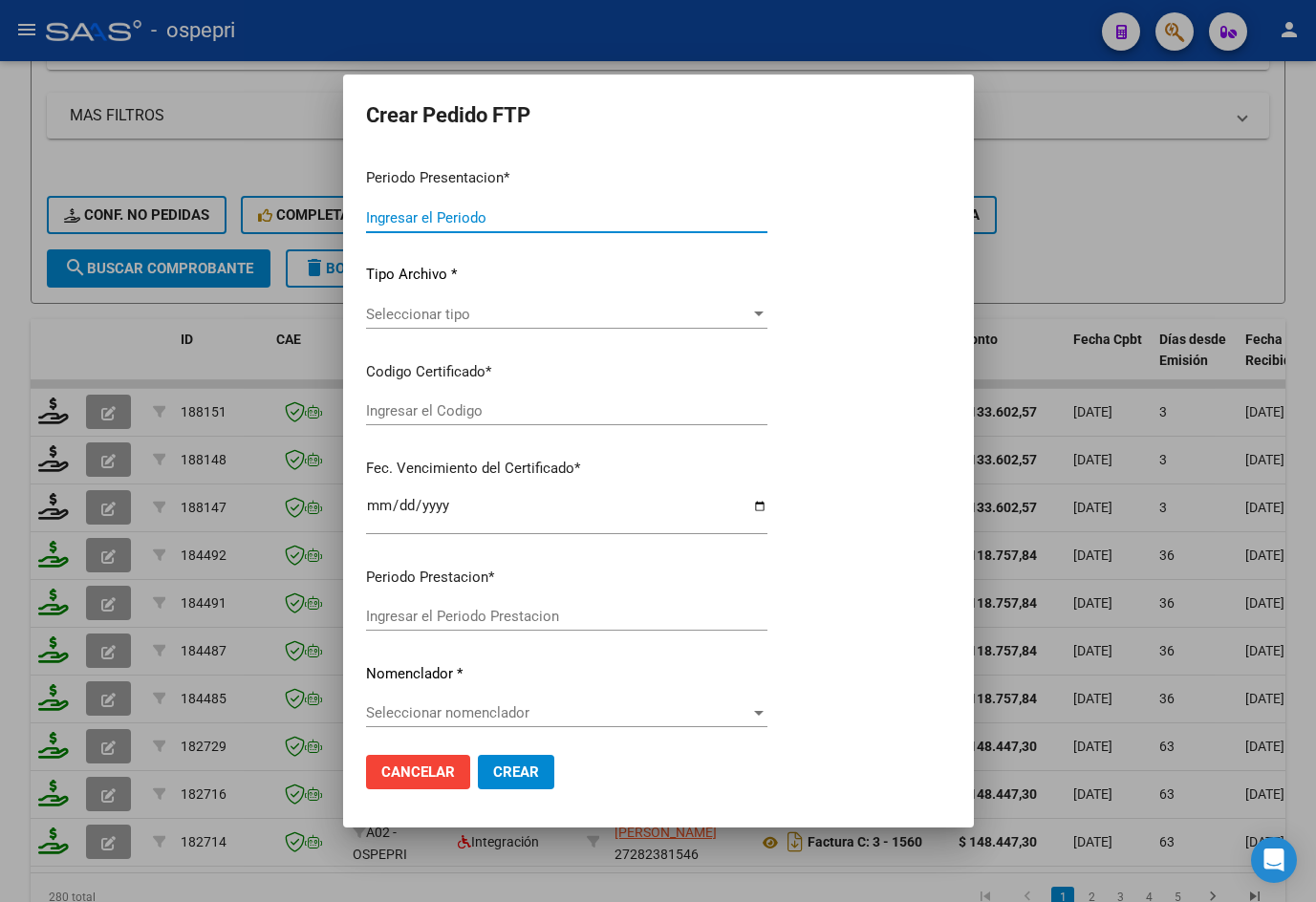
type input "202509"
type input "$ 133.602,57"
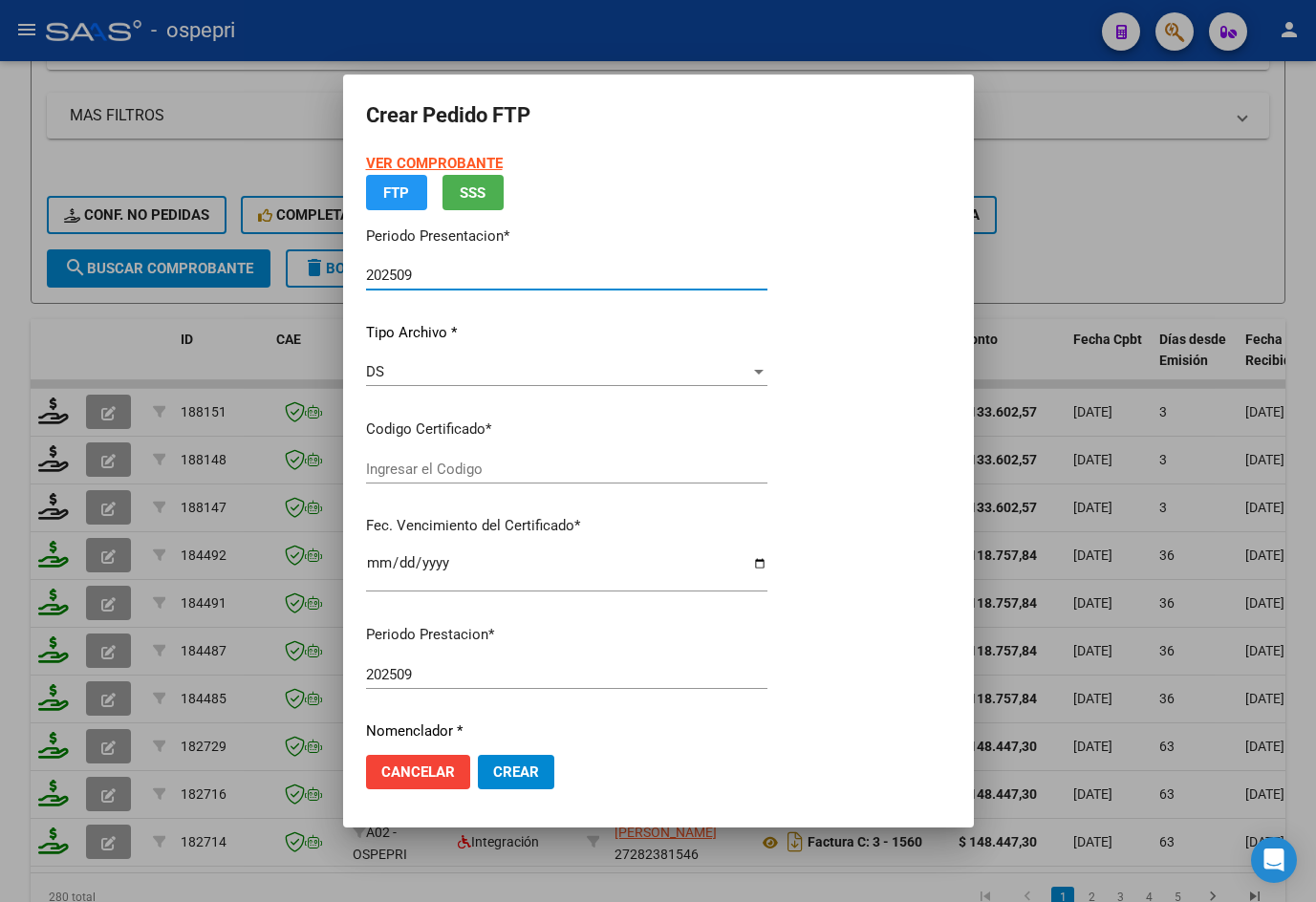
type input "2755155142-9"
type input "[DATE]"
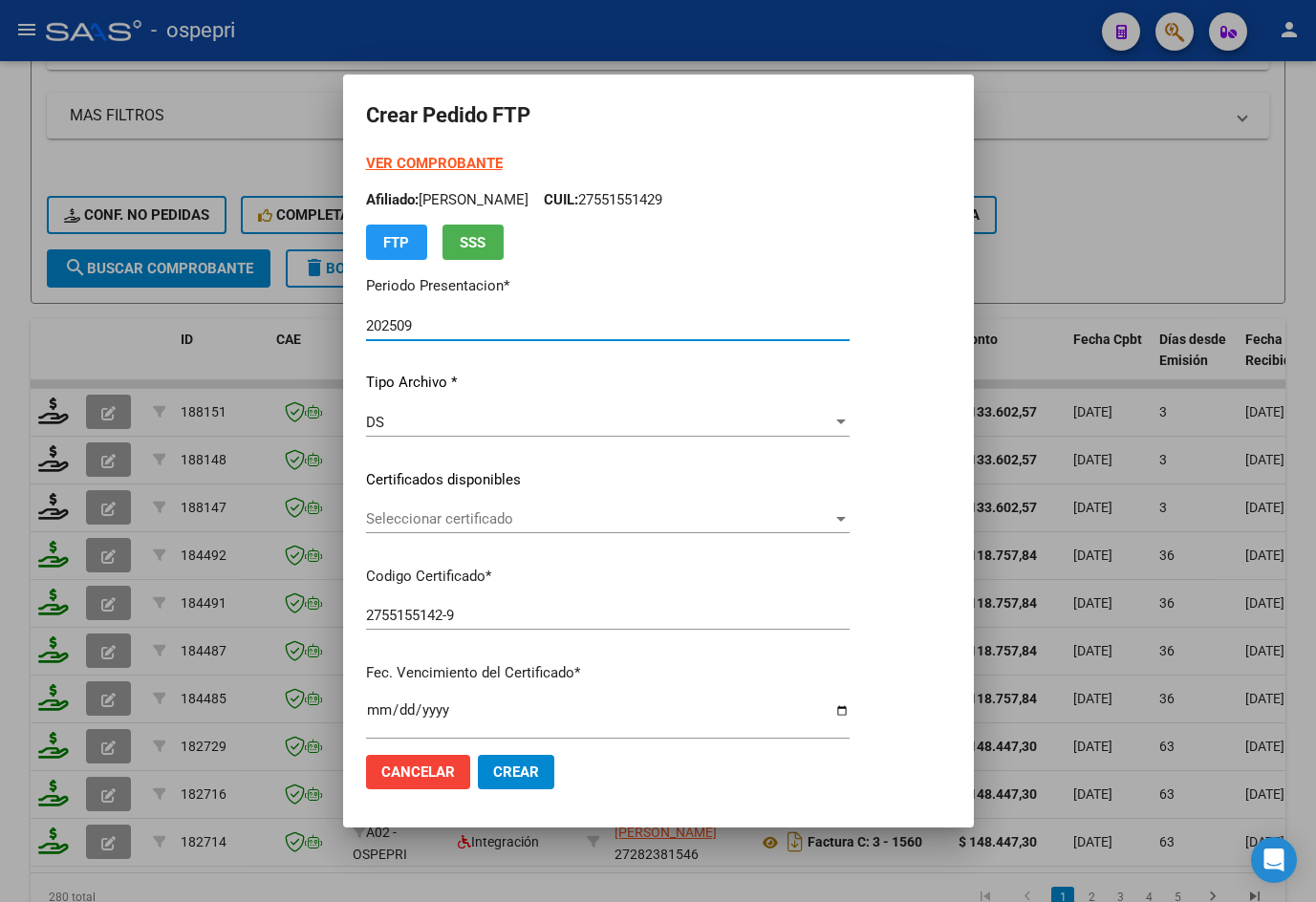
click at [439, 519] on span "Seleccionar certificado" at bounding box center [599, 519] width 467 height 18
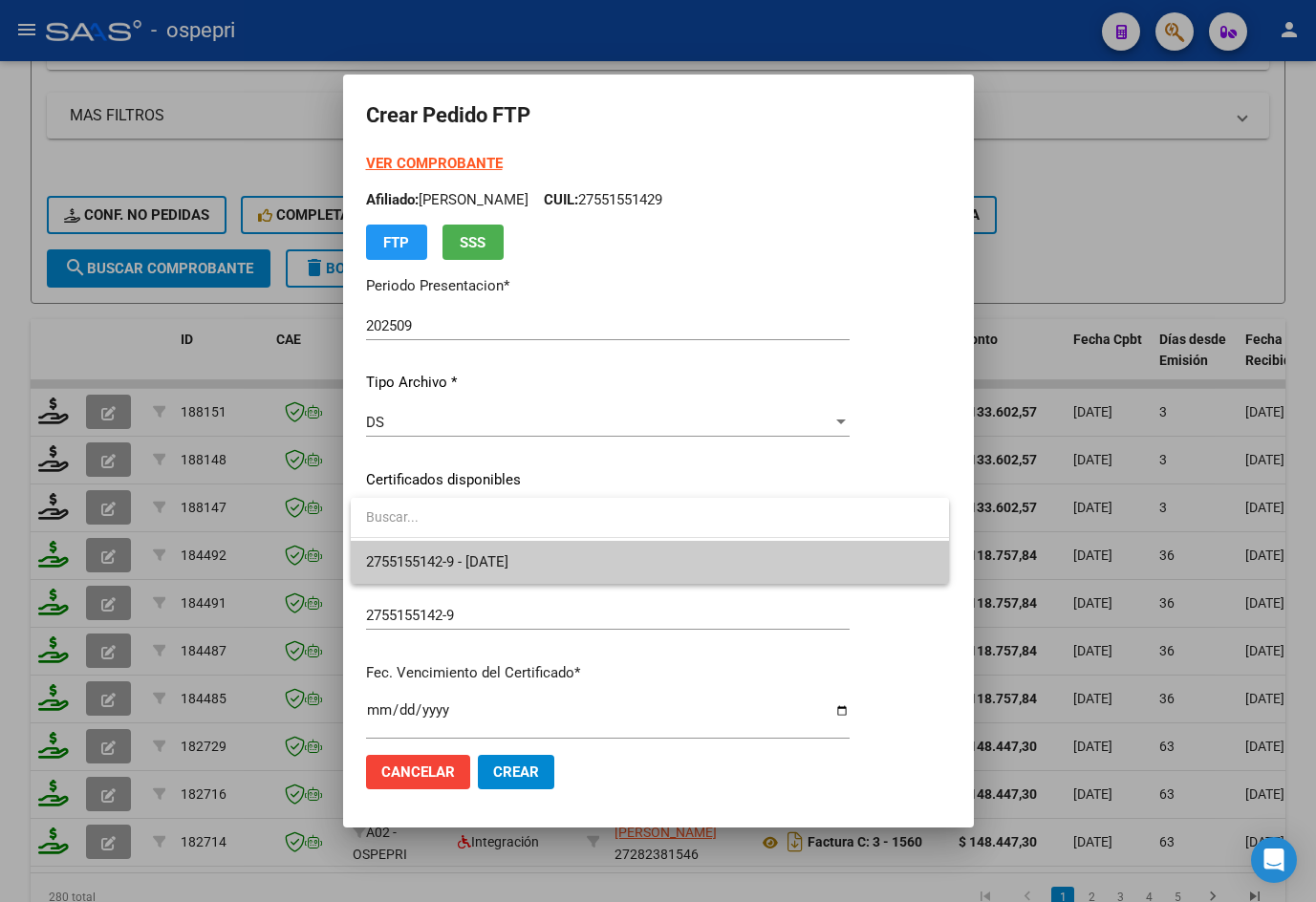
click at [564, 562] on span "2755155142-9 - 2025-11-01" at bounding box center [649, 562] width 567 height 43
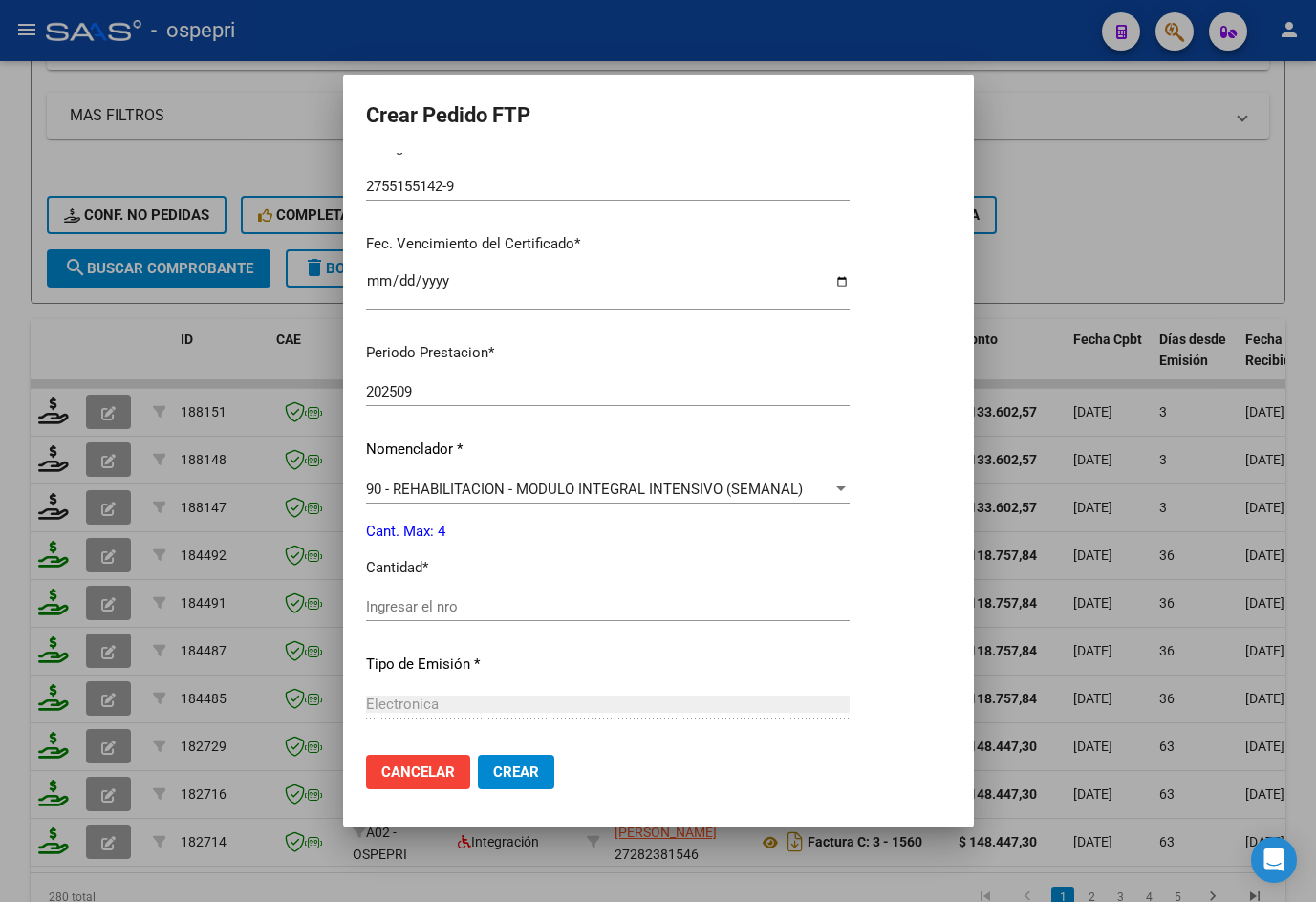
scroll to position [477, 0]
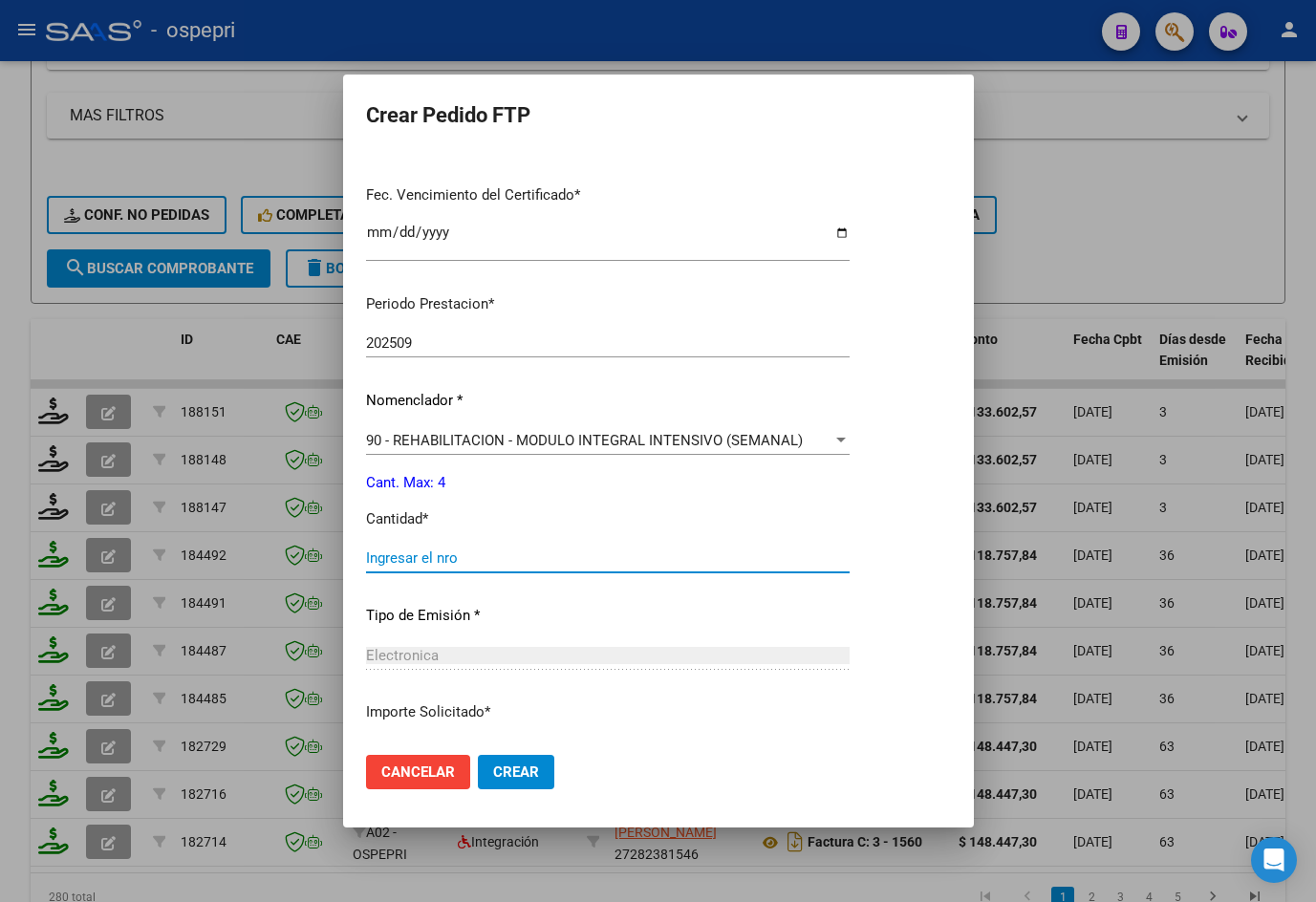
click at [470, 551] on input "Ingresar el nro" at bounding box center [607, 558] width 483 height 18
type input "4"
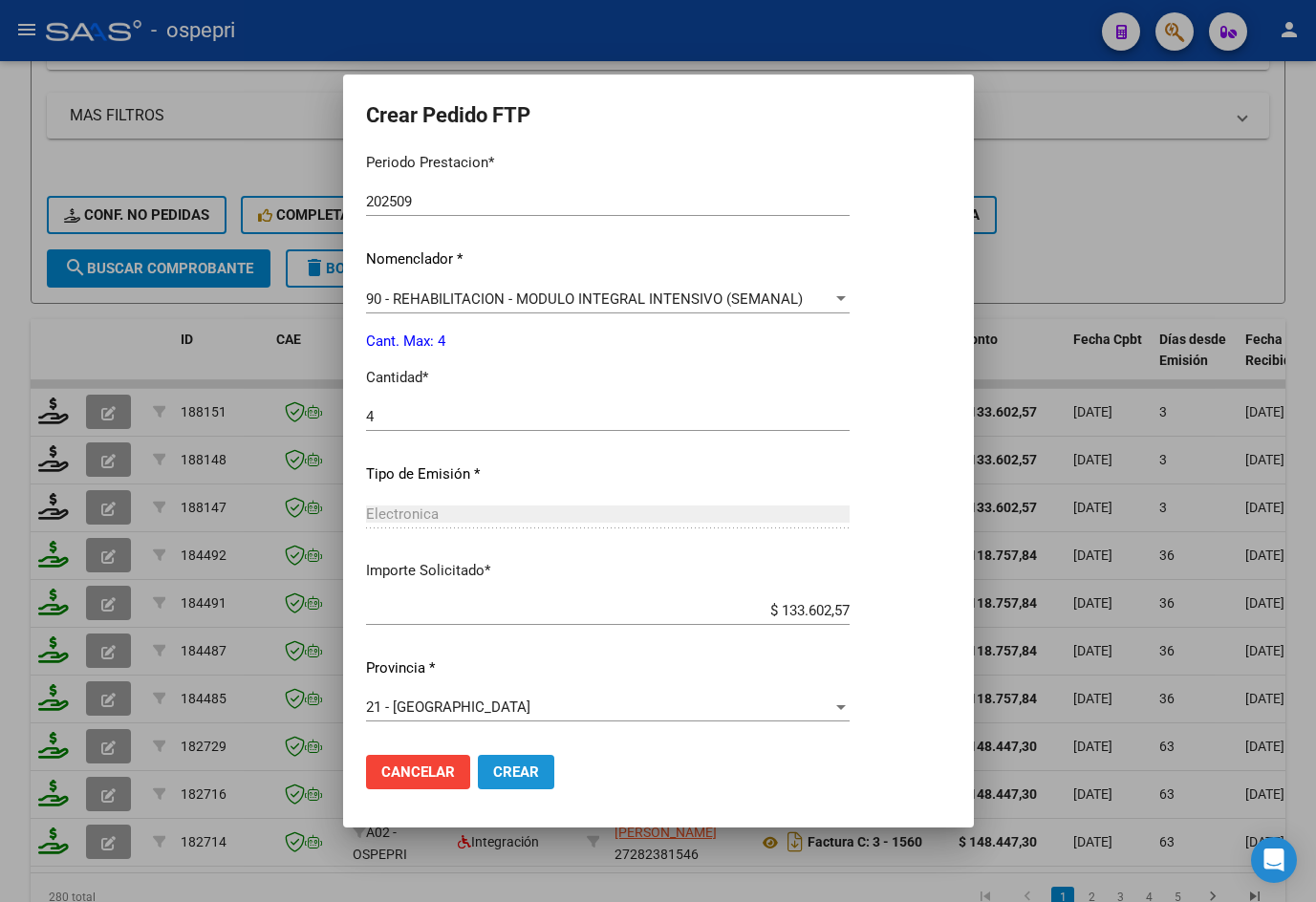
click at [514, 772] on span "Crear" at bounding box center [515, 772] width 46 height 18
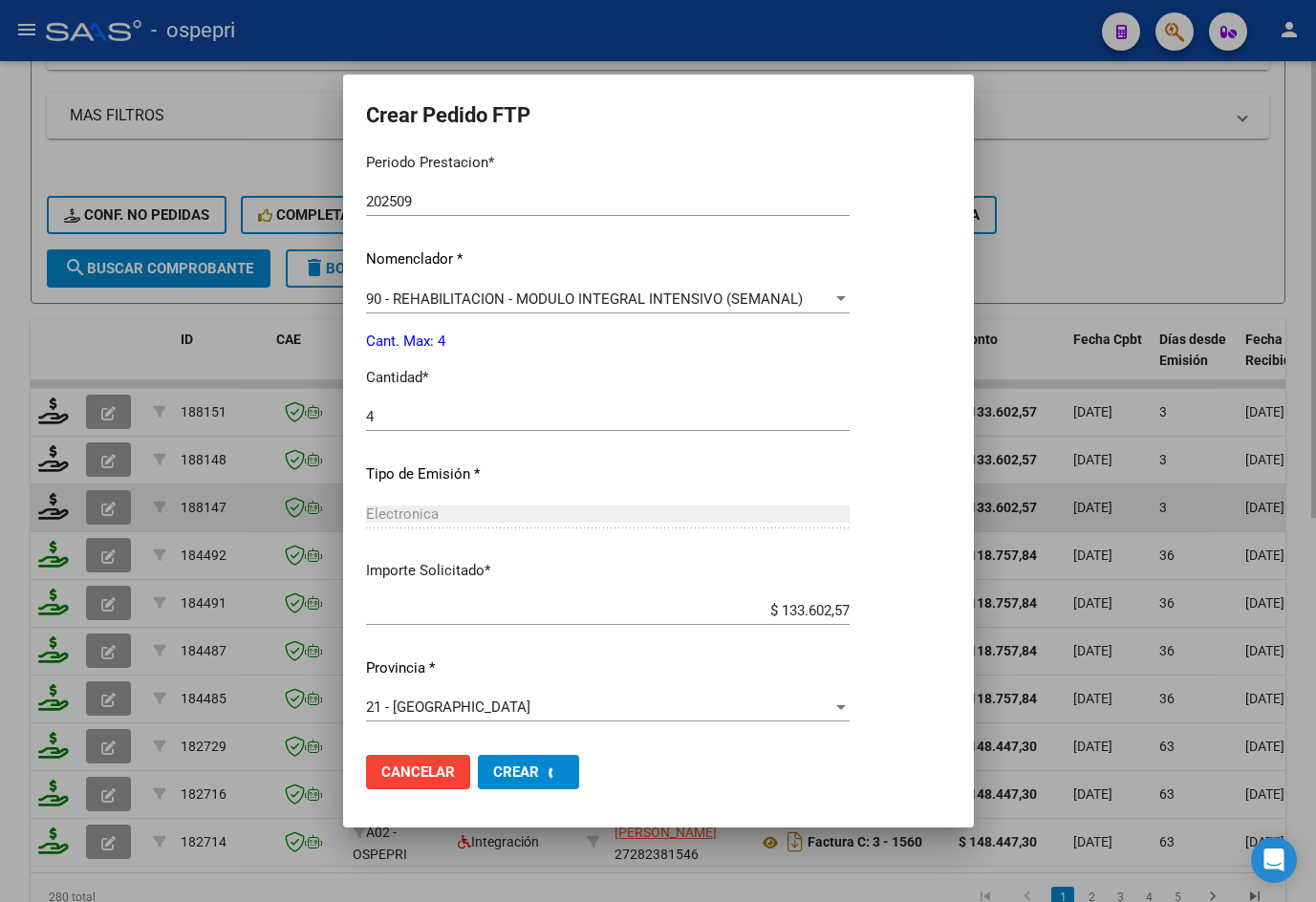
scroll to position [0, 0]
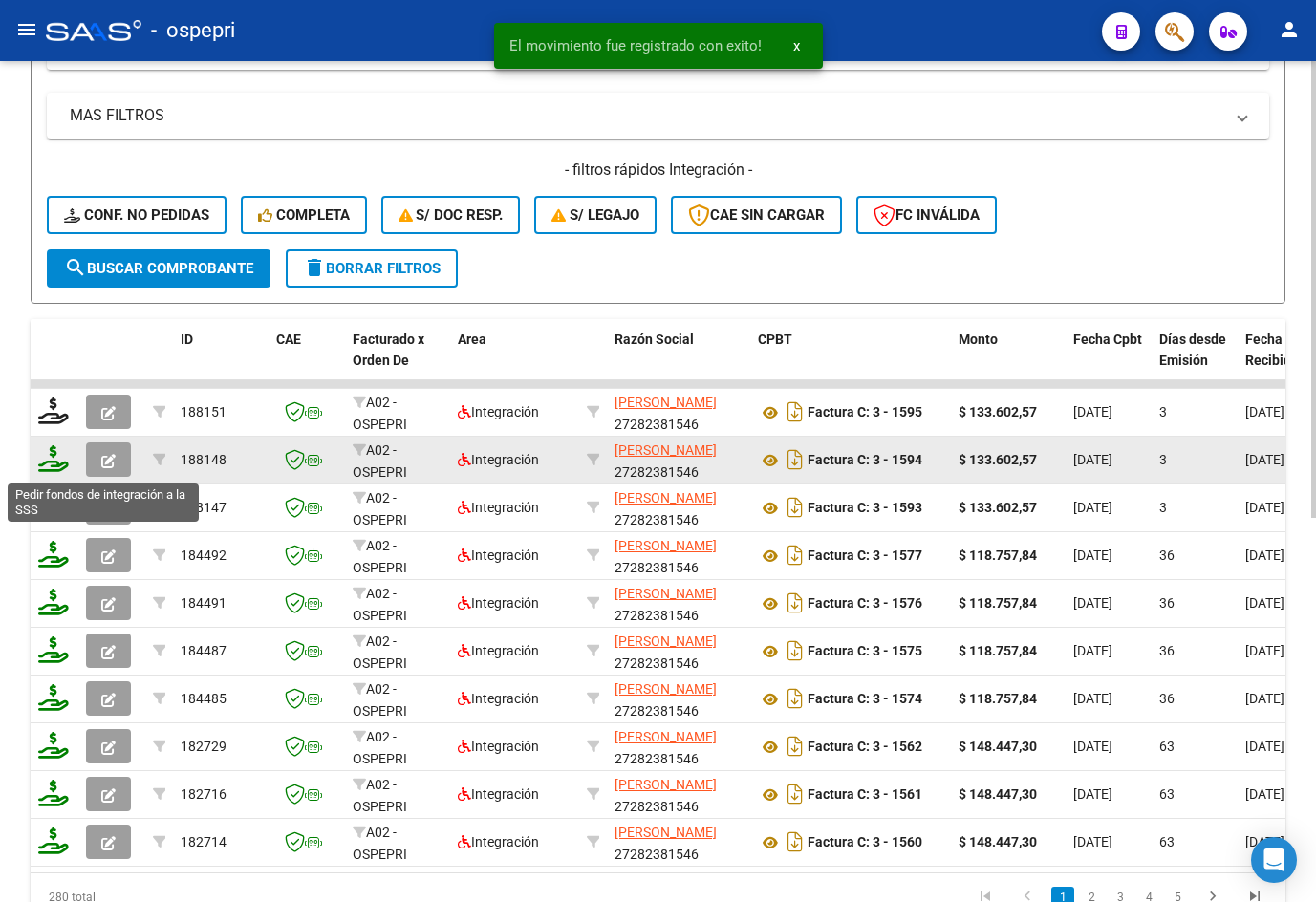
click at [54, 465] on icon at bounding box center [53, 458] width 30 height 26
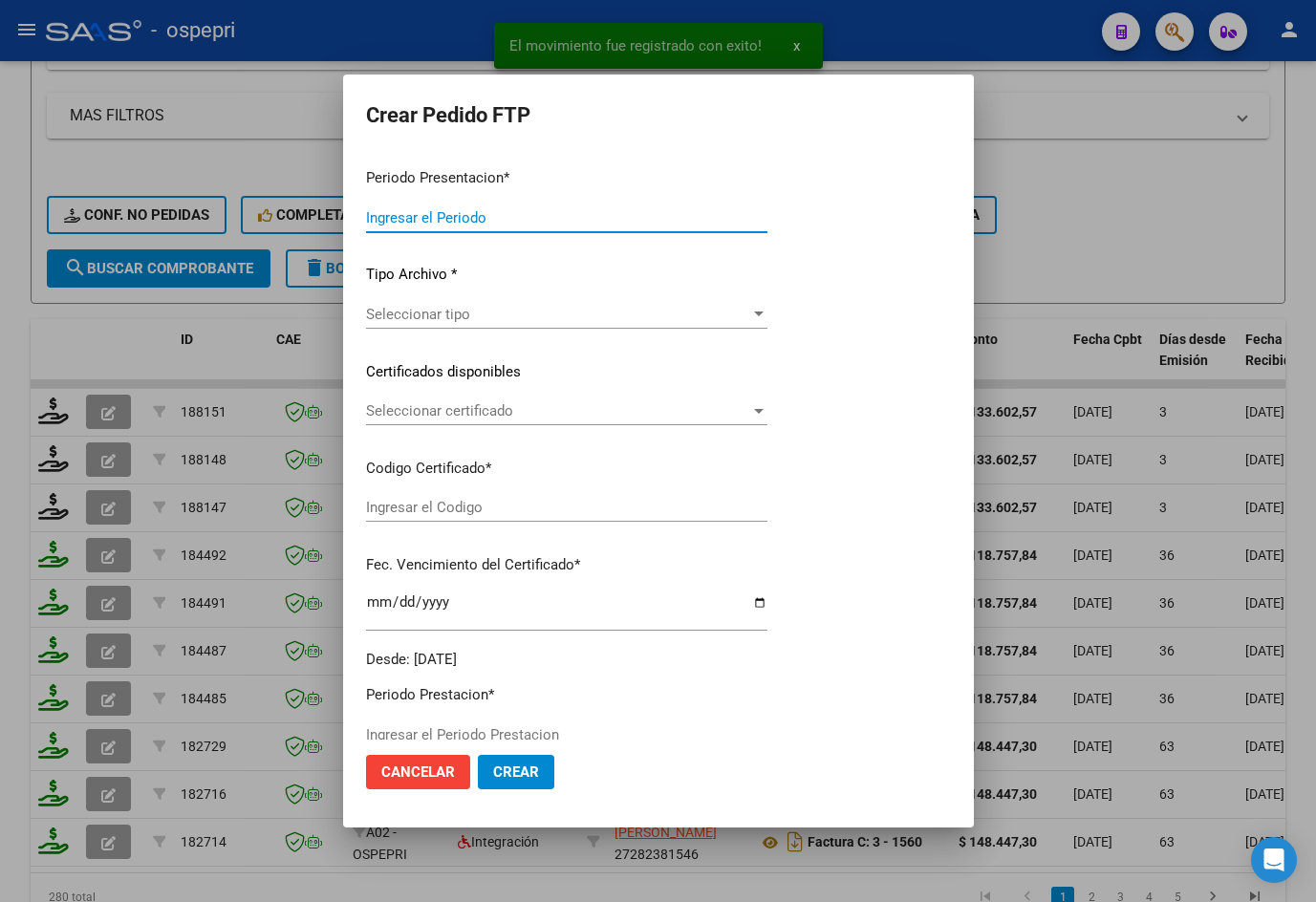
type input "202509"
type input "$ 133.602,57"
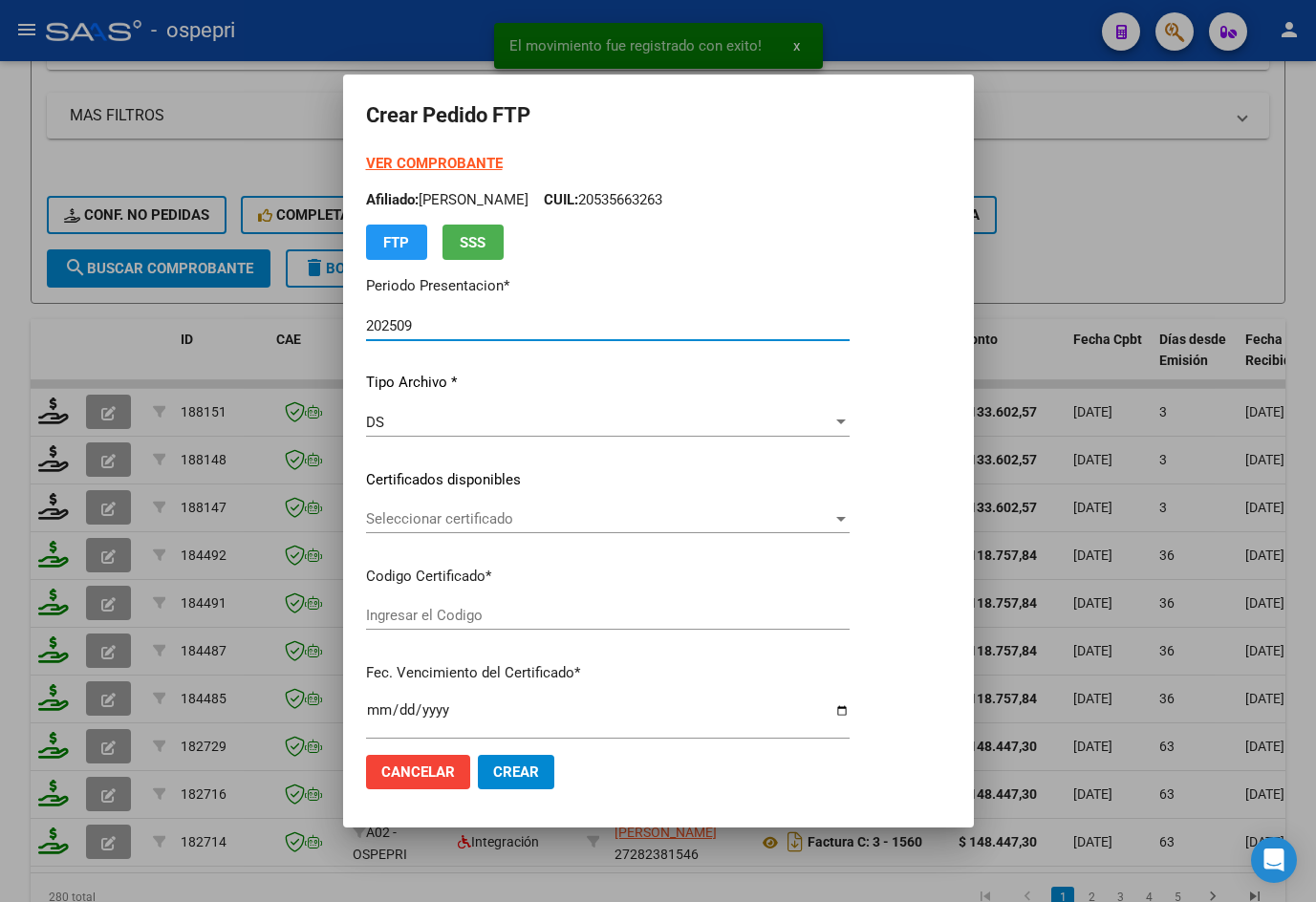
type input "2053566326-3"
type input "2029-09-27"
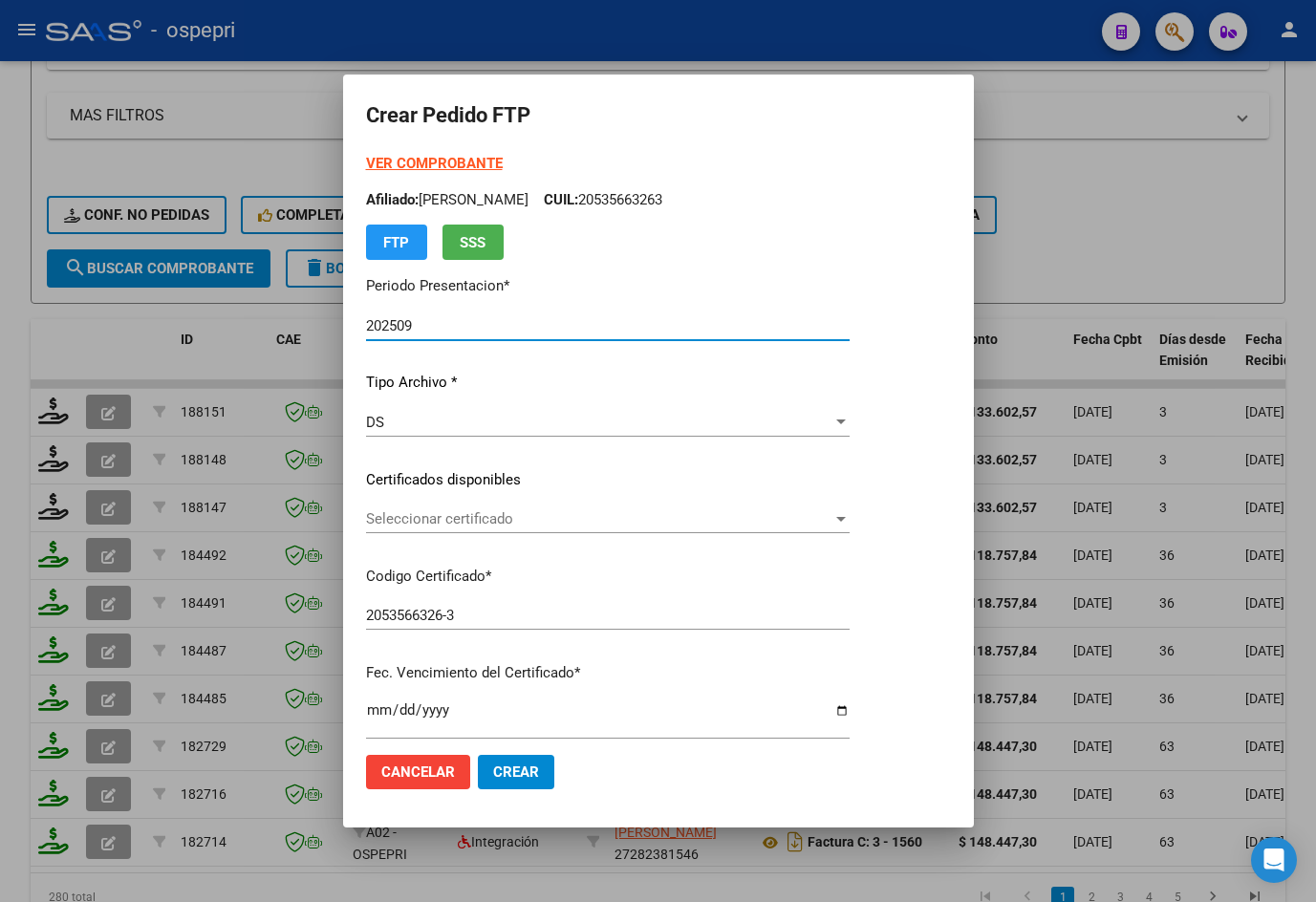
click at [495, 525] on span "Seleccionar certificado" at bounding box center [599, 519] width 467 height 18
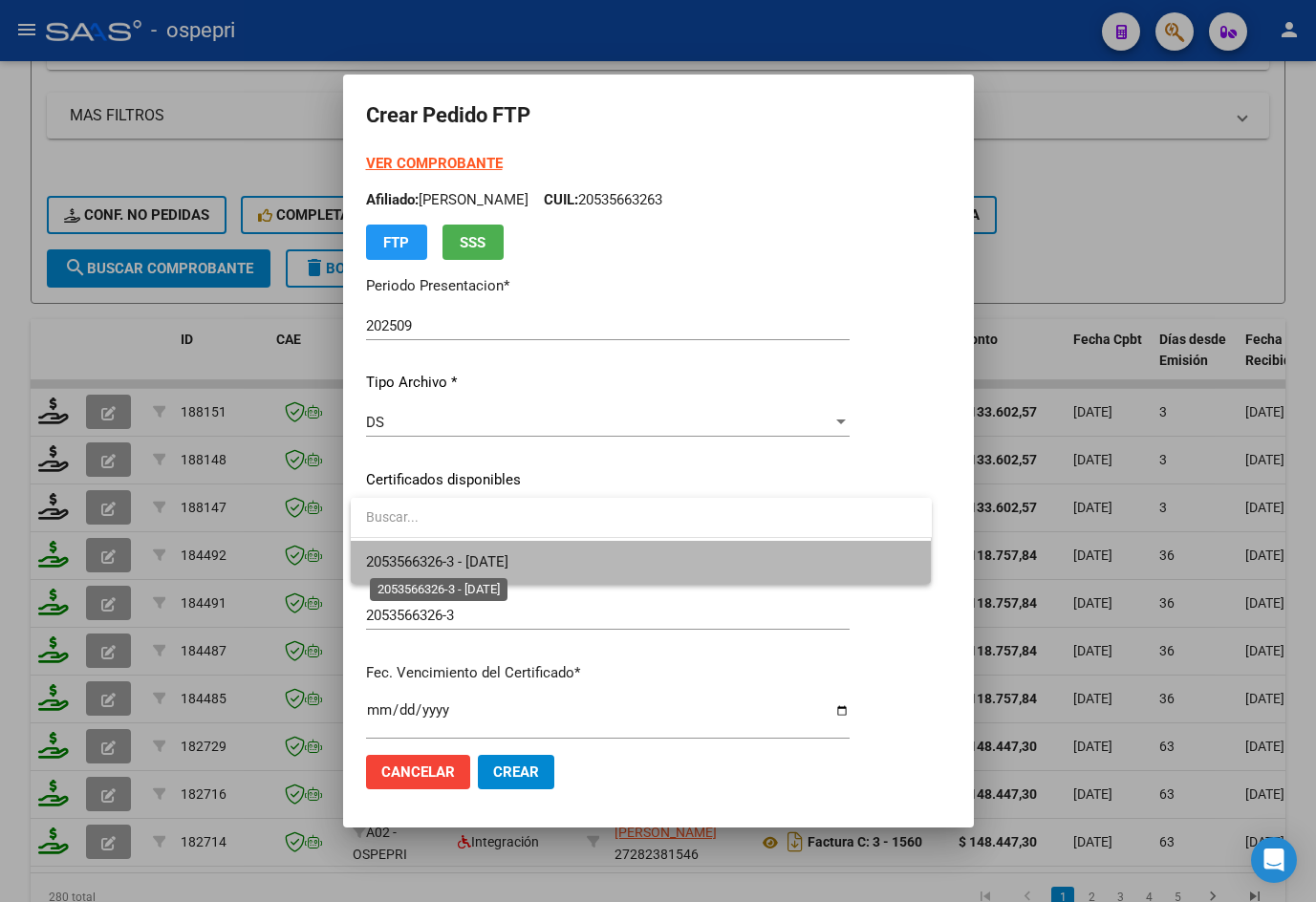
click at [509, 559] on span "2053566326-3 - 2029-09-27" at bounding box center [437, 562] width 143 height 18
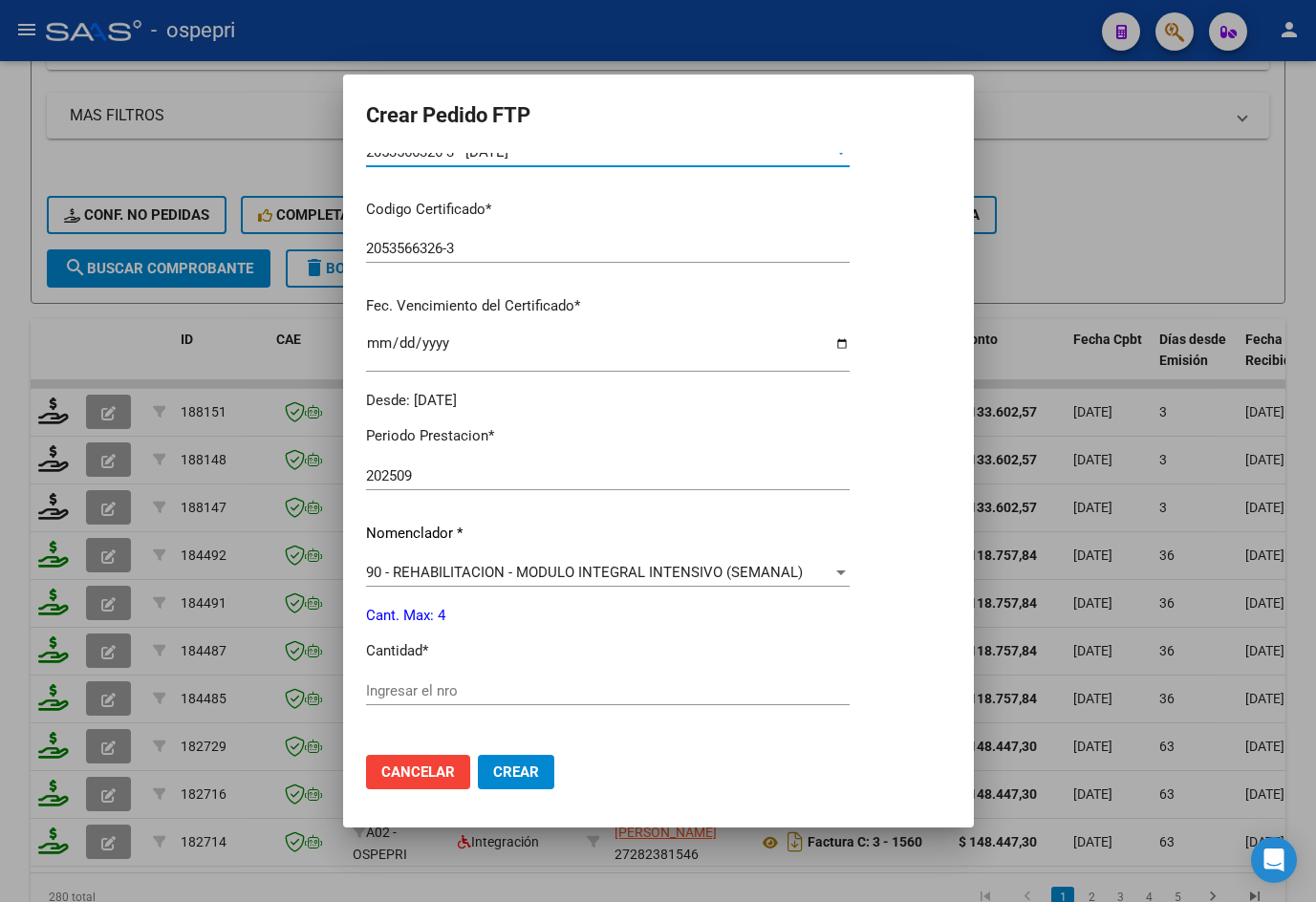
scroll to position [573, 0]
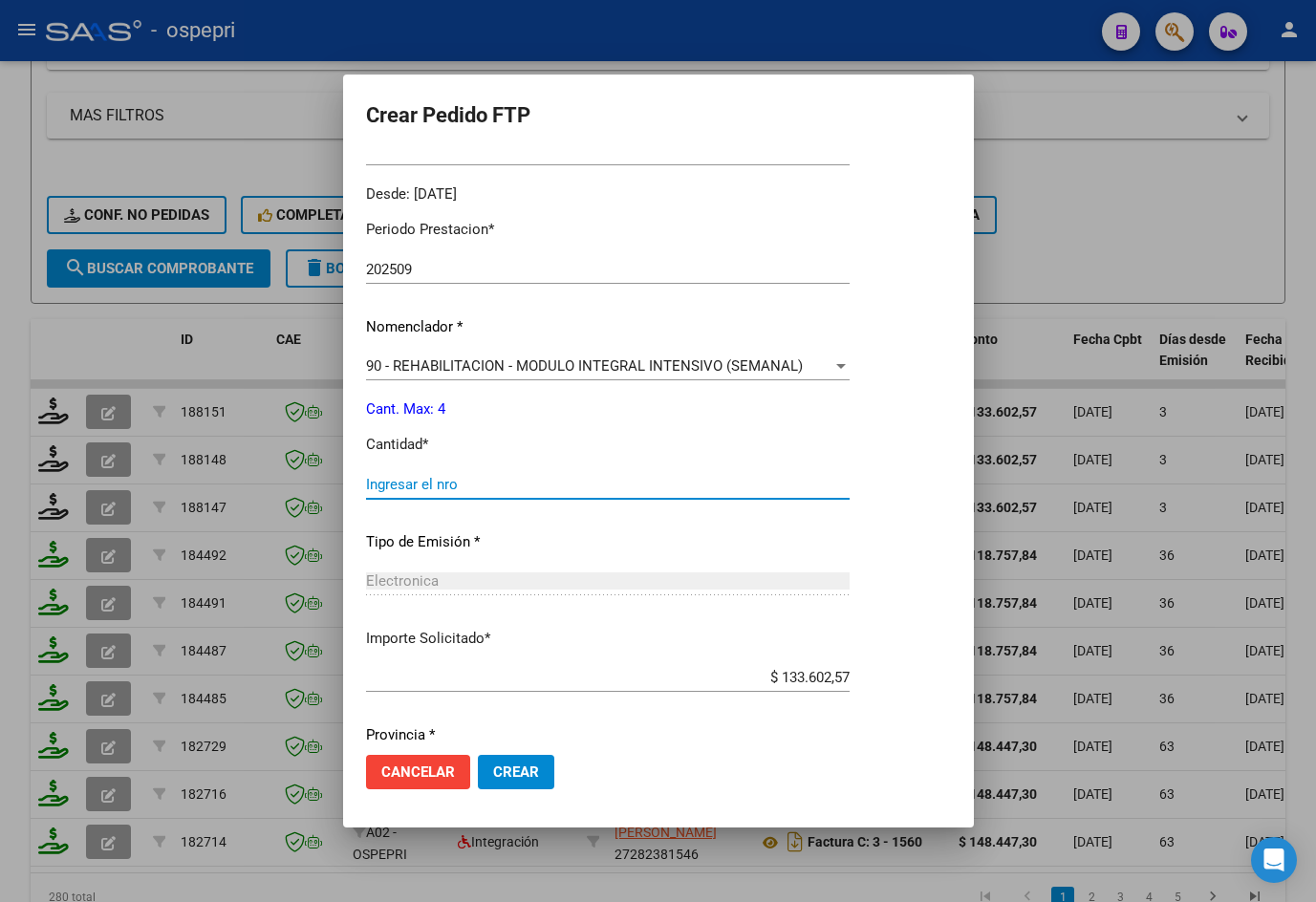
click at [514, 487] on input "Ingresar el nro" at bounding box center [607, 484] width 483 height 18
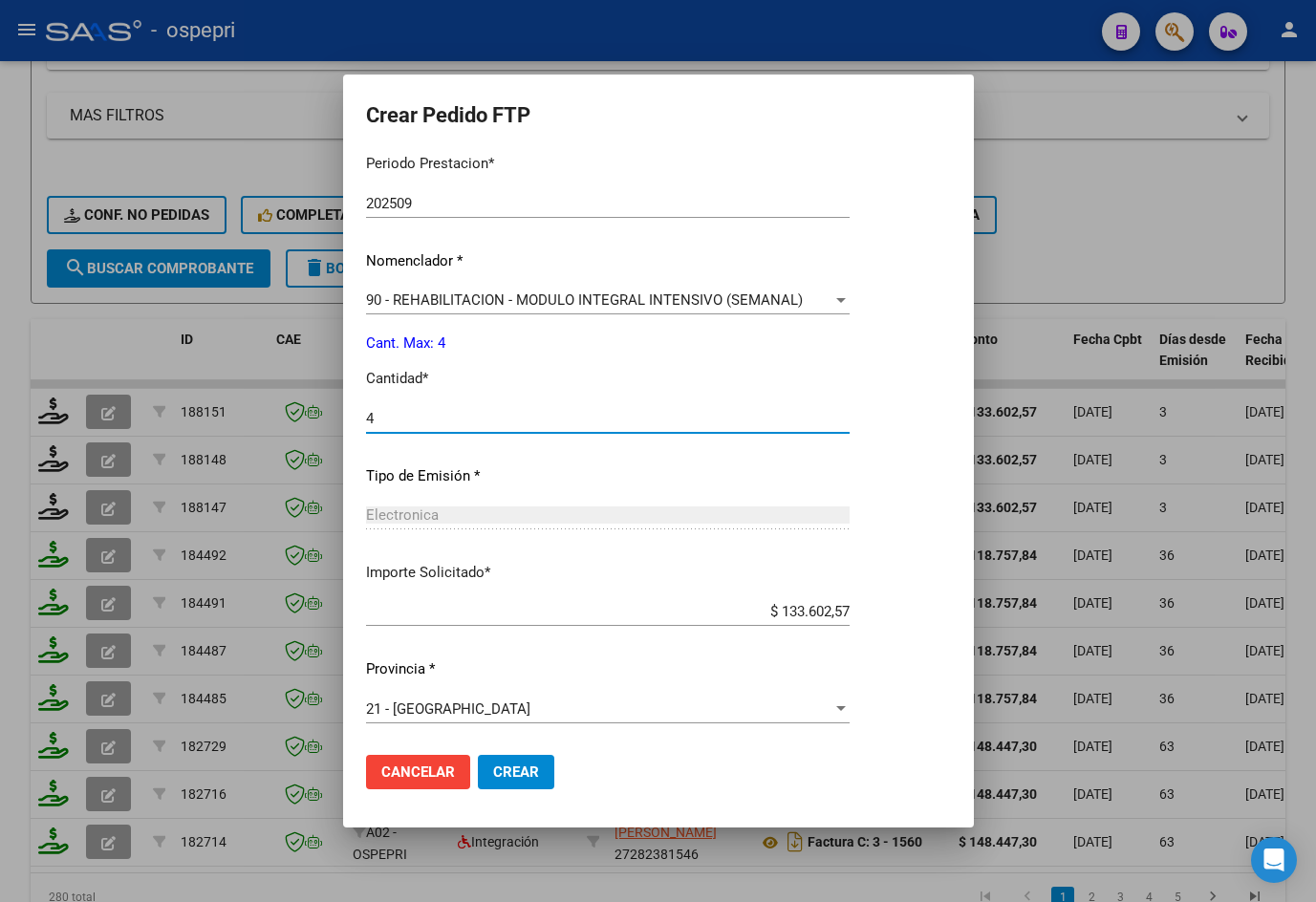
scroll to position [640, 0]
type input "4"
click at [517, 769] on span "Crear" at bounding box center [515, 772] width 46 height 18
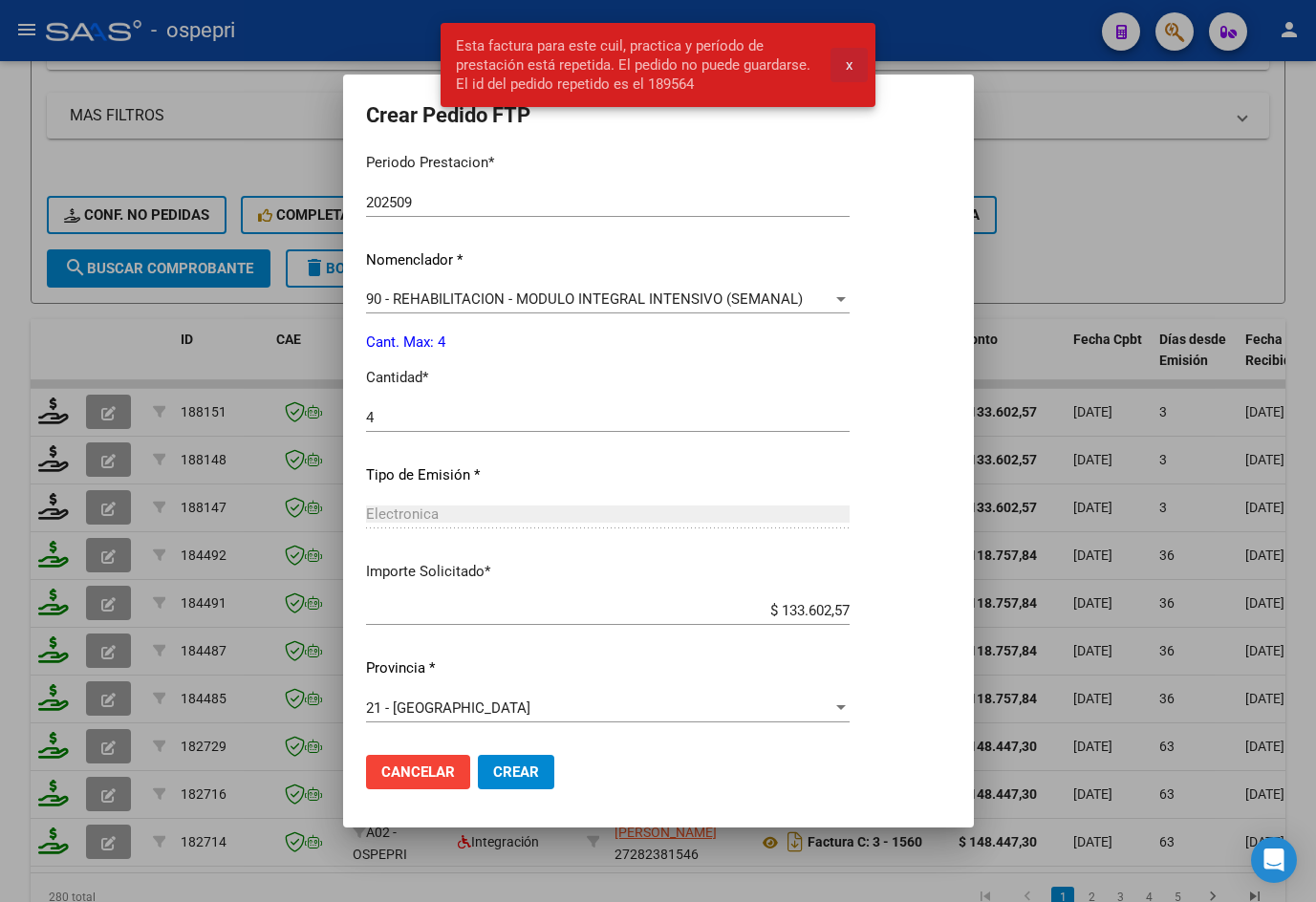
click at [851, 62] on span "x" at bounding box center [848, 65] width 7 height 18
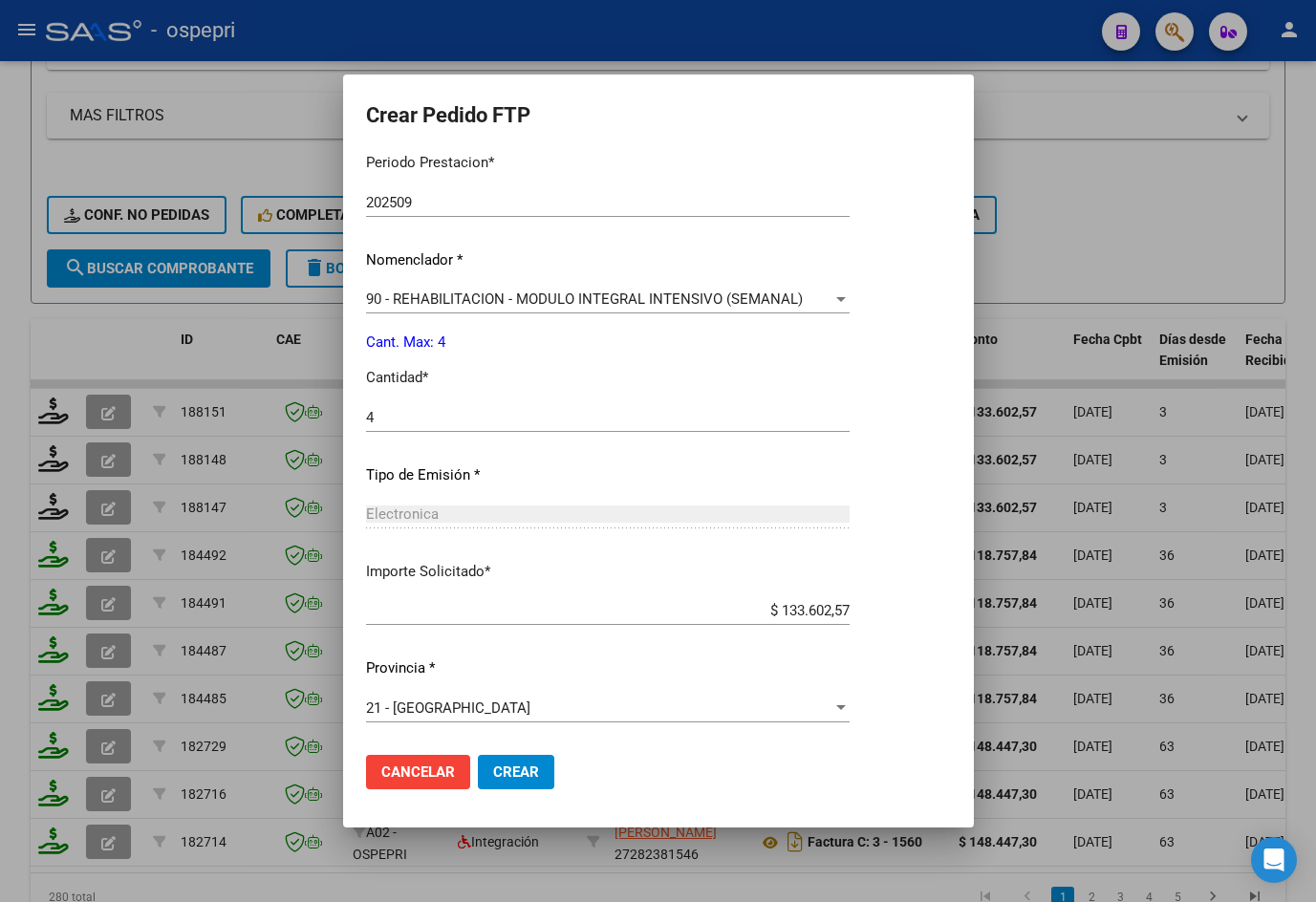
click at [1129, 181] on div at bounding box center [658, 451] width 1316 height 902
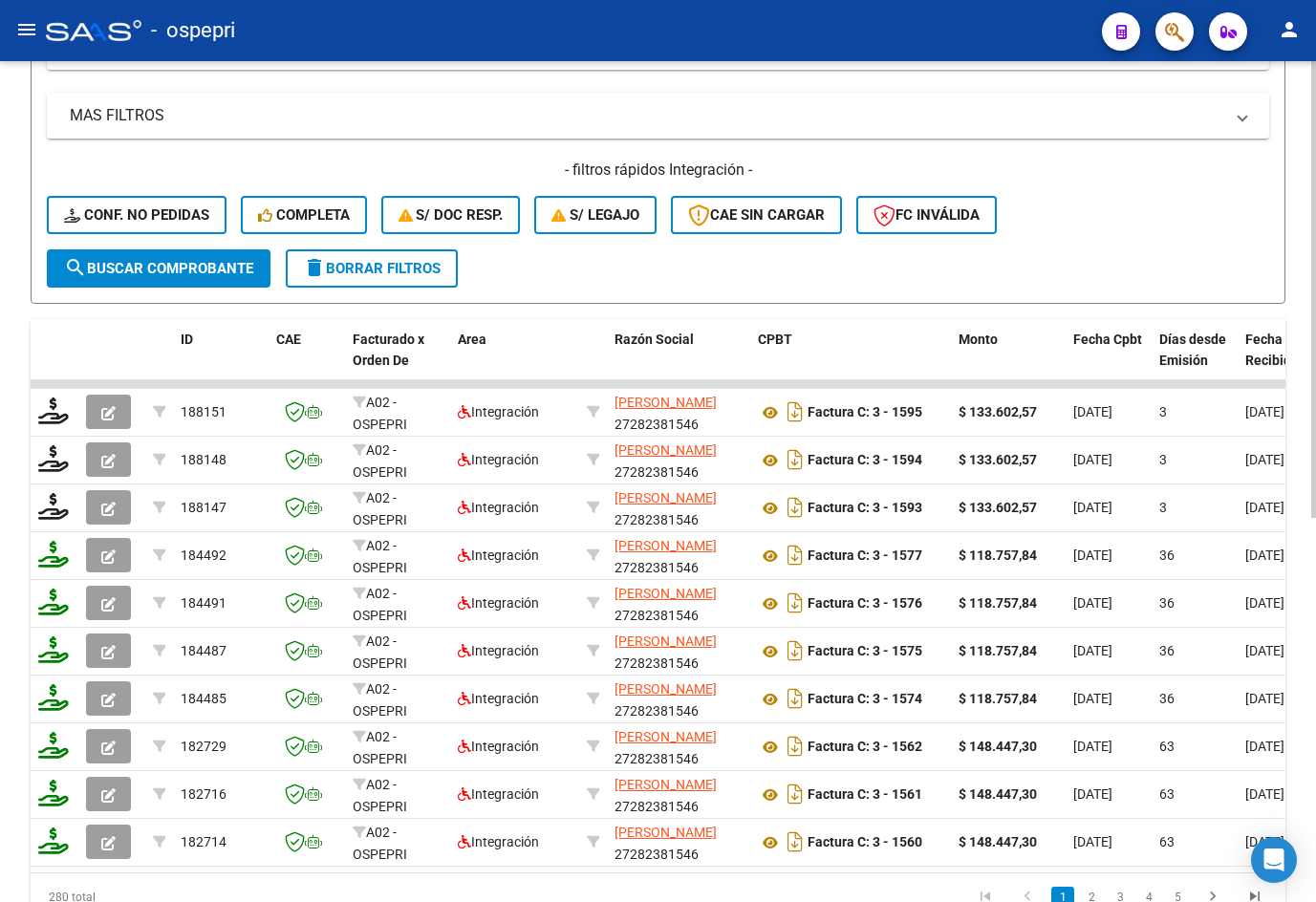
scroll to position [0, 0]
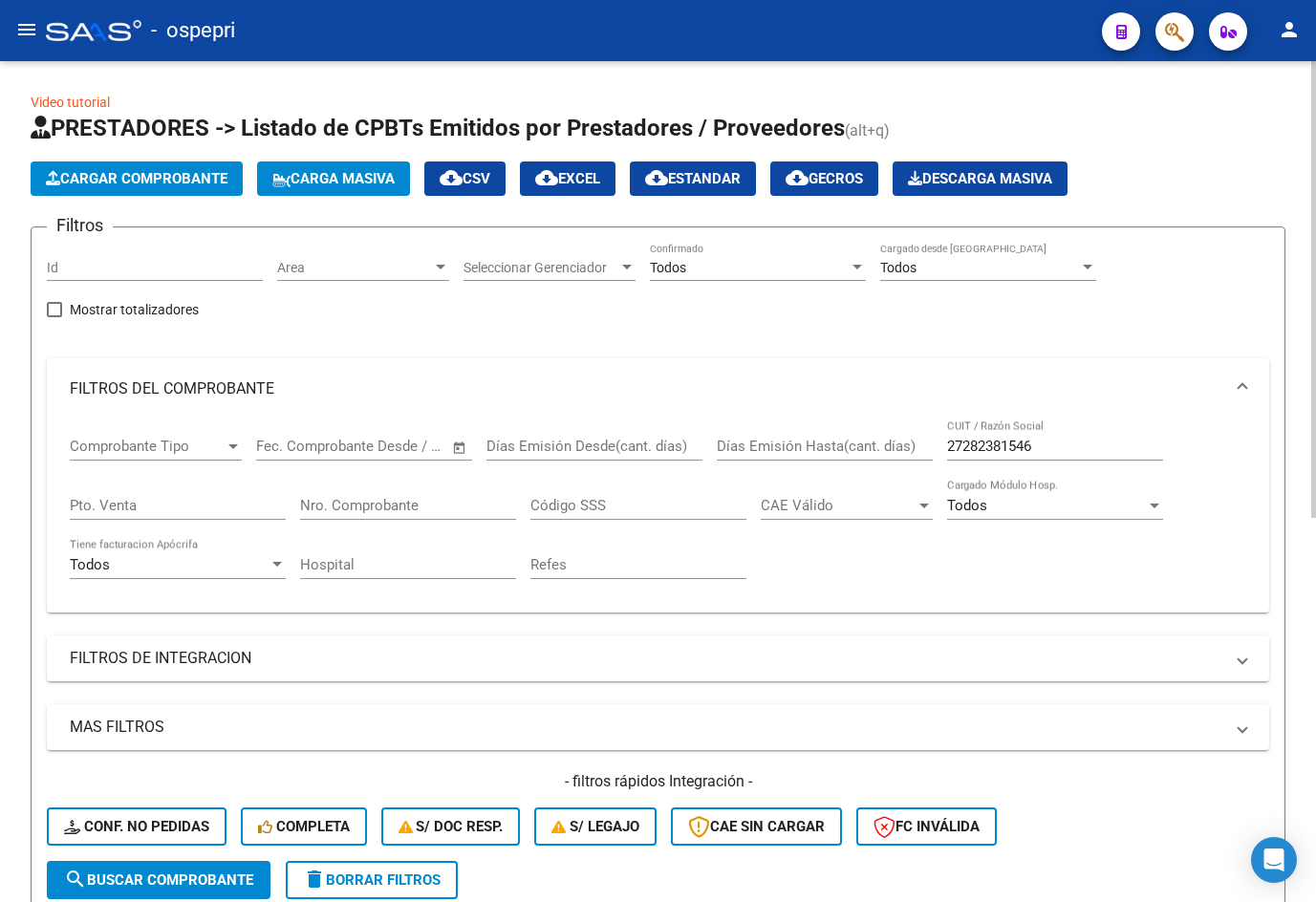
click at [1068, 447] on input "27282381546" at bounding box center [1054, 446] width 216 height 18
paste input "15363290"
type input "27215363290"
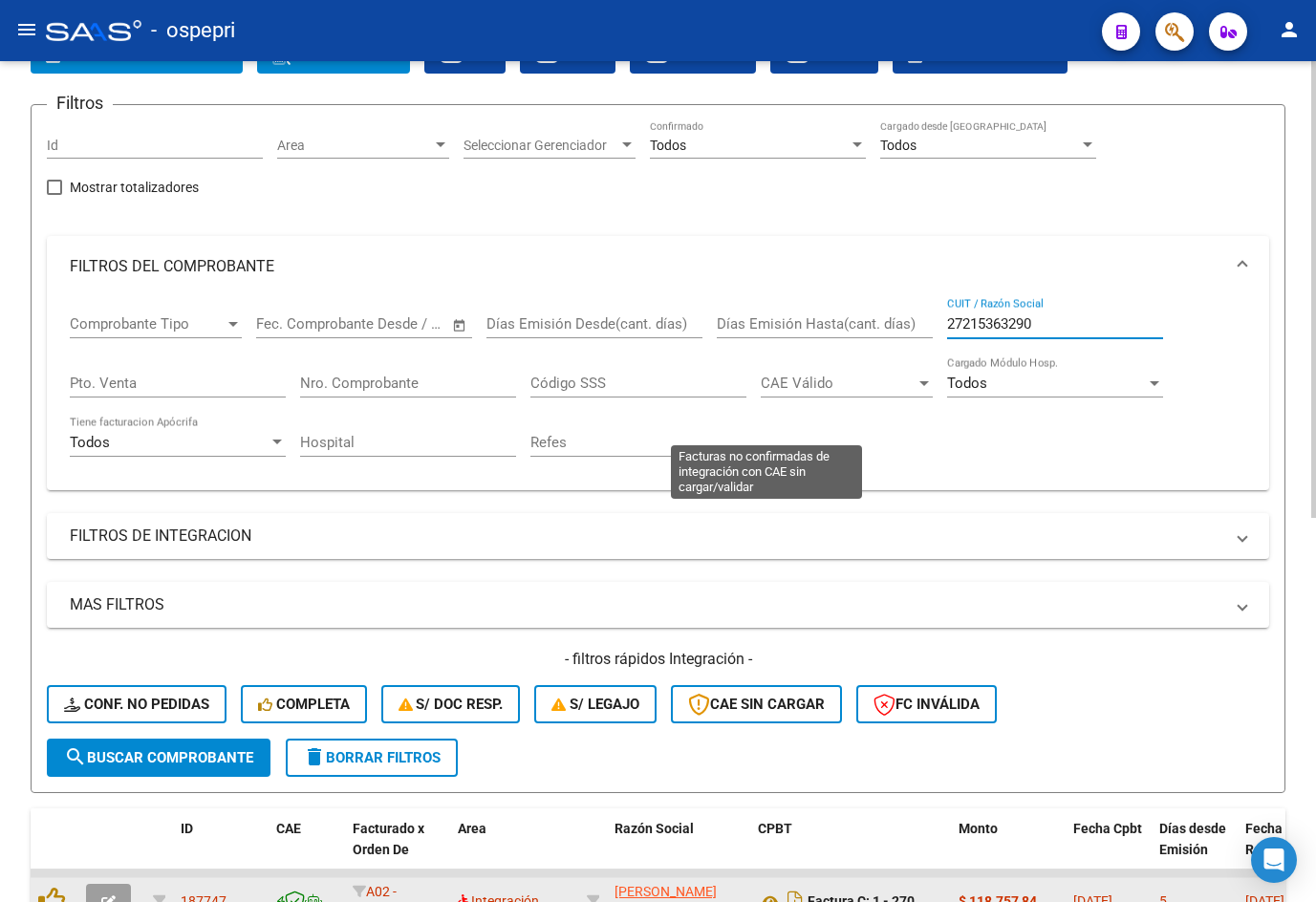
scroll to position [477, 0]
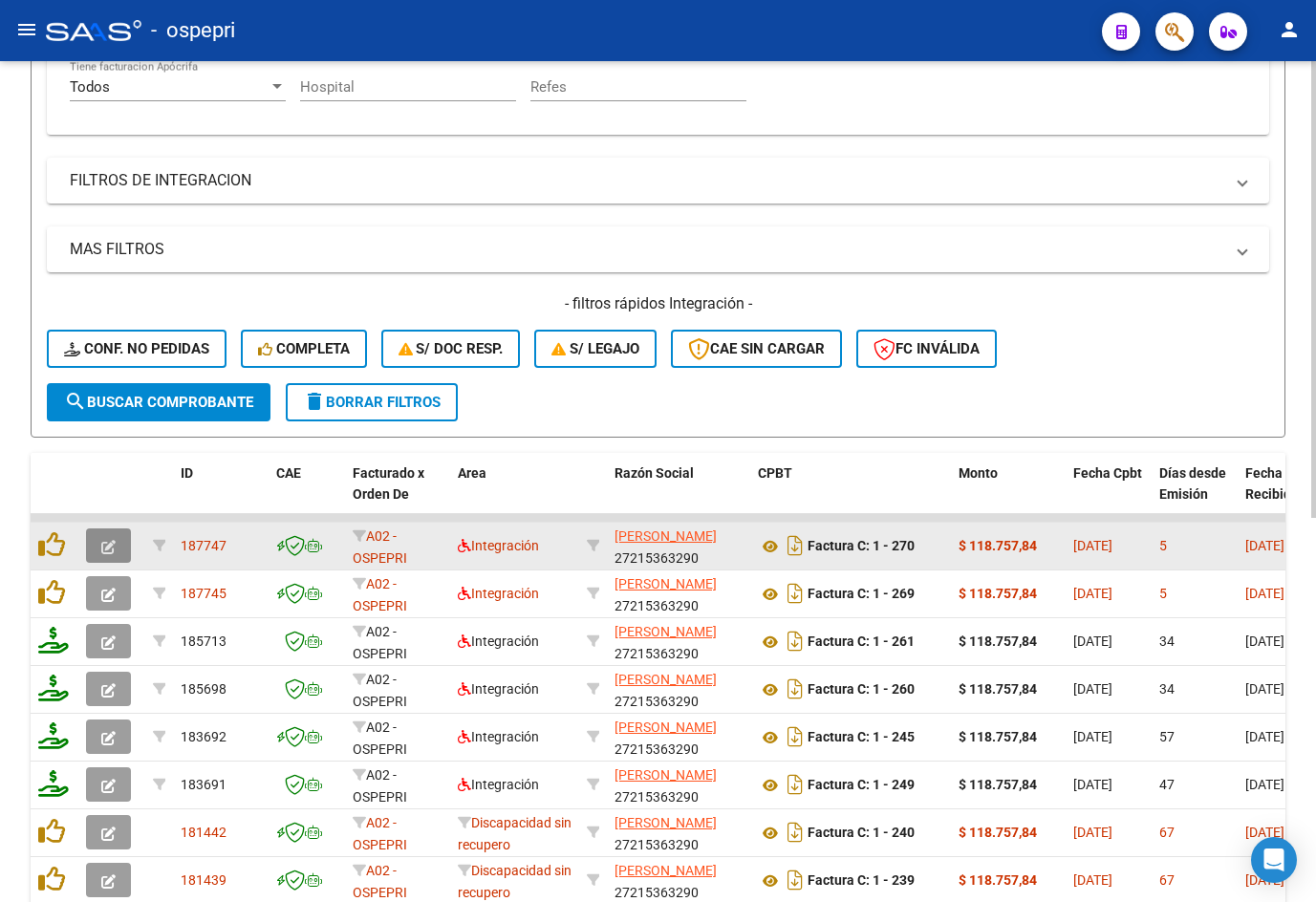
click at [111, 549] on icon "button" at bounding box center [108, 547] width 15 height 15
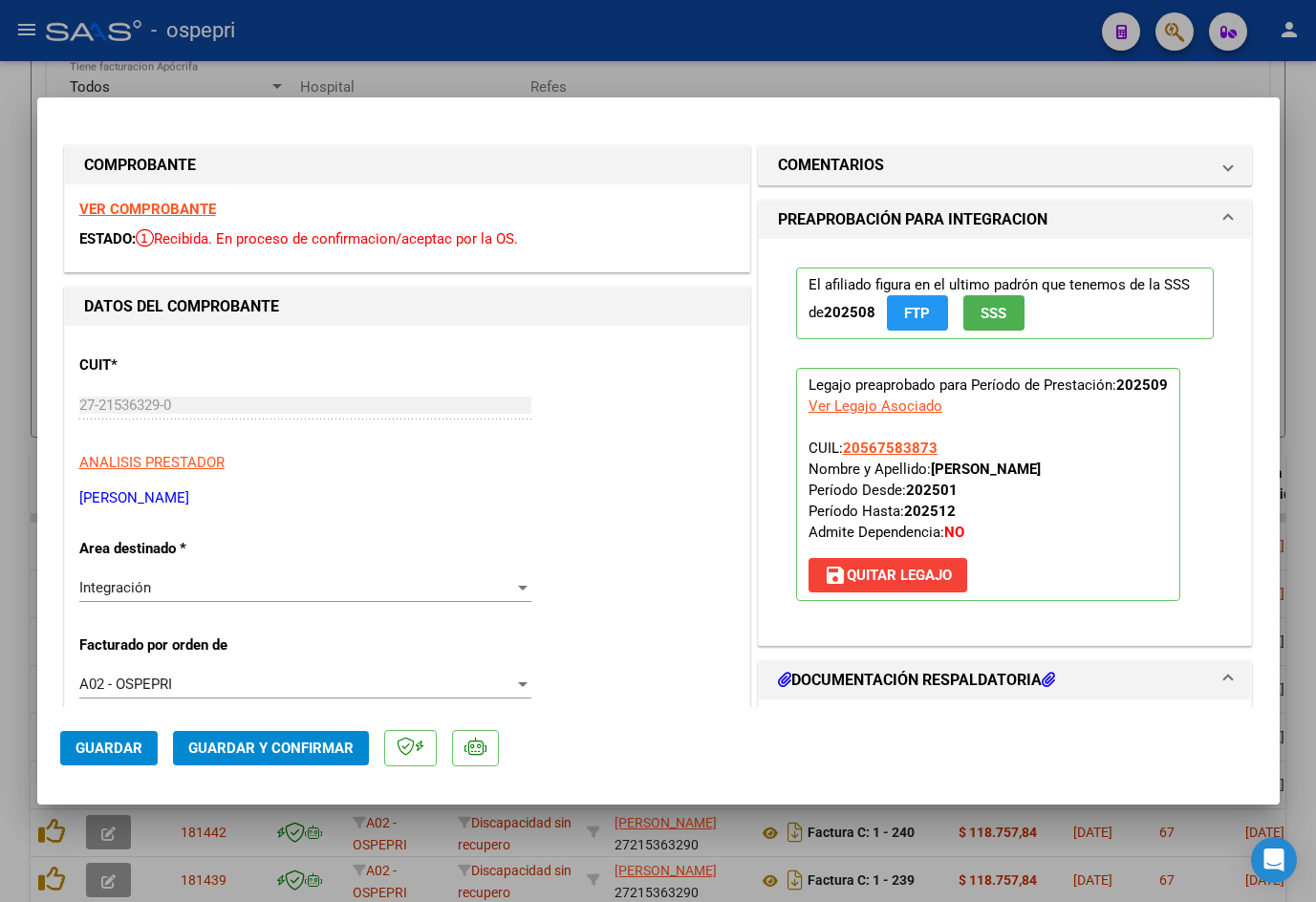
click at [202, 209] on strong "VER COMPROBANTE" at bounding box center [147, 210] width 137 height 18
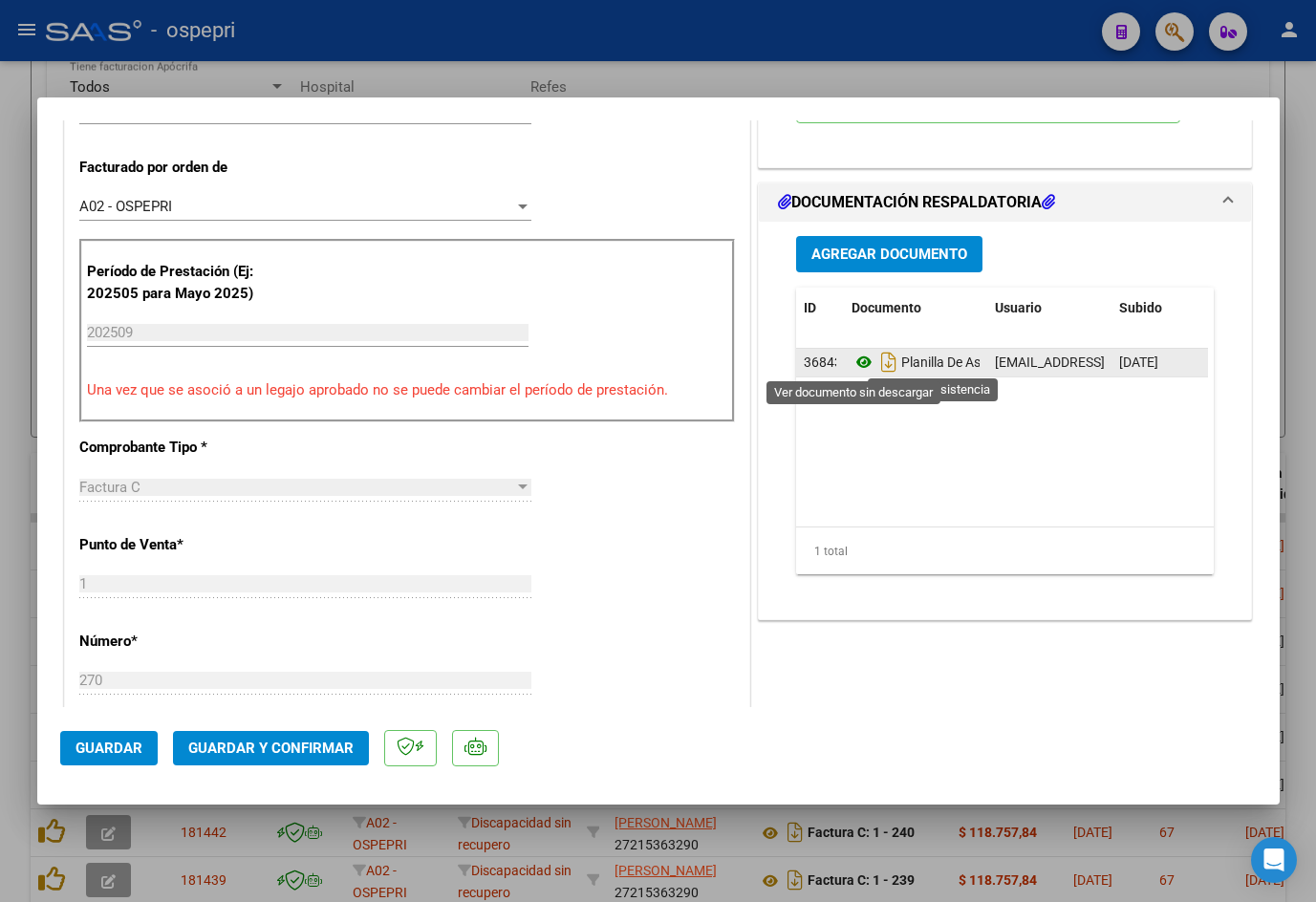
click at [857, 357] on icon at bounding box center [863, 361] width 24 height 22
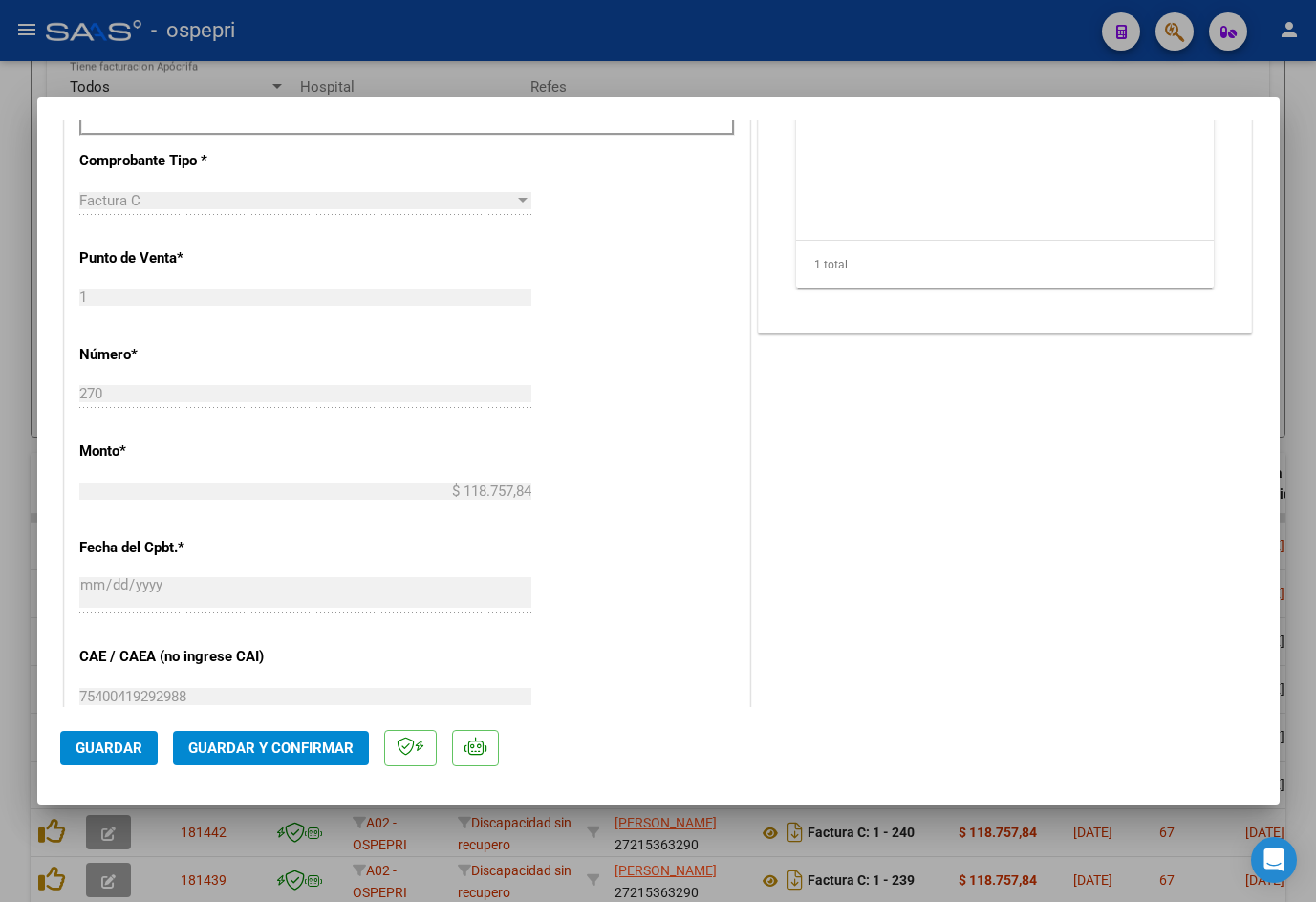
scroll to position [860, 0]
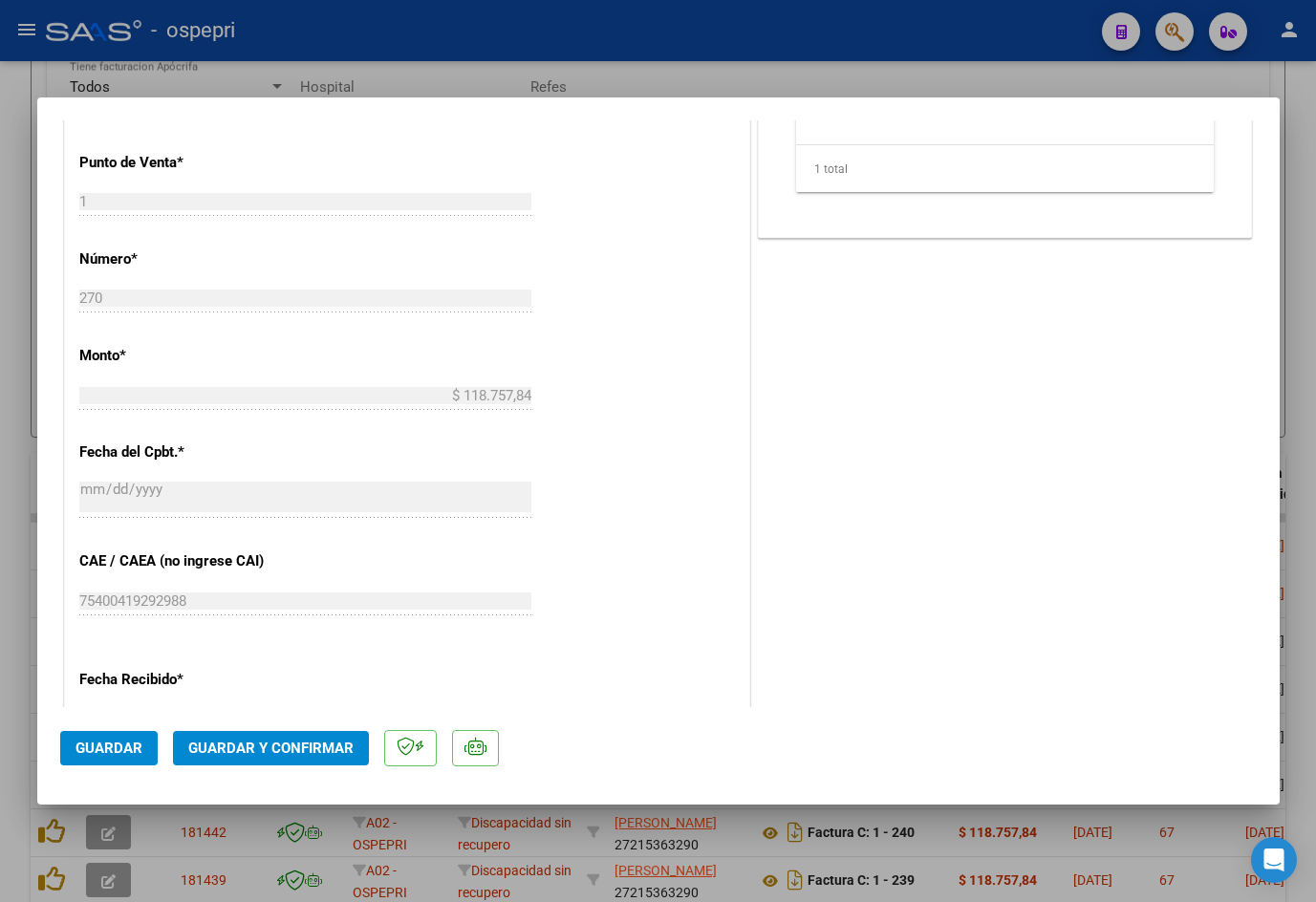
click at [286, 745] on span "Guardar y Confirmar" at bounding box center [270, 749] width 165 height 18
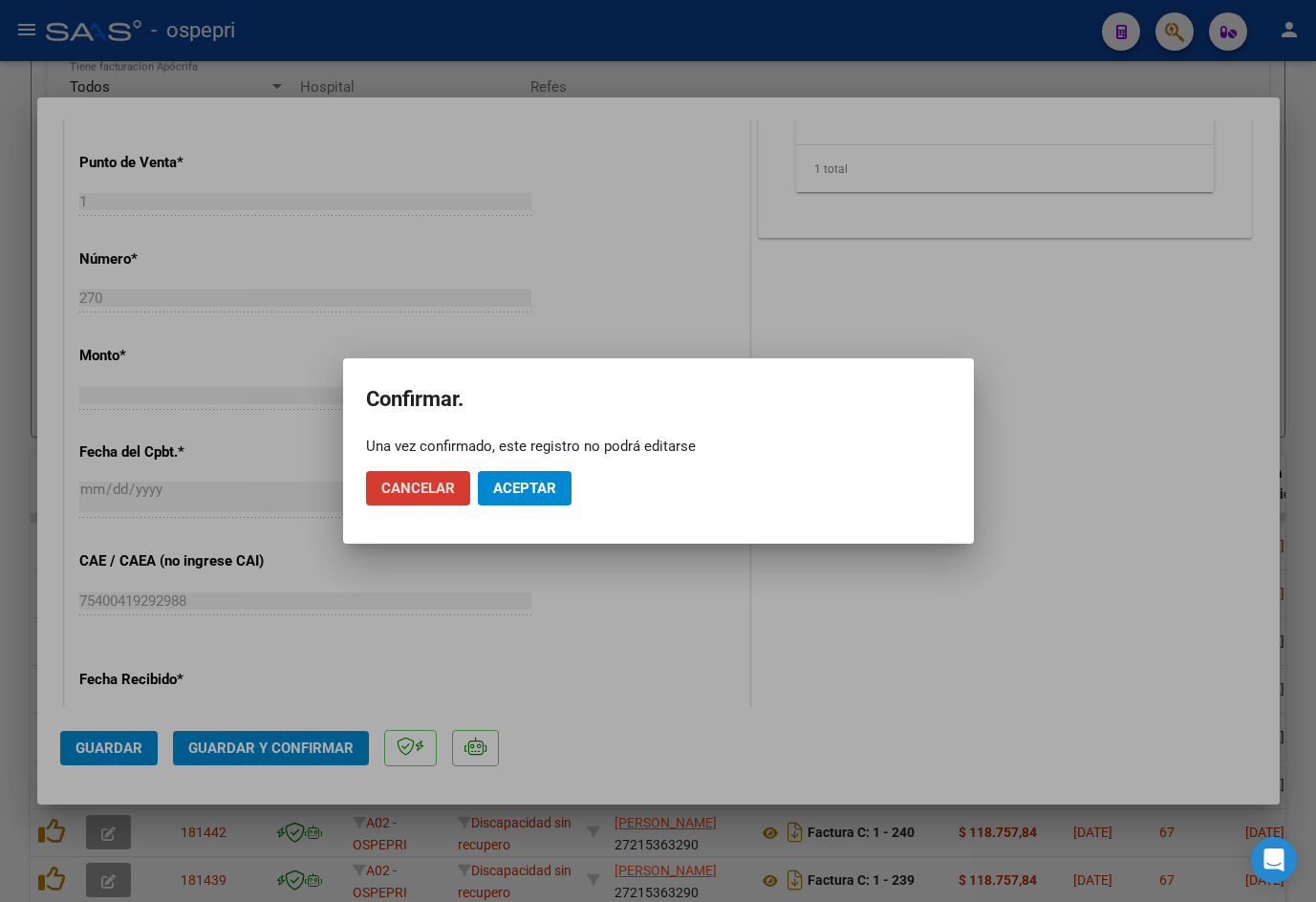
click at [525, 490] on span "Aceptar" at bounding box center [524, 488] width 63 height 18
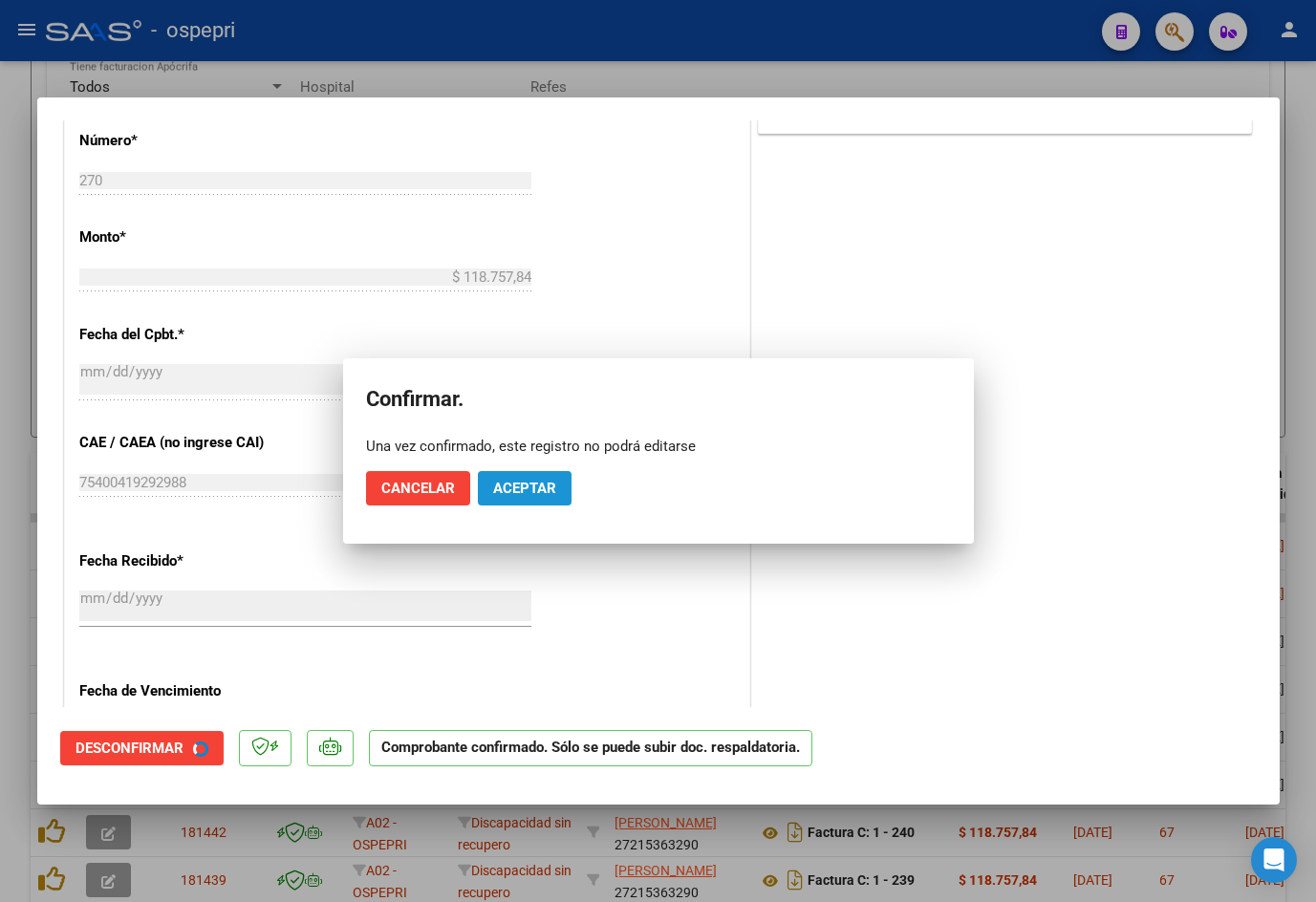
scroll to position [742, 0]
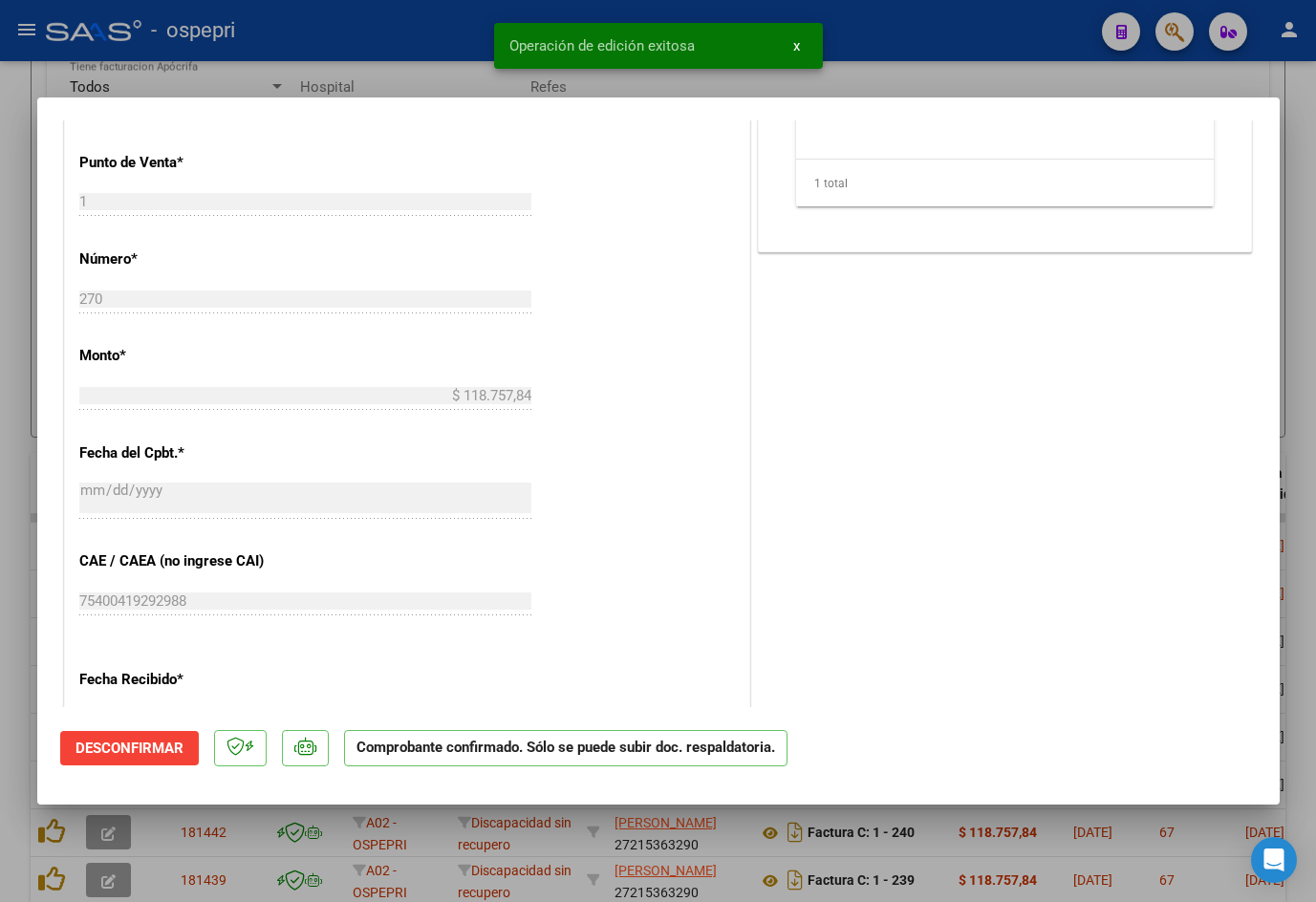
type input "$ 0,00"
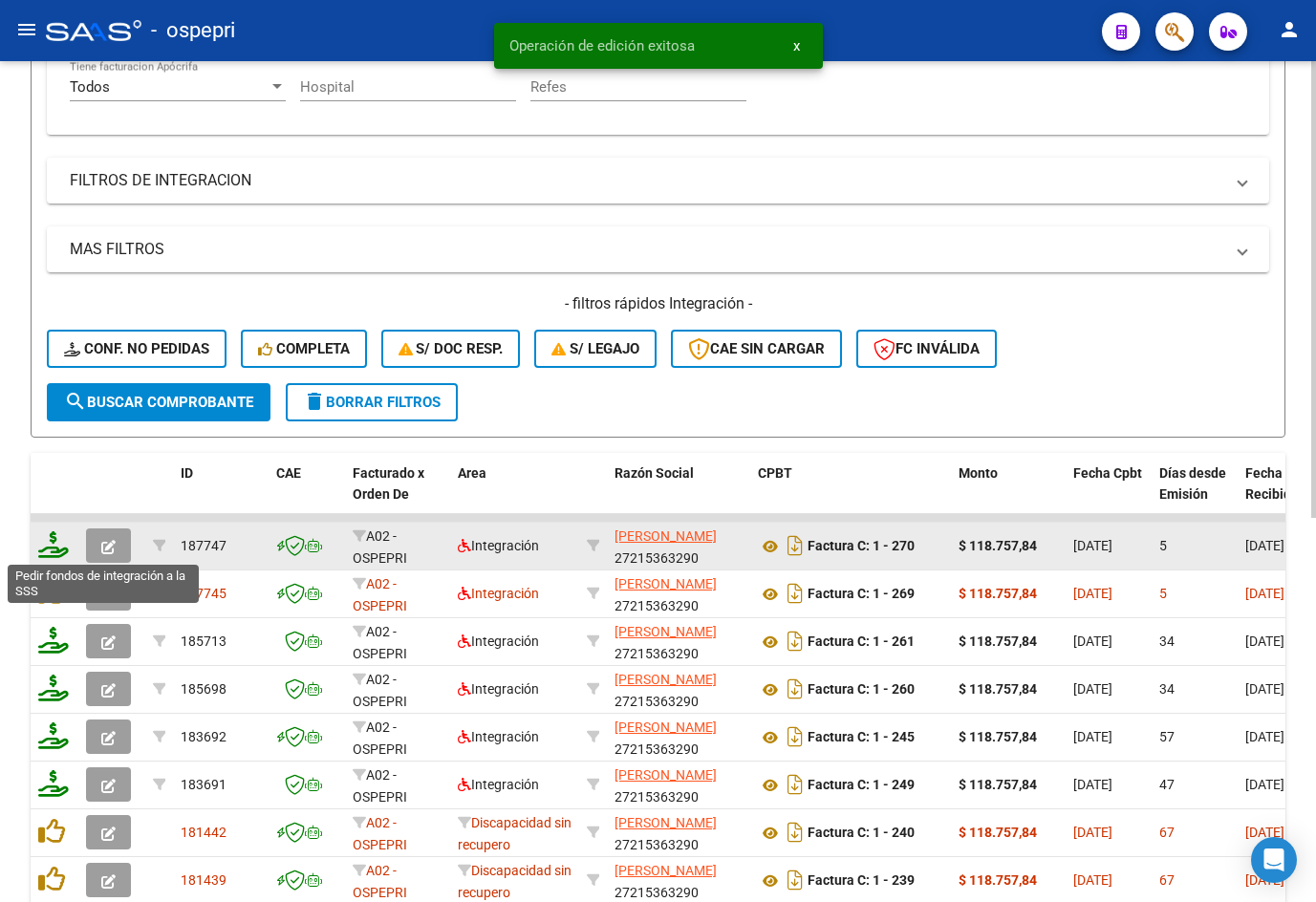
click at [62, 549] on icon at bounding box center [53, 544] width 30 height 26
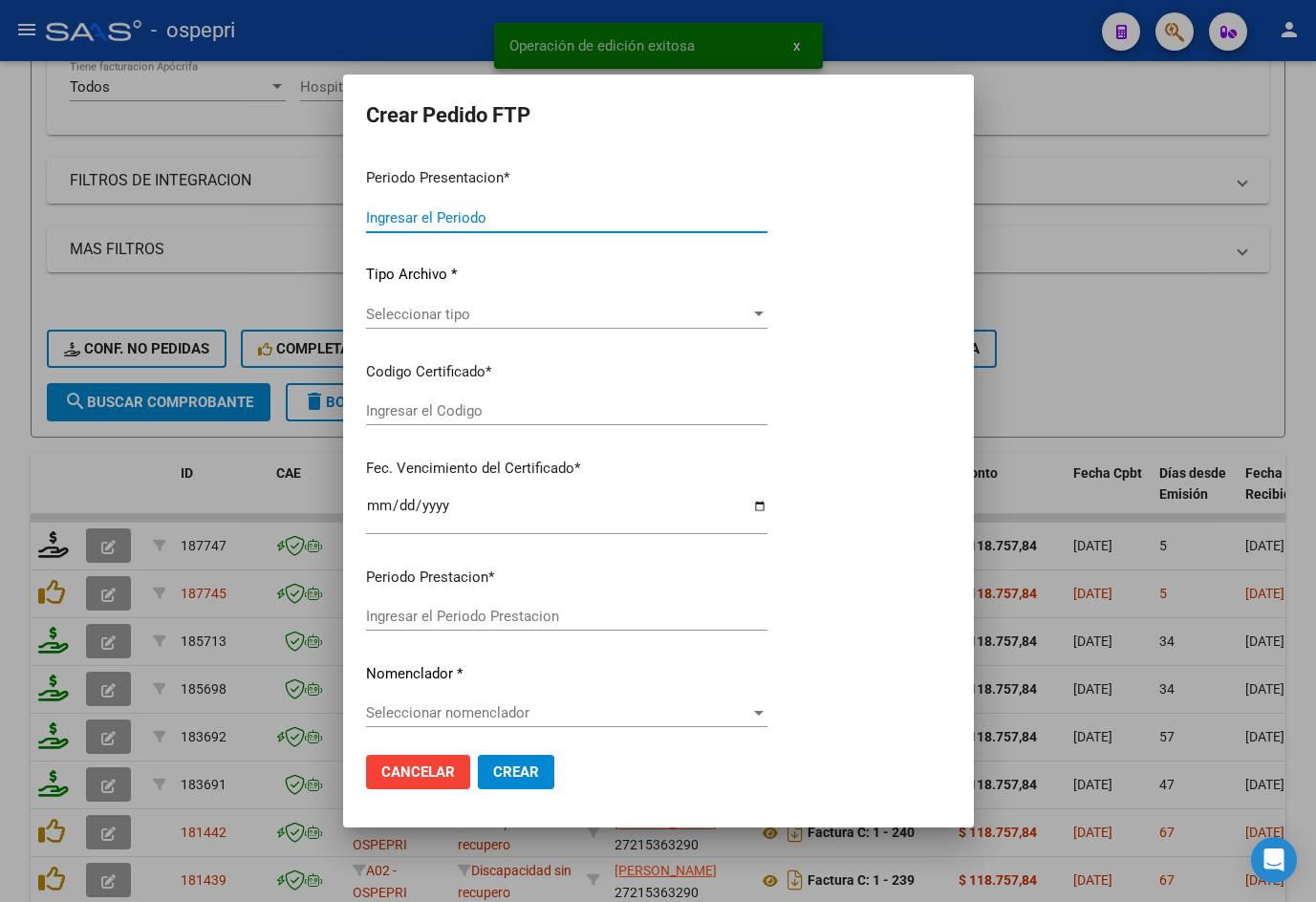
type input "202509"
type input "$ 118.757,84"
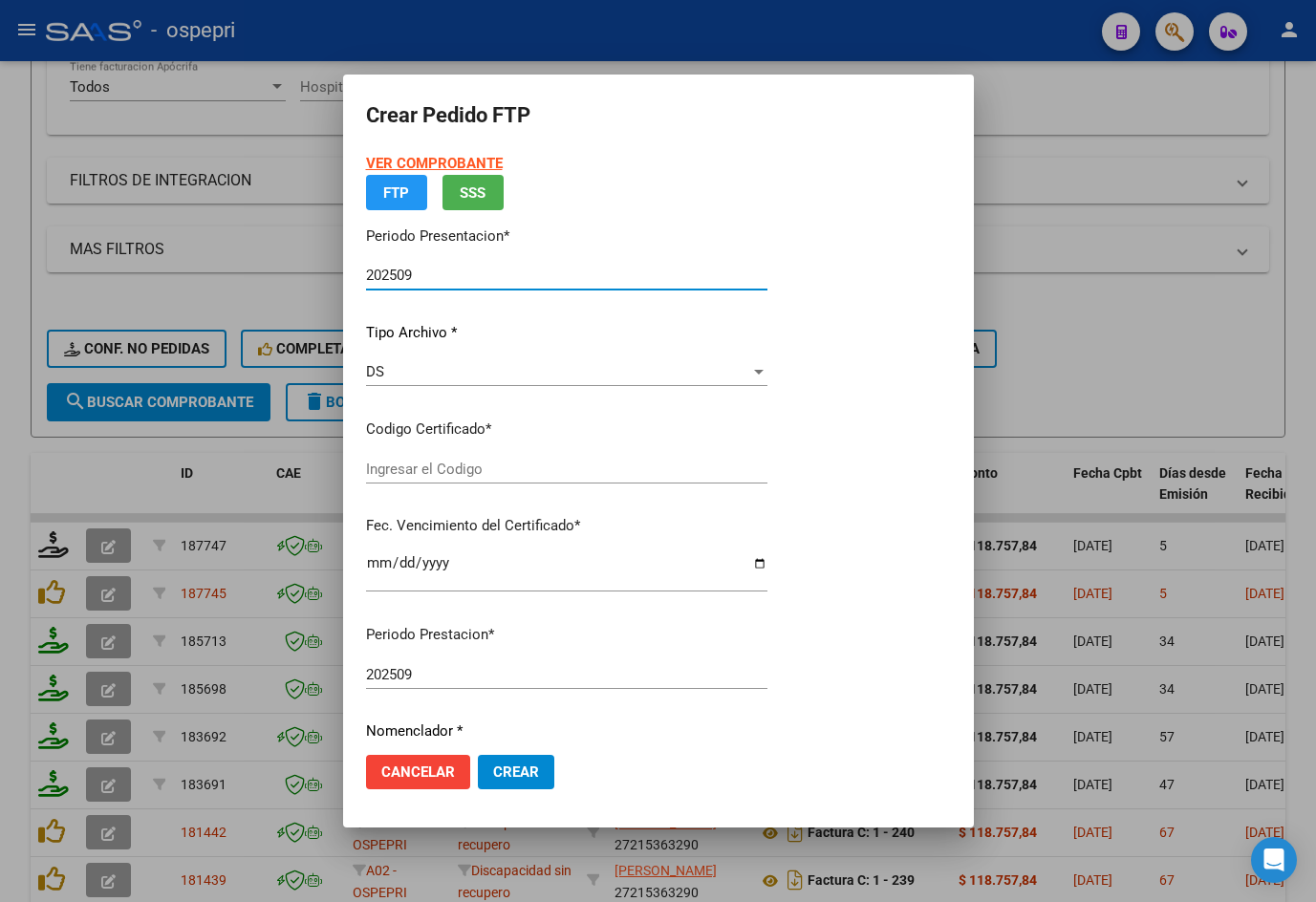
type input "2056758387-3"
type input "2026-03-01"
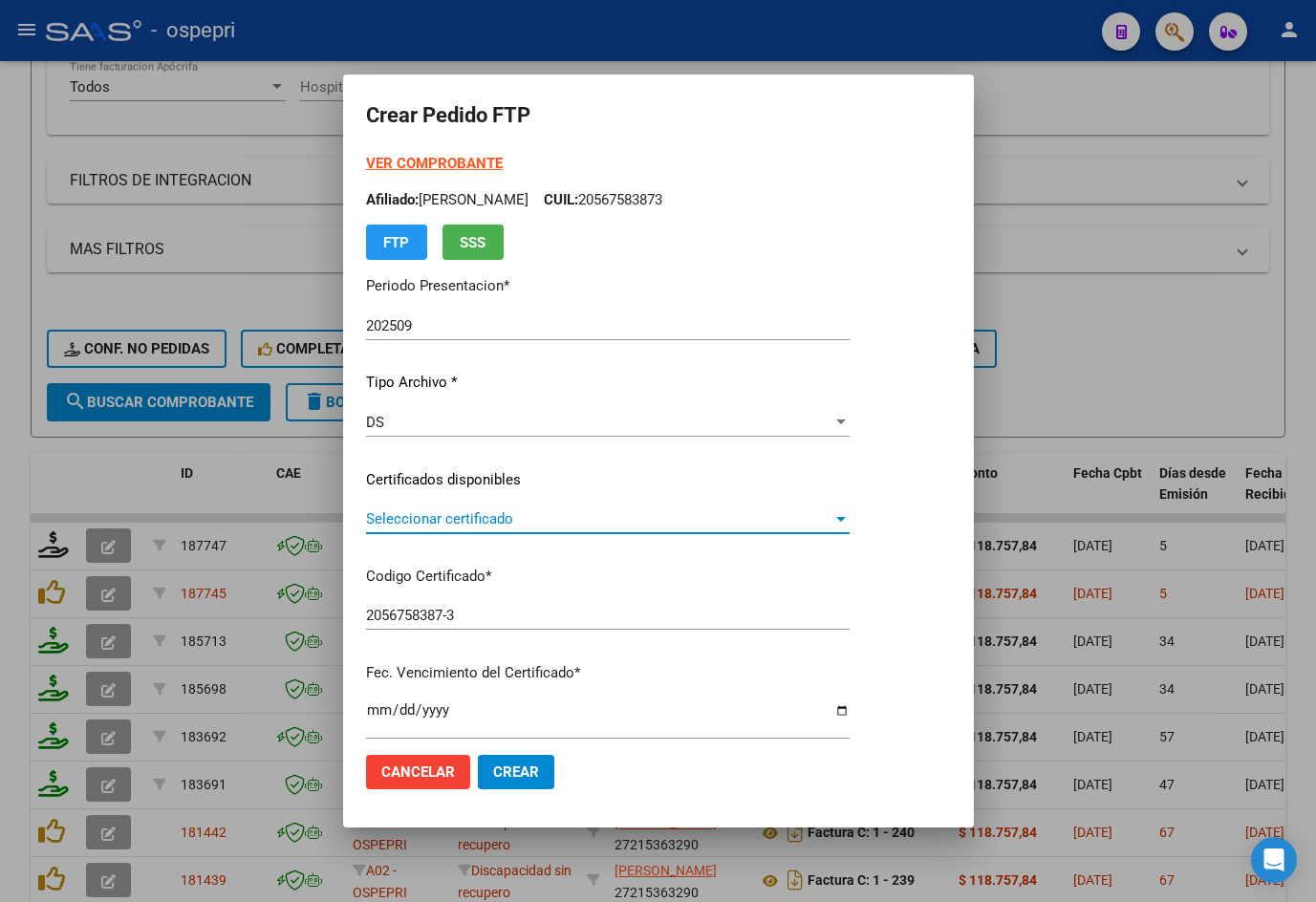
click at [471, 515] on span "Seleccionar certificado" at bounding box center [599, 519] width 467 height 18
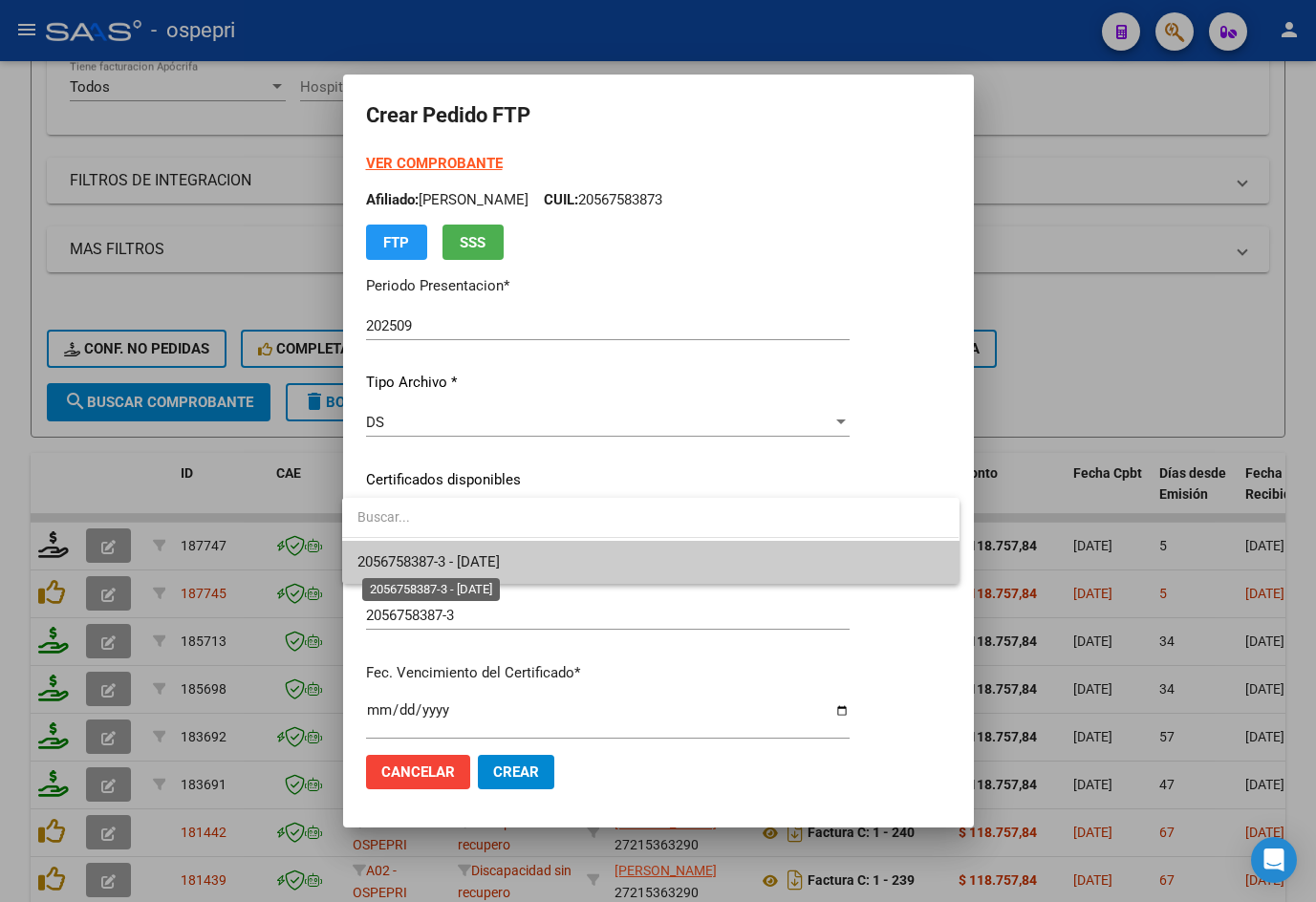
click at [484, 554] on span "2056758387-3 - 2026-03-01" at bounding box center [429, 562] width 143 height 18
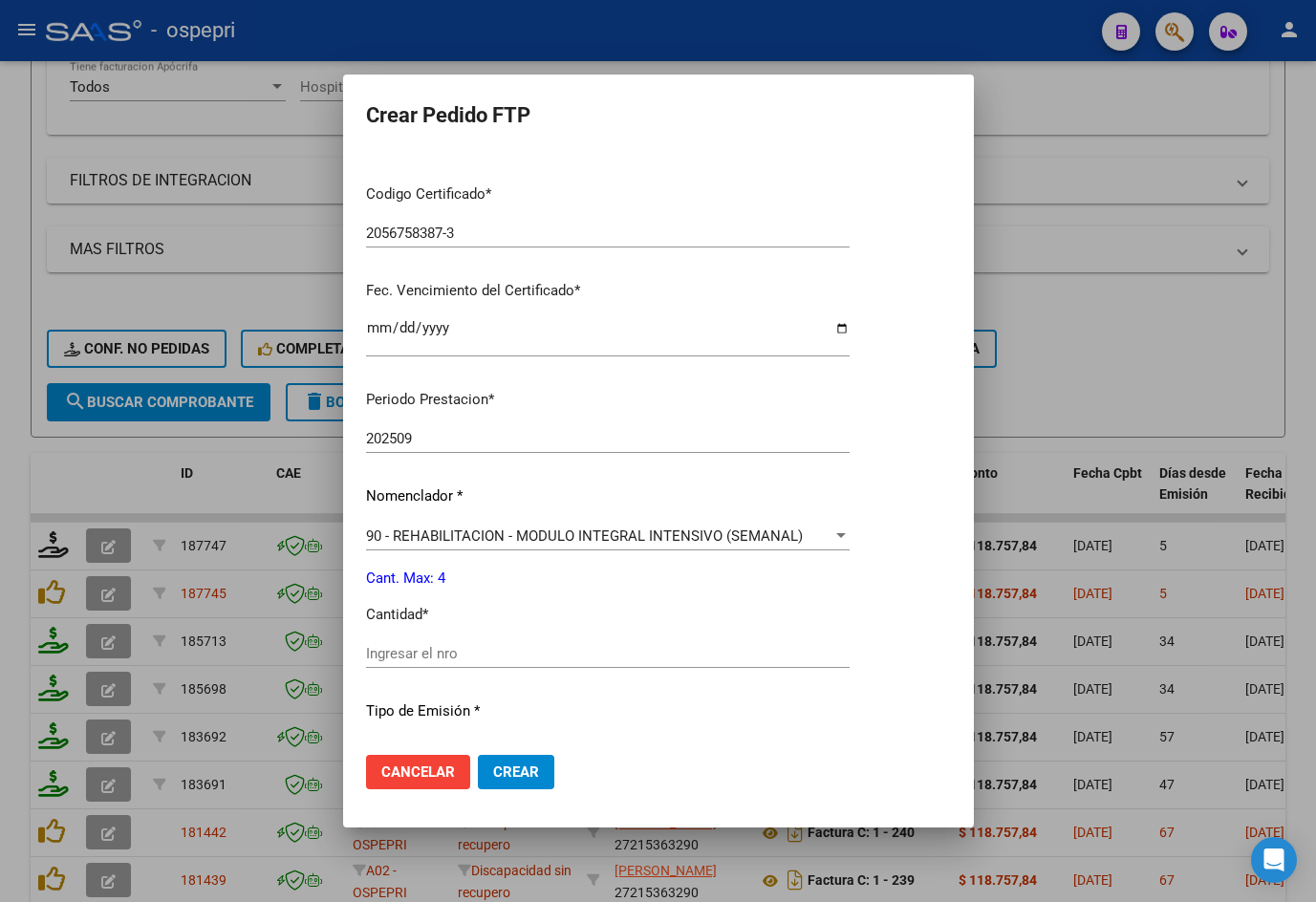
scroll to position [477, 0]
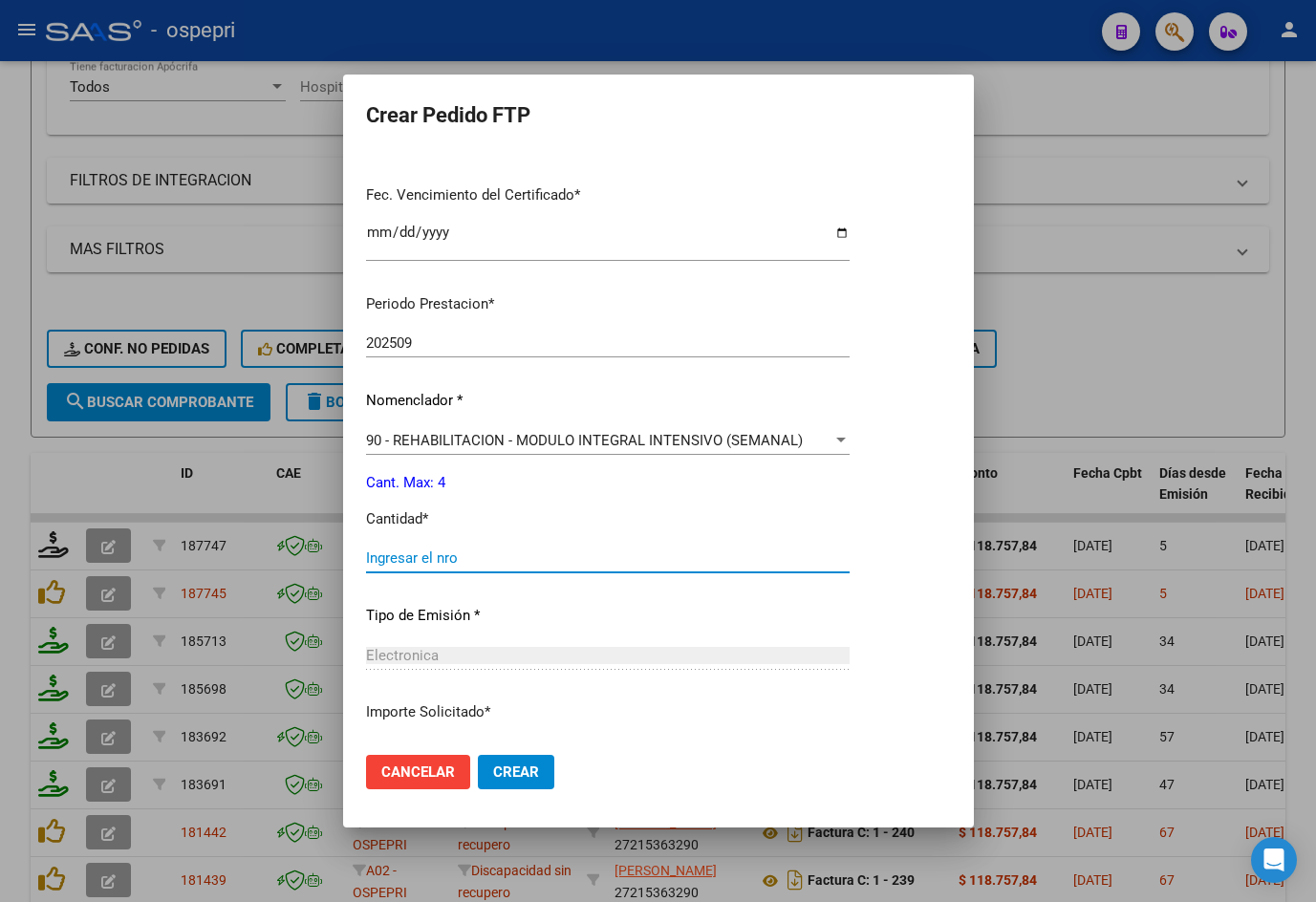
click at [473, 559] on input "Ingresar el nro" at bounding box center [607, 558] width 483 height 18
type input "4"
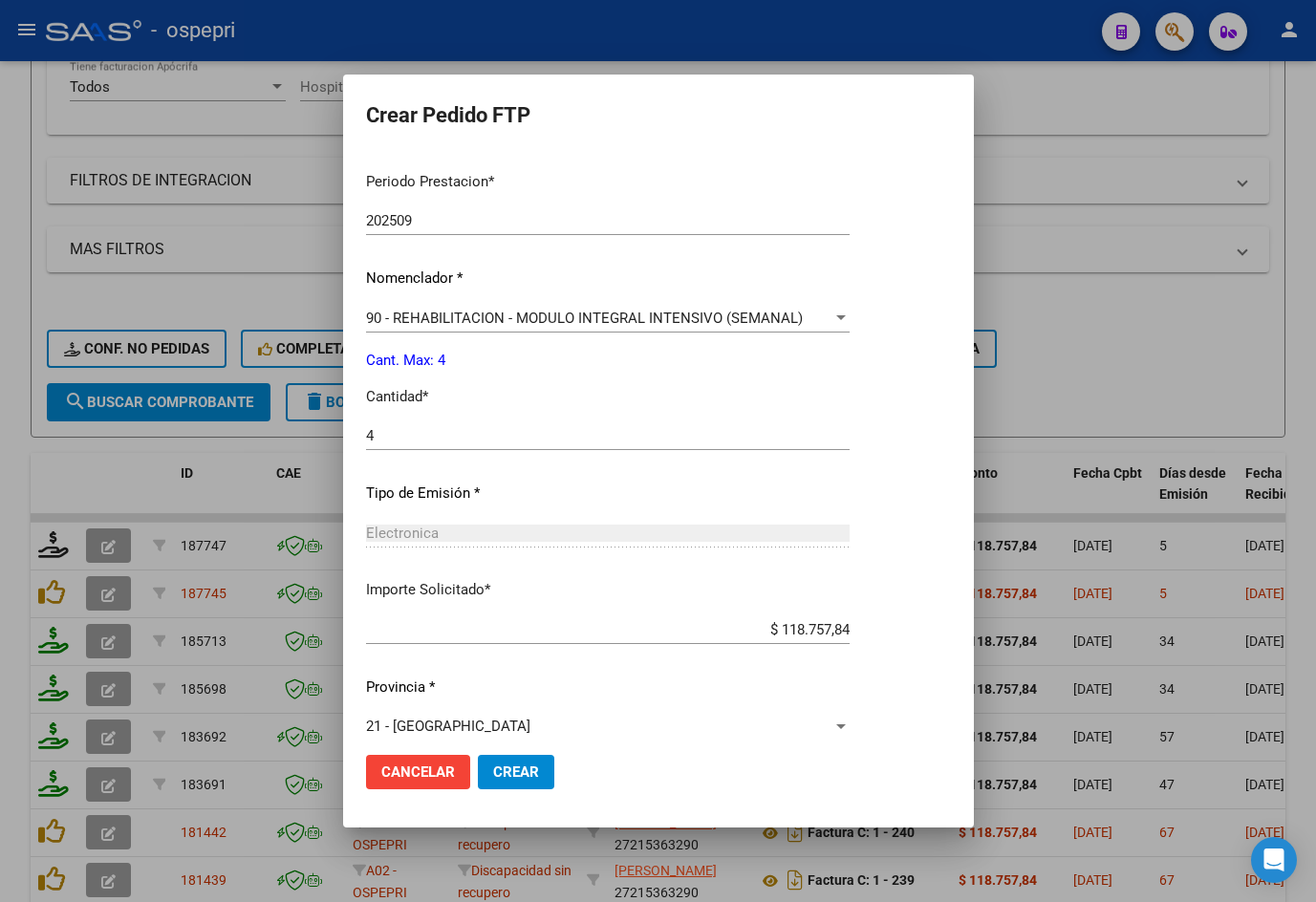
scroll to position [619, 0]
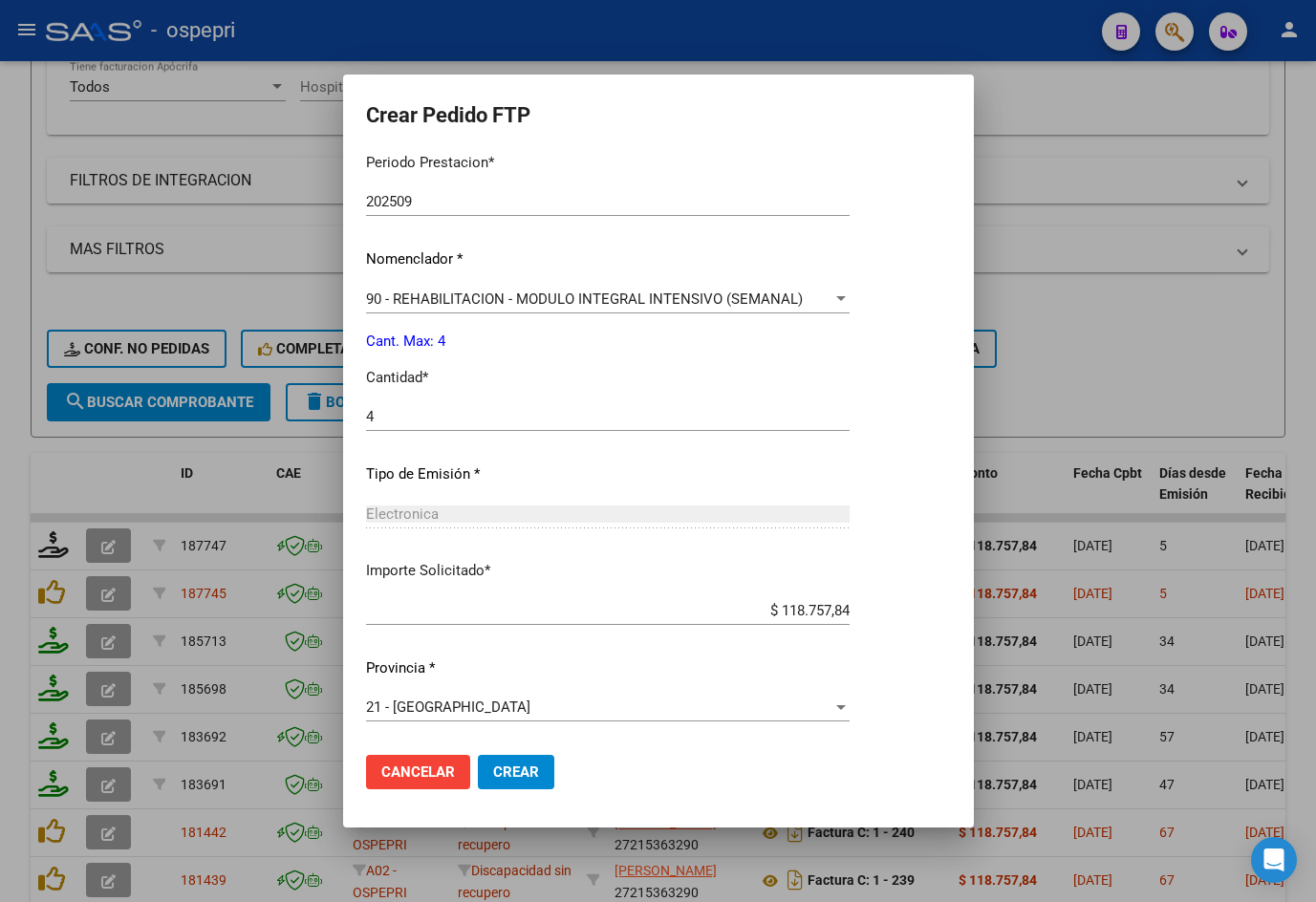
click at [500, 765] on span "Crear" at bounding box center [515, 772] width 46 height 18
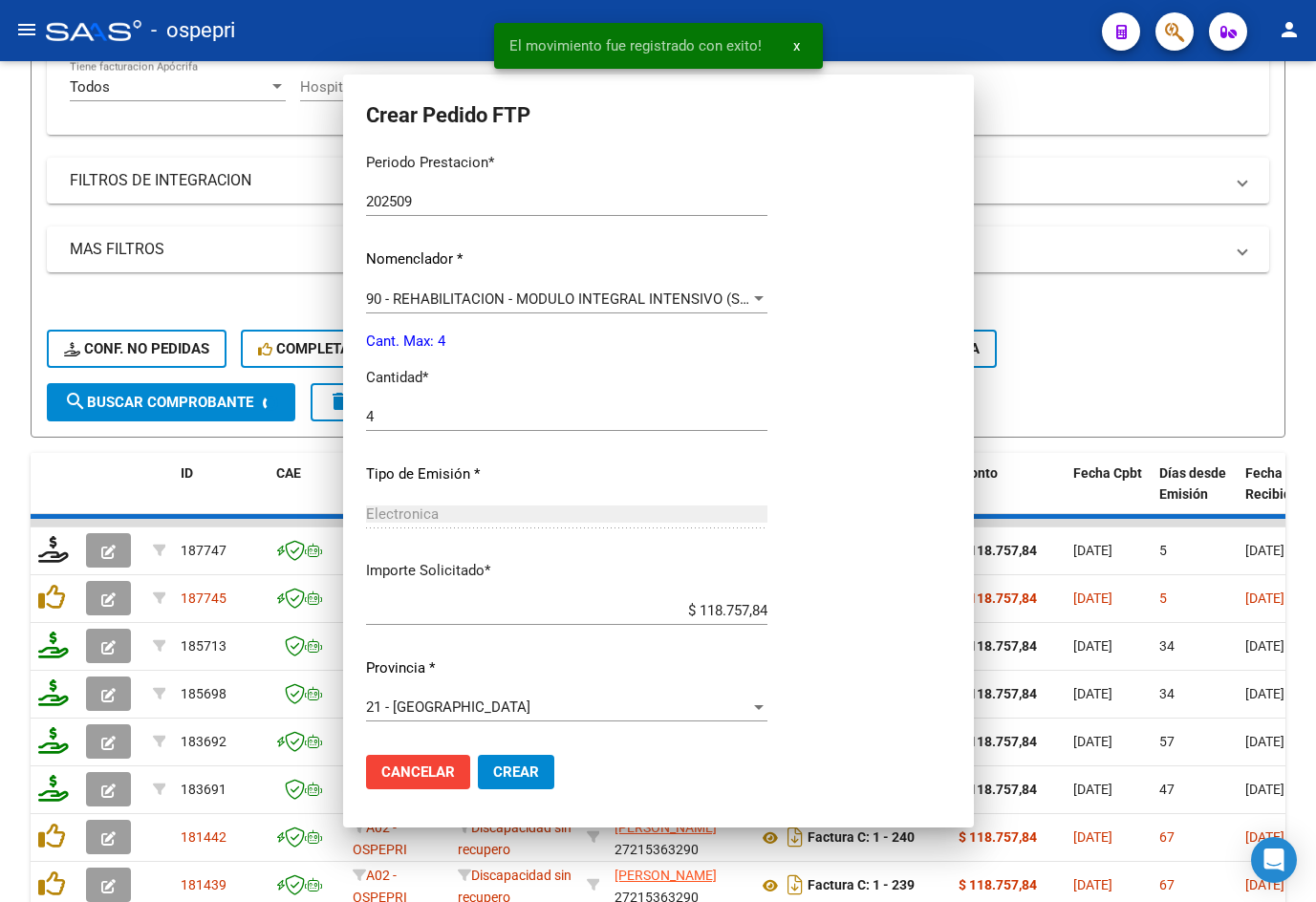
scroll to position [0, 0]
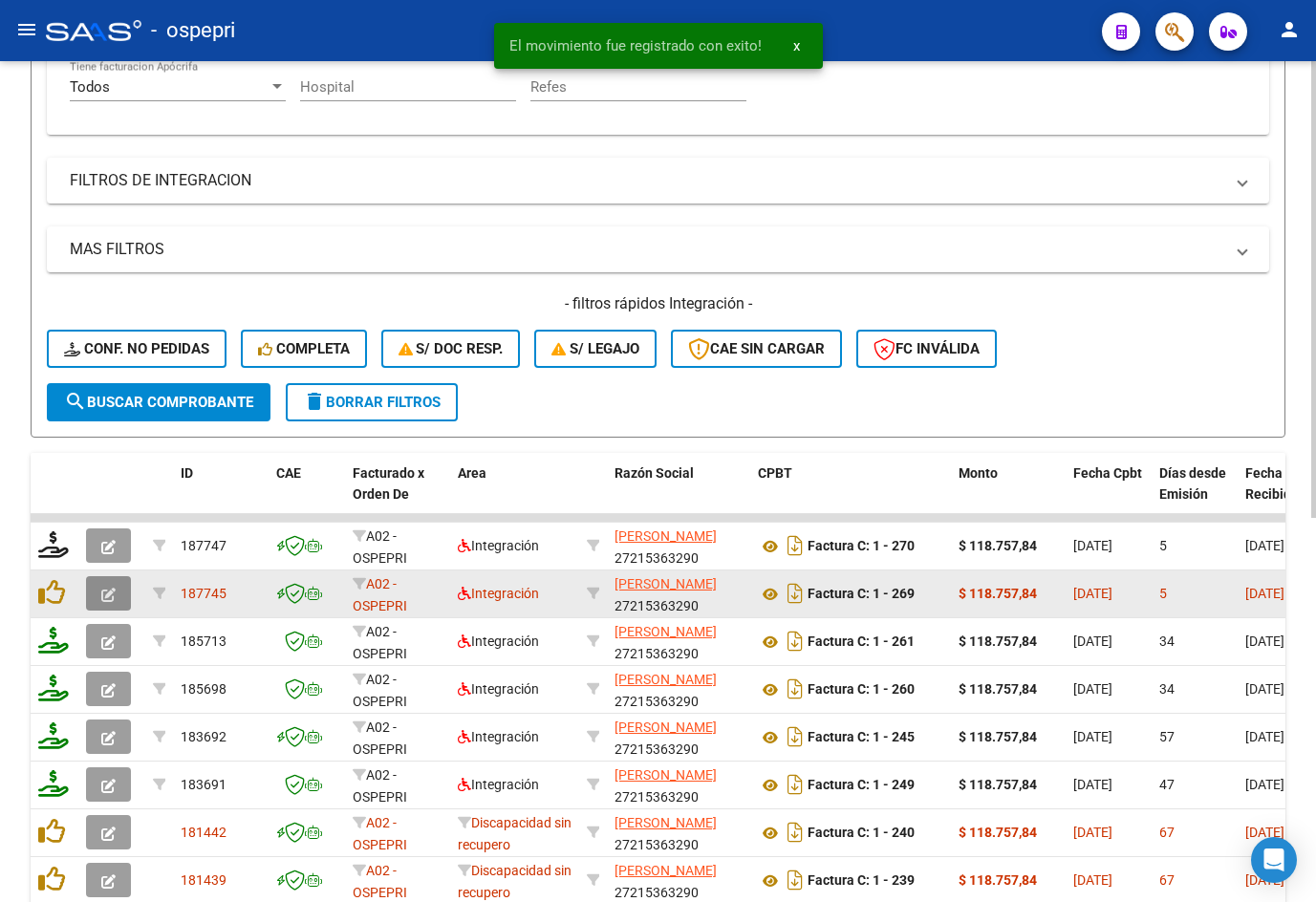
click at [111, 594] on icon "button" at bounding box center [108, 594] width 15 height 15
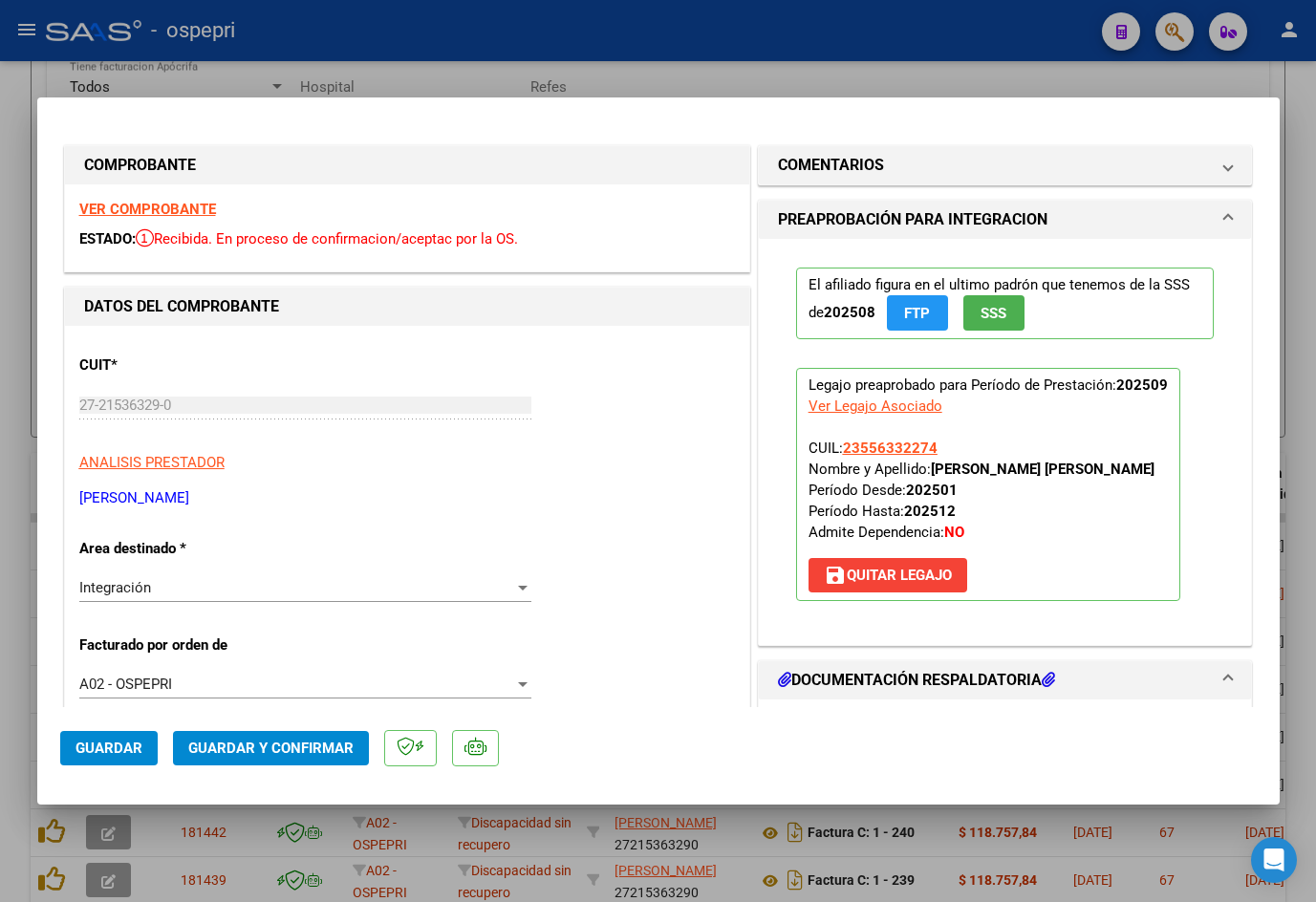
click at [186, 211] on strong "VER COMPROBANTE" at bounding box center [147, 210] width 137 height 18
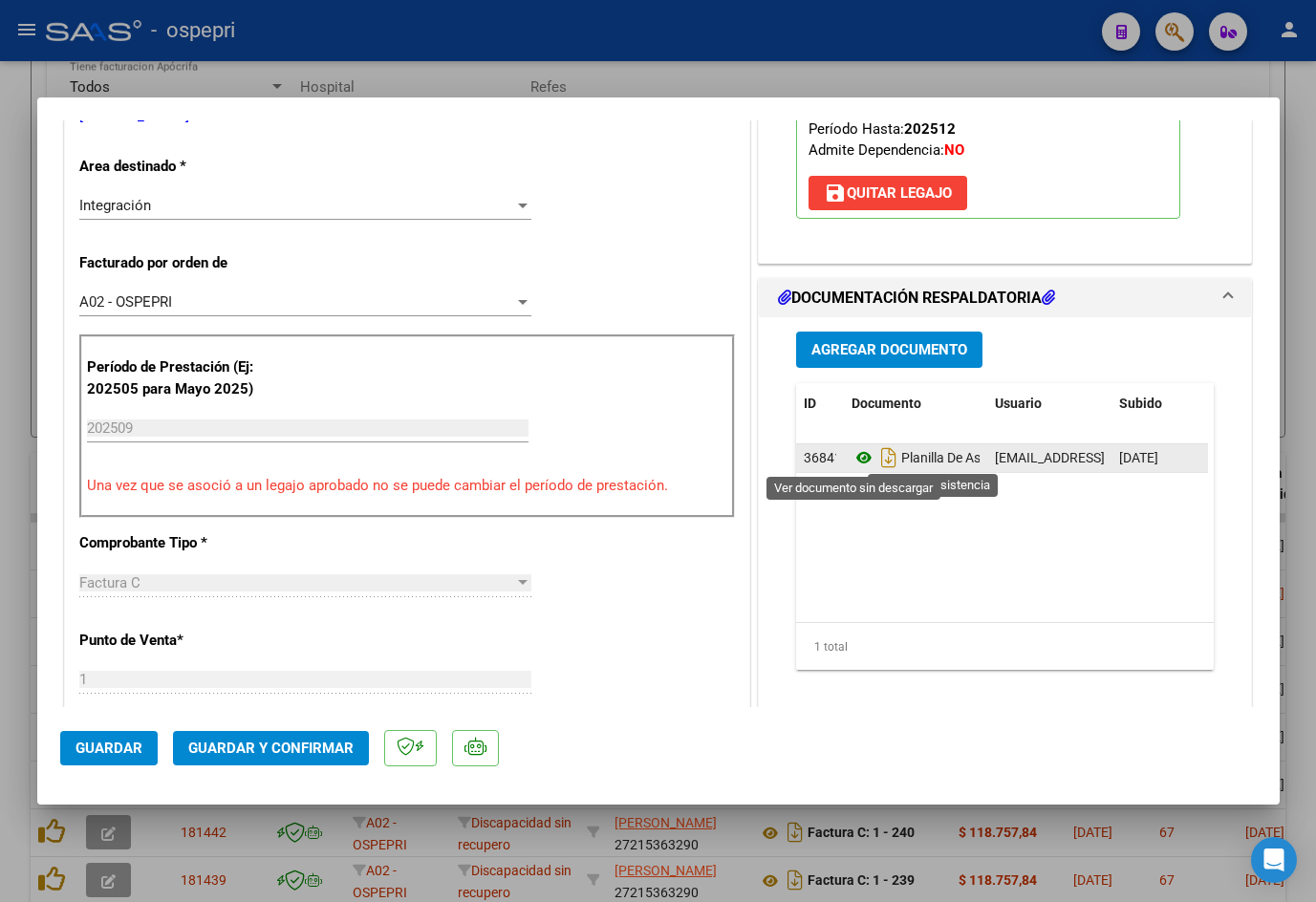
click at [856, 453] on icon at bounding box center [863, 457] width 24 height 22
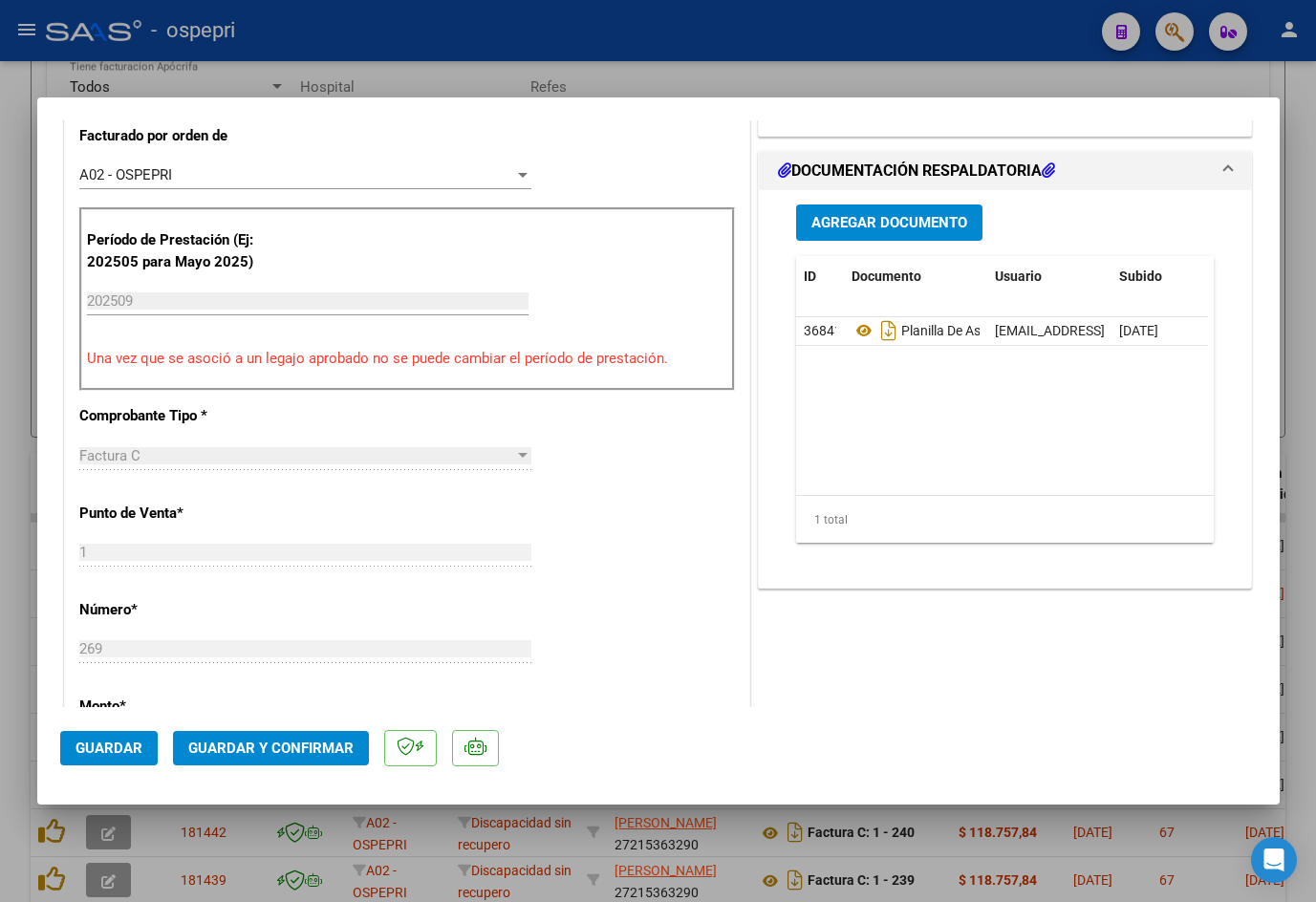
scroll to position [573, 0]
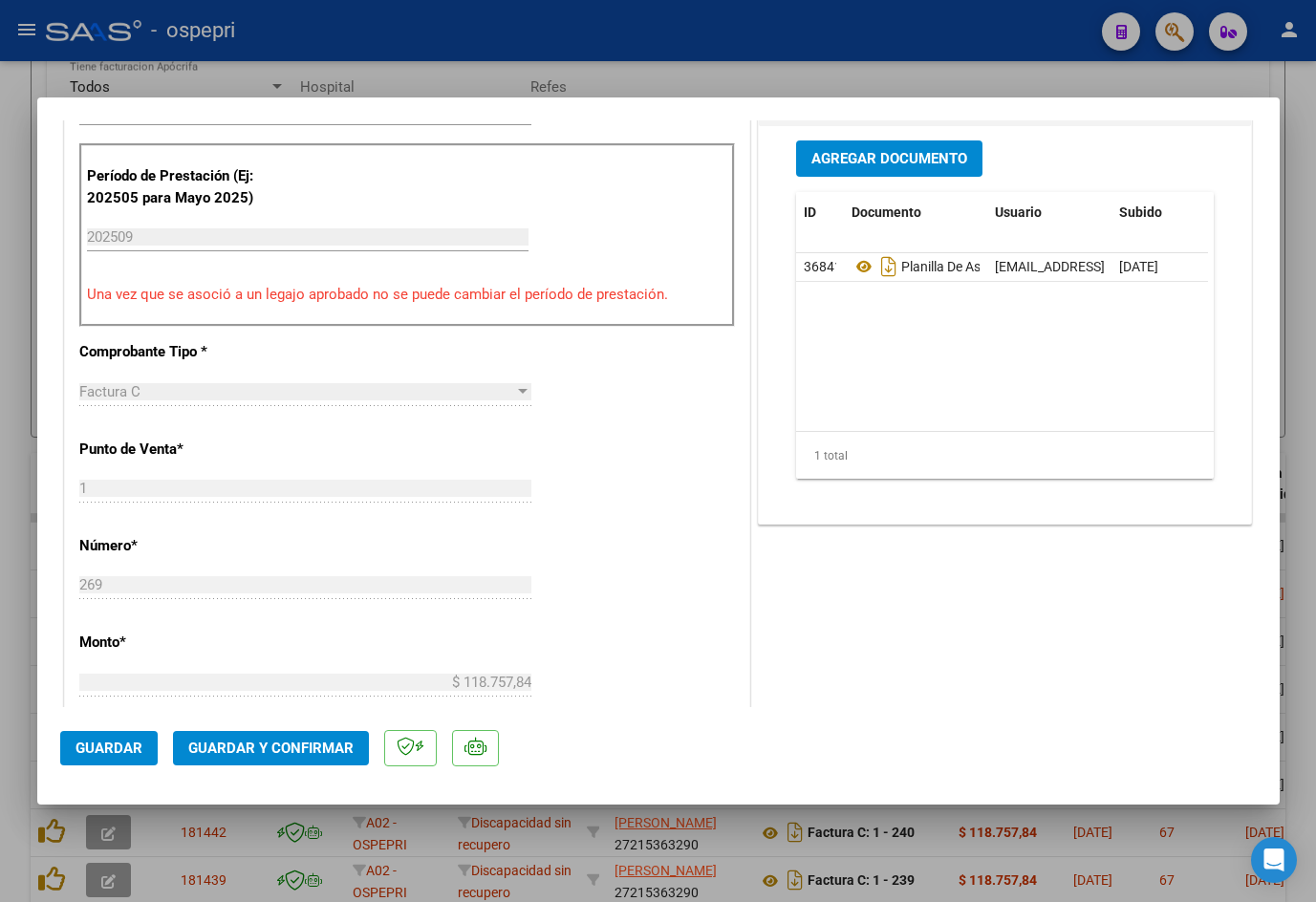
click at [234, 735] on button "Guardar y Confirmar" at bounding box center [270, 748] width 196 height 34
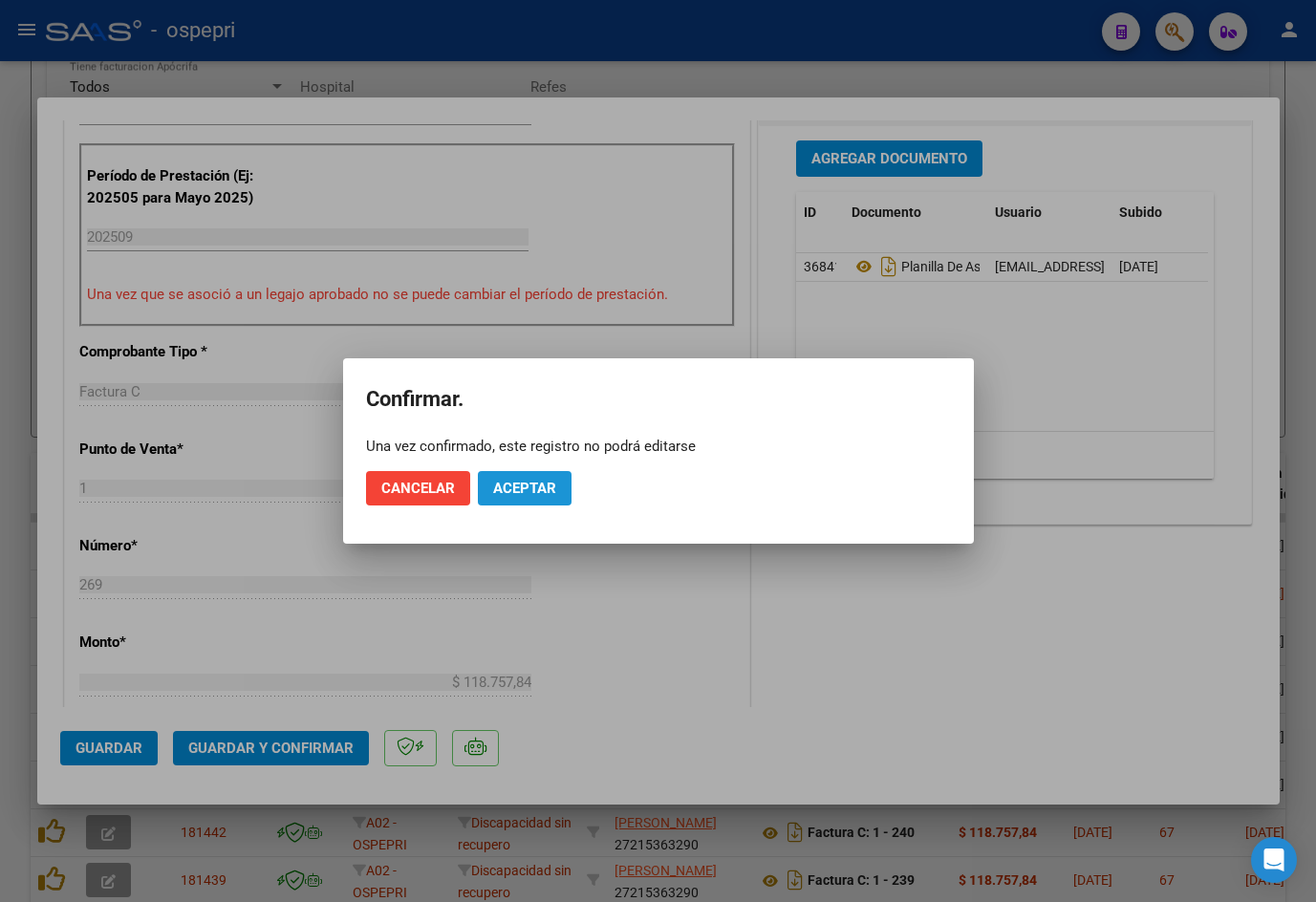
click at [527, 476] on button "Aceptar" at bounding box center [524, 488] width 94 height 34
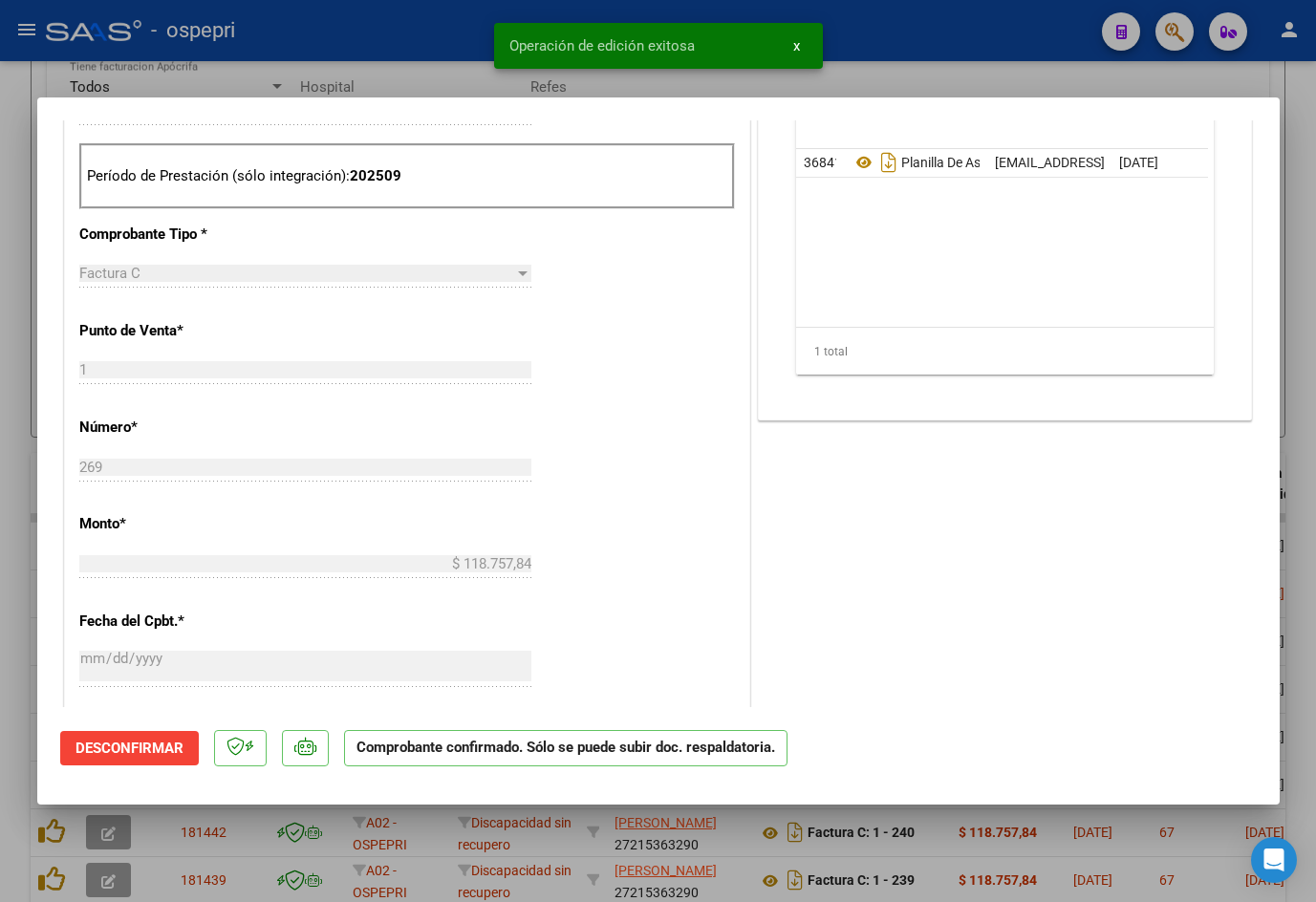
type input "$ 0,00"
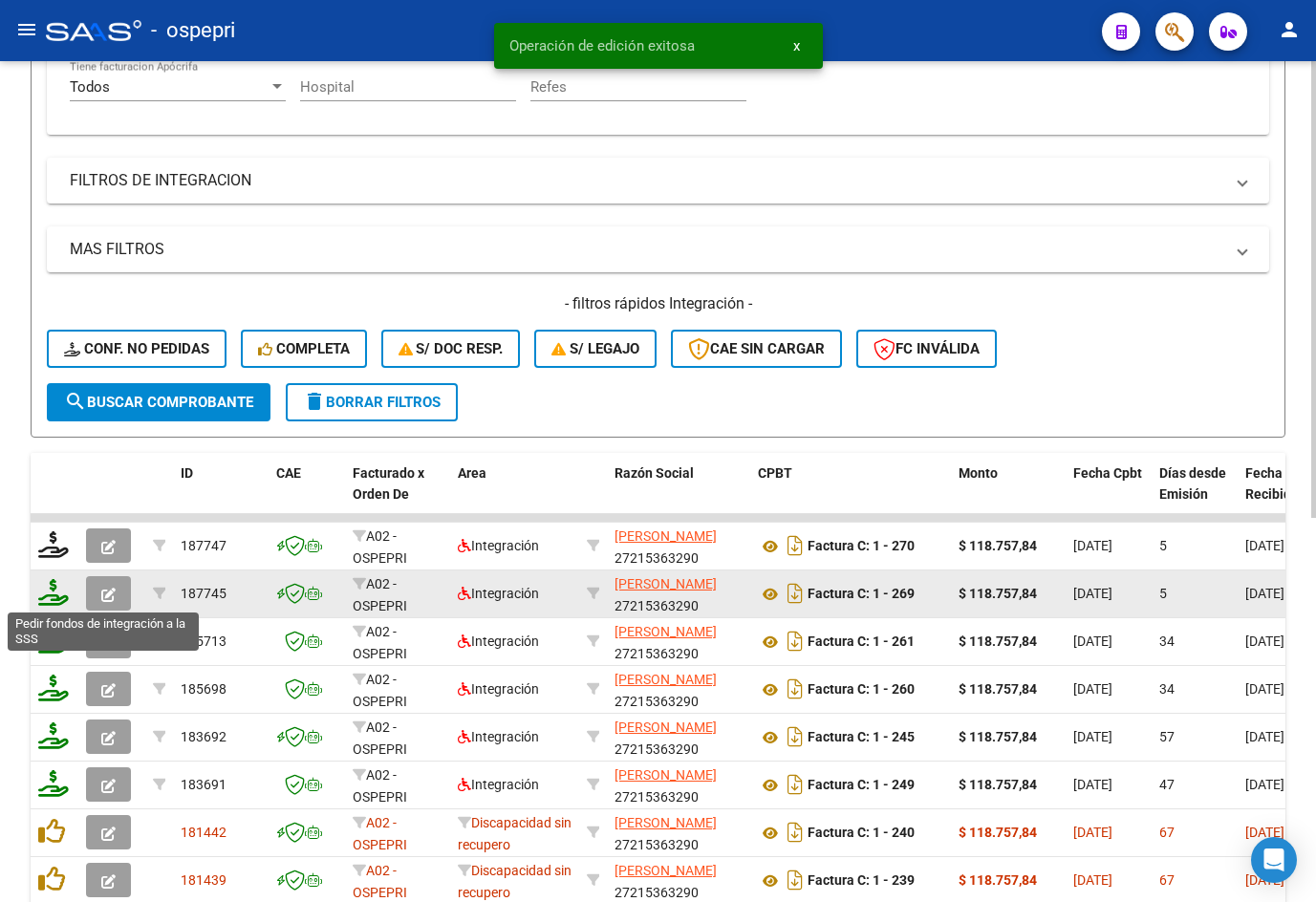
click at [58, 602] on icon at bounding box center [53, 592] width 30 height 26
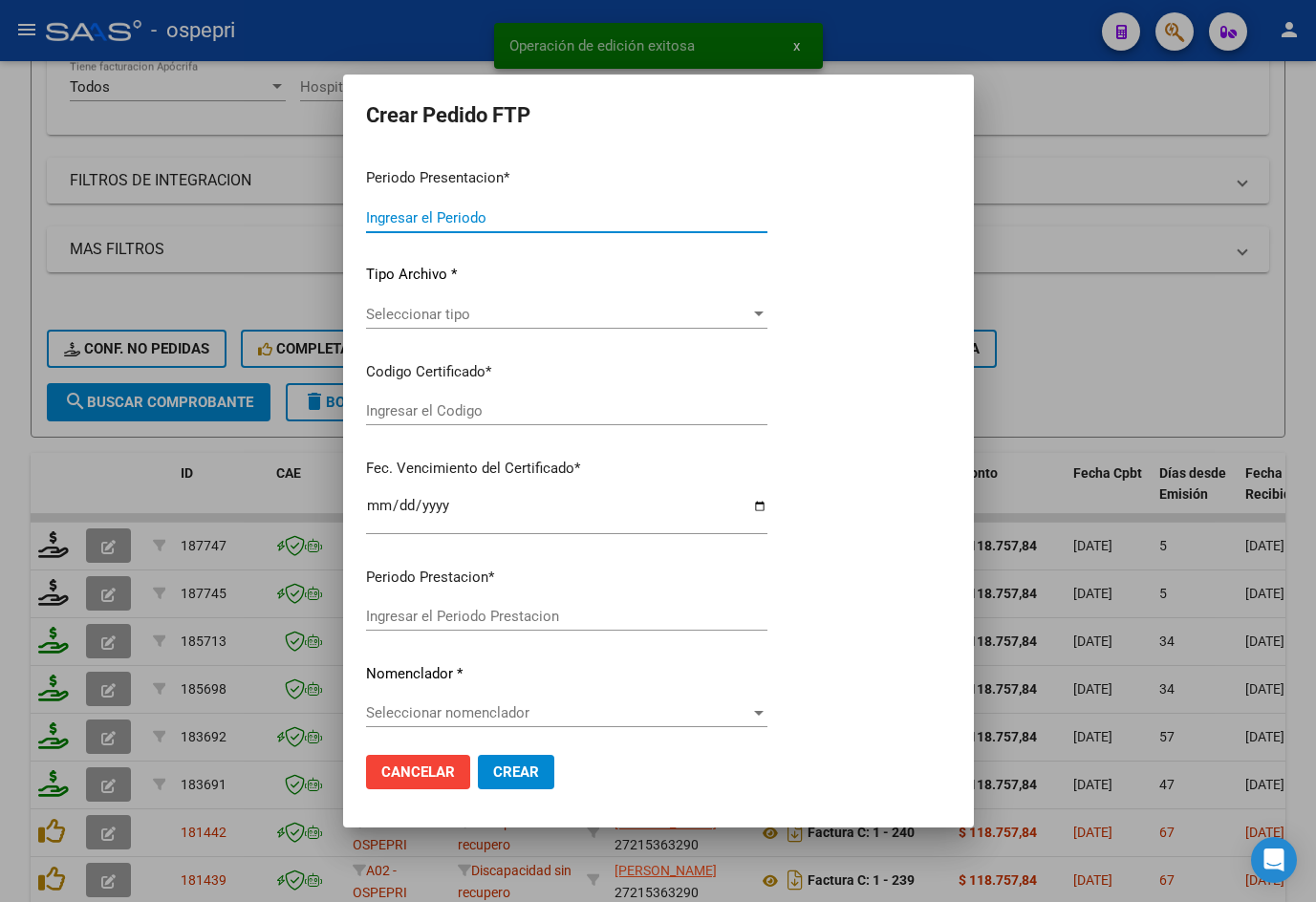
type input "202509"
type input "$ 118.757,84"
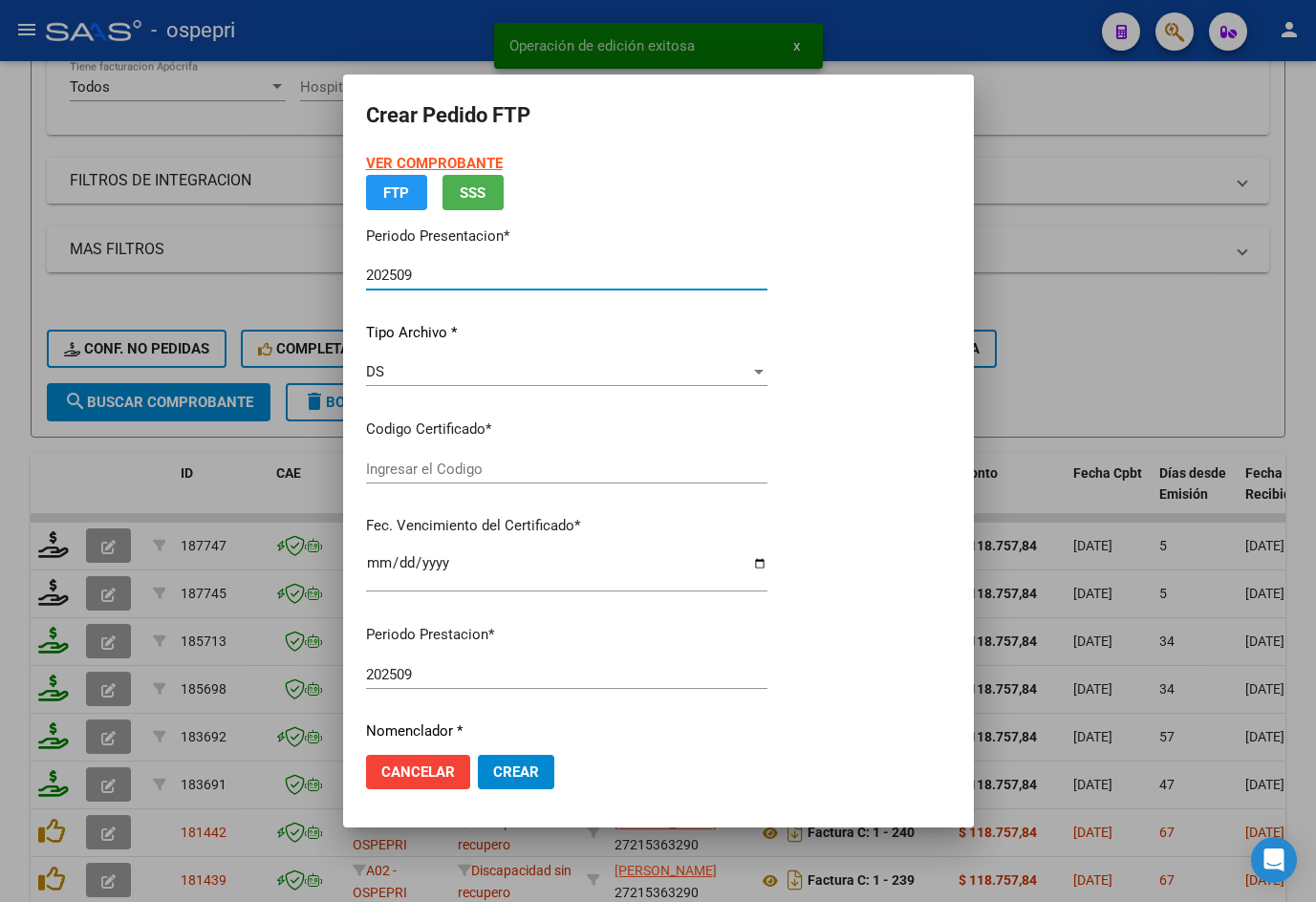
type input "2355633227-4"
type input "2025-12-01"
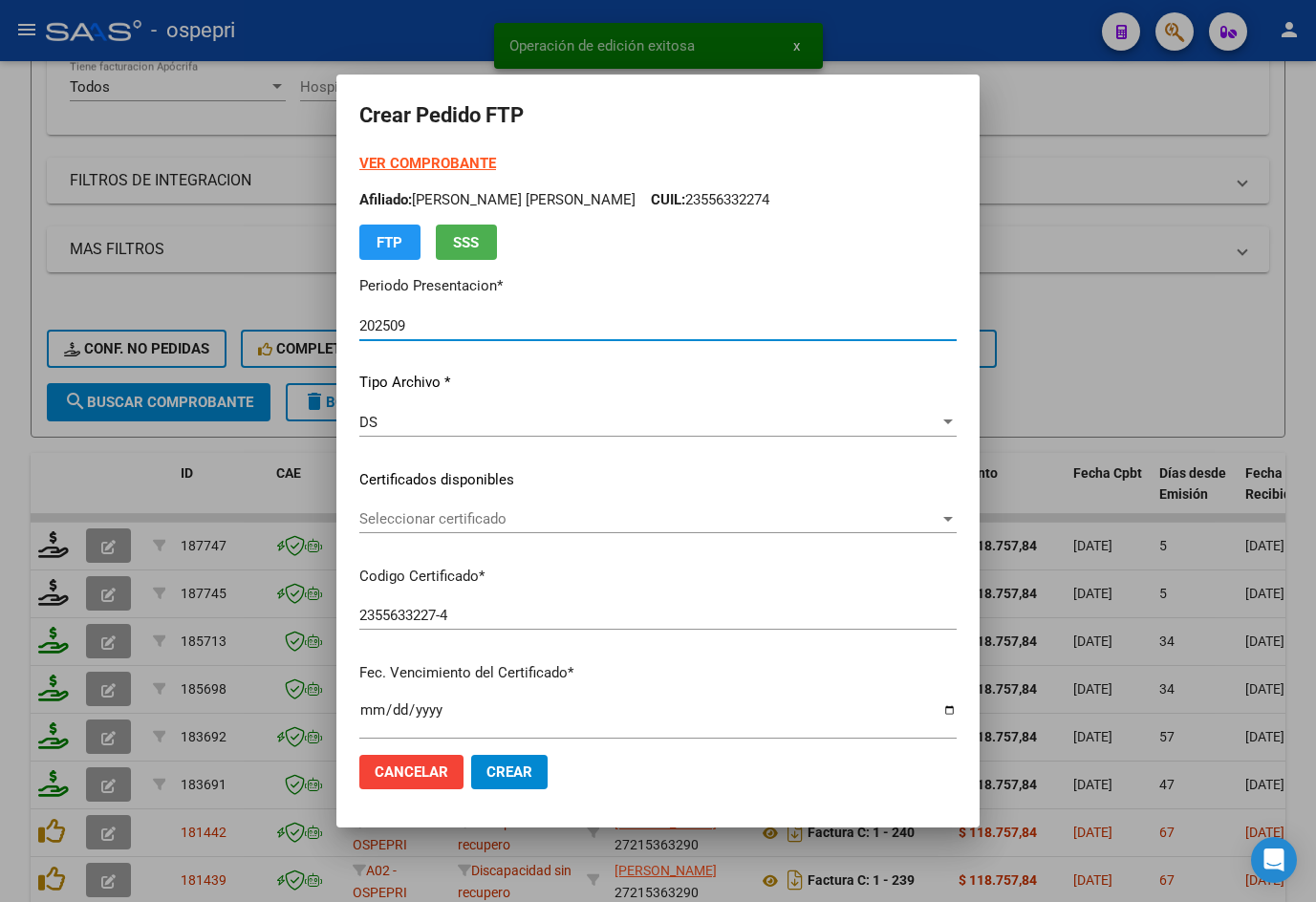
click at [482, 521] on span "Seleccionar certificado" at bounding box center [649, 519] width 580 height 18
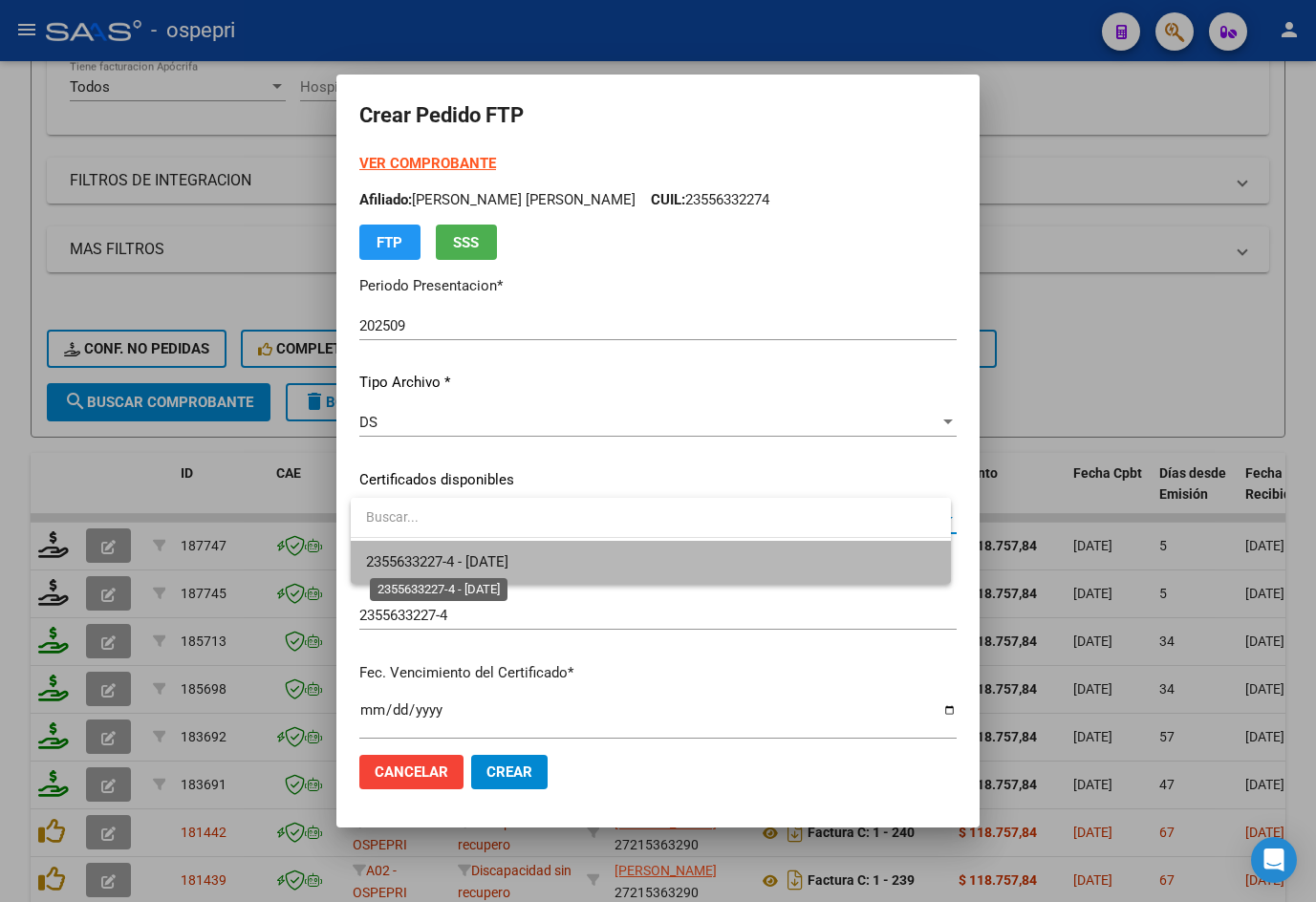
click at [491, 562] on span "2355633227-4 - 2025-12-01" at bounding box center [437, 562] width 143 height 18
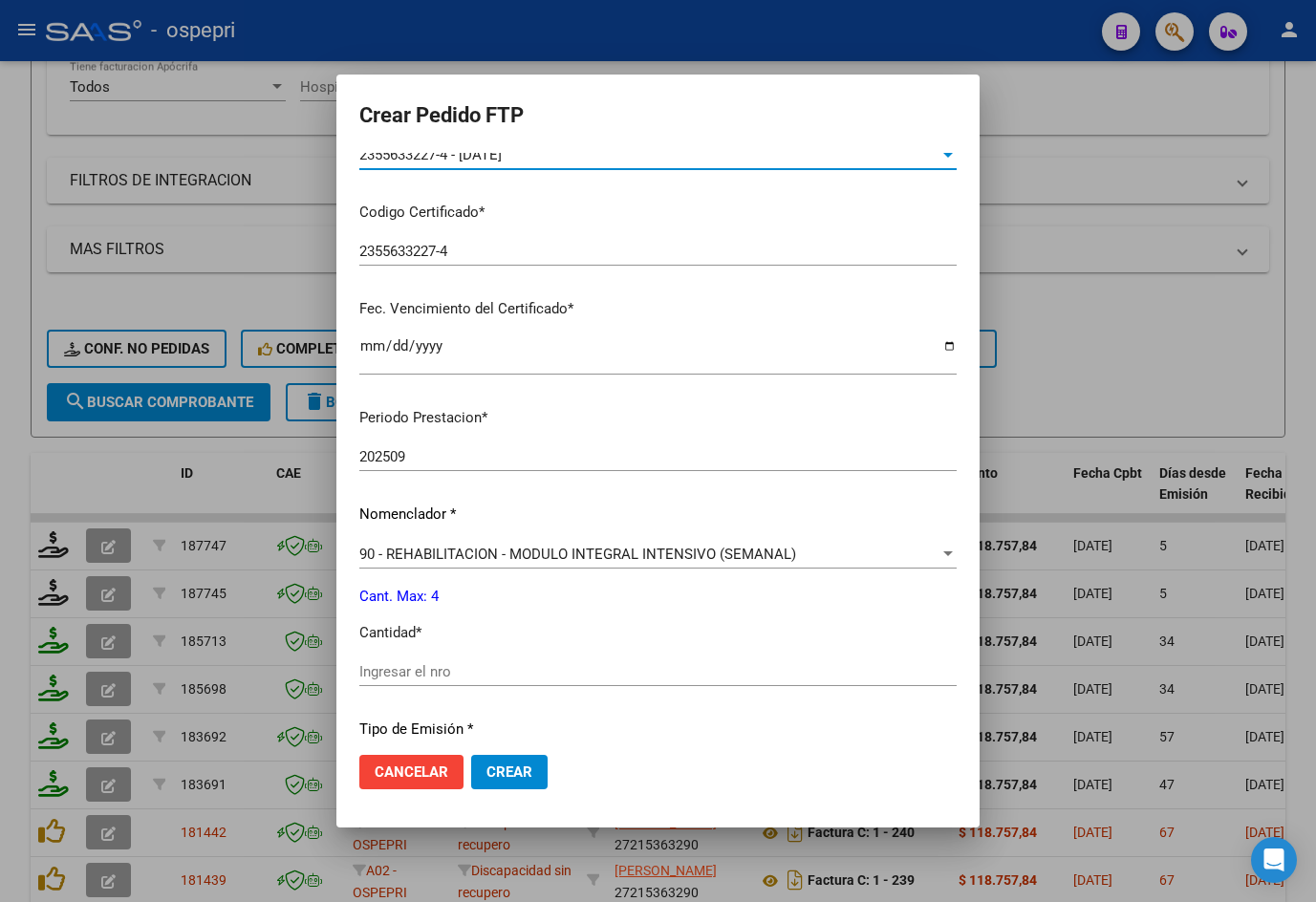
scroll to position [477, 0]
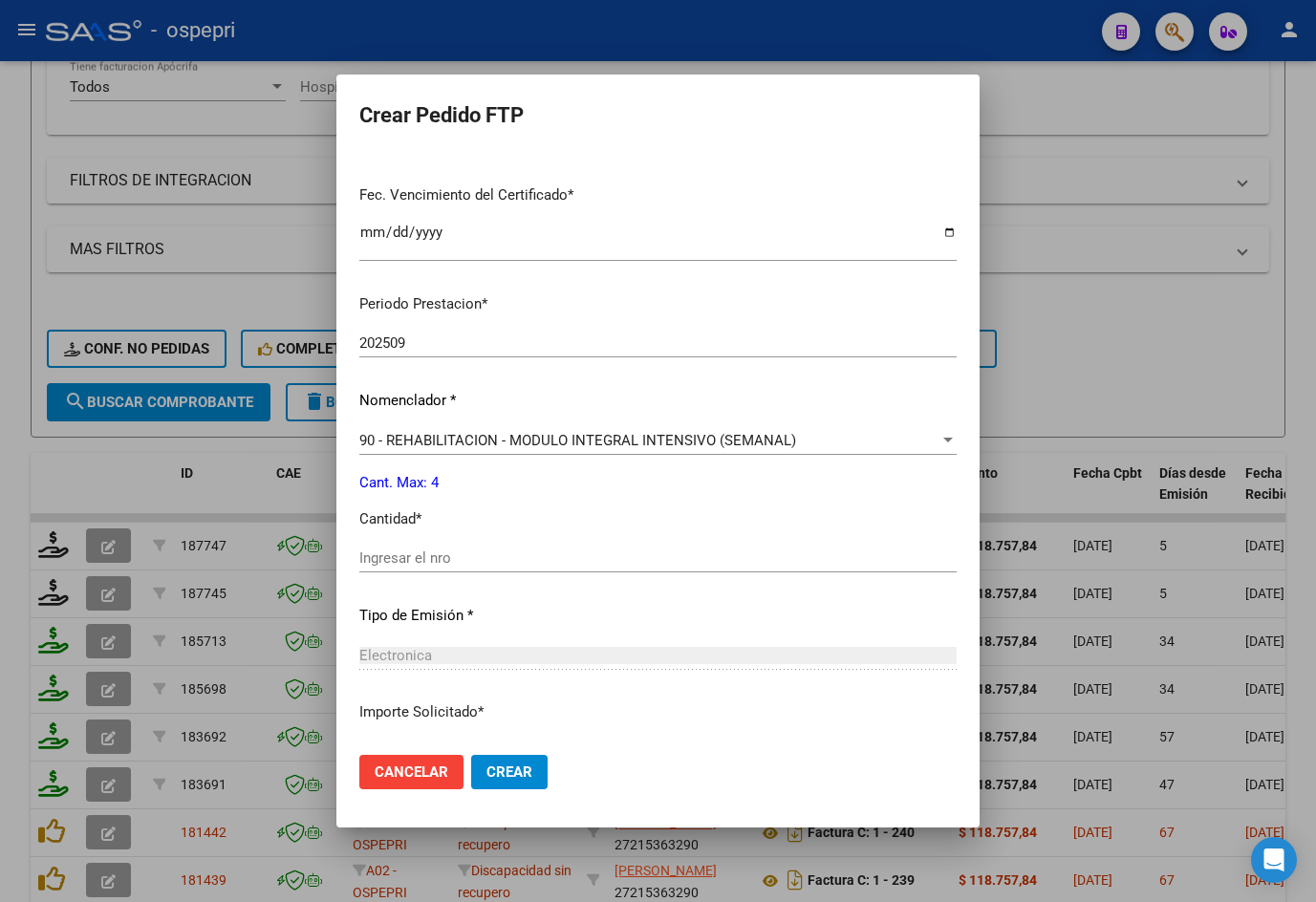
click at [476, 554] on input "Ingresar el nro" at bounding box center [658, 558] width 597 height 18
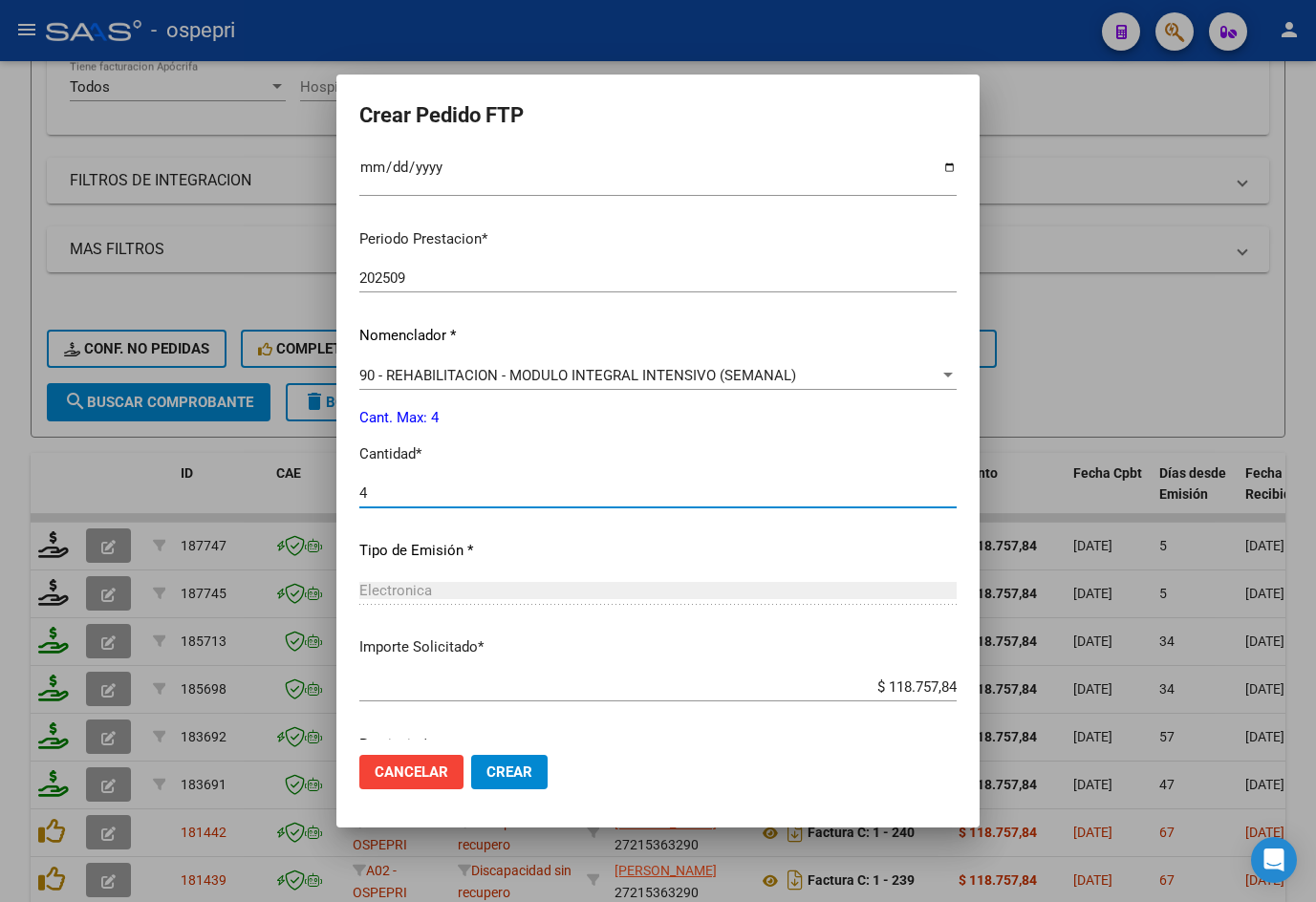
scroll to position [619, 0]
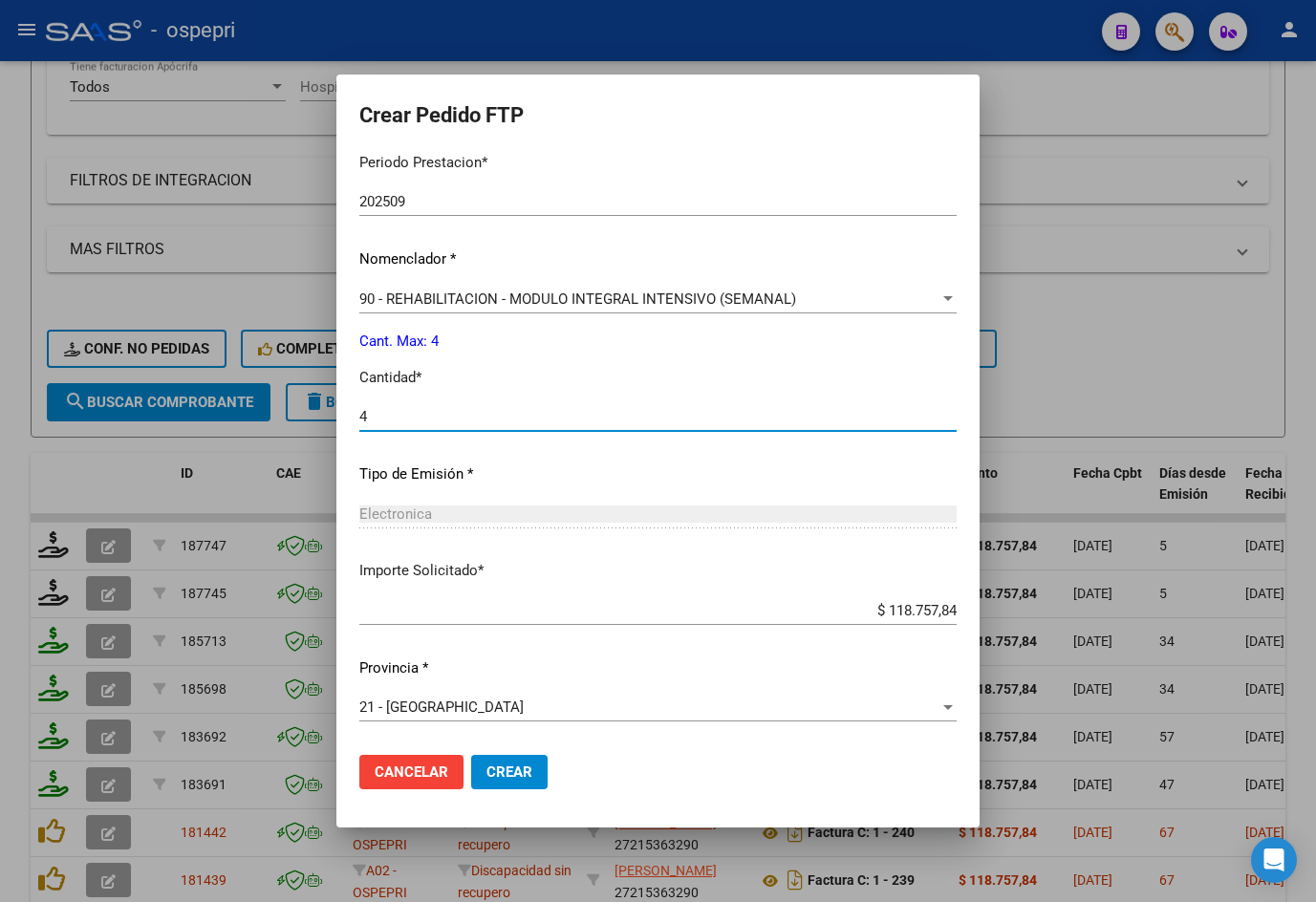
type input "4"
click at [515, 757] on button "Crear" at bounding box center [510, 771] width 76 height 34
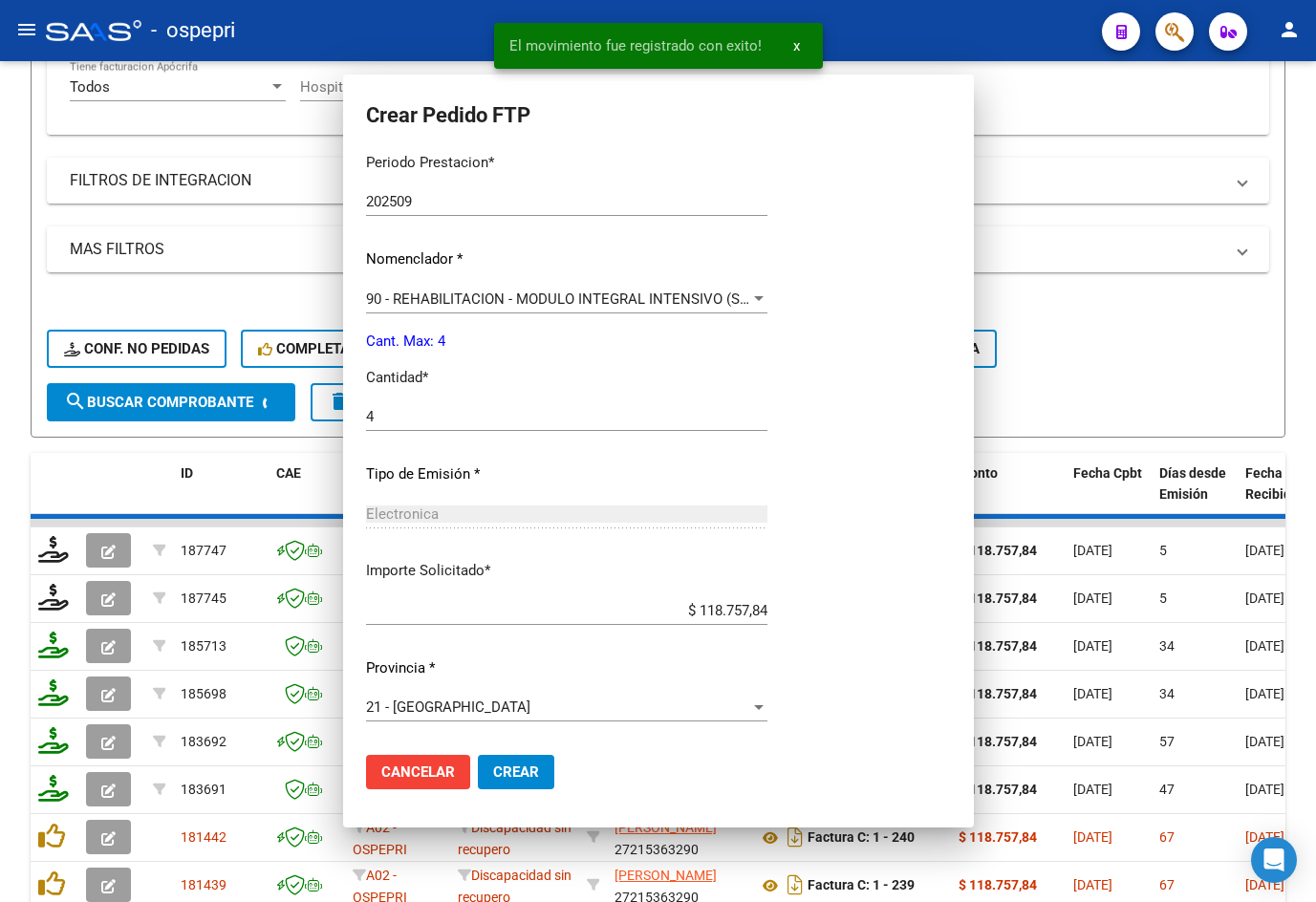
scroll to position [0, 0]
